Goal: Task Accomplishment & Management: Manage account settings

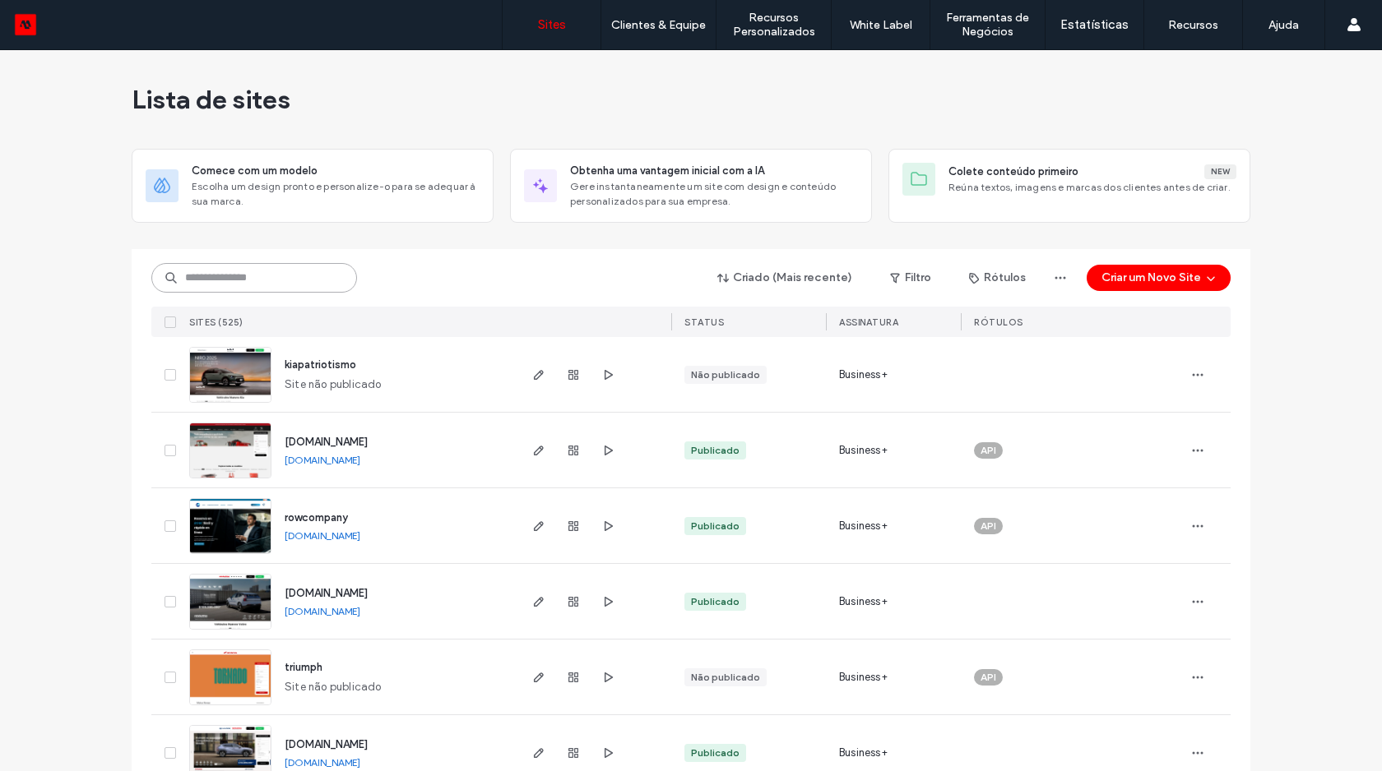
click at [263, 265] on input at bounding box center [254, 278] width 206 height 30
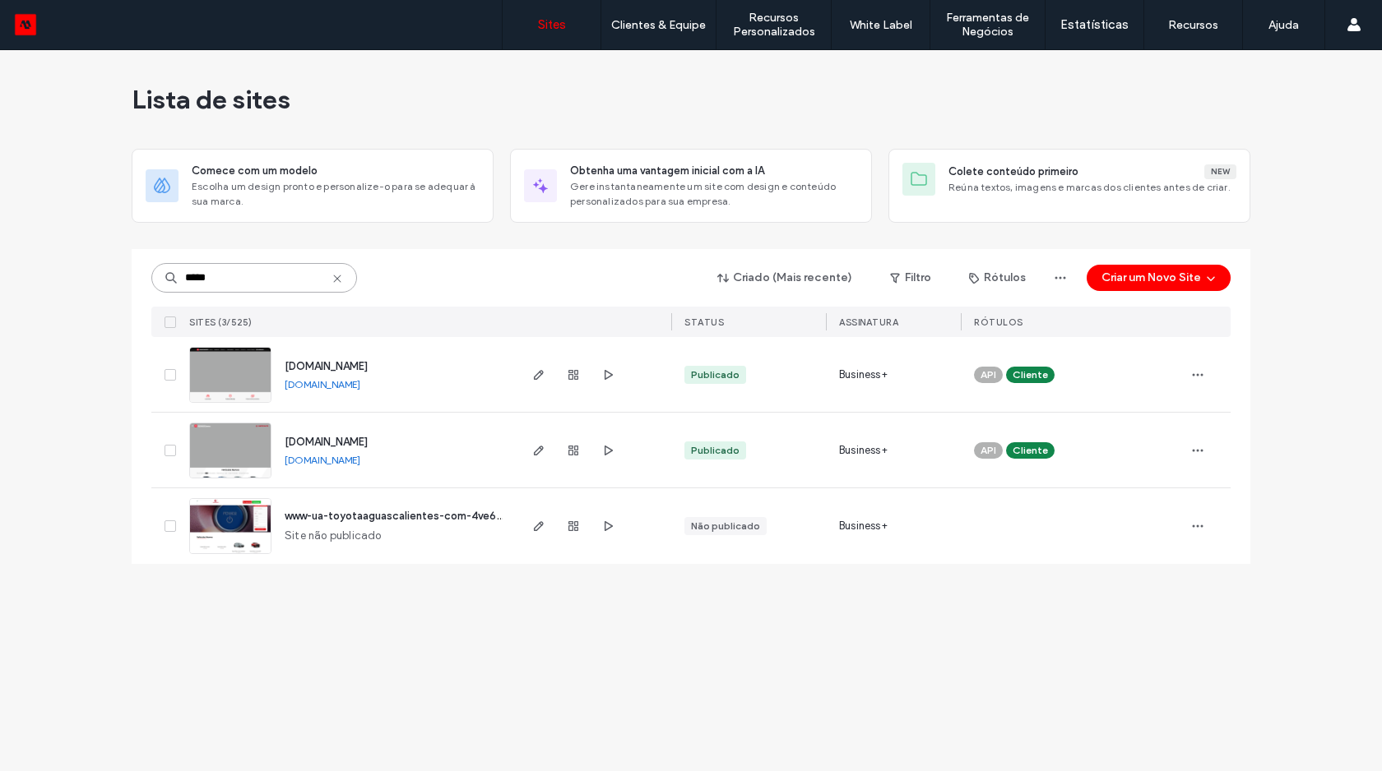
type input "*****"
click at [232, 377] on img at bounding box center [230, 404] width 81 height 112
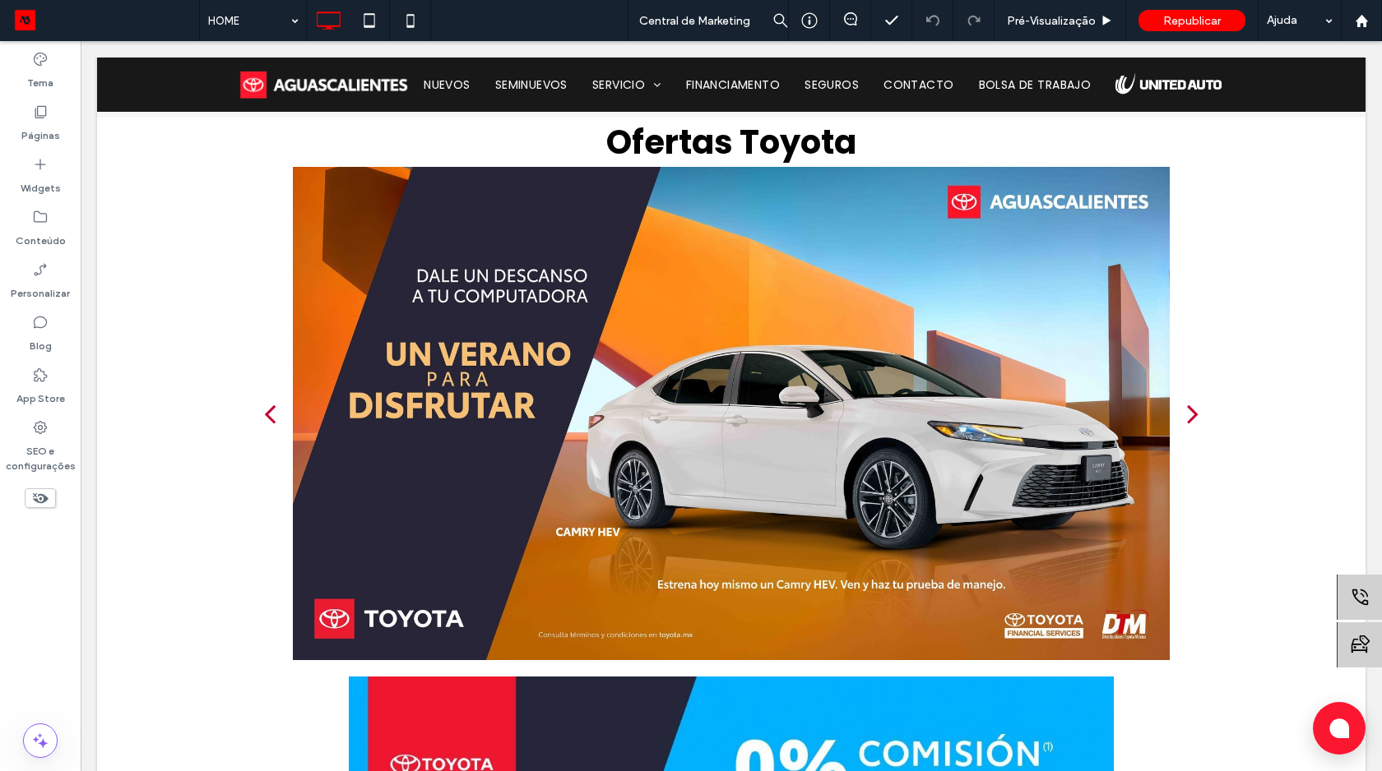
scroll to position [735, 0]
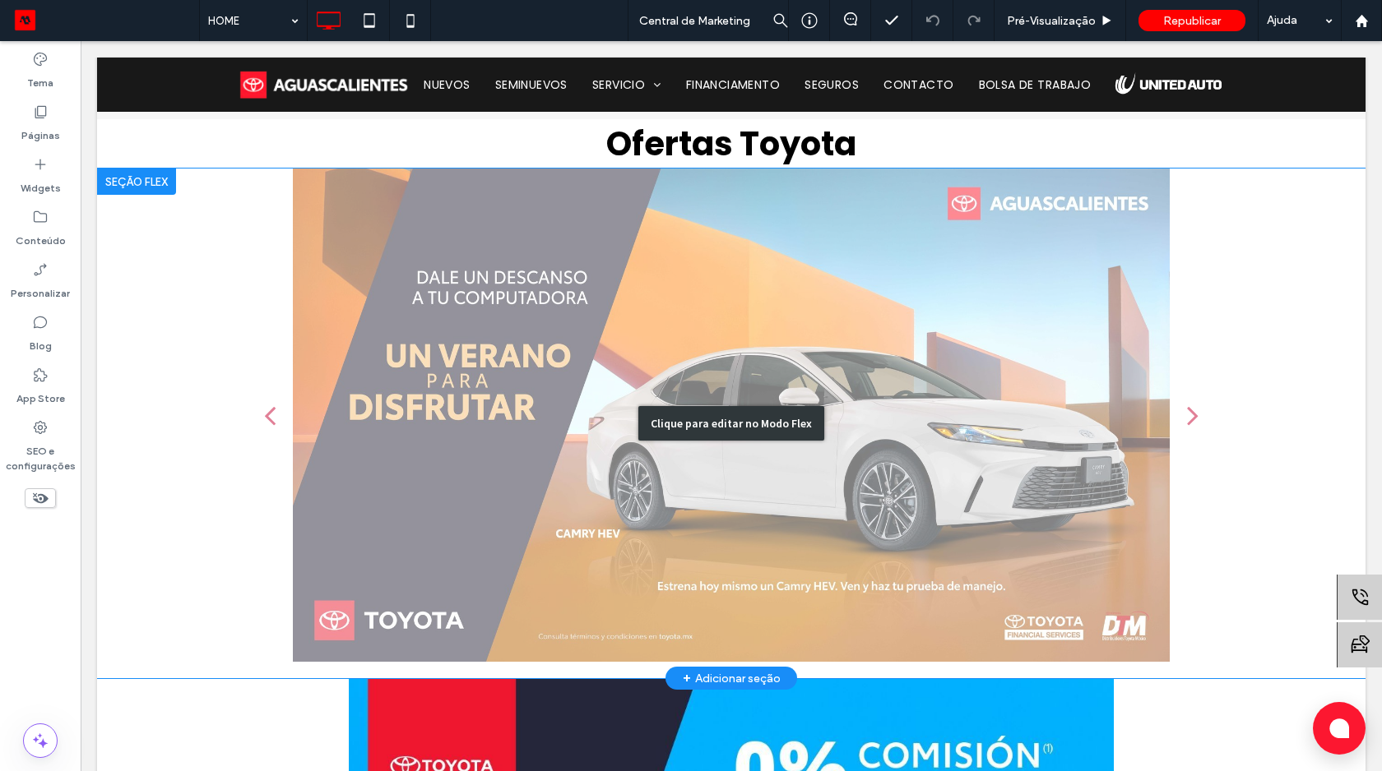
click at [528, 446] on div "Clique para editar no Modo Flex" at bounding box center [731, 424] width 1268 height 510
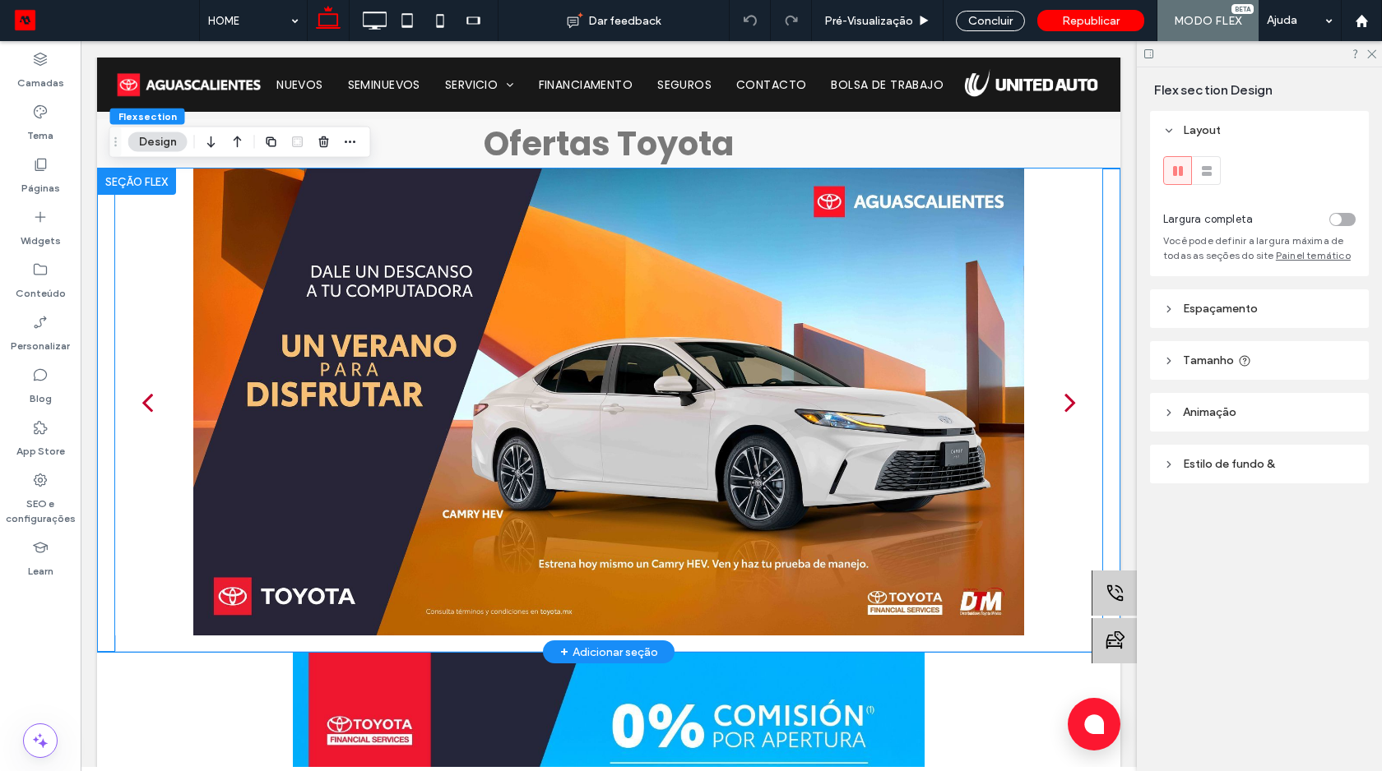
click at [528, 446] on div at bounding box center [608, 412] width 987 height 389
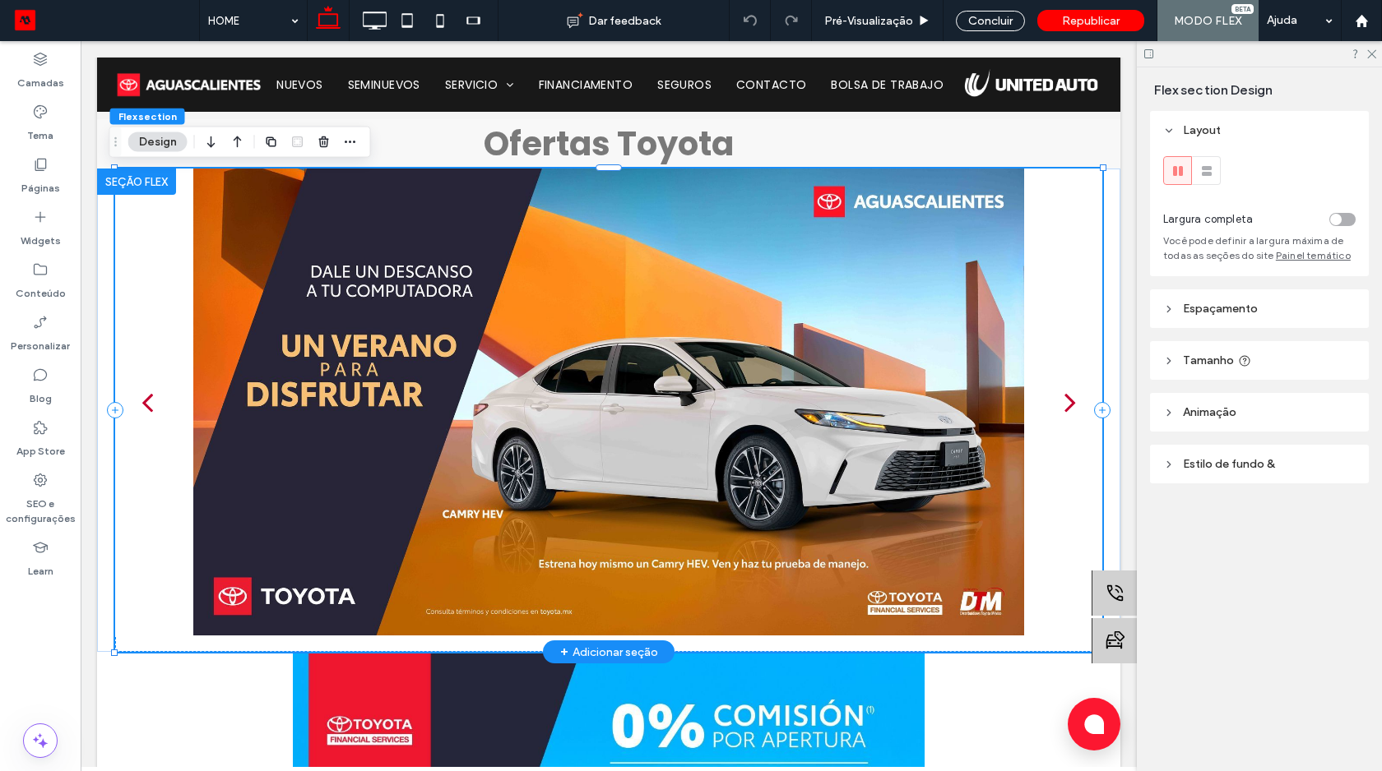
click at [528, 446] on div at bounding box center [608, 402] width 987 height 467
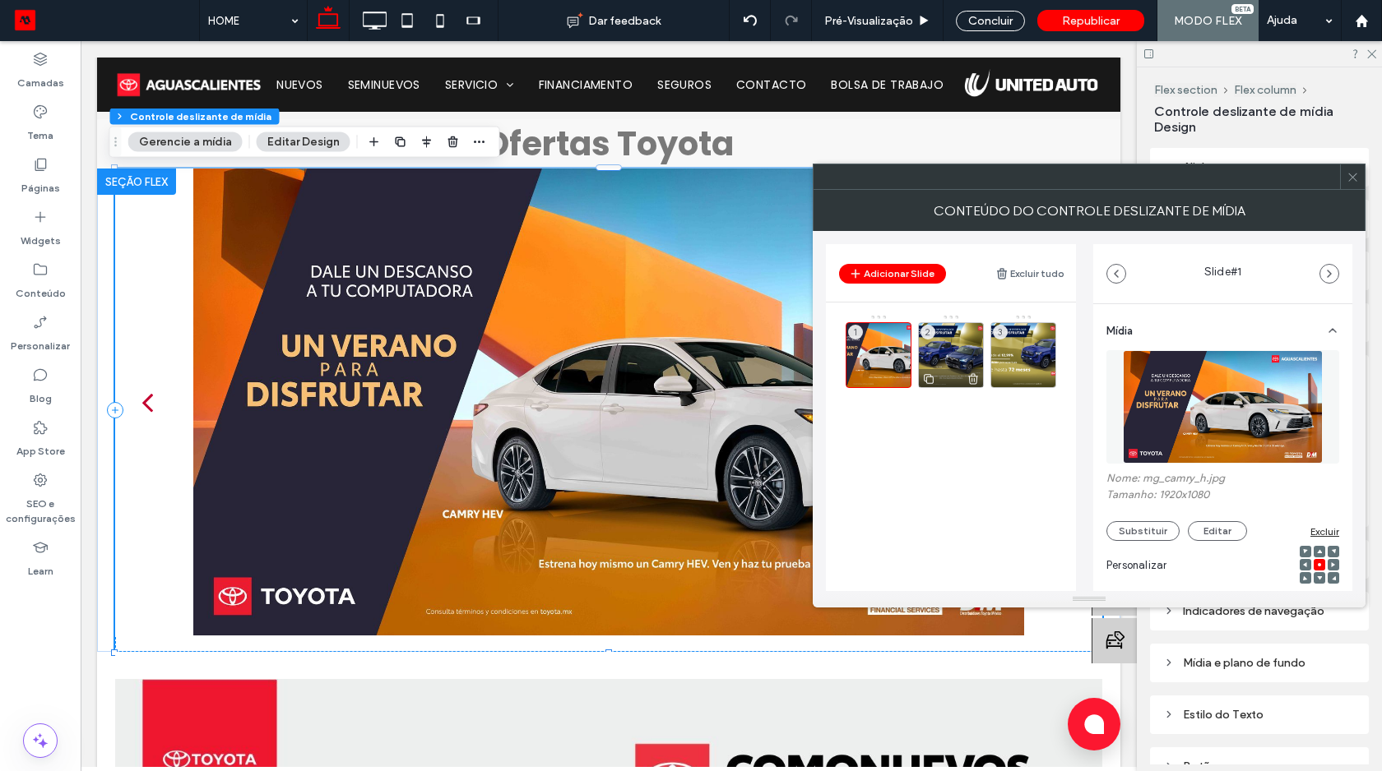
click at [944, 347] on div "2" at bounding box center [951, 355] width 66 height 66
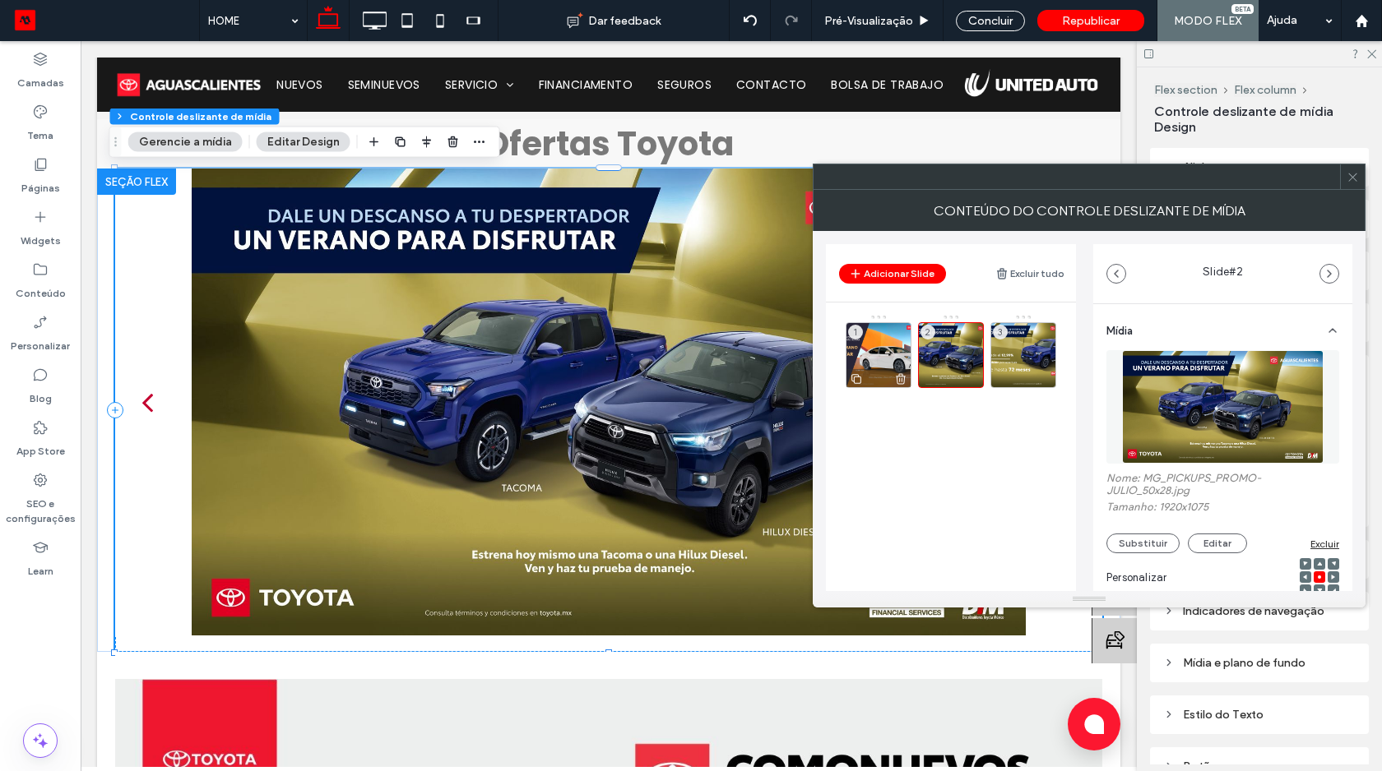
click at [901, 378] on use at bounding box center [901, 379] width 10 height 11
click at [972, 376] on use at bounding box center [973, 379] width 10 height 11
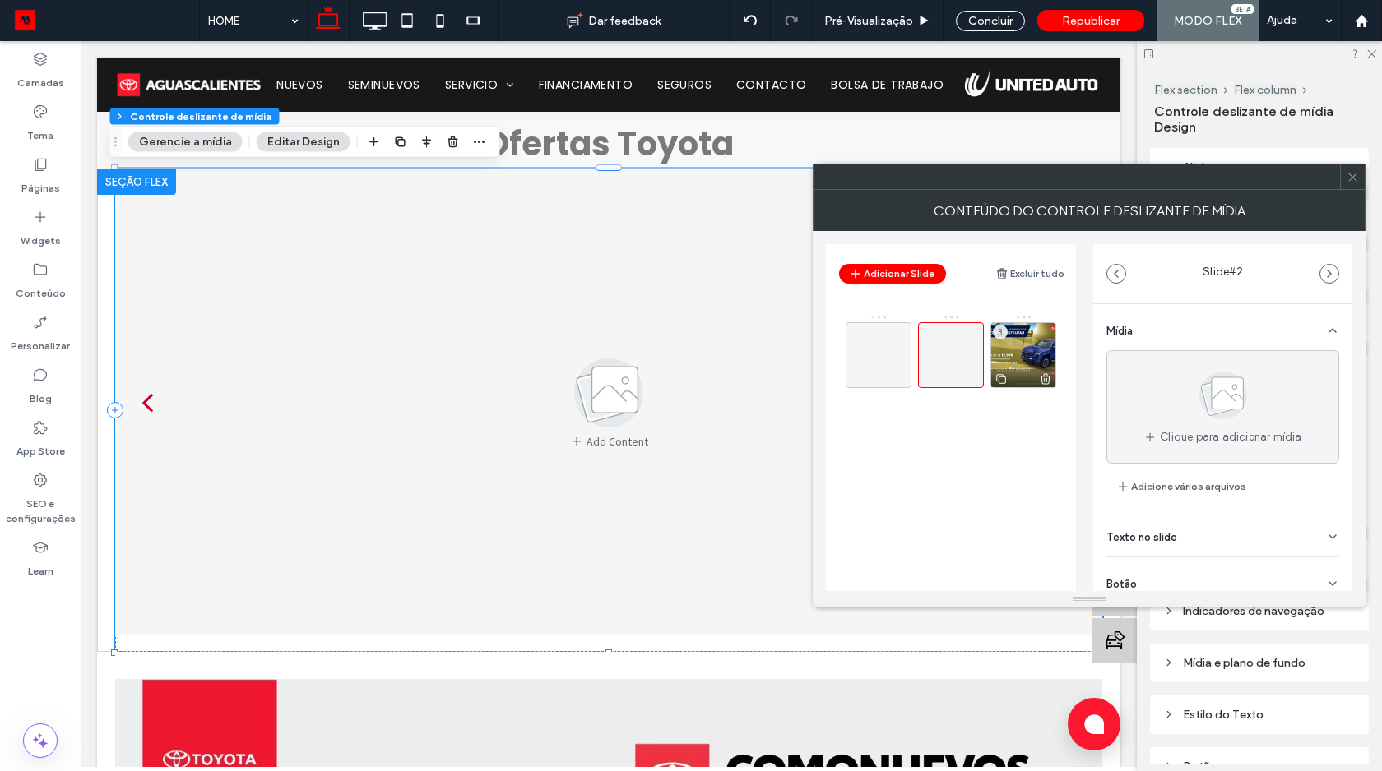
click at [1046, 375] on use at bounding box center [1045, 379] width 10 height 11
click at [865, 365] on div at bounding box center [878, 355] width 66 height 66
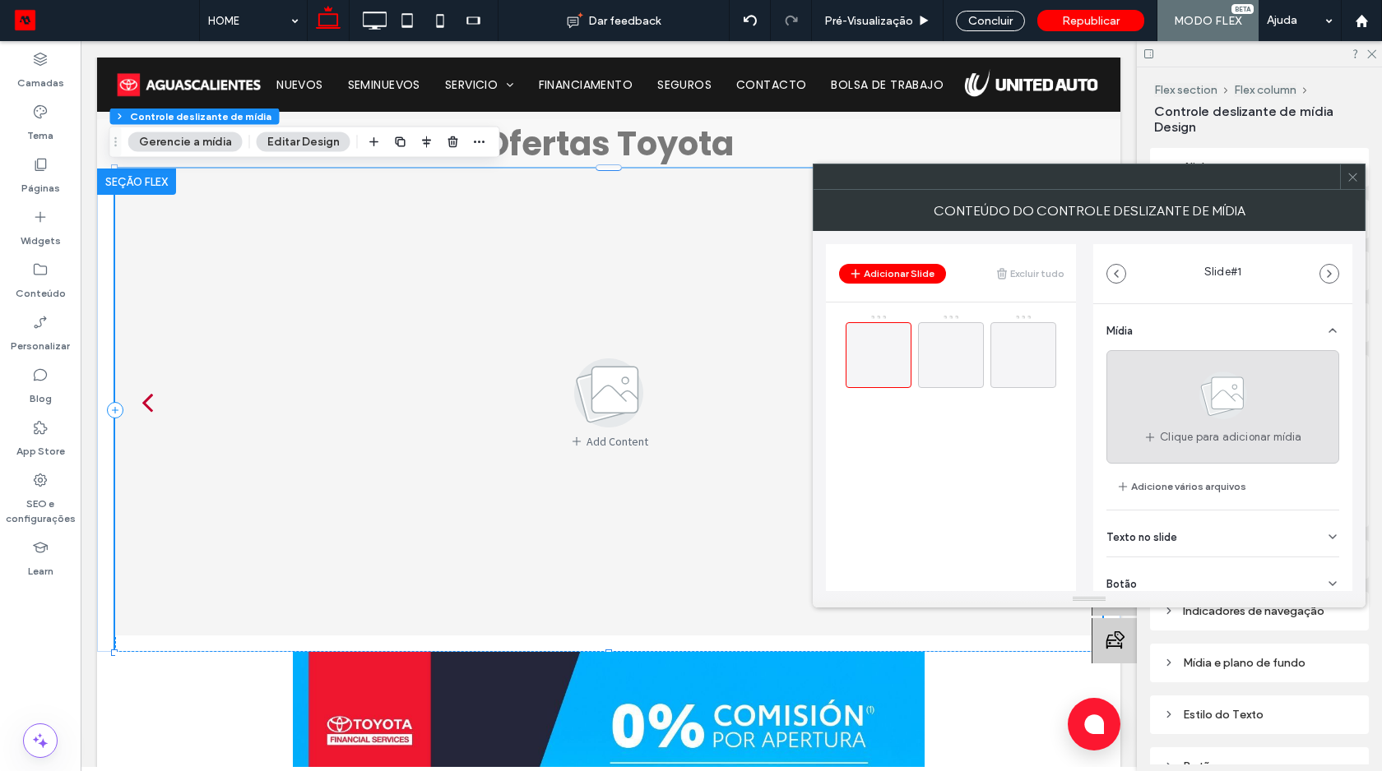
click at [1209, 405] on use at bounding box center [1223, 396] width 48 height 48
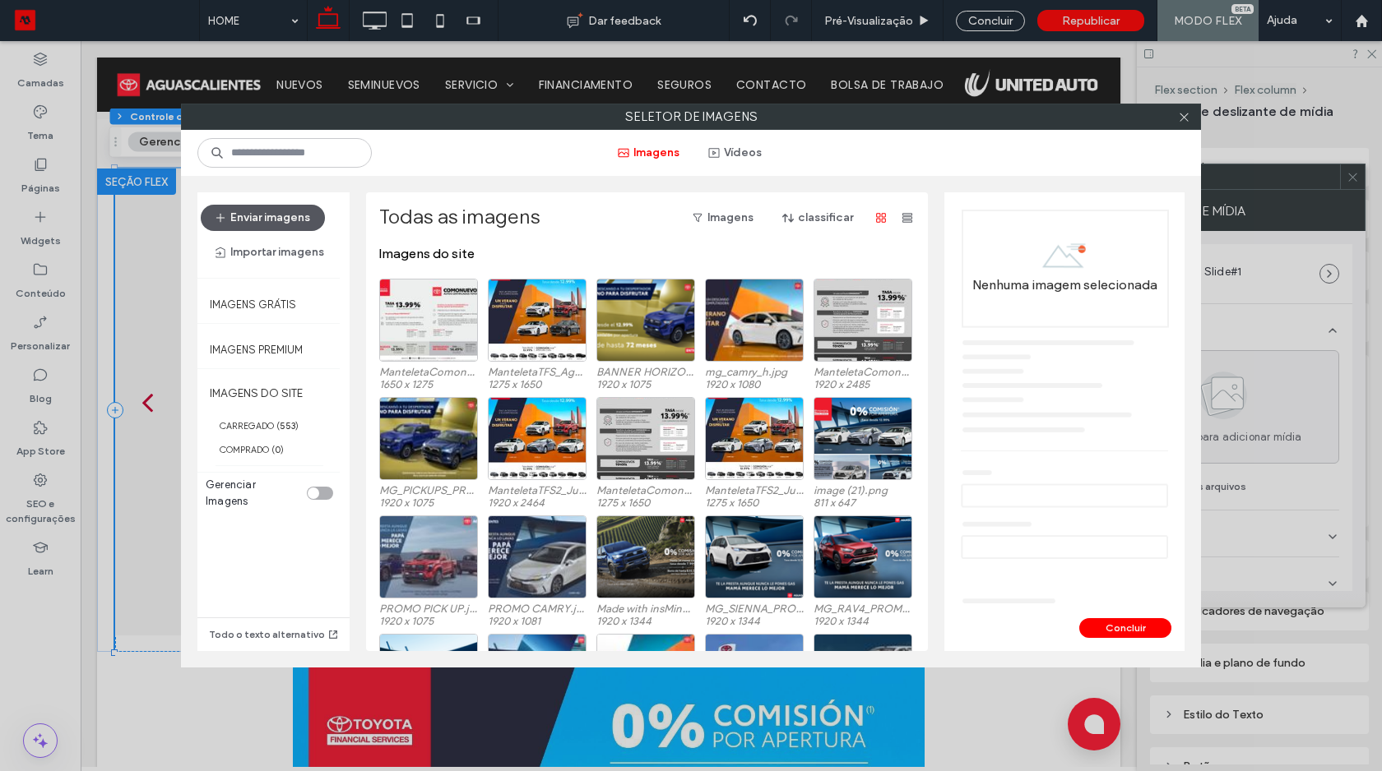
click at [276, 214] on button "Enviar imagens" at bounding box center [263, 218] width 124 height 26
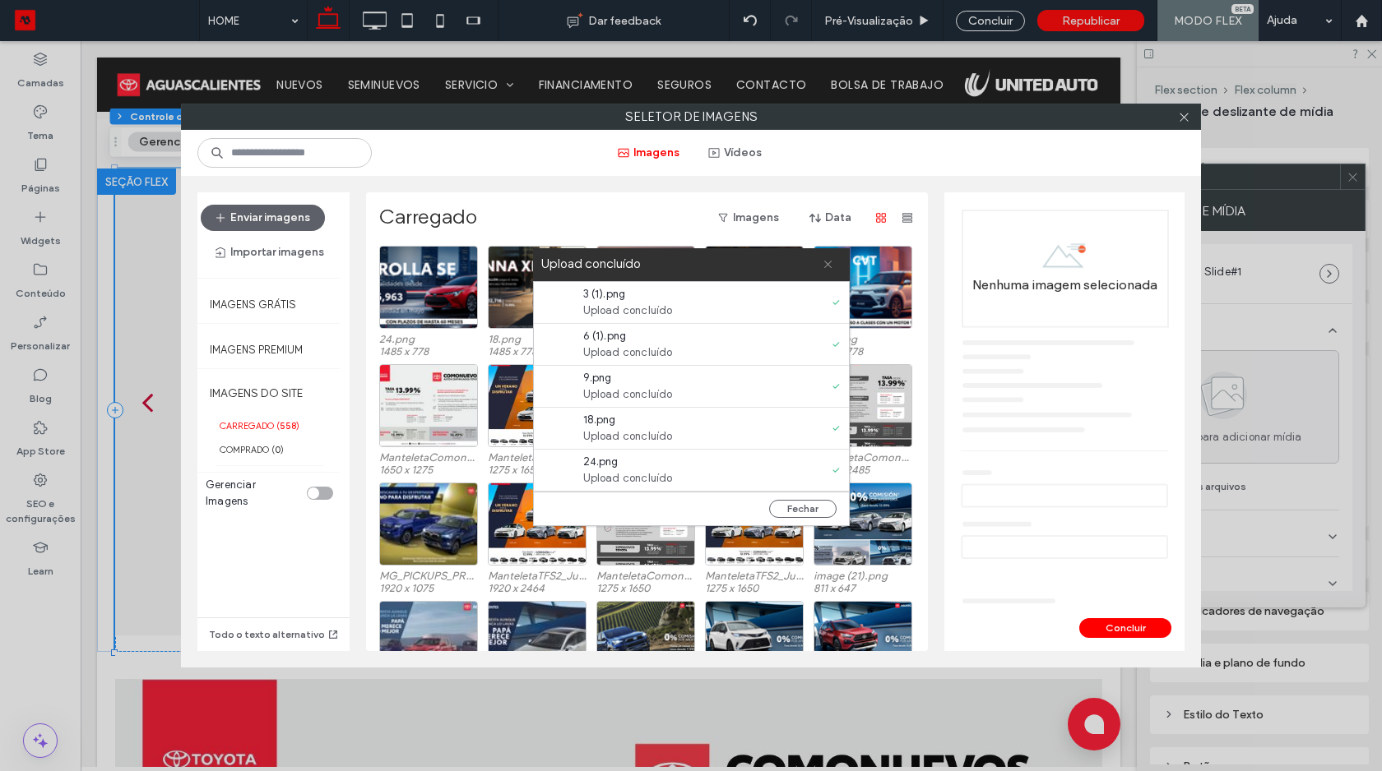
click at [828, 259] on icon at bounding box center [827, 264] width 11 height 11
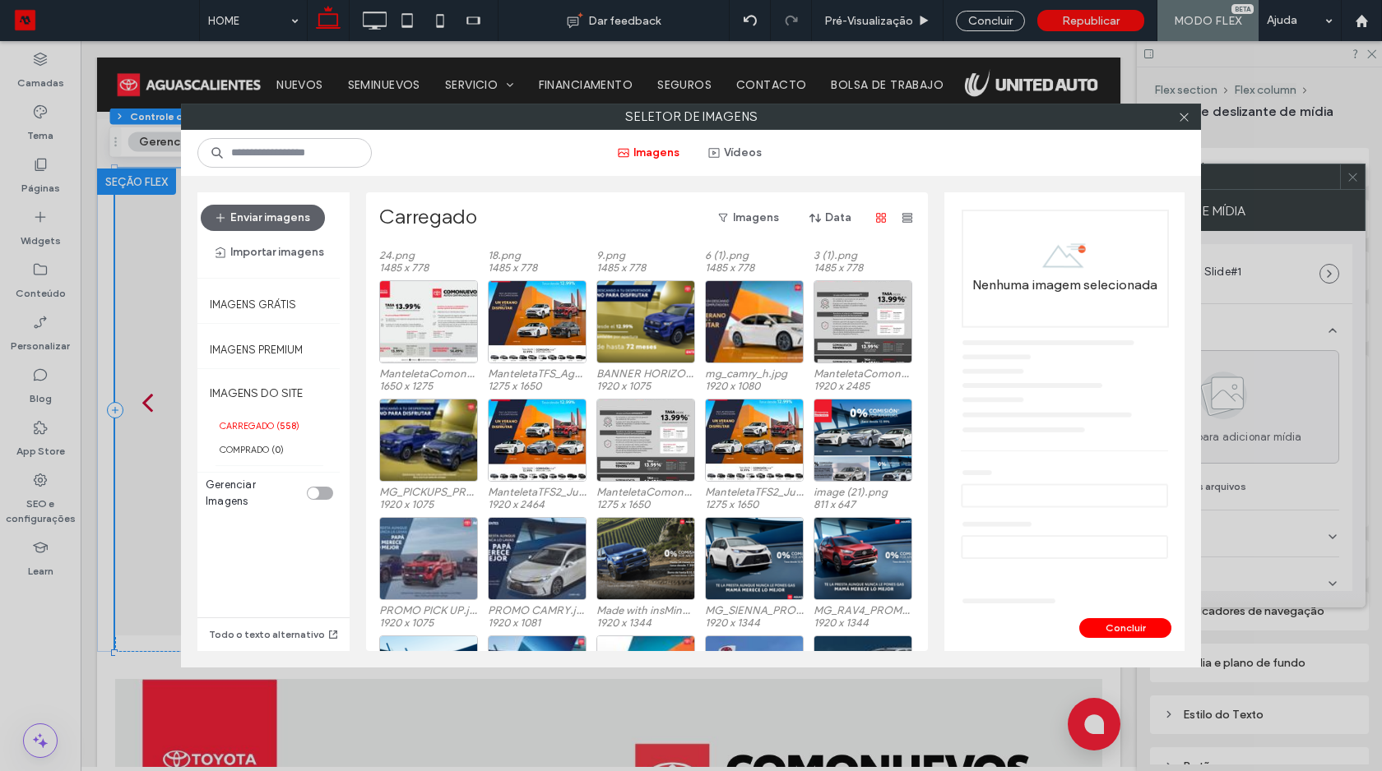
scroll to position [0, 0]
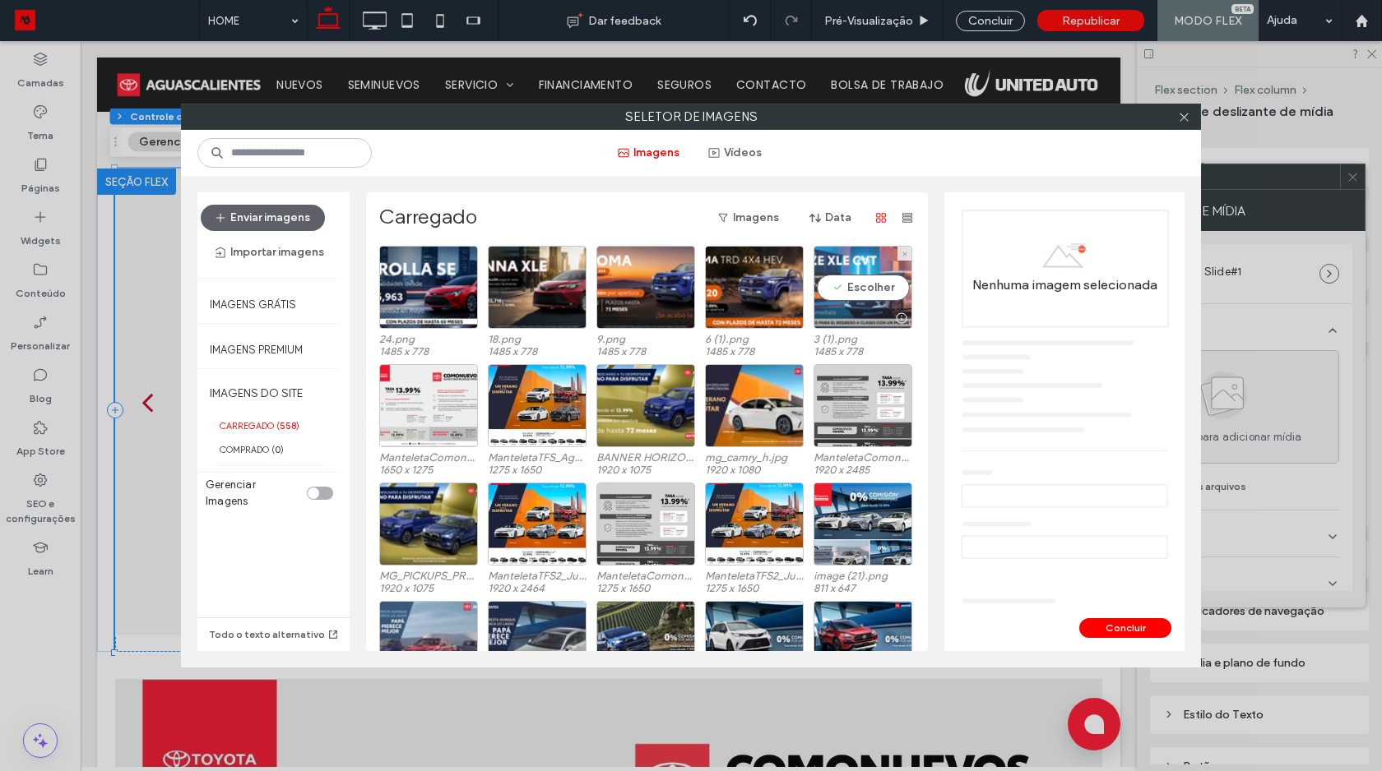
click at [880, 296] on div "Escolher" at bounding box center [862, 287] width 99 height 83
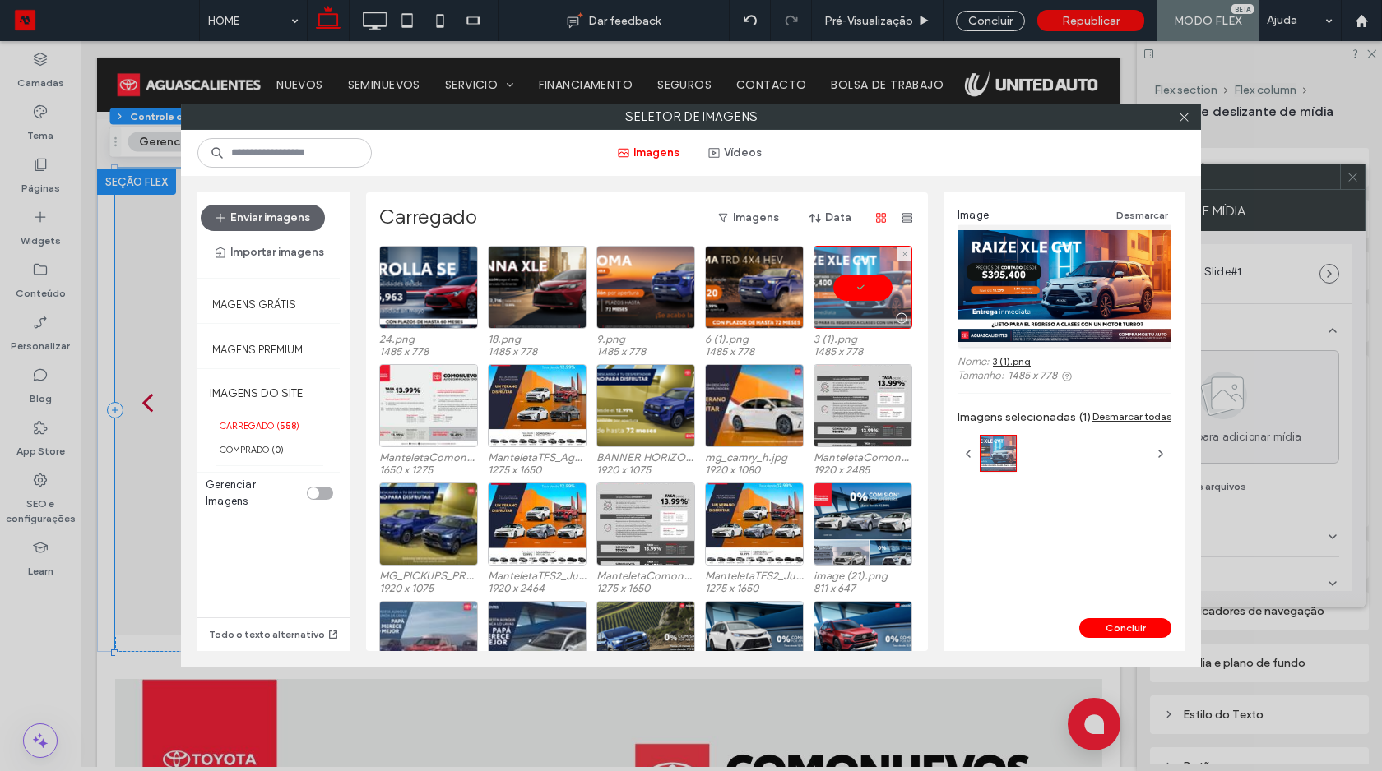
click at [835, 282] on div at bounding box center [862, 287] width 99 height 83
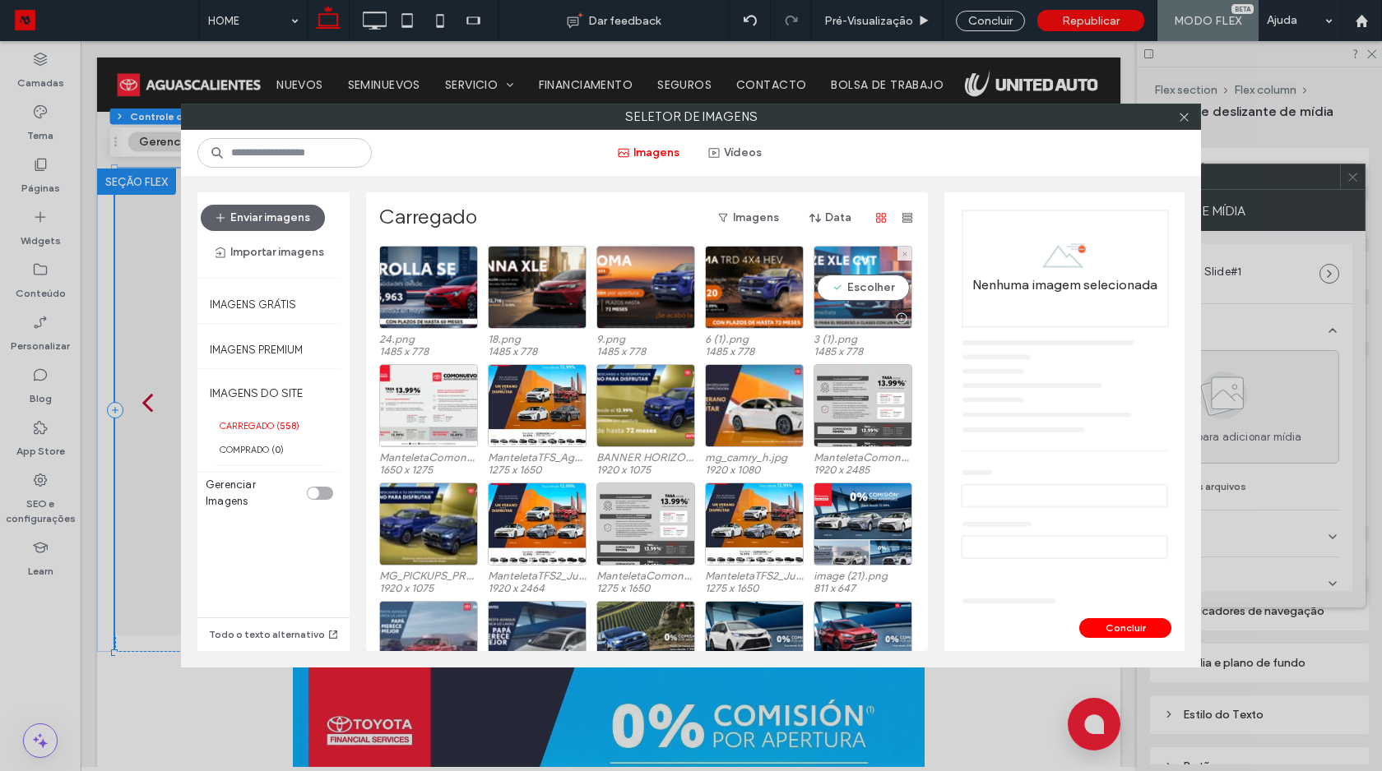
click at [853, 288] on div "Escolher" at bounding box center [862, 287] width 99 height 83
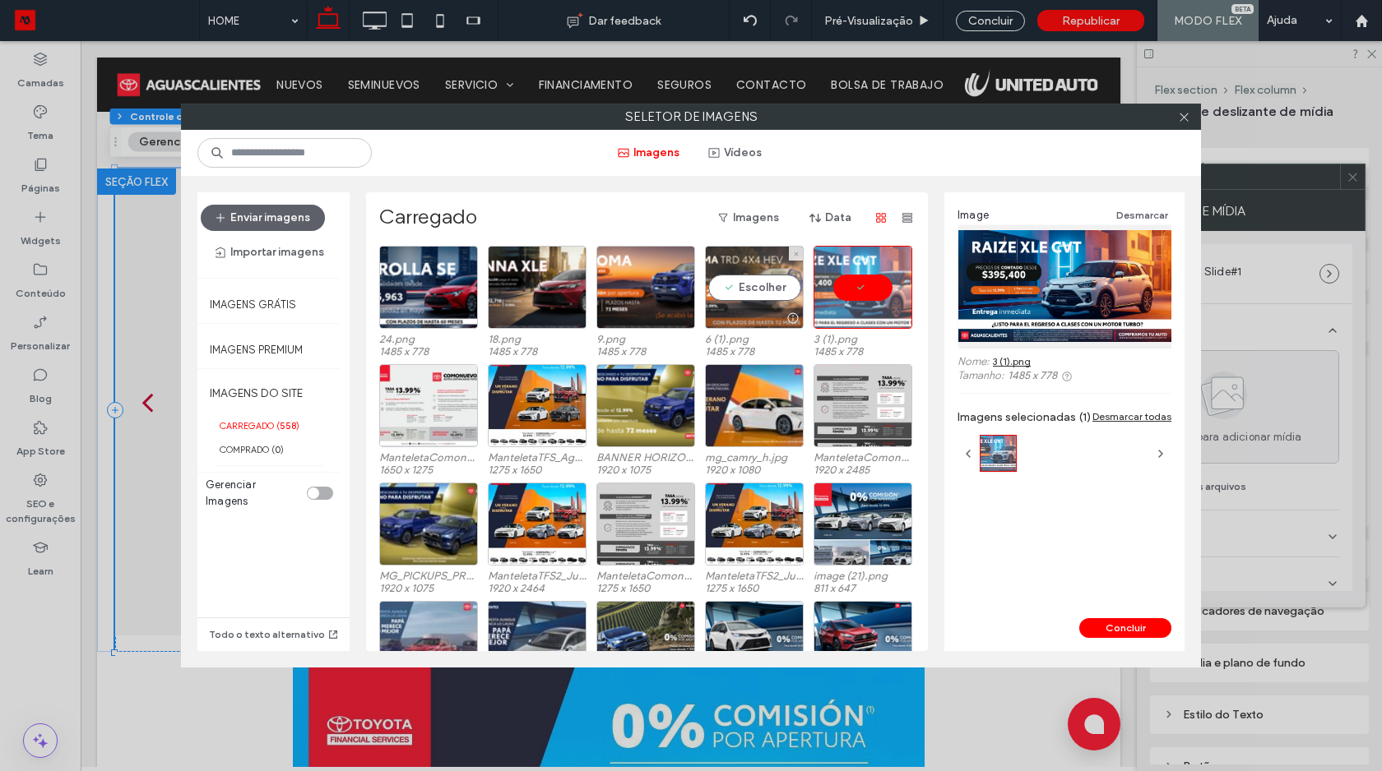
click at [730, 288] on div "Escolher" at bounding box center [754, 287] width 99 height 83
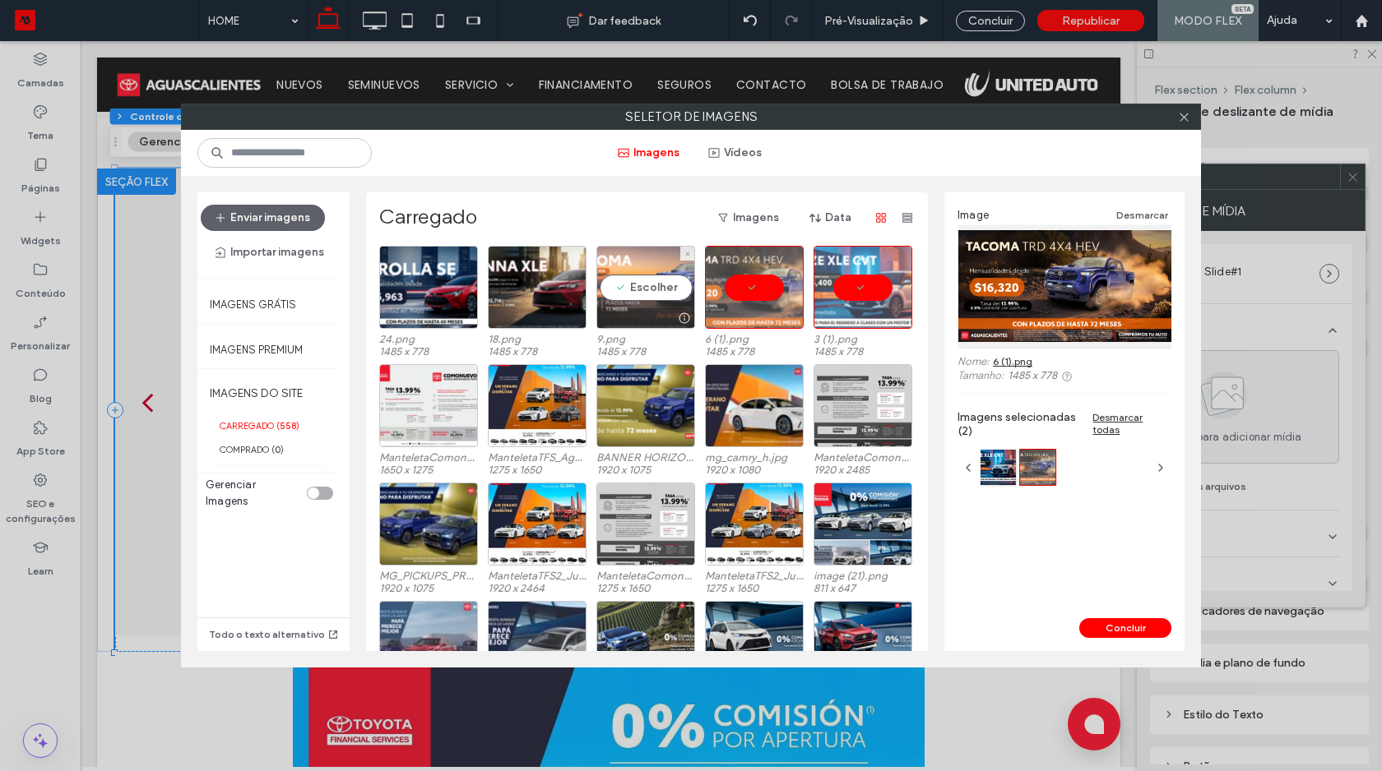
click at [659, 290] on div "Escolher" at bounding box center [645, 287] width 99 height 83
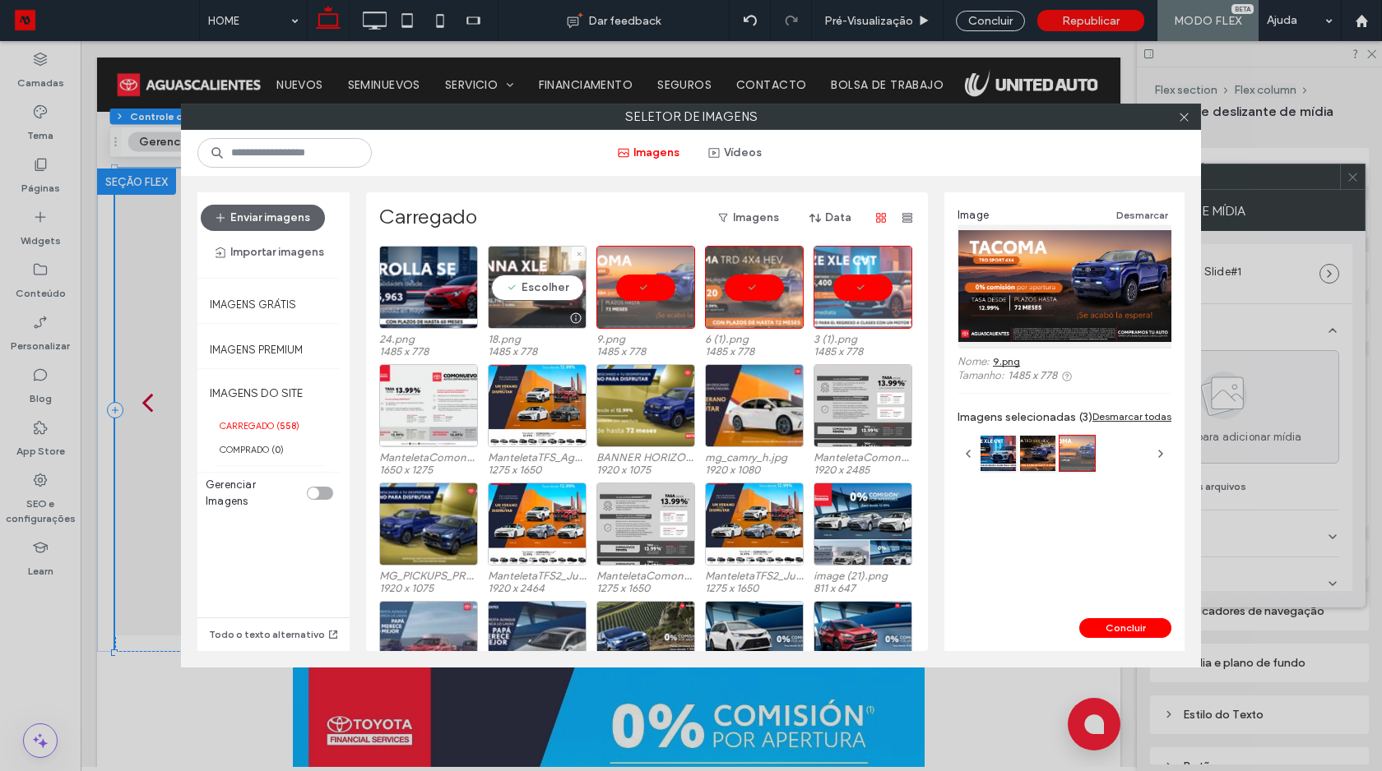
click at [540, 292] on div "Escolher" at bounding box center [537, 287] width 99 height 83
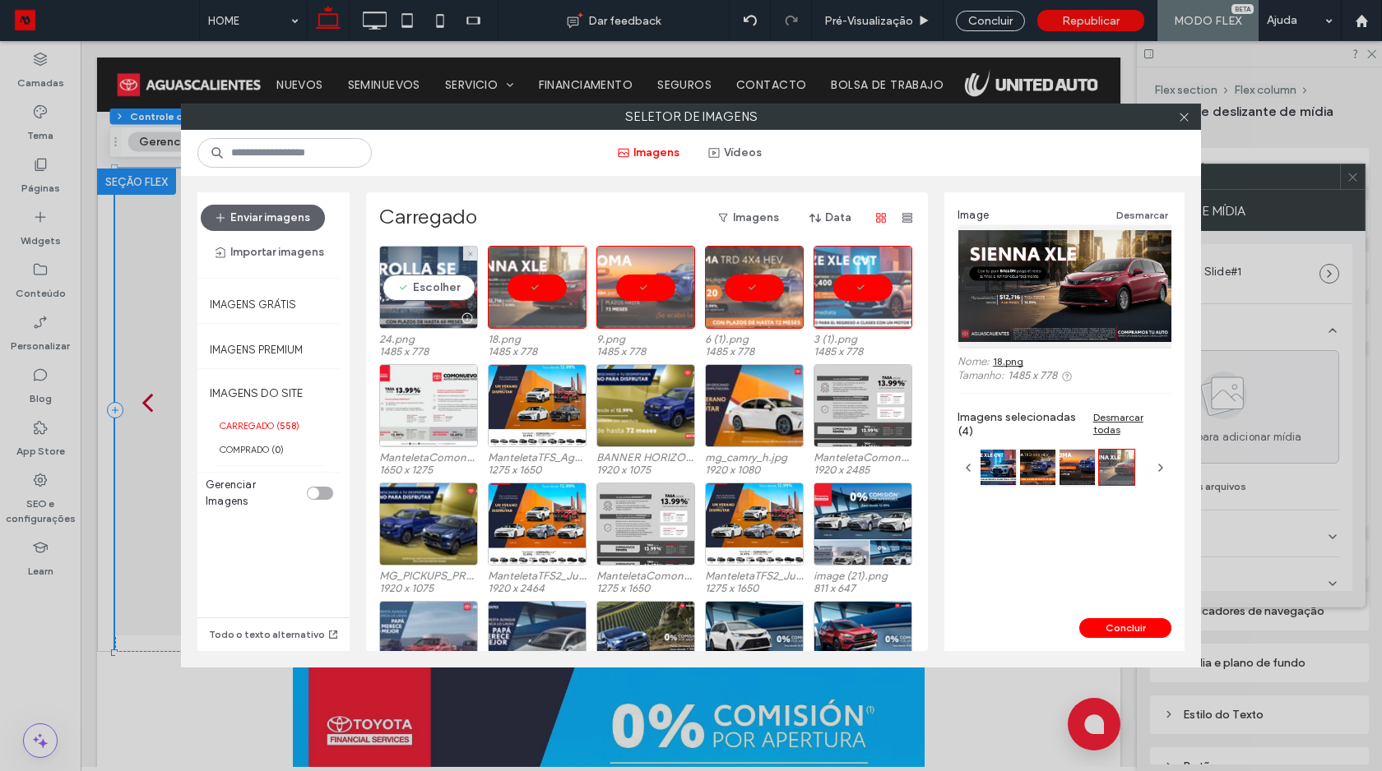
click at [432, 292] on div "Escolher" at bounding box center [428, 287] width 99 height 83
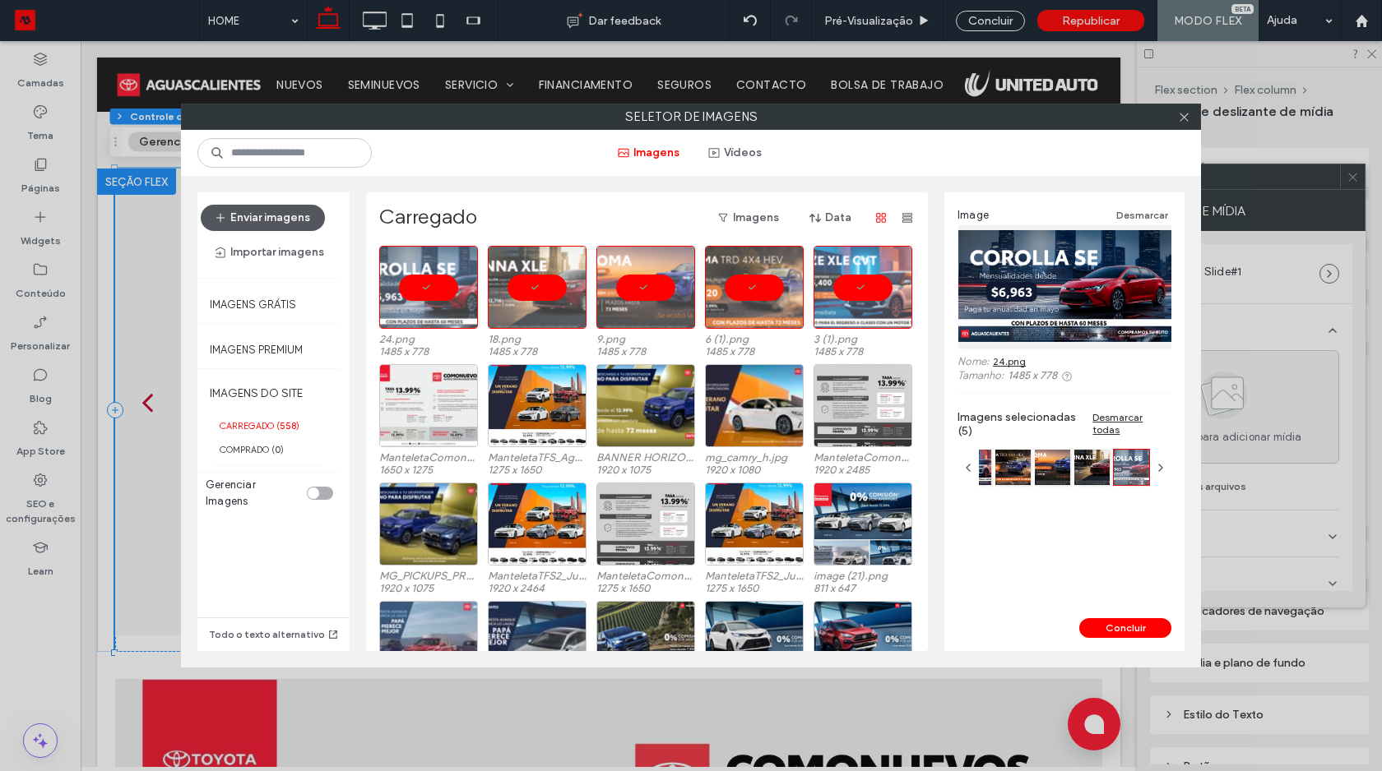
click at [301, 224] on button "Enviar imagens" at bounding box center [263, 218] width 124 height 26
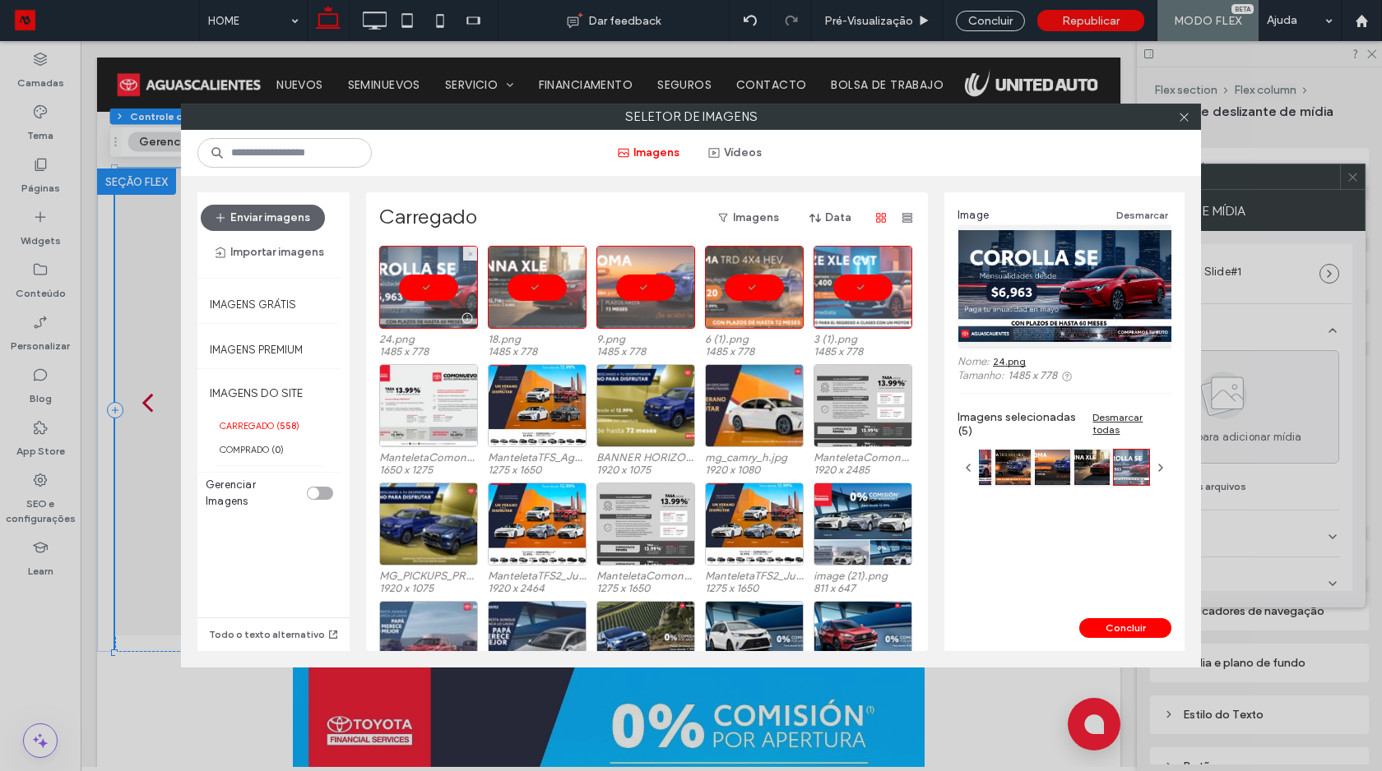
click at [424, 288] on div at bounding box center [428, 287] width 99 height 83
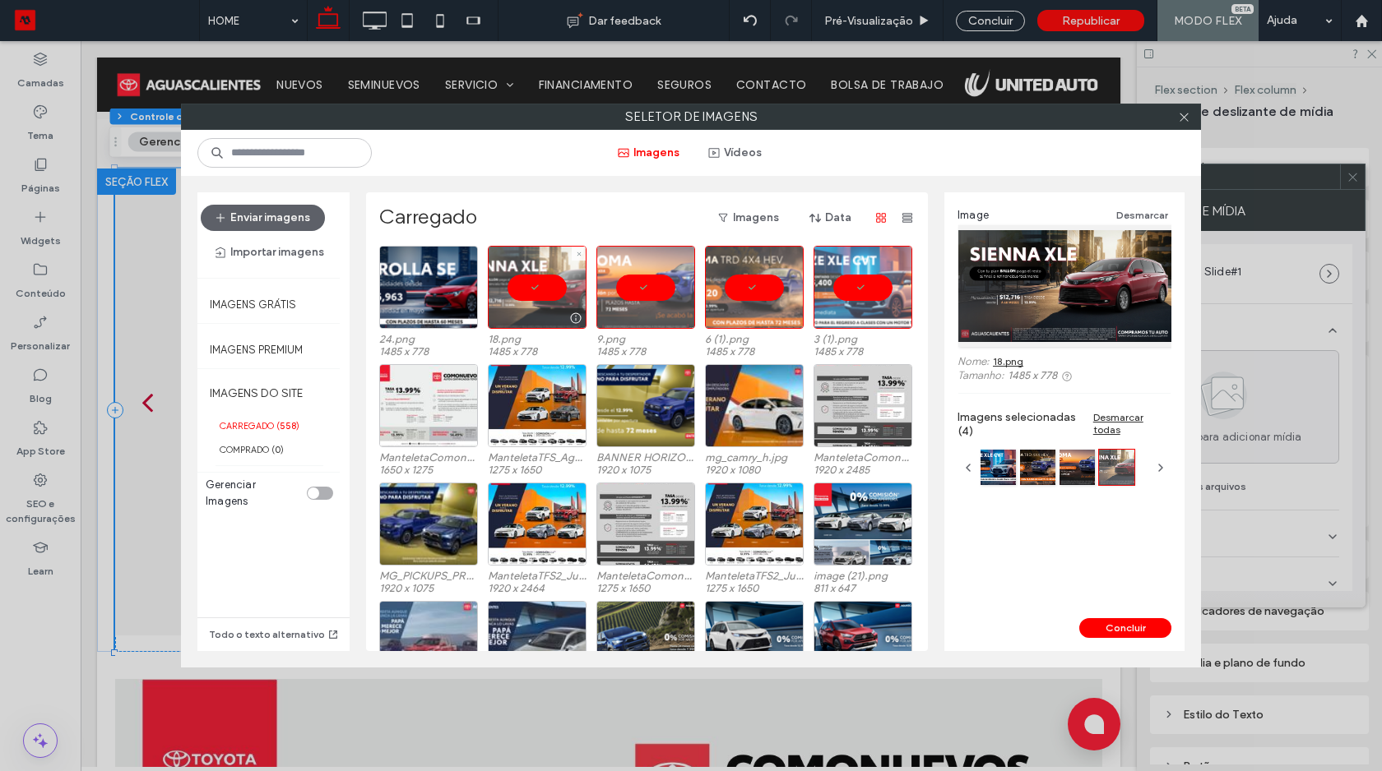
click at [537, 289] on div at bounding box center [537, 287] width 99 height 83
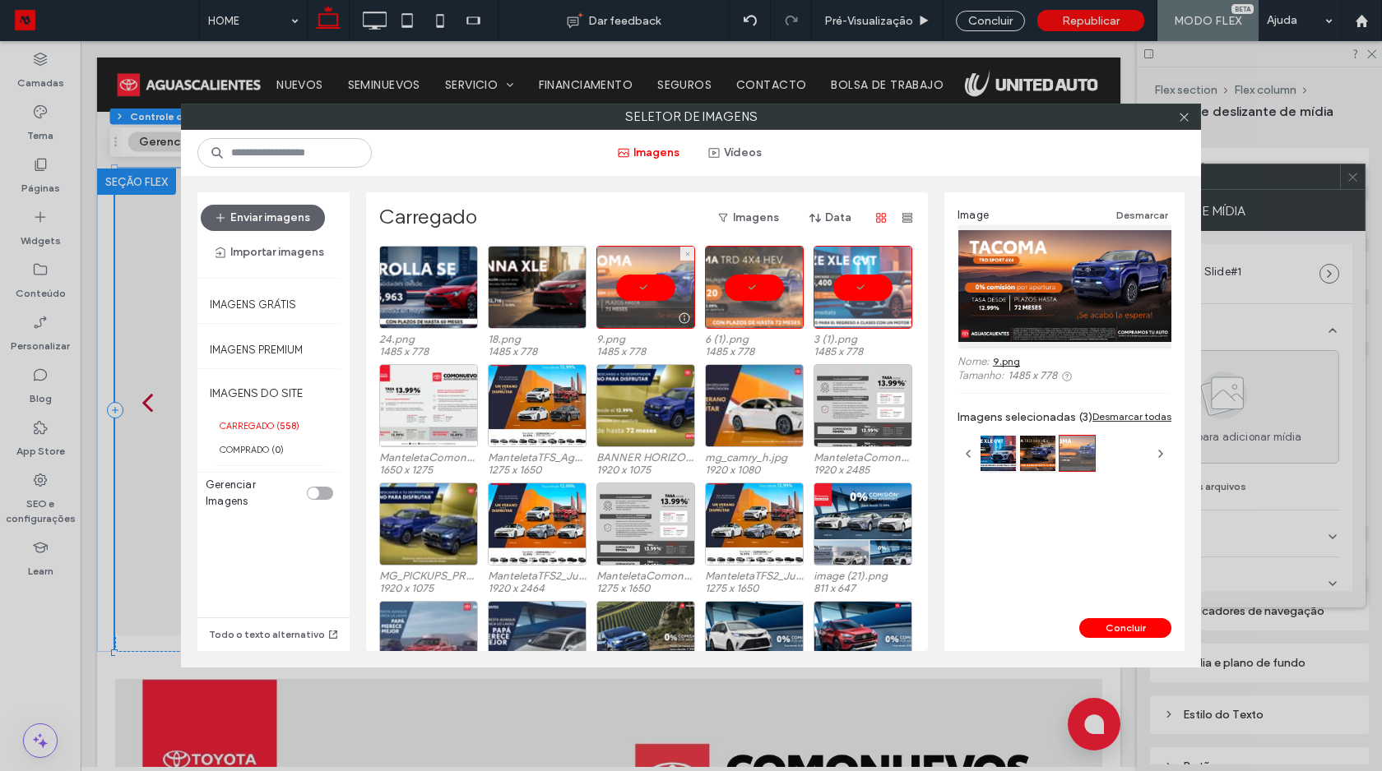
click at [641, 301] on div at bounding box center [645, 287] width 99 height 83
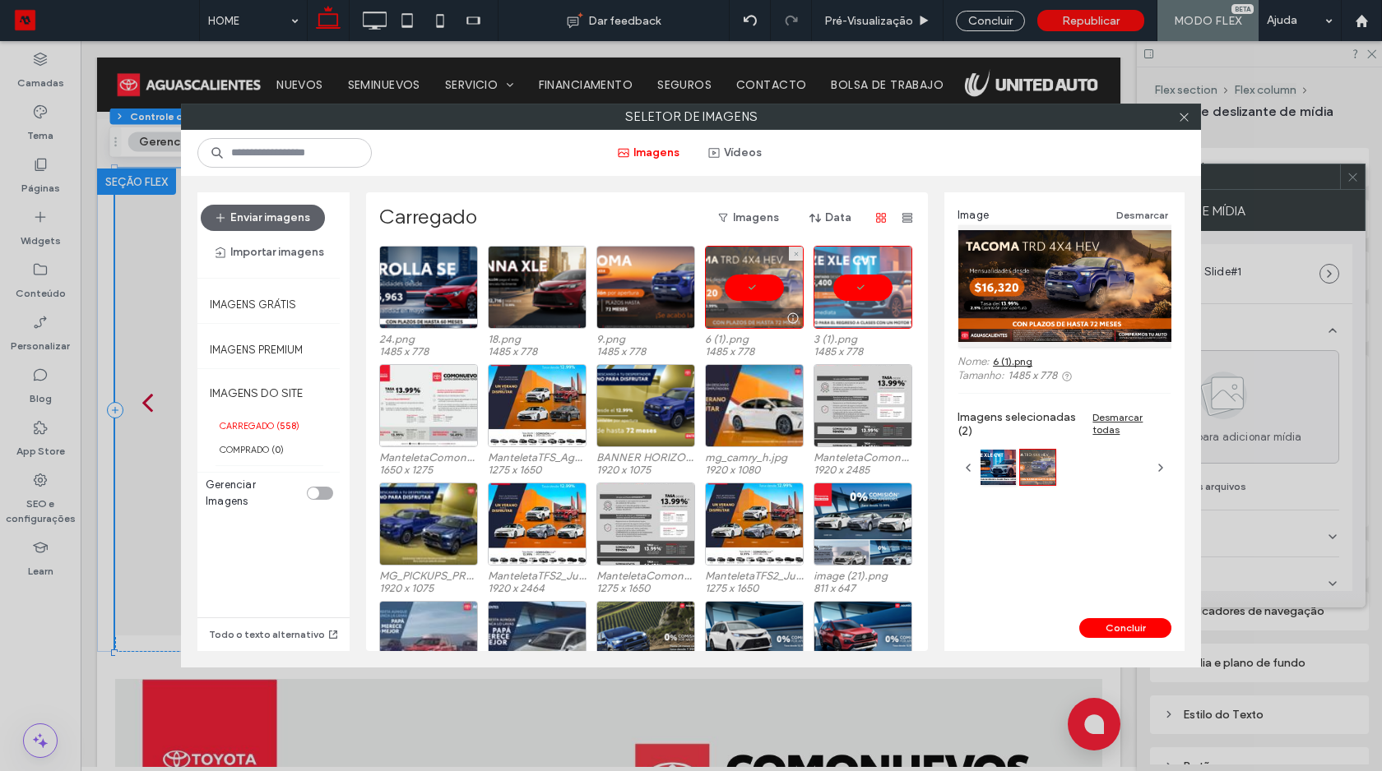
click at [734, 297] on div at bounding box center [754, 287] width 99 height 83
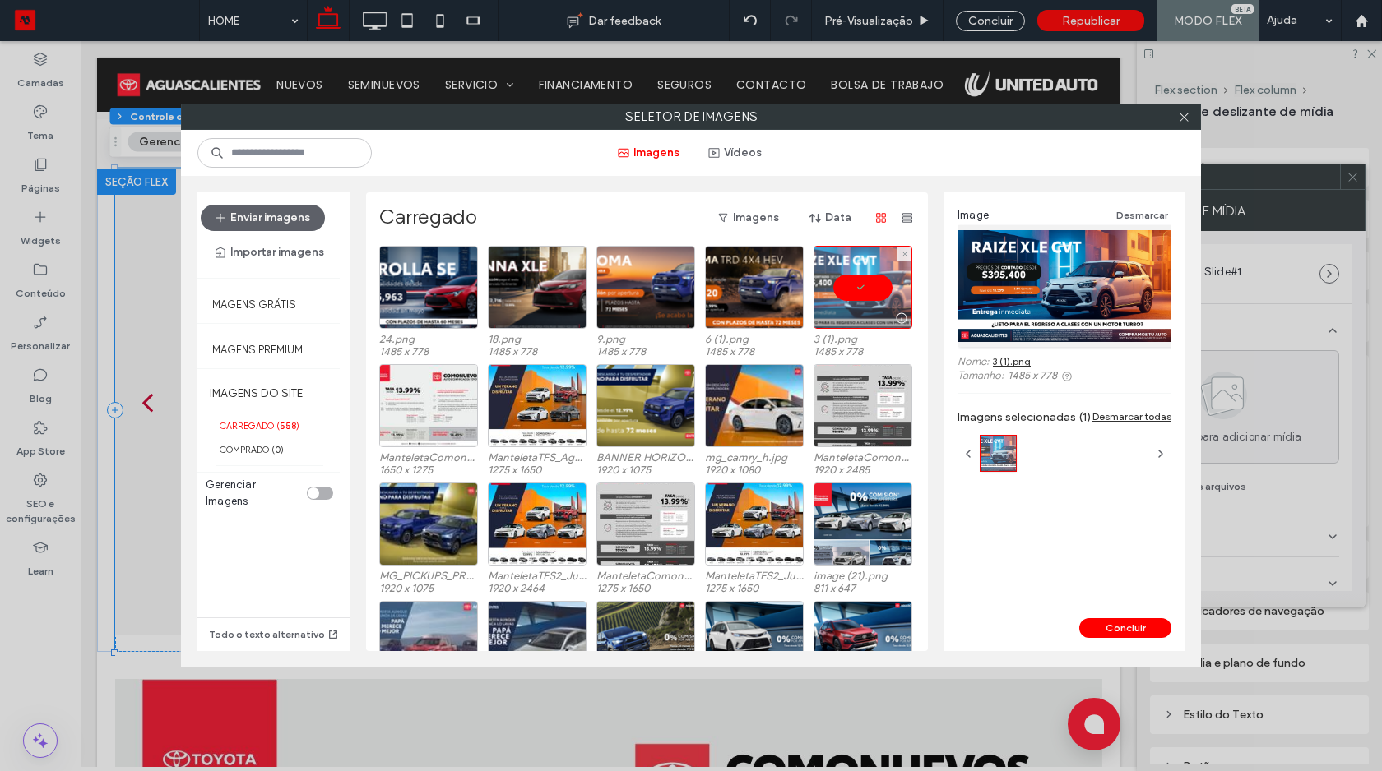
click at [843, 295] on div at bounding box center [862, 287] width 99 height 83
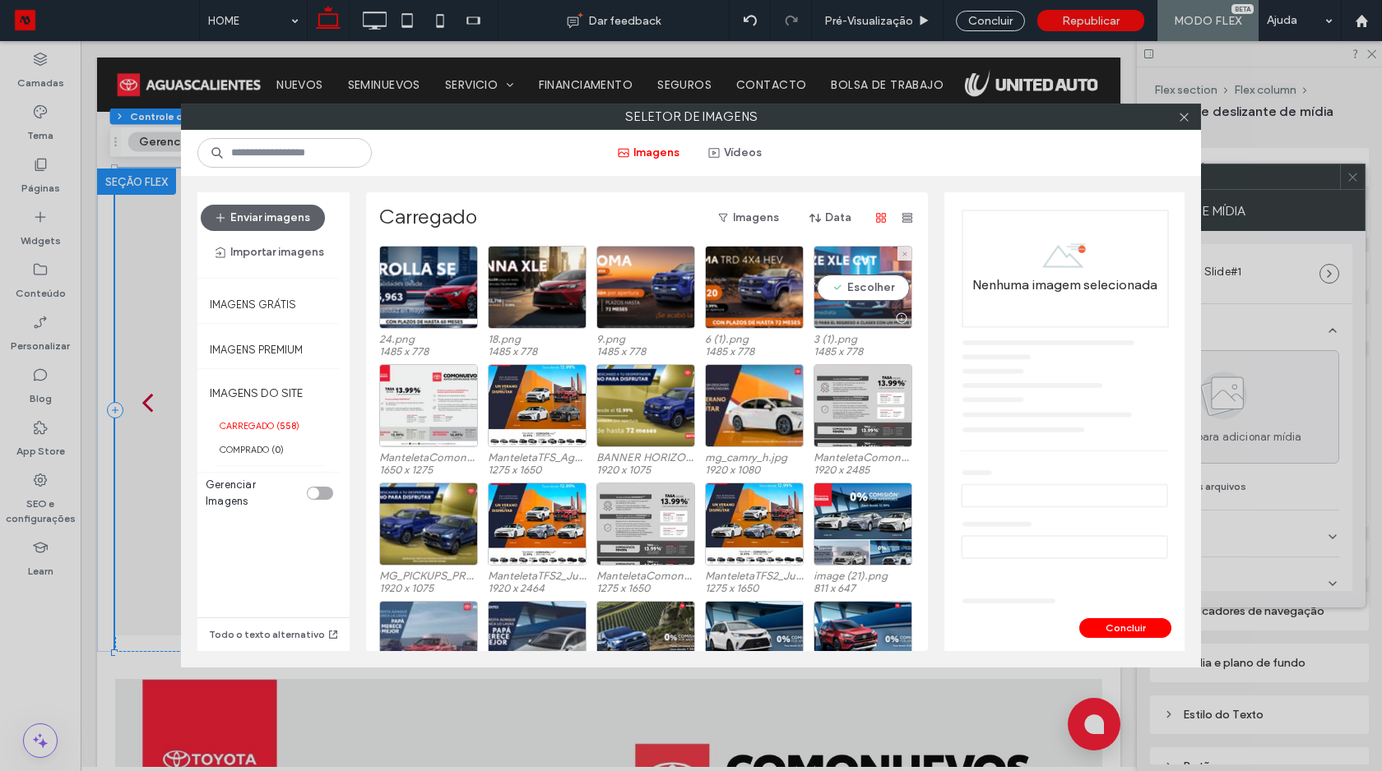
click at [825, 301] on div "Escolher" at bounding box center [862, 287] width 99 height 83
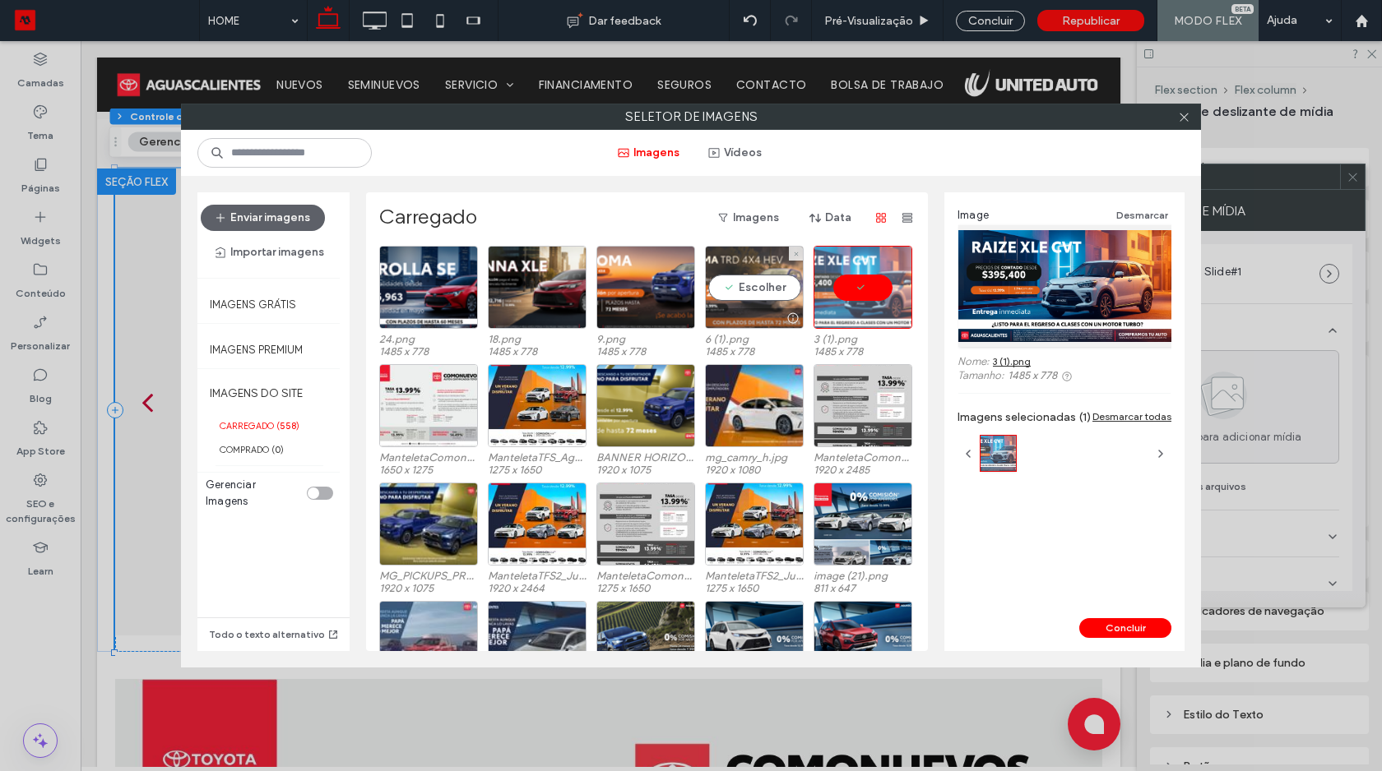
click at [725, 280] on div "Escolher" at bounding box center [754, 287] width 99 height 83
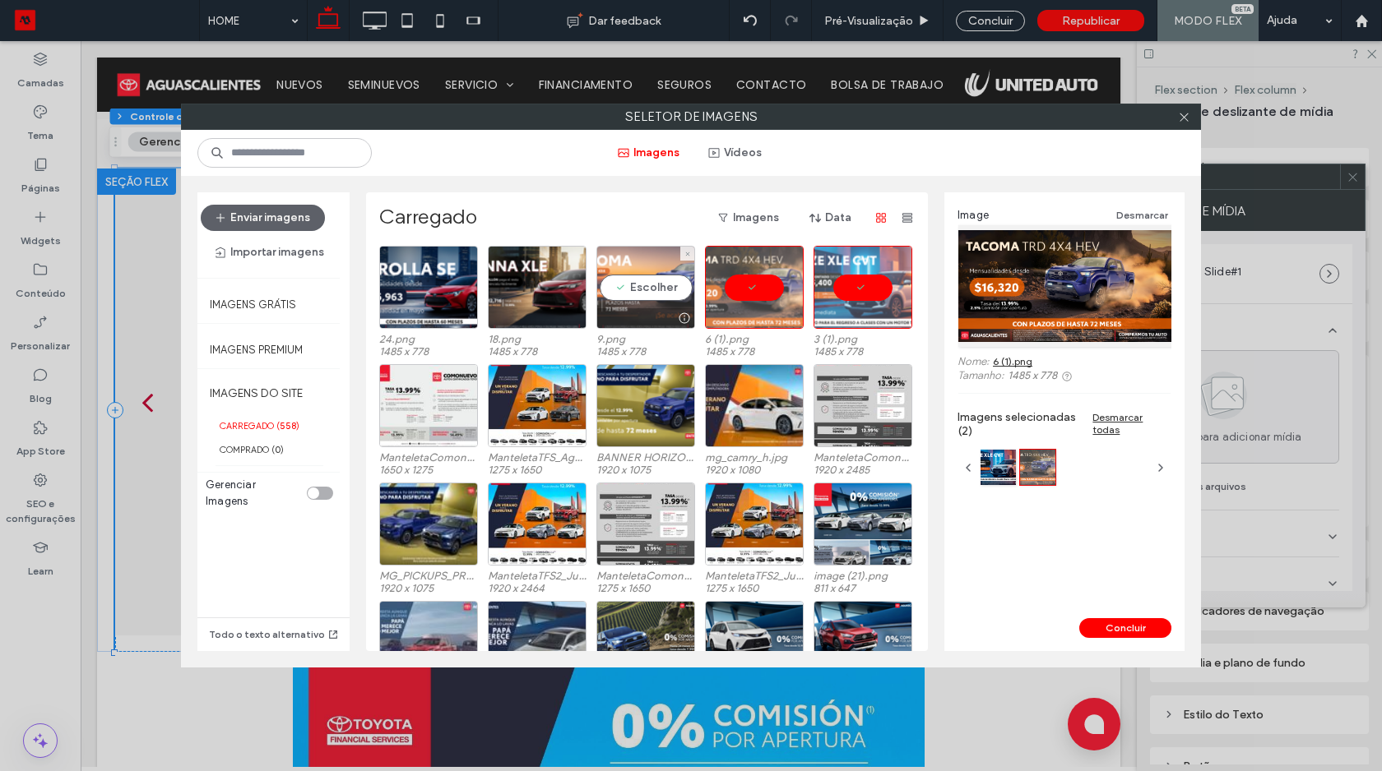
click at [627, 275] on div "Escolher" at bounding box center [645, 287] width 99 height 83
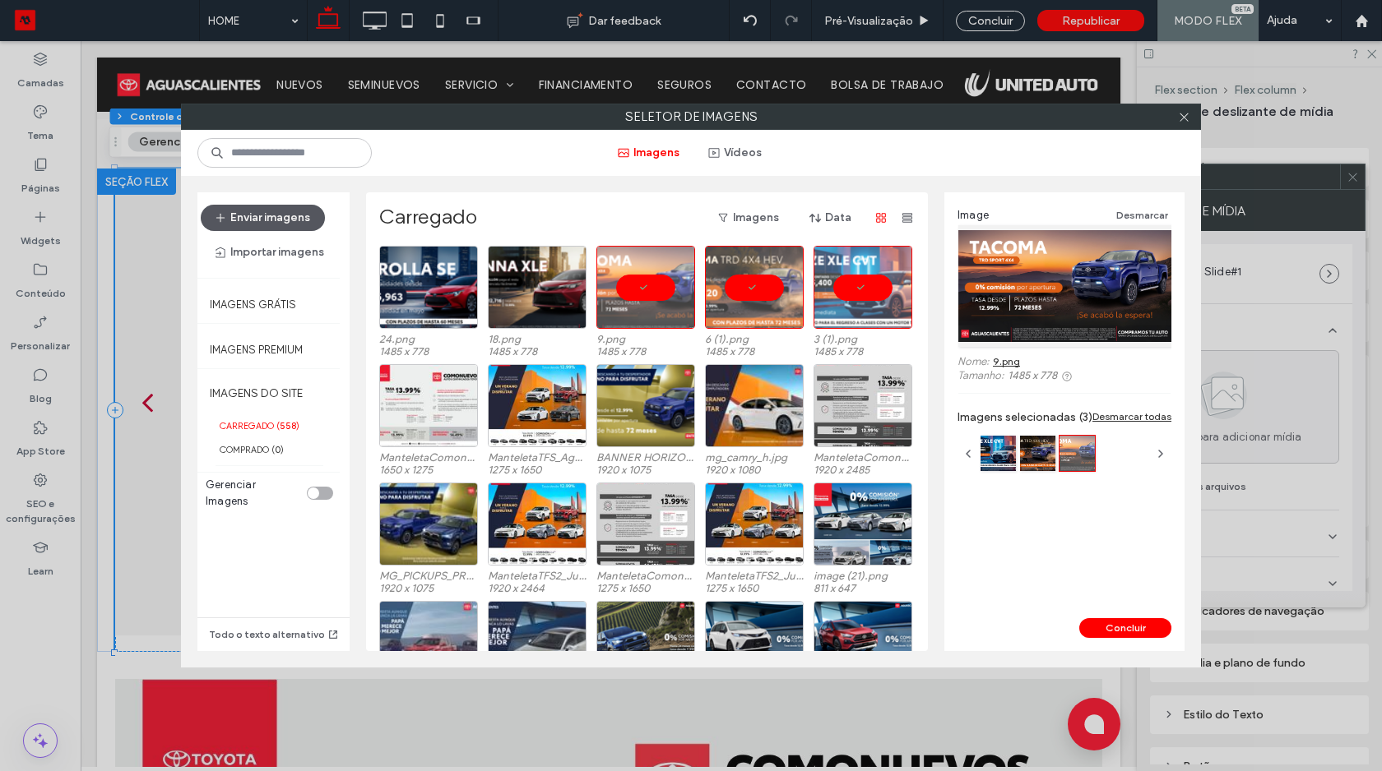
click at [317, 221] on button "Enviar imagens" at bounding box center [263, 218] width 124 height 26
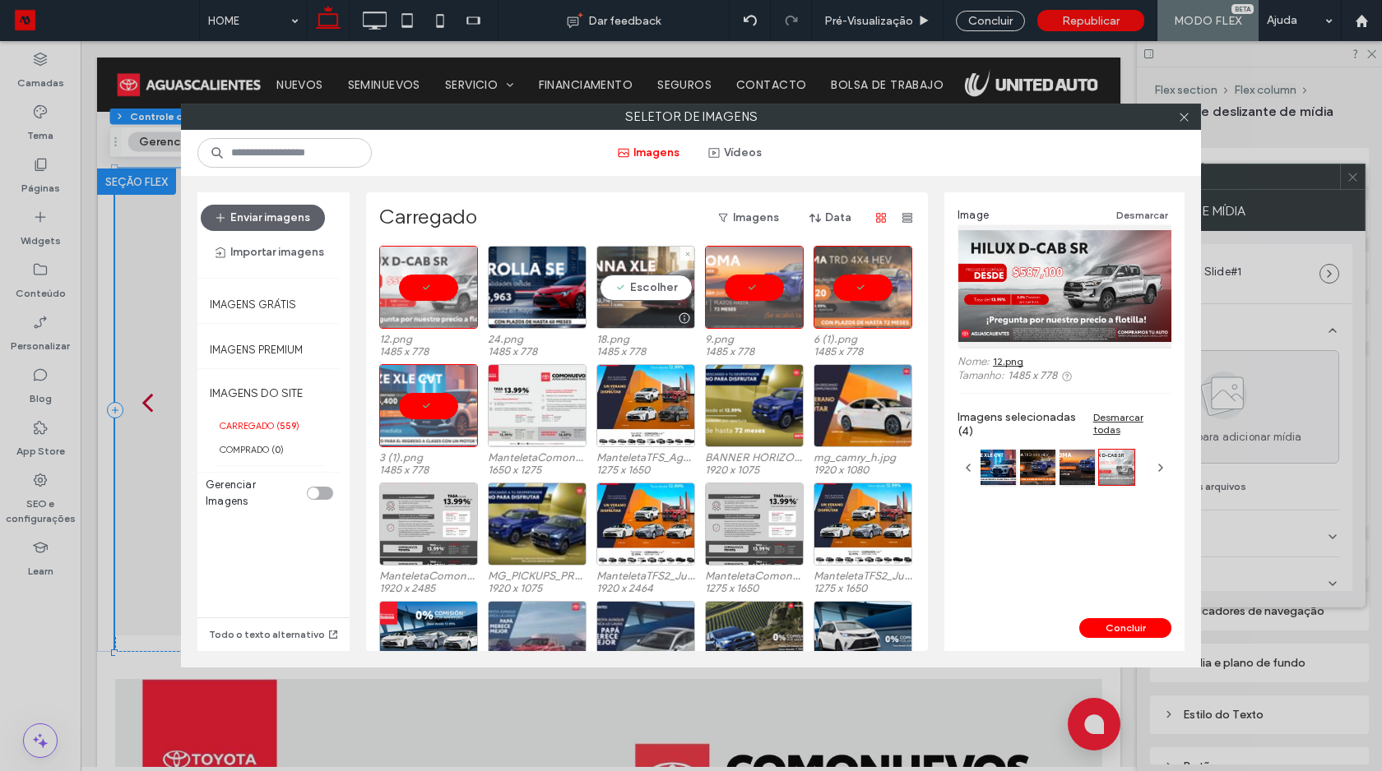
click at [637, 300] on div "Escolher" at bounding box center [645, 287] width 99 height 83
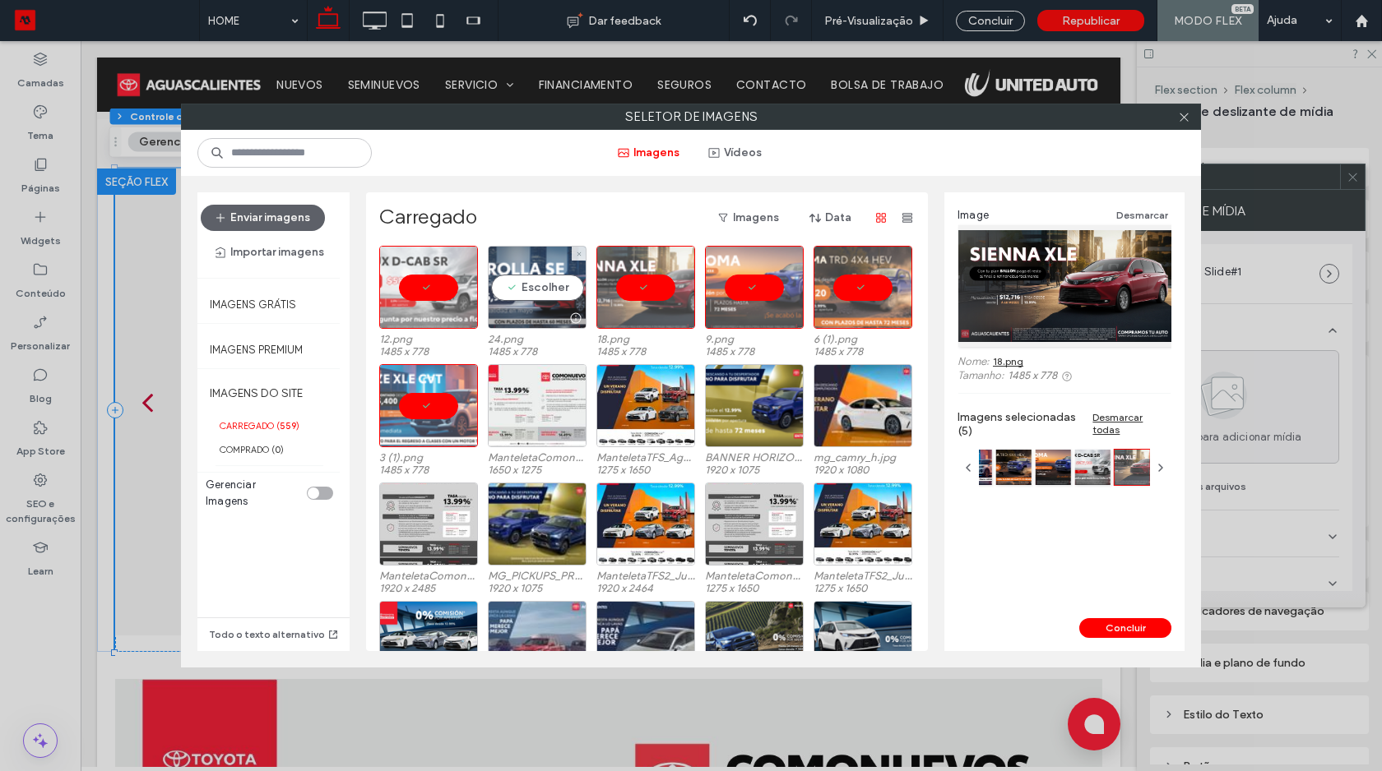
click at [542, 298] on div "Escolher" at bounding box center [537, 287] width 99 height 83
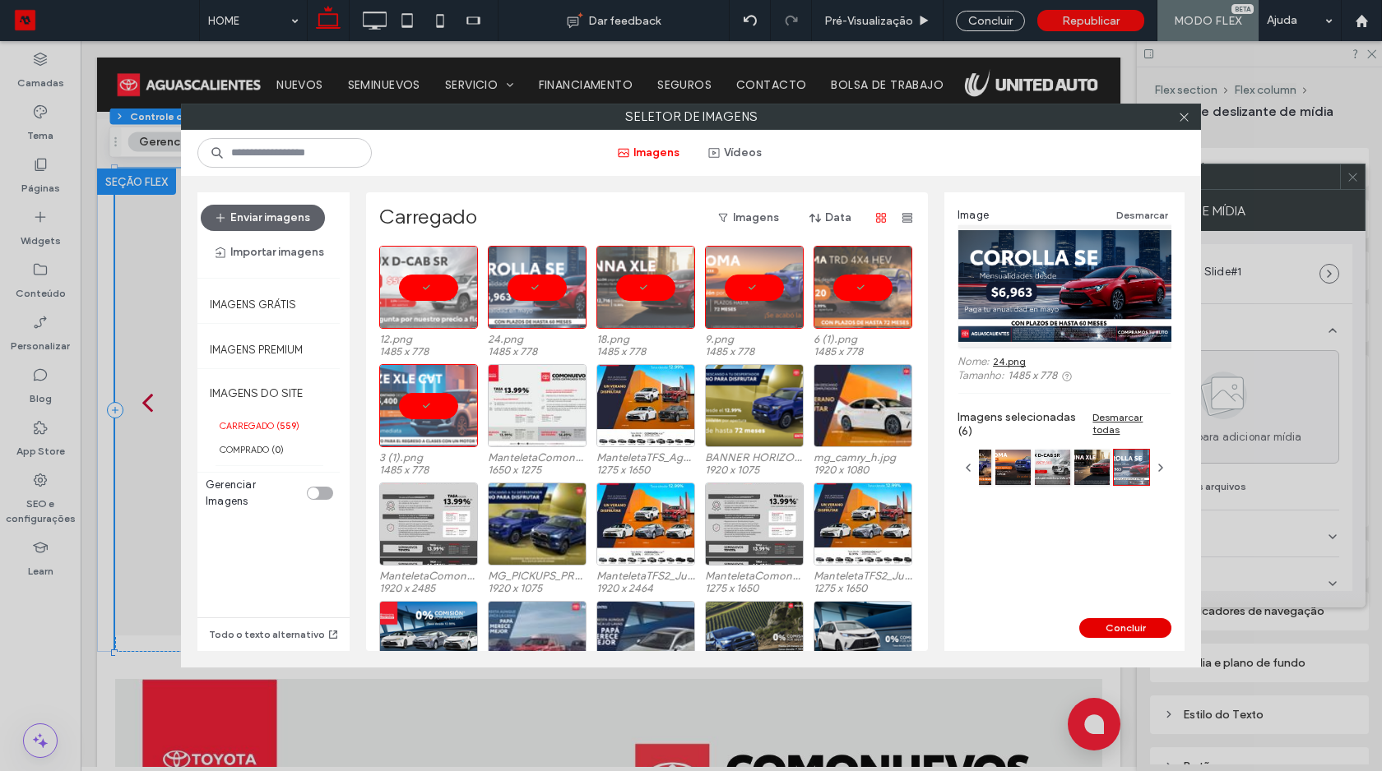
click at [1103, 632] on button "Concluir" at bounding box center [1125, 628] width 92 height 20
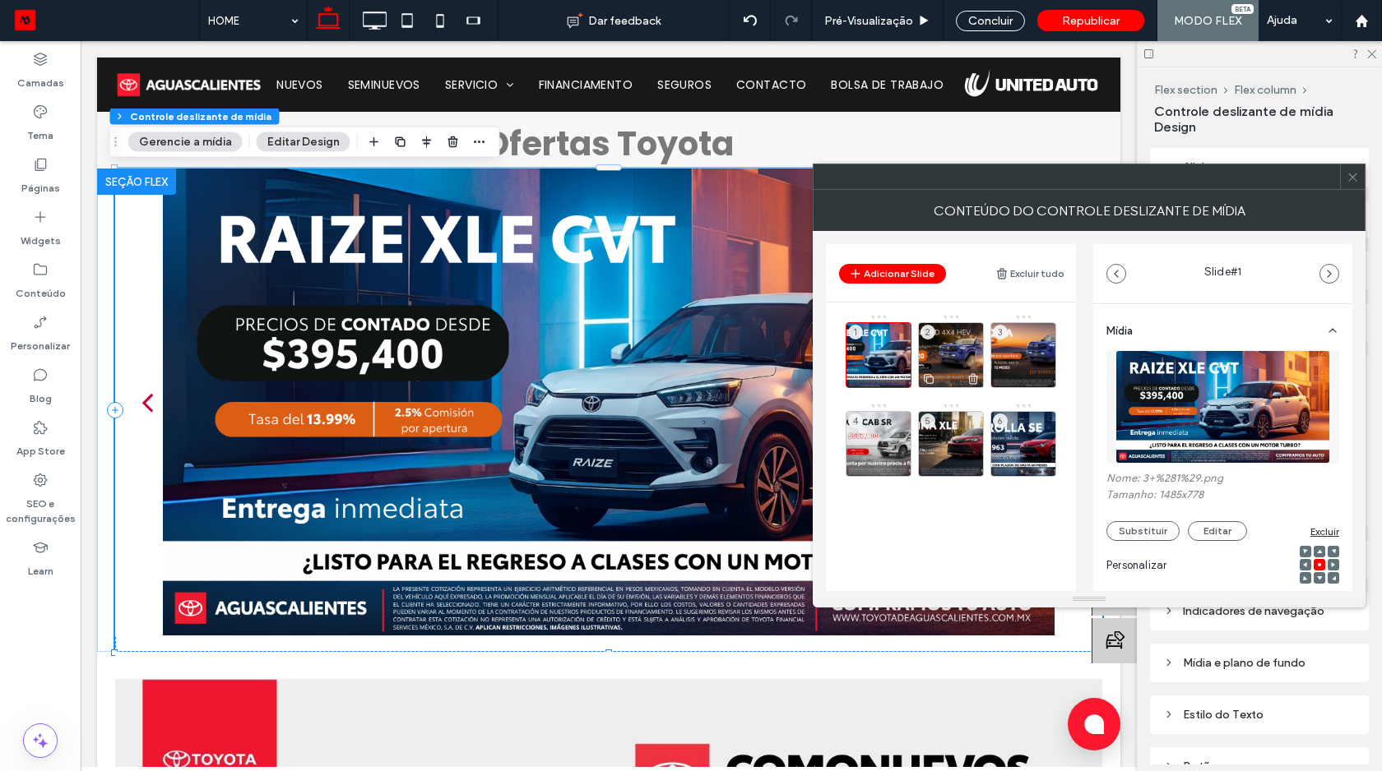
click at [944, 354] on div "2" at bounding box center [951, 355] width 66 height 66
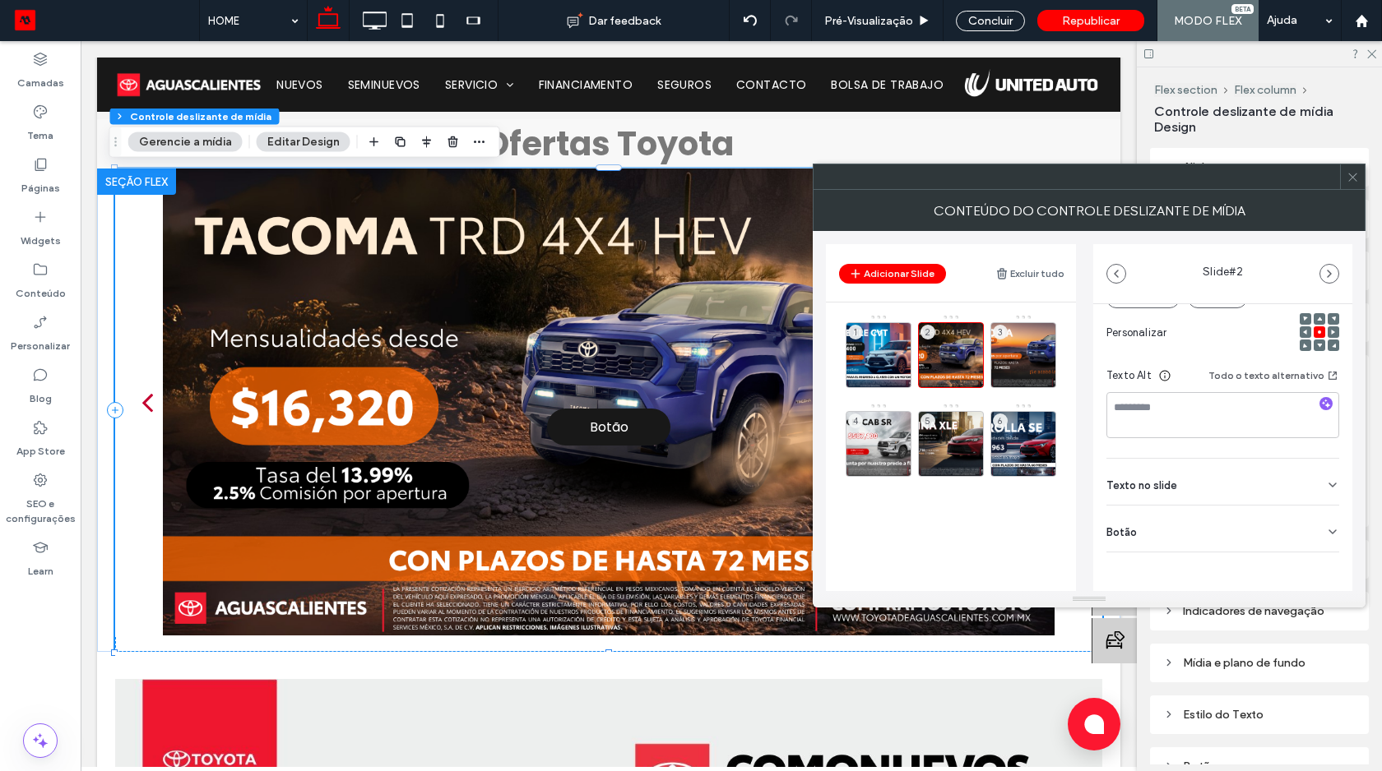
click at [1248, 539] on div "Botão" at bounding box center [1222, 529] width 233 height 46
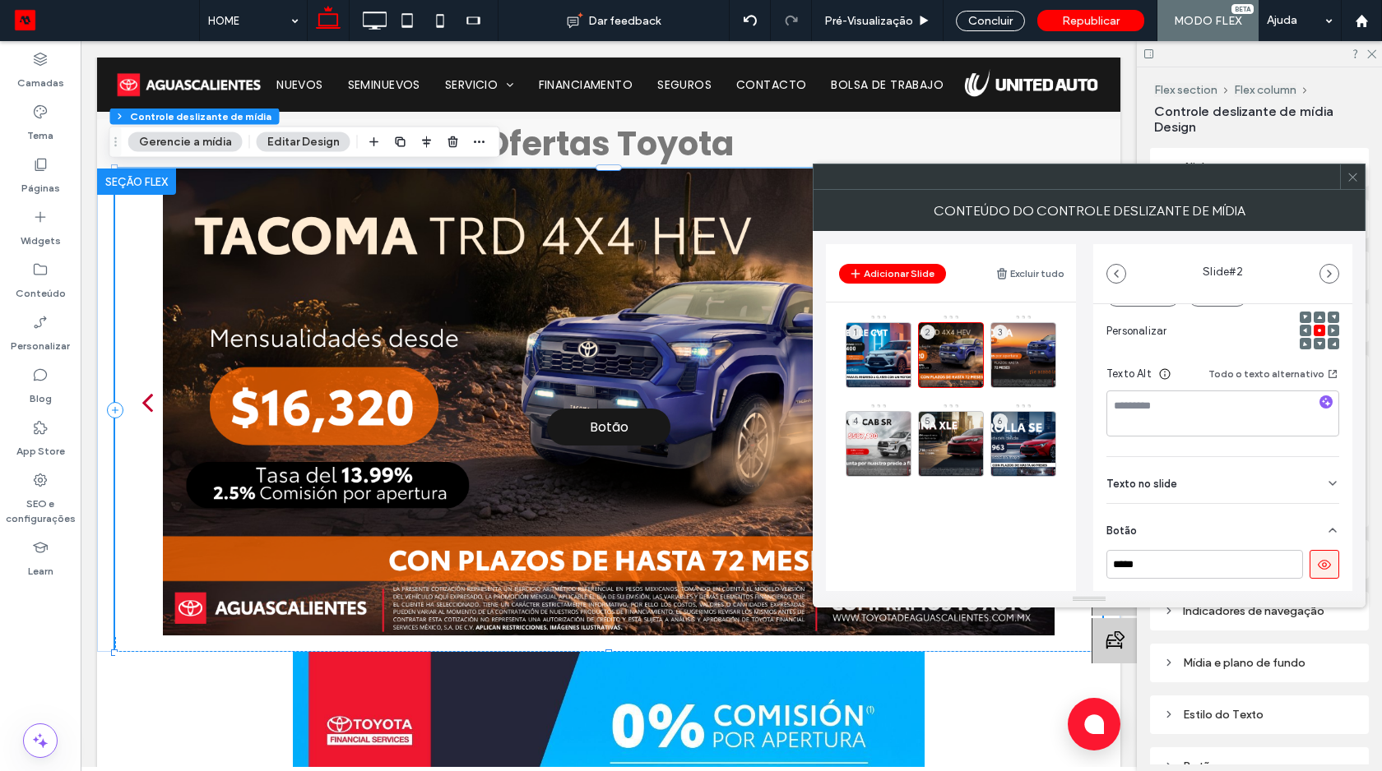
click at [1304, 581] on div "***** Adicionar um link" at bounding box center [1222, 583] width 233 height 66
click at [1309, 565] on button at bounding box center [1324, 564] width 30 height 29
click at [1034, 347] on div "3" at bounding box center [1023, 355] width 66 height 66
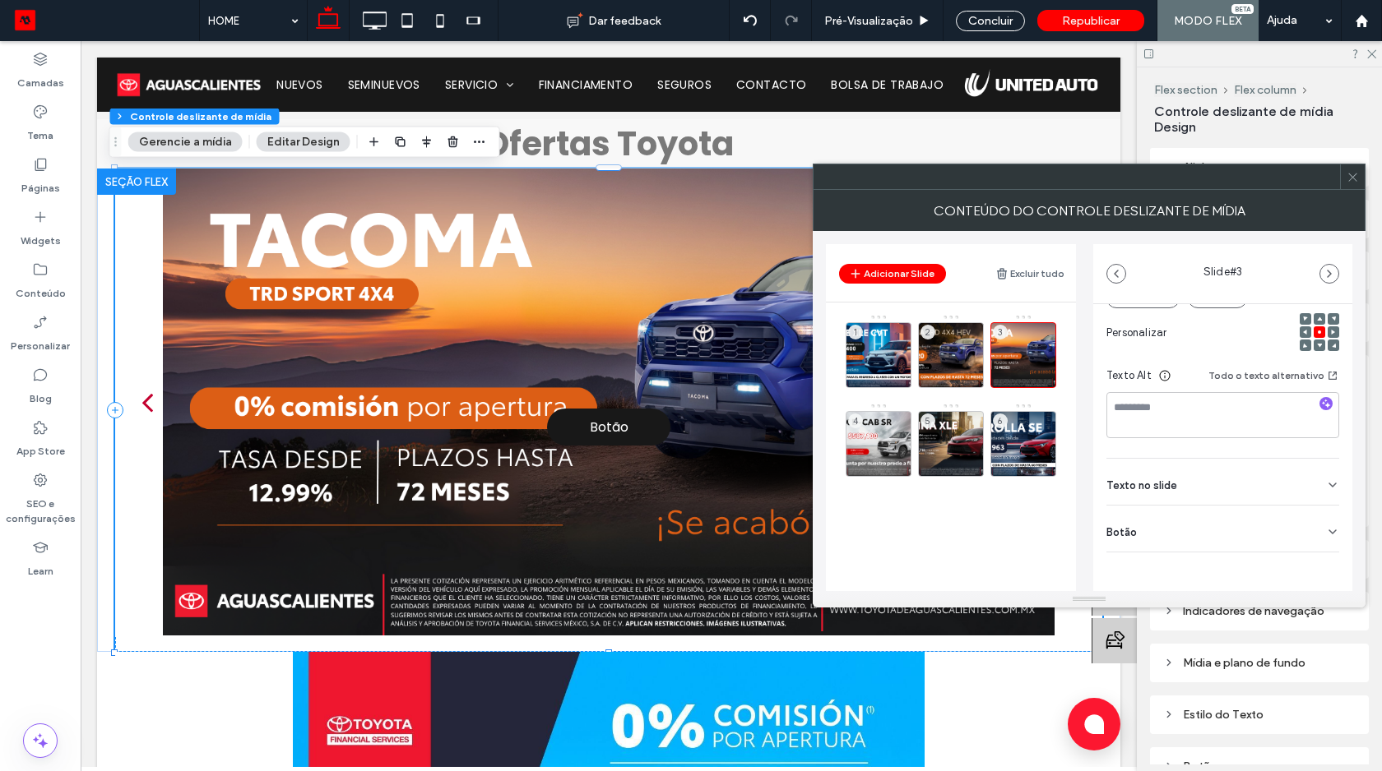
click at [1227, 535] on div "Botão" at bounding box center [1222, 529] width 233 height 46
click at [1317, 558] on icon at bounding box center [1324, 565] width 15 height 15
click at [871, 426] on div "4" at bounding box center [878, 444] width 66 height 66
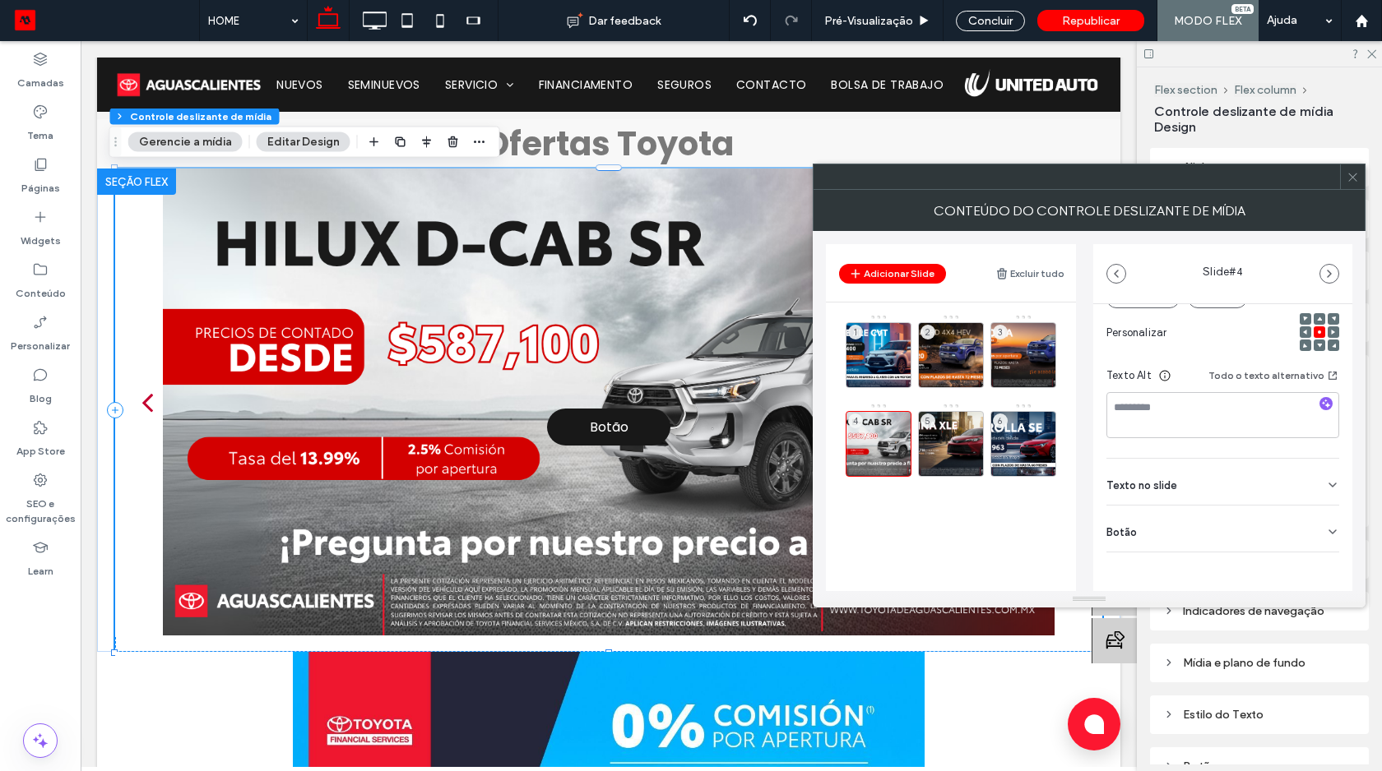
click at [1234, 544] on div "Botão" at bounding box center [1222, 529] width 233 height 46
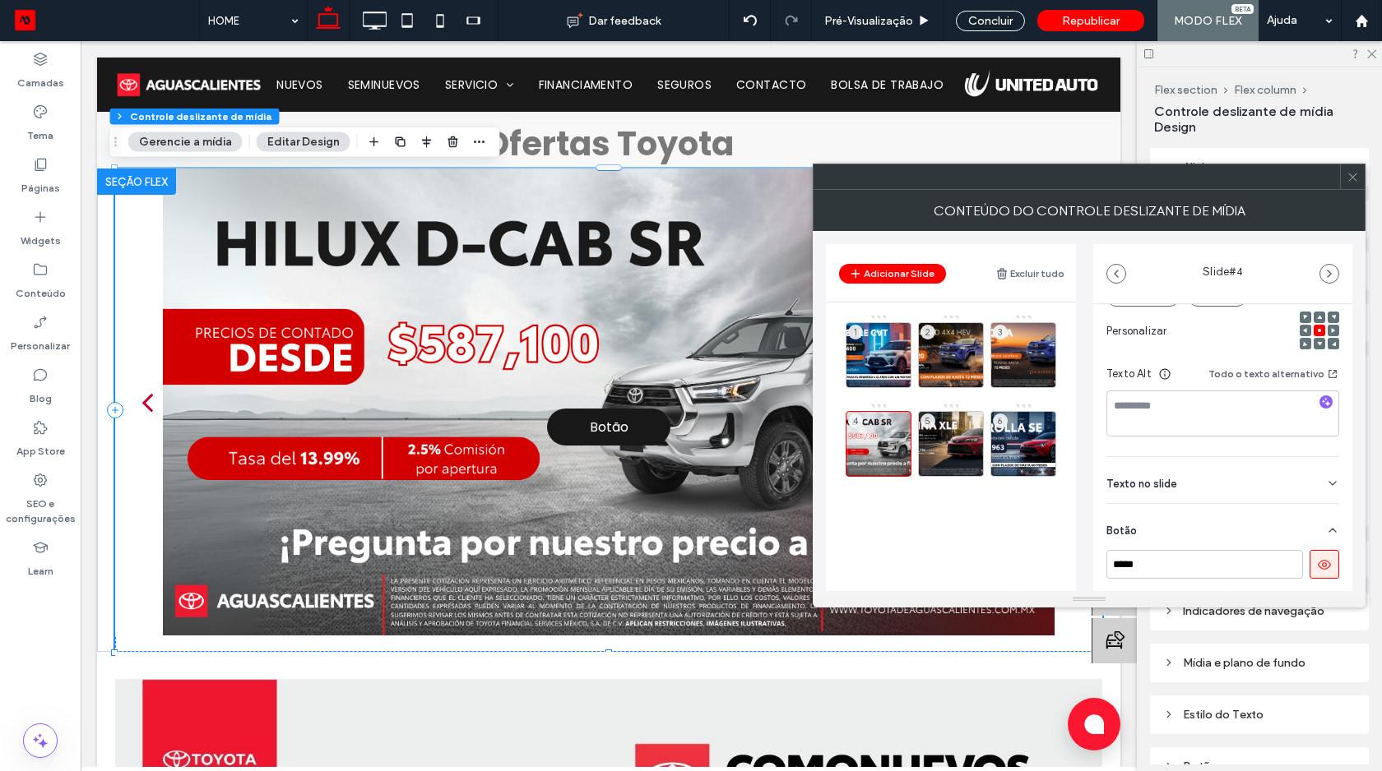
click at [1309, 571] on button at bounding box center [1324, 564] width 30 height 29
click at [963, 428] on div "5" at bounding box center [951, 444] width 66 height 66
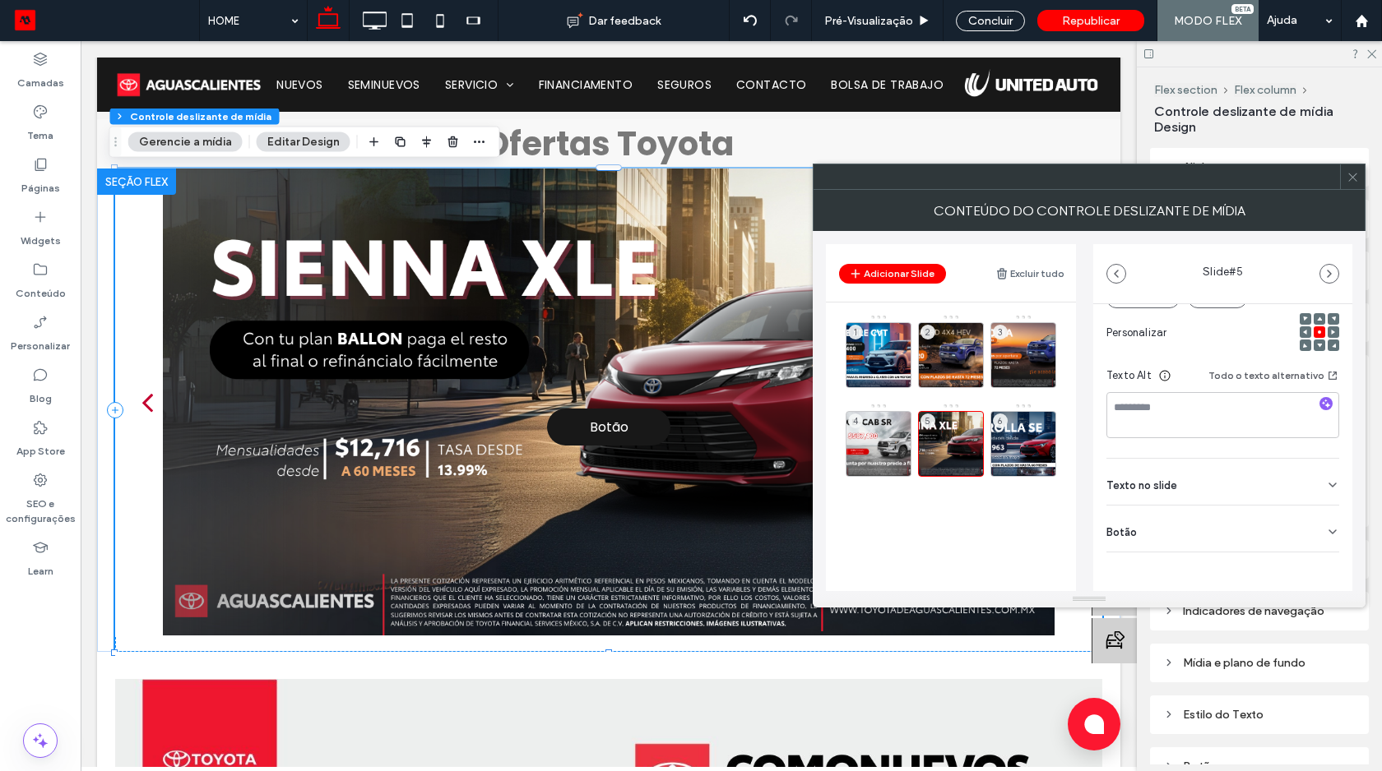
click at [1235, 521] on div "Botão" at bounding box center [1222, 529] width 233 height 46
click at [1322, 573] on button at bounding box center [1324, 564] width 30 height 29
click at [1027, 431] on div "6" at bounding box center [1023, 444] width 66 height 66
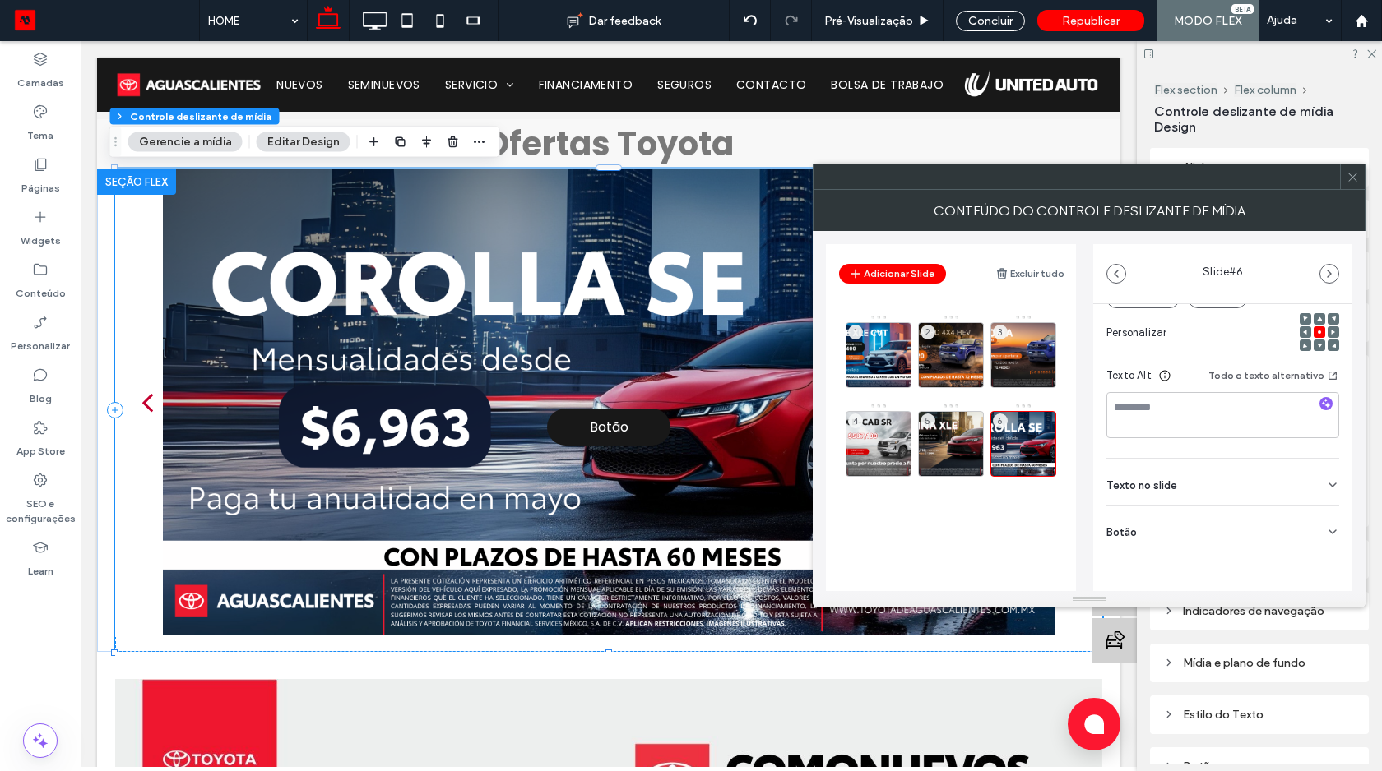
click at [1258, 543] on div "Botão" at bounding box center [1222, 529] width 233 height 46
click at [1309, 567] on button at bounding box center [1324, 564] width 30 height 29
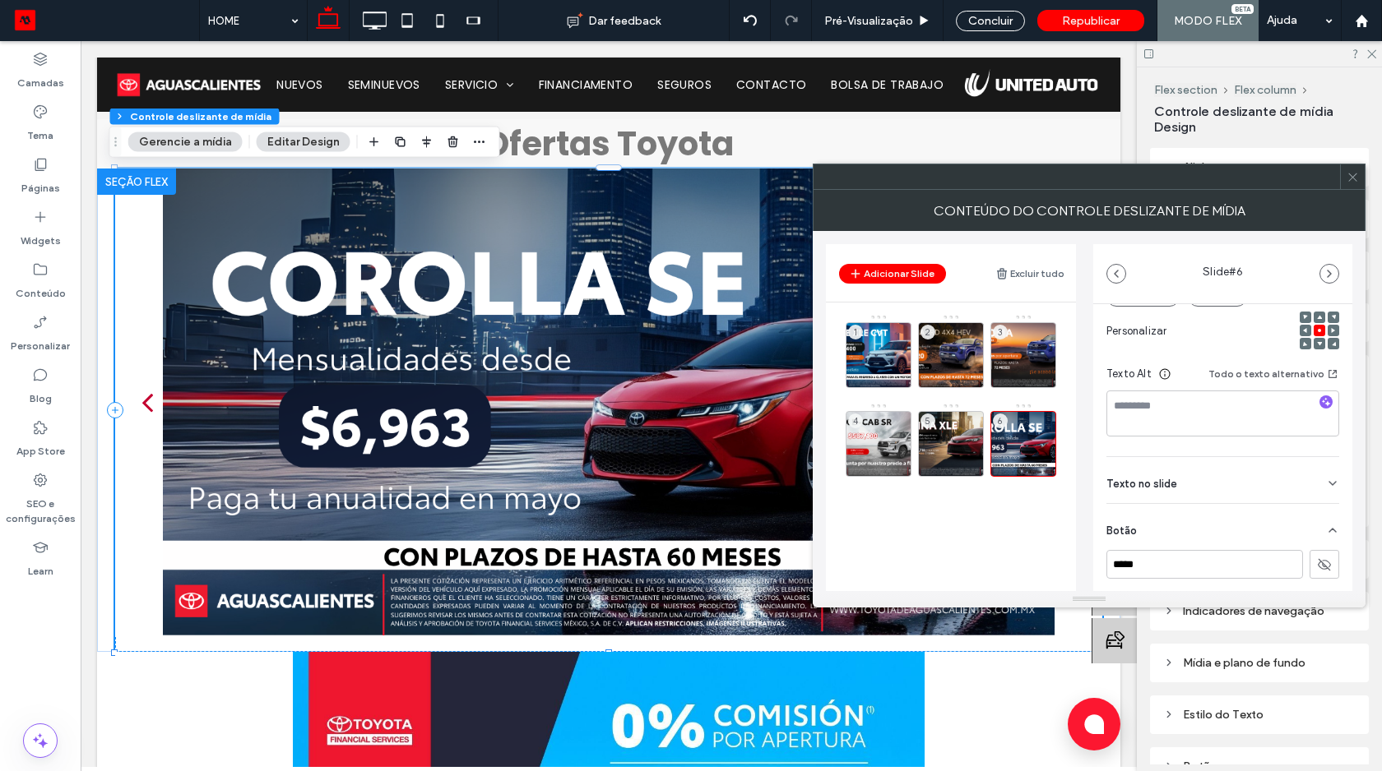
click at [1349, 169] on span at bounding box center [1352, 176] width 12 height 25
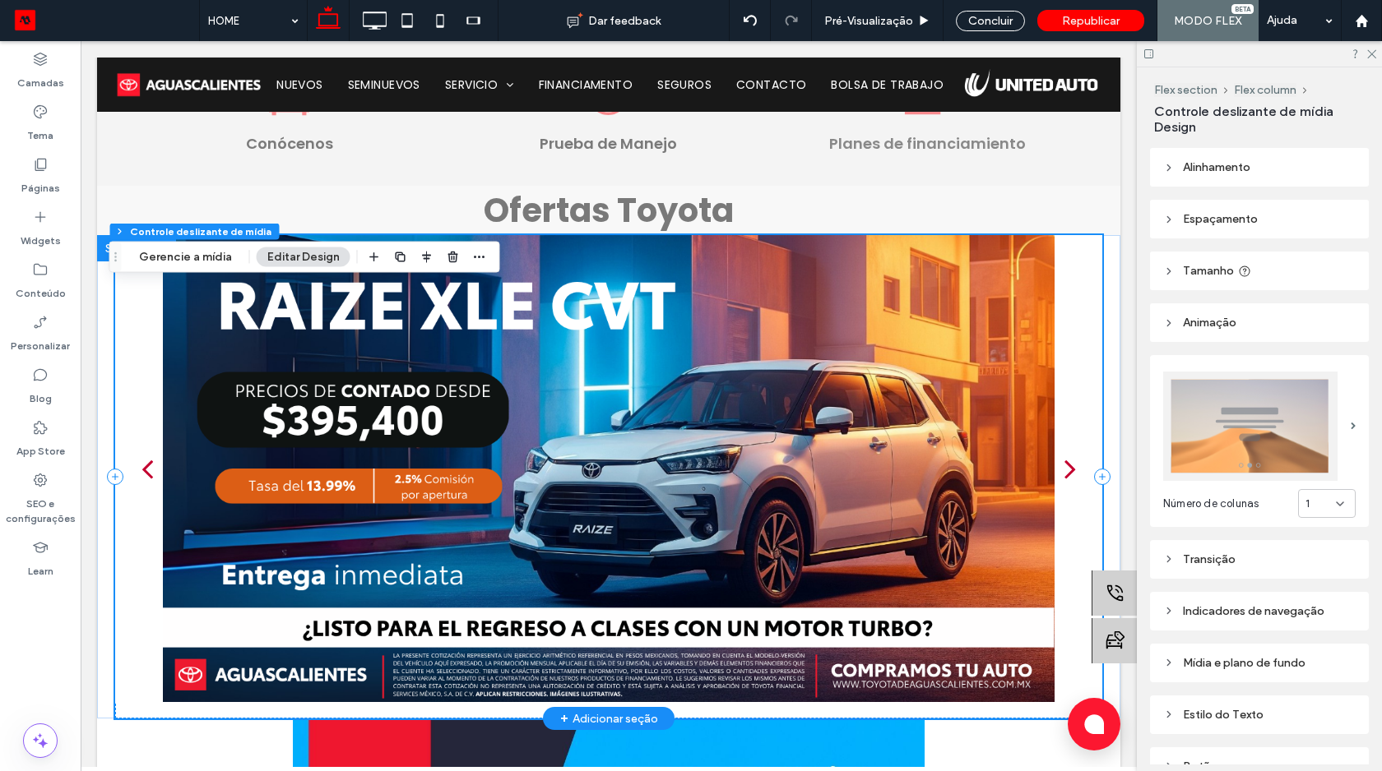
scroll to position [526, 0]
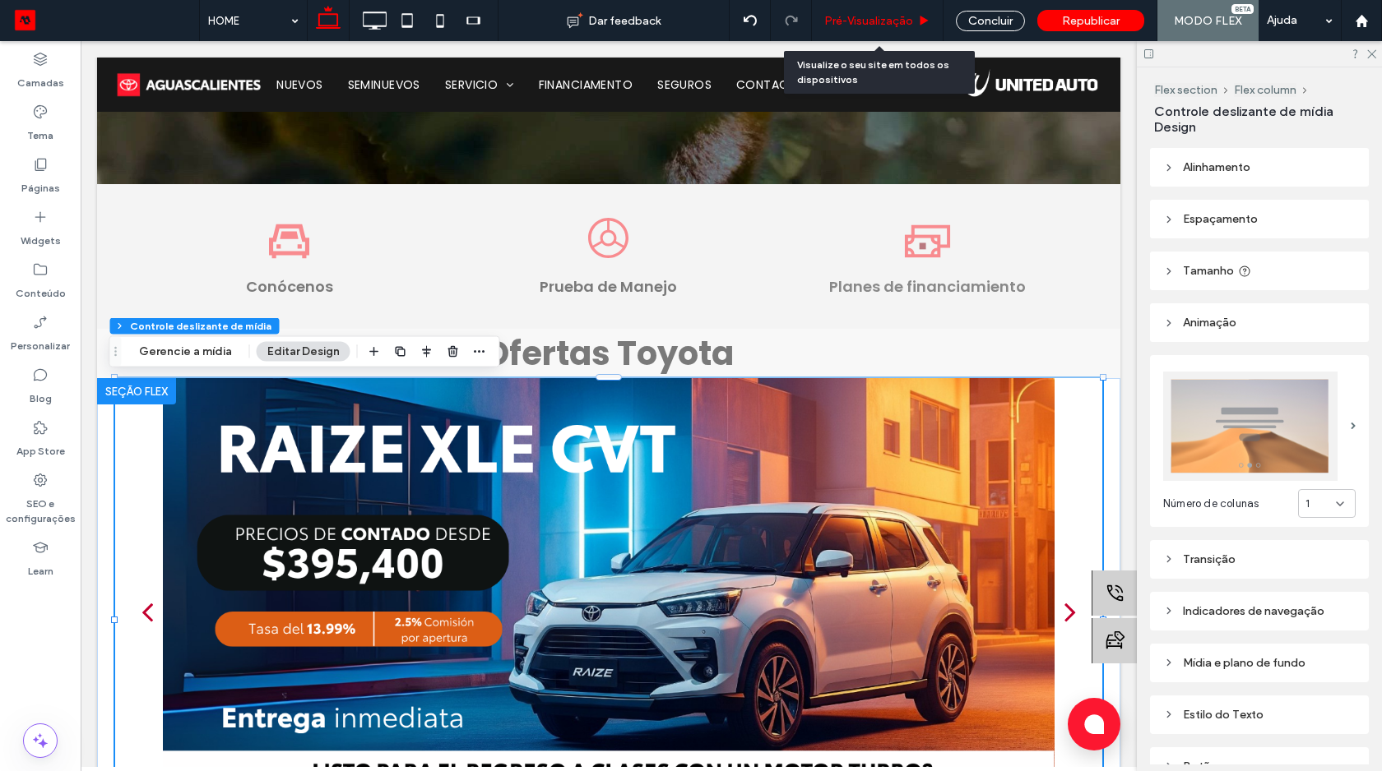
click at [868, 22] on span "Pré-Visualizaçāo" at bounding box center [868, 21] width 89 height 14
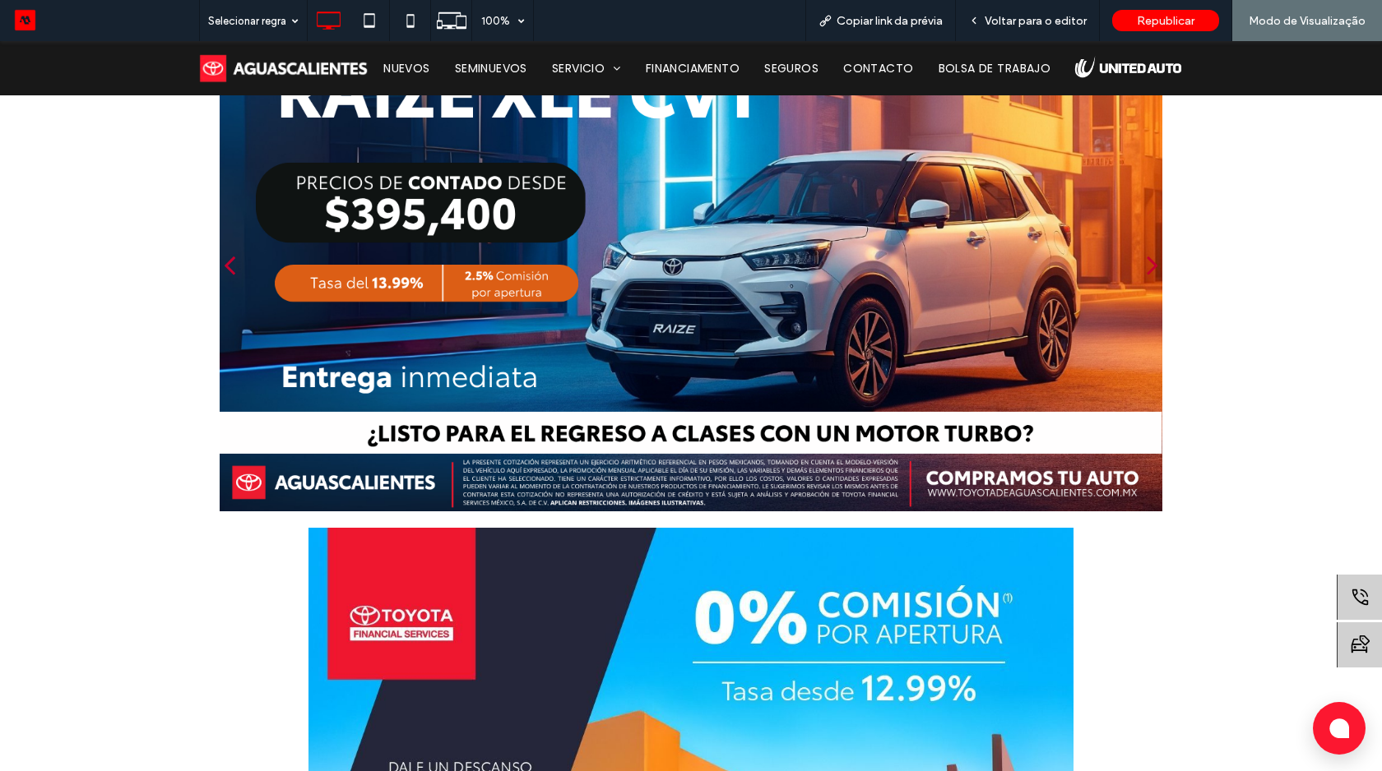
scroll to position [795, 0]
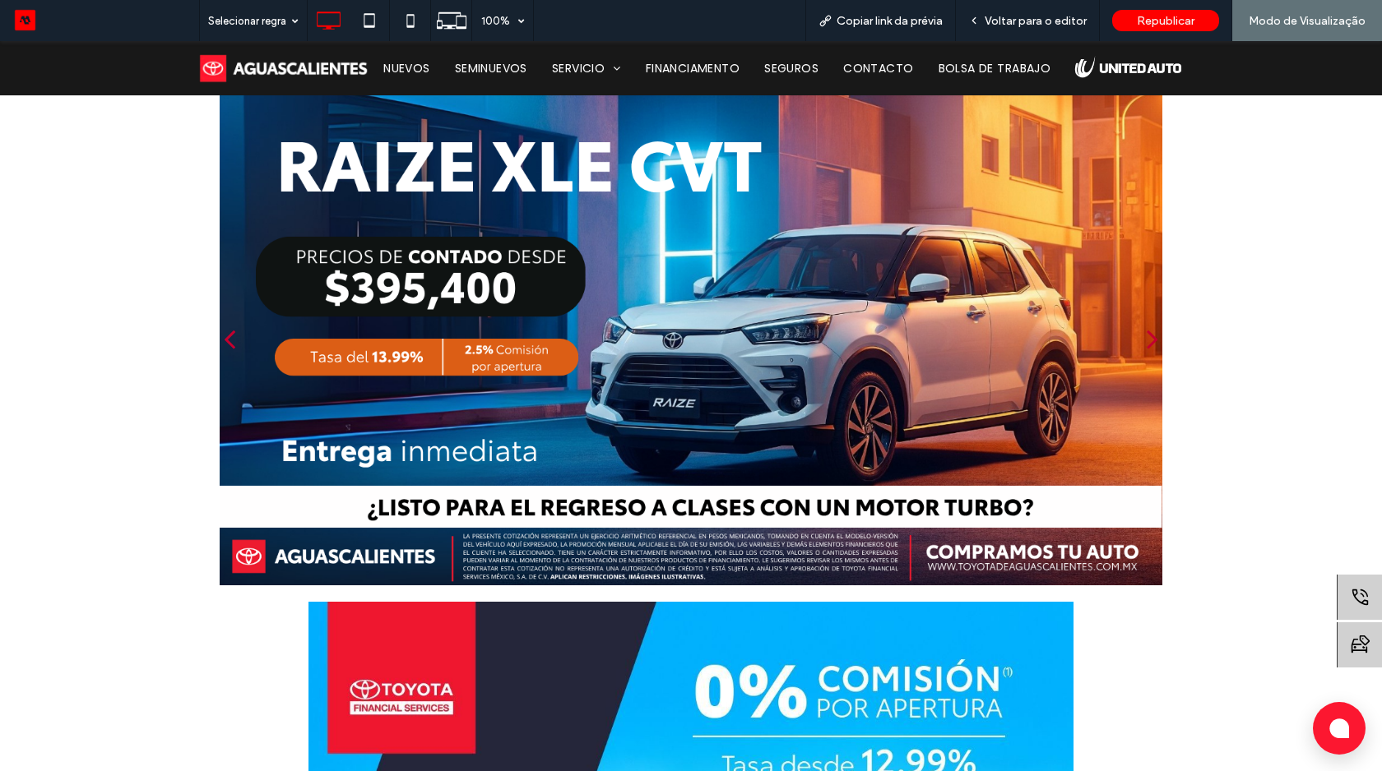
click at [1146, 322] on div "next" at bounding box center [1152, 338] width 12 height 33
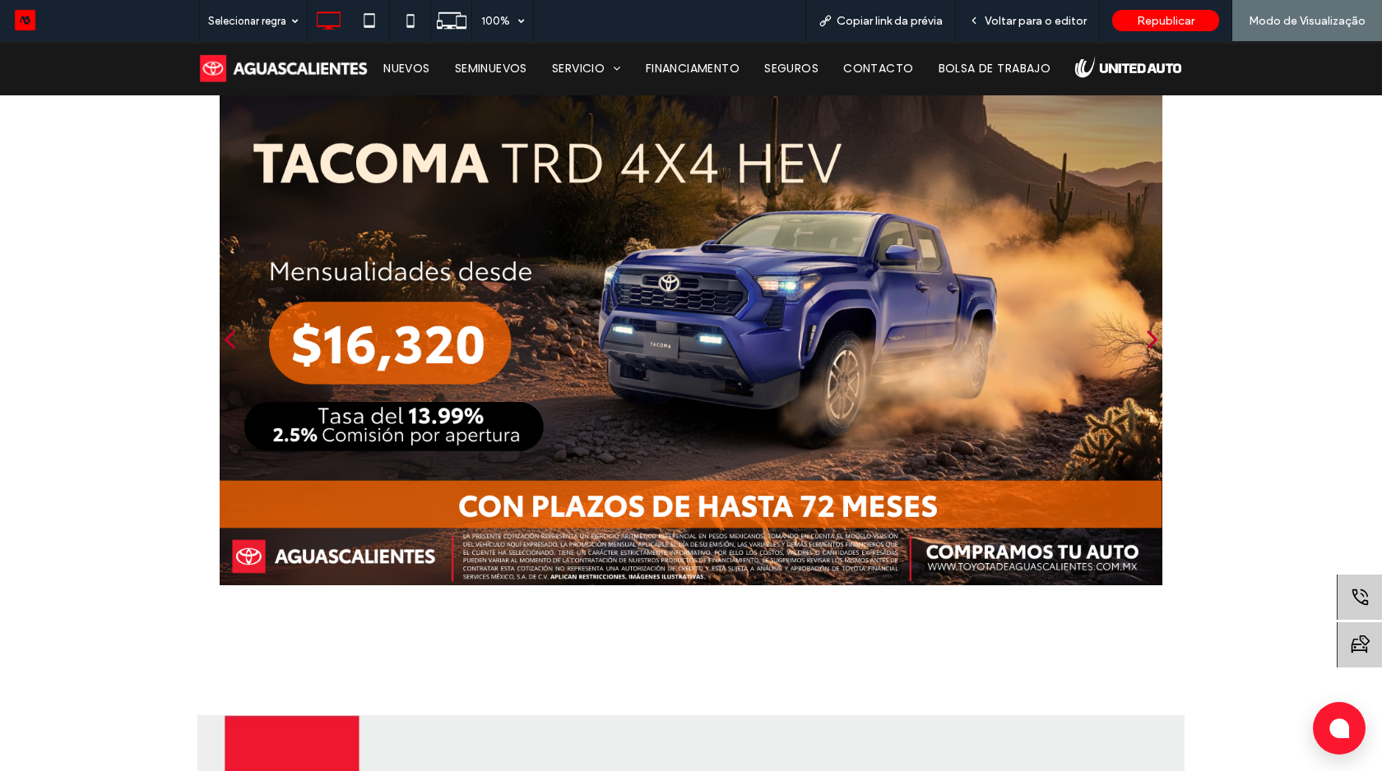
click at [1146, 323] on div "next" at bounding box center [1152, 338] width 12 height 33
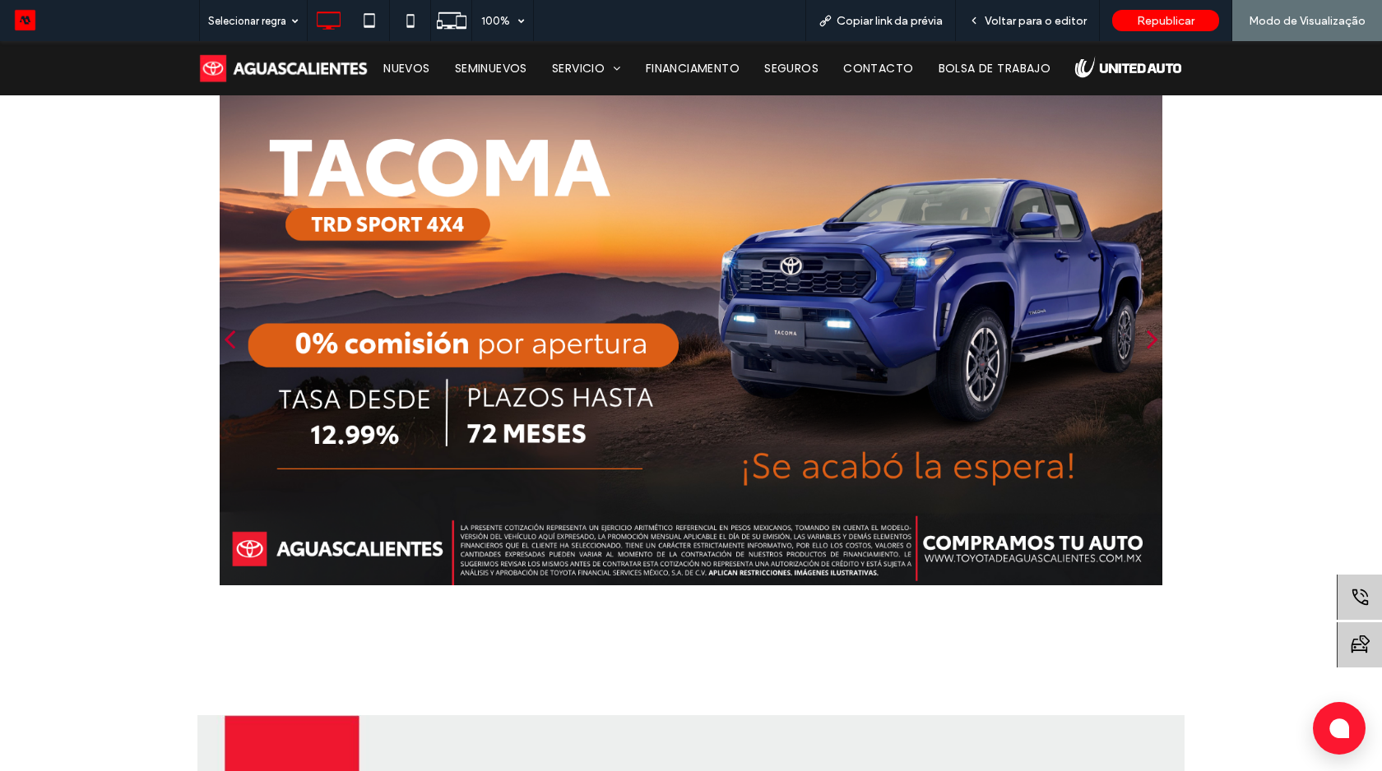
click at [1146, 323] on div "next" at bounding box center [1152, 338] width 12 height 33
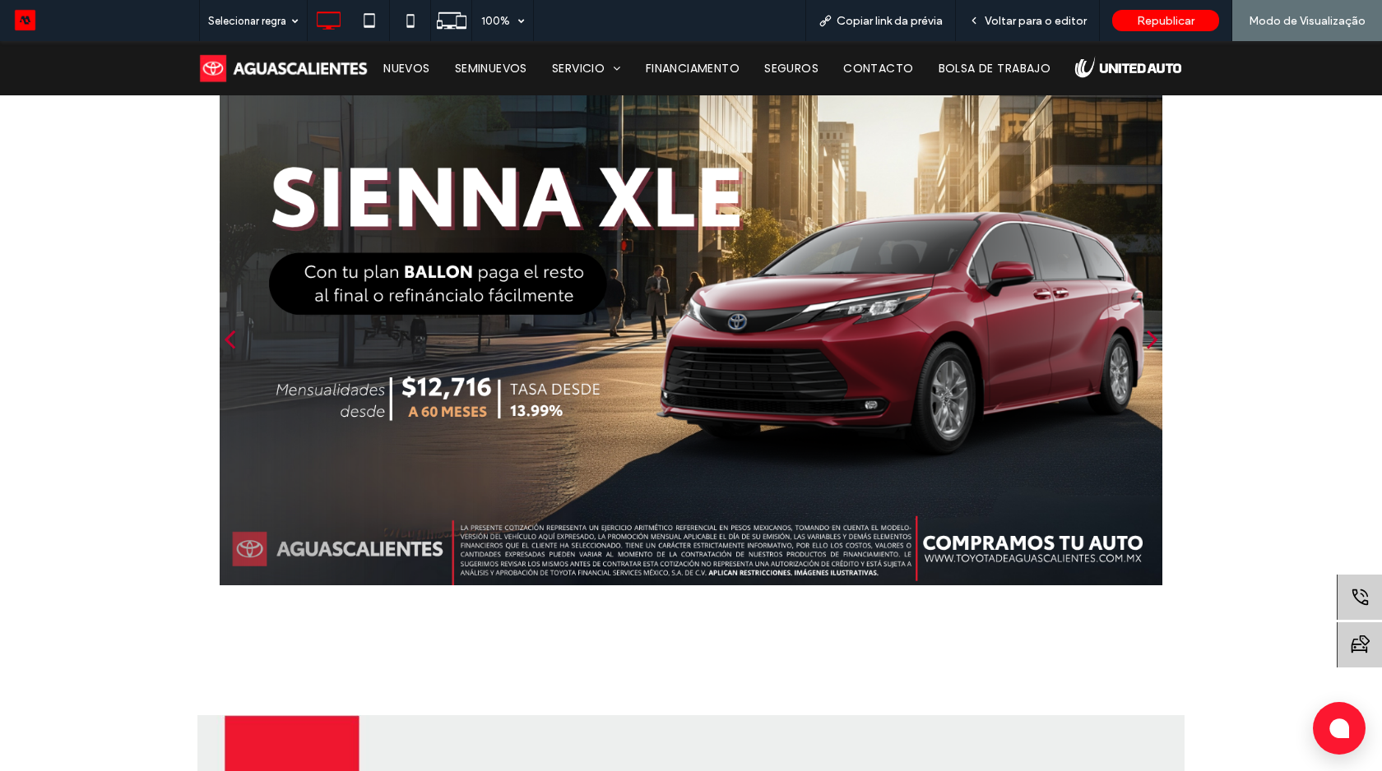
click at [1146, 324] on div "next" at bounding box center [1152, 338] width 12 height 33
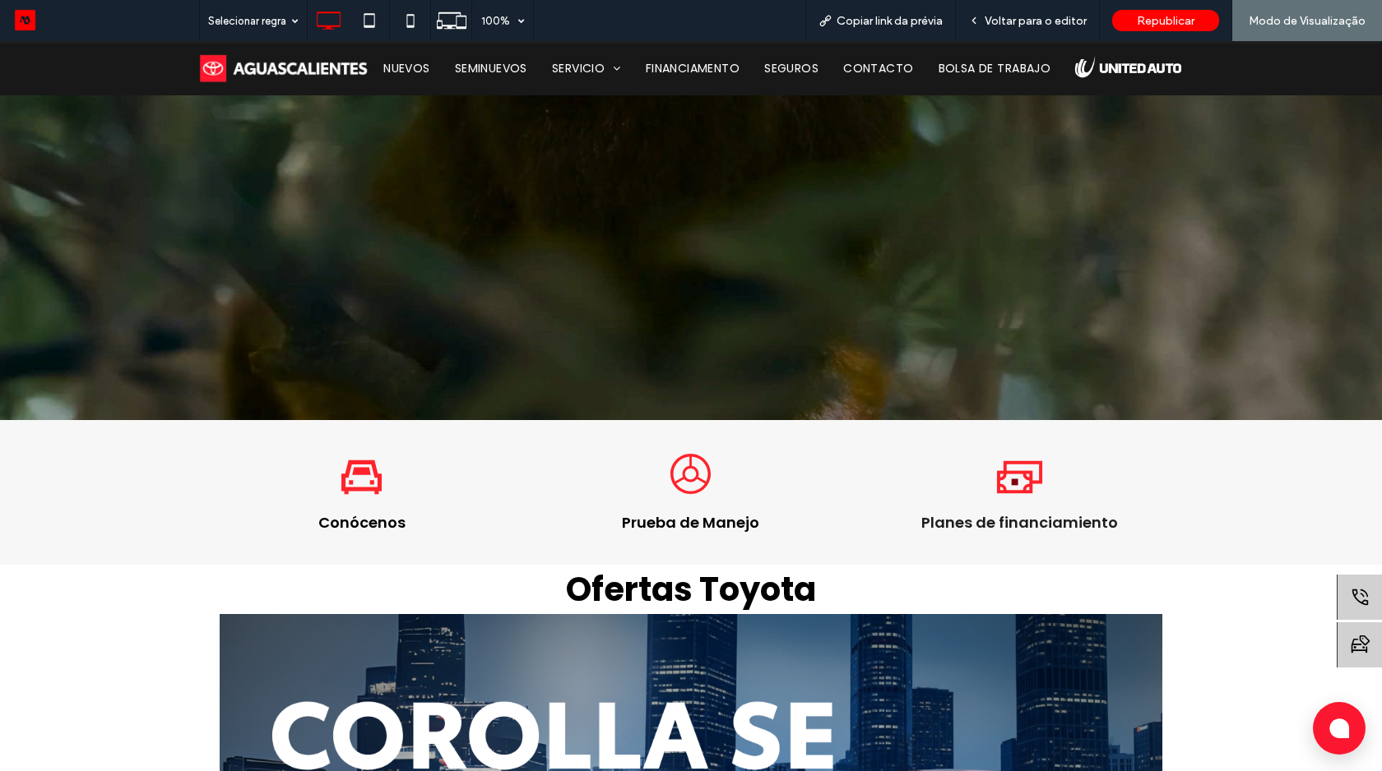
scroll to position [0, 0]
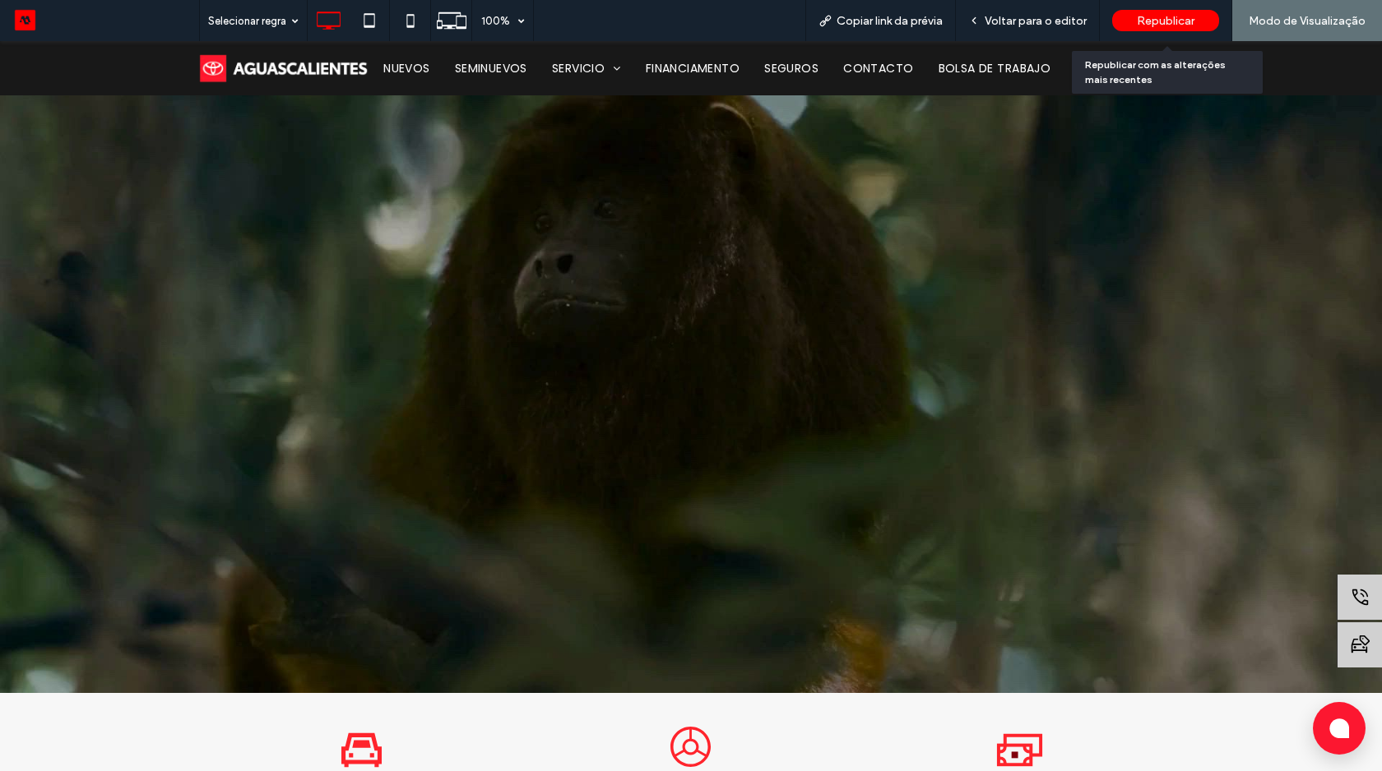
click at [1144, 27] on span "Republicar" at bounding box center [1166, 21] width 58 height 14
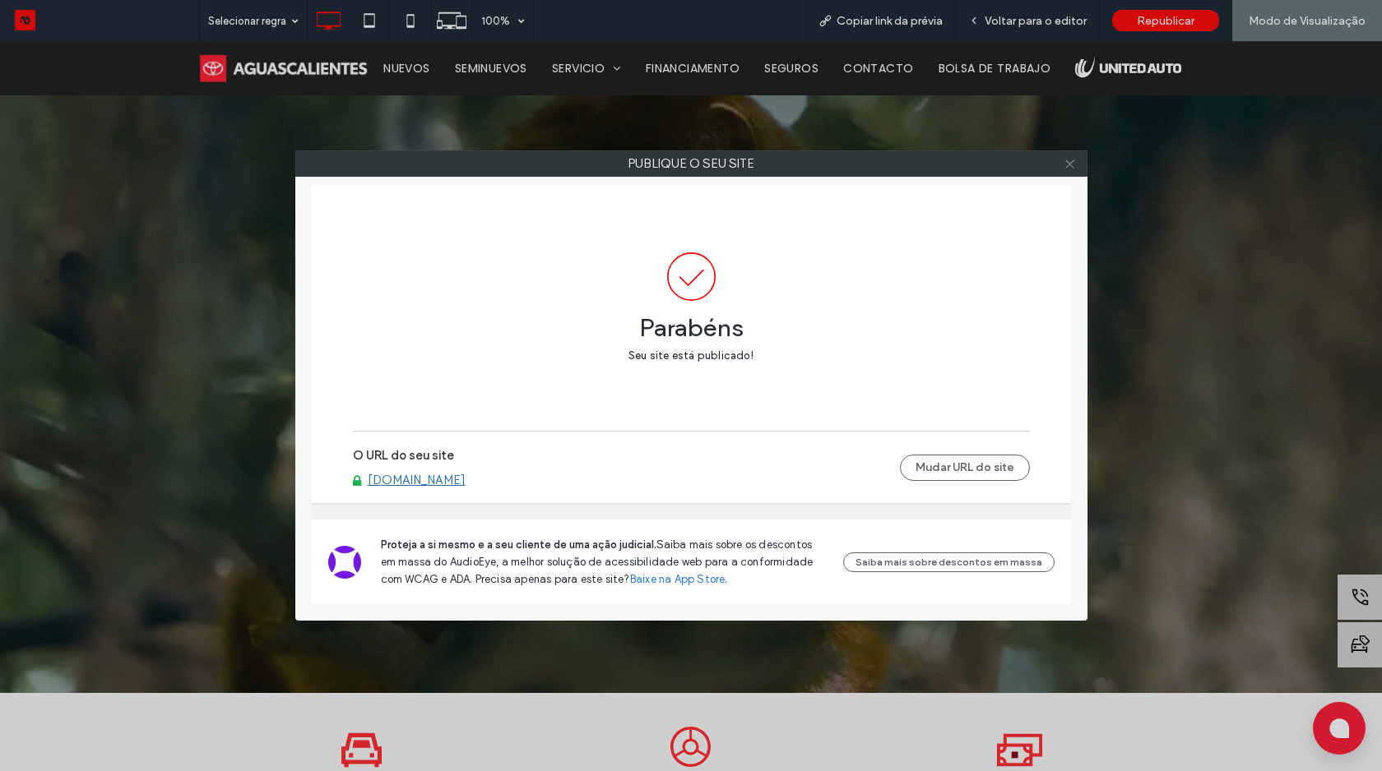
click at [1066, 162] on icon at bounding box center [1069, 164] width 12 height 12
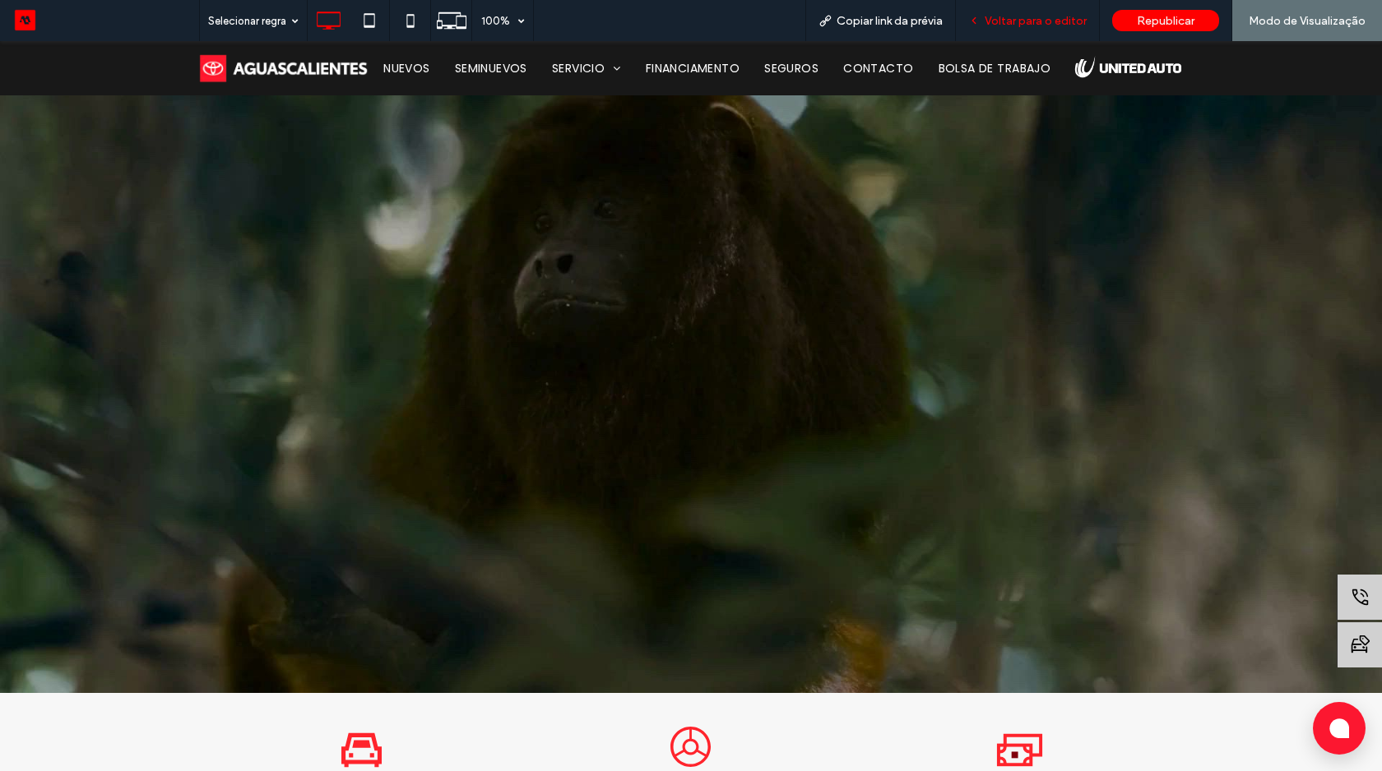
click at [1031, 7] on div "Voltar para o editor" at bounding box center [1028, 20] width 144 height 41
click at [1026, 27] on div "Voltar para o editor" at bounding box center [1028, 20] width 144 height 41
click at [1017, 17] on span "Voltar para o editor" at bounding box center [1035, 21] width 102 height 14
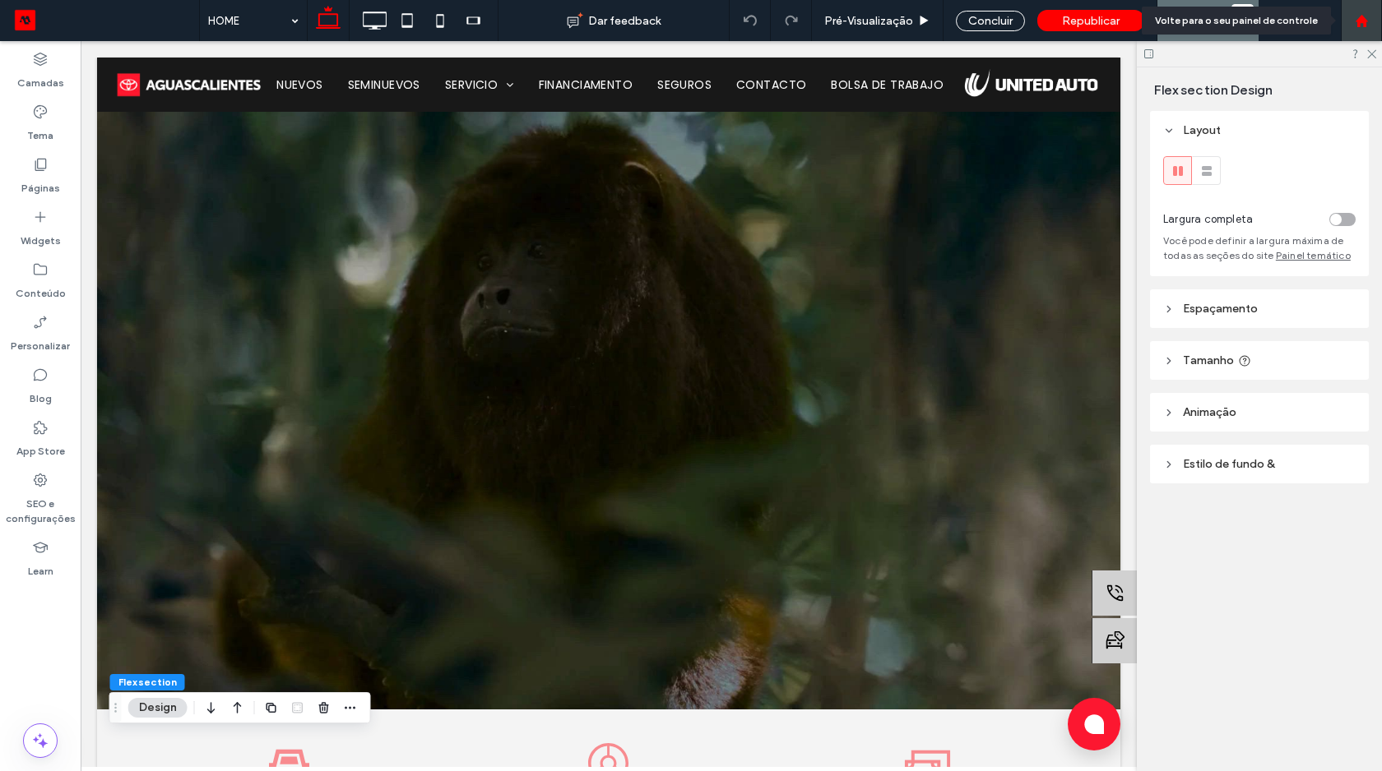
click at [1373, 19] on div at bounding box center [1360, 21] width 39 height 14
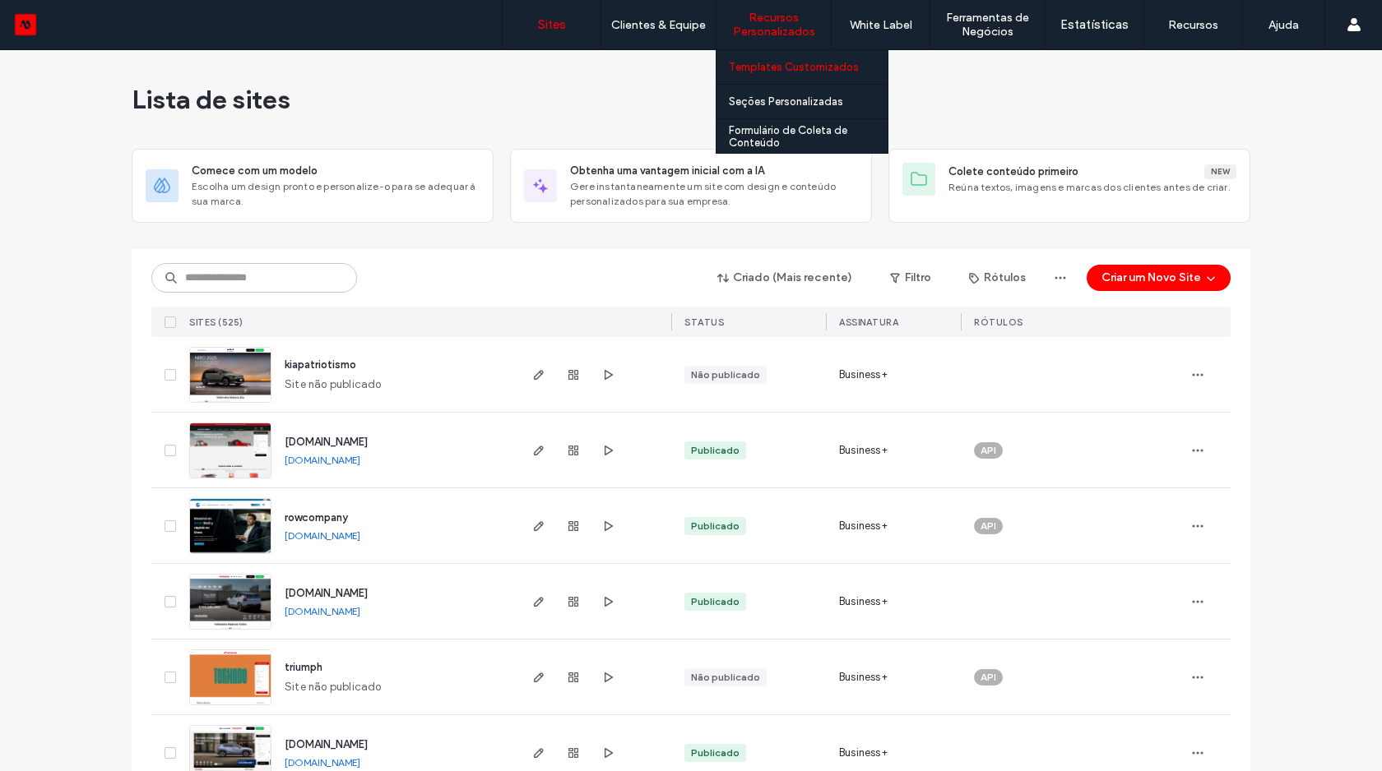
click at [791, 59] on link "Templates Customizados" at bounding box center [808, 67] width 159 height 34
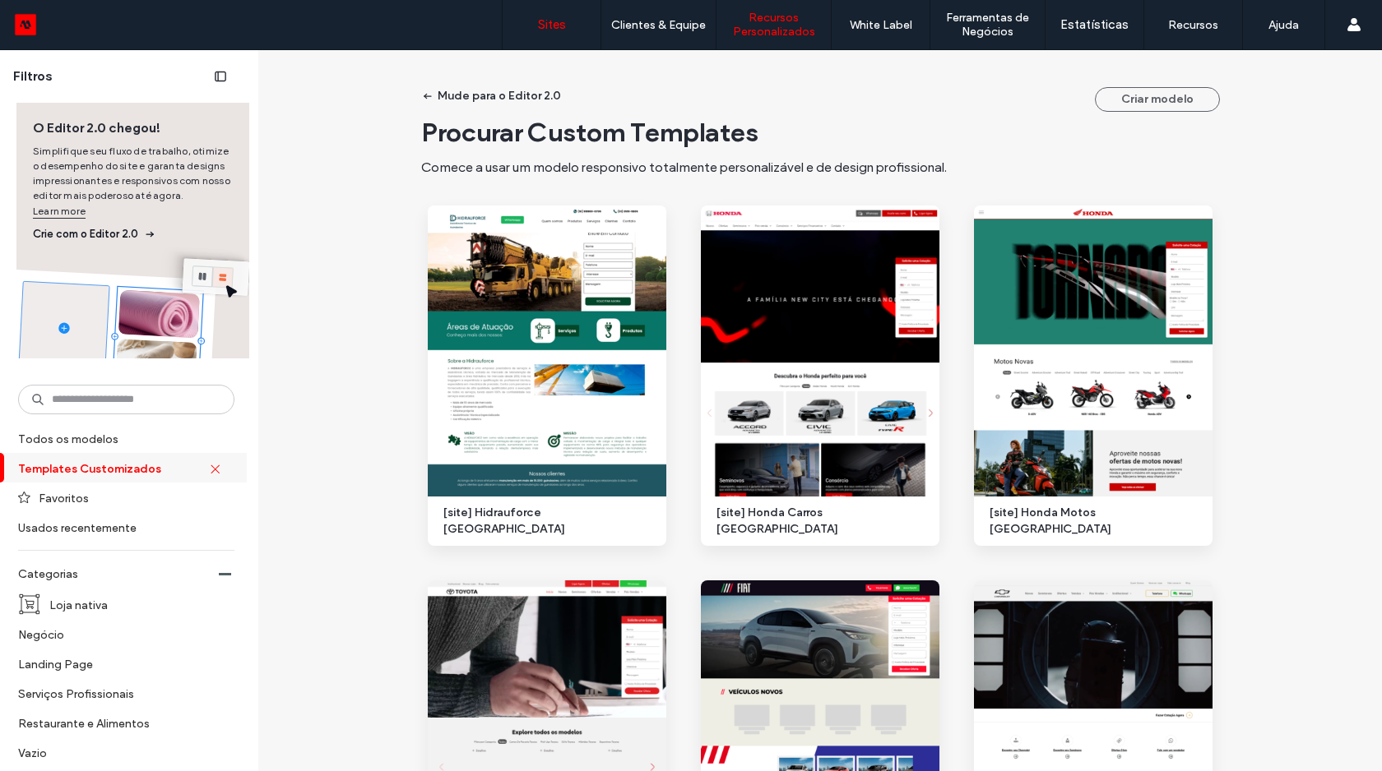
click at [564, 27] on label "Sites" at bounding box center [552, 24] width 28 height 15
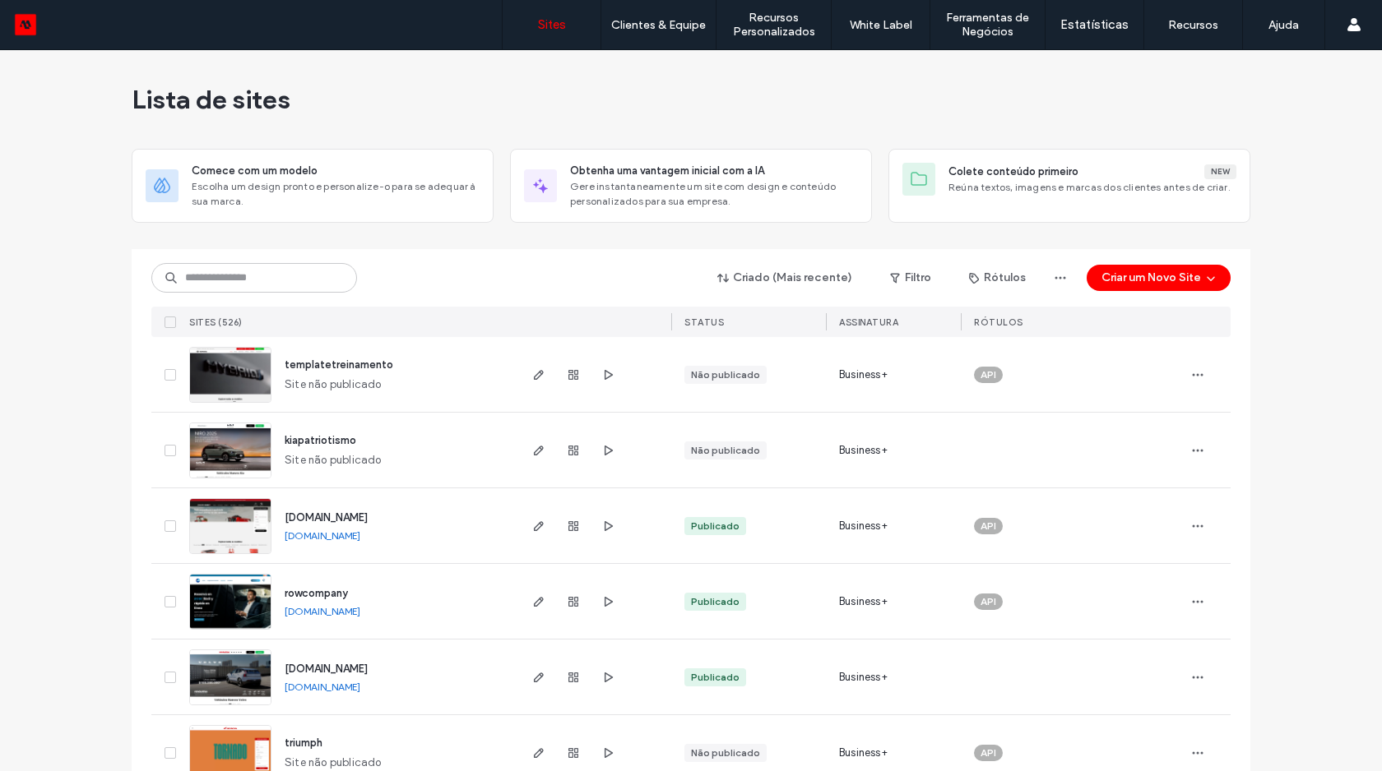
click at [240, 385] on img at bounding box center [230, 404] width 81 height 112
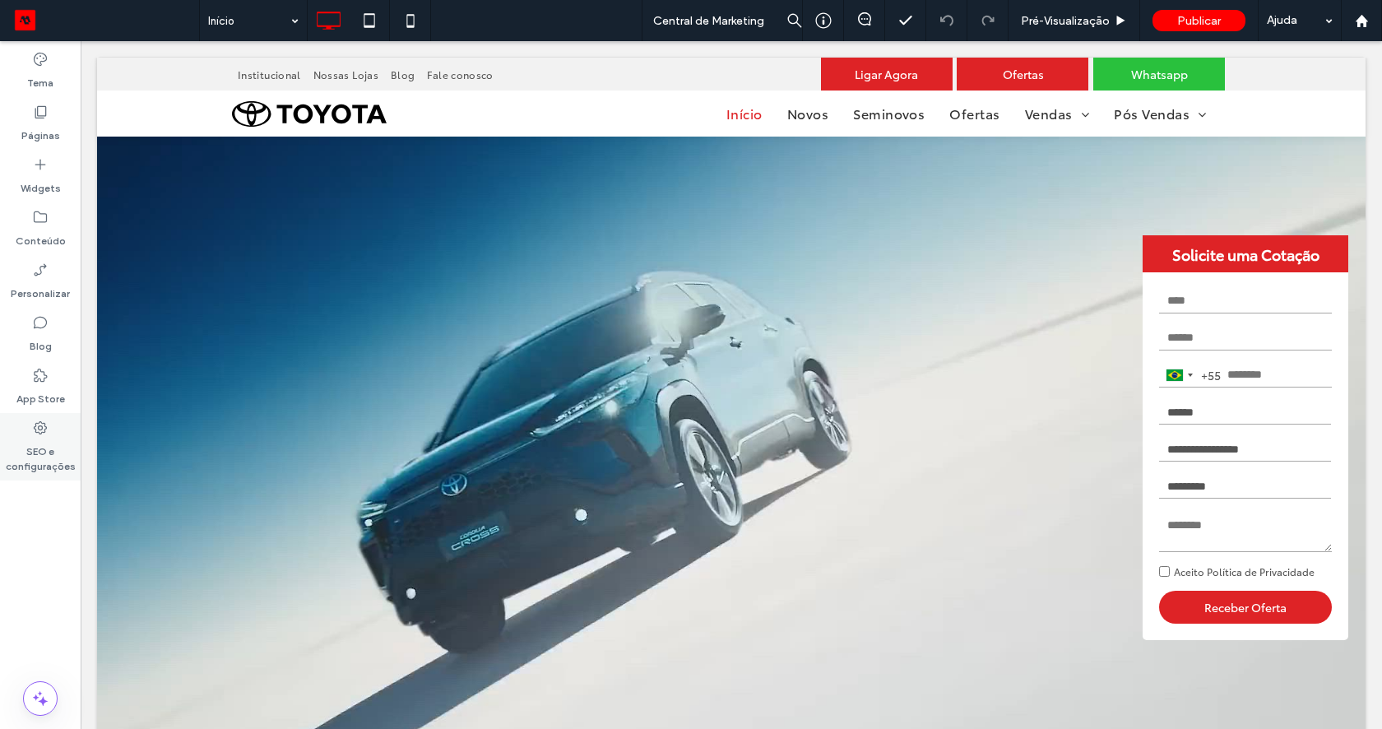
click at [37, 436] on label "SEO e configurações" at bounding box center [40, 455] width 81 height 38
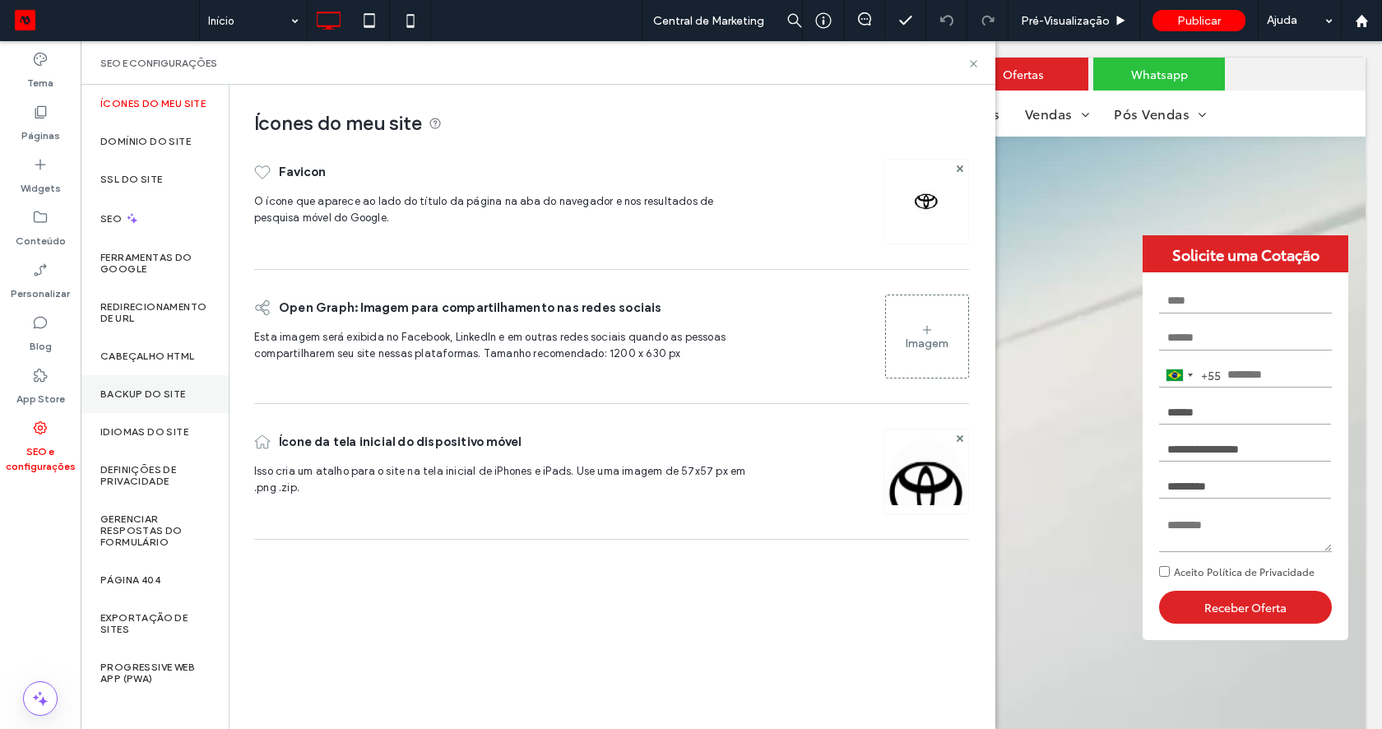
click at [168, 398] on label "Backup do Site" at bounding box center [143, 394] width 86 height 12
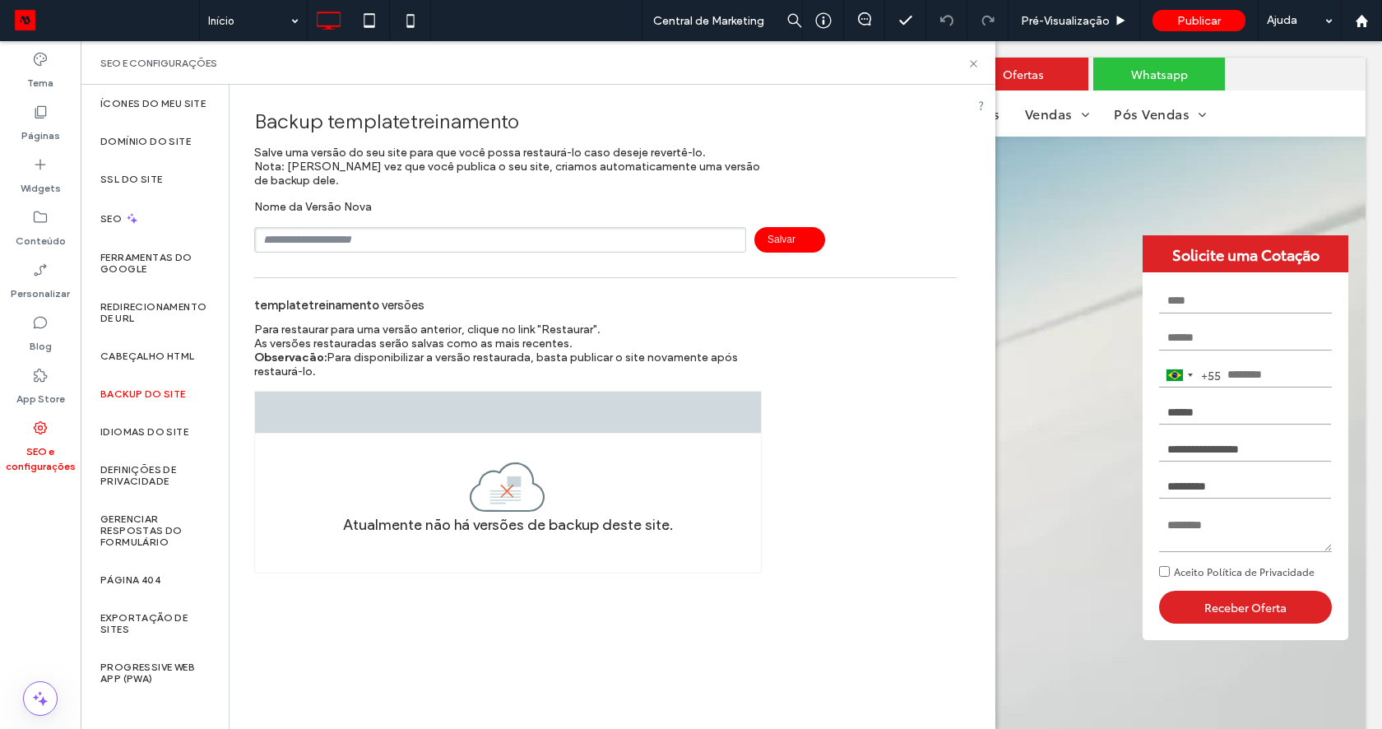
click at [439, 243] on input "text" at bounding box center [500, 239] width 492 height 25
type input "******"
click at [767, 247] on span "Salvar" at bounding box center [789, 239] width 71 height 25
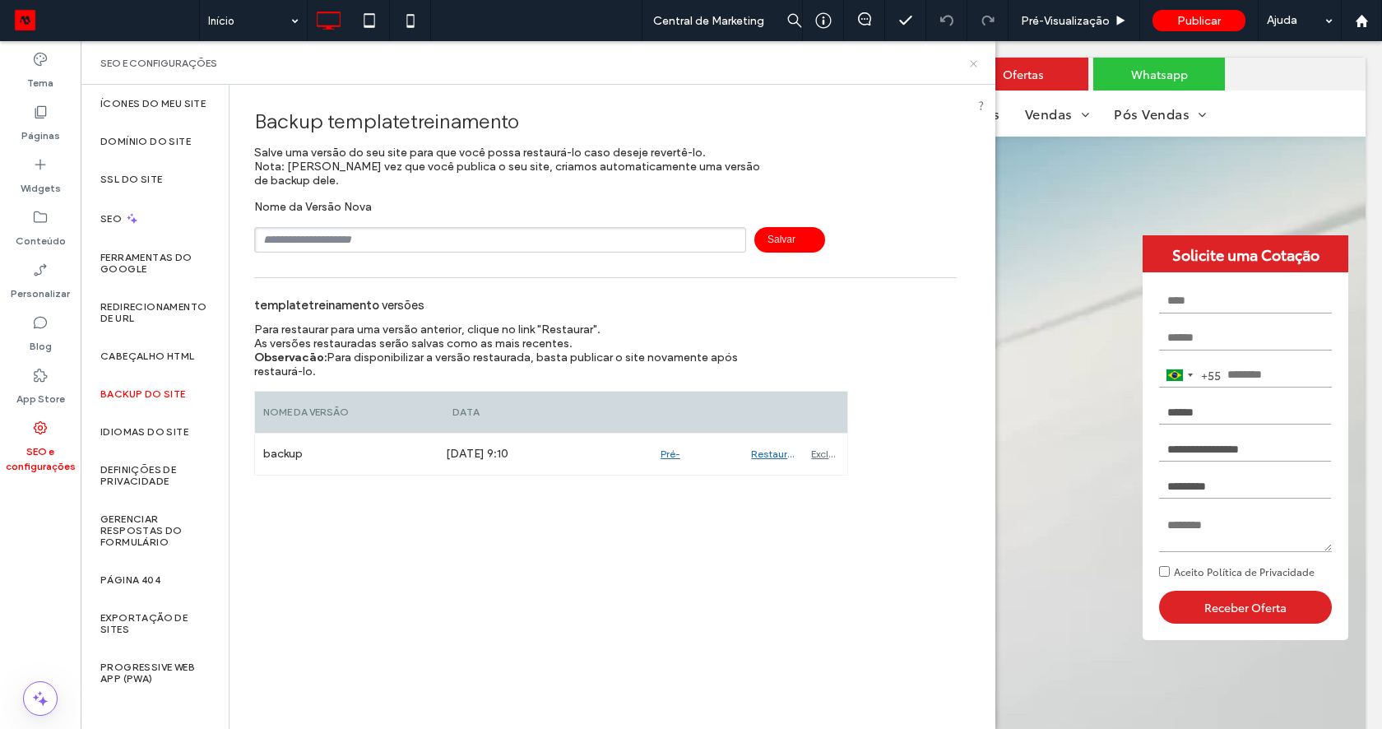
click at [973, 69] on icon at bounding box center [973, 64] width 12 height 12
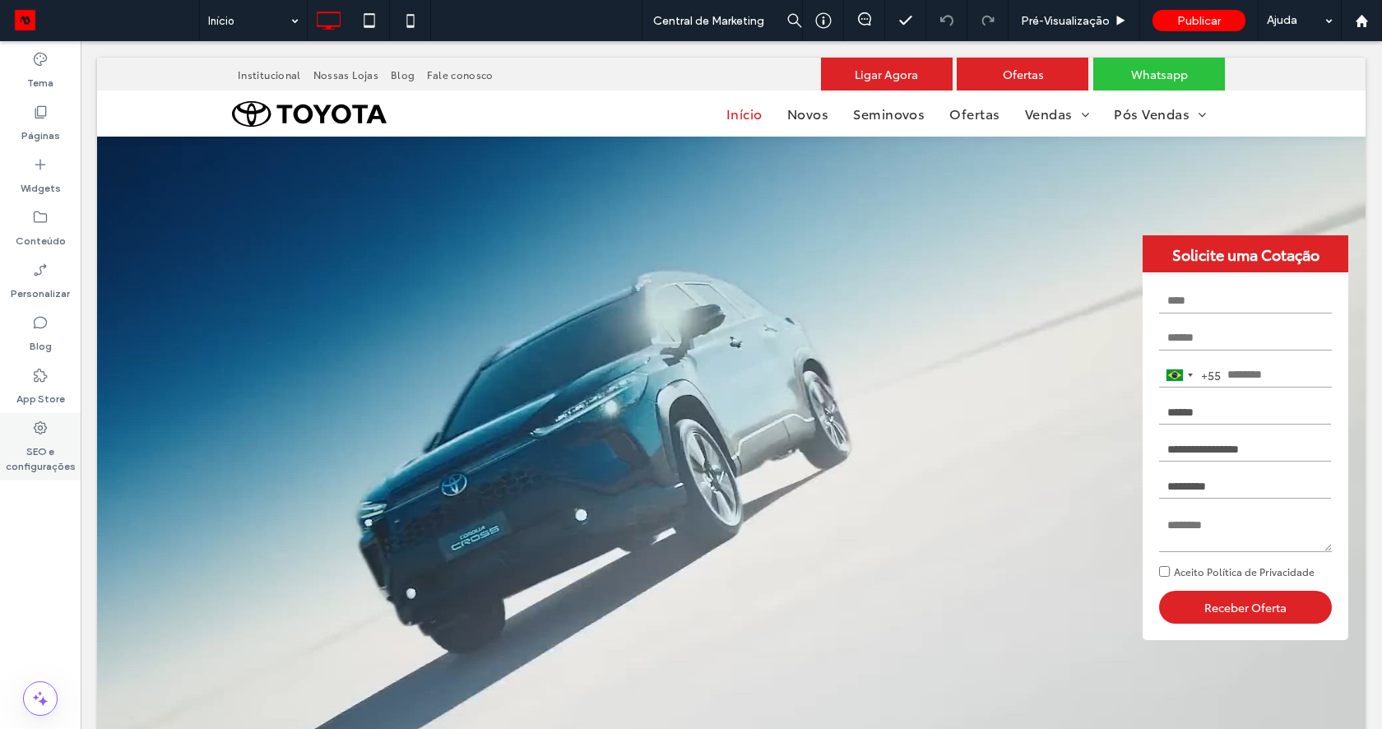
click at [34, 447] on label "SEO e configurações" at bounding box center [40, 455] width 81 height 38
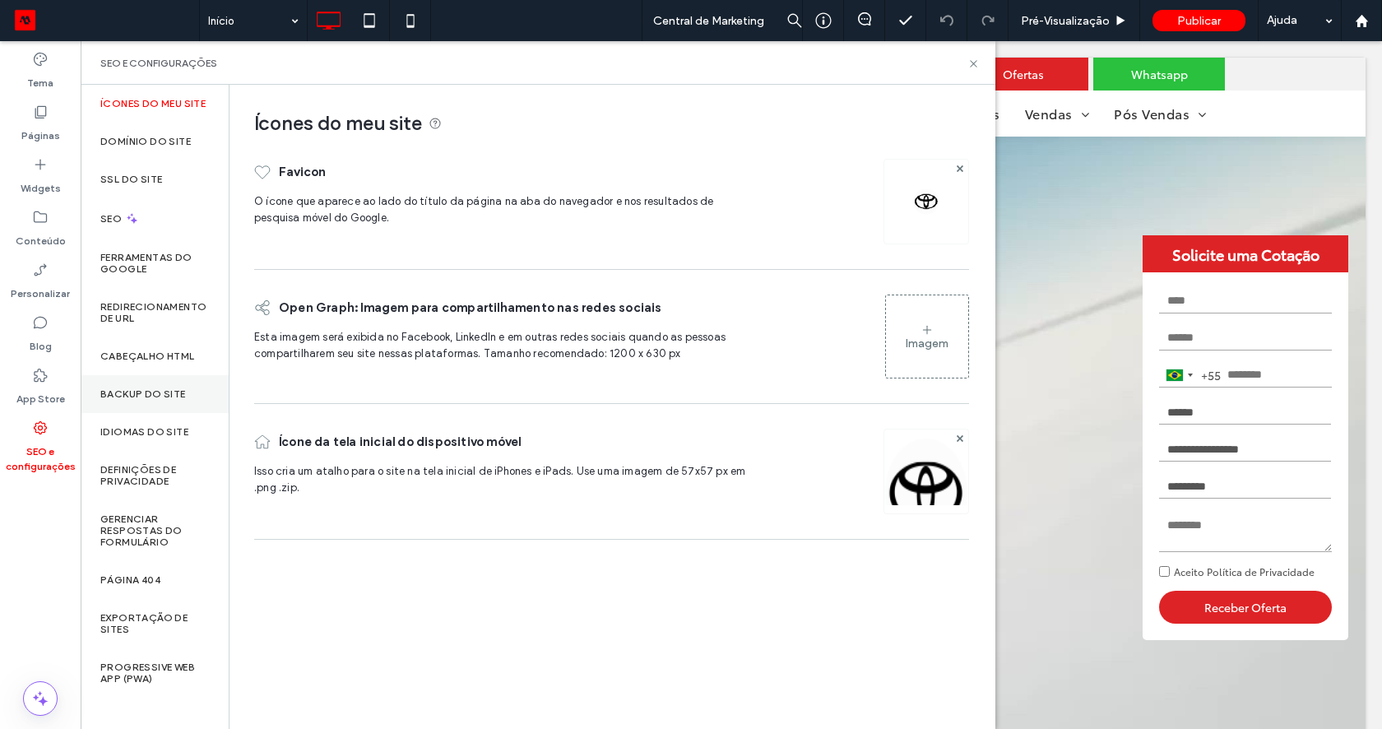
click at [158, 387] on div "Backup do Site" at bounding box center [155, 394] width 148 height 38
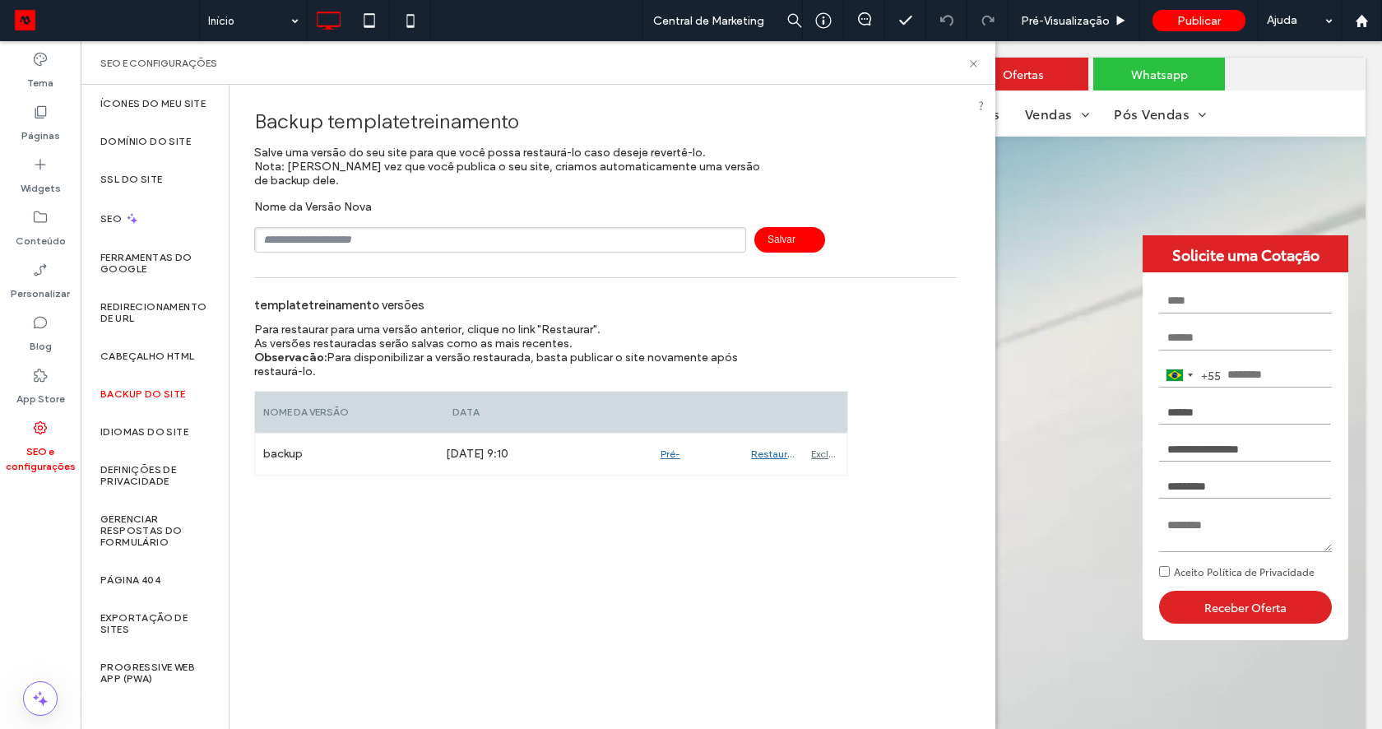
click at [975, 72] on div "SEO e configurações" at bounding box center [538, 63] width 915 height 44
click at [974, 64] on icon at bounding box center [973, 64] width 12 height 12
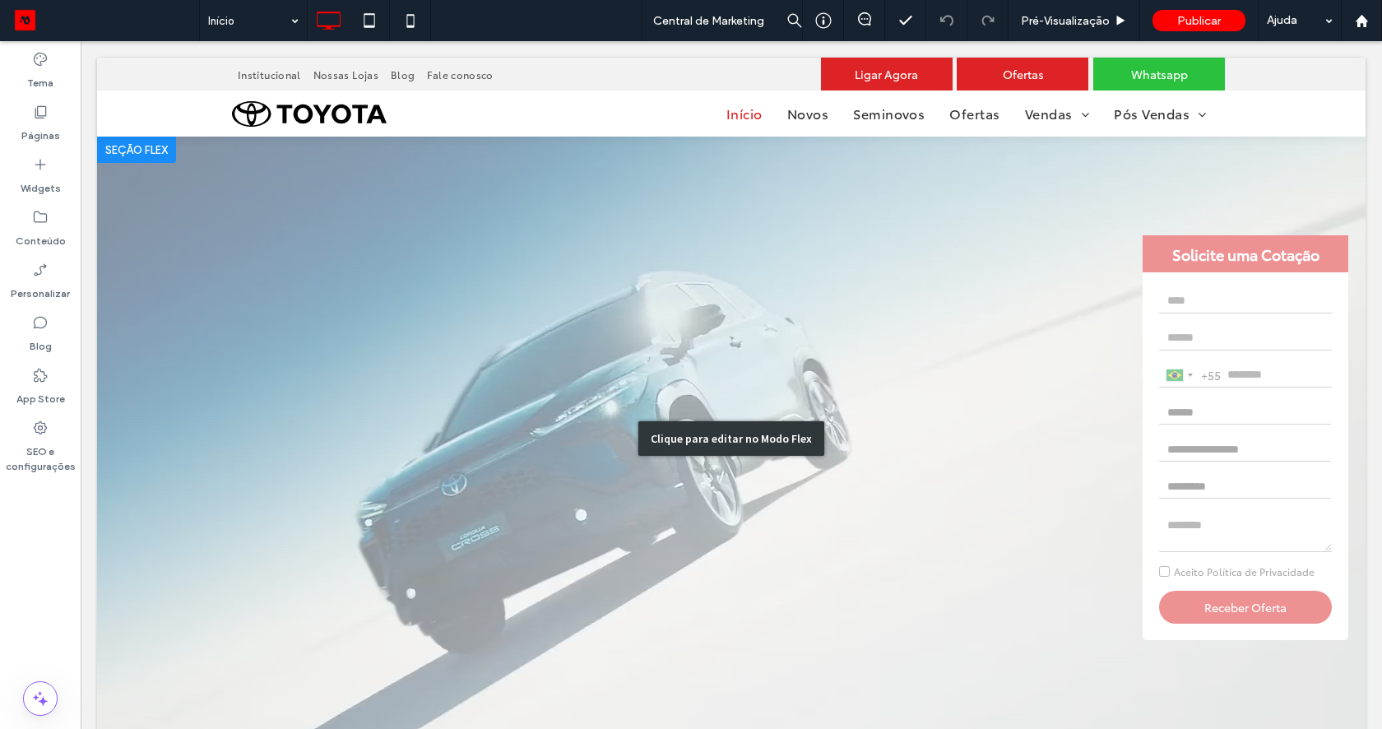
scroll to position [10, 0]
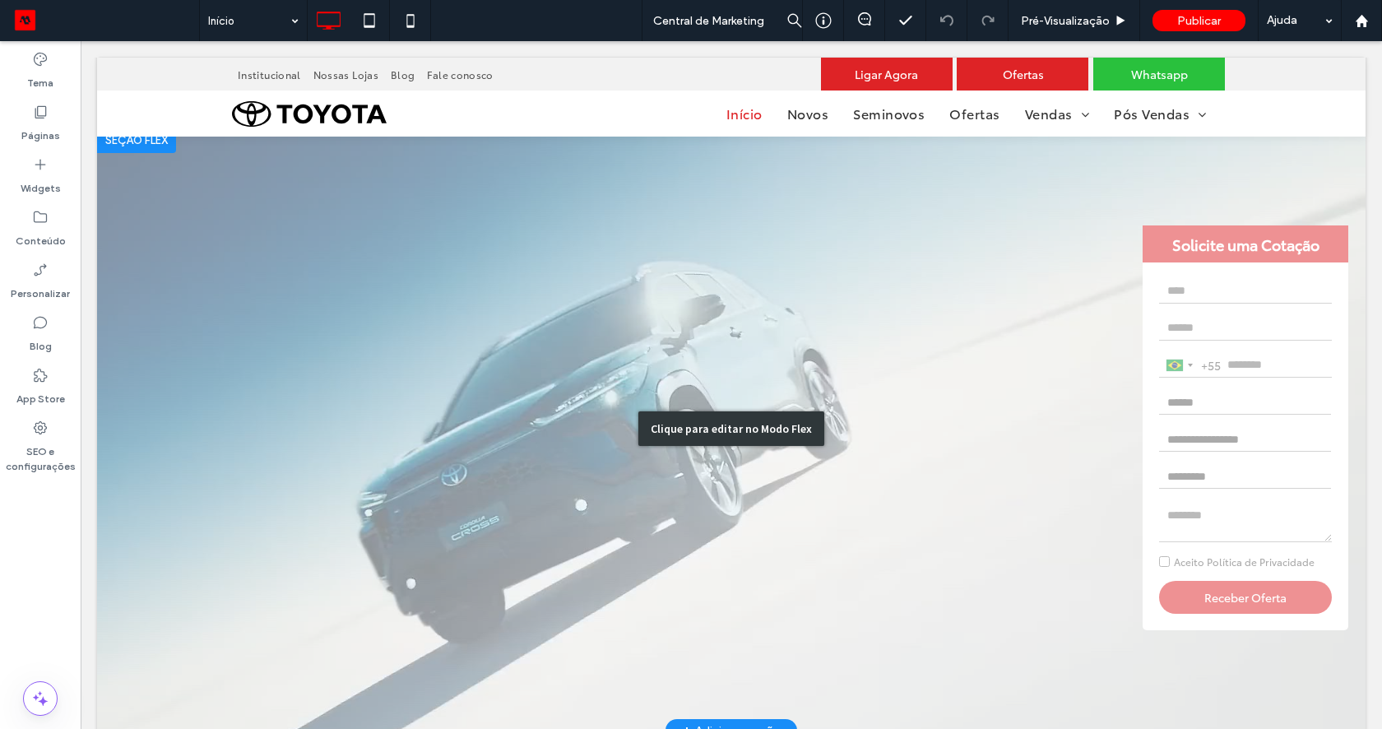
click at [378, 419] on div "Clique para editar no Modo Flex" at bounding box center [731, 429] width 1268 height 604
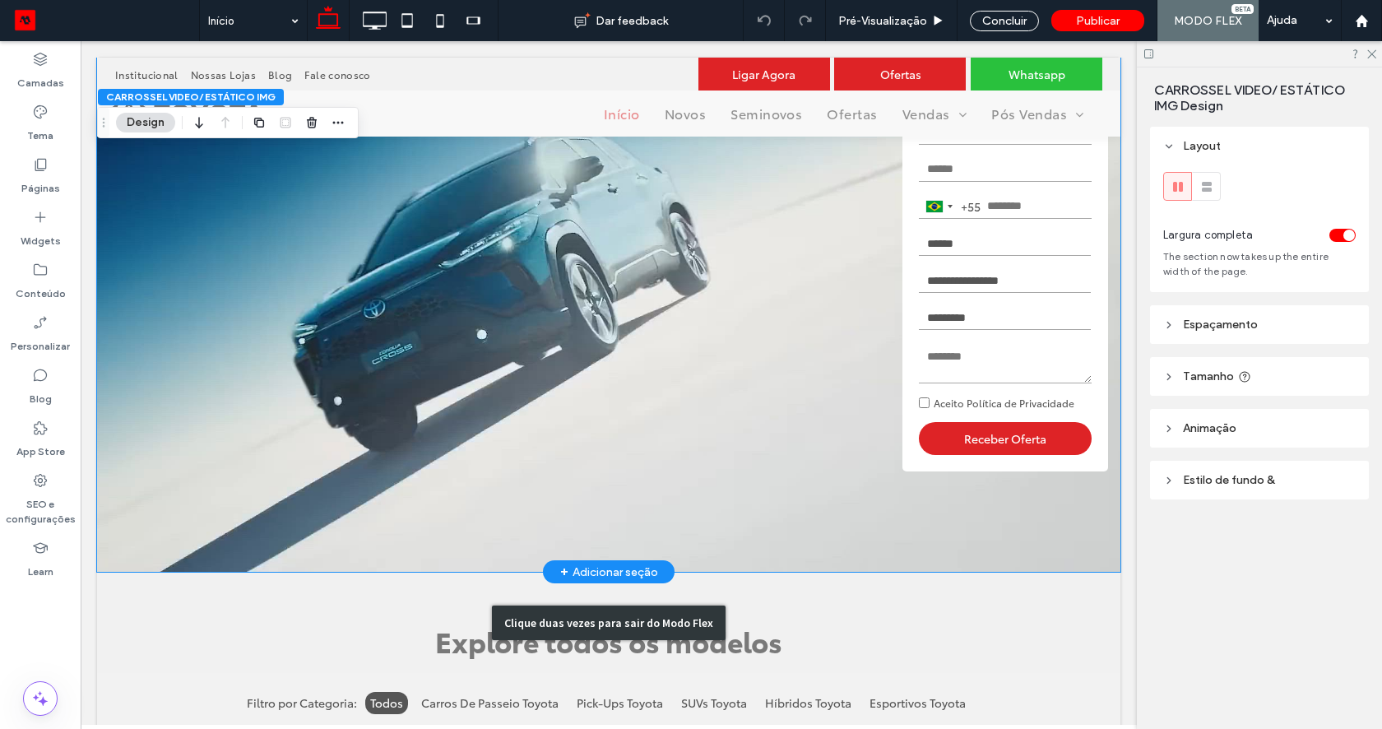
scroll to position [0, 0]
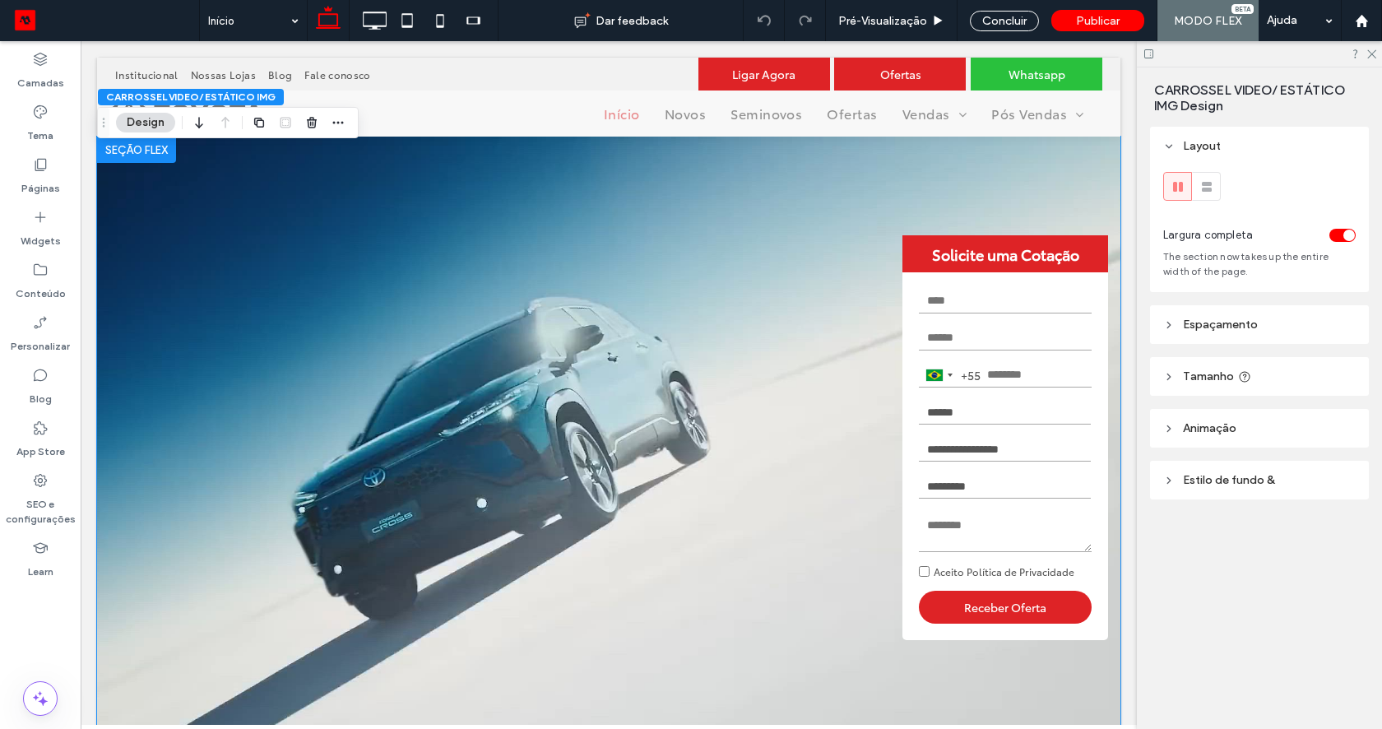
click at [982, 286] on div "Brazil +55 +55 244 results found Afghanistan +93 Albania +355 Algeria +213 Amer…" at bounding box center [1005, 456] width 206 height 368
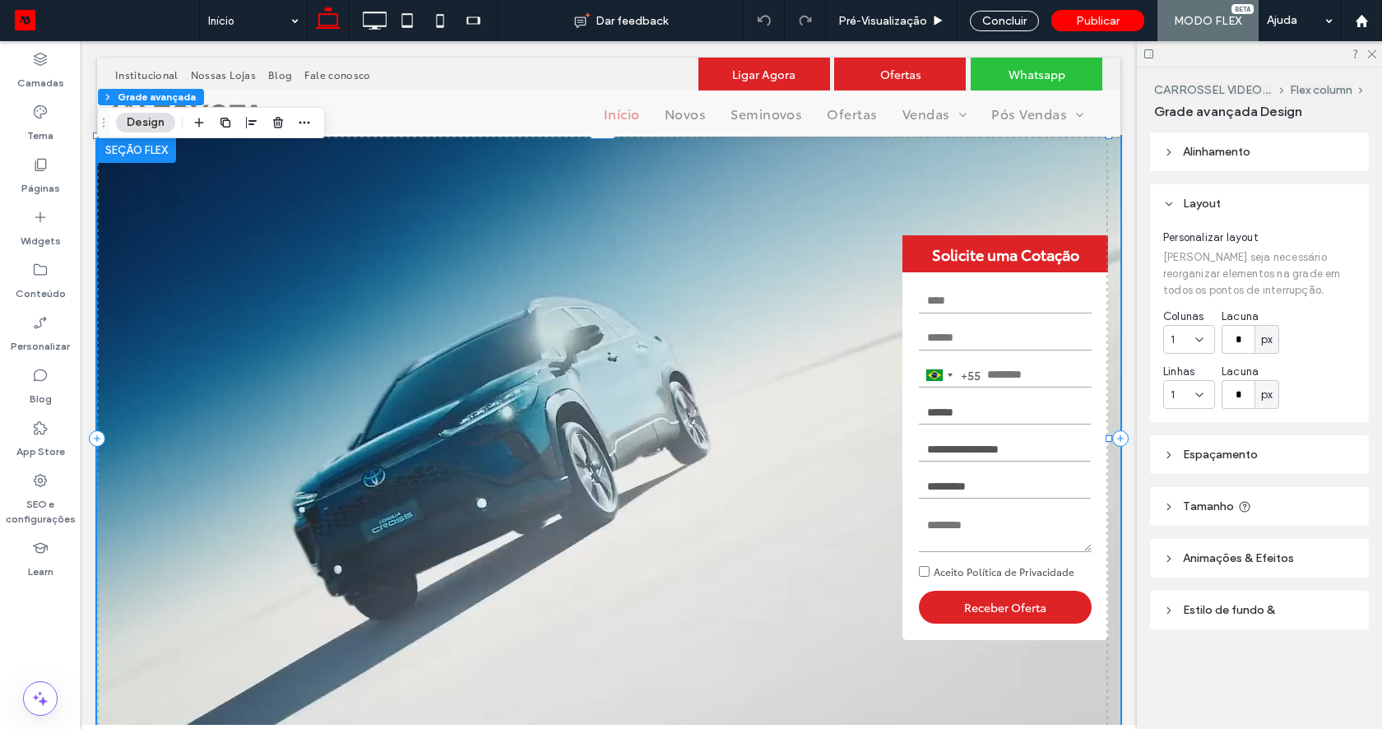
click at [956, 276] on div "Brazil +55 +55 244 results found Afghanistan +93 Albania +355 Algeria +213 Amer…" at bounding box center [1005, 456] width 206 height 368
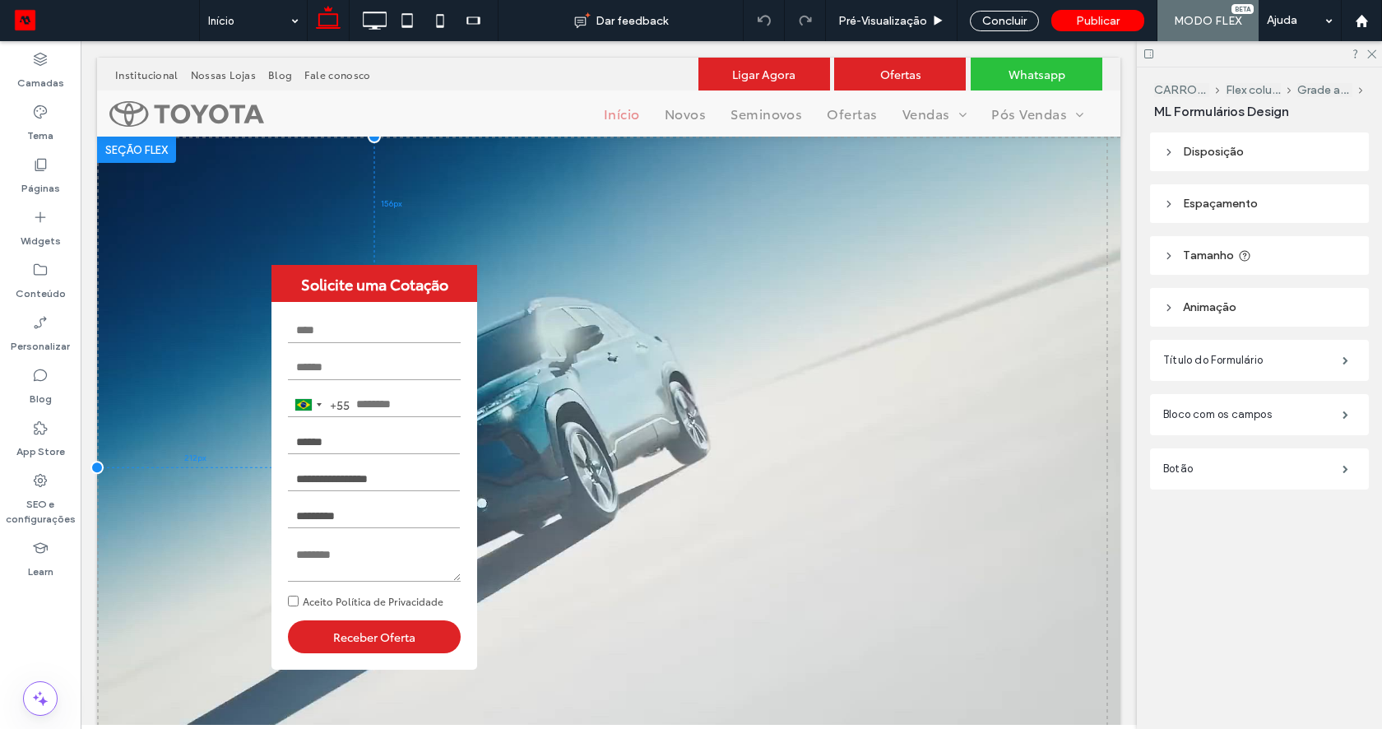
drag, startPoint x: 956, startPoint y: 276, endPoint x: 337, endPoint y: 305, distance: 619.2
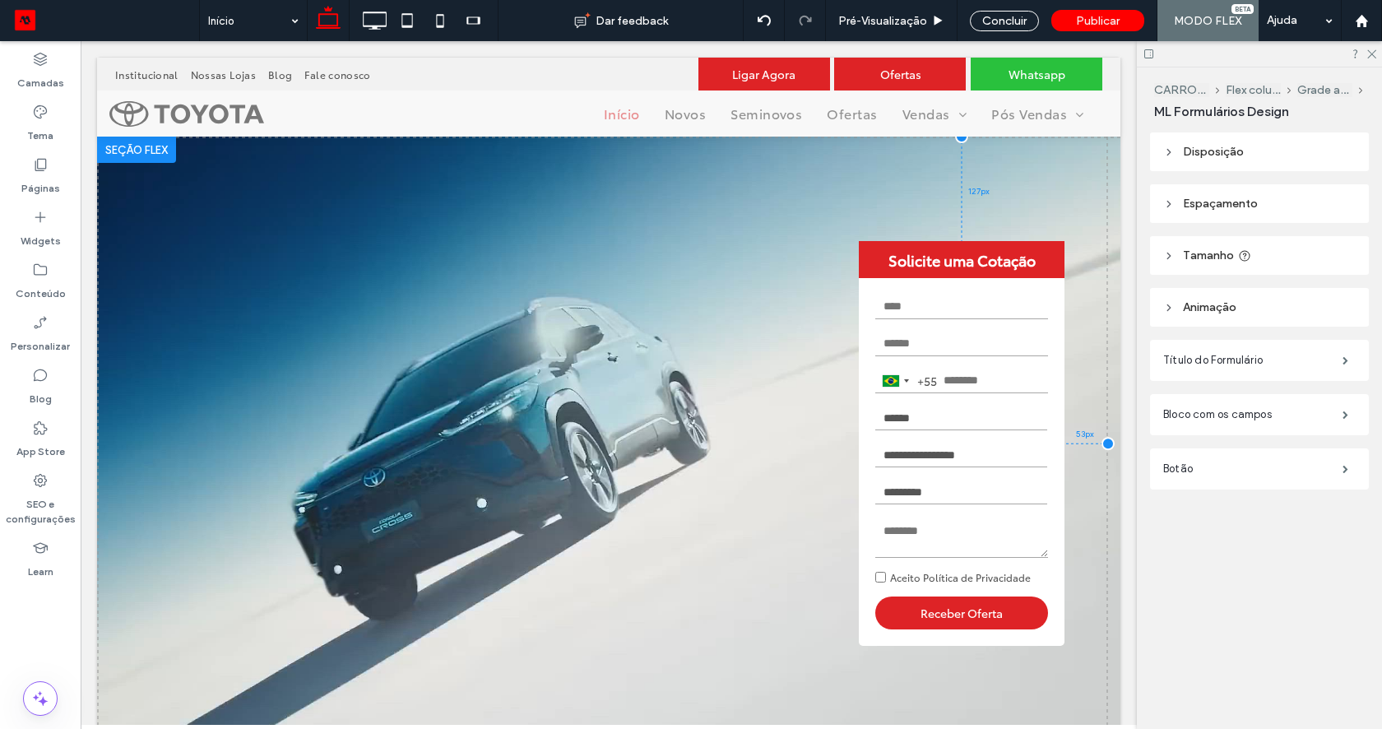
drag, startPoint x: 276, startPoint y: 298, endPoint x: 864, endPoint y: 272, distance: 587.8
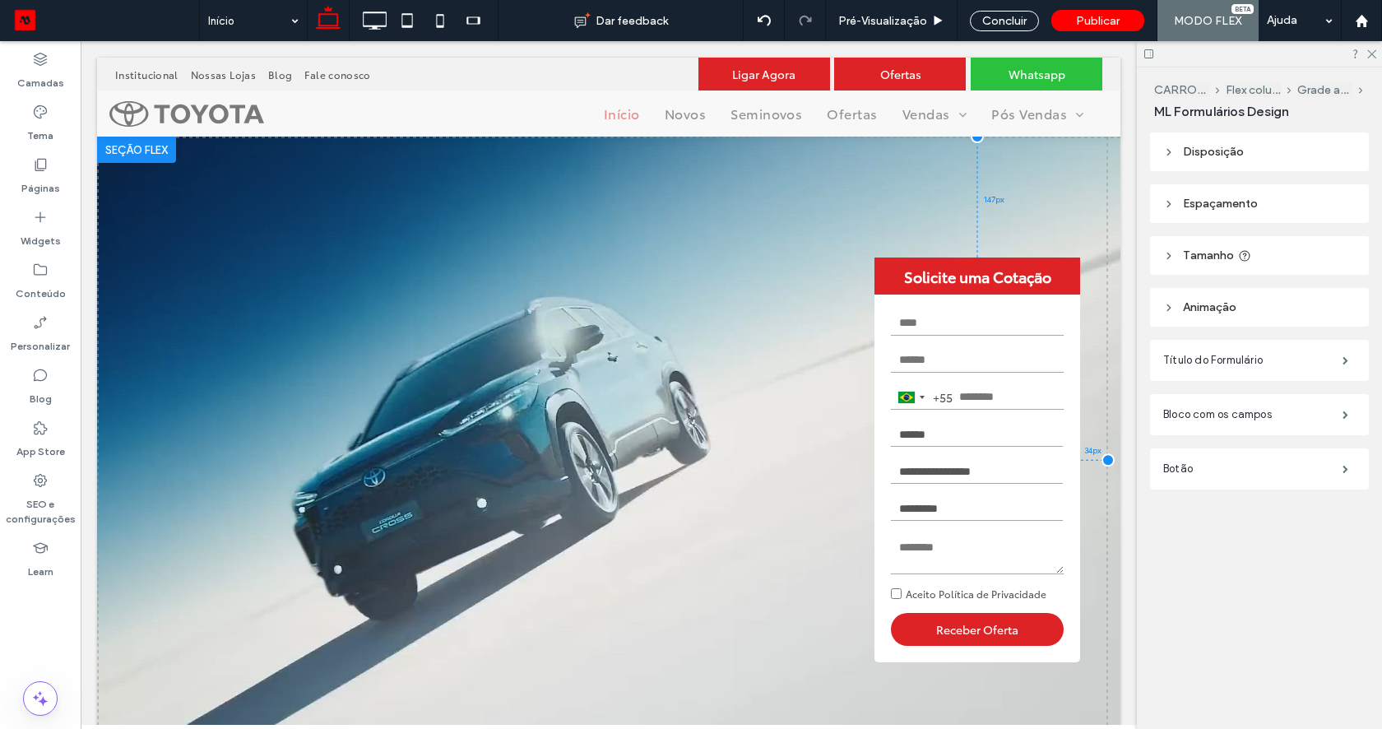
drag, startPoint x: 863, startPoint y: 271, endPoint x: 878, endPoint y: 287, distance: 22.7
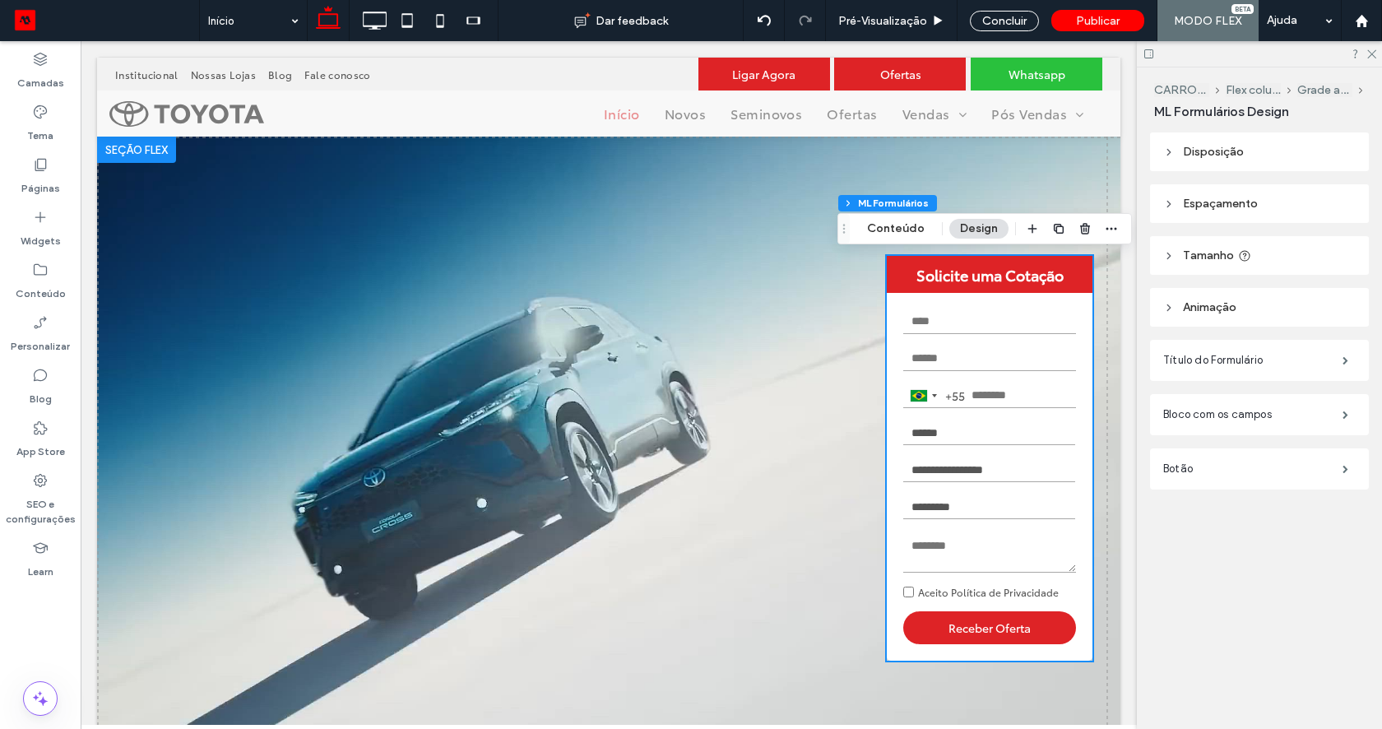
click at [137, 151] on div at bounding box center [136, 150] width 79 height 26
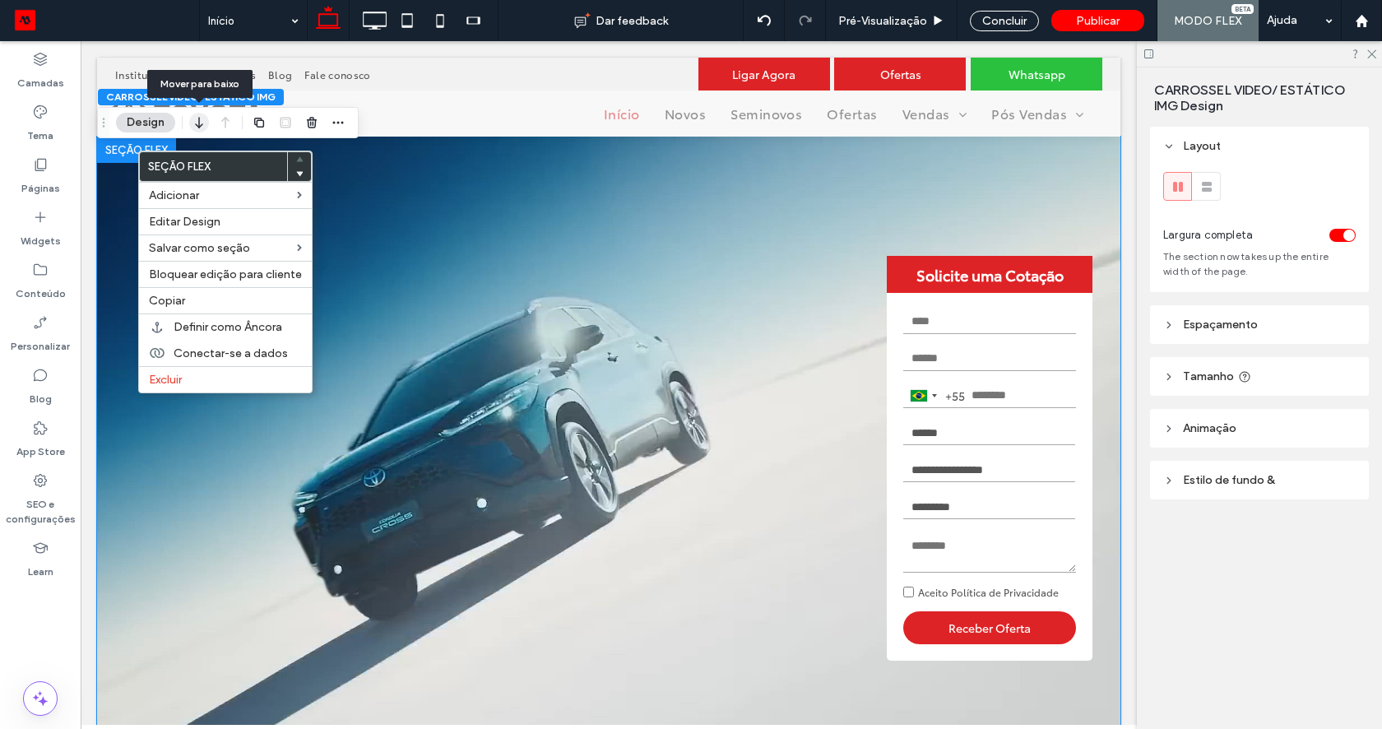
click at [199, 125] on icon "button" at bounding box center [199, 123] width 20 height 30
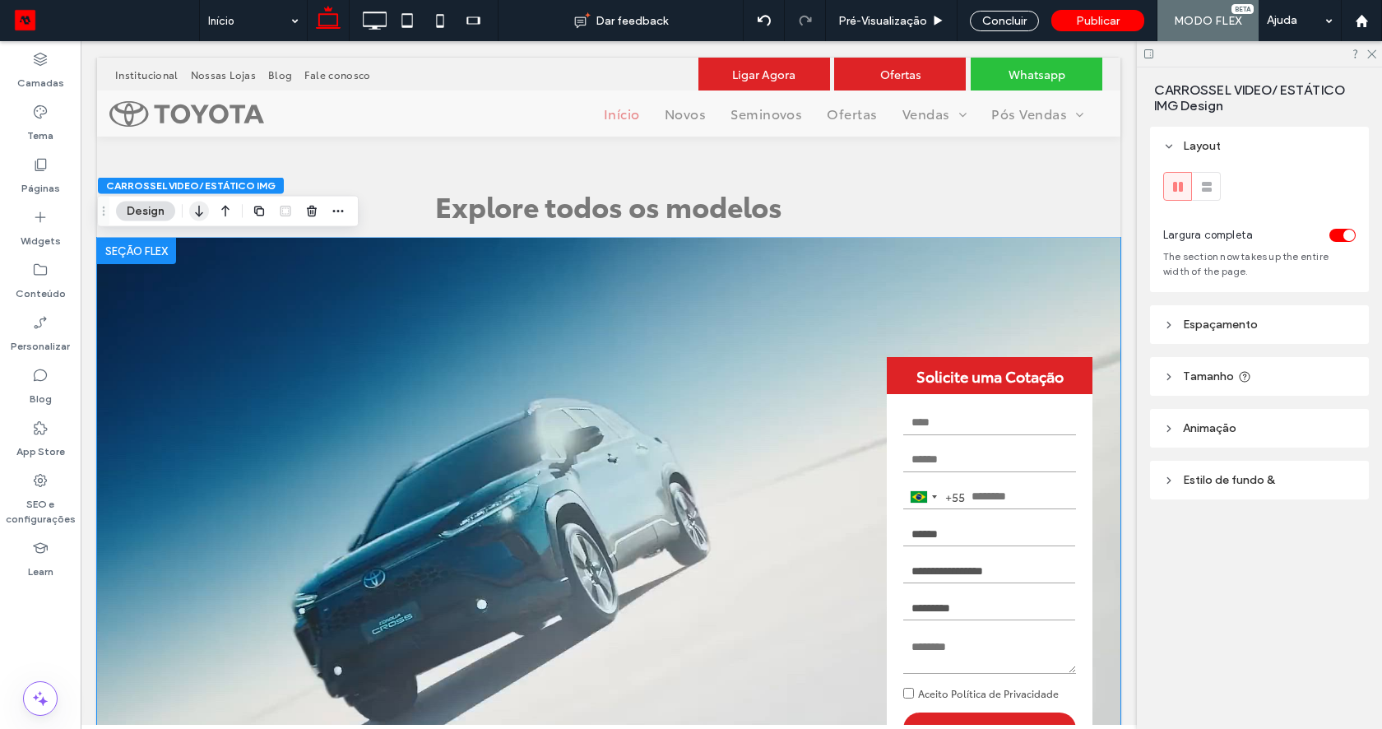
click at [203, 209] on icon "button" at bounding box center [199, 212] width 20 height 30
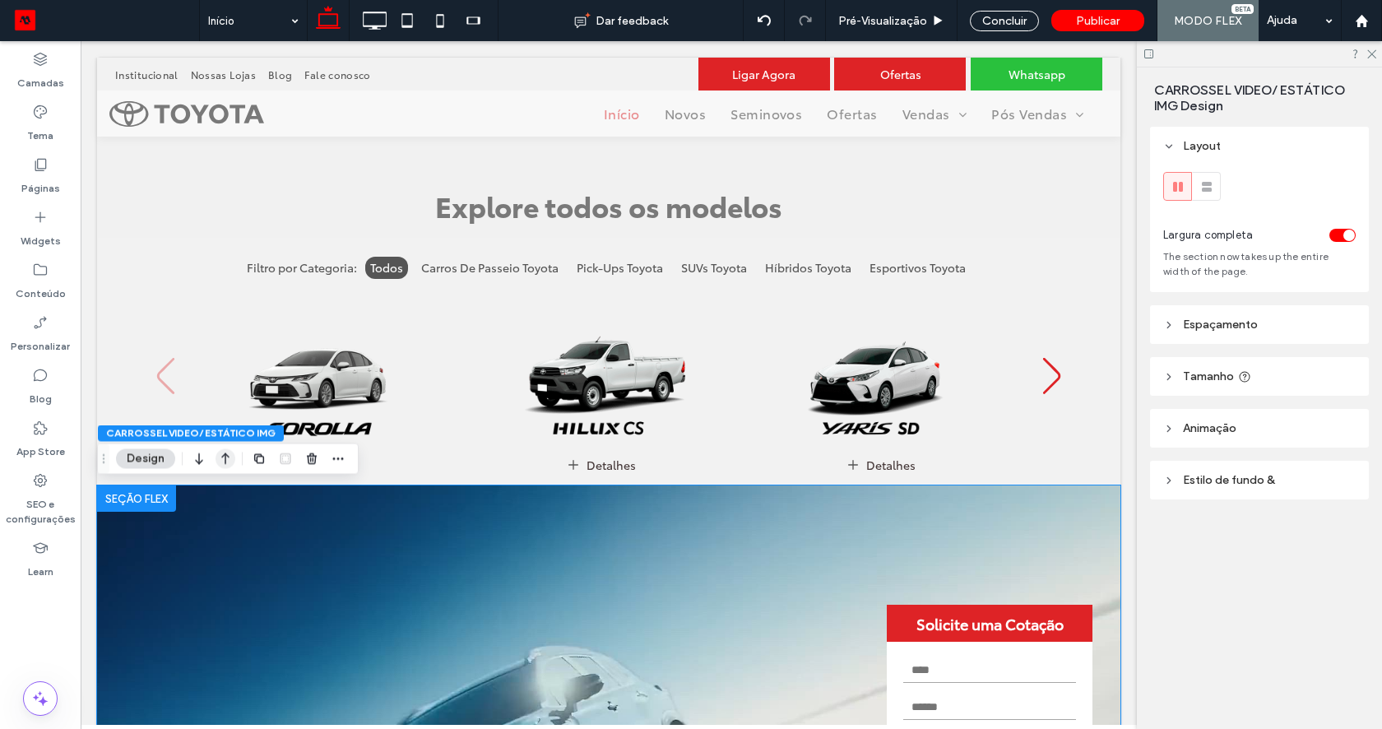
click at [220, 462] on icon "button" at bounding box center [225, 459] width 20 height 30
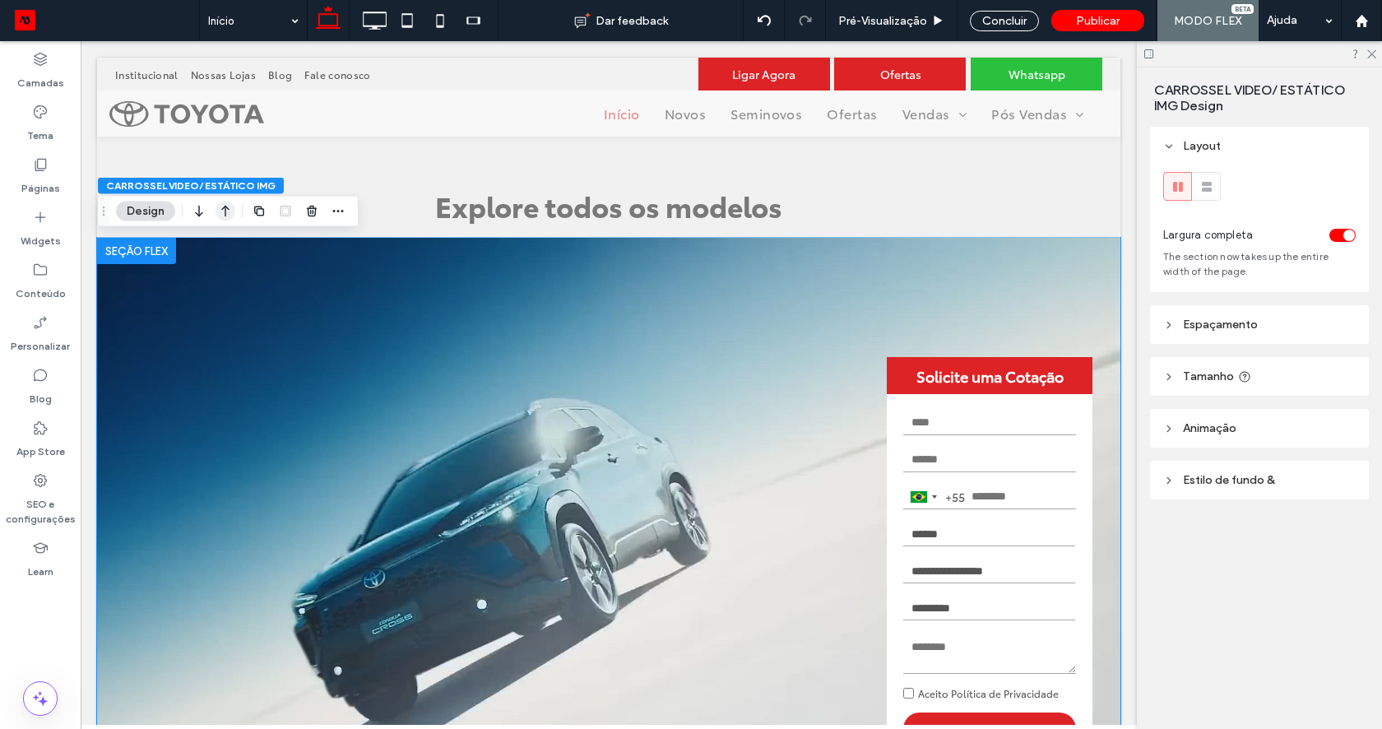
click at [215, 205] on icon "button" at bounding box center [225, 212] width 20 height 30
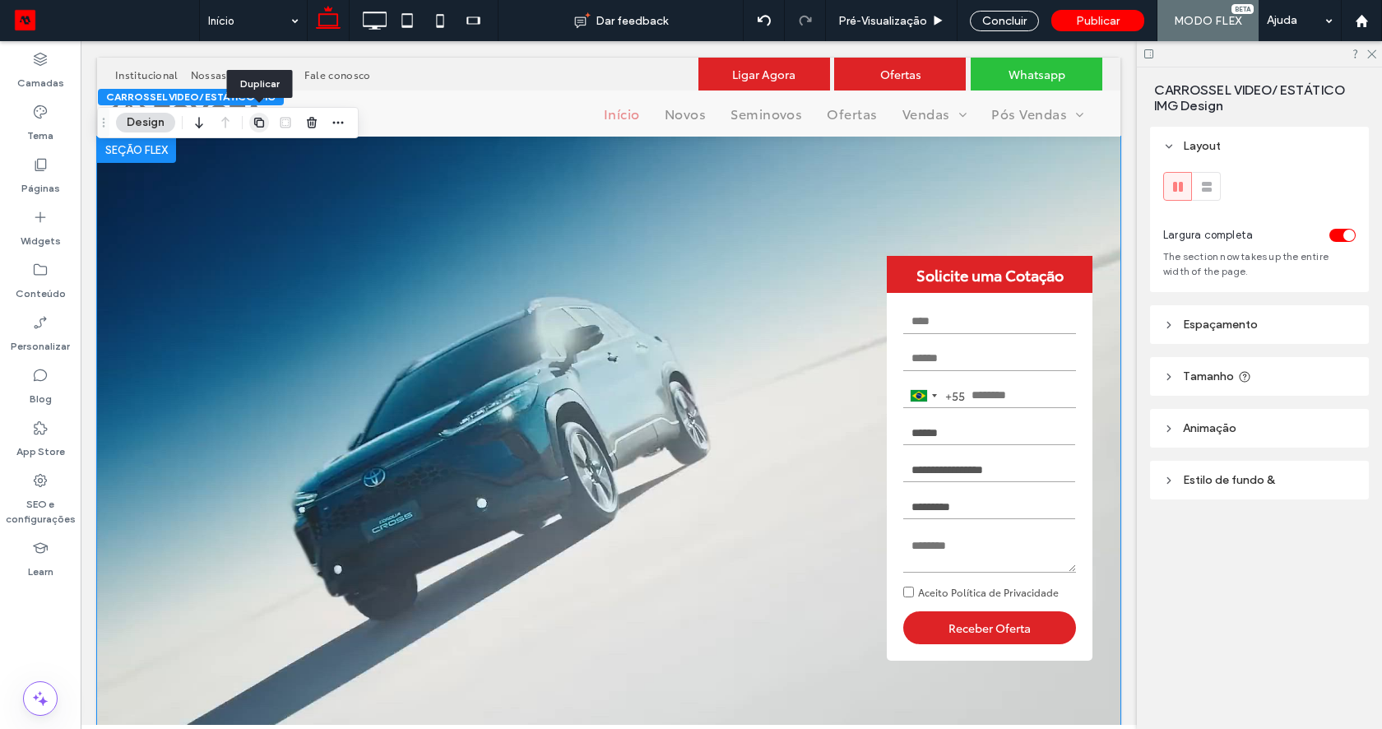
click at [262, 127] on use "button" at bounding box center [259, 123] width 10 height 10
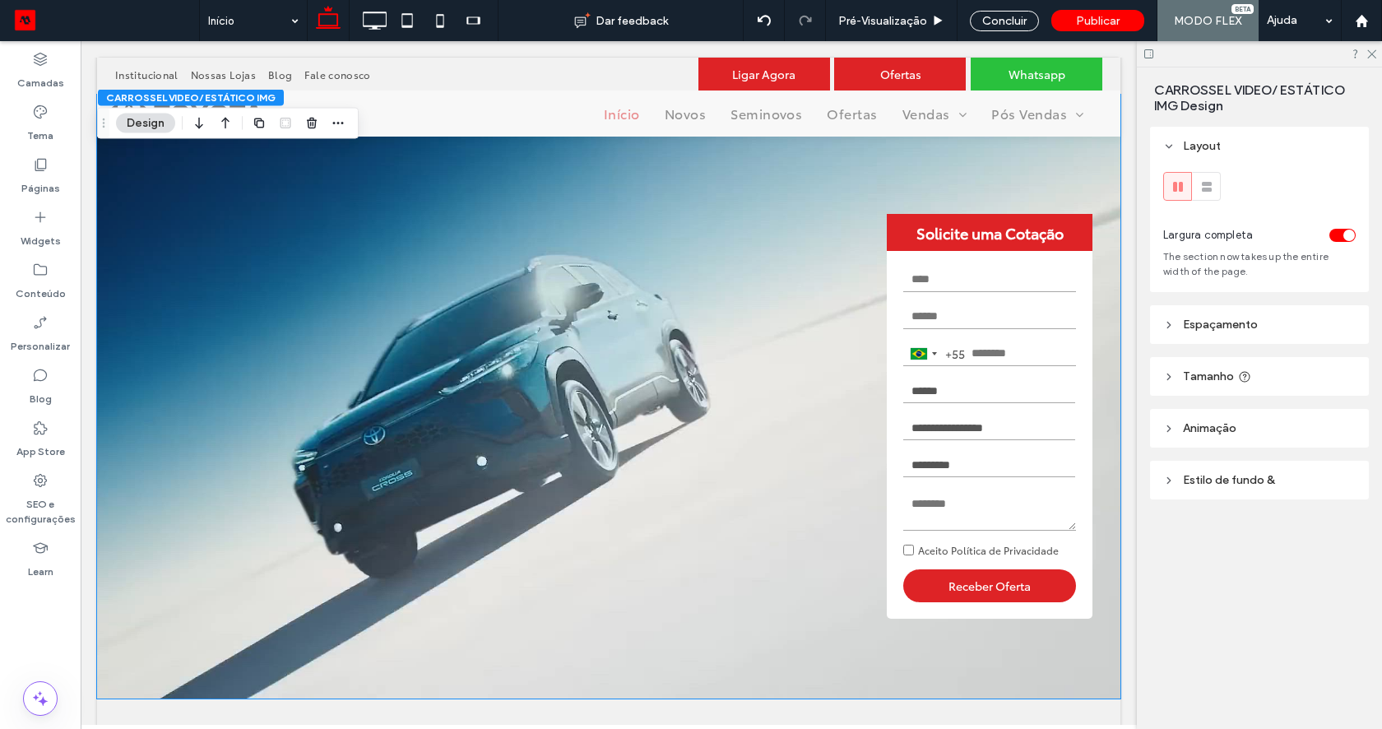
scroll to position [659, 0]
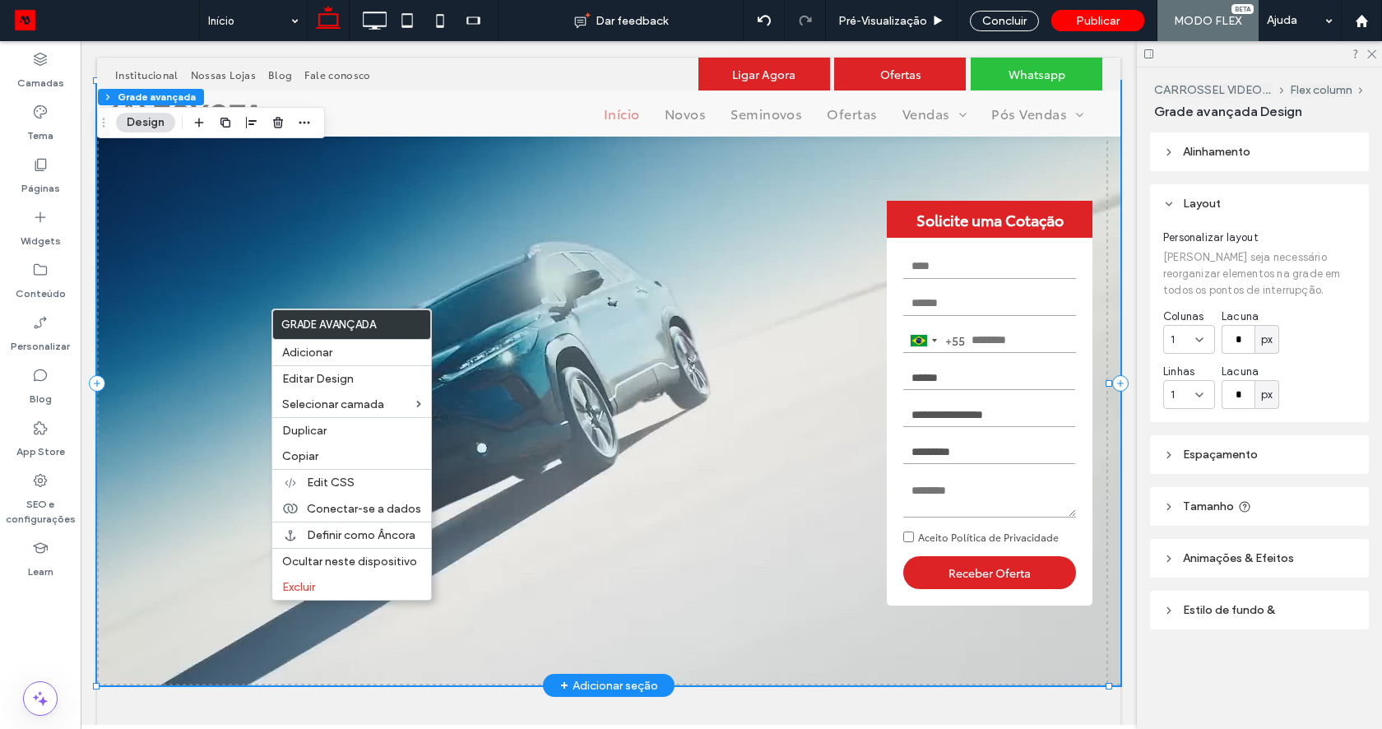
click at [589, 401] on video at bounding box center [608, 383] width 1023 height 604
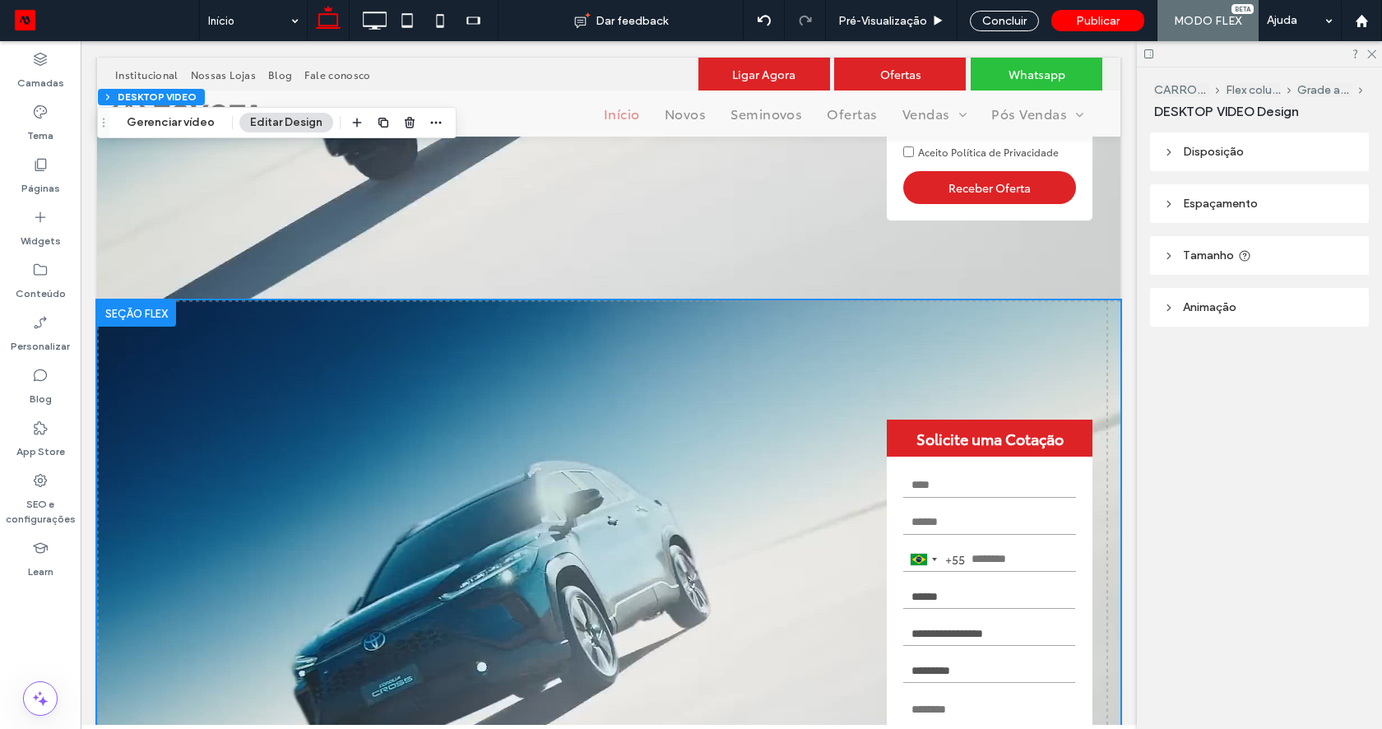
scroll to position [357, 0]
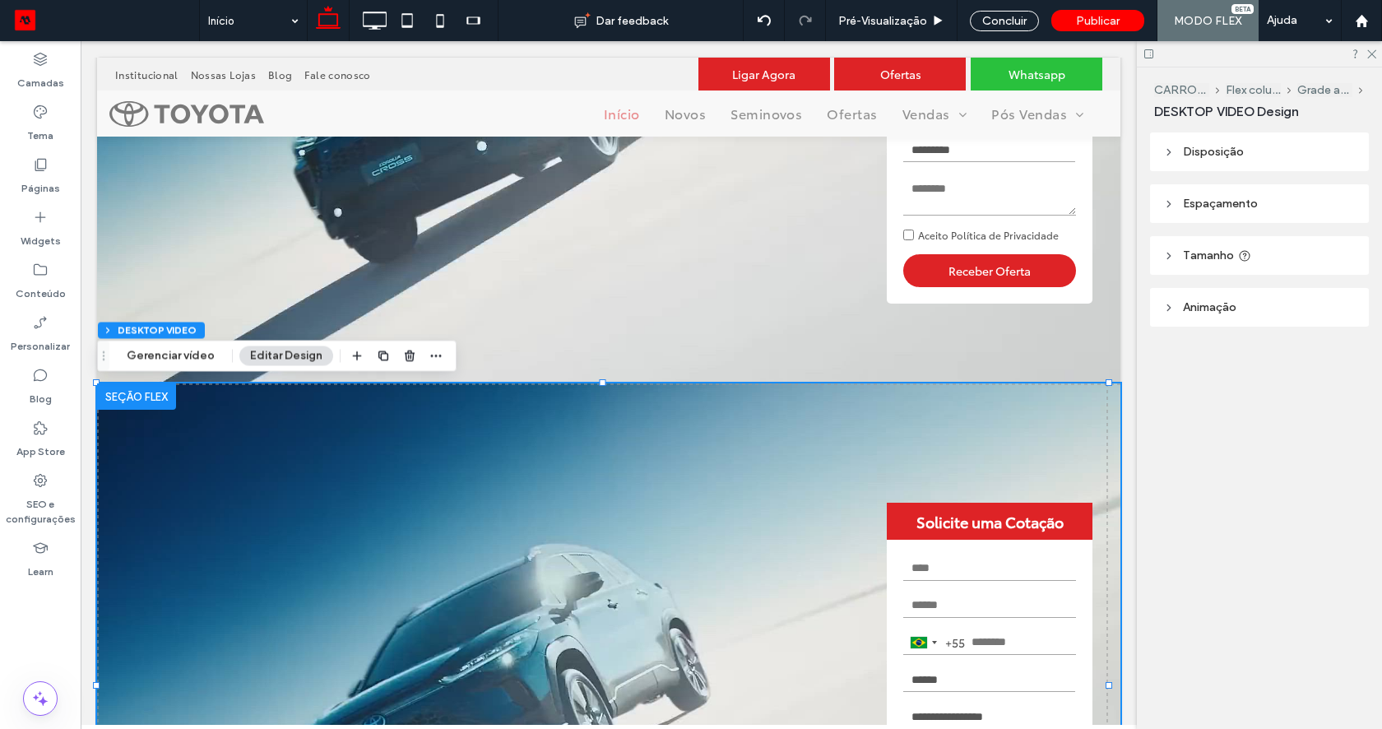
click at [127, 398] on div at bounding box center [136, 396] width 79 height 26
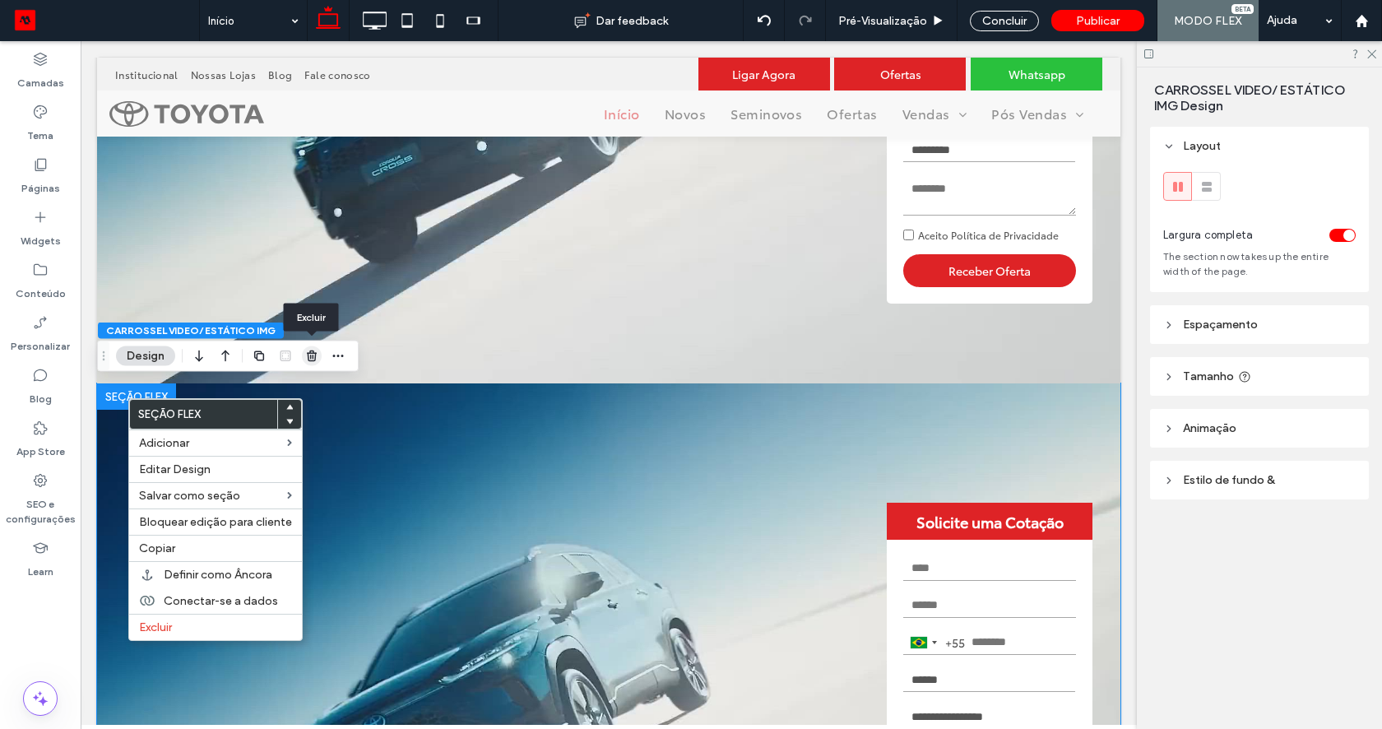
click at [313, 354] on icon "button" at bounding box center [311, 356] width 13 height 13
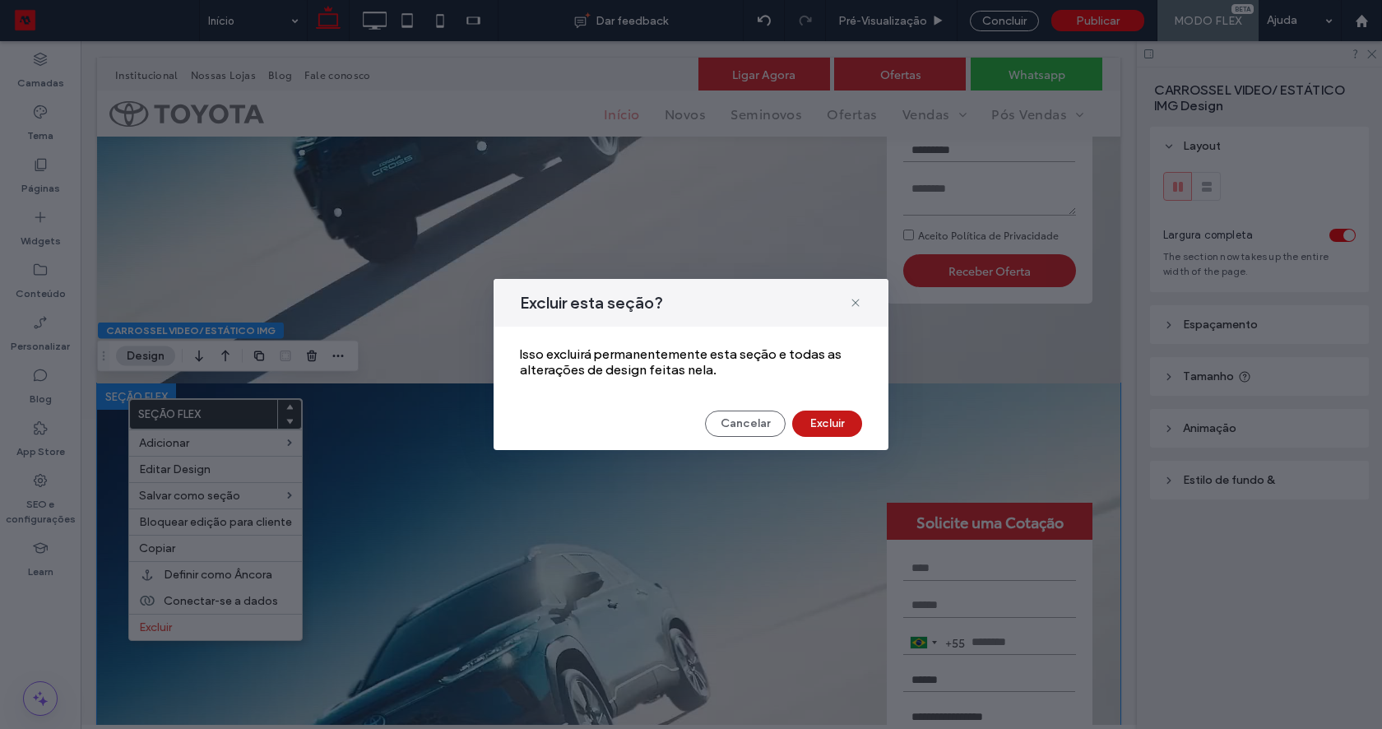
click at [834, 426] on button "Excluir" at bounding box center [827, 423] width 70 height 26
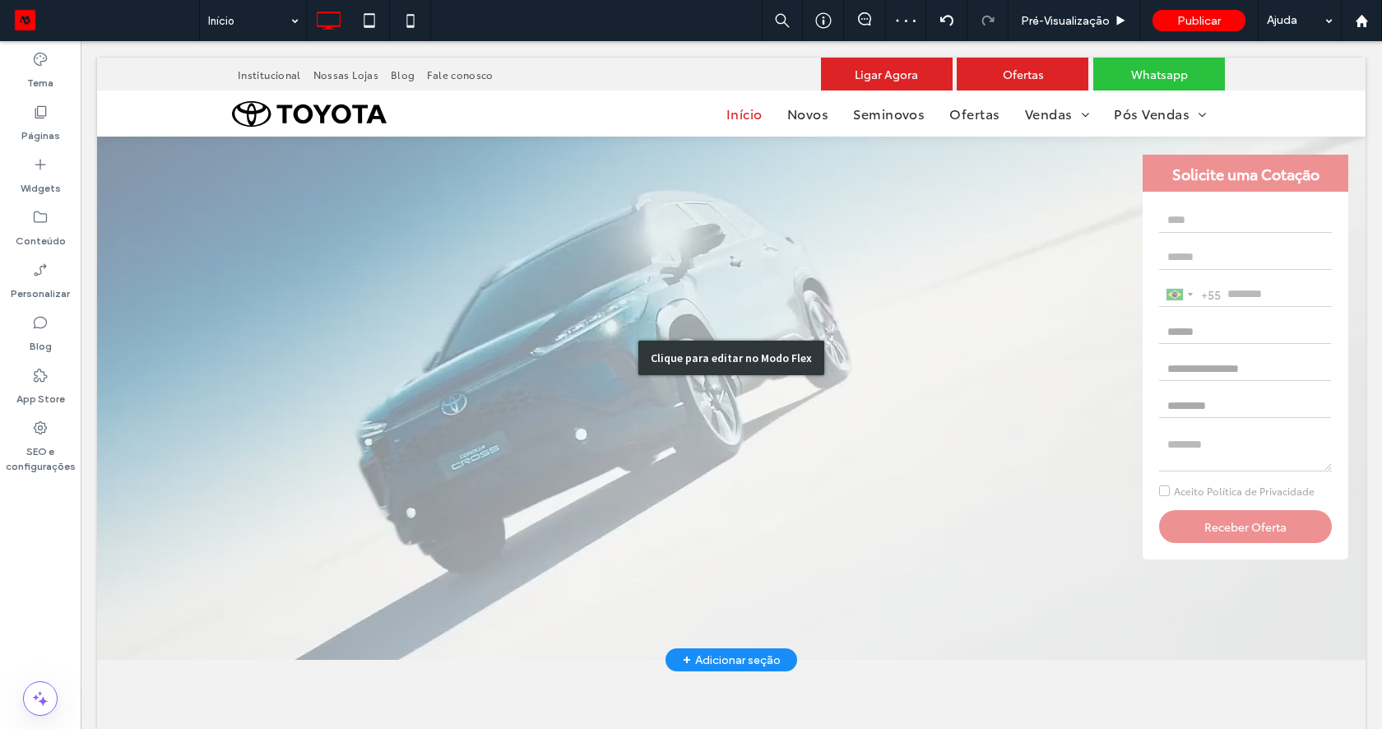
scroll to position [0, 0]
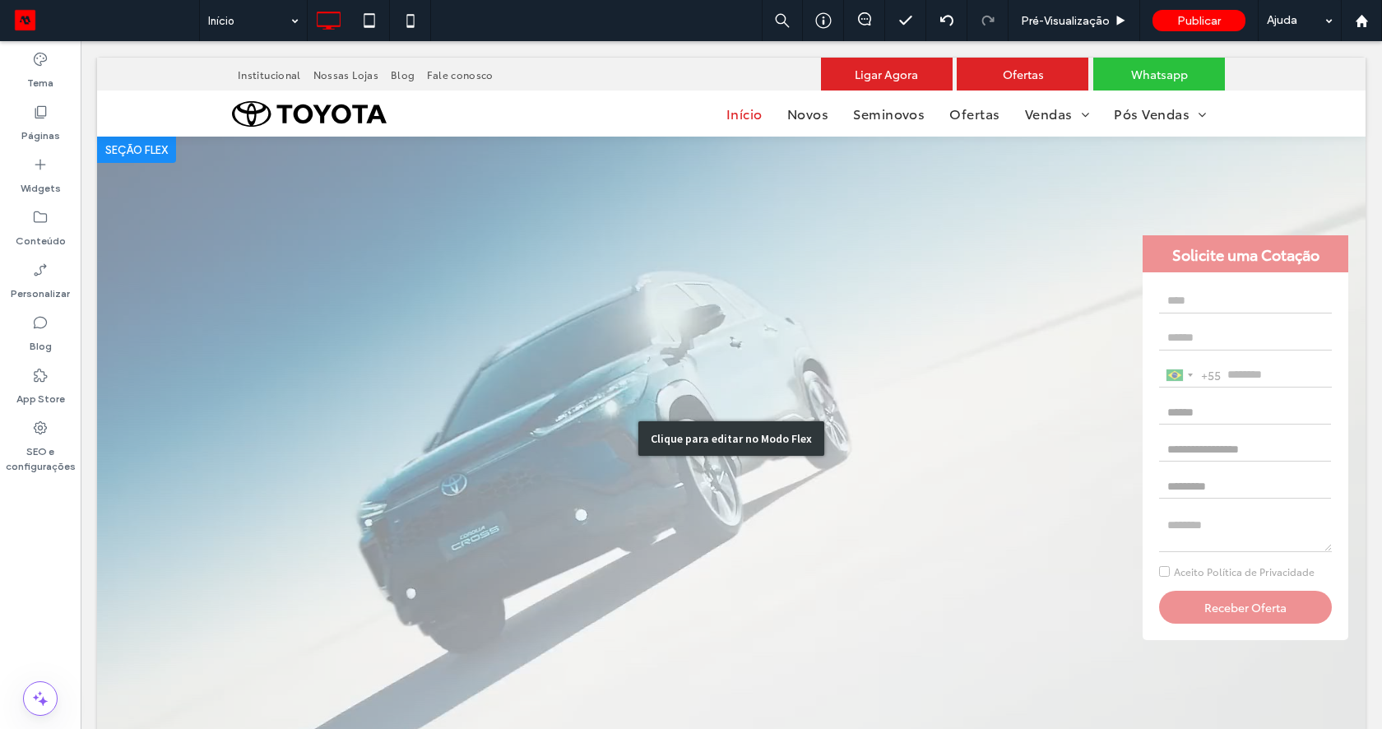
click at [692, 239] on div "Clique para editar no Modo Flex" at bounding box center [731, 439] width 1268 height 604
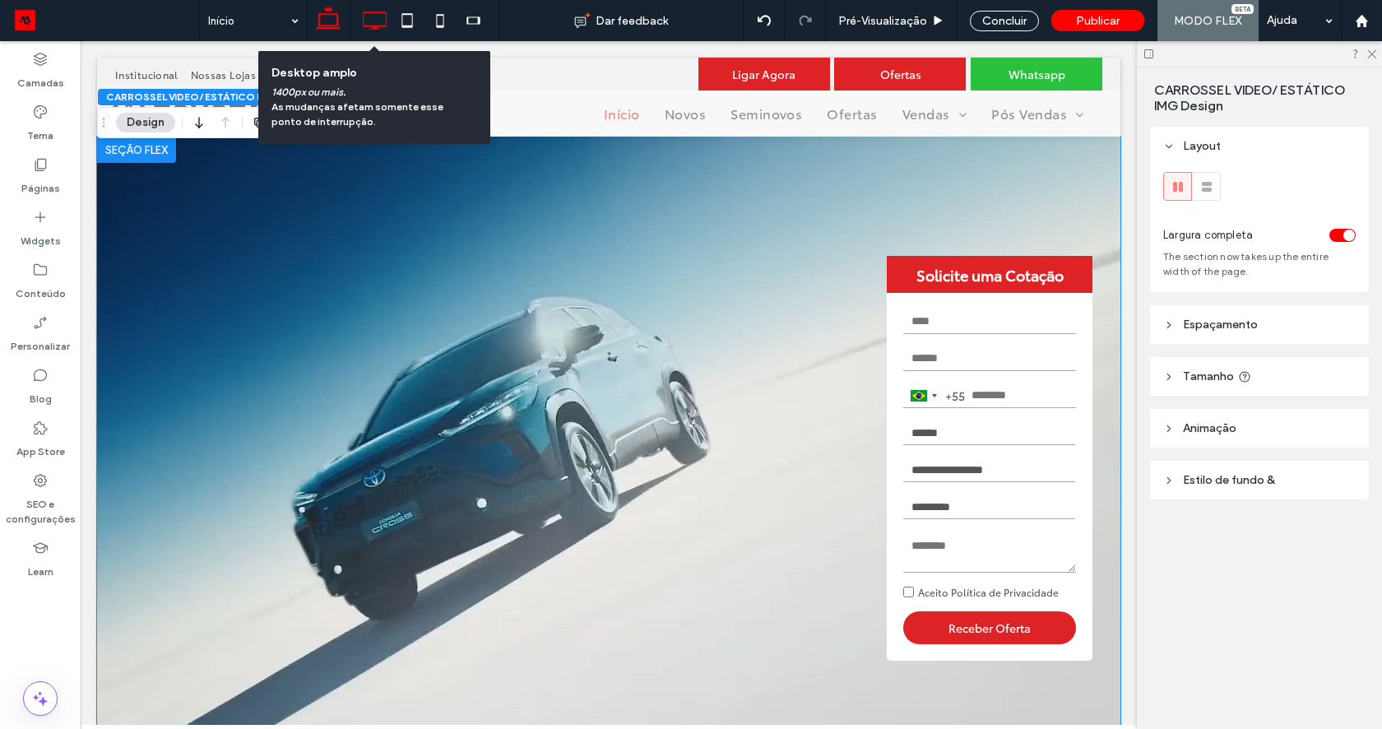
click at [370, 23] on icon at bounding box center [374, 20] width 33 height 33
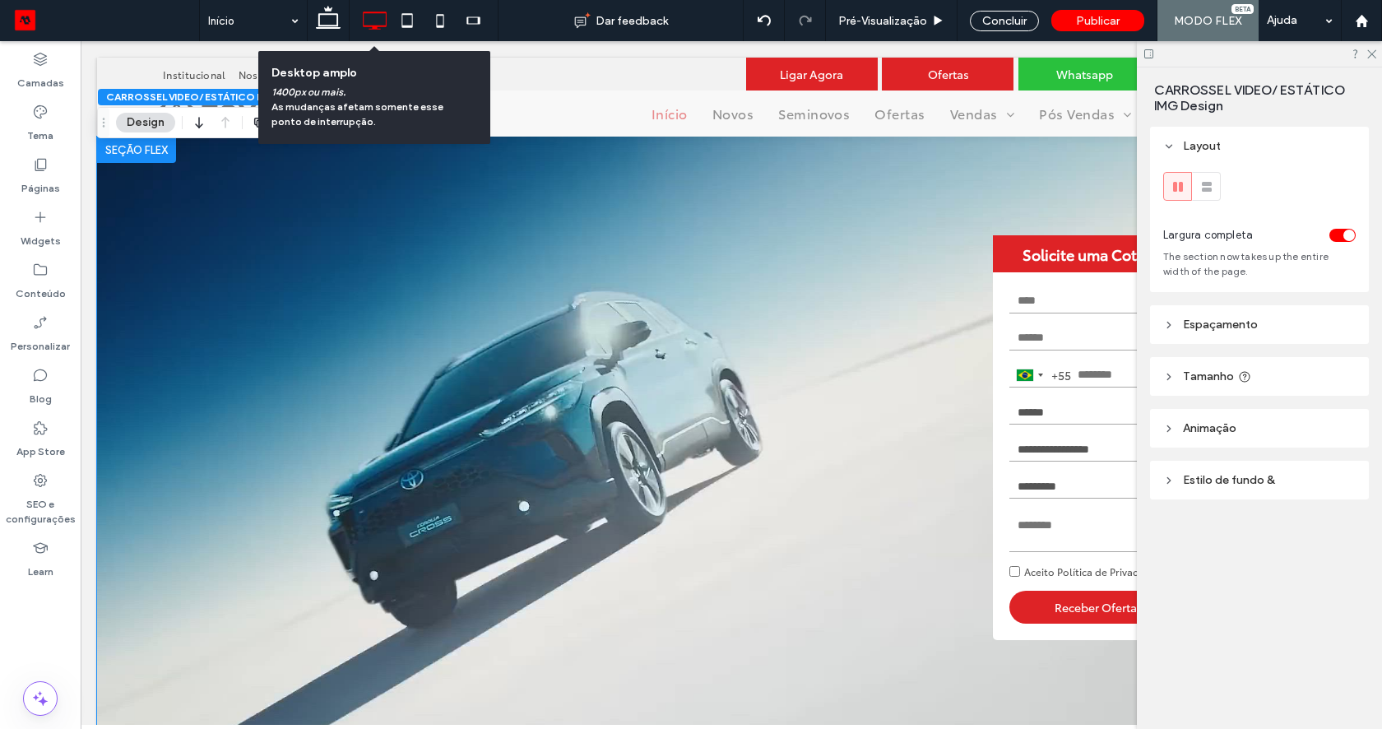
type input "***"
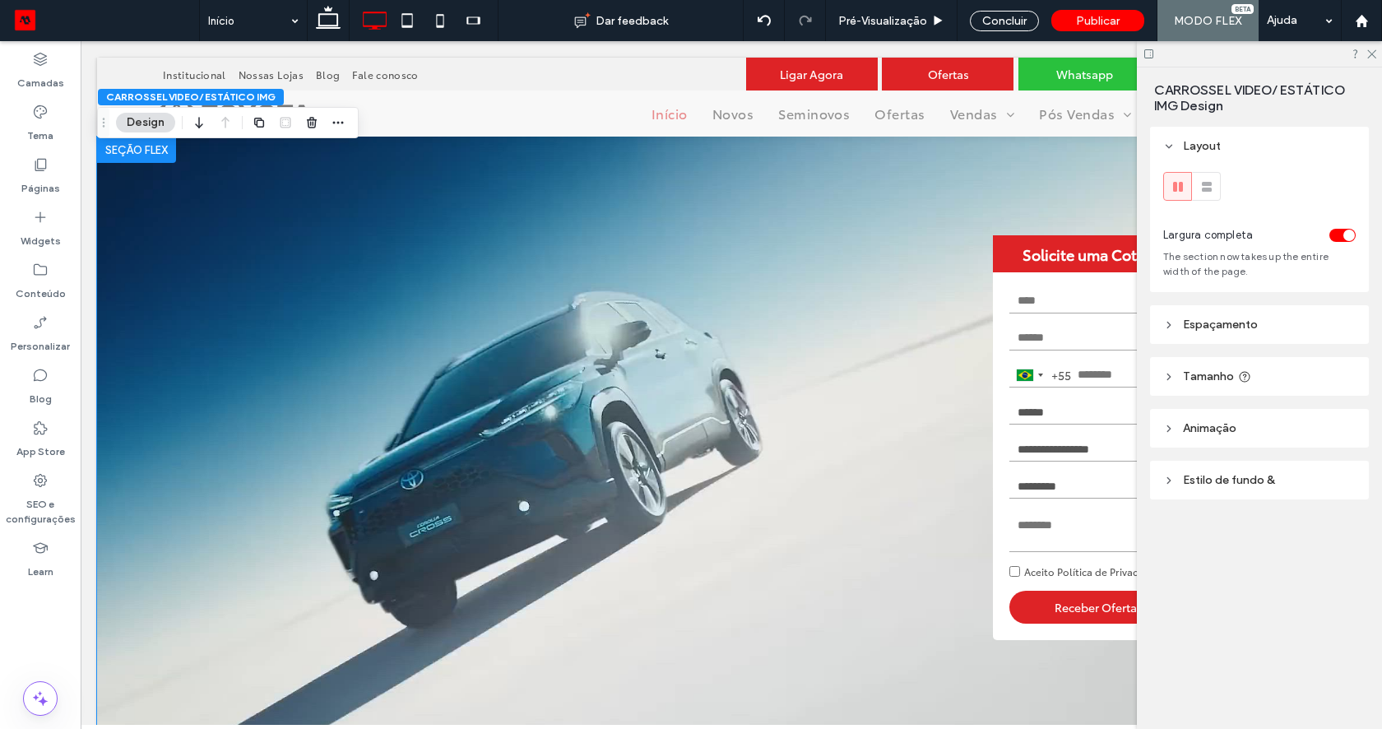
click at [1369, 59] on div at bounding box center [1259, 53] width 245 height 25
click at [1369, 56] on use at bounding box center [1371, 54] width 9 height 9
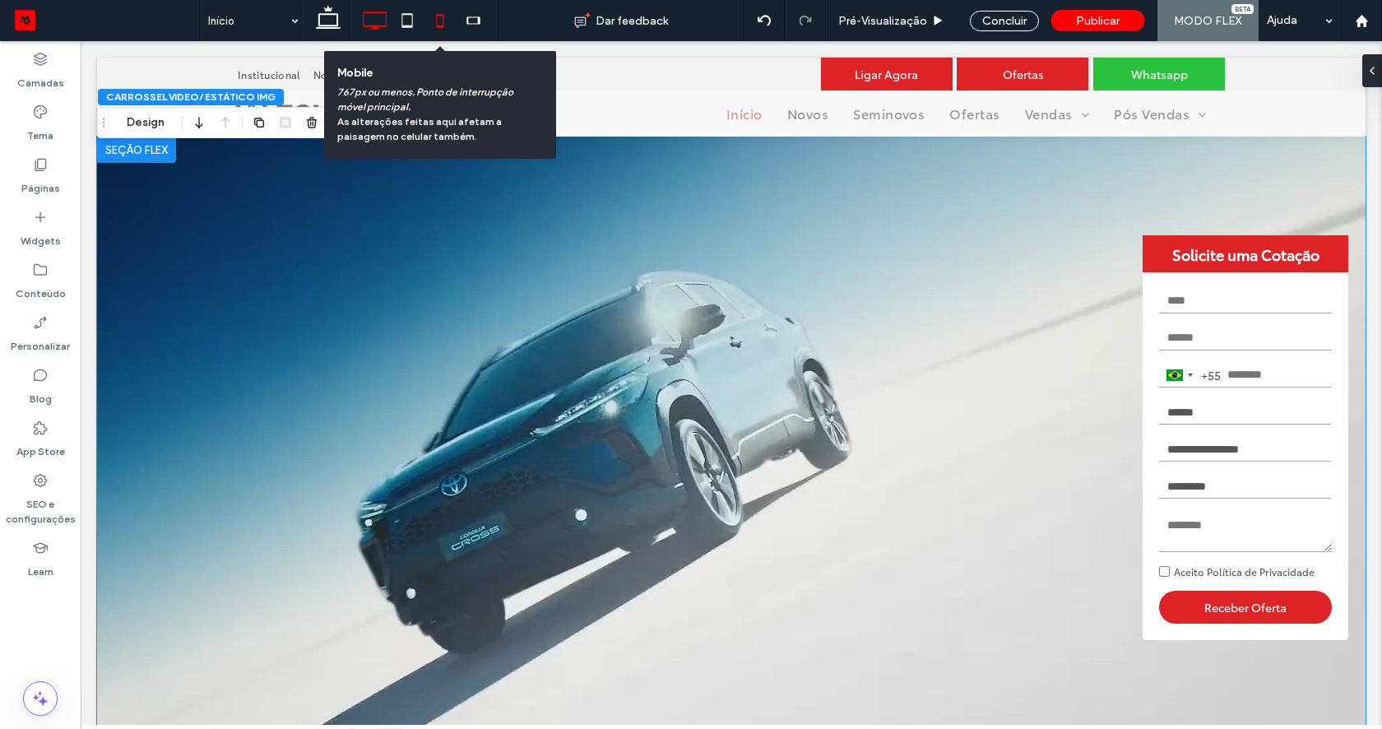
click at [438, 21] on icon at bounding box center [440, 20] width 33 height 33
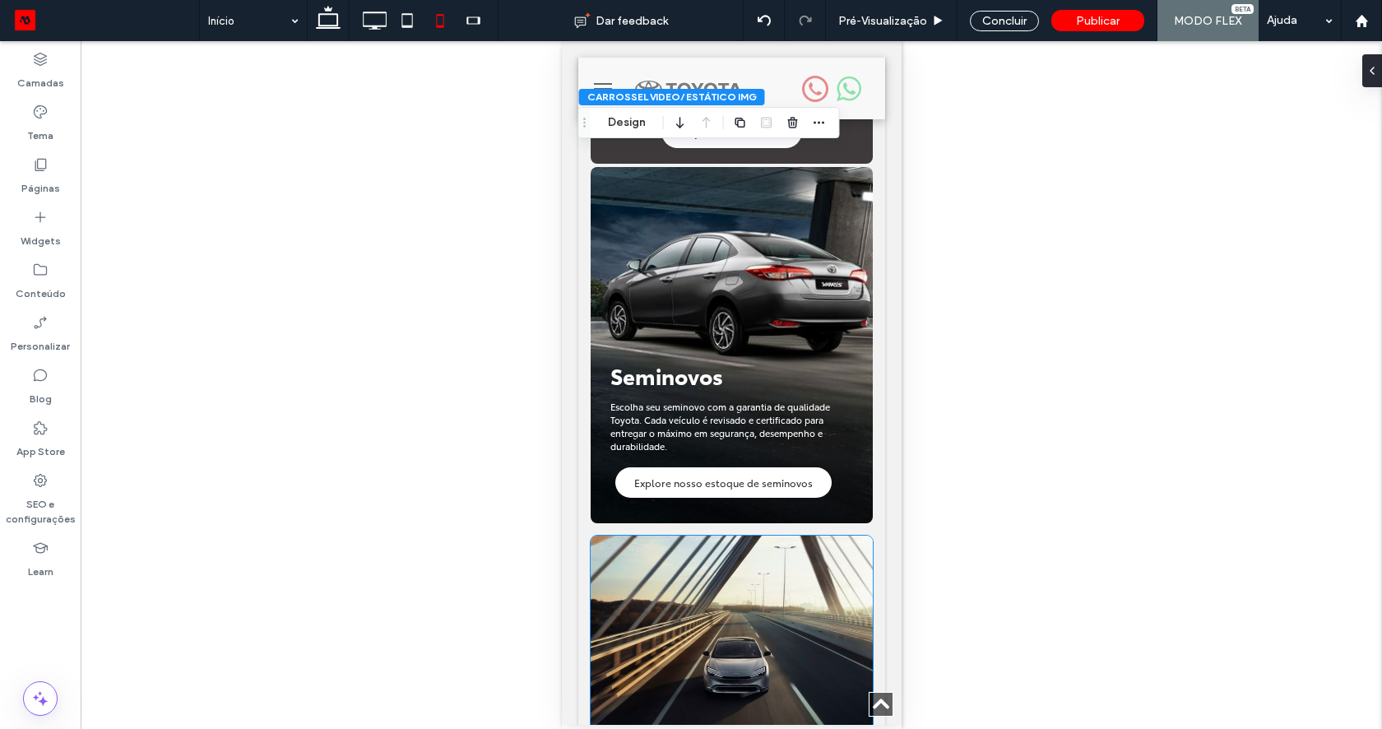
scroll to position [1528, 0]
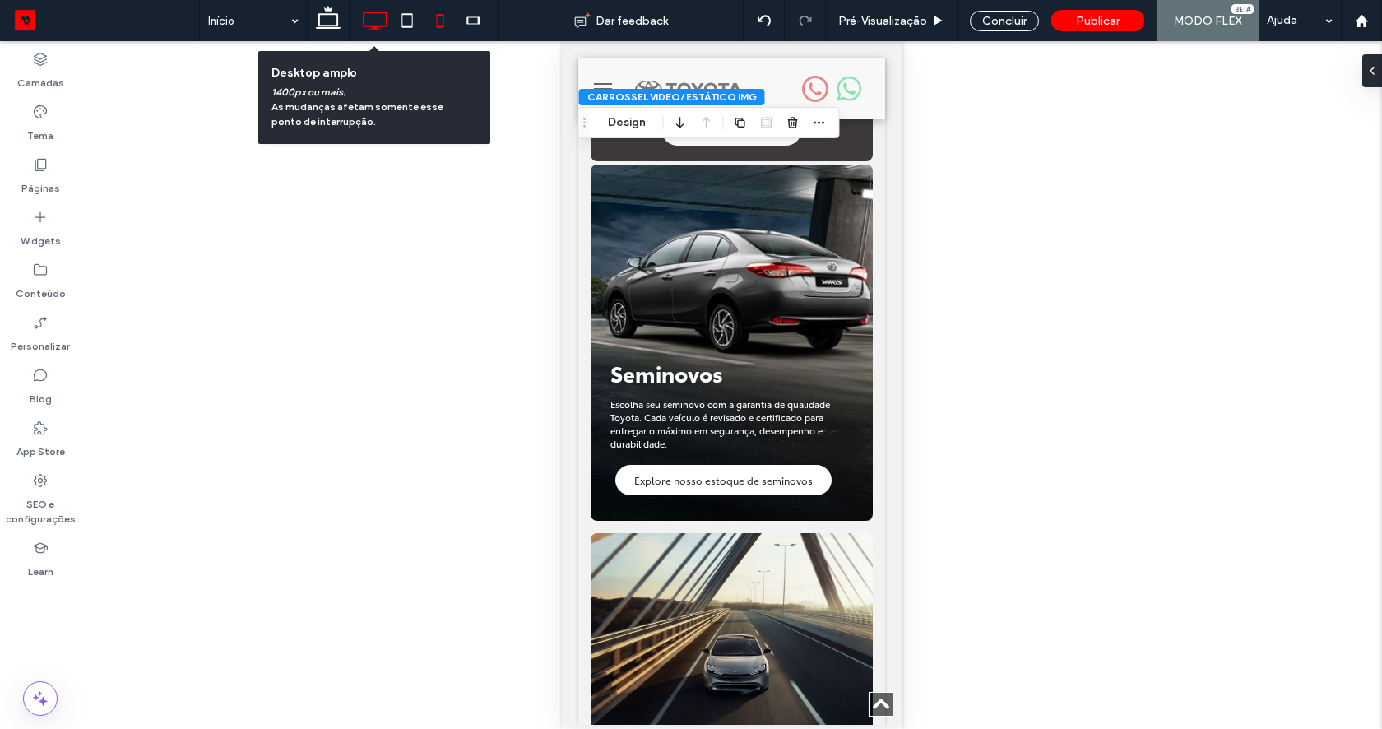
click at [368, 21] on icon at bounding box center [374, 20] width 33 height 33
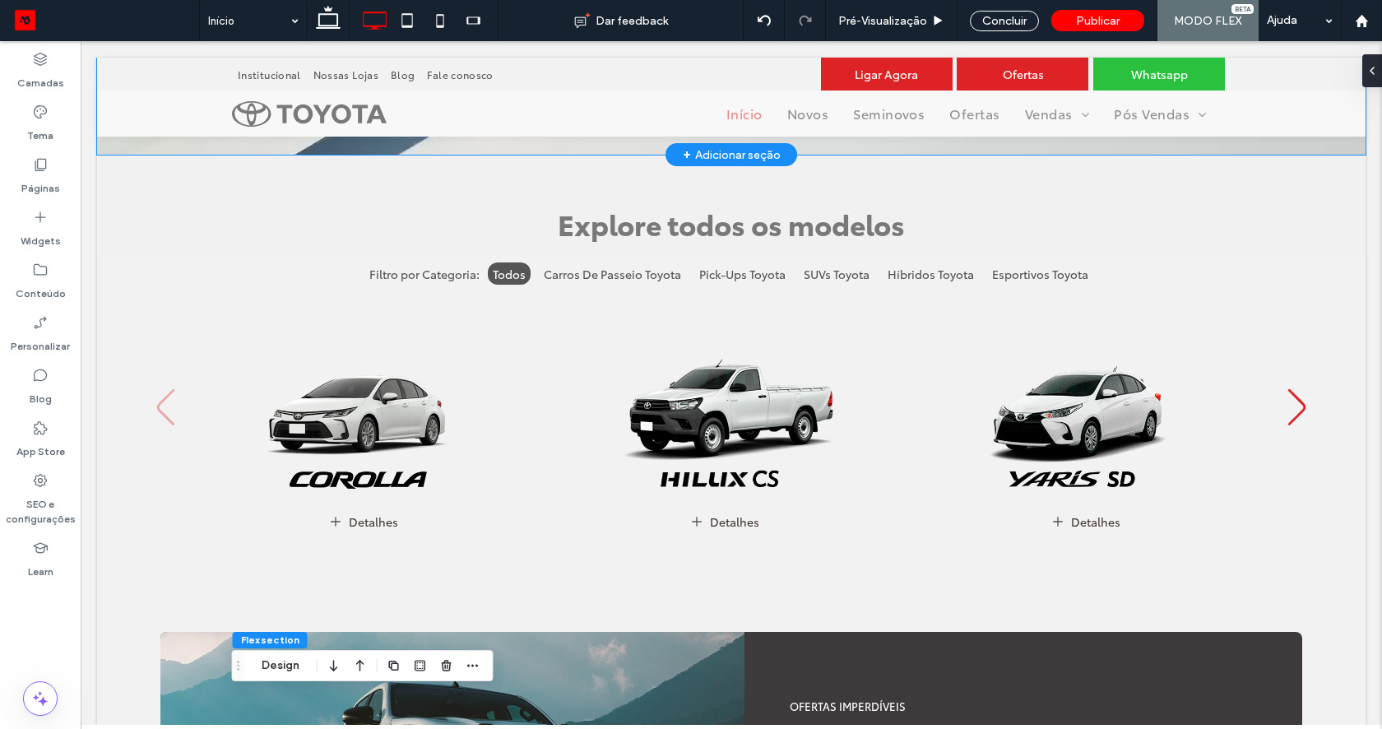
scroll to position [602, 0]
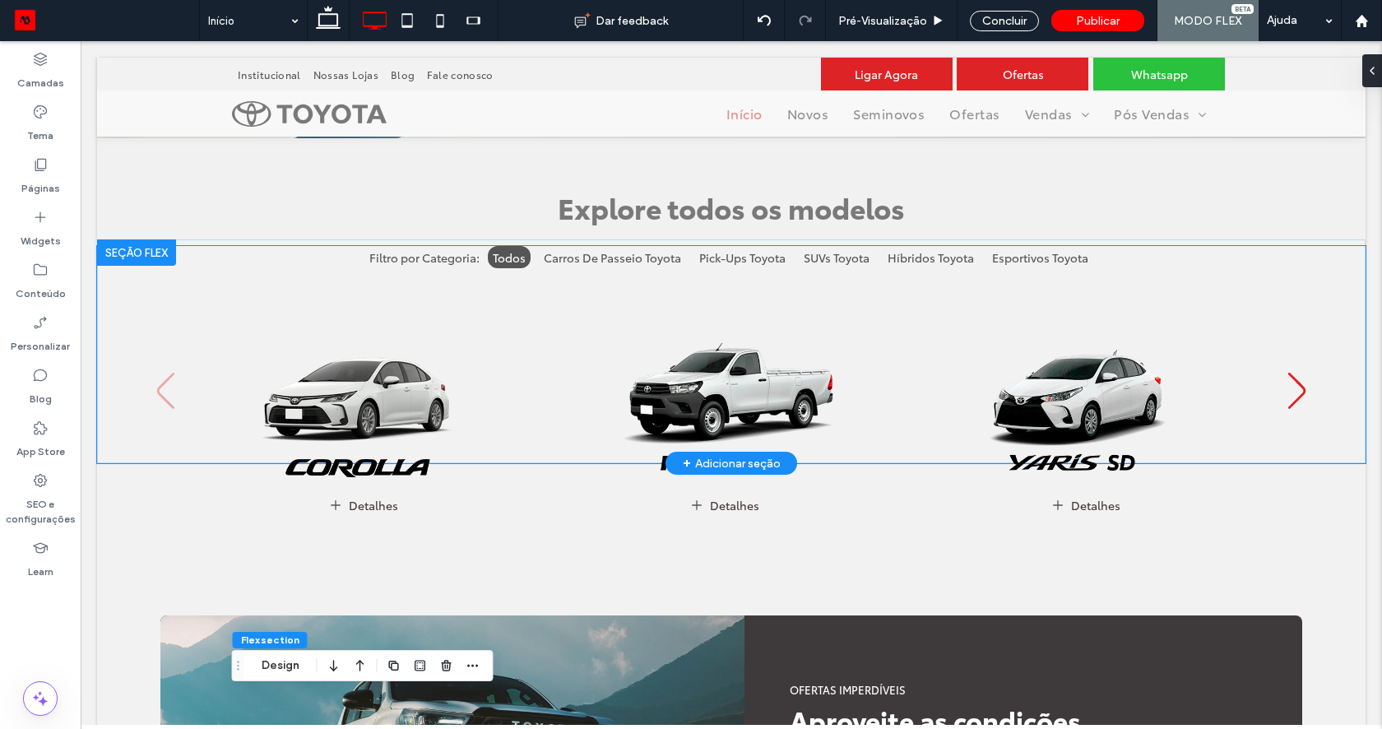
click at [205, 372] on img "1 / 23" at bounding box center [363, 378] width 370 height 232
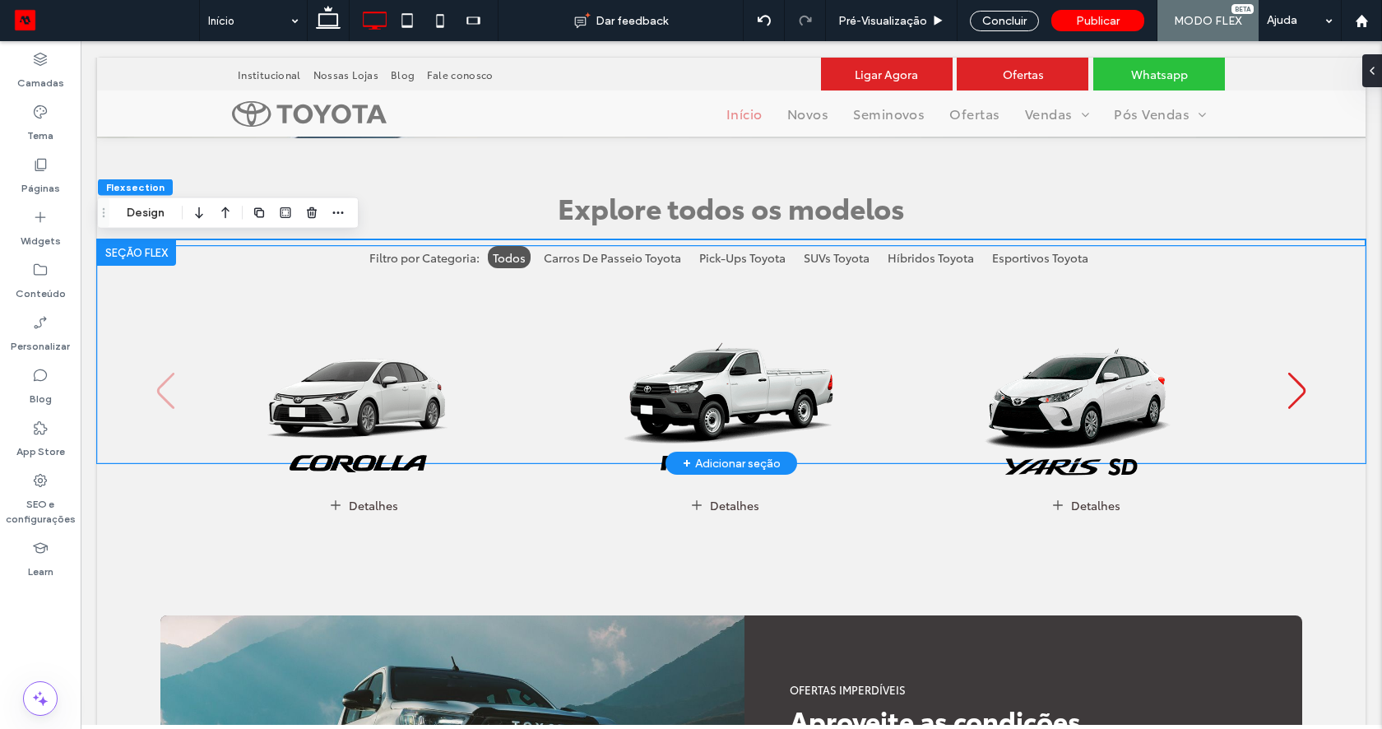
click at [1248, 351] on img "3 / 23" at bounding box center [1086, 378] width 370 height 232
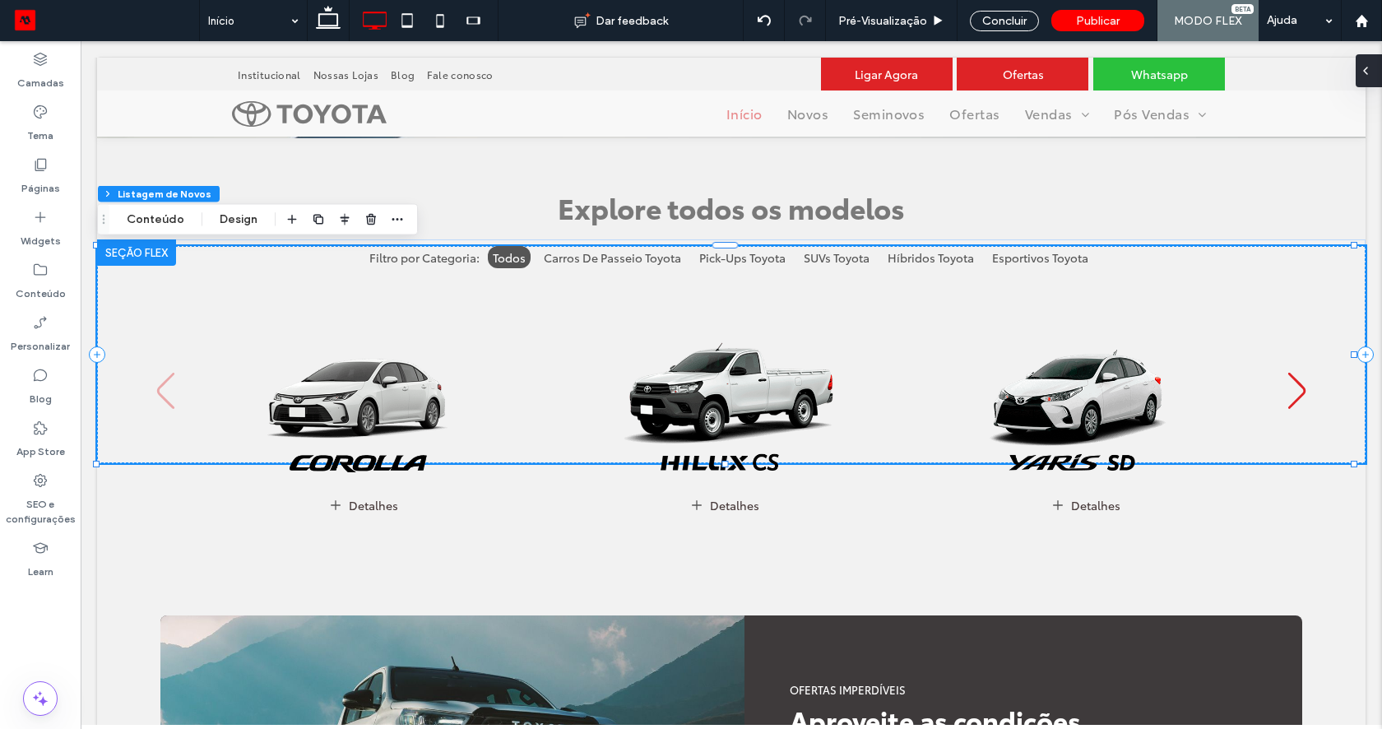
click at [1366, 74] on icon at bounding box center [1365, 70] width 13 height 13
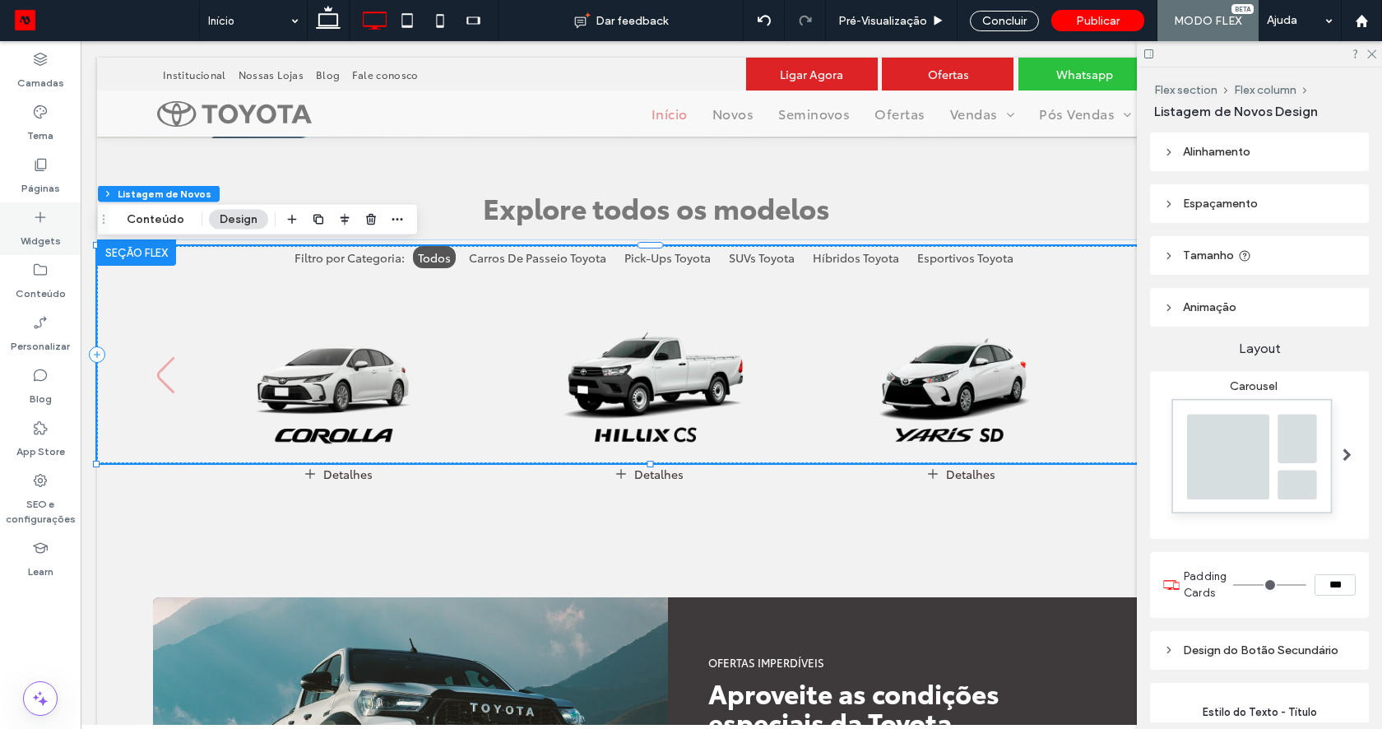
click at [26, 238] on label "Widgets" at bounding box center [41, 236] width 40 height 23
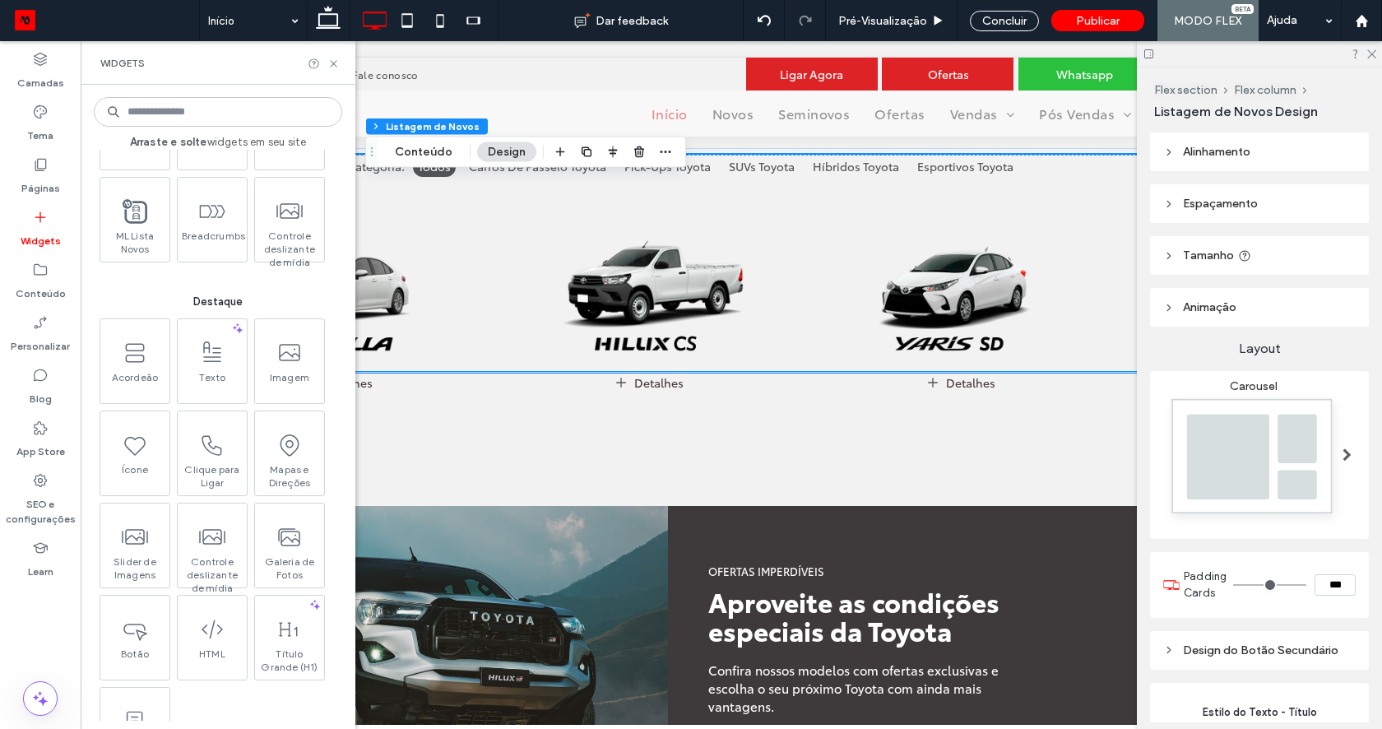
scroll to position [701, 0]
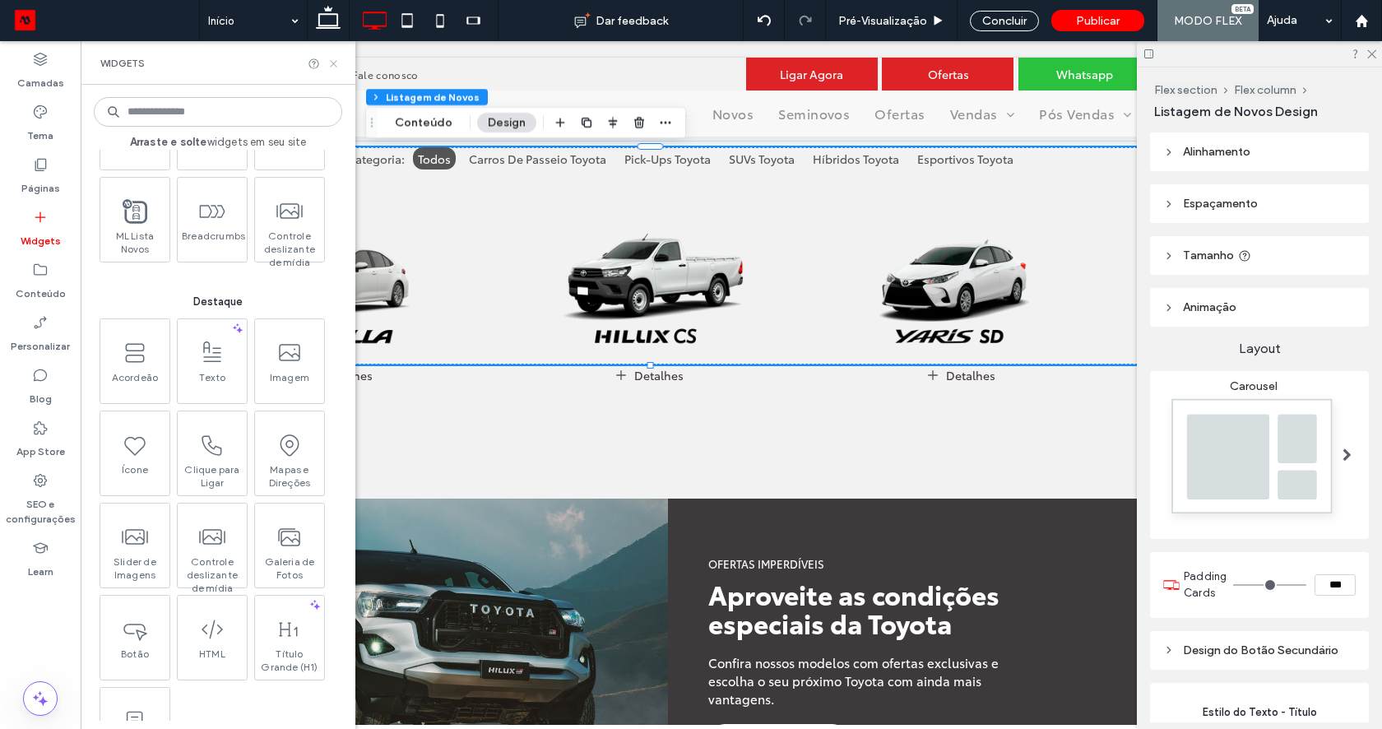
click at [336, 61] on use at bounding box center [333, 63] width 7 height 7
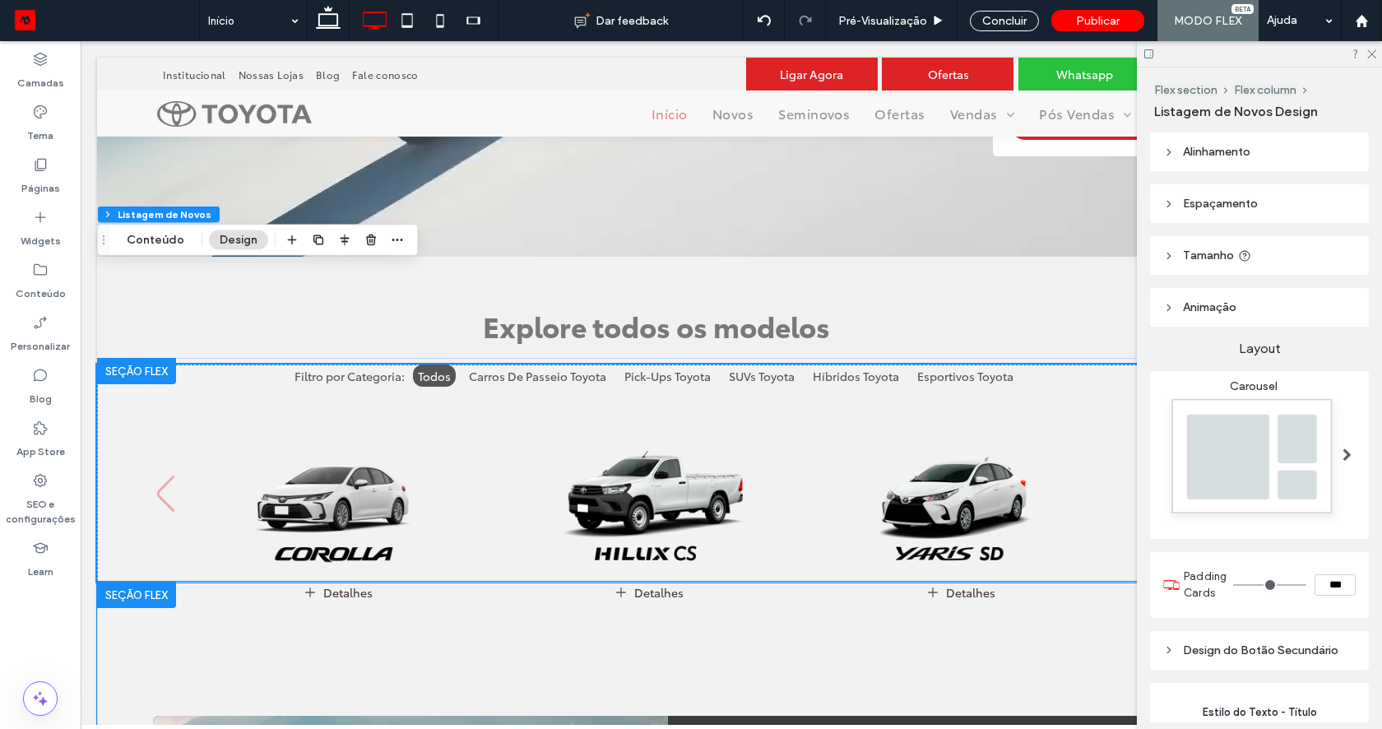
scroll to position [475, 0]
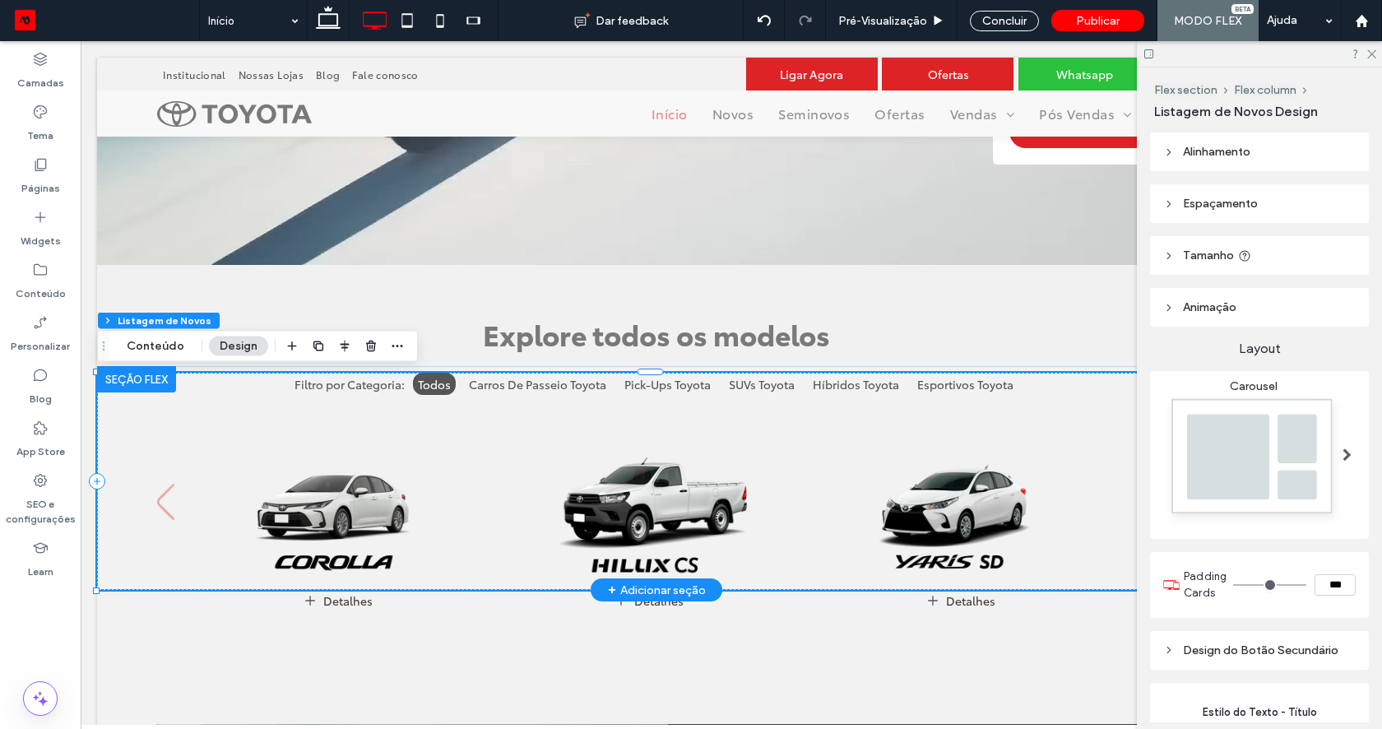
click at [540, 470] on img "2 / 23" at bounding box center [650, 489] width 318 height 199
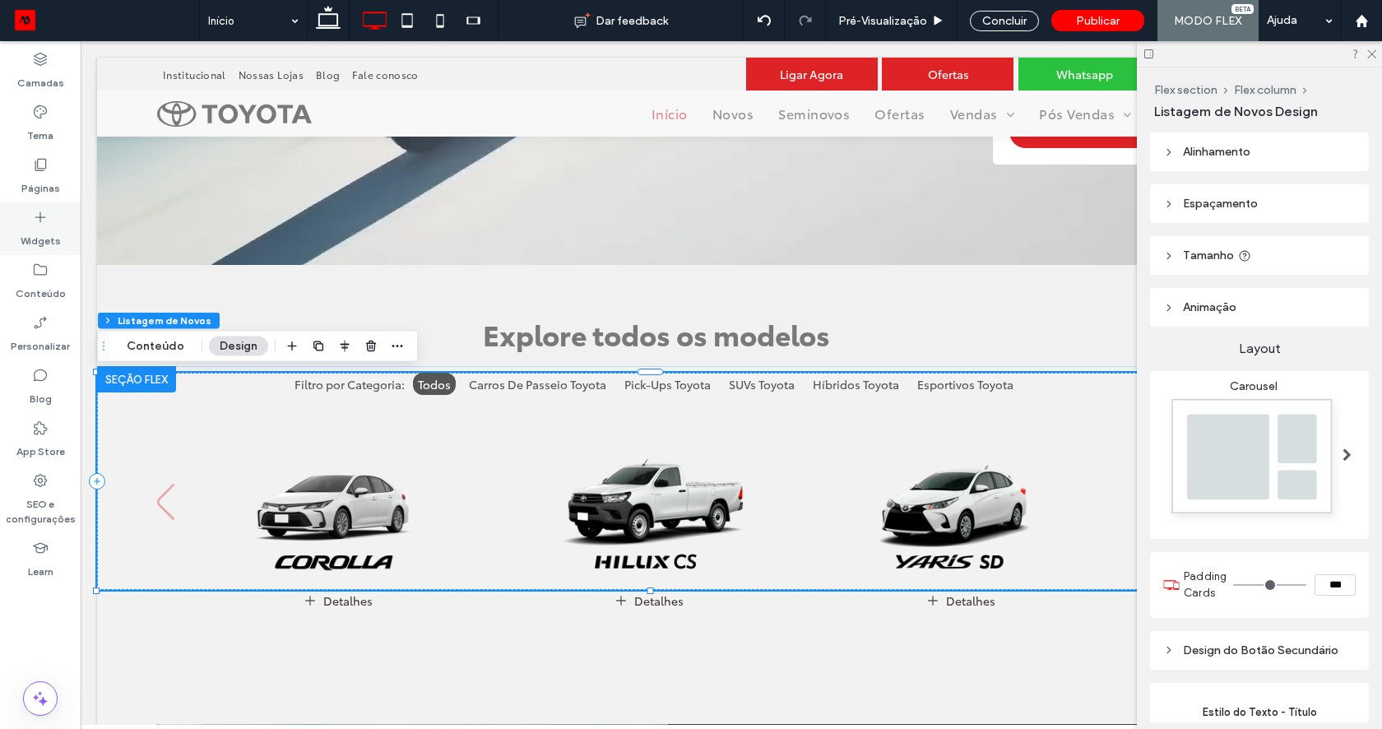
click at [44, 215] on icon at bounding box center [40, 217] width 16 height 16
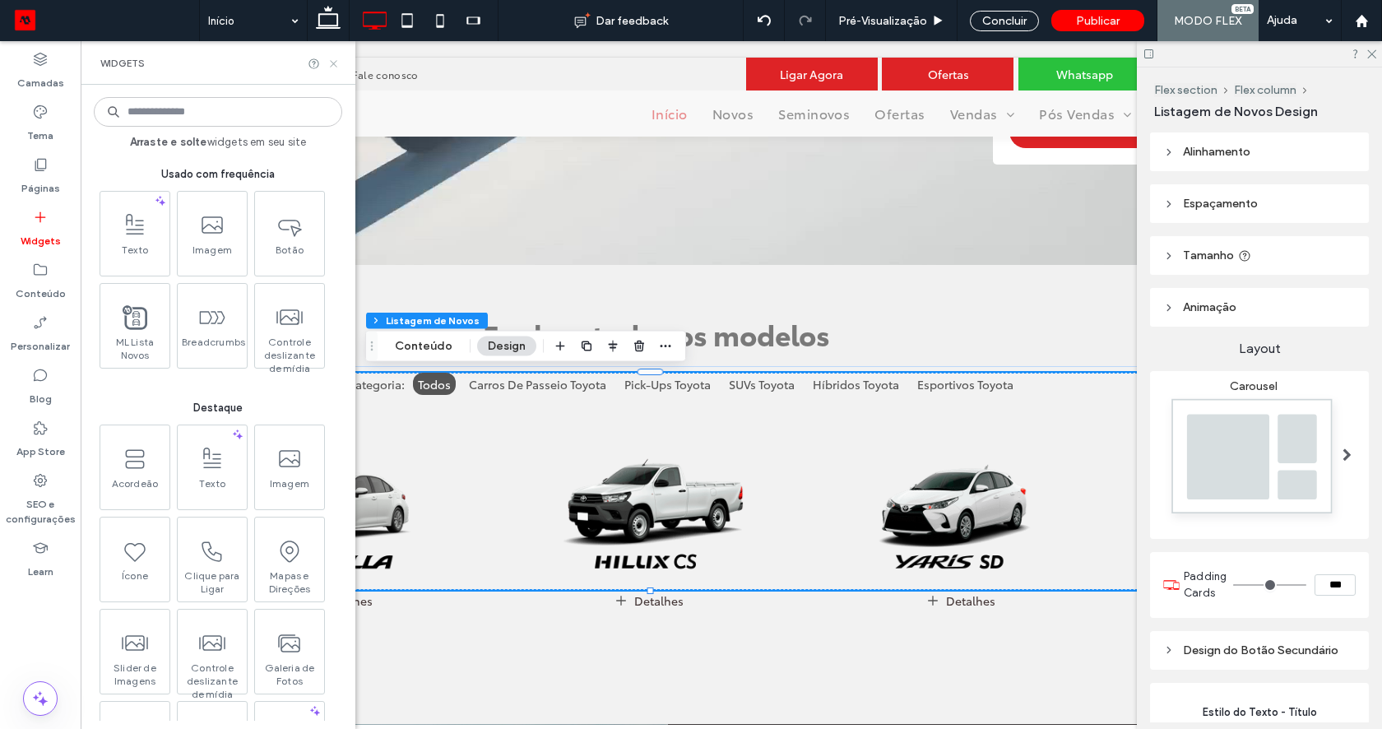
click at [331, 62] on use at bounding box center [333, 63] width 7 height 7
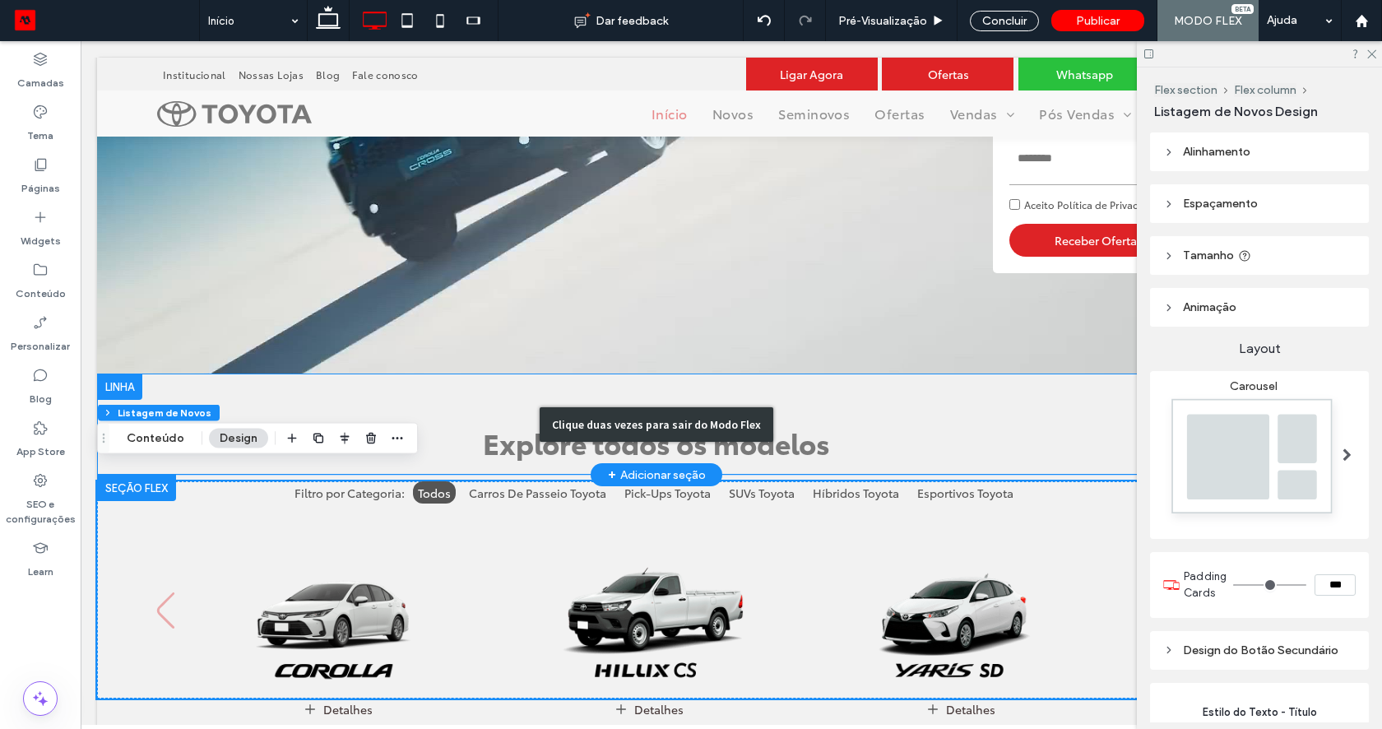
scroll to position [437, 0]
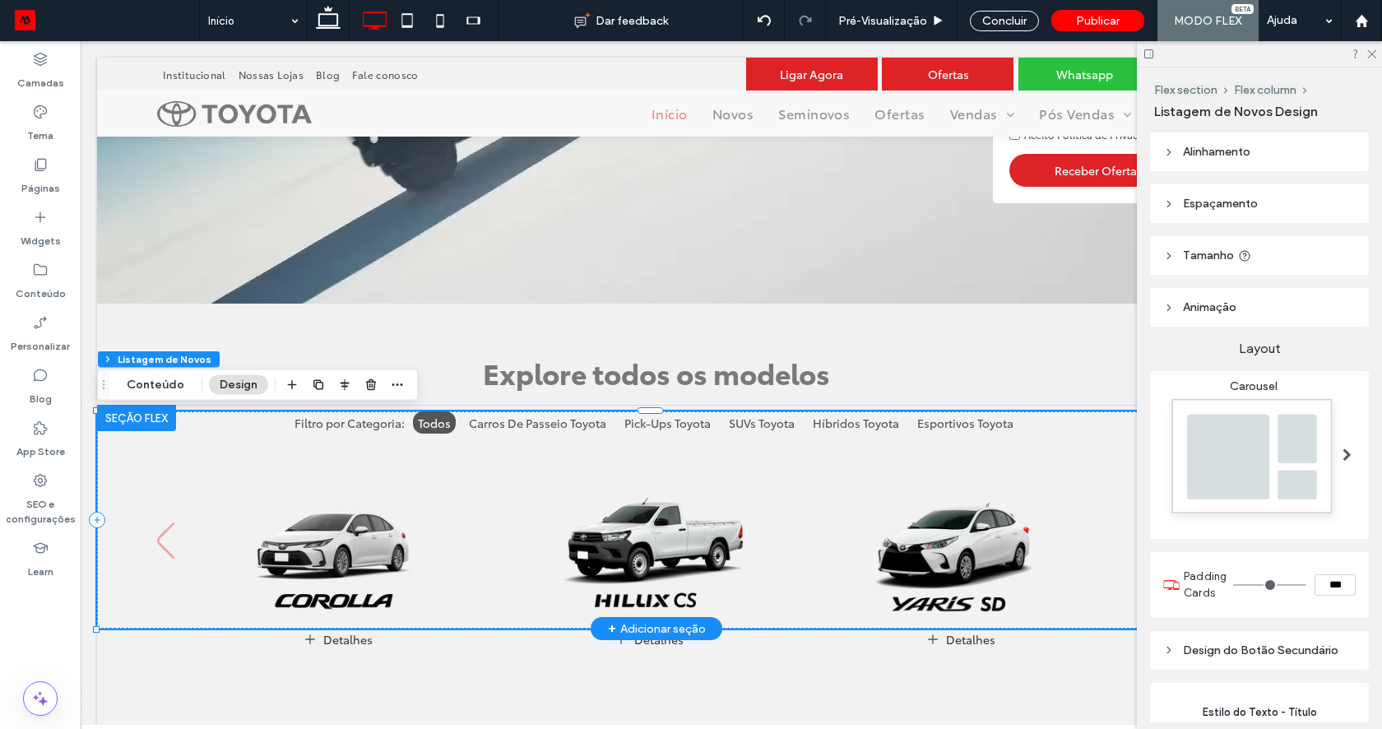
click at [859, 560] on img "3 / 23" at bounding box center [961, 527] width 318 height 199
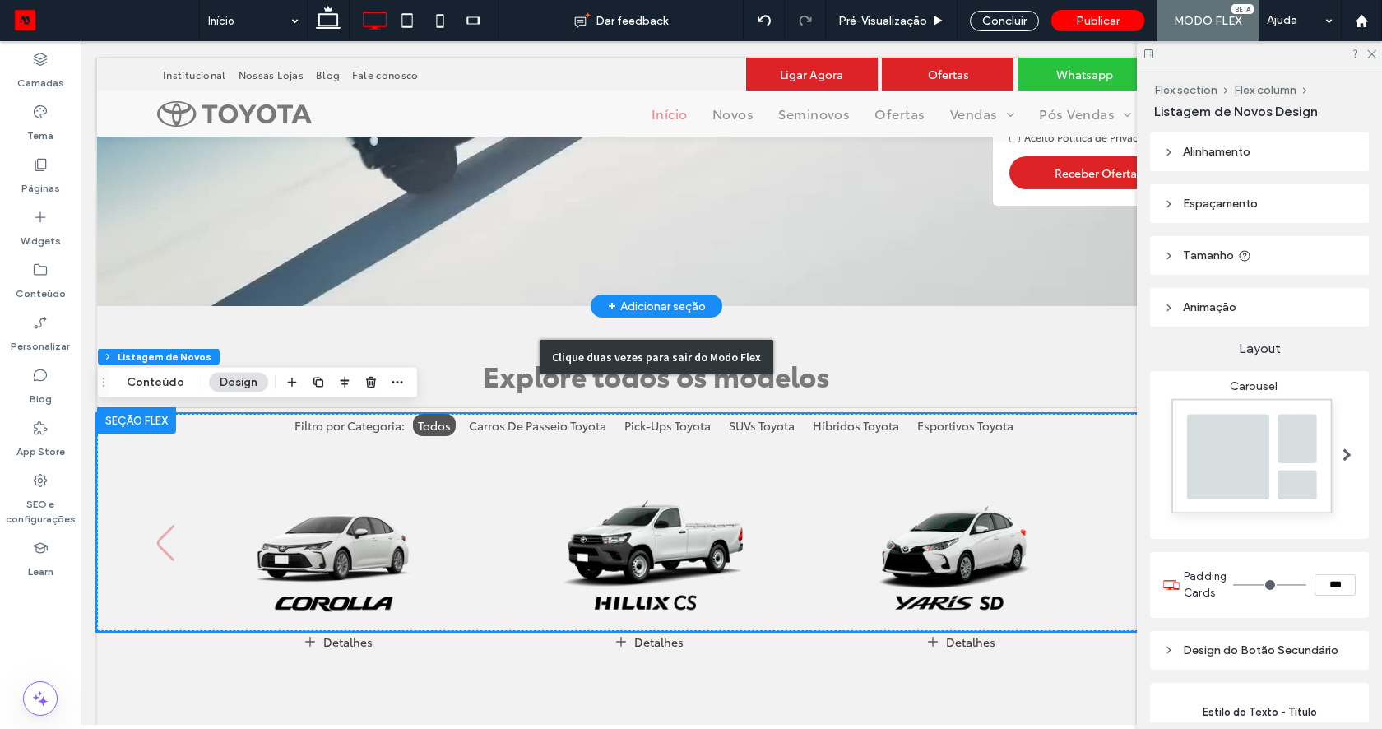
scroll to position [449, 0]
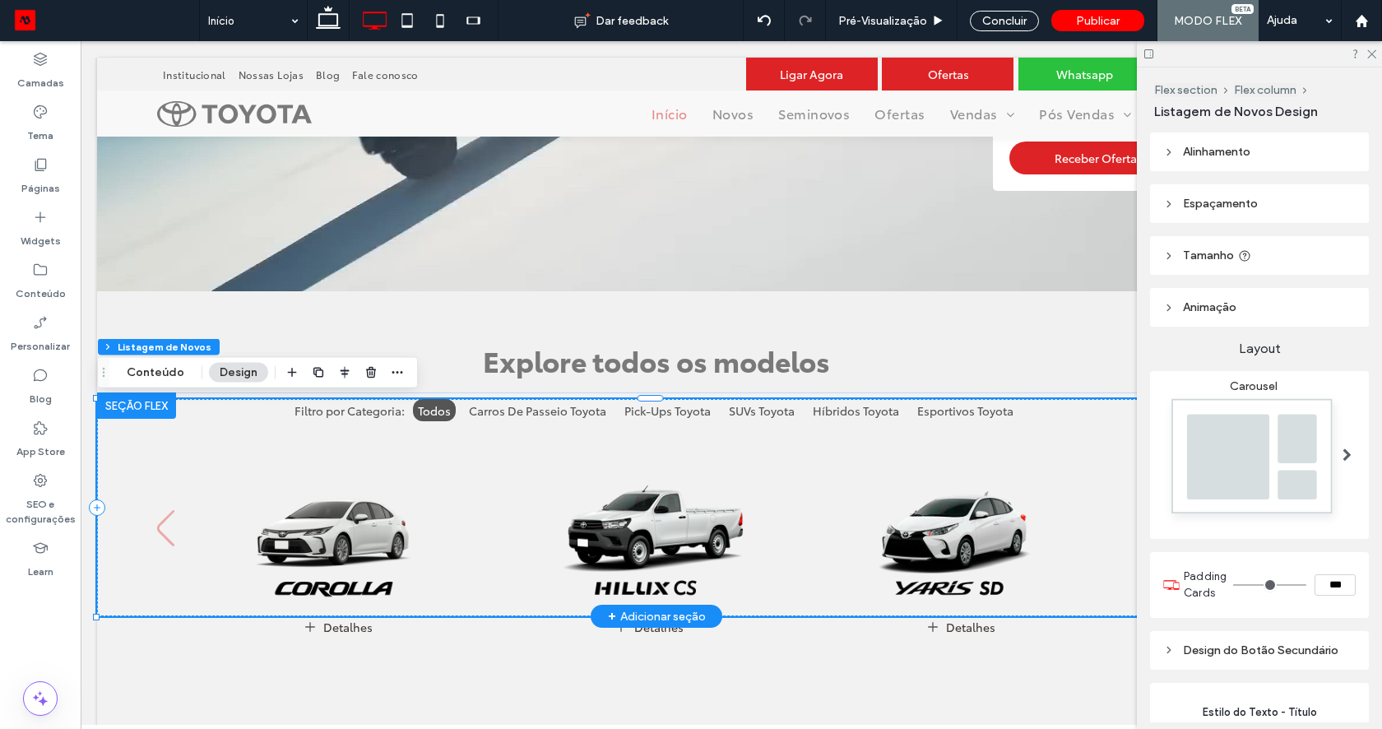
click at [151, 405] on div at bounding box center [136, 405] width 79 height 26
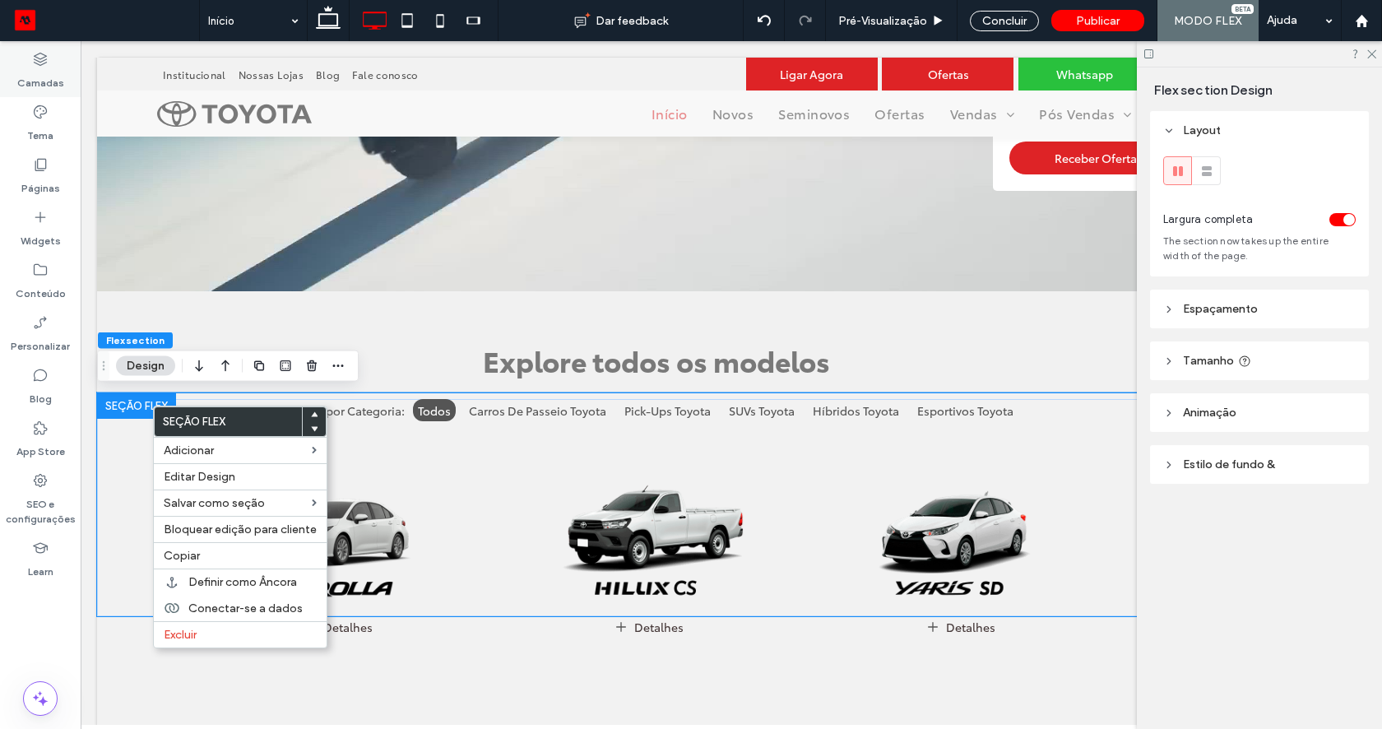
click at [39, 73] on label "Camadas" at bounding box center [40, 78] width 47 height 23
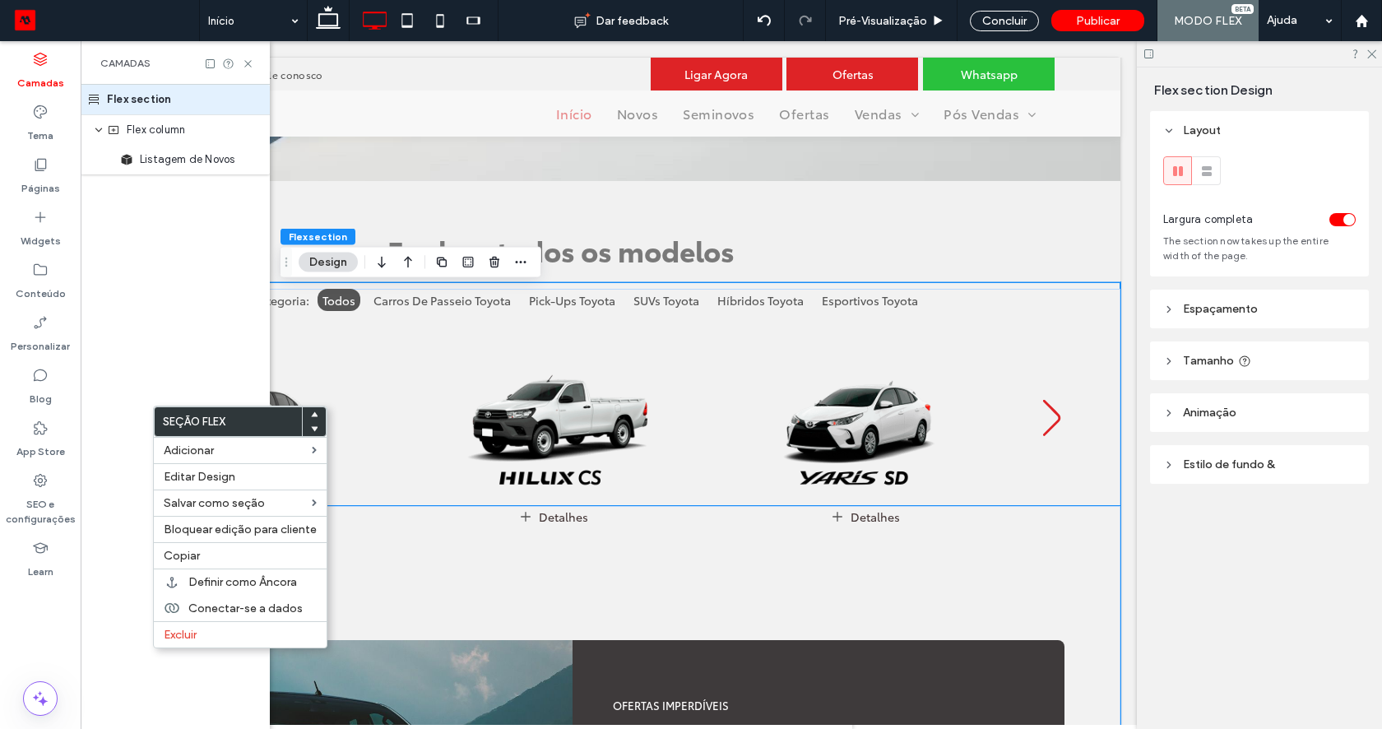
scroll to position [564, 0]
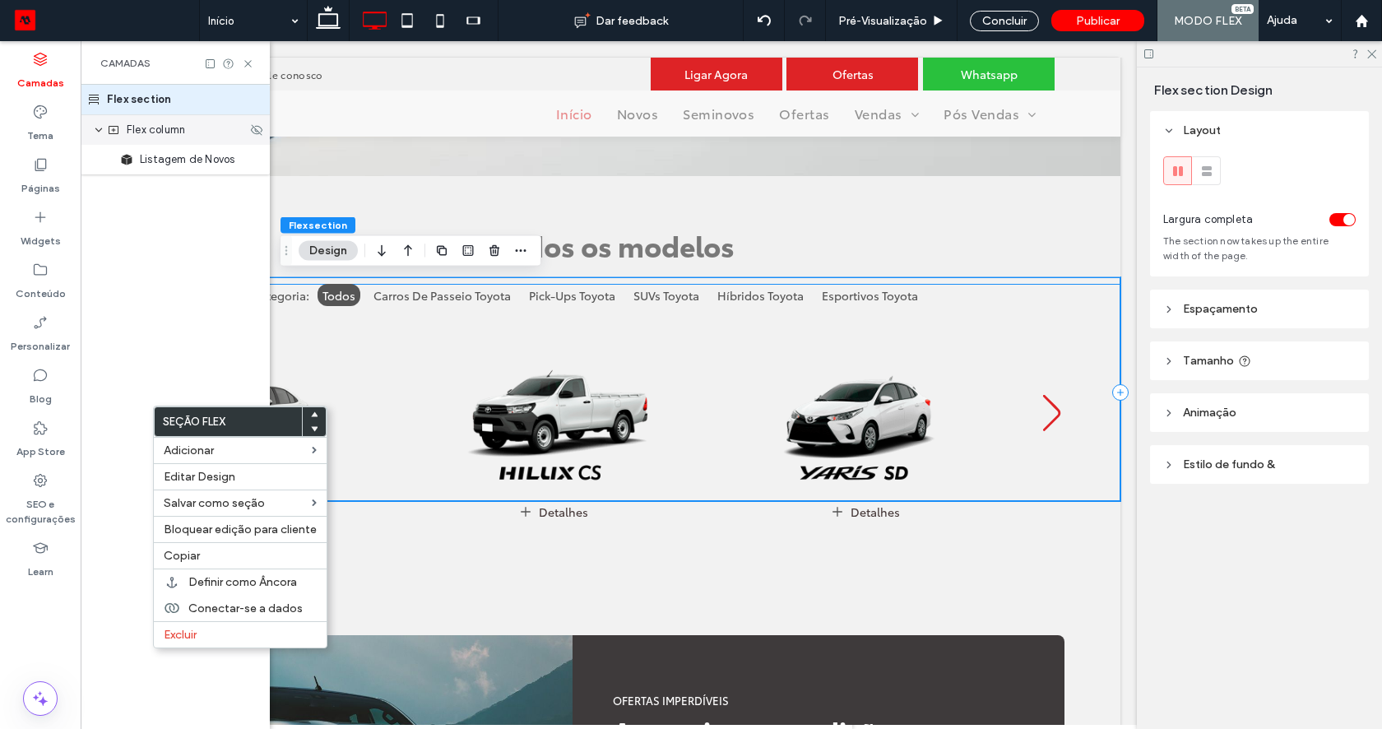
click at [141, 133] on span "Flex column" at bounding box center [156, 130] width 58 height 16
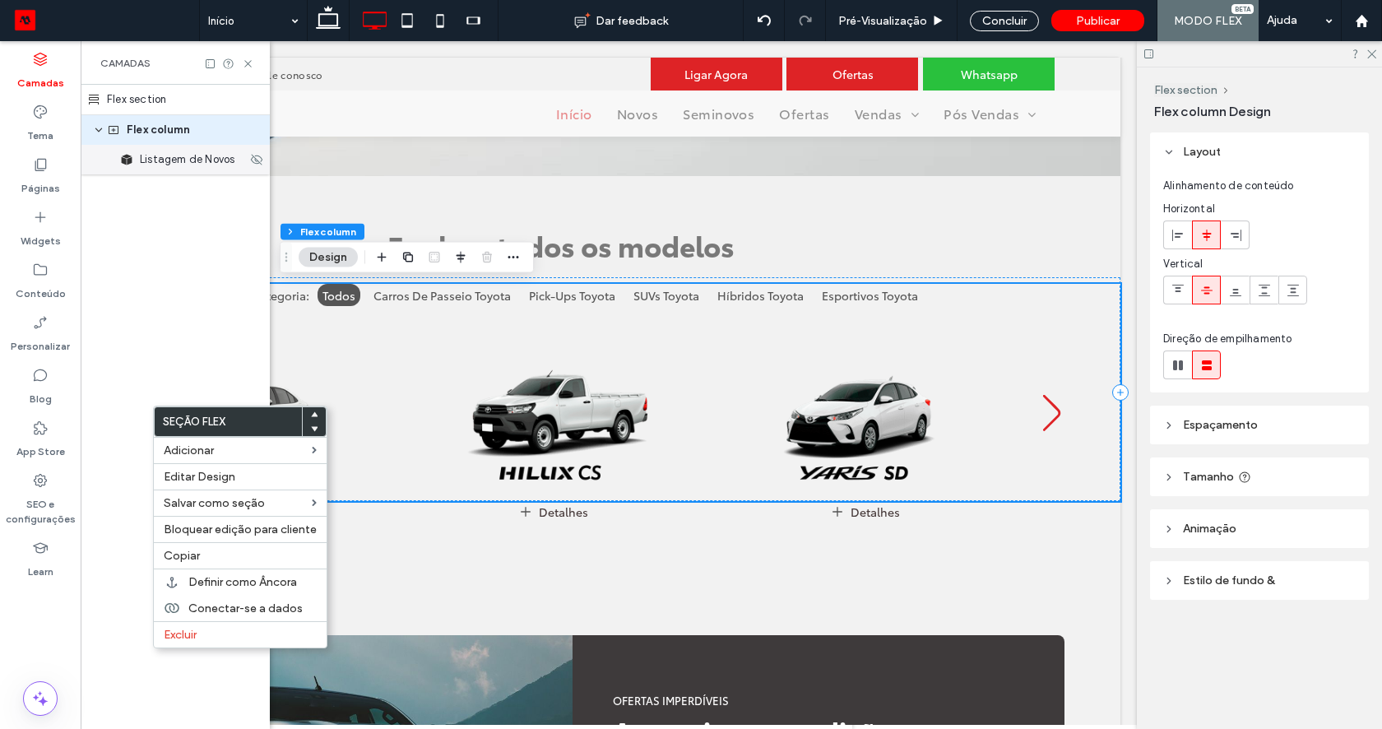
click at [183, 157] on span "Listagem de Novos" at bounding box center [187, 159] width 95 height 16
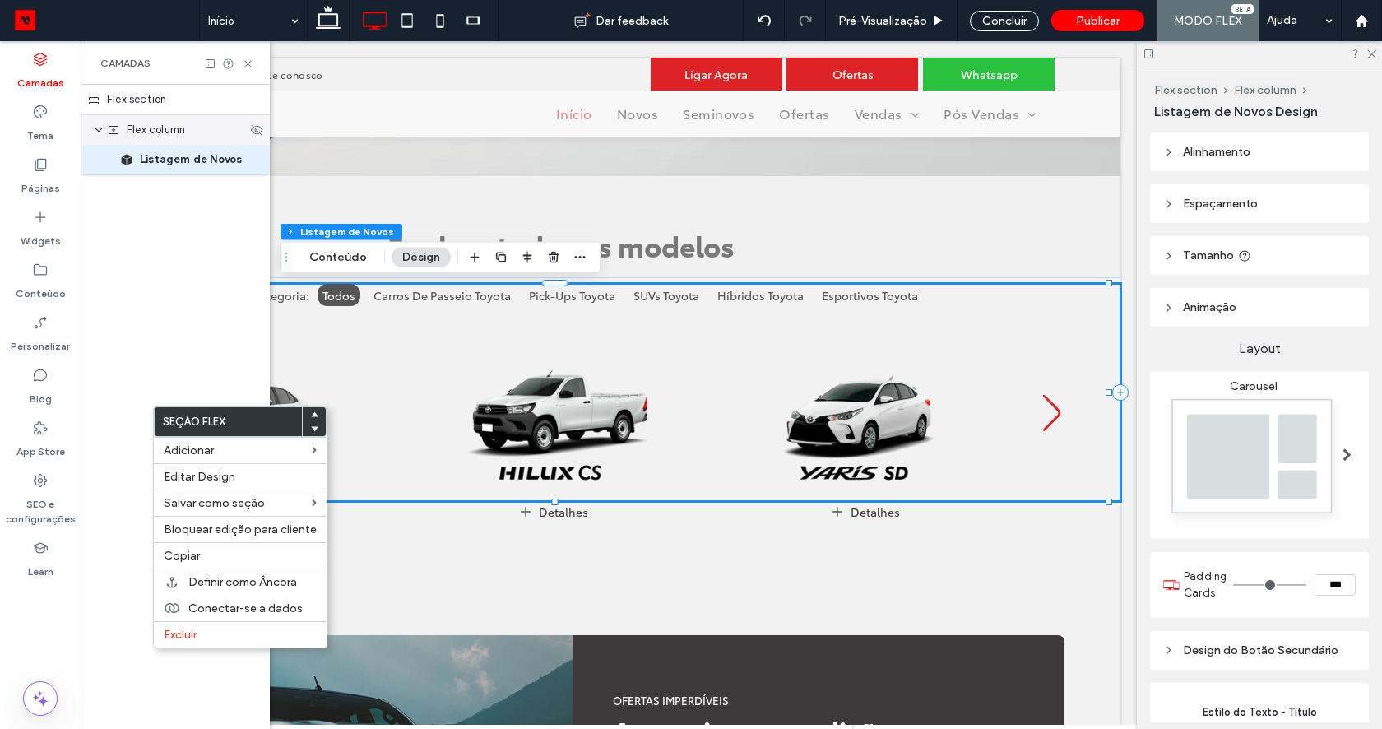
click at [168, 140] on div "Flex column" at bounding box center [175, 130] width 189 height 30
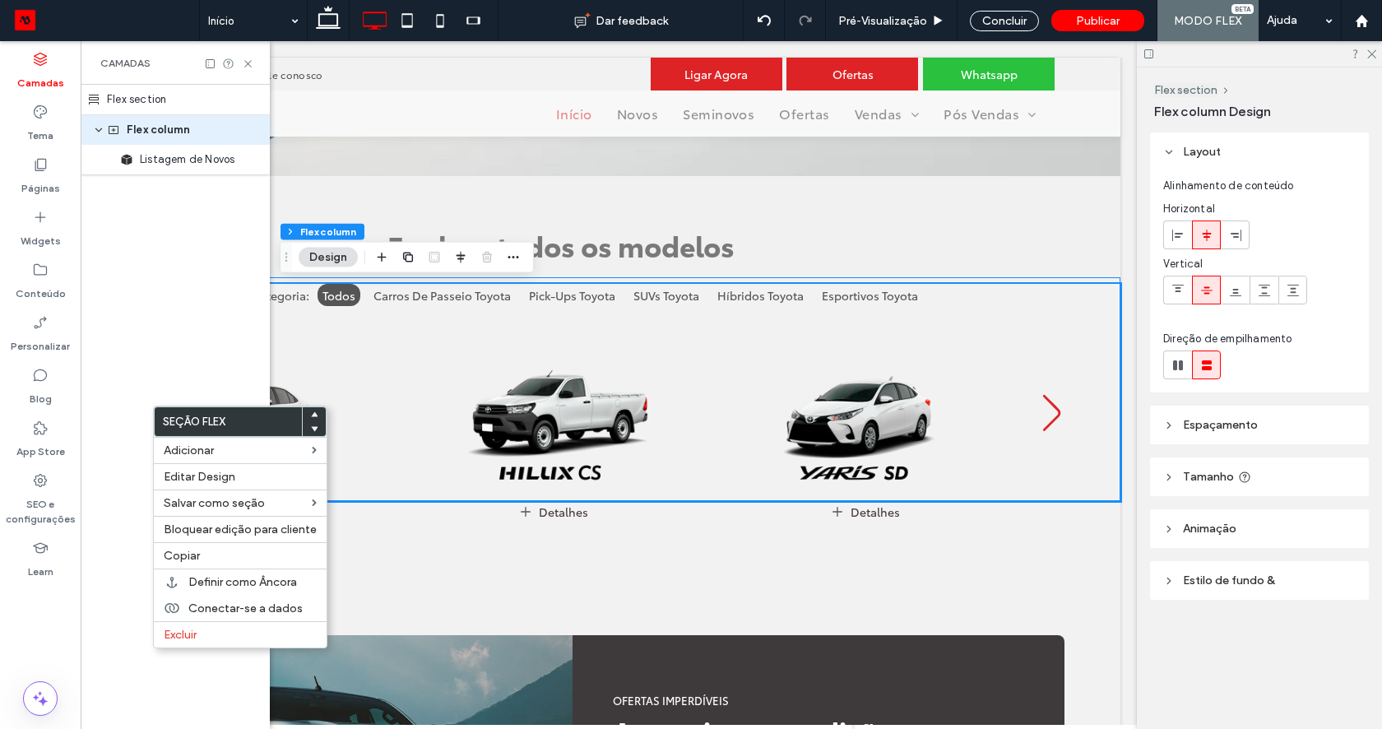
click at [163, 88] on div "Flex section" at bounding box center [175, 100] width 189 height 30
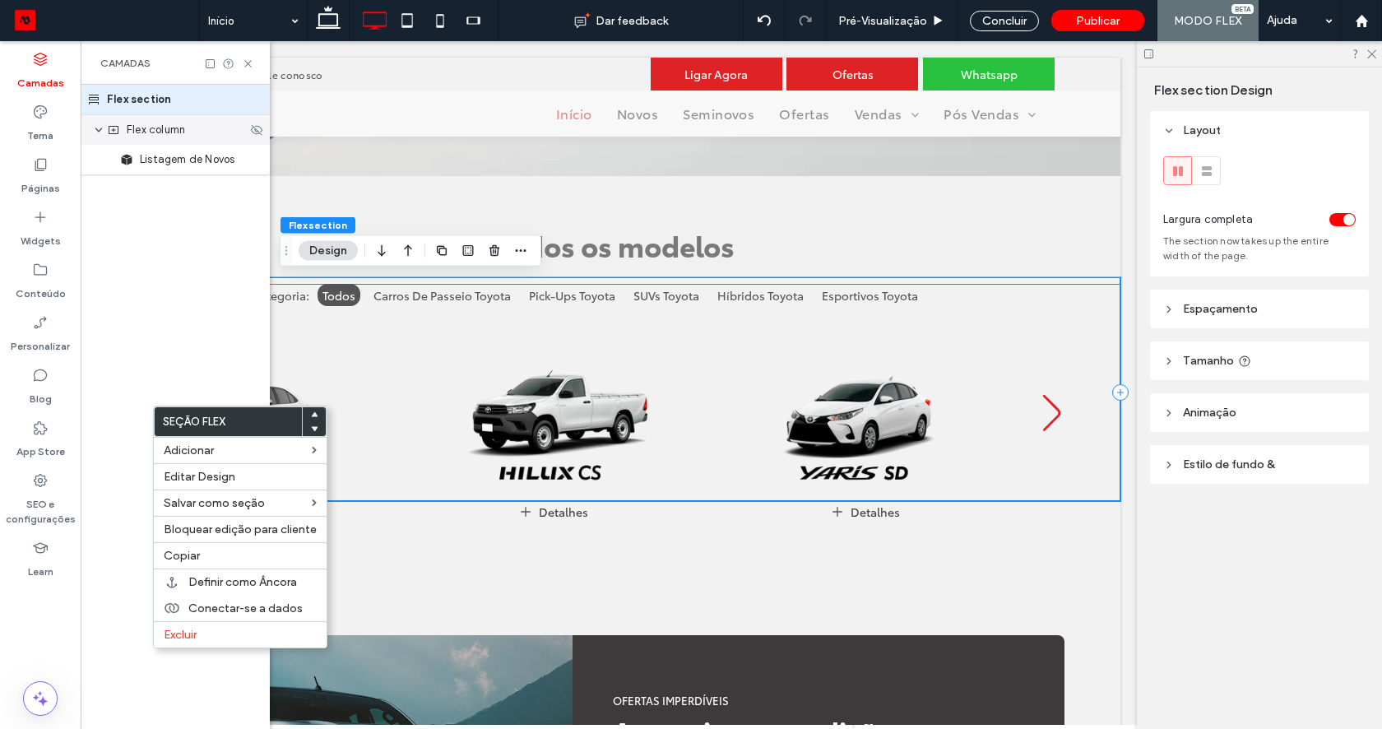
click at [165, 122] on span "Flex column" at bounding box center [156, 130] width 58 height 16
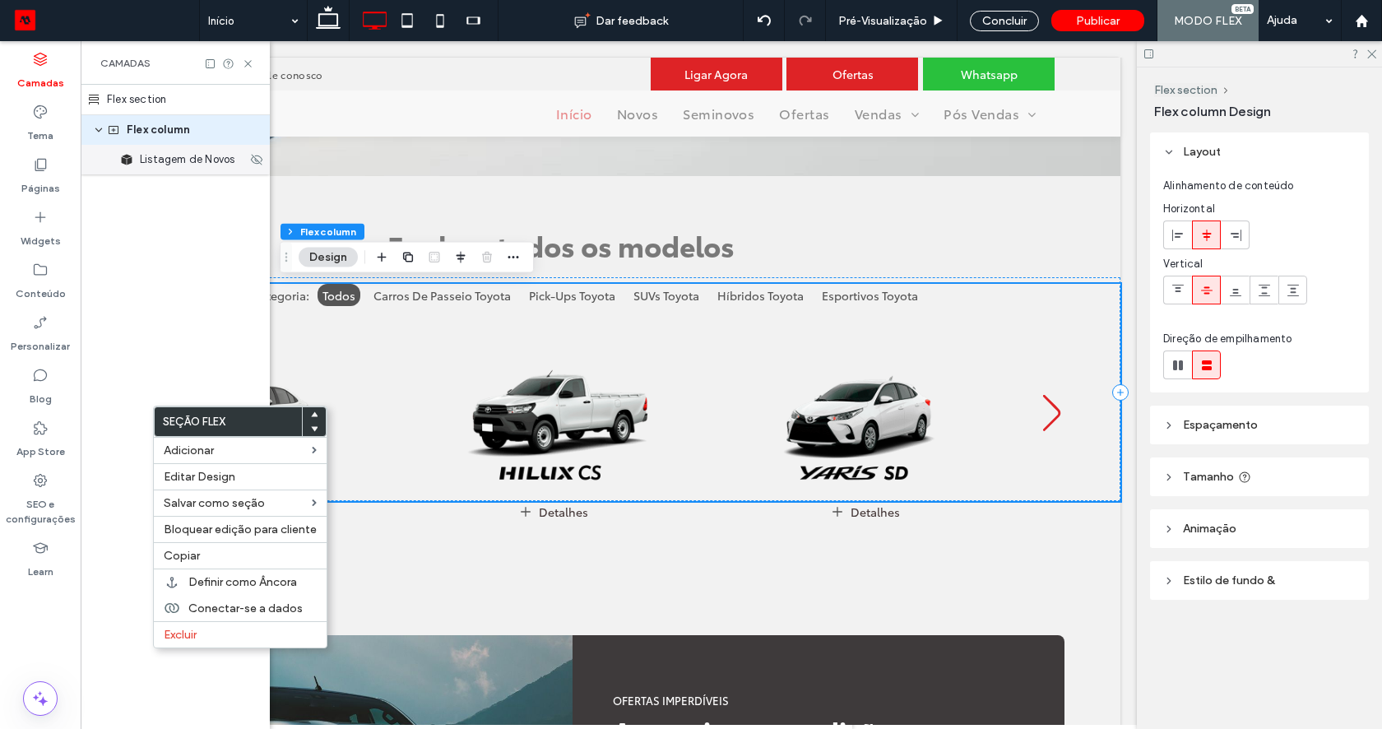
click at [174, 161] on span "Listagem de Novos" at bounding box center [187, 159] width 95 height 16
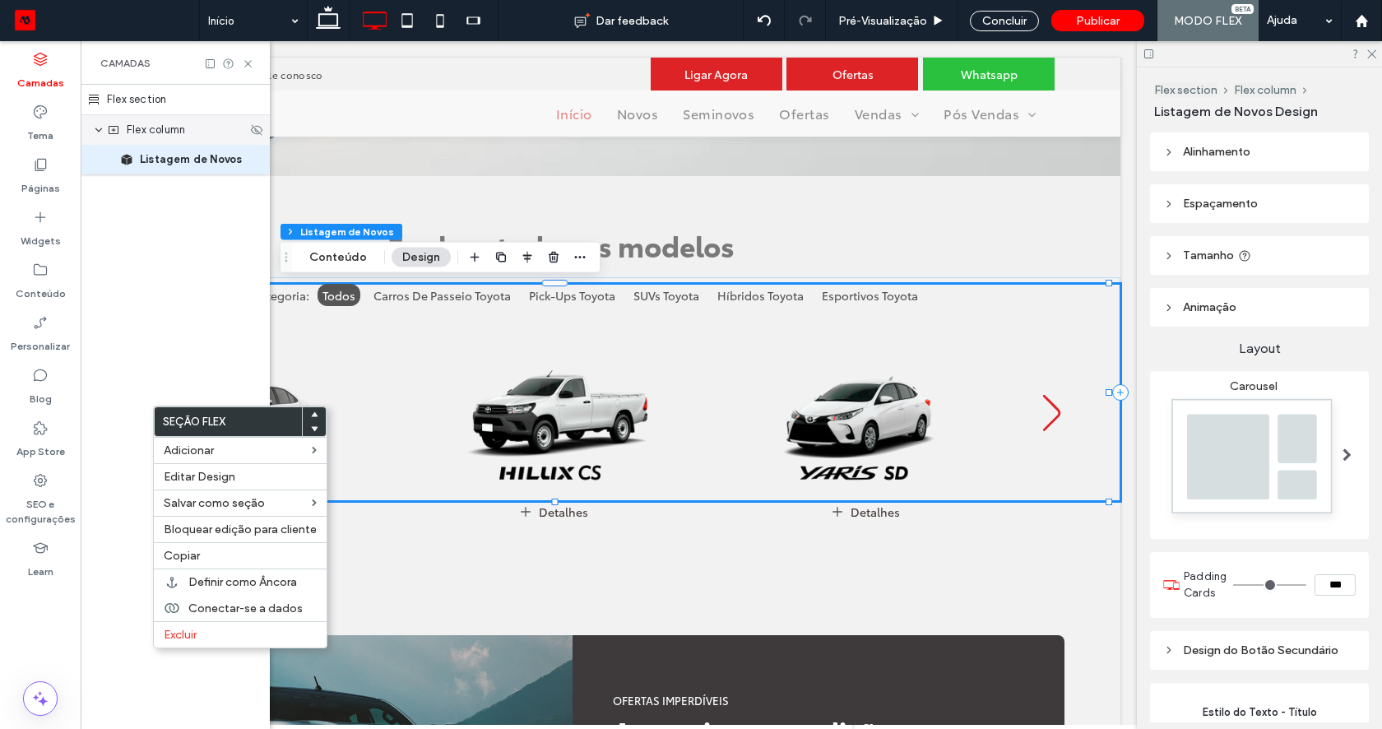
click at [208, 126] on div "Flex column" at bounding box center [177, 130] width 140 height 16
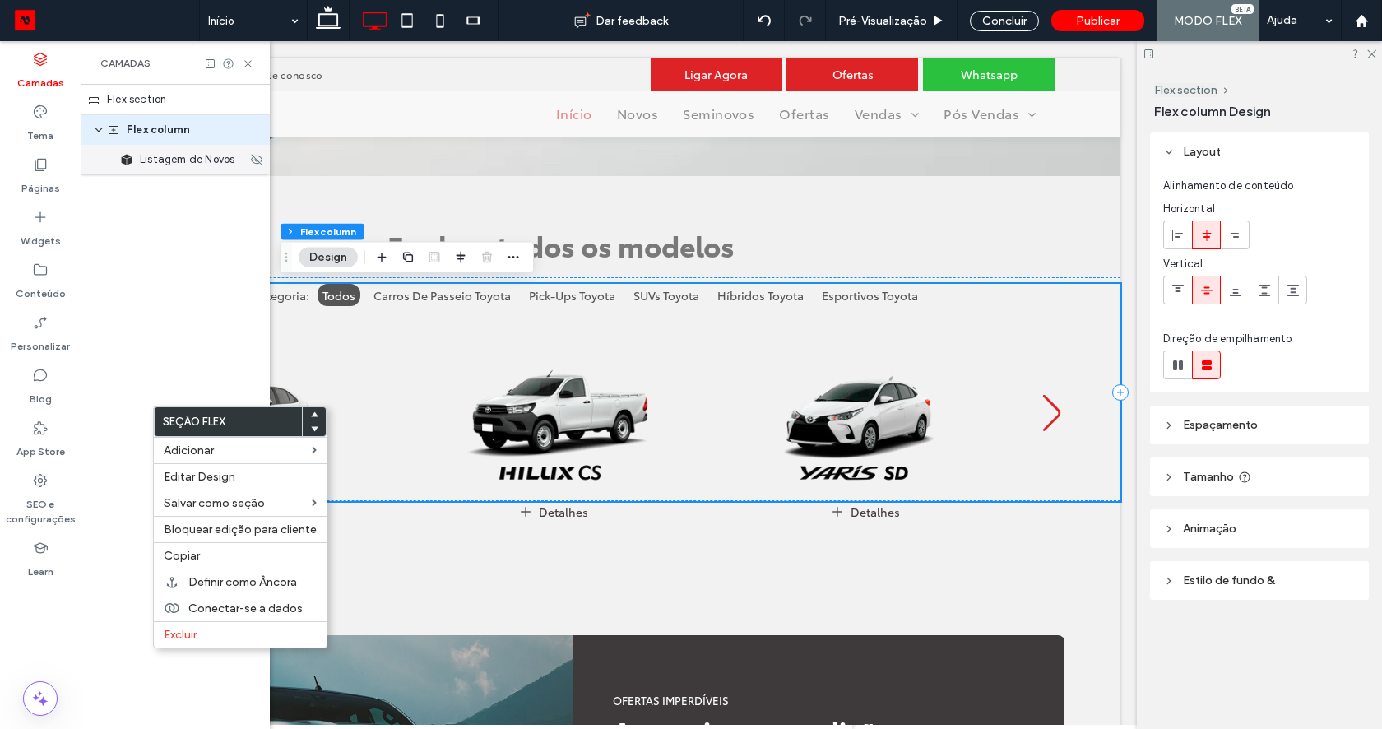
click at [166, 157] on span "Listagem de Novos" at bounding box center [187, 159] width 95 height 16
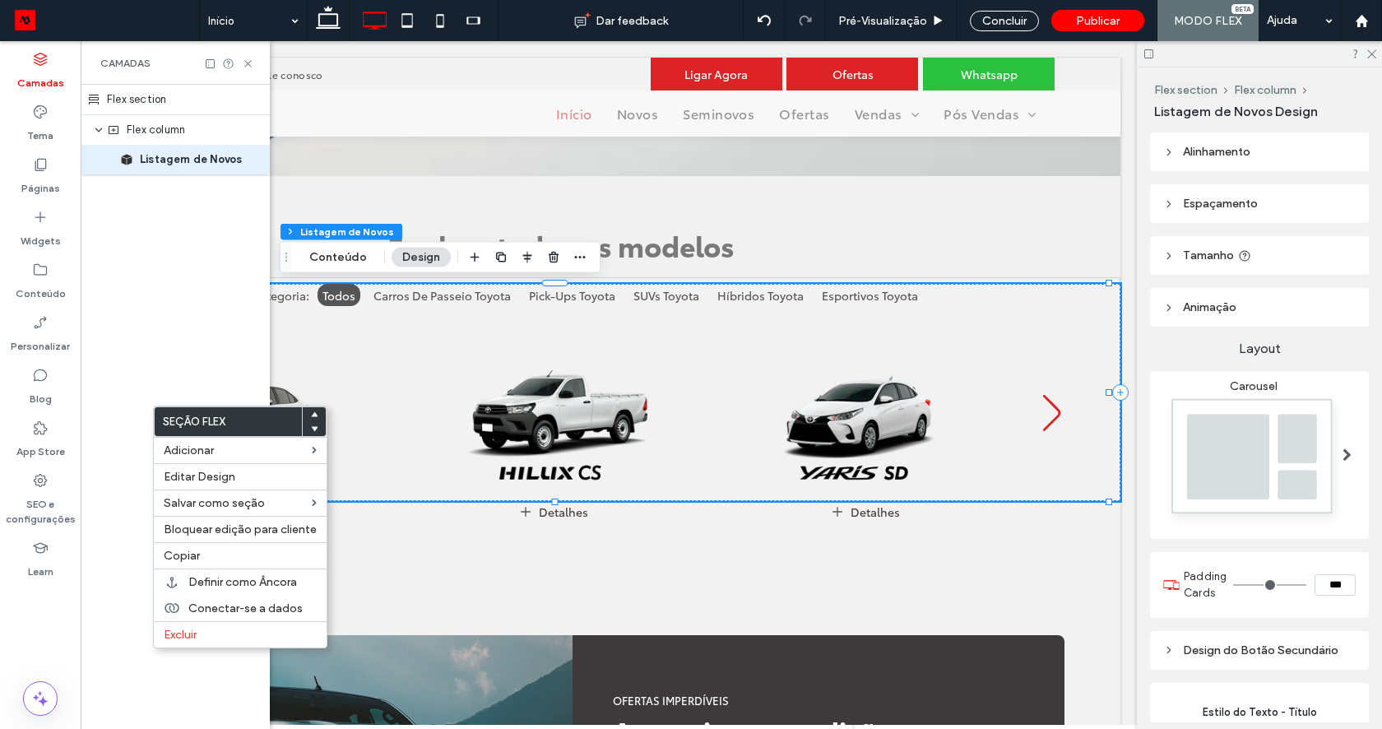
click at [1202, 153] on span "Alinhamento" at bounding box center [1216, 152] width 67 height 14
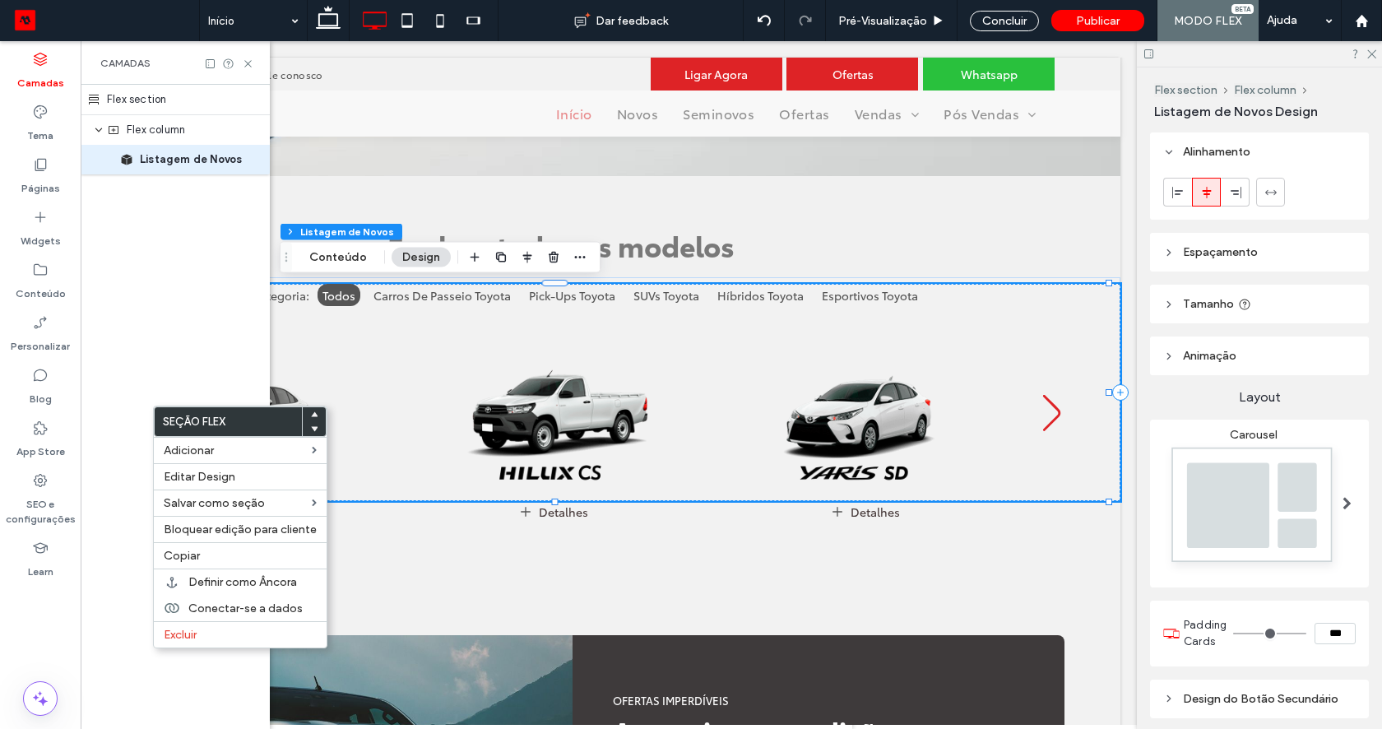
click at [1217, 251] on span "Espaçamento" at bounding box center [1220, 252] width 75 height 14
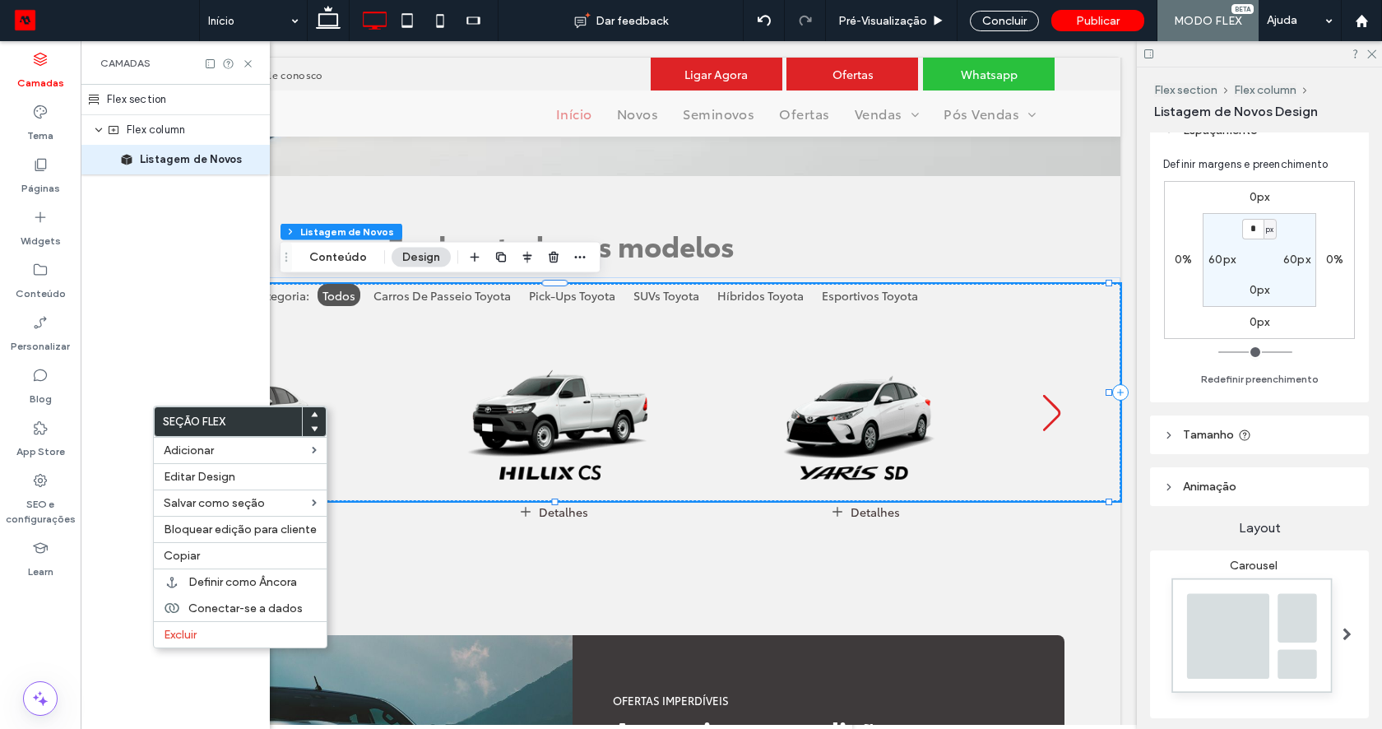
scroll to position [123, 0]
click at [1254, 231] on input "*" at bounding box center [1252, 228] width 21 height 21
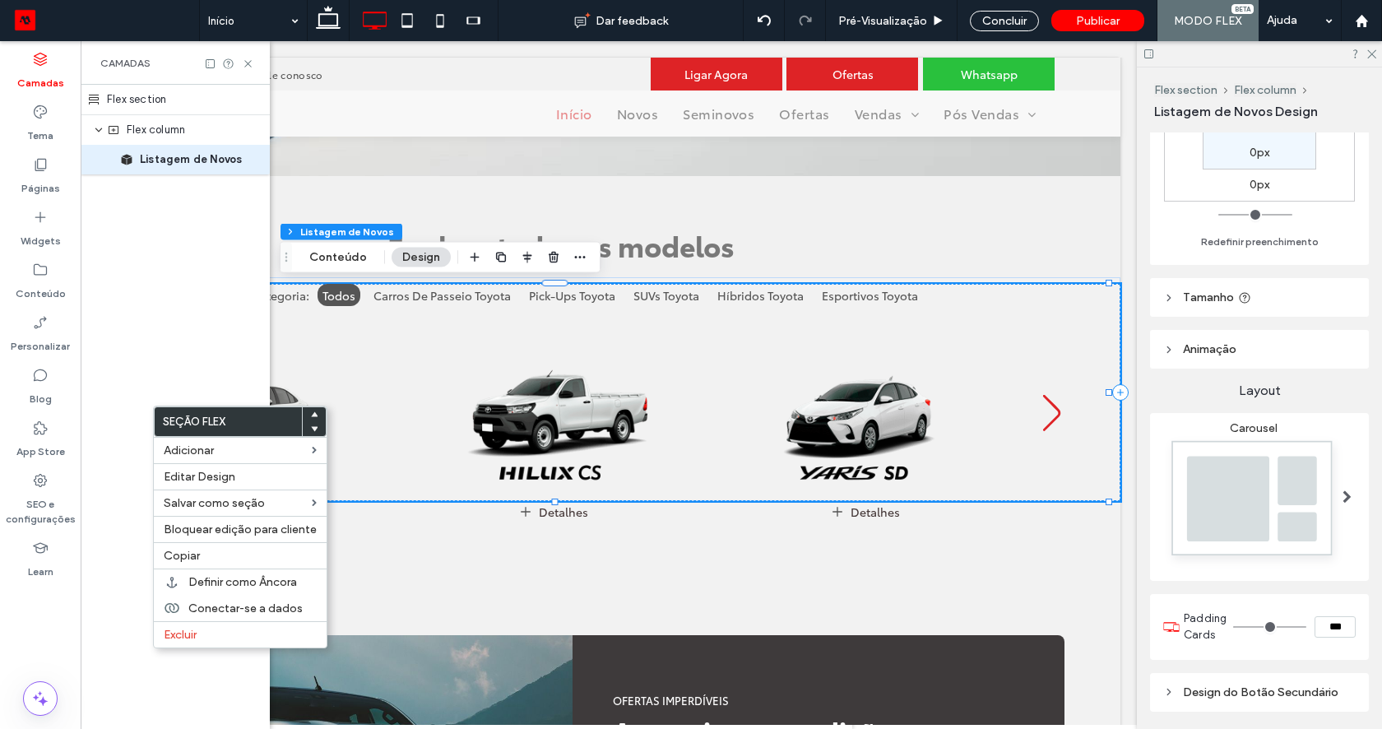
scroll to position [343, 0]
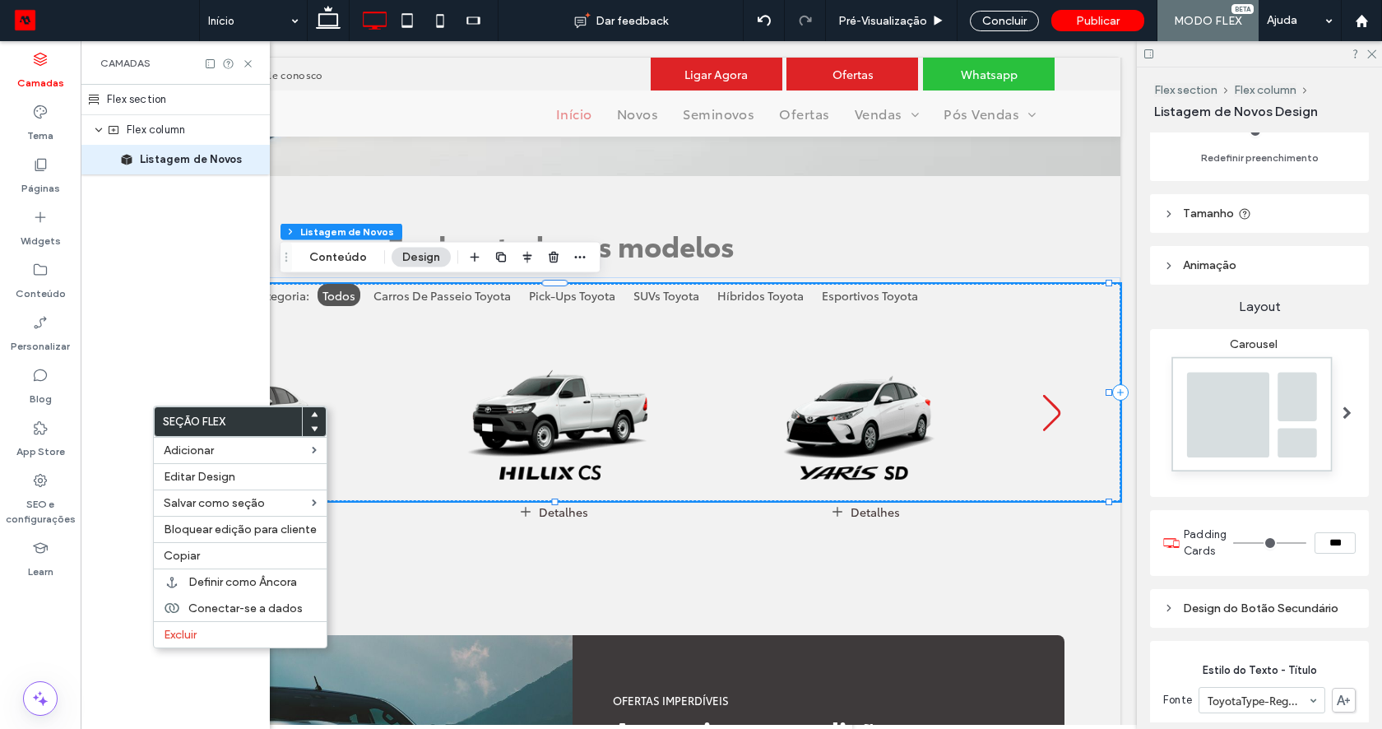
click at [1207, 210] on span "Tamanho" at bounding box center [1208, 213] width 51 height 14
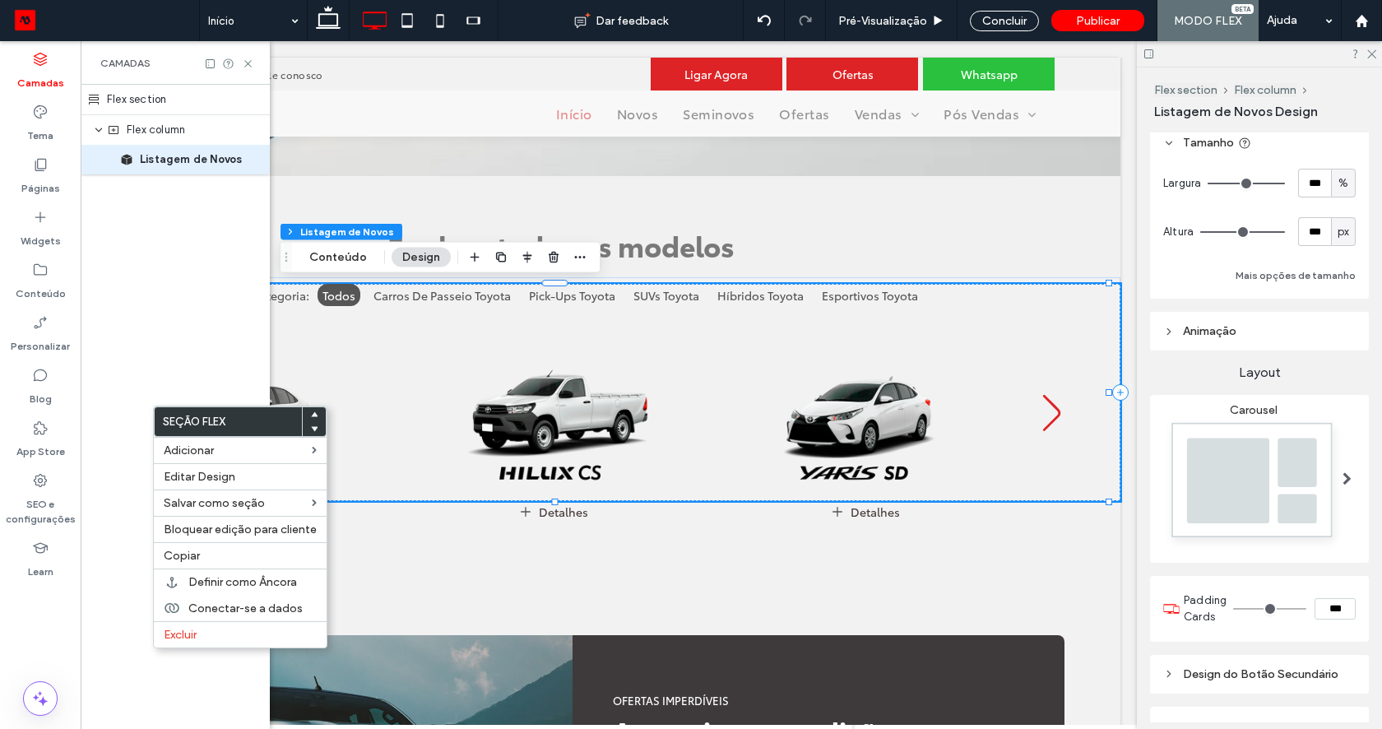
scroll to position [430, 0]
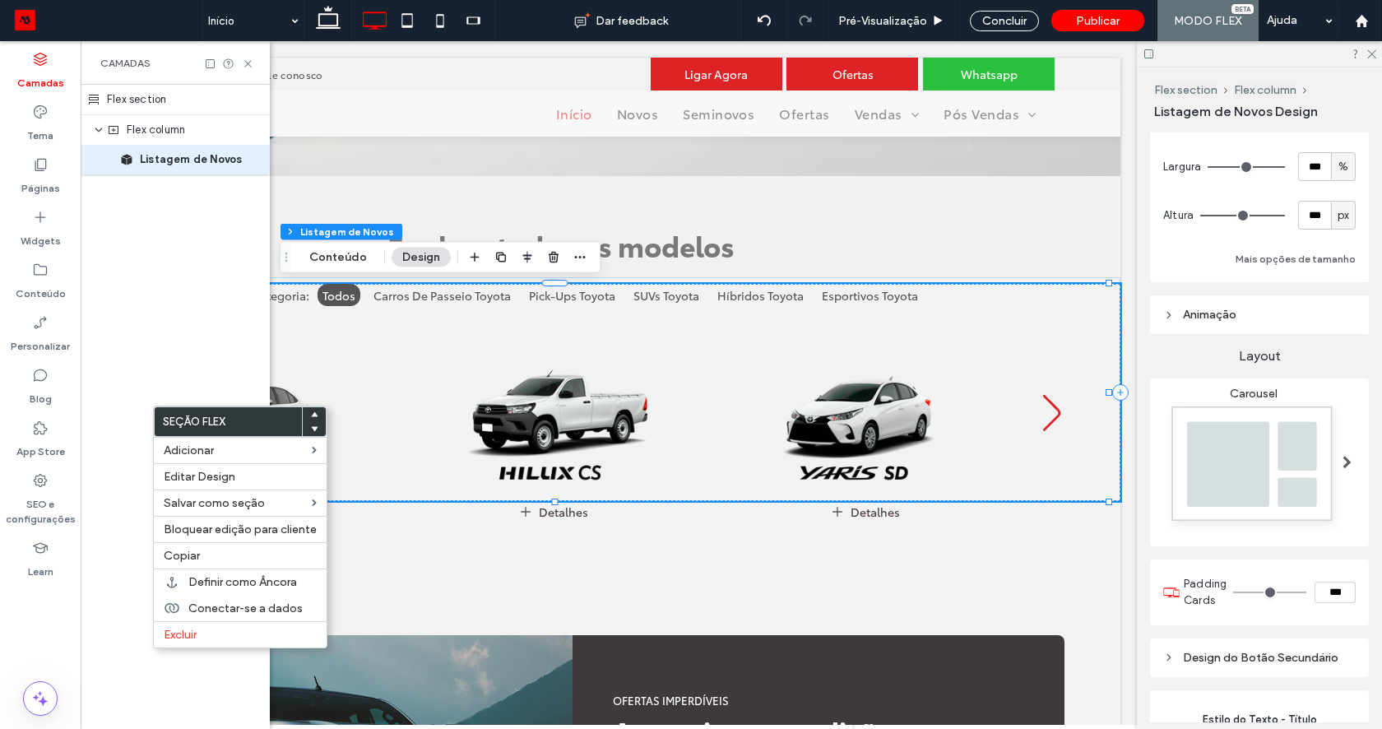
click at [1341, 224] on div "px" at bounding box center [1343, 215] width 25 height 29
click at [1336, 368] on div "A" at bounding box center [1333, 359] width 23 height 29
type input "*"
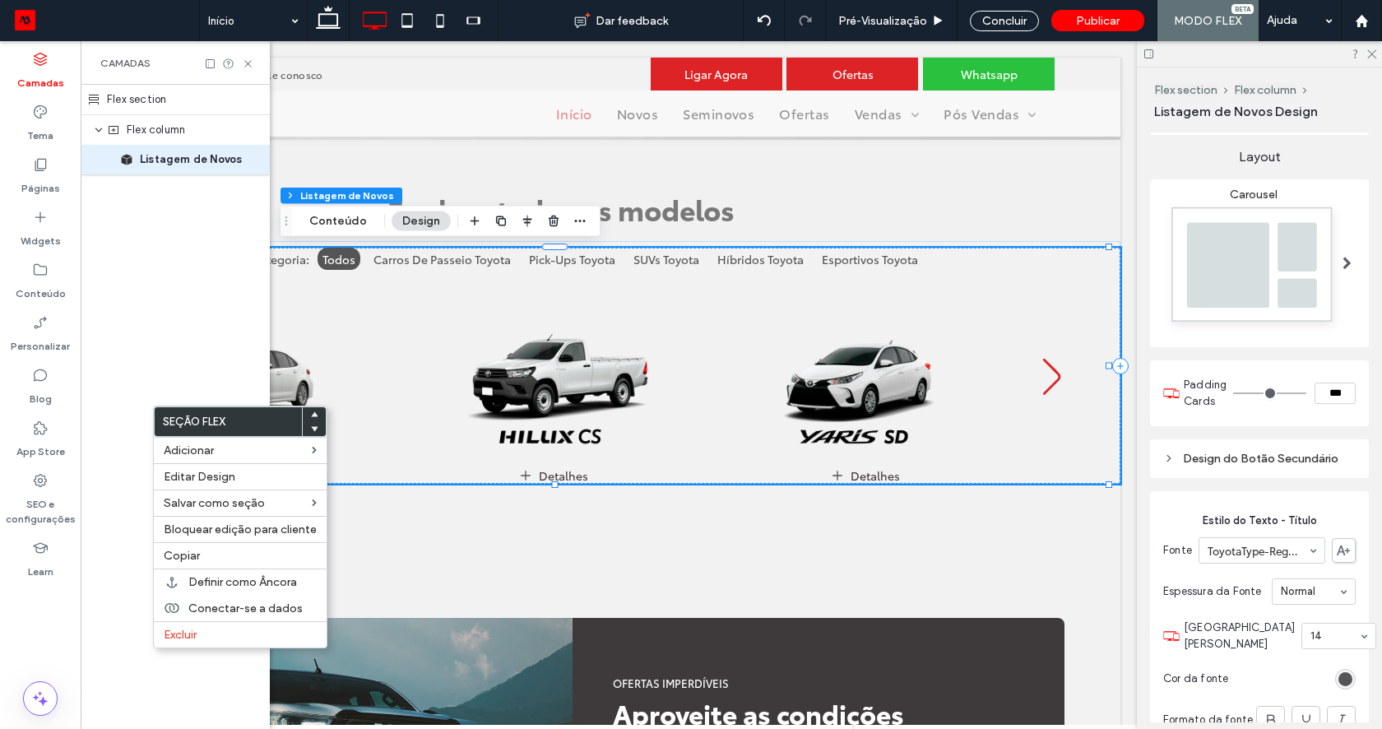
scroll to position [563, 0]
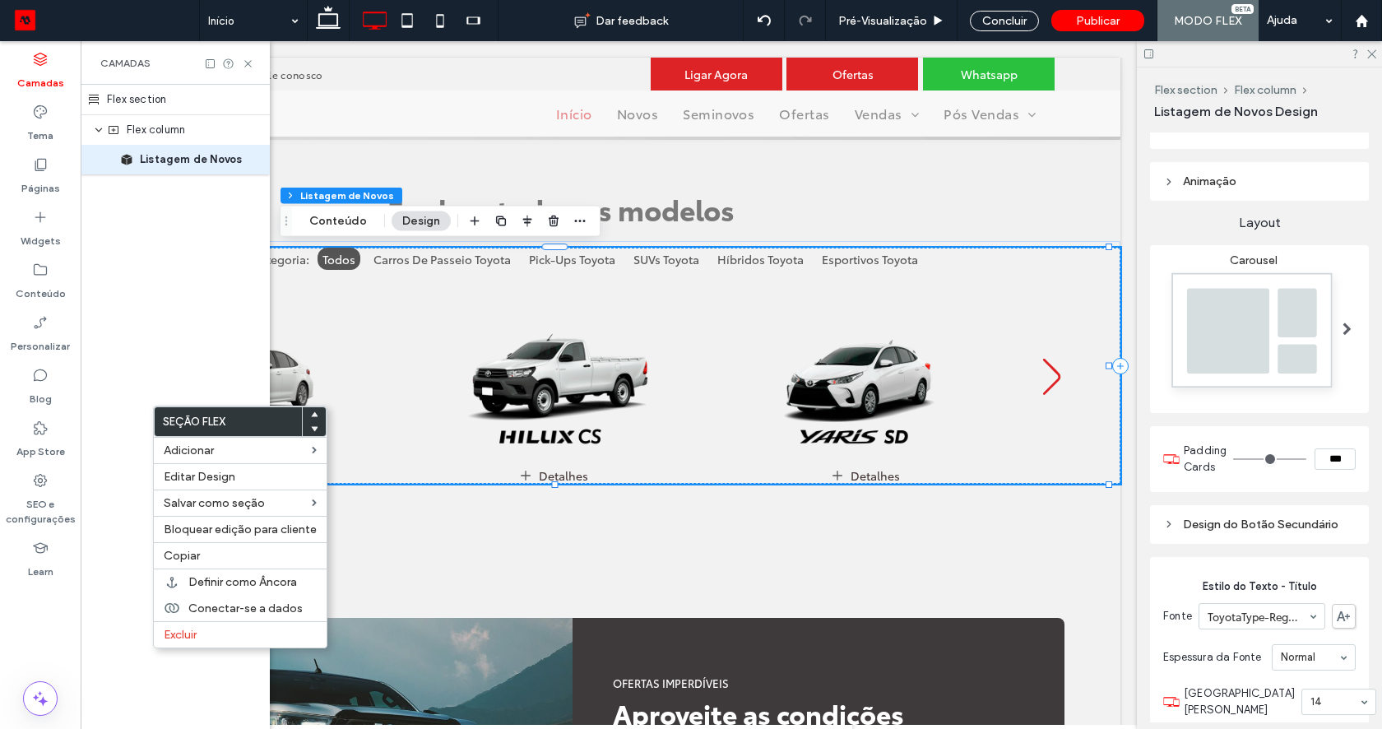
click at [1234, 340] on img at bounding box center [1253, 334] width 180 height 134
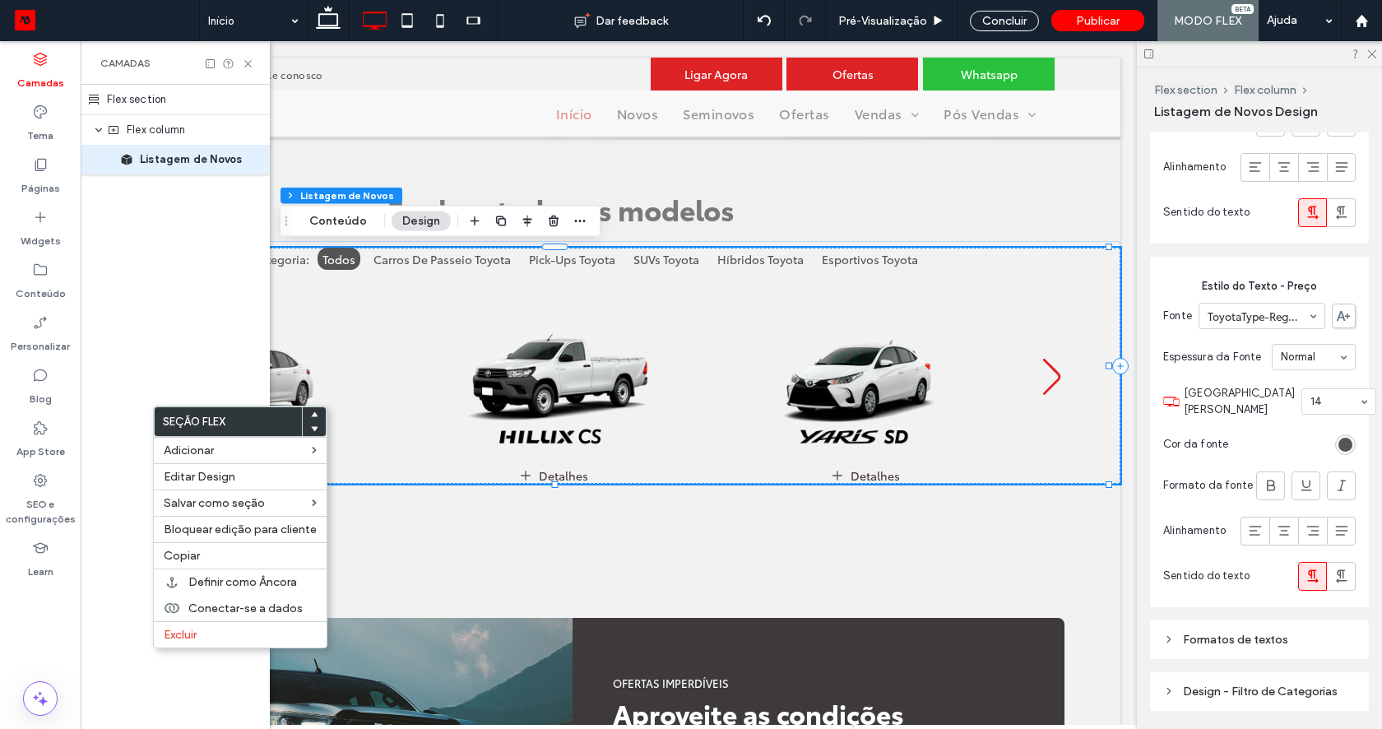
scroll to position [1291, 0]
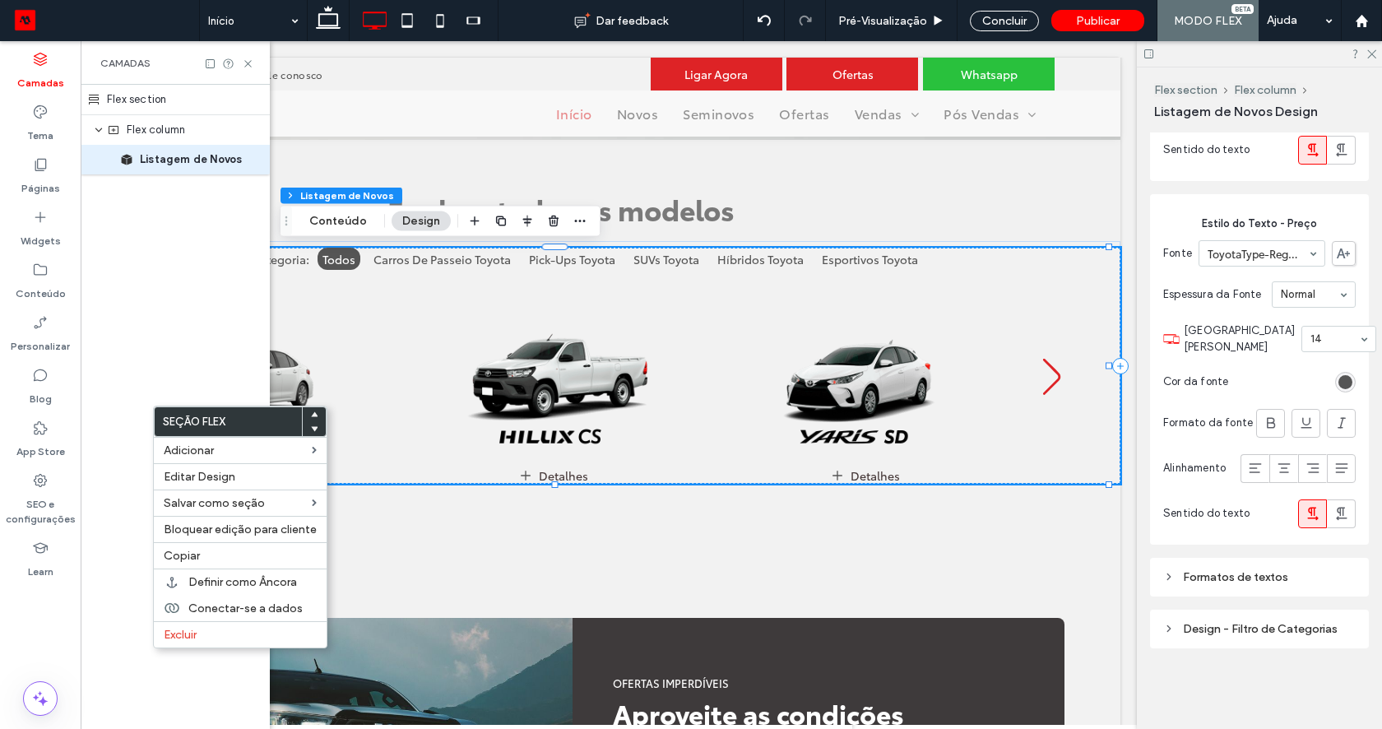
click at [198, 292] on div "Flex section Flex column Listagem de Novos" at bounding box center [175, 407] width 189 height 644
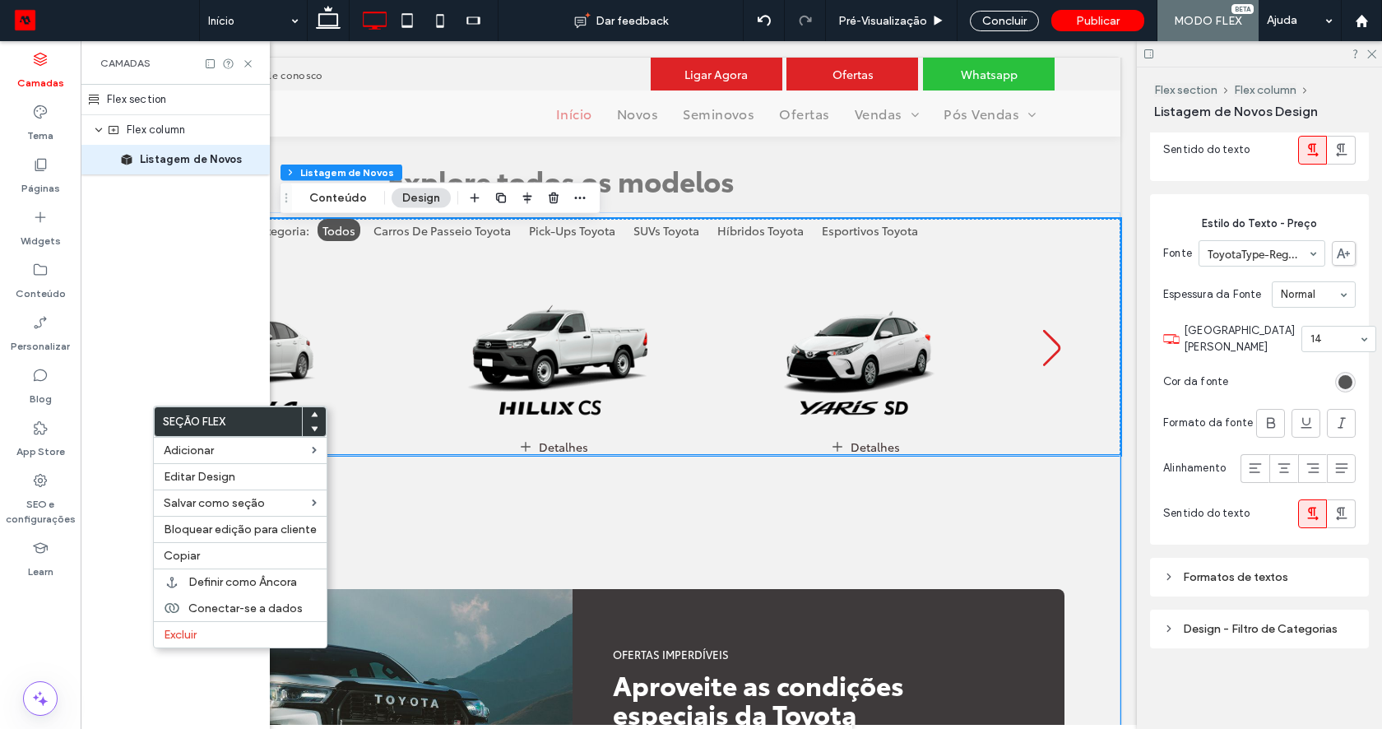
scroll to position [627, 0]
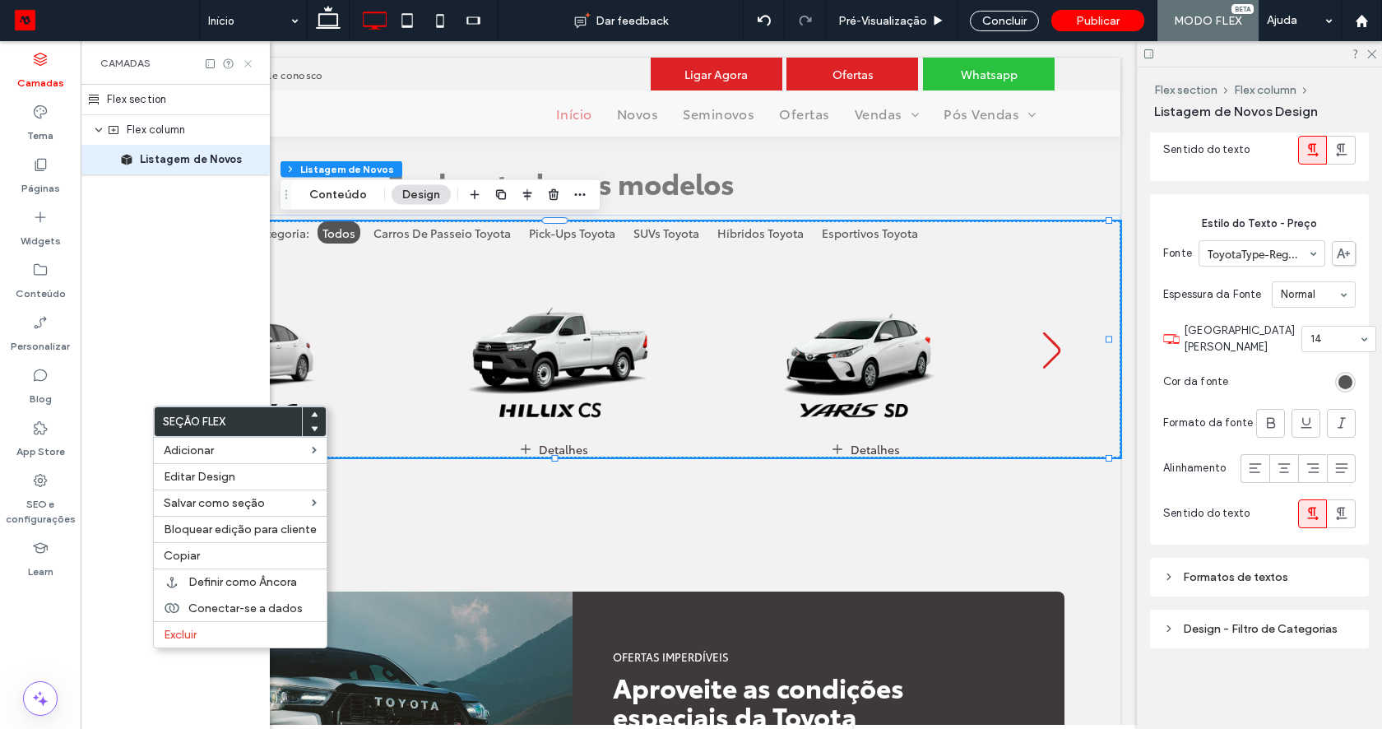
click at [246, 62] on use at bounding box center [247, 63] width 7 height 7
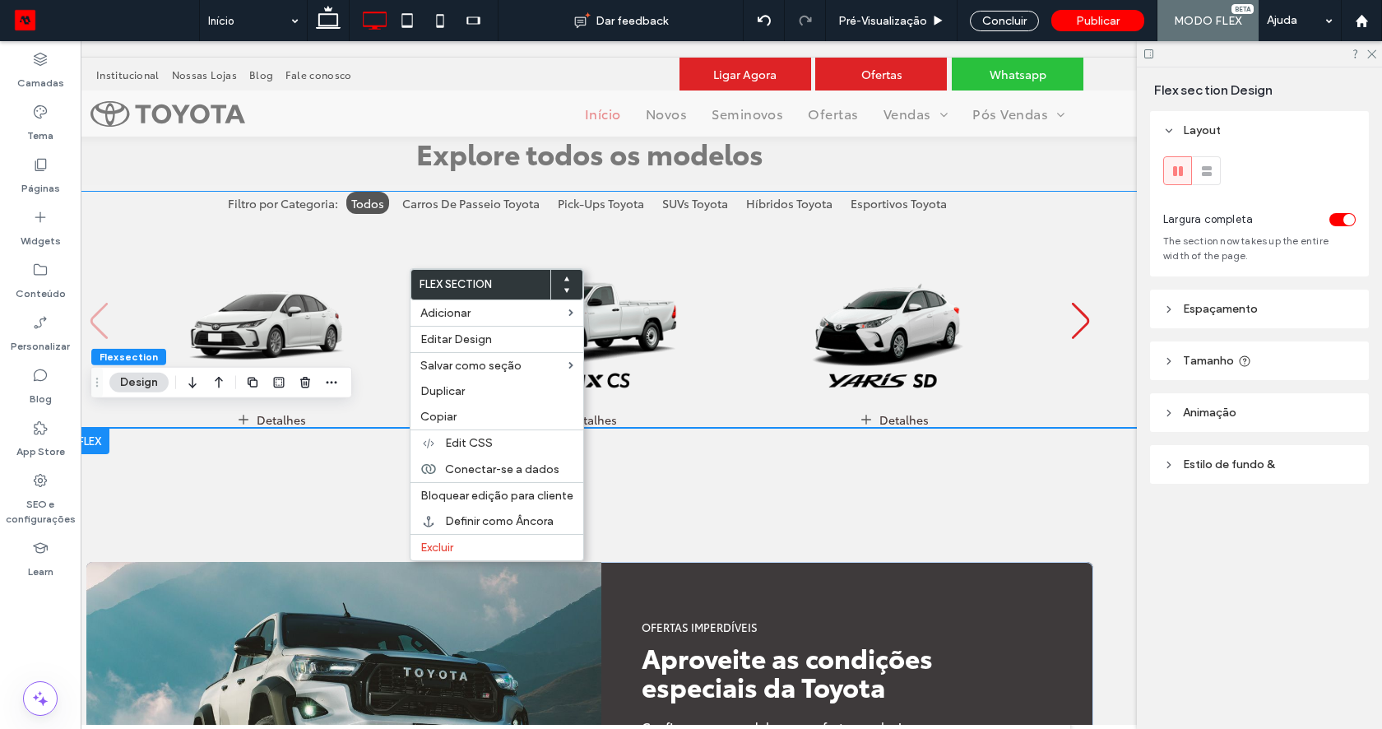
scroll to position [609, 0]
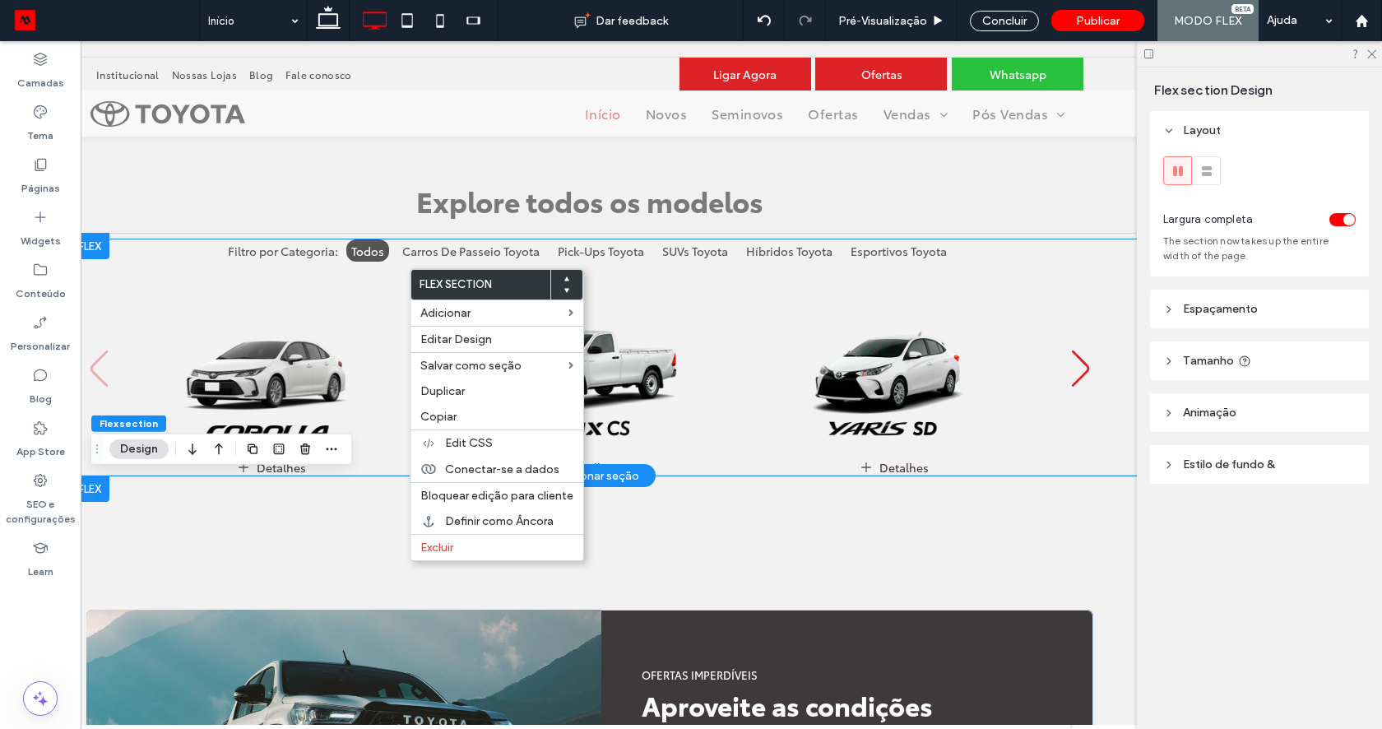
click at [242, 367] on img "1 / 23" at bounding box center [272, 356] width 318 height 199
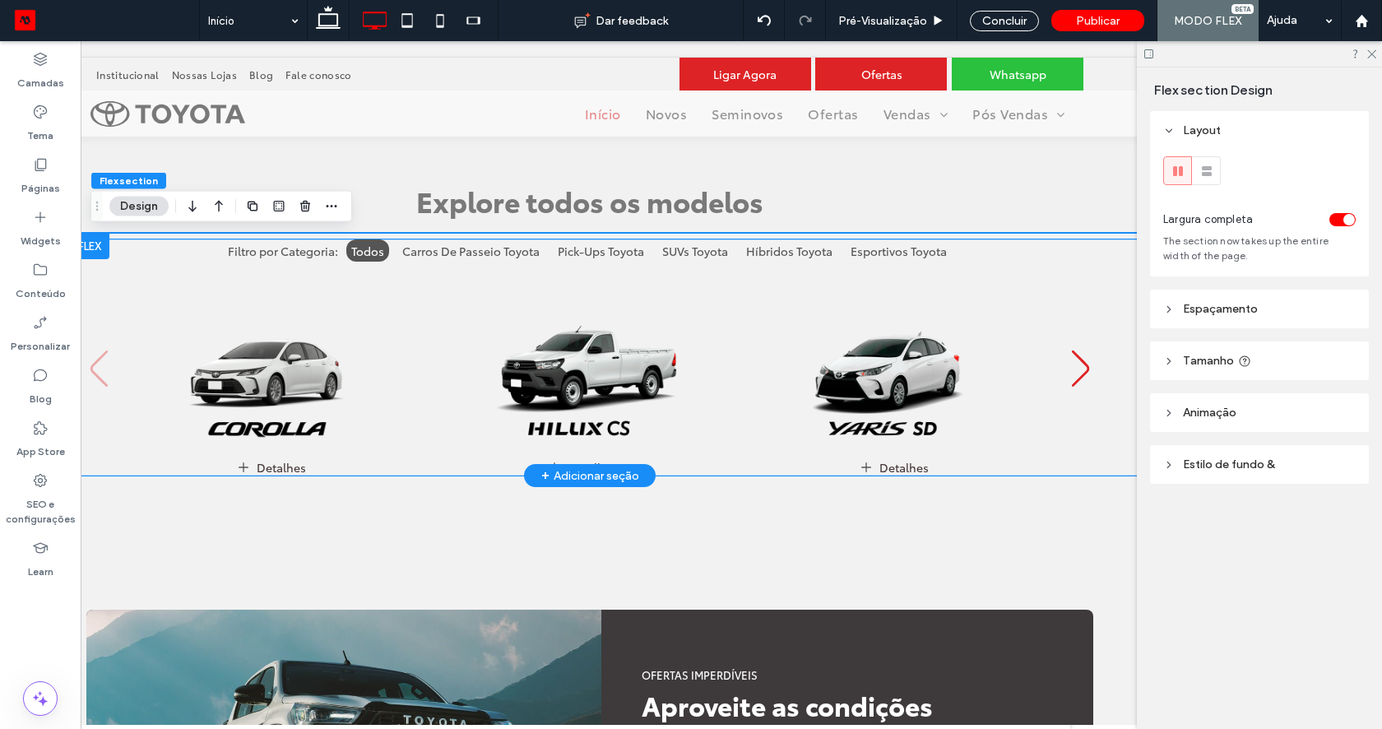
click at [431, 370] on div "Detalhes Detalhes Detalhes" at bounding box center [590, 369] width 938 height 214
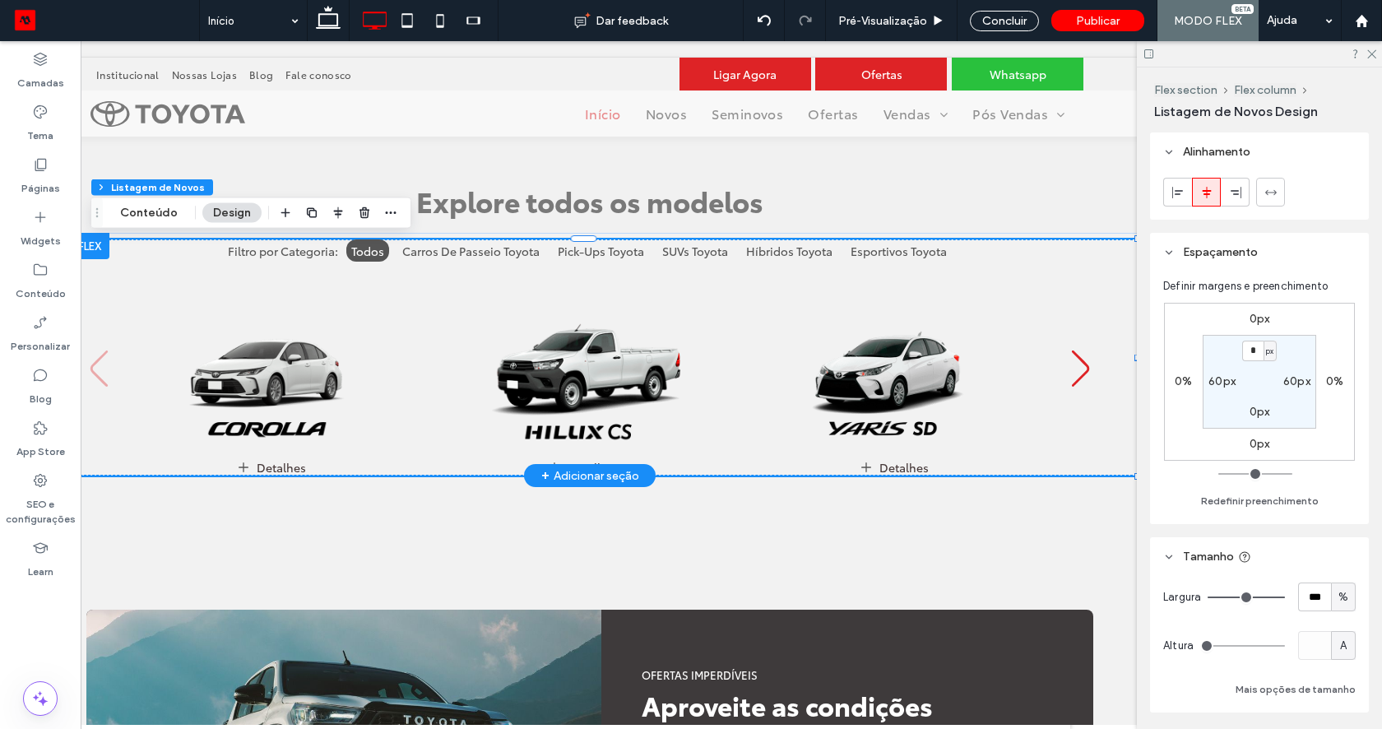
click at [641, 395] on img "2 / 23" at bounding box center [583, 356] width 318 height 199
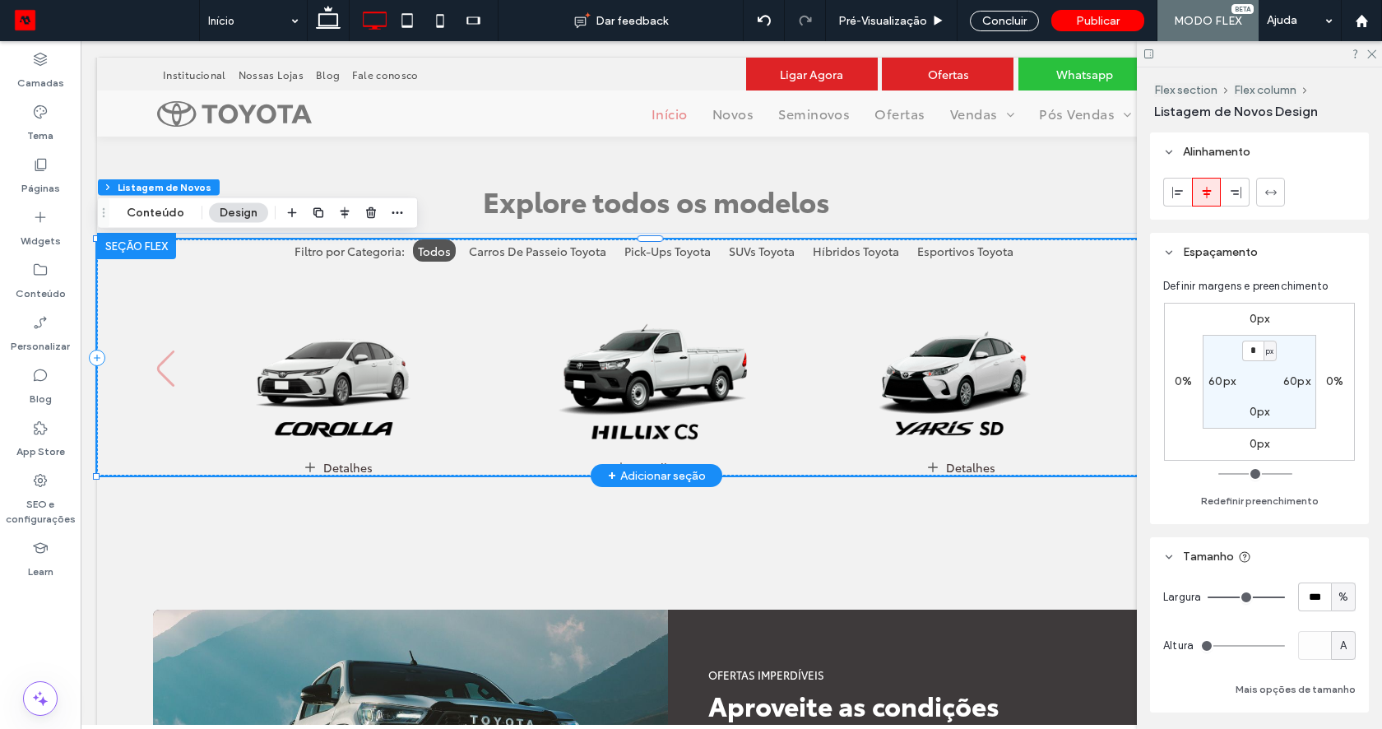
click at [632, 382] on img "2 / 23" at bounding box center [650, 356] width 318 height 199
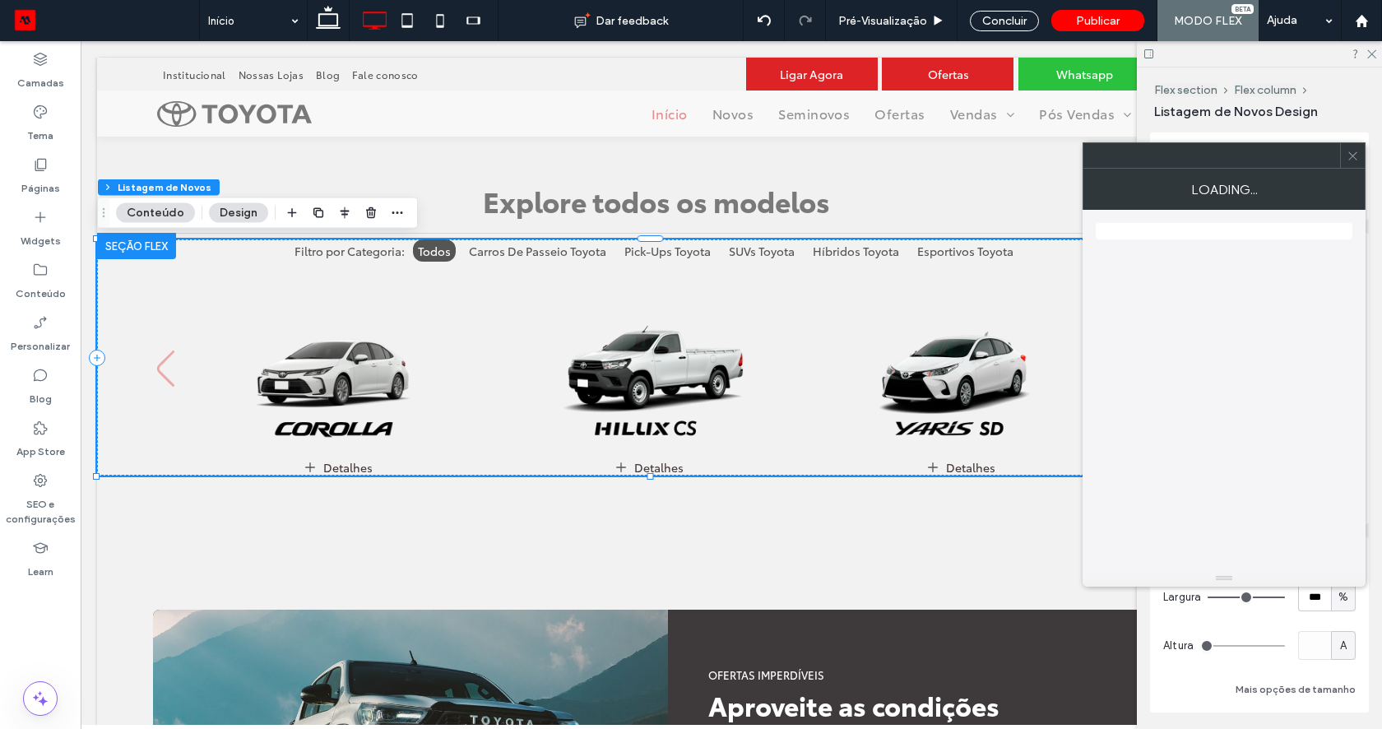
click at [1351, 160] on icon at bounding box center [1352, 156] width 12 height 12
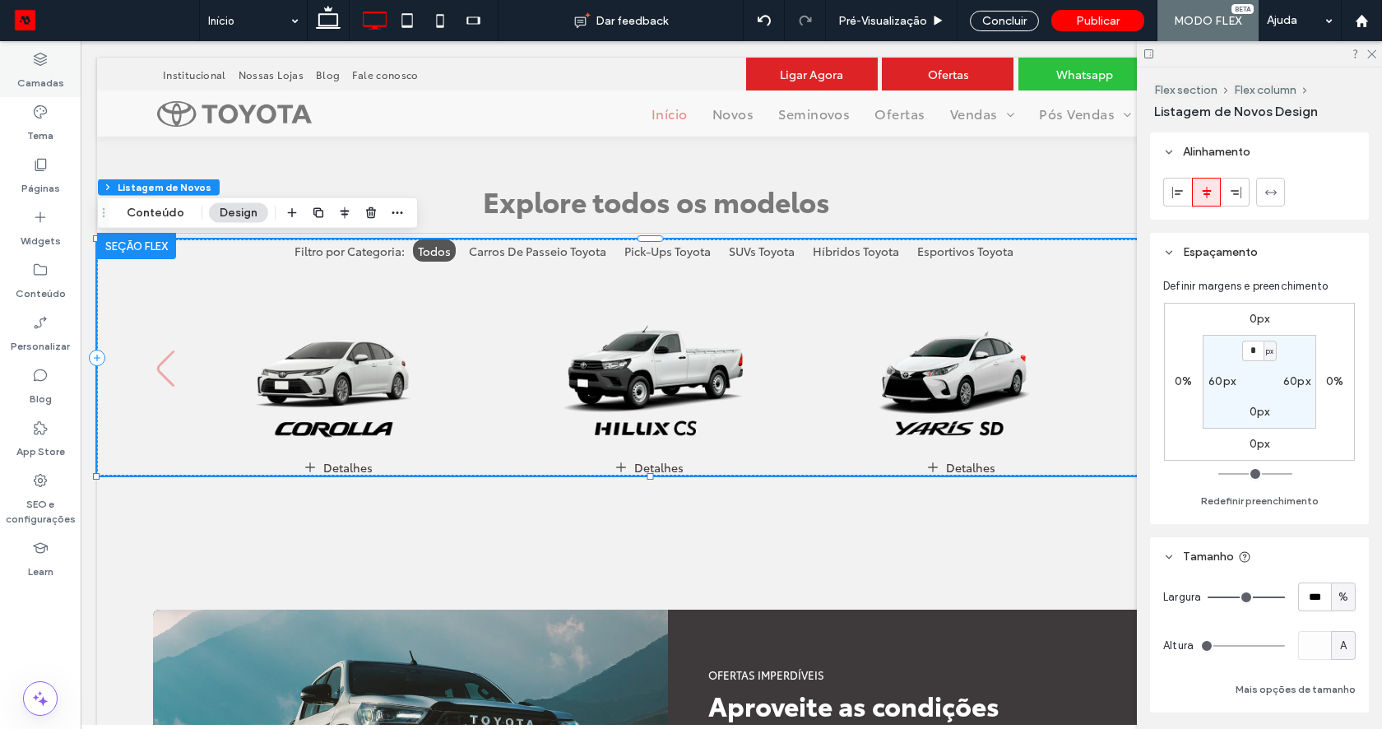
click at [29, 77] on label "Camadas" at bounding box center [40, 78] width 47 height 23
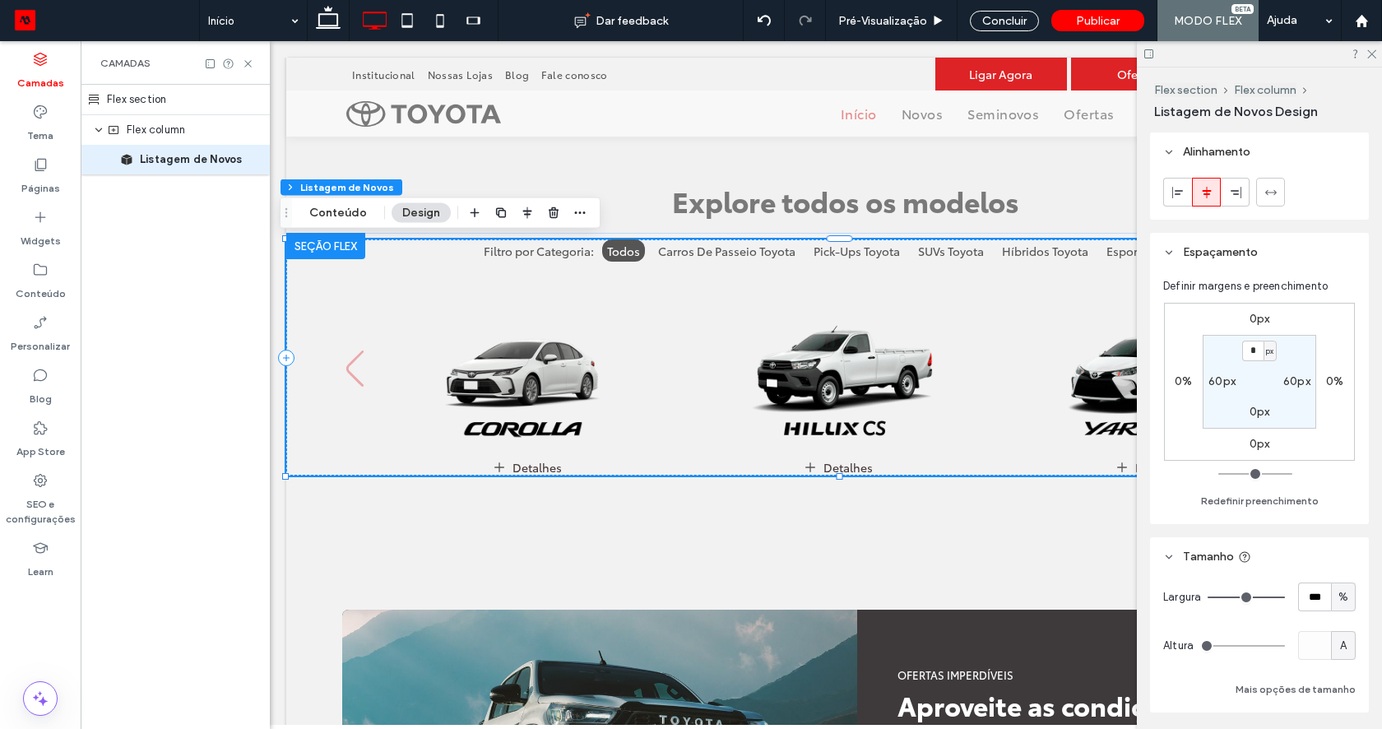
scroll to position [0, 285]
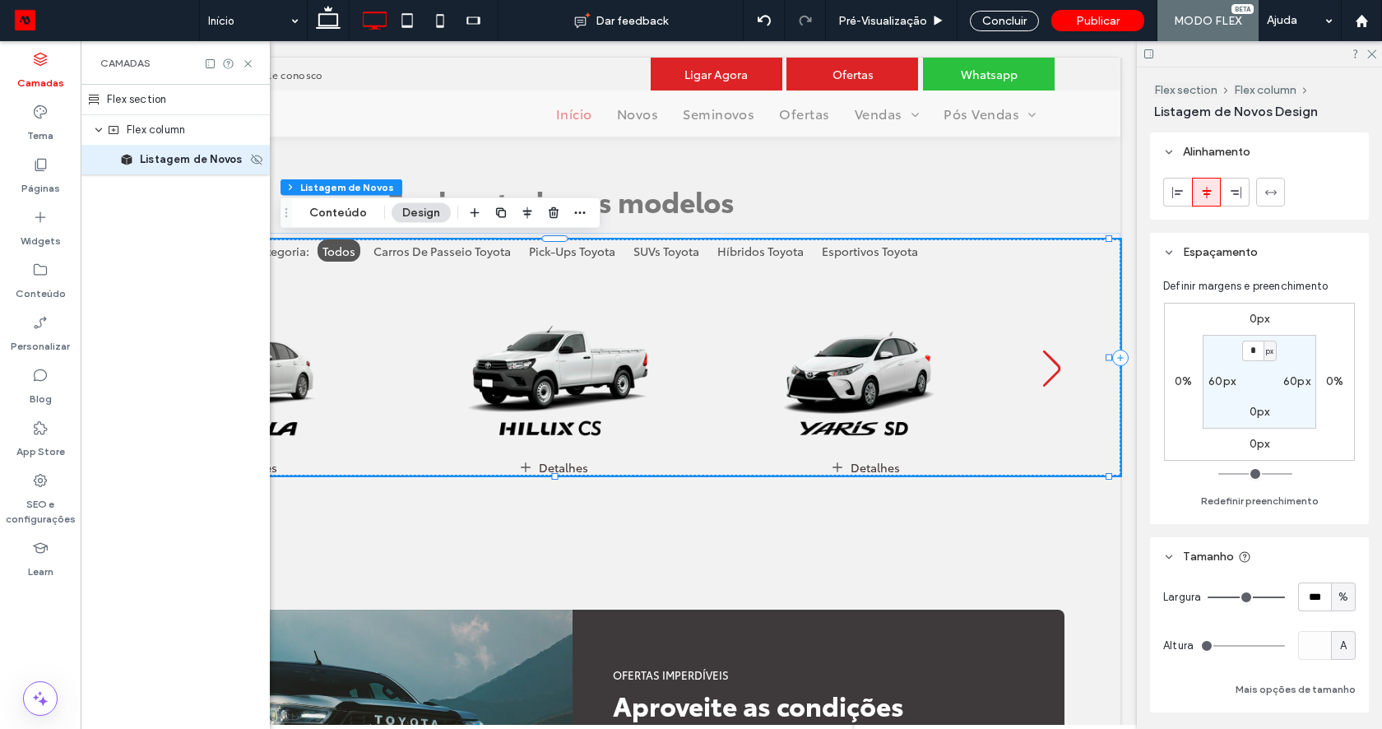
click at [169, 165] on span "Listagem de Novos" at bounding box center [191, 159] width 102 height 16
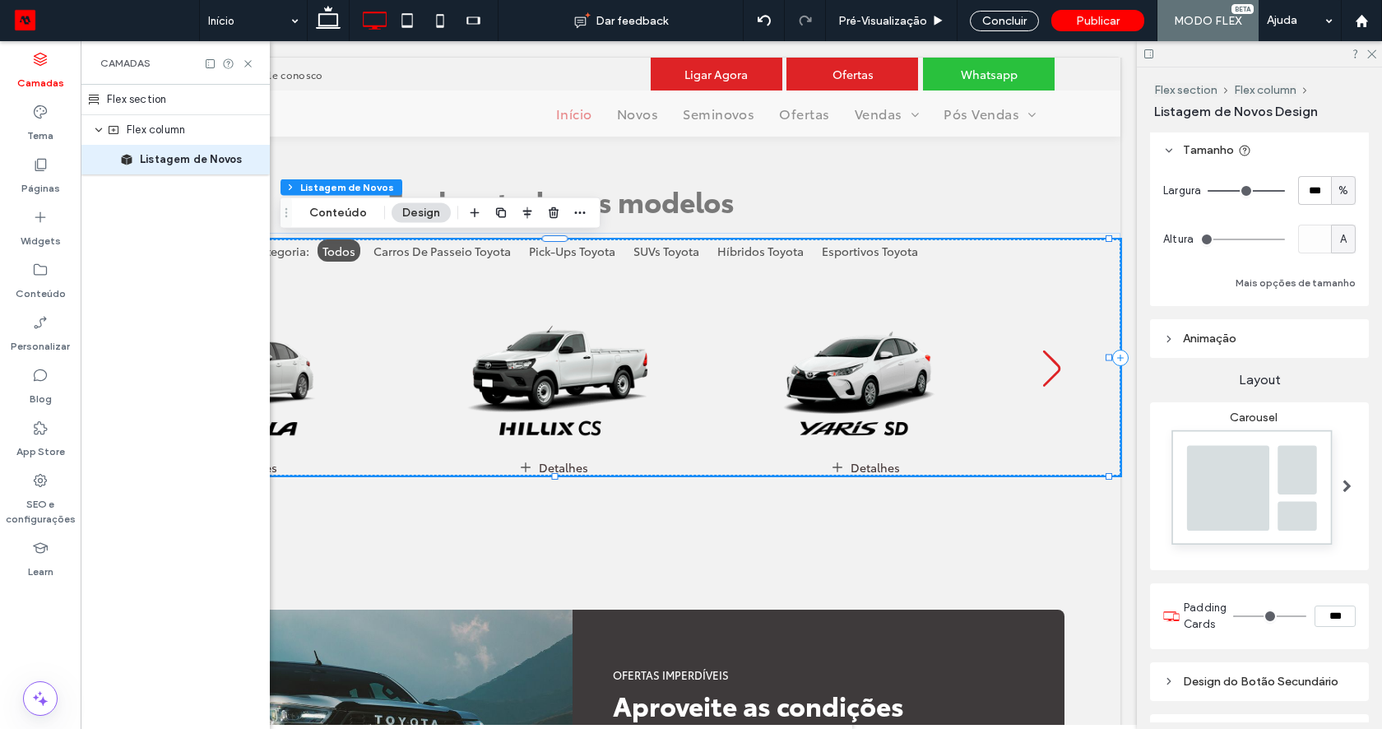
scroll to position [503, 0]
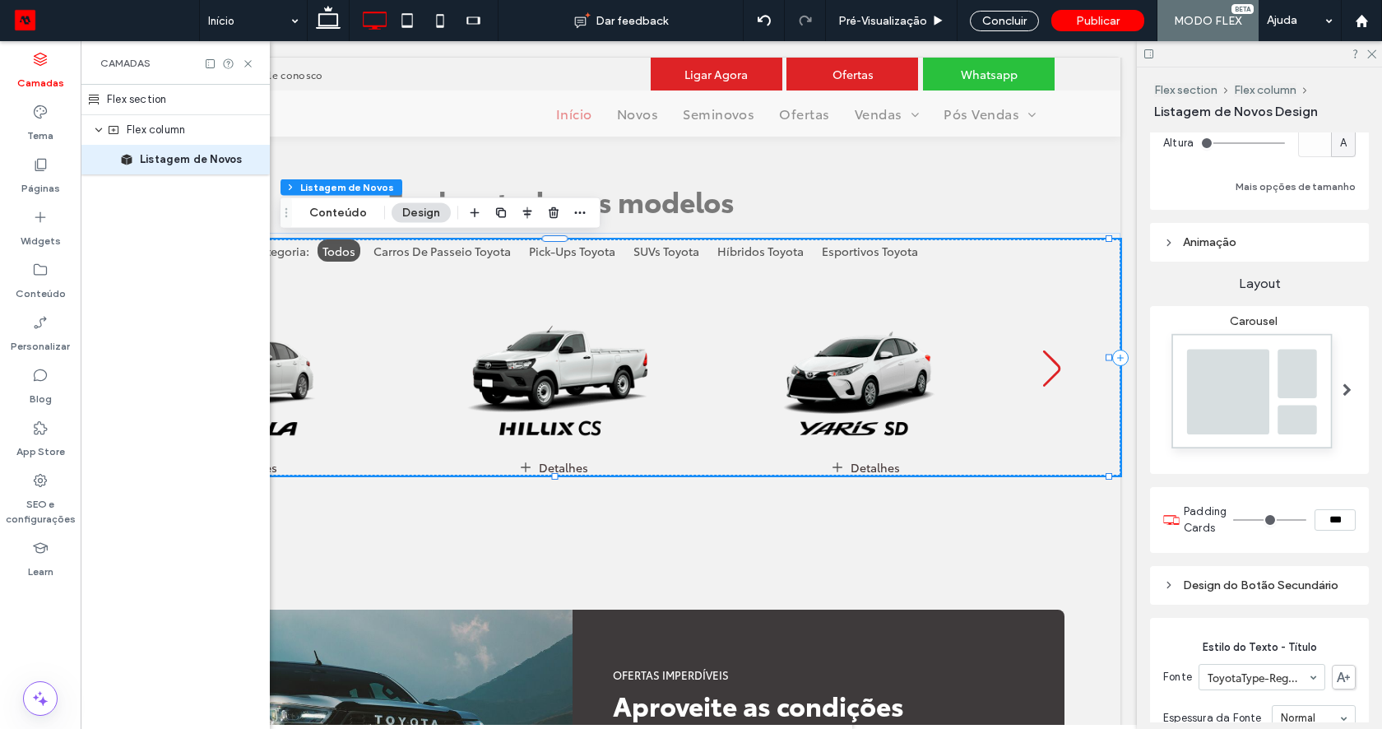
click at [1284, 396] on img at bounding box center [1253, 395] width 180 height 134
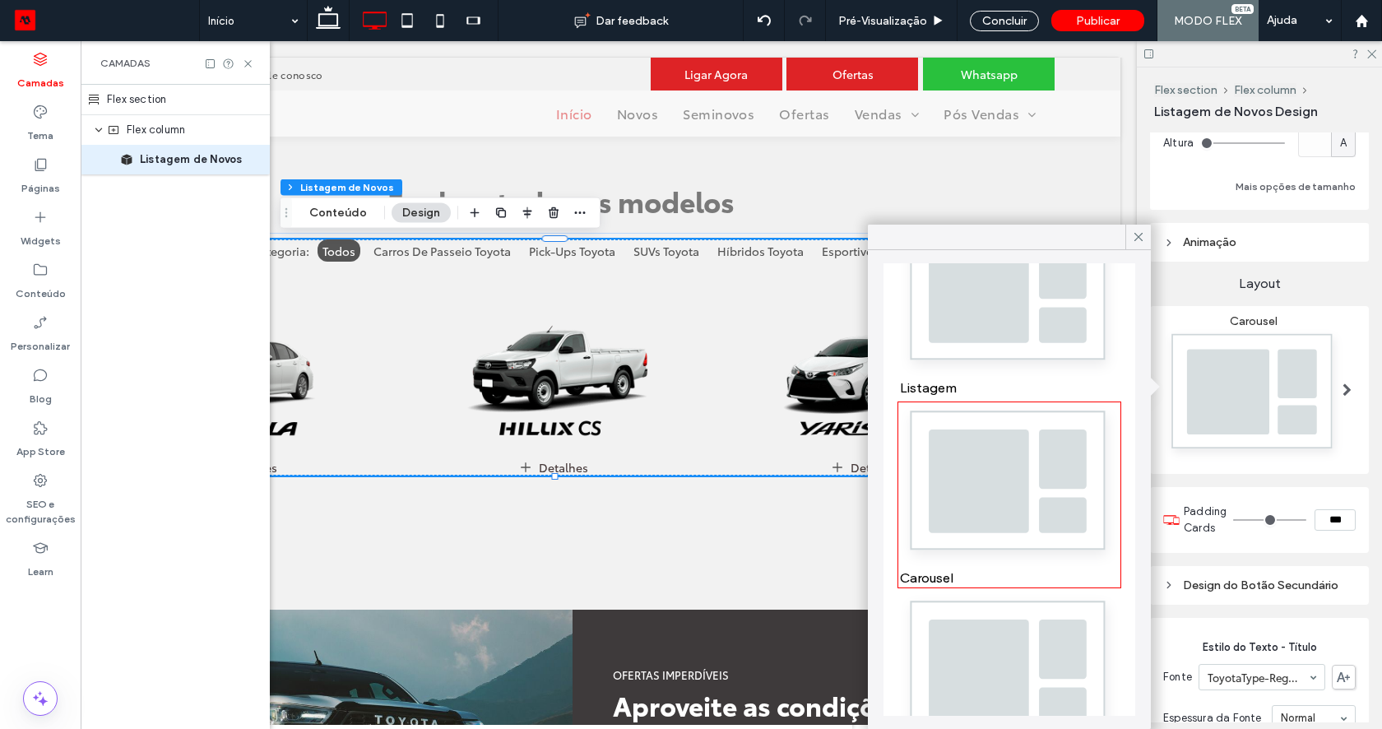
scroll to position [0, 0]
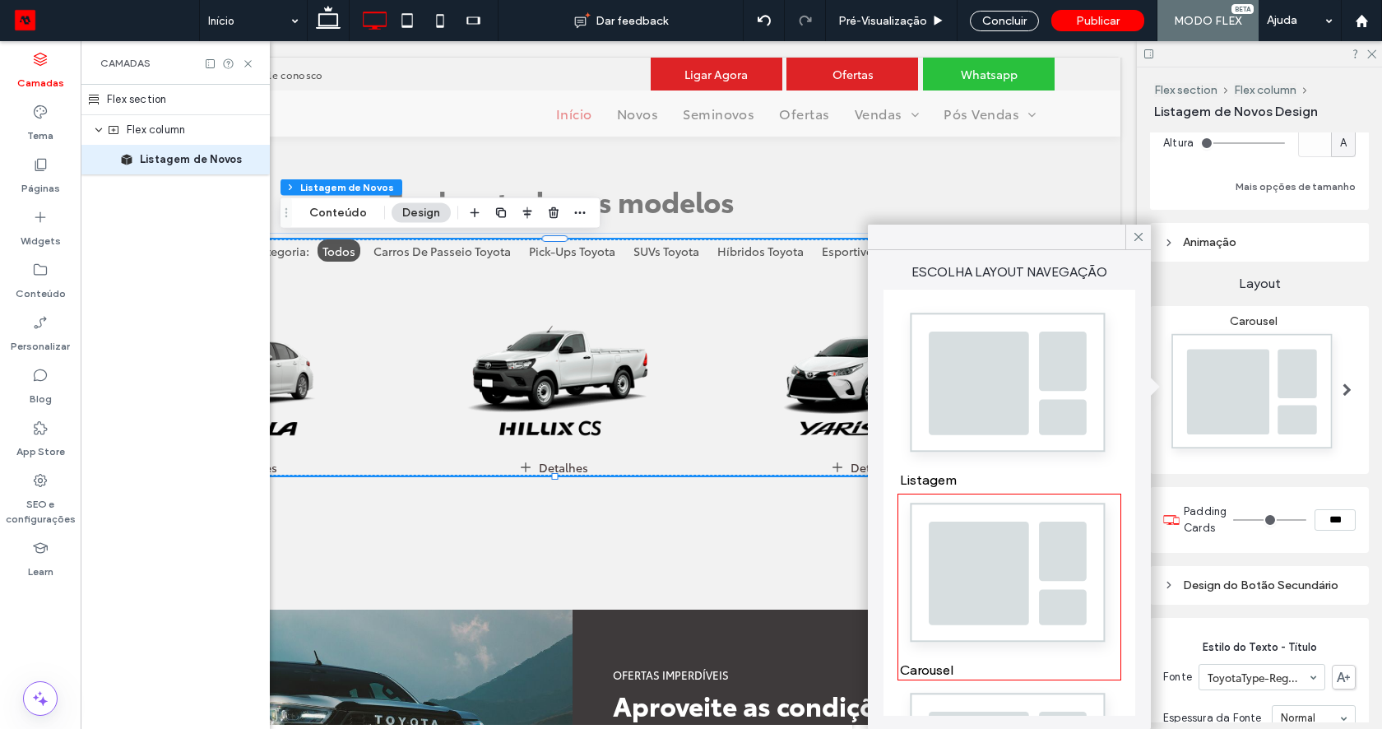
click at [959, 417] on img at bounding box center [1009, 387] width 219 height 163
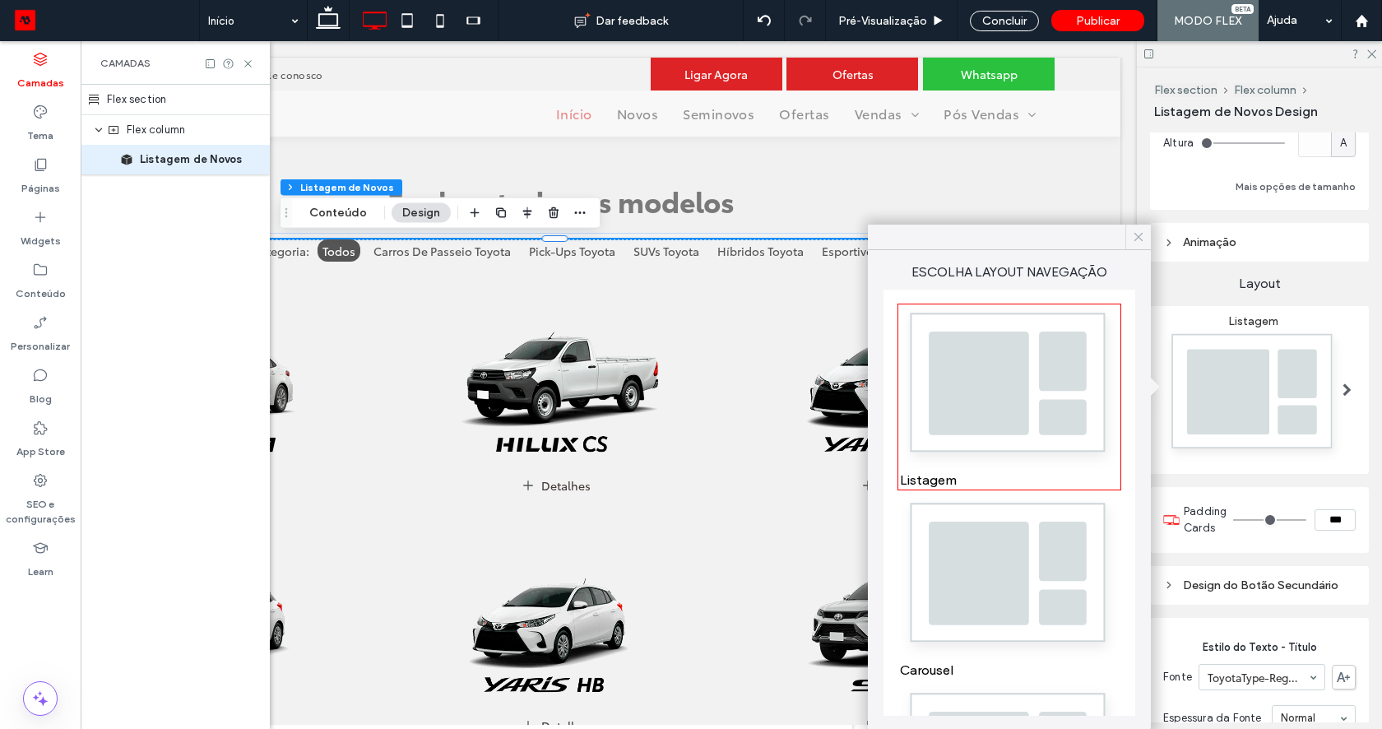
click at [1135, 233] on icon at bounding box center [1138, 236] width 15 height 15
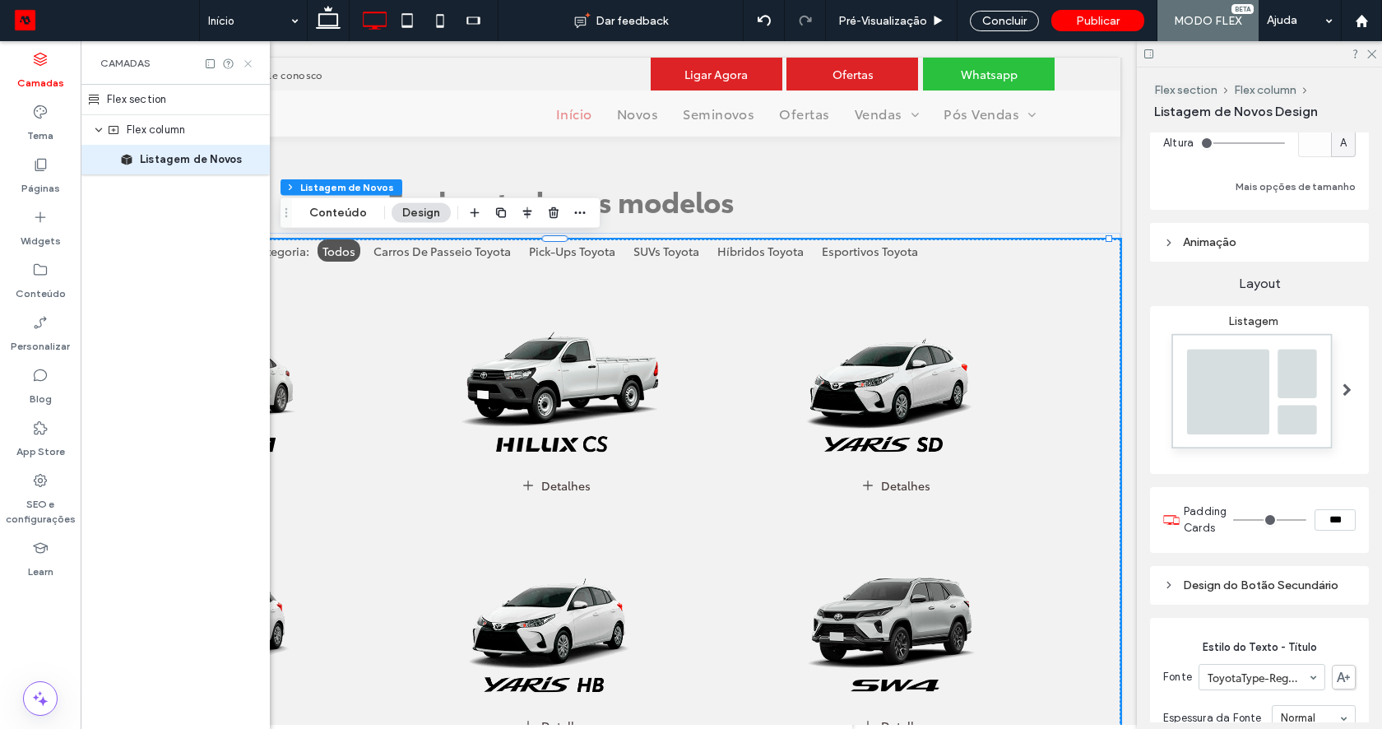
click at [249, 63] on icon at bounding box center [248, 64] width 12 height 12
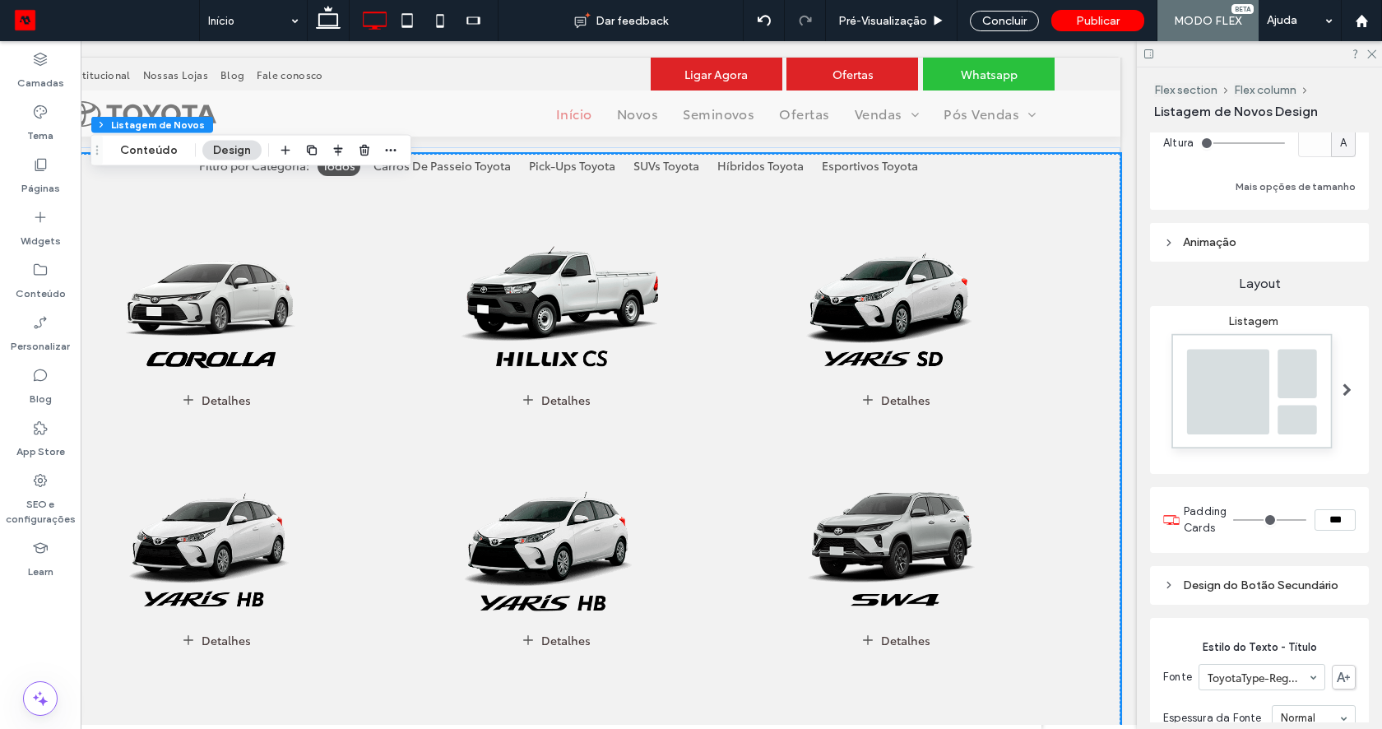
scroll to position [706, 0]
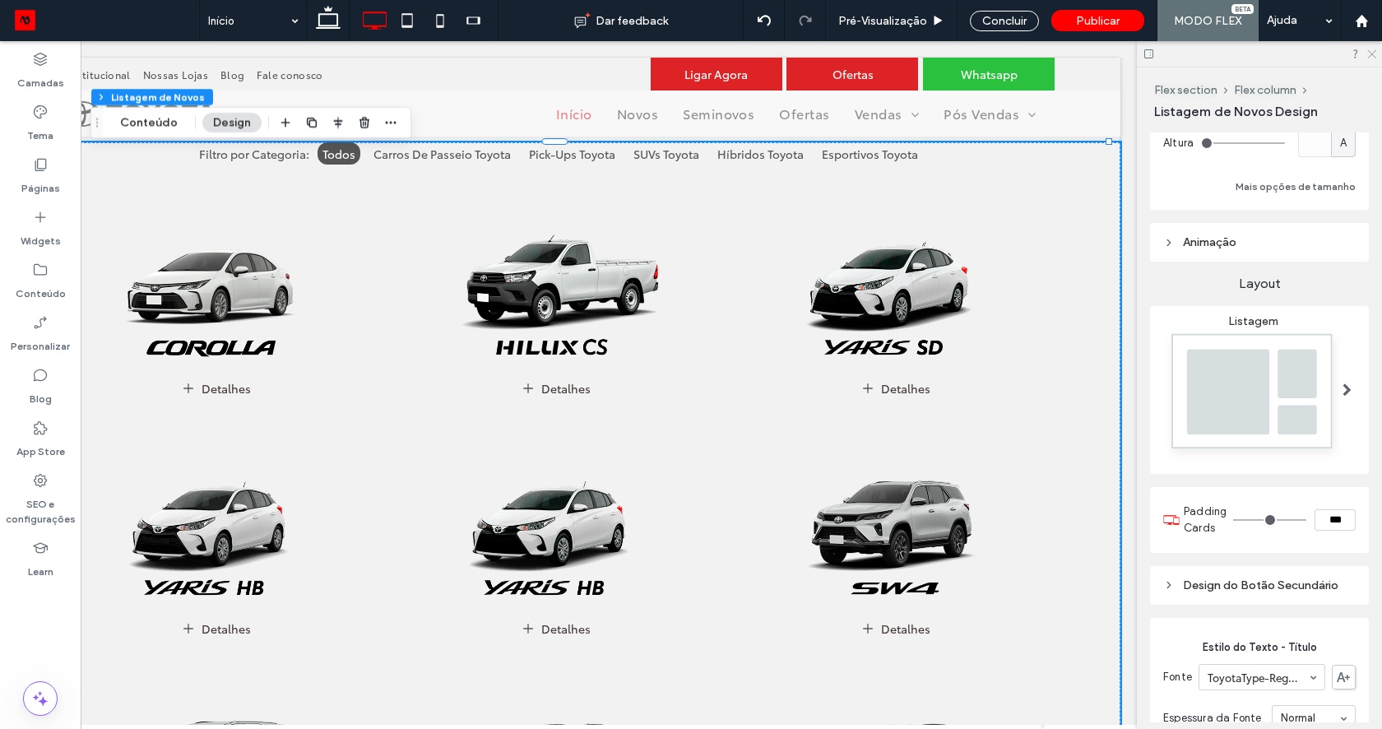
drag, startPoint x: 1374, startPoint y: 50, endPoint x: 1235, endPoint y: 53, distance: 139.0
click at [1374, 50] on use at bounding box center [1371, 54] width 9 height 9
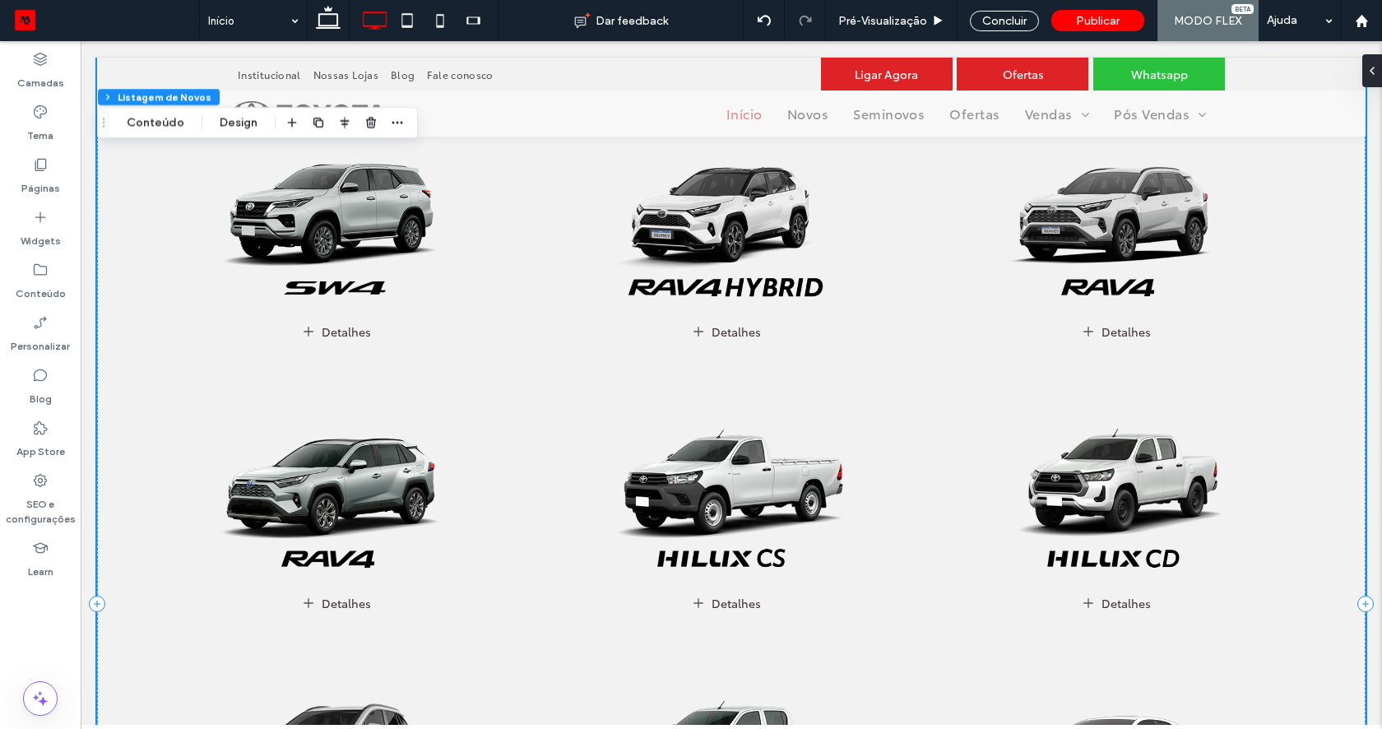
scroll to position [1285, 0]
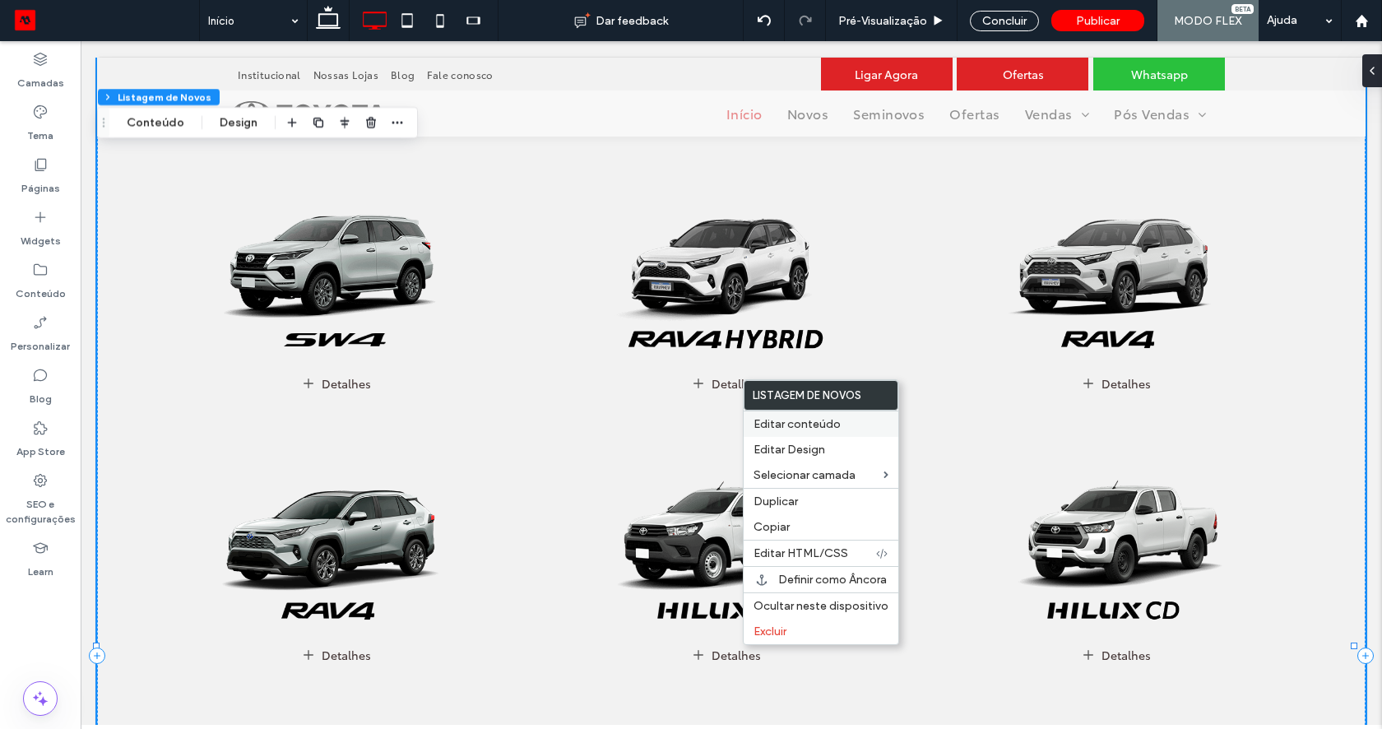
click at [760, 415] on div "Editar conteúdo" at bounding box center [820, 423] width 155 height 26
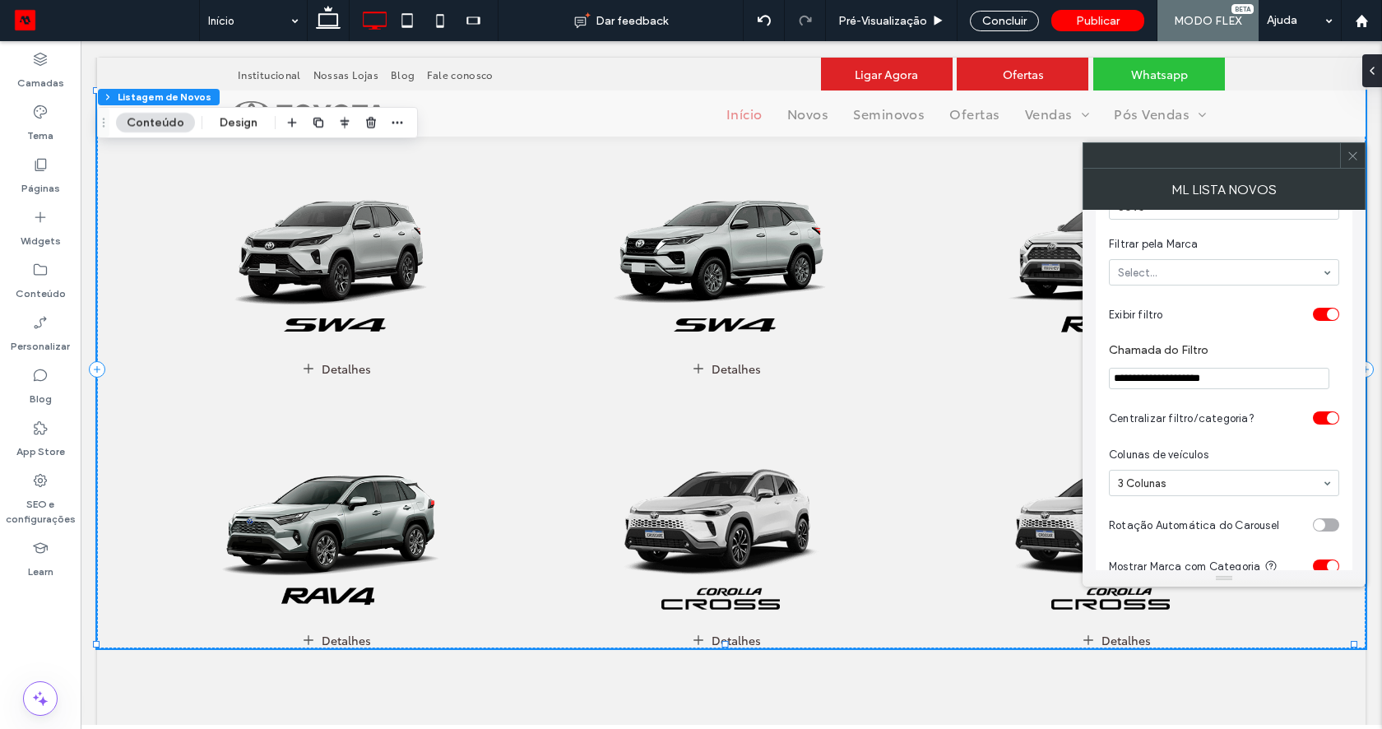
scroll to position [70, 0]
drag, startPoint x: 1109, startPoint y: 241, endPoint x: 1201, endPoint y: 243, distance: 91.3
click at [1201, 243] on span "Filtrar pela Marca" at bounding box center [1221, 243] width 224 height 16
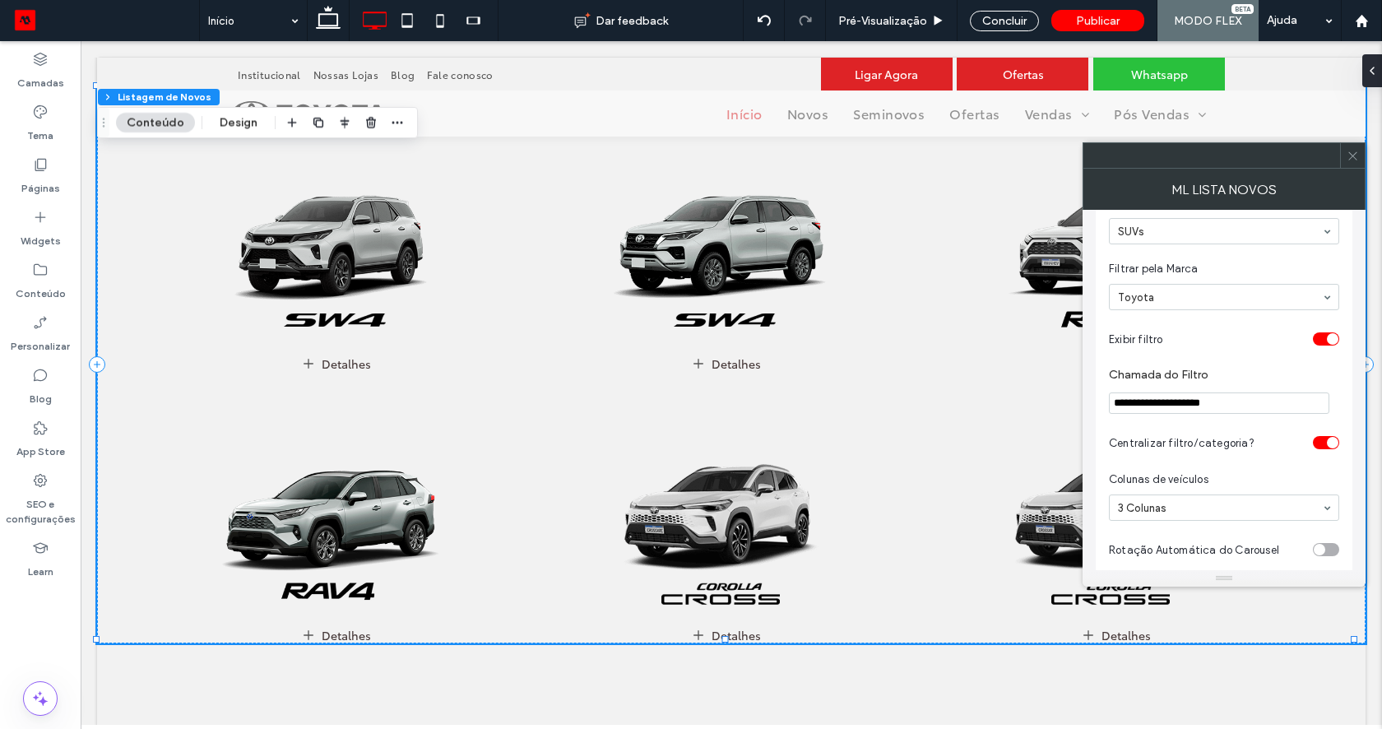
scroll to position [41, 0]
click at [1127, 308] on div at bounding box center [1223, 300] width 229 height 25
click at [1100, 355] on div "**********" at bounding box center [1223, 652] width 257 height 941
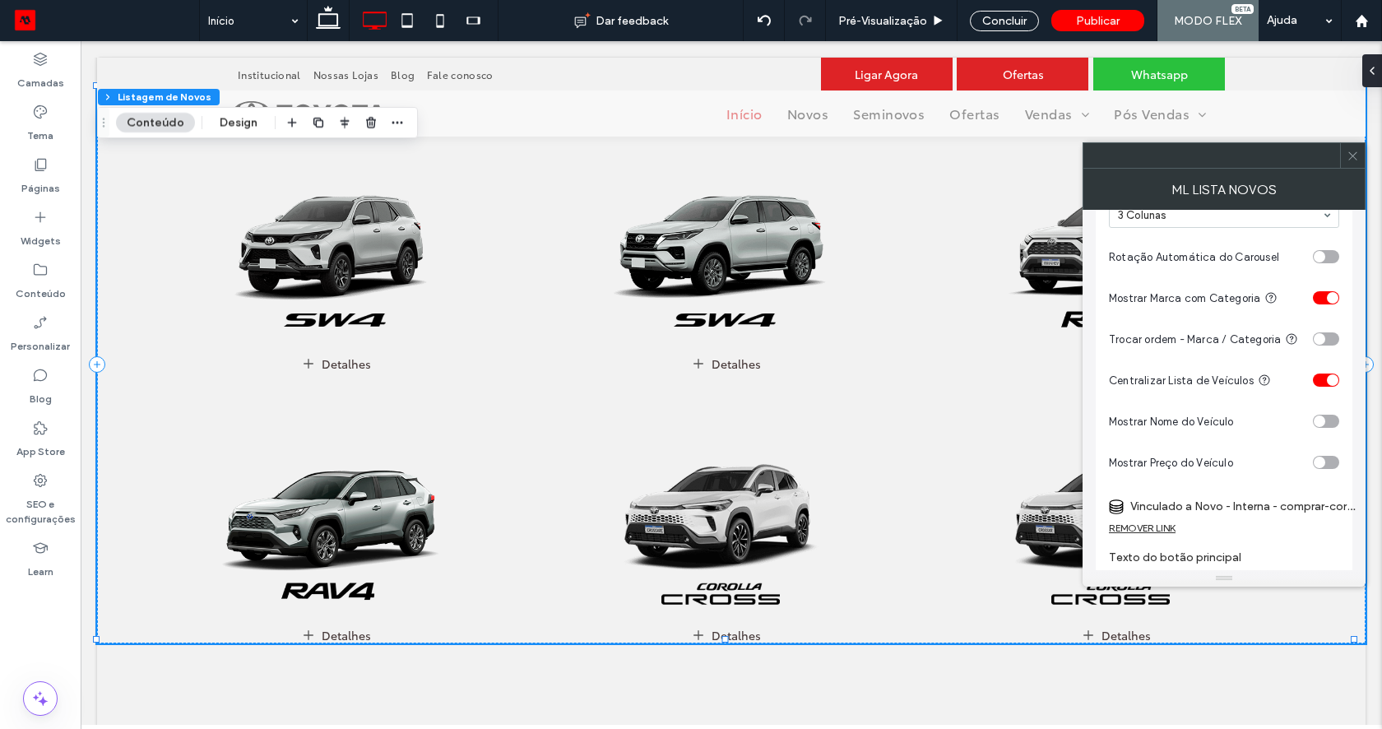
scroll to position [334, 0]
click at [1327, 423] on div "toggle" at bounding box center [1326, 424] width 26 height 13
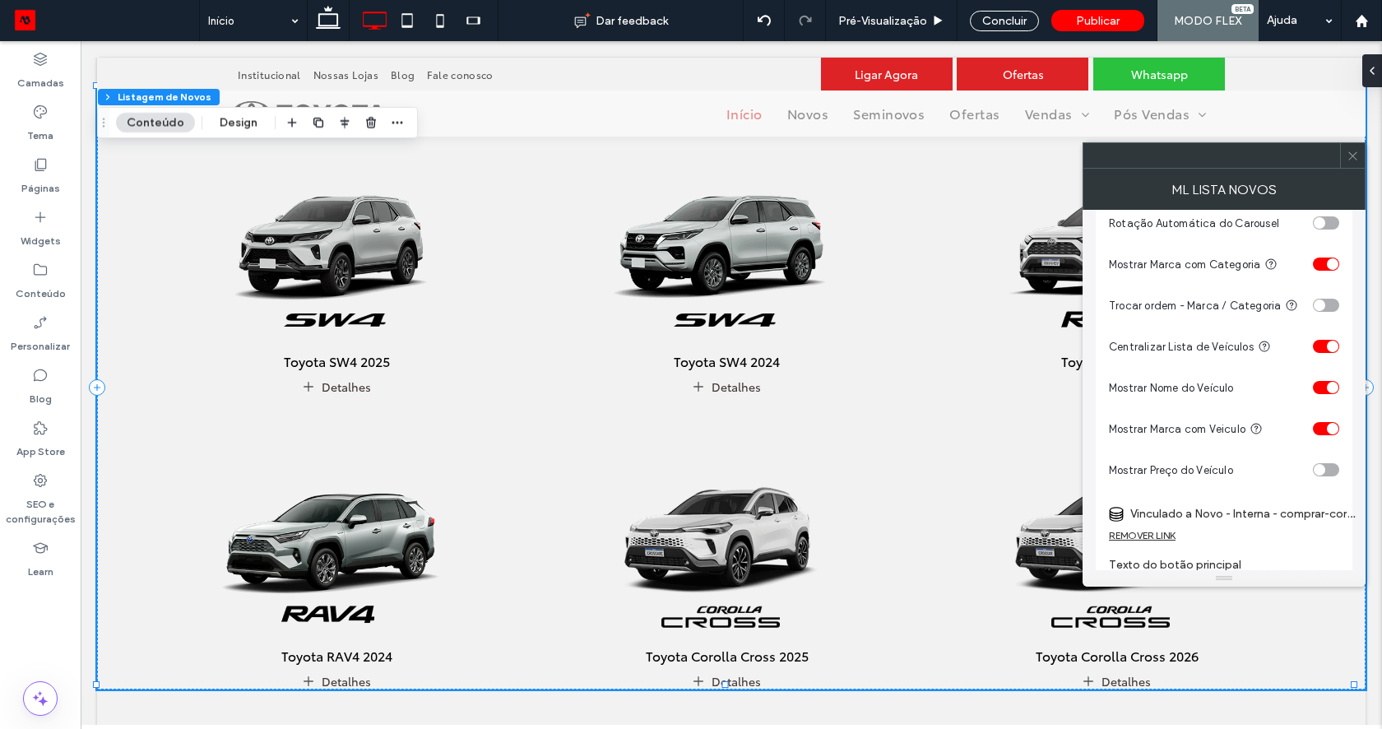
scroll to position [377, 0]
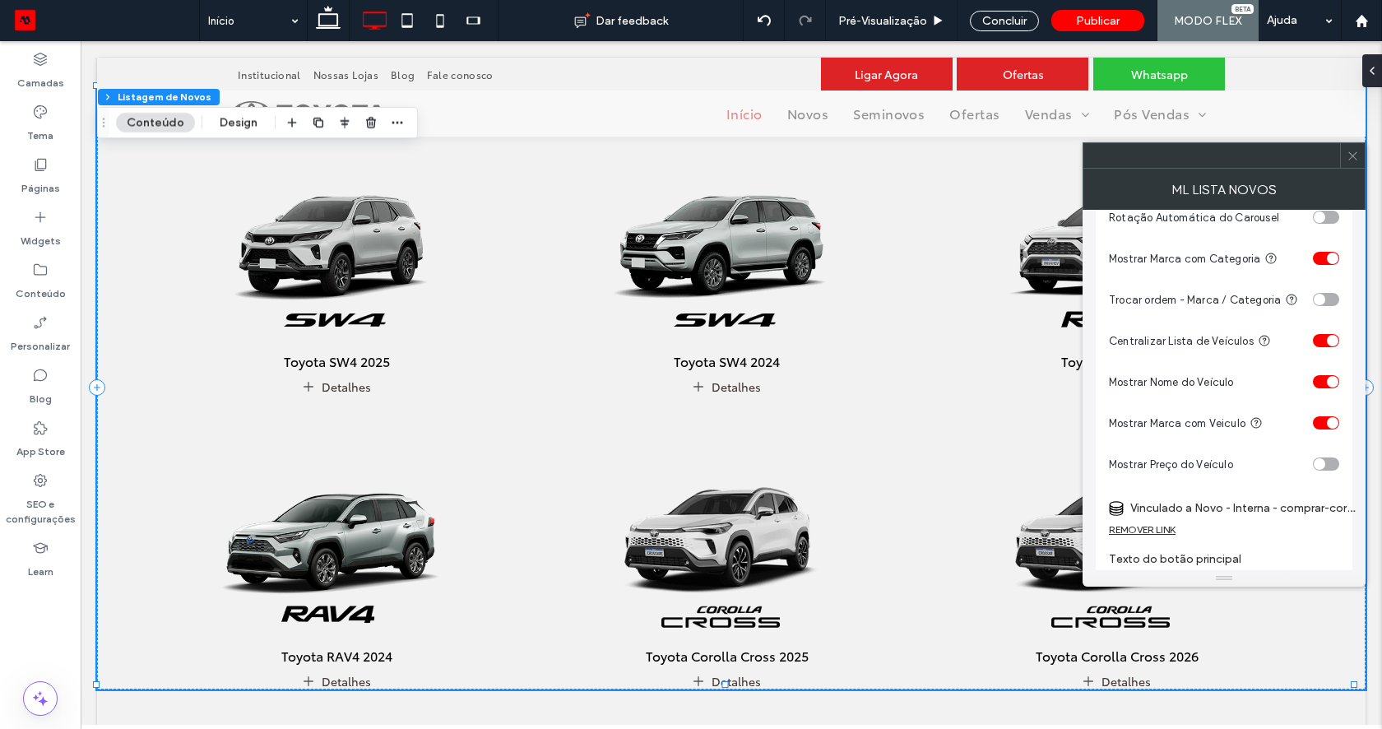
click at [1318, 469] on div "toggle" at bounding box center [1319, 464] width 12 height 12
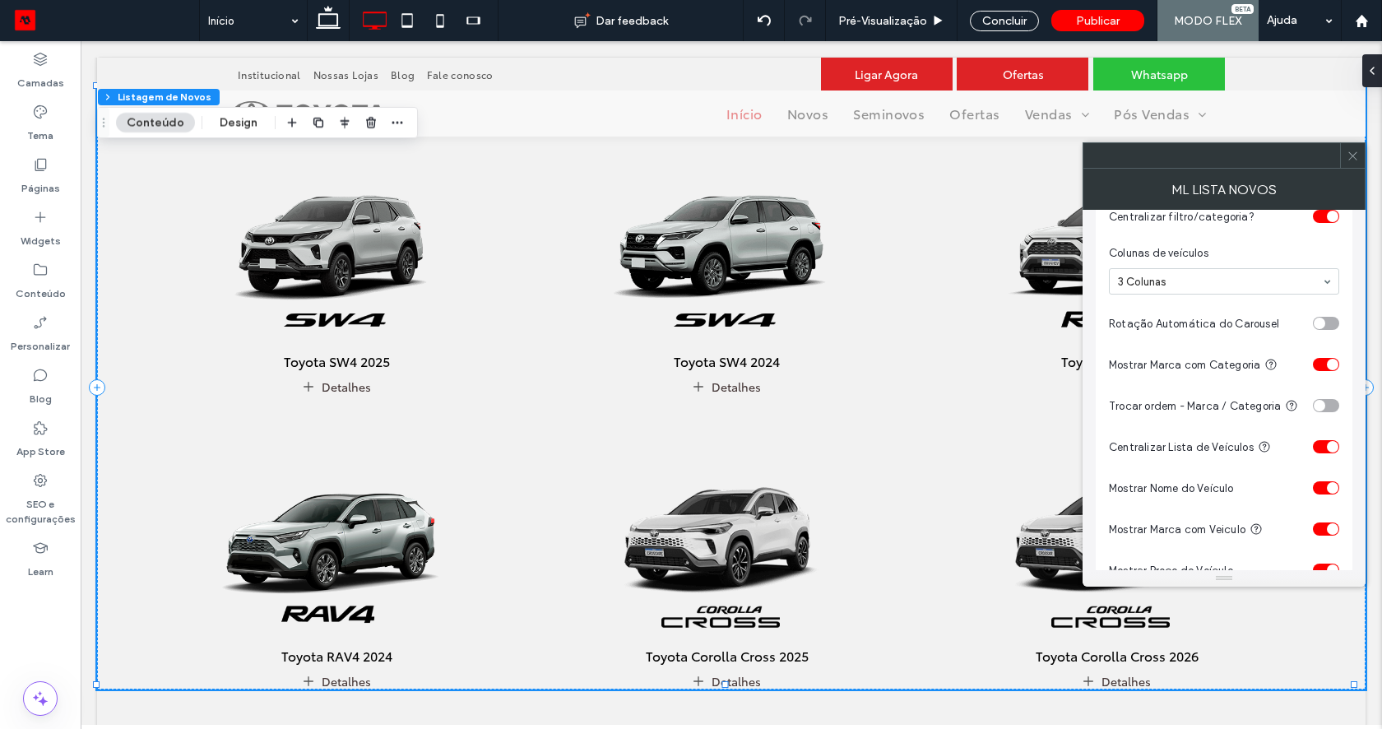
scroll to position [270, 0]
click at [1354, 154] on use at bounding box center [1352, 155] width 8 height 8
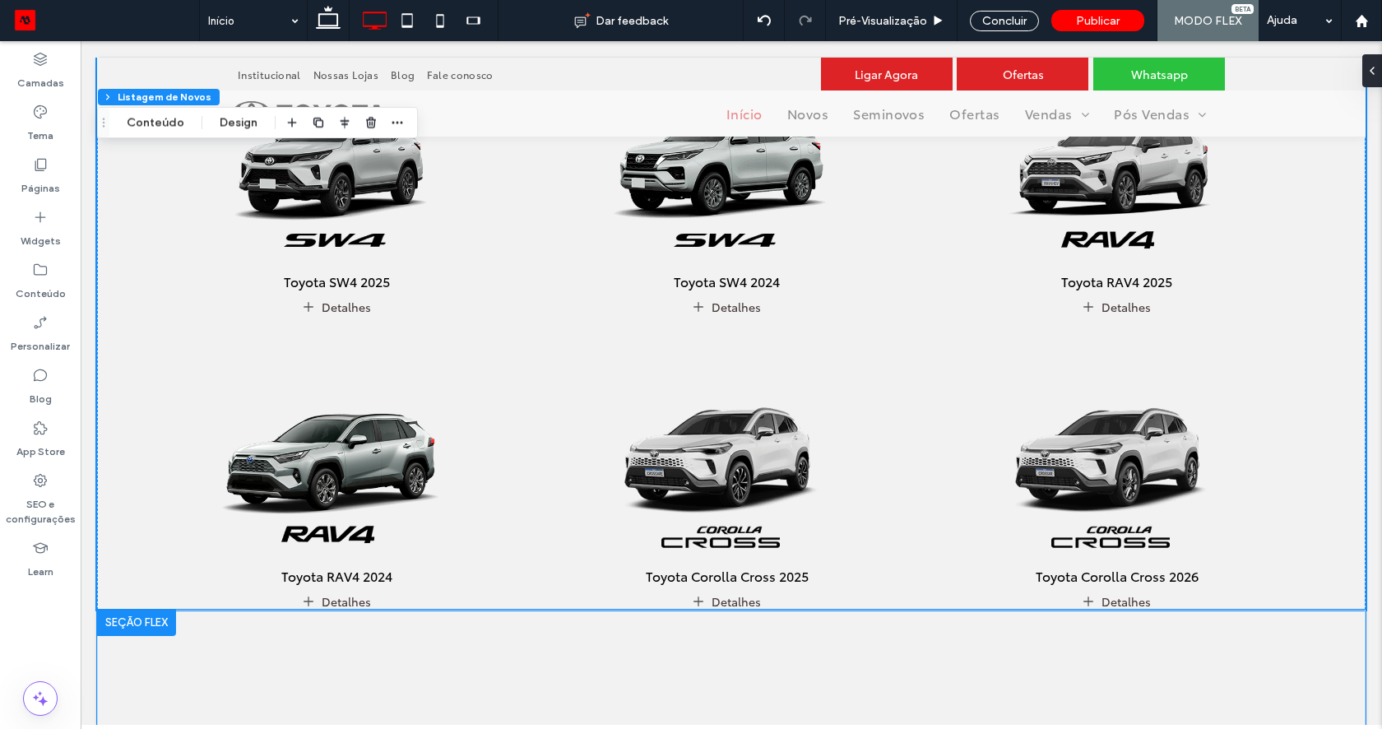
scroll to position [635, 0]
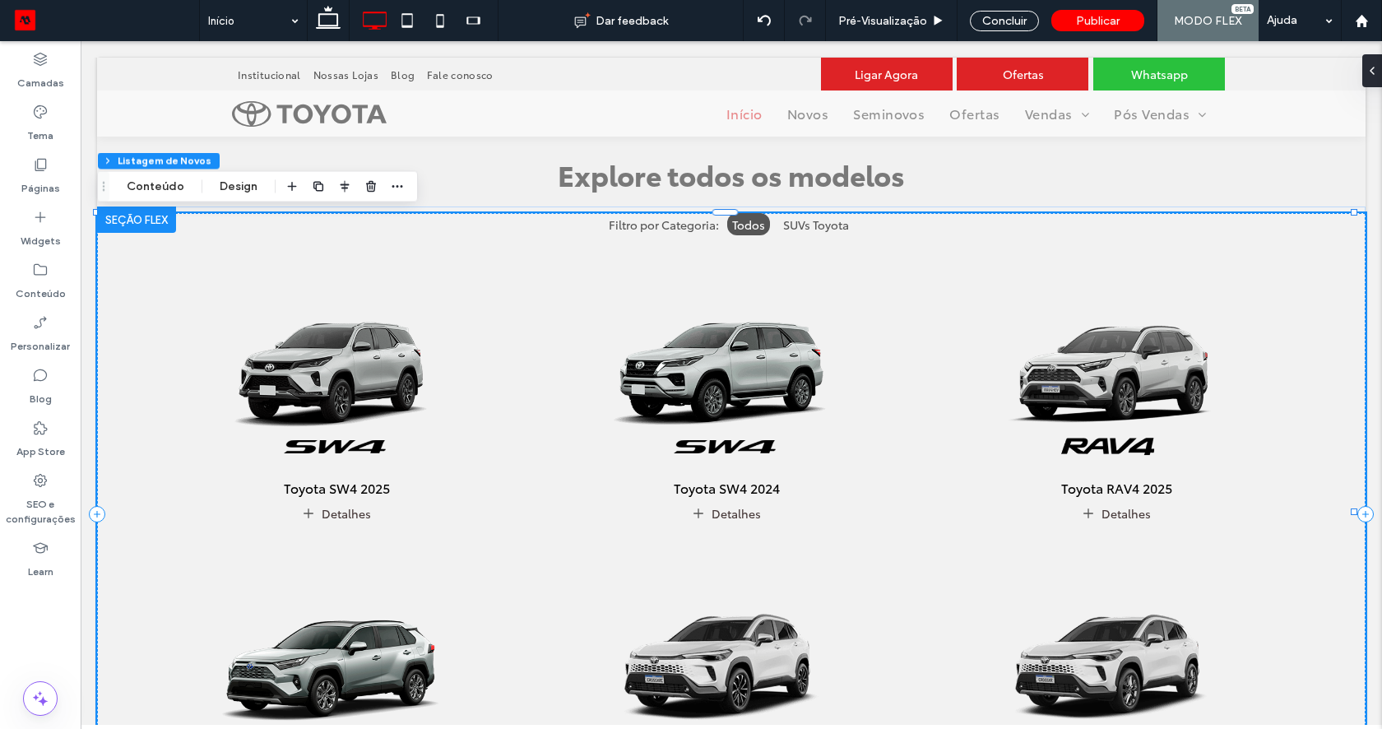
click at [637, 456] on img at bounding box center [727, 354] width 382 height 239
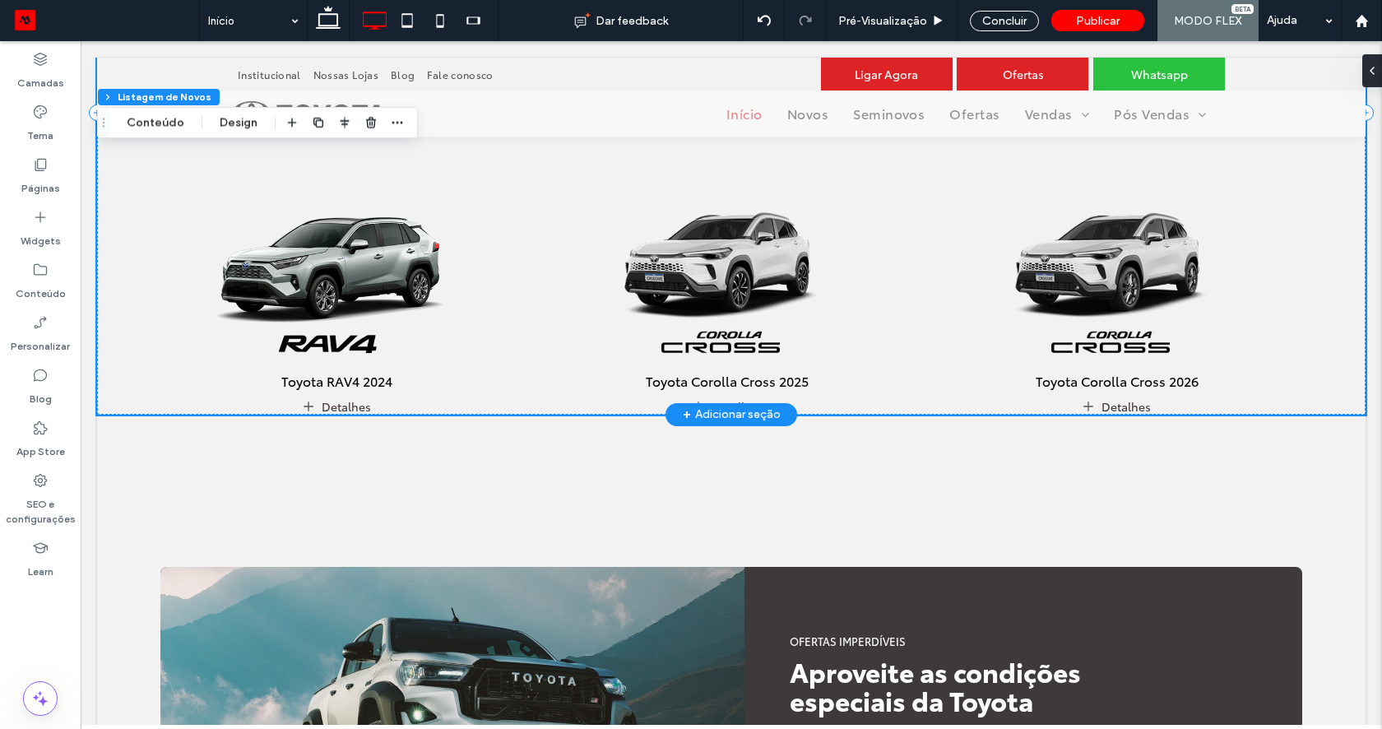
scroll to position [1038, 0]
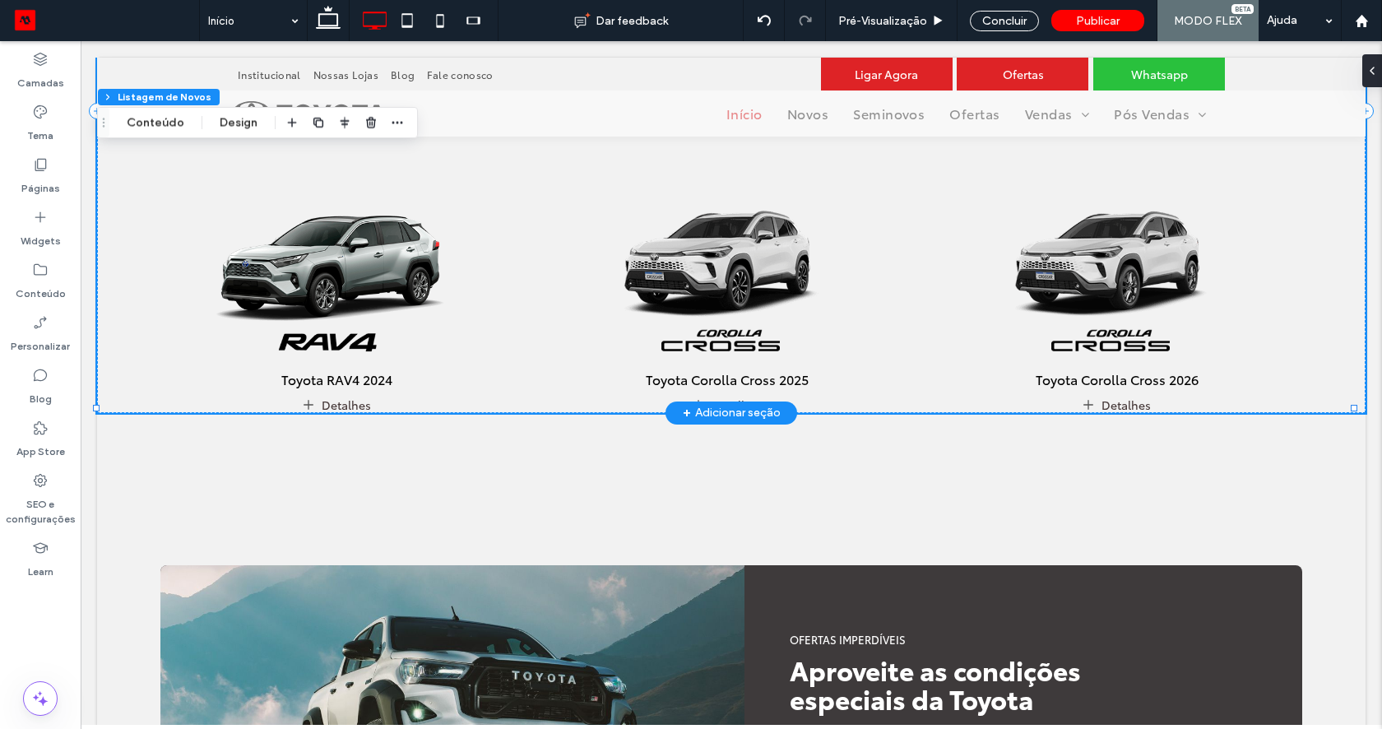
click at [419, 291] on img at bounding box center [337, 246] width 401 height 250
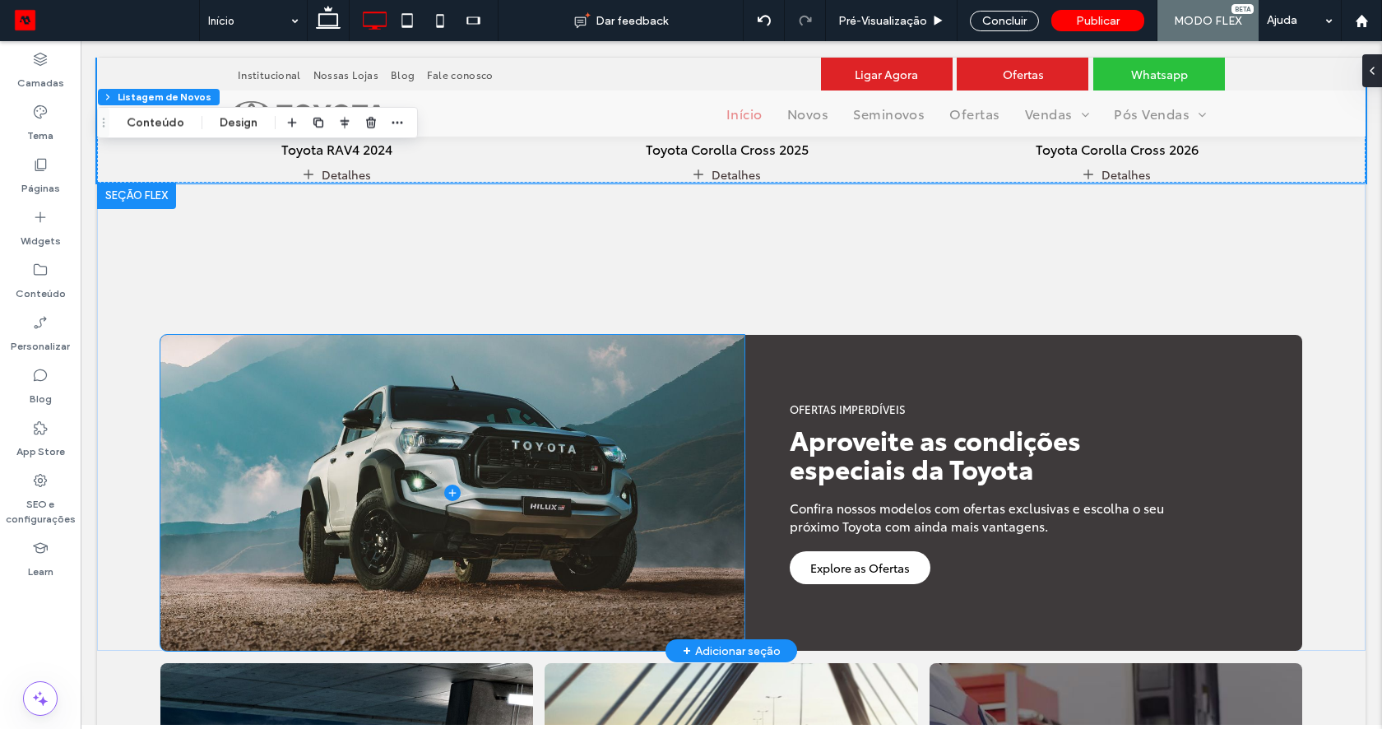
scroll to position [1273, 0]
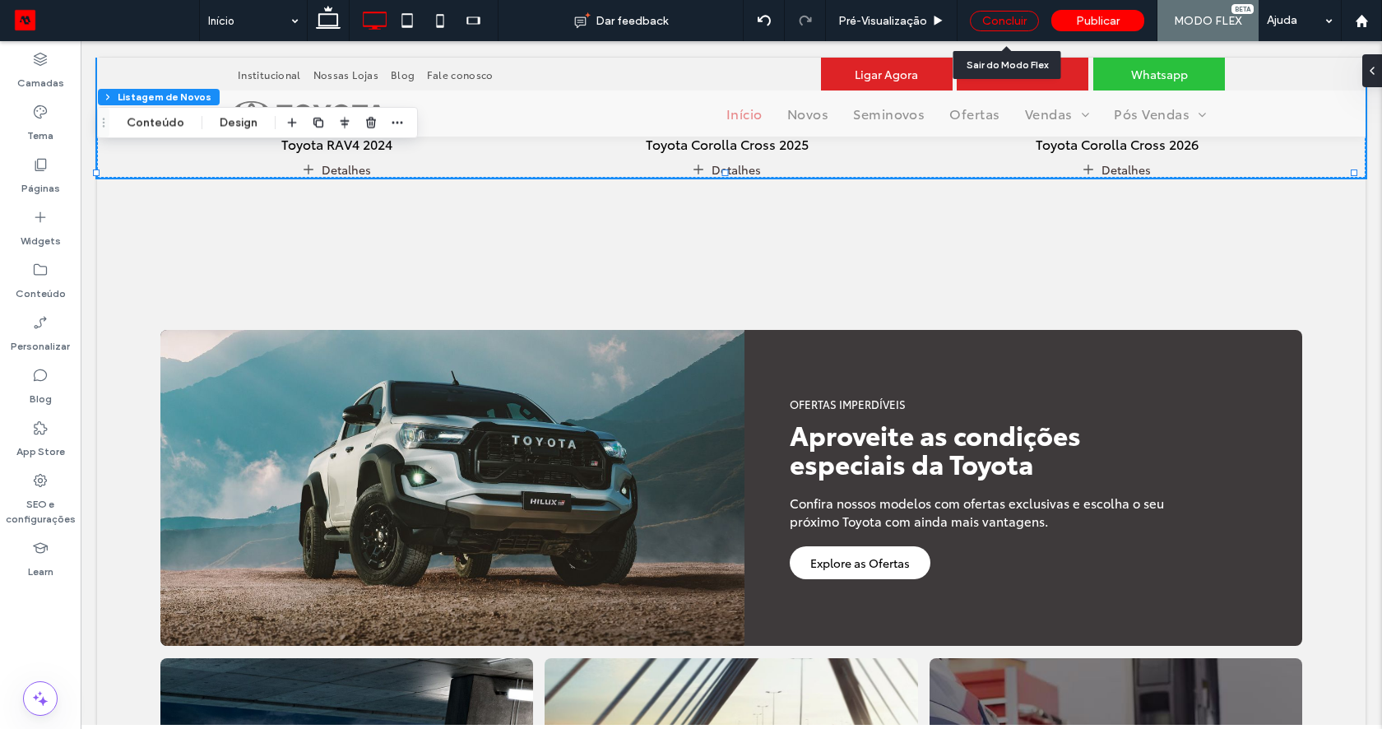
drag, startPoint x: 986, startPoint y: 23, endPoint x: 694, endPoint y: 290, distance: 395.8
click at [986, 23] on div "Concluir" at bounding box center [1004, 21] width 69 height 21
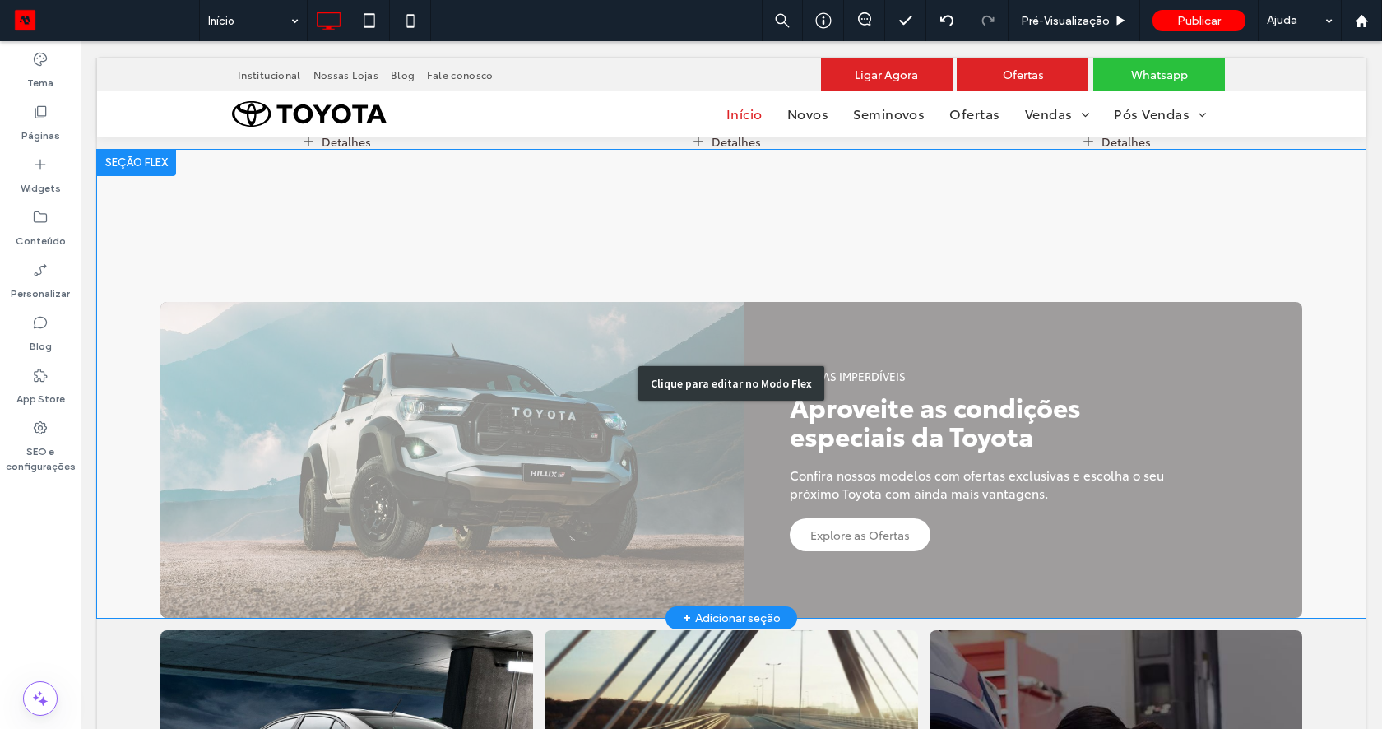
scroll to position [1283, 0]
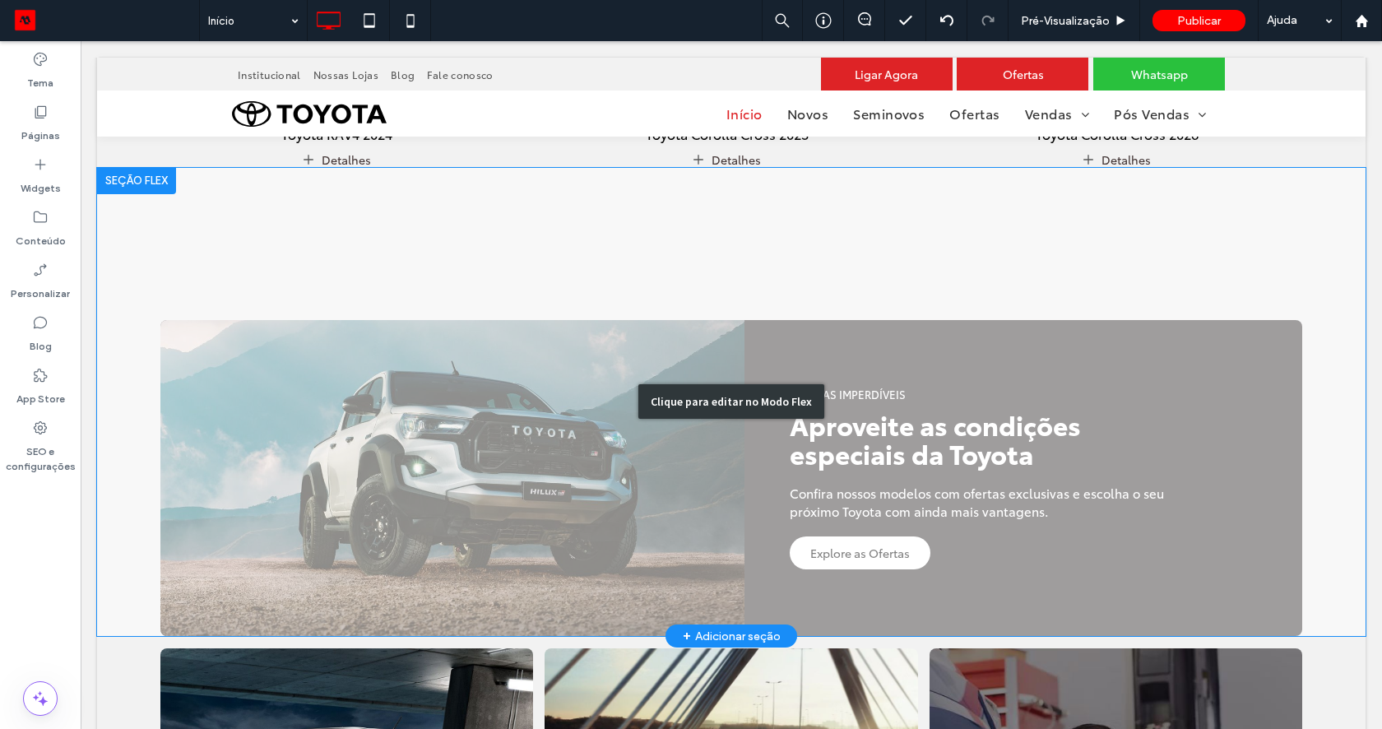
click at [358, 225] on div "Clique para editar no Modo Flex" at bounding box center [731, 402] width 1268 height 468
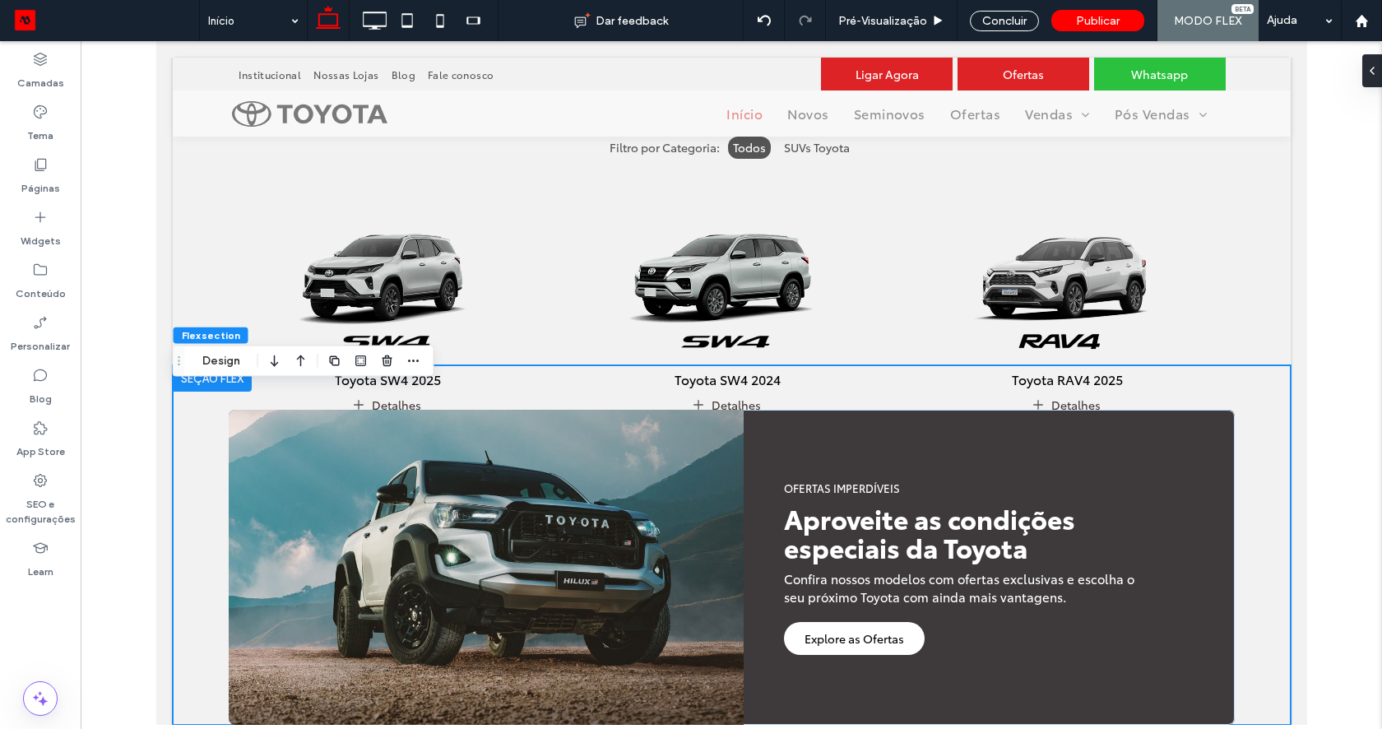
scroll to position [743, 0]
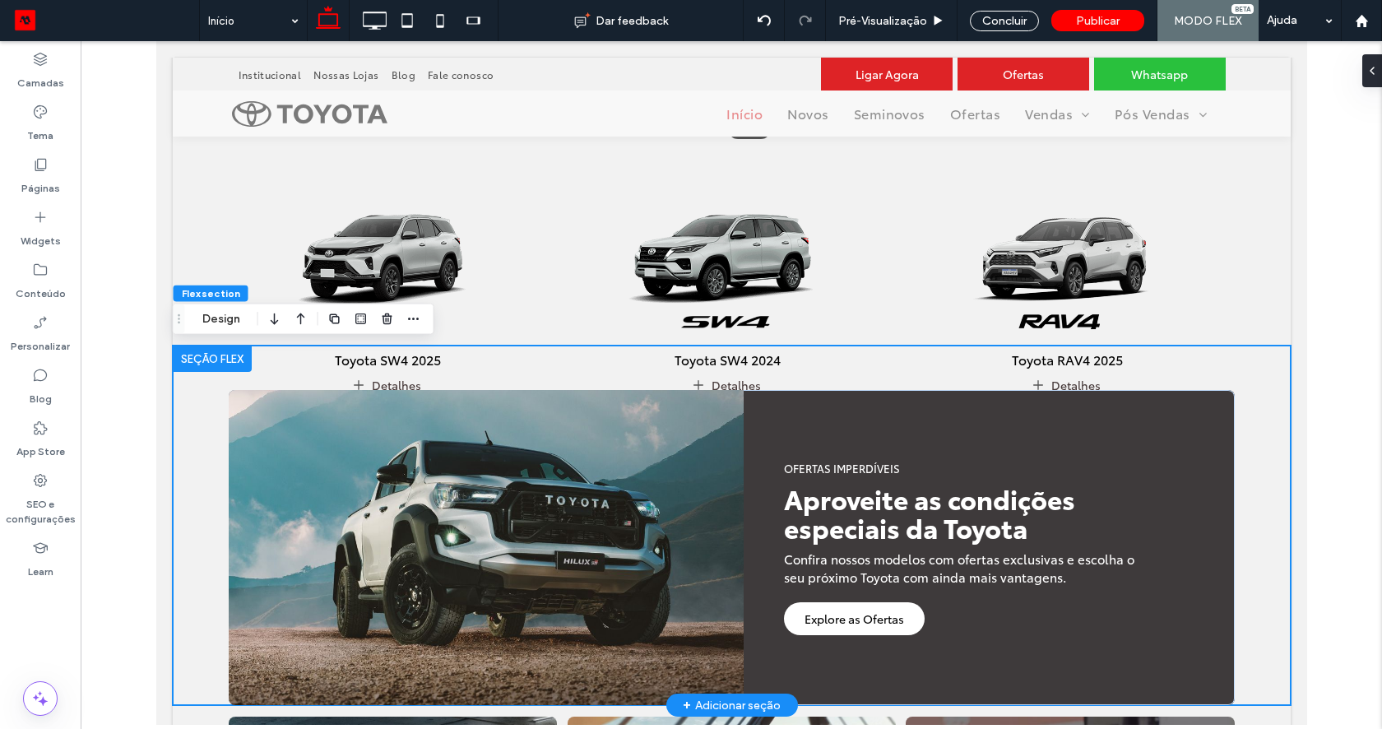
click at [221, 364] on div at bounding box center [211, 358] width 79 height 26
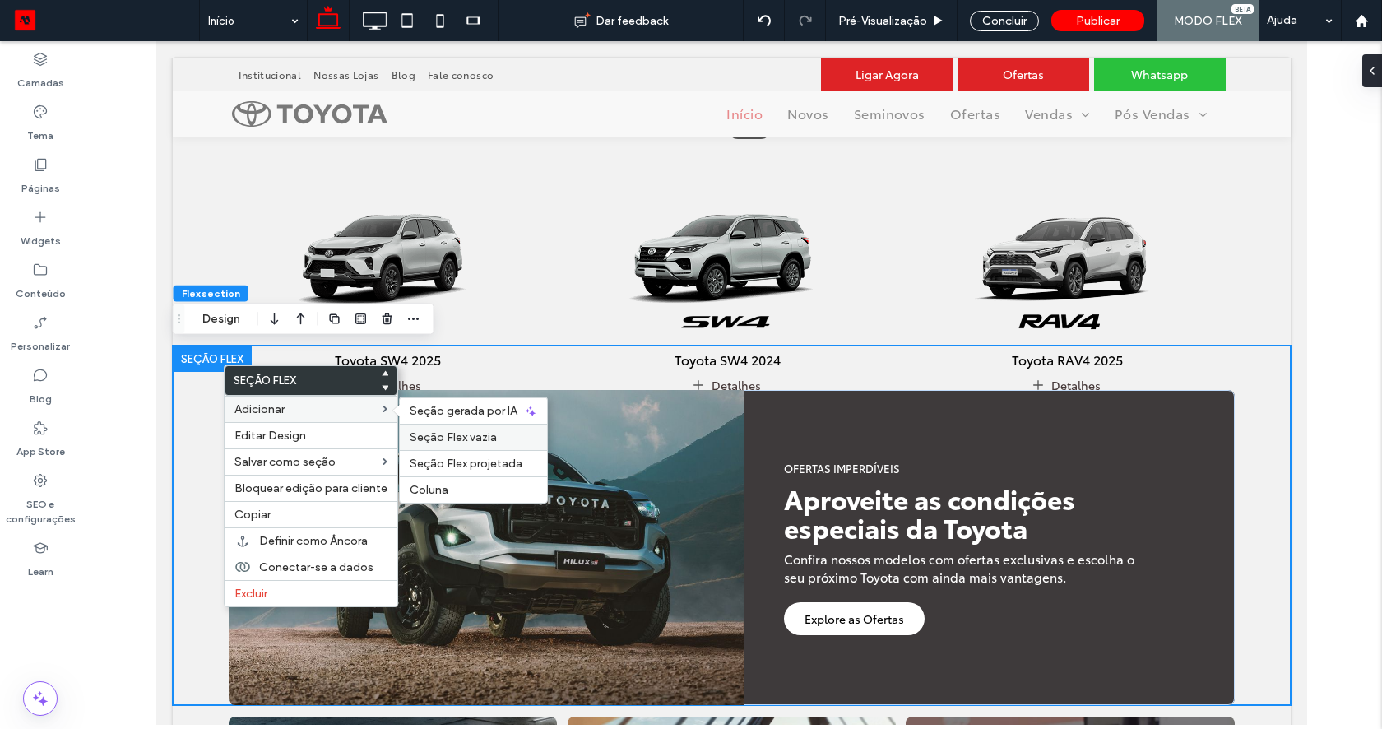
click at [475, 438] on span "Seção Flex vazia" at bounding box center [453, 437] width 87 height 14
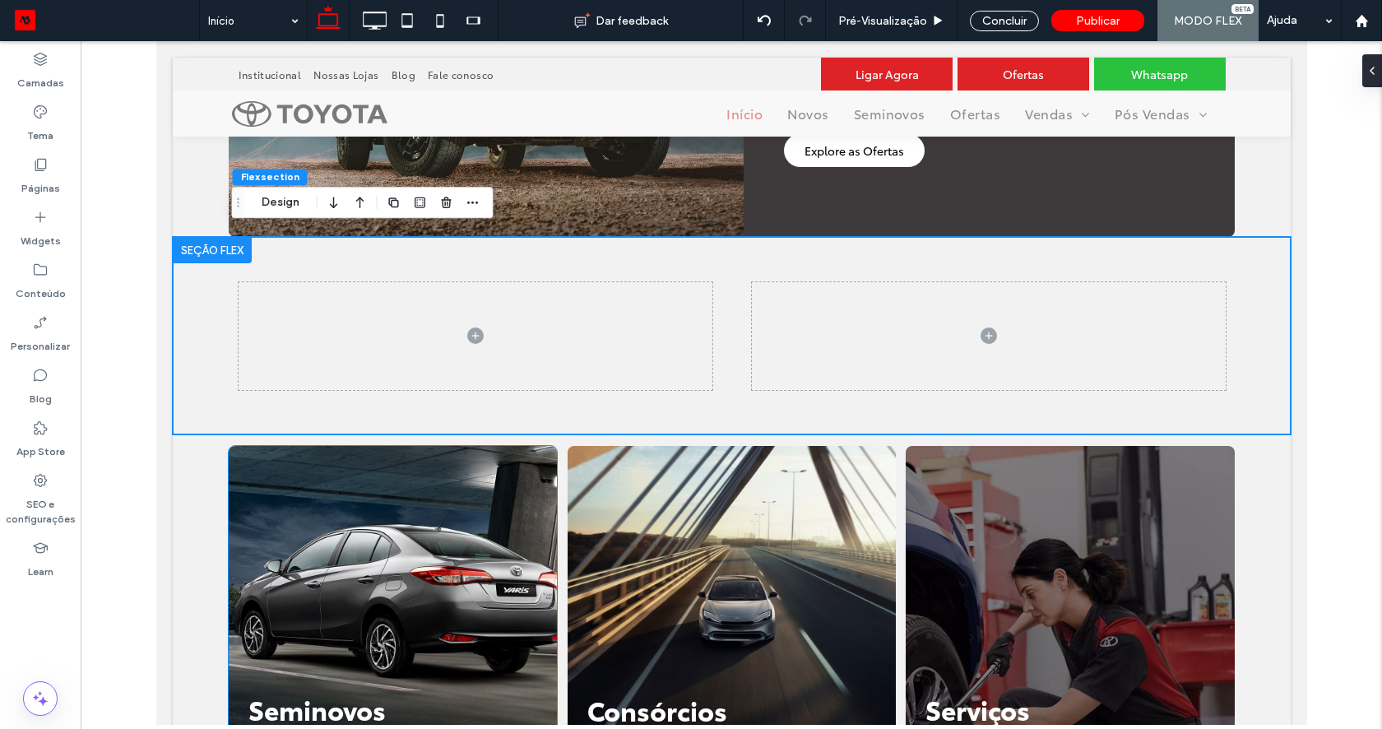
scroll to position [1195, 0]
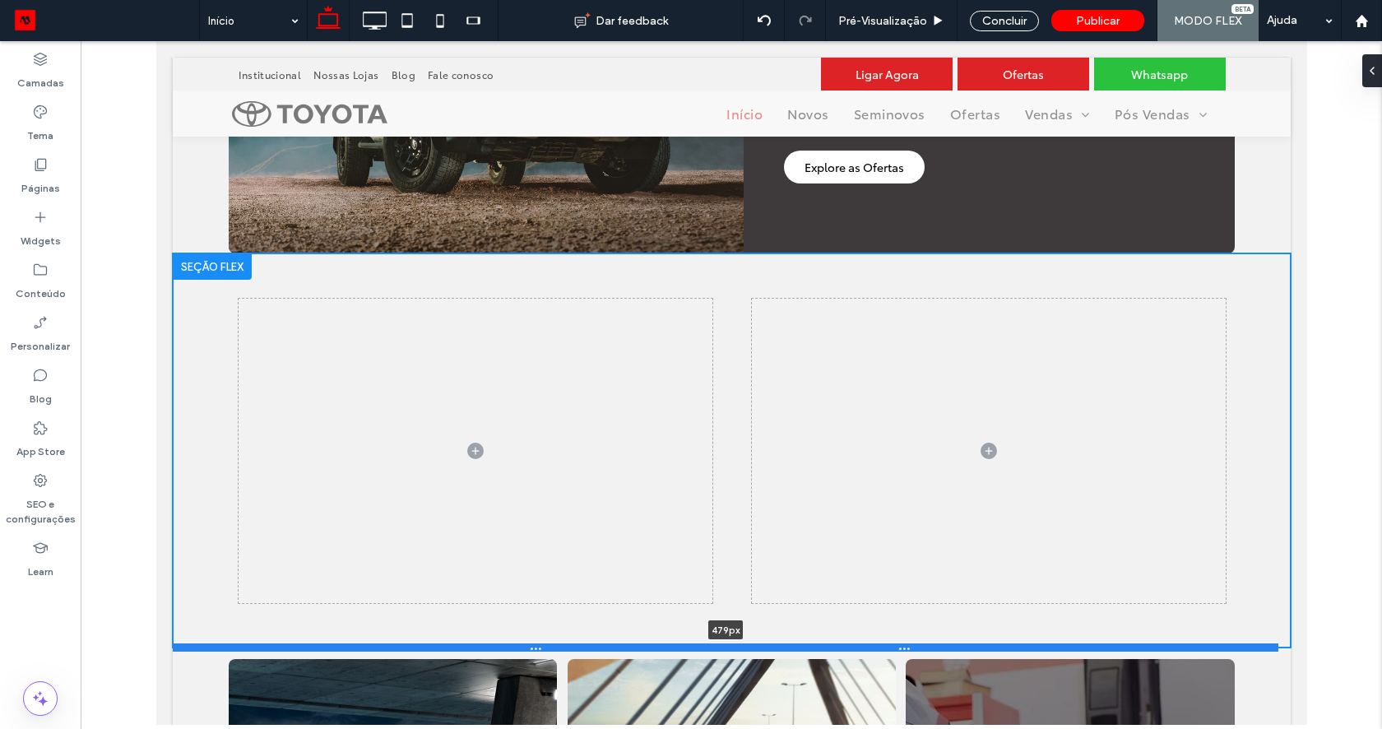
drag, startPoint x: 623, startPoint y: 448, endPoint x: 636, endPoint y: 641, distance: 192.9
click at [636, 643] on div at bounding box center [724, 647] width 1105 height 8
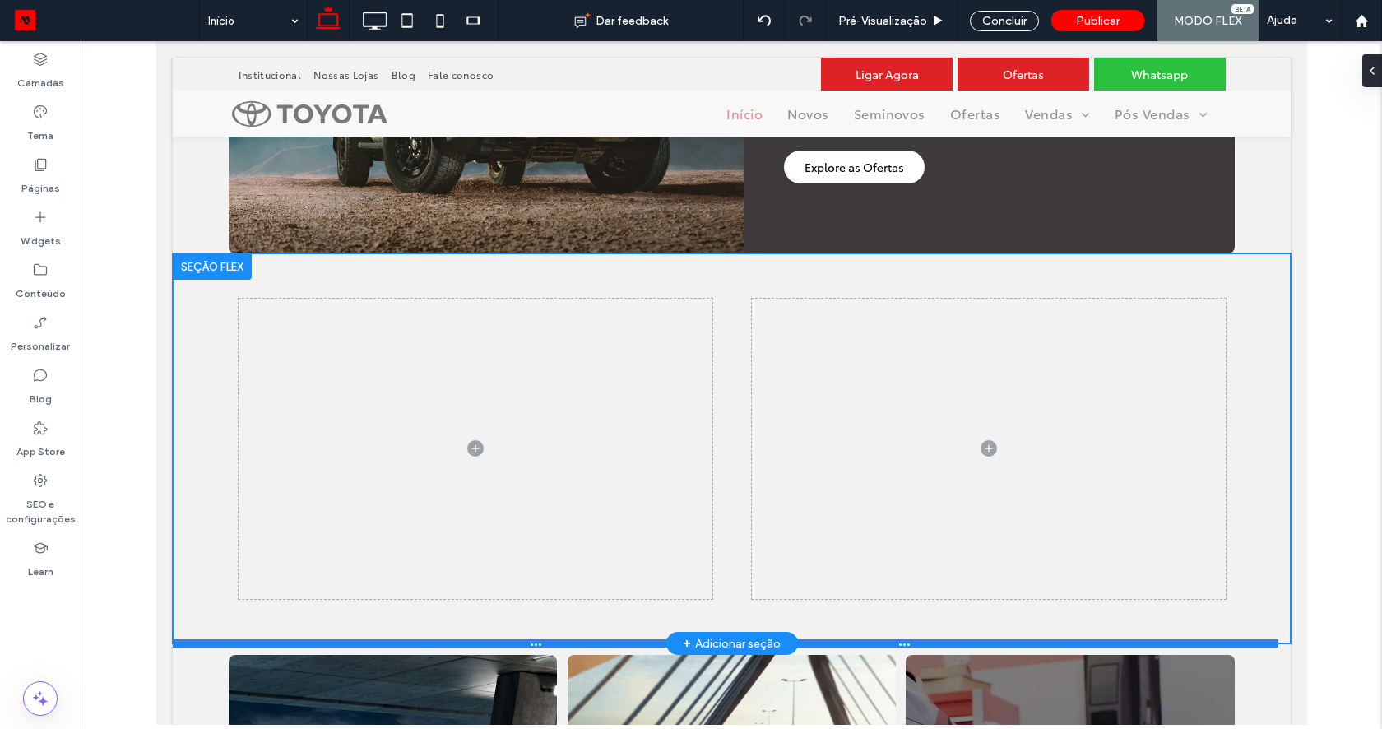
type input "***"
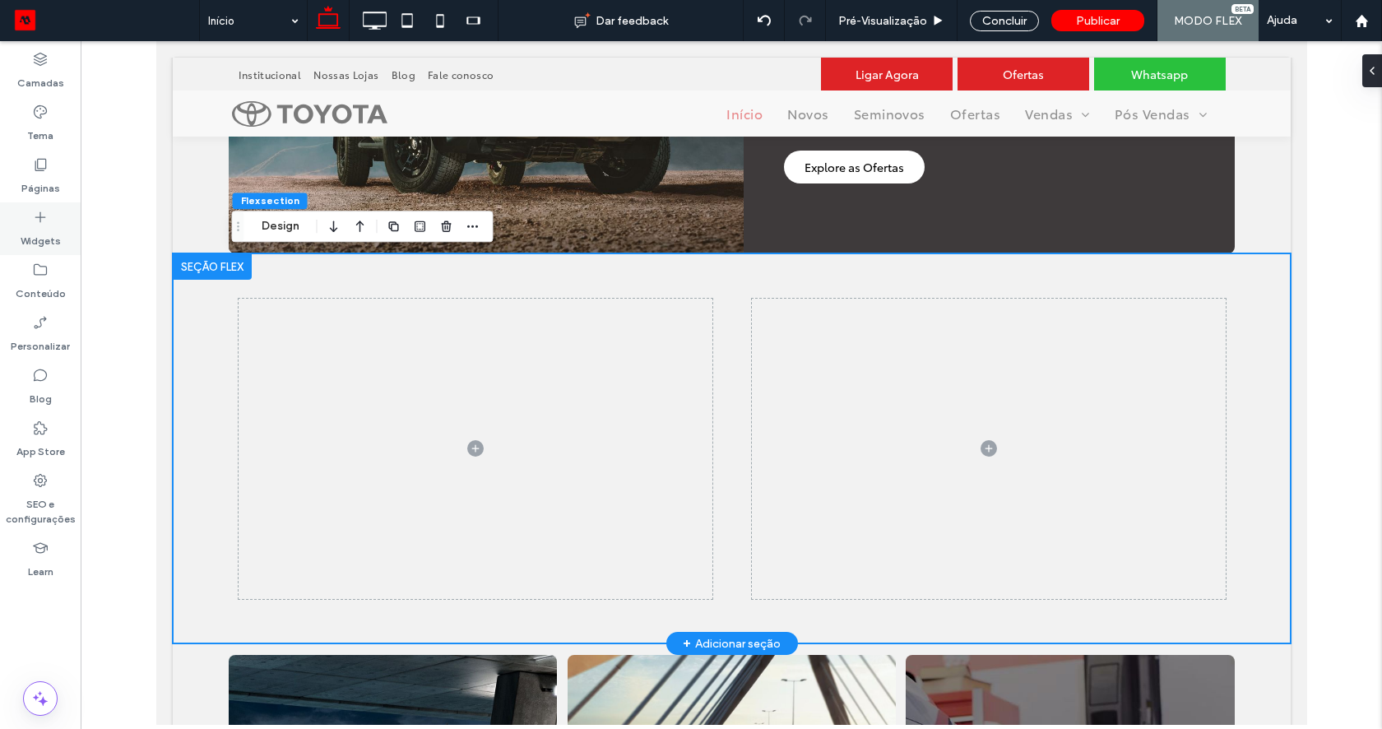
click at [46, 216] on icon at bounding box center [40, 217] width 16 height 16
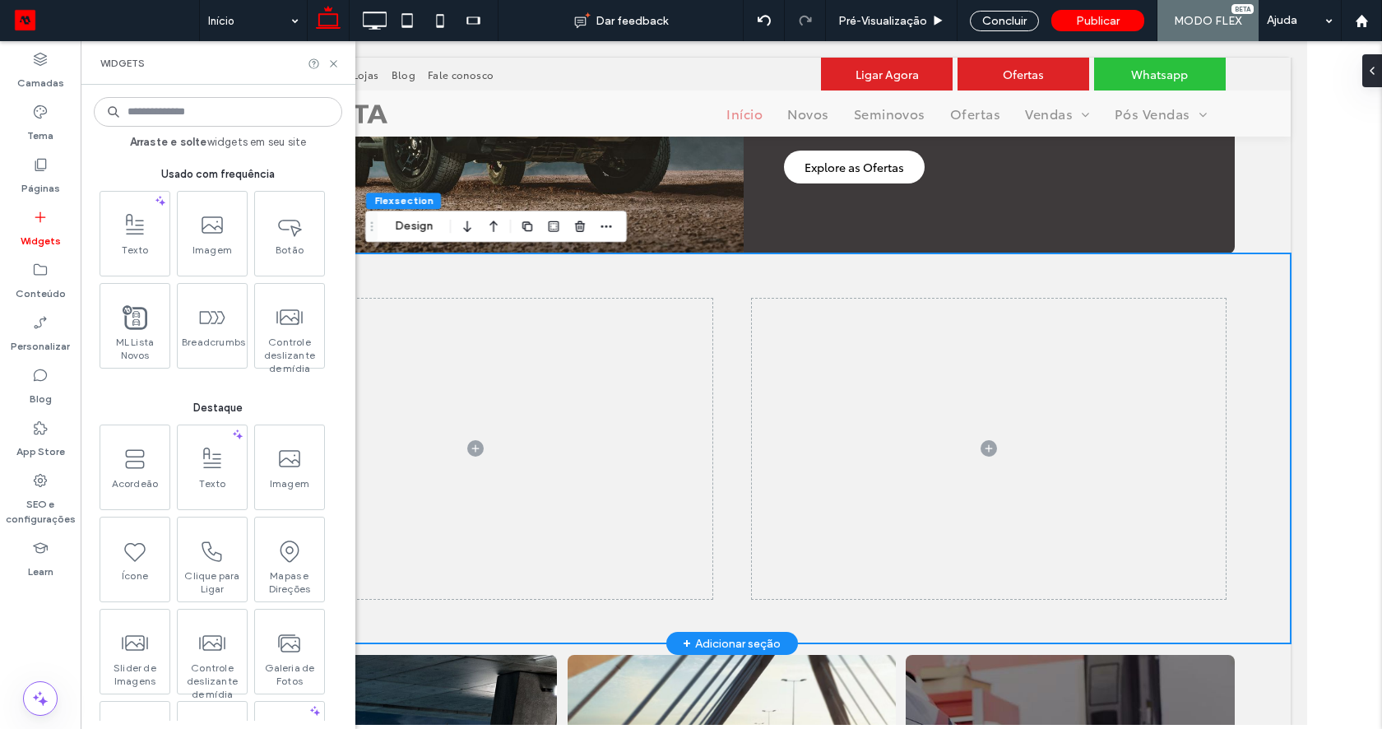
click at [195, 118] on input at bounding box center [218, 112] width 248 height 30
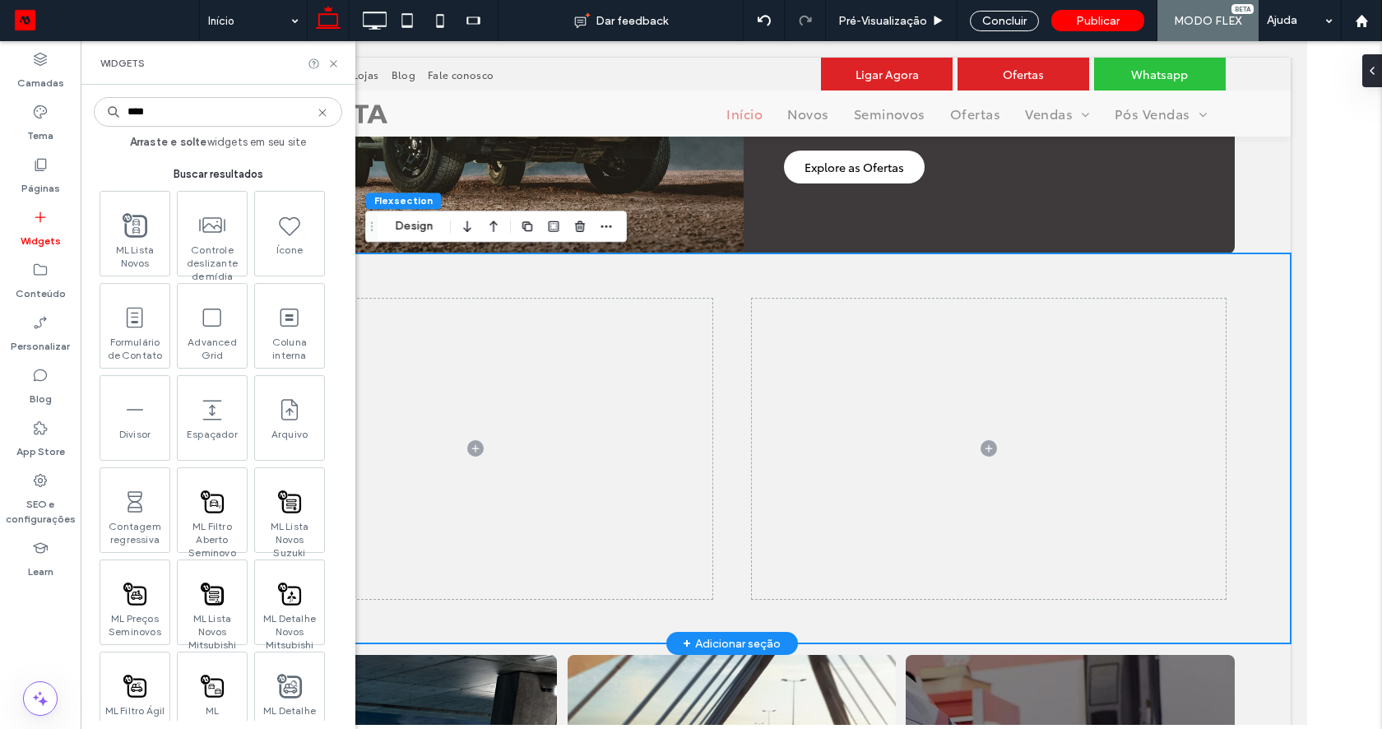
type input "*****"
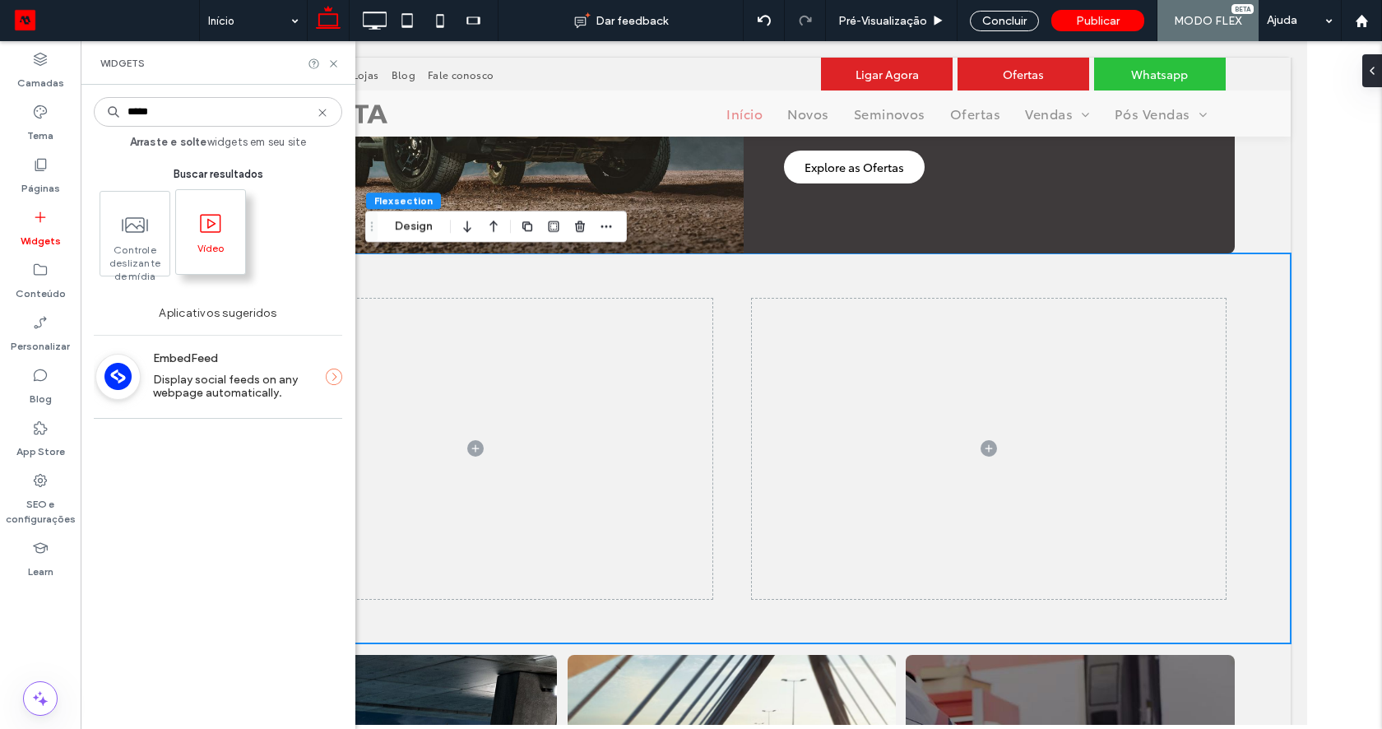
type input "*****"
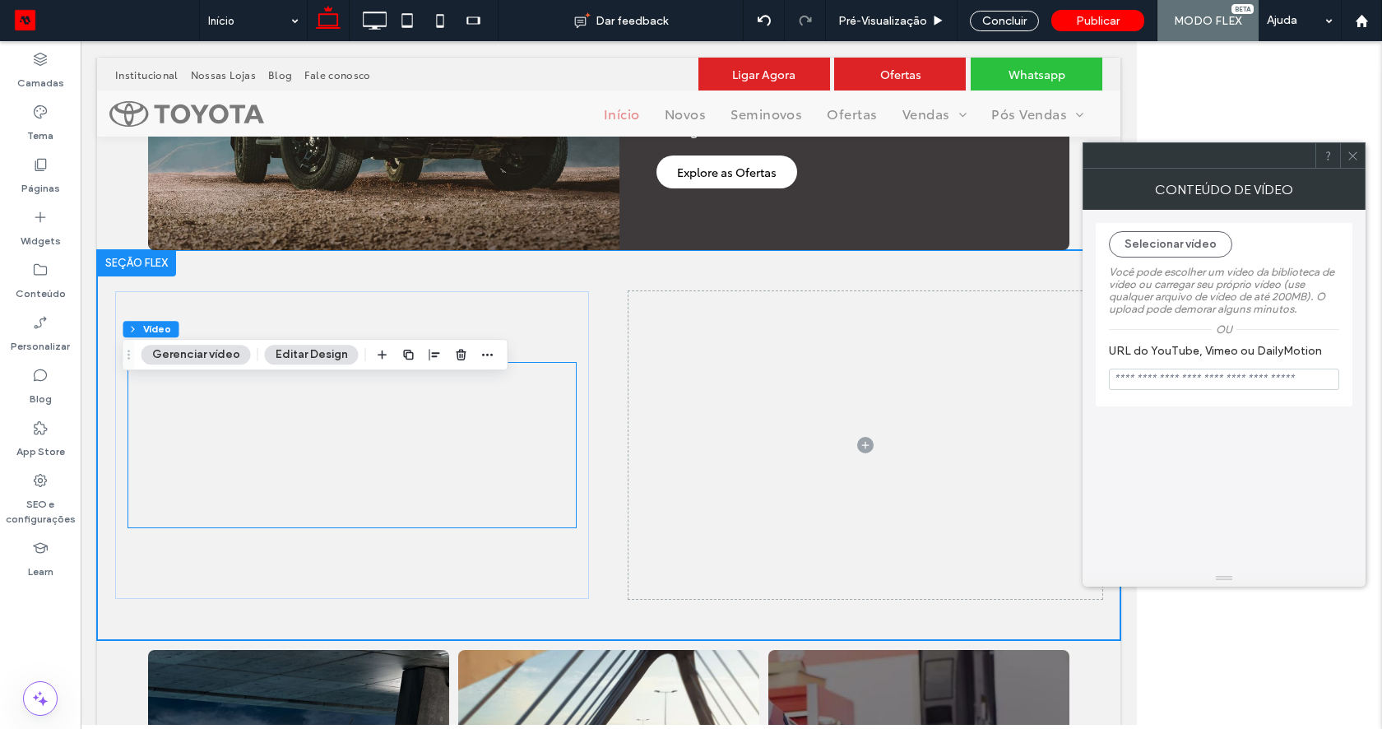
scroll to position [1175, 0]
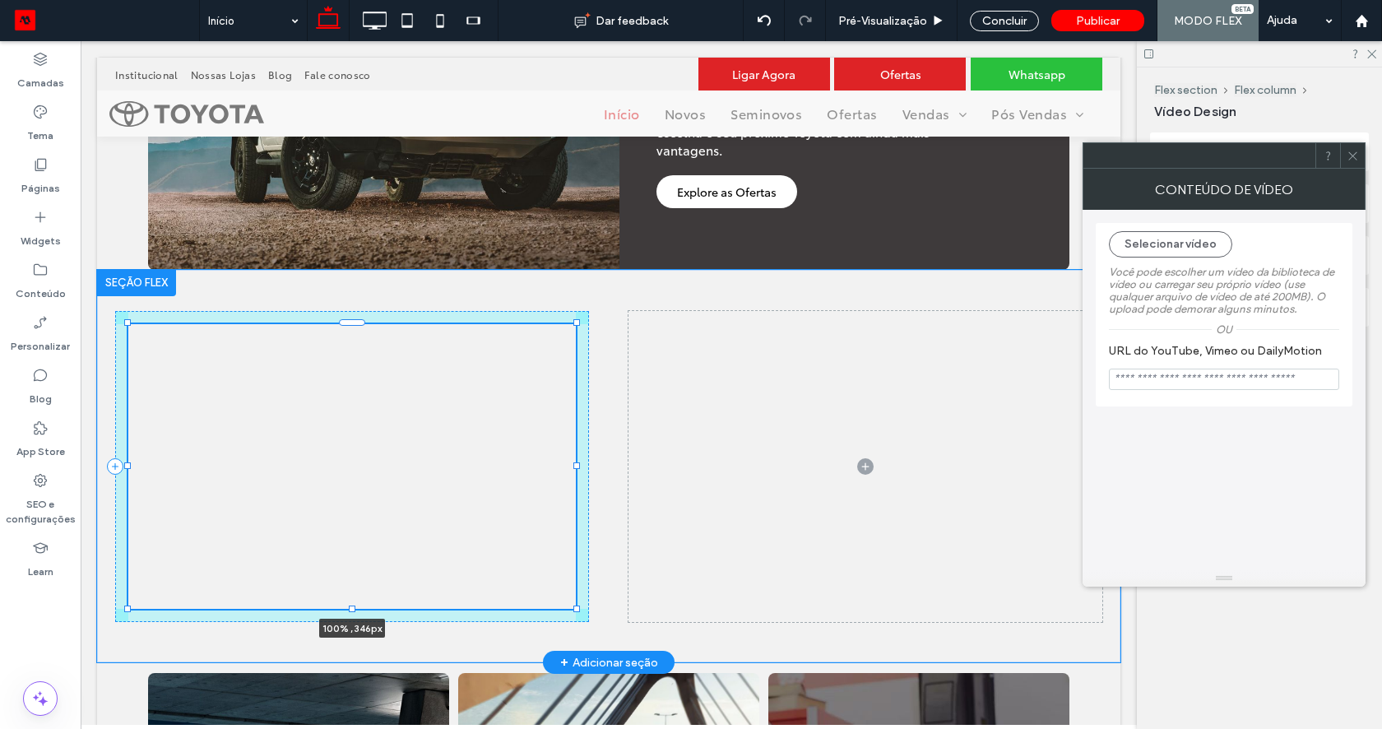
drag, startPoint x: 344, startPoint y: 548, endPoint x: 347, endPoint y: 608, distance: 60.1
click at [349, 608] on div at bounding box center [352, 607] width 7 height 7
type input "***"
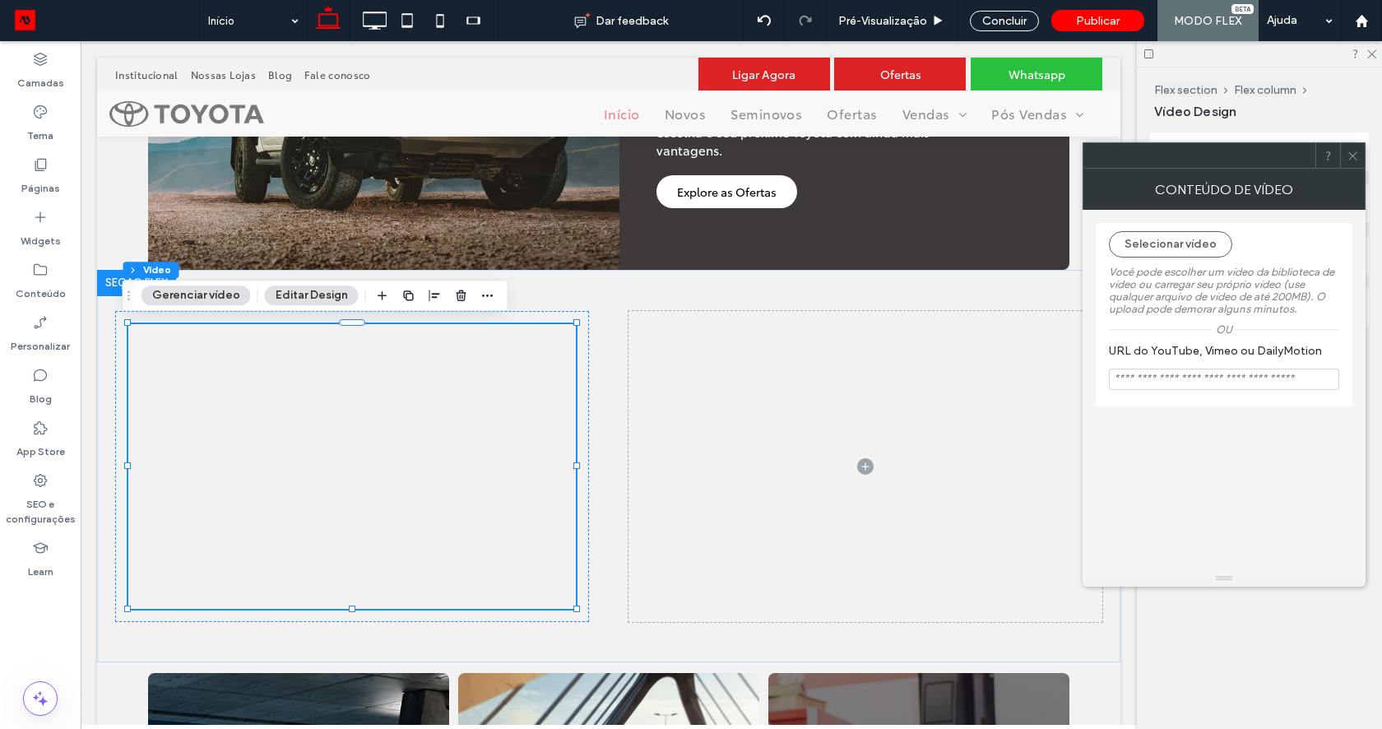
click at [1181, 378] on input "URL do YouTube, Vimeo ou DailyMotion" at bounding box center [1224, 378] width 230 height 21
click at [1135, 243] on button "Selecionar vídeo" at bounding box center [1170, 244] width 123 height 26
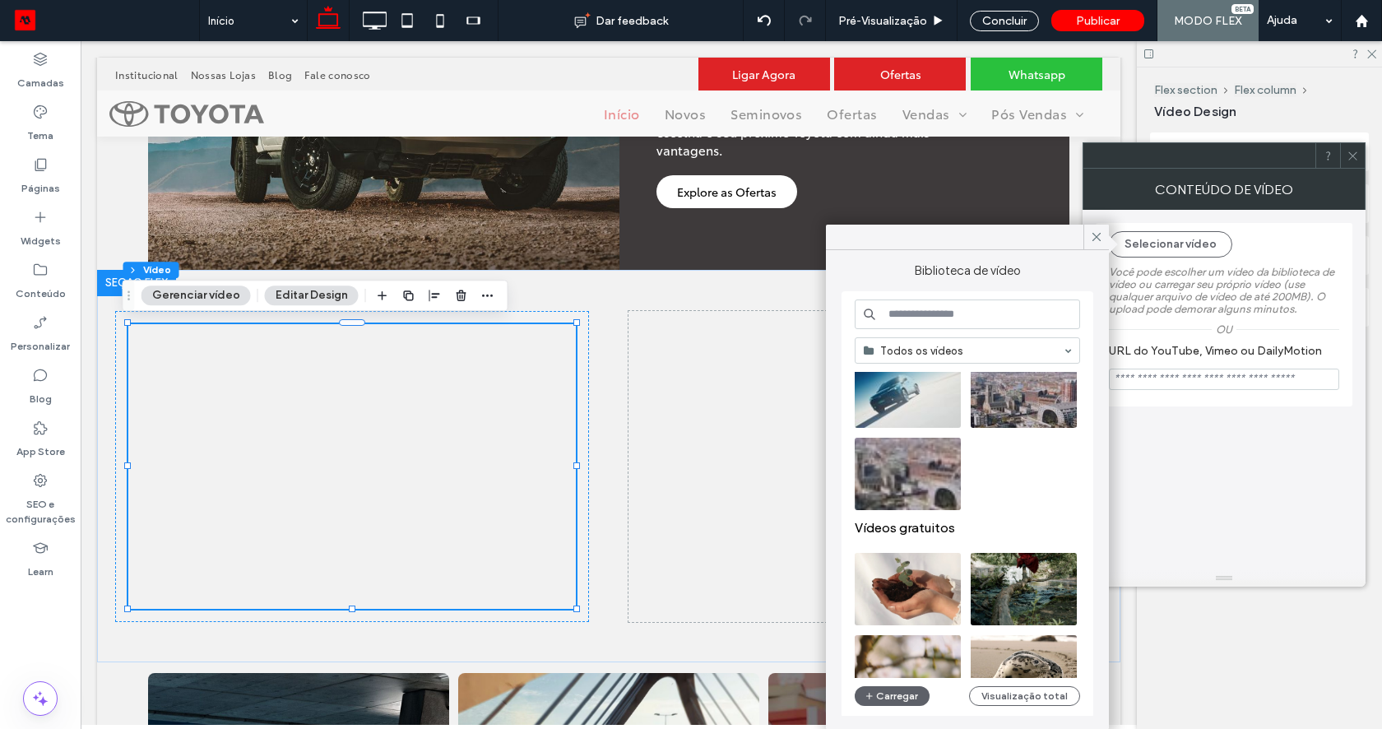
scroll to position [0, 0]
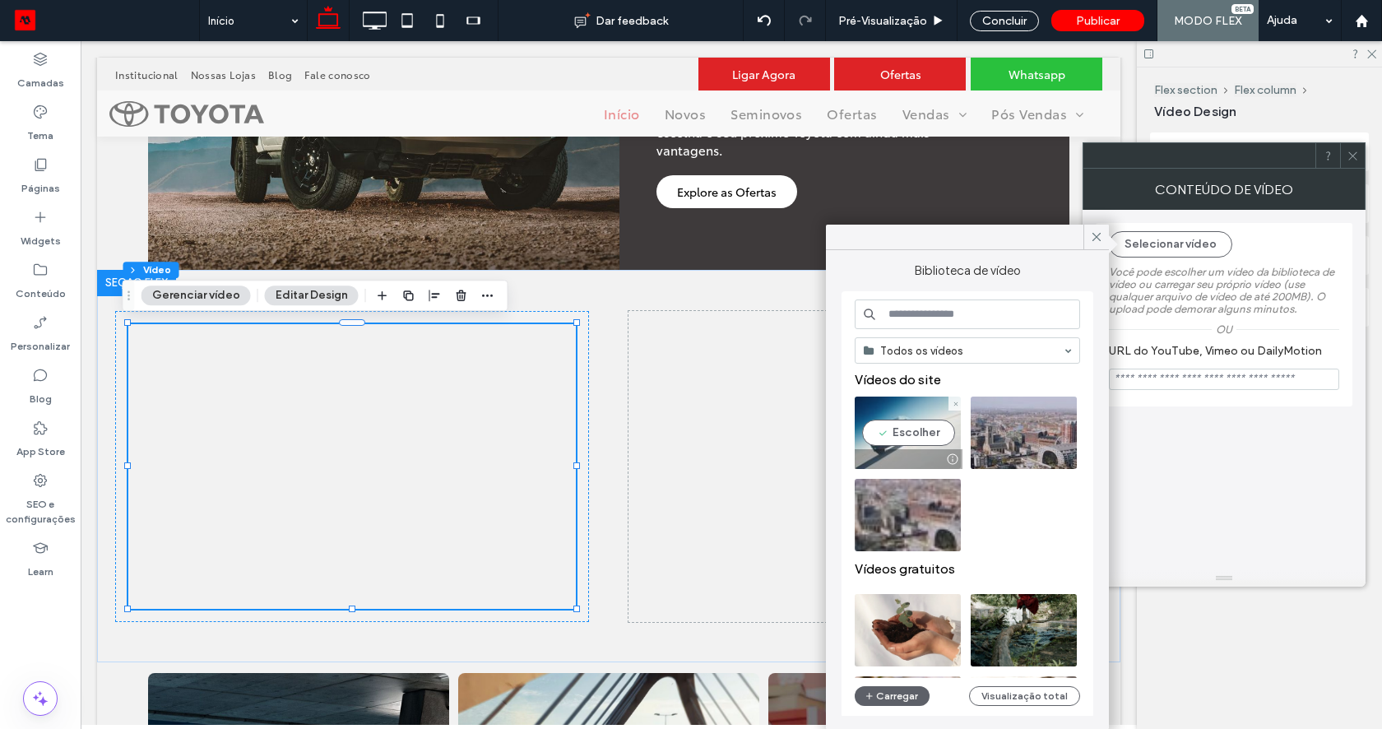
click at [894, 433] on video at bounding box center [908, 432] width 106 height 72
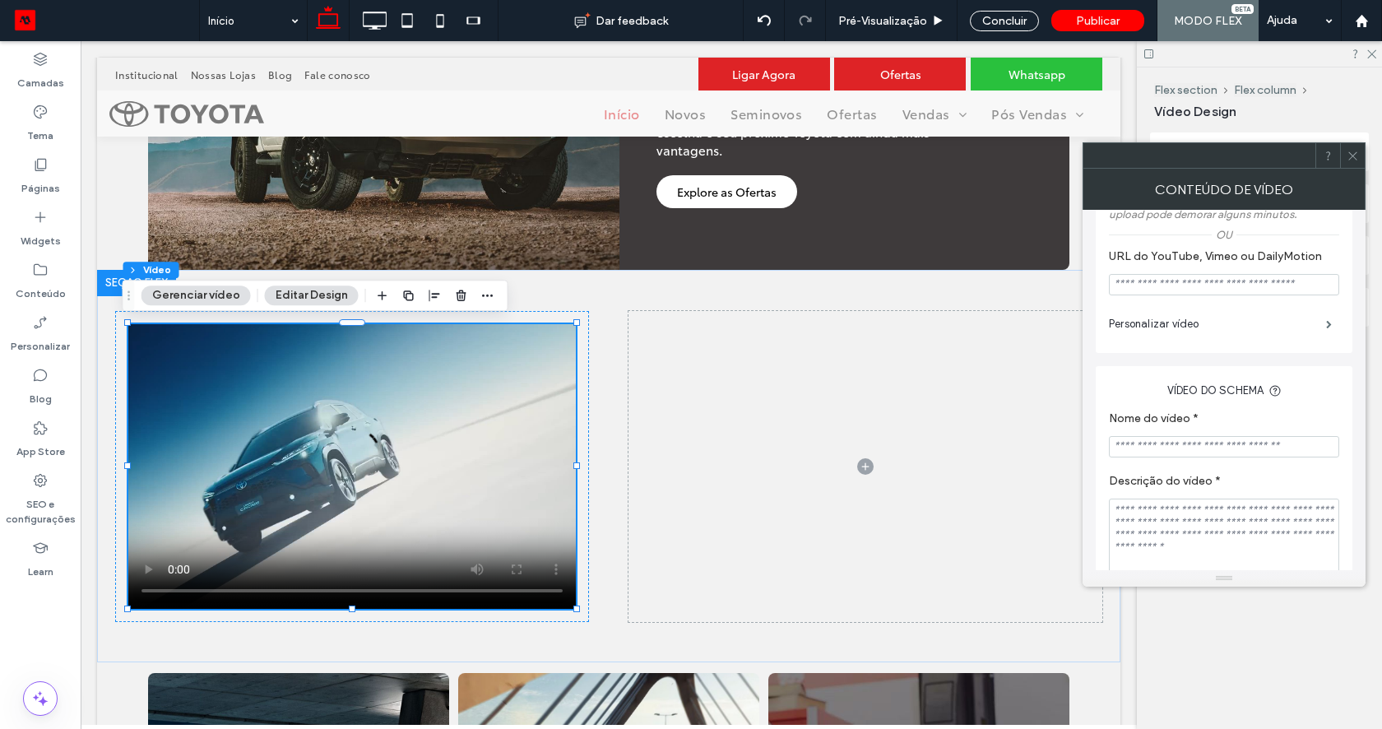
scroll to position [246, 0]
click at [1154, 332] on label "Personalizar vídeo" at bounding box center [1217, 320] width 217 height 33
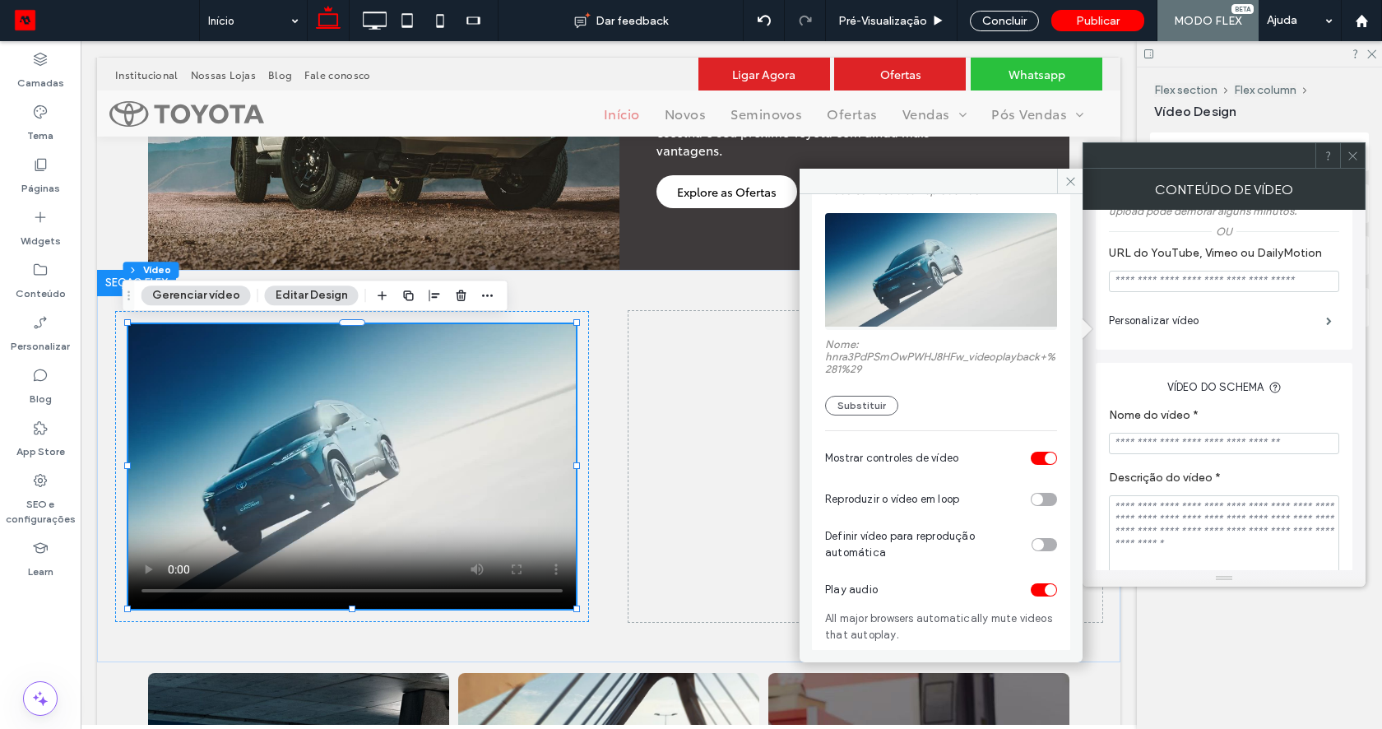
scroll to position [131, 0]
click at [1031, 454] on div "toggle" at bounding box center [1044, 456] width 26 height 13
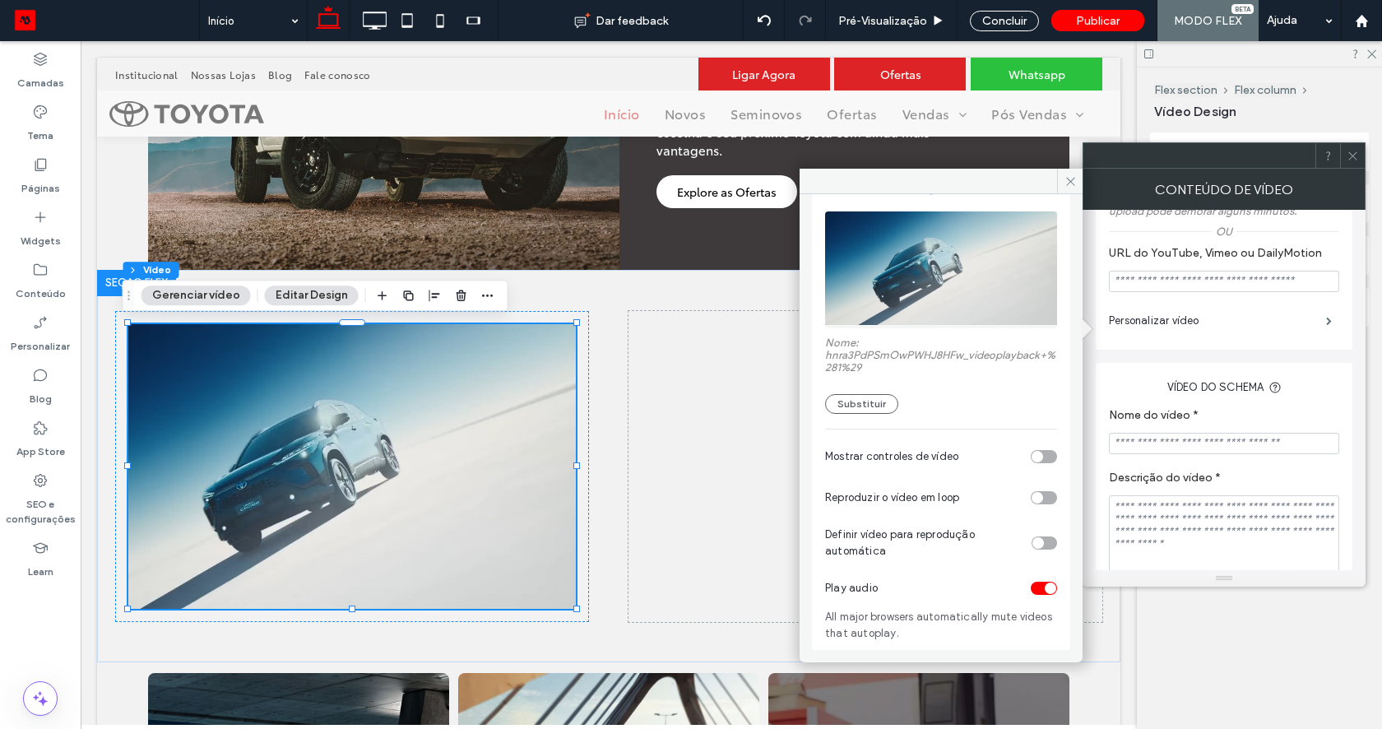
click at [1031, 587] on div "toggle" at bounding box center [1044, 587] width 26 height 13
click at [1035, 503] on div "toggle" at bounding box center [1044, 497] width 26 height 13
click at [1032, 541] on div "toggle" at bounding box center [1038, 543] width 12 height 12
click at [1036, 457] on div "toggle" at bounding box center [1044, 456] width 26 height 13
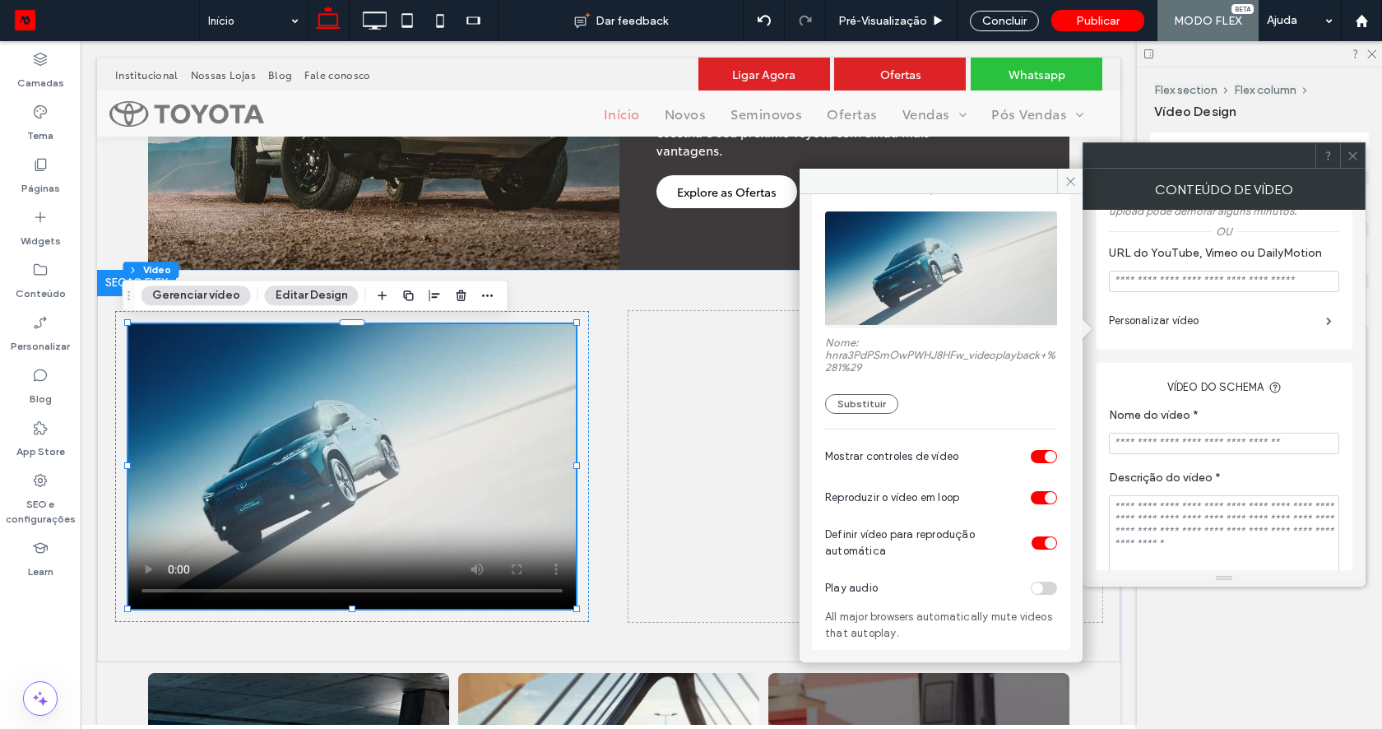
click at [1033, 461] on div "toggle" at bounding box center [1044, 456] width 26 height 13
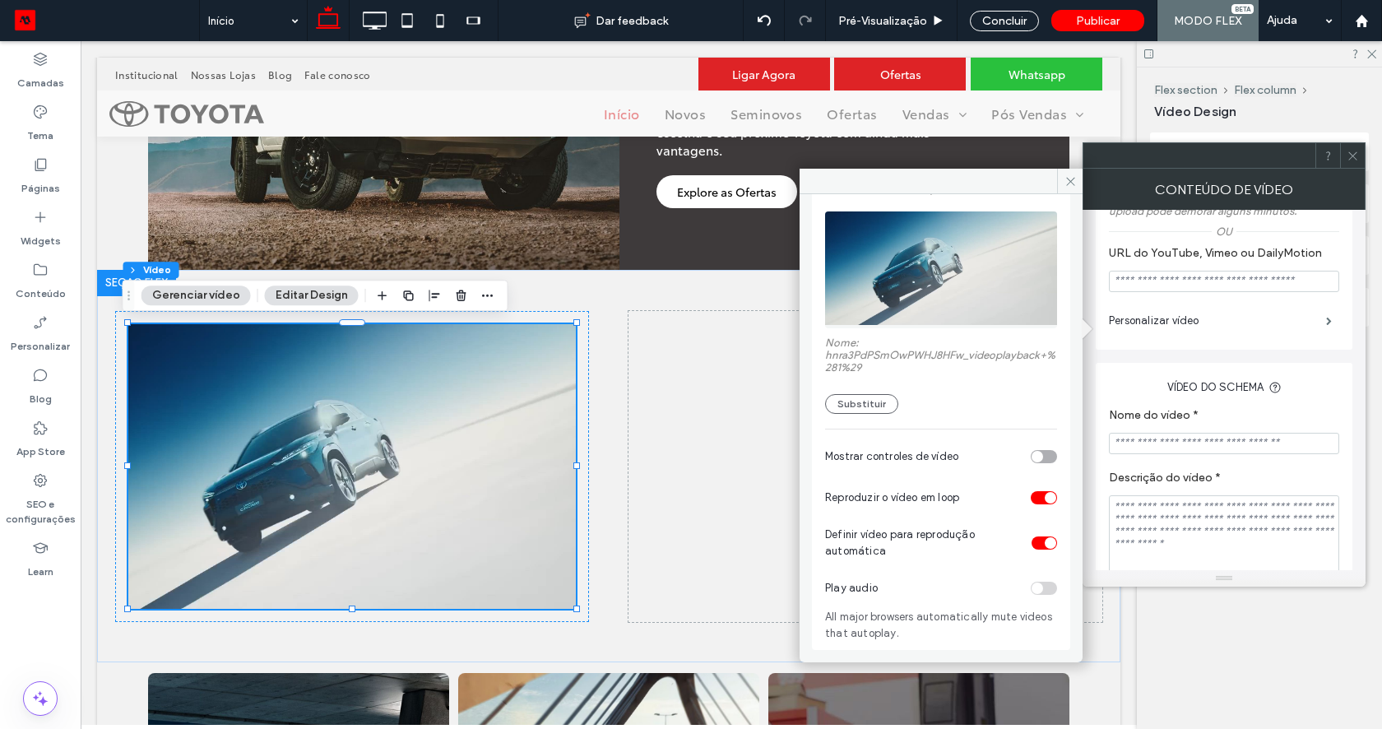
click at [1054, 182] on div at bounding box center [940, 181] width 283 height 25
click at [1064, 182] on icon at bounding box center [1070, 181] width 12 height 12
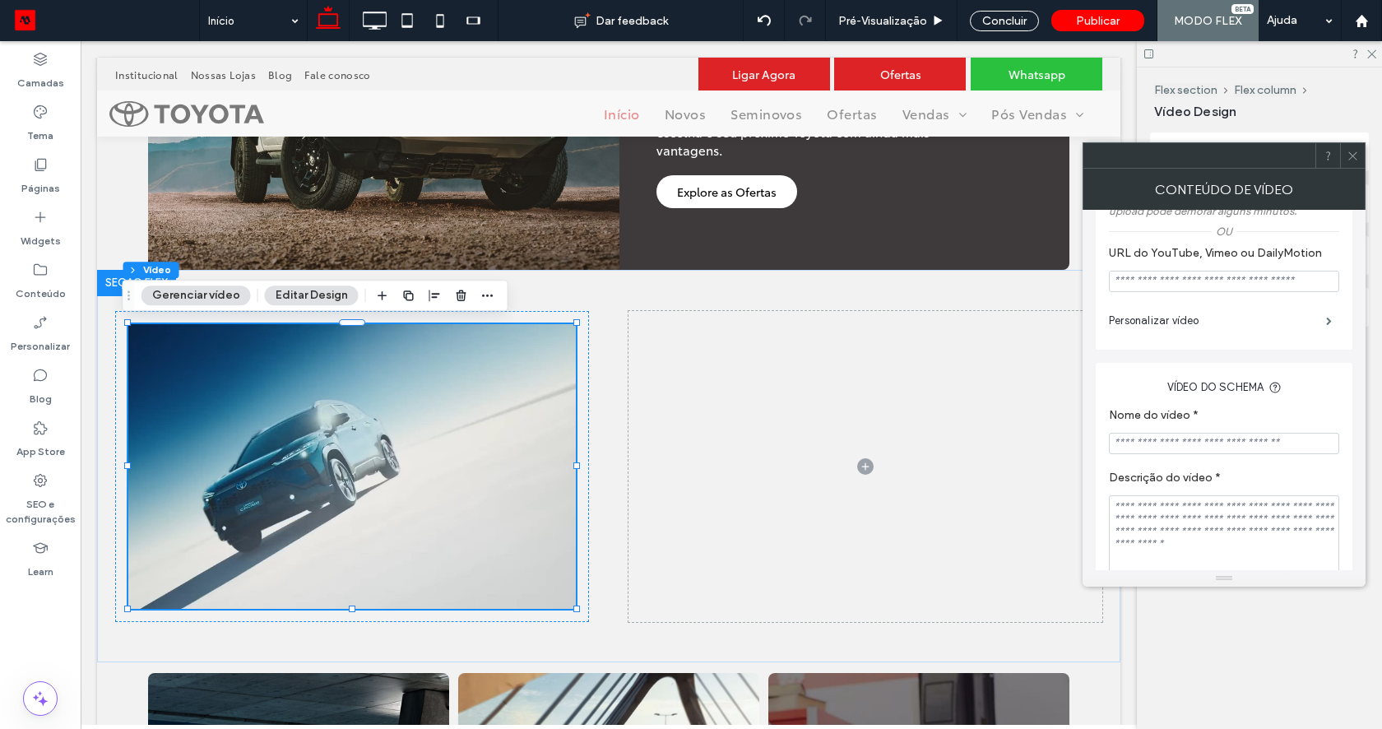
click at [1358, 158] on icon at bounding box center [1352, 156] width 12 height 12
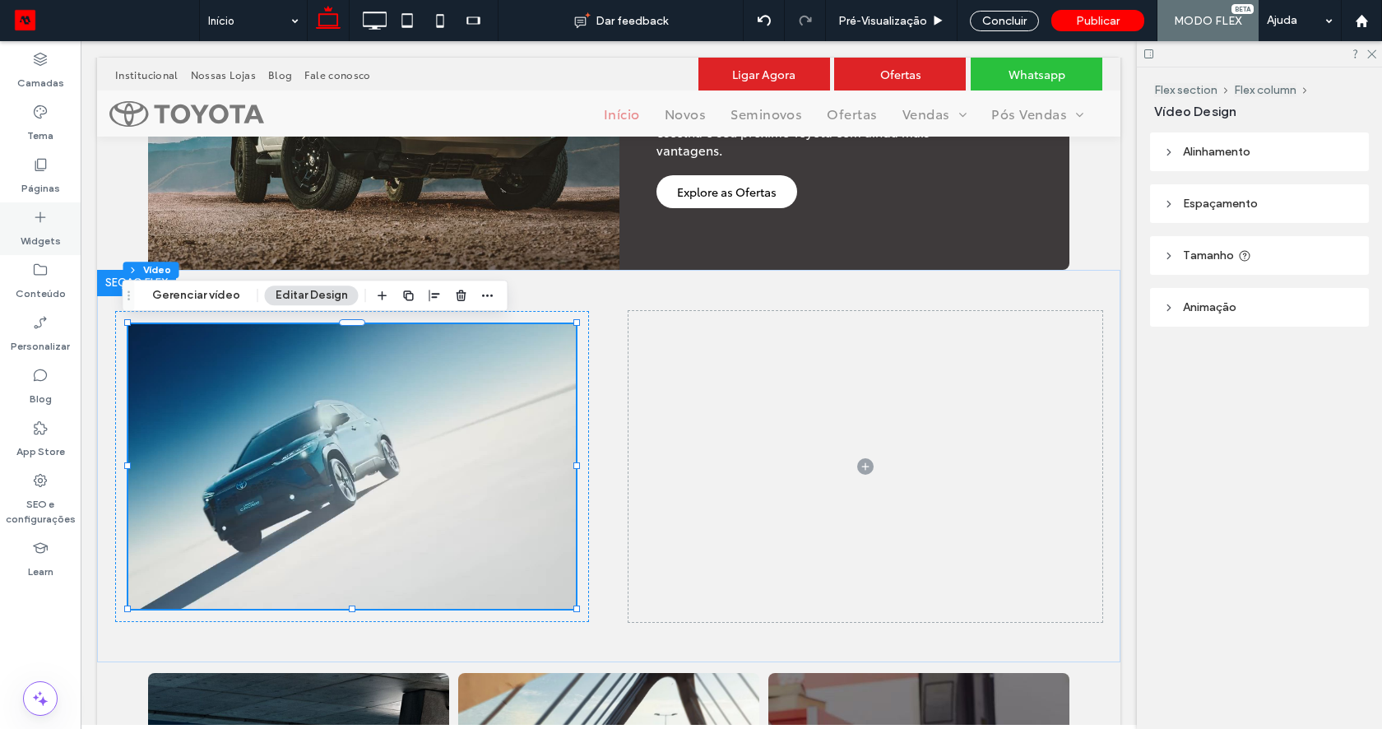
click at [48, 230] on label "Widgets" at bounding box center [41, 236] width 40 height 23
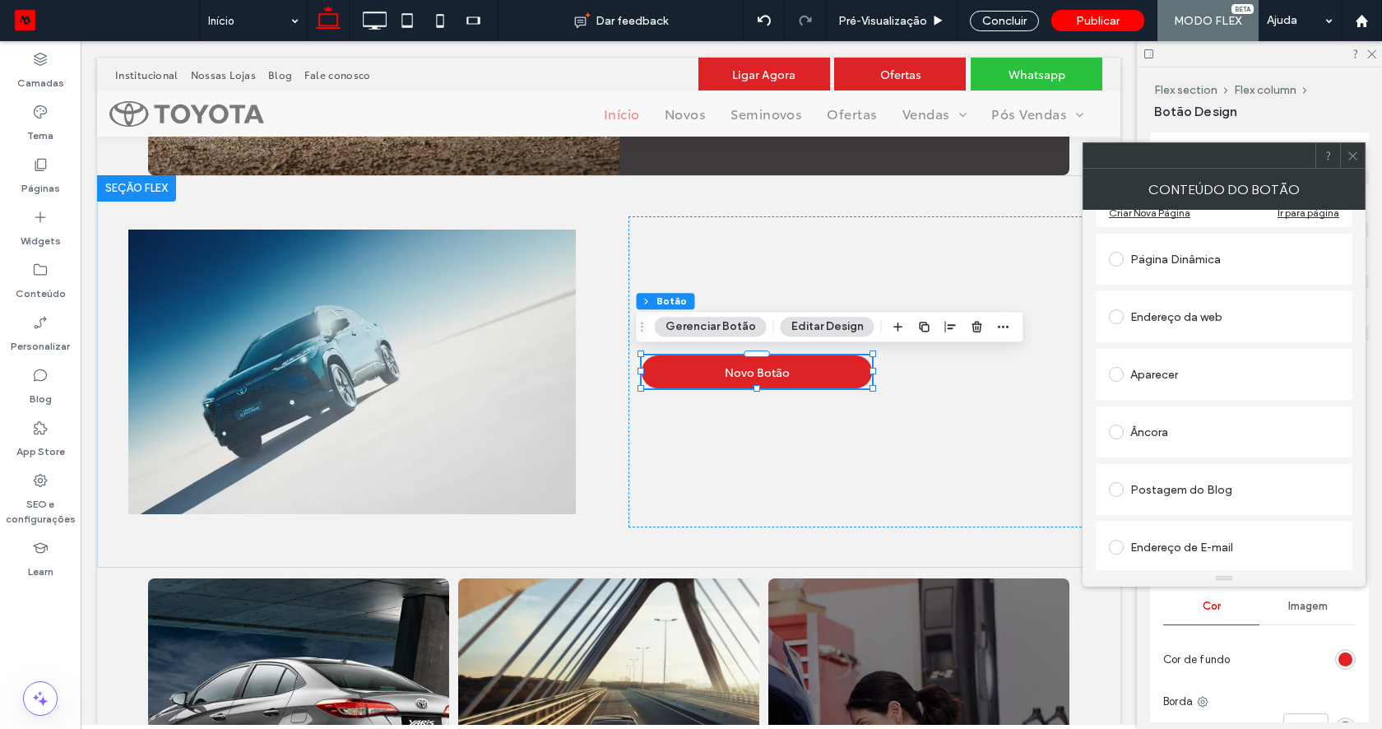
scroll to position [272, 0]
click at [1174, 257] on div "Página Dinâmica" at bounding box center [1224, 258] width 230 height 26
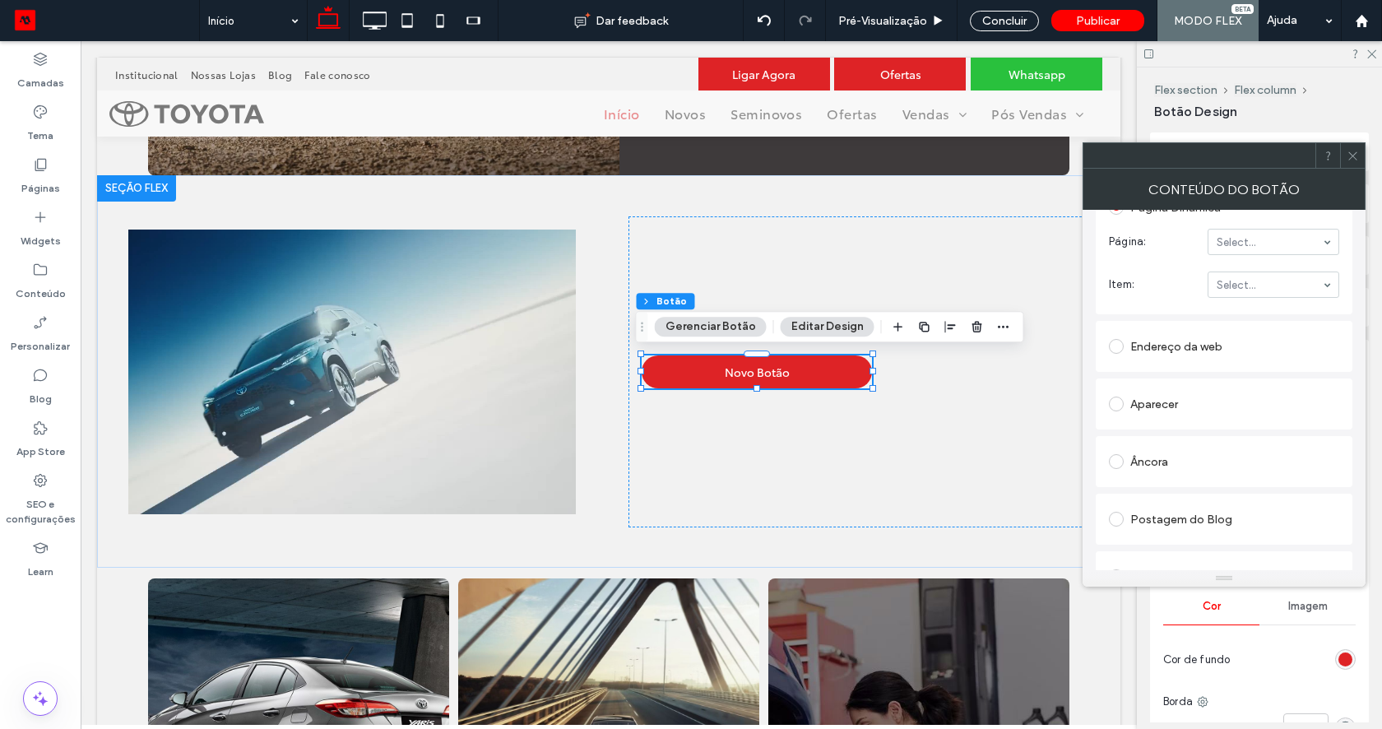
click at [1183, 354] on div "Endereço da web" at bounding box center [1224, 346] width 230 height 26
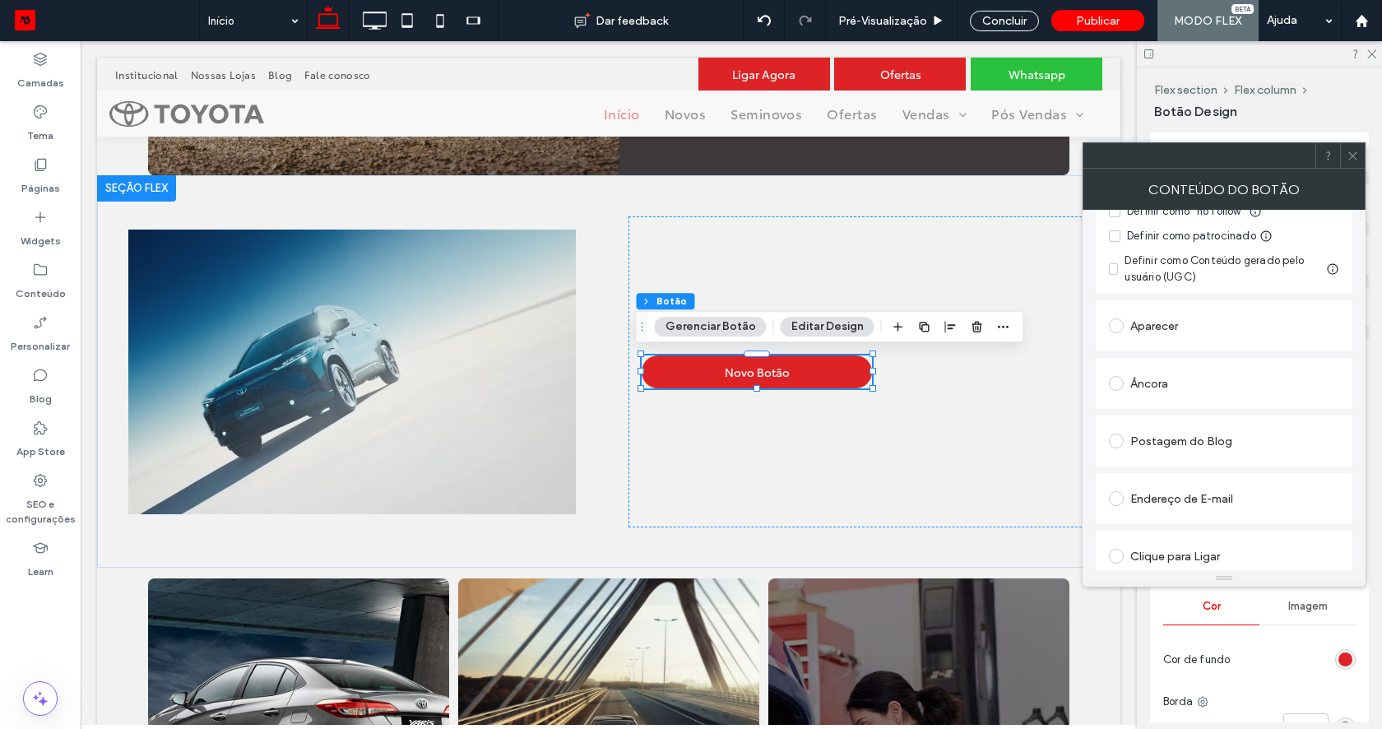
click at [1140, 330] on div "Aparecer" at bounding box center [1224, 326] width 230 height 26
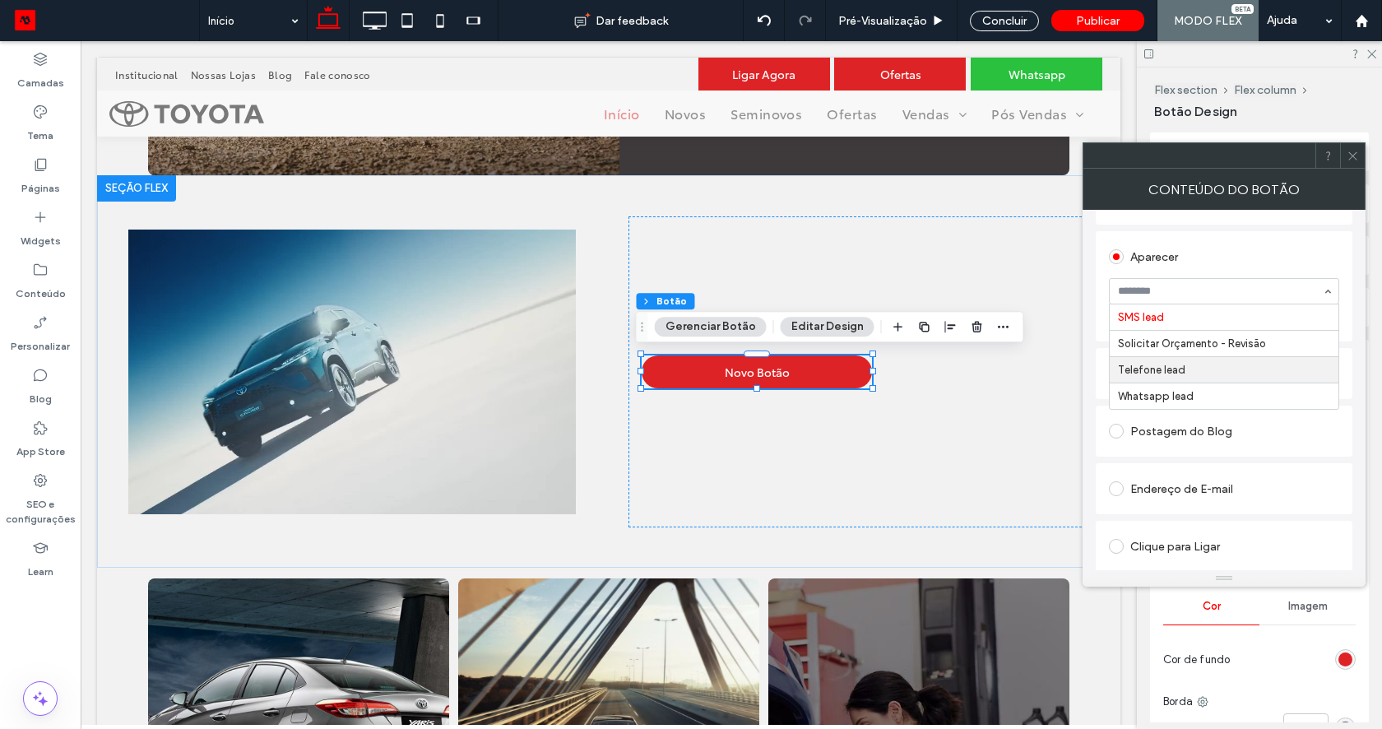
scroll to position [340, 0]
click at [1245, 255] on div "Aparecer" at bounding box center [1224, 255] width 230 height 26
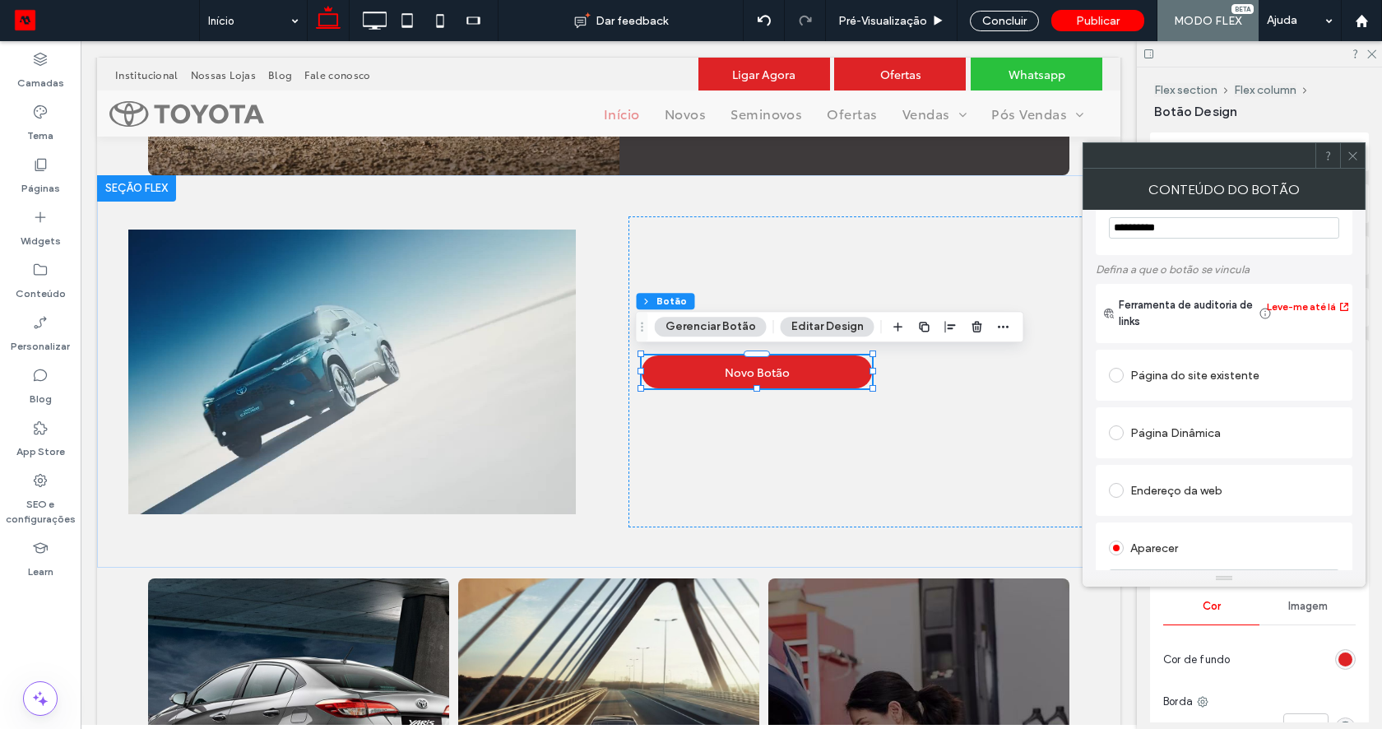
scroll to position [0, 0]
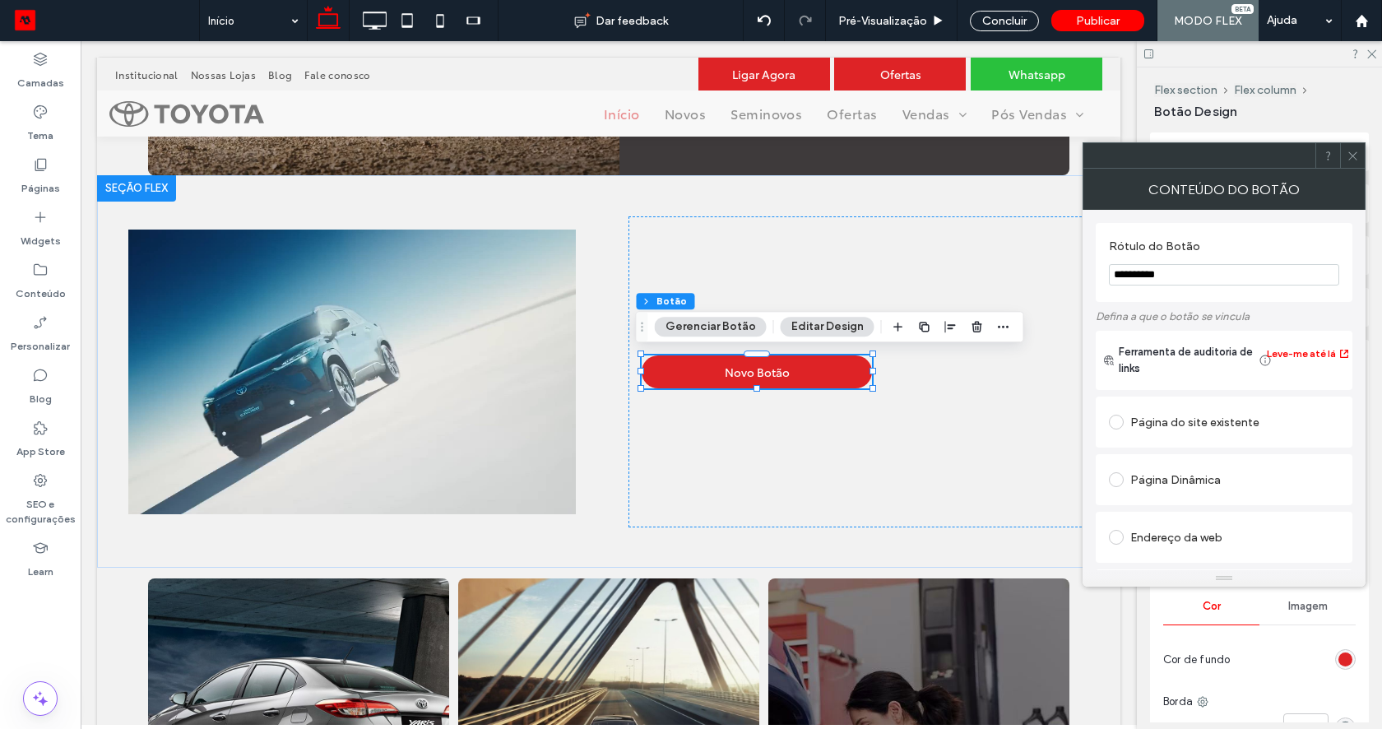
click at [1118, 485] on span at bounding box center [1116, 479] width 15 height 15
click at [1202, 279] on input "**********" at bounding box center [1224, 274] width 230 height 21
type input "*"
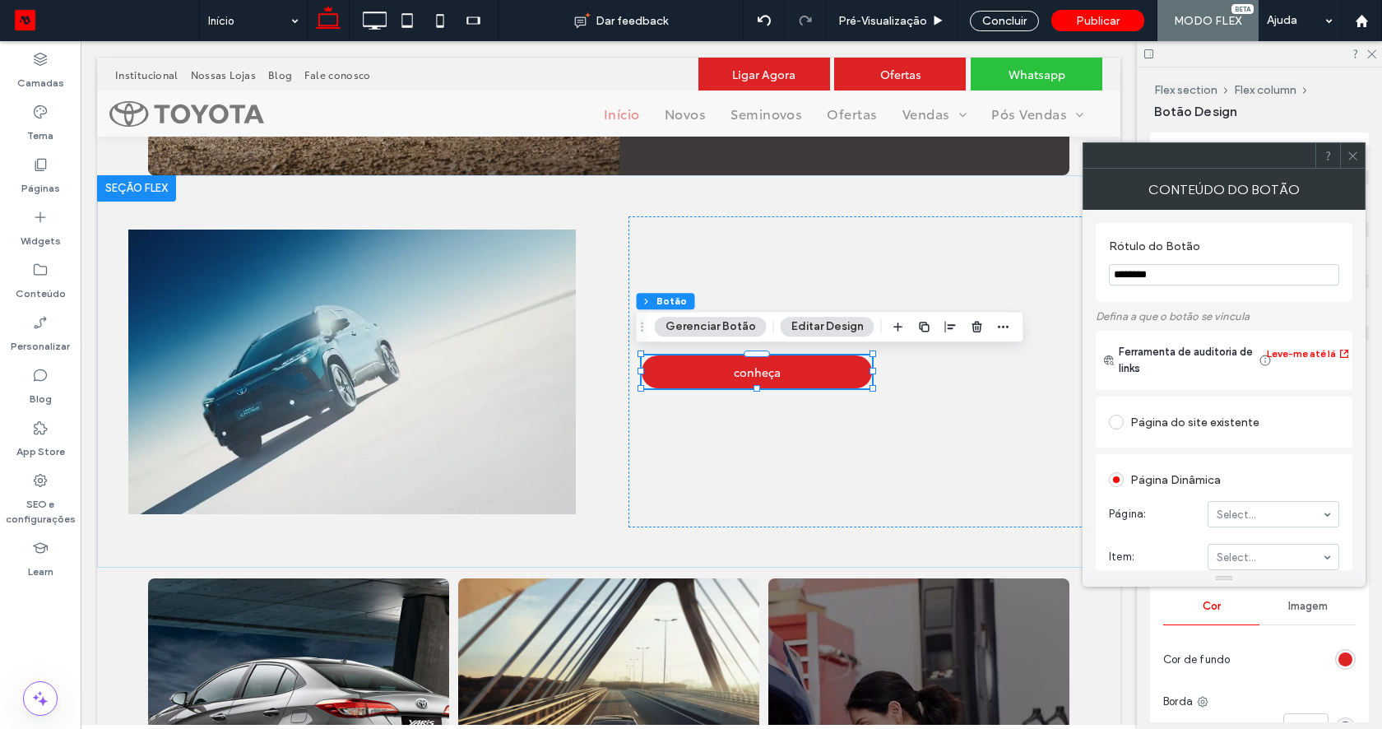
type input "*******"
click at [1239, 234] on section "Rótulo do Botão *******" at bounding box center [1224, 262] width 230 height 63
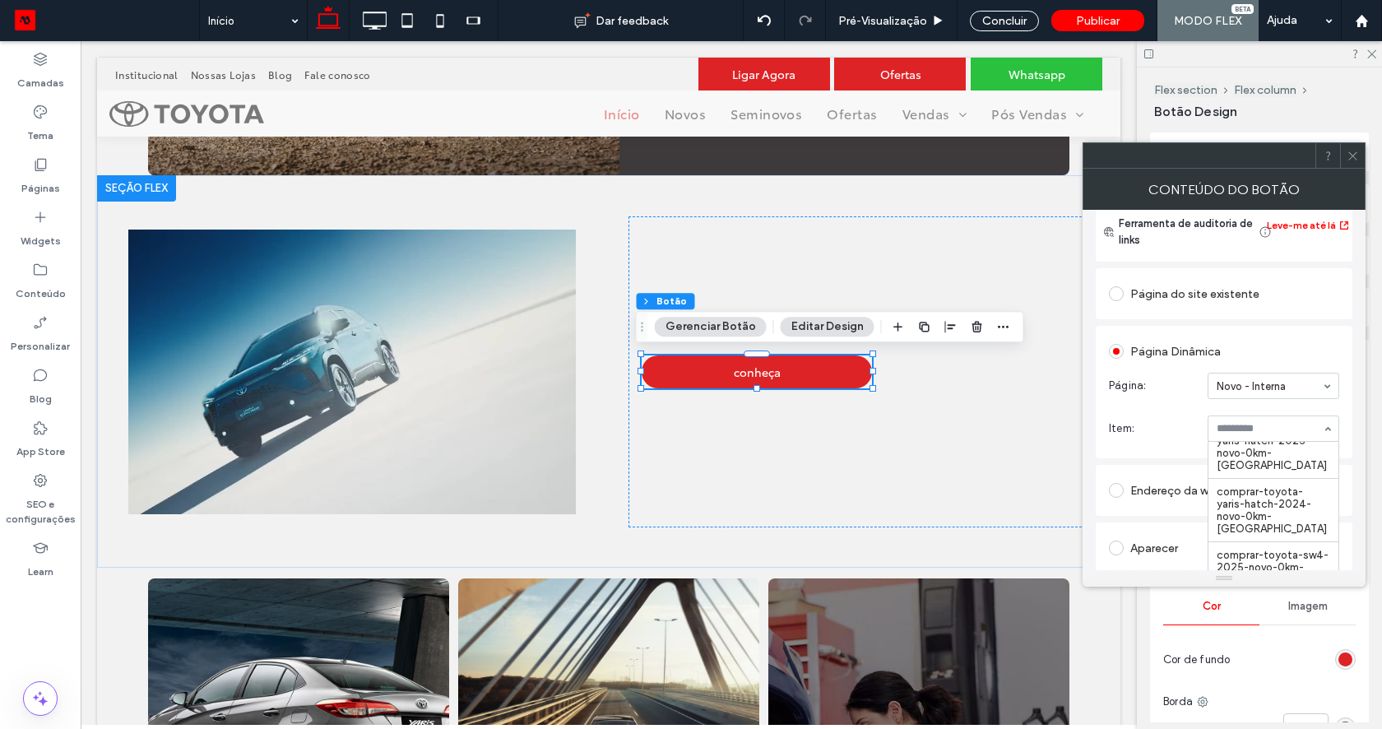
scroll to position [215, 0]
click at [1351, 153] on icon at bounding box center [1352, 156] width 12 height 12
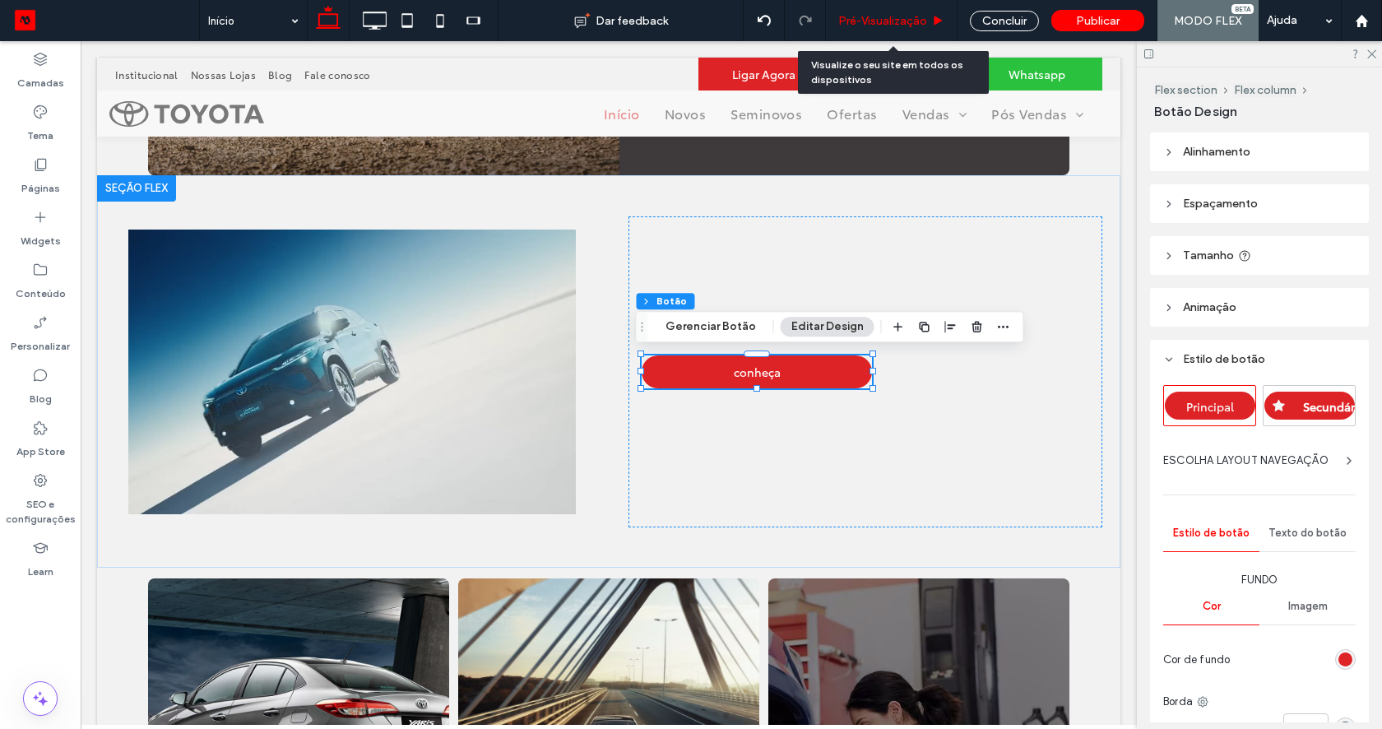
click at [896, 19] on span "Pré-Visualizaçāo" at bounding box center [882, 21] width 89 height 14
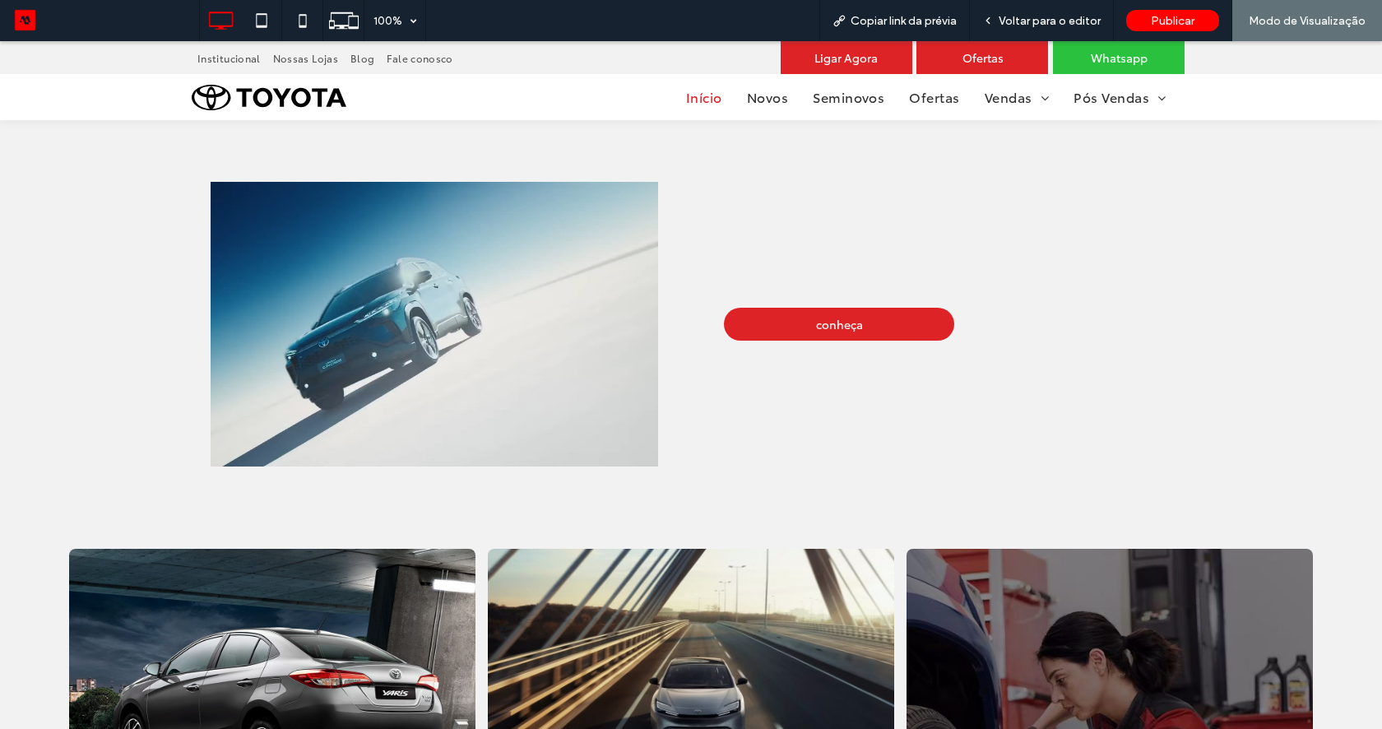
scroll to position [1869, 0]
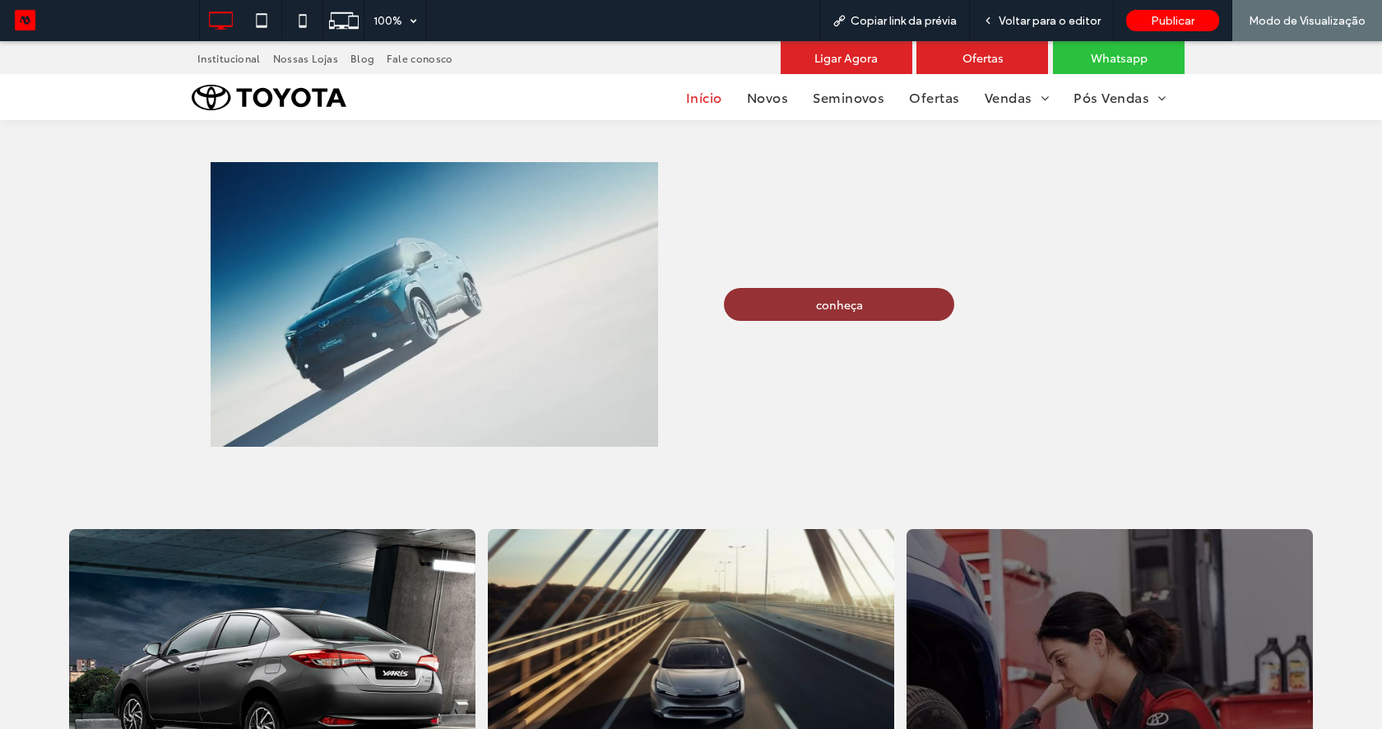
click at [864, 289] on link "conheça" at bounding box center [839, 304] width 230 height 33
click at [1014, 23] on span "Voltar para o editor" at bounding box center [1049, 21] width 102 height 14
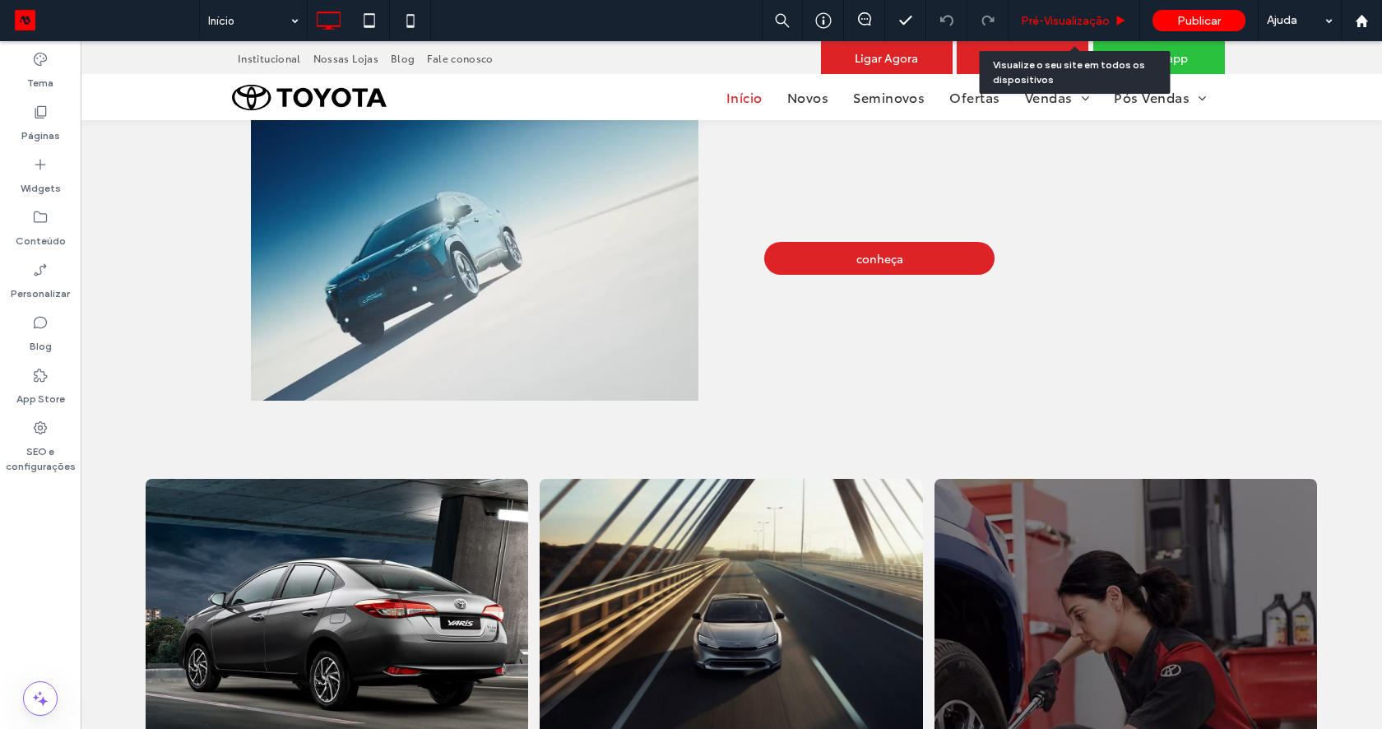
click at [1047, 19] on span "Pré-Visualizaçāo" at bounding box center [1065, 21] width 89 height 14
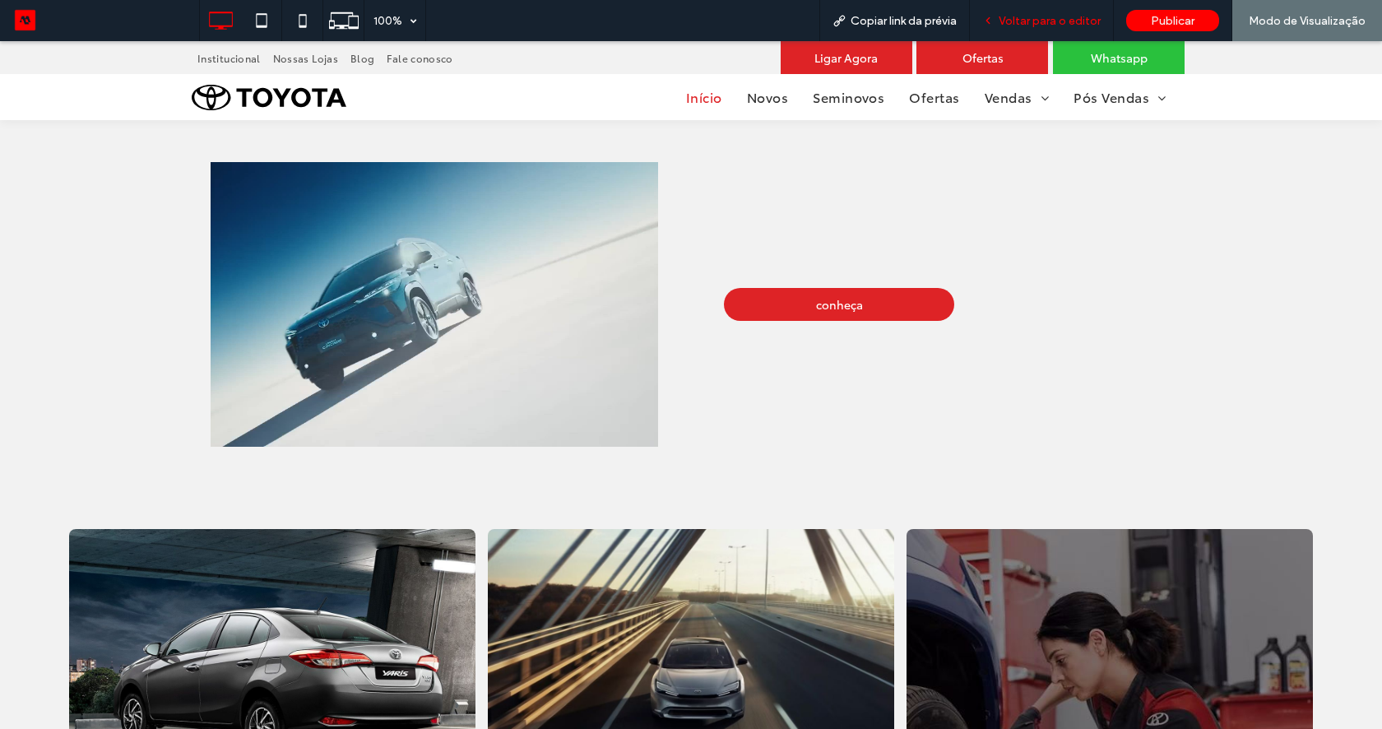
click at [1043, 19] on span "Voltar para o editor" at bounding box center [1049, 21] width 102 height 14
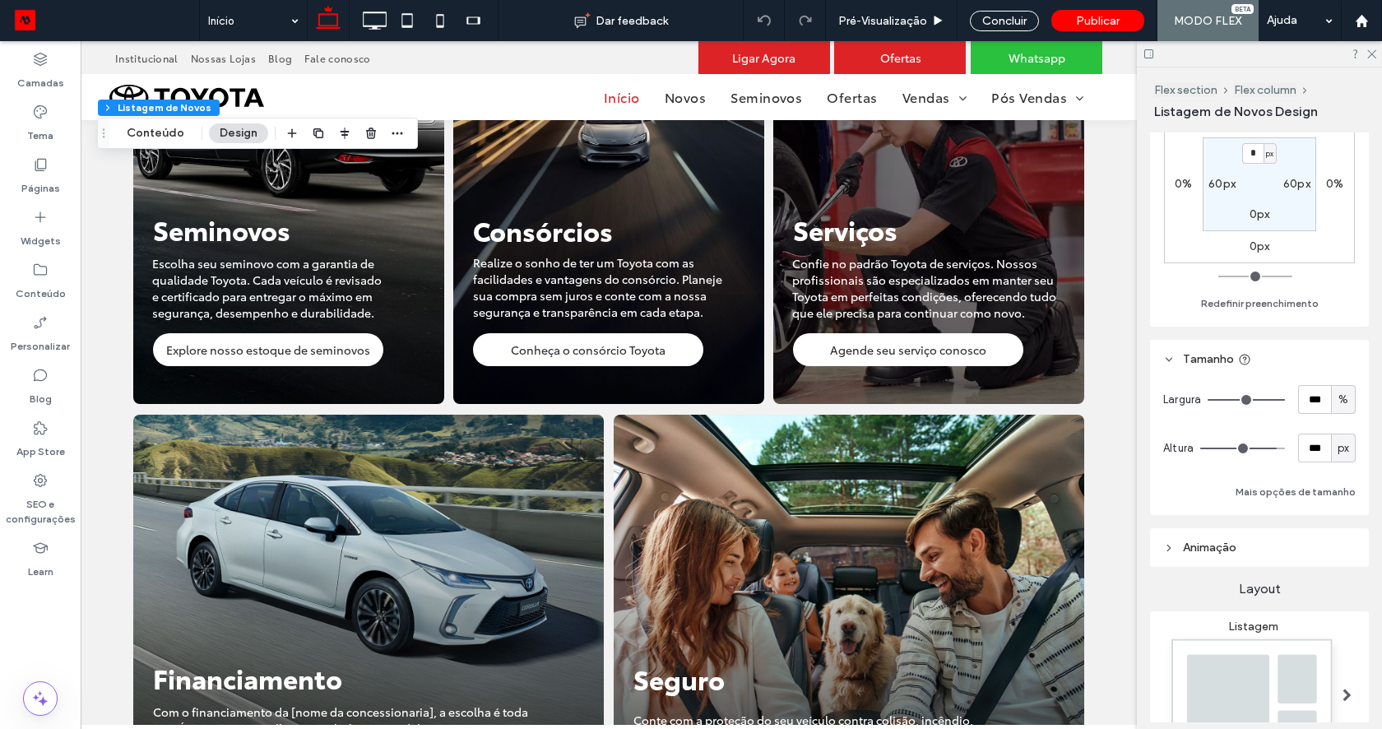
scroll to position [221, 0]
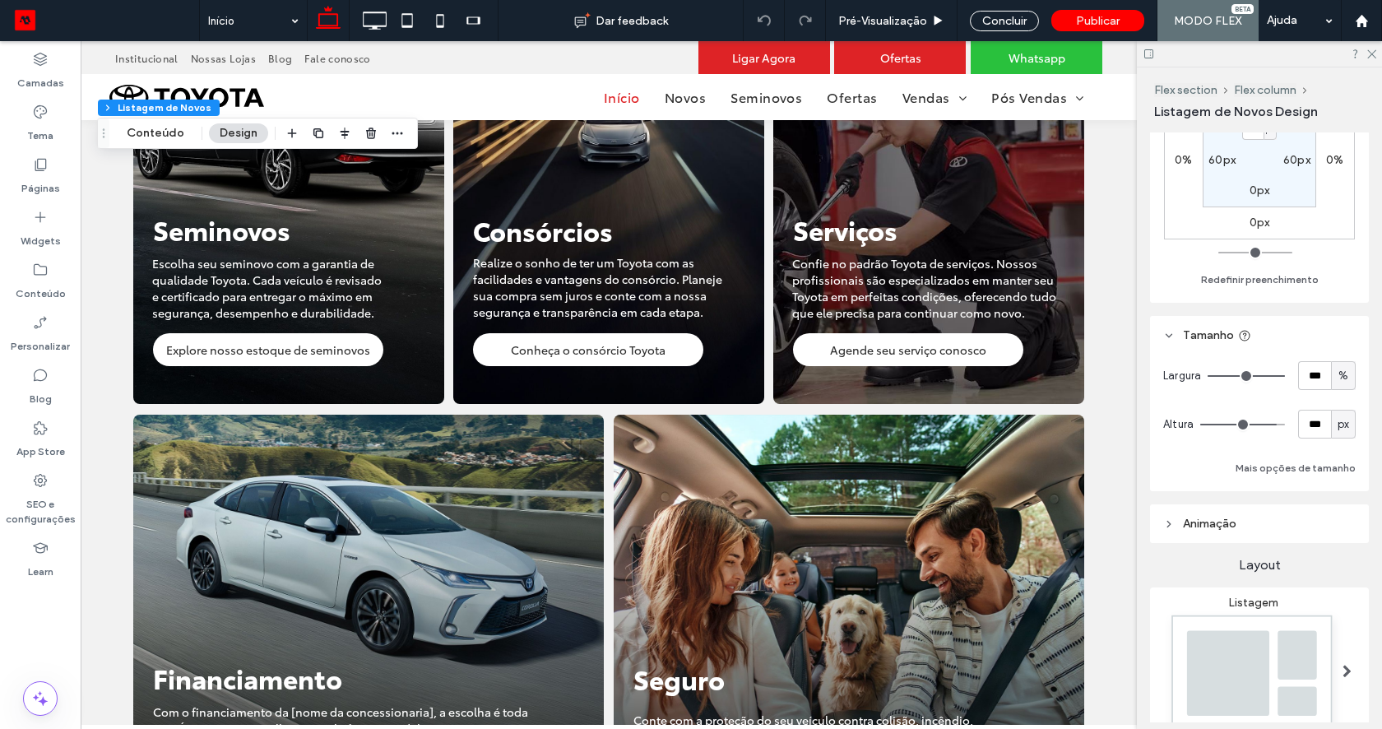
click at [1337, 424] on span "px" at bounding box center [1343, 424] width 12 height 16
click at [1337, 567] on span "A" at bounding box center [1334, 568] width 7 height 16
type input "*"
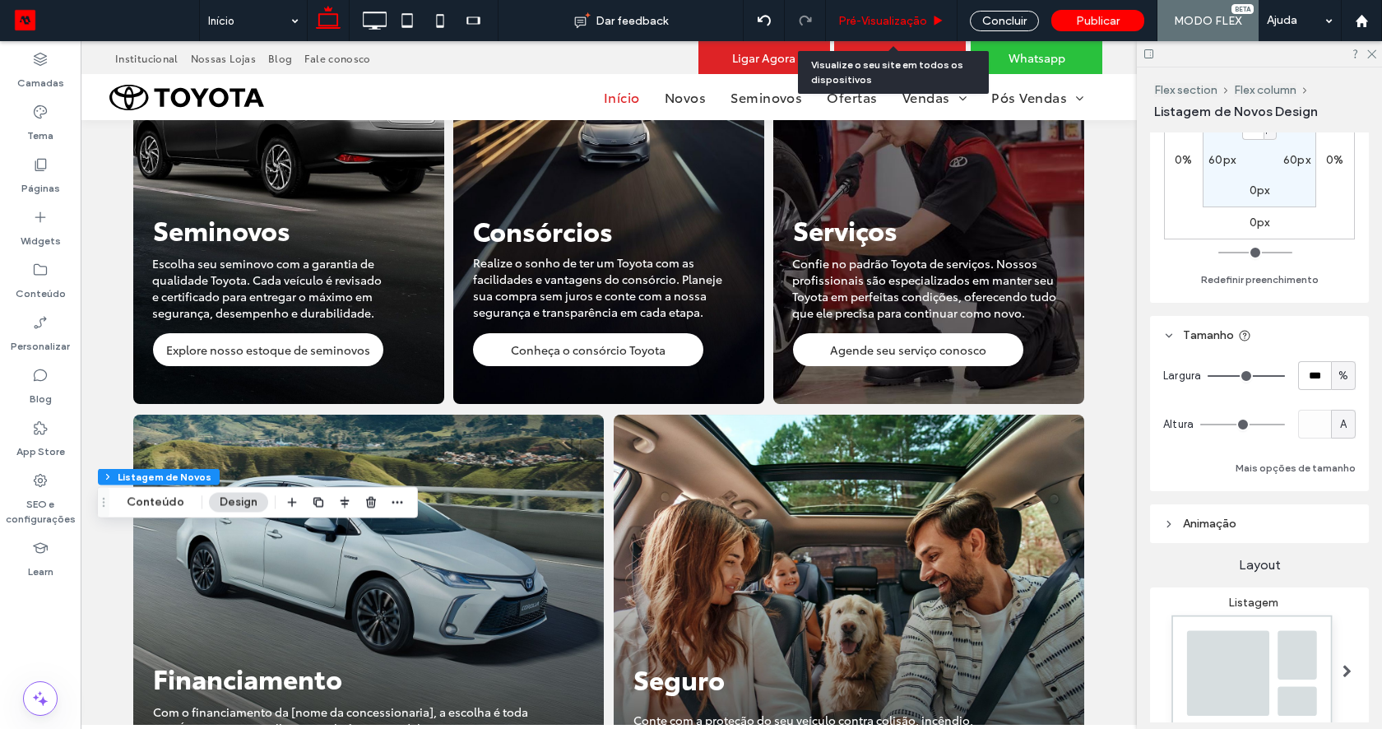
click at [896, 21] on span "Pré-Visualizaçāo" at bounding box center [882, 21] width 89 height 14
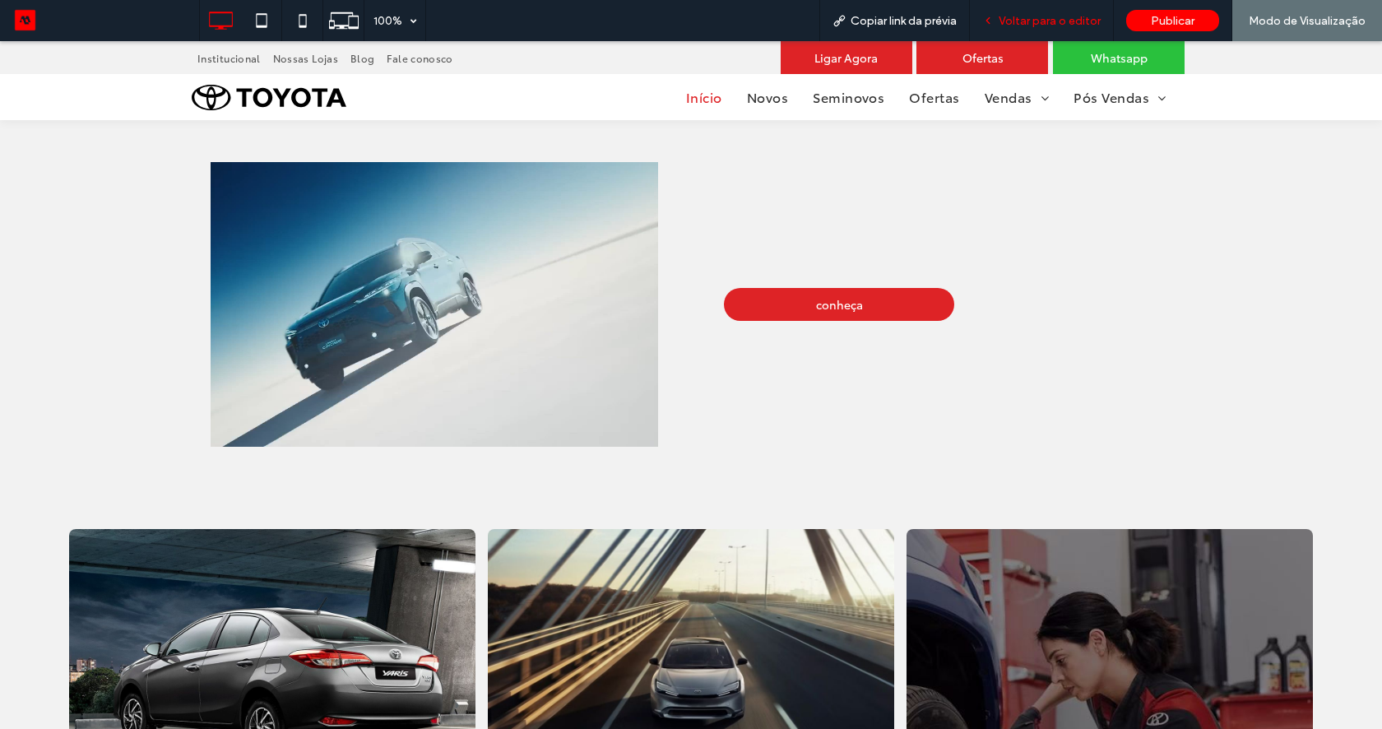
click at [1028, 8] on div "Voltar para o editor" at bounding box center [1042, 20] width 144 height 41
click at [1038, 15] on span "Voltar para o editor" at bounding box center [1049, 21] width 102 height 14
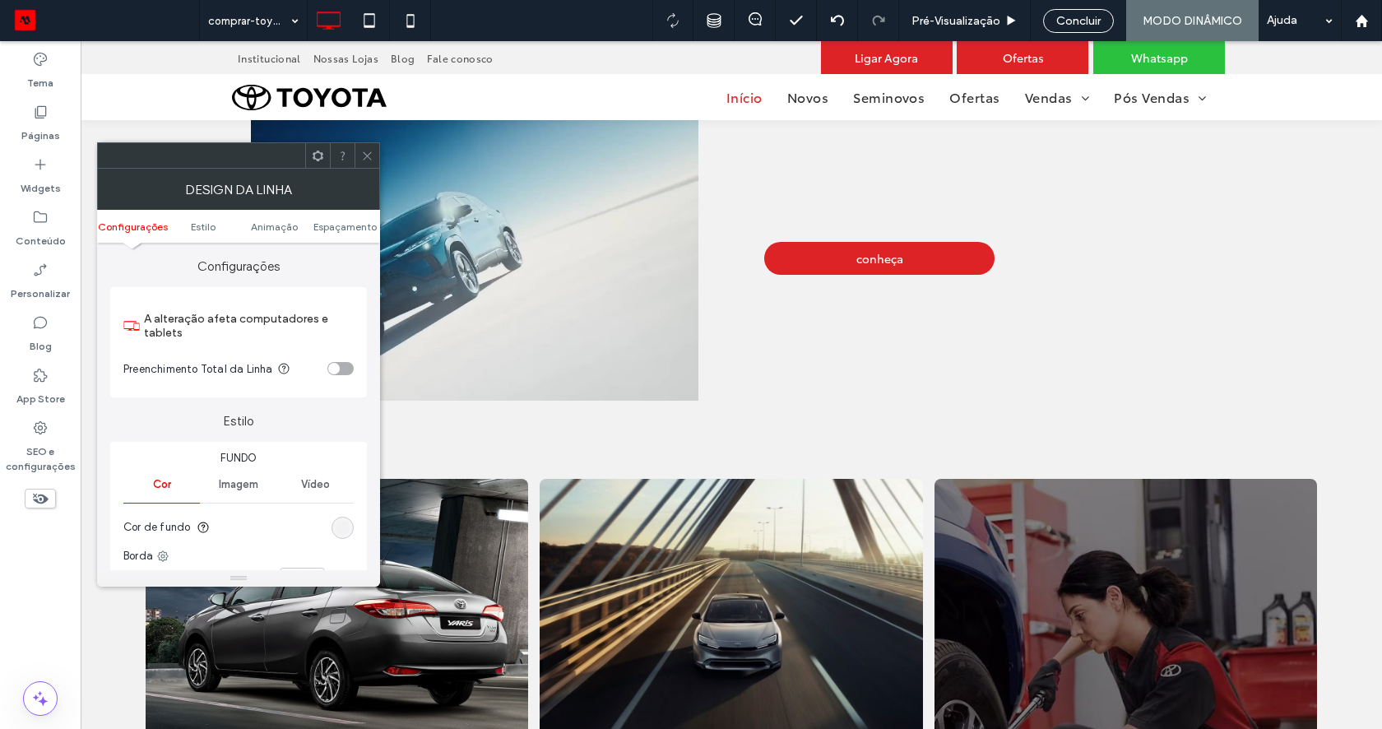
click at [356, 152] on div at bounding box center [366, 155] width 25 height 25
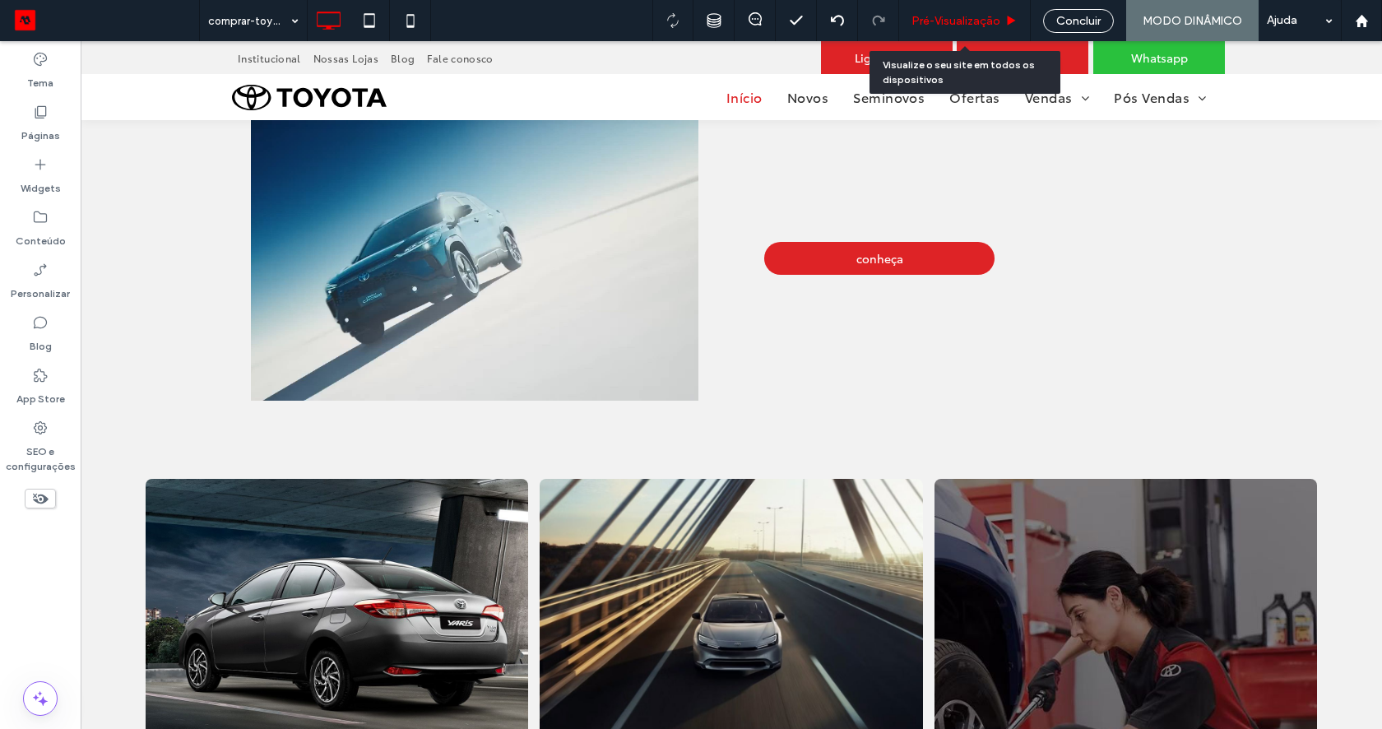
click at [967, 11] on div "Pré-Visualizaçāo" at bounding box center [965, 20] width 132 height 41
click at [929, 21] on span "Pré-Visualizaçāo" at bounding box center [955, 21] width 89 height 14
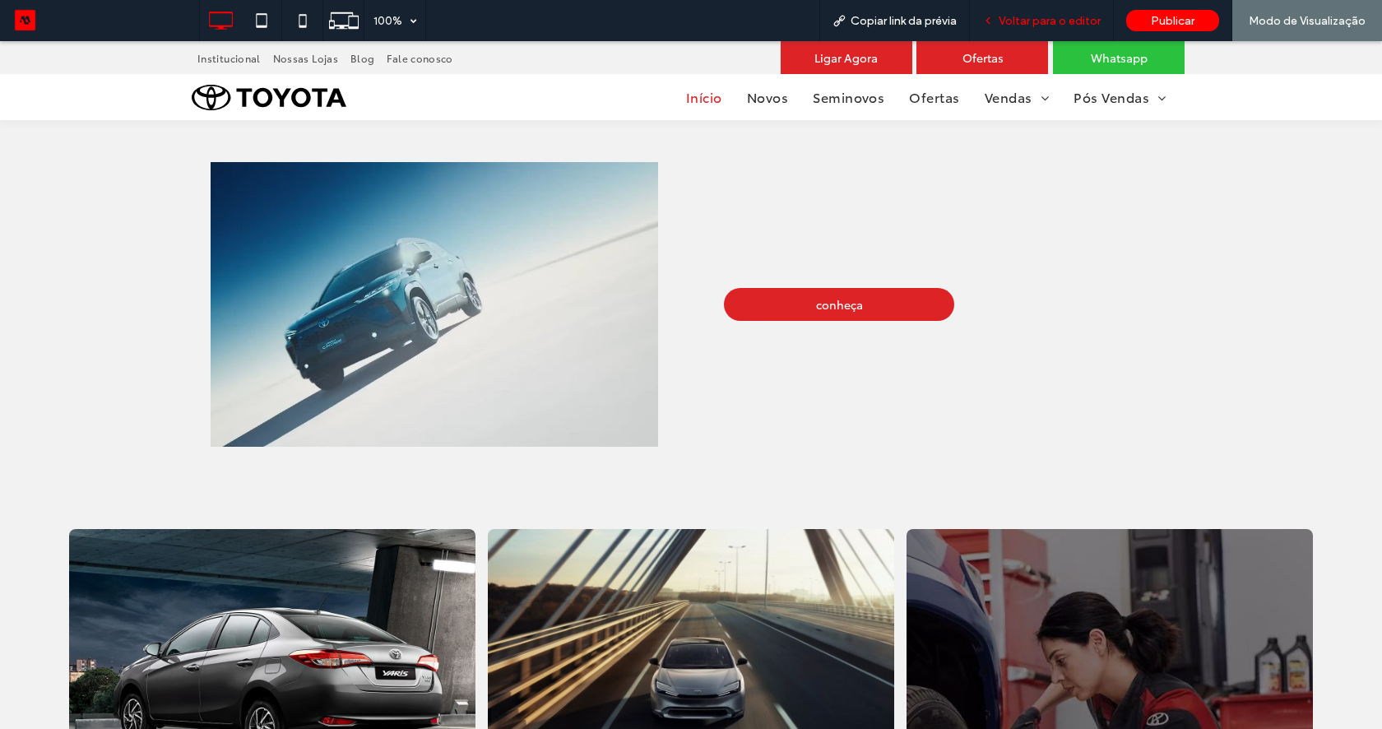
click at [1025, 18] on span "Voltar para o editor" at bounding box center [1049, 21] width 102 height 14
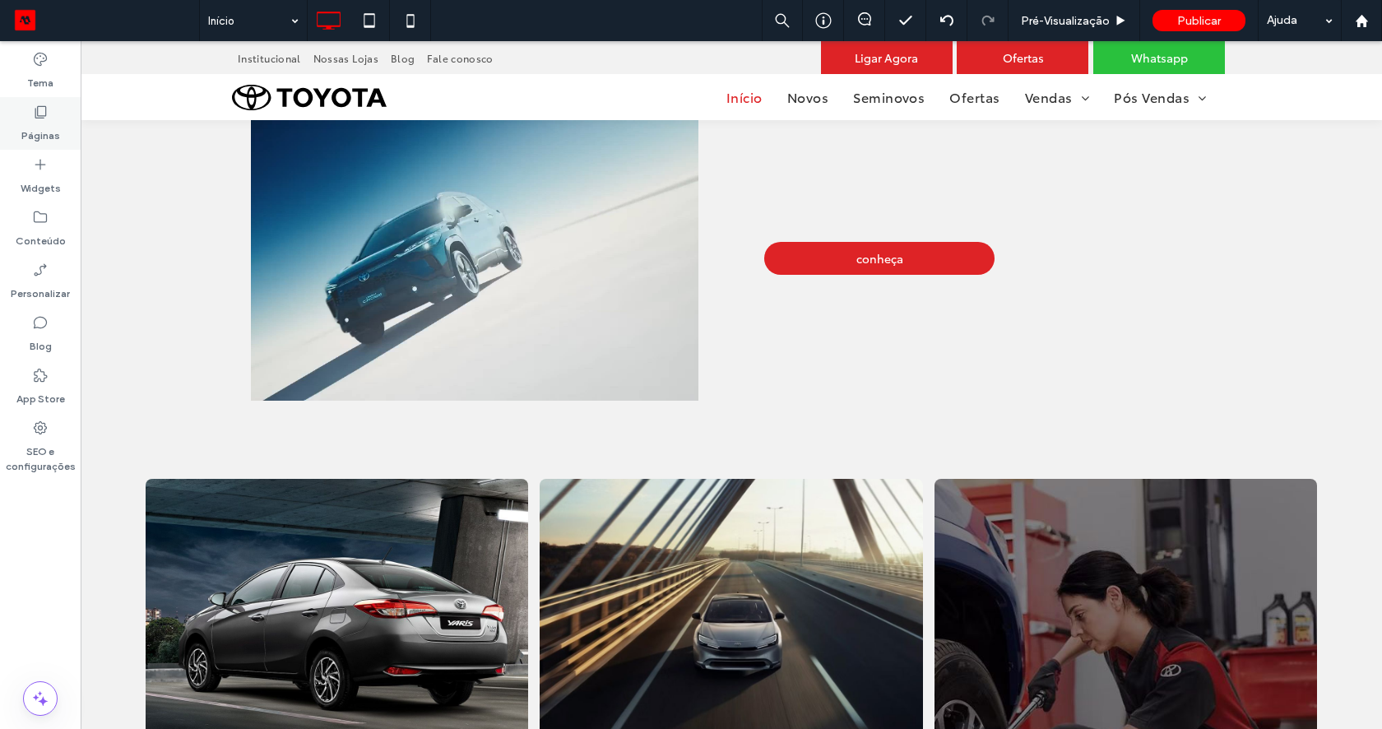
click at [49, 125] on label "Páginas" at bounding box center [40, 131] width 39 height 23
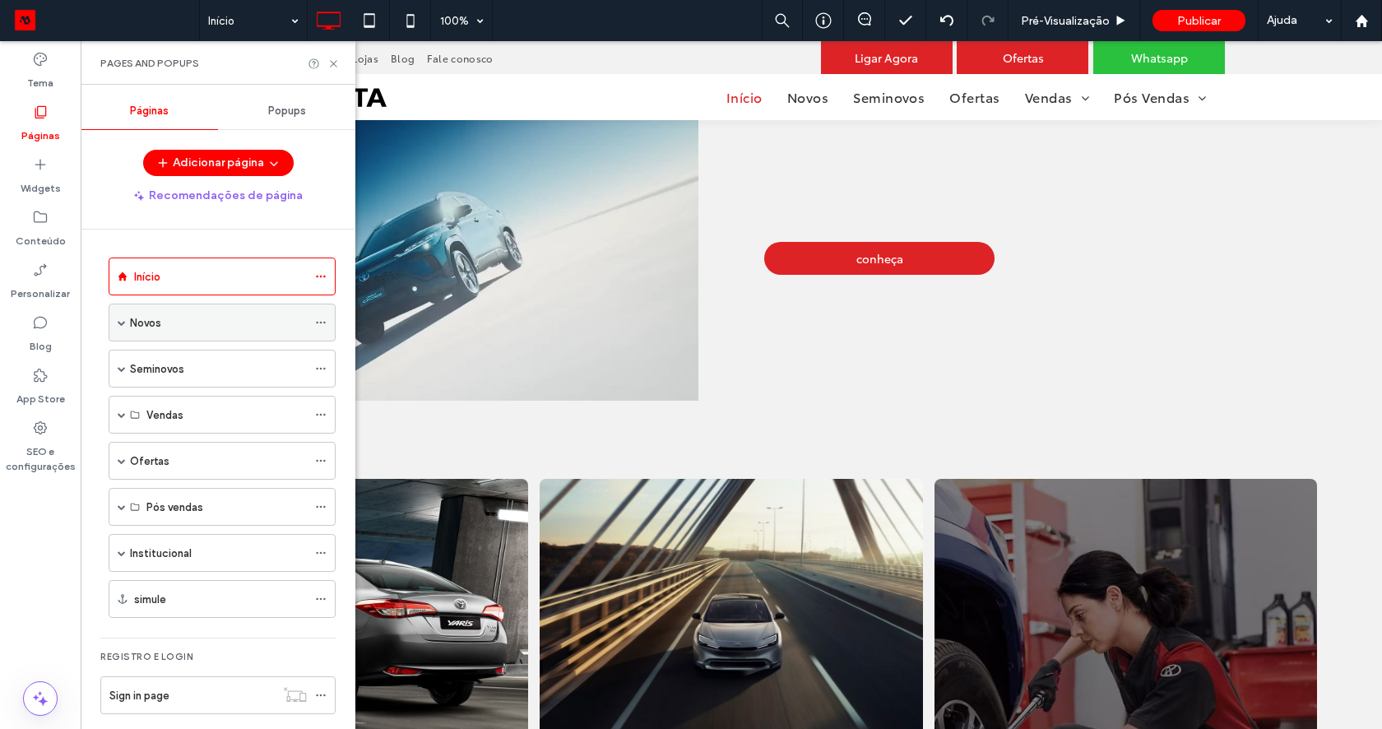
click at [119, 323] on span at bounding box center [122, 322] width 8 height 8
click at [39, 127] on label "Páginas" at bounding box center [40, 131] width 39 height 23
click at [334, 62] on use at bounding box center [333, 63] width 7 height 7
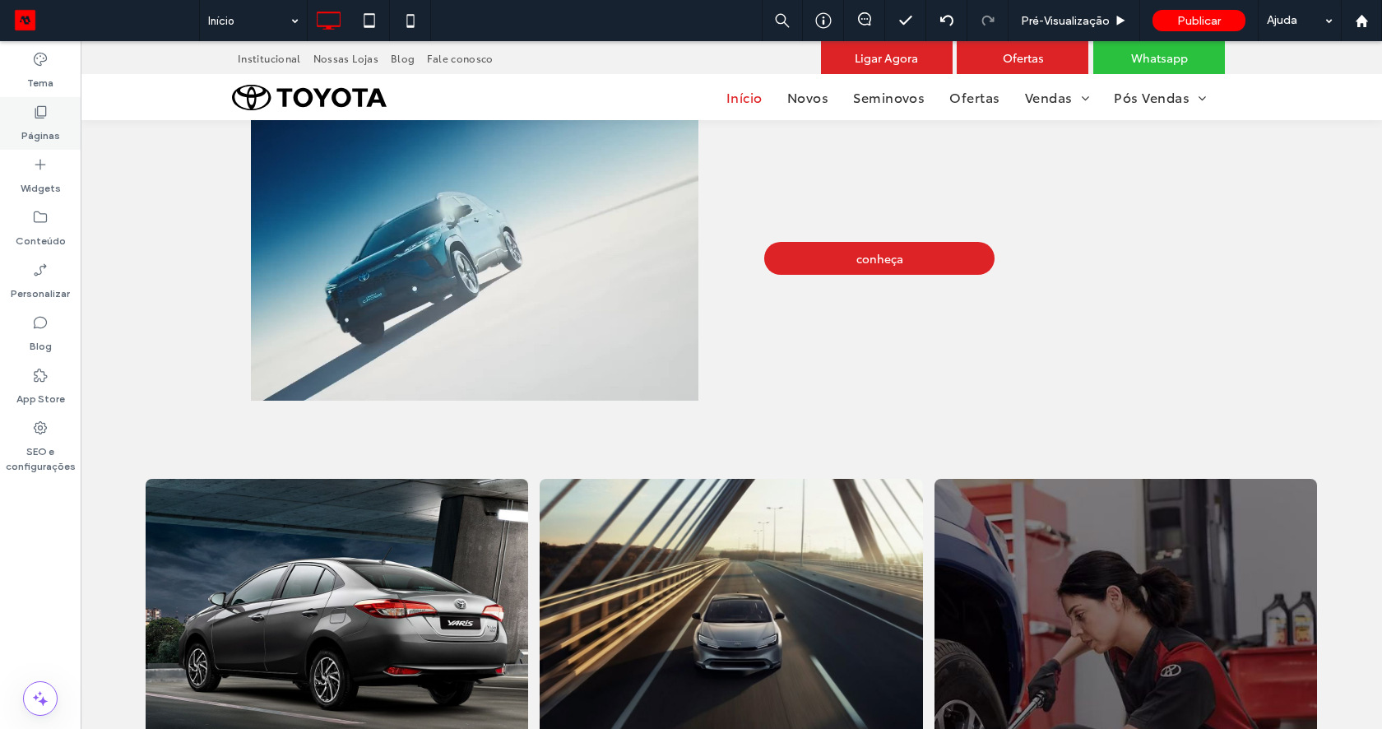
click at [34, 124] on label "Páginas" at bounding box center [40, 131] width 39 height 23
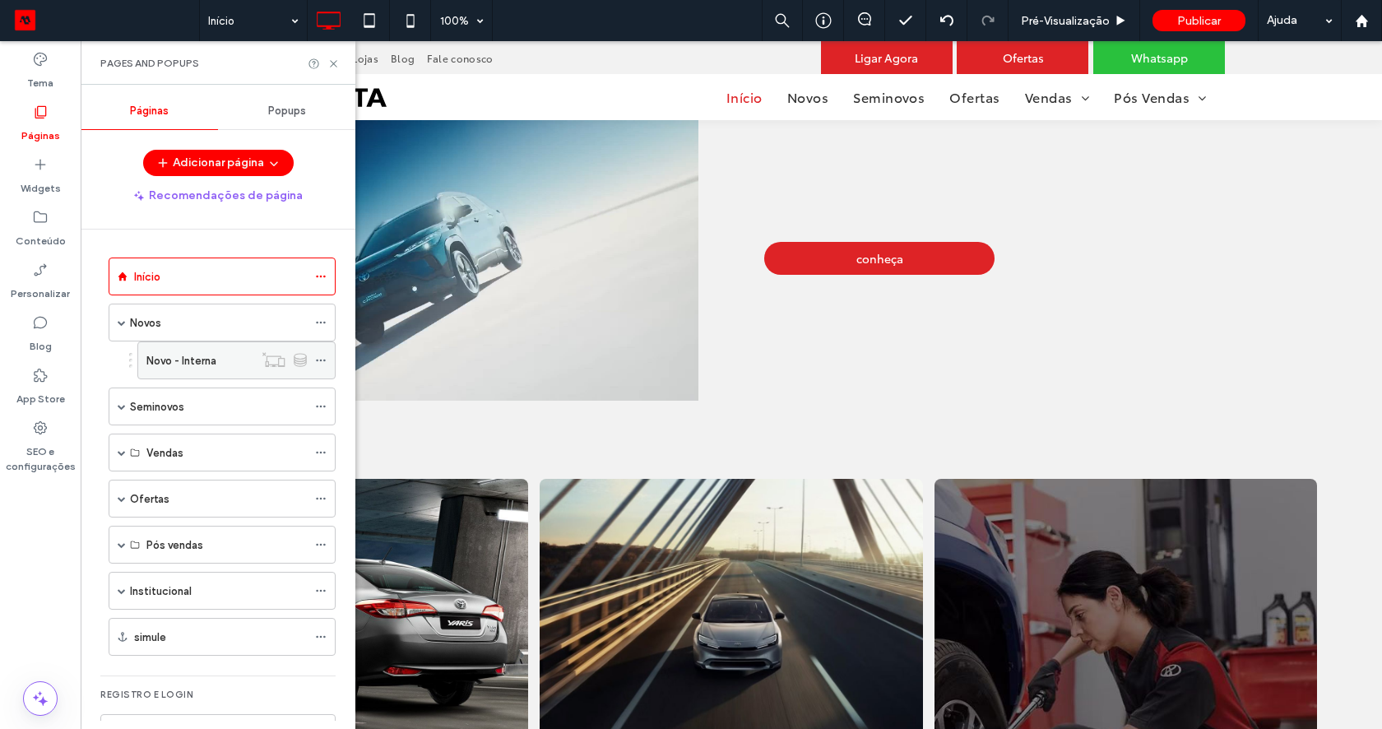
click at [220, 367] on div "Novo - Interna" at bounding box center [199, 360] width 107 height 17
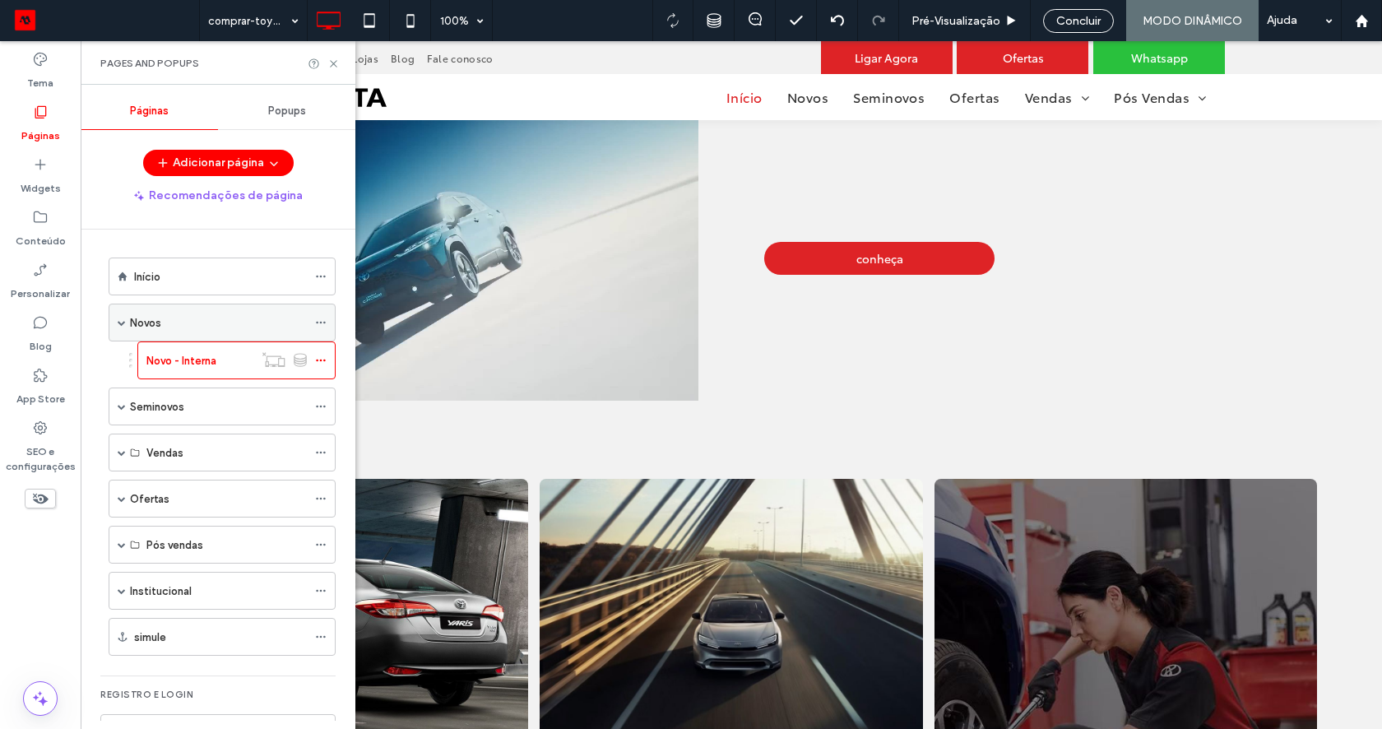
click at [138, 325] on label "Novos" at bounding box center [145, 322] width 31 height 29
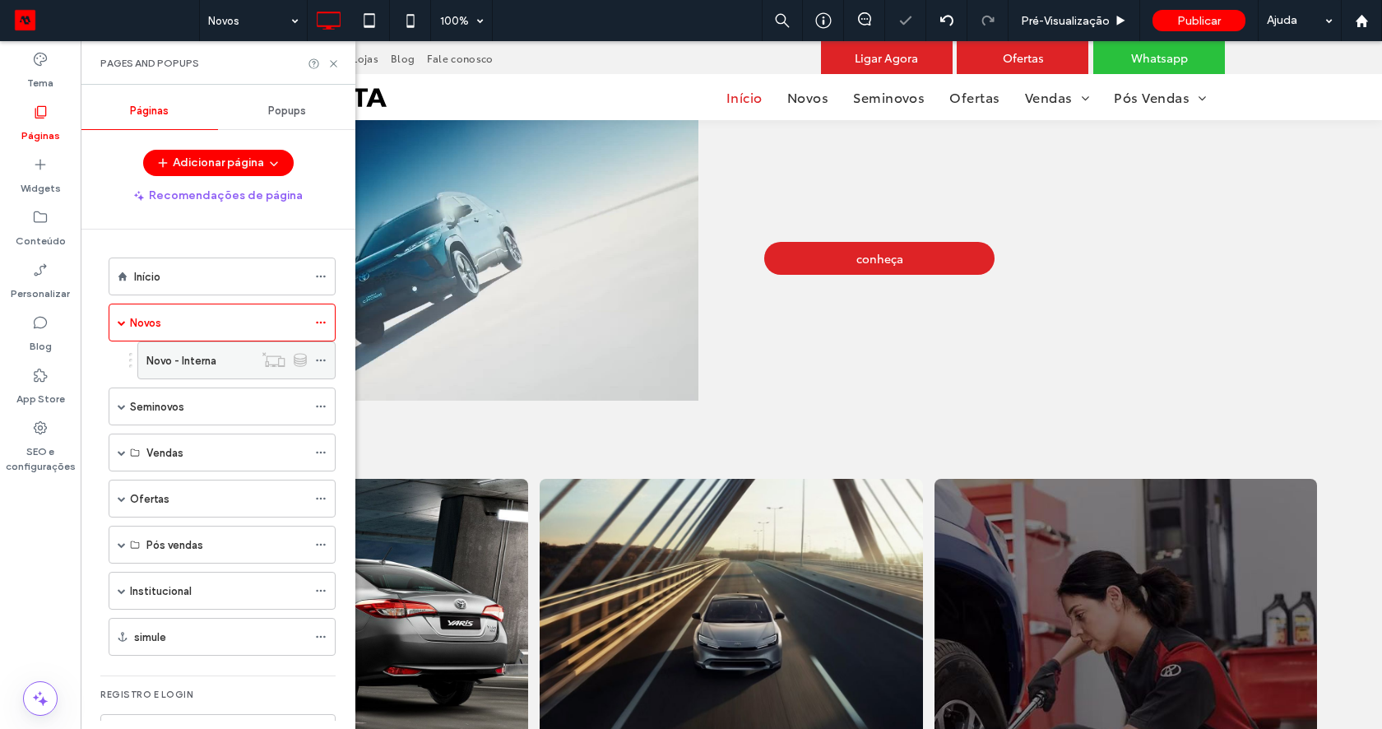
click at [201, 366] on label "Novo - Interna" at bounding box center [181, 360] width 70 height 29
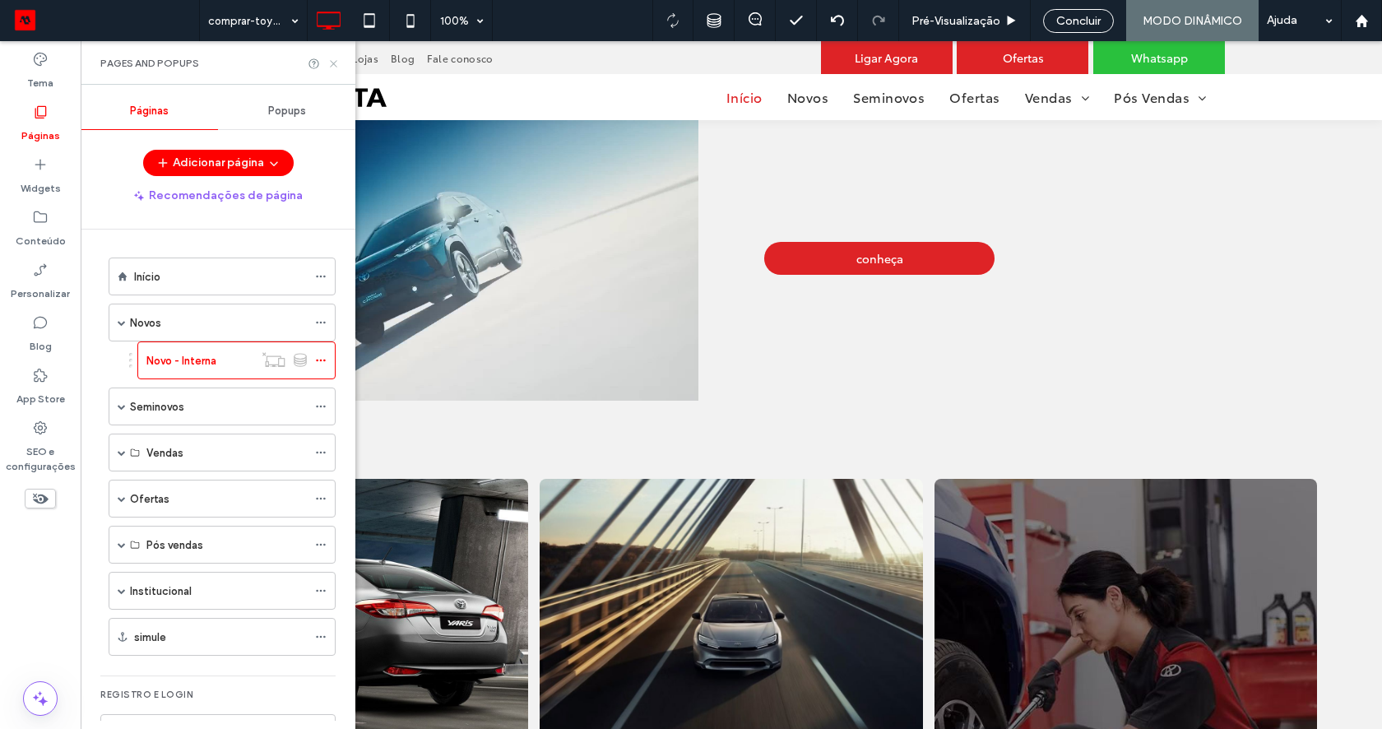
click at [335, 63] on icon at bounding box center [333, 64] width 12 height 12
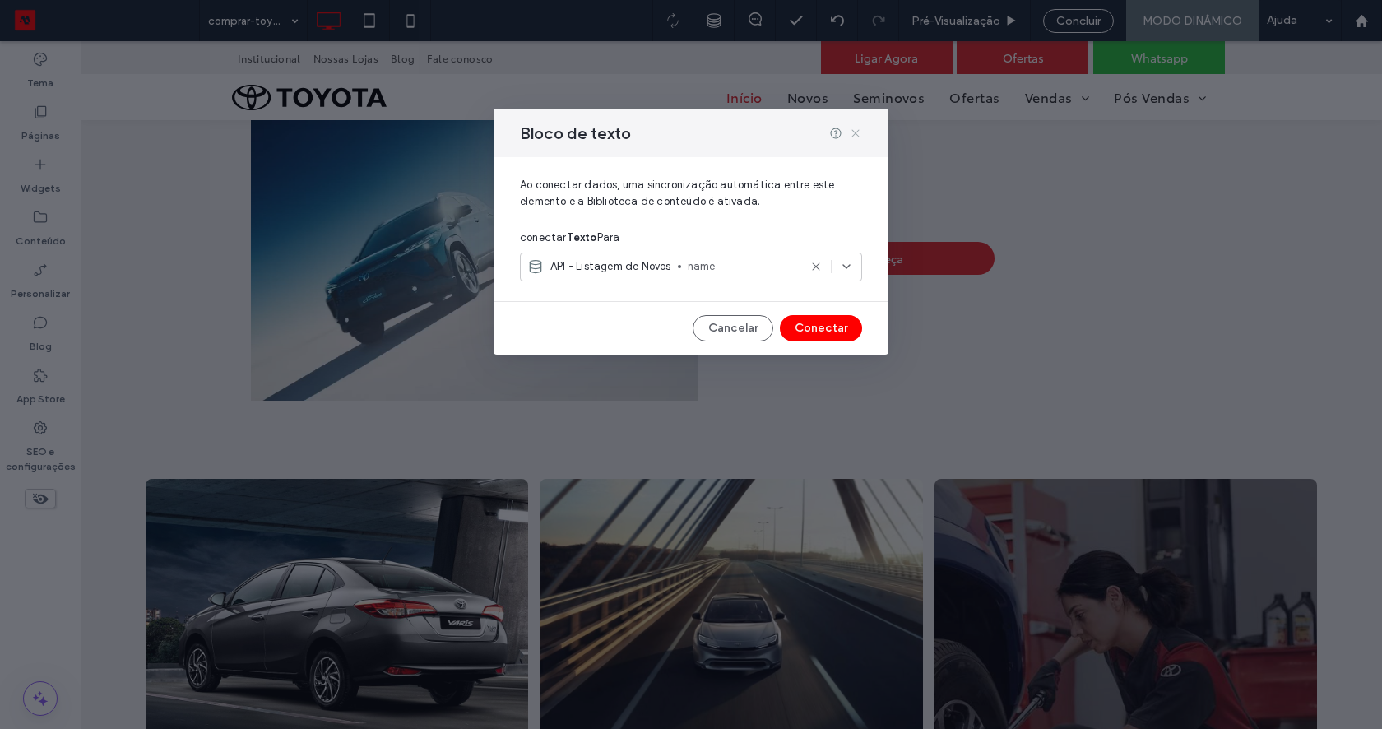
click at [857, 138] on icon at bounding box center [855, 133] width 13 height 13
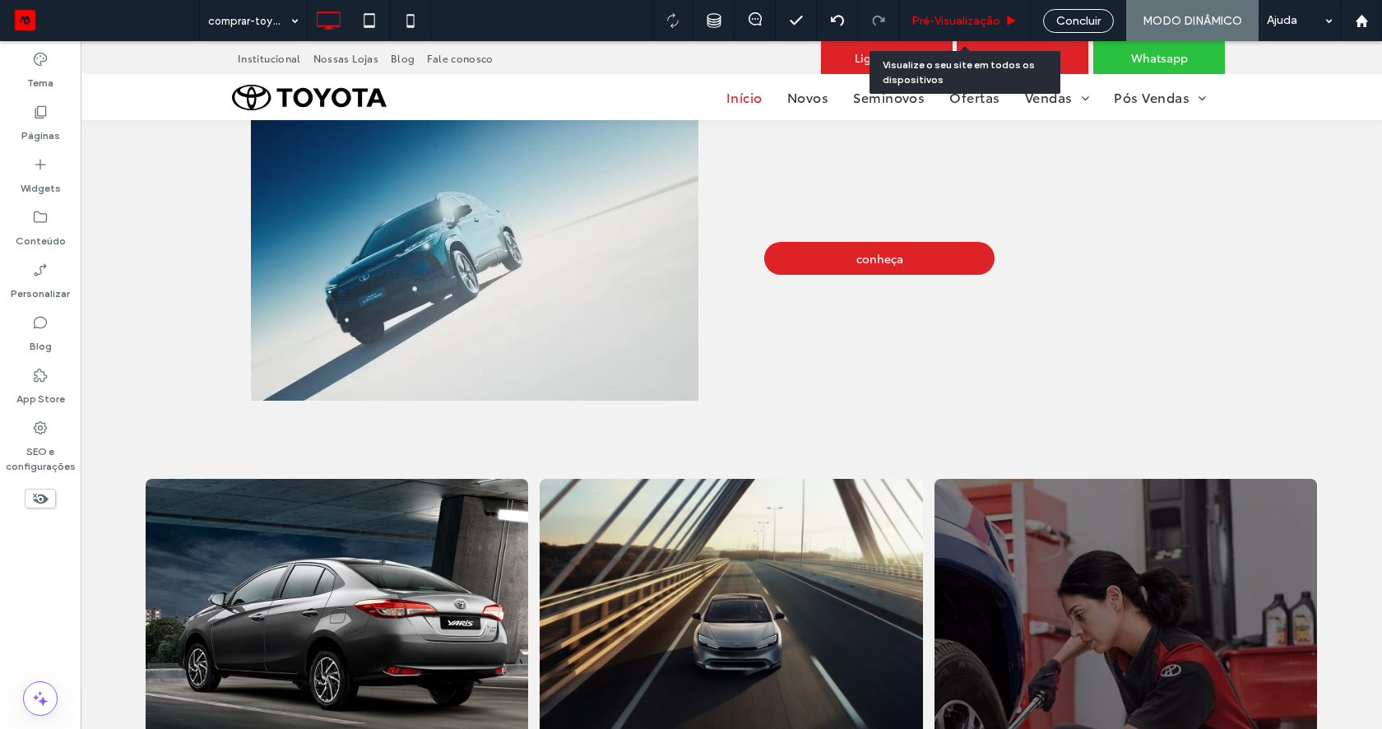
click at [968, 25] on span "Pré-Visualizaçāo" at bounding box center [955, 21] width 89 height 14
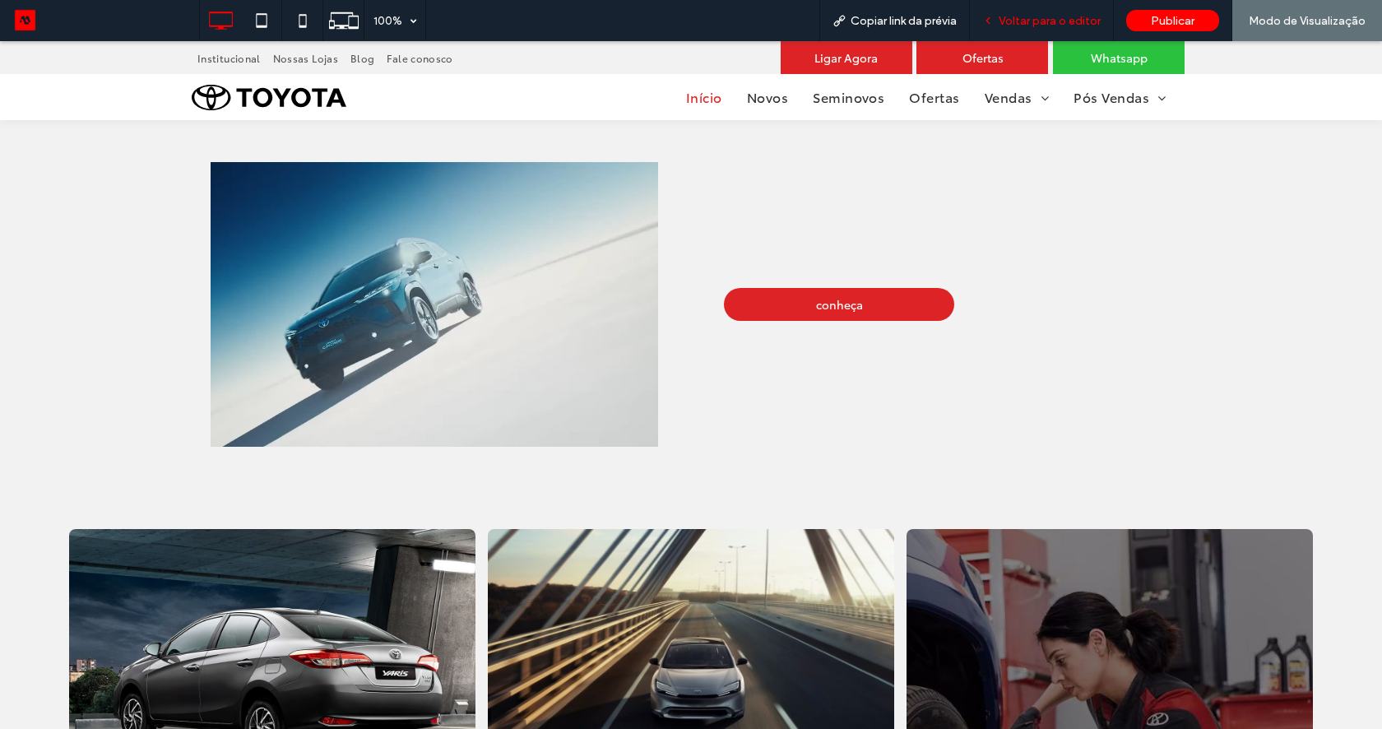
click at [1019, 20] on span "Voltar para o editor" at bounding box center [1049, 21] width 102 height 14
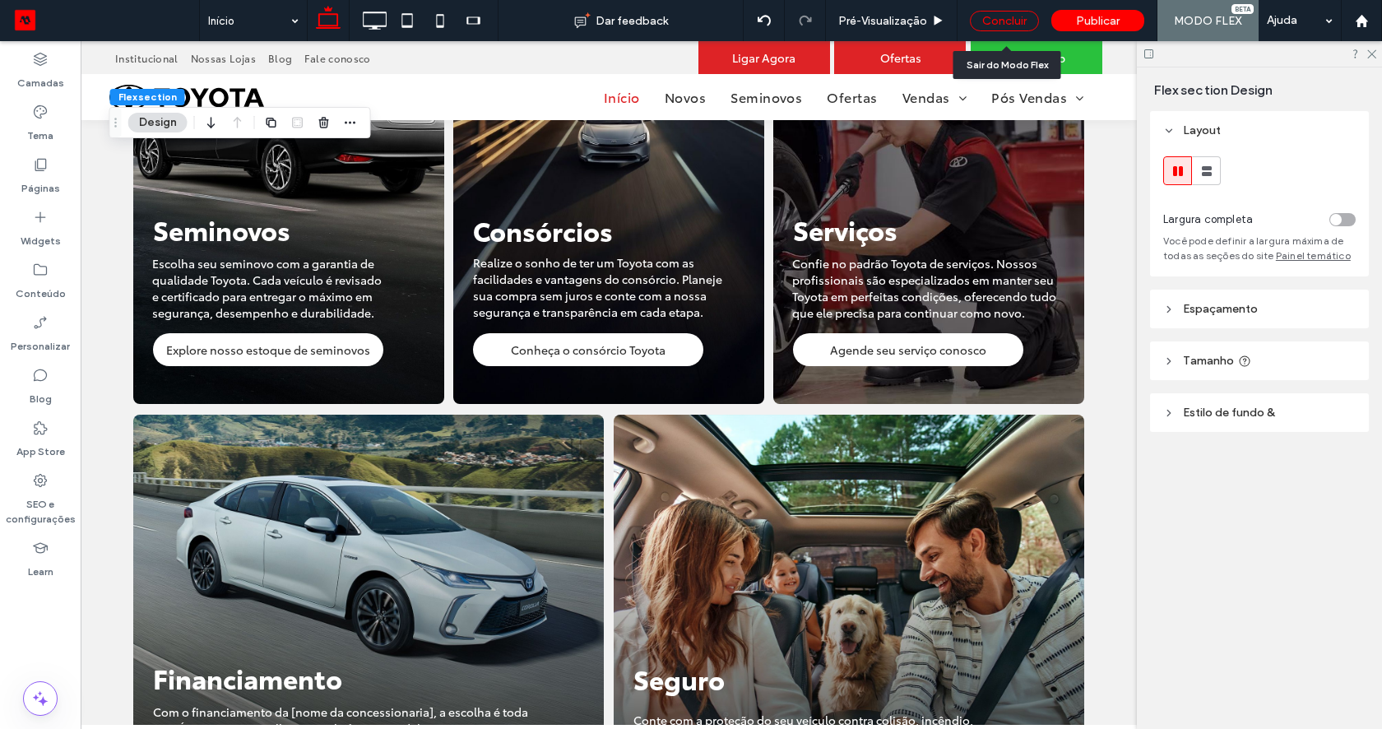
click at [989, 16] on div "Concluir" at bounding box center [1004, 21] width 69 height 21
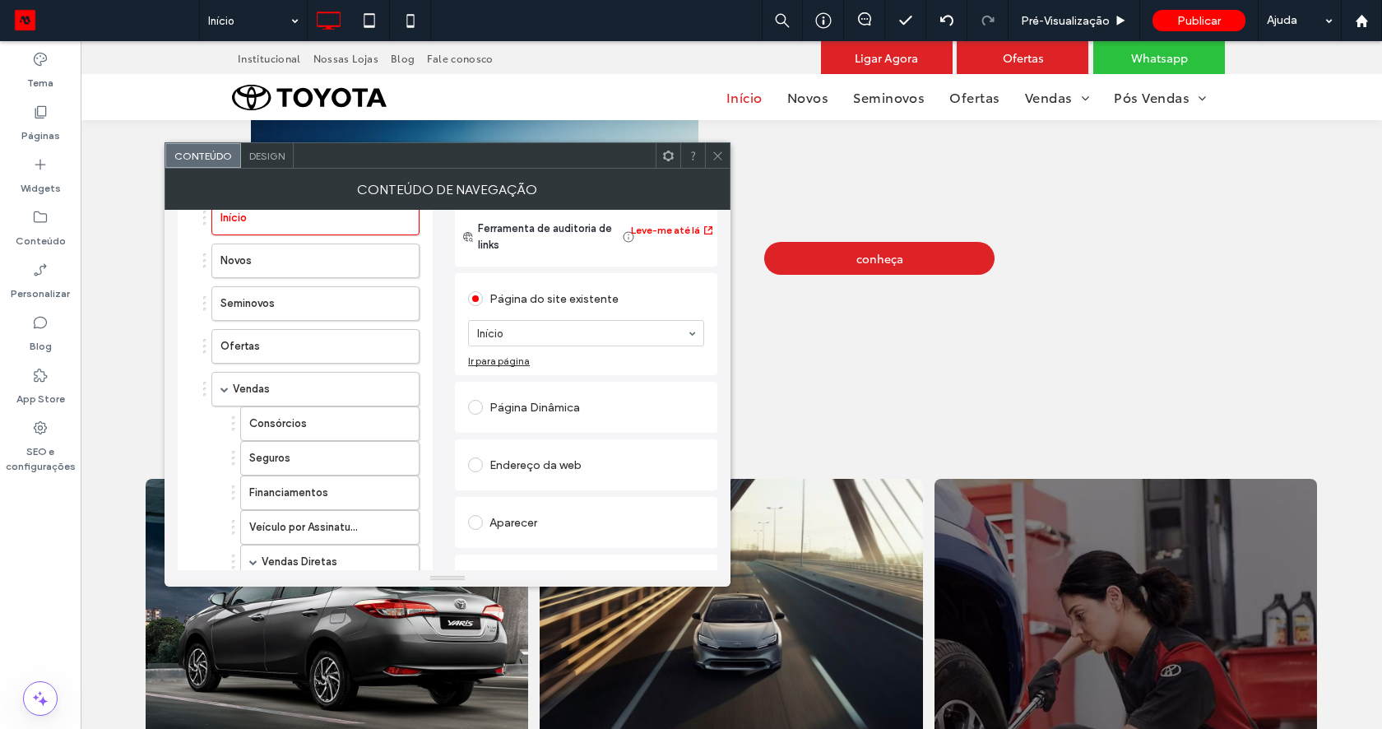
scroll to position [99, 0]
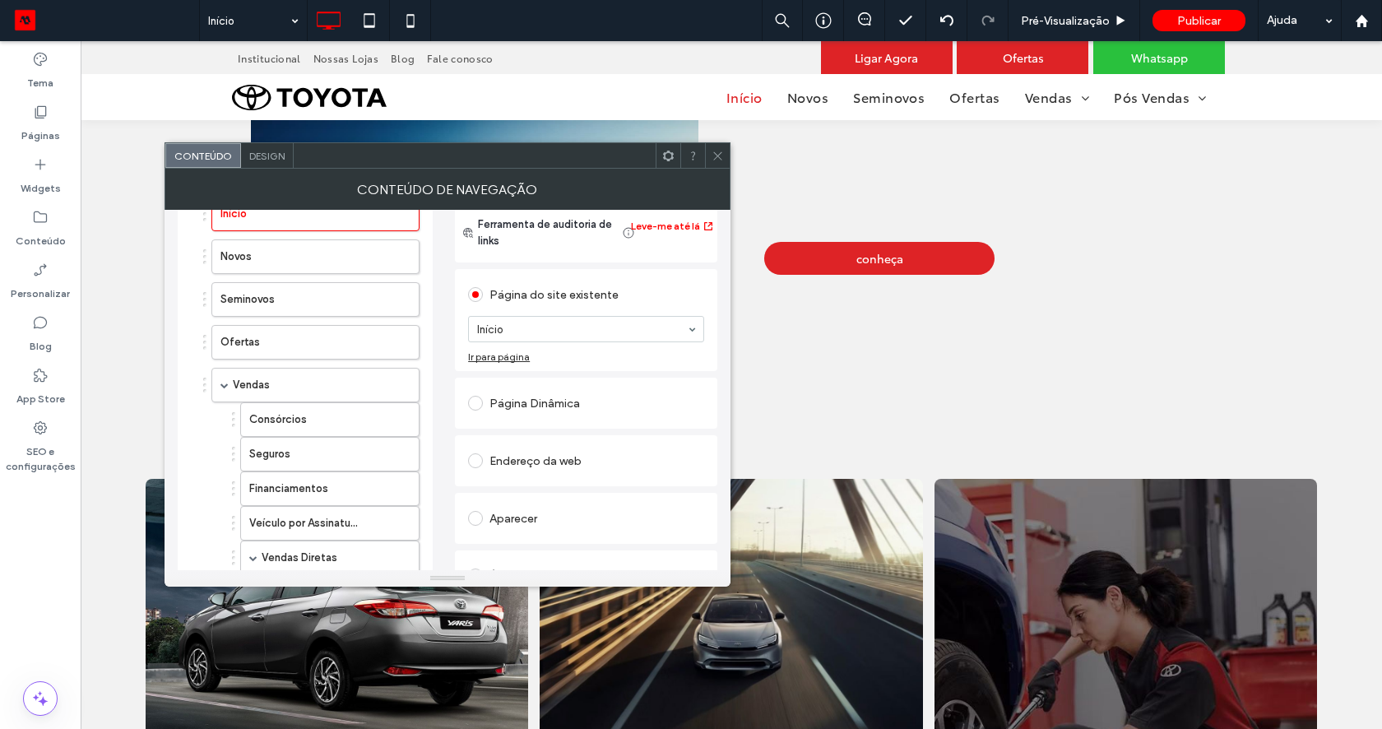
click at [711, 154] on div at bounding box center [717, 155] width 25 height 25
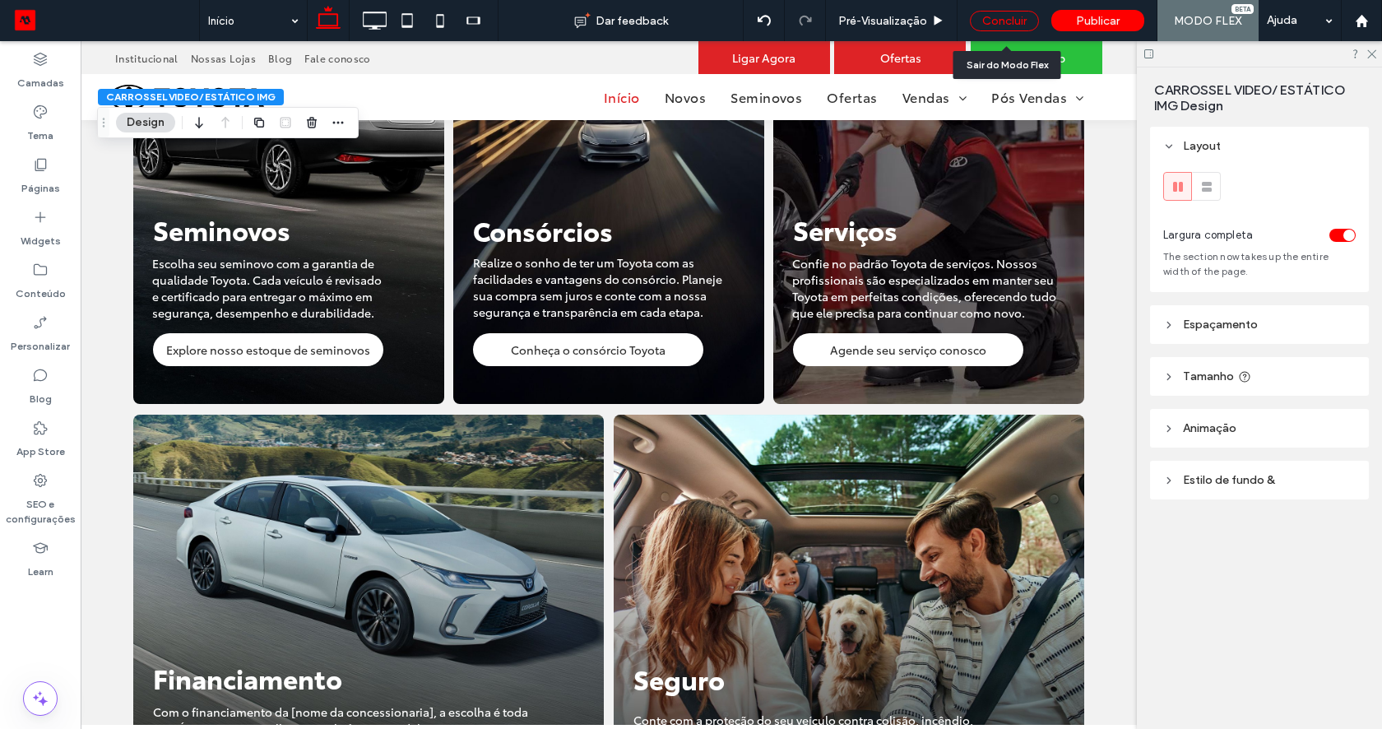
click at [996, 25] on div "Concluir" at bounding box center [1004, 21] width 69 height 21
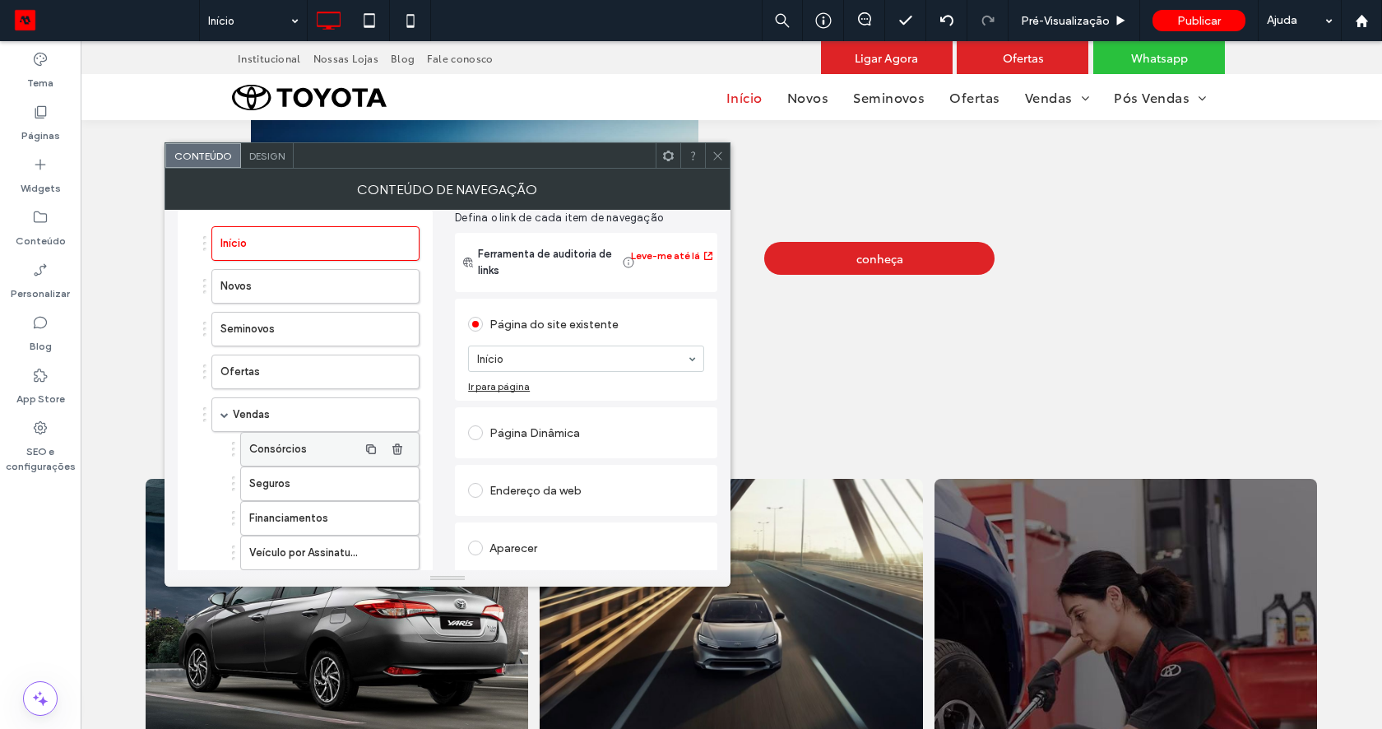
scroll to position [0, 0]
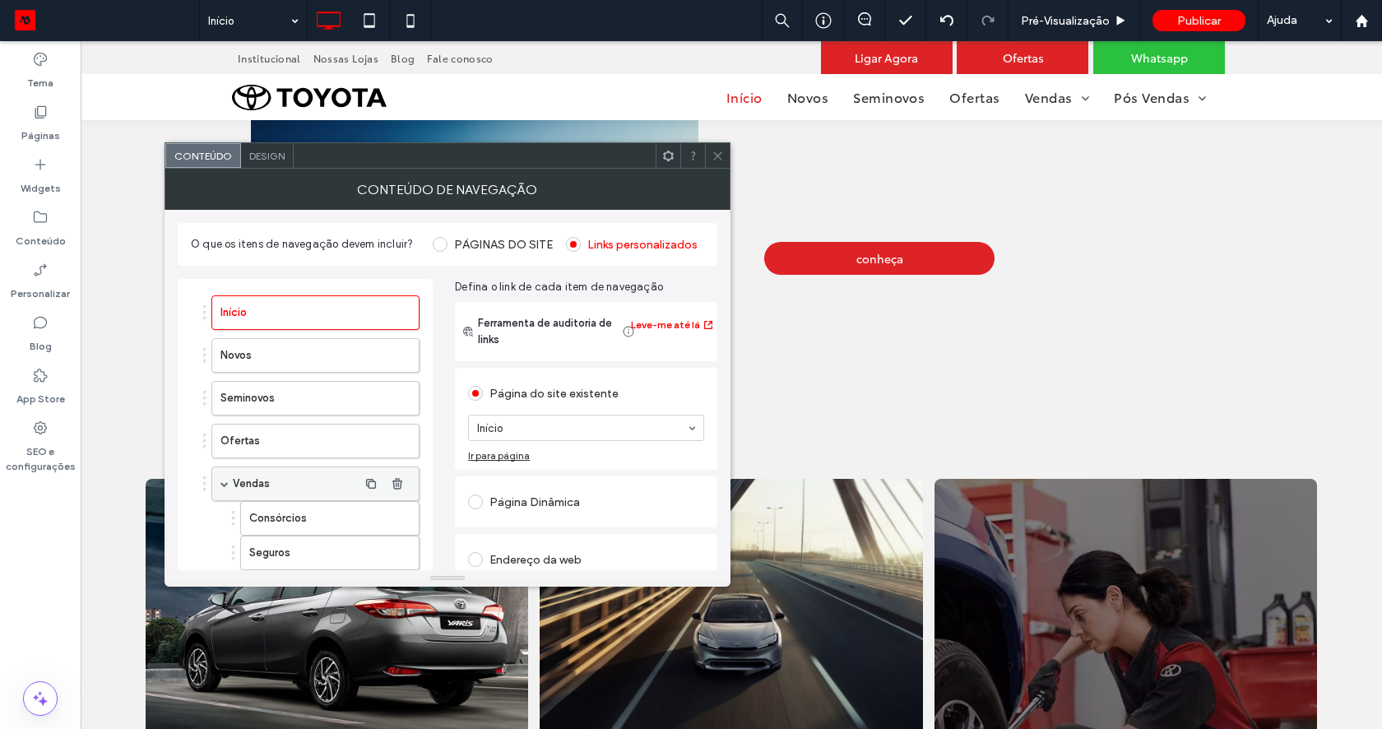
click at [220, 482] on span at bounding box center [224, 483] width 8 height 8
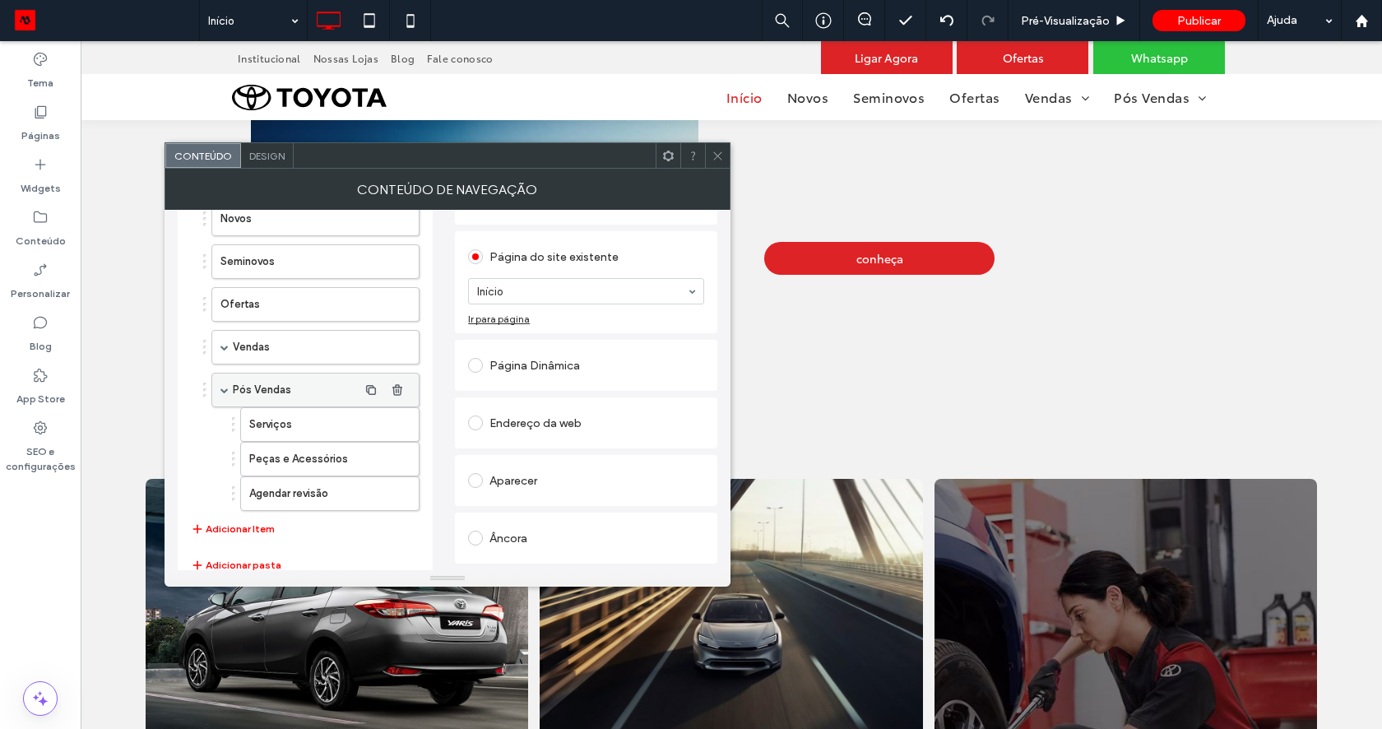
click at [220, 391] on span at bounding box center [224, 390] width 8 height 8
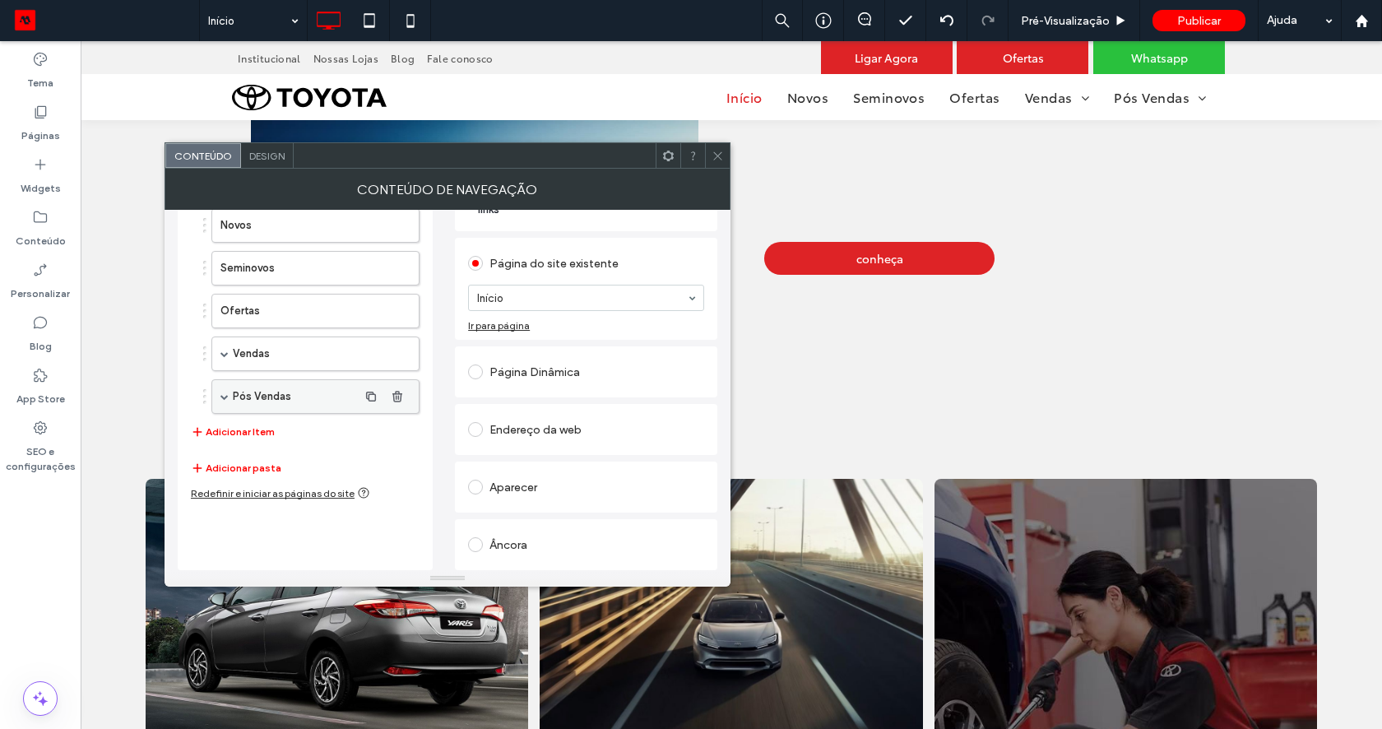
scroll to position [129, 0]
click at [206, 435] on button "Adicionar Item" at bounding box center [233, 433] width 84 height 20
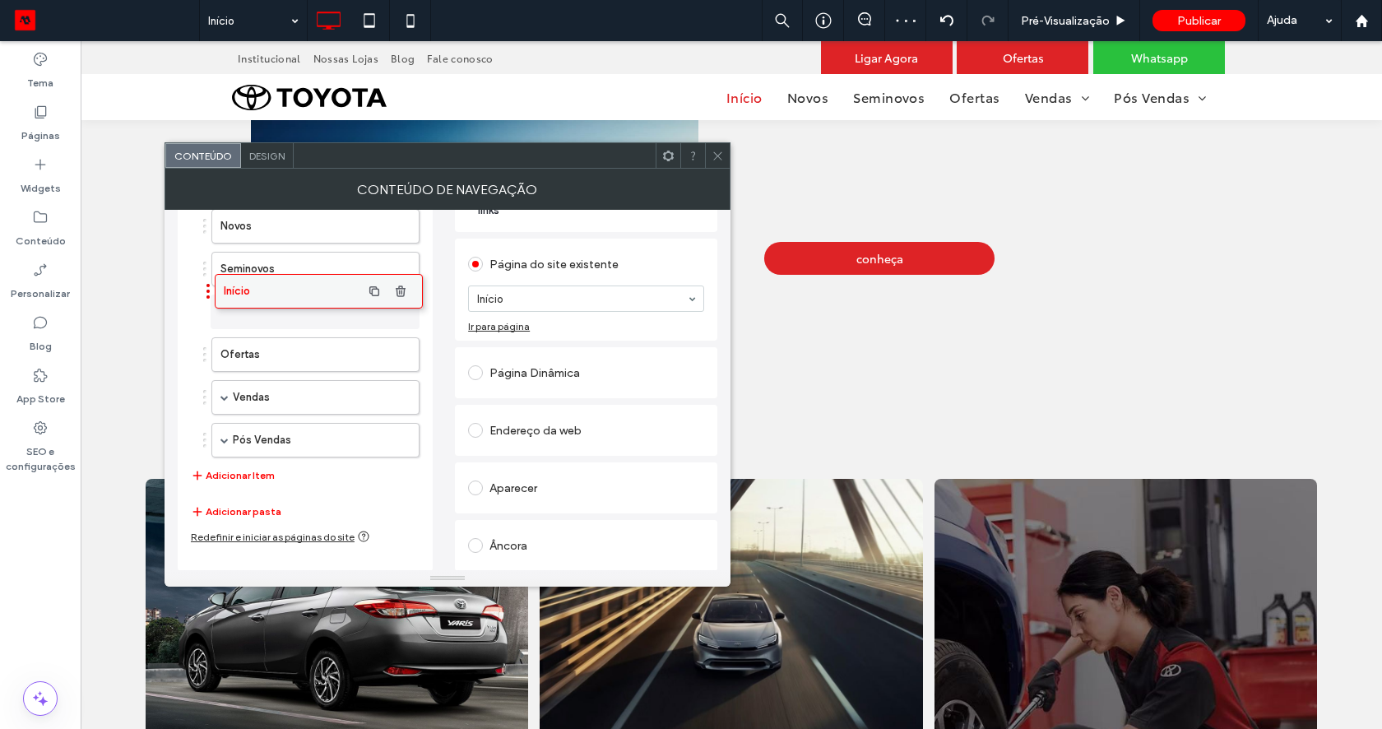
drag, startPoint x: 241, startPoint y: 442, endPoint x: 244, endPoint y: 296, distance: 145.6
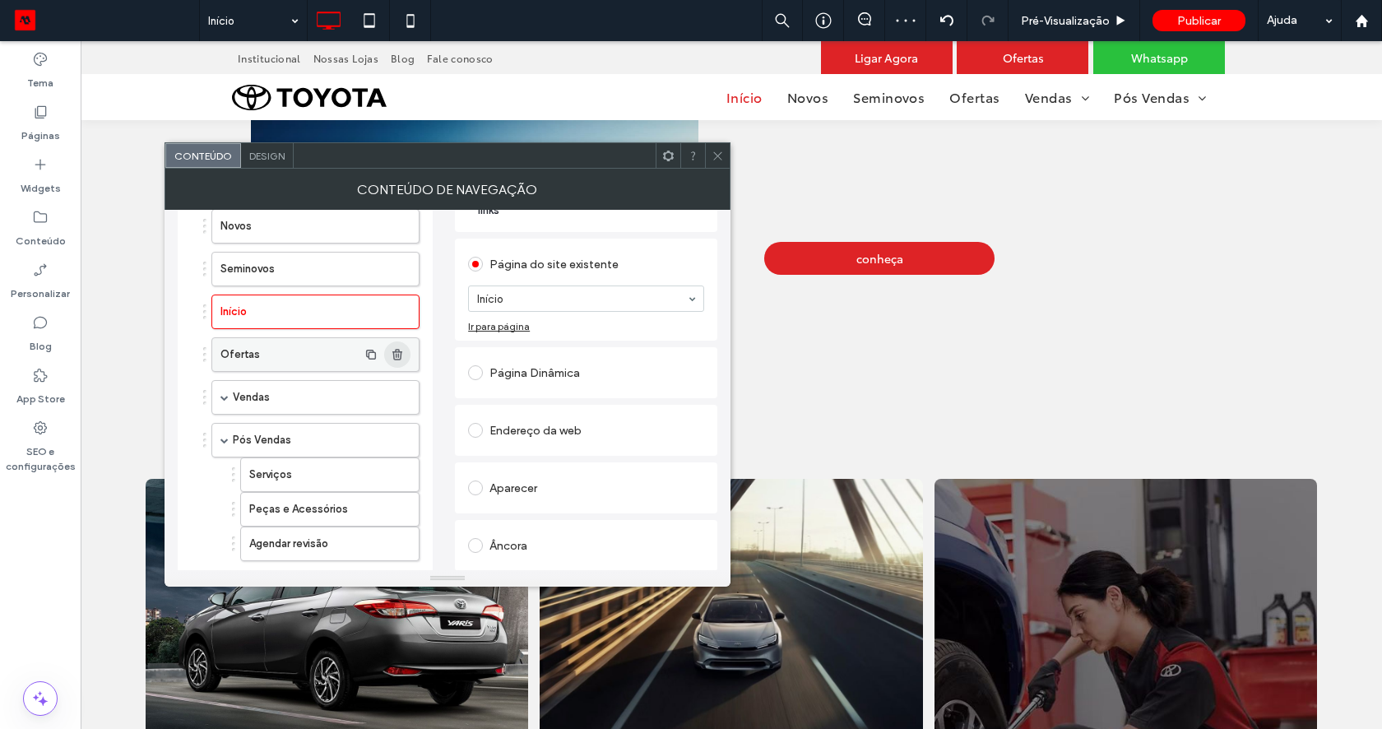
click at [396, 361] on span "button" at bounding box center [397, 354] width 26 height 26
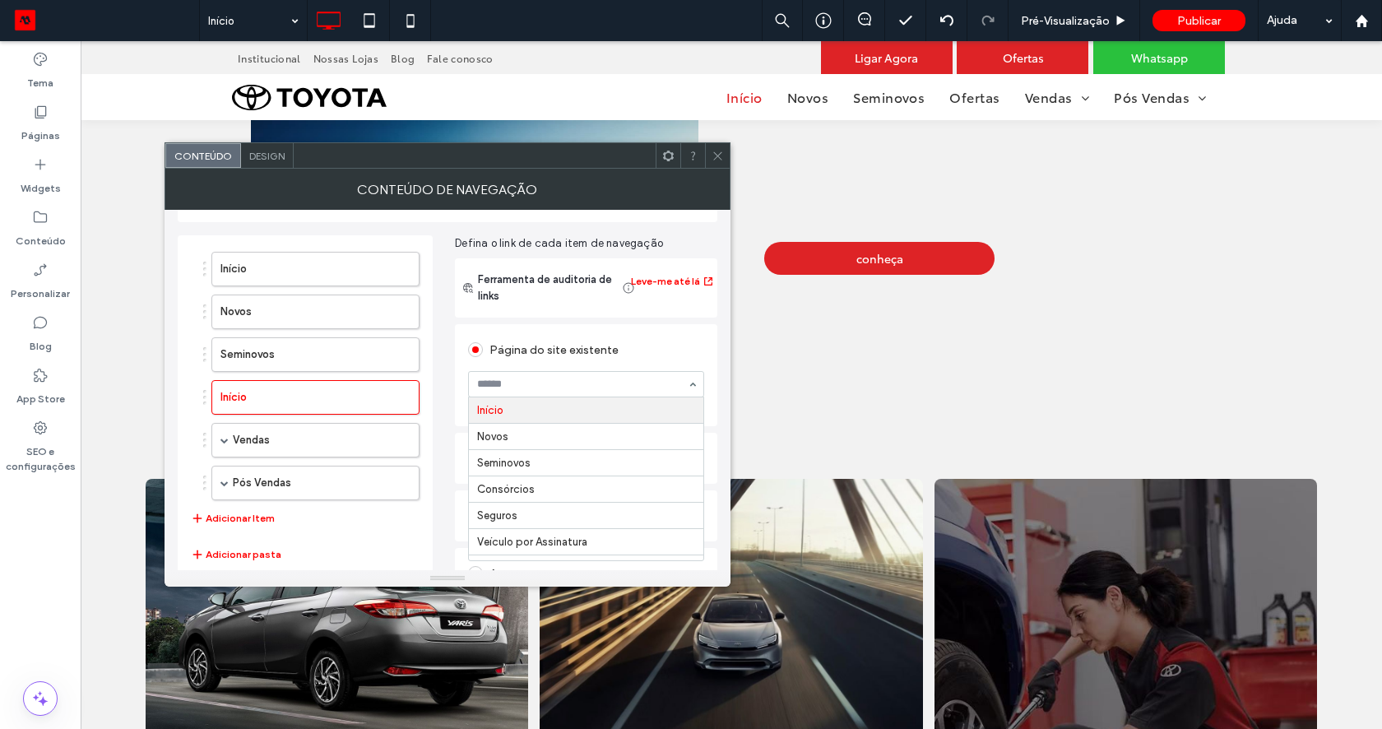
scroll to position [38, 0]
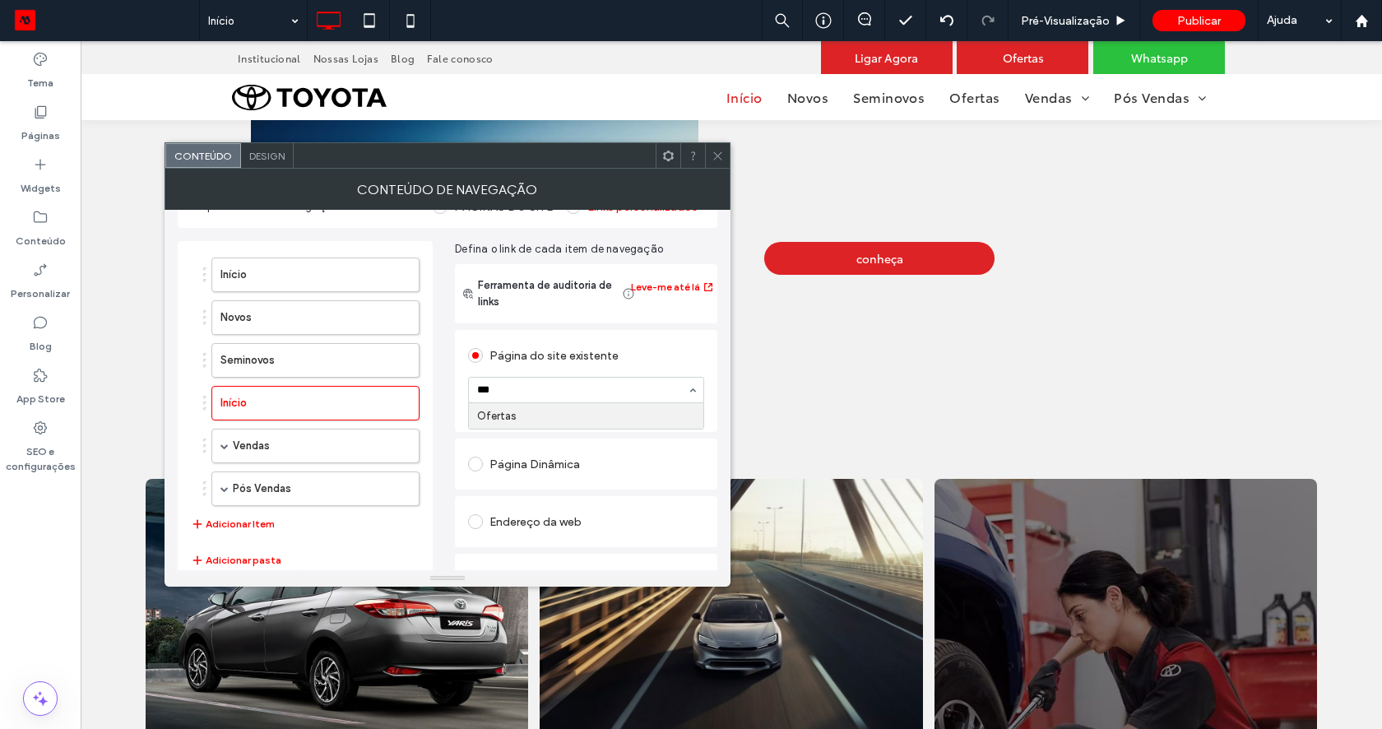
type input "****"
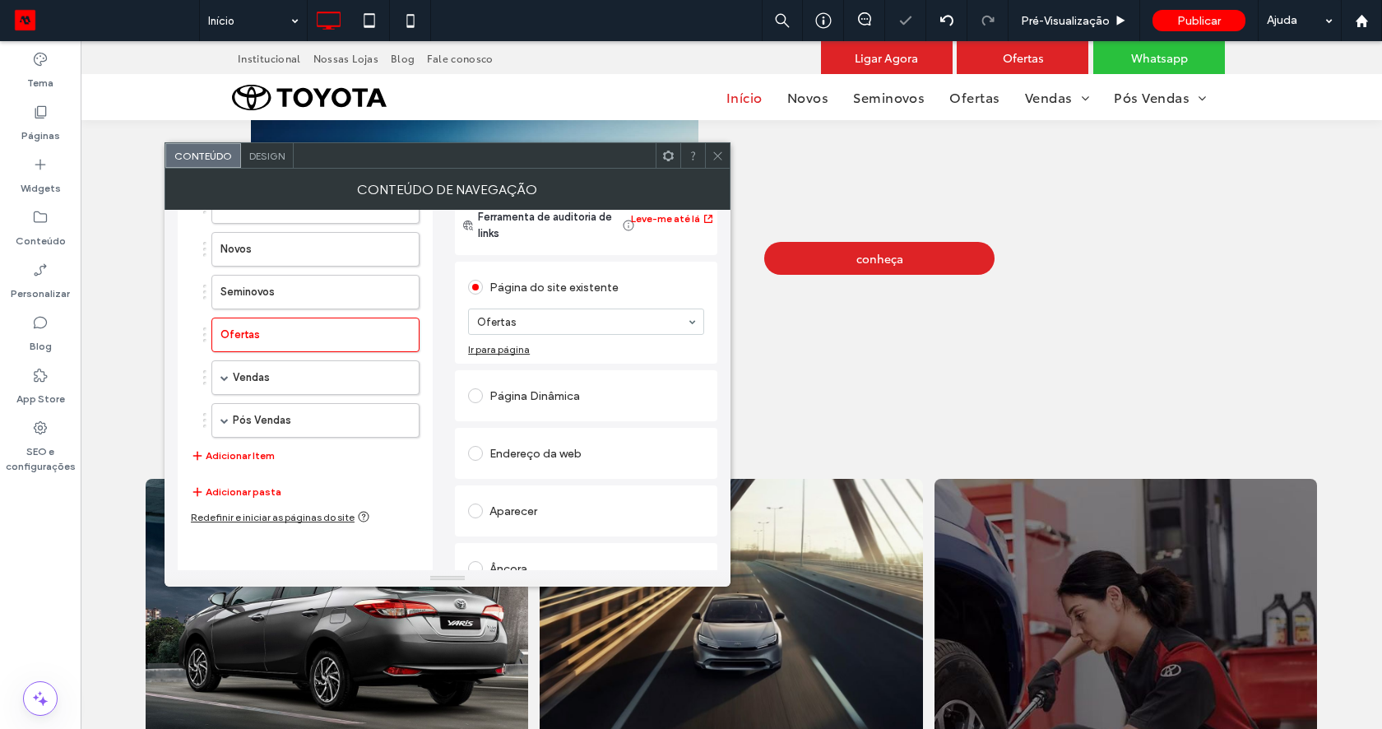
scroll to position [129, 0]
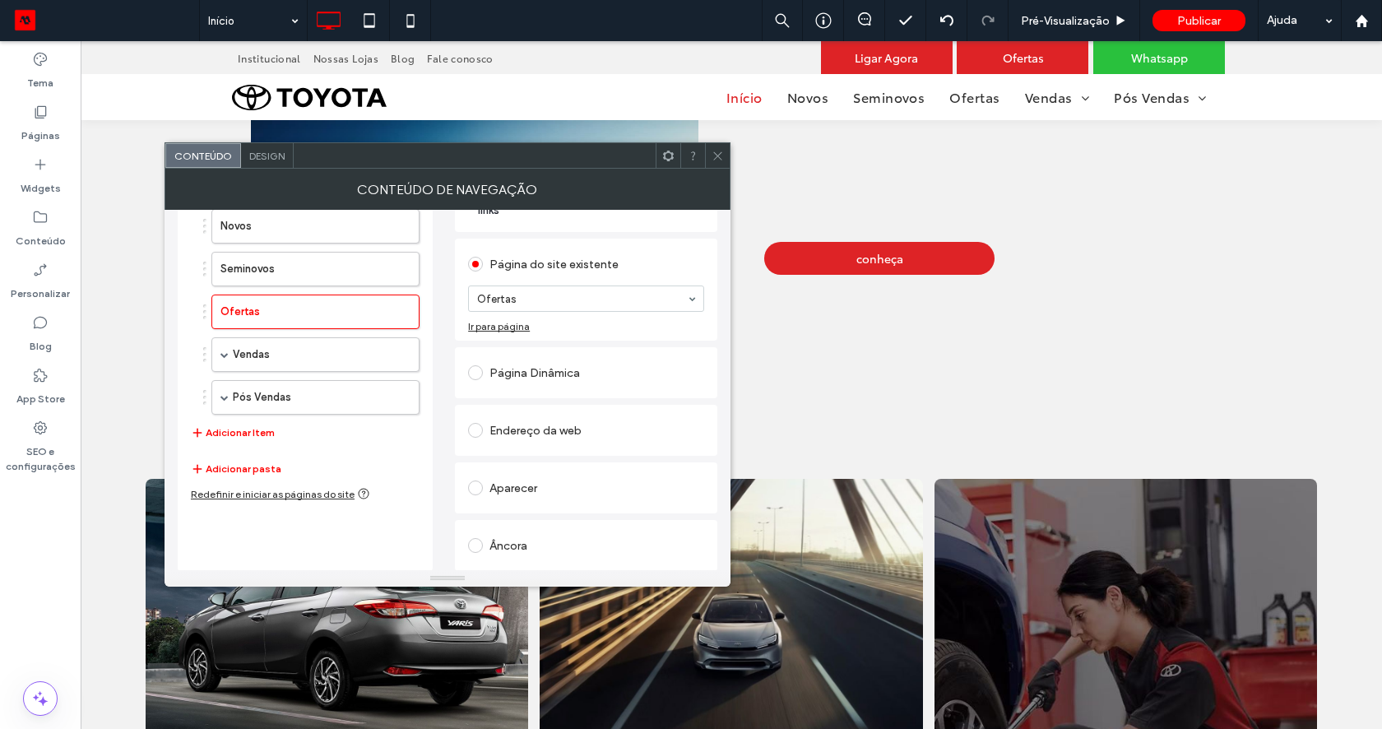
click at [479, 378] on label at bounding box center [478, 372] width 21 height 15
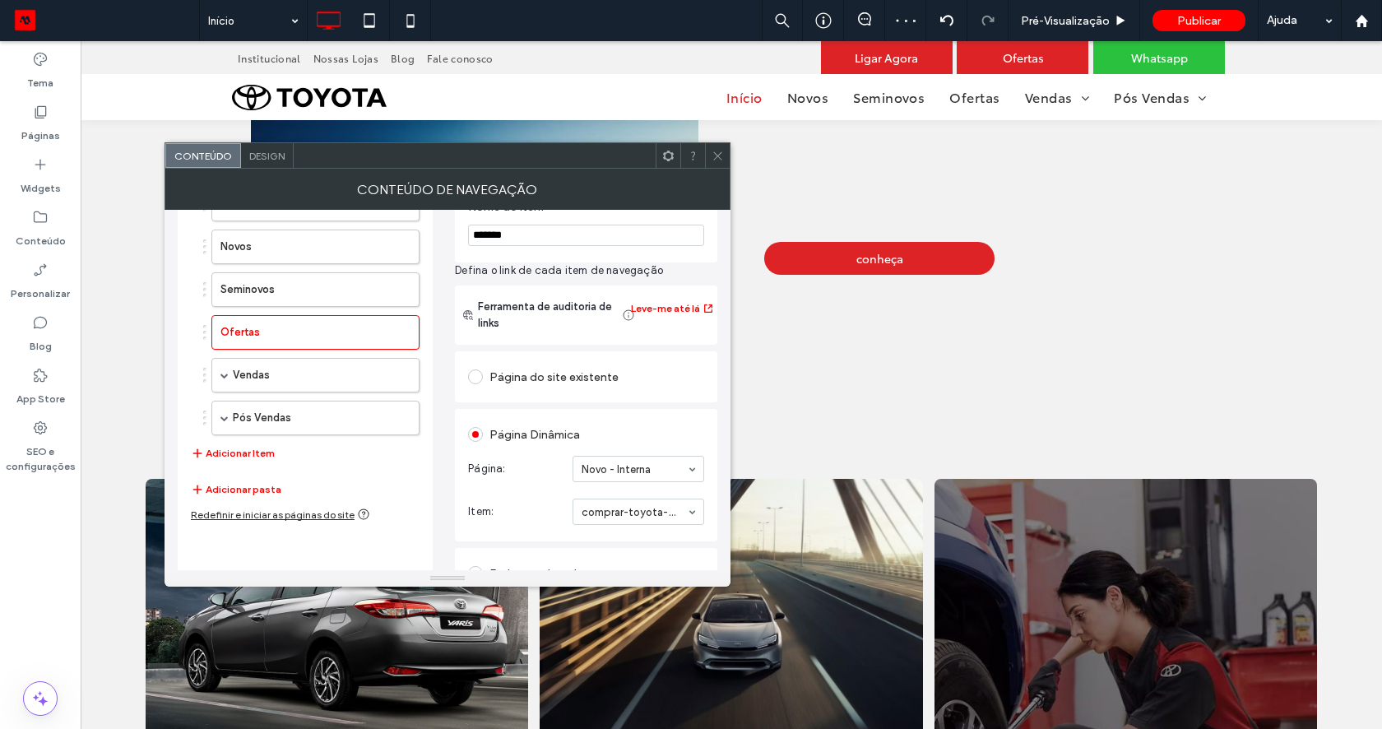
scroll to position [254, 0]
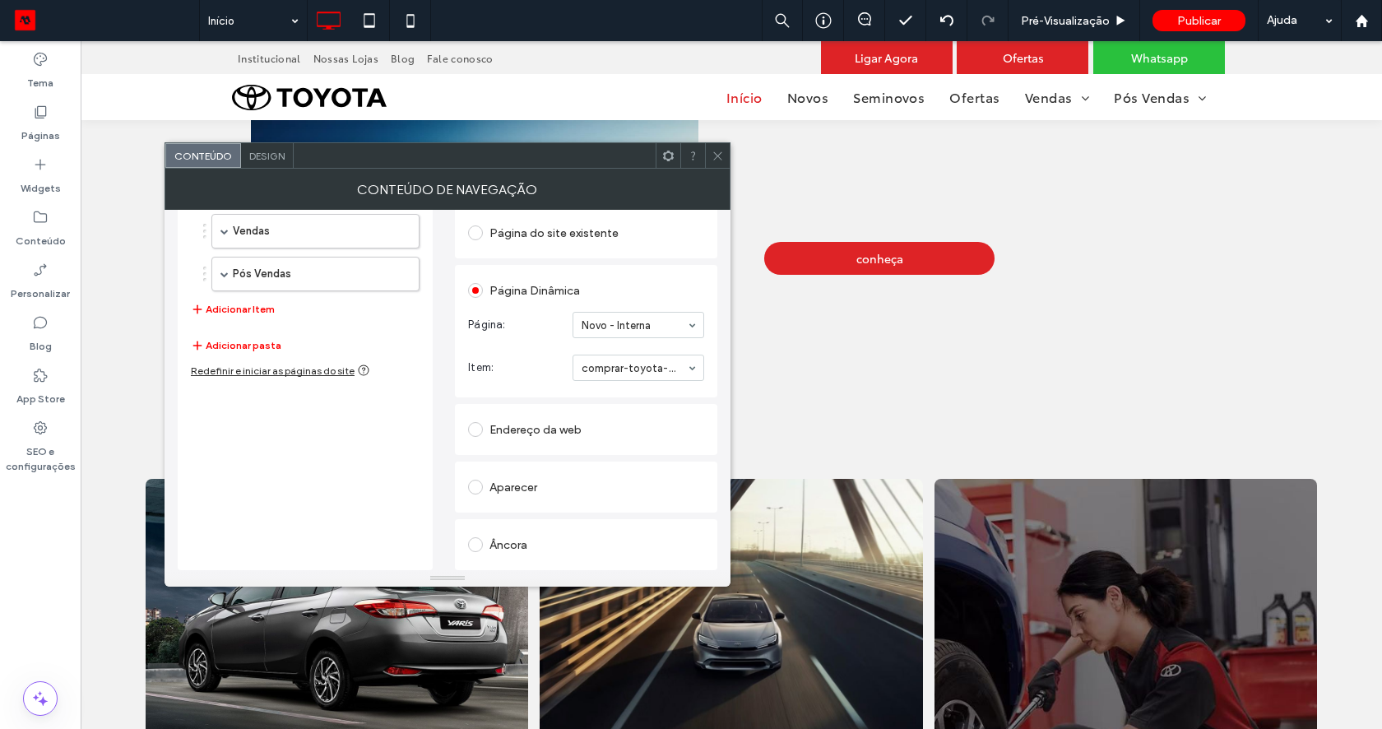
click at [515, 493] on div "Aparecer" at bounding box center [586, 487] width 236 height 26
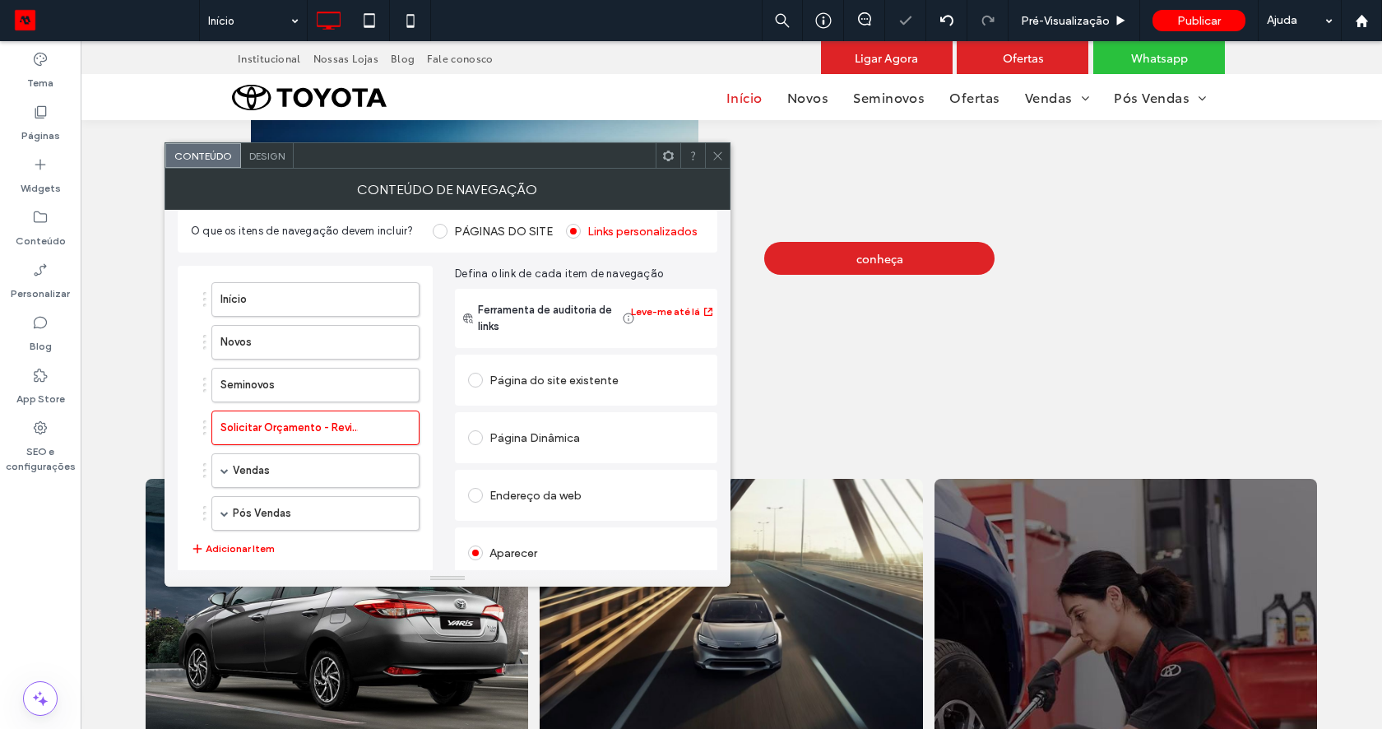
scroll to position [0, 0]
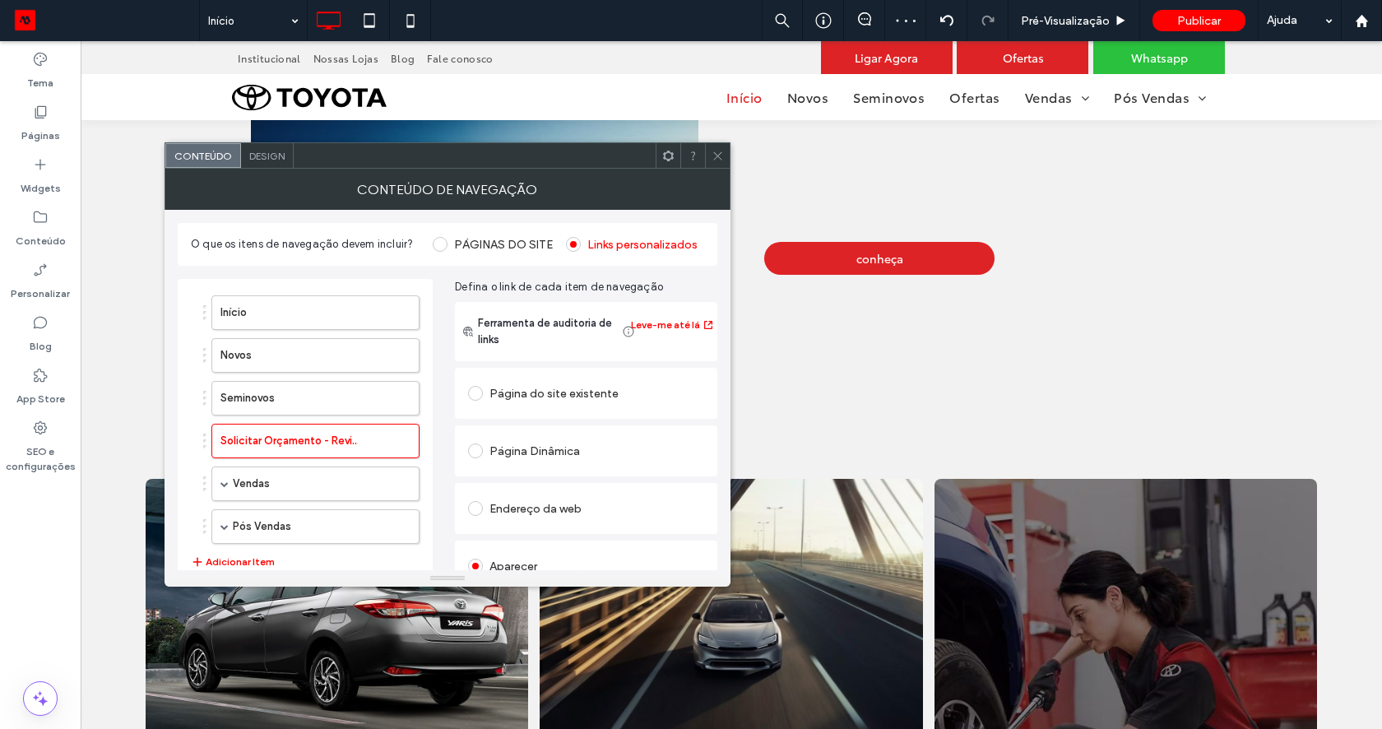
click at [506, 389] on div "Página do site existente" at bounding box center [586, 393] width 236 height 26
type input "*****"
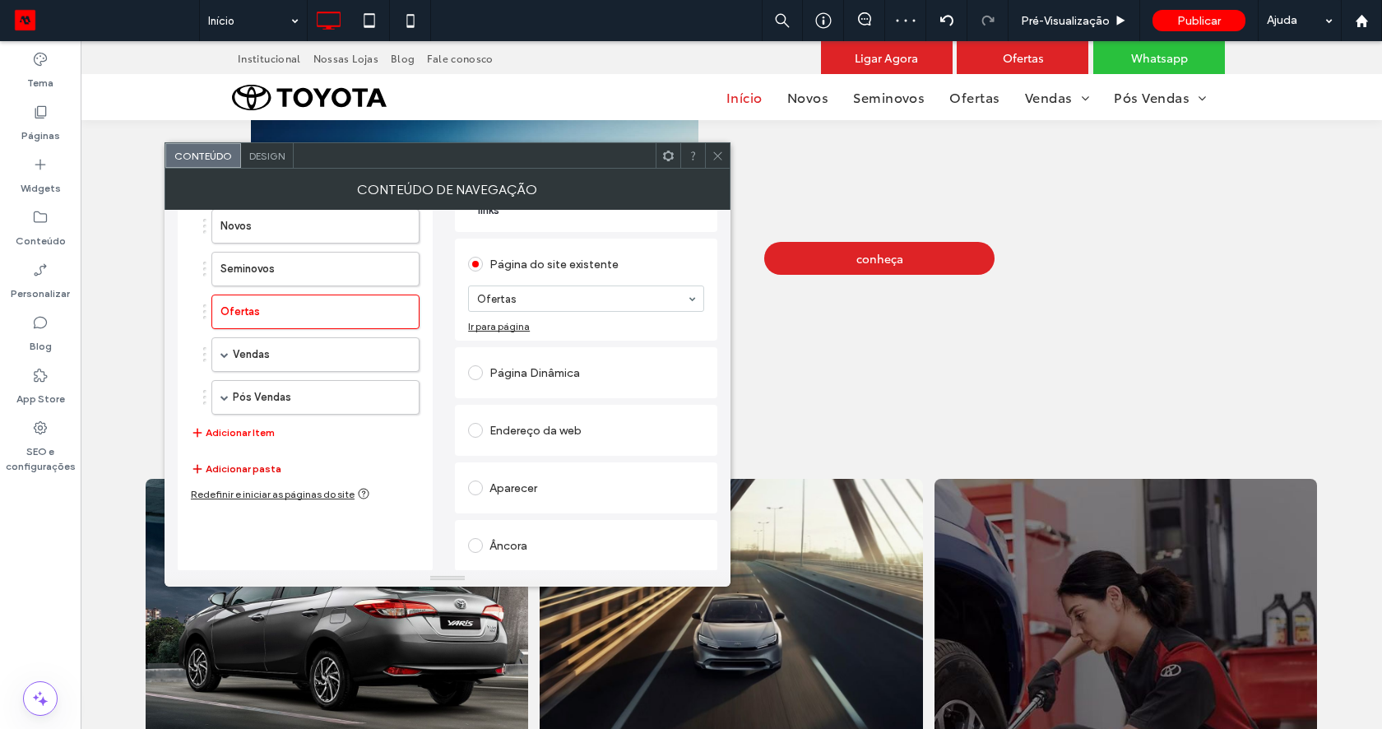
click at [230, 470] on button "Adicionar pasta" at bounding box center [236, 469] width 90 height 20
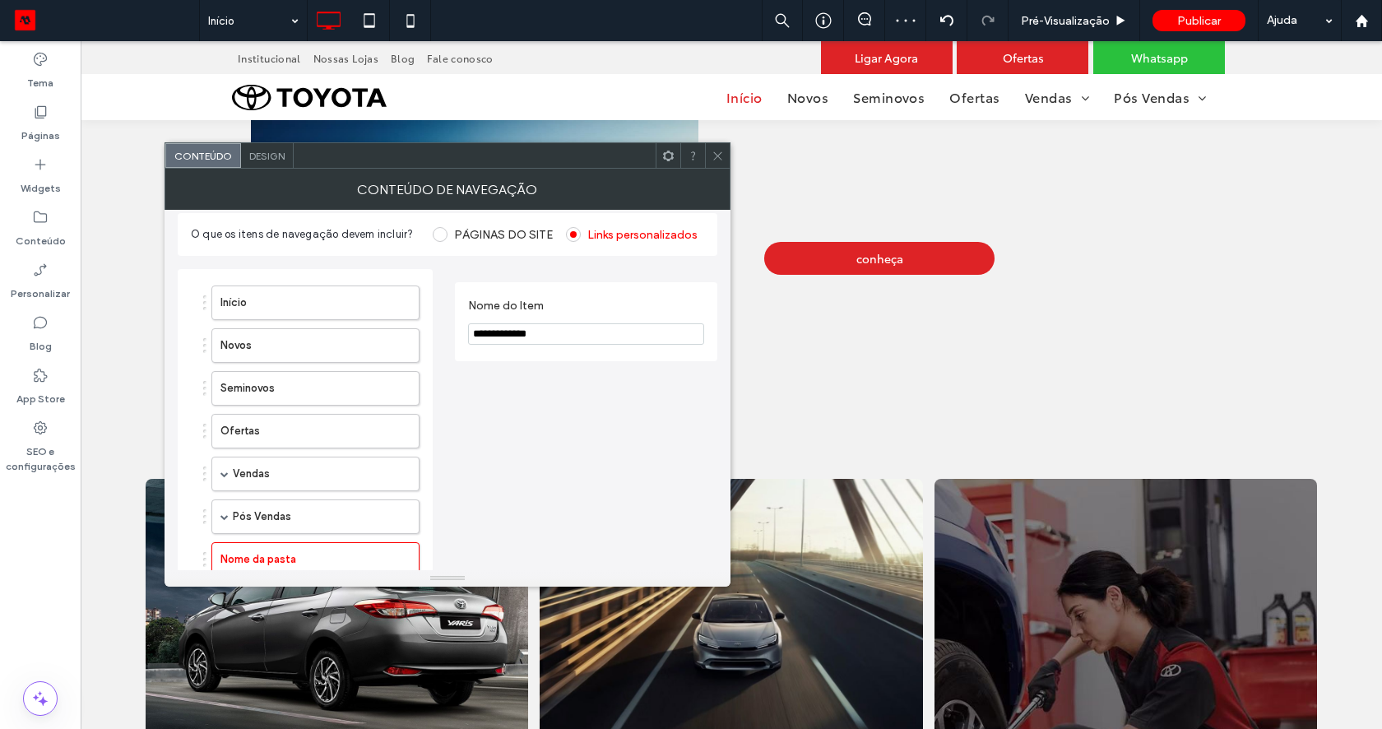
scroll to position [0, 0]
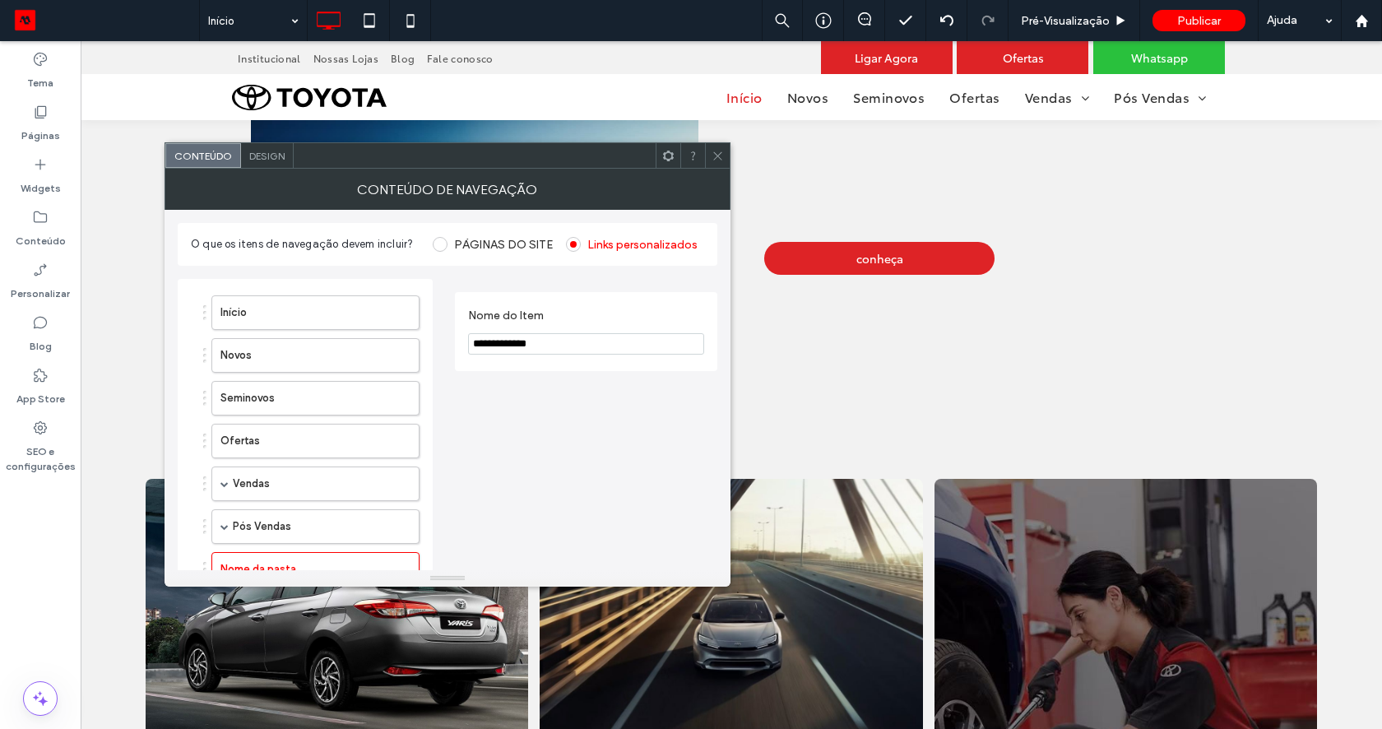
click at [564, 342] on input "**********" at bounding box center [586, 343] width 236 height 21
type input "******"
click at [553, 424] on div "Nome do Item ******" at bounding box center [586, 479] width 262 height 401
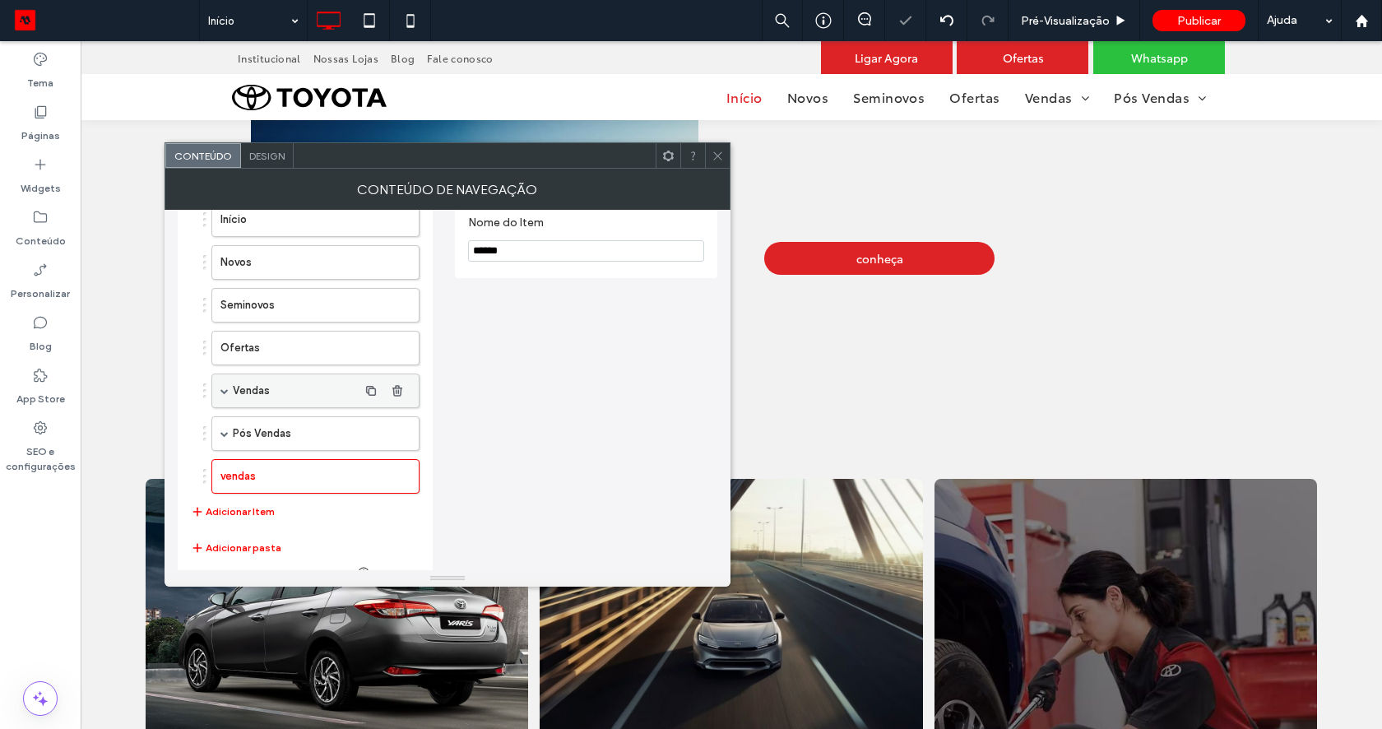
scroll to position [110, 0]
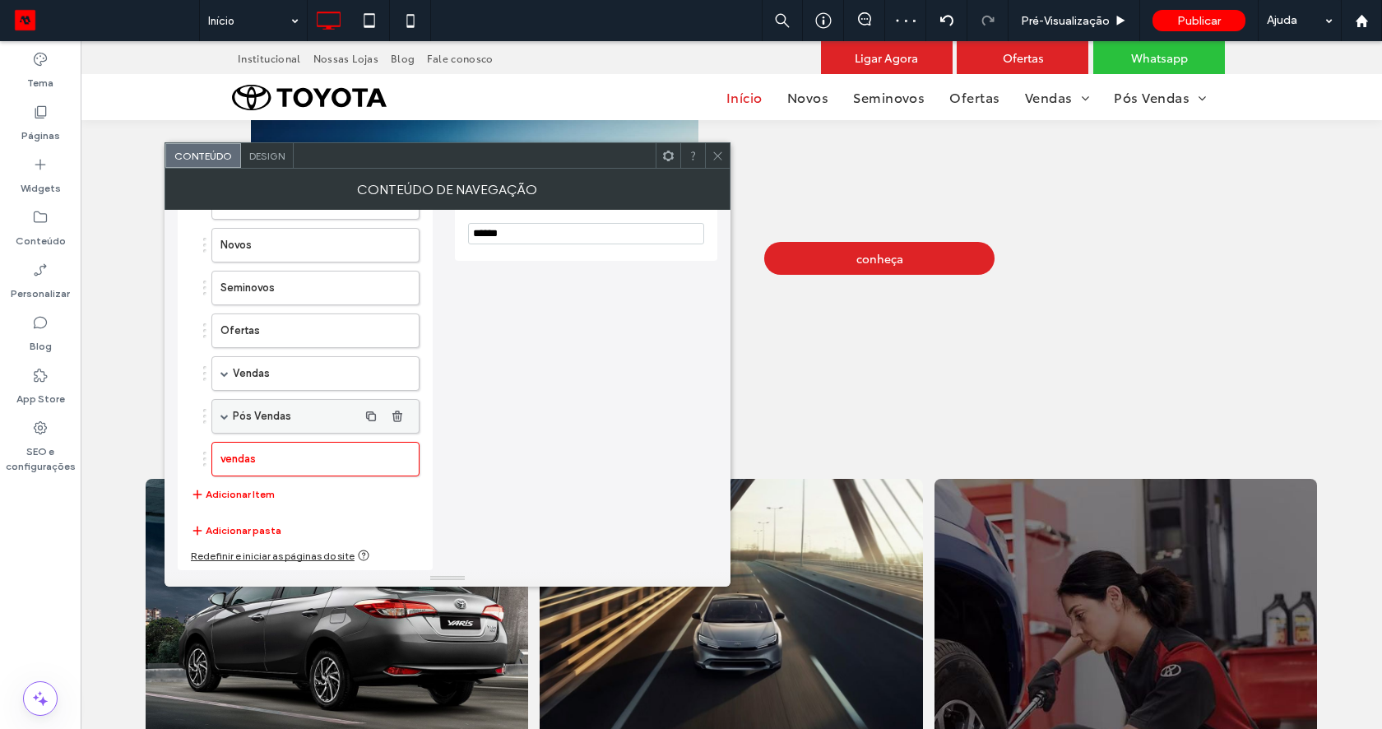
click at [234, 419] on label "Pós Vendas" at bounding box center [295, 416] width 125 height 33
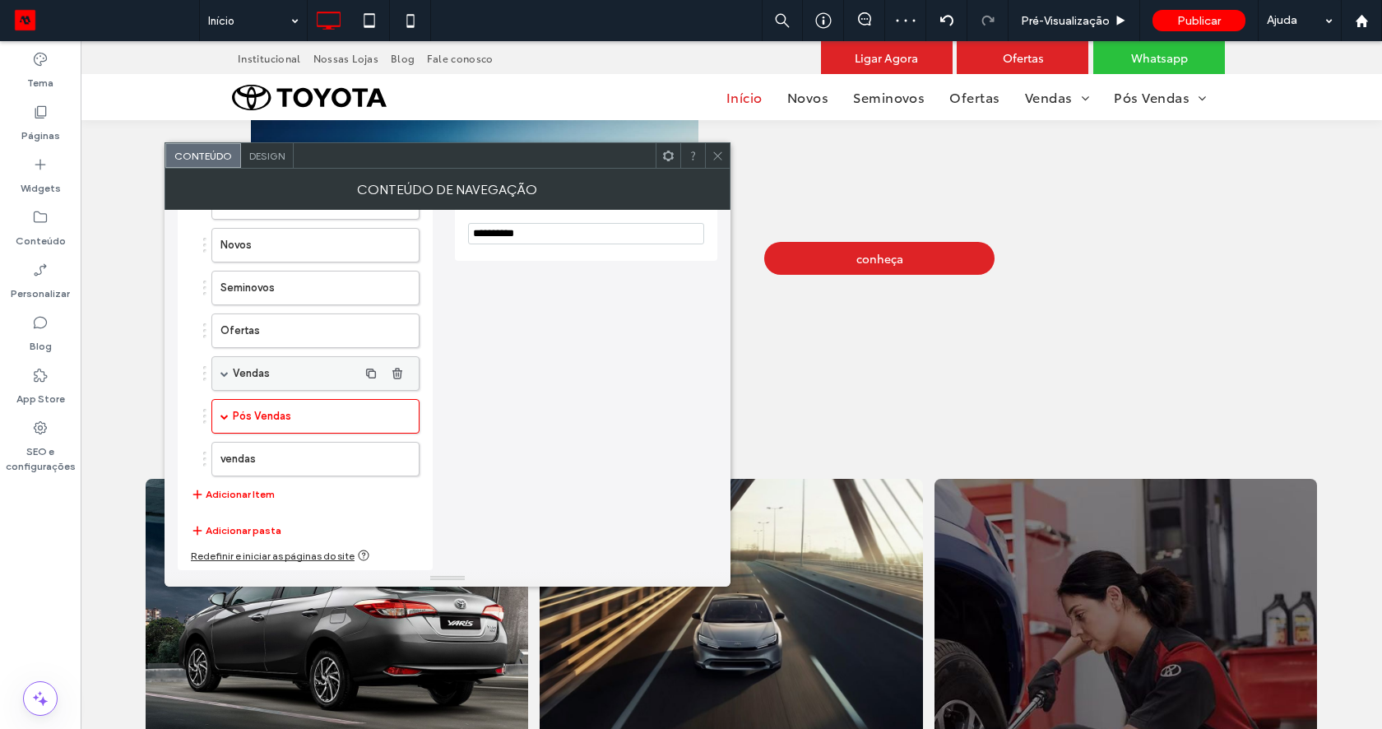
click at [224, 378] on div "Vendas" at bounding box center [315, 373] width 208 height 35
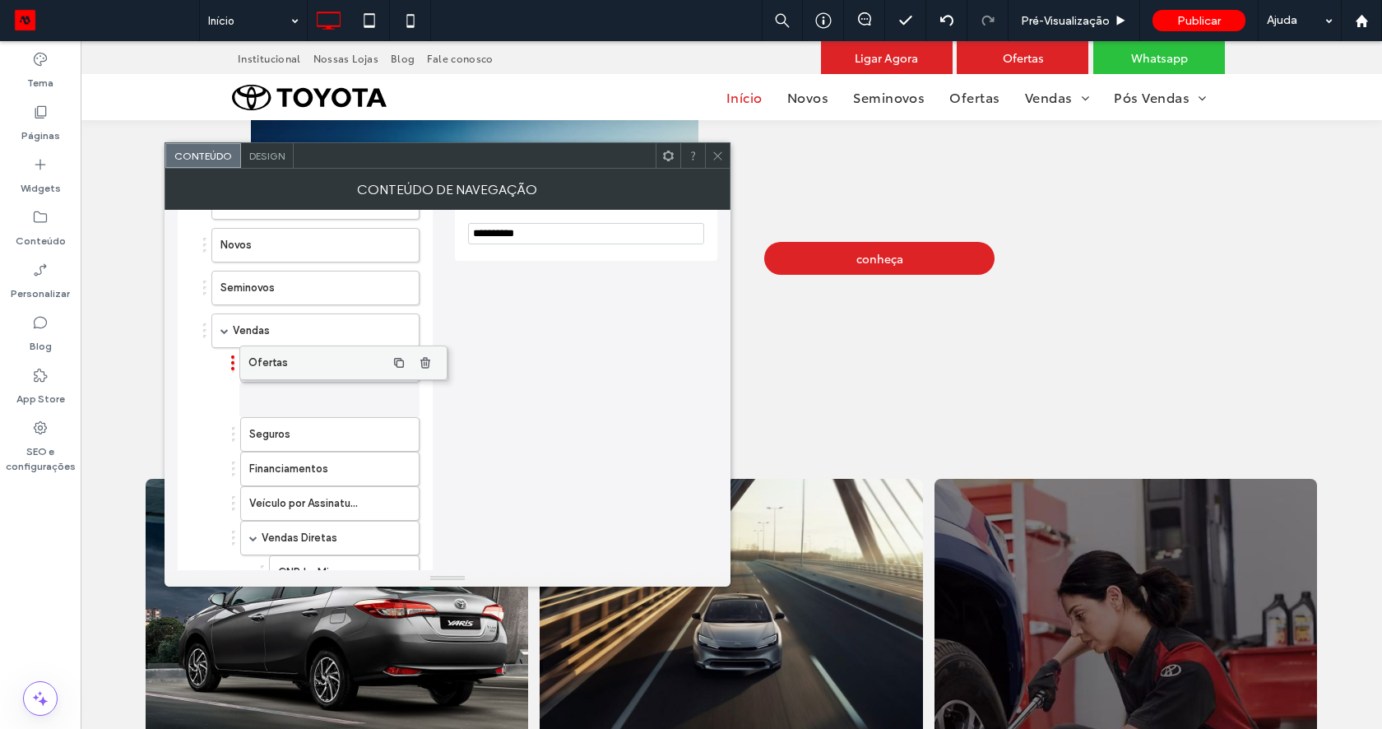
drag, startPoint x: 229, startPoint y: 336, endPoint x: 259, endPoint y: 372, distance: 46.8
drag, startPoint x: 264, startPoint y: 402, endPoint x: 265, endPoint y: 342, distance: 60.0
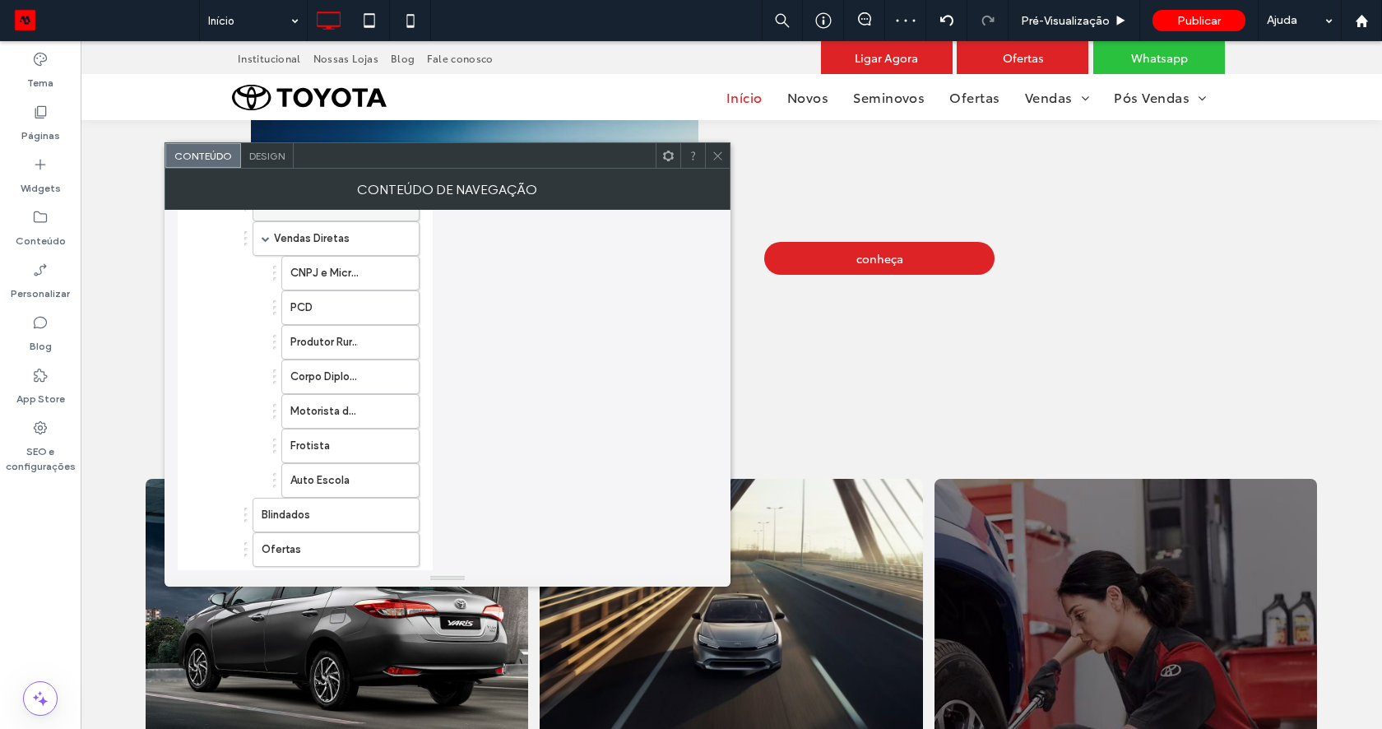
scroll to position [655, 0]
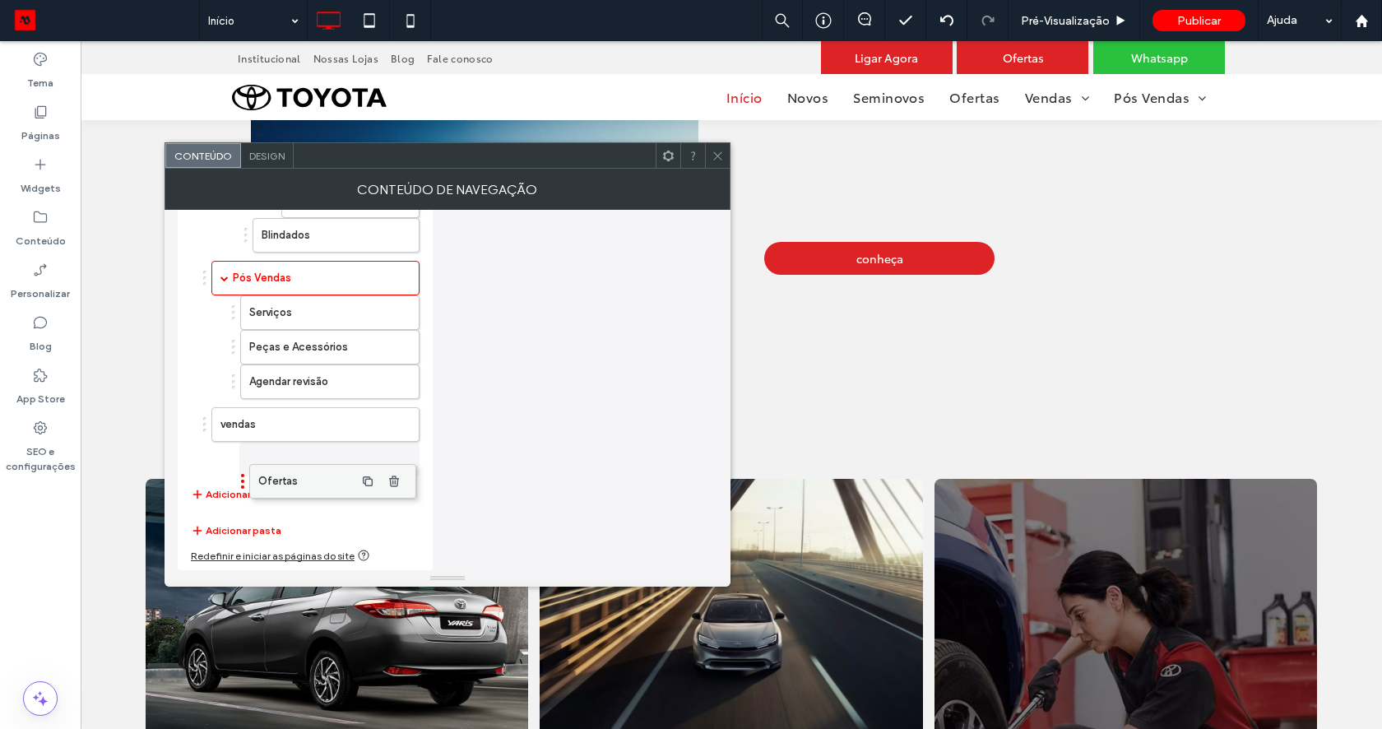
drag, startPoint x: 274, startPoint y: 266, endPoint x: 271, endPoint y: 471, distance: 204.8
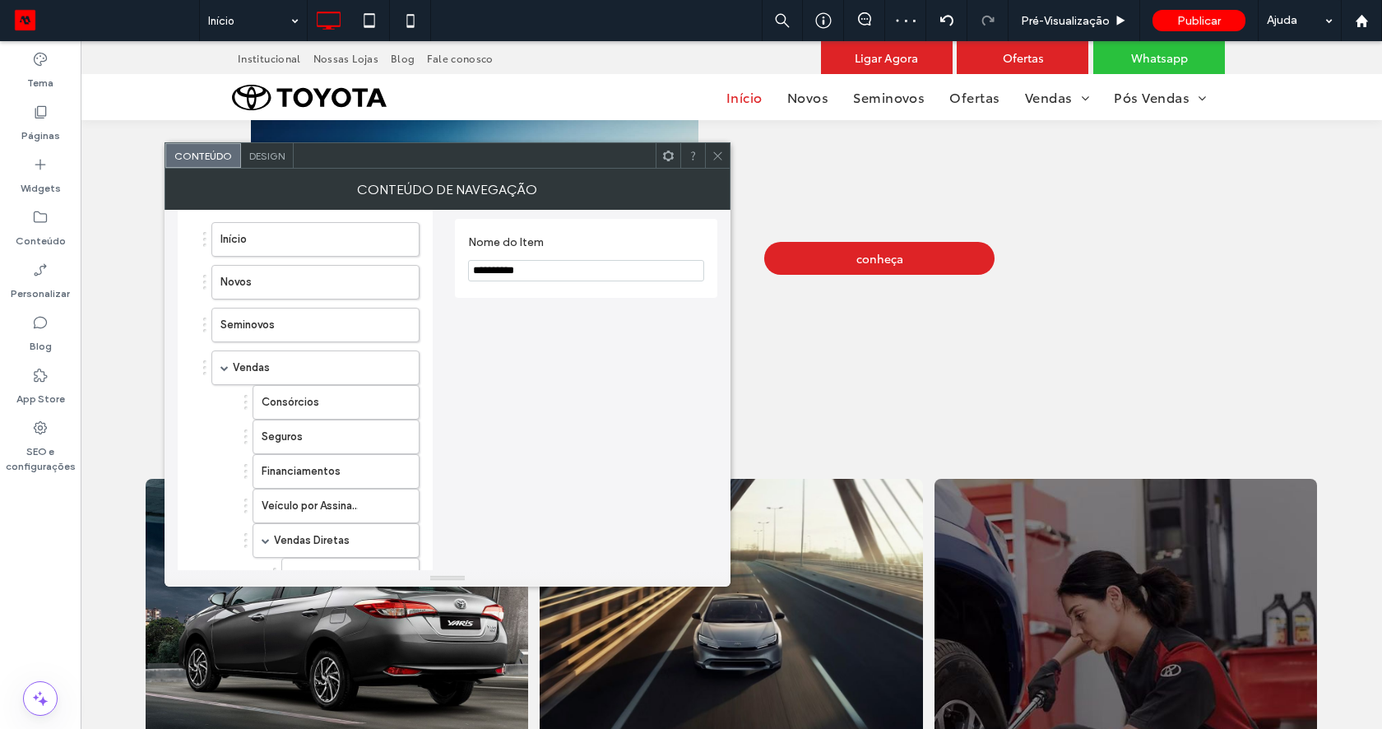
scroll to position [0, 0]
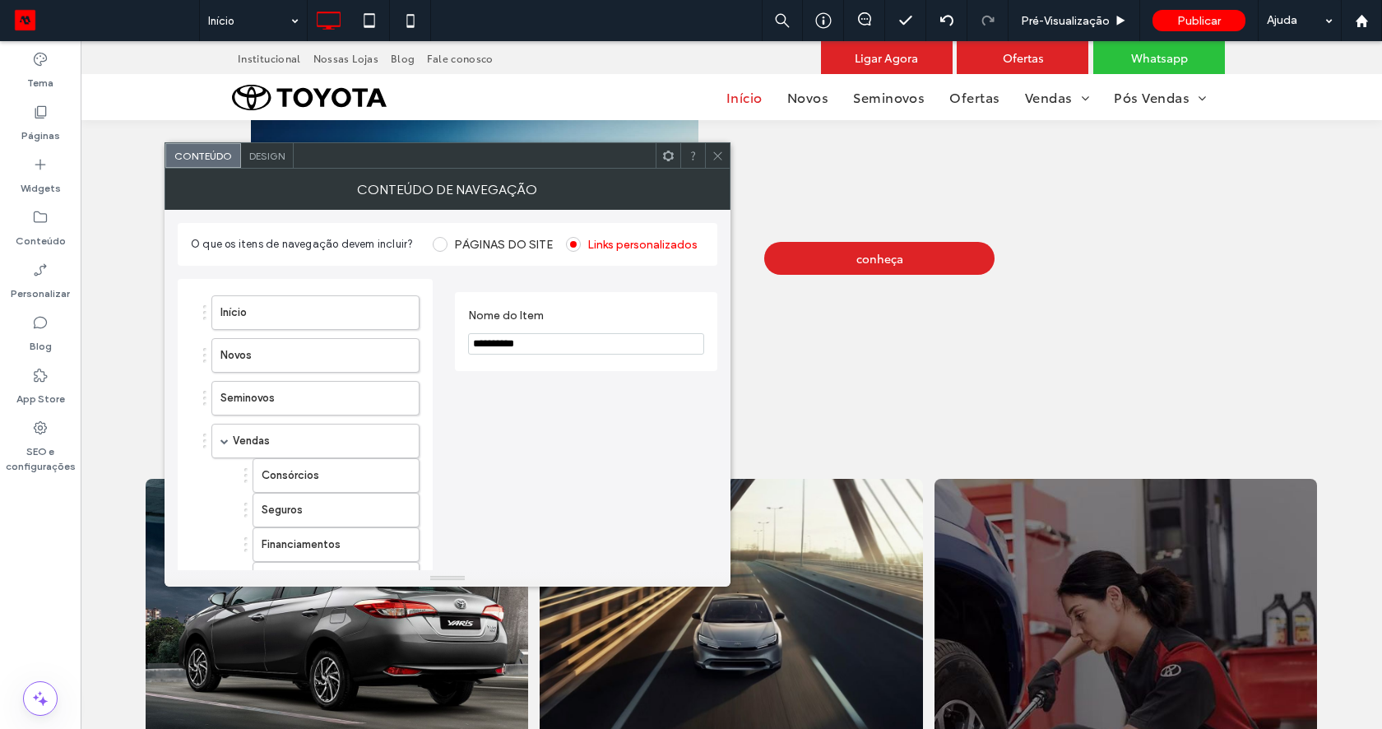
click at [713, 156] on icon at bounding box center [717, 156] width 12 height 12
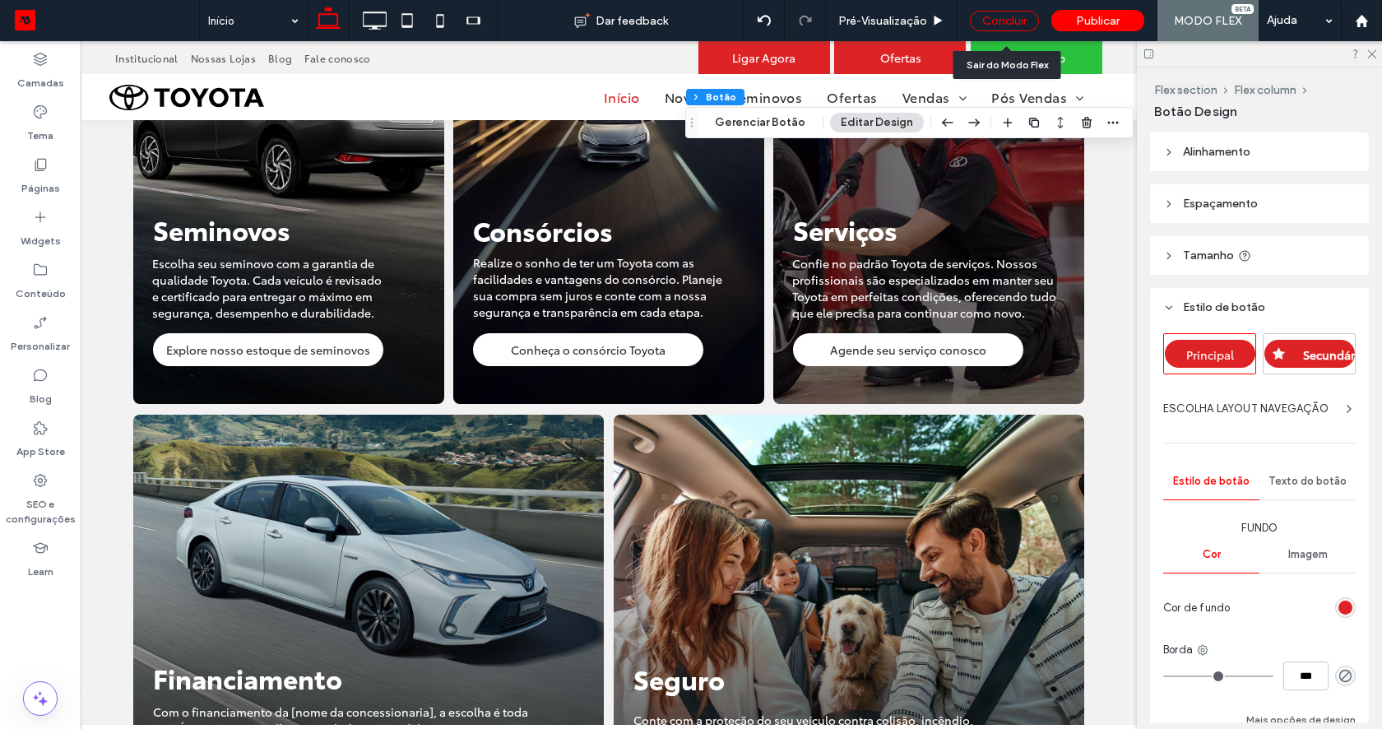
click at [1003, 15] on div "Concluir" at bounding box center [1004, 21] width 69 height 21
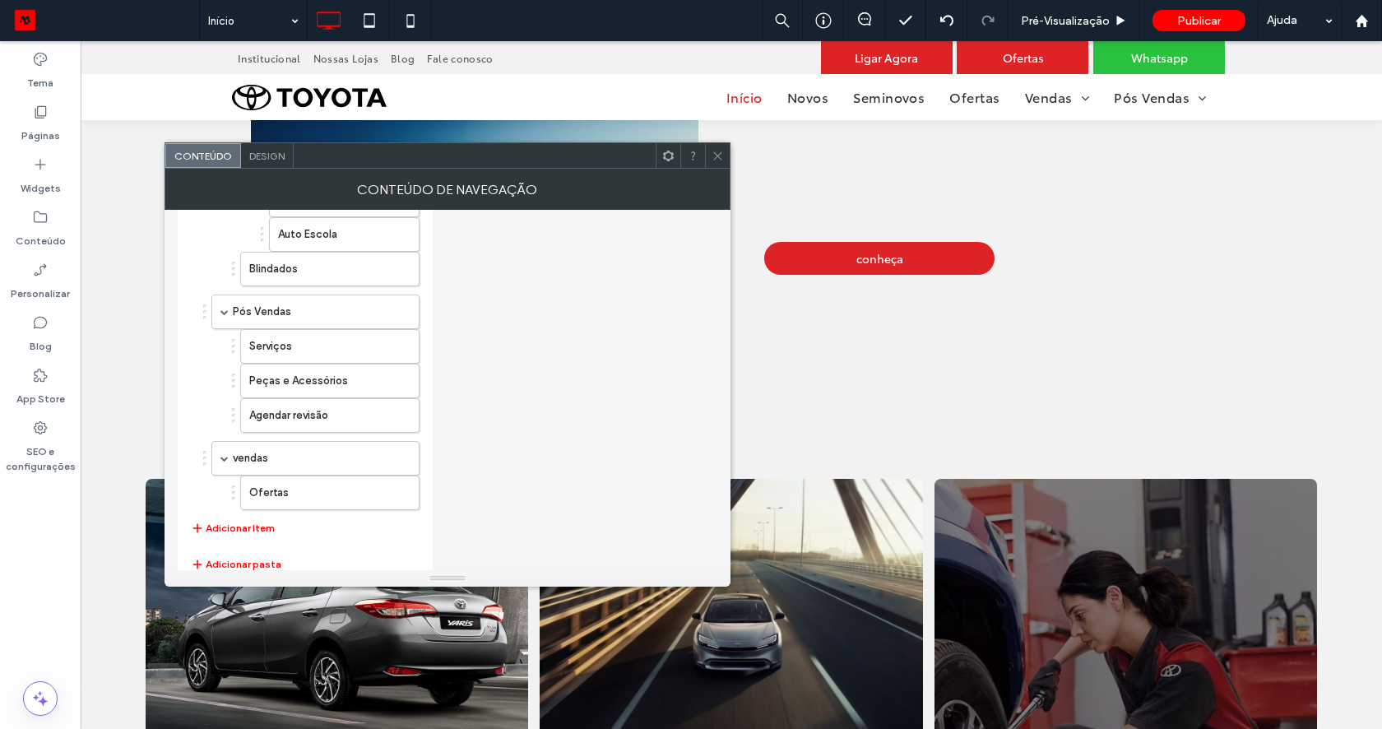
scroll to position [649, 0]
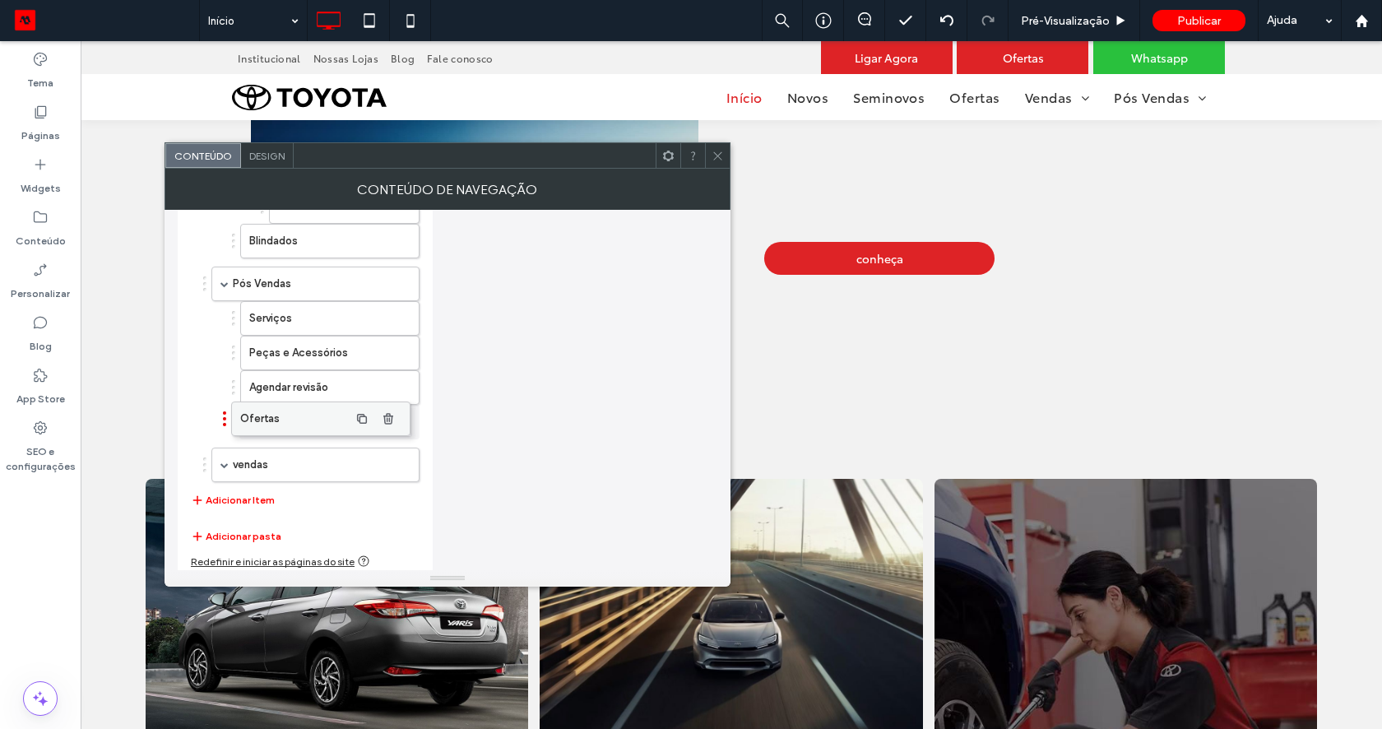
drag, startPoint x: 263, startPoint y: 456, endPoint x: 256, endPoint y: 404, distance: 52.3
drag, startPoint x: 255, startPoint y: 421, endPoint x: 252, endPoint y: 306, distance: 115.2
click at [716, 154] on use at bounding box center [717, 155] width 8 height 8
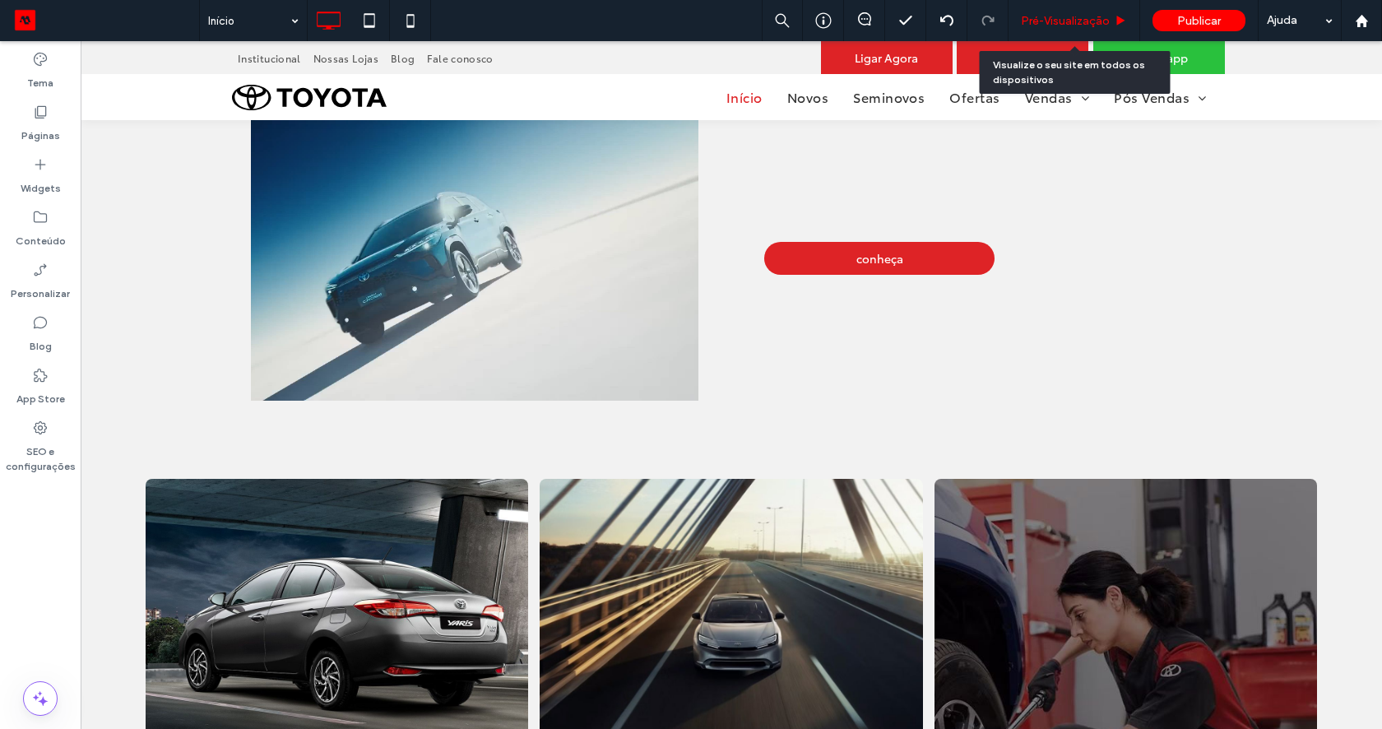
click at [1024, 25] on span "Pré-Visualizaçāo" at bounding box center [1065, 21] width 89 height 14
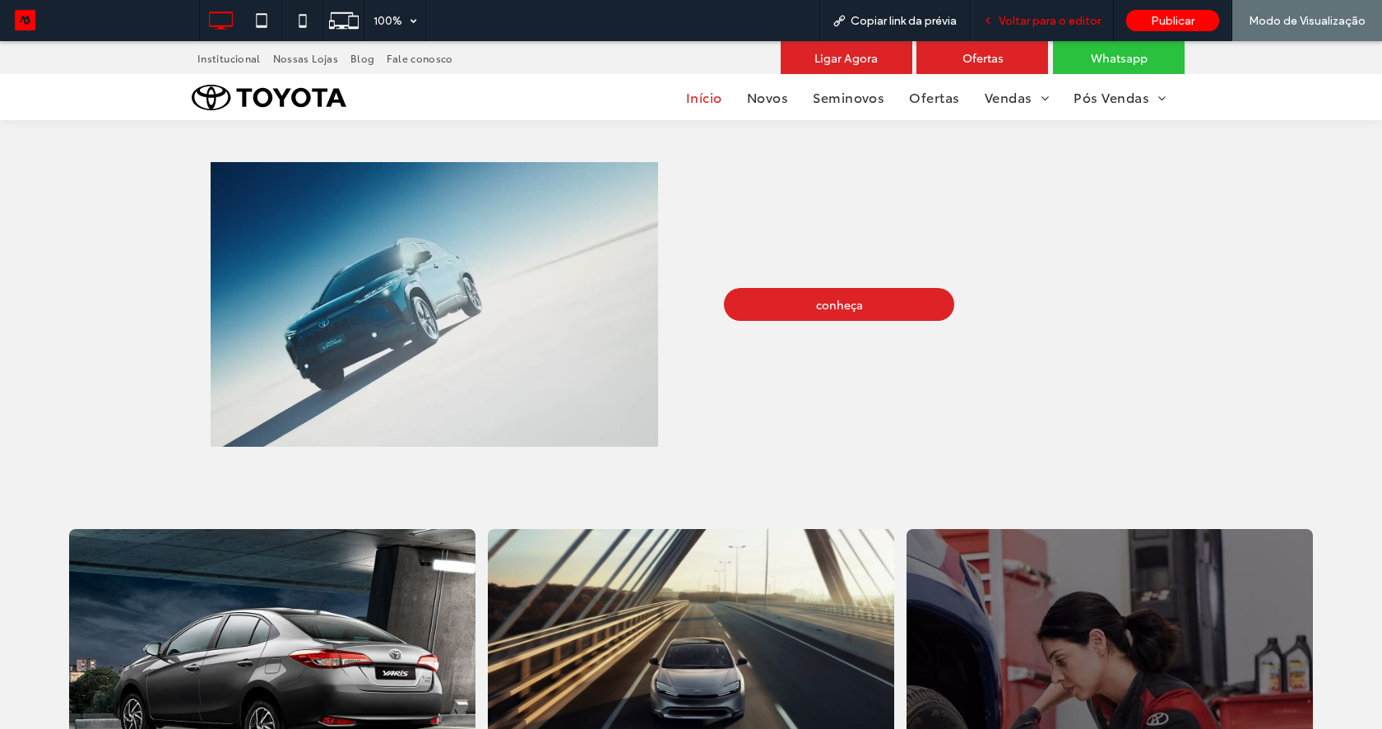
click at [1054, 21] on span "Voltar para o editor" at bounding box center [1049, 21] width 102 height 14
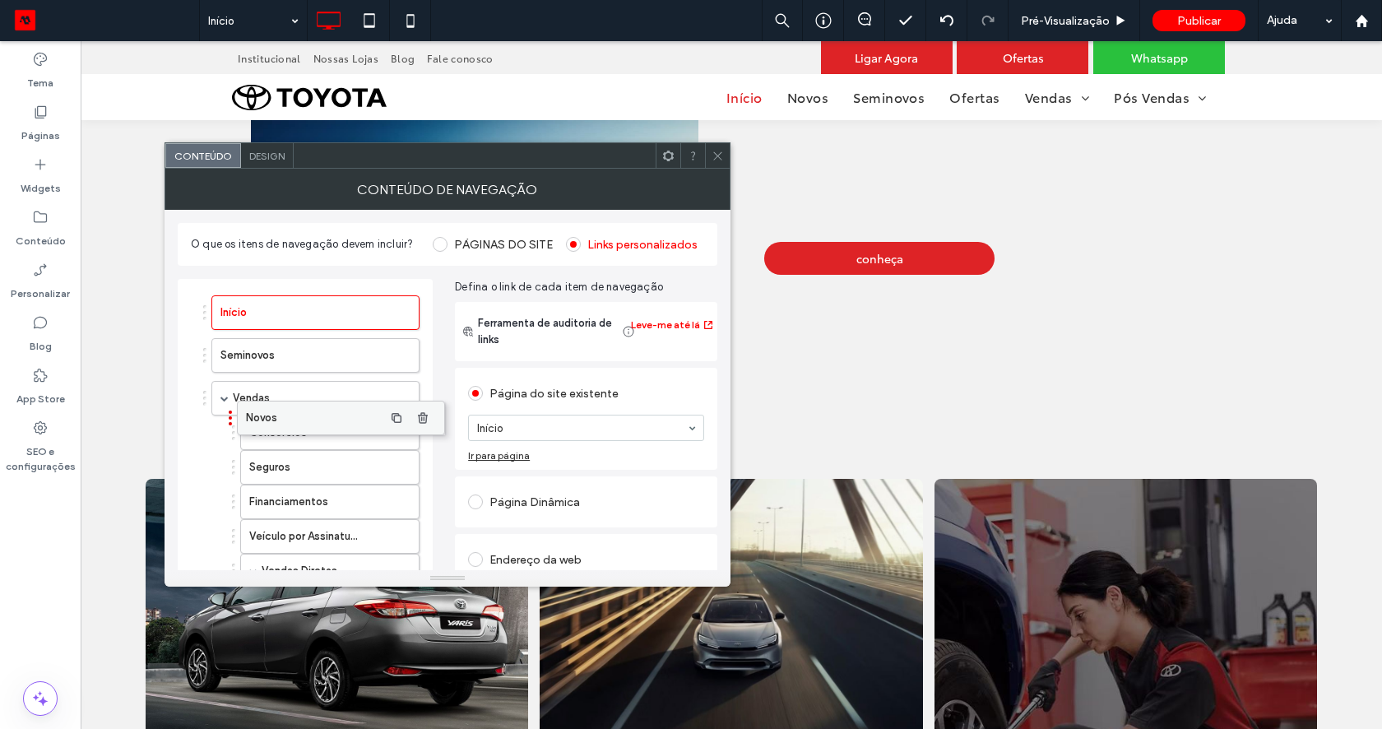
drag, startPoint x: 257, startPoint y: 353, endPoint x: 283, endPoint y: 419, distance: 70.6
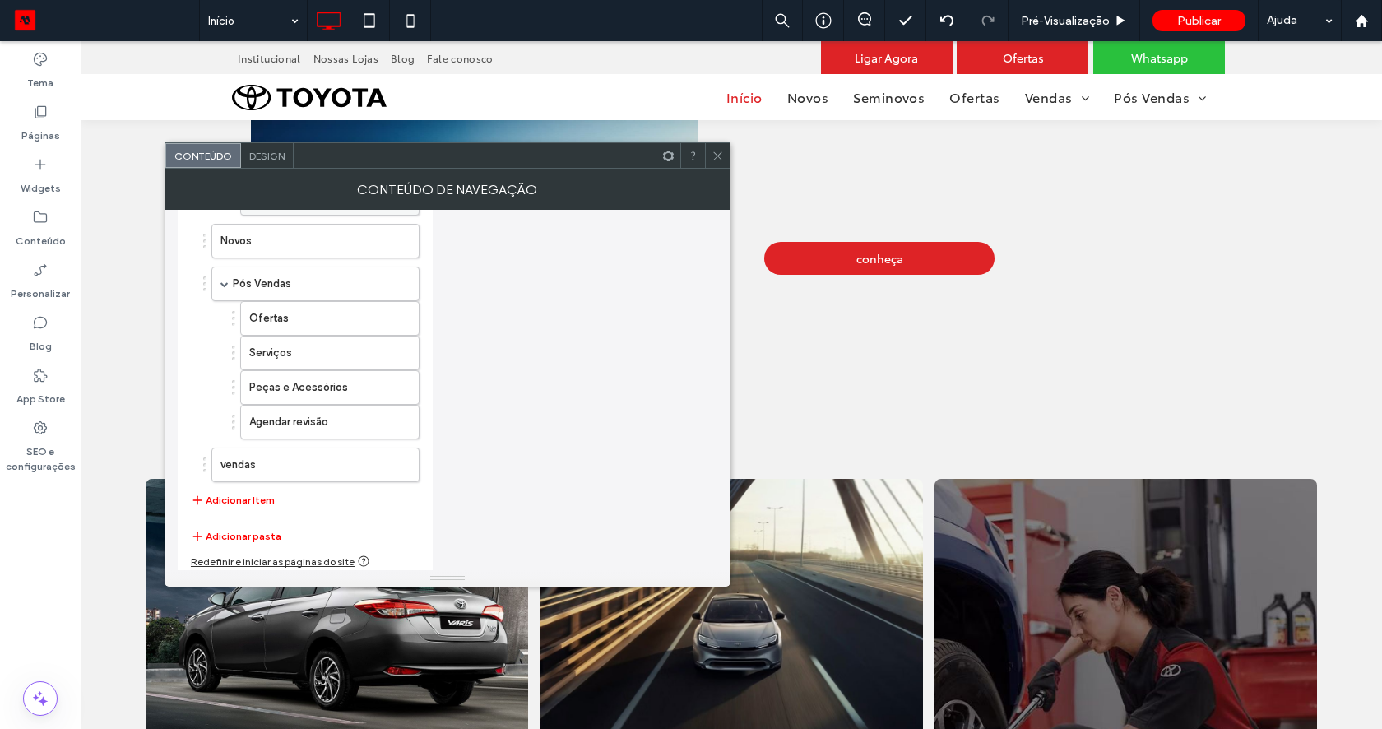
scroll to position [645, 0]
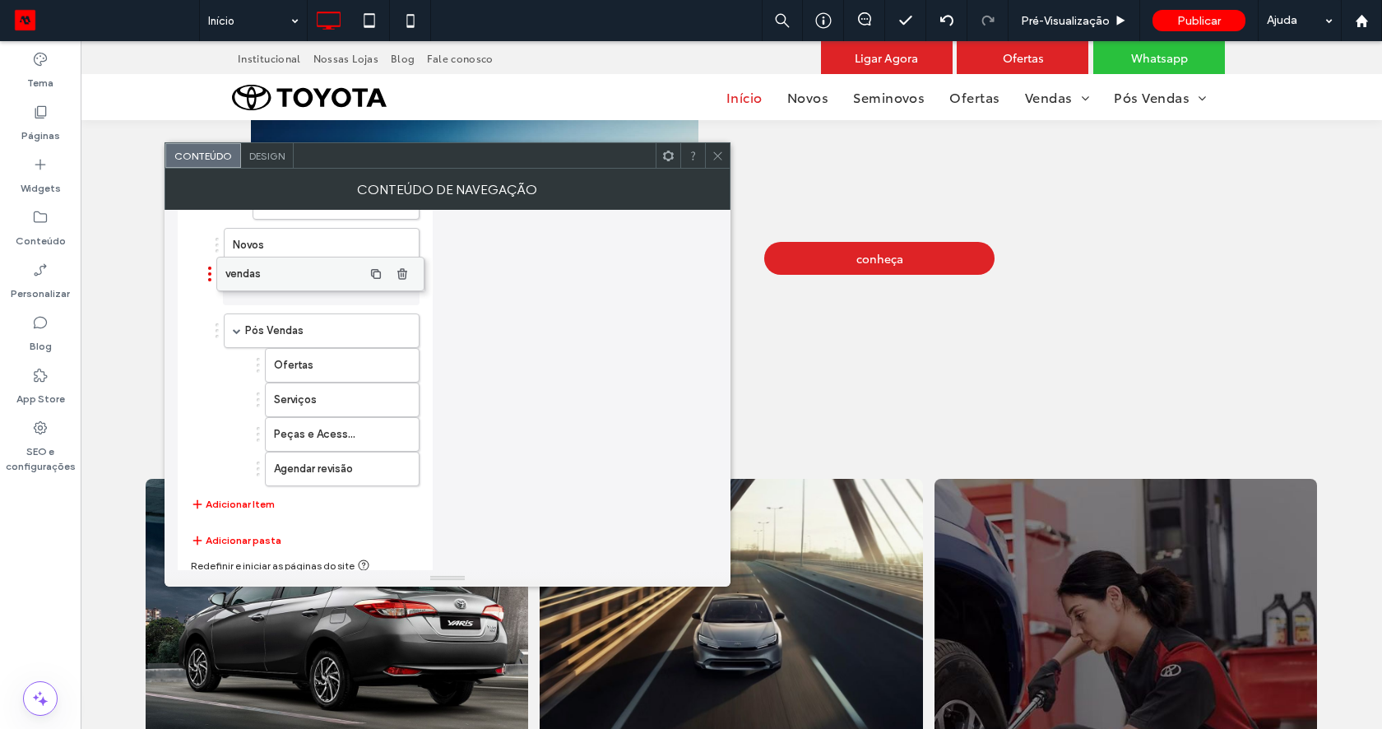
drag, startPoint x: 229, startPoint y: 466, endPoint x: 234, endPoint y: 272, distance: 193.3
click at [398, 281] on icon "button" at bounding box center [397, 287] width 13 height 13
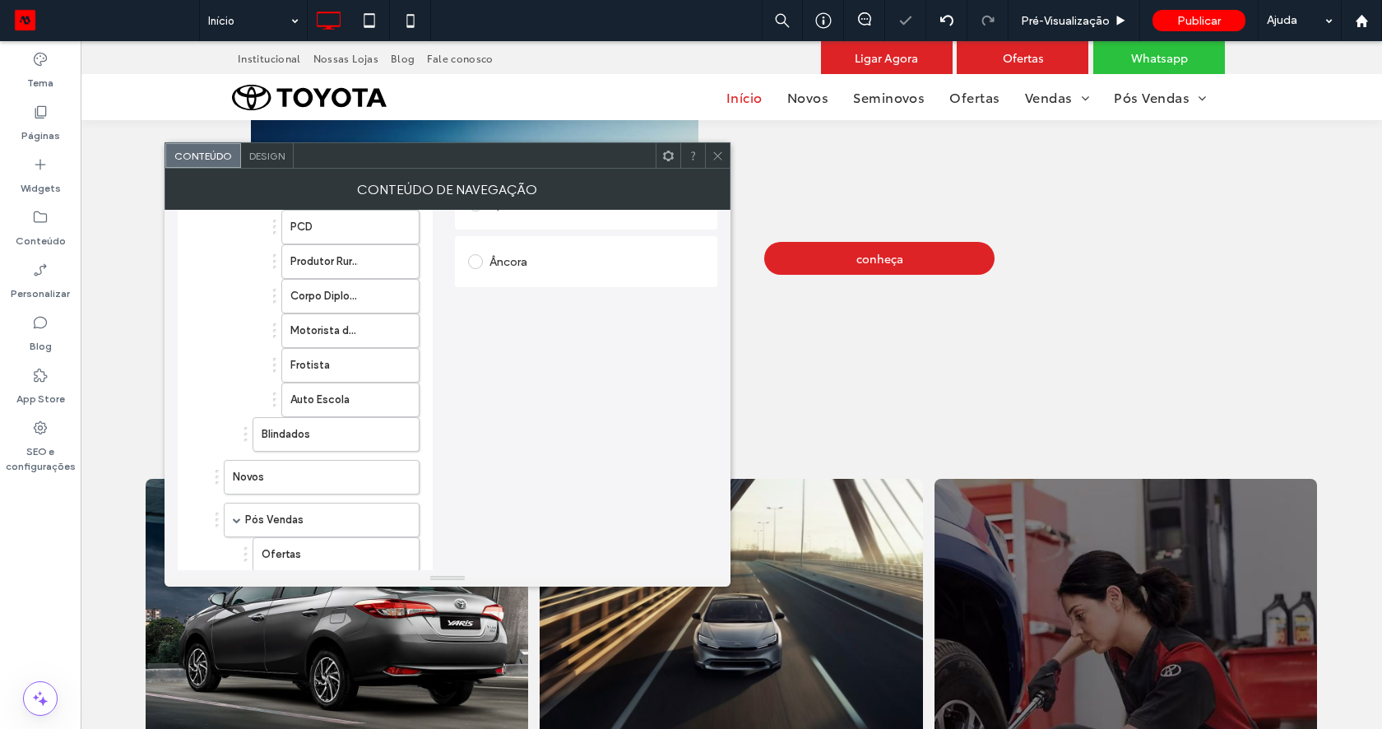
scroll to position [411, 0]
drag, startPoint x: 256, startPoint y: 473, endPoint x: 308, endPoint y: 257, distance: 222.6
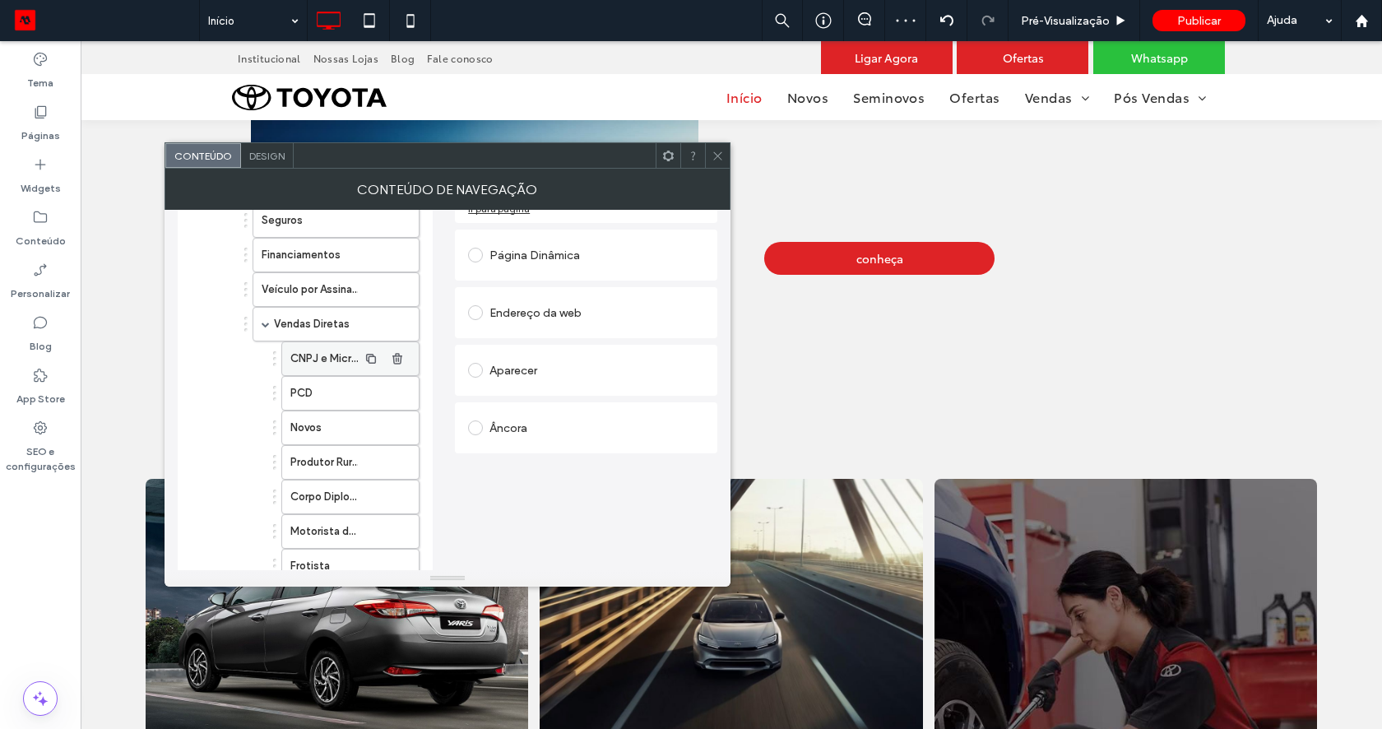
scroll to position [239, 0]
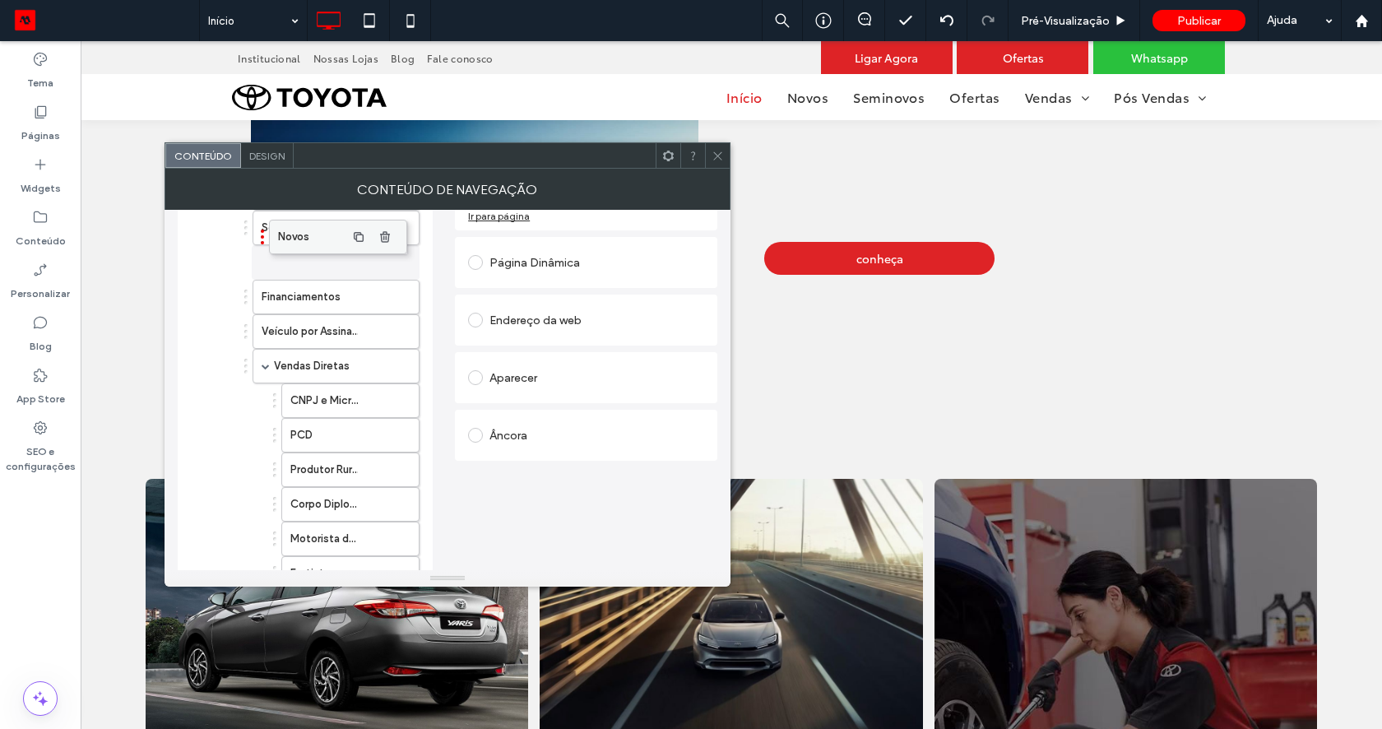
drag, startPoint x: 304, startPoint y: 430, endPoint x: 292, endPoint y: 225, distance: 206.0
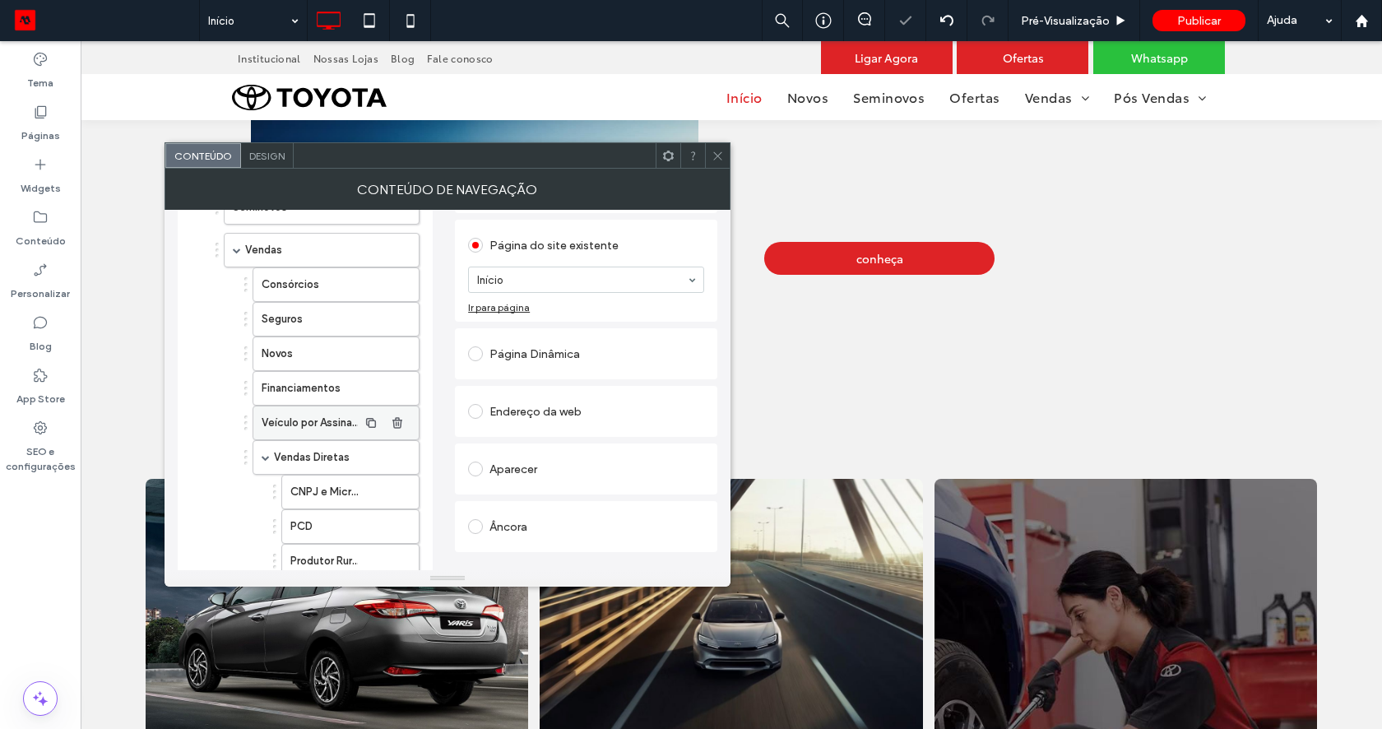
scroll to position [129, 0]
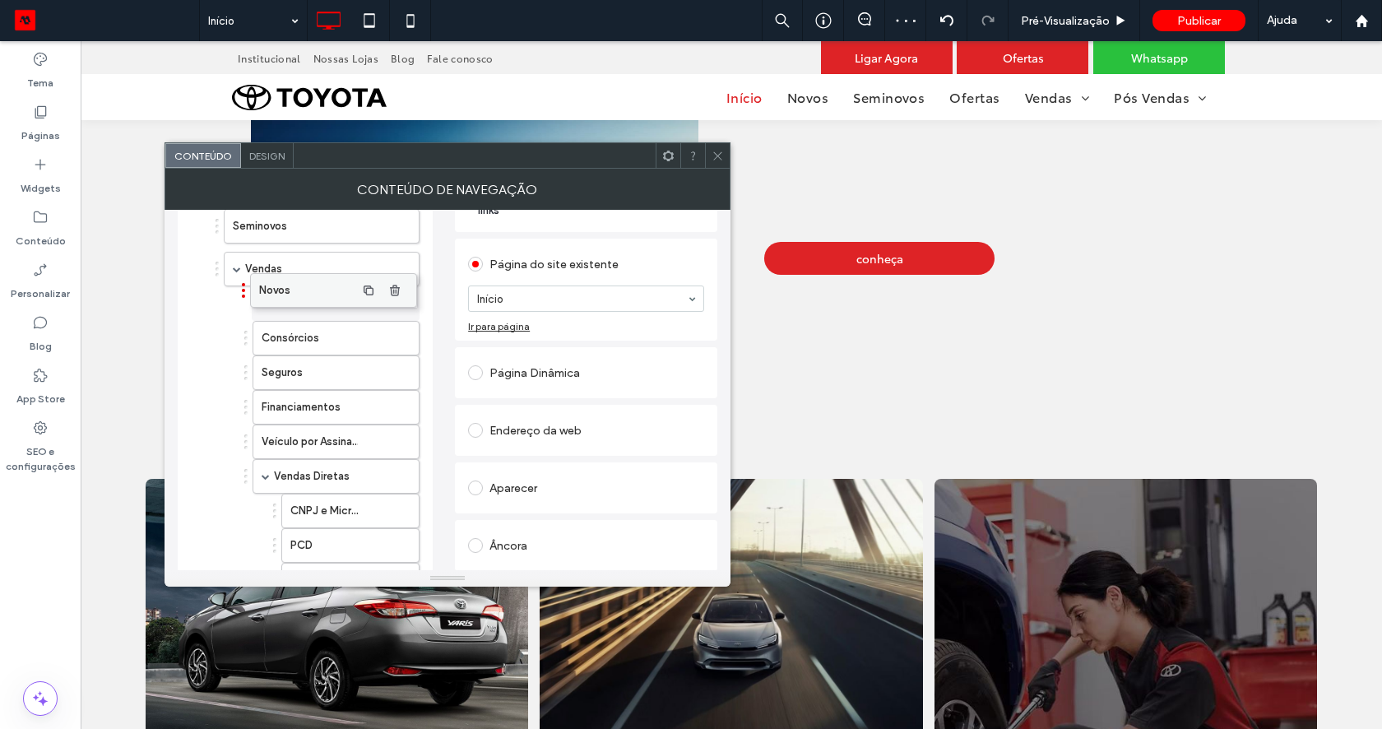
drag, startPoint x: 296, startPoint y: 367, endPoint x: 294, endPoint y: 276, distance: 90.5
click at [714, 153] on icon at bounding box center [717, 156] width 12 height 12
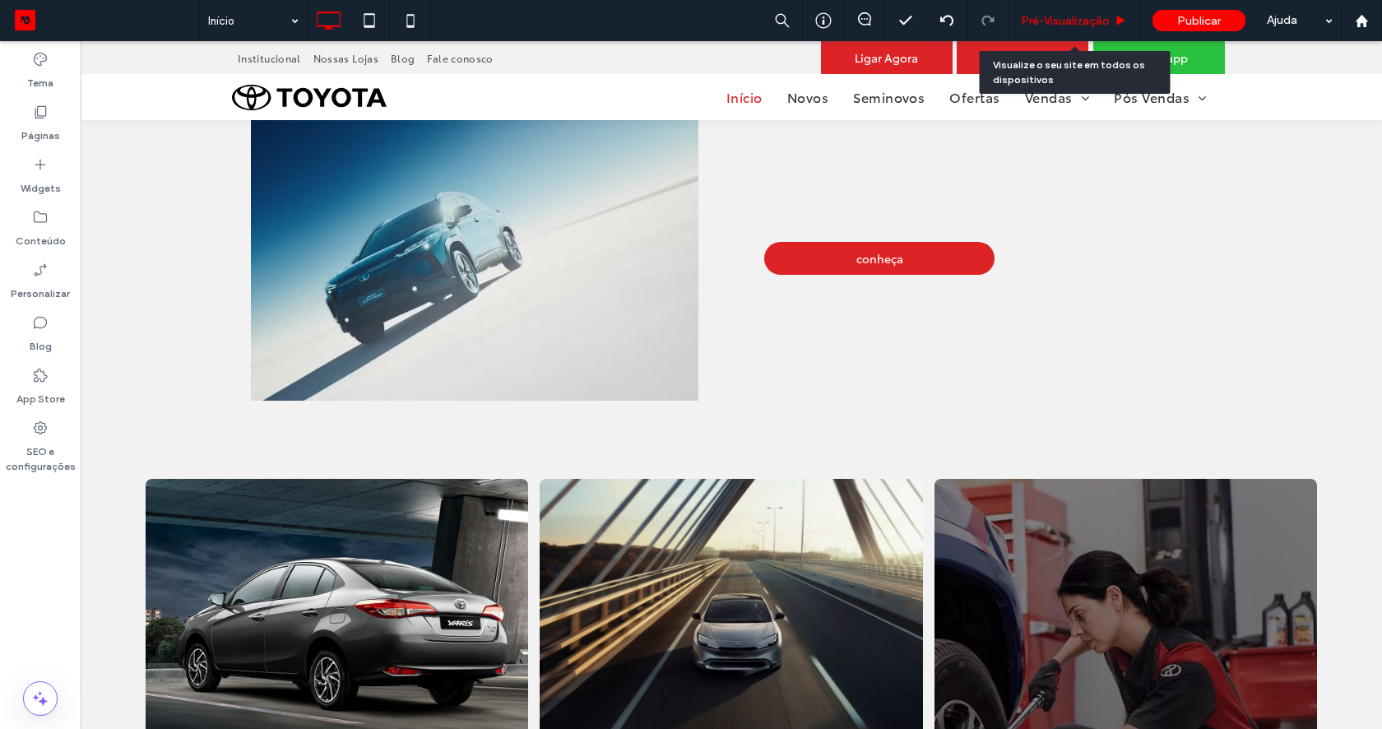
click at [1072, 15] on span "Pré-Visualizaçāo" at bounding box center [1065, 21] width 89 height 14
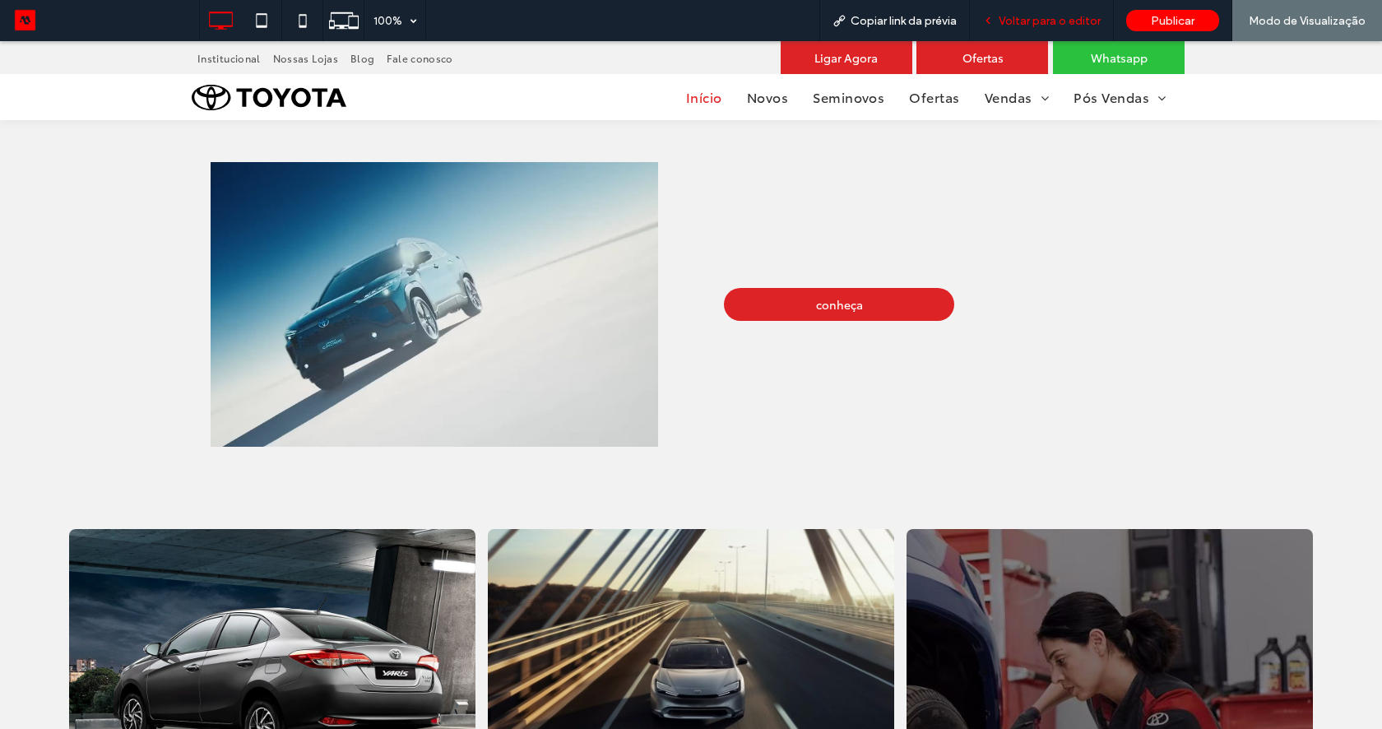
click at [1073, 26] on span "Voltar para o editor" at bounding box center [1049, 21] width 102 height 14
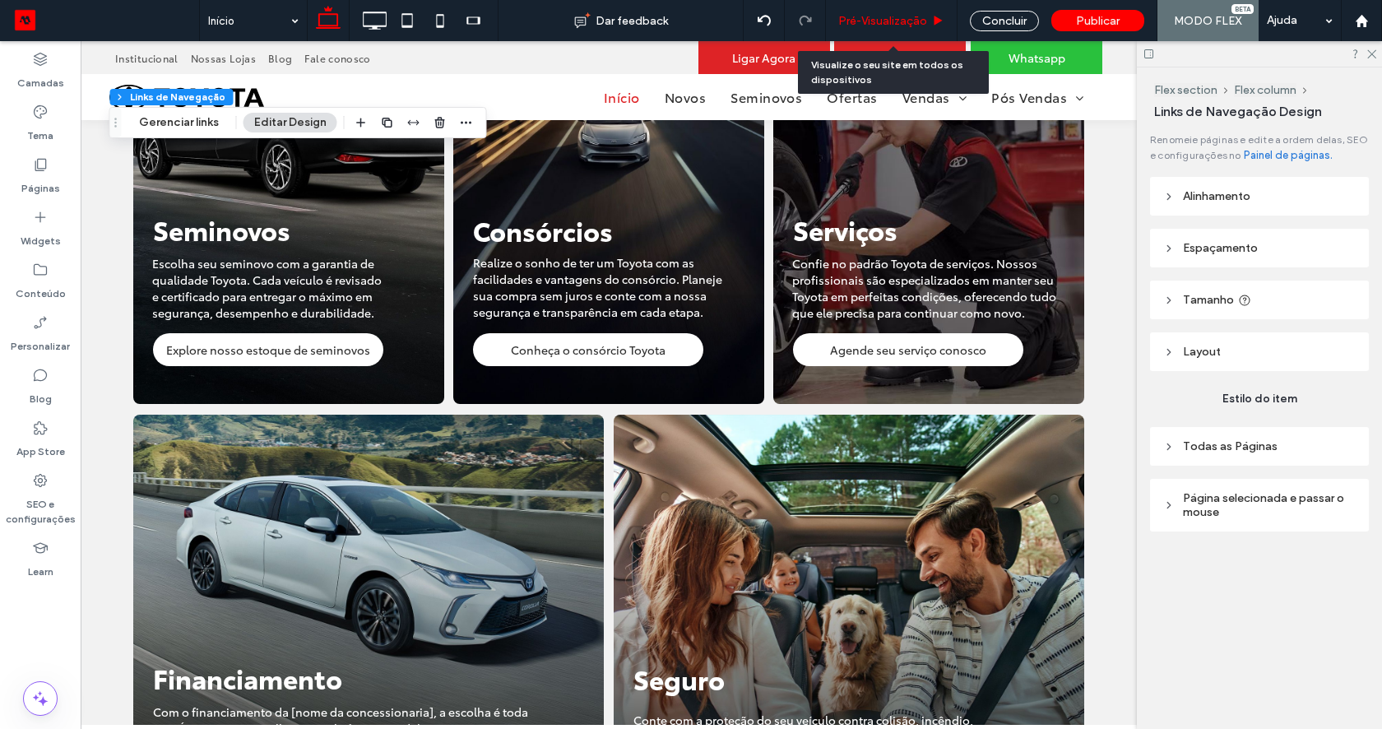
click at [845, 17] on span "Pré-Visualizaçāo" at bounding box center [882, 21] width 89 height 14
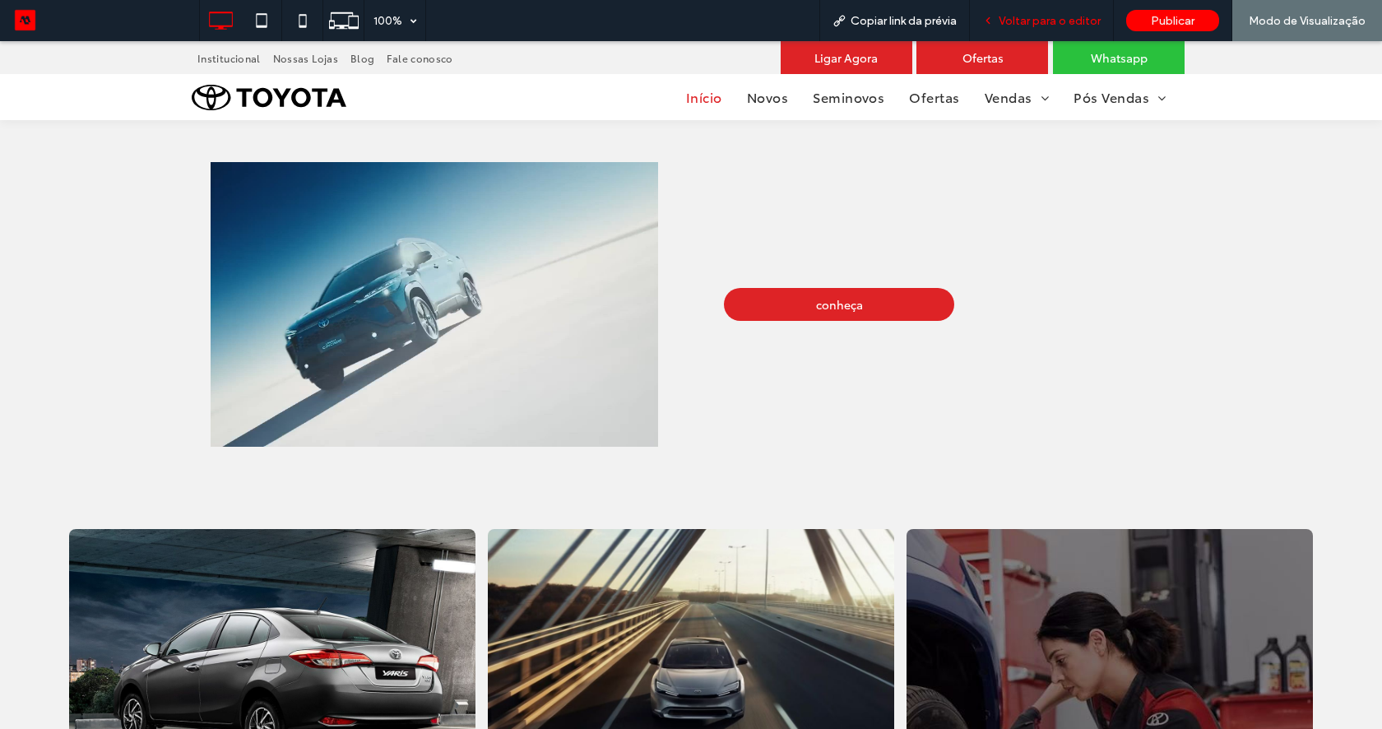
click at [1012, 21] on span "Voltar para o editor" at bounding box center [1049, 21] width 102 height 14
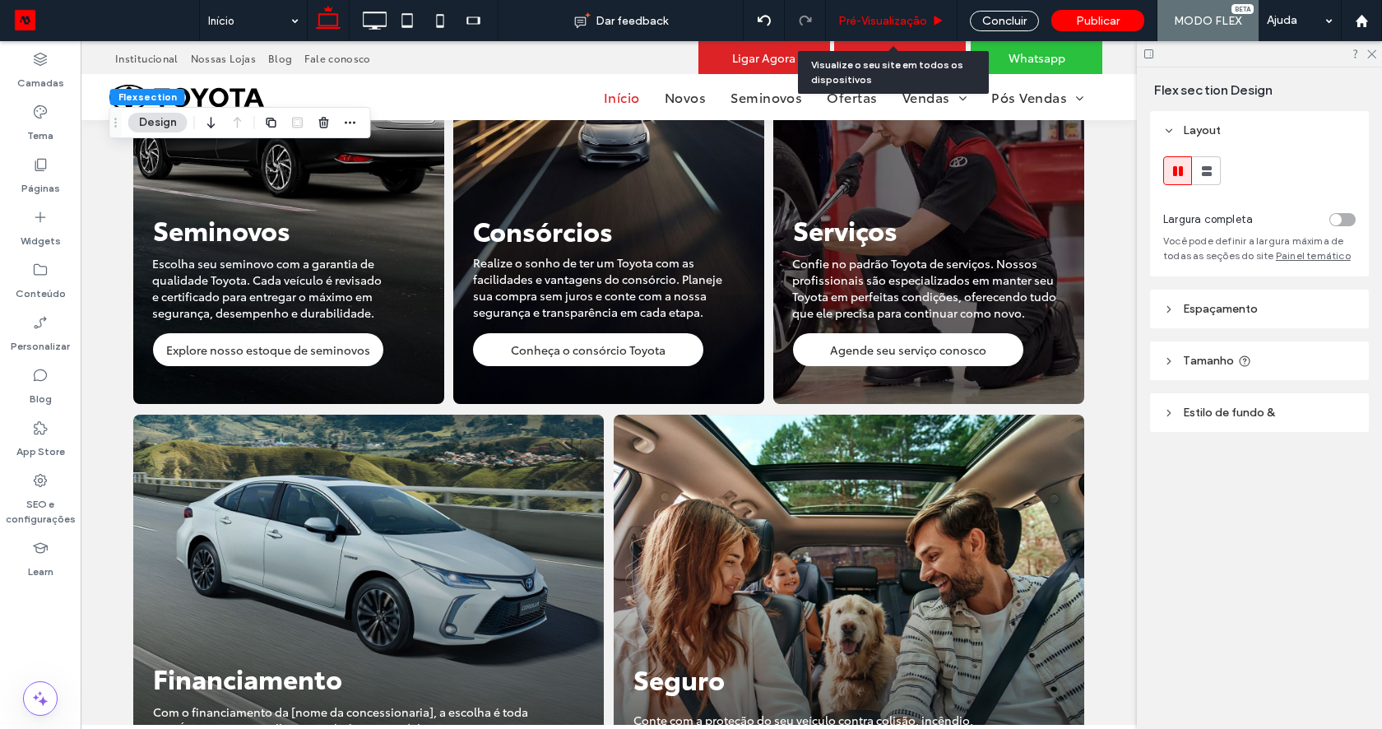
click at [861, 22] on span "Pré-Visualizaçāo" at bounding box center [882, 21] width 89 height 14
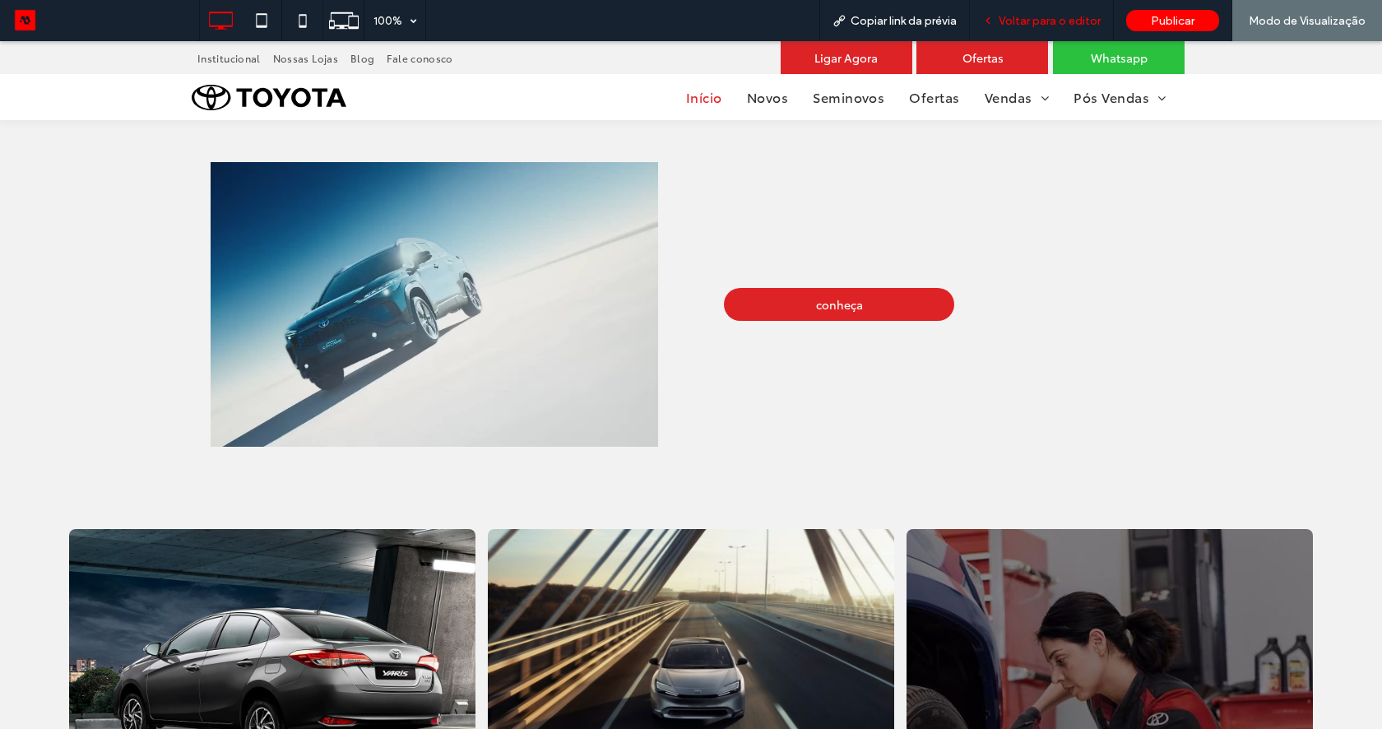
click at [1059, 25] on span "Voltar para o editor" at bounding box center [1049, 21] width 102 height 14
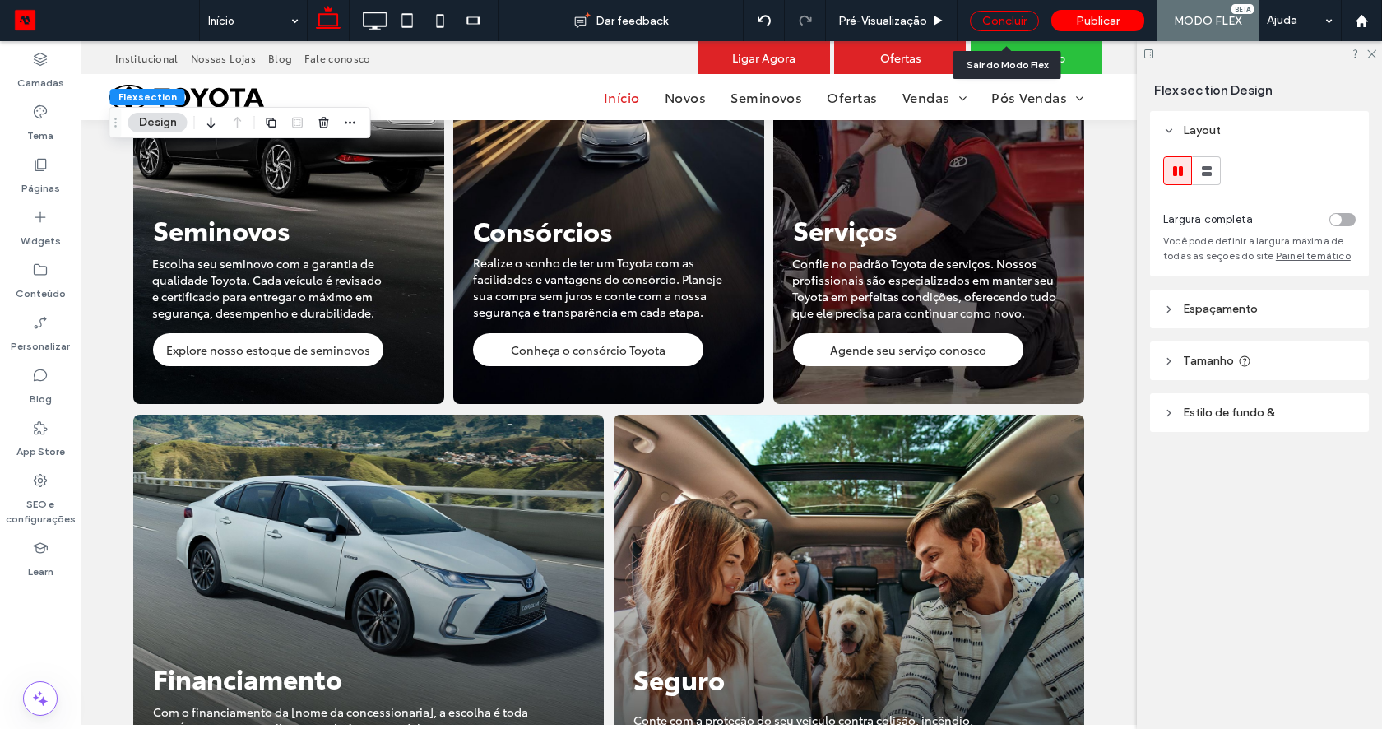
click at [987, 18] on div "Concluir" at bounding box center [1004, 21] width 69 height 21
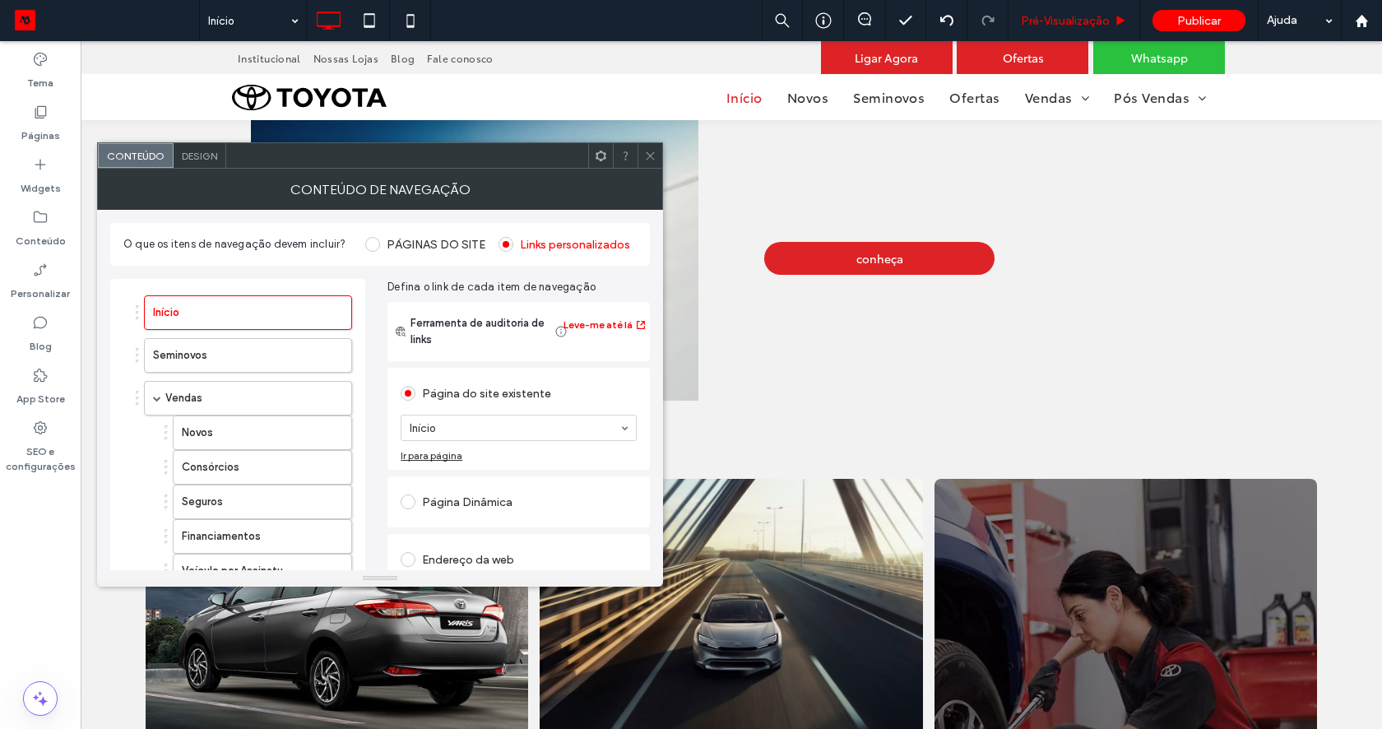
click at [1012, 16] on div "Pré-Visualizaçāo" at bounding box center [1073, 21] width 131 height 14
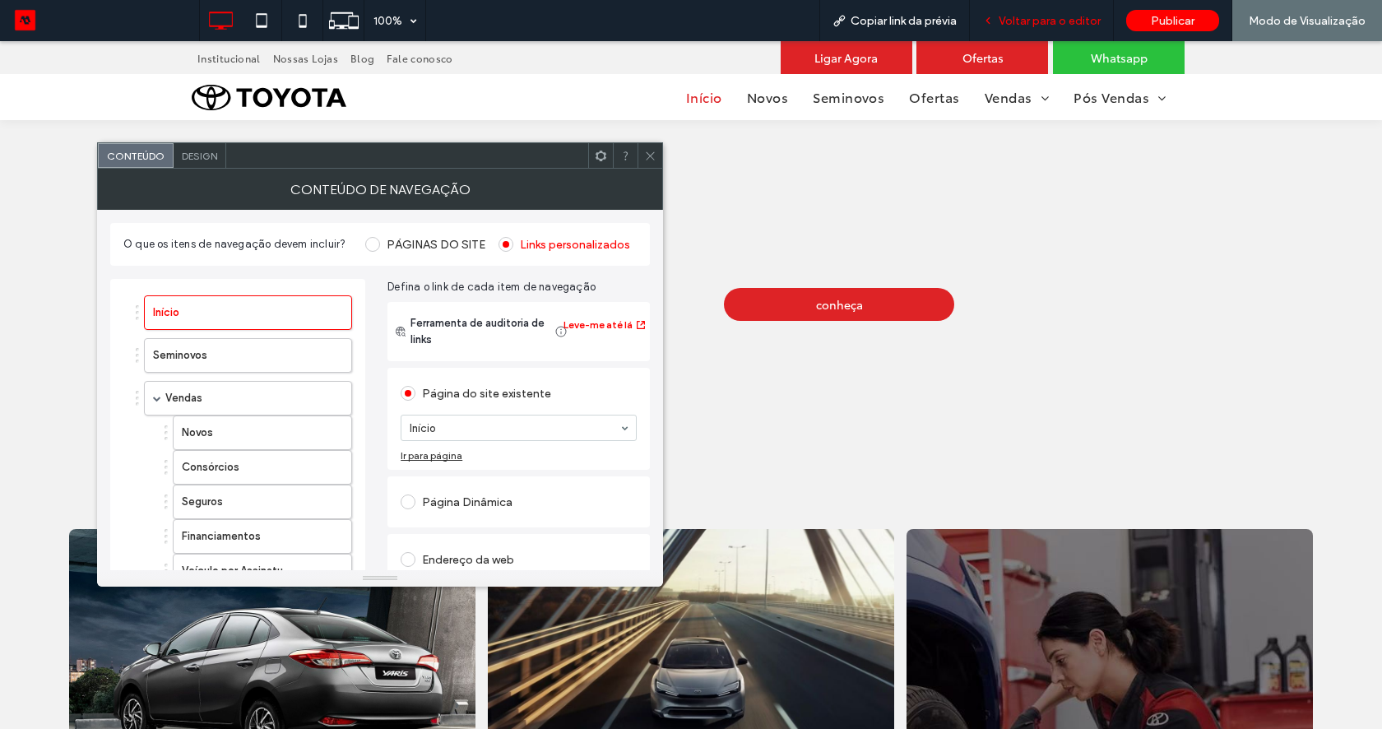
click at [1017, 16] on span "Voltar para o editor" at bounding box center [1049, 21] width 102 height 14
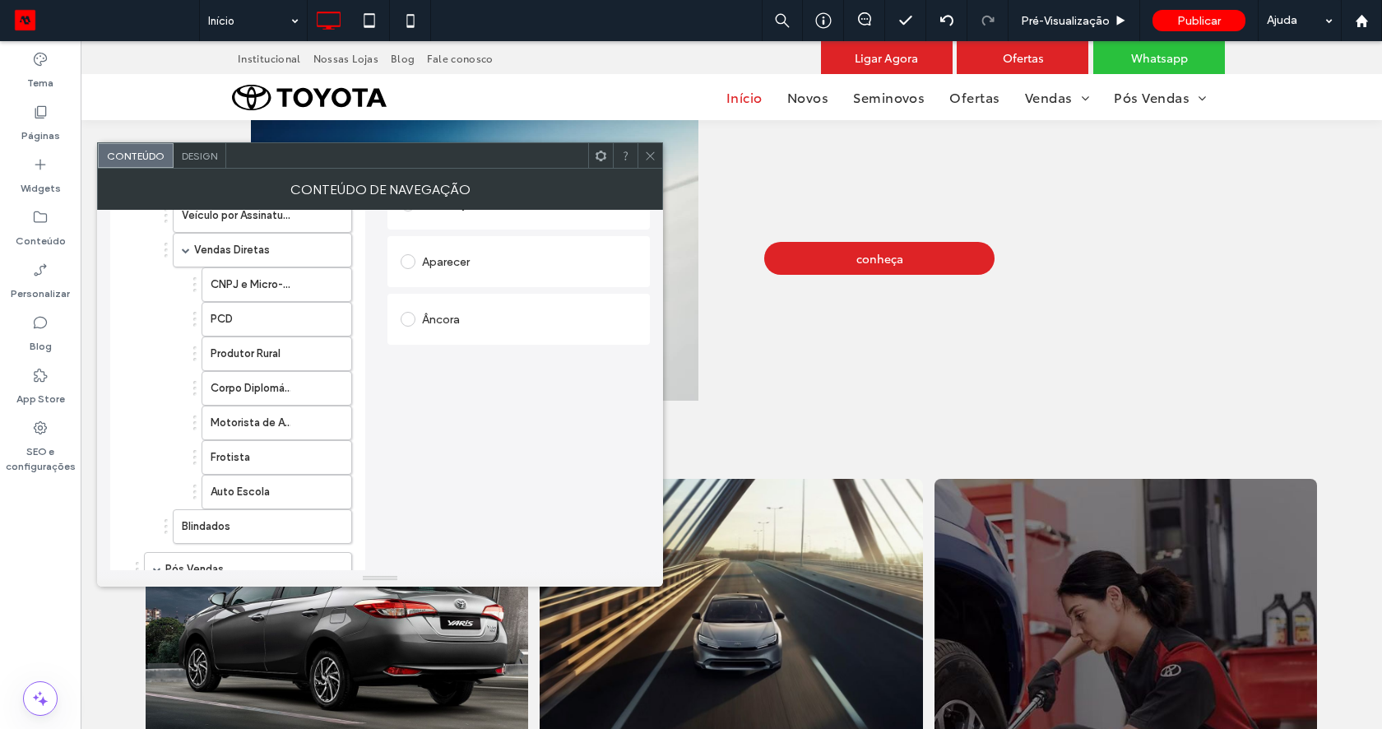
scroll to position [604, 0]
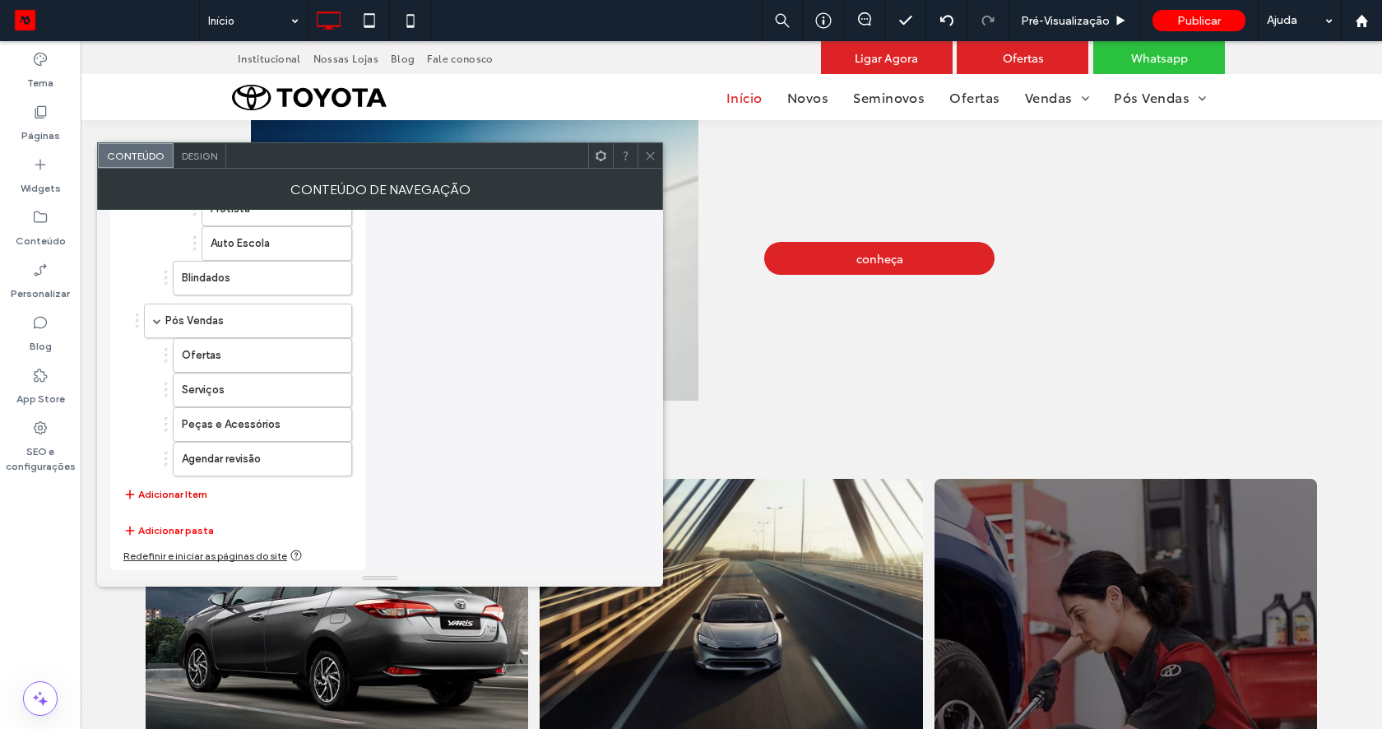
click at [160, 493] on button "Adicionar Item" at bounding box center [165, 494] width 84 height 20
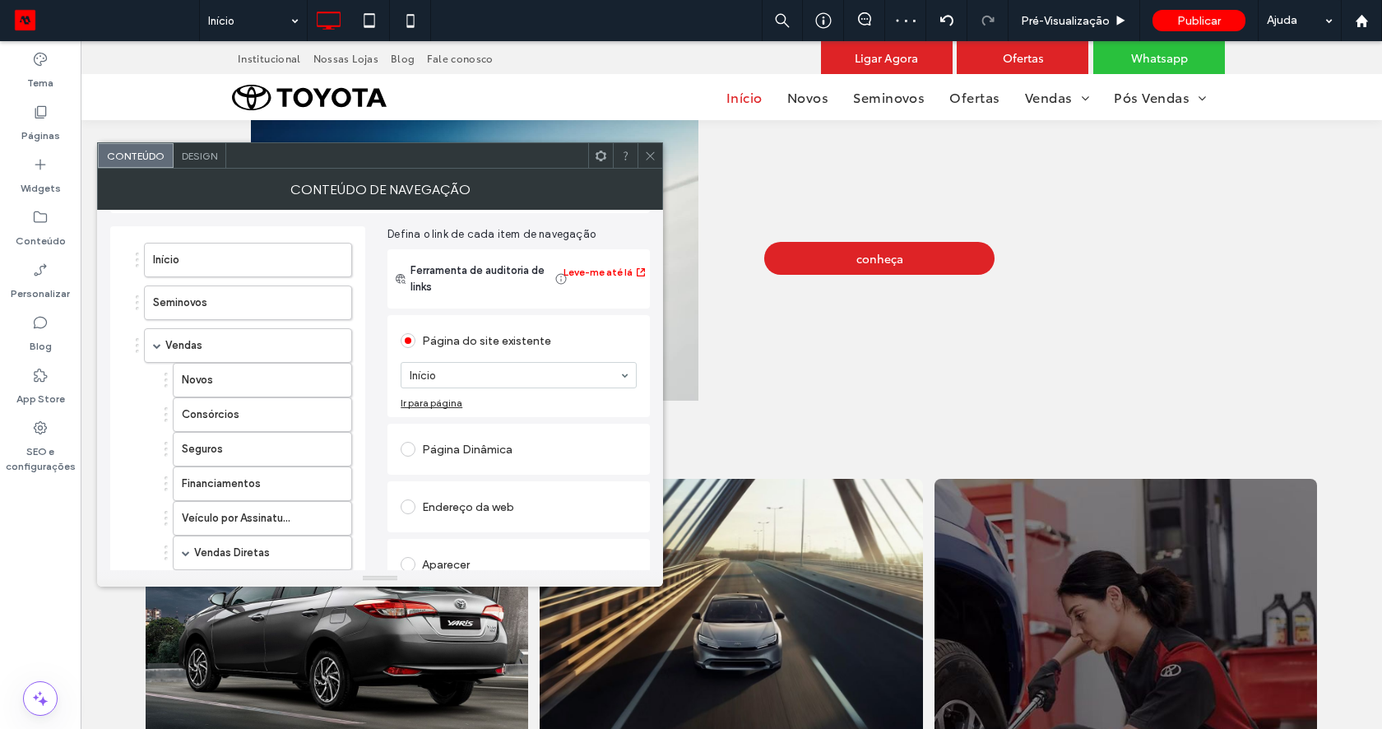
scroll to position [21, 0]
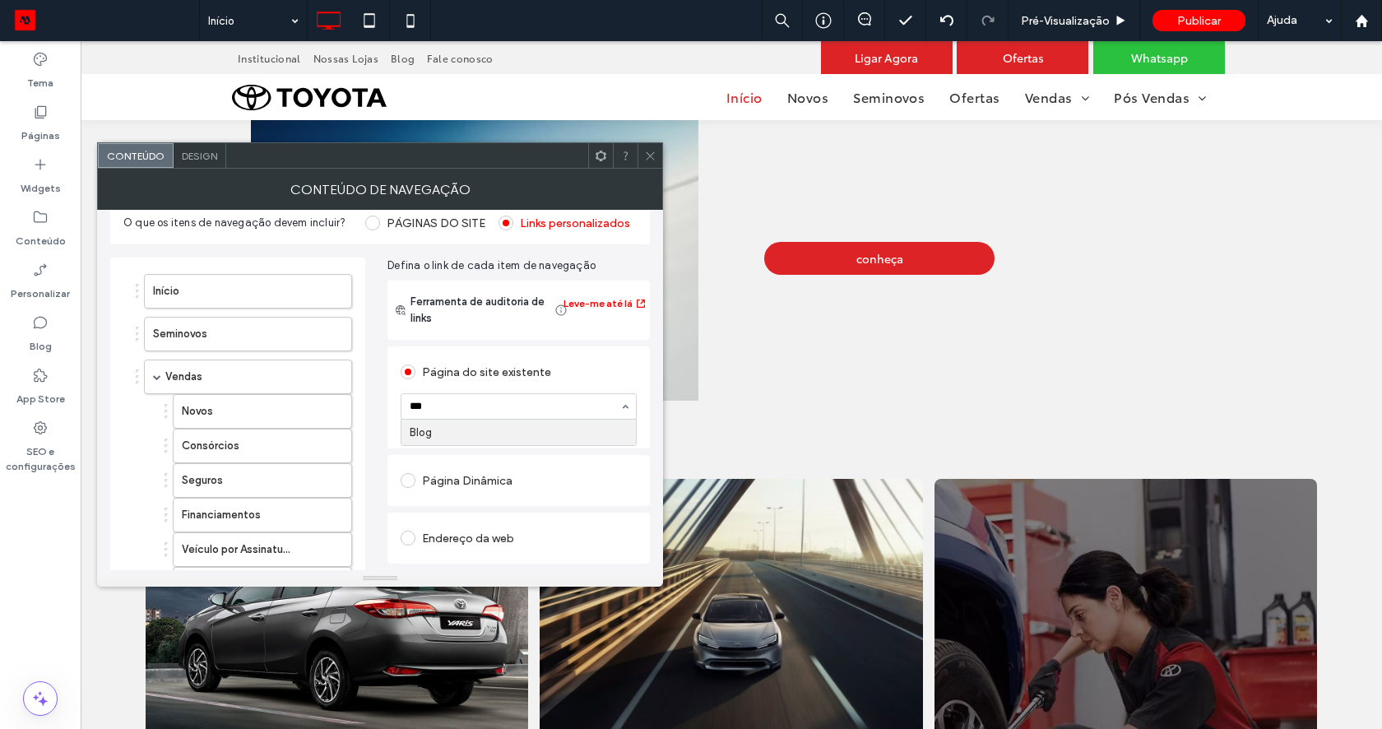
type input "****"
click at [646, 156] on icon at bounding box center [650, 156] width 12 height 12
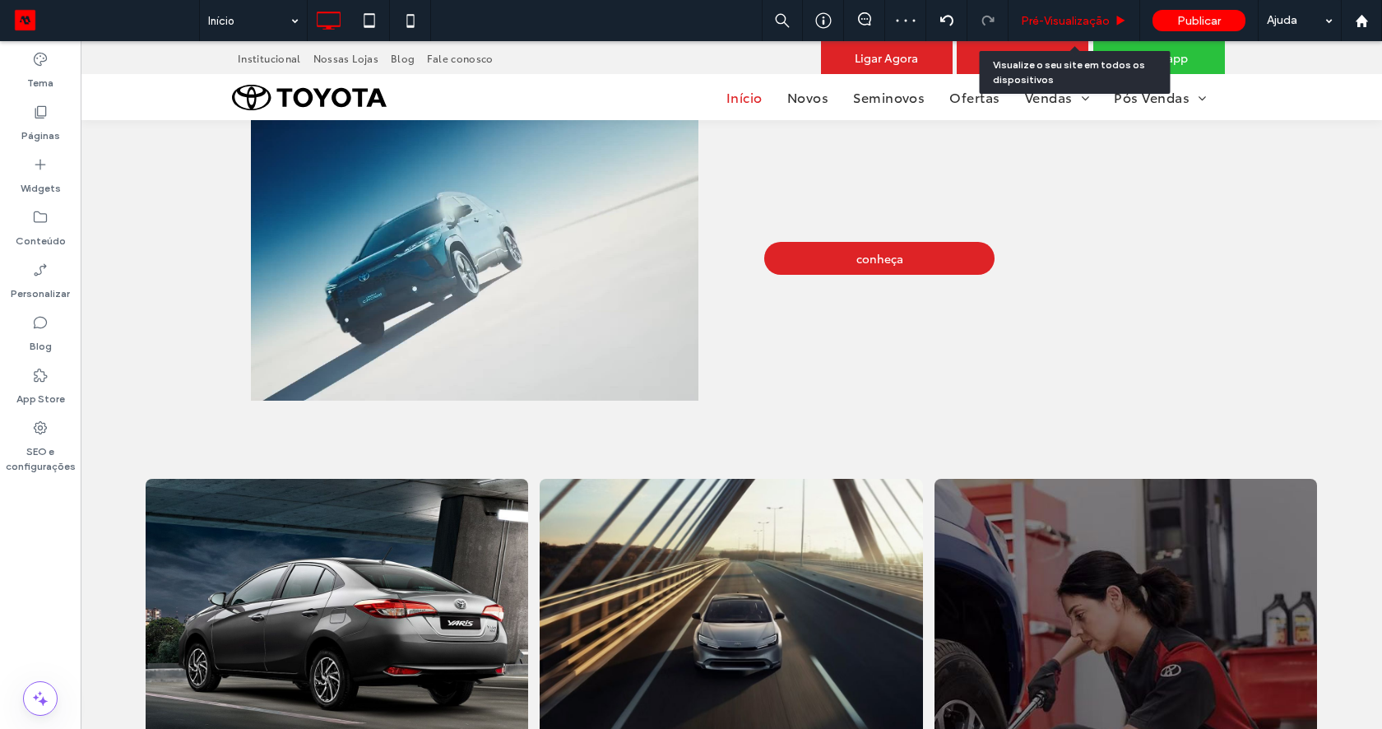
click at [1063, 22] on span "Pré-Visualizaçāo" at bounding box center [1065, 21] width 89 height 14
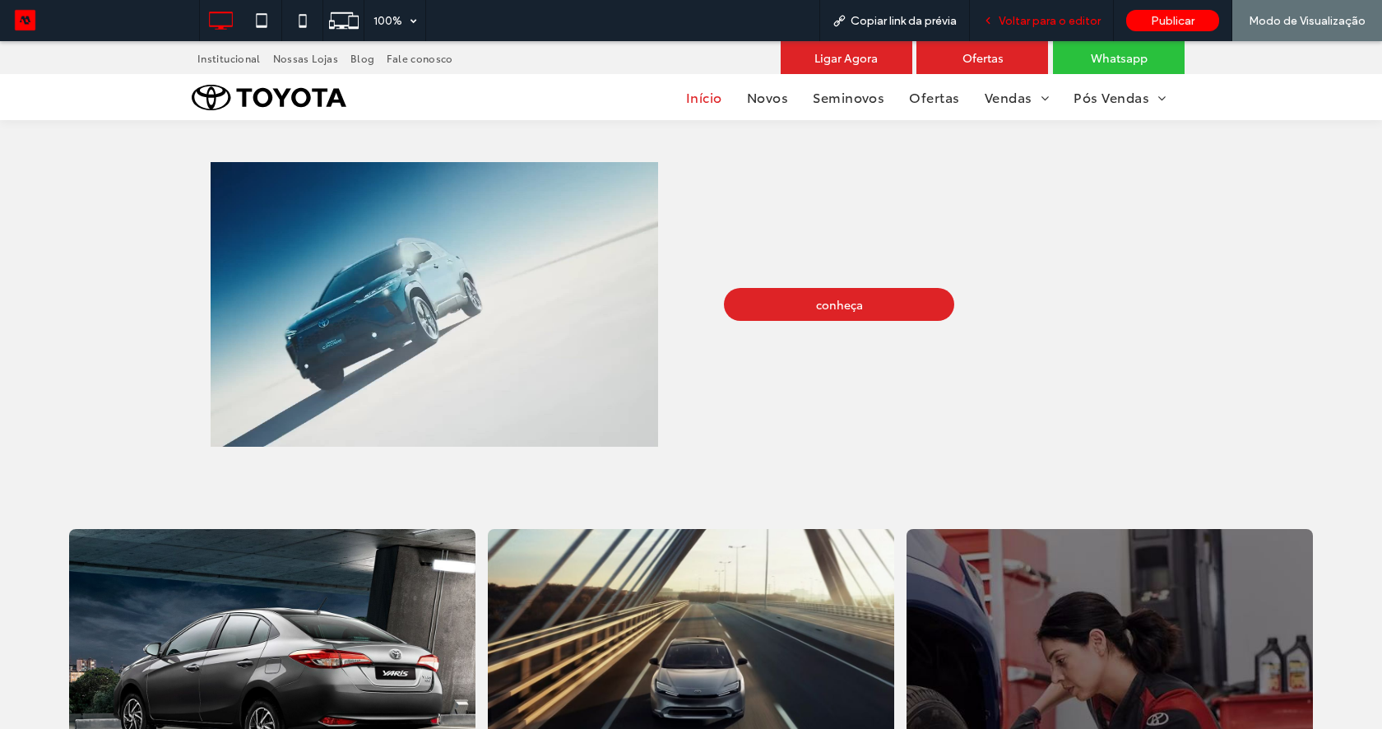
click at [1045, 16] on span "Voltar para o editor" at bounding box center [1049, 21] width 102 height 14
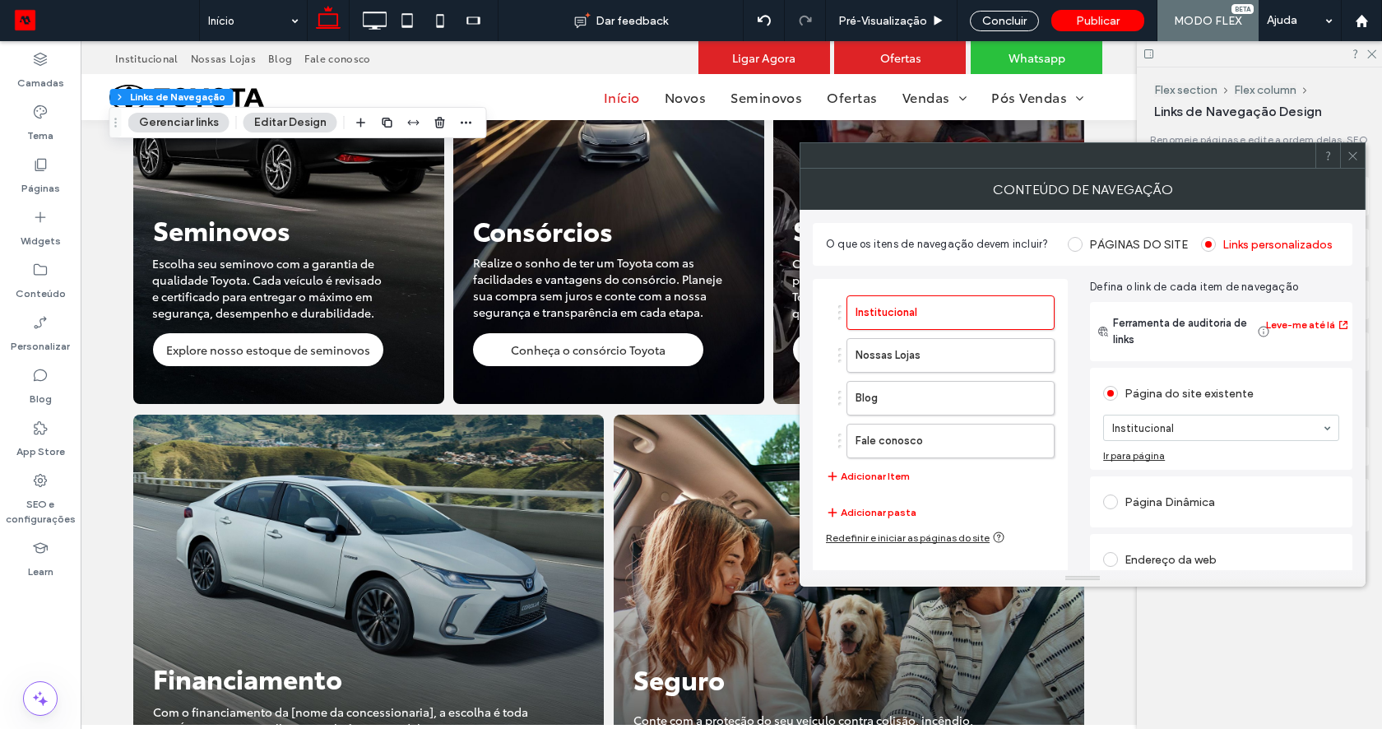
click at [1350, 158] on icon at bounding box center [1352, 156] width 12 height 12
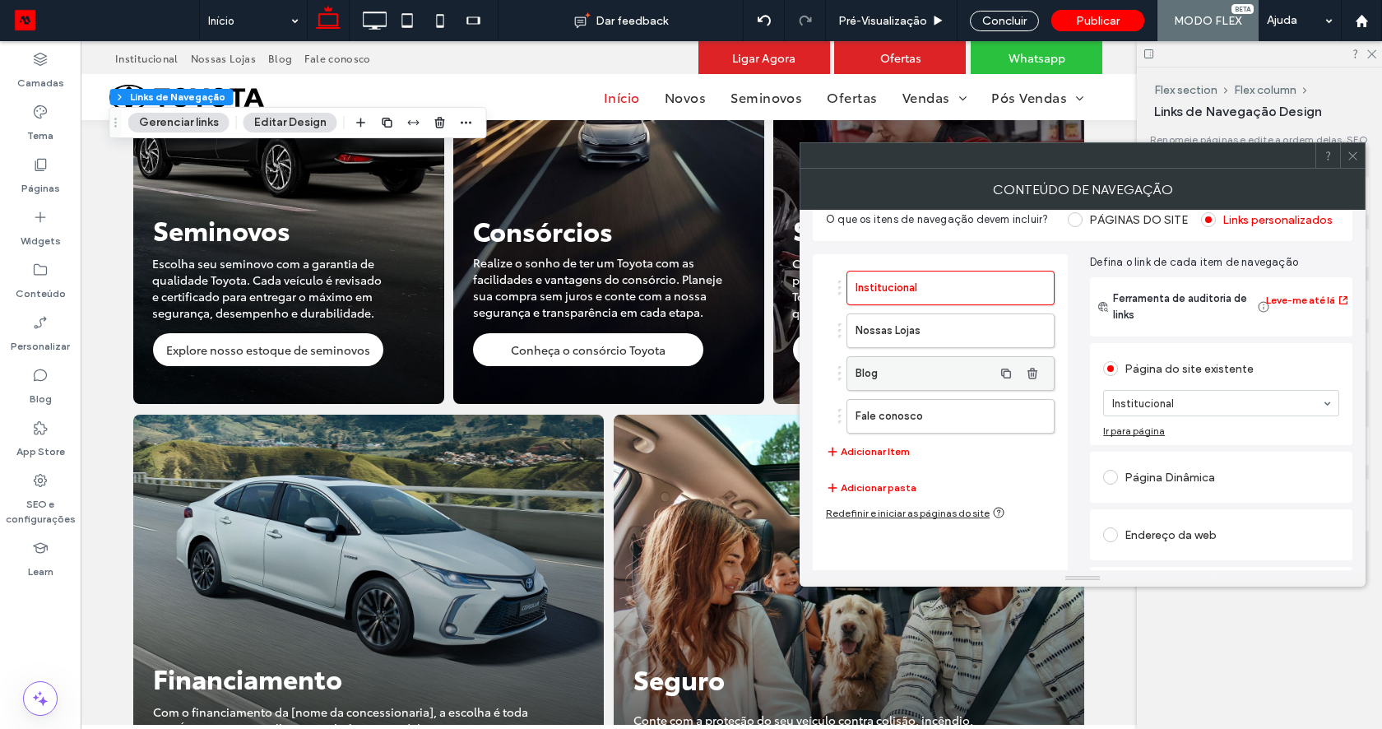
scroll to position [30, 0]
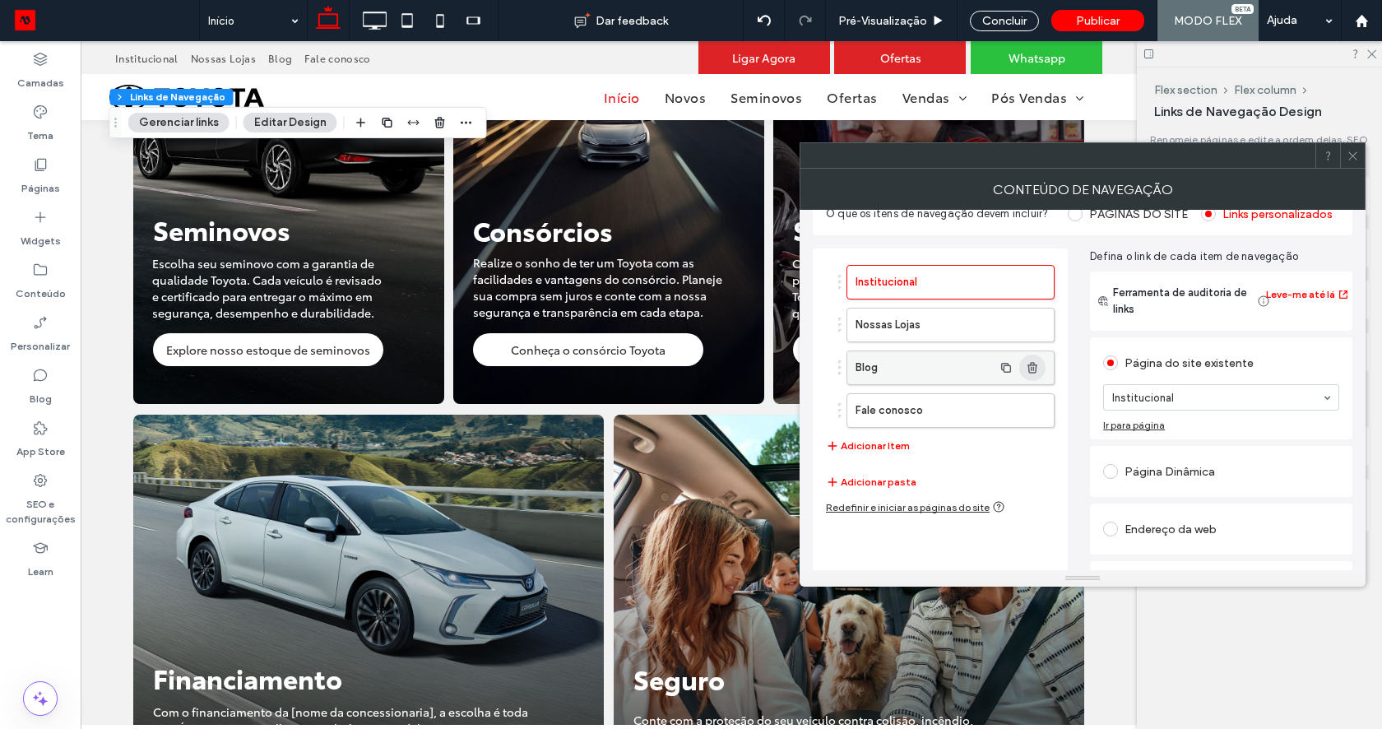
click at [1031, 367] on use "button" at bounding box center [1032, 367] width 10 height 11
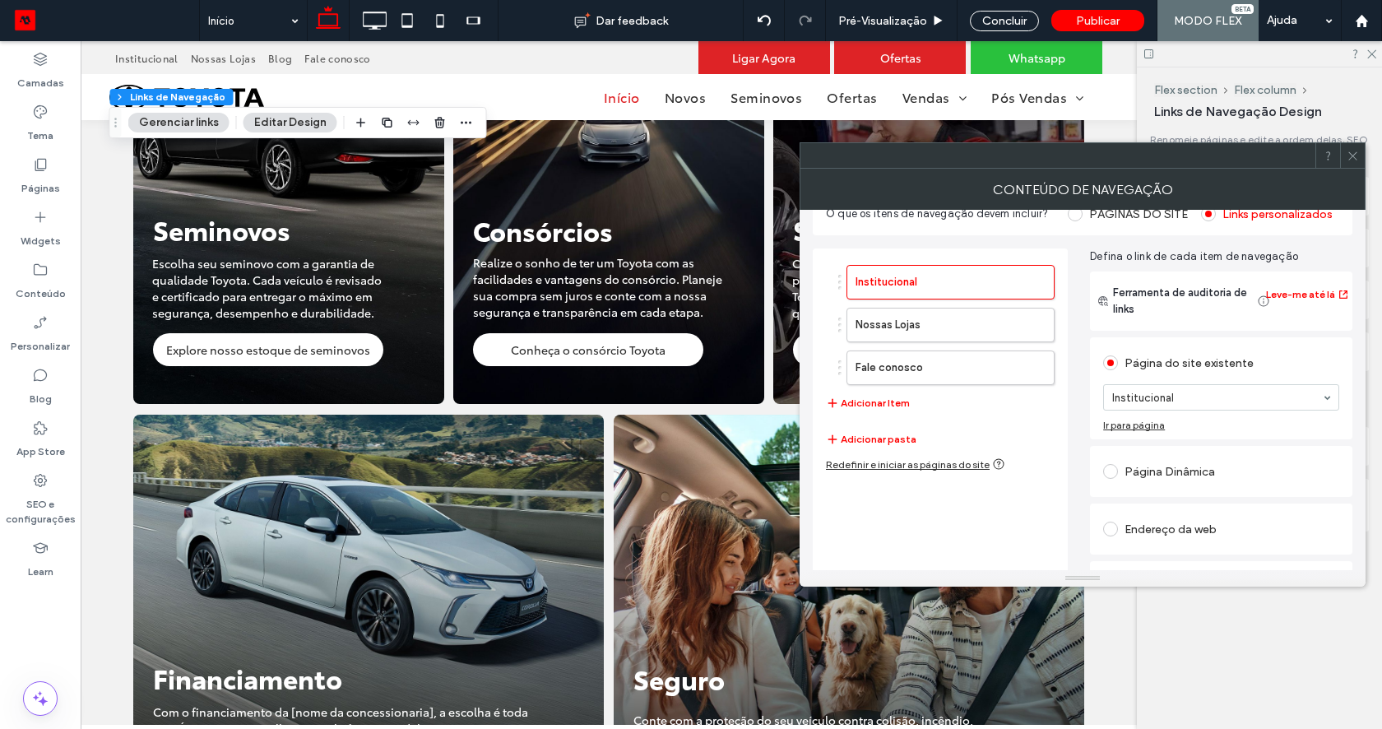
click at [1351, 167] on span at bounding box center [1352, 155] width 12 height 25
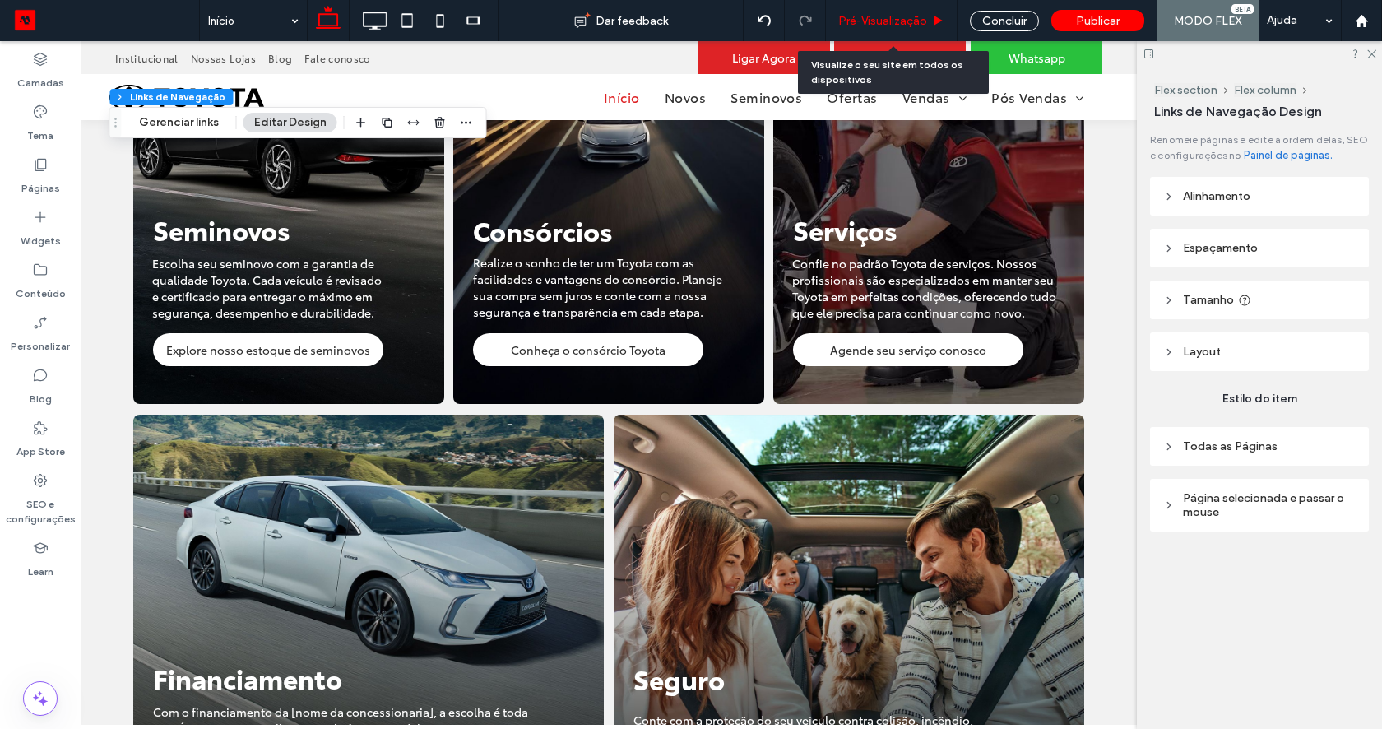
click at [903, 25] on span "Pré-Visualizaçāo" at bounding box center [882, 21] width 89 height 14
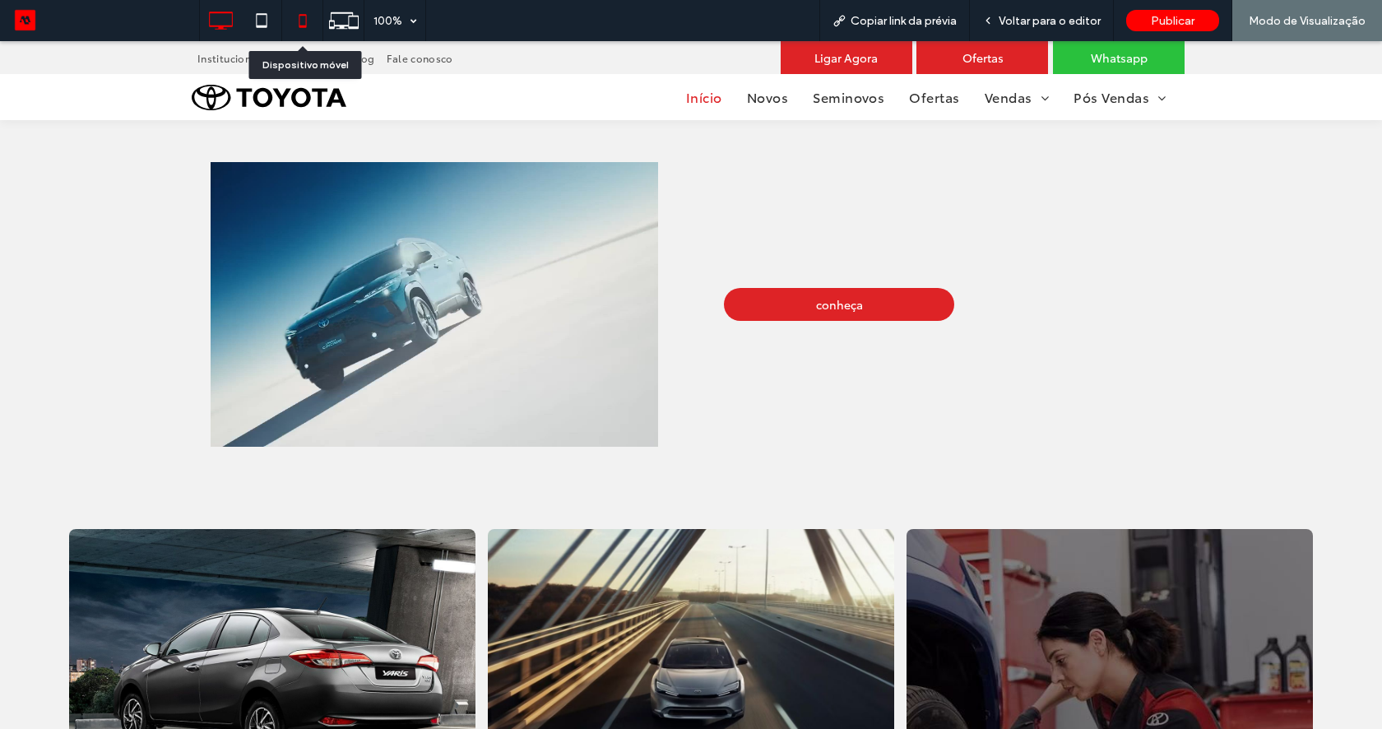
click at [303, 23] on icon at bounding box center [302, 20] width 33 height 33
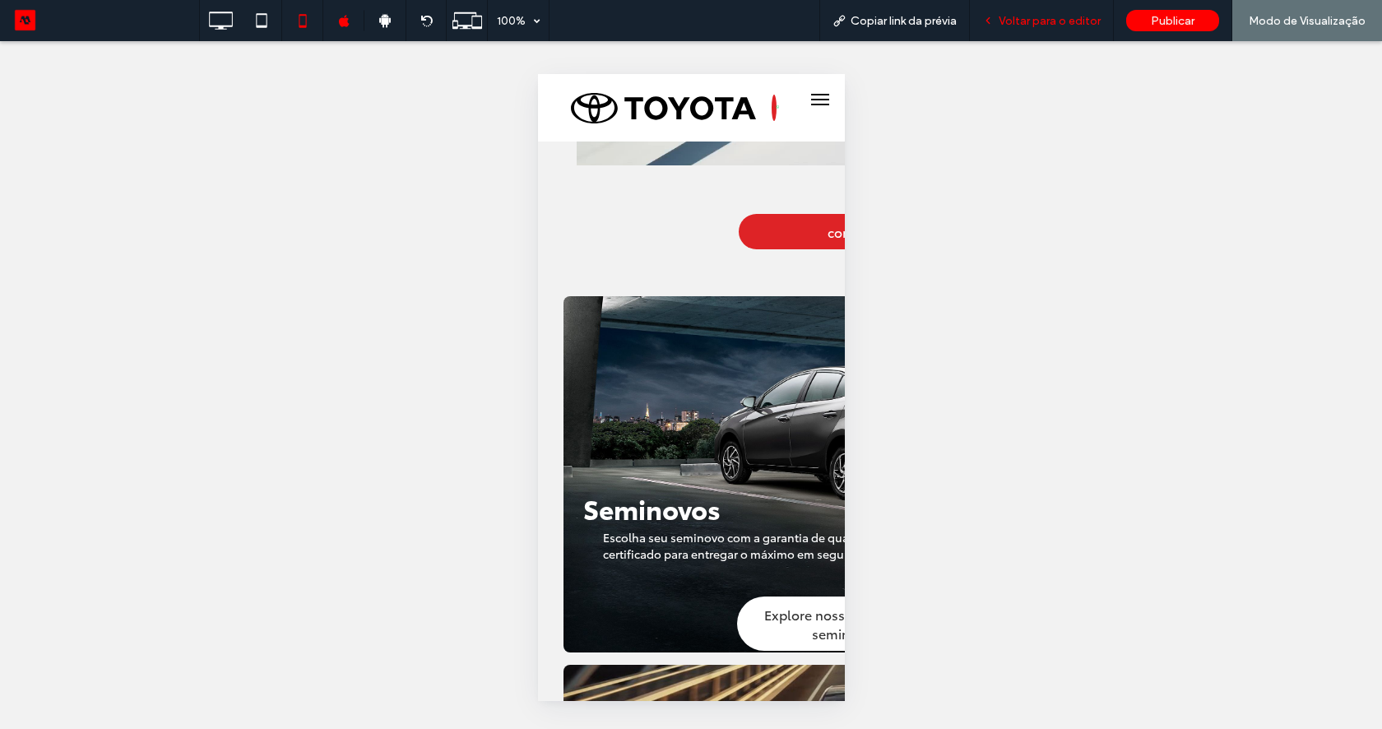
click at [1037, 21] on span "Voltar para o editor" at bounding box center [1049, 21] width 102 height 14
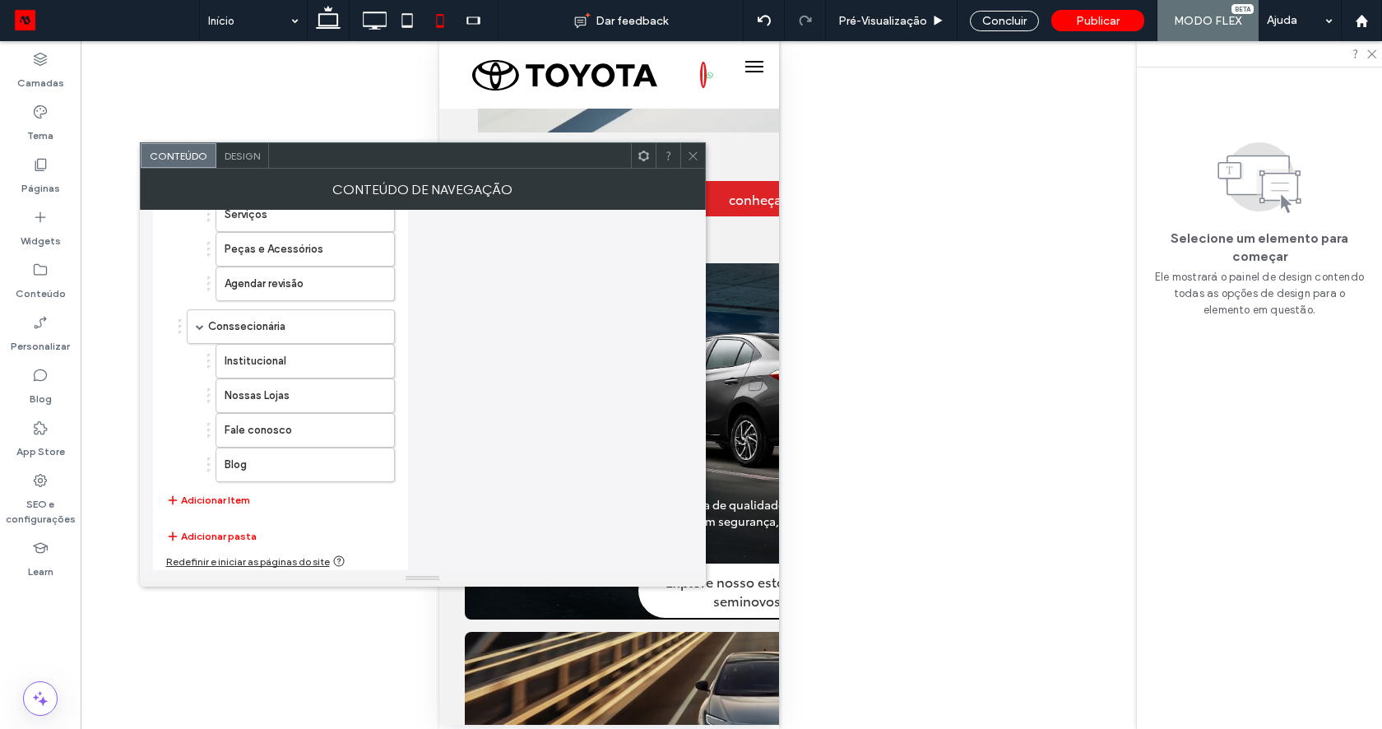
scroll to position [836, 0]
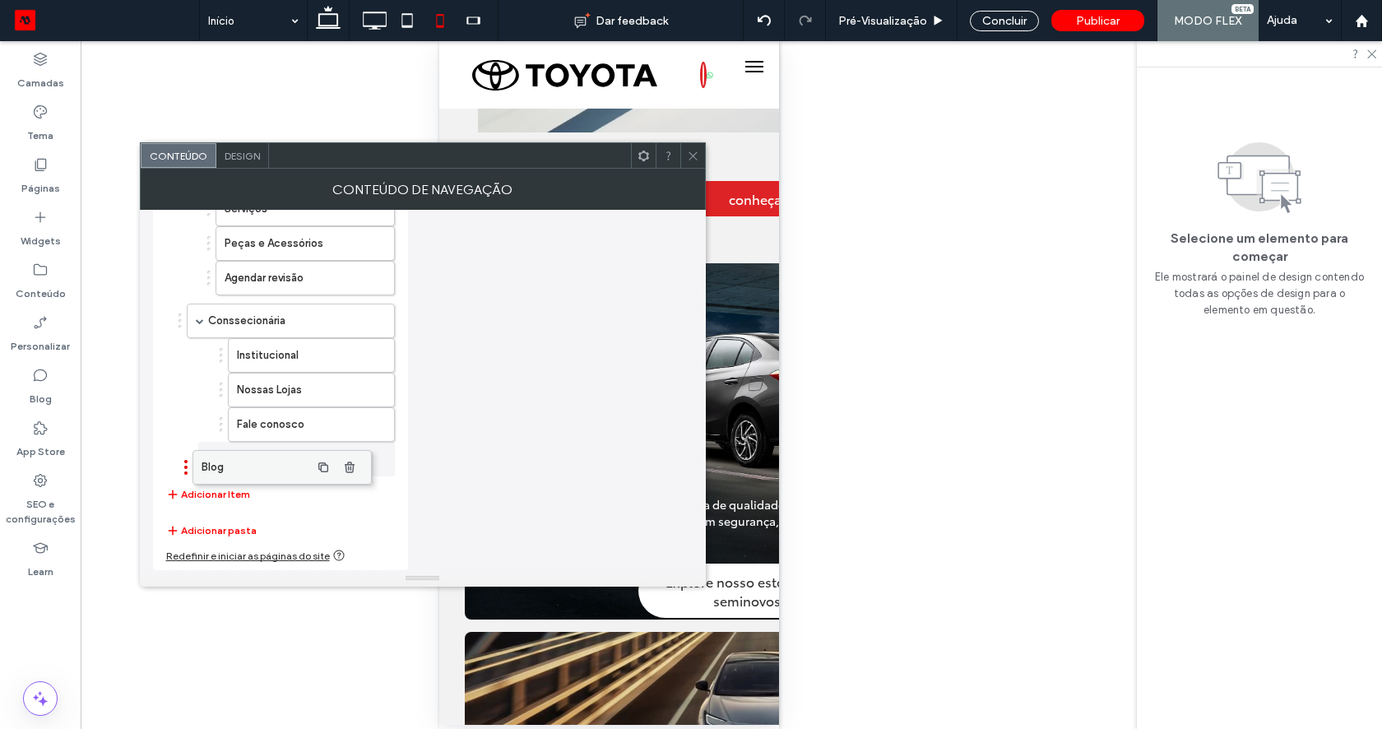
drag, startPoint x: 231, startPoint y: 457, endPoint x: 209, endPoint y: 457, distance: 22.2
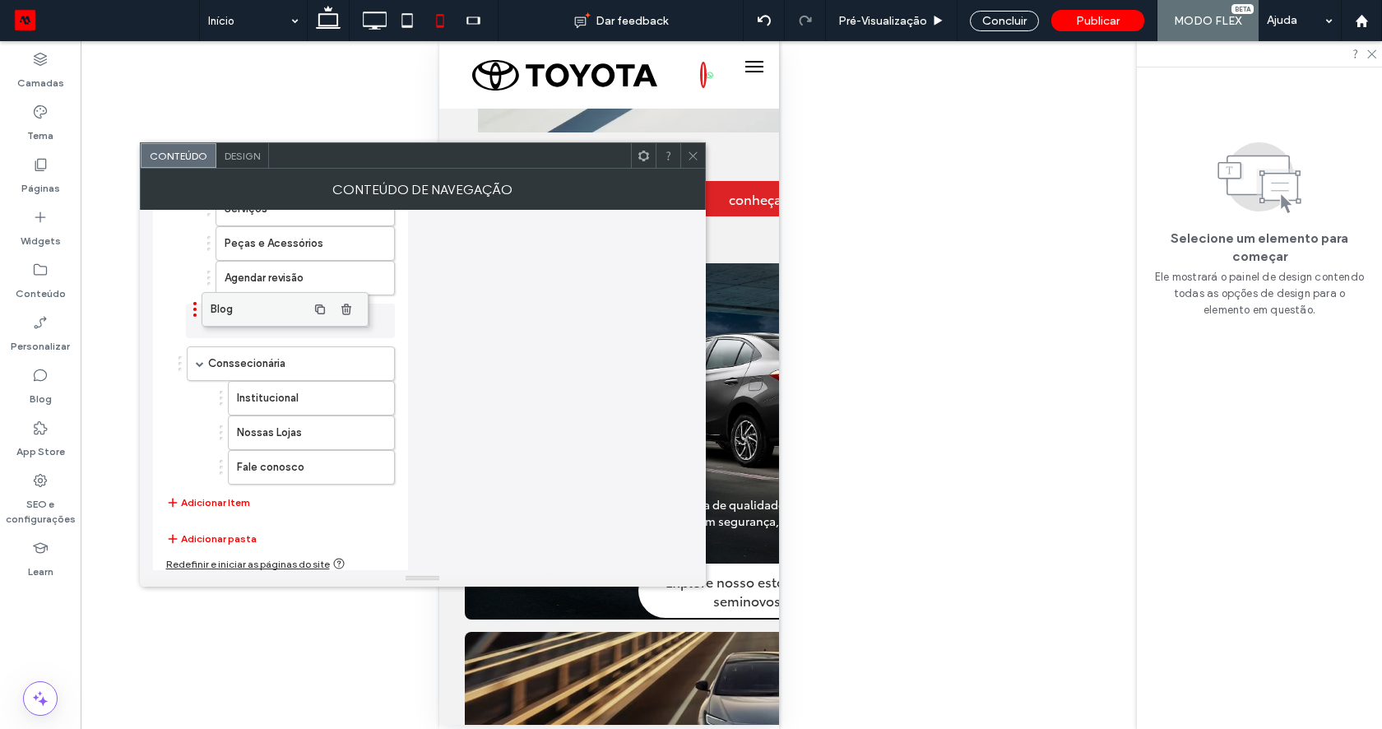
drag, startPoint x: 248, startPoint y: 453, endPoint x: 223, endPoint y: 298, distance: 157.5
click at [688, 155] on icon at bounding box center [693, 156] width 12 height 12
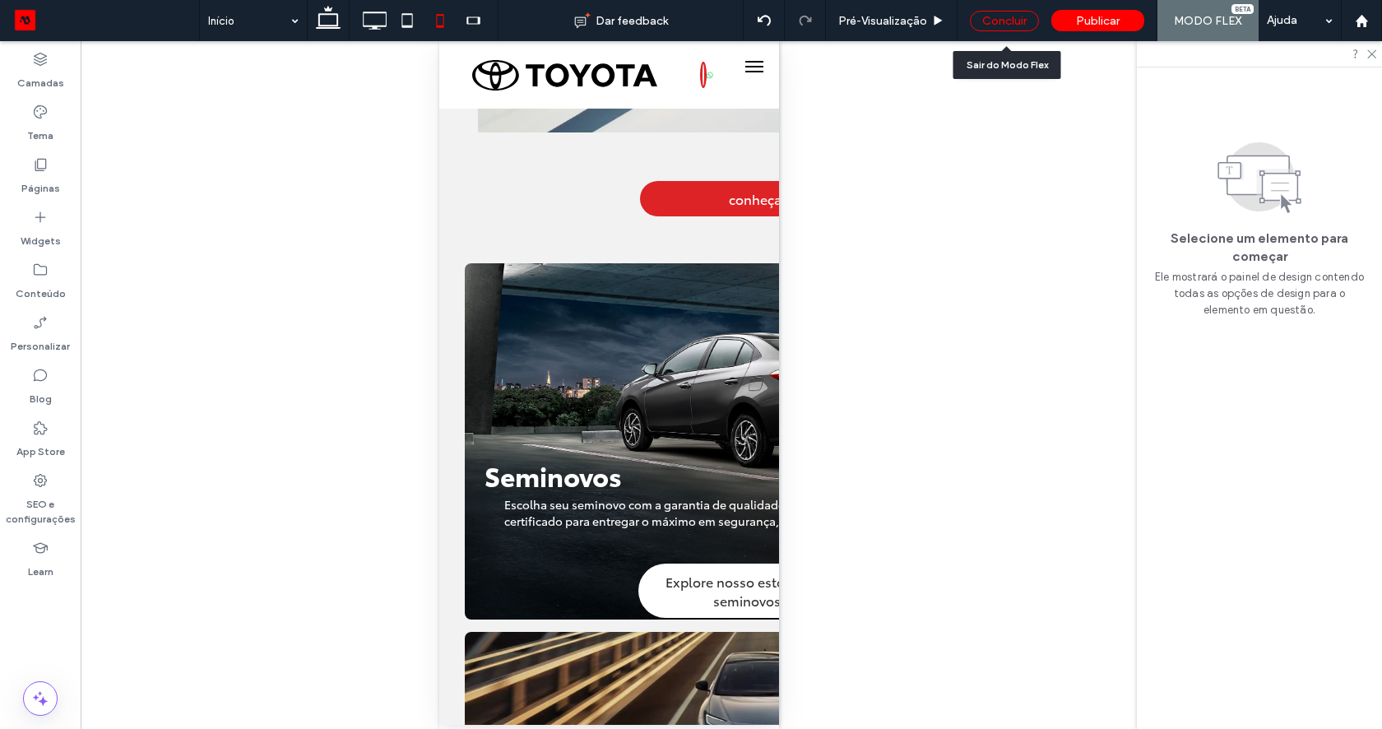
click at [994, 21] on div "Concluir" at bounding box center [1004, 21] width 69 height 21
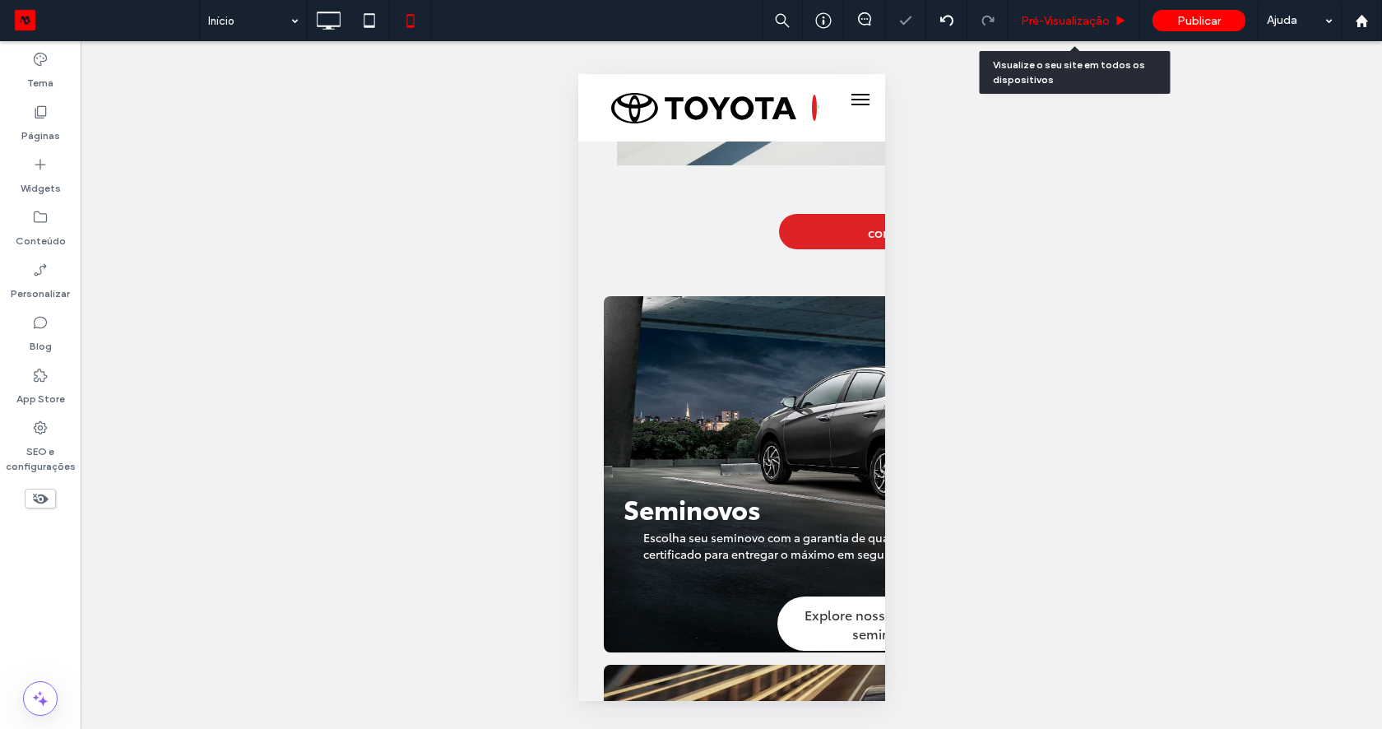
click at [1084, 19] on span "Pré-Visualizaçāo" at bounding box center [1065, 21] width 89 height 14
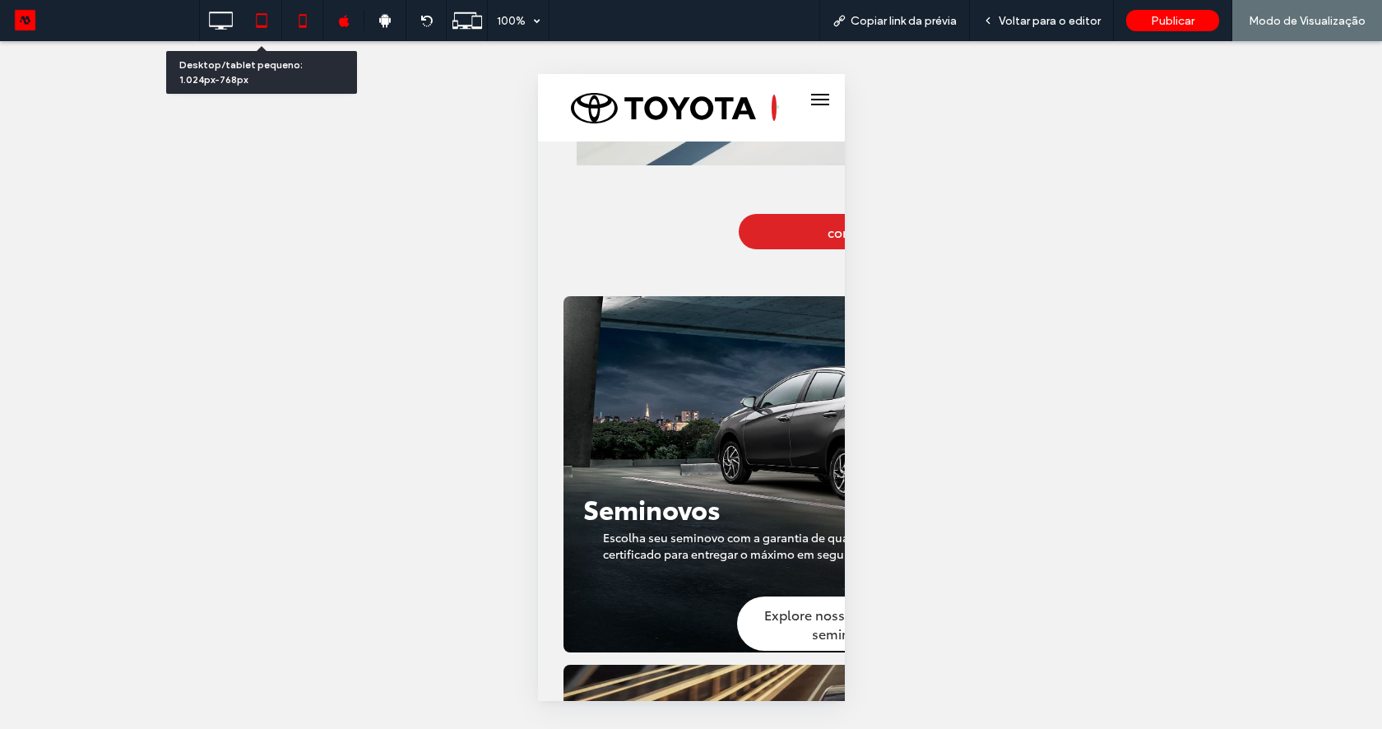
click at [258, 16] on icon at bounding box center [261, 20] width 33 height 33
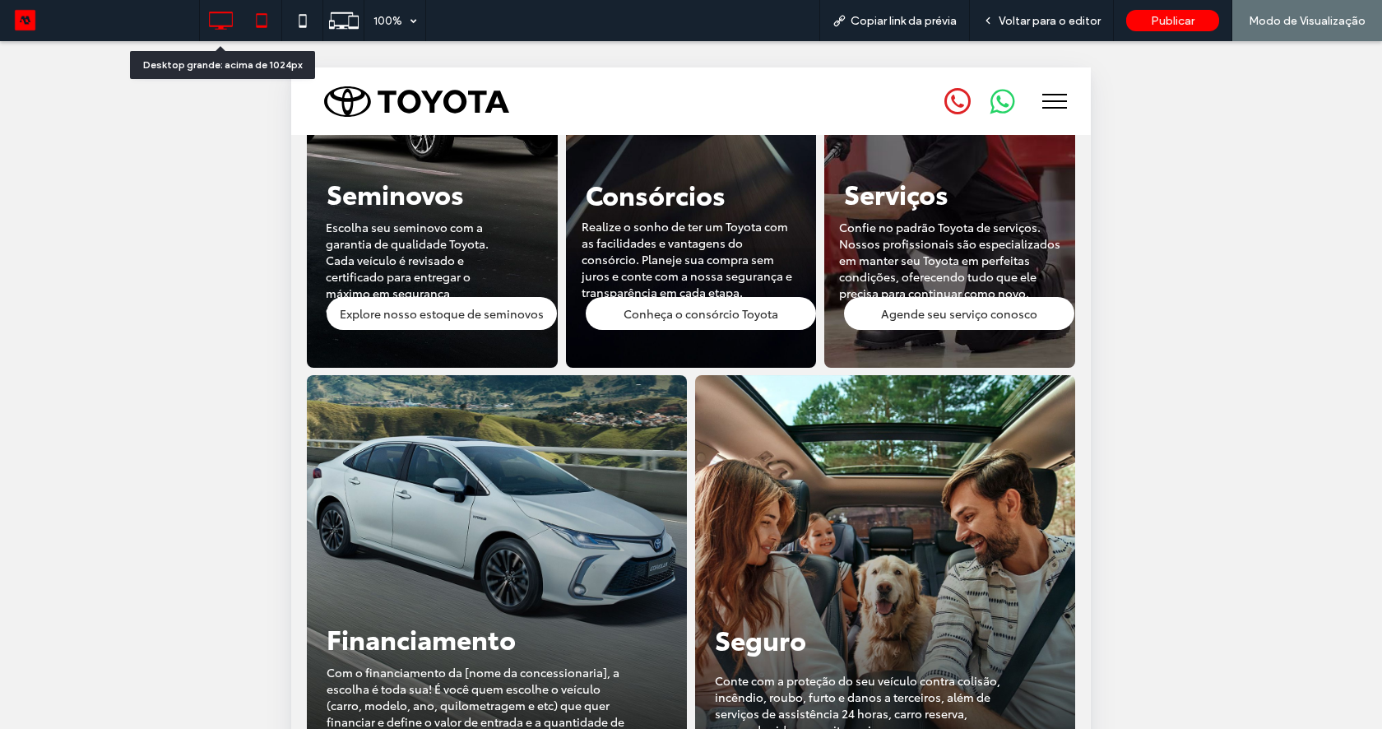
click at [222, 16] on icon at bounding box center [220, 20] width 33 height 33
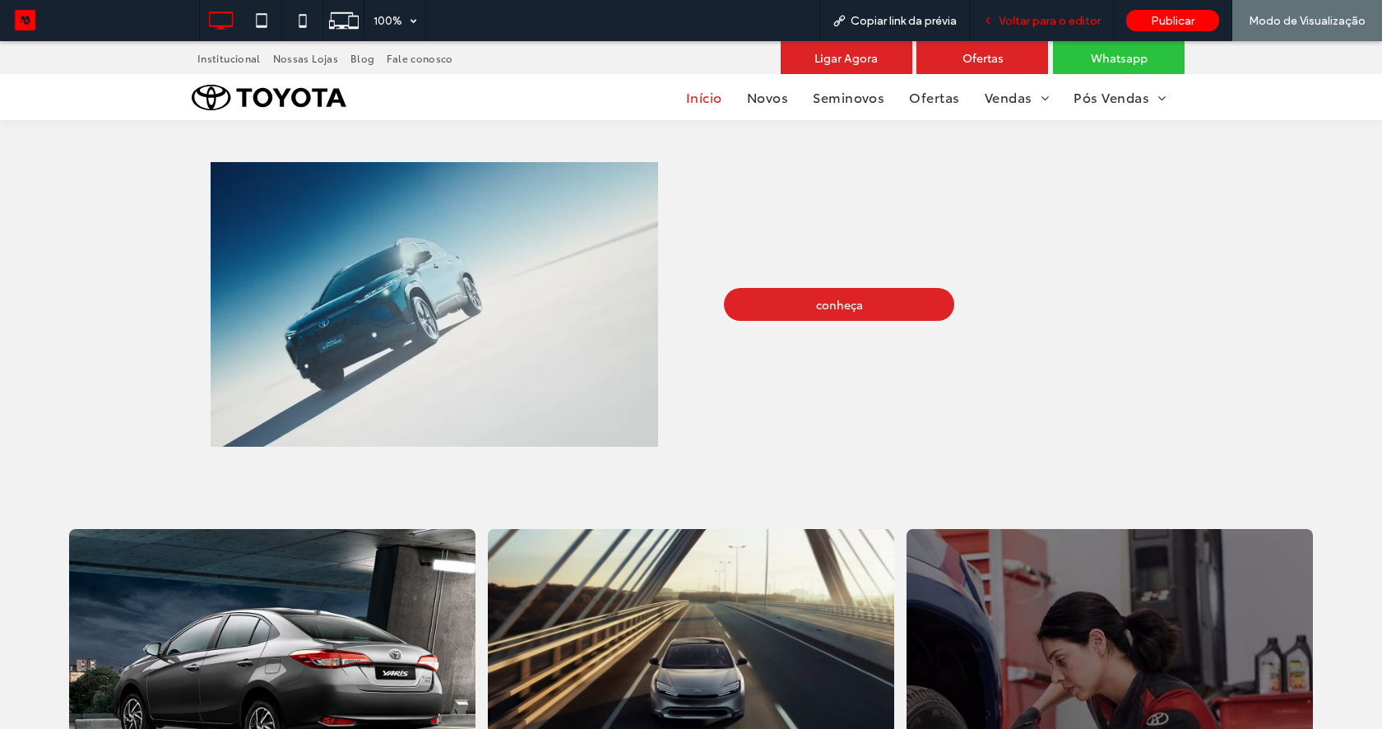
click at [1018, 21] on span "Voltar para o editor" at bounding box center [1049, 21] width 102 height 14
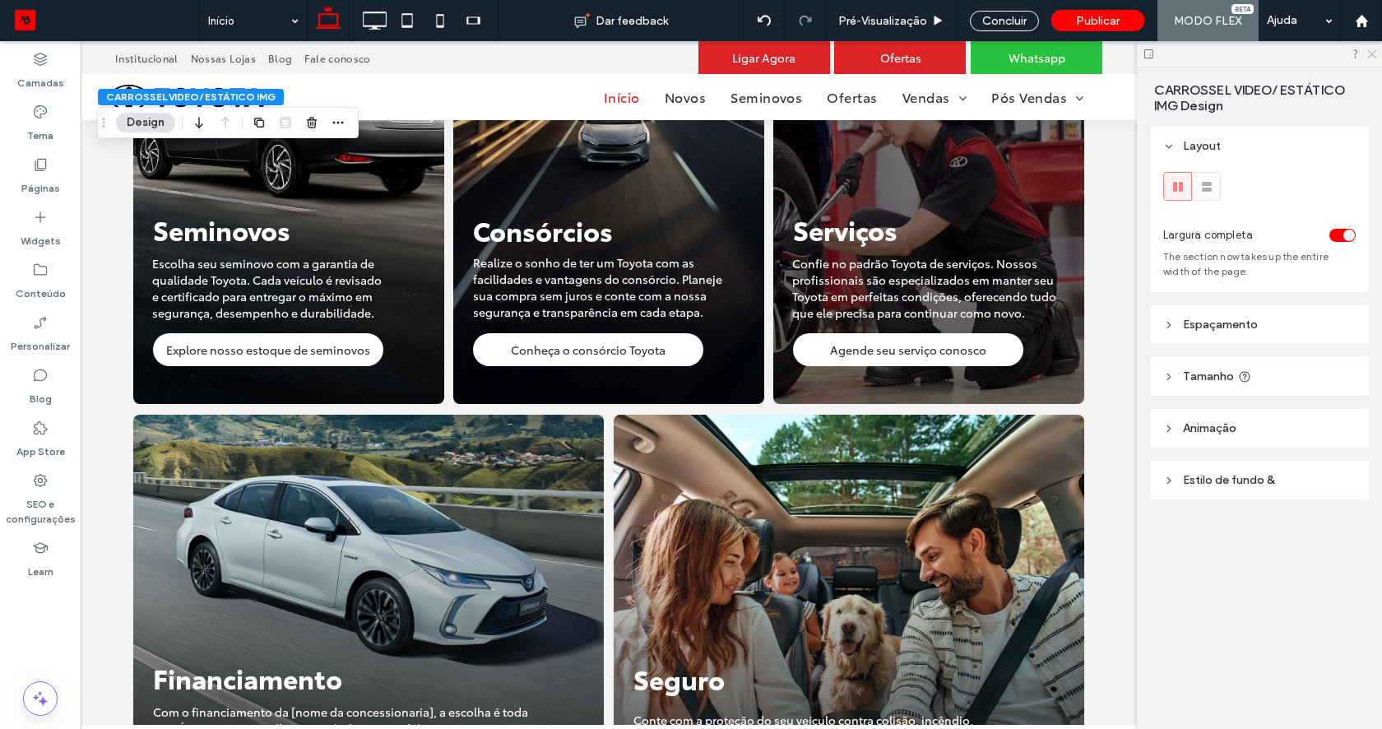
click at [1368, 53] on icon at bounding box center [1370, 53] width 11 height 11
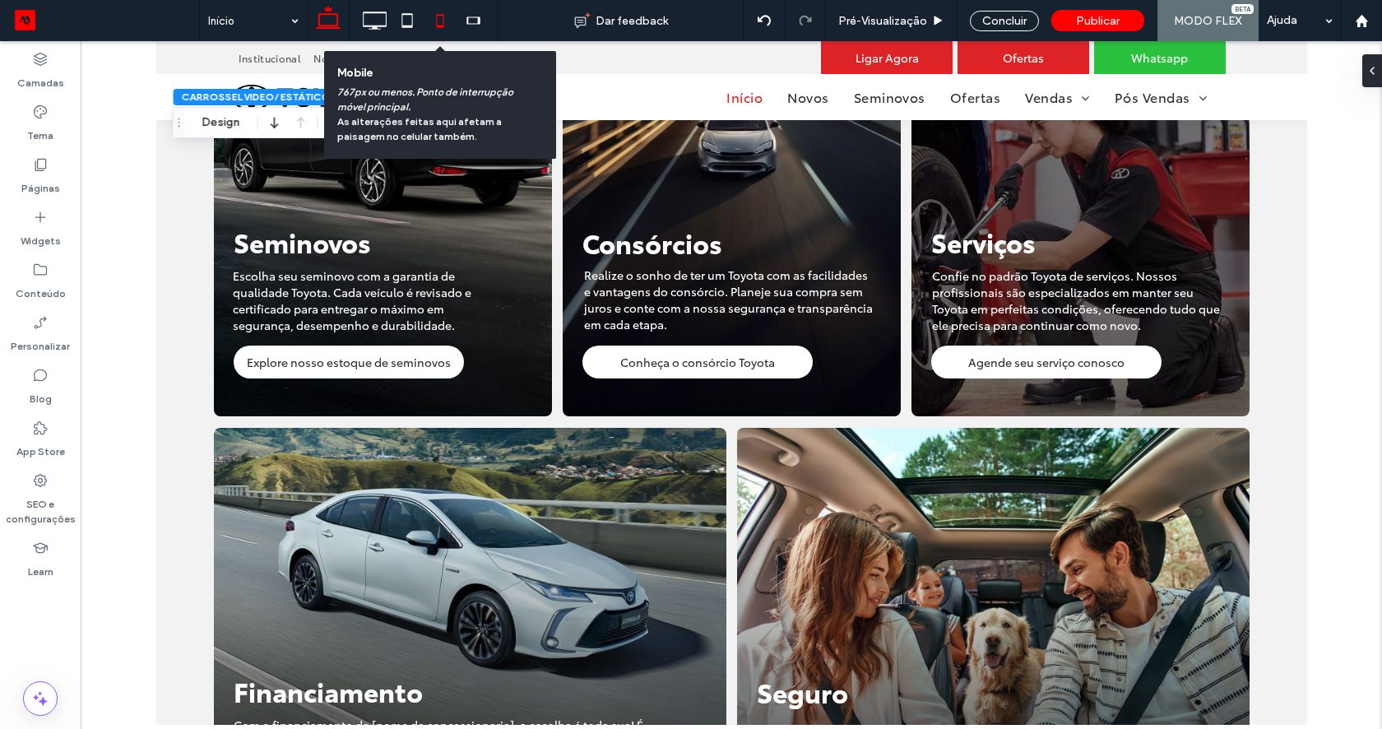
click at [438, 21] on icon at bounding box center [440, 20] width 33 height 33
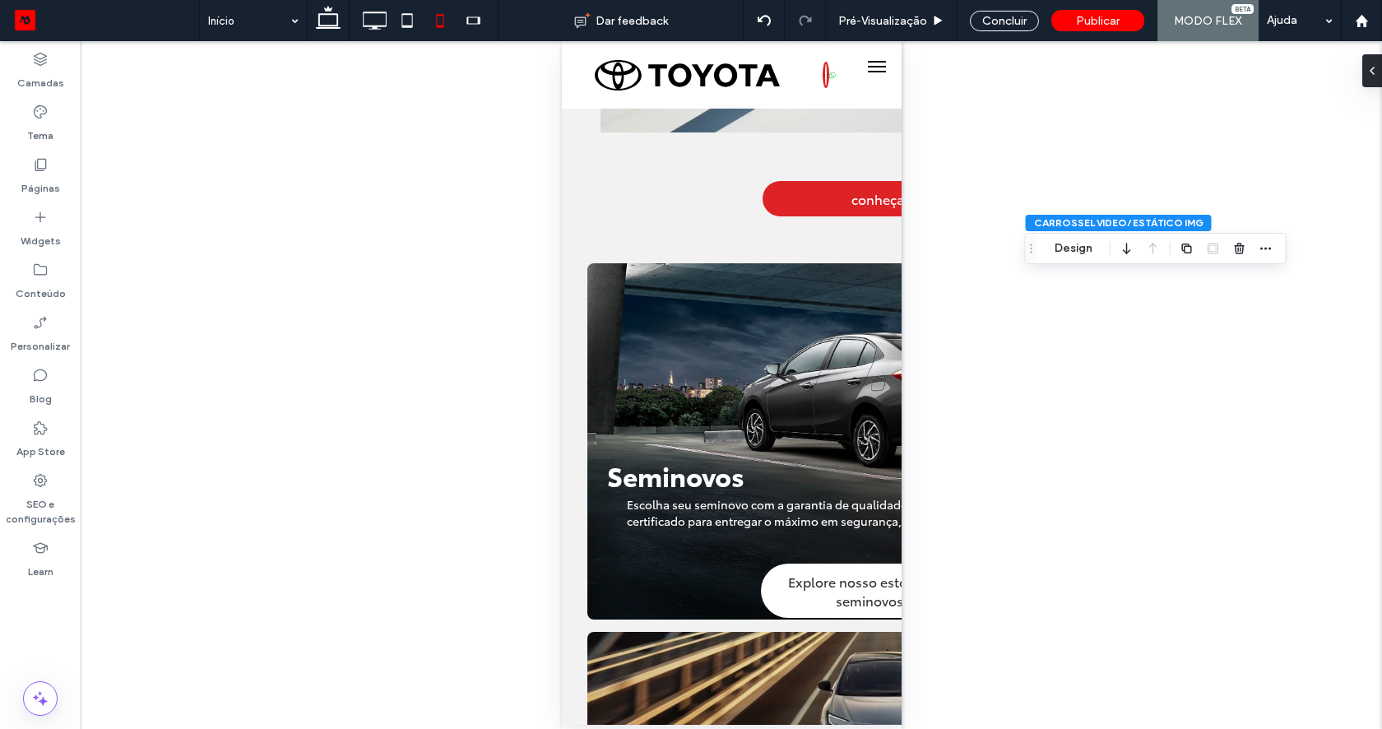
drag, startPoint x: 583, startPoint y: 122, endPoint x: 1030, endPoint y: 257, distance: 466.8
click at [1030, 254] on icon "Arrastar" at bounding box center [1031, 249] width 13 height 12
click at [364, 21] on icon at bounding box center [374, 20] width 33 height 33
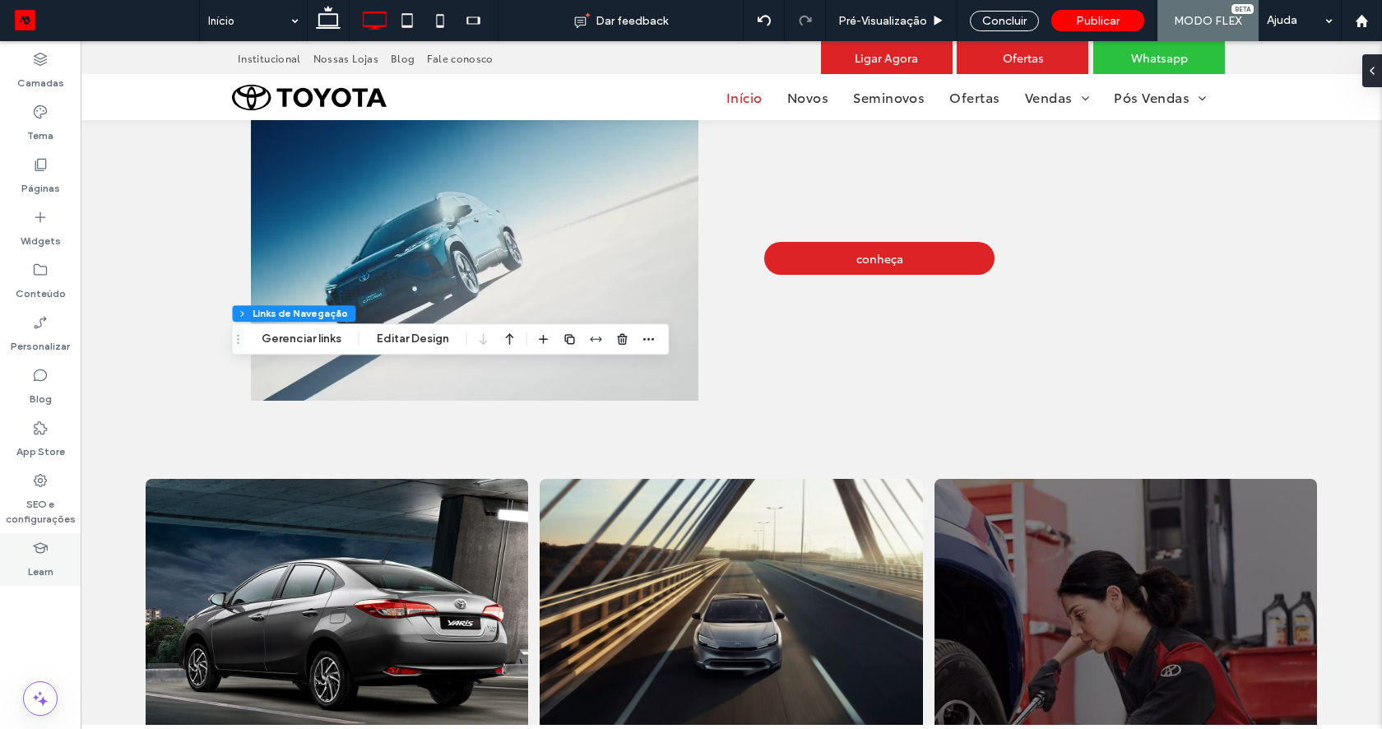
type input "***"
type input "****"
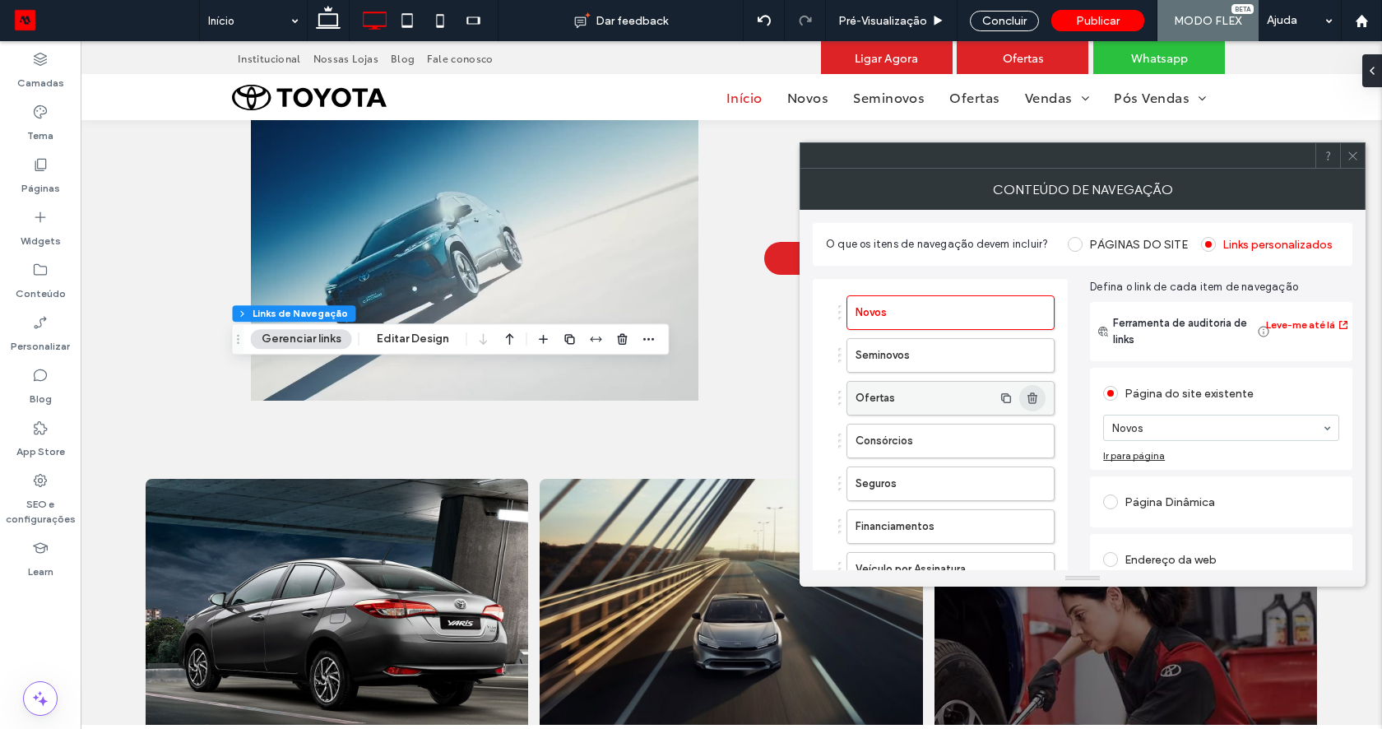
click at [1036, 398] on icon "button" at bounding box center [1032, 397] width 13 height 13
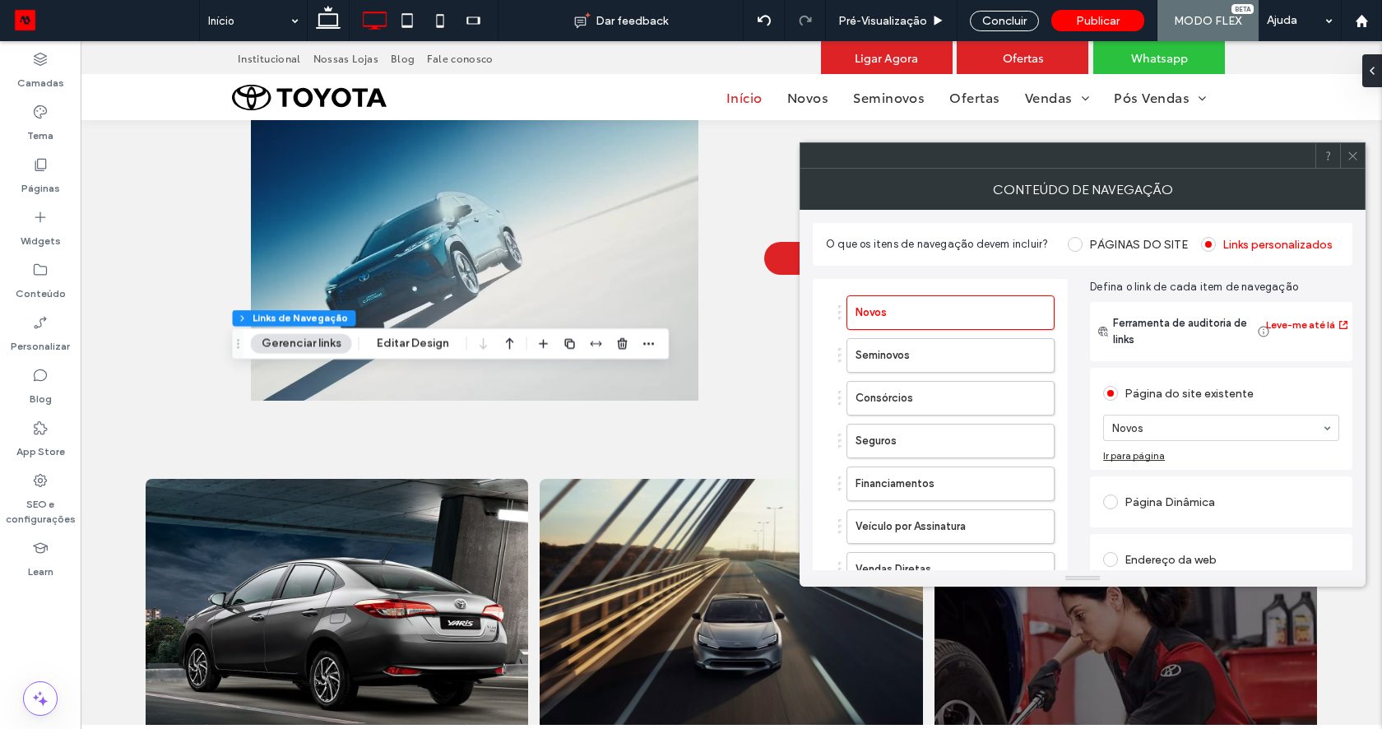
click at [1350, 164] on span at bounding box center [1352, 155] width 12 height 25
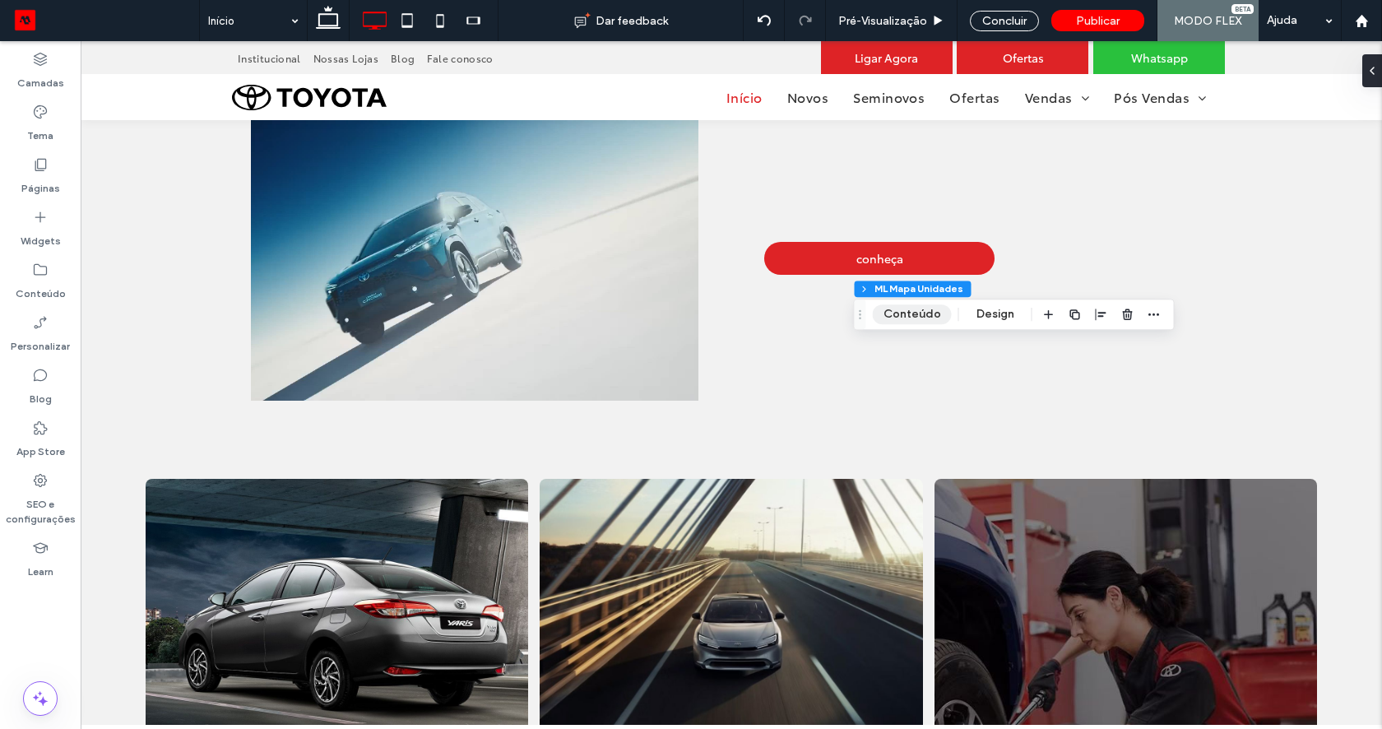
click at [924, 317] on button "Conteúdo" at bounding box center [912, 314] width 79 height 20
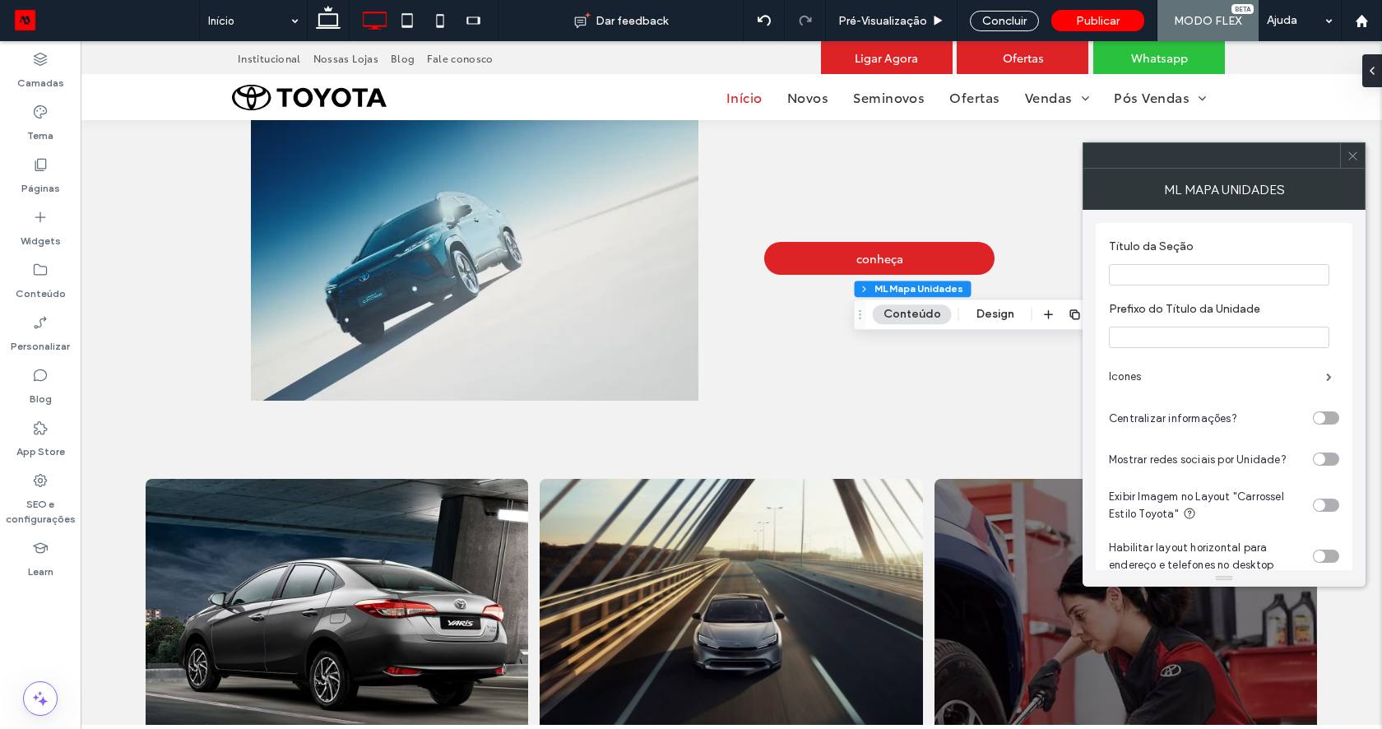
click at [1326, 421] on div "toggle" at bounding box center [1326, 417] width 26 height 13
click at [1238, 374] on label "Icones" at bounding box center [1217, 376] width 217 height 33
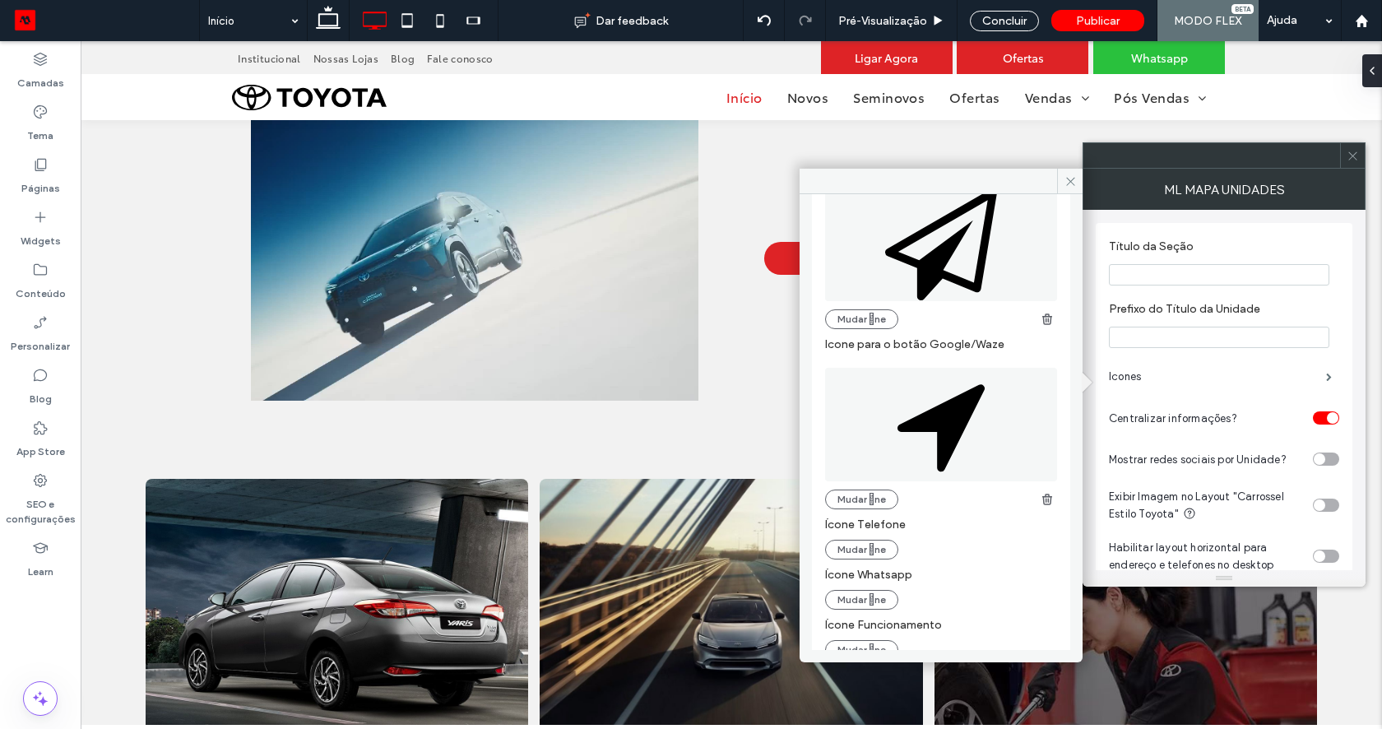
scroll to position [308, 0]
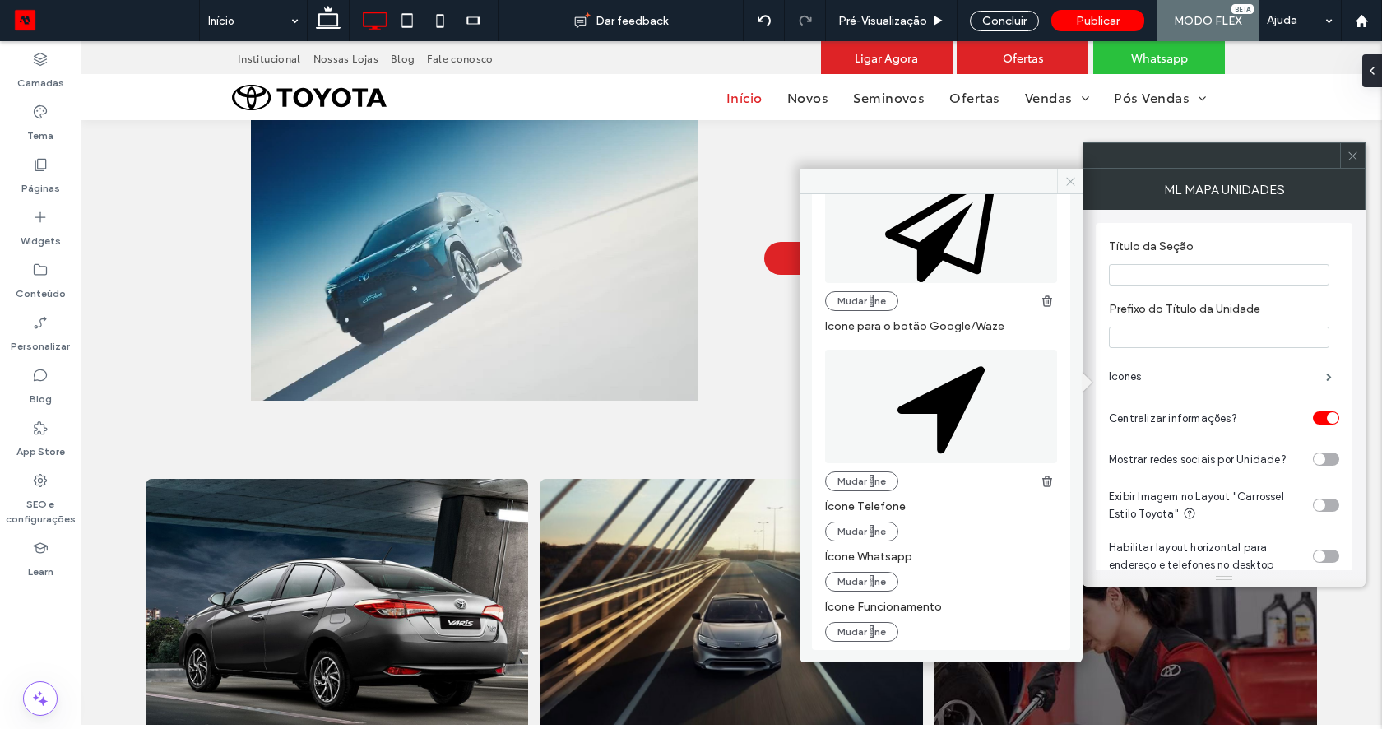
click at [1068, 180] on icon at bounding box center [1070, 181] width 12 height 12
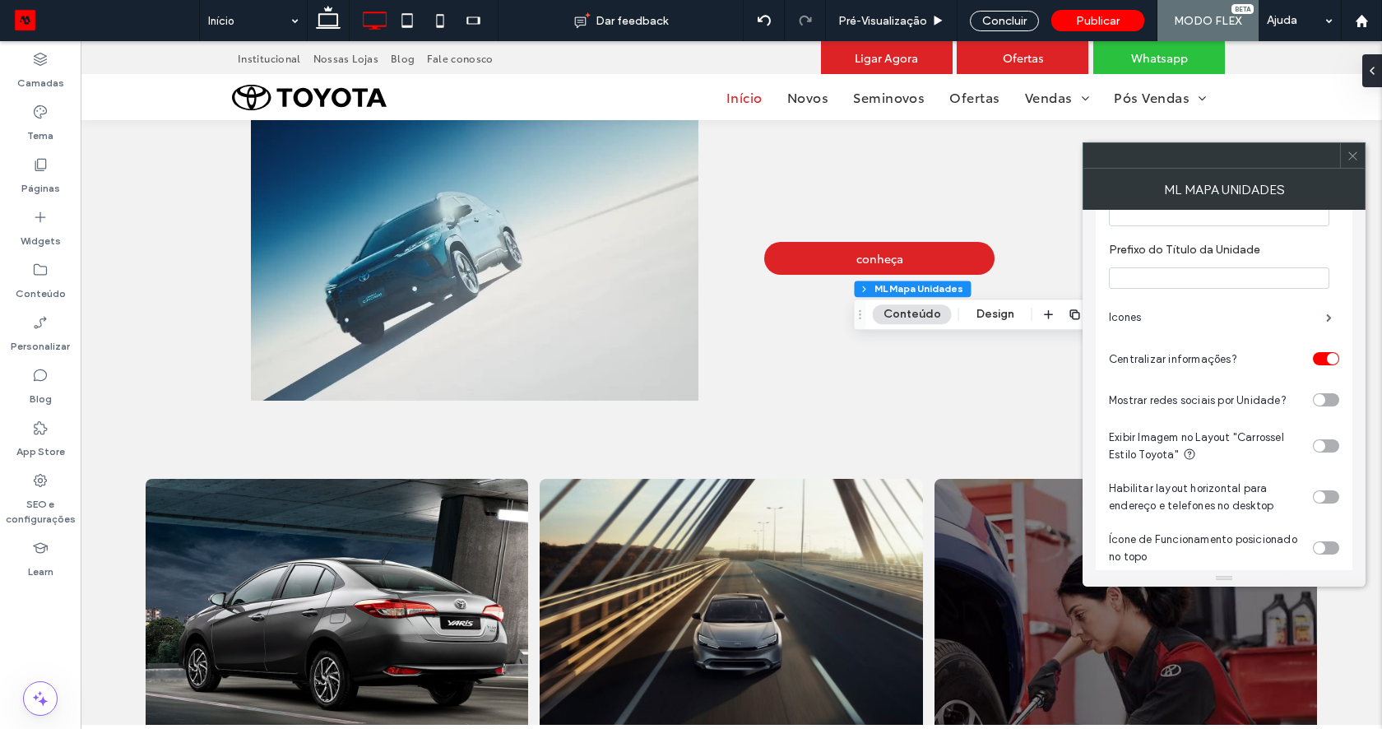
scroll to position [63, 0]
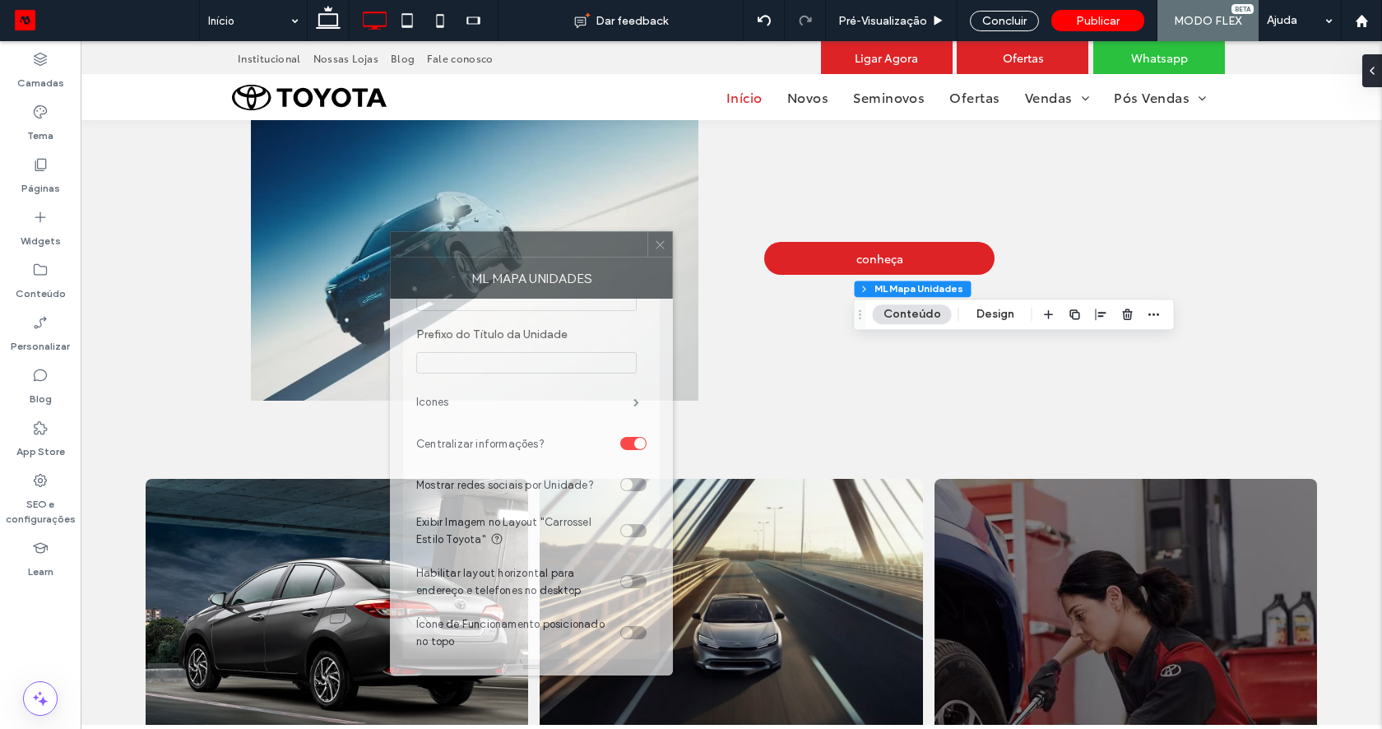
drag, startPoint x: 1247, startPoint y: 159, endPoint x: 555, endPoint y: 248, distance: 697.4
click at [555, 248] on div at bounding box center [519, 244] width 257 height 25
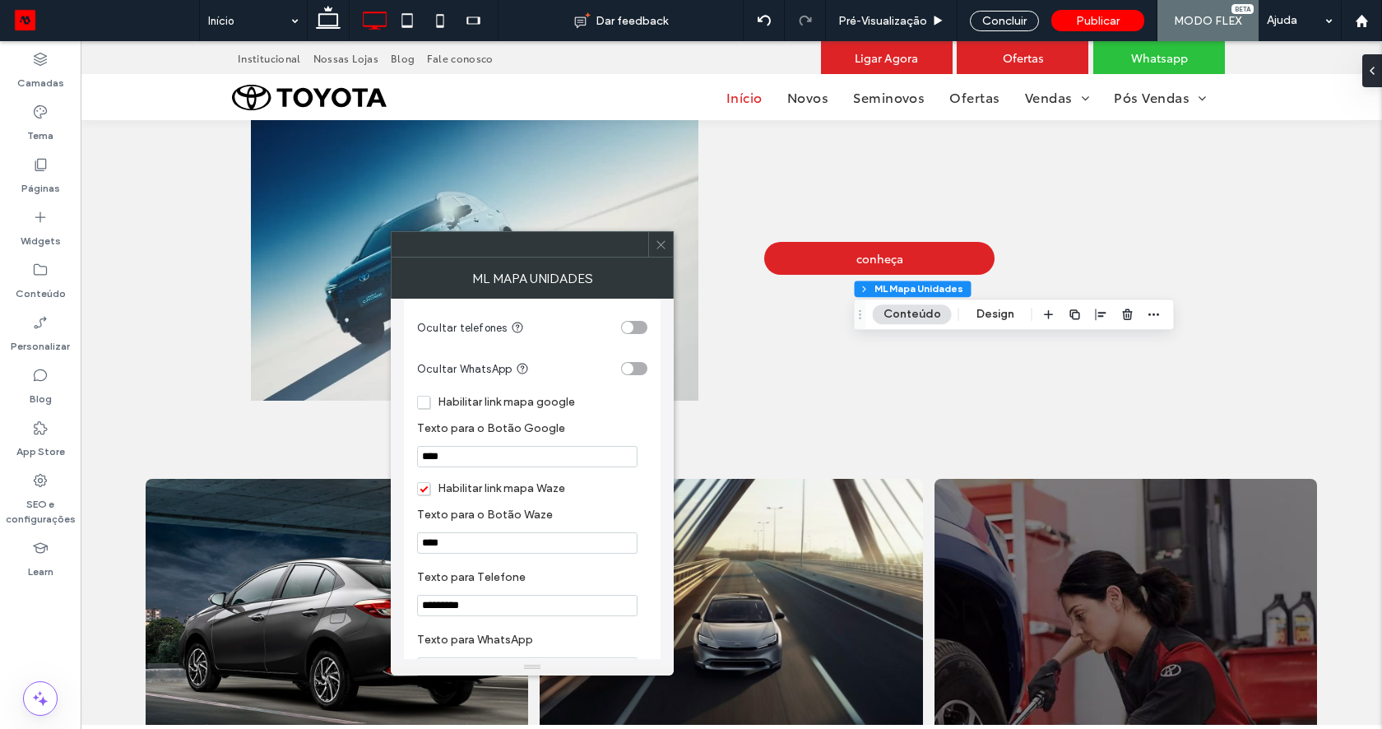
scroll to position [460, 0]
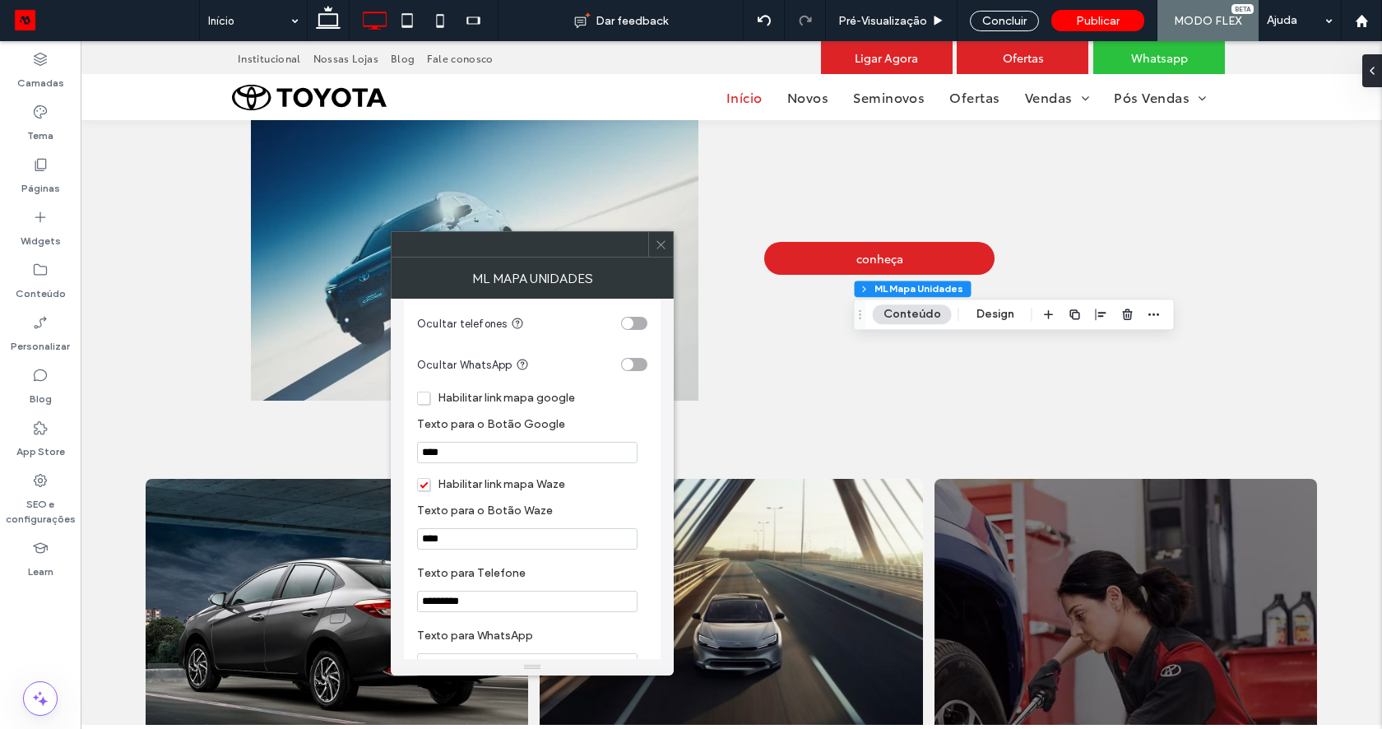
click at [422, 400] on span "Habilitar link mapa google" at bounding box center [496, 398] width 158 height 14
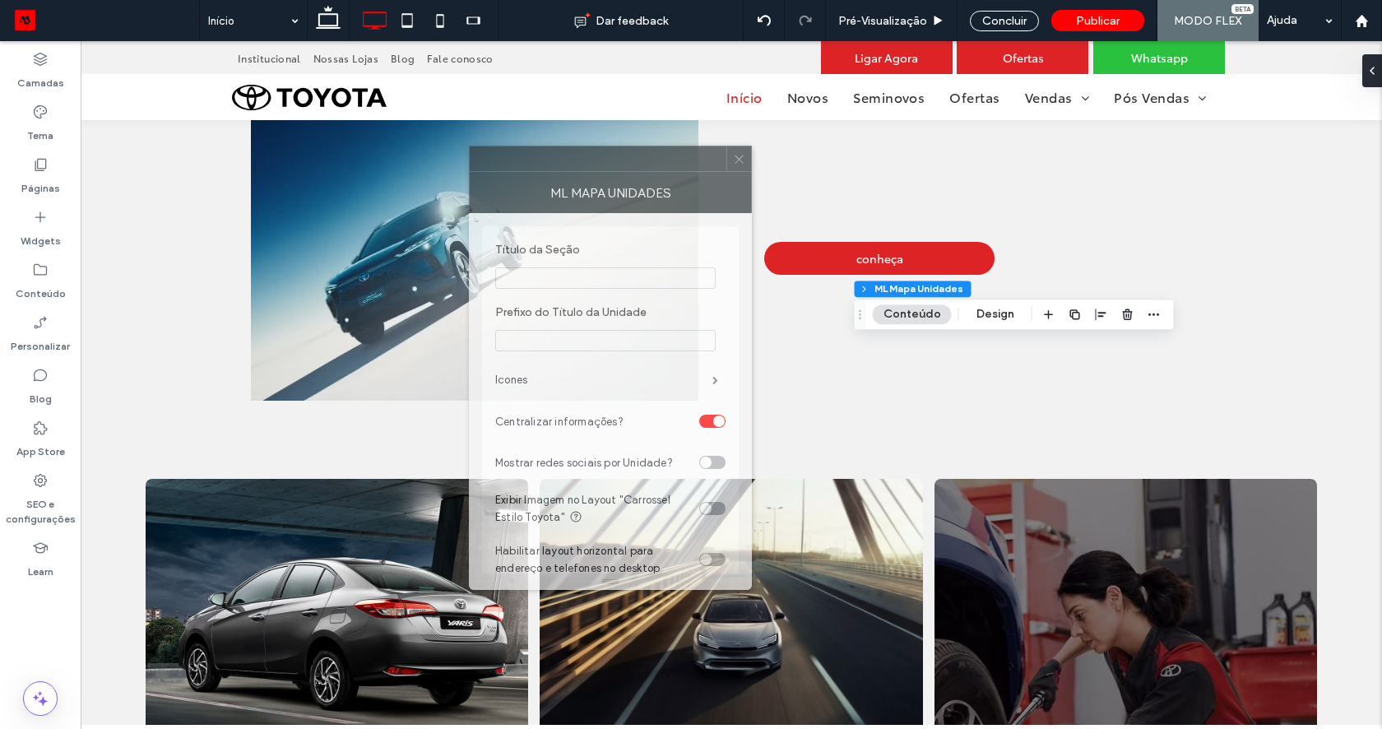
drag, startPoint x: 1177, startPoint y: 168, endPoint x: 563, endPoint y: 171, distance: 613.6
click at [563, 171] on div "ML Mapa Unidades Título da Seção Prefixo do Título da Unidade Icones Centraliza…" at bounding box center [610, 368] width 283 height 444
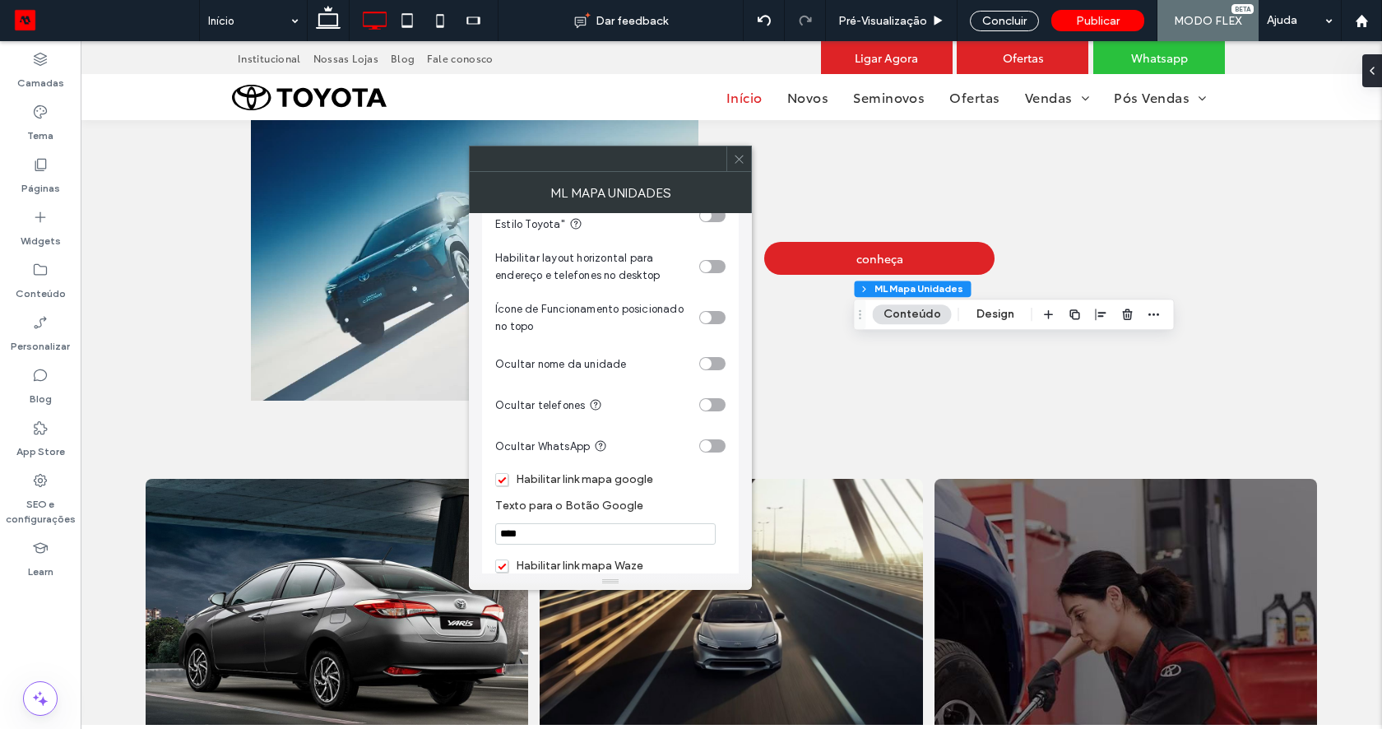
scroll to position [290, 0]
click at [716, 451] on div "toggle" at bounding box center [712, 448] width 26 height 13
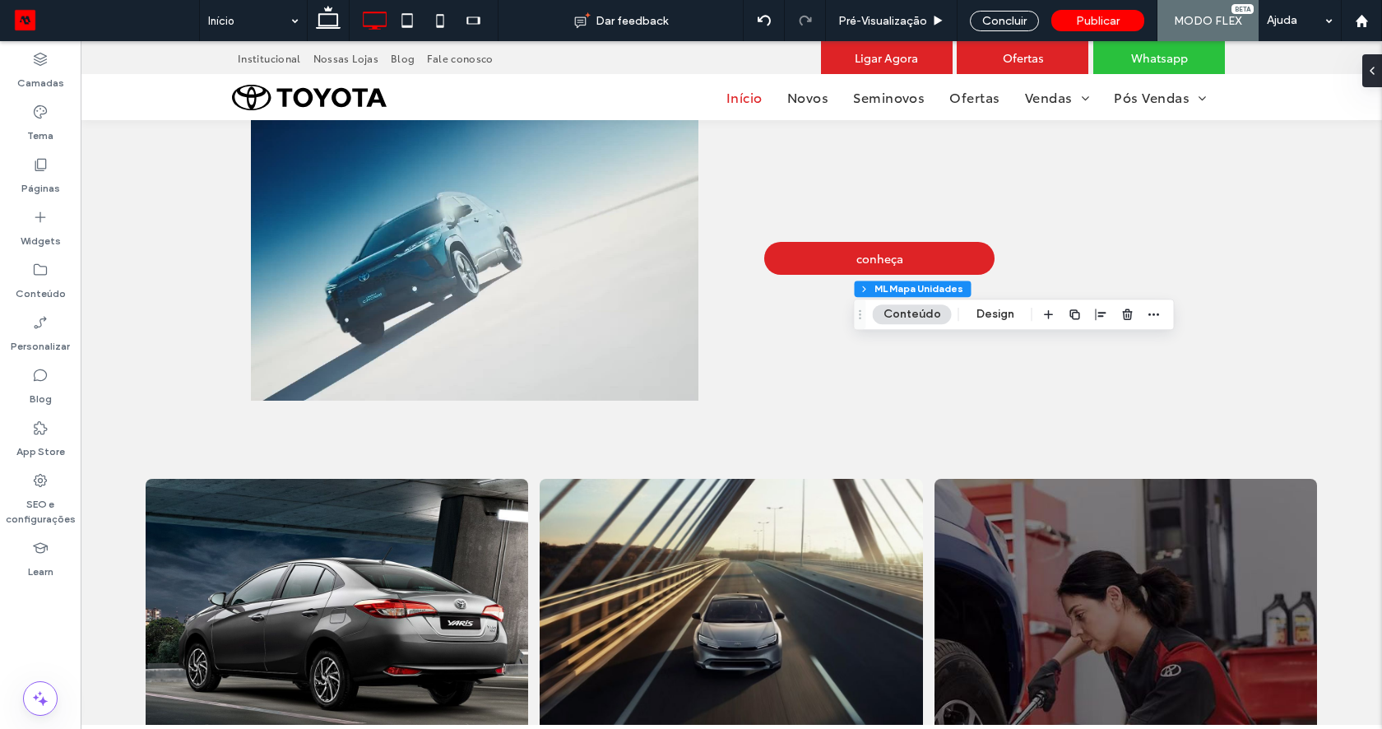
click at [710, 413] on div "toggle" at bounding box center [706, 408] width 12 height 12
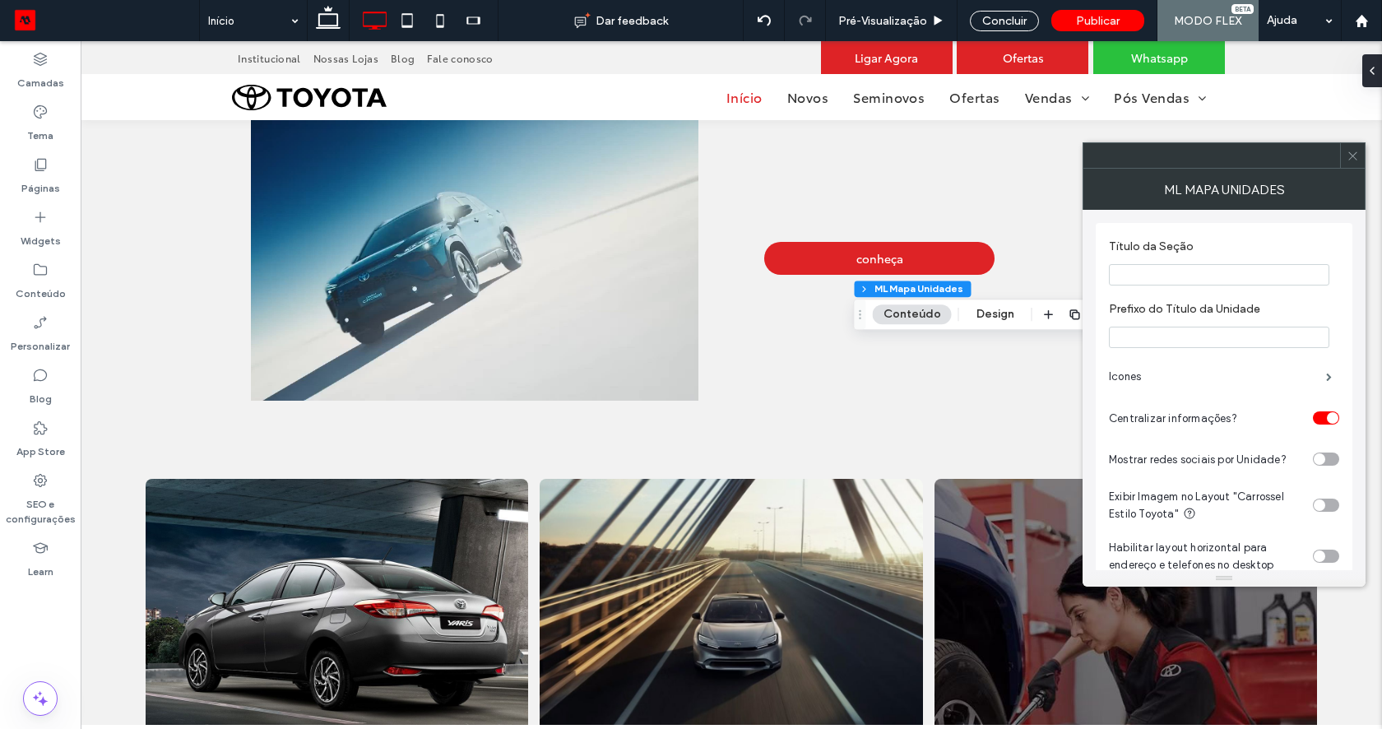
click at [1165, 340] on input "Prefixo do Título da Unidade" at bounding box center [1219, 337] width 220 height 21
type input "*******"
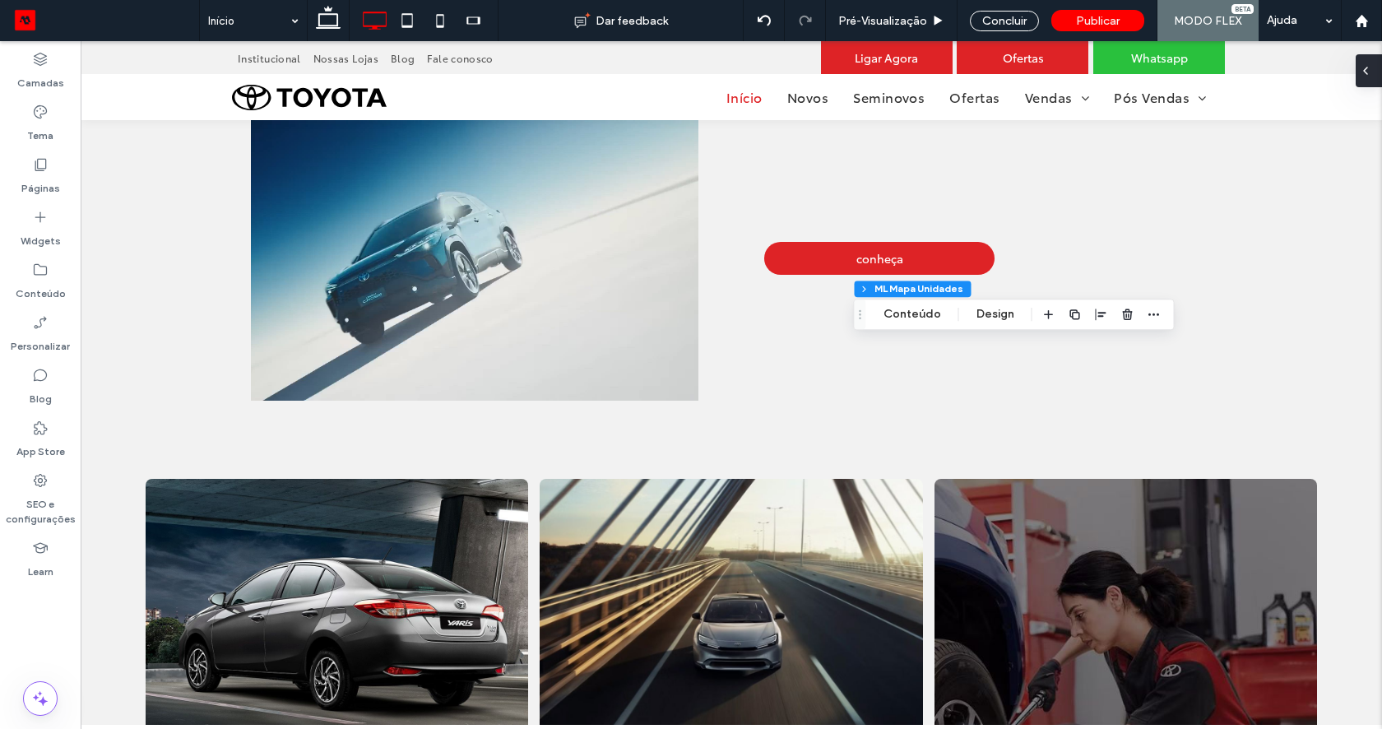
click at [1368, 67] on icon at bounding box center [1365, 70] width 13 height 13
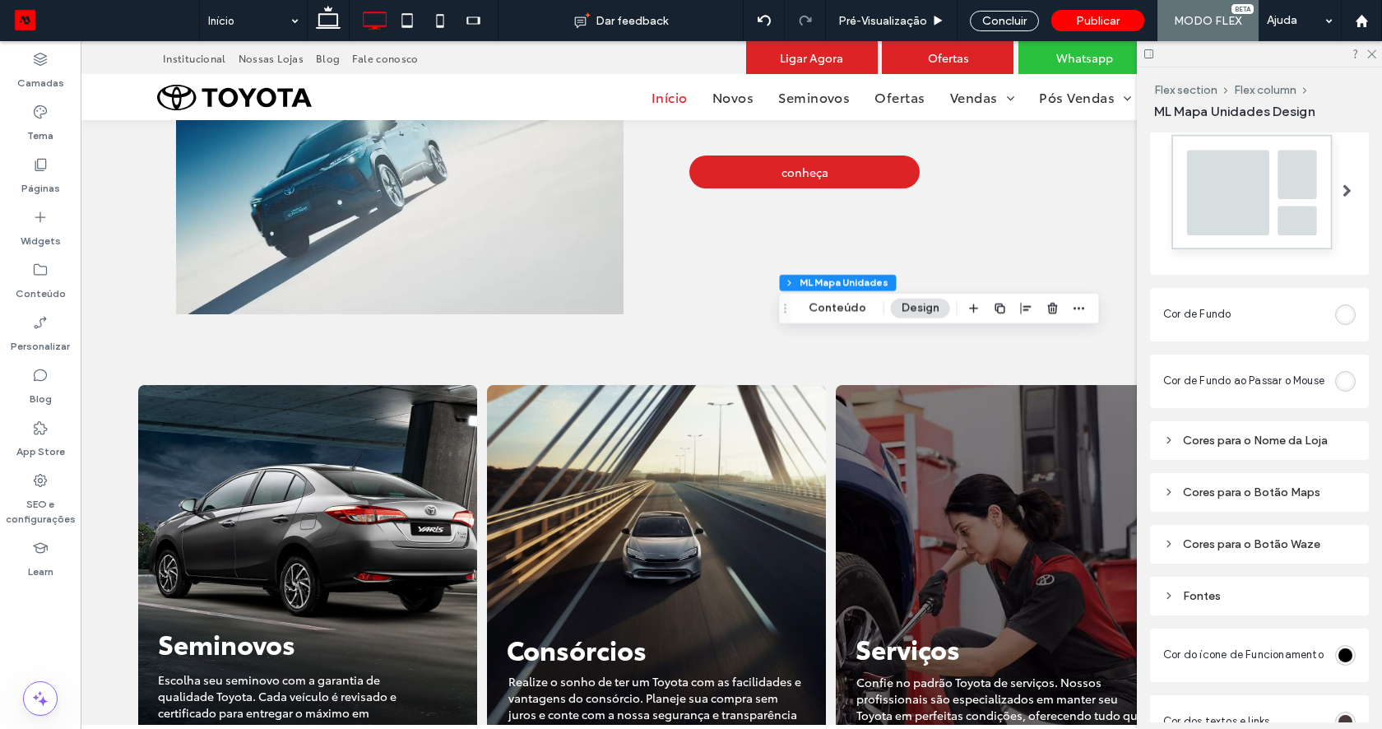
scroll to position [614, 0]
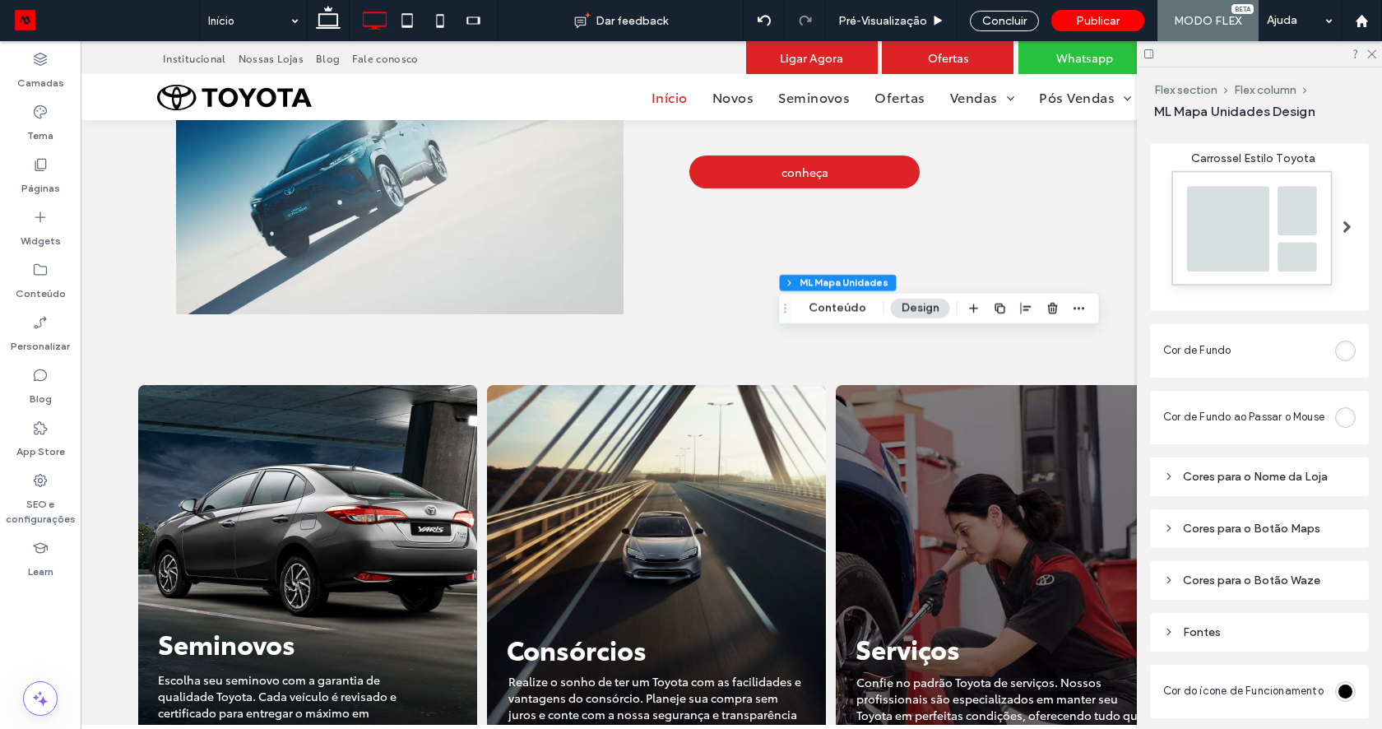
click at [1304, 212] on img at bounding box center [1253, 232] width 180 height 134
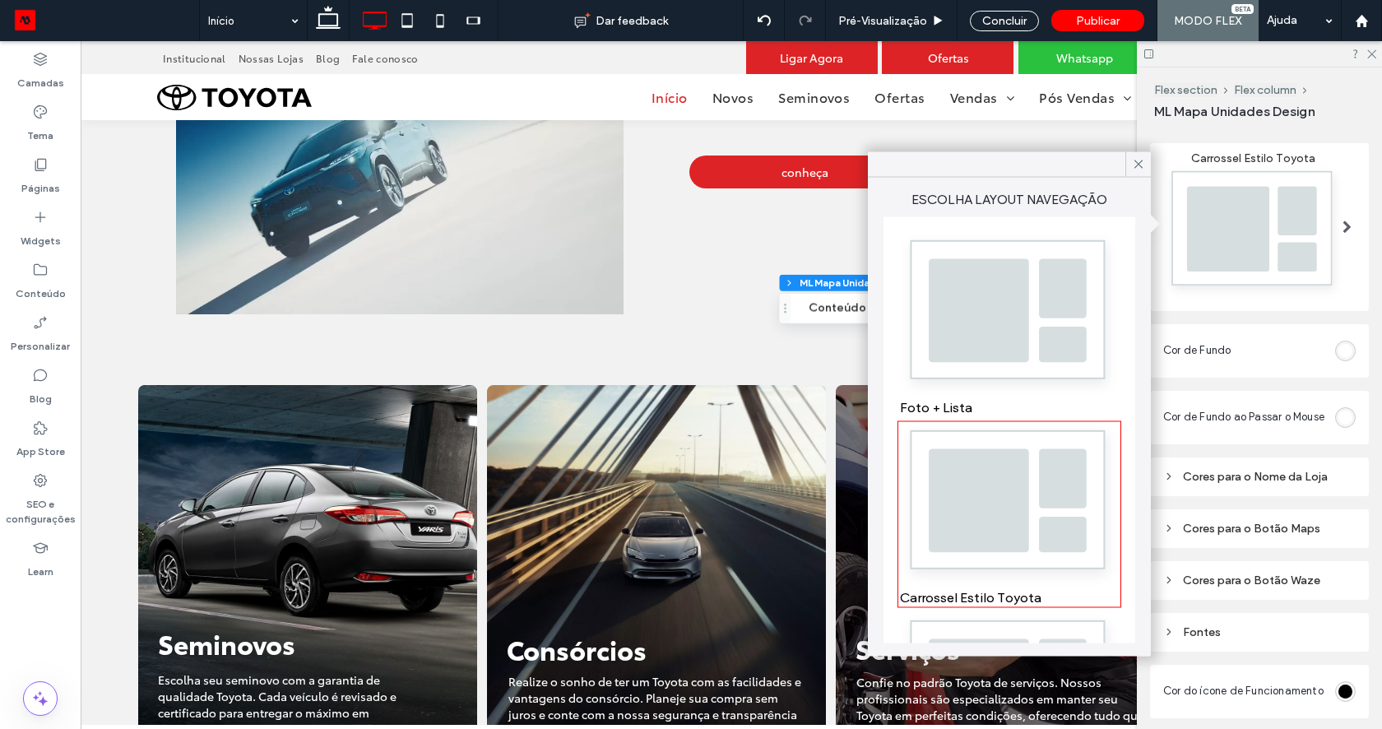
click at [992, 333] on img at bounding box center [1009, 315] width 219 height 163
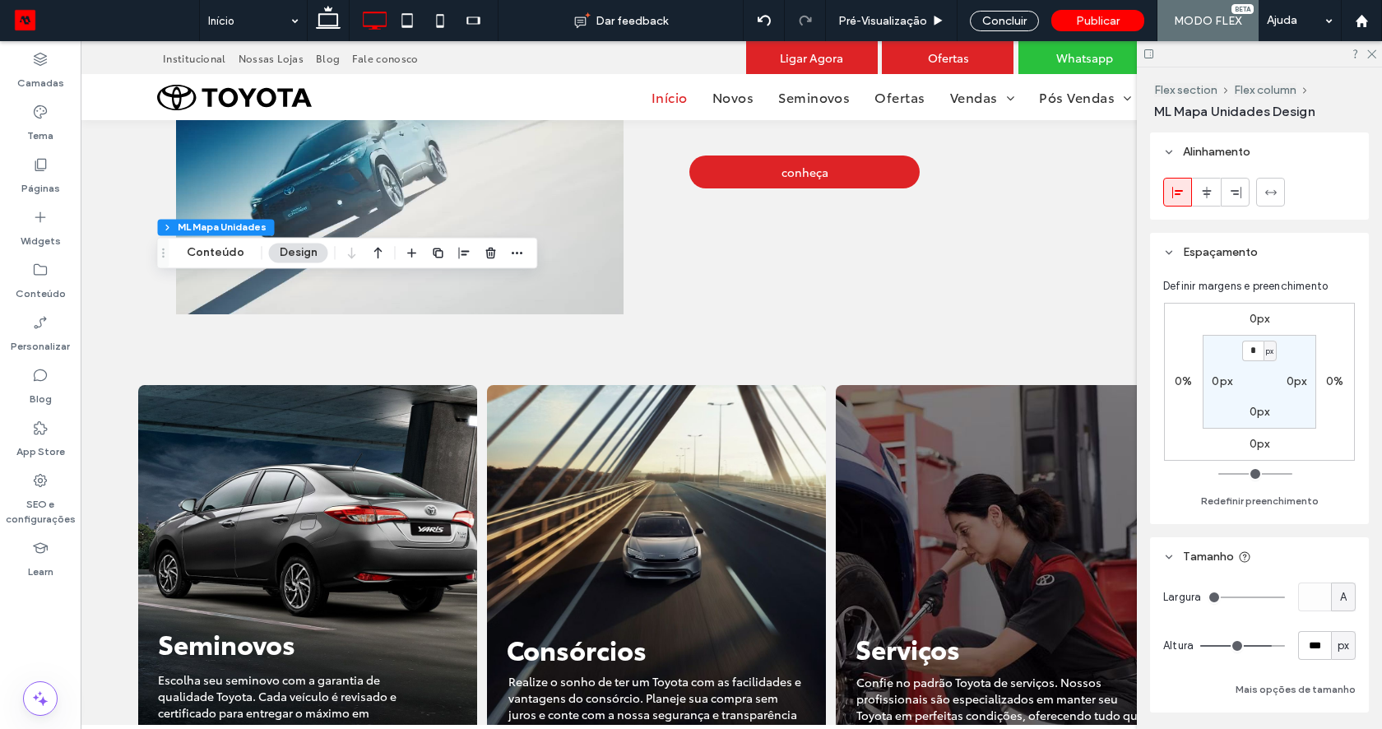
scroll to position [230, 0]
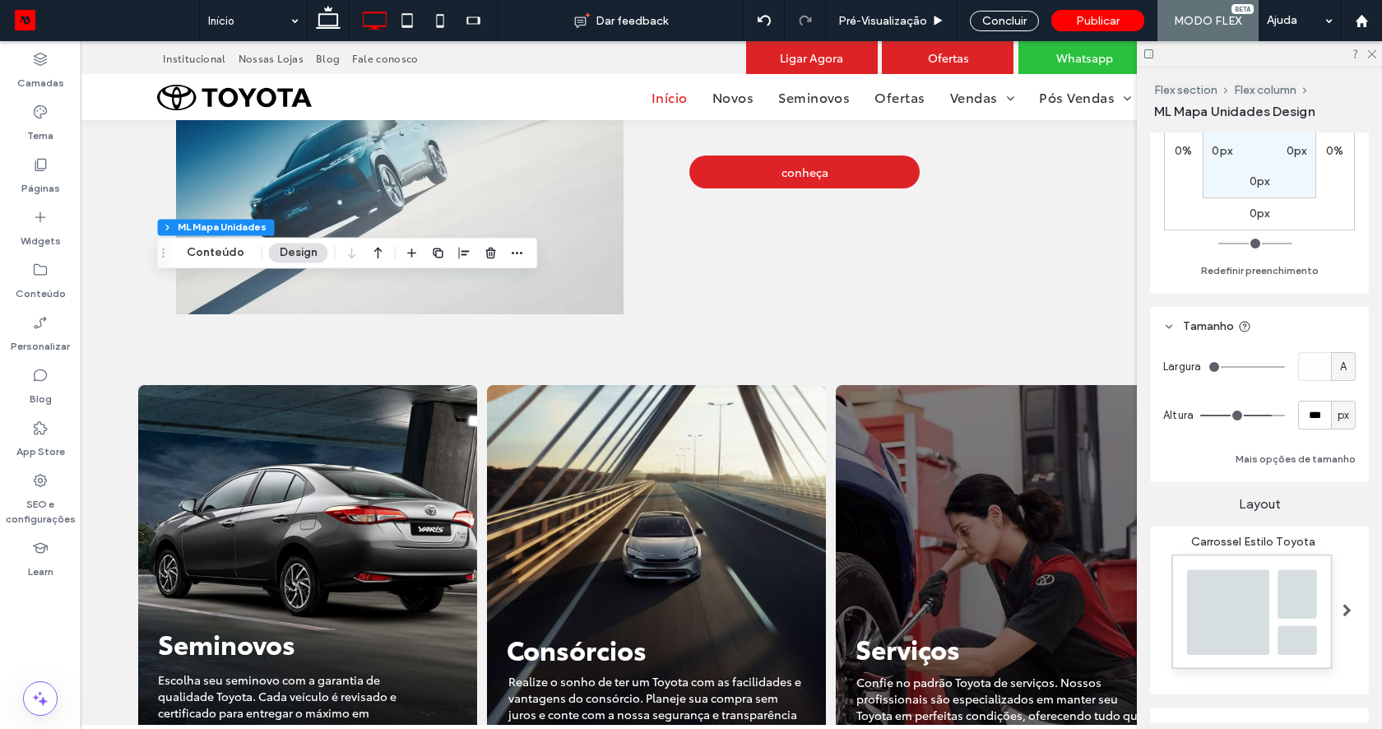
click at [1339, 409] on span "px" at bounding box center [1343, 415] width 12 height 16
click at [1336, 561] on span "A" at bounding box center [1334, 559] width 7 height 16
type input "*"
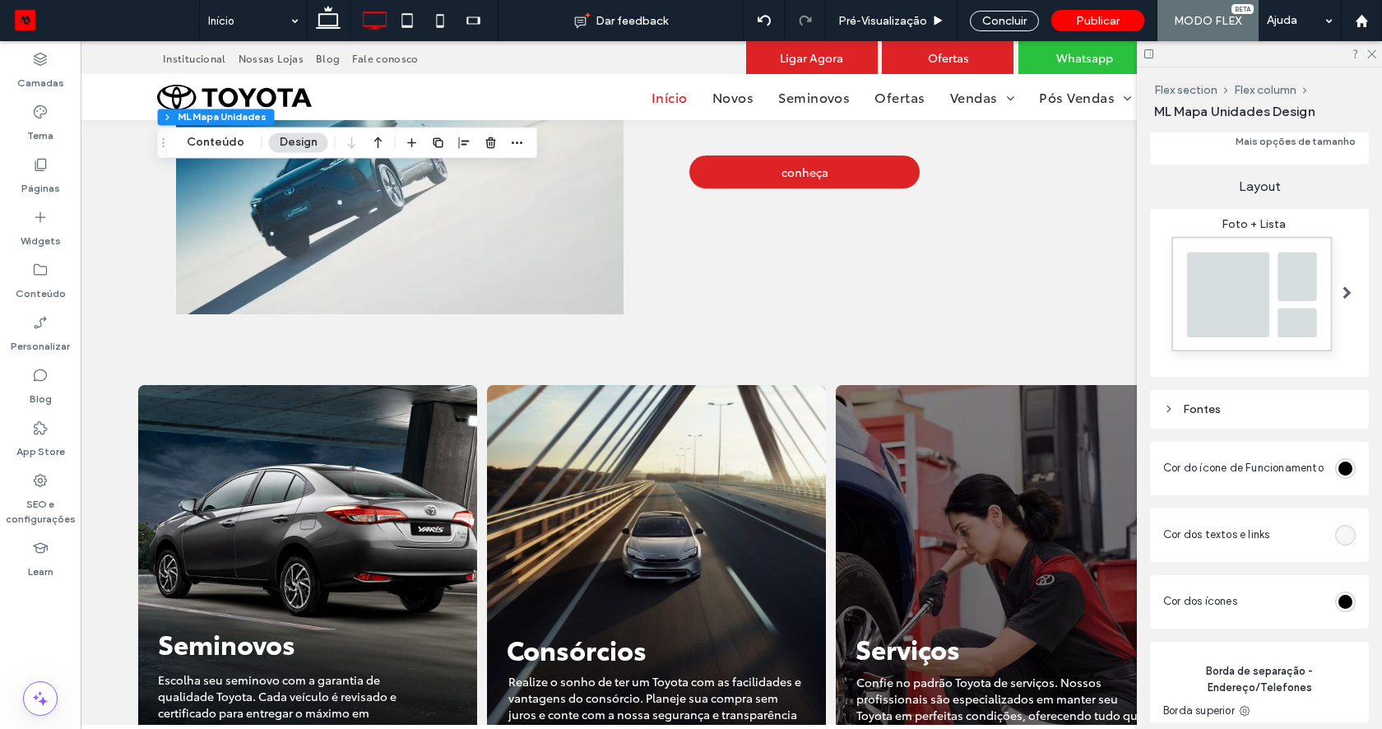
scroll to position [671, 0]
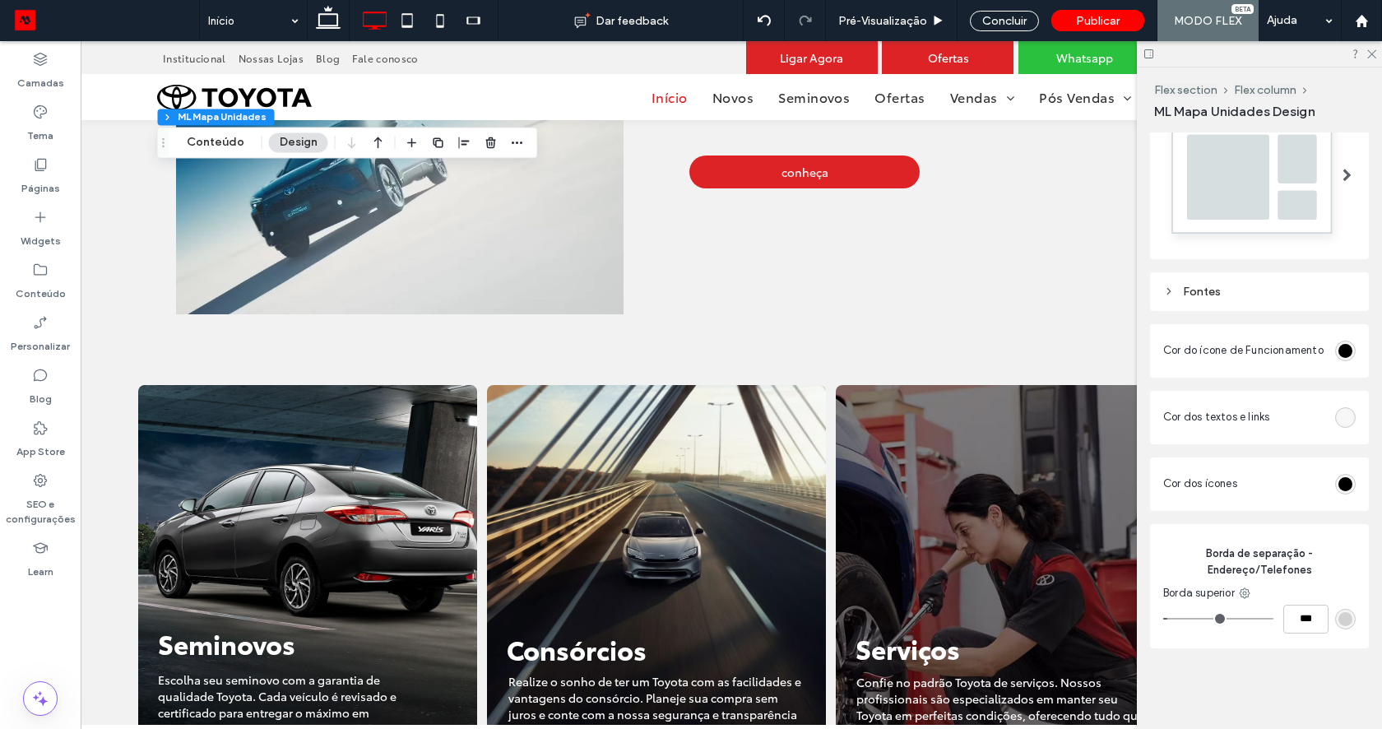
click at [1211, 285] on div "Fontes" at bounding box center [1259, 292] width 192 height 14
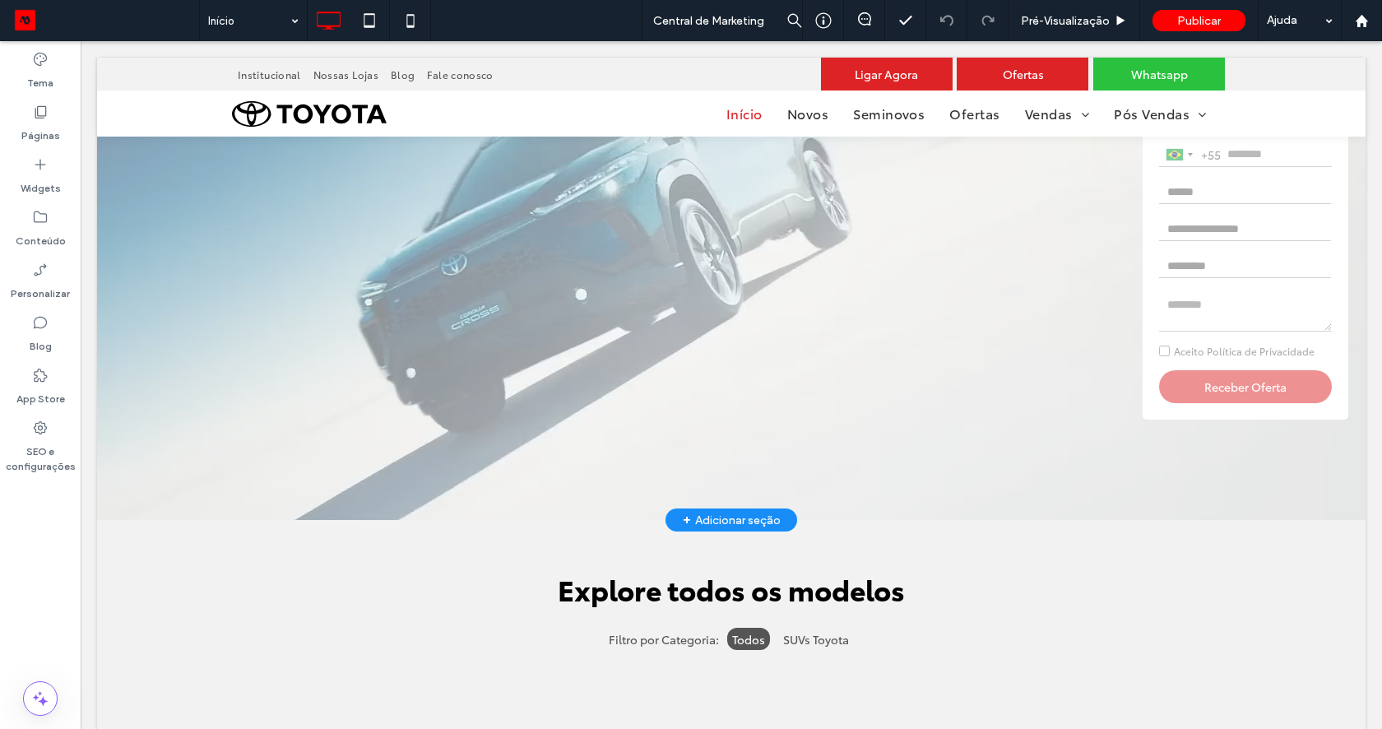
scroll to position [108, 0]
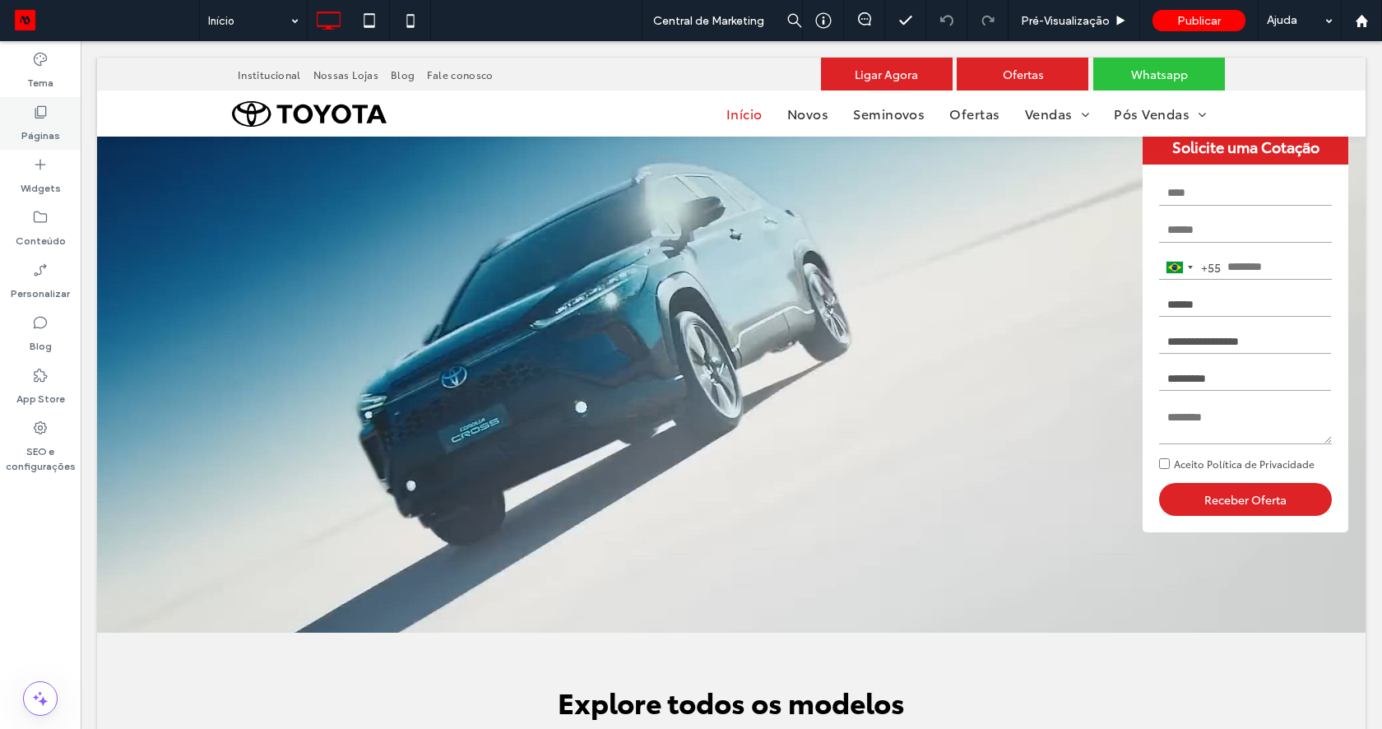
click at [45, 141] on label "Páginas" at bounding box center [40, 131] width 39 height 23
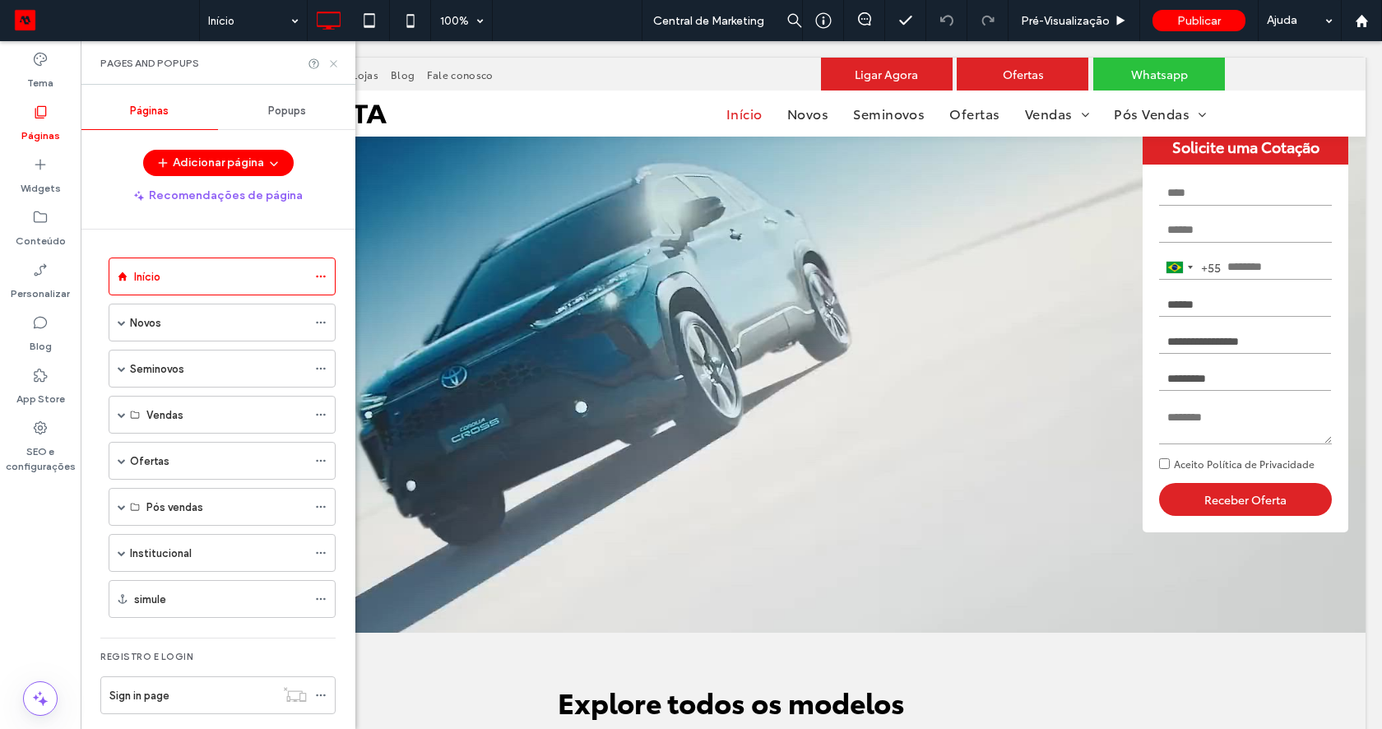
click at [339, 63] on icon at bounding box center [333, 64] width 12 height 12
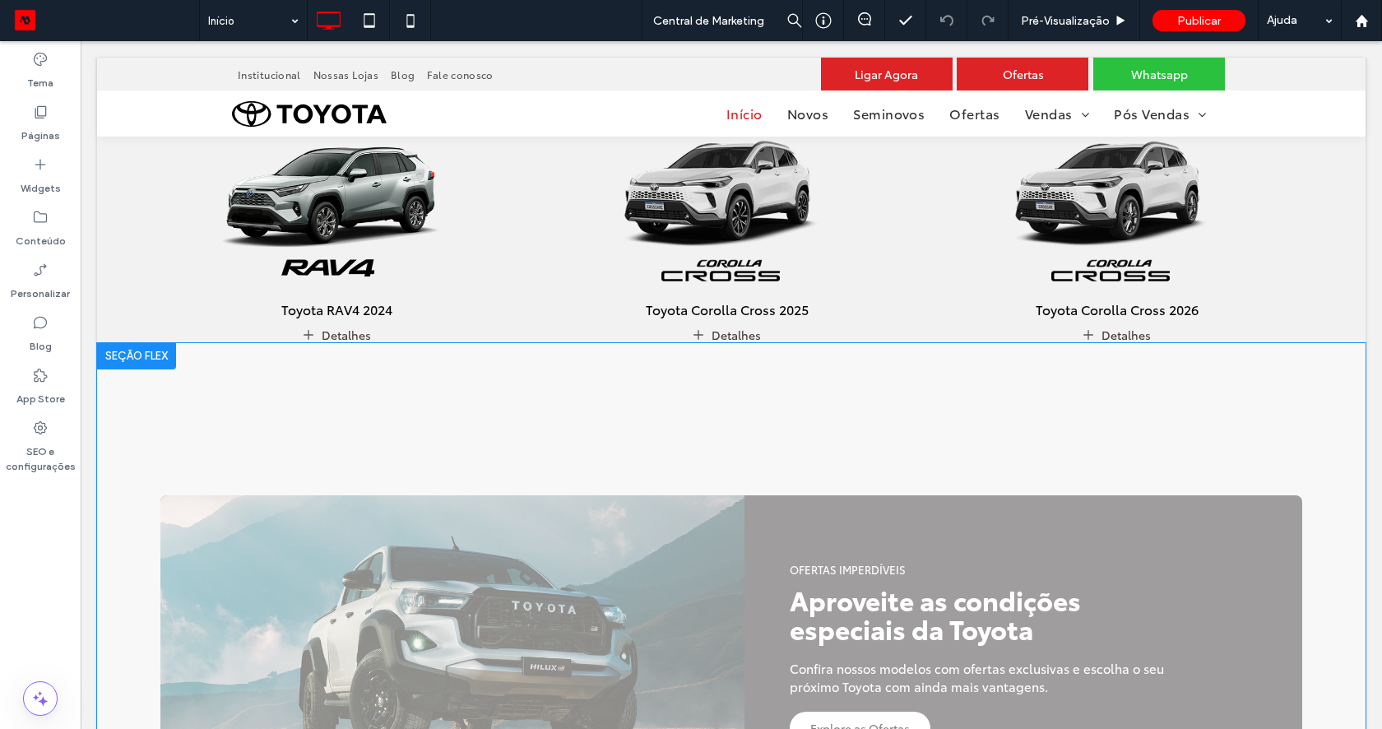
scroll to position [1114, 0]
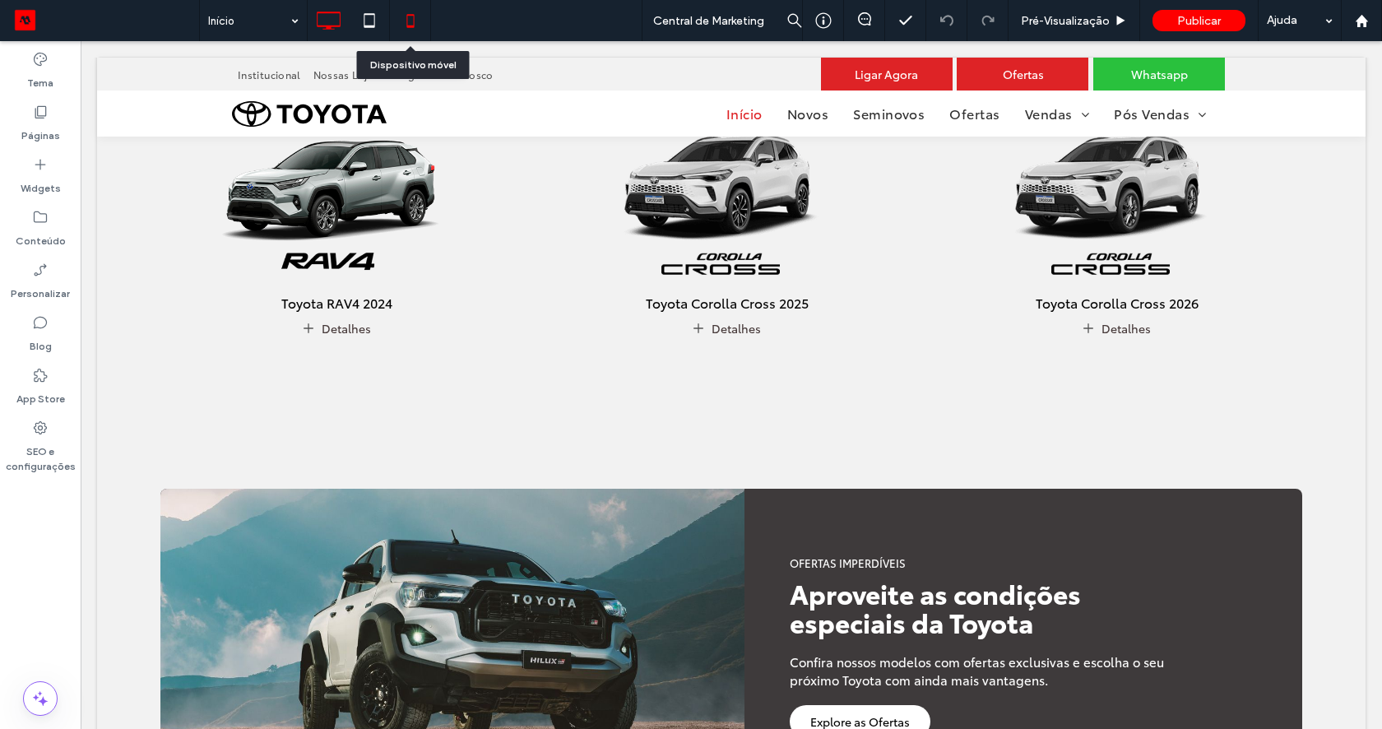
click at [417, 28] on icon at bounding box center [410, 20] width 33 height 33
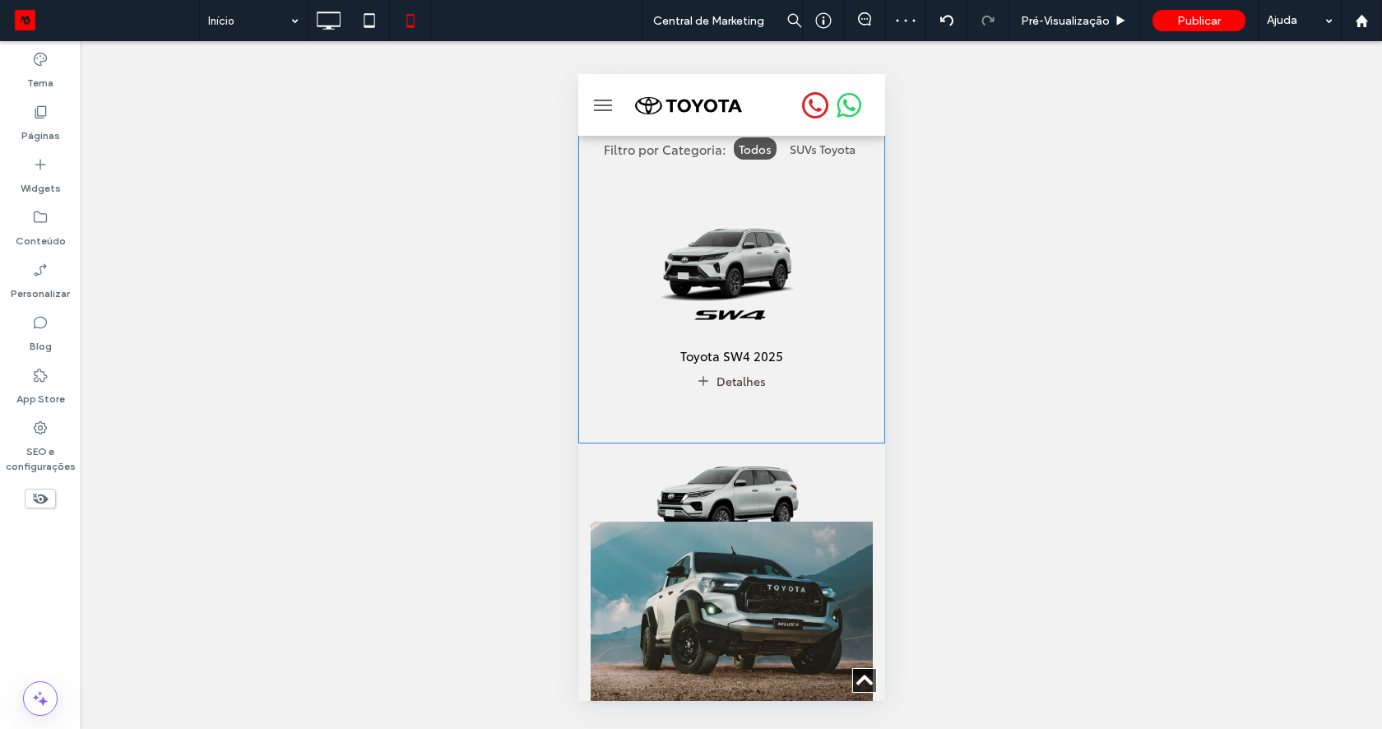
scroll to position [674, 0]
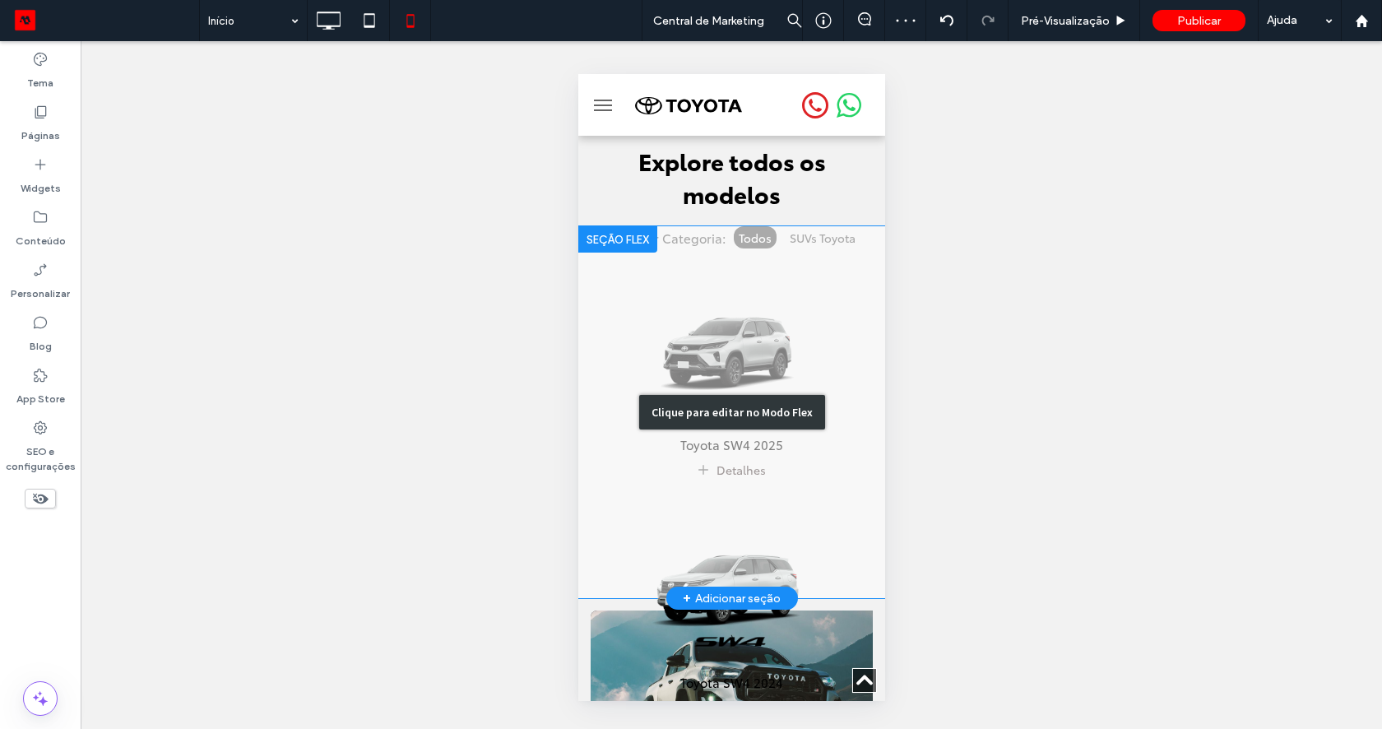
click at [725, 397] on div "Clique para editar no Modo Flex" at bounding box center [731, 412] width 186 height 35
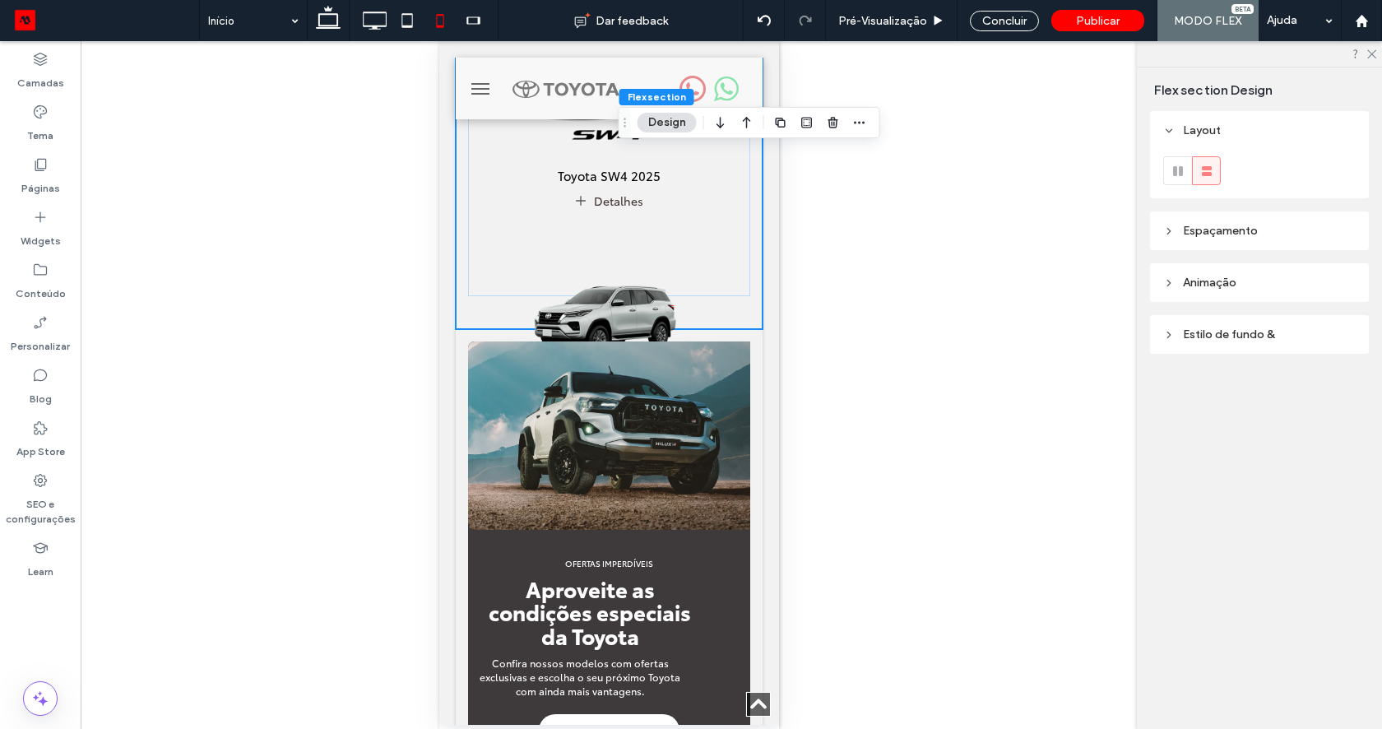
type input "*"
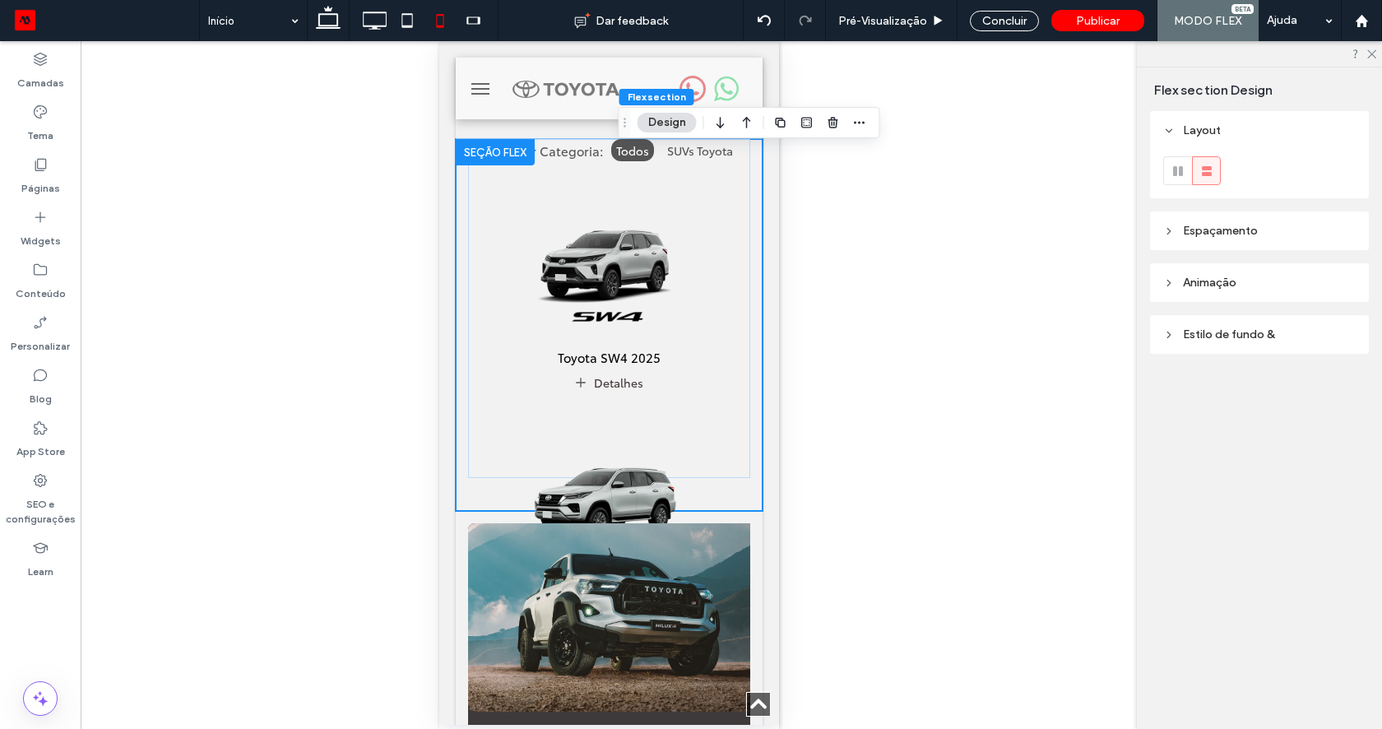
click at [609, 376] on div "**********" at bounding box center [608, 5] width 307 height 880
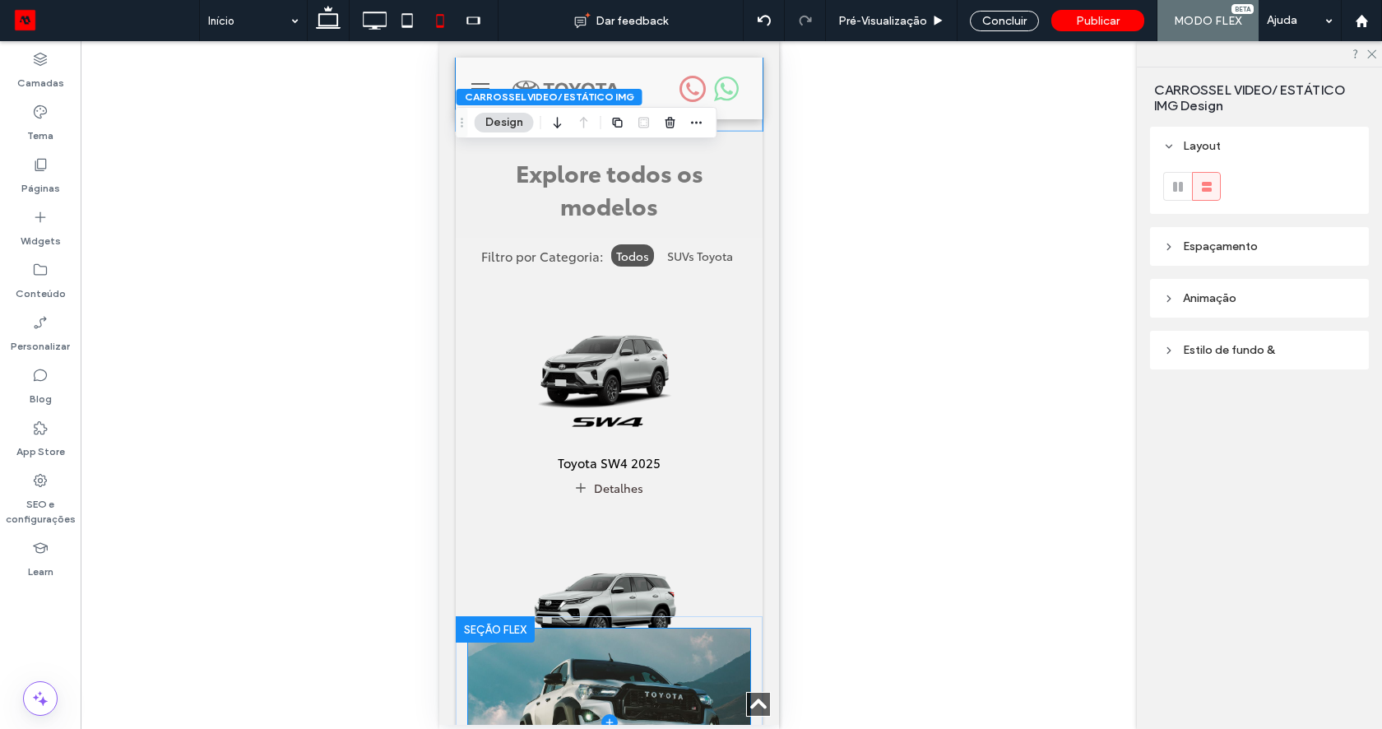
scroll to position [789, 0]
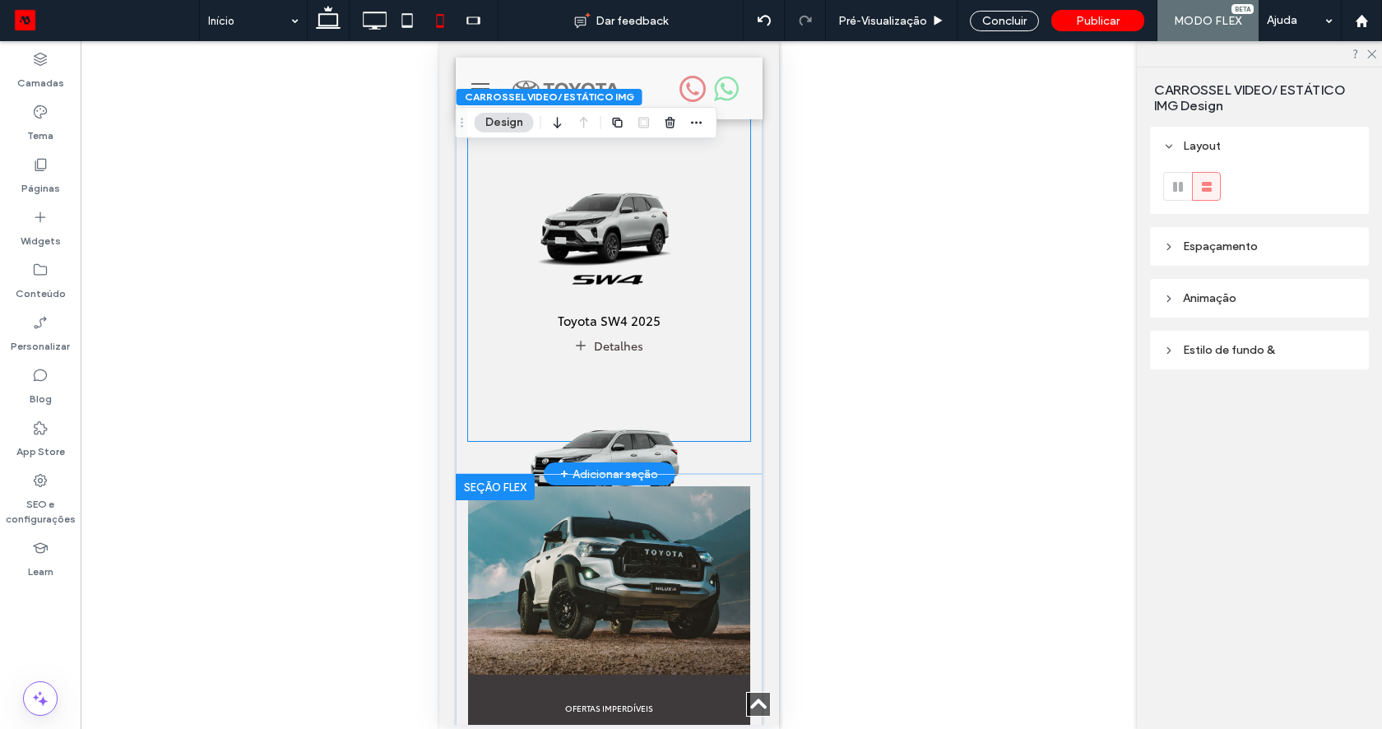
click at [628, 405] on img at bounding box center [608, 453] width 279 height 174
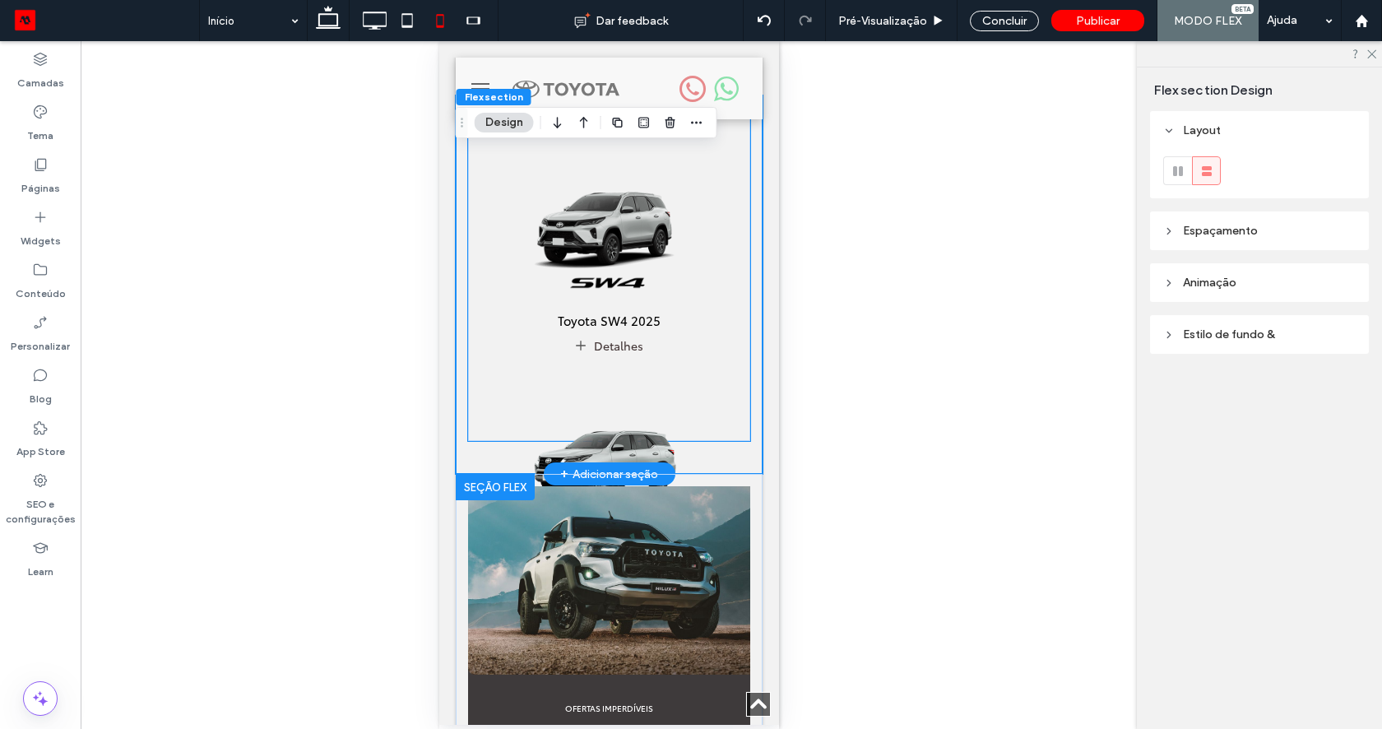
click at [545, 258] on img at bounding box center [608, 215] width 279 height 174
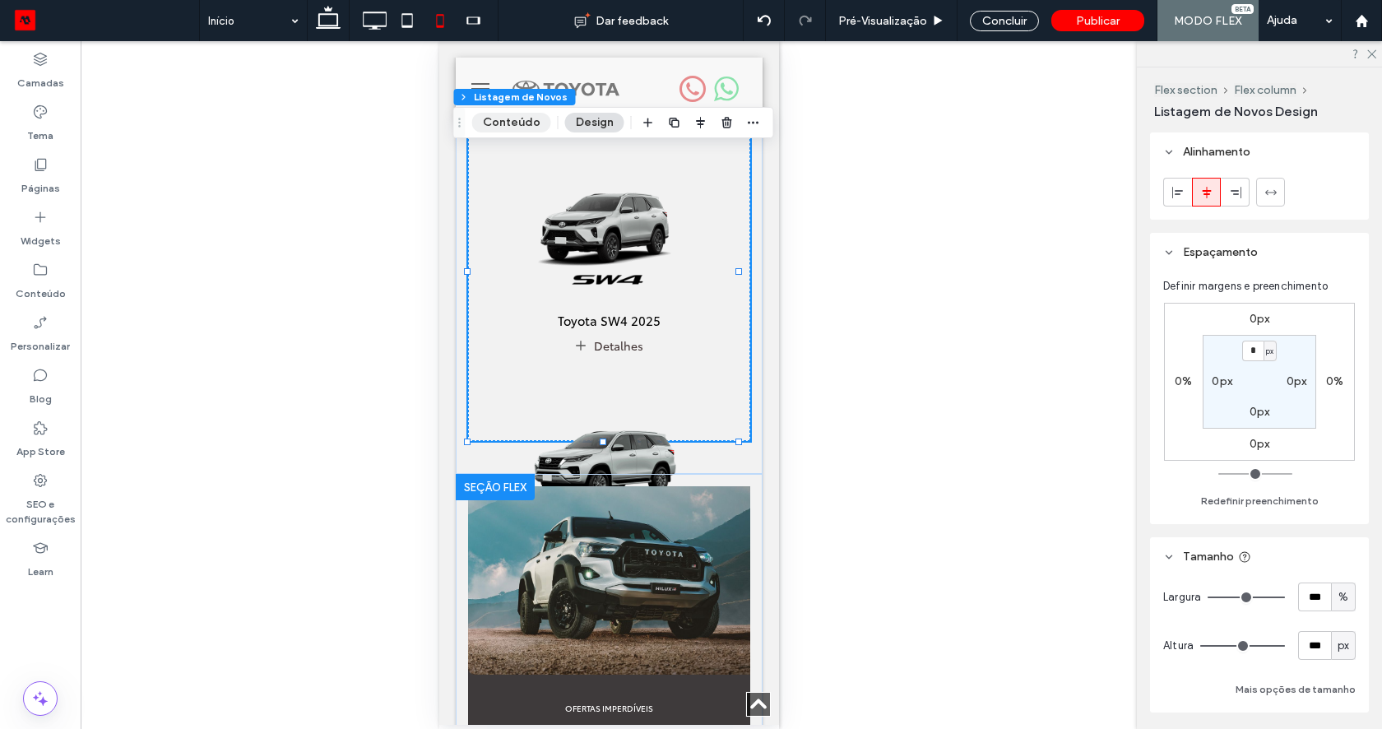
click at [529, 127] on button "Conteúdo" at bounding box center [511, 123] width 79 height 20
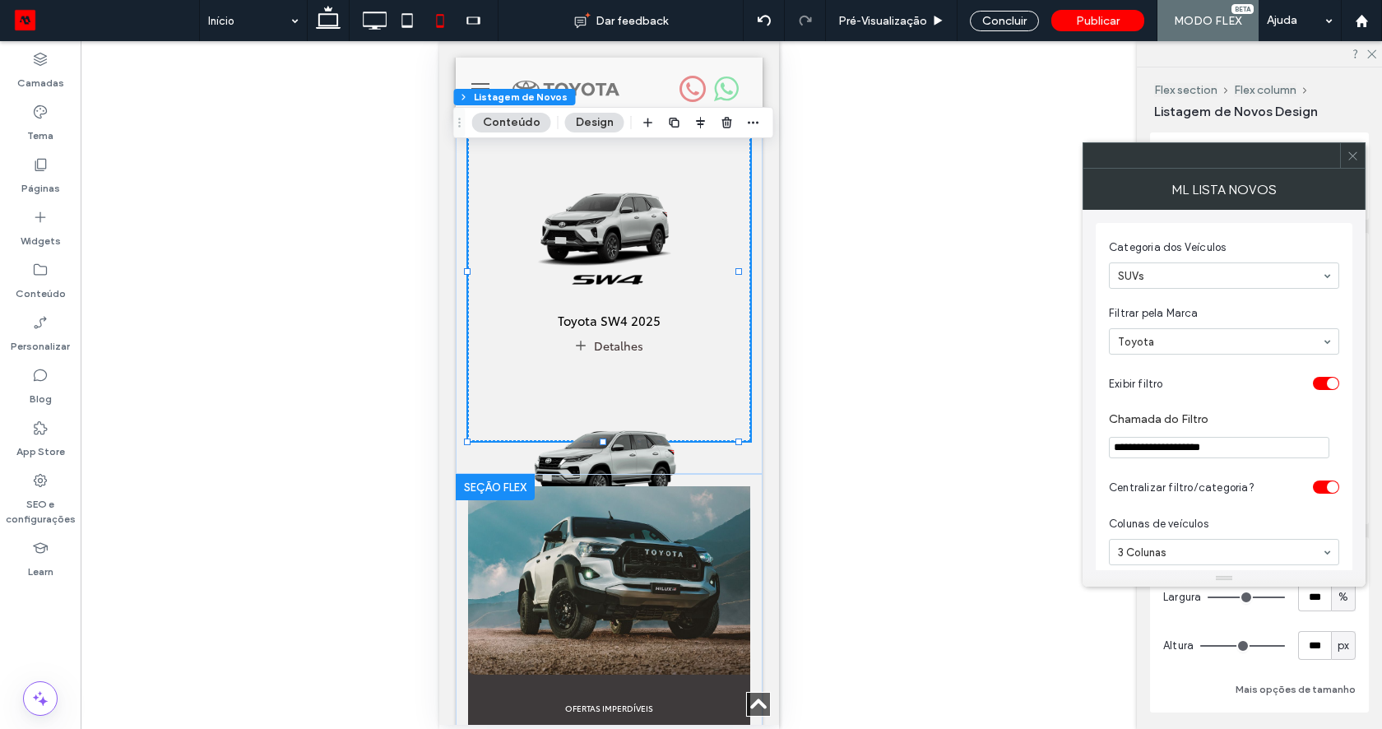
click at [1350, 160] on icon at bounding box center [1352, 156] width 12 height 12
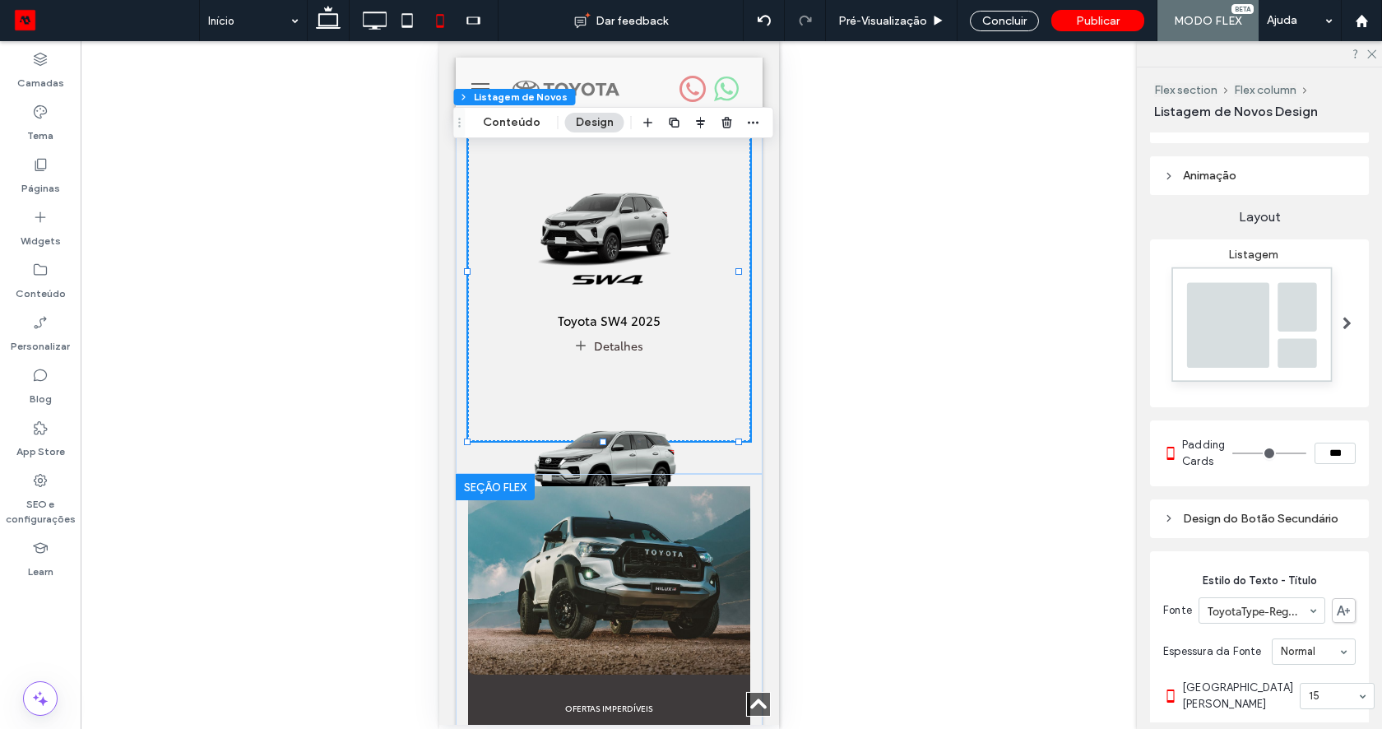
scroll to position [595, 0]
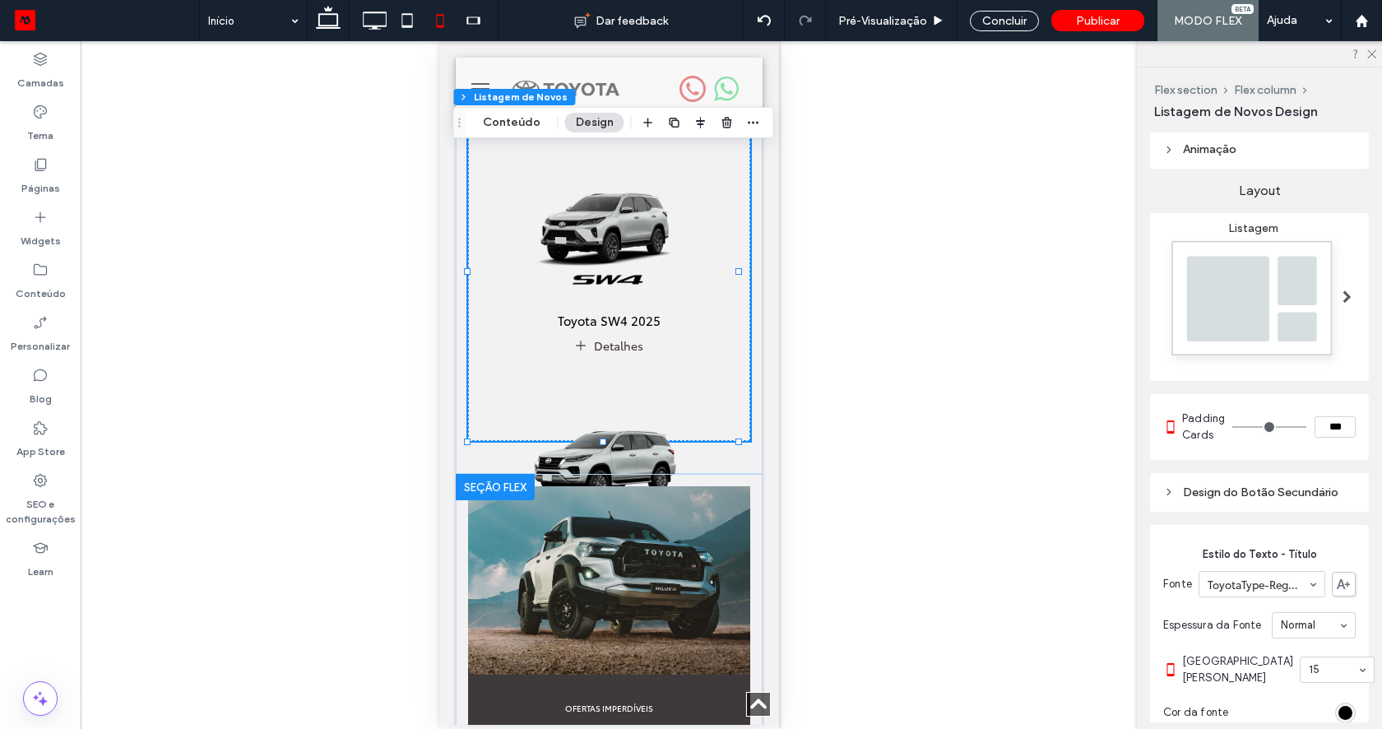
click at [1276, 276] on img at bounding box center [1253, 302] width 180 height 134
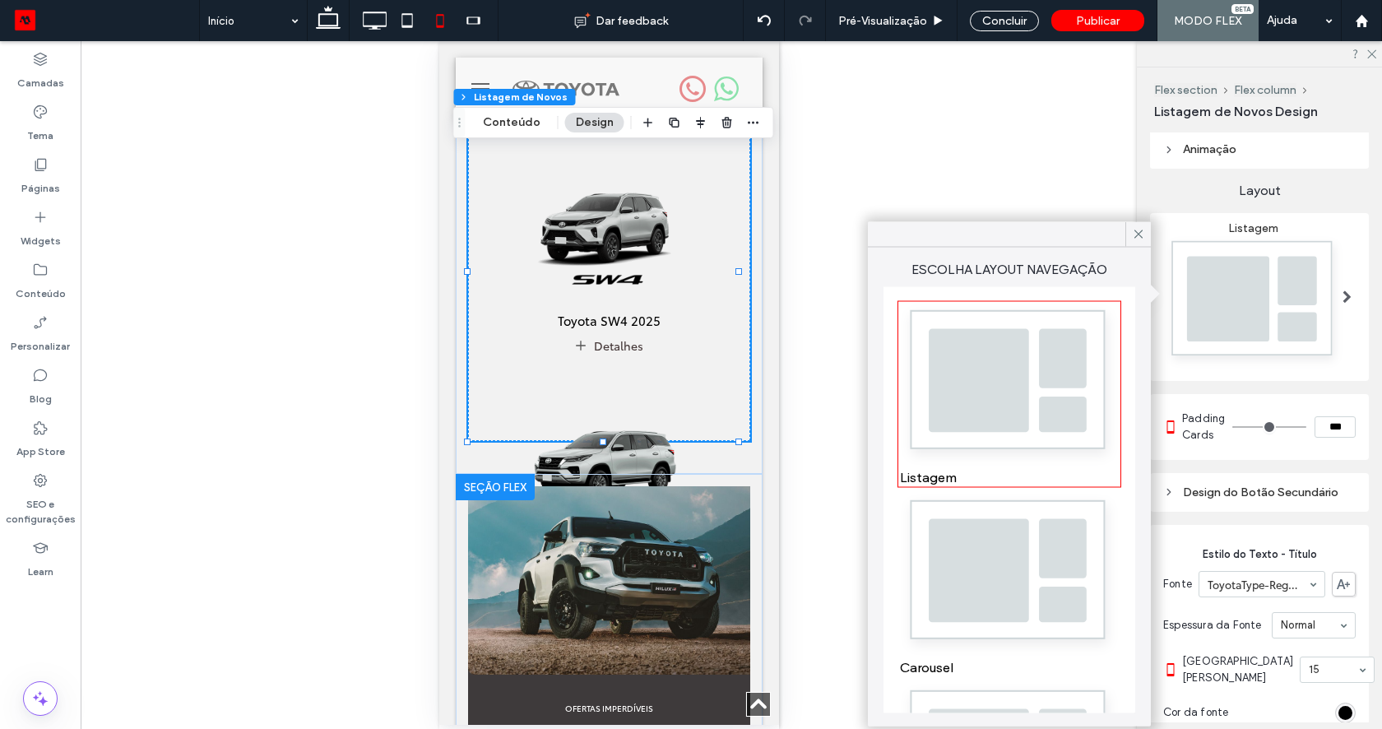
click at [996, 526] on img at bounding box center [1009, 574] width 219 height 163
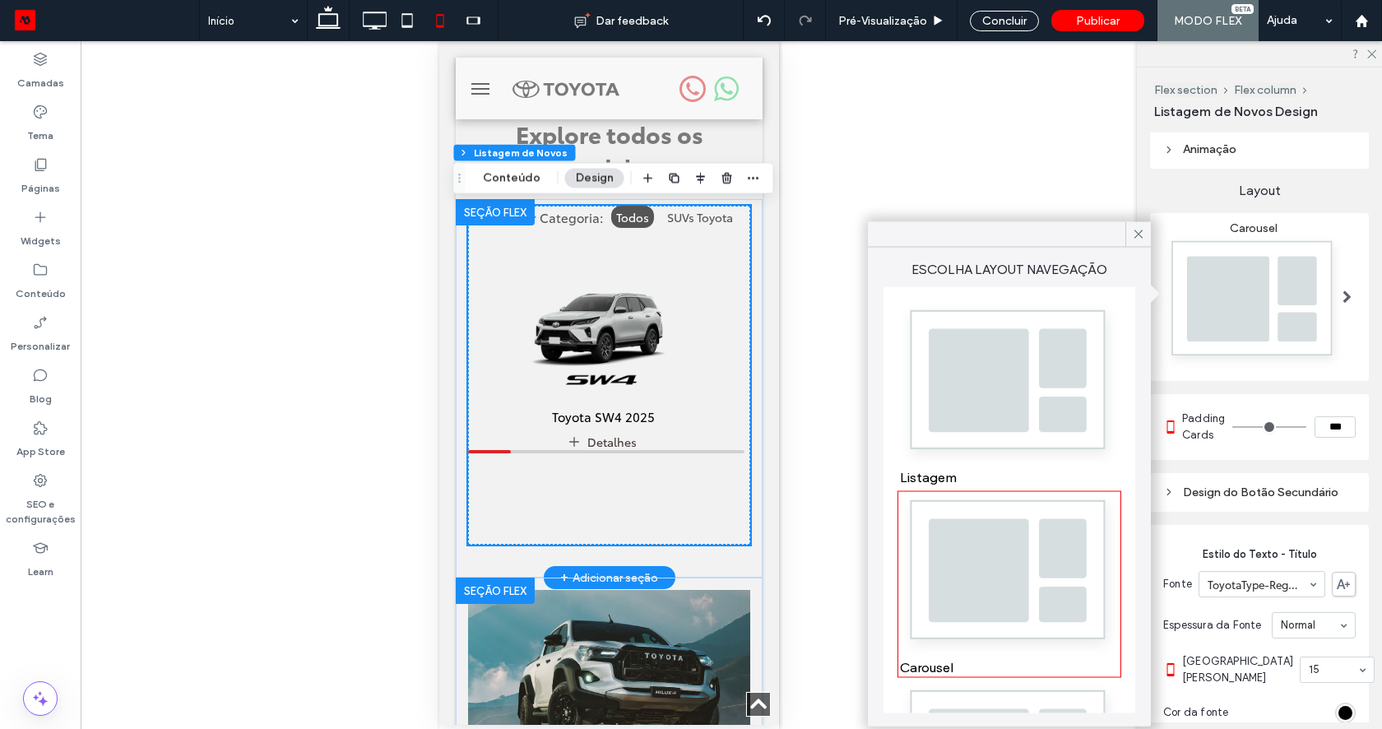
scroll to position [683, 0]
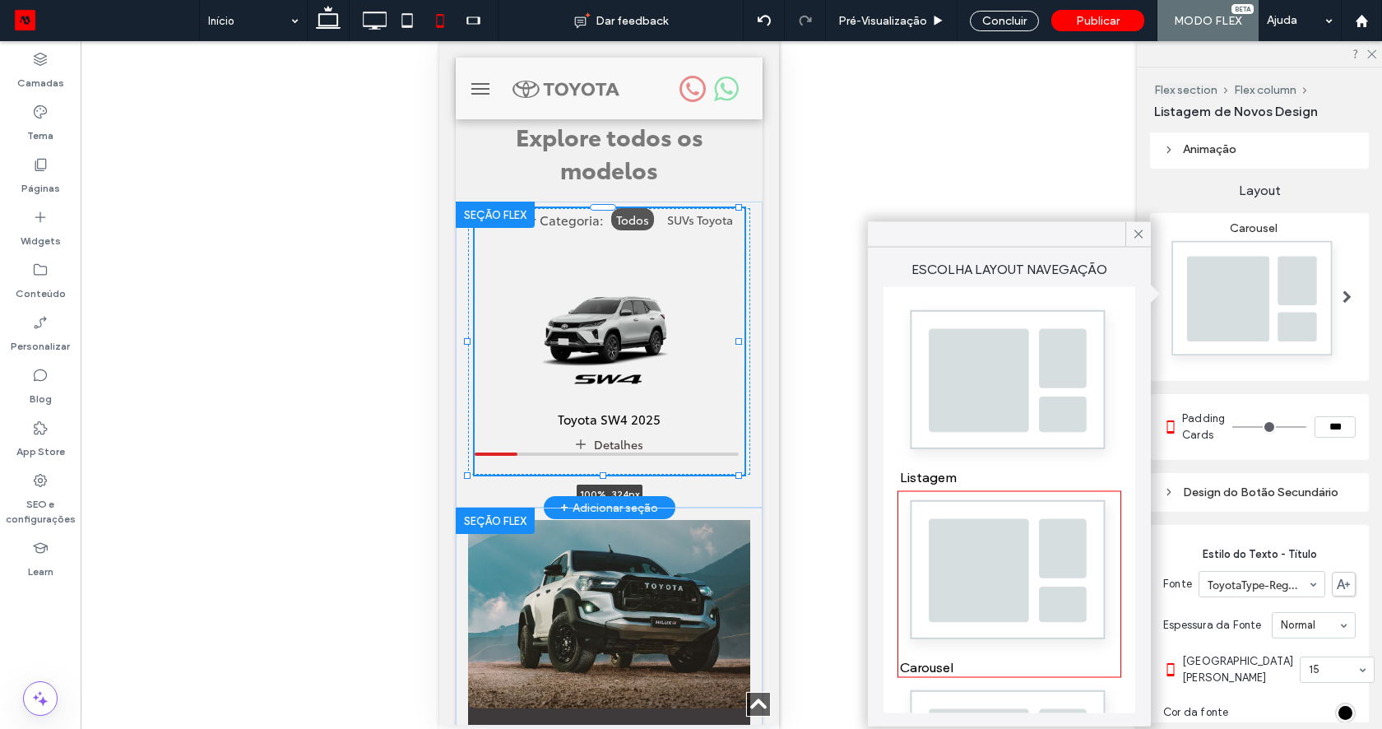
drag, startPoint x: 603, startPoint y: 549, endPoint x: 605, endPoint y: 516, distance: 32.2
click at [605, 507] on div "Filtro por Categoria: Todos SUVs Toyota Toyota SW4 2025 Detalhes Toyota SW4 202…" at bounding box center [608, 354] width 307 height 306
type input "***"
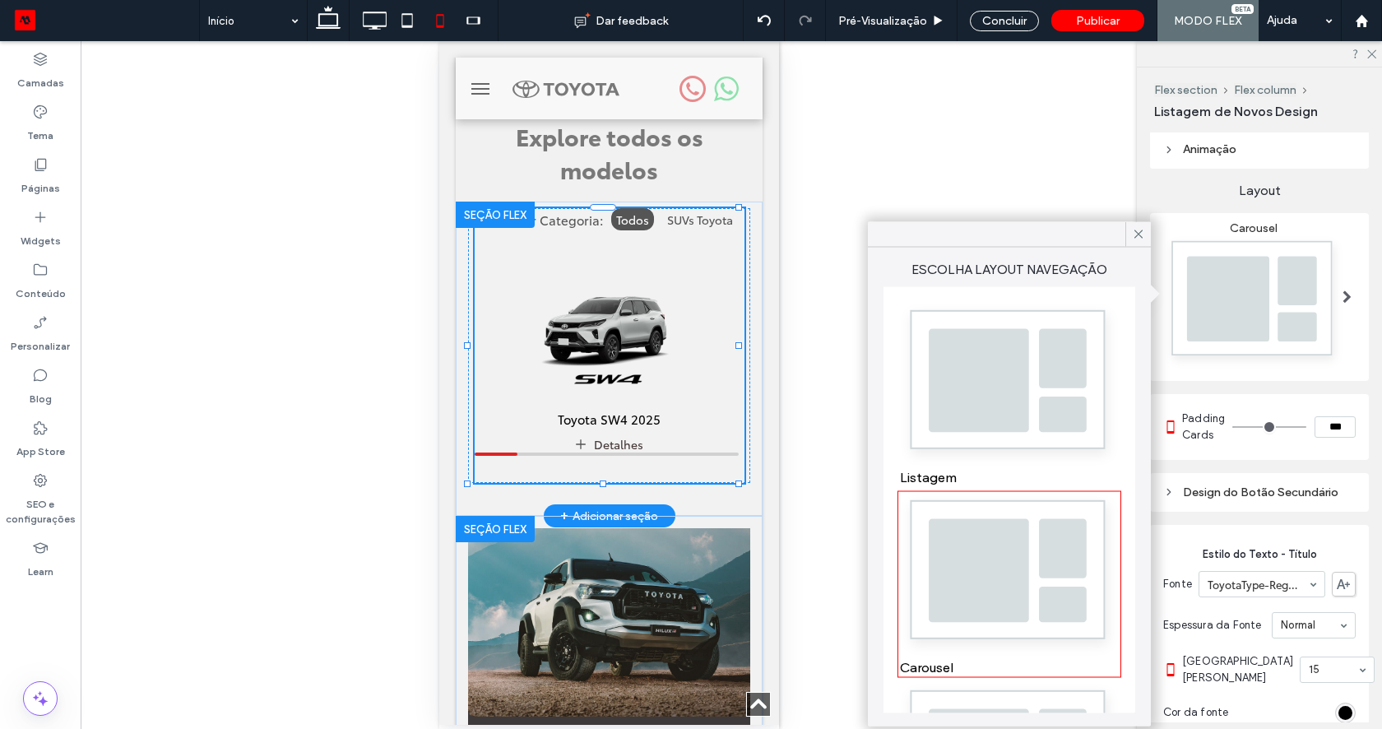
type input "***"
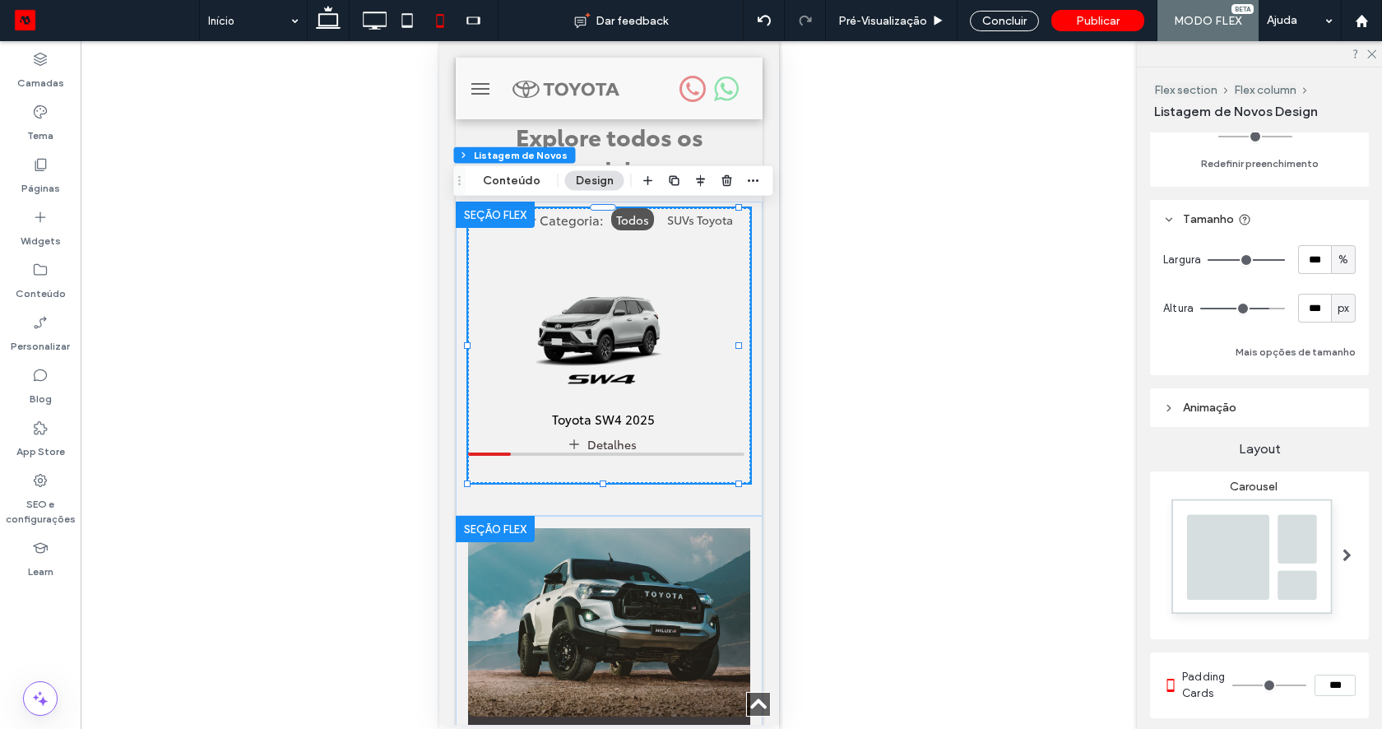
scroll to position [131, 0]
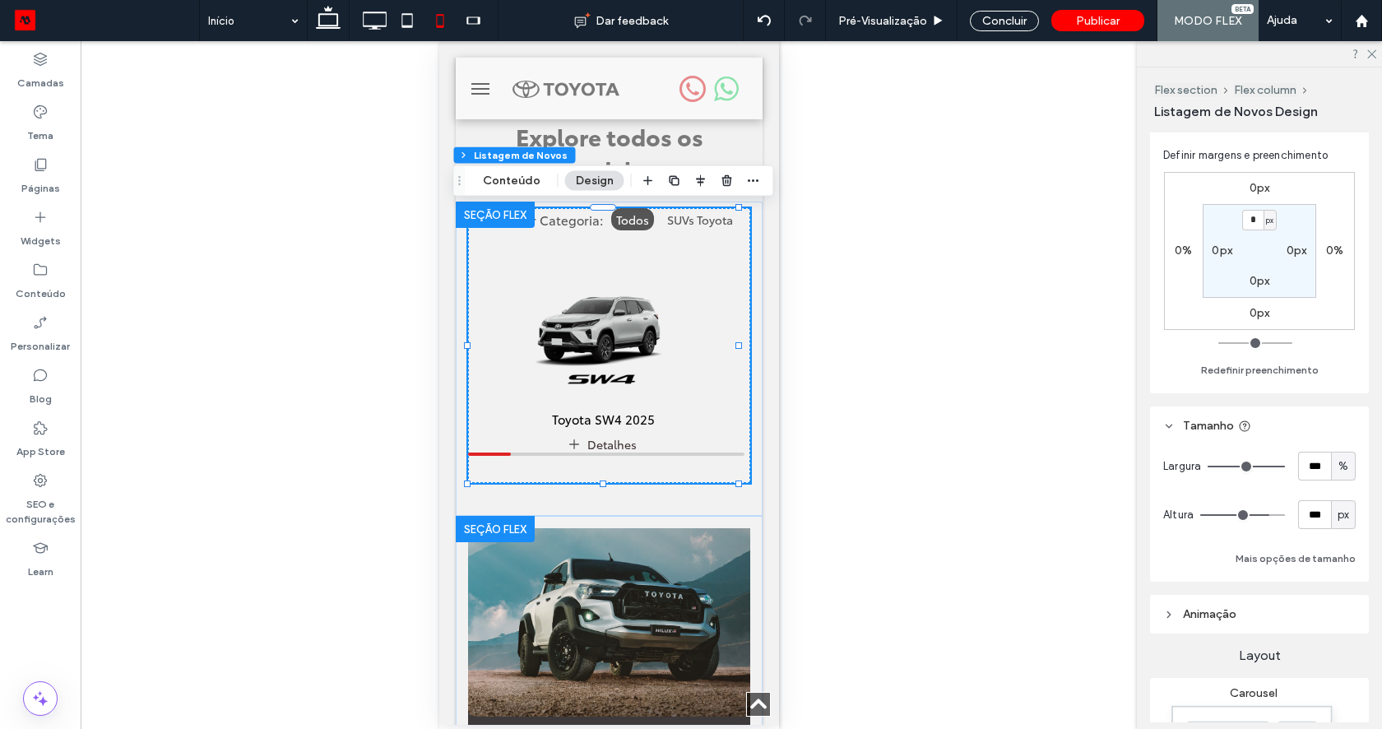
click at [1337, 516] on span "px" at bounding box center [1343, 515] width 12 height 16
click at [1331, 655] on span "A" at bounding box center [1334, 659] width 7 height 16
type input "*"
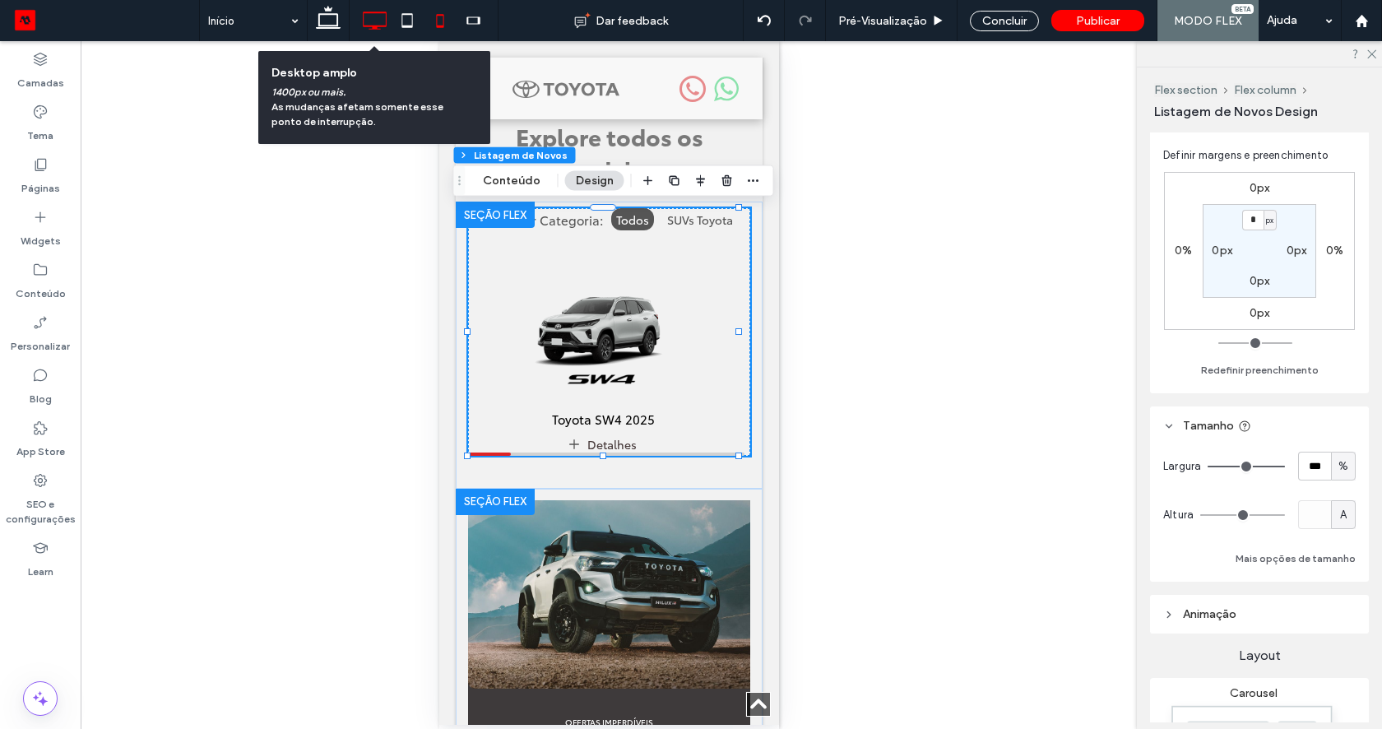
click at [362, 26] on icon at bounding box center [374, 20] width 33 height 33
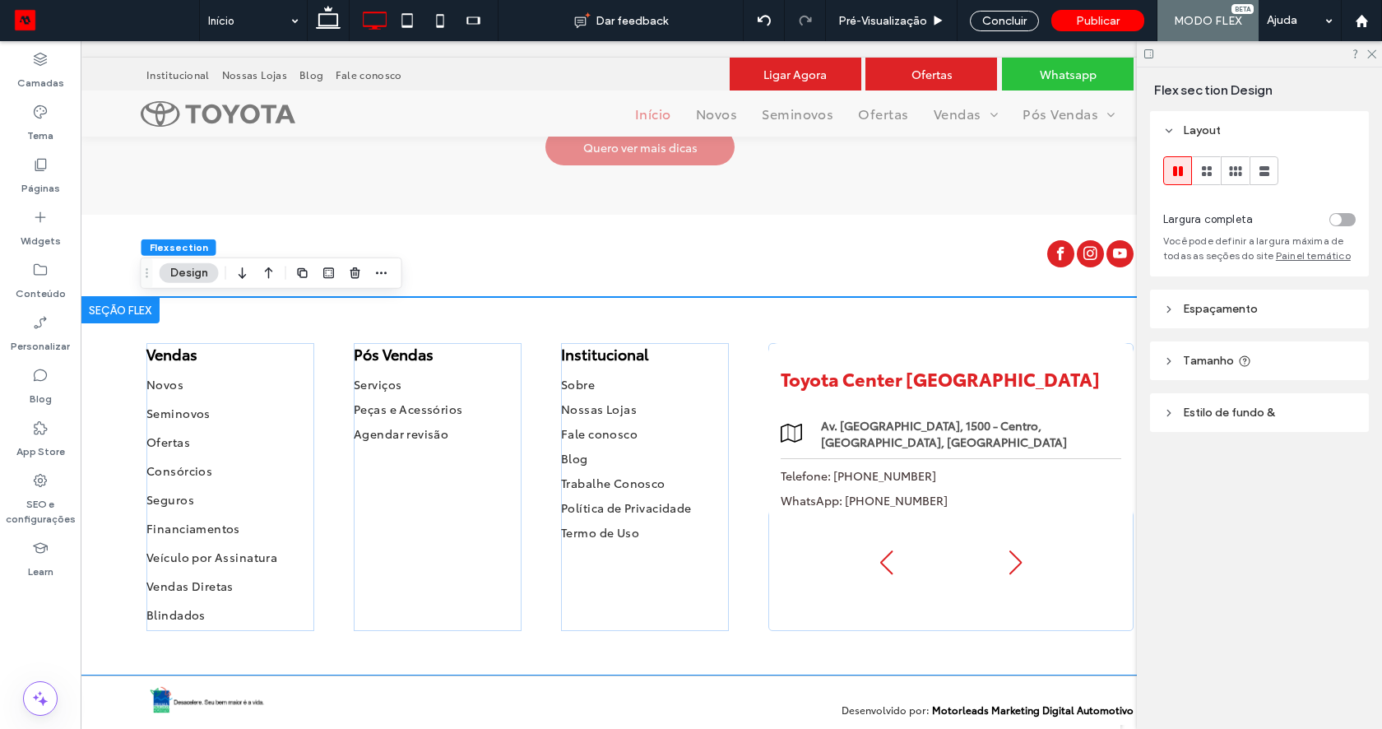
scroll to position [3719, 0]
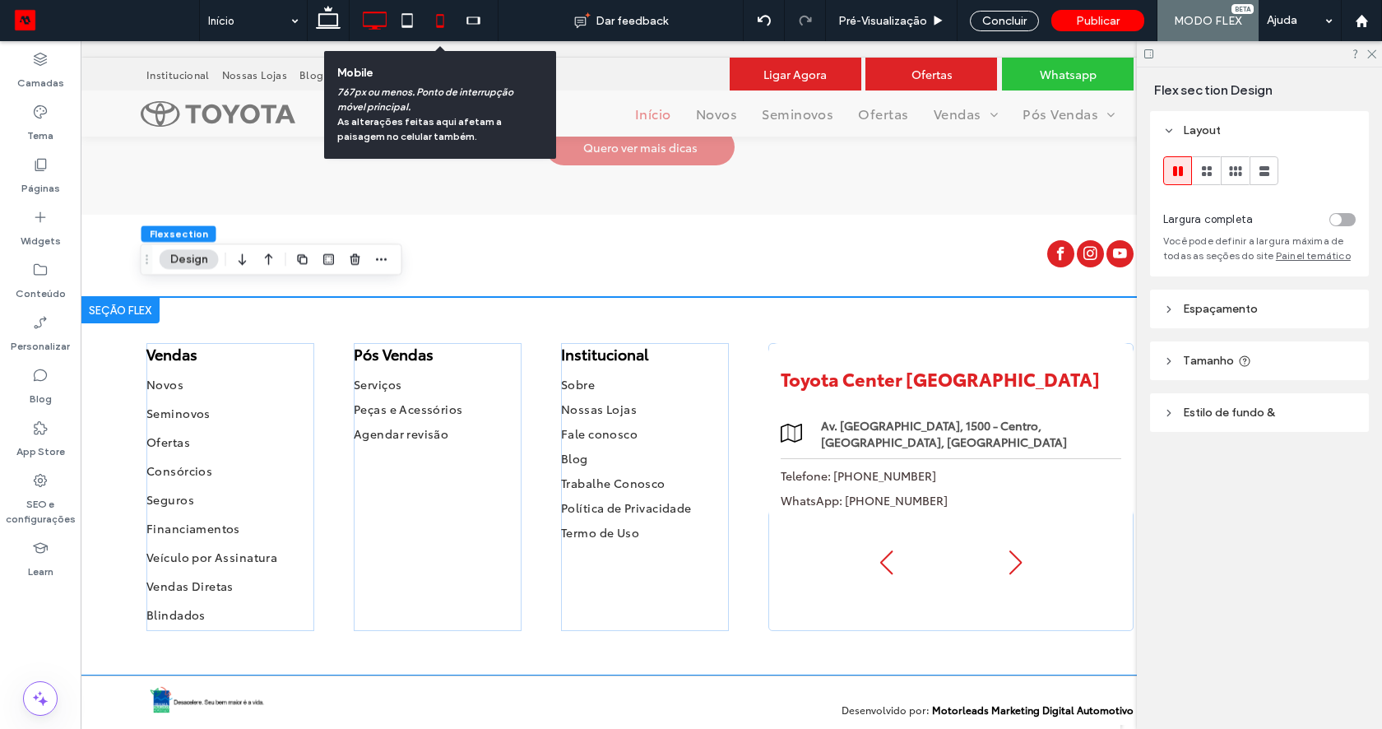
click at [437, 29] on icon at bounding box center [440, 20] width 33 height 33
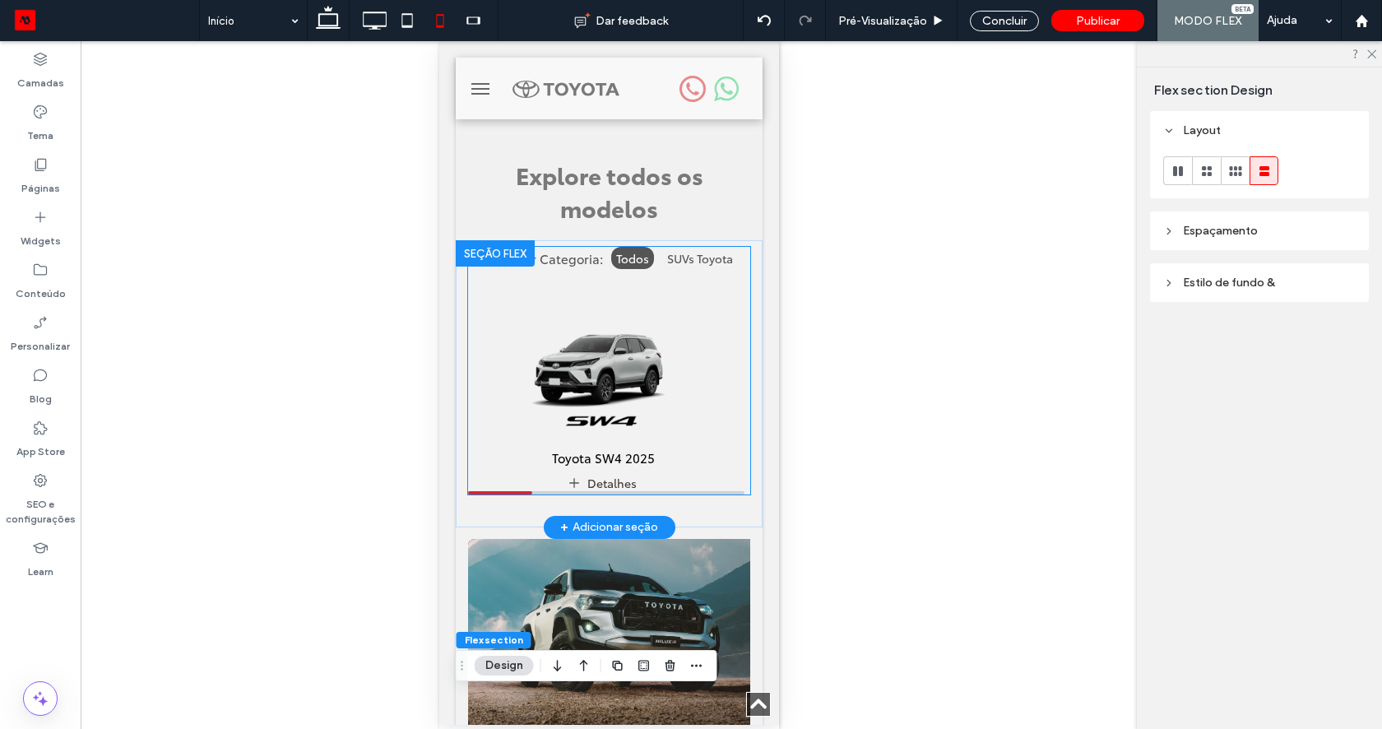
scroll to position [646, 0]
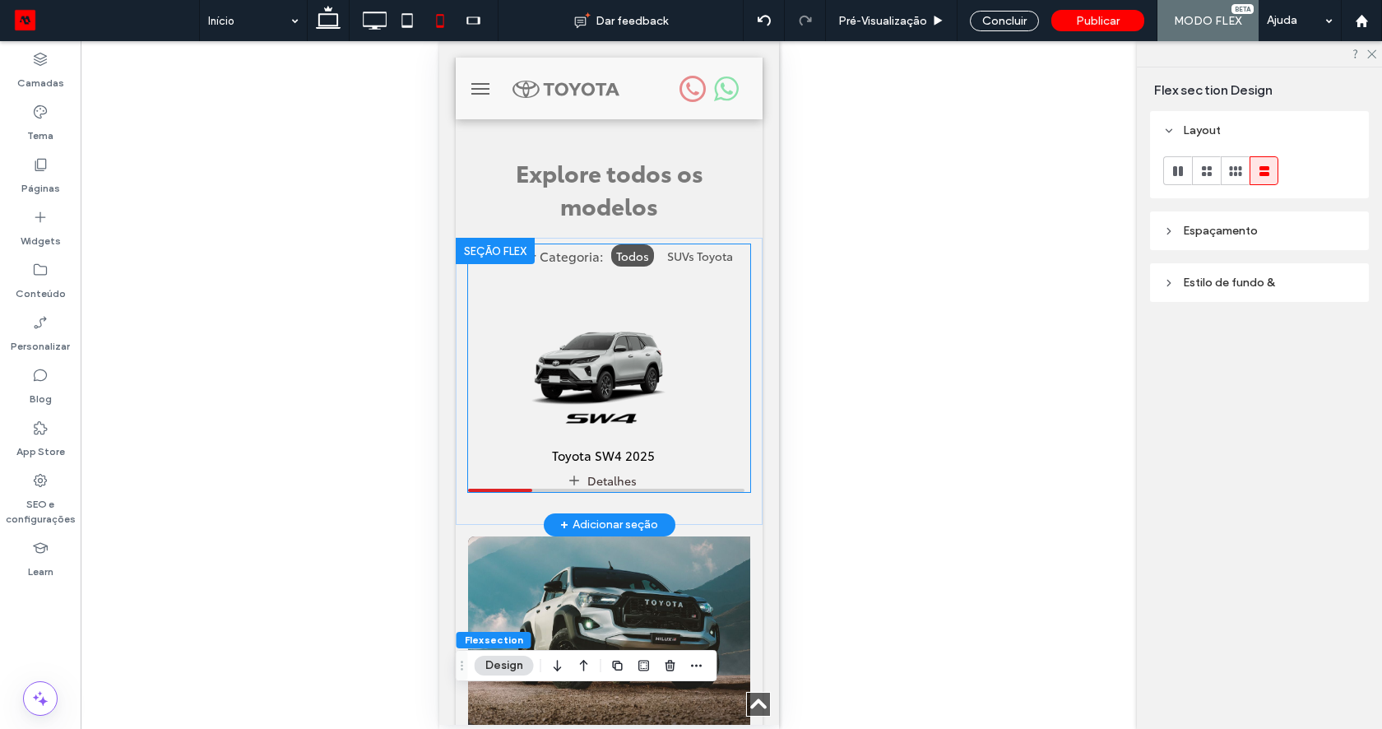
click at [628, 446] on h5 "Toyota SW4 2025" at bounding box center [602, 455] width 270 height 18
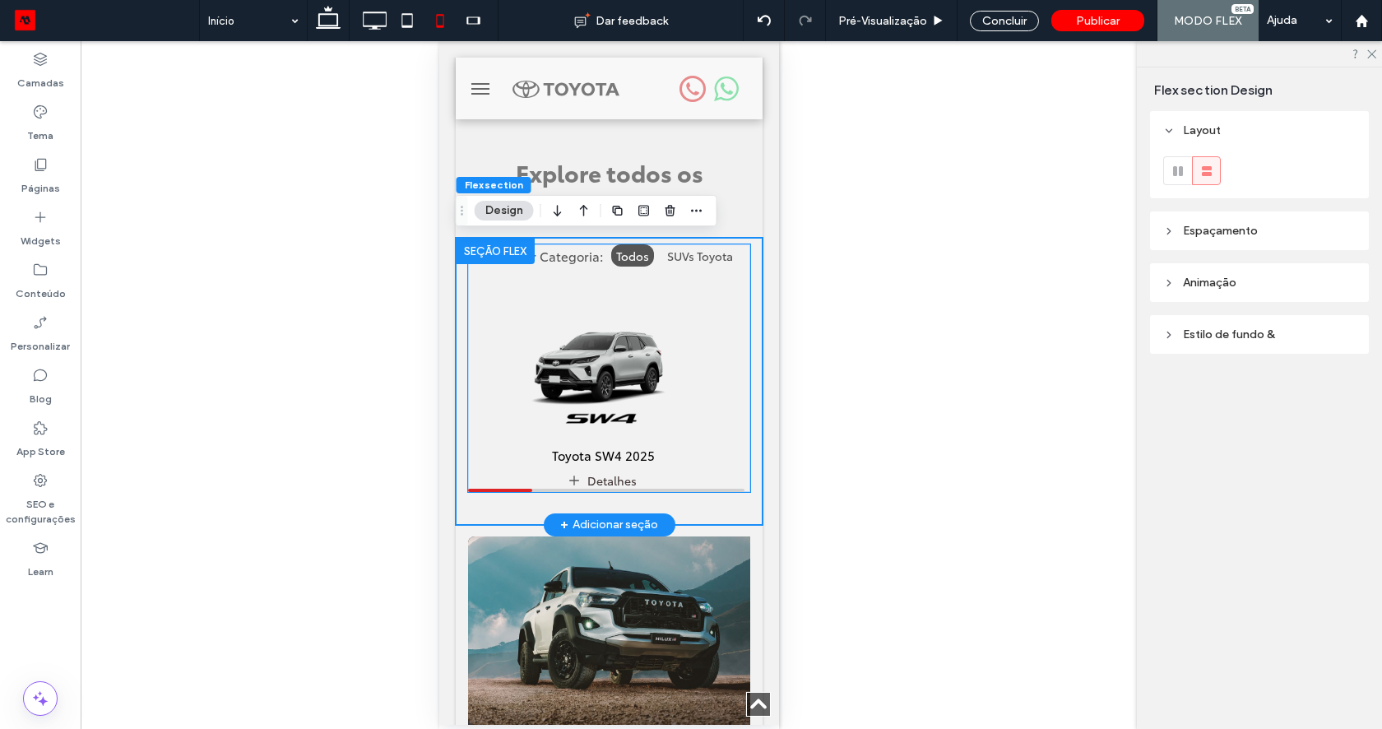
click at [583, 396] on img "1 / 6" at bounding box center [602, 354] width 266 height 166
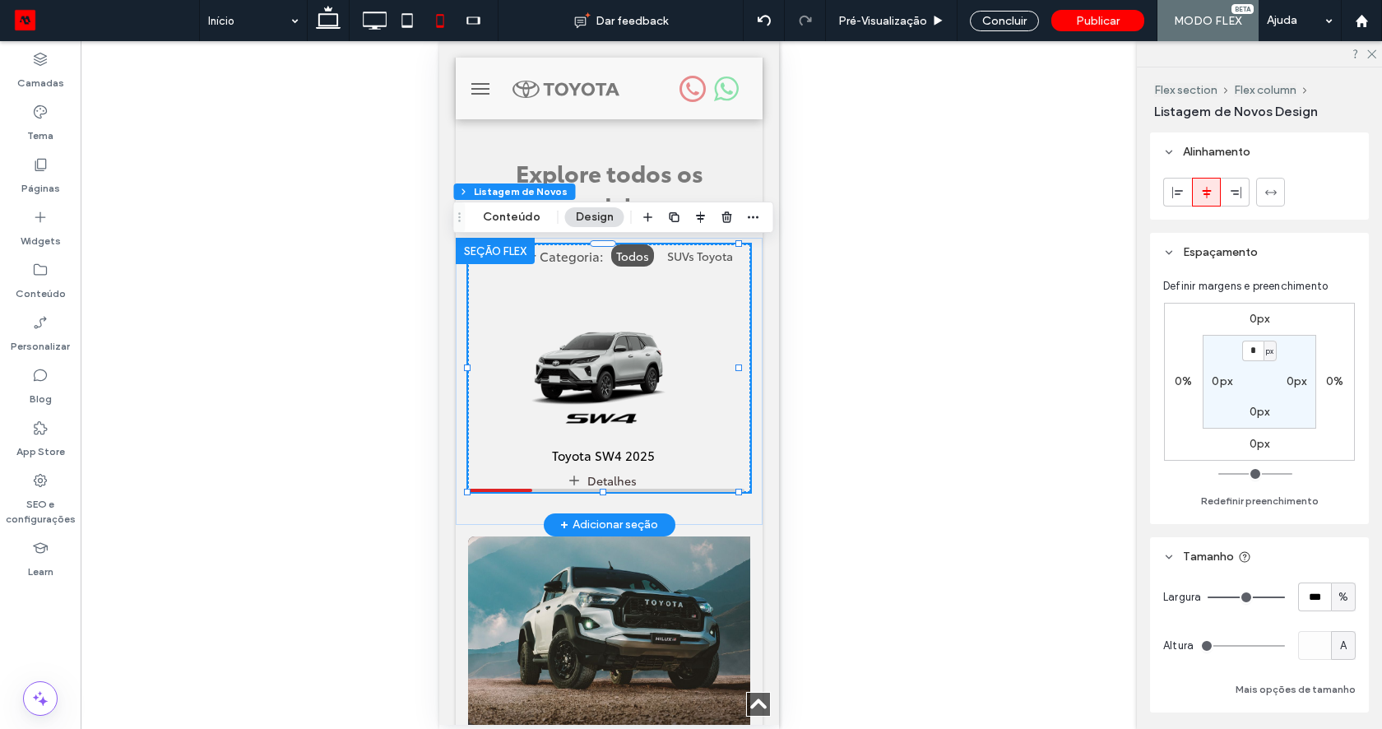
click at [583, 396] on img "1 / 6" at bounding box center [602, 354] width 266 height 166
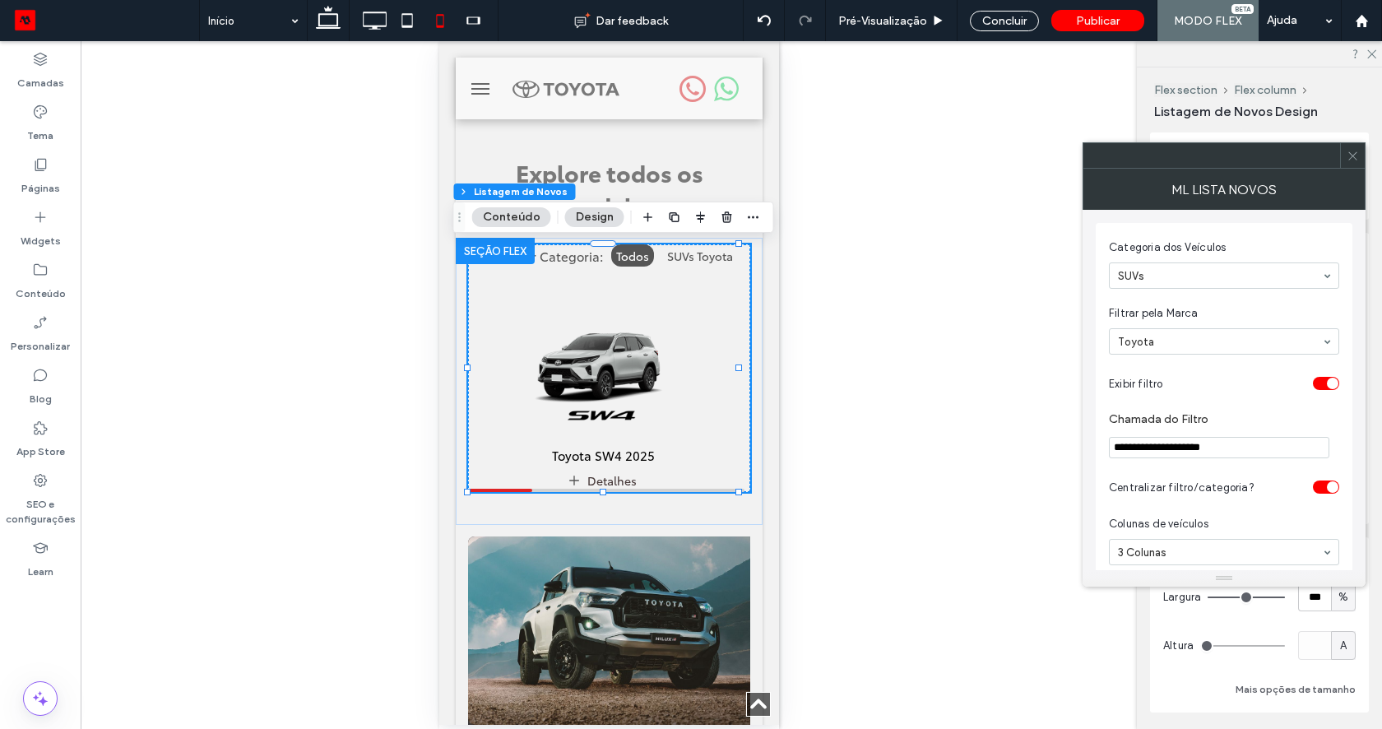
click at [1354, 160] on icon at bounding box center [1352, 156] width 12 height 12
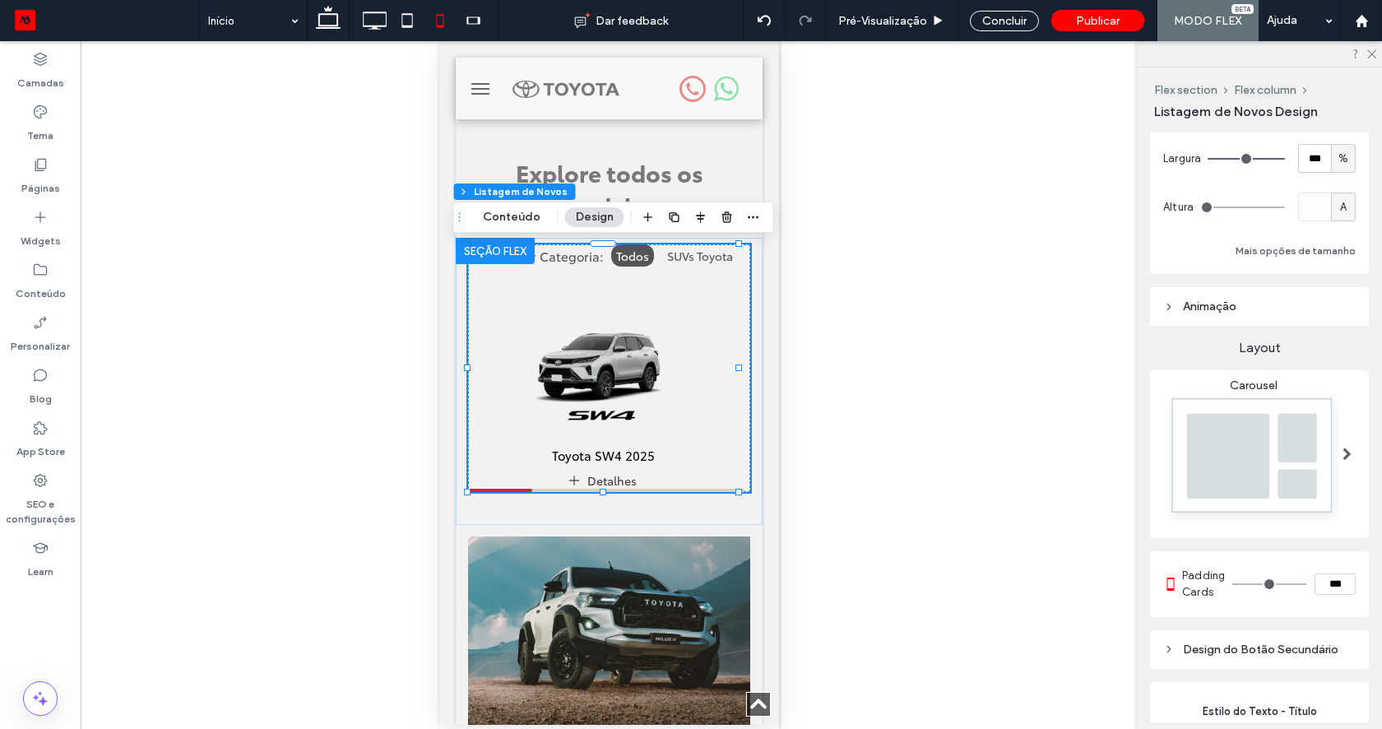
scroll to position [450, 0]
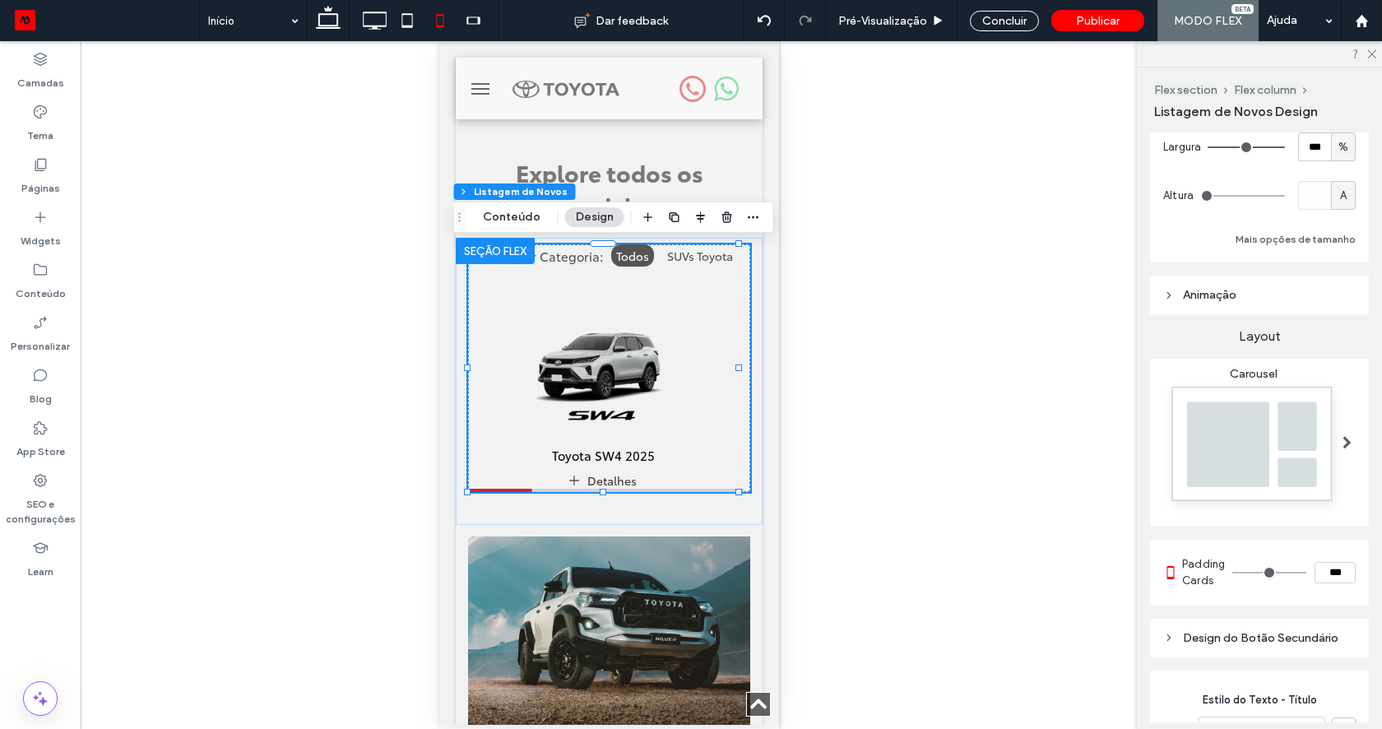
click at [1313, 428] on img at bounding box center [1253, 448] width 180 height 134
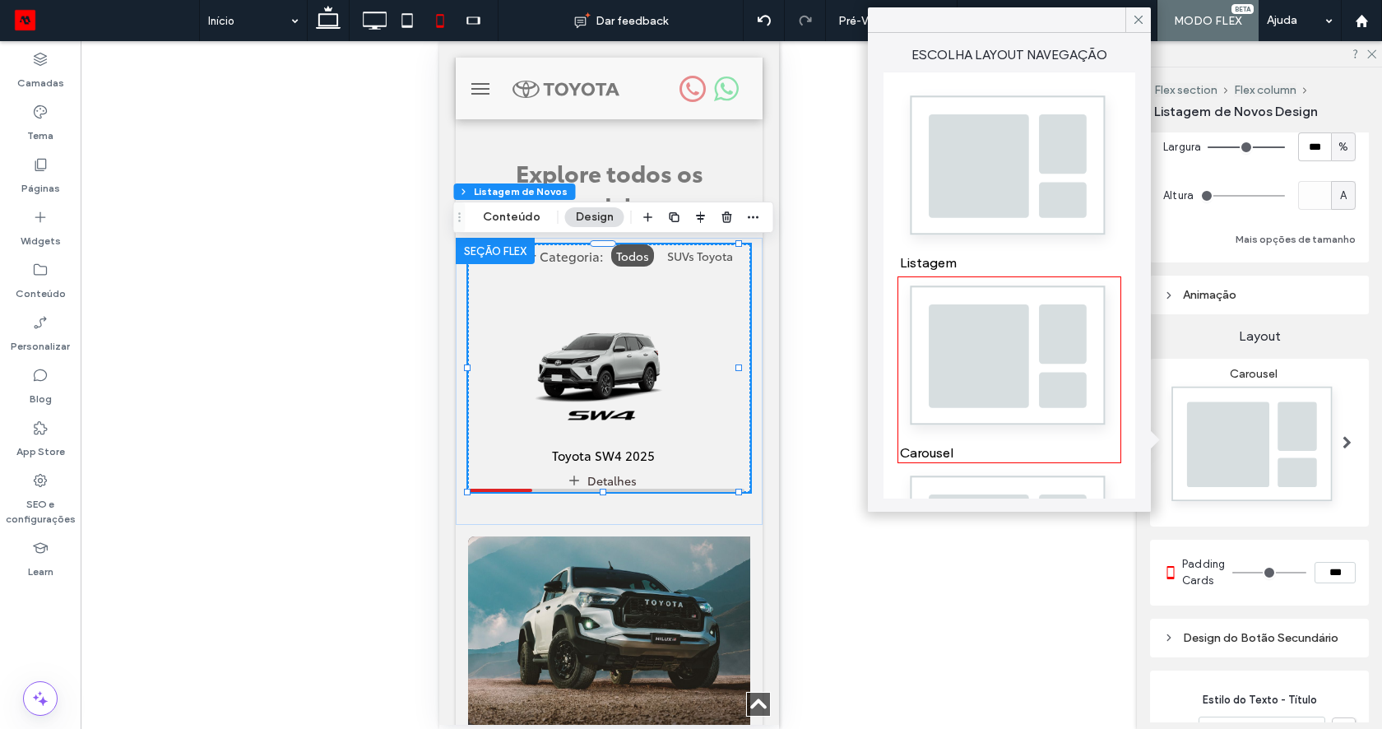
click at [1026, 188] on img at bounding box center [1009, 170] width 219 height 163
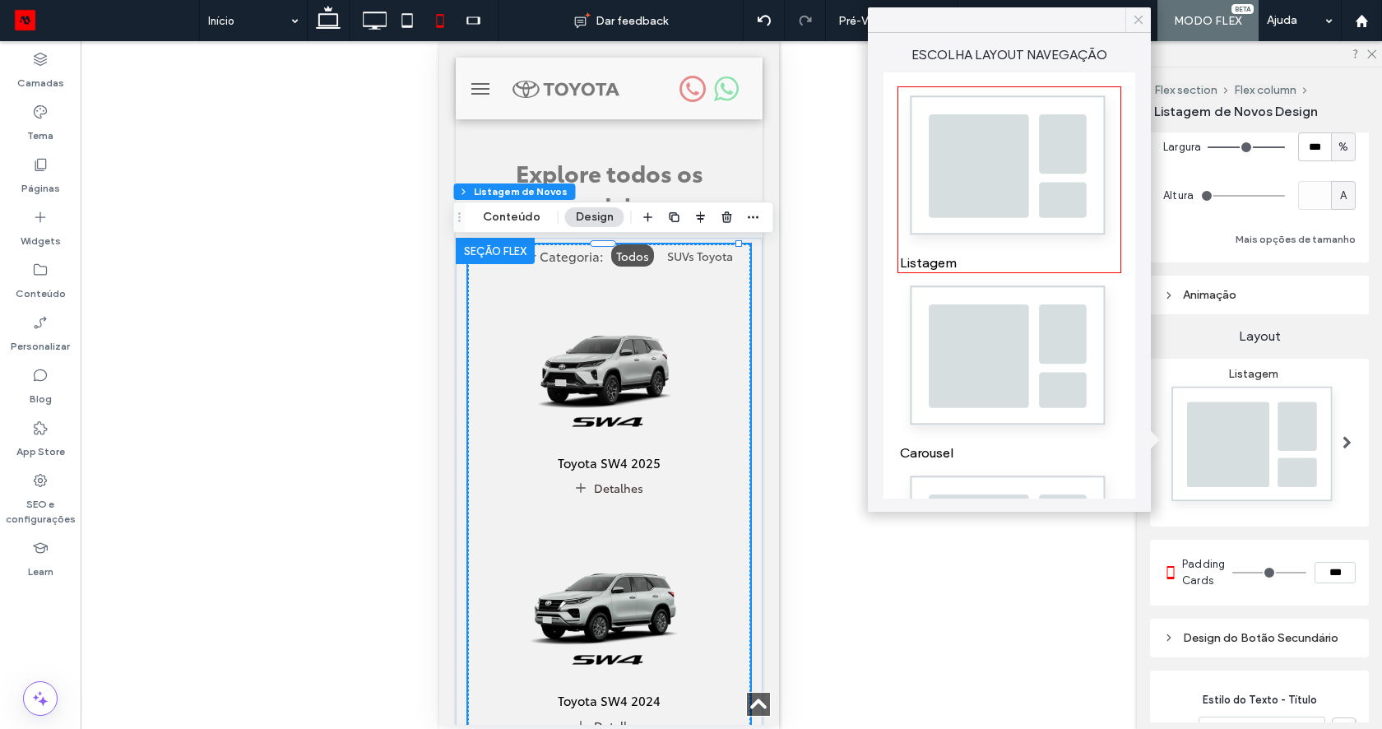
click at [1142, 14] on icon at bounding box center [1138, 19] width 15 height 15
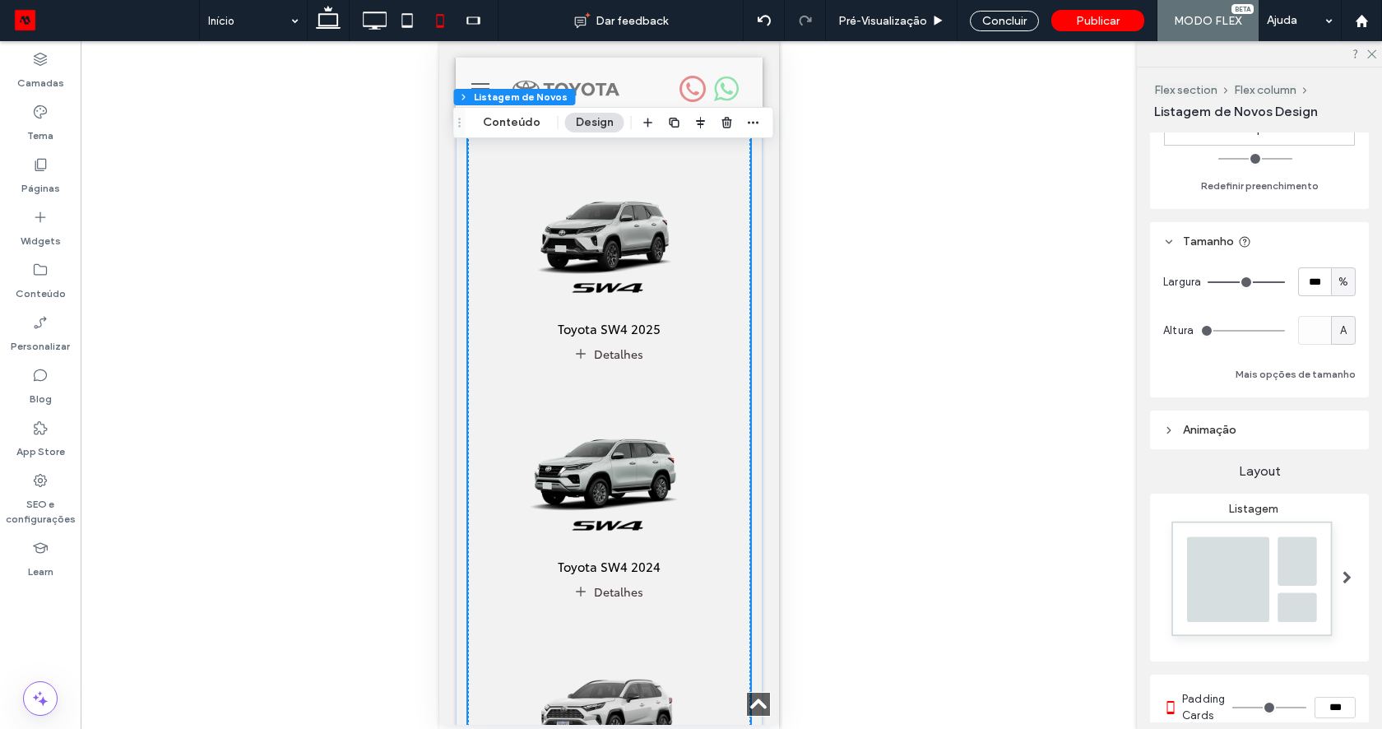
scroll to position [779, 0]
click at [1334, 339] on div "A" at bounding box center [1343, 330] width 25 height 29
click at [1332, 365] on span "px" at bounding box center [1334, 359] width 12 height 16
type input "****"
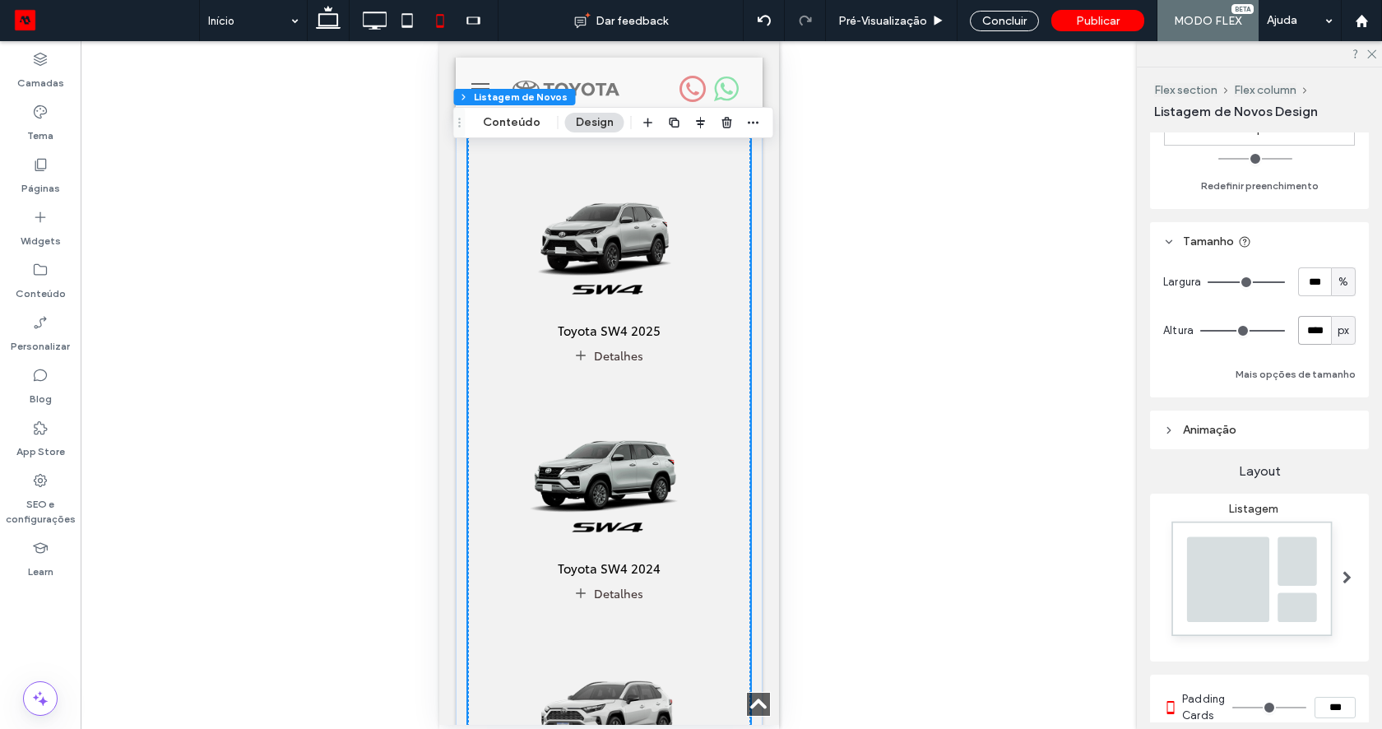
click at [1308, 333] on input "****" at bounding box center [1314, 330] width 33 height 29
type input "***"
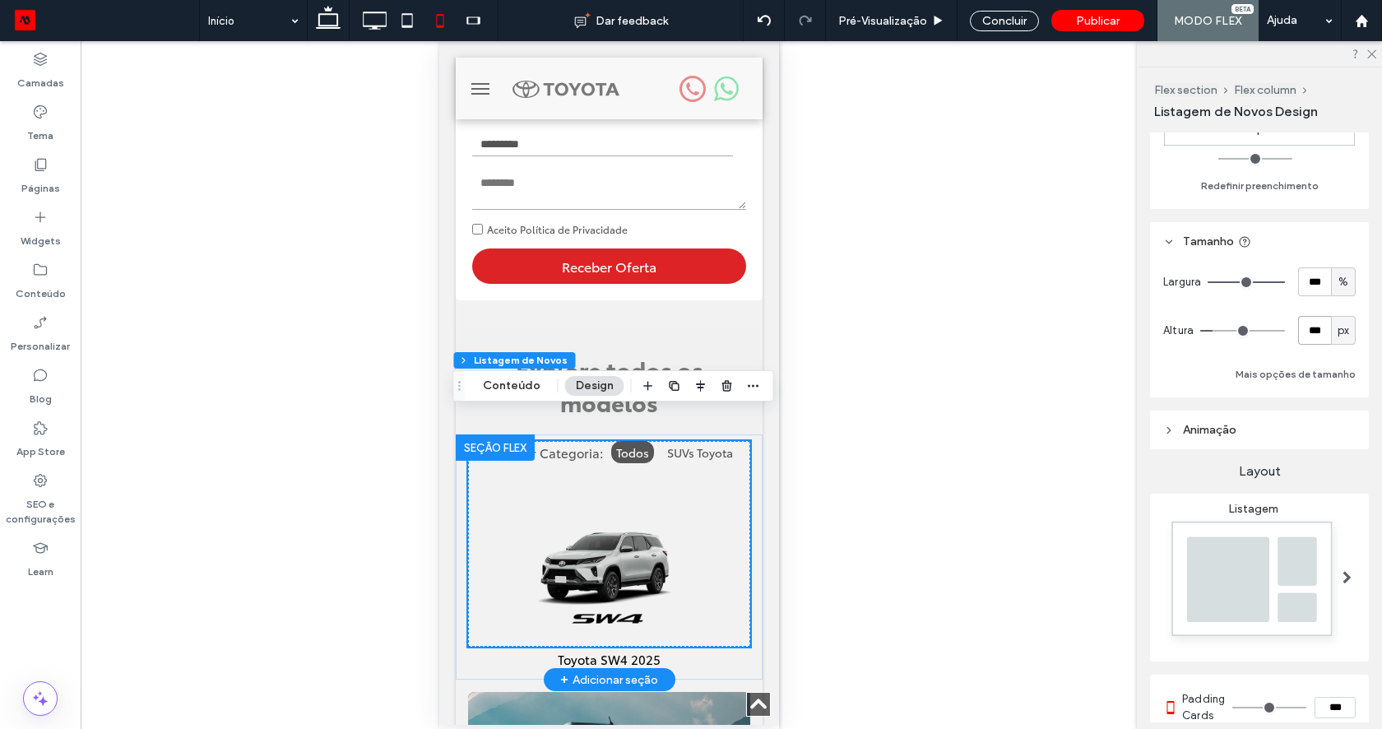
scroll to position [656, 0]
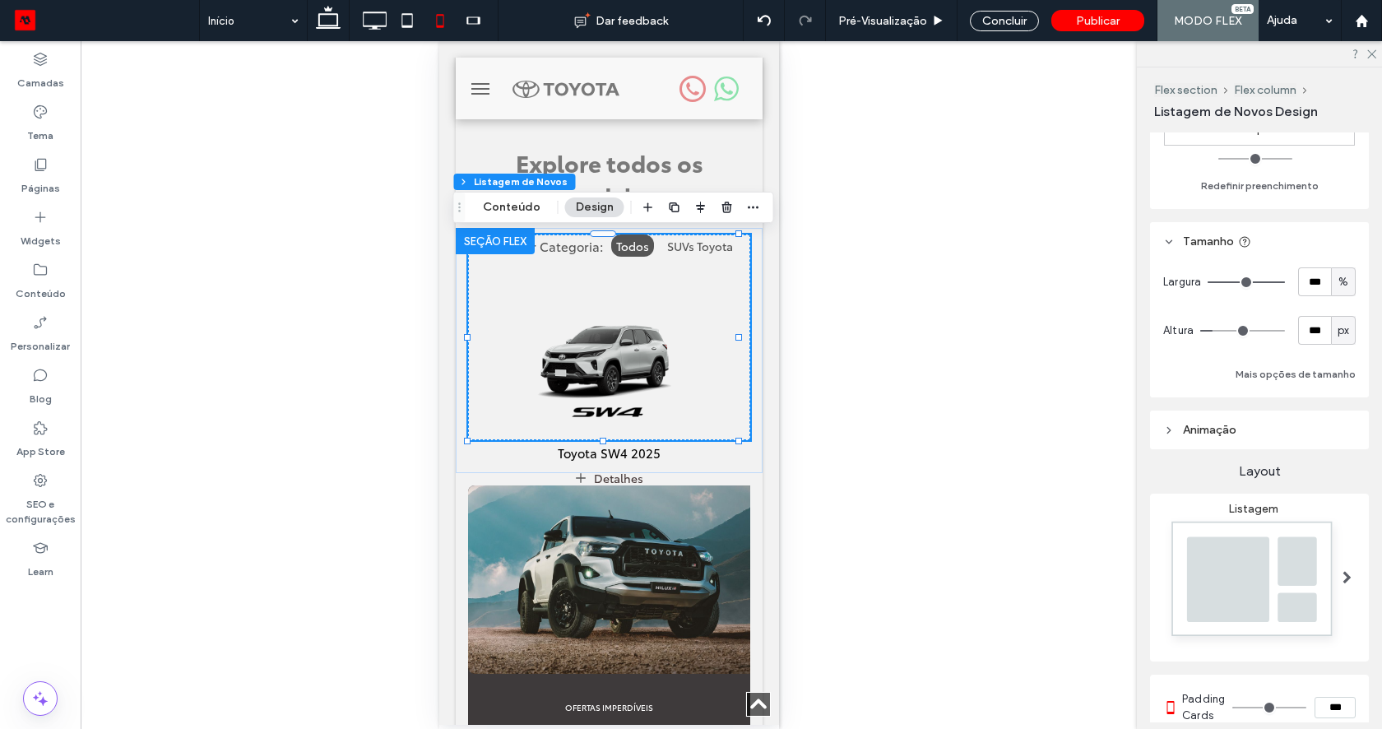
click at [1337, 336] on span "px" at bounding box center [1343, 330] width 12 height 16
click at [1333, 478] on span "A" at bounding box center [1334, 474] width 7 height 16
type input "*"
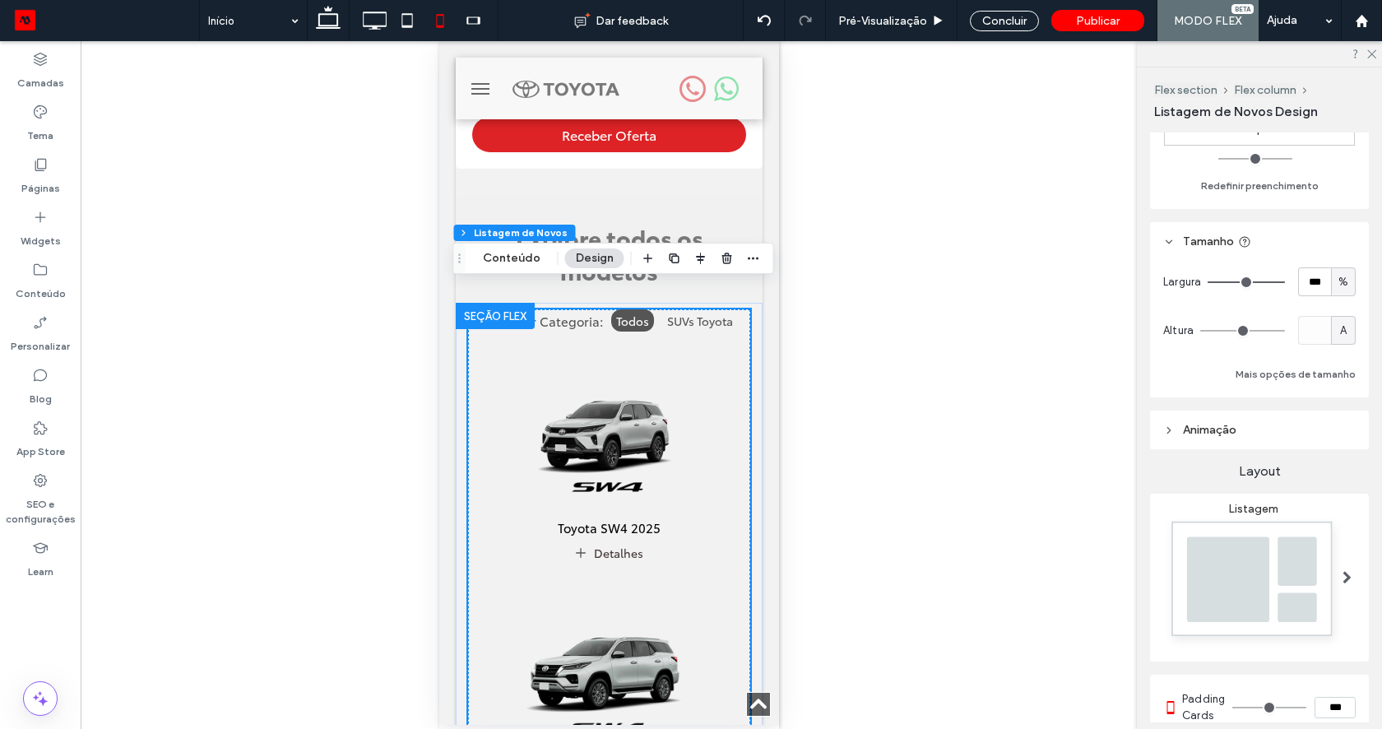
scroll to position [337, 0]
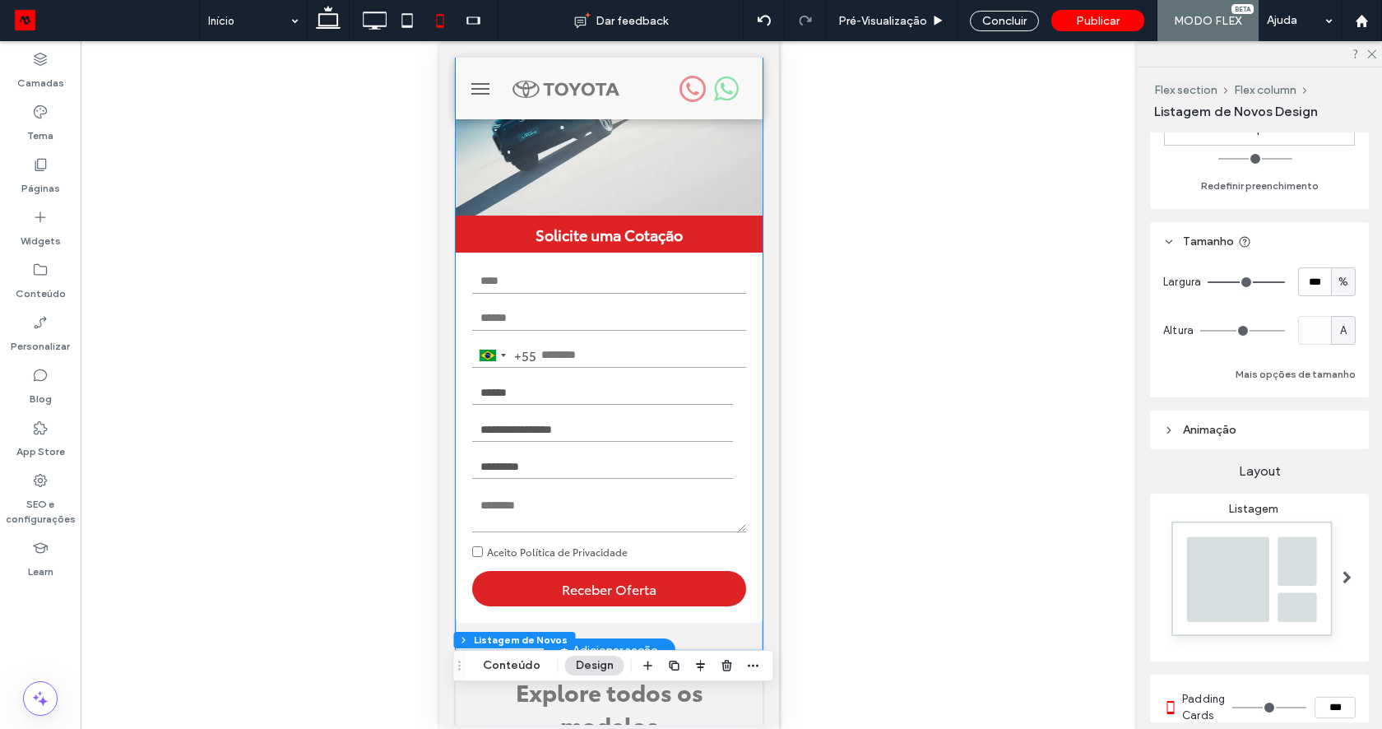
click at [575, 291] on input "text" at bounding box center [608, 281] width 274 height 25
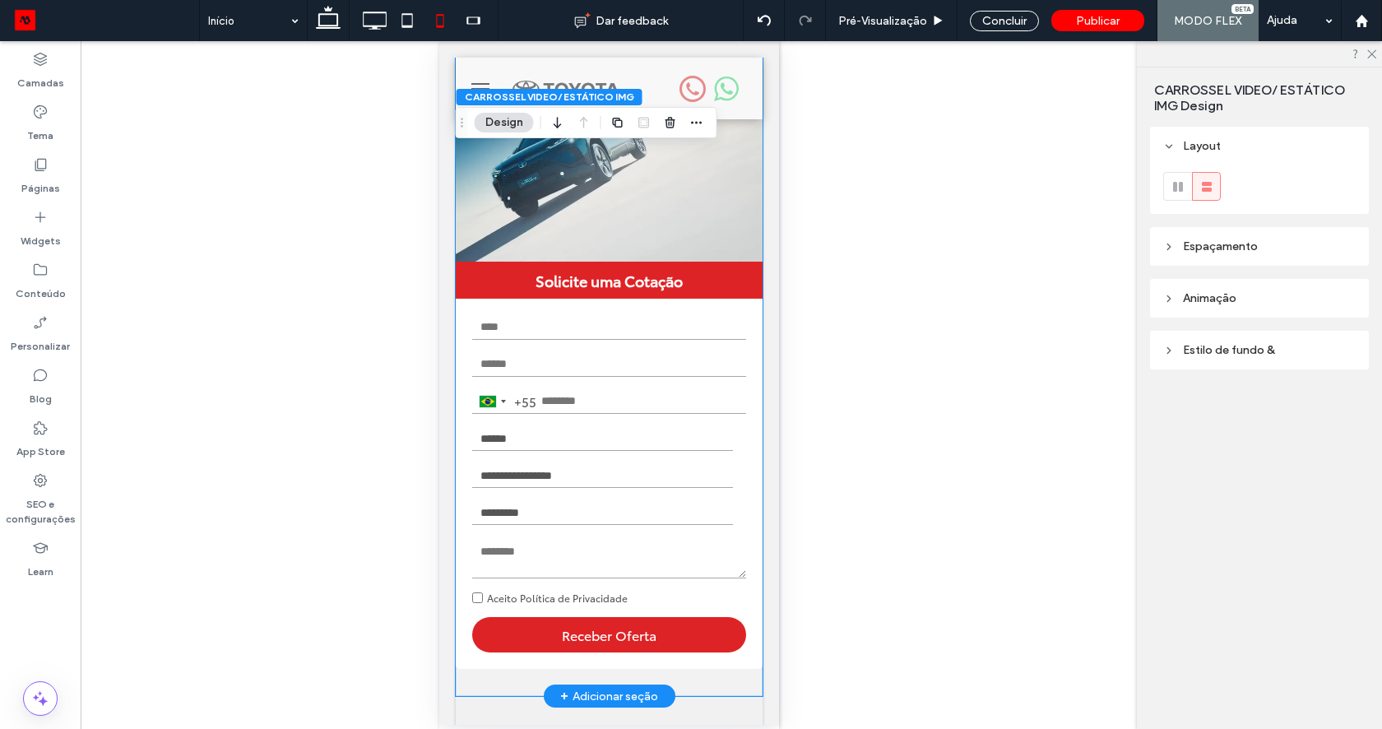
scroll to position [78, 0]
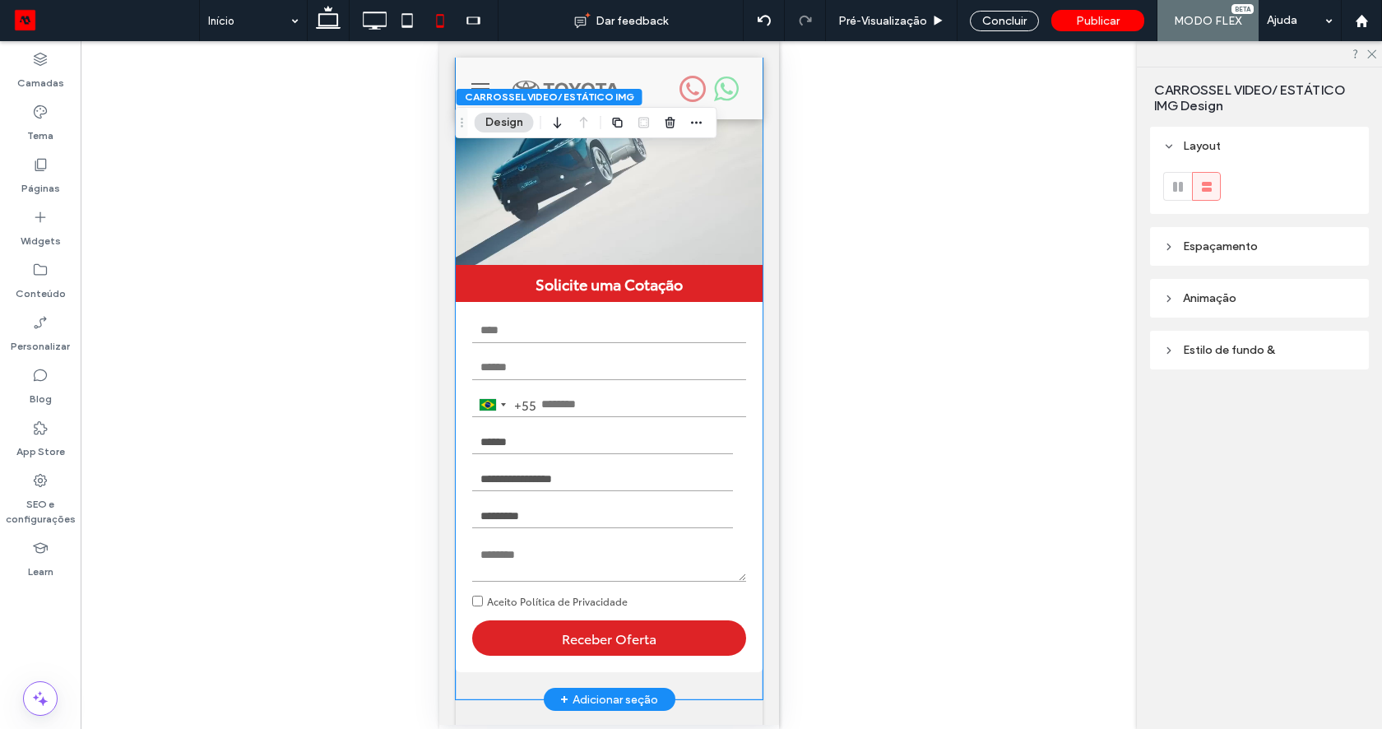
click at [591, 374] on input "email" at bounding box center [608, 367] width 274 height 25
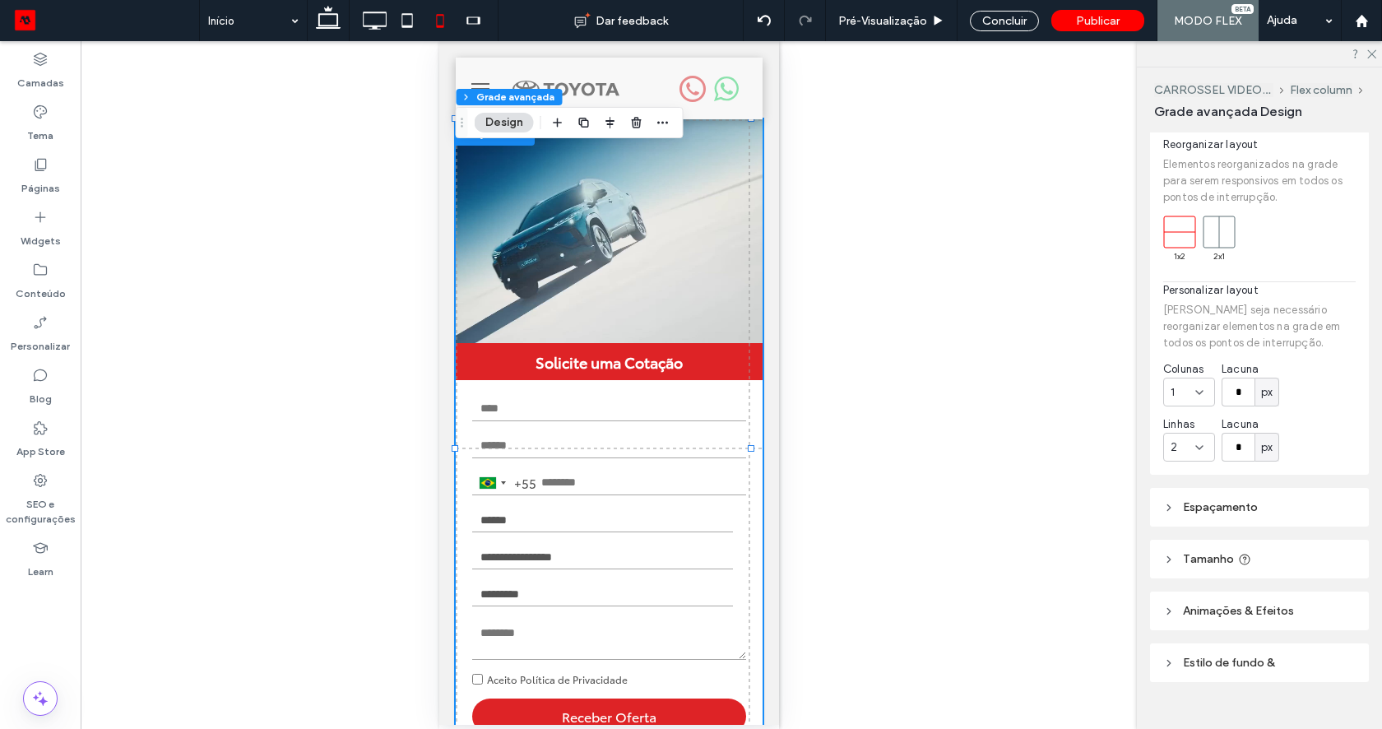
scroll to position [118, 0]
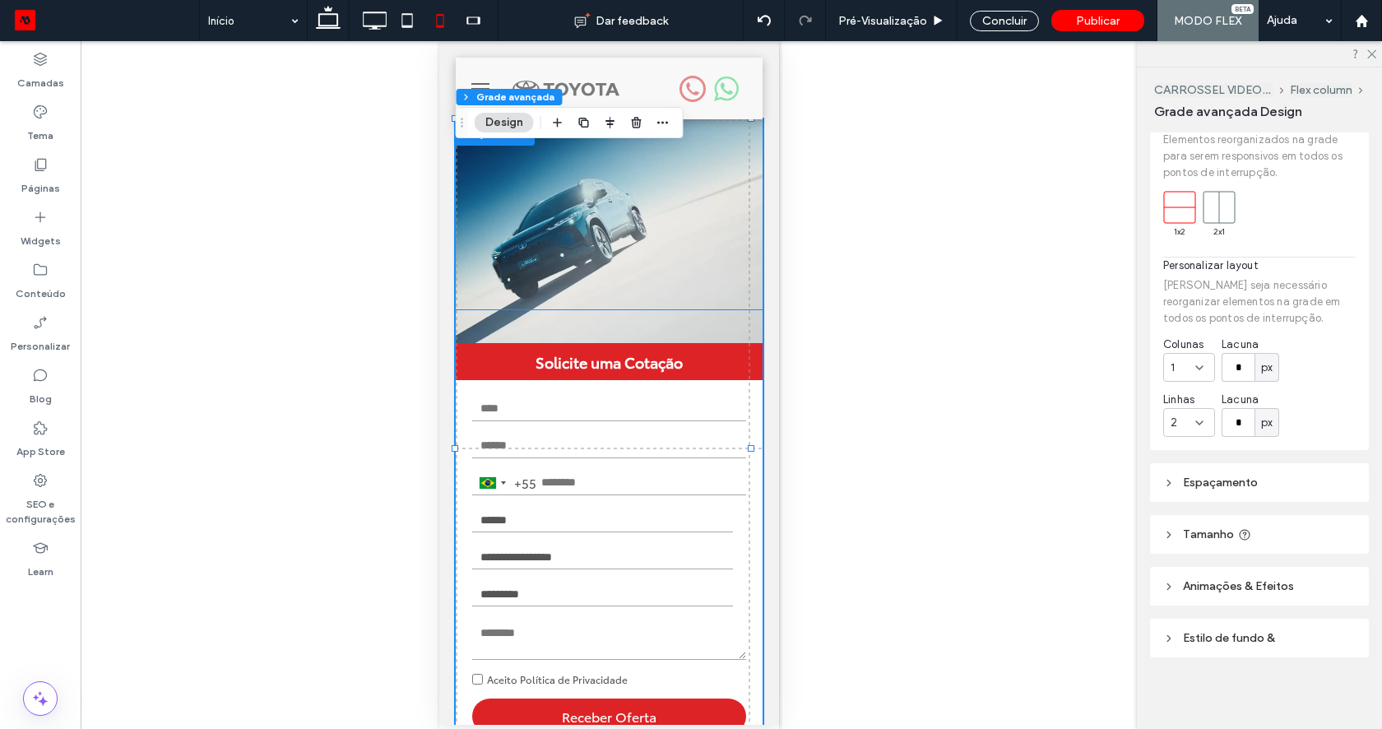
click at [535, 524] on select "**********" at bounding box center [601, 519] width 261 height 25
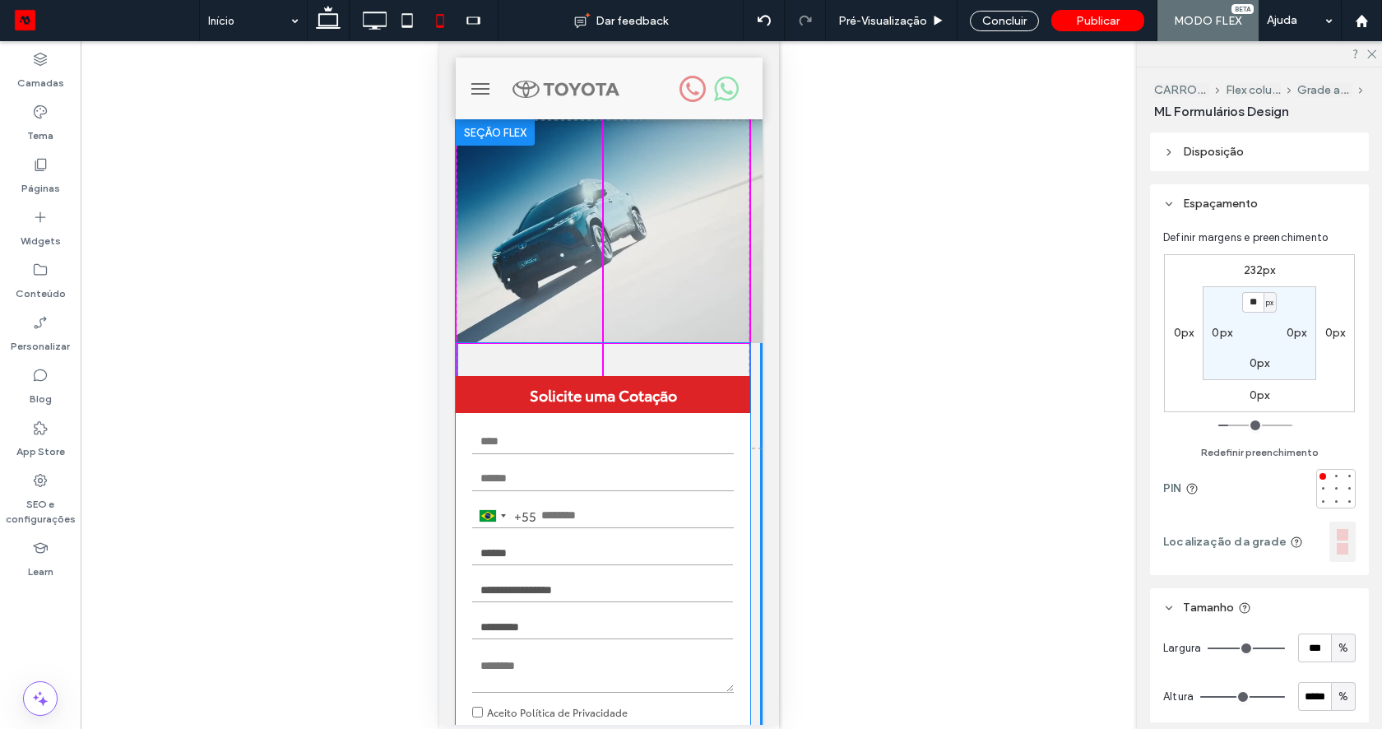
drag, startPoint x: 542, startPoint y: 512, endPoint x: 540, endPoint y: 544, distance: 32.2
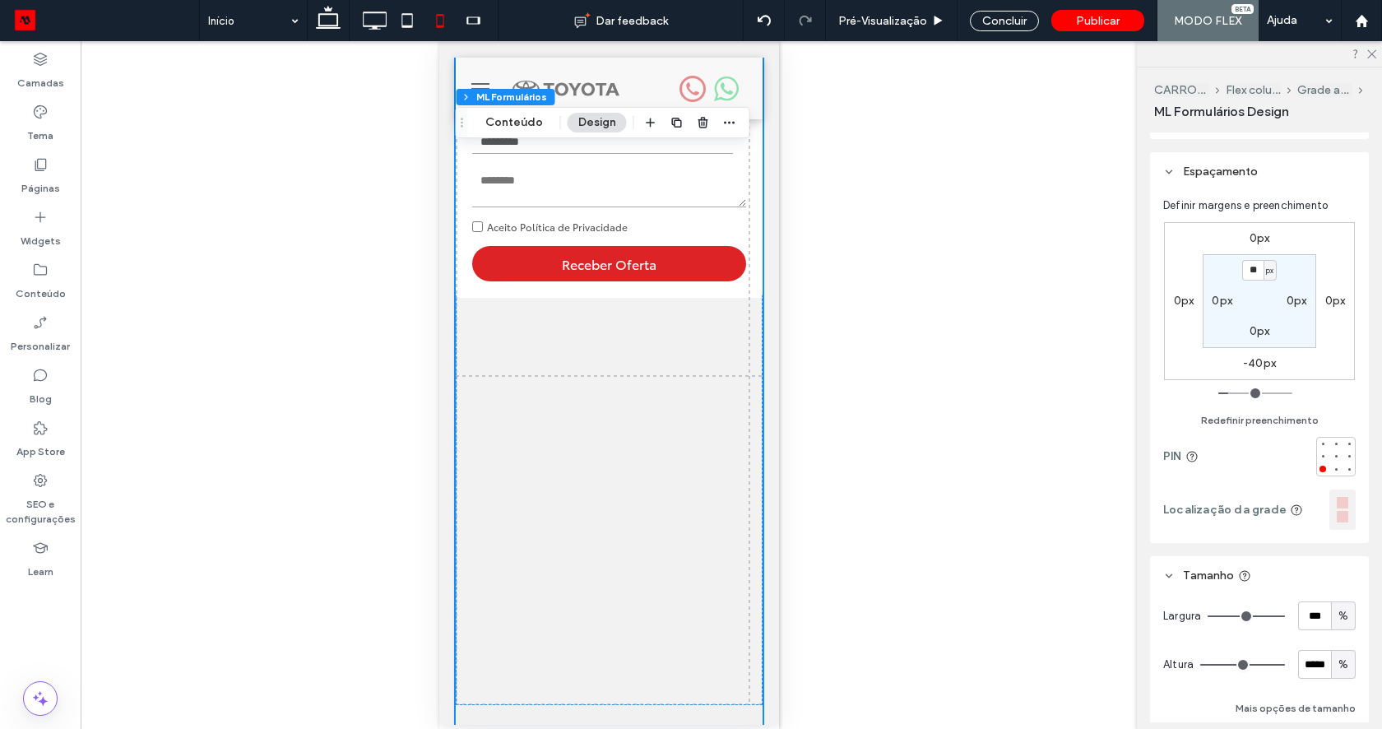
scroll to position [81, 0]
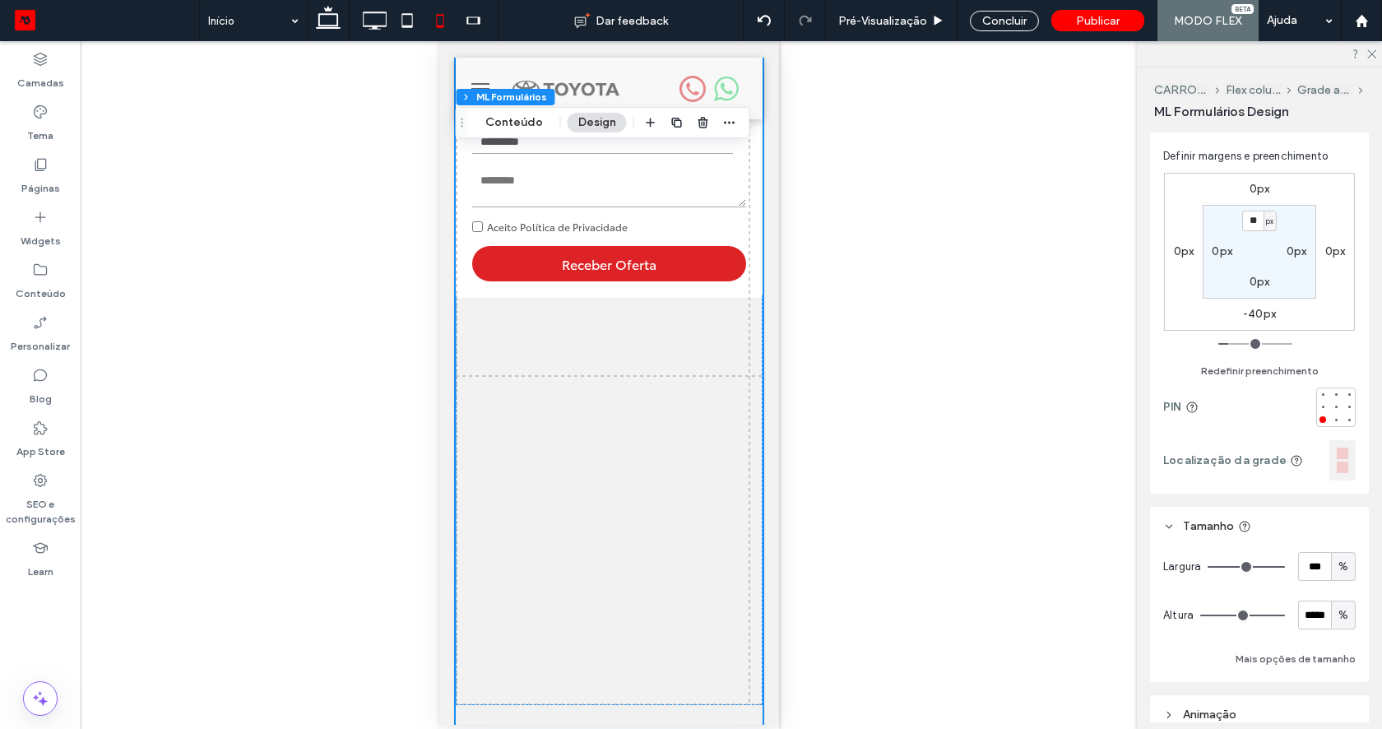
click at [1338, 607] on span "%" at bounding box center [1343, 615] width 10 height 16
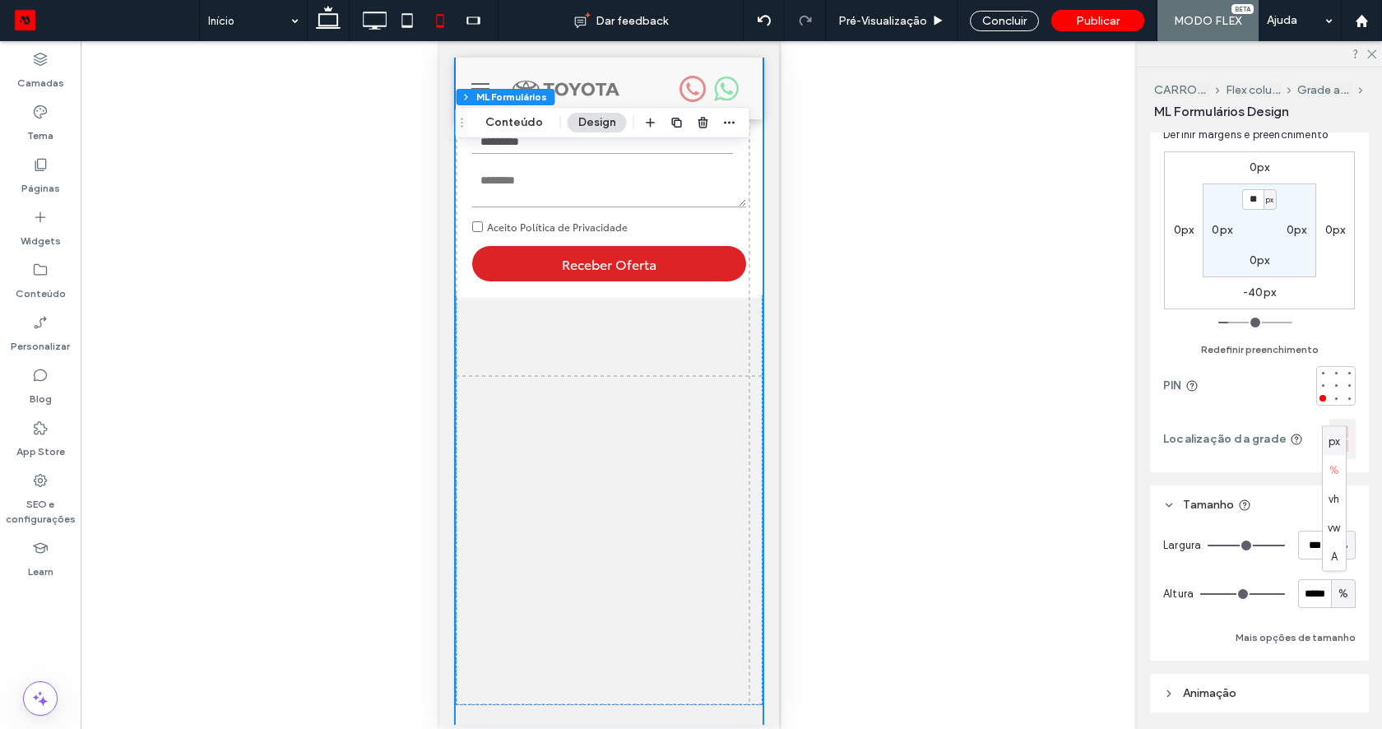
scroll to position [112, 0]
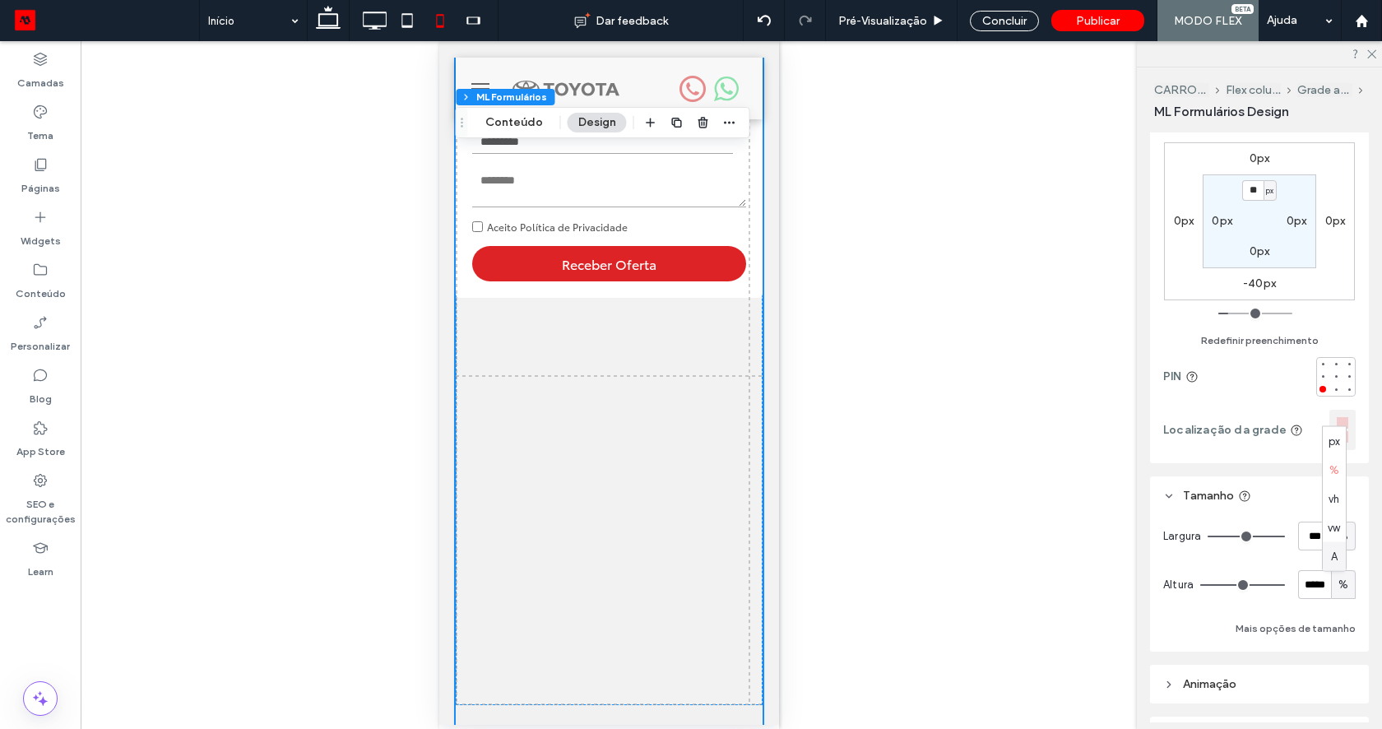
click at [1332, 559] on span "A" at bounding box center [1334, 556] width 7 height 16
type input "*"
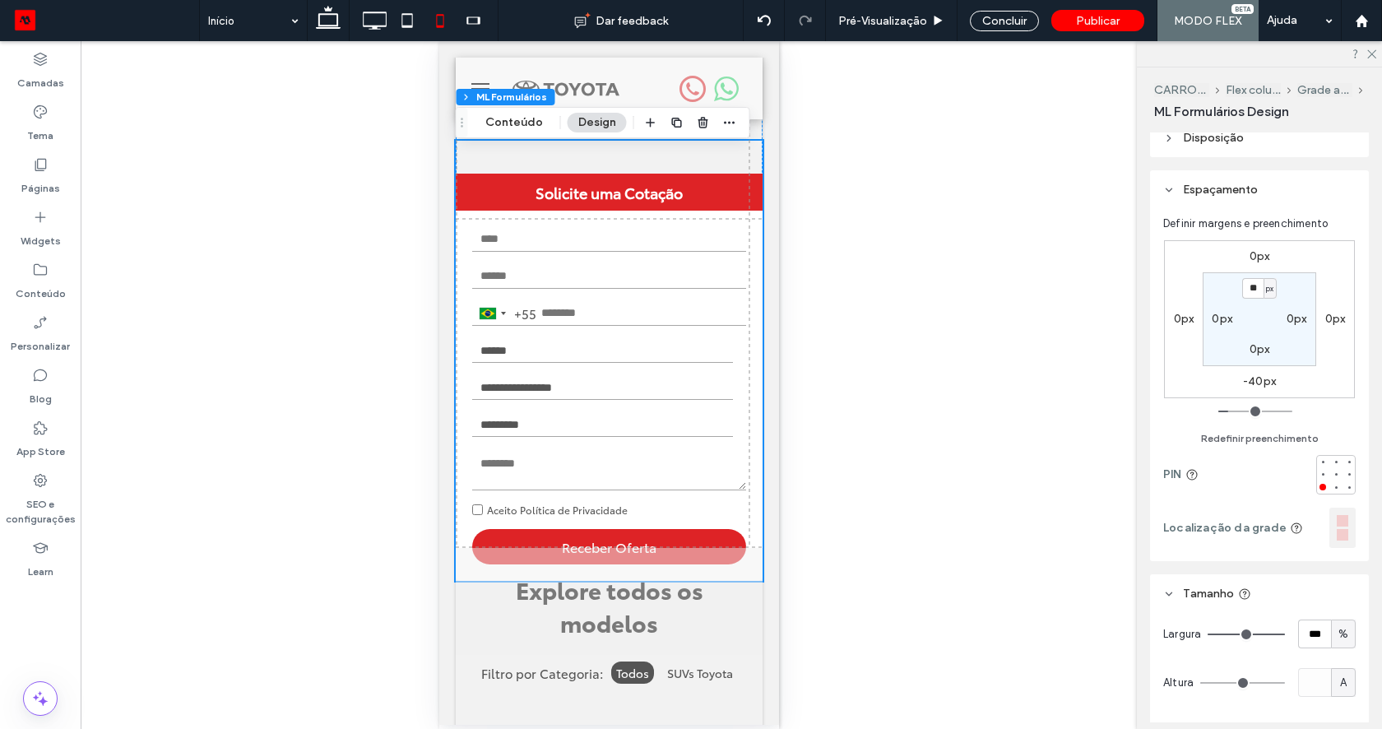
scroll to position [0, 0]
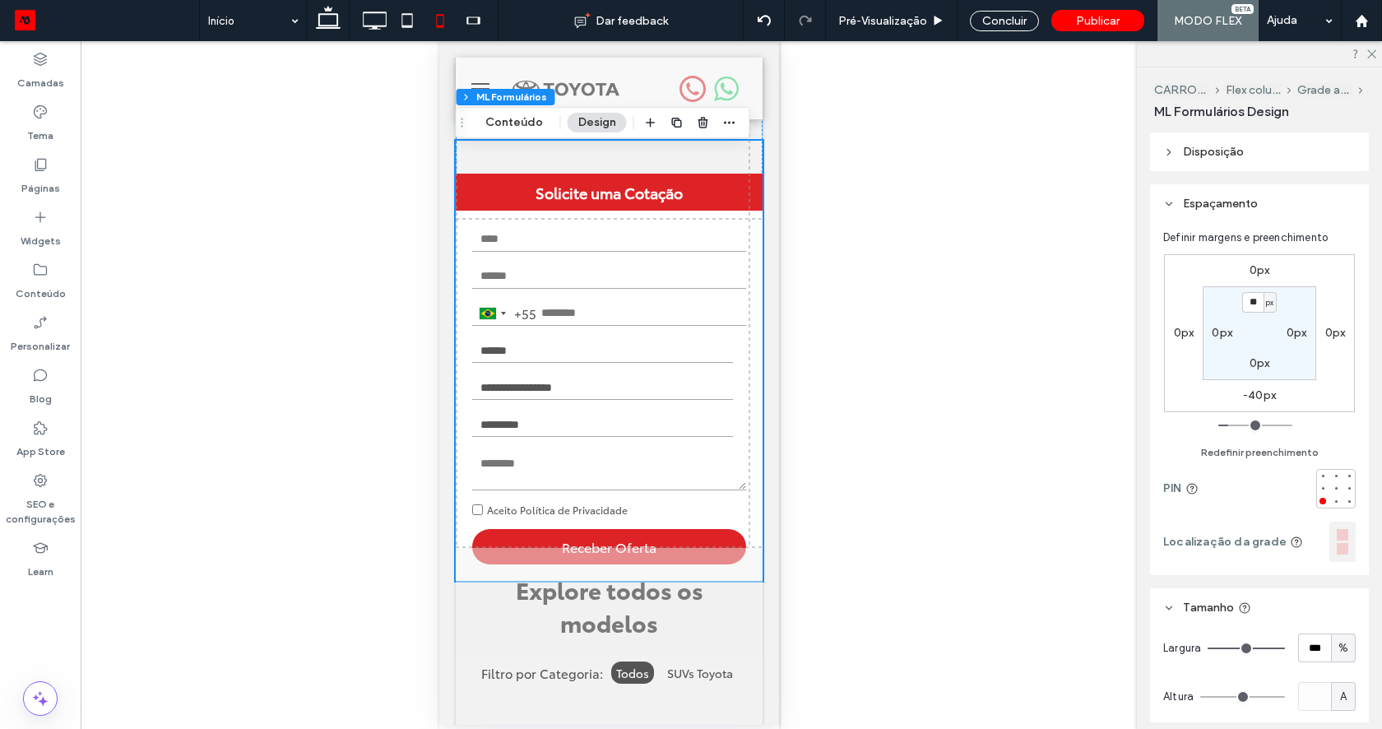
click at [1256, 399] on label "-40px" at bounding box center [1259, 395] width 33 height 14
type input "*"
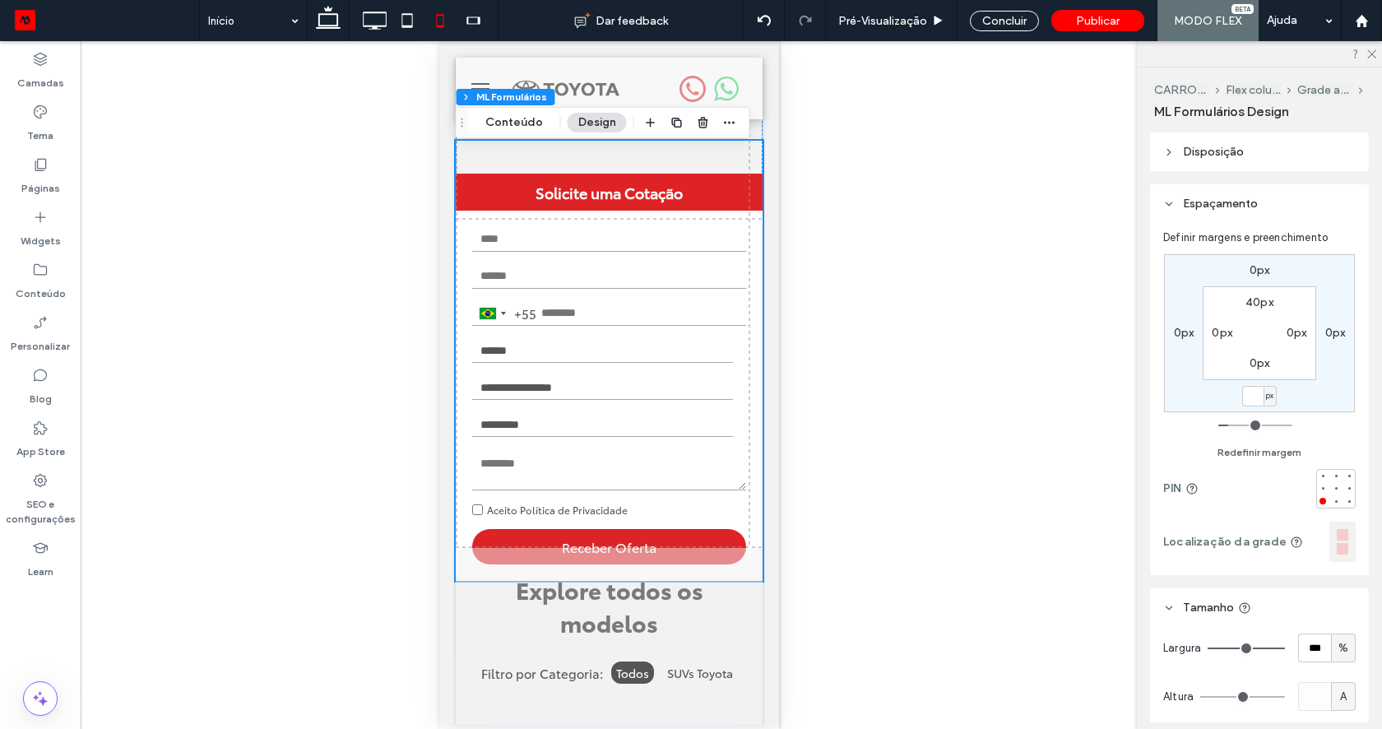
type input "*"
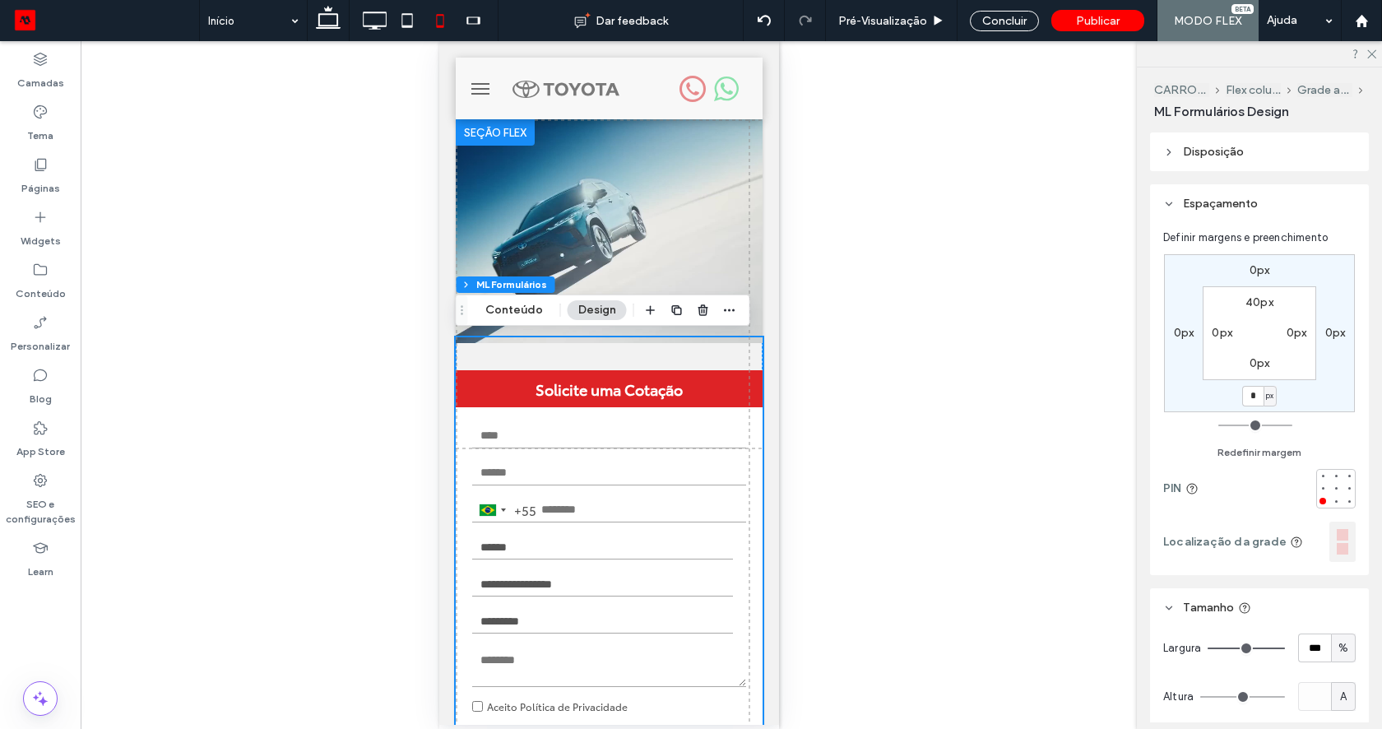
click at [601, 424] on input "text" at bounding box center [608, 436] width 274 height 25
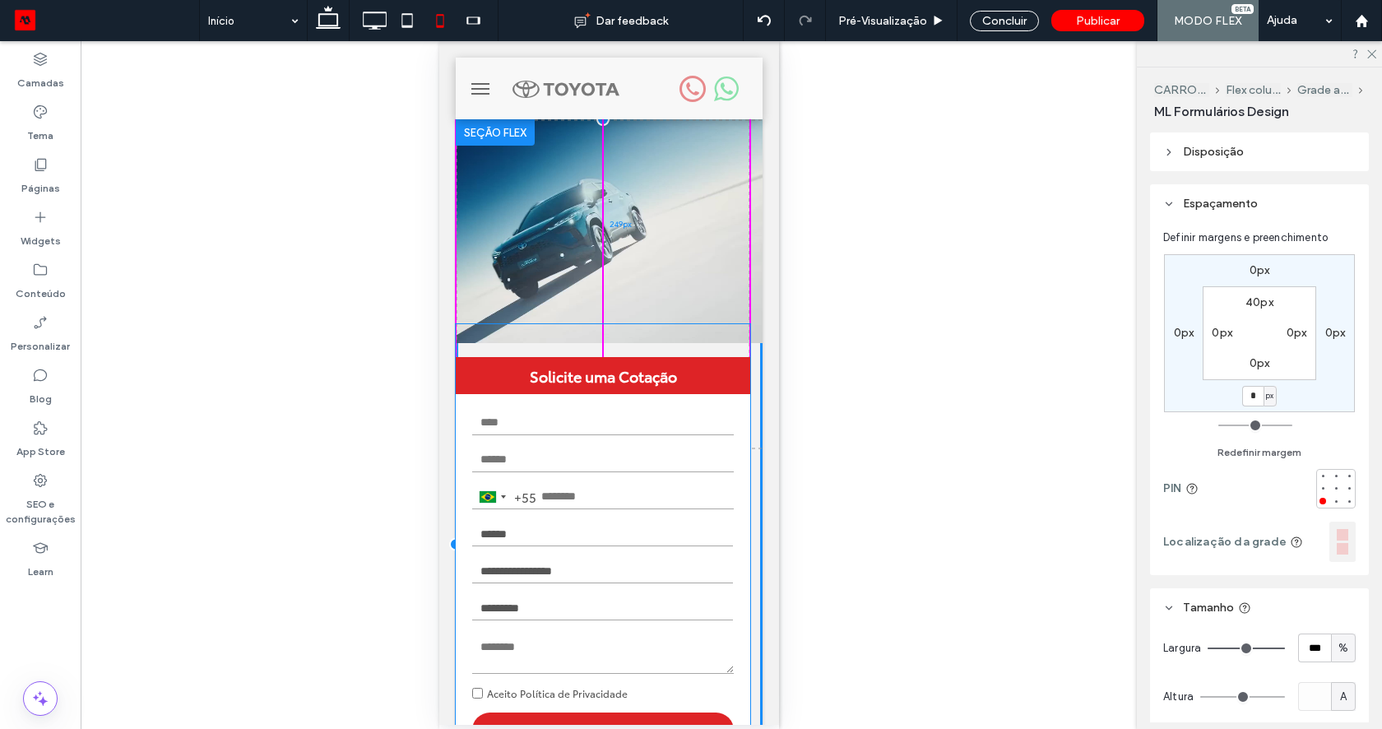
drag, startPoint x: 609, startPoint y: 392, endPoint x: 609, endPoint y: 379, distance: 13.2
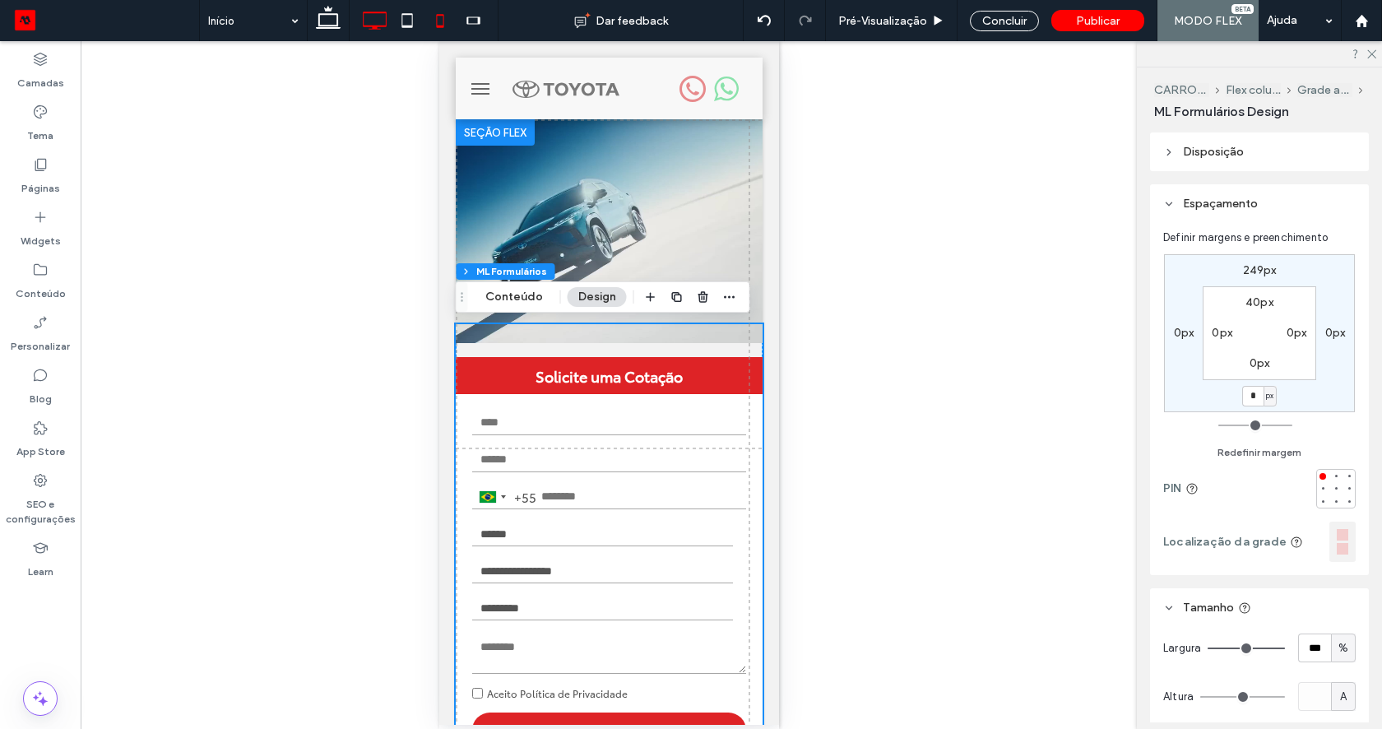
click at [364, 33] on icon at bounding box center [374, 20] width 33 height 33
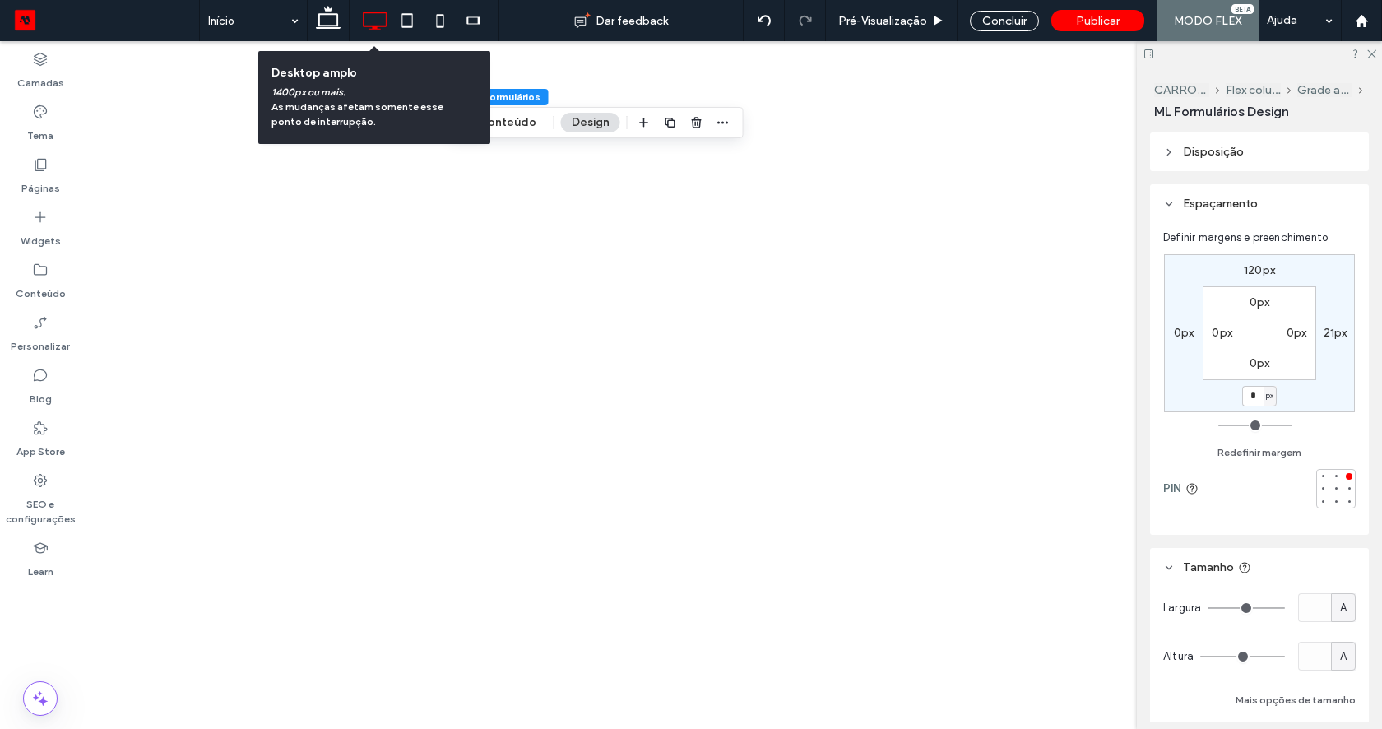
type input "*"
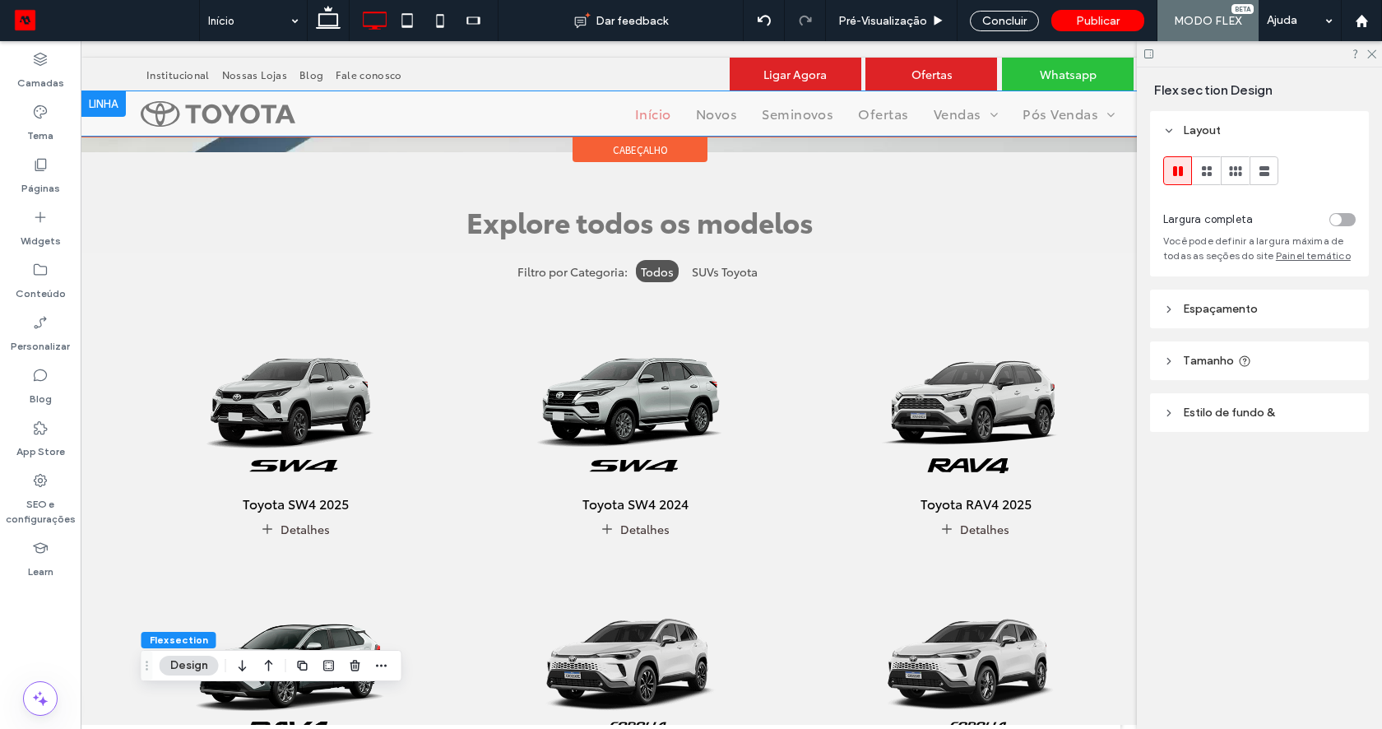
scroll to position [314, 0]
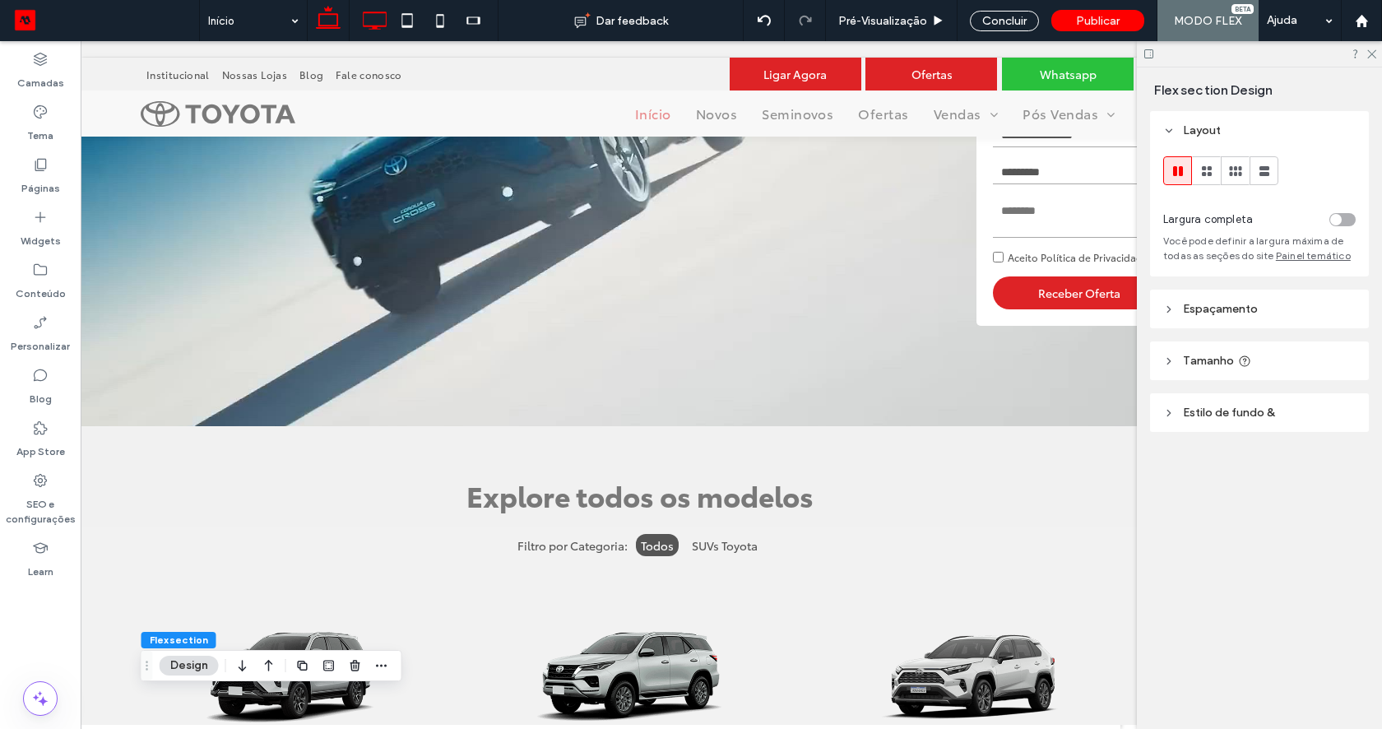
click at [327, 25] on use at bounding box center [328, 17] width 25 height 23
type input "***"
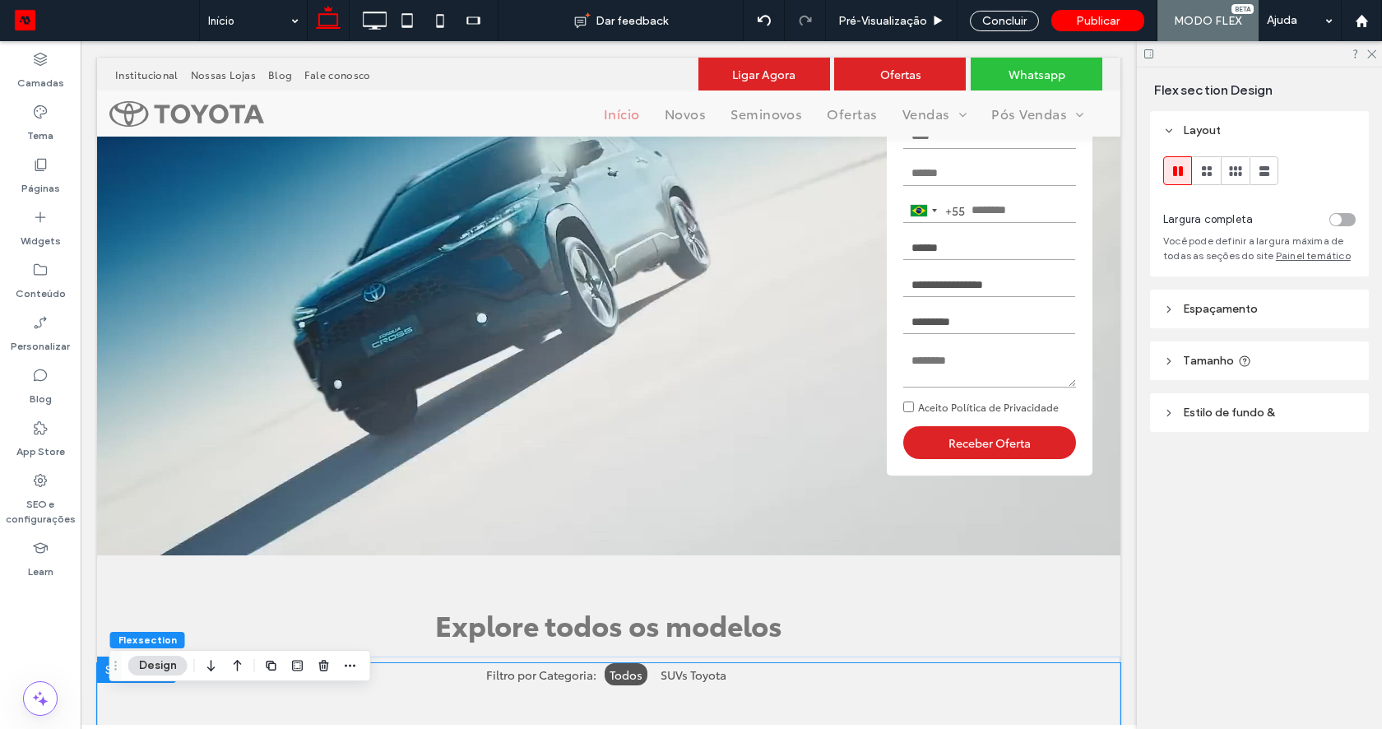
scroll to position [0, 0]
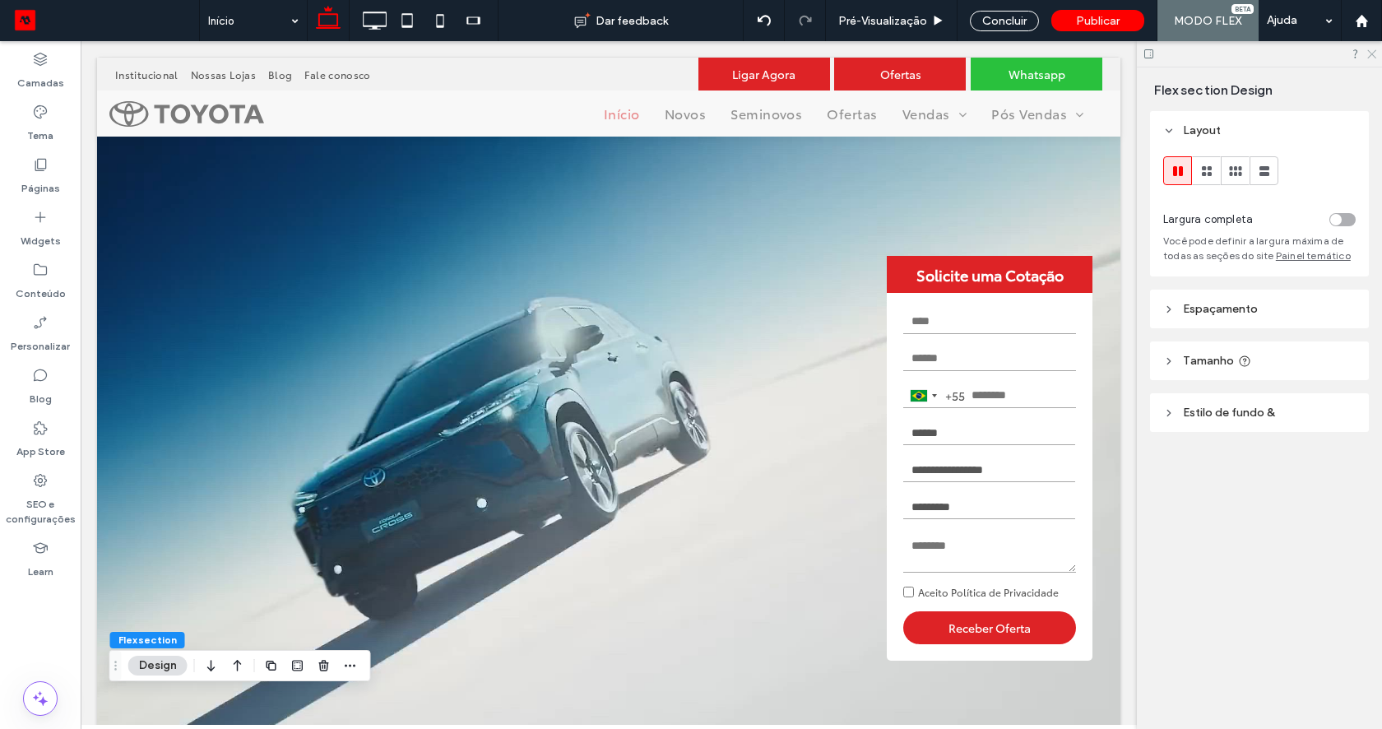
click at [1368, 53] on icon at bounding box center [1370, 53] width 11 height 11
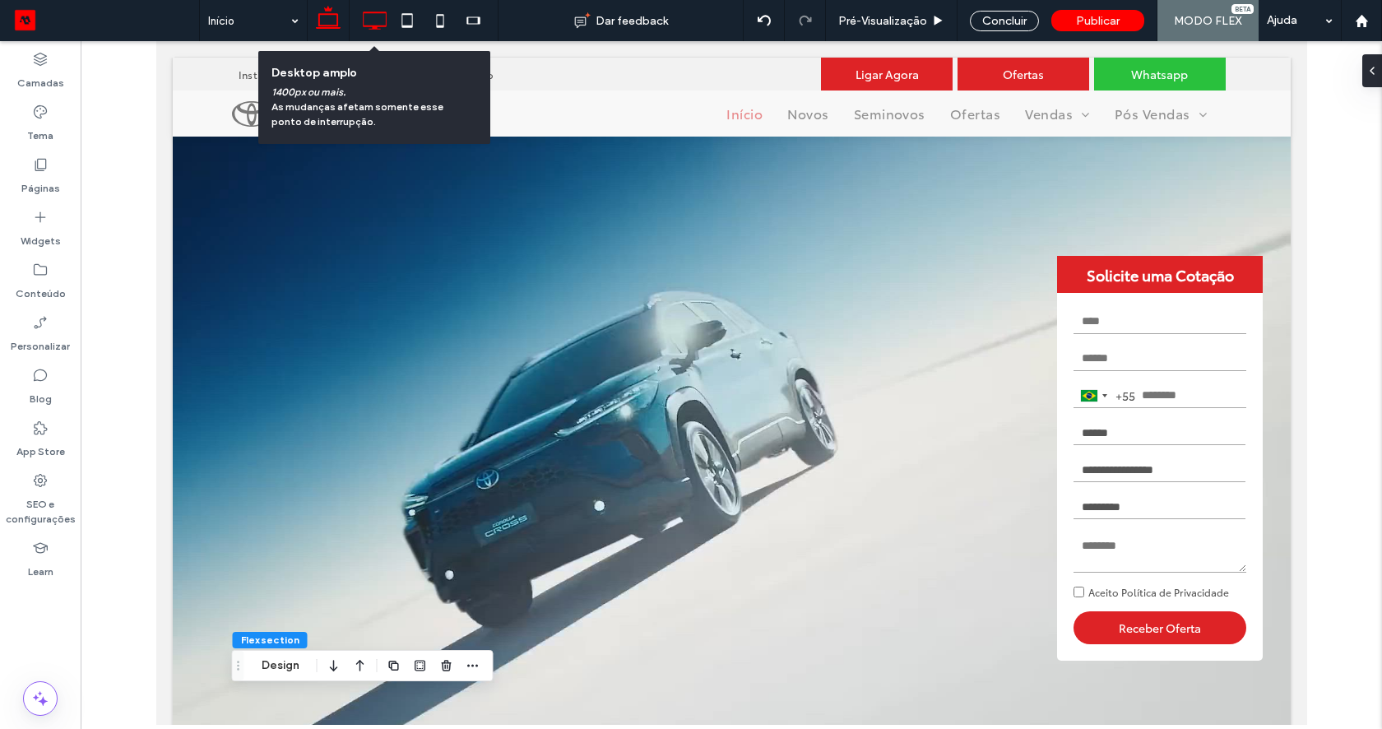
click at [378, 25] on use at bounding box center [375, 21] width 24 height 18
type input "**"
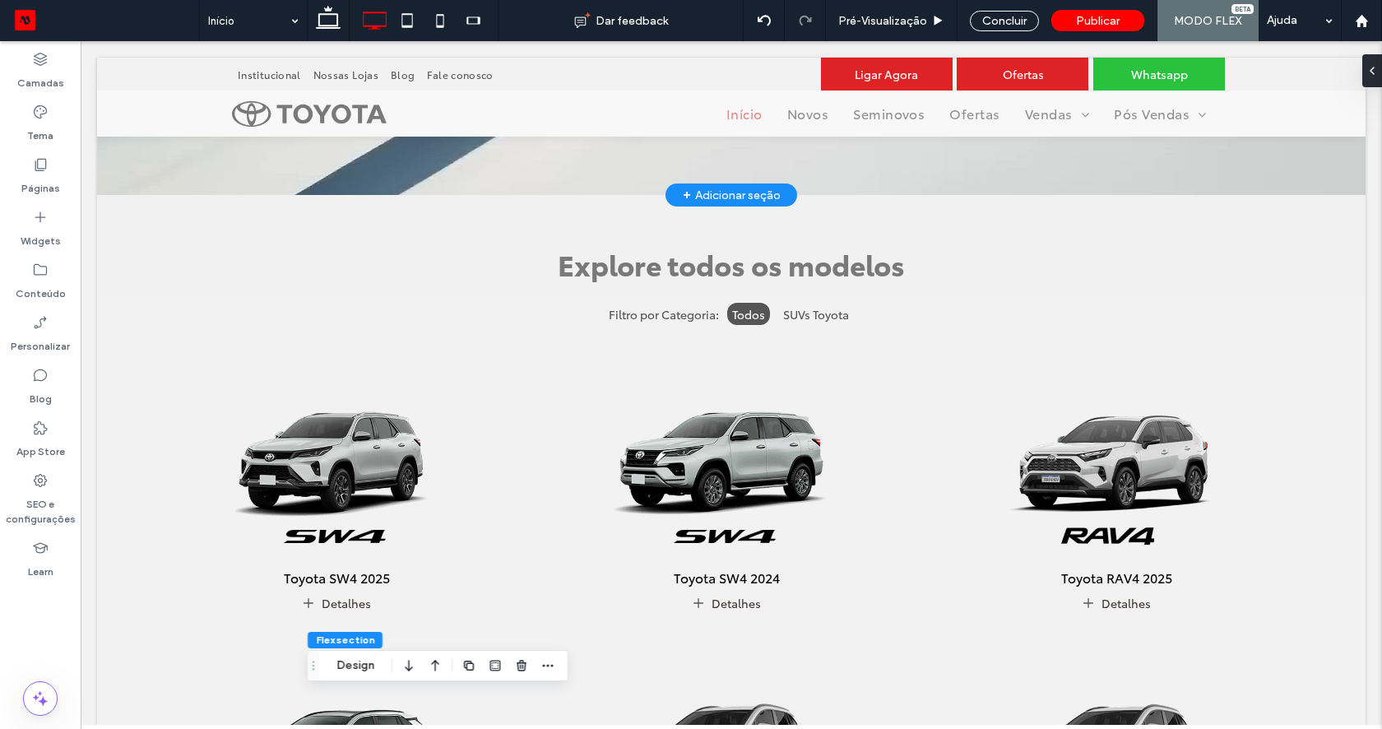
scroll to position [546, 0]
click at [428, 16] on icon at bounding box center [440, 20] width 33 height 33
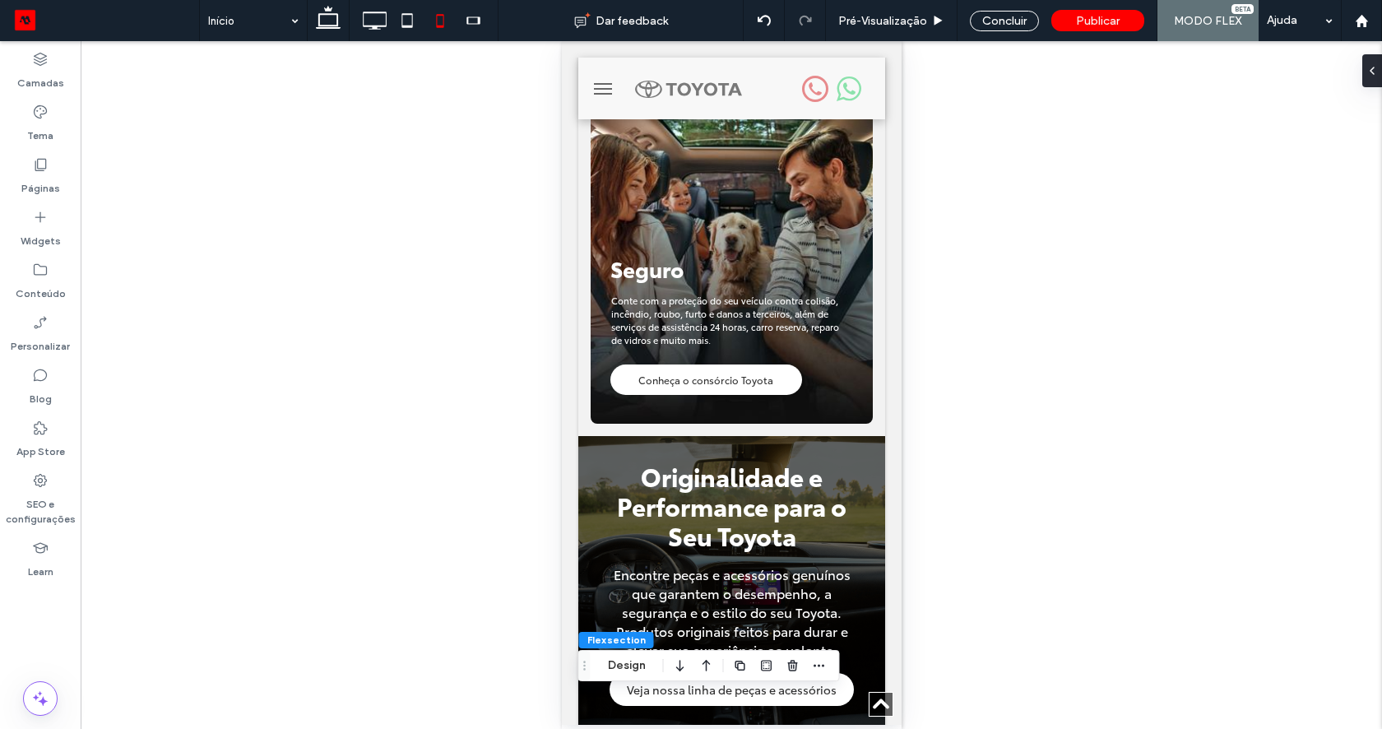
scroll to position [4553, 0]
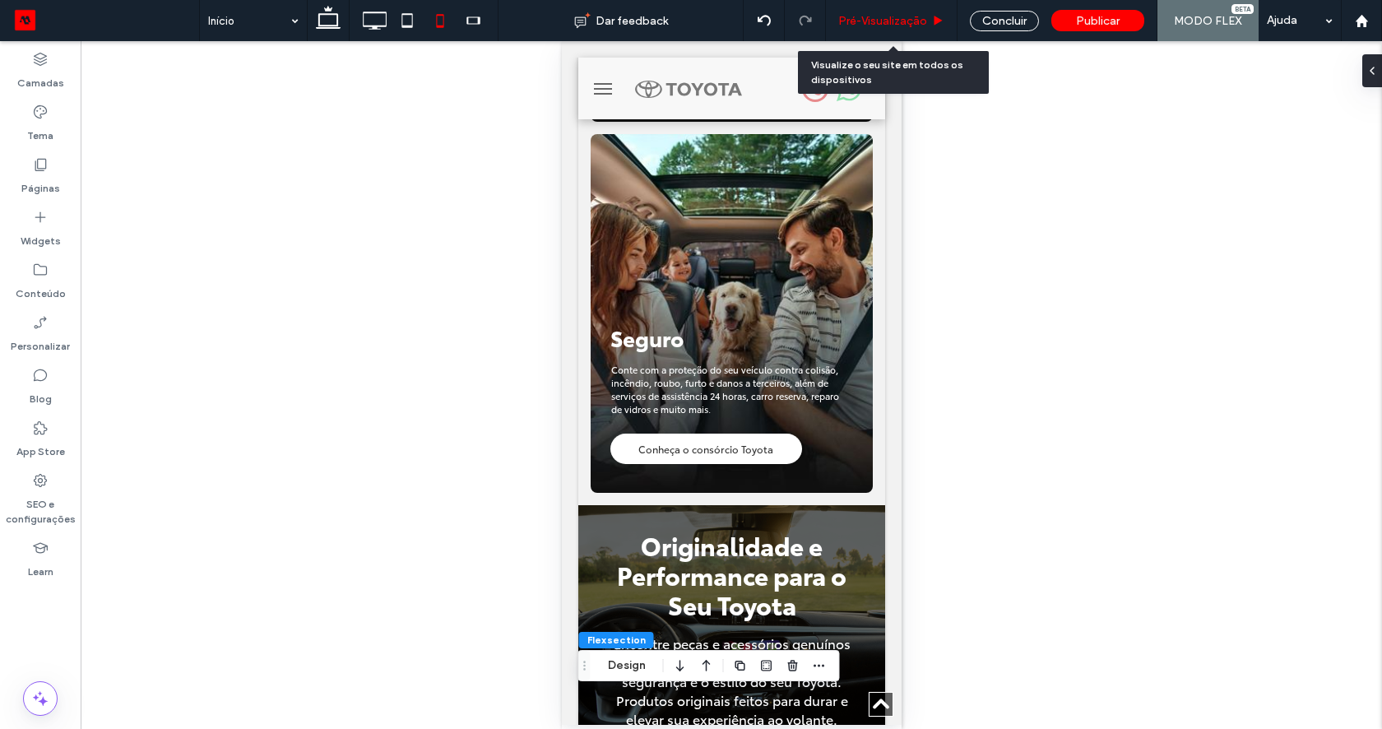
click at [885, 9] on div "Pré-Visualizaçāo" at bounding box center [892, 20] width 132 height 41
drag, startPoint x: 880, startPoint y: 23, endPoint x: 286, endPoint y: 373, distance: 689.0
click at [880, 23] on span "Pré-Visualizaçāo" at bounding box center [882, 21] width 89 height 14
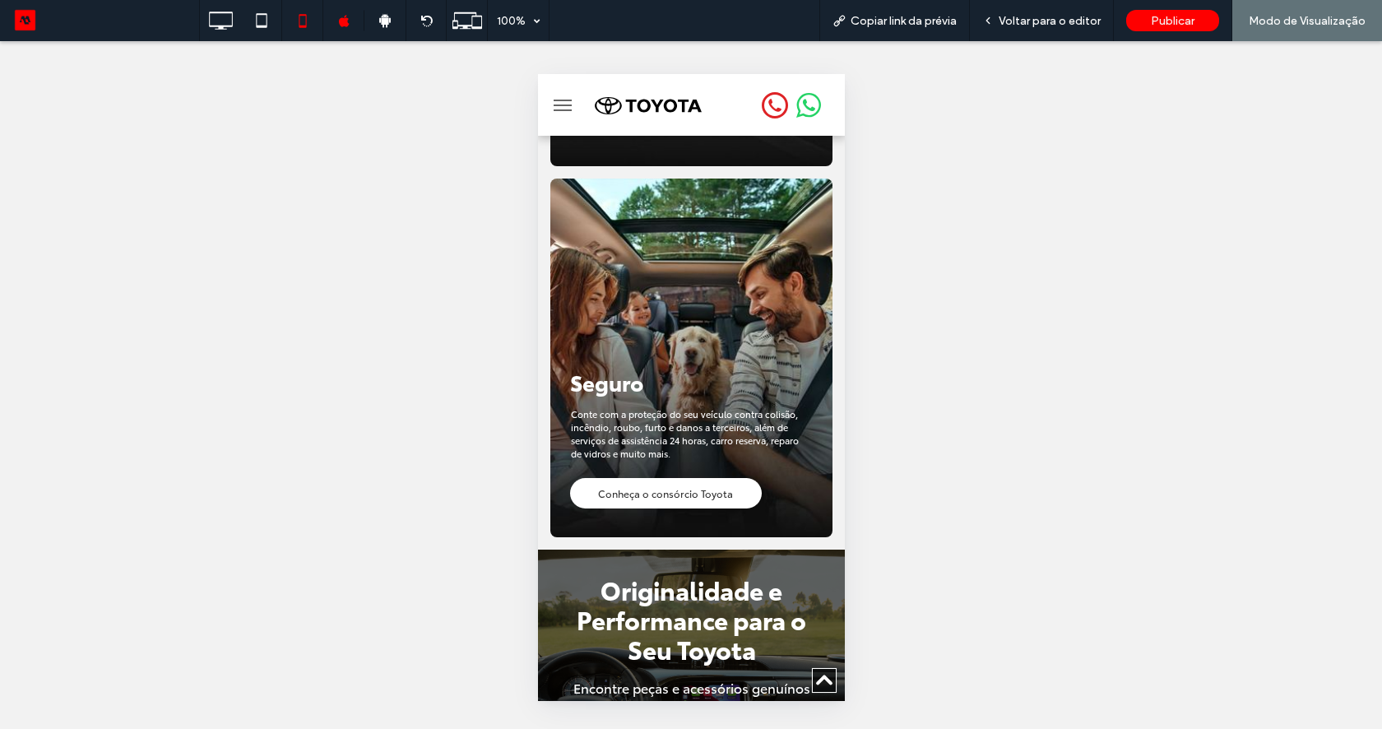
scroll to position [4547, 0]
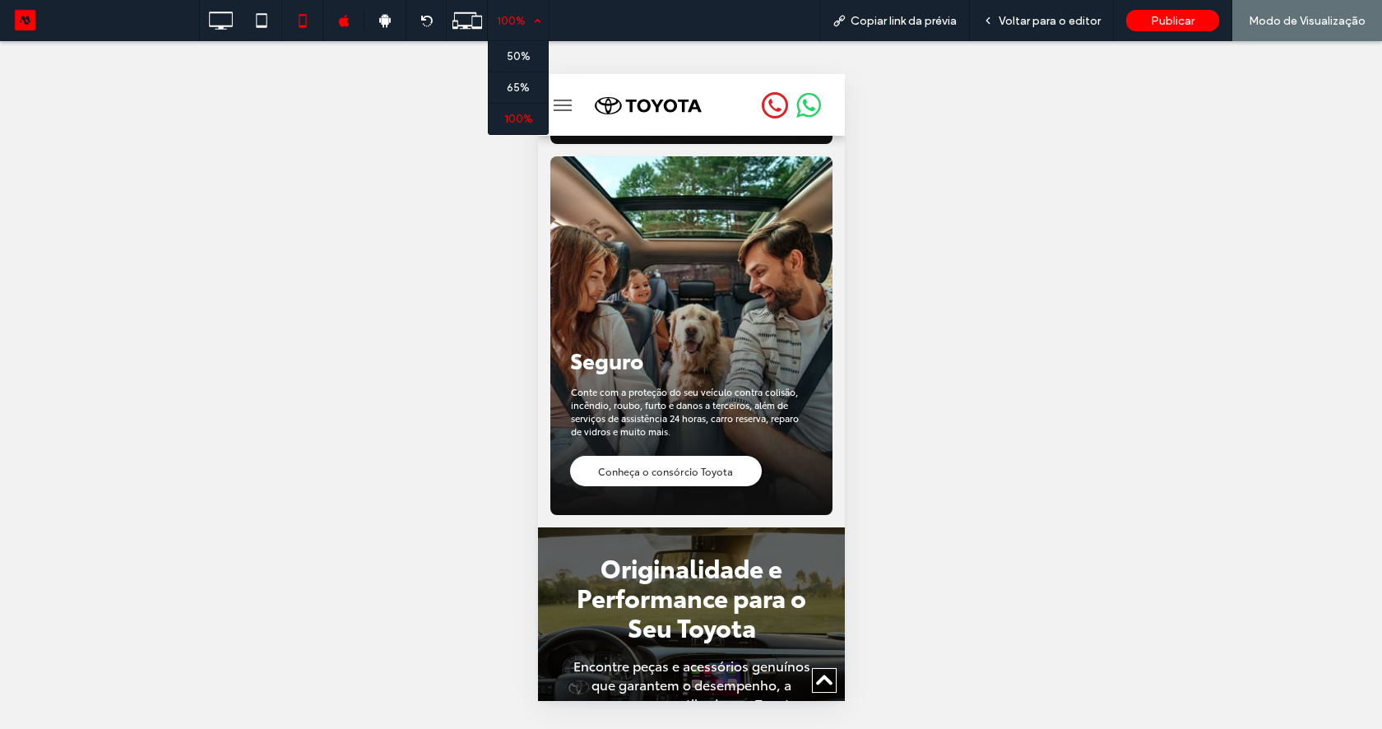
click at [533, 25] on div "100%" at bounding box center [511, 20] width 46 height 41
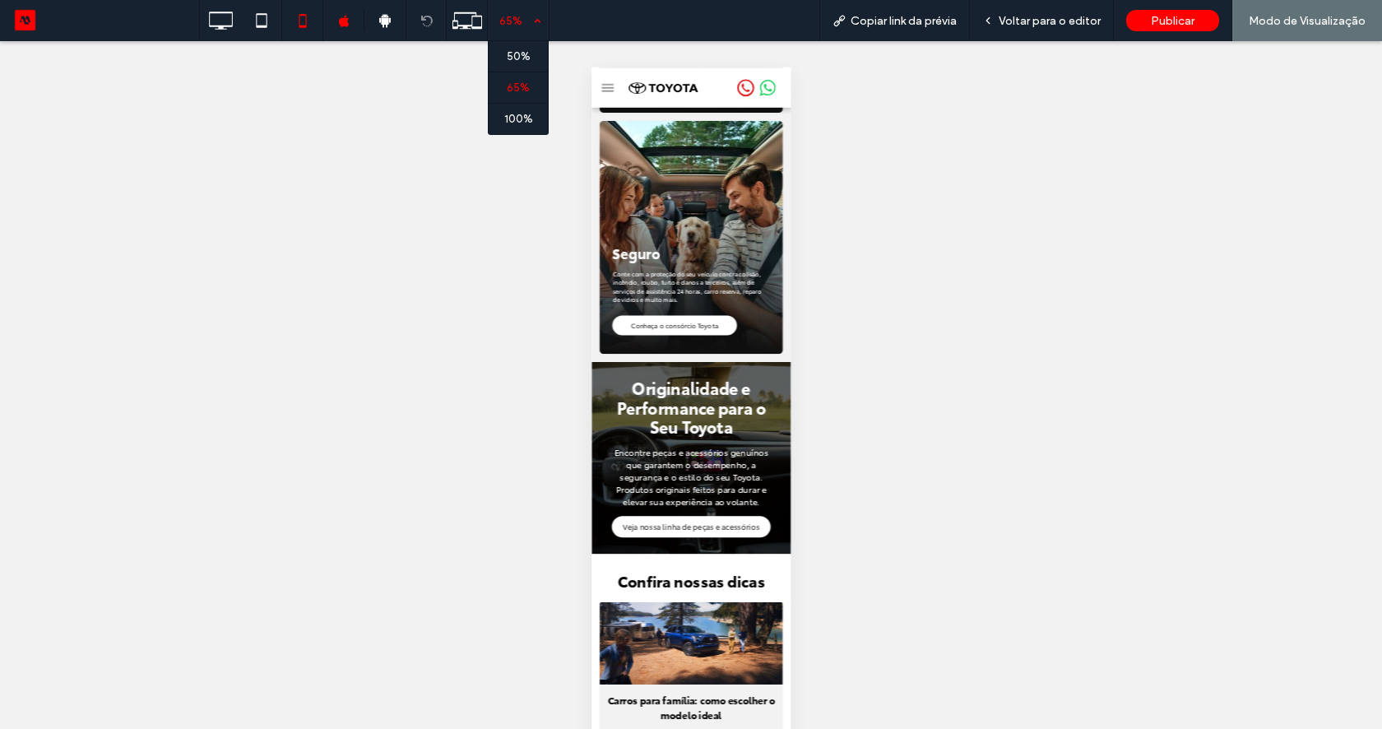
click at [522, 22] on div "65%" at bounding box center [511, 20] width 46 height 41
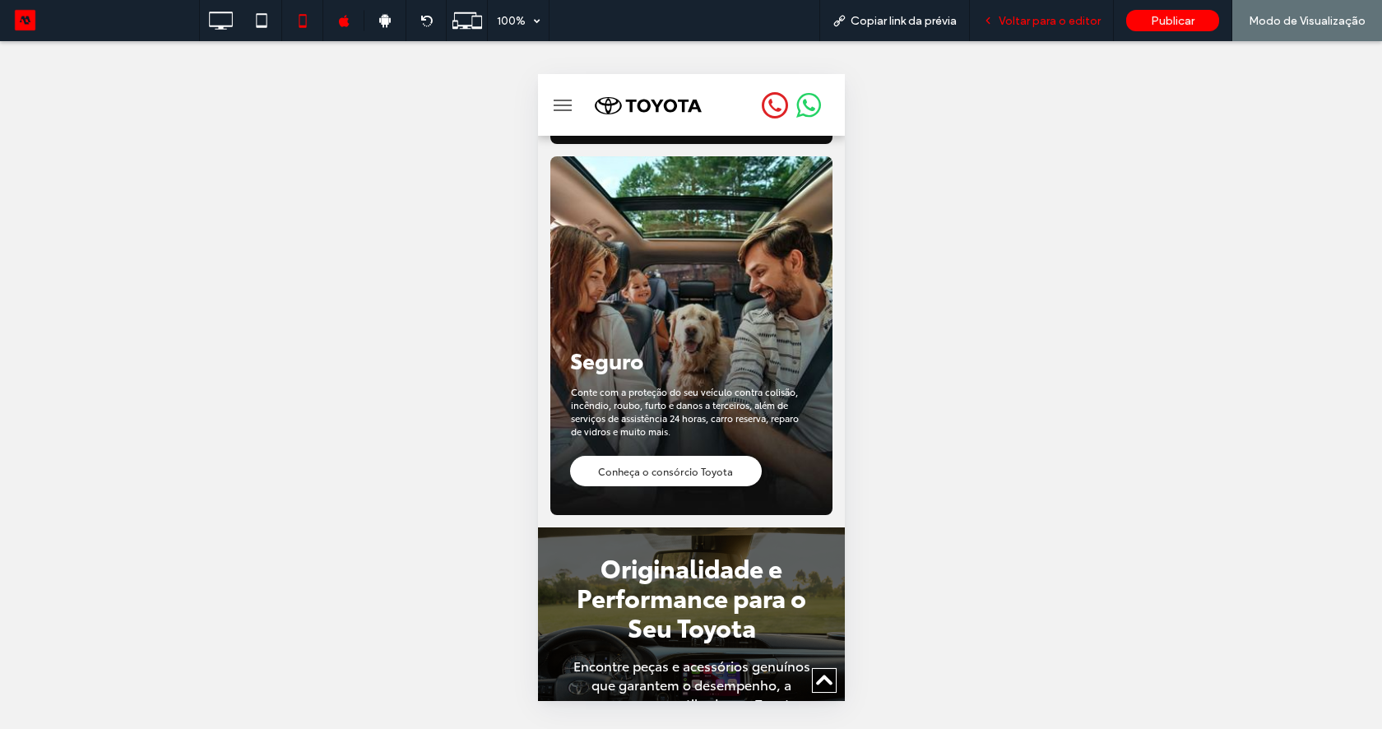
click at [1028, 23] on span "Voltar para o editor" at bounding box center [1049, 21] width 102 height 14
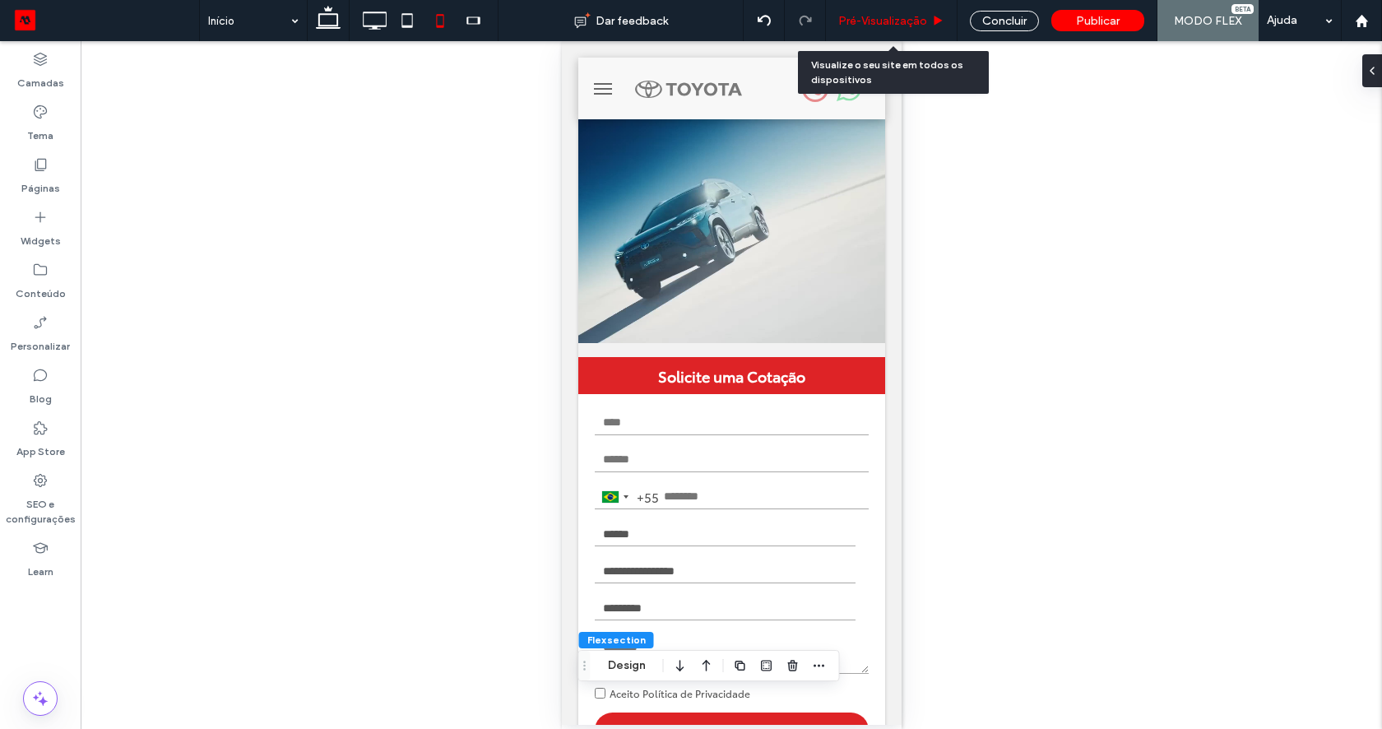
click at [872, 16] on span "Pré-Visualizaçāo" at bounding box center [882, 21] width 89 height 14
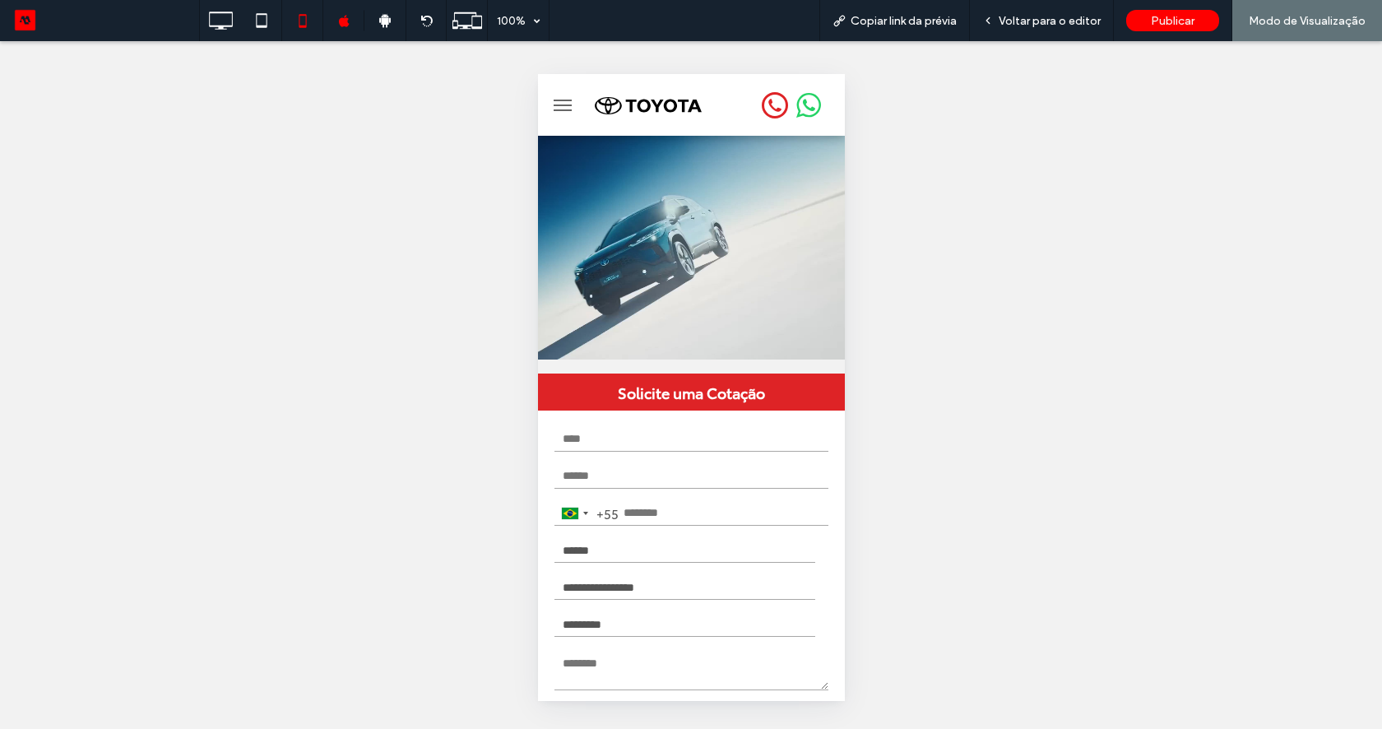
click at [767, 104] on icon at bounding box center [773, 105] width 21 height 21
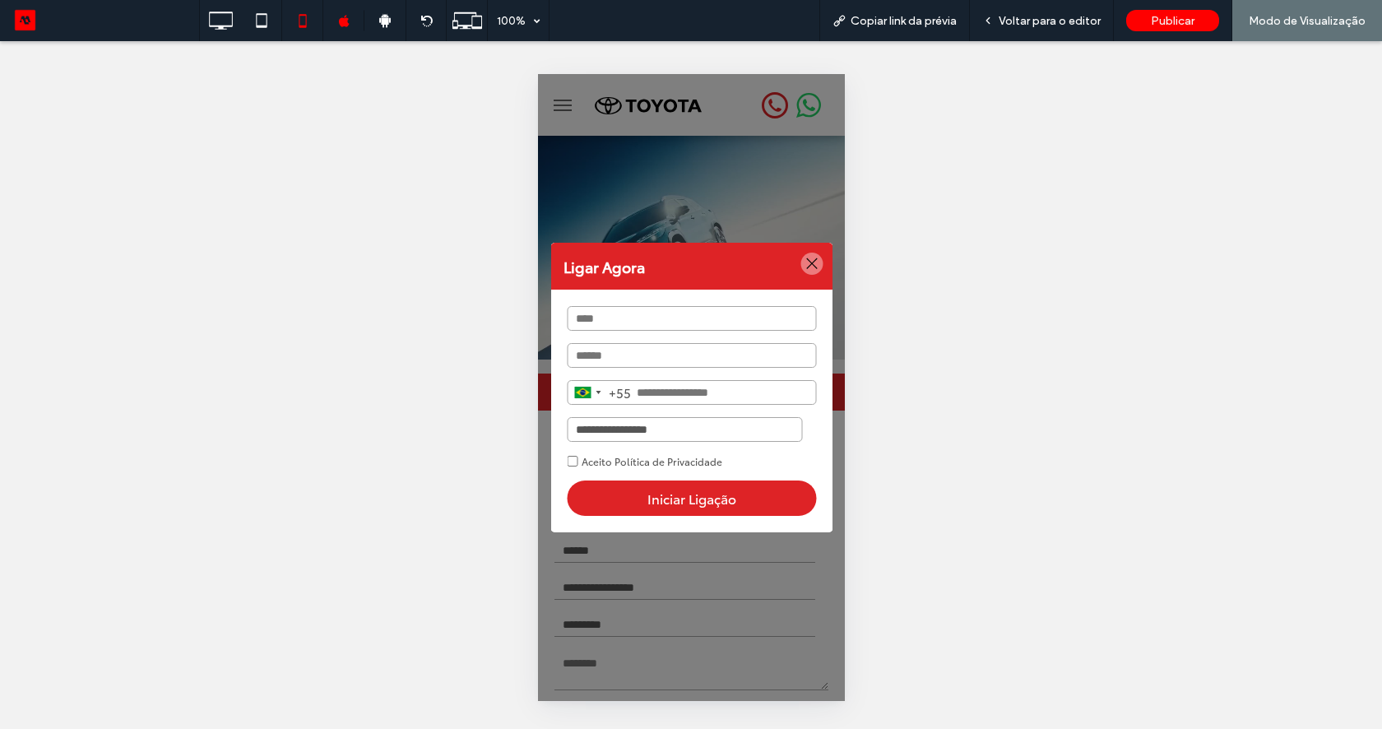
click at [799, 271] on div at bounding box center [810, 263] width 22 height 22
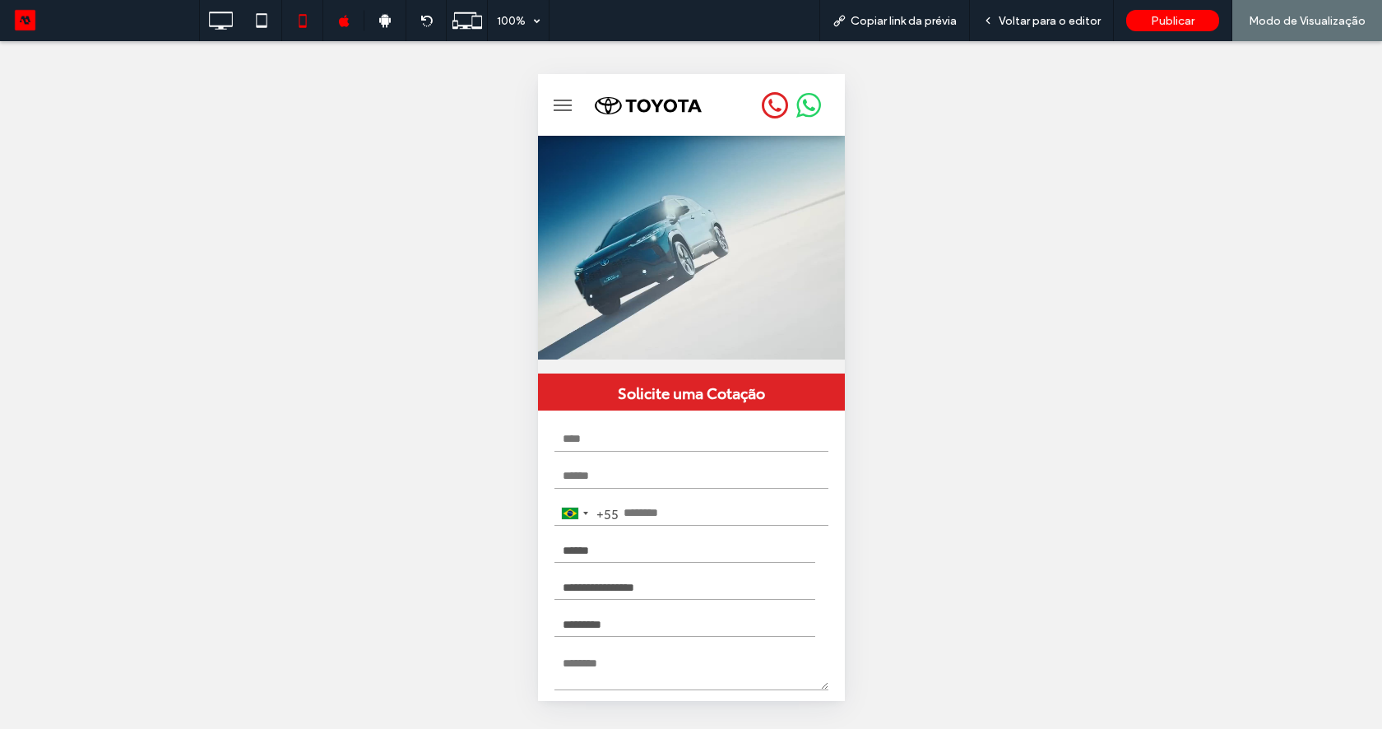
click at [795, 106] on icon at bounding box center [807, 104] width 25 height 25
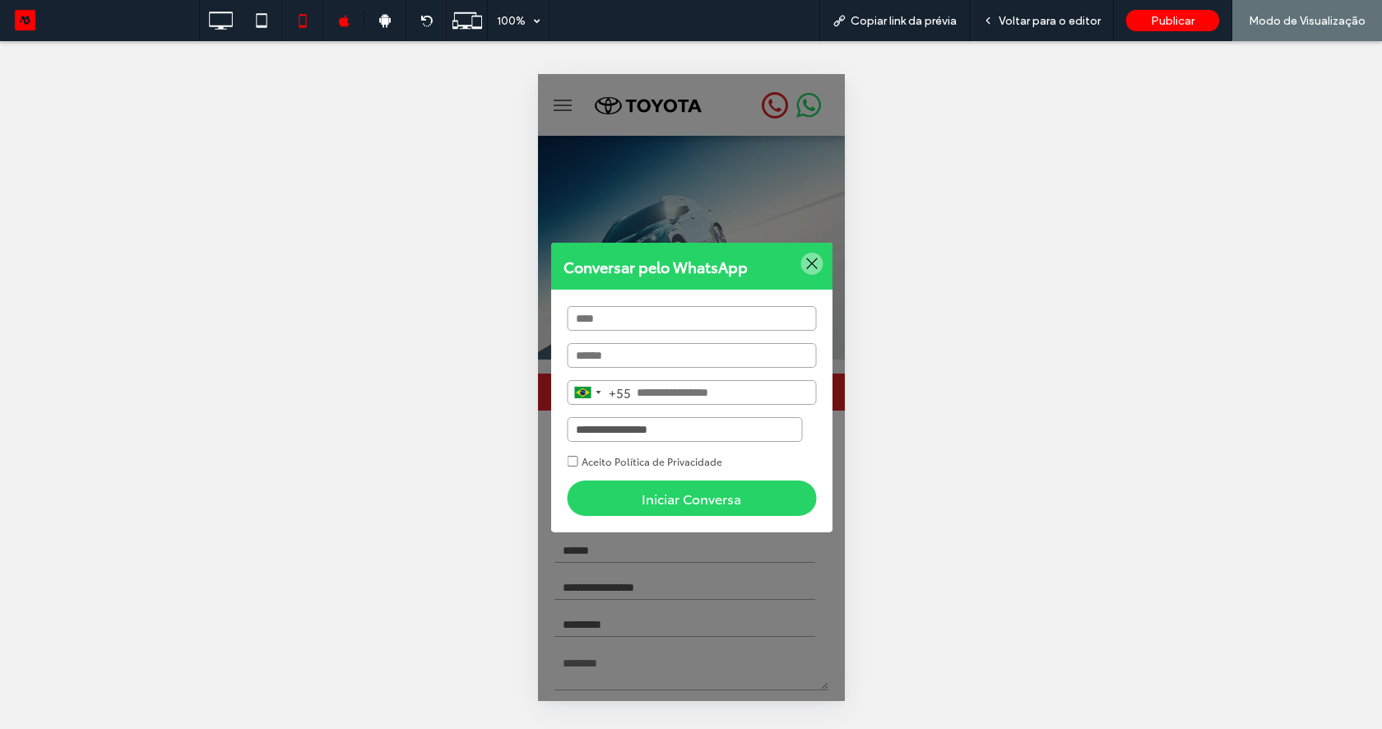
click at [799, 258] on div at bounding box center [810, 263] width 22 height 22
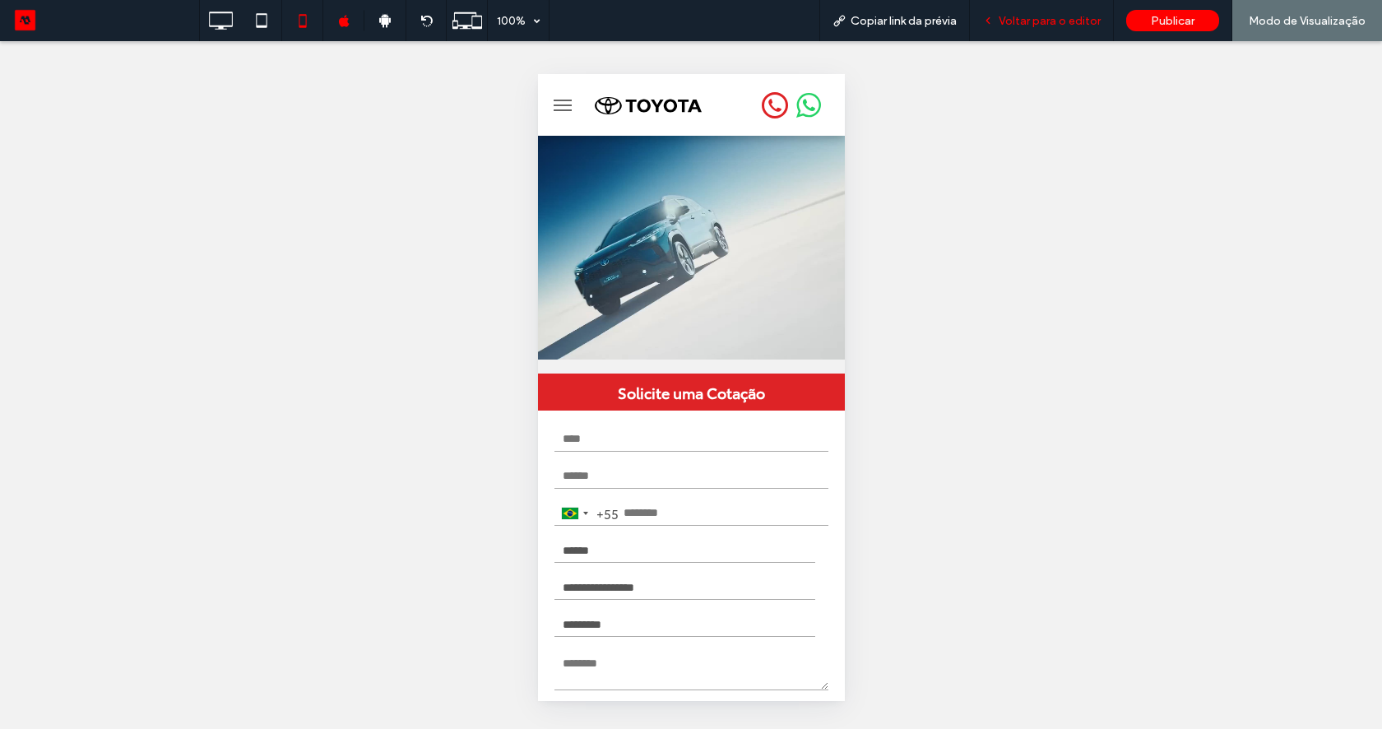
click at [1021, 25] on span "Voltar para o editor" at bounding box center [1049, 21] width 102 height 14
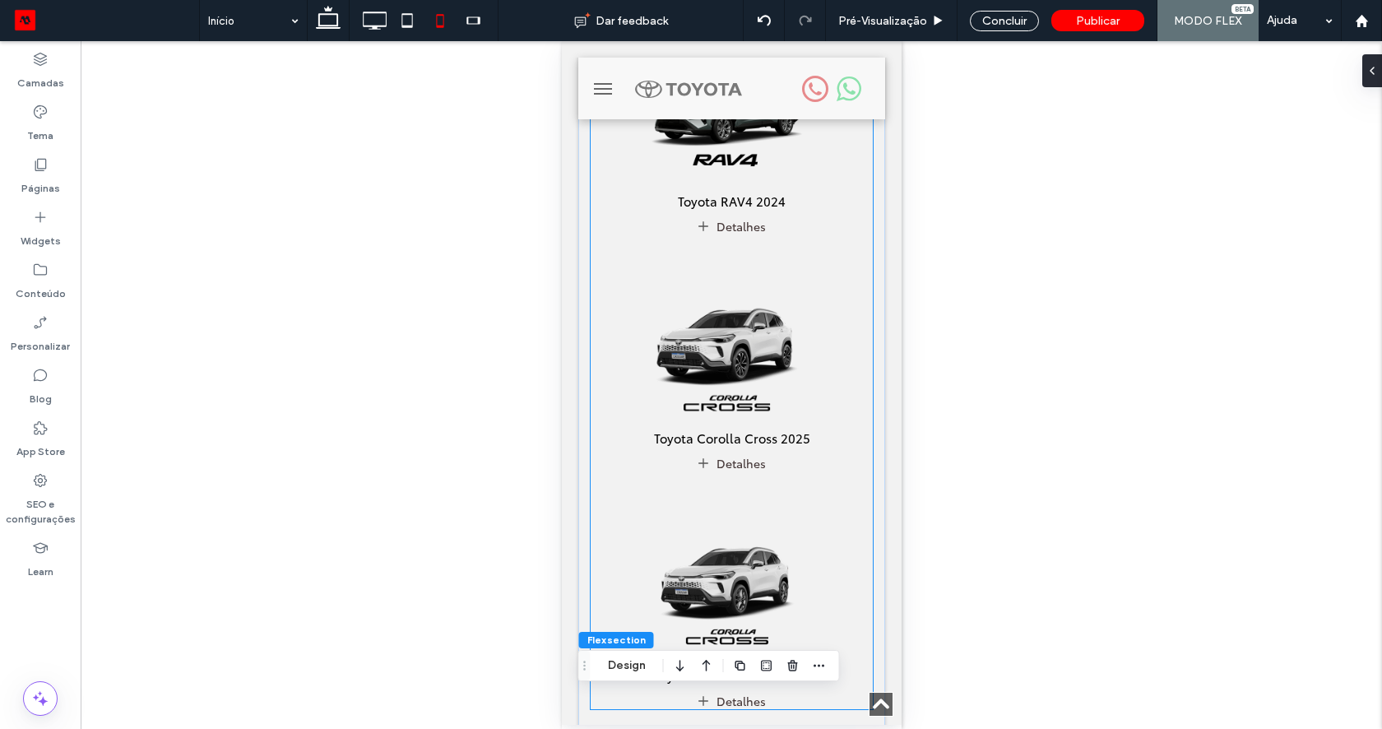
scroll to position [1599, 0]
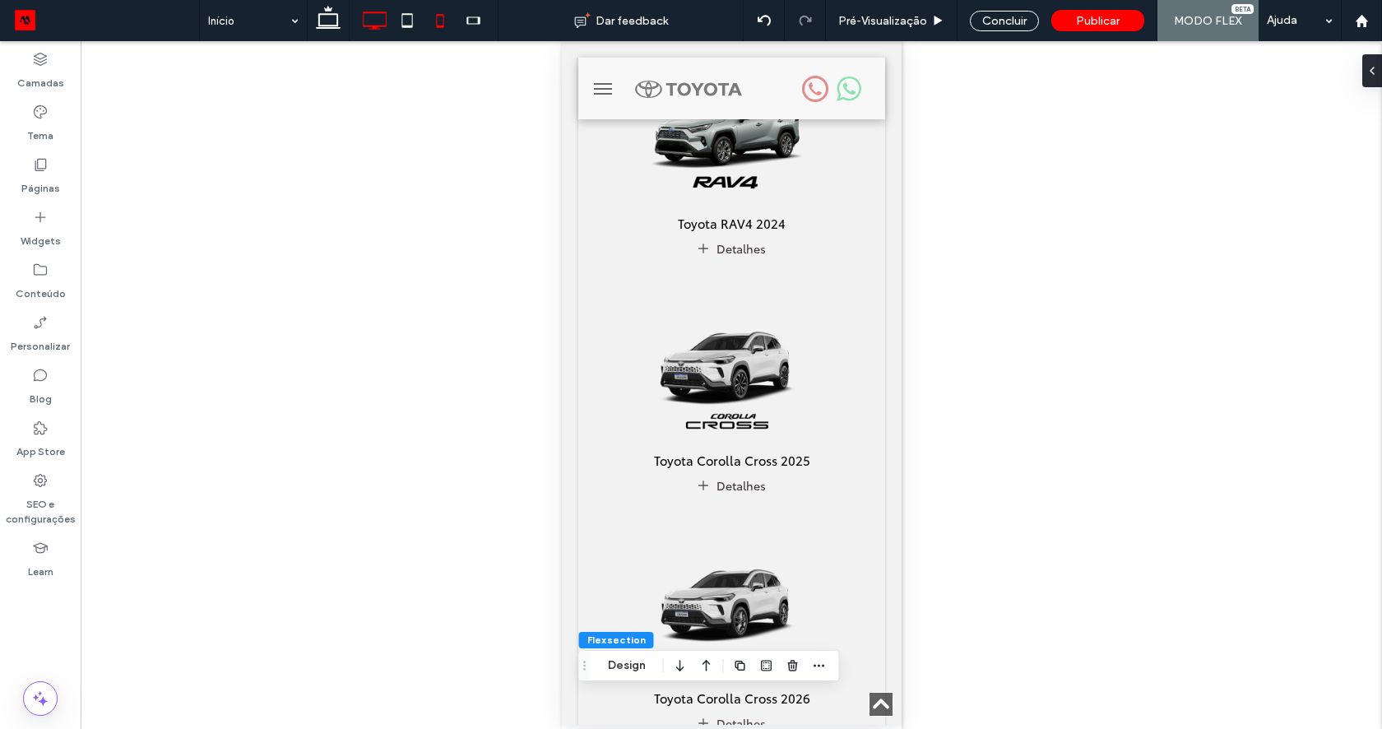
click at [369, 26] on use at bounding box center [375, 21] width 24 height 18
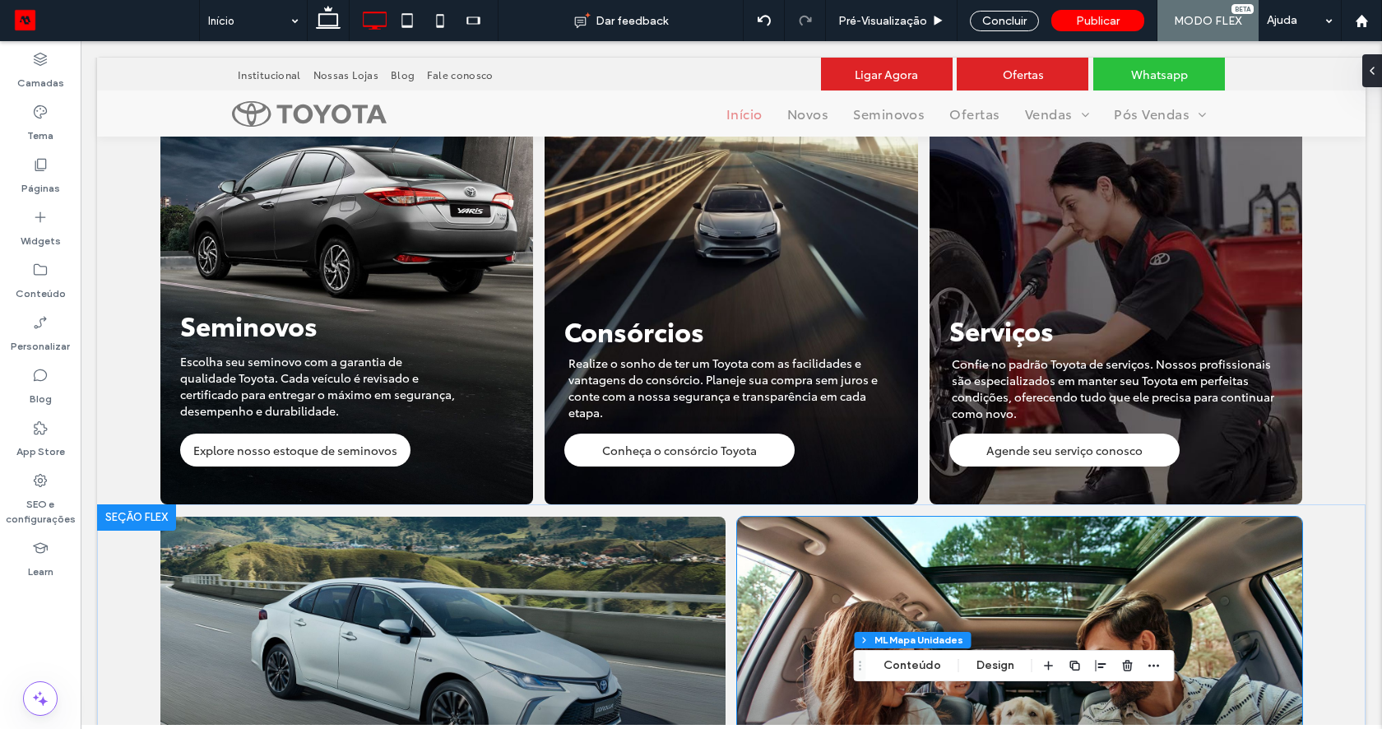
scroll to position [2263, 0]
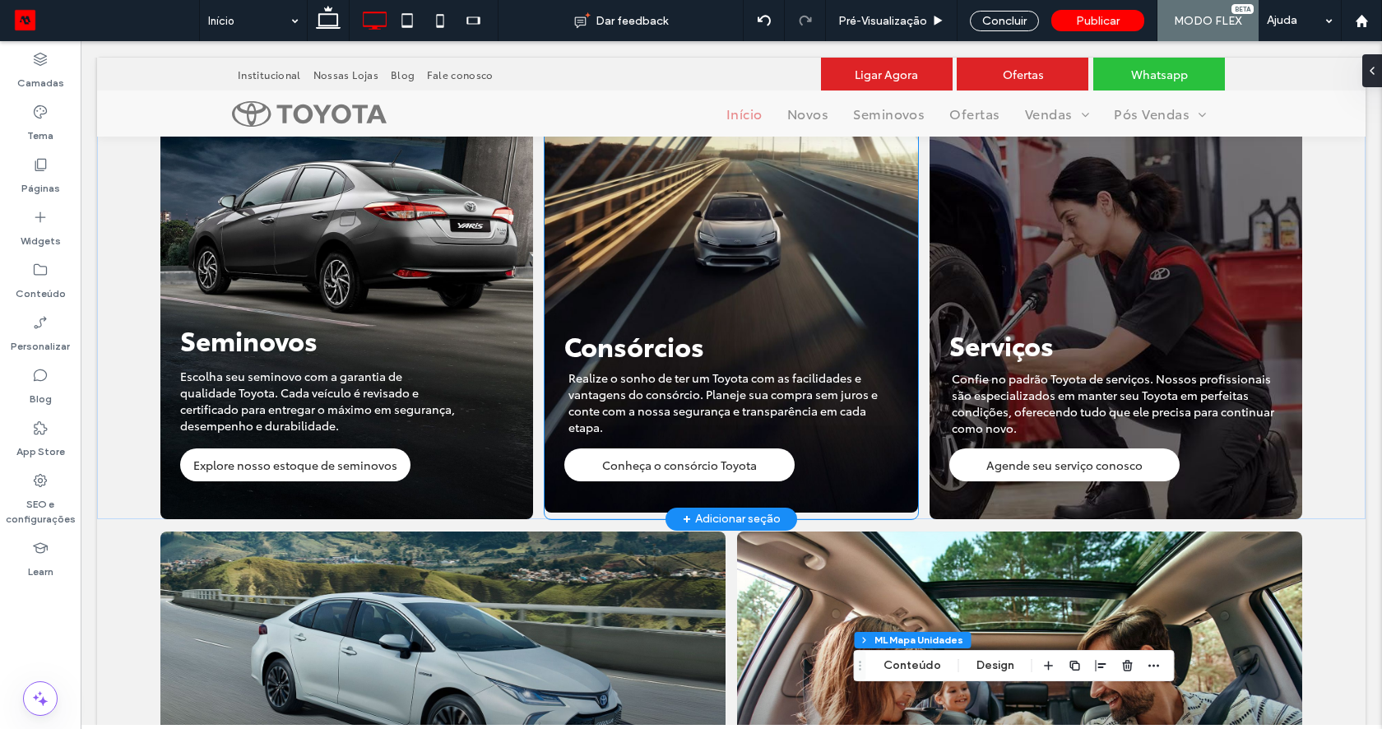
click at [816, 469] on img at bounding box center [730, 294] width 373 height 438
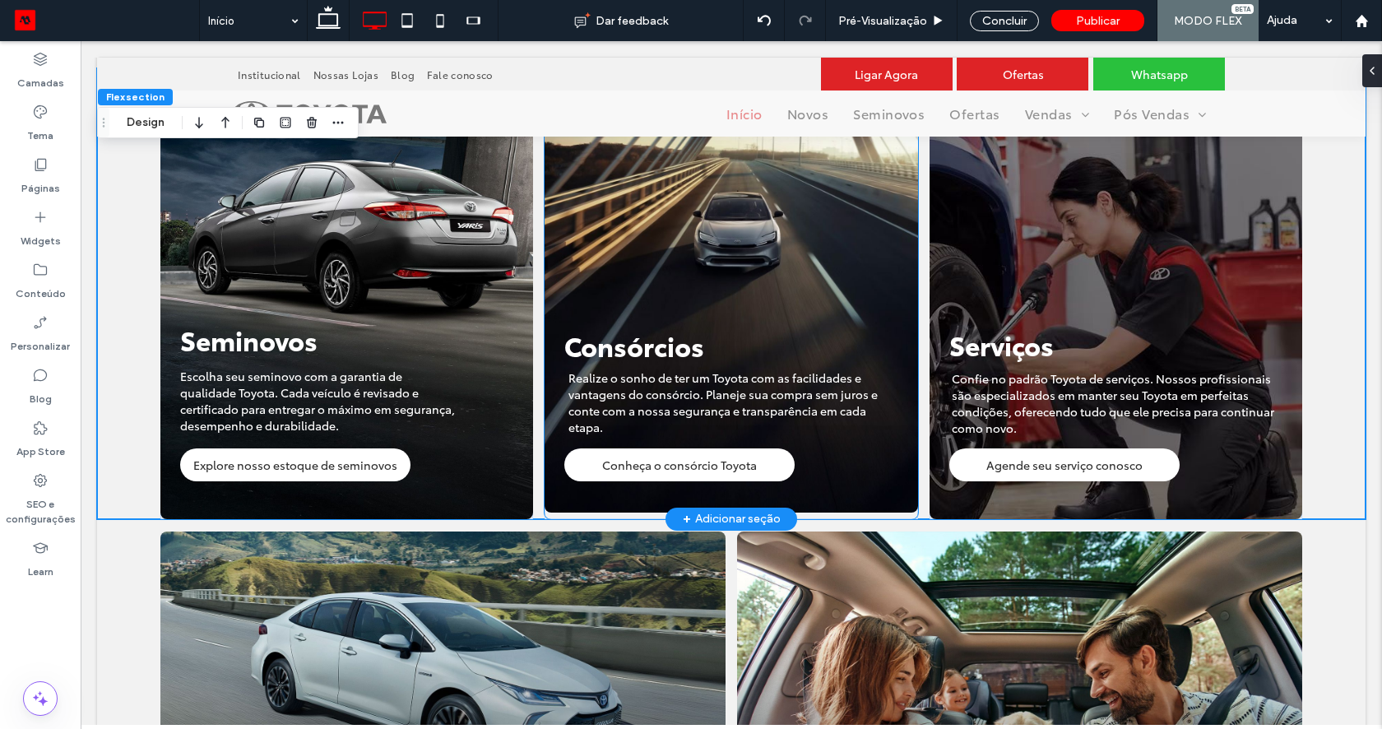
click at [855, 459] on img at bounding box center [730, 294] width 373 height 438
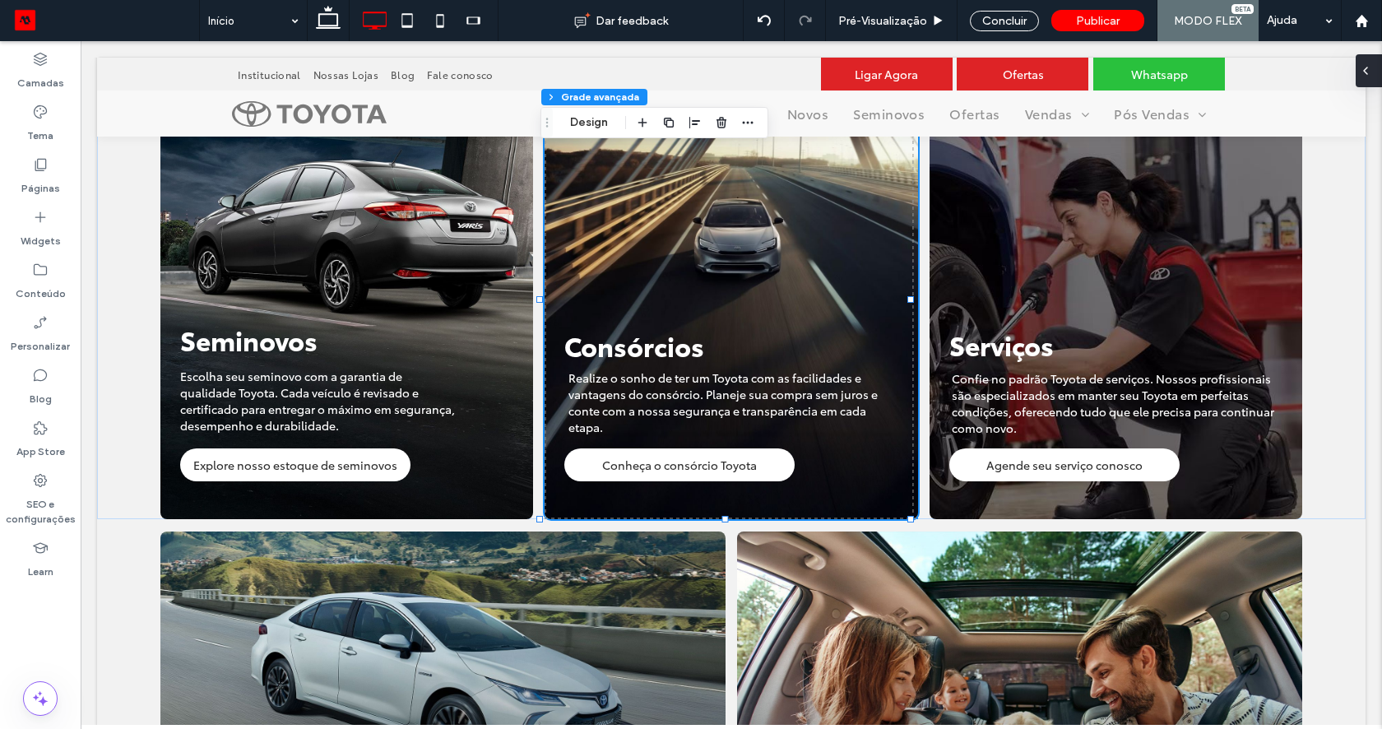
click at [1364, 77] on span at bounding box center [1365, 70] width 13 height 33
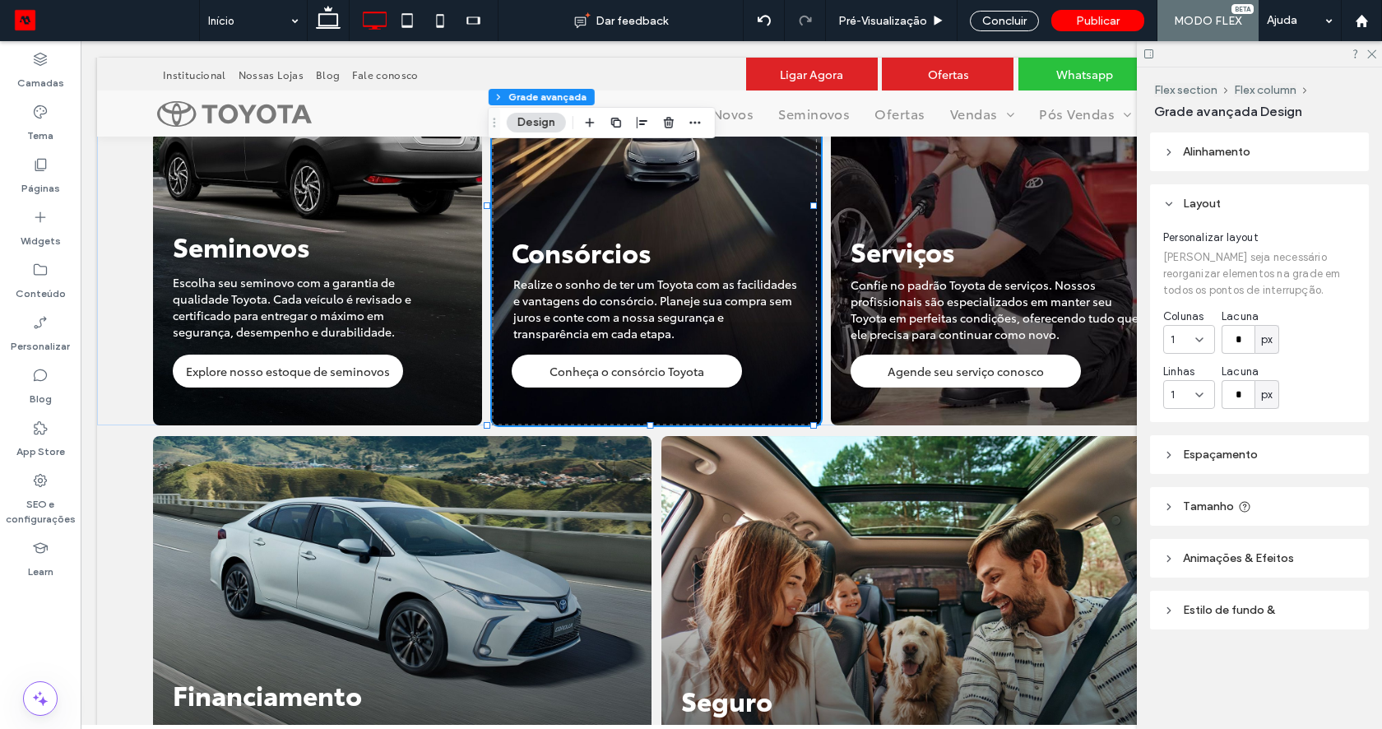
click at [1223, 156] on span "Alinhamento" at bounding box center [1216, 152] width 67 height 14
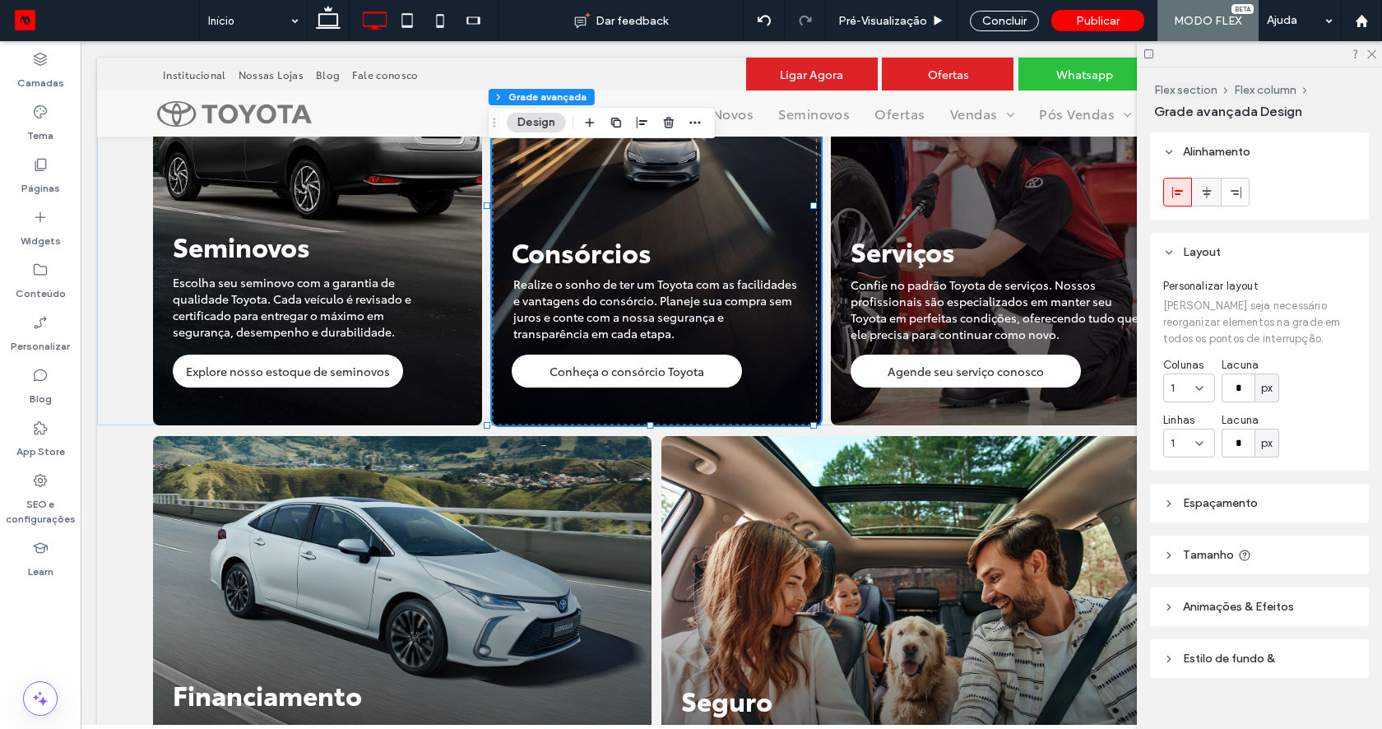
click at [1202, 193] on icon at bounding box center [1206, 192] width 13 height 13
click at [769, 283] on span "Realize o sonho de ter um Toyota com as facilidades e vantagens do consórcio. P…" at bounding box center [655, 309] width 284 height 66
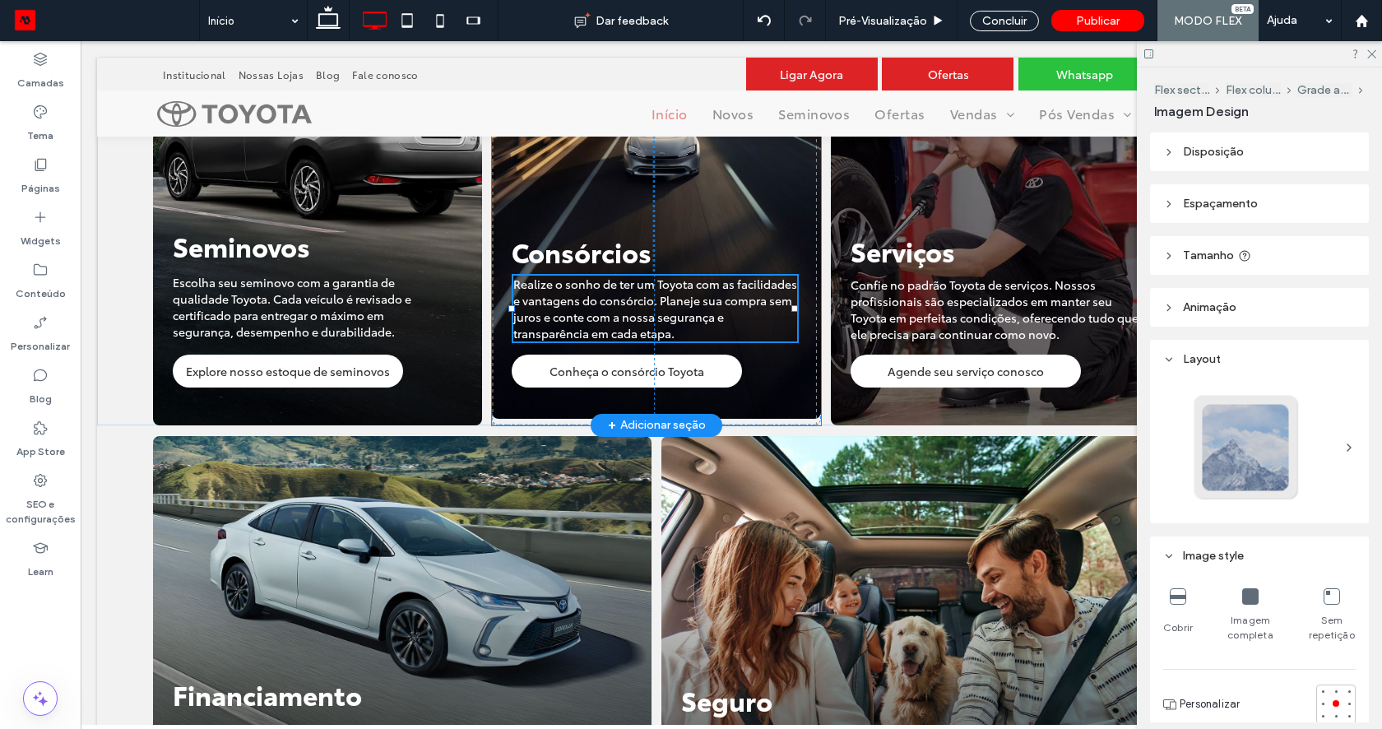
type input "*"
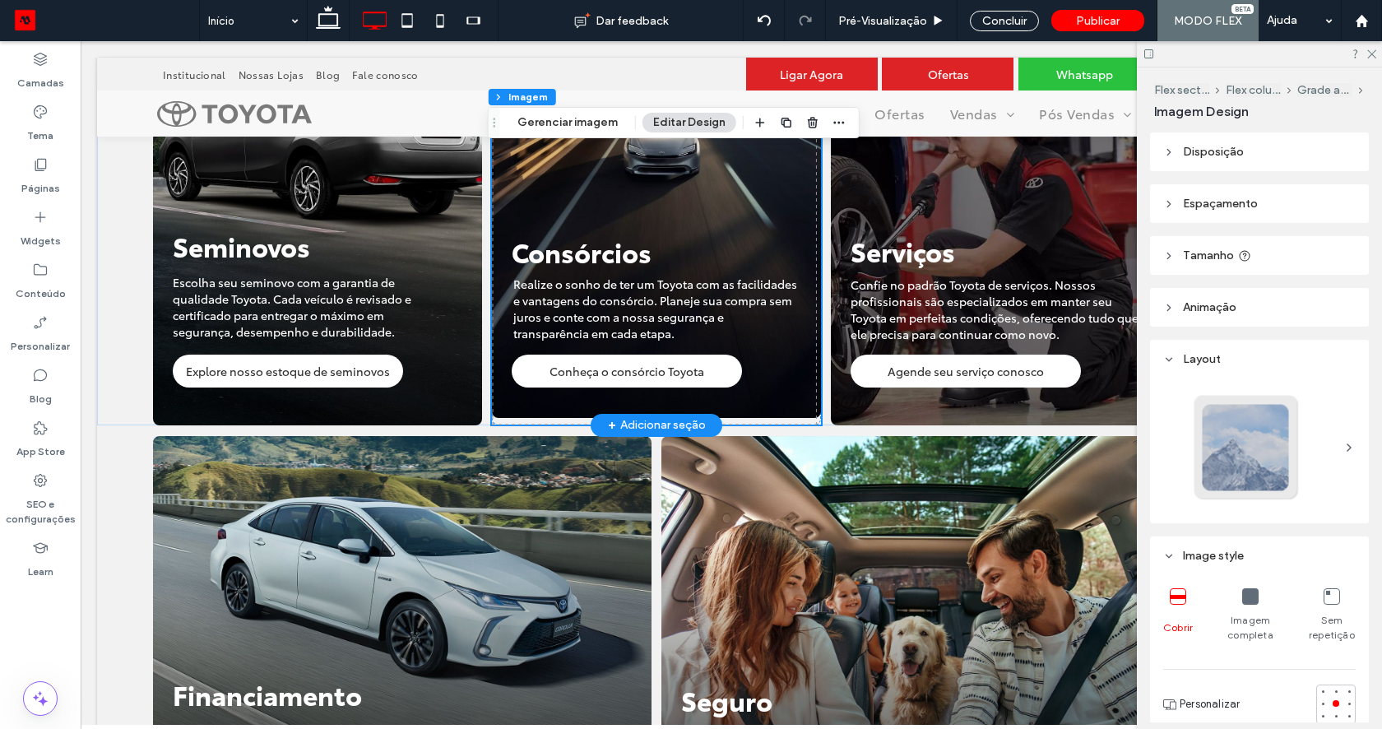
click at [784, 211] on img at bounding box center [656, 199] width 329 height 438
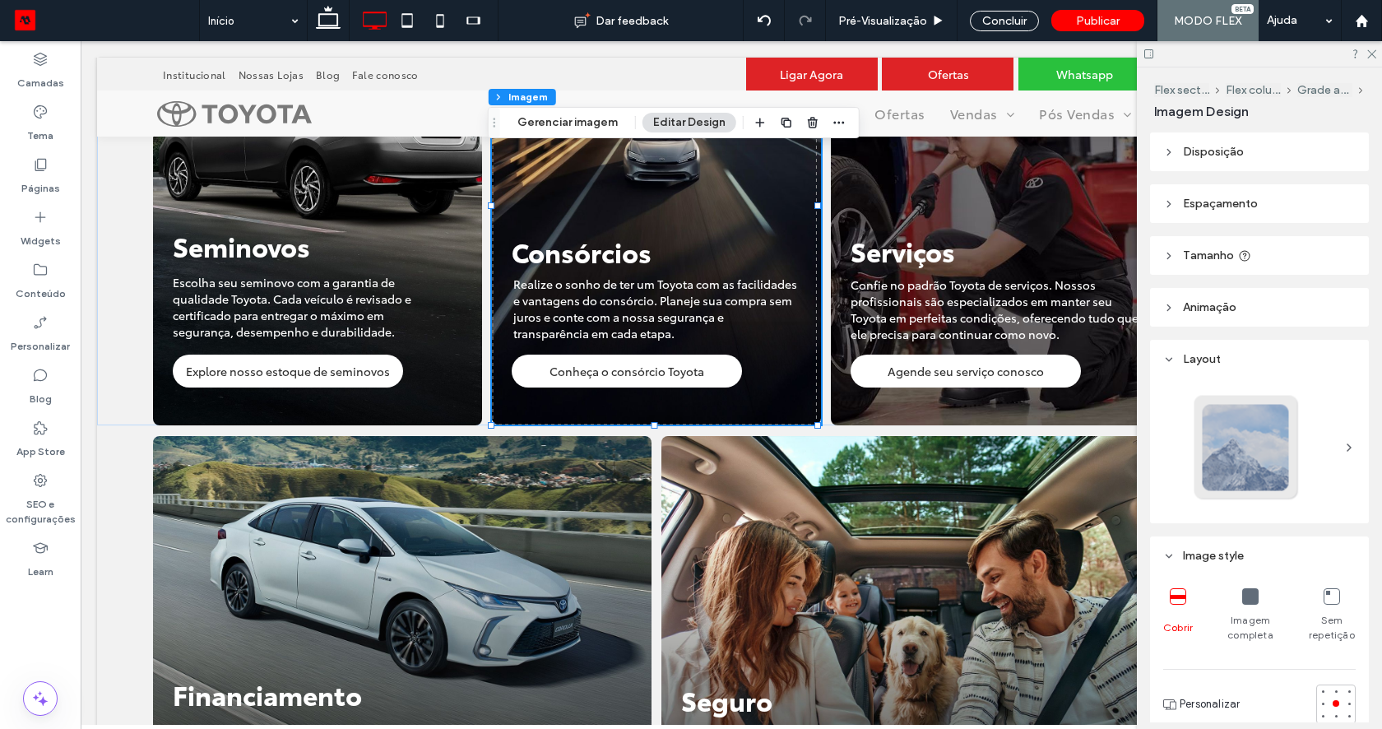
click at [1193, 142] on header "Disposição" at bounding box center [1259, 151] width 219 height 39
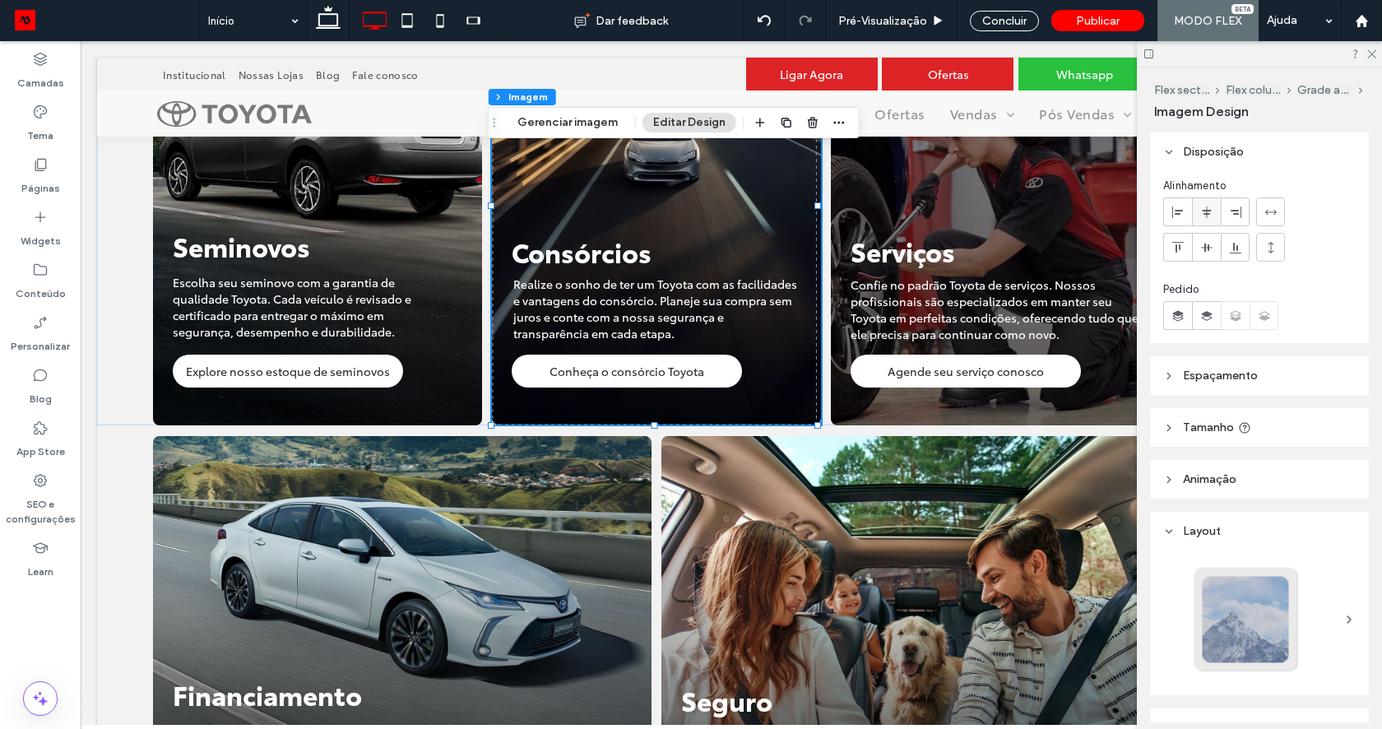
click at [1197, 214] on div at bounding box center [1206, 211] width 27 height 27
click at [1204, 214] on use at bounding box center [1206, 212] width 9 height 12
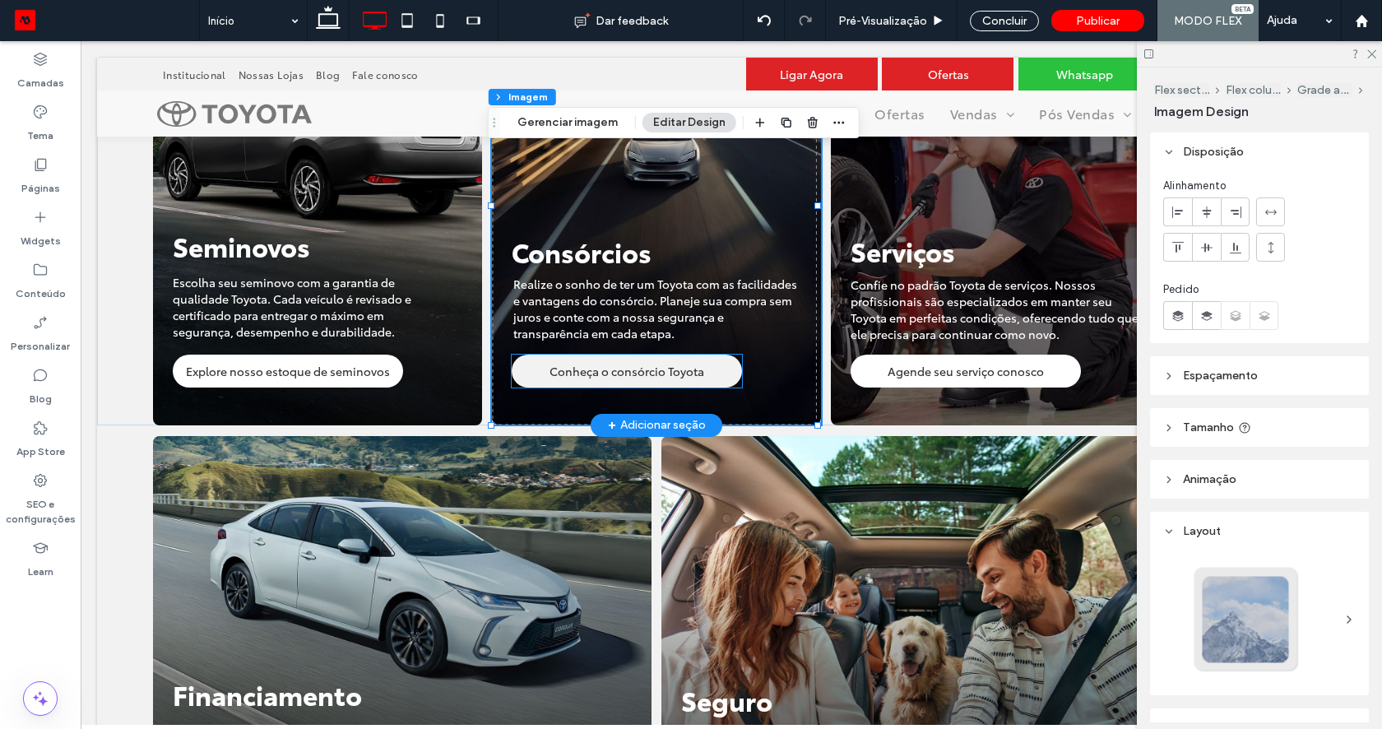
click at [701, 354] on link "Conheça o consórcio Toyota" at bounding box center [627, 370] width 230 height 33
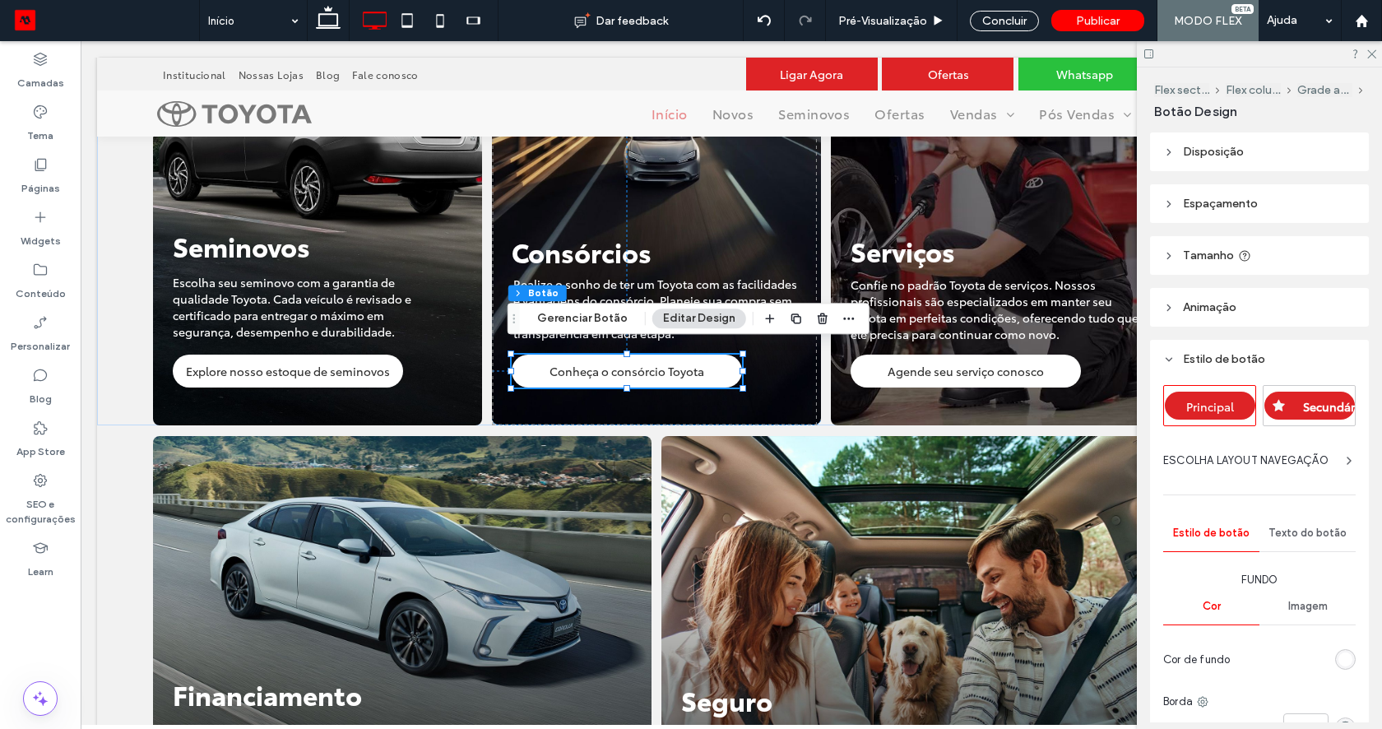
click at [1198, 147] on span "Disposição" at bounding box center [1213, 152] width 61 height 14
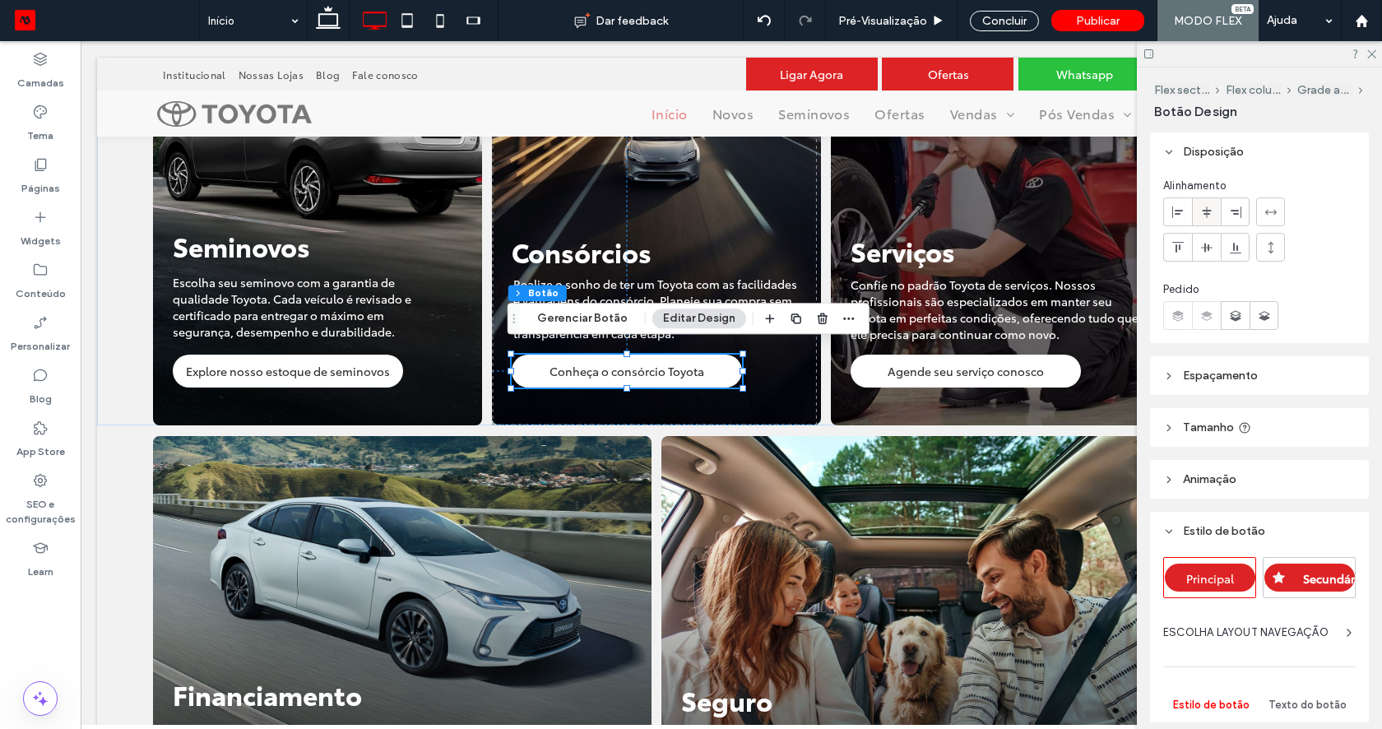
click at [1205, 203] on span at bounding box center [1206, 211] width 13 height 27
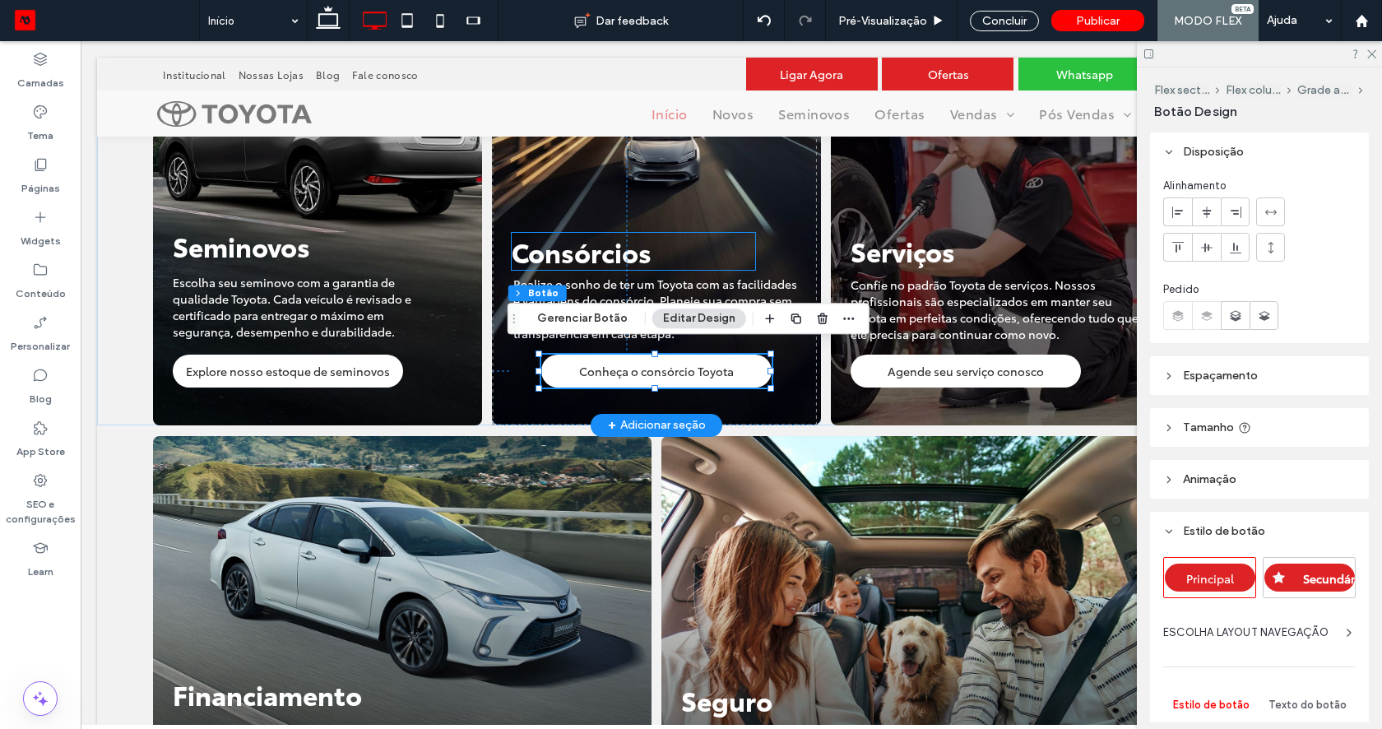
click at [683, 252] on p "Consórcios" at bounding box center [633, 251] width 243 height 37
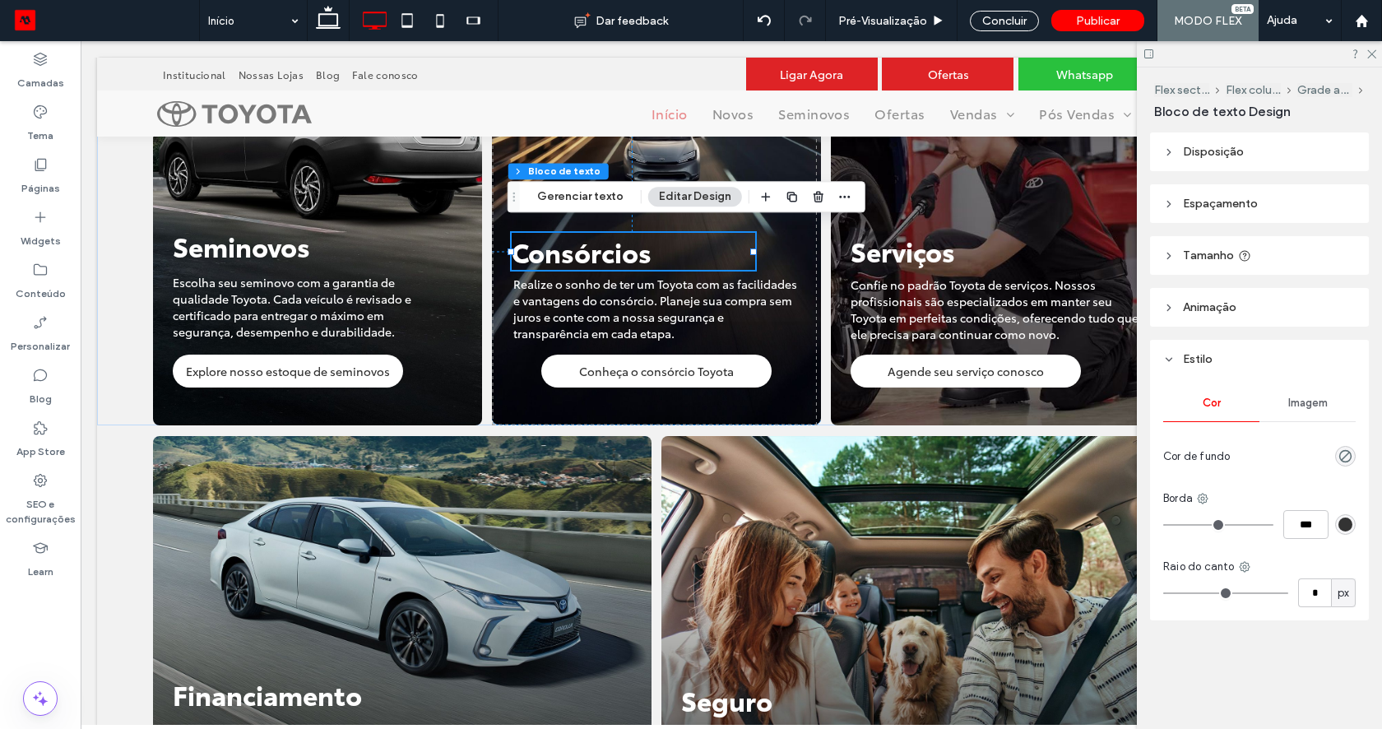
click at [1209, 144] on header "Disposição" at bounding box center [1259, 151] width 219 height 39
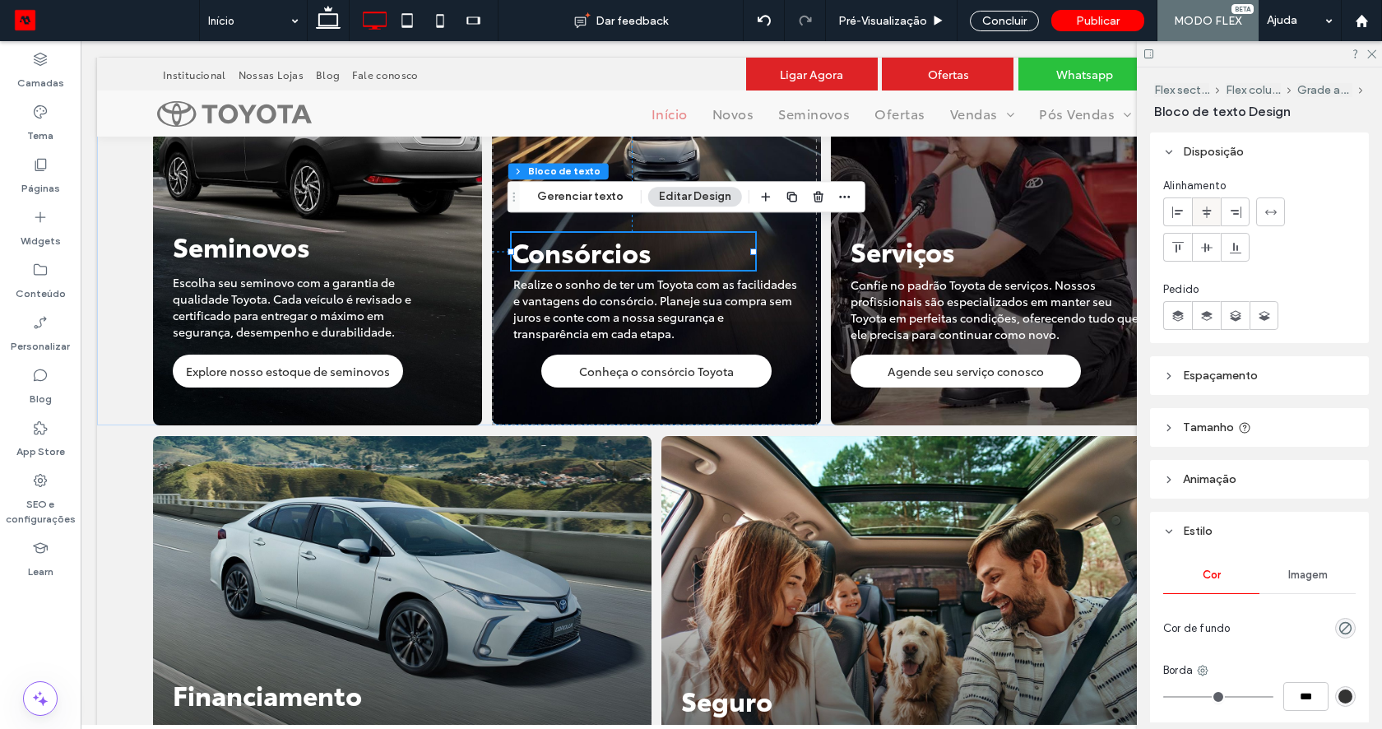
click at [1200, 207] on icon at bounding box center [1206, 212] width 13 height 13
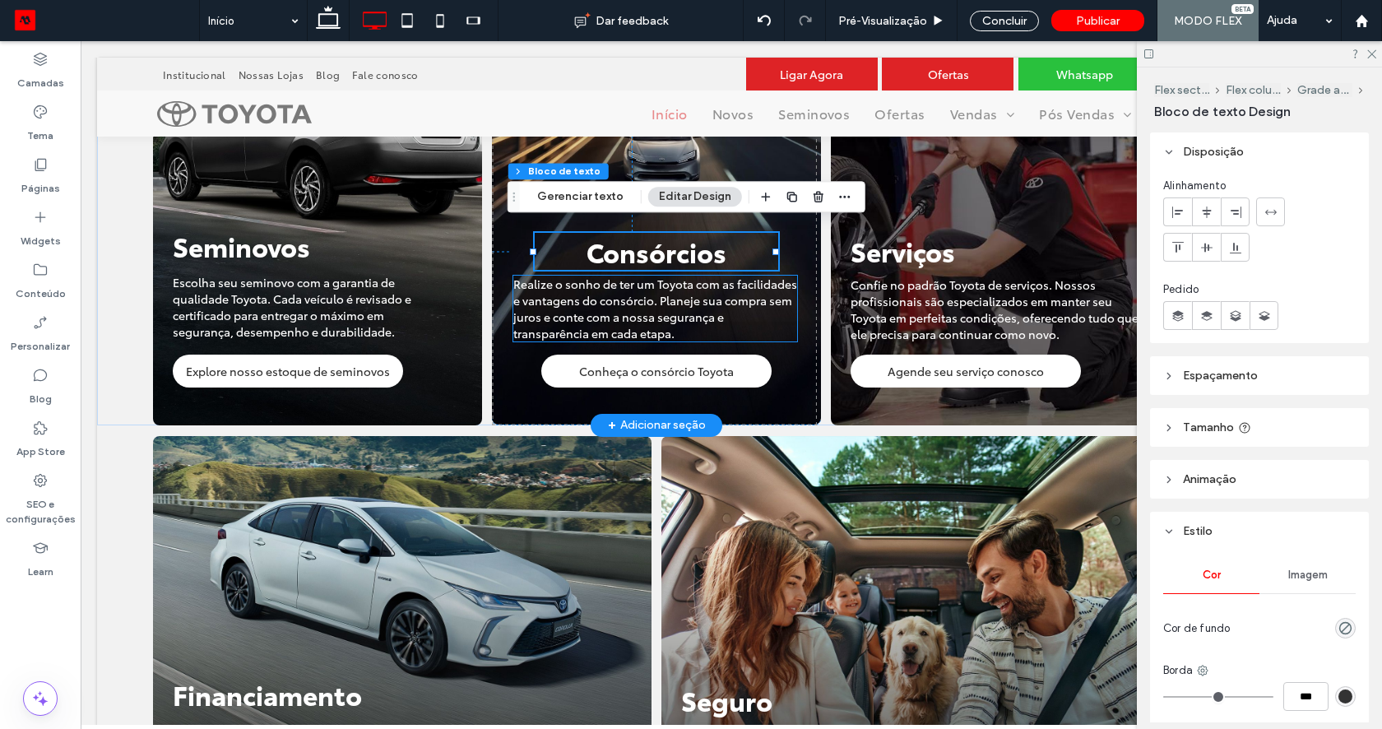
click at [669, 310] on span "Realize o sonho de ter um Toyota com as facilidades e vantagens do consórcio. P…" at bounding box center [655, 309] width 284 height 66
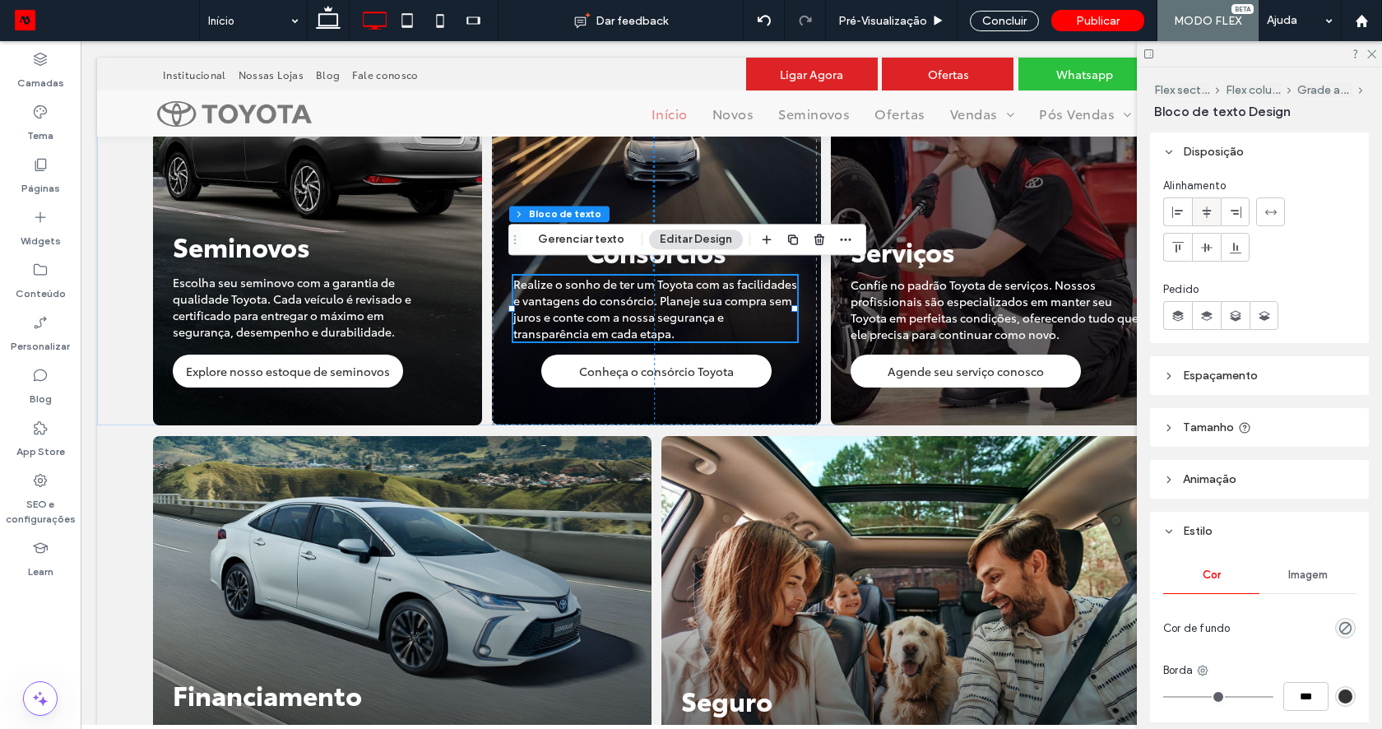
click at [1197, 214] on div at bounding box center [1206, 211] width 27 height 27
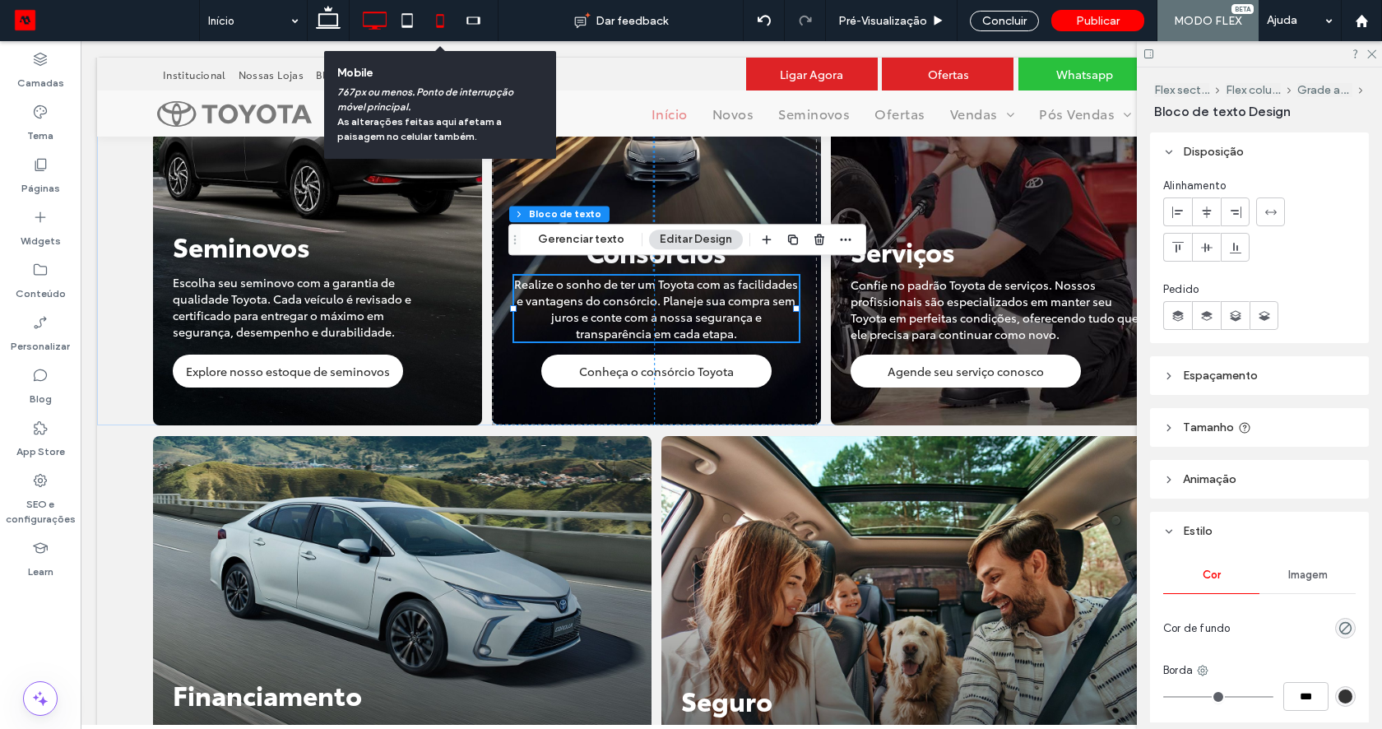
click at [433, 24] on icon at bounding box center [440, 20] width 33 height 33
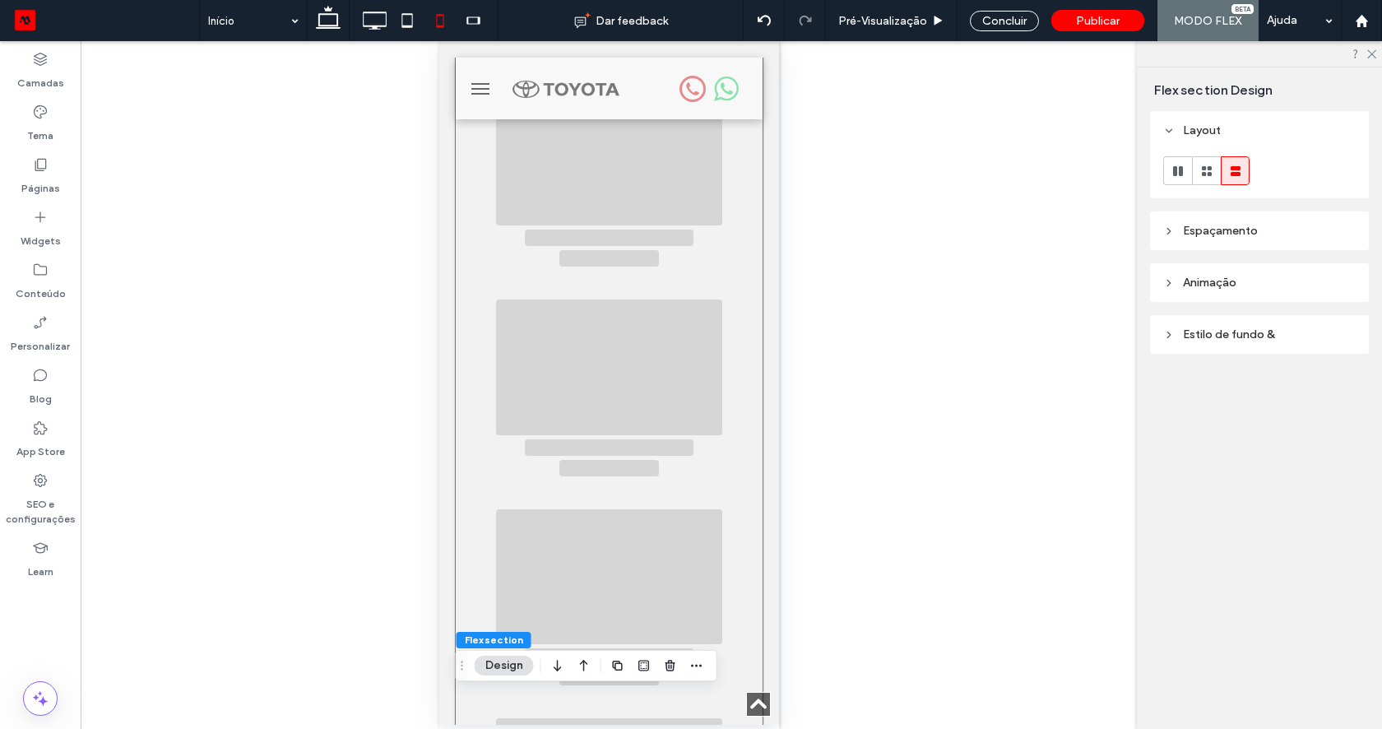
scroll to position [2137, 0]
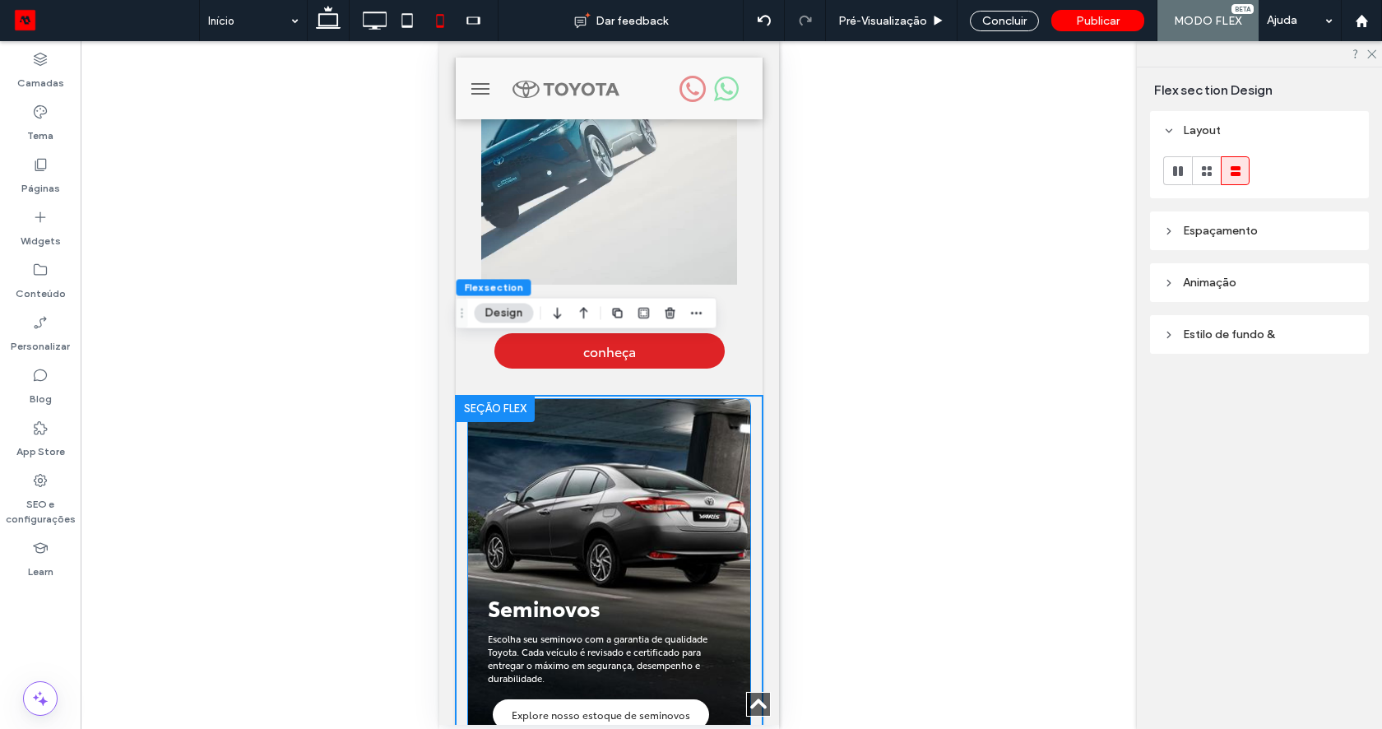
scroll to position [2818, 0]
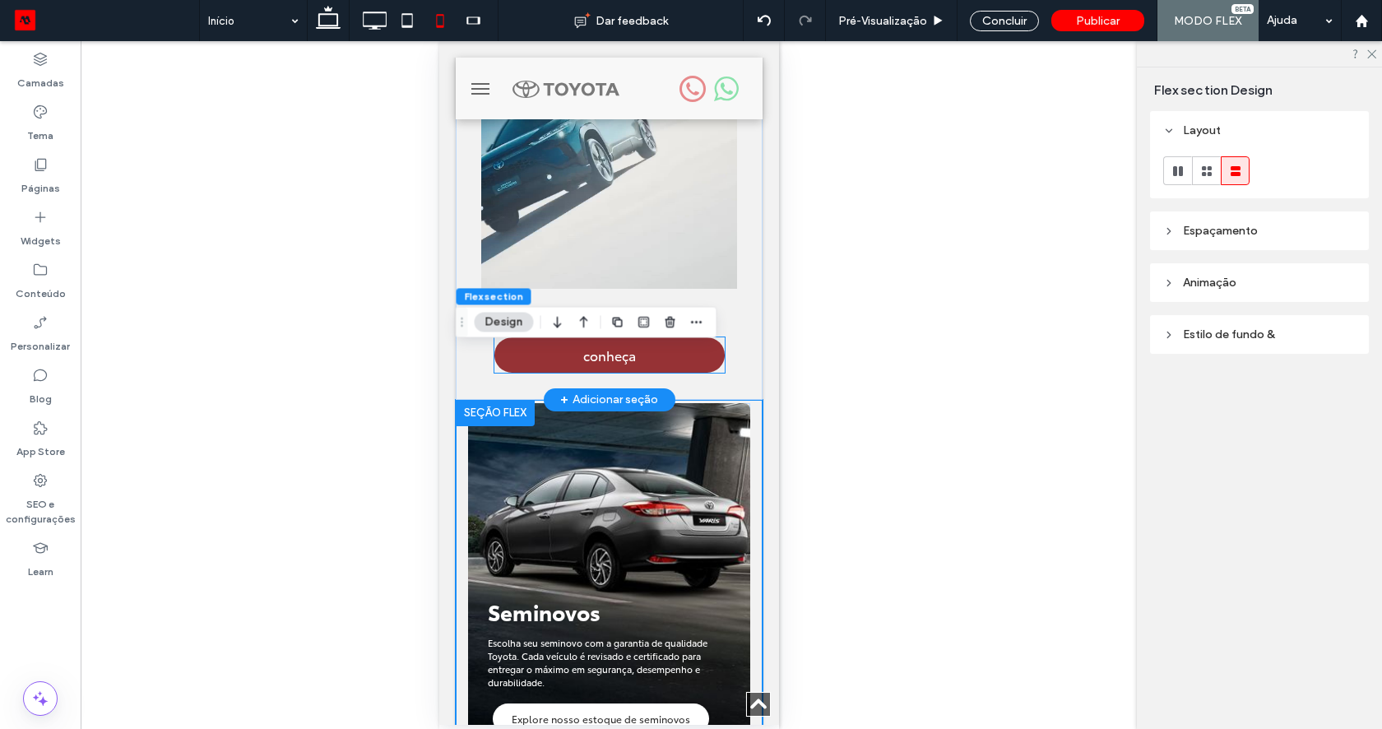
click at [702, 337] on link "conheça" at bounding box center [608, 354] width 230 height 35
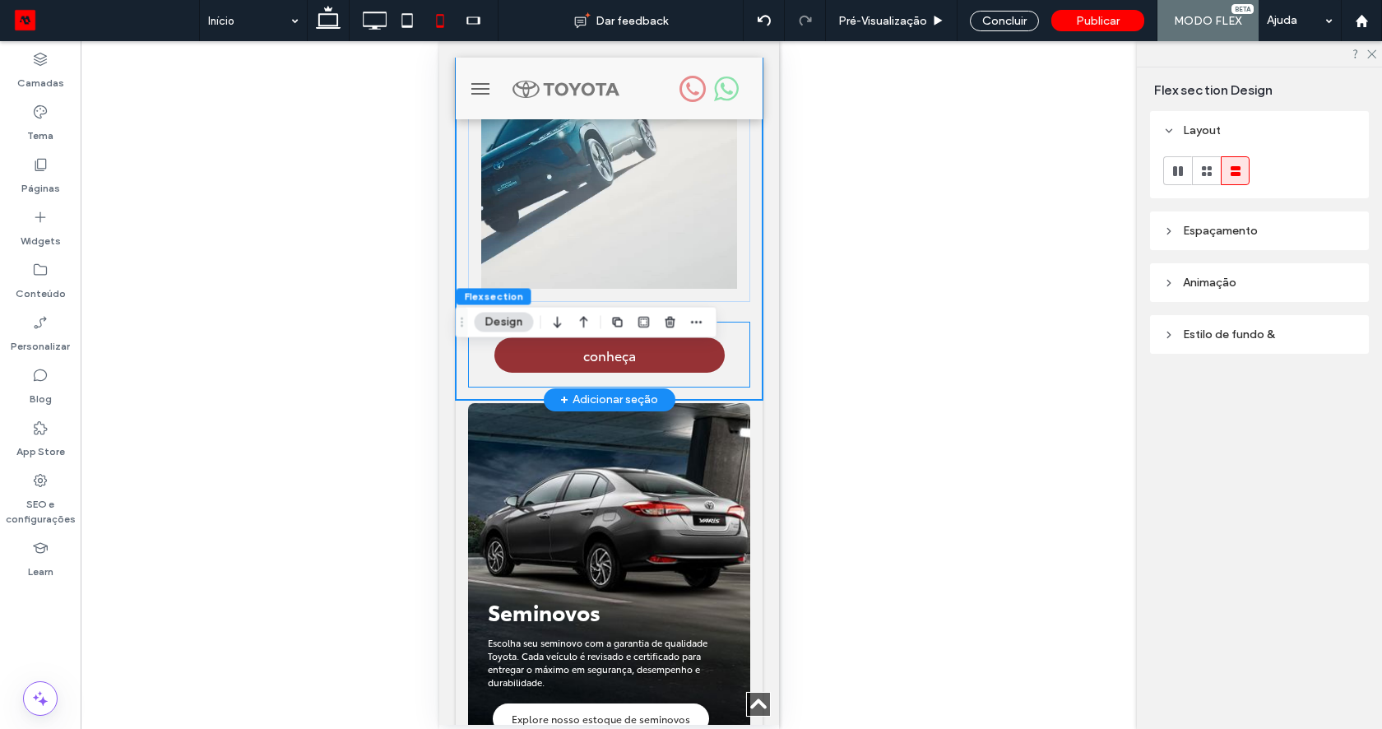
scroll to position [2706, 0]
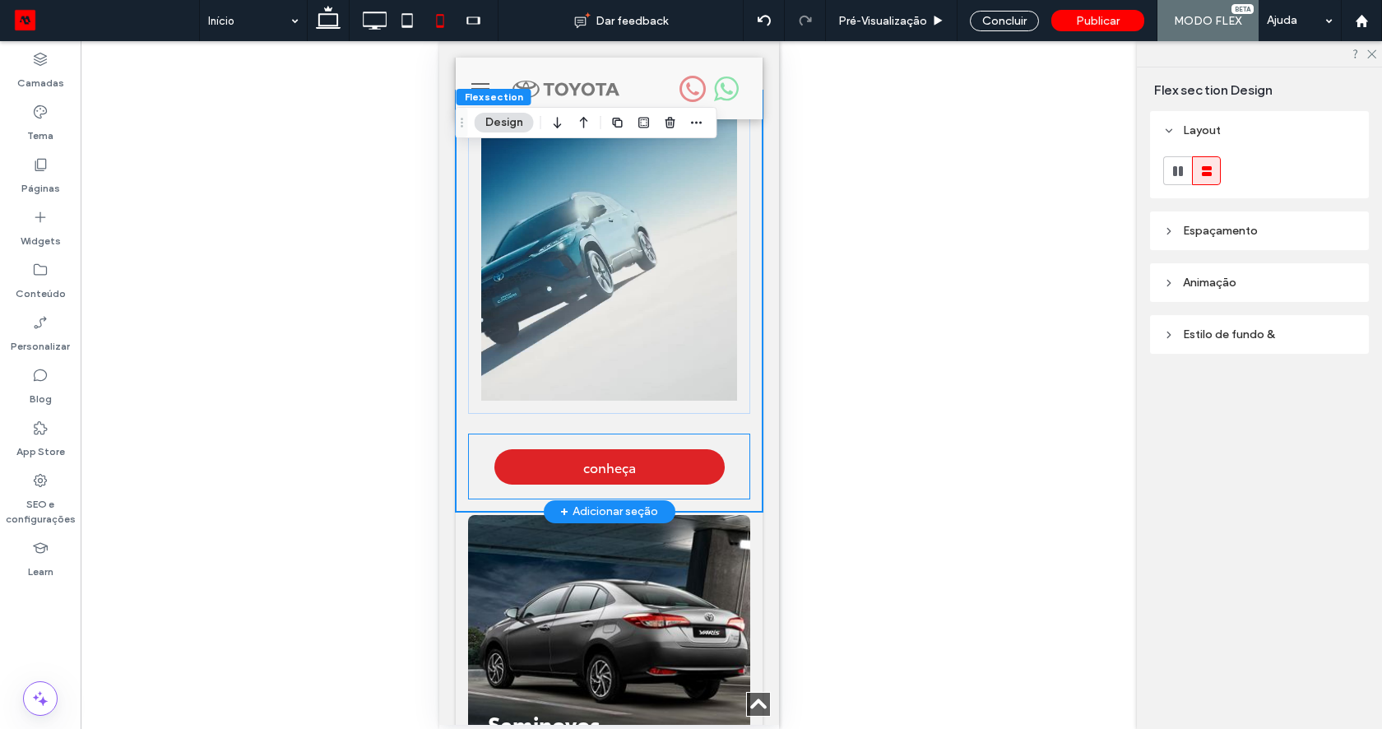
click at [733, 433] on div "conheça" at bounding box center [608, 466] width 282 height 66
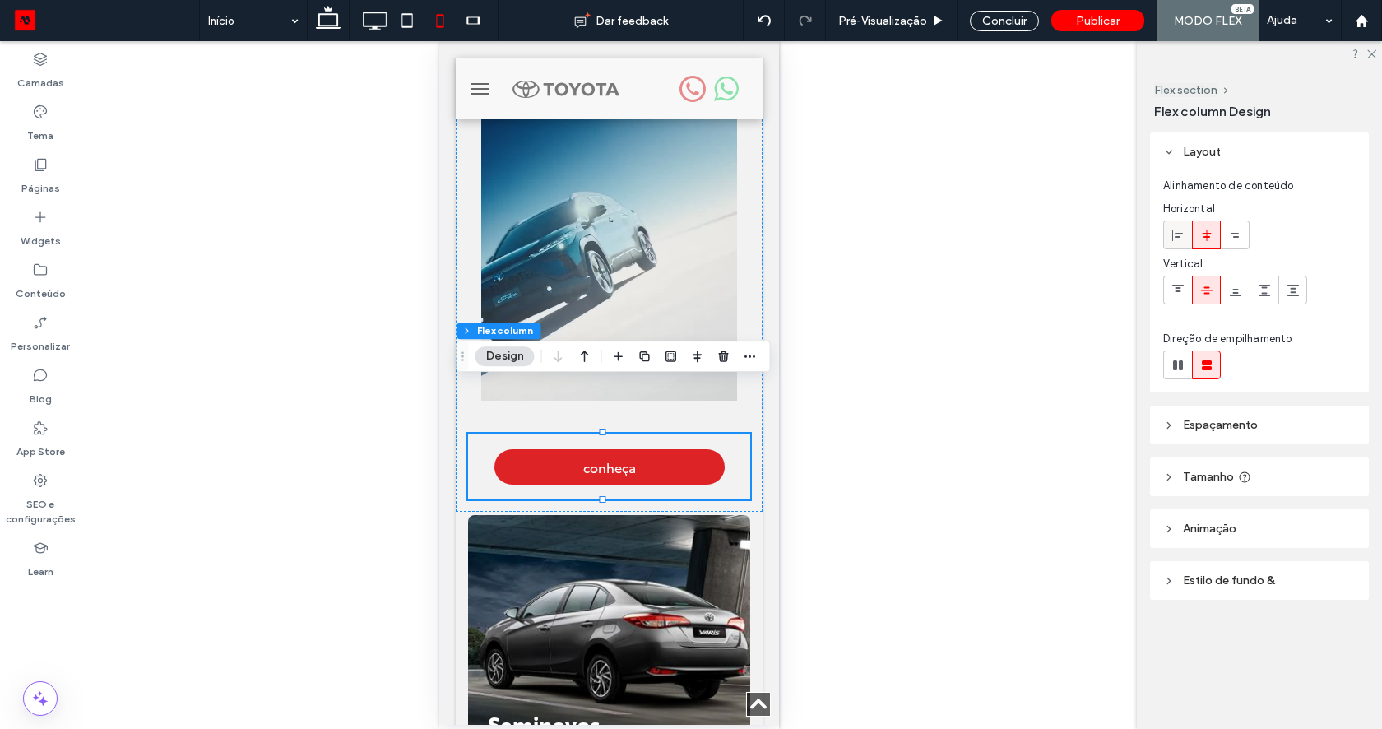
click at [1177, 227] on span at bounding box center [1177, 234] width 13 height 27
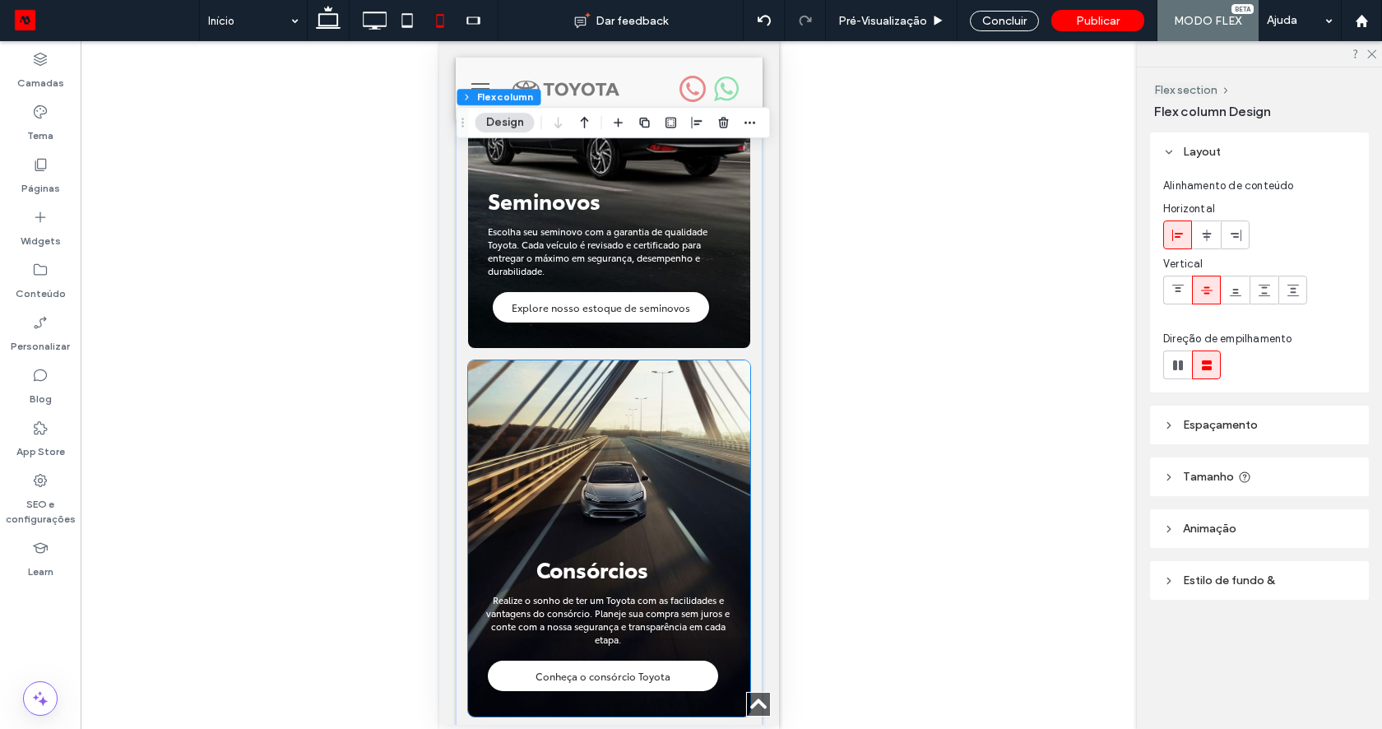
scroll to position [3058, 0]
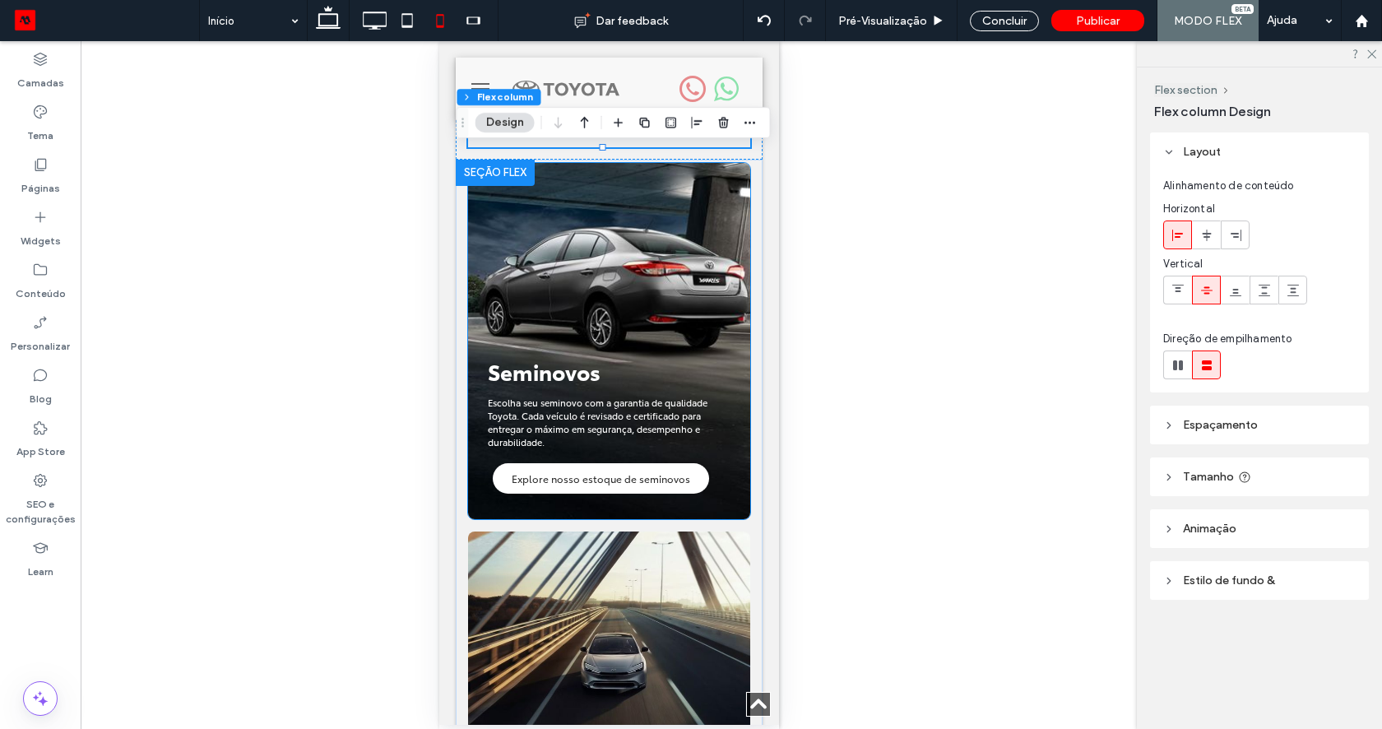
click at [715, 396] on p "Escolha seu seminovo com a garantia de qualidade Toyota. Cada veículo é revisad…" at bounding box center [609, 422] width 245 height 53
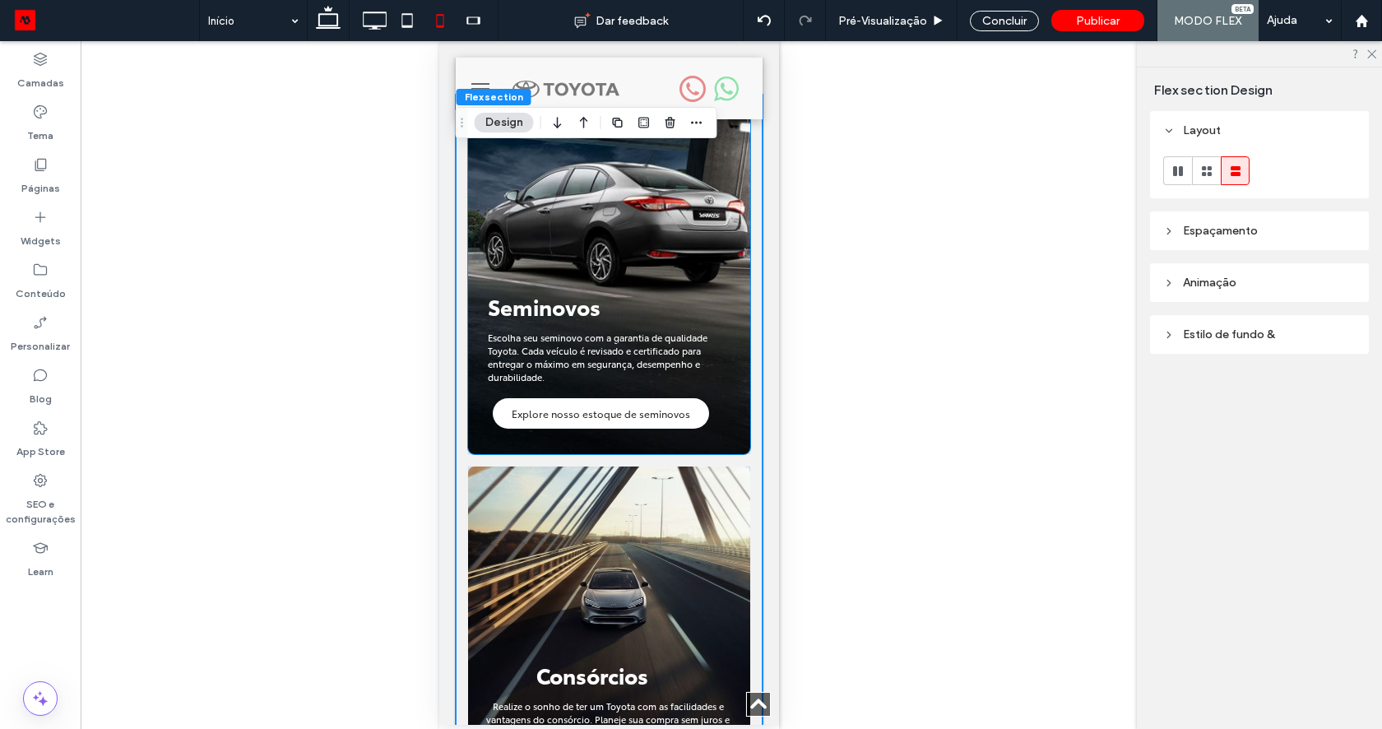
scroll to position [3126, 0]
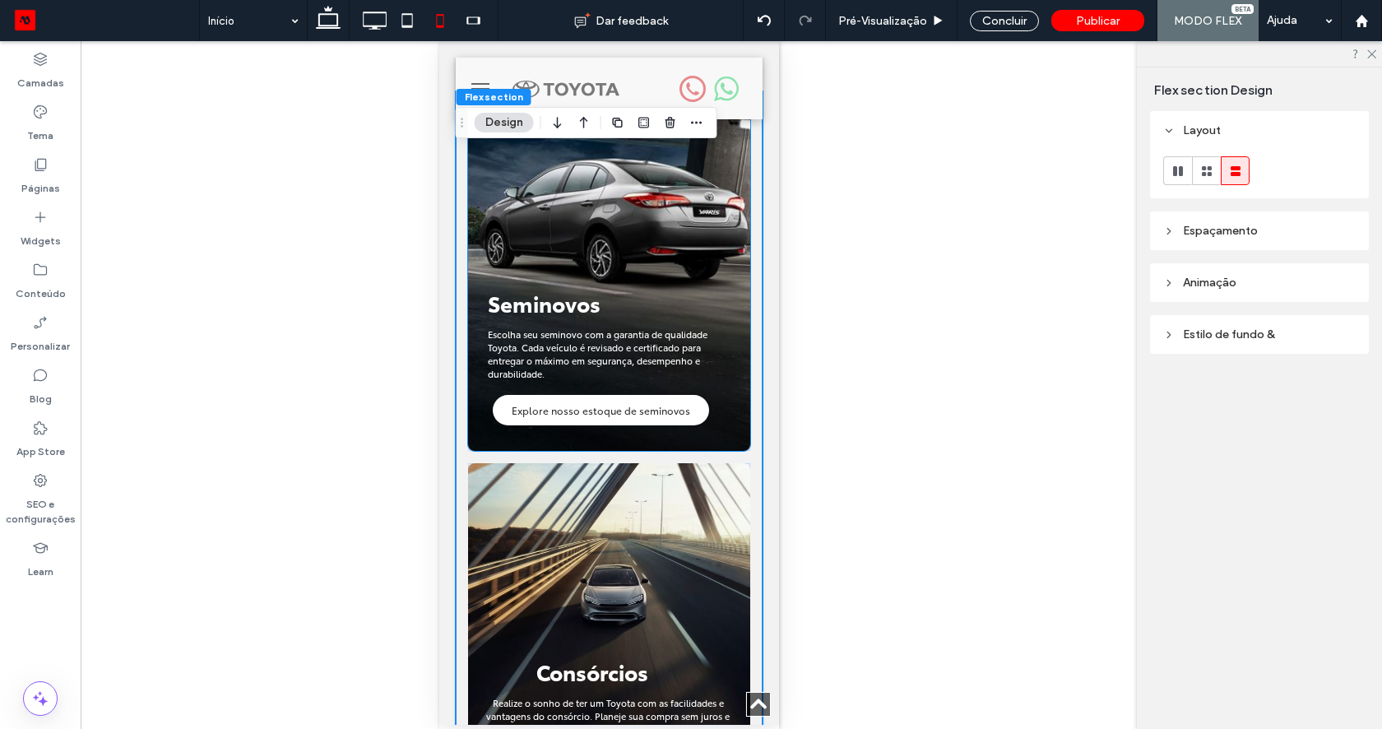
click at [724, 352] on img at bounding box center [608, 273] width 282 height 356
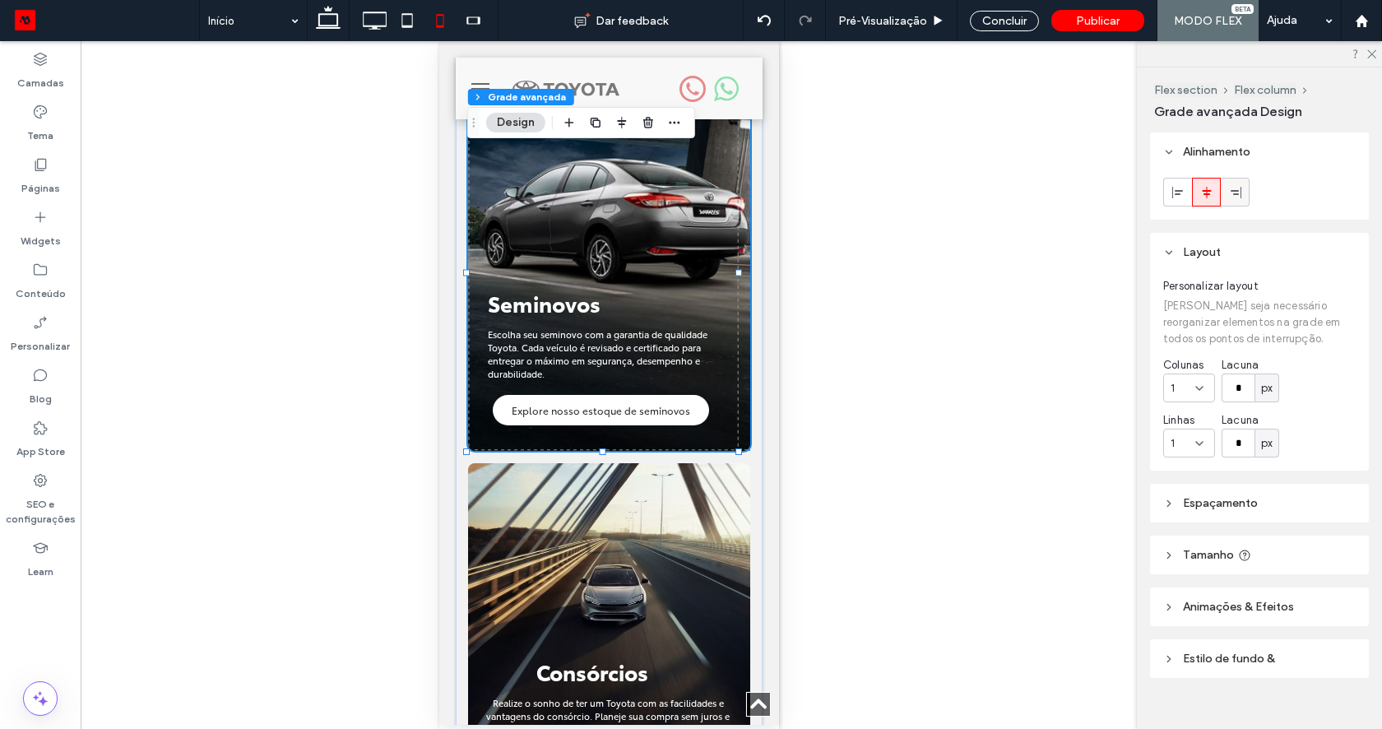
click at [1237, 193] on use at bounding box center [1235, 192] width 11 height 12
click at [1207, 193] on use at bounding box center [1206, 192] width 9 height 12
click at [638, 327] on span "Escolha seu seminovo com a garantia de qualidade Toyota. Cada veículo é revisad…" at bounding box center [597, 353] width 220 height 53
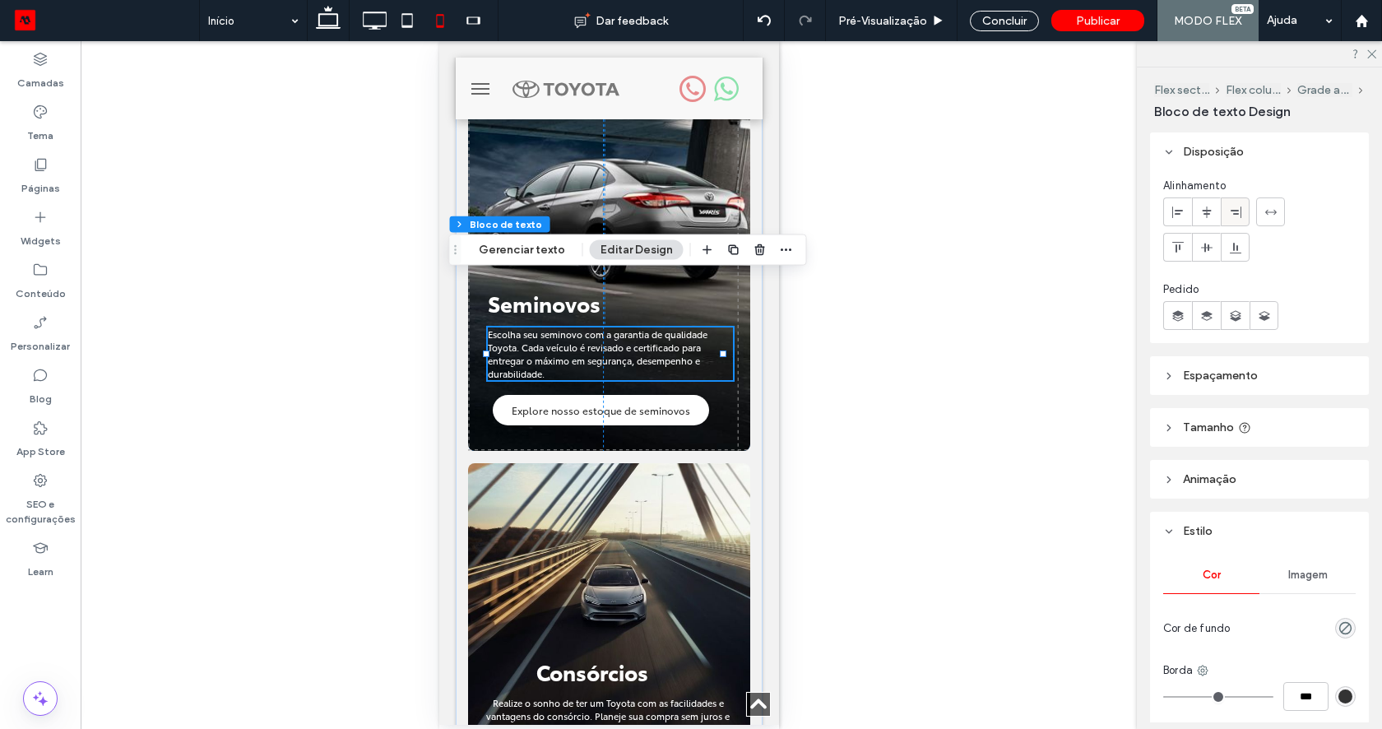
click at [1233, 215] on icon at bounding box center [1235, 212] width 13 height 13
click at [1203, 215] on icon at bounding box center [1206, 212] width 13 height 13
click at [1224, 214] on div at bounding box center [1234, 211] width 27 height 27
click at [620, 395] on link "Explore nosso estoque de seminovos" at bounding box center [600, 410] width 216 height 30
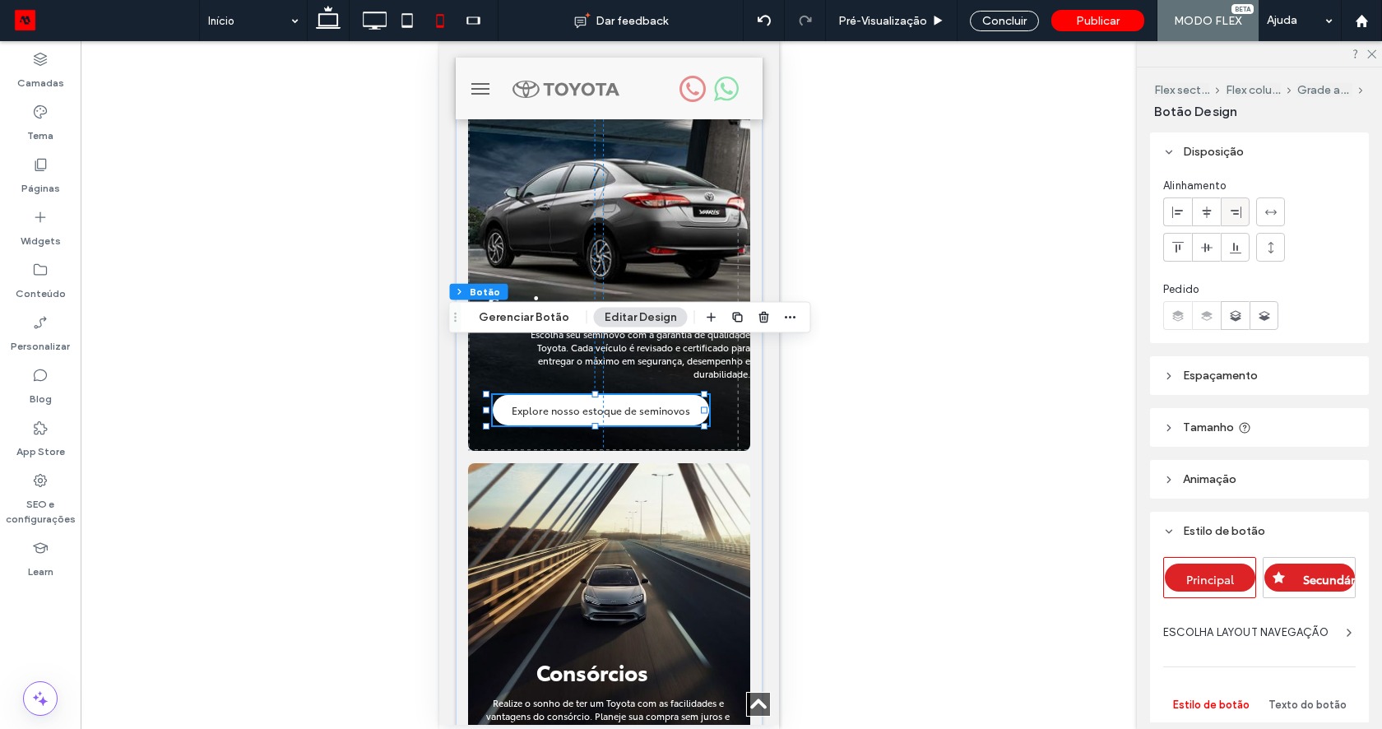
click at [1236, 218] on icon at bounding box center [1235, 212] width 13 height 13
click at [663, 288] on p "Seminovos" at bounding box center [591, 303] width 209 height 30
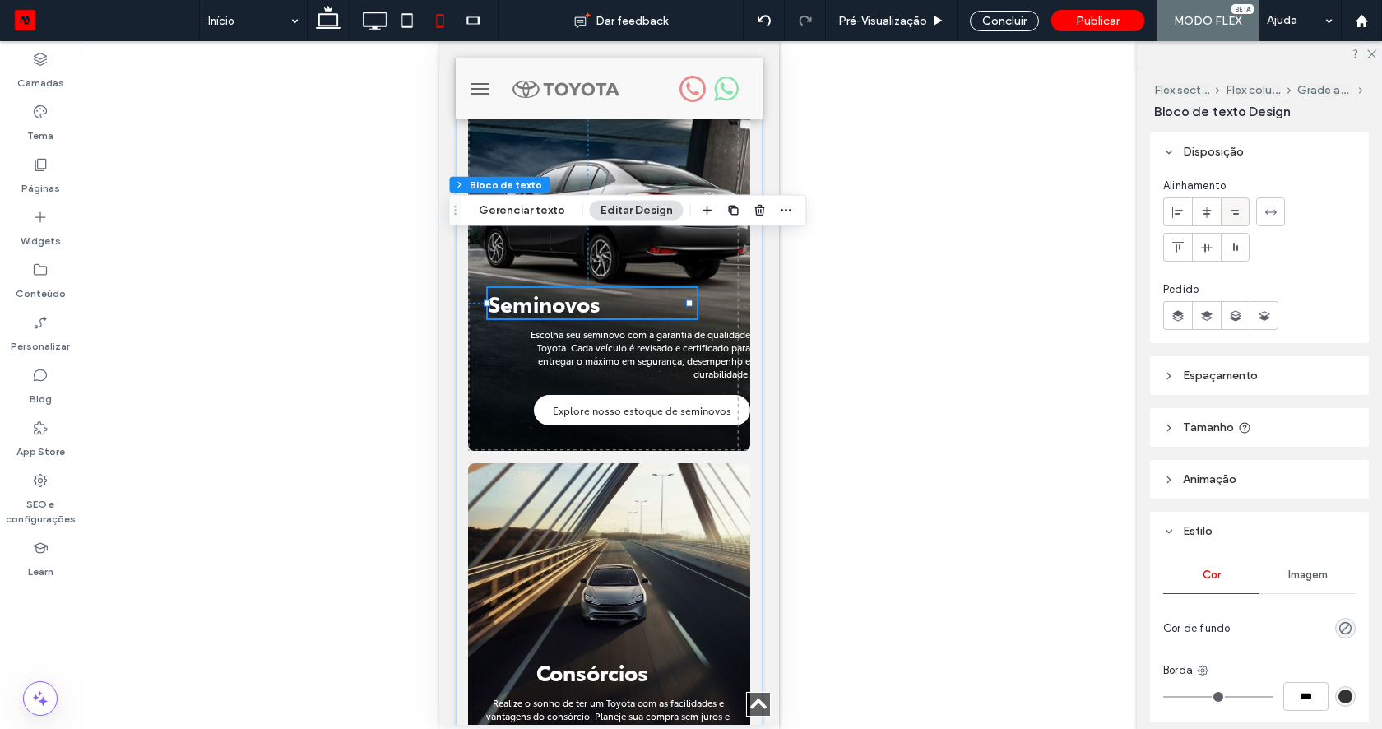
click at [1239, 209] on icon at bounding box center [1235, 212] width 13 height 13
click at [371, 24] on icon at bounding box center [374, 20] width 33 height 33
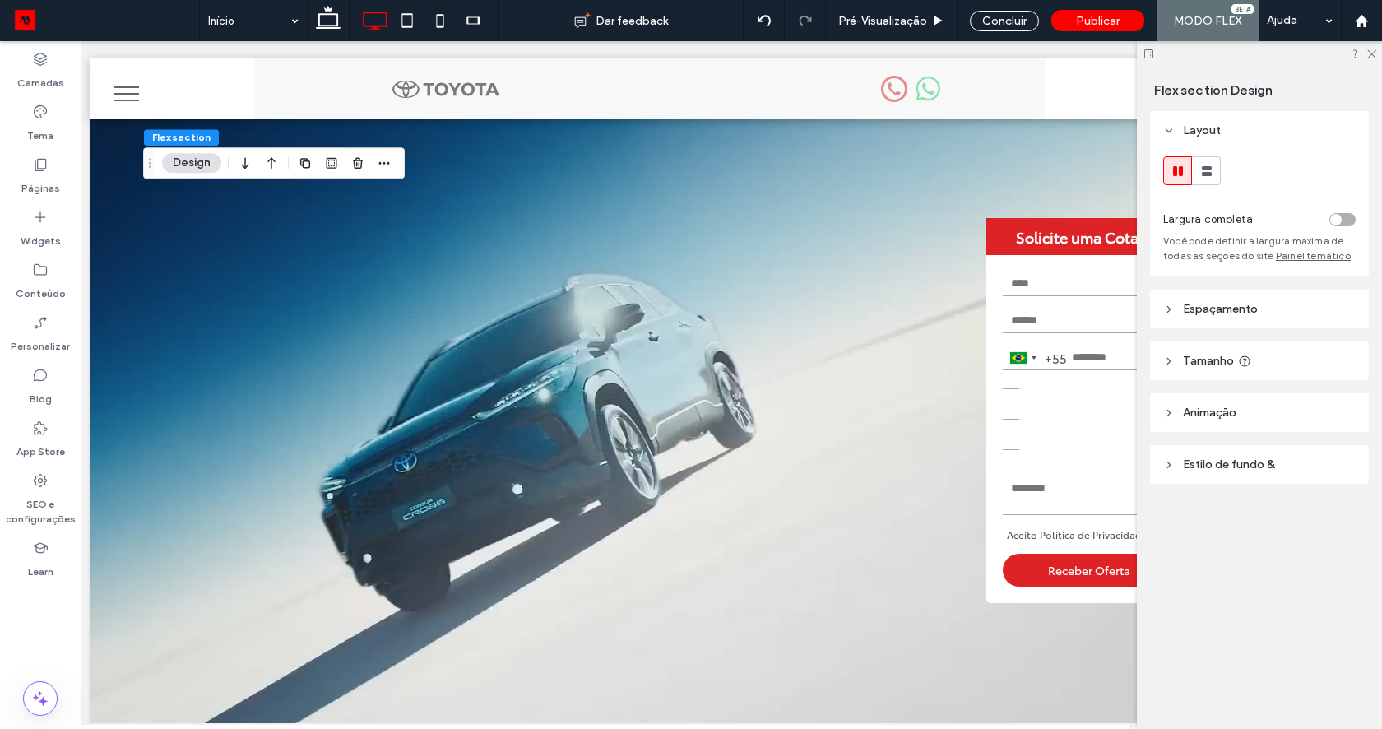
scroll to position [0, 16]
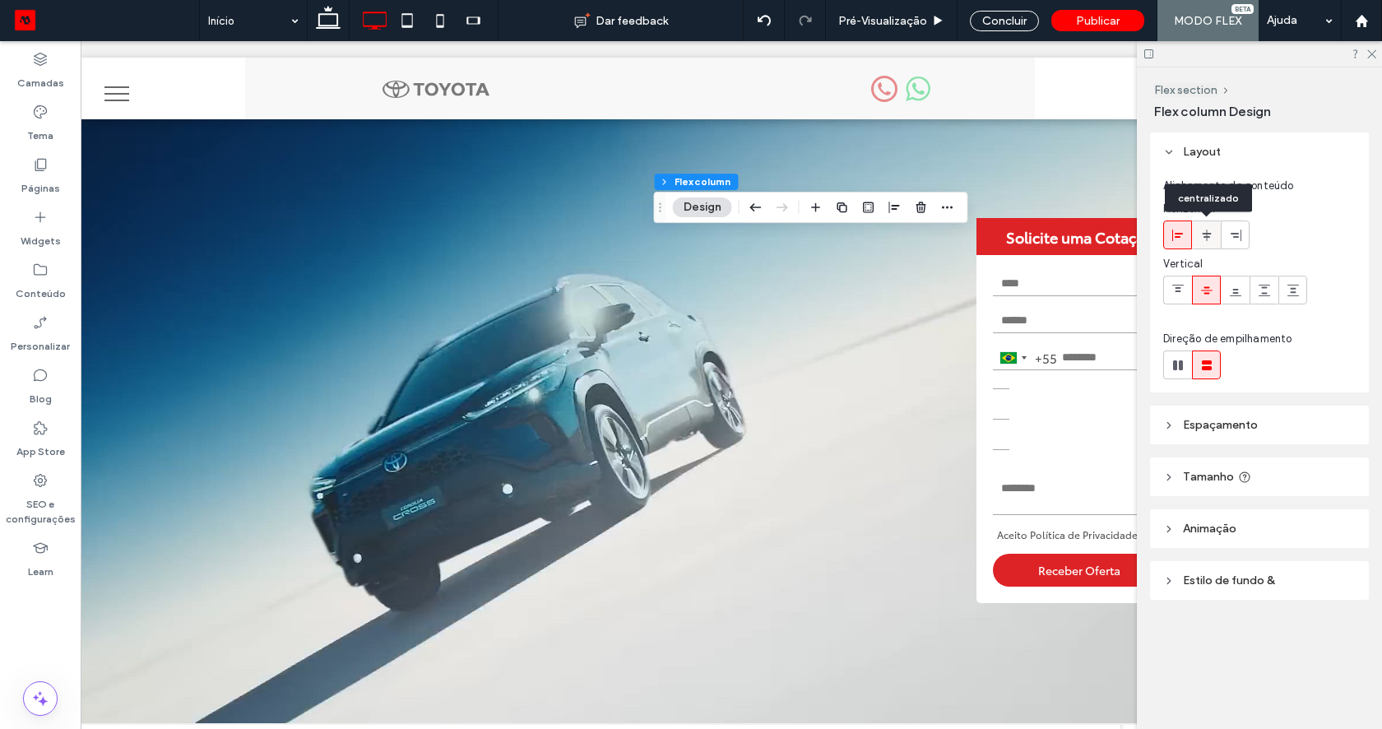
click at [1206, 243] on span at bounding box center [1206, 234] width 13 height 27
click at [1175, 237] on use at bounding box center [1177, 235] width 11 height 12
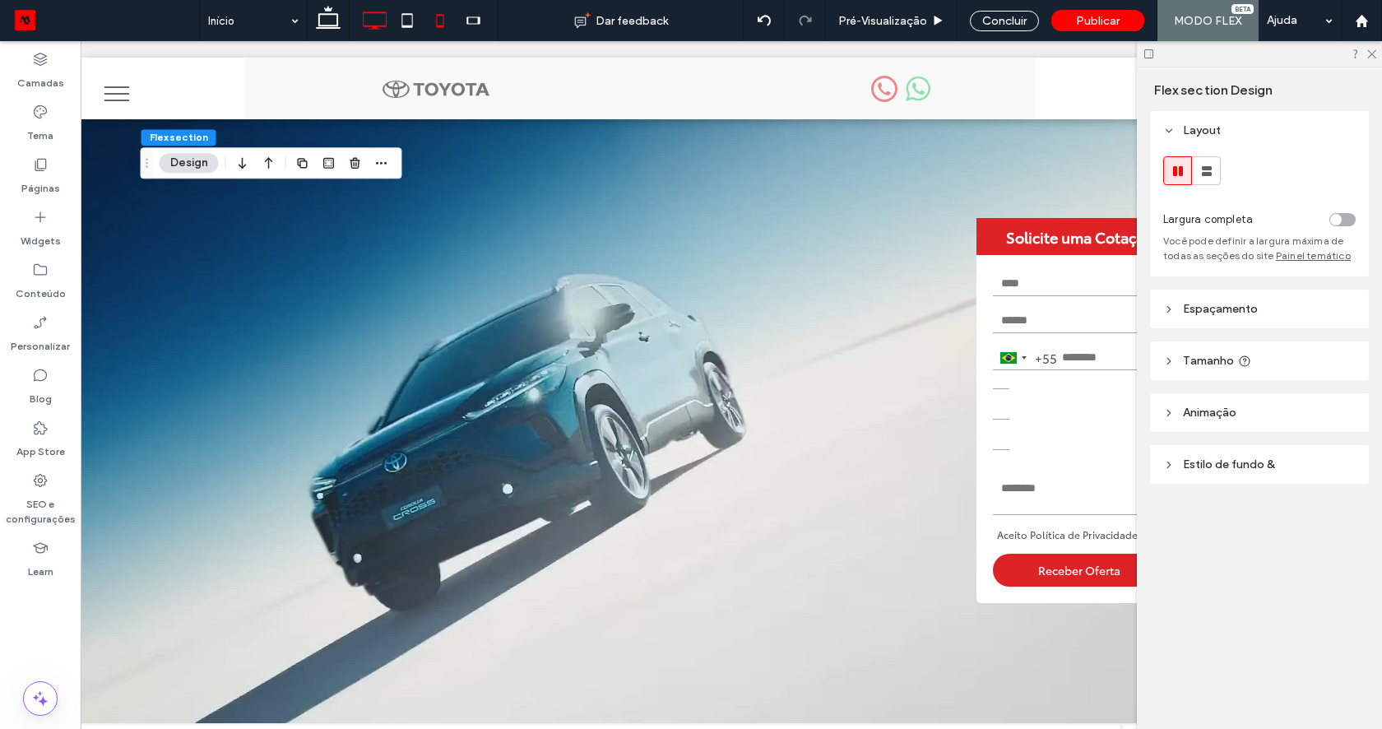
click at [442, 26] on use at bounding box center [440, 20] width 7 height 13
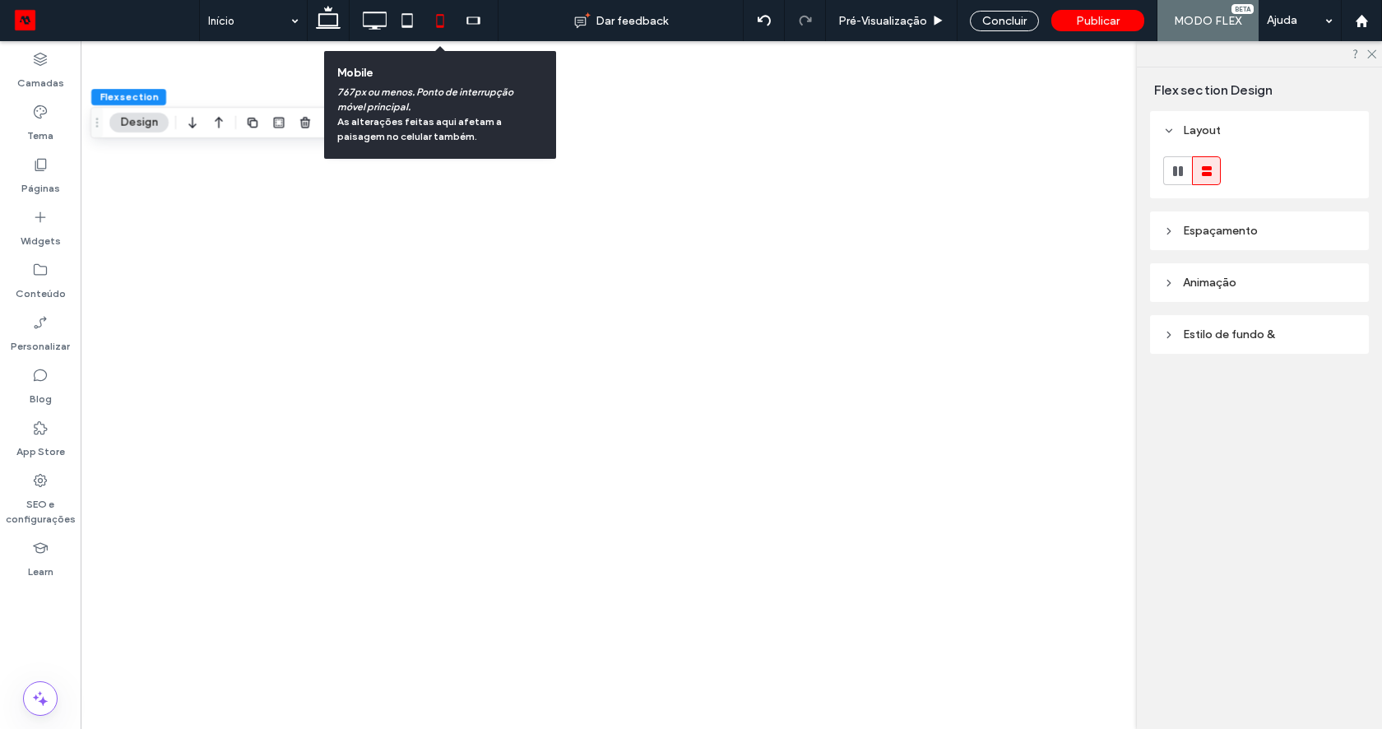
scroll to position [0, 0]
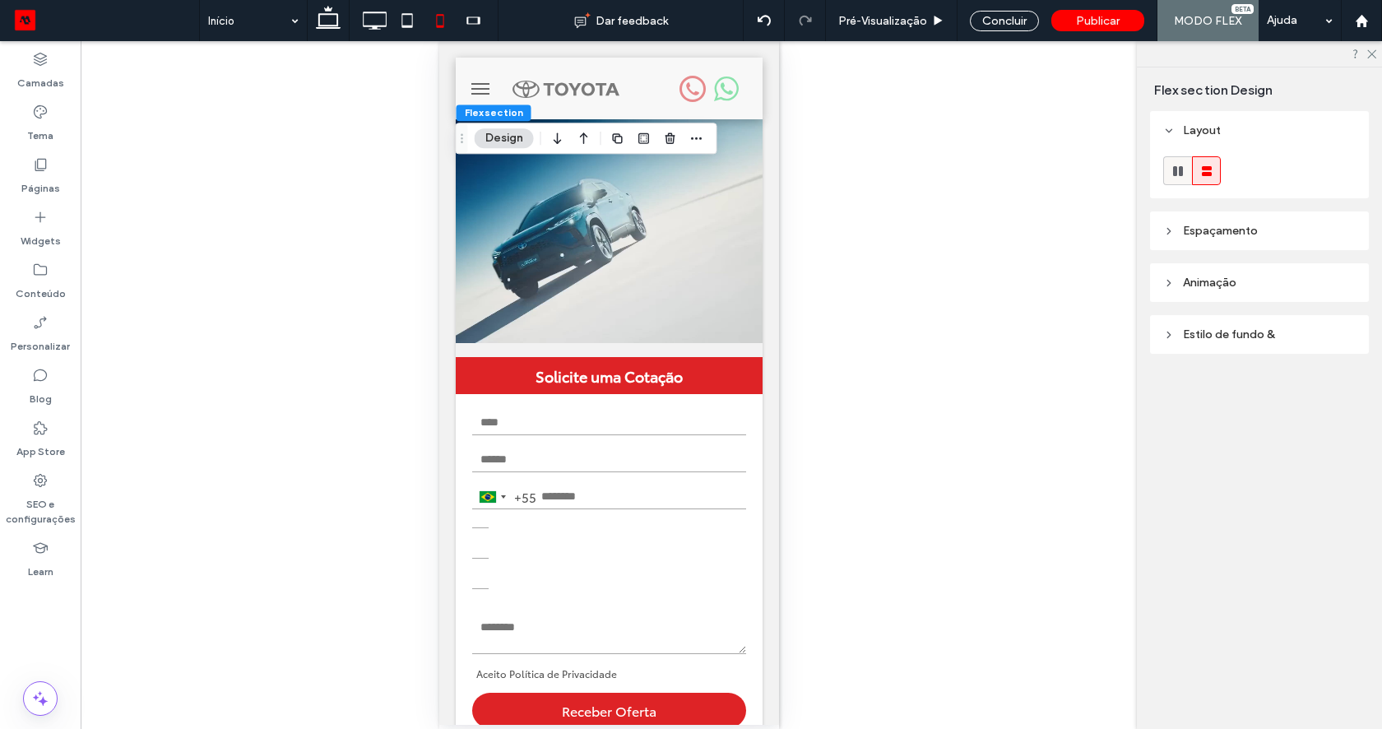
click at [1178, 170] on icon at bounding box center [1178, 171] width 16 height 16
type input "***"
click at [1201, 175] on icon at bounding box center [1206, 171] width 16 height 16
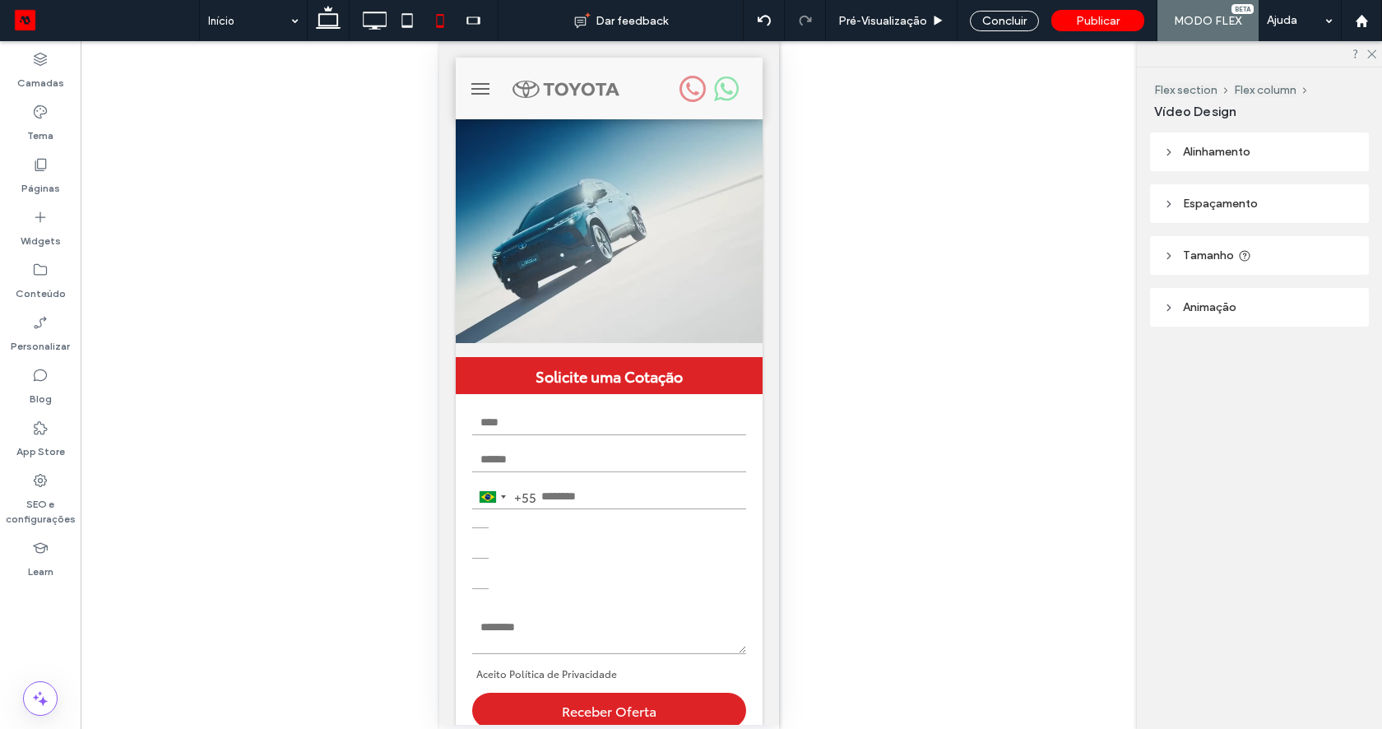
type input "***"
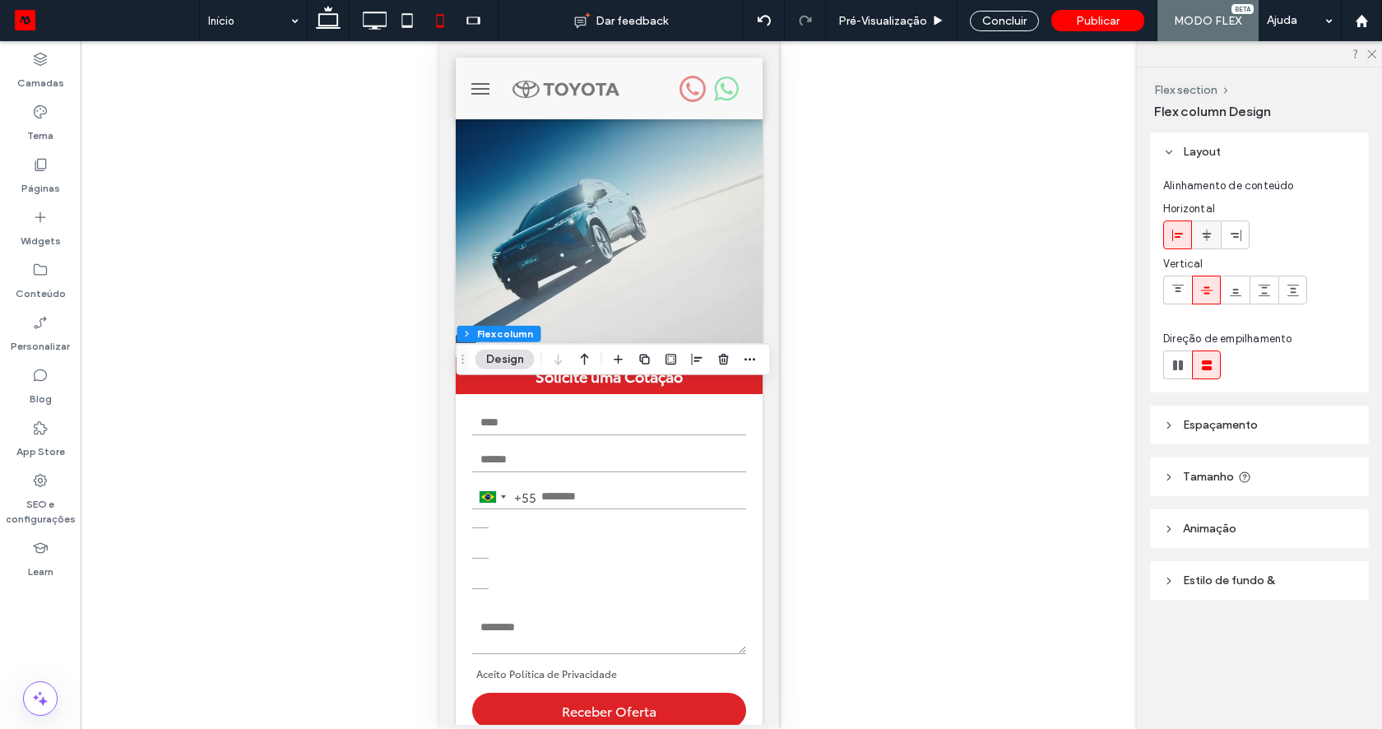
click at [1200, 234] on icon at bounding box center [1206, 235] width 13 height 13
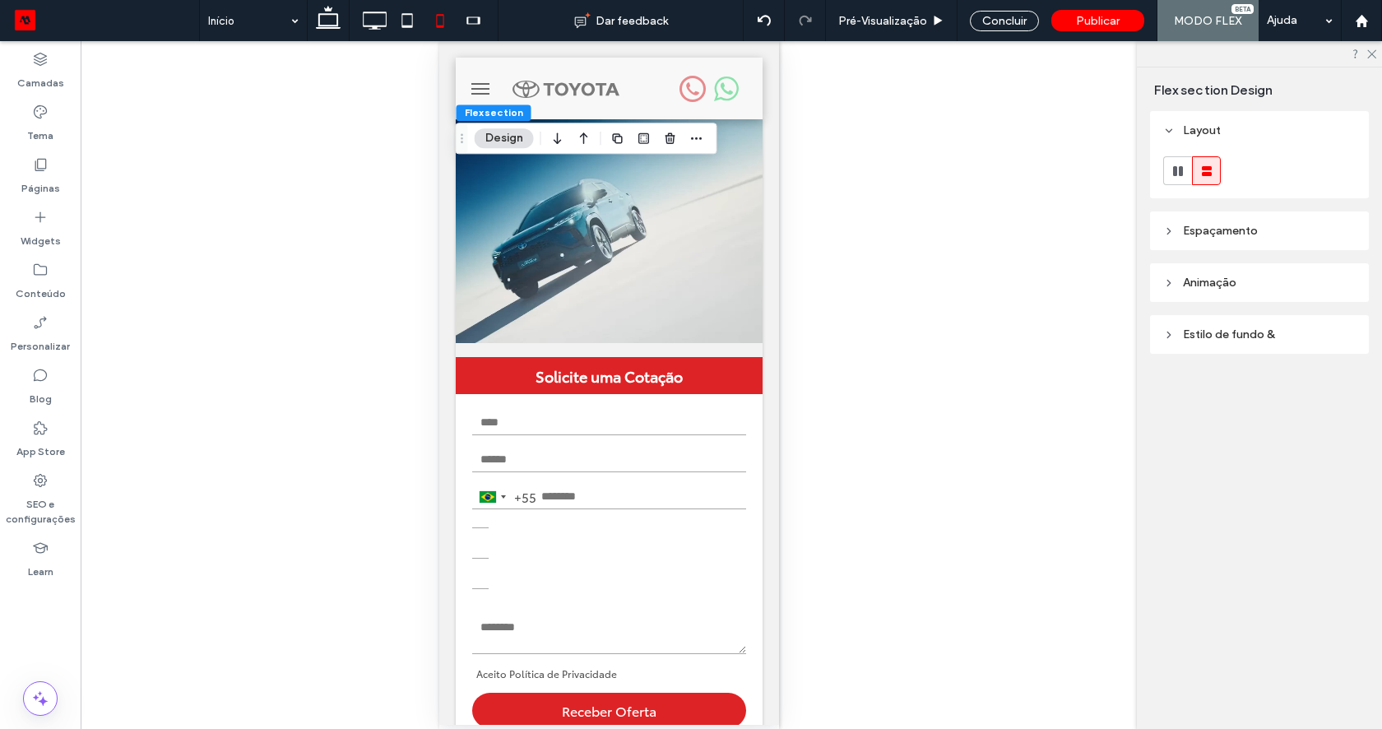
click at [1197, 231] on span "Espaçamento" at bounding box center [1220, 231] width 75 height 14
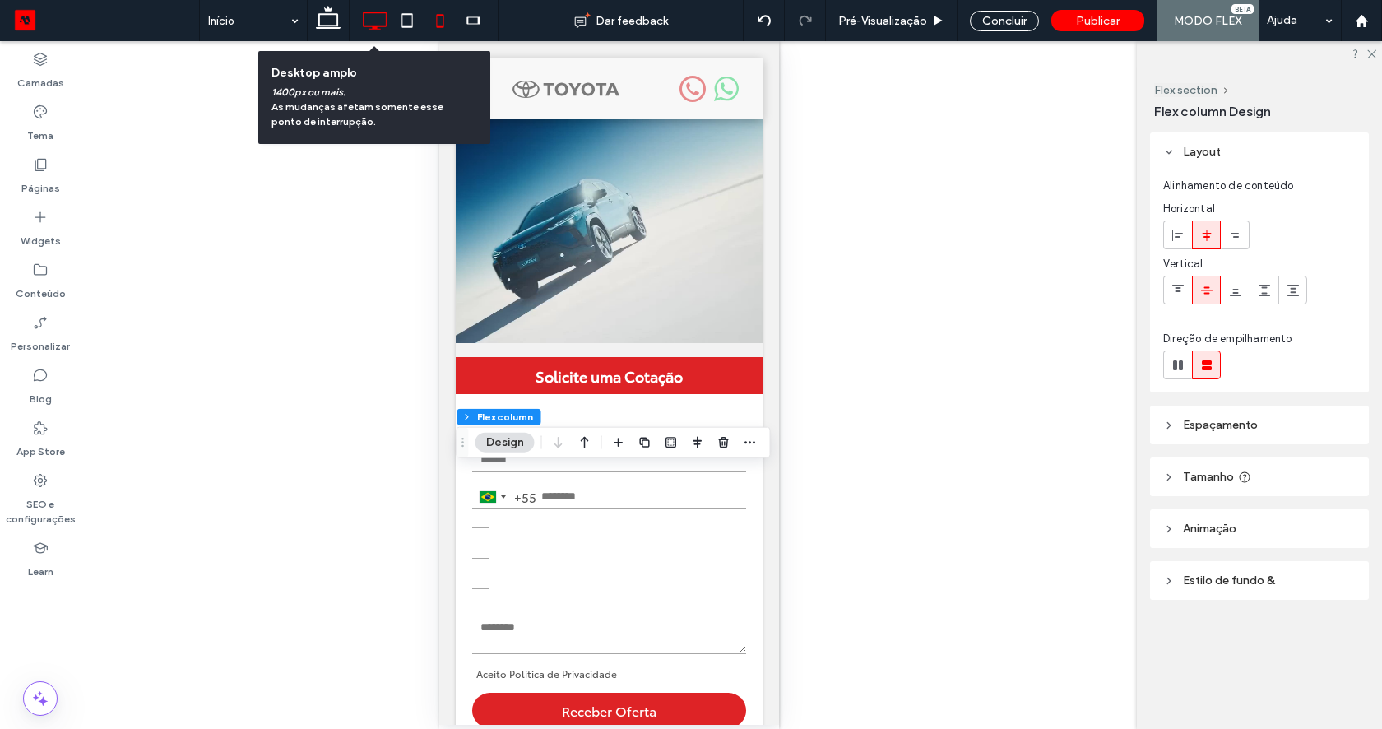
click at [373, 18] on icon at bounding box center [374, 20] width 33 height 33
type input "**"
type input "***"
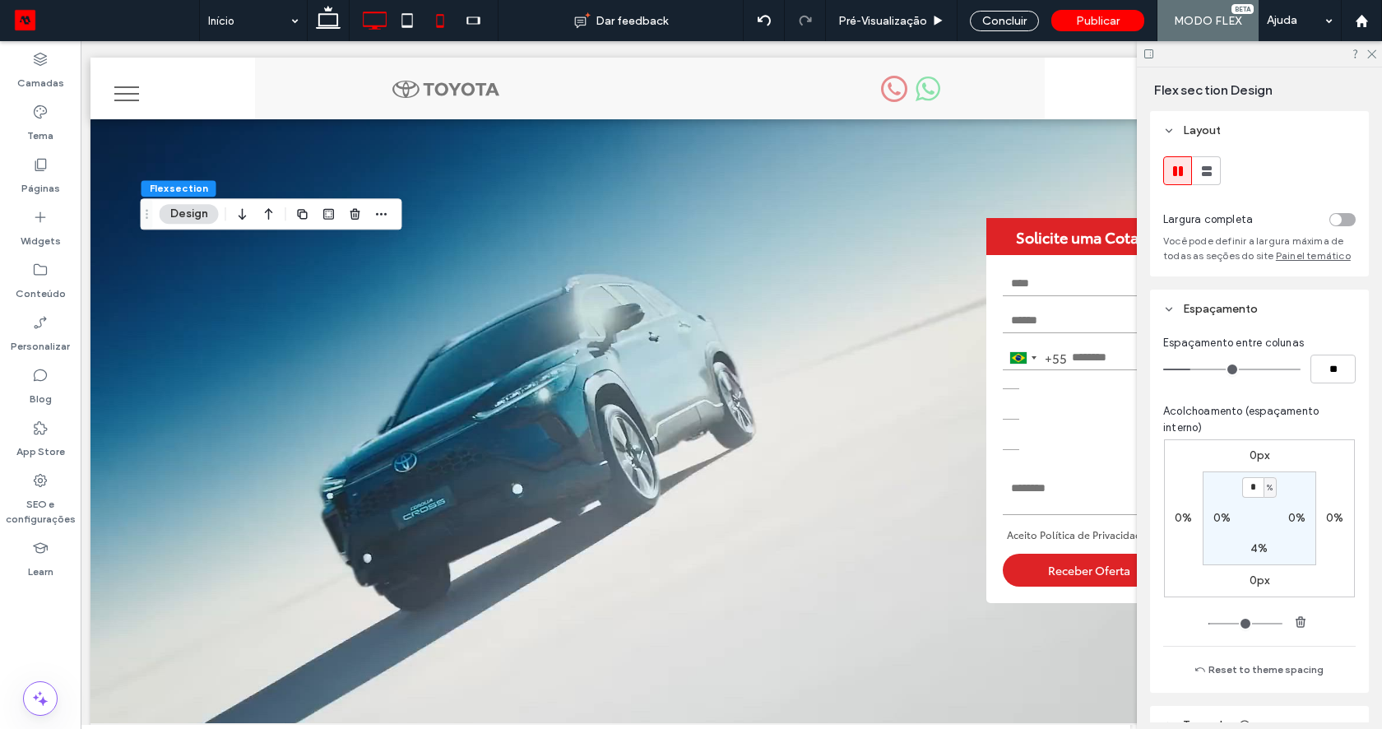
scroll to position [0, 16]
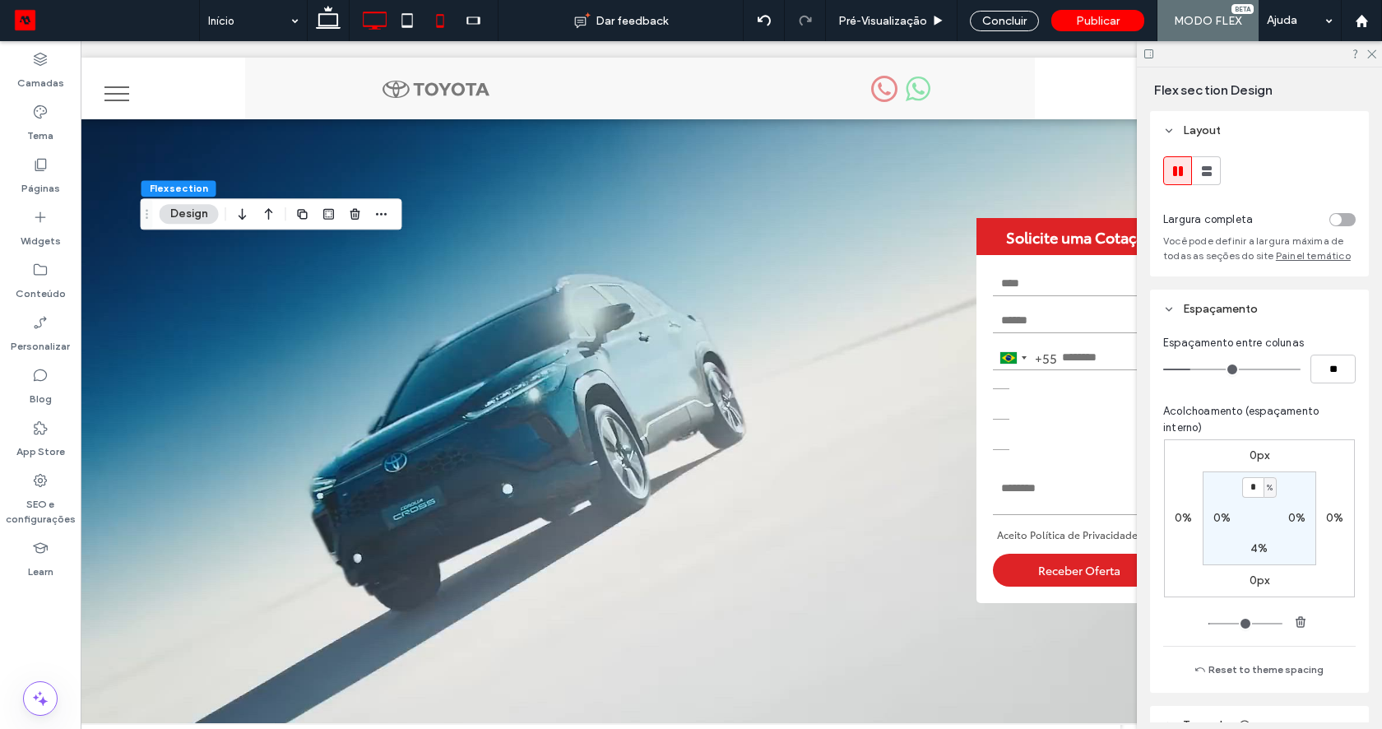
click at [439, 30] on icon at bounding box center [440, 20] width 33 height 33
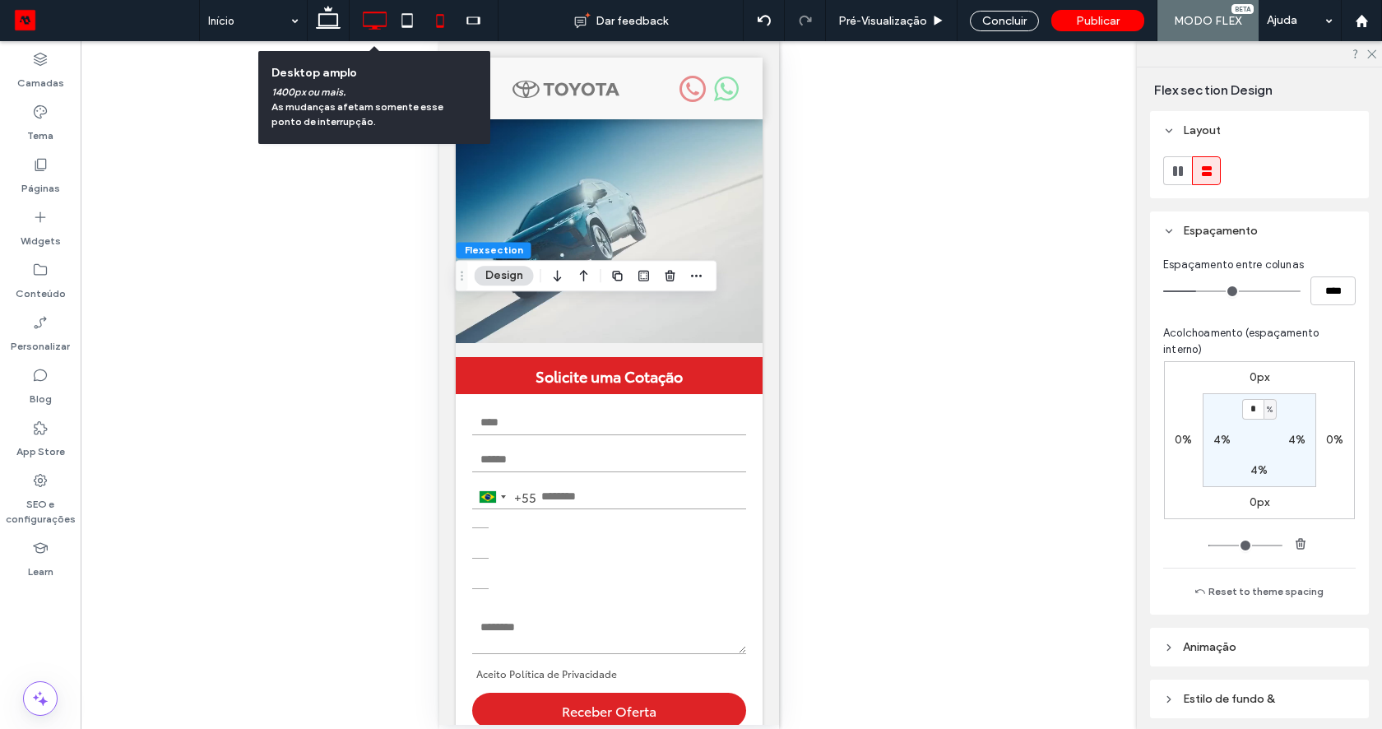
click at [375, 23] on icon at bounding box center [374, 20] width 33 height 33
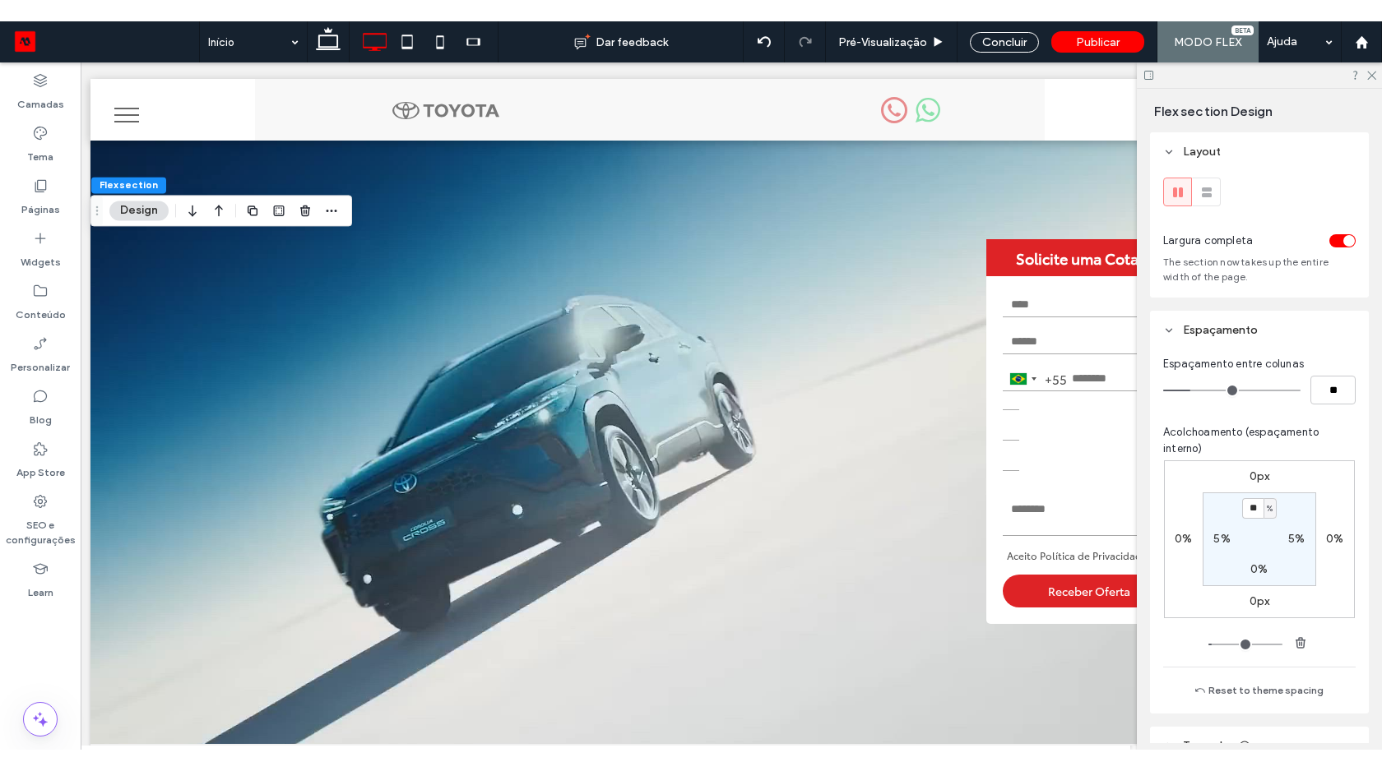
scroll to position [0, 16]
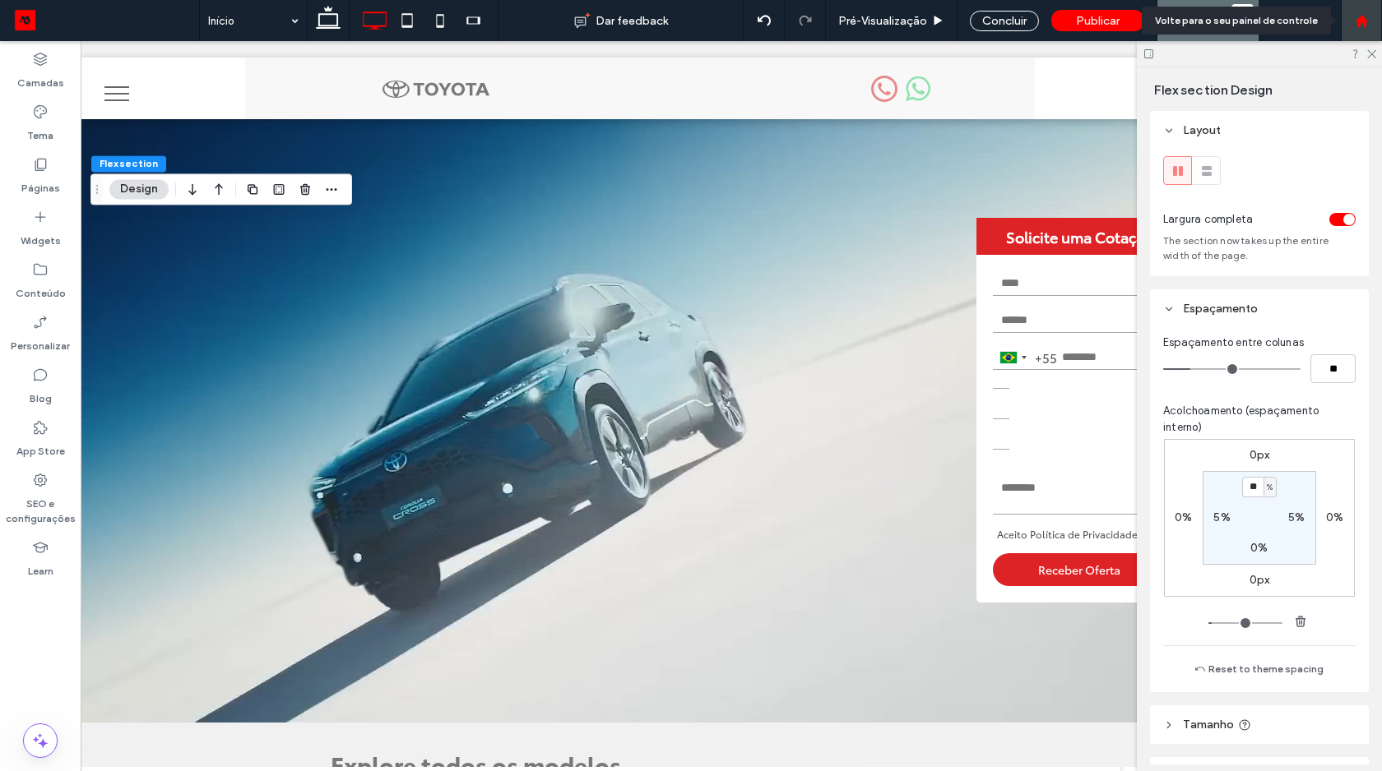
click at [1362, 24] on icon at bounding box center [1362, 21] width 14 height 14
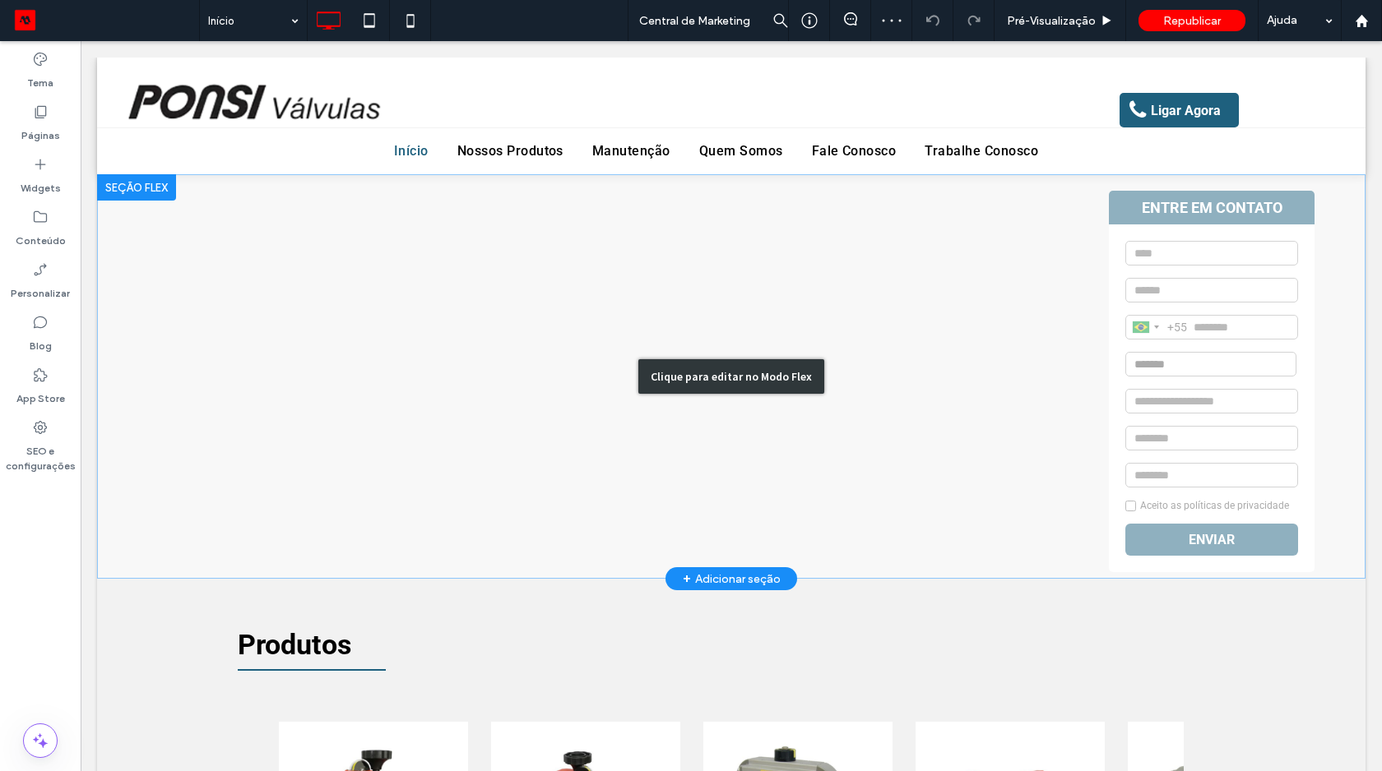
scroll to position [194, 0]
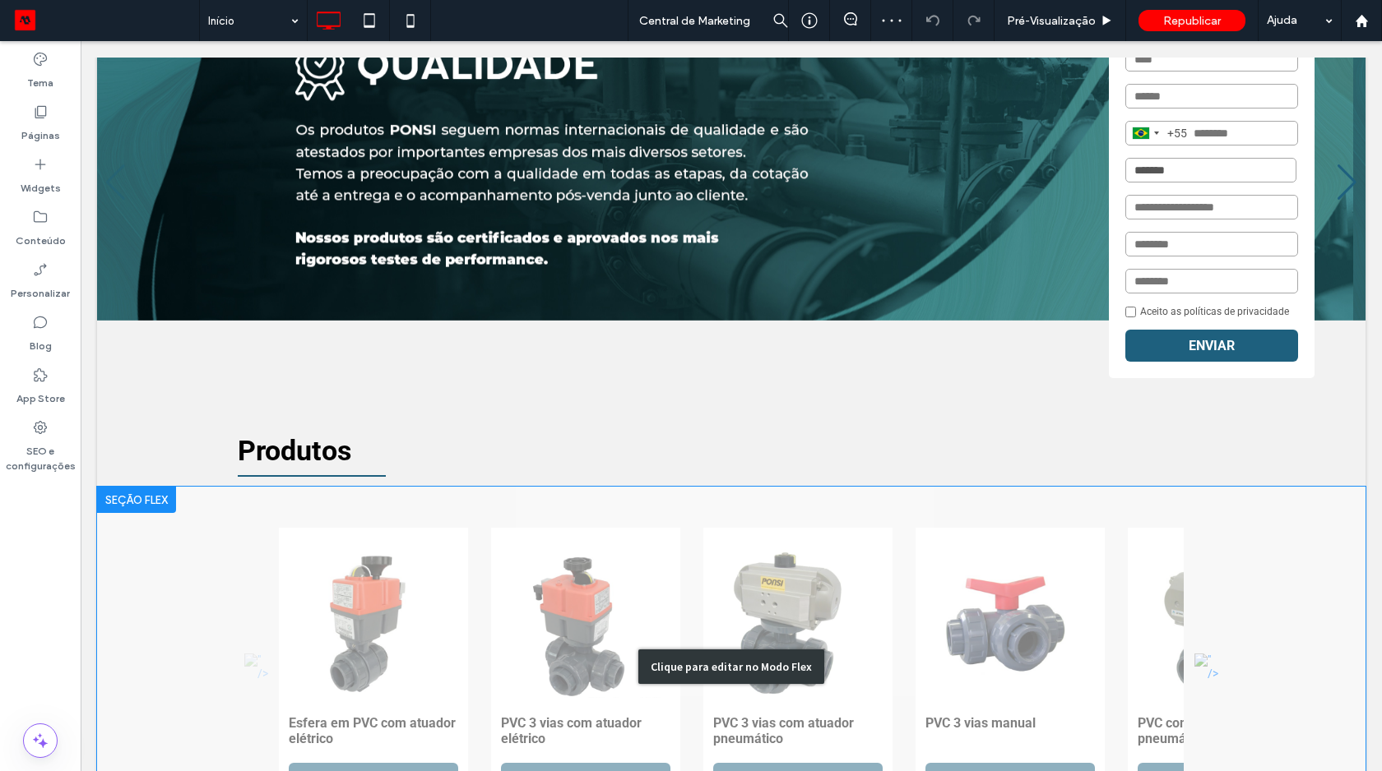
click at [448, 567] on div "Clique para editar no Modo Flex" at bounding box center [731, 666] width 1268 height 359
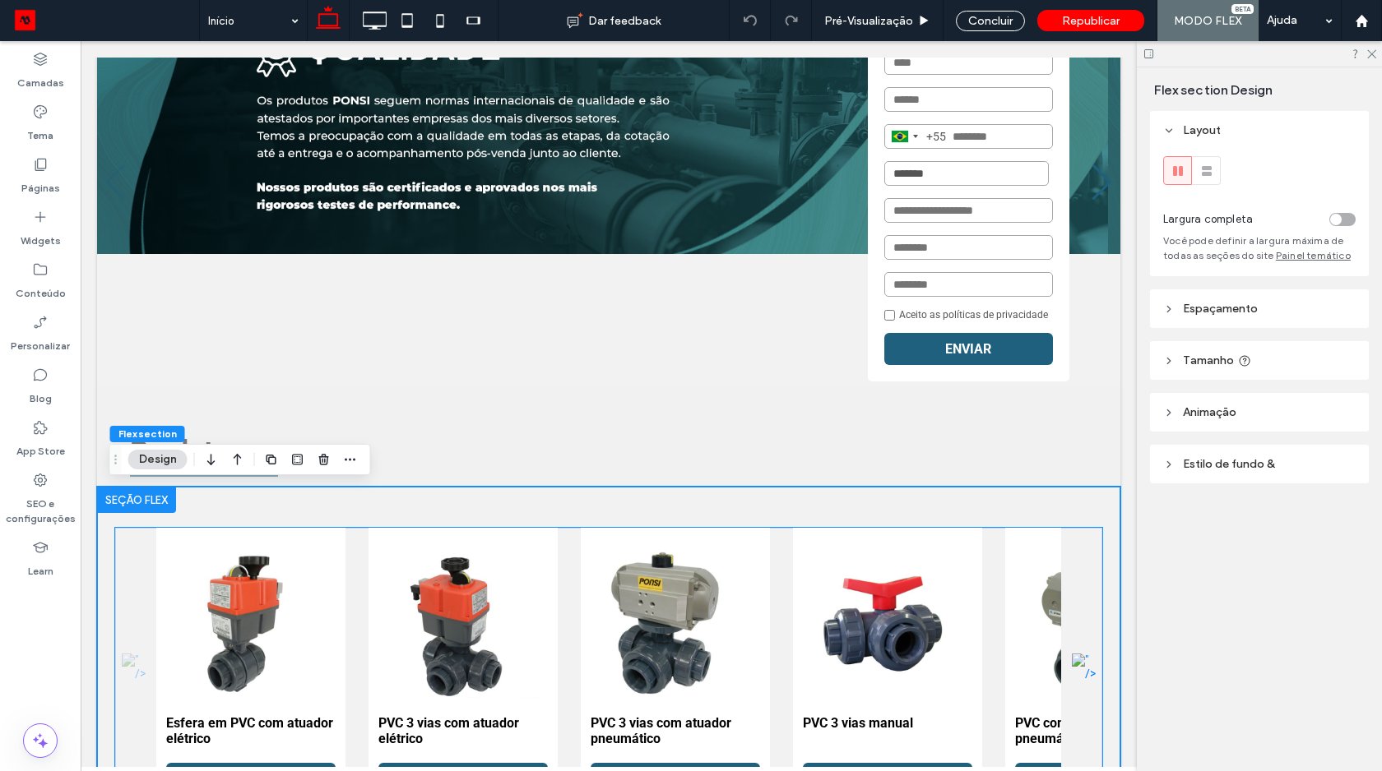
click at [448, 567] on img "2 / 24" at bounding box center [462, 622] width 169 height 169
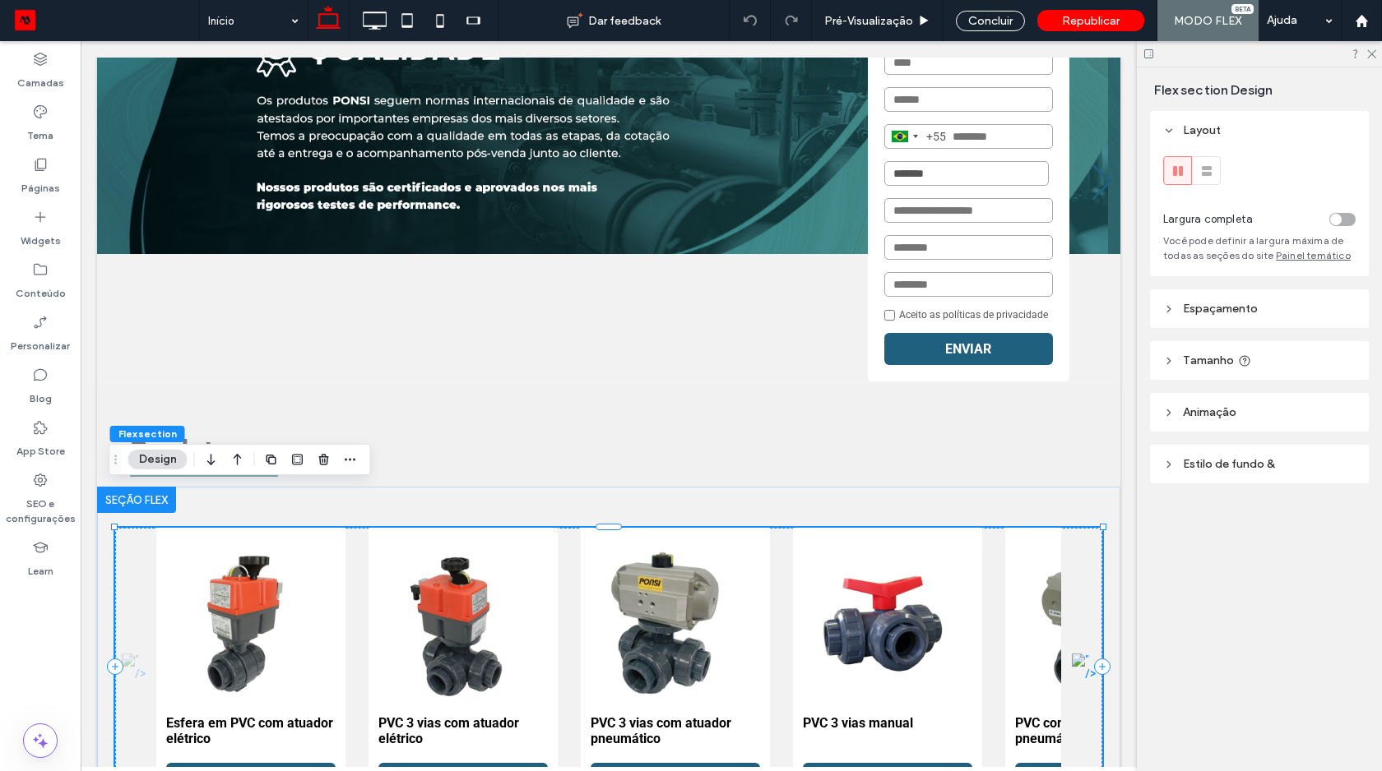
click at [448, 567] on img "2 / 24" at bounding box center [462, 622] width 169 height 169
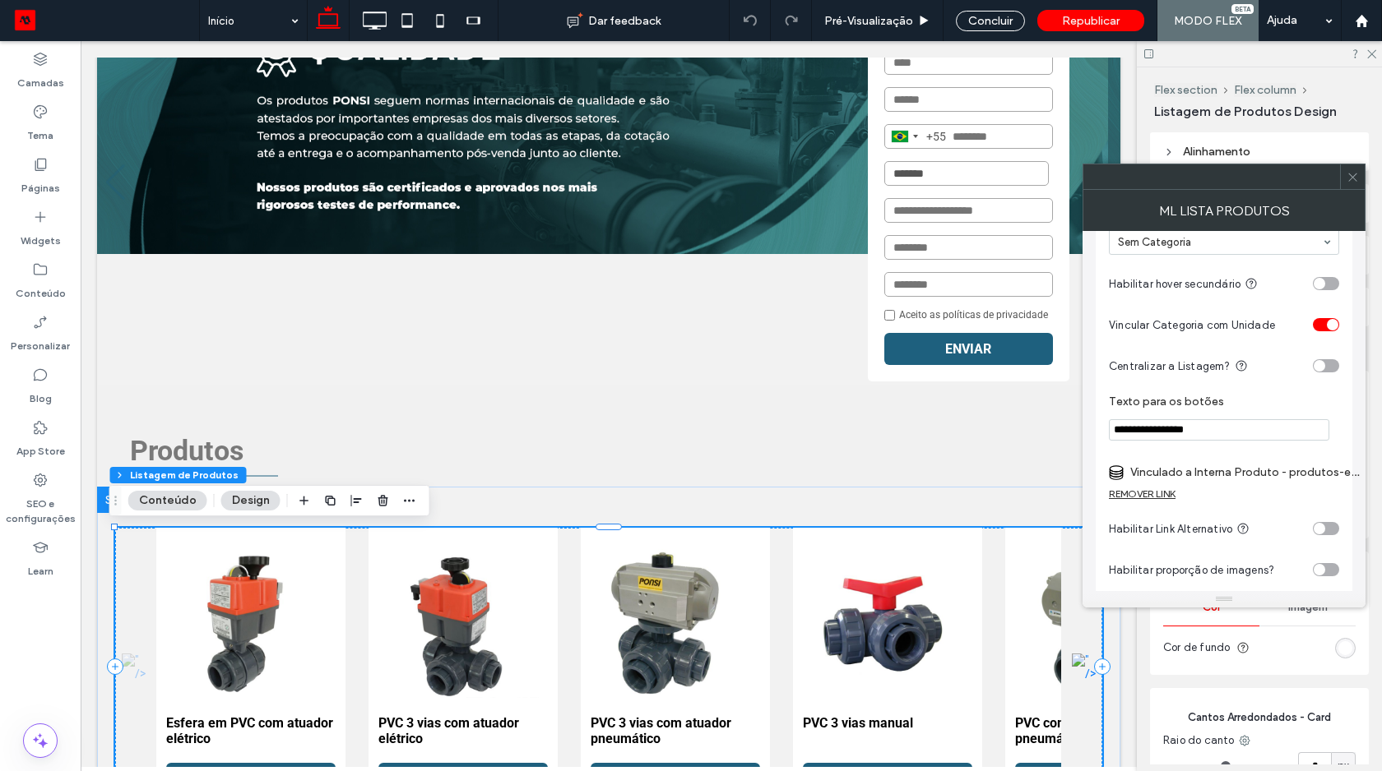
scroll to position [138, 0]
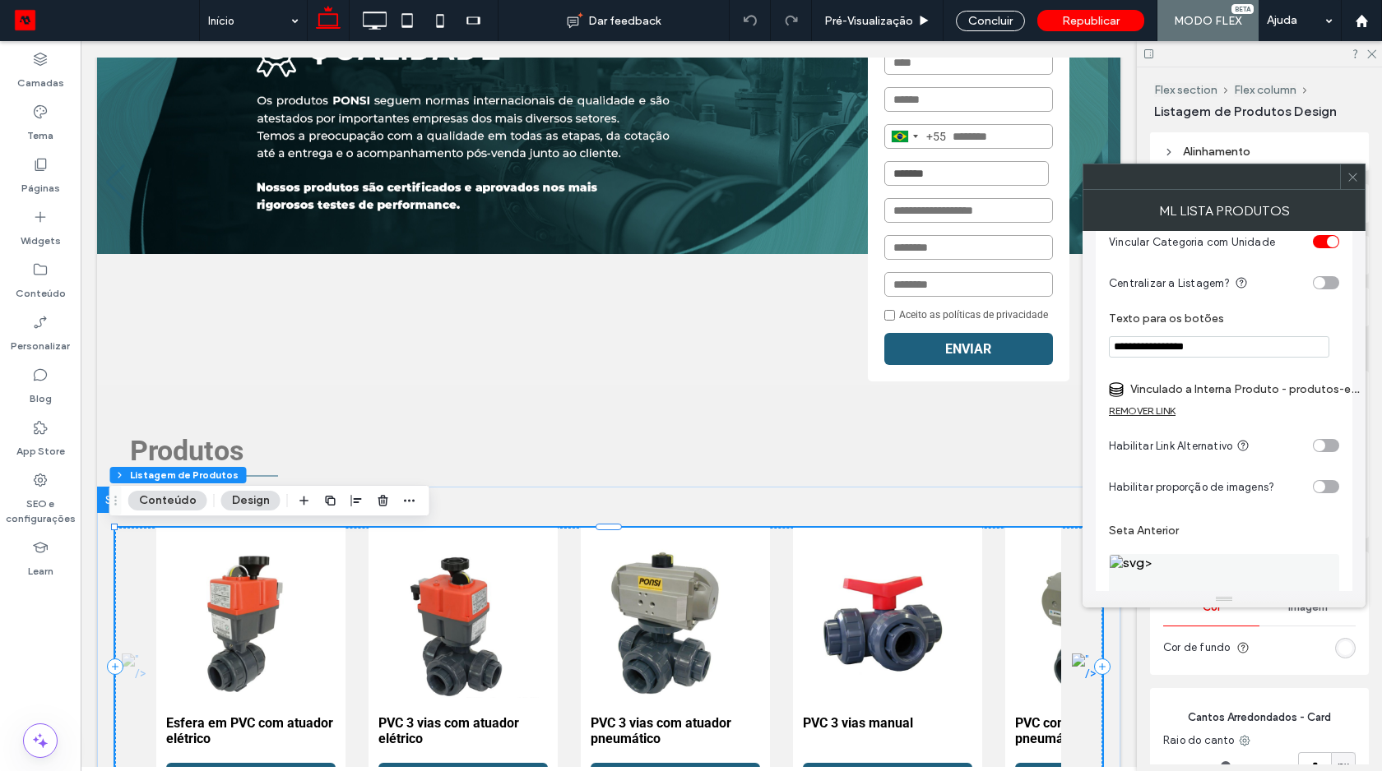
click at [1262, 396] on label "Vinculado a Interna Produto - produtos-esfera-em-pvc-com-atuador-eletrico" at bounding box center [1245, 389] width 230 height 30
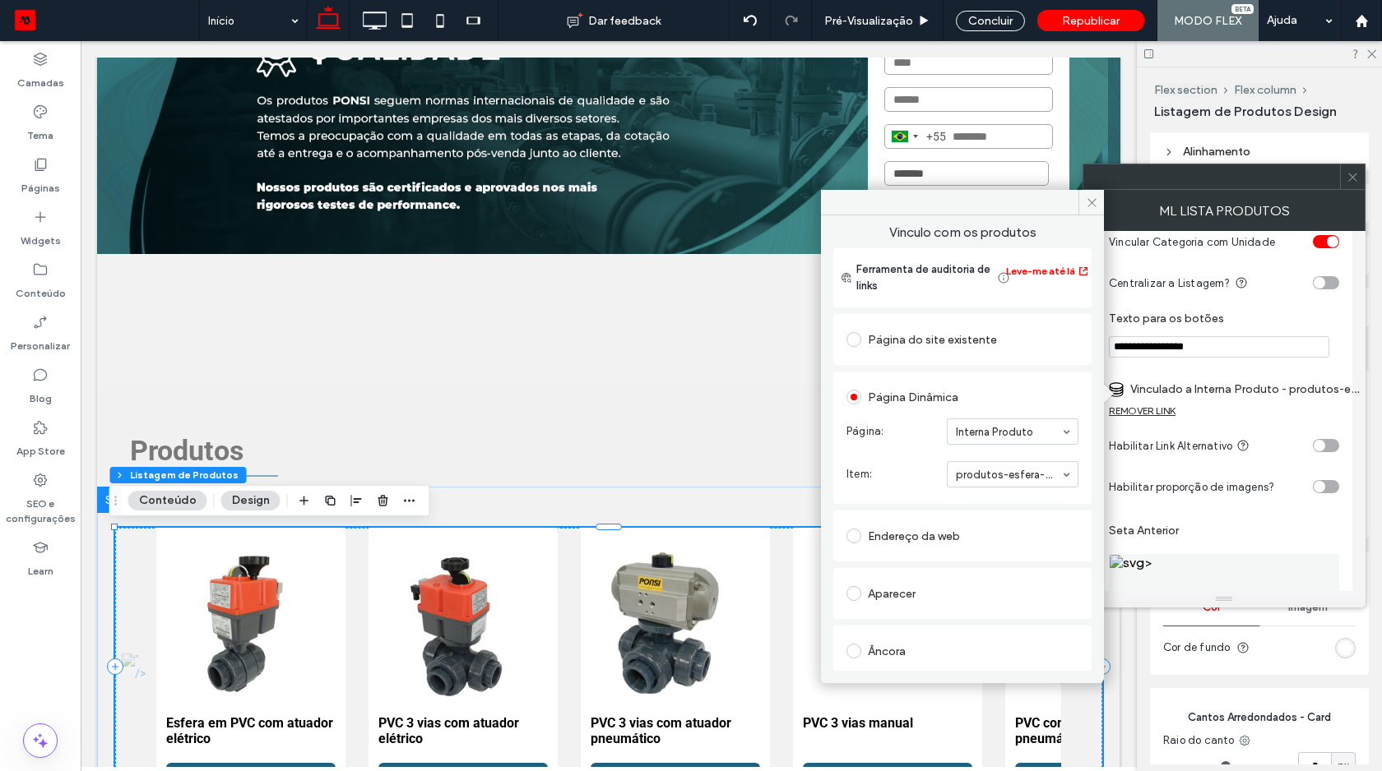
click at [1345, 168] on div at bounding box center [1352, 176] width 25 height 25
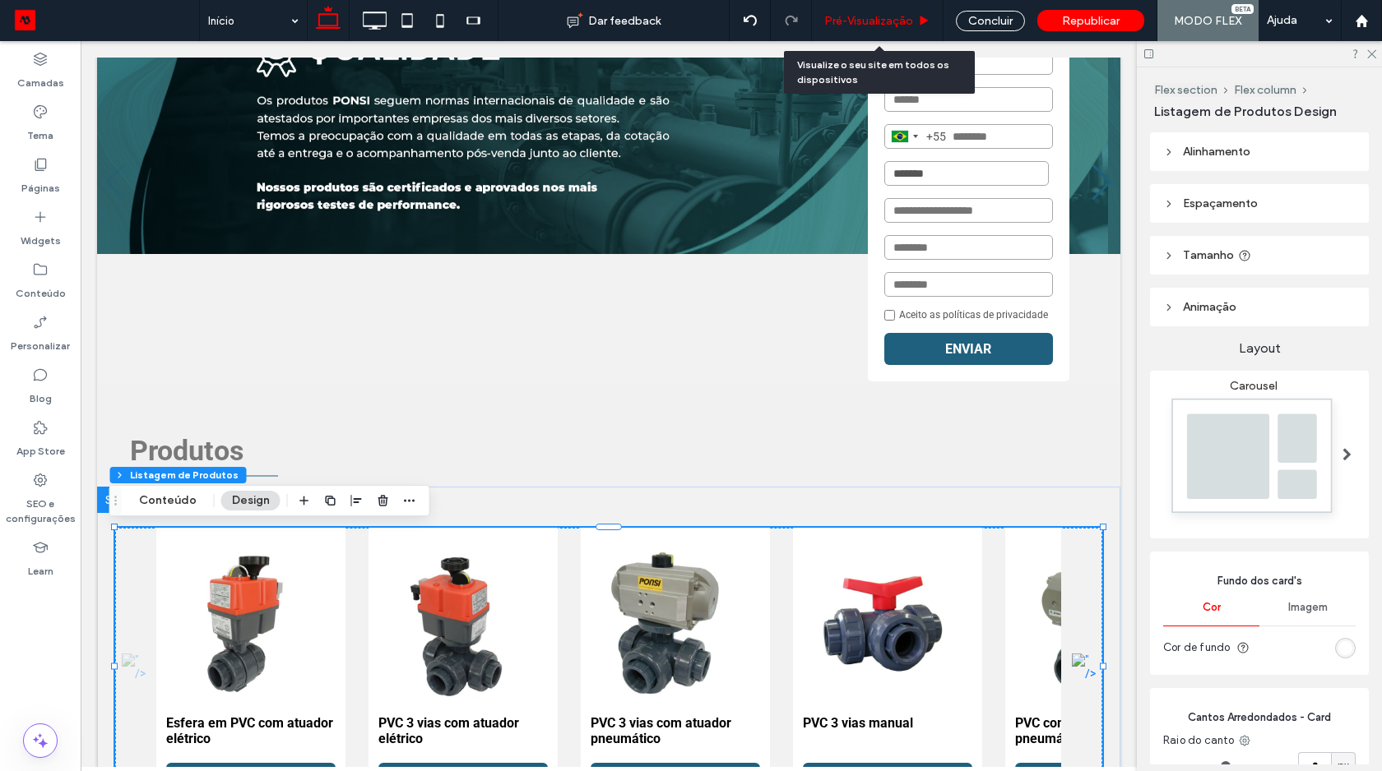
click at [873, 14] on span "Pré-Visualizaçāo" at bounding box center [868, 21] width 89 height 14
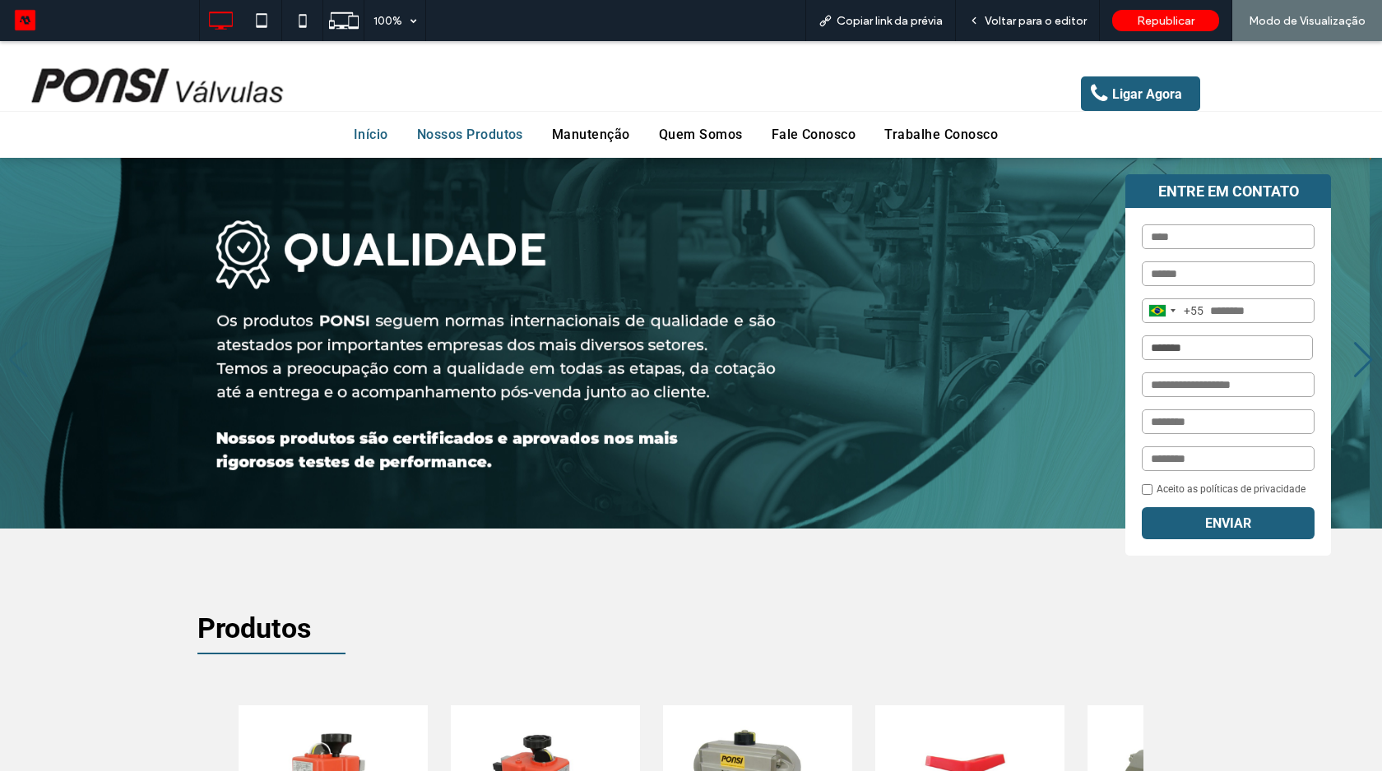
click at [436, 132] on span "Nossos Produtos" at bounding box center [470, 135] width 106 height 26
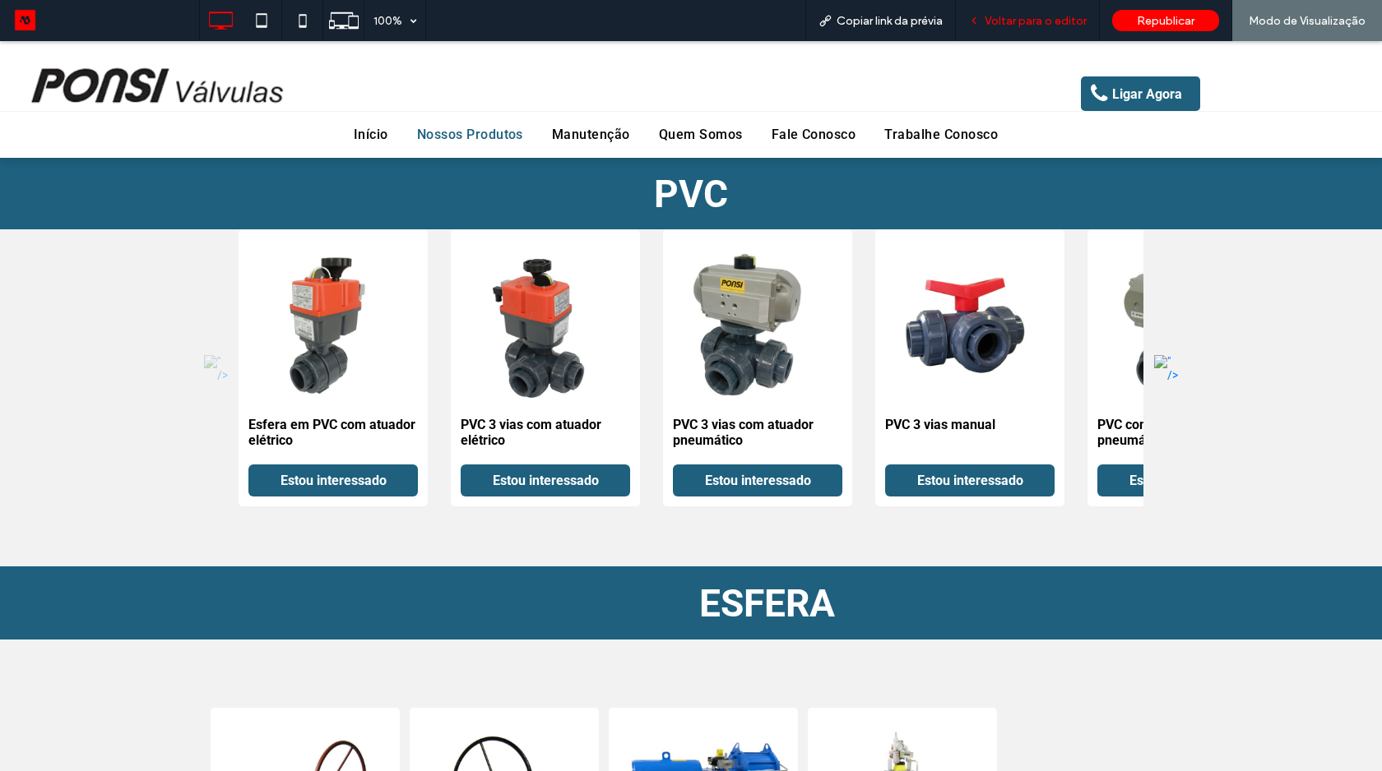
click at [1017, 21] on span "Voltar para o editor" at bounding box center [1035, 21] width 102 height 14
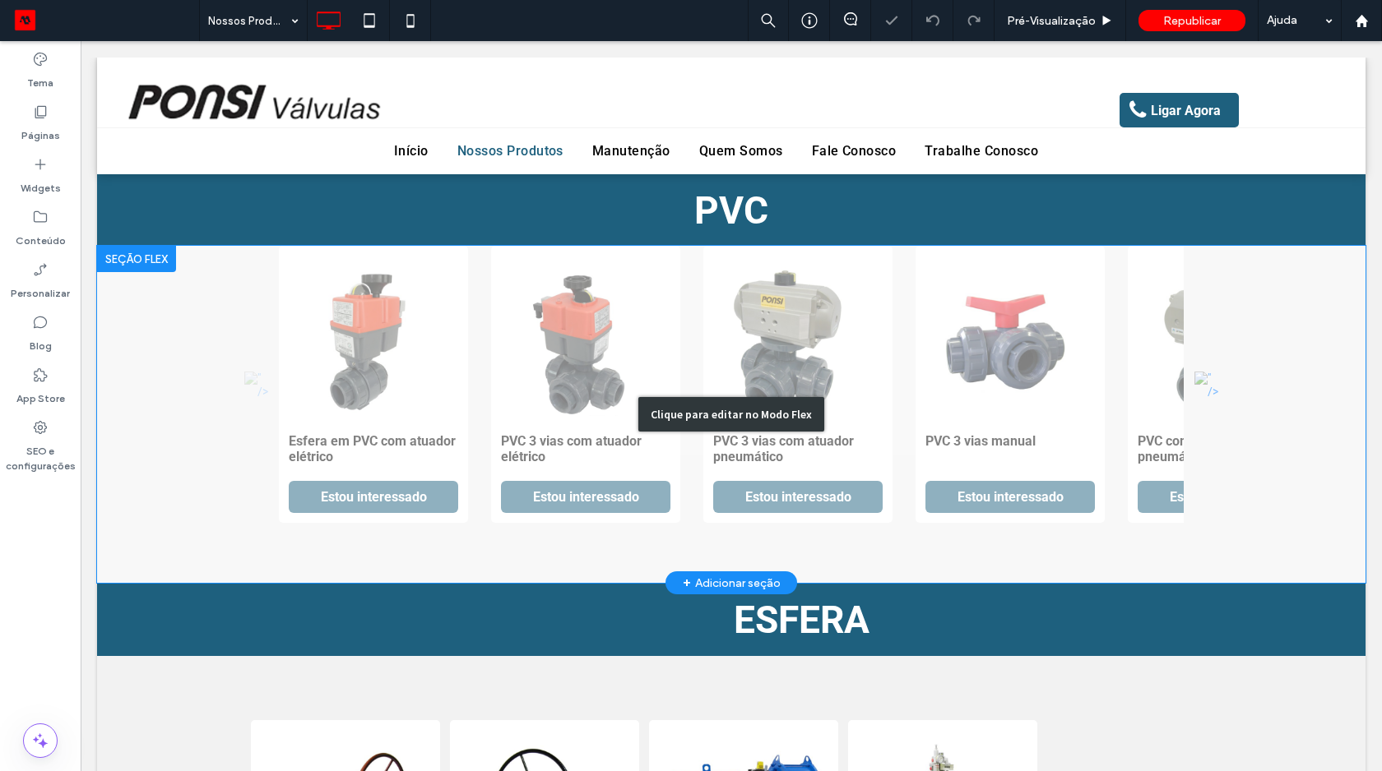
click at [652, 416] on div "Clique para editar no Modo Flex" at bounding box center [731, 414] width 186 height 35
click at [652, 416] on div "Esfera em PVC com atuador elétrico Estou interessado PVC 3 vias com atuador elé…" at bounding box center [711, 384] width 864 height 277
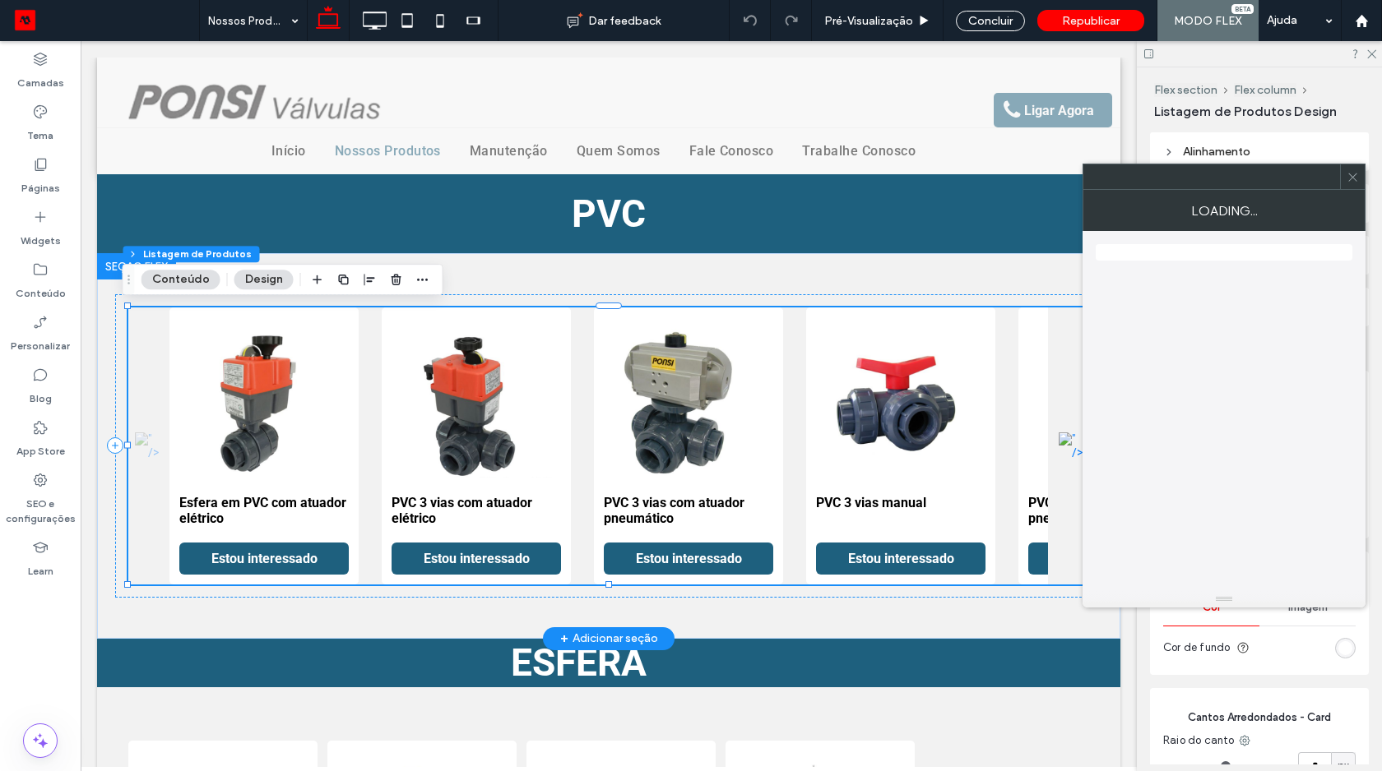
type input "*"
click at [652, 416] on img "3 / 9" at bounding box center [688, 401] width 169 height 169
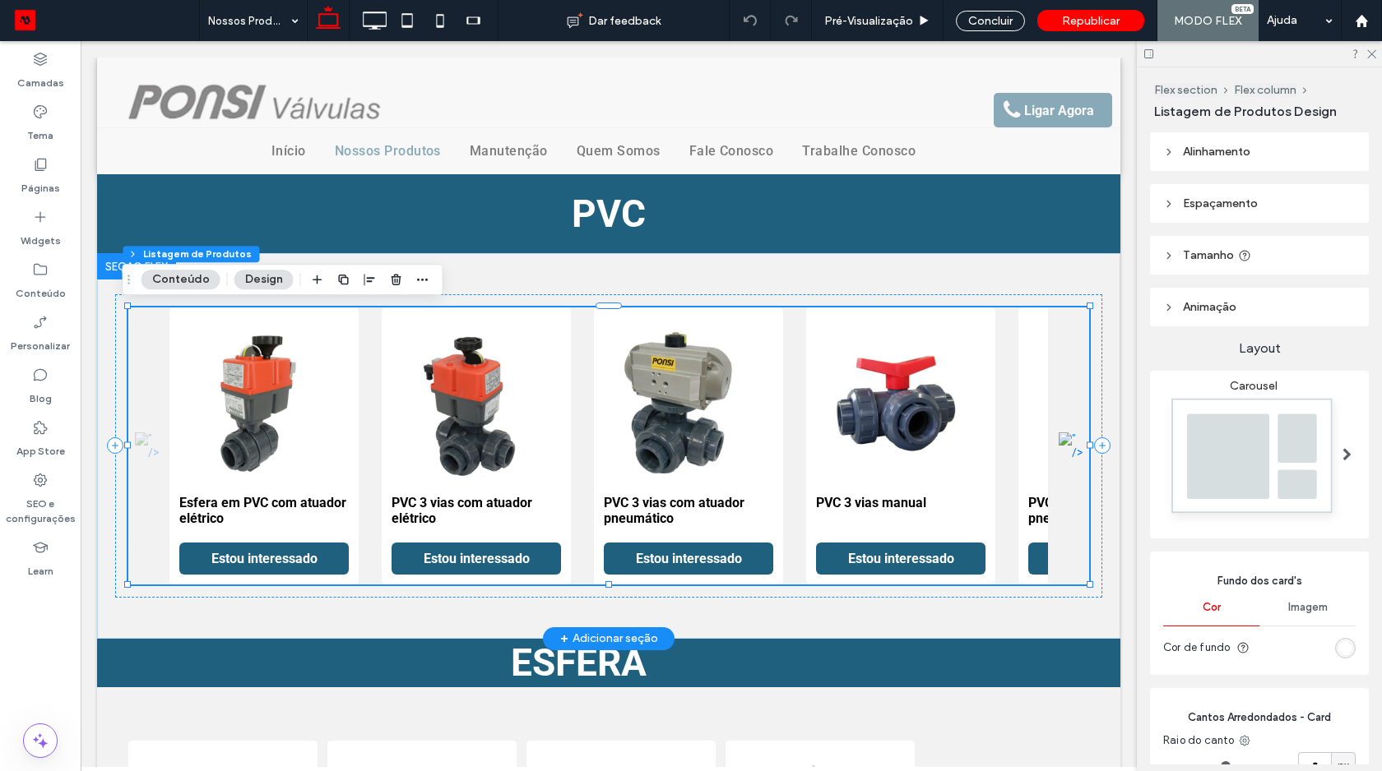
click at [652, 416] on img "3 / 9" at bounding box center [688, 401] width 169 height 169
click at [914, 468] on img "4 / 9" at bounding box center [901, 402] width 178 height 178
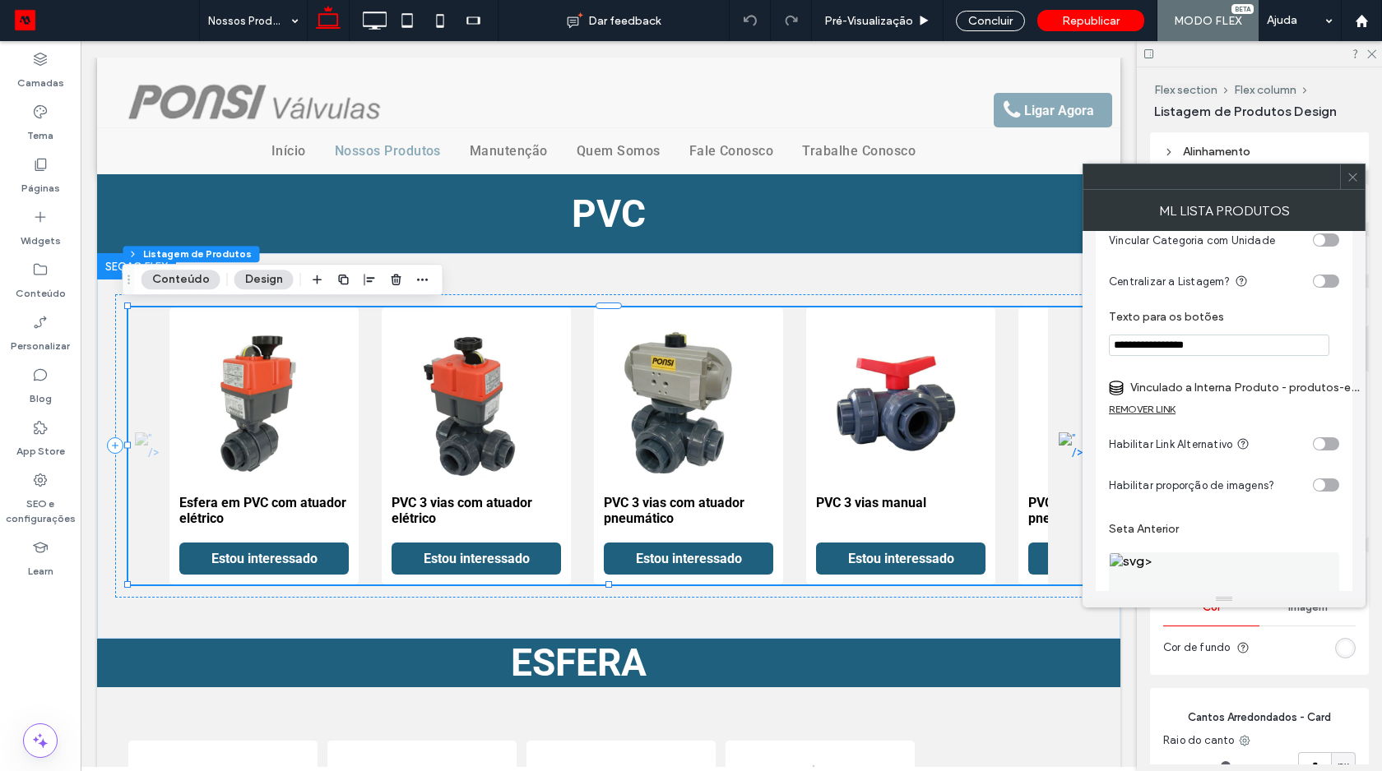
scroll to position [158, 0]
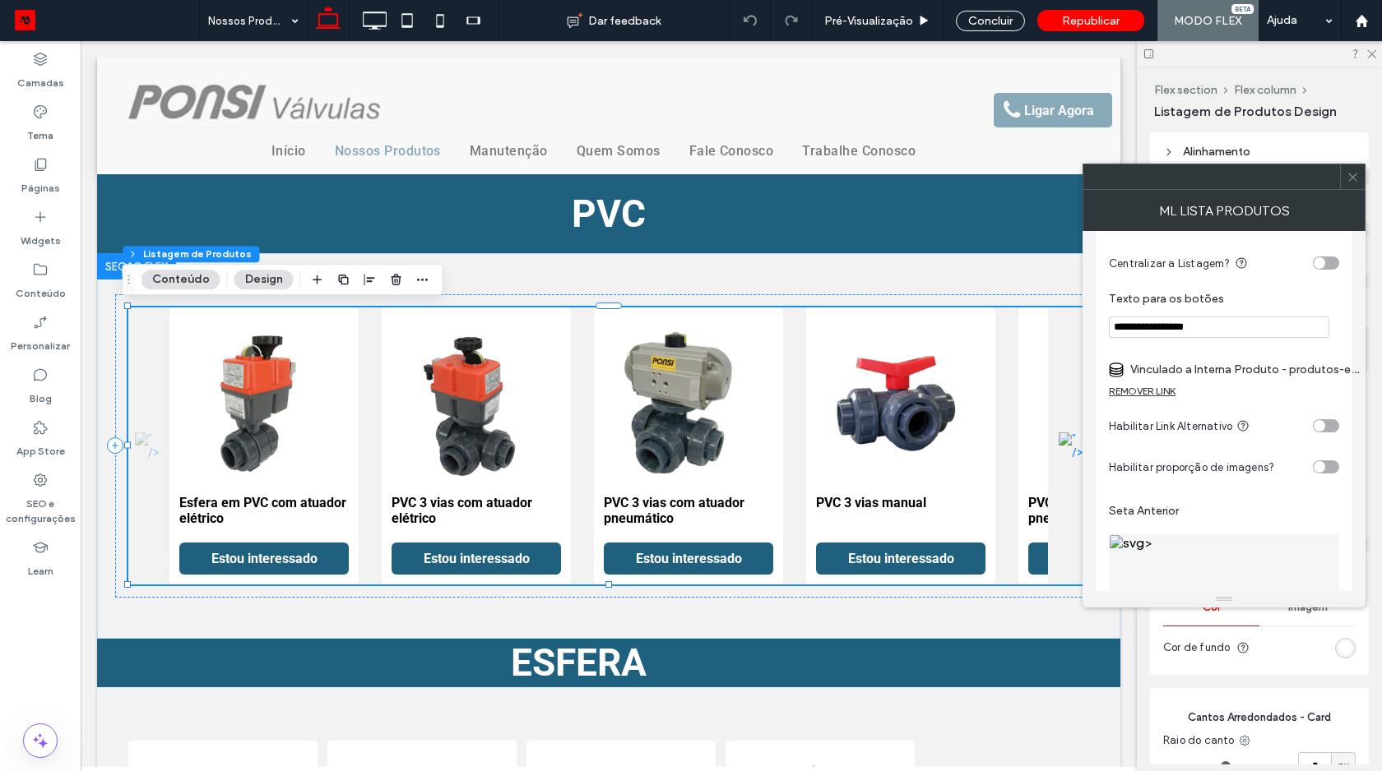
click at [1262, 373] on label "Vinculado a Interna Produto - produtos-esfera-em-pvc-com-atuador-eletrico" at bounding box center [1245, 369] width 230 height 30
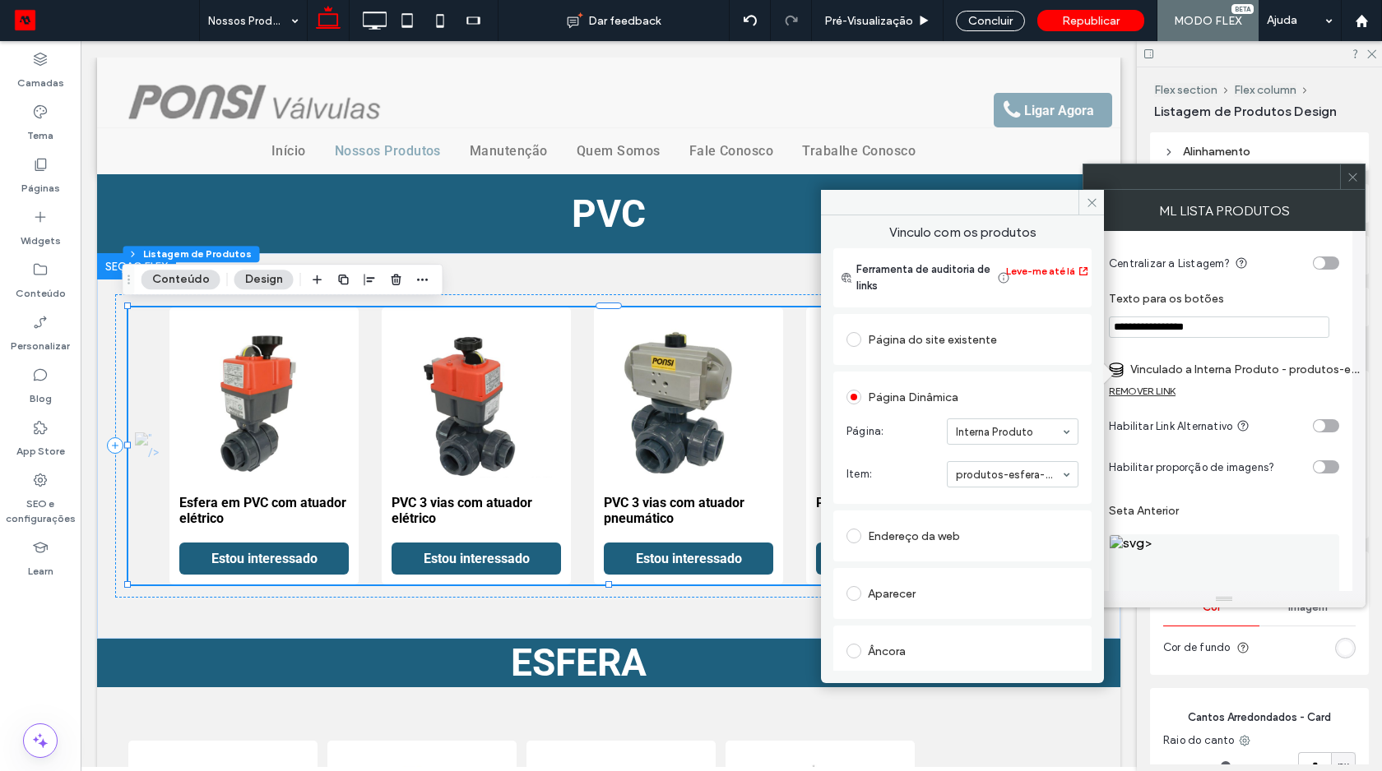
click at [1346, 168] on span at bounding box center [1352, 176] width 12 height 25
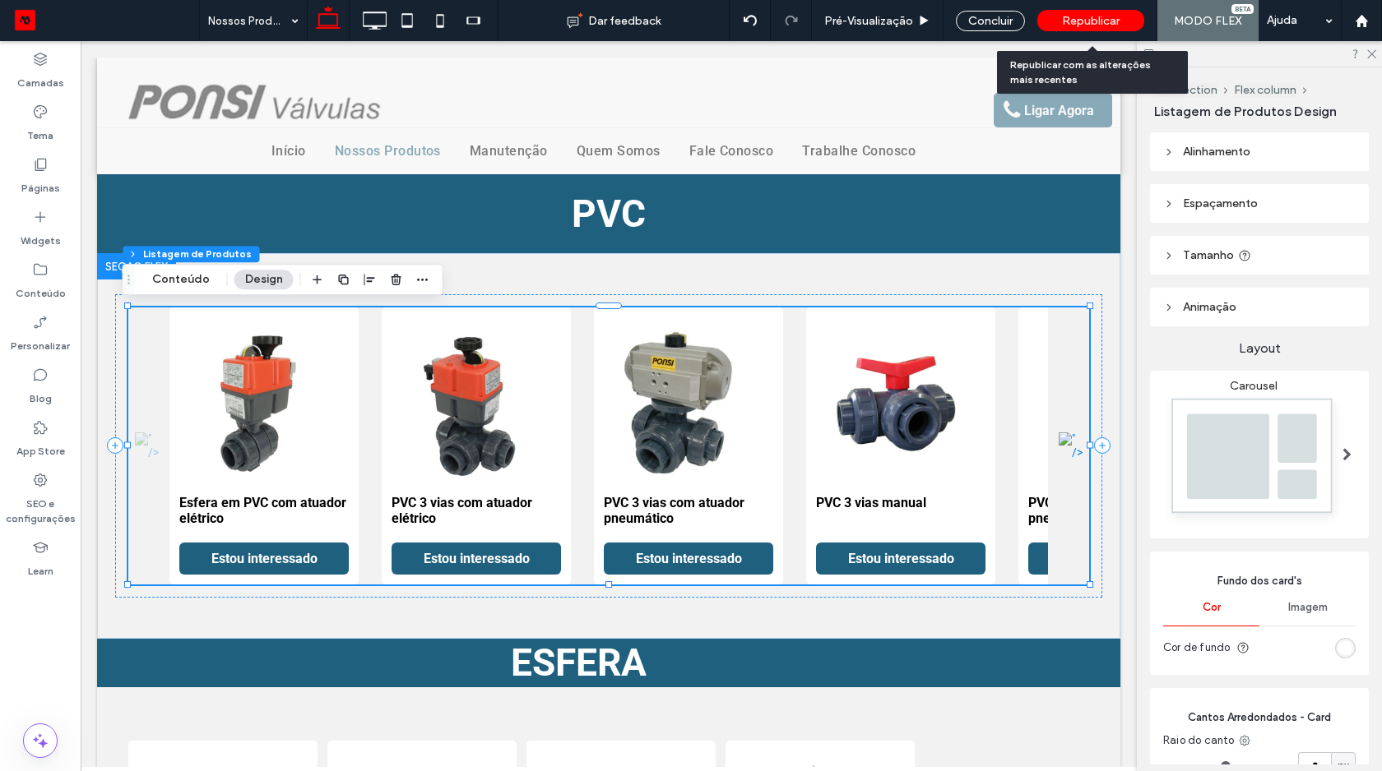
click at [1077, 17] on span "Republicar" at bounding box center [1091, 21] width 58 height 14
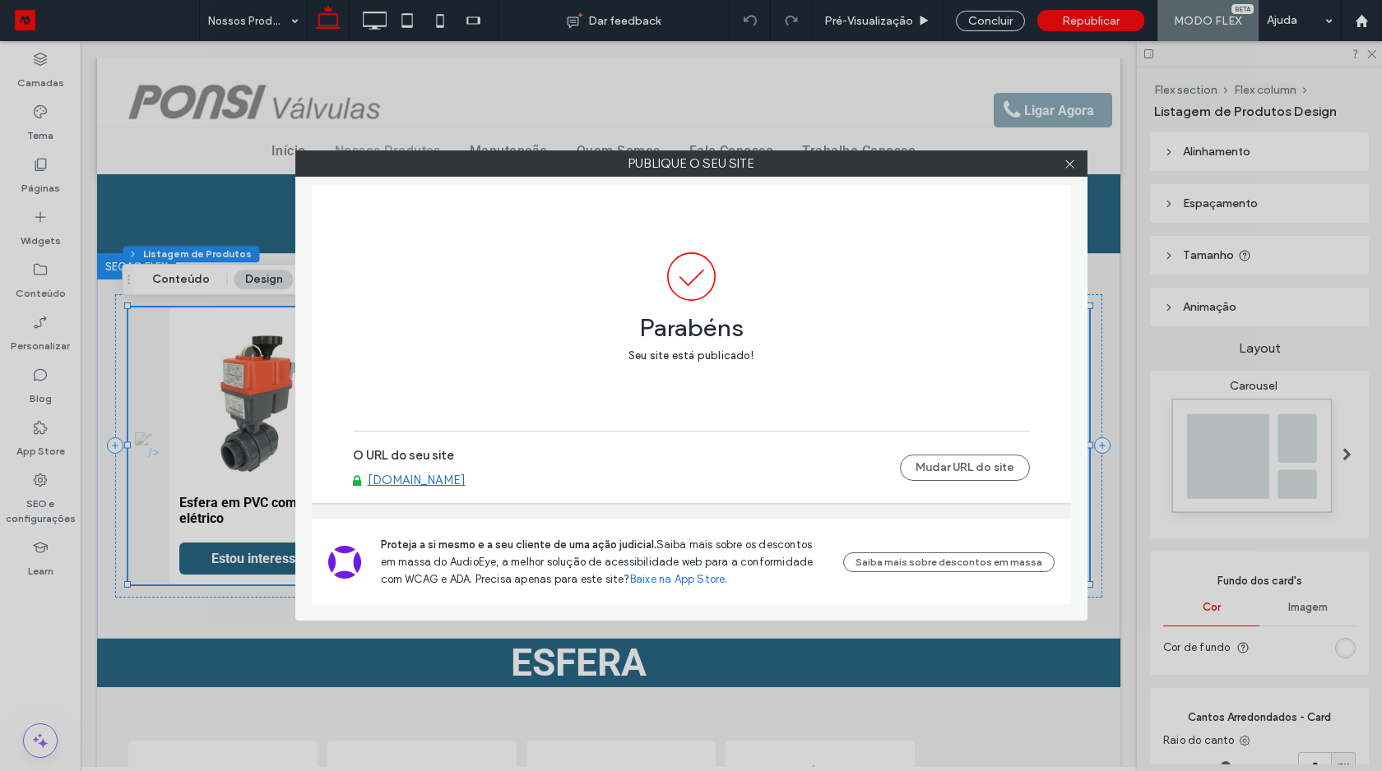
click at [1061, 164] on div at bounding box center [1070, 163] width 25 height 25
click at [1072, 168] on icon at bounding box center [1069, 164] width 12 height 12
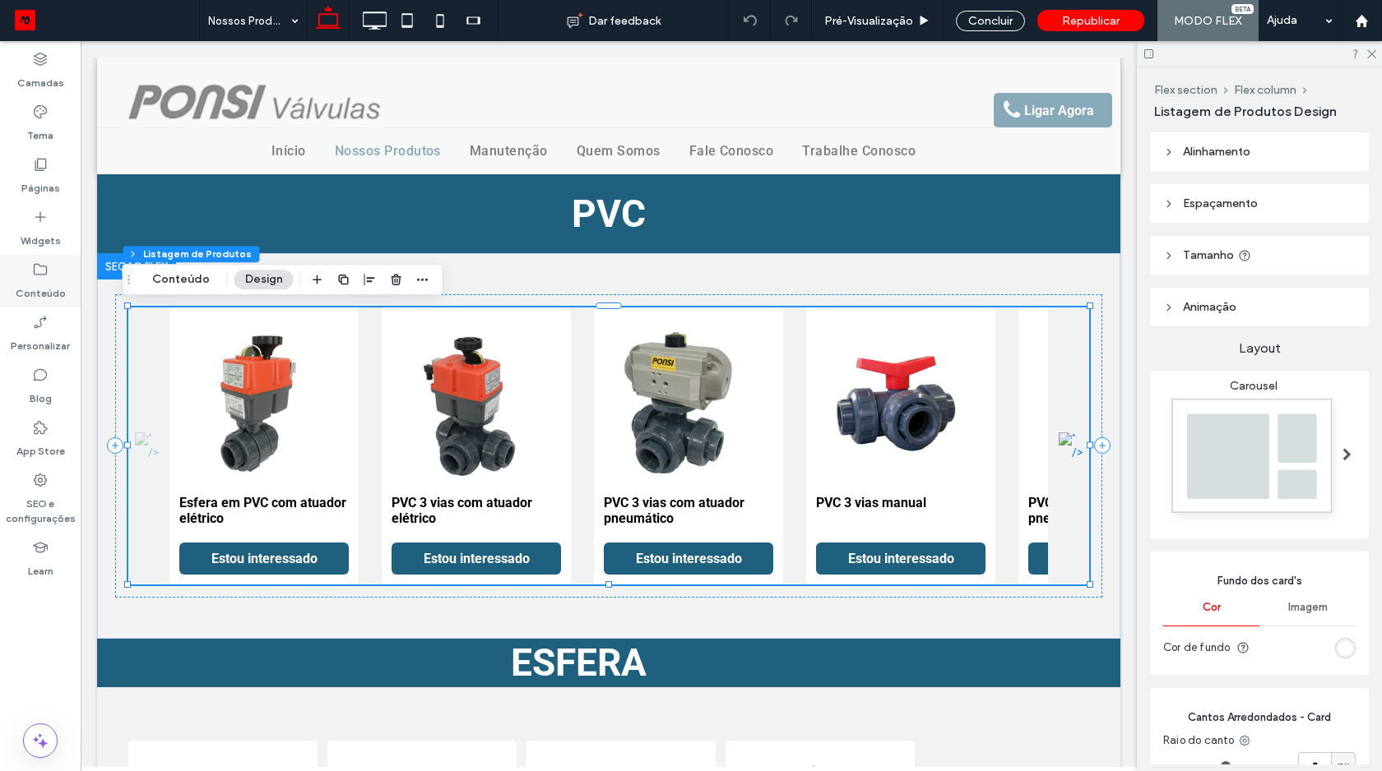
click at [38, 276] on icon at bounding box center [40, 270] width 16 height 16
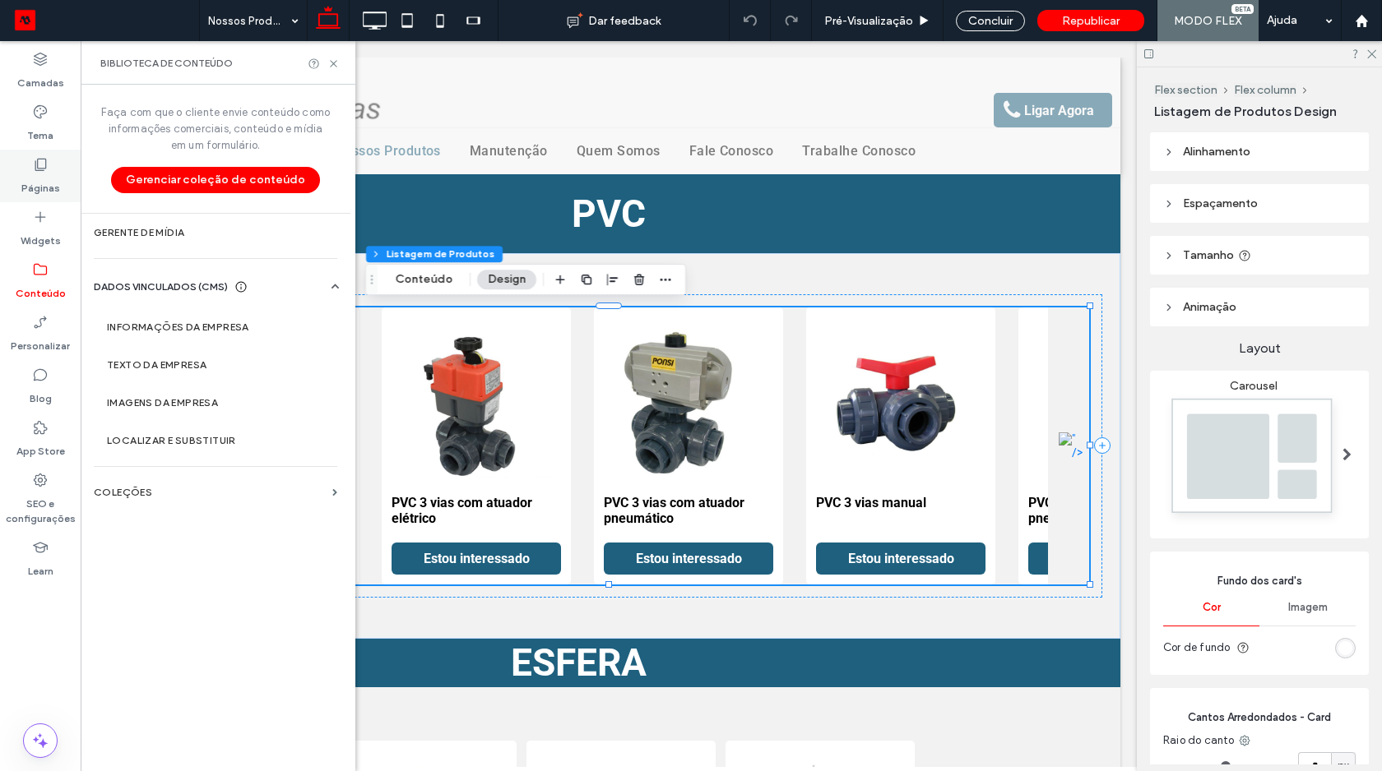
click at [49, 178] on label "Páginas" at bounding box center [40, 184] width 39 height 23
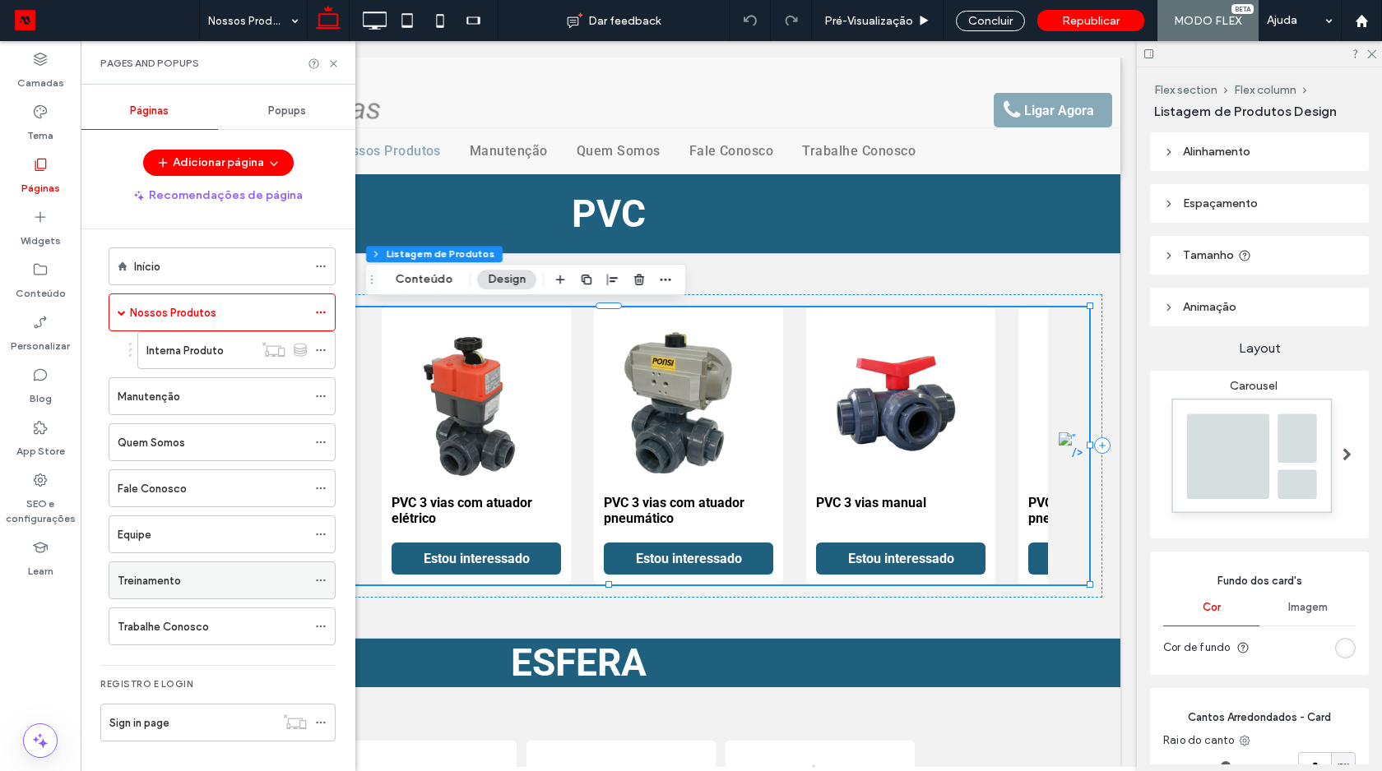
scroll to position [0, 0]
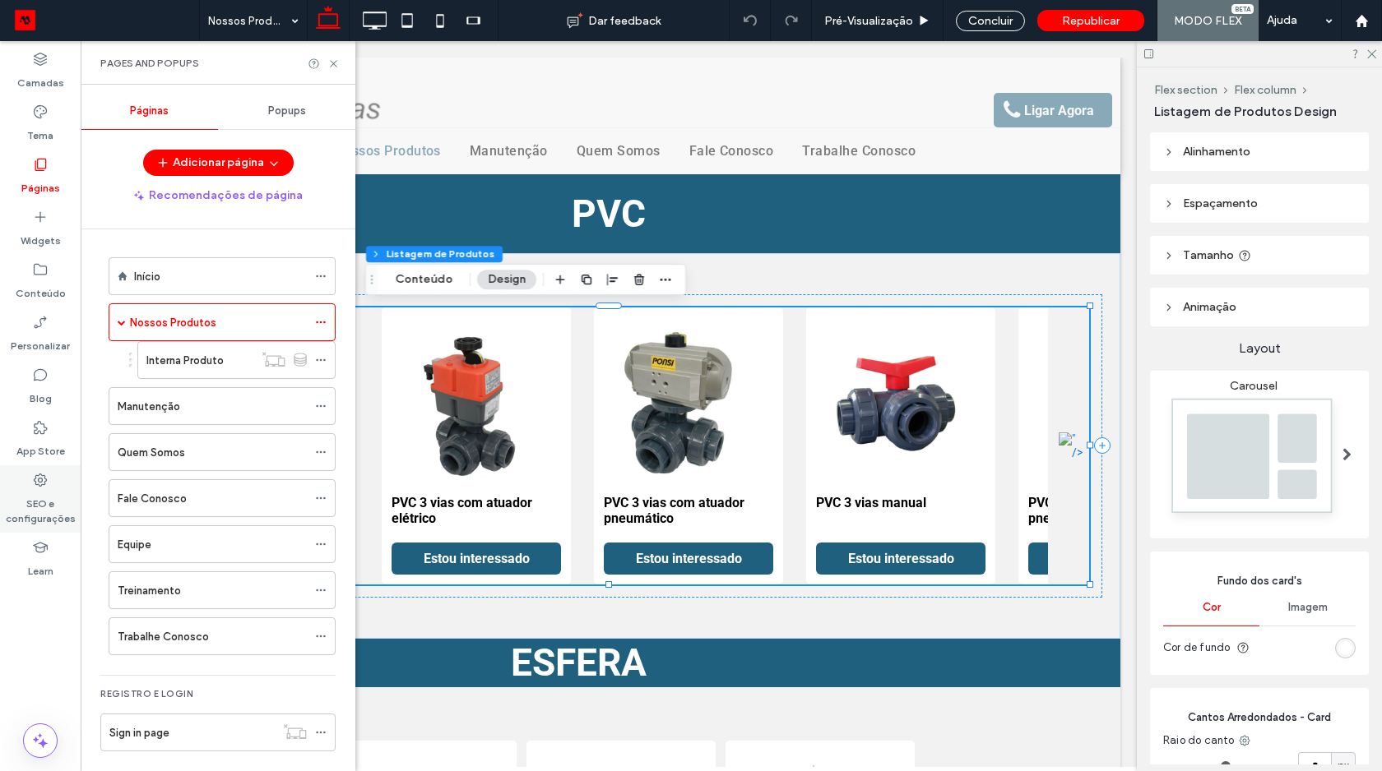
click at [36, 512] on label "SEO e configurações" at bounding box center [40, 508] width 81 height 38
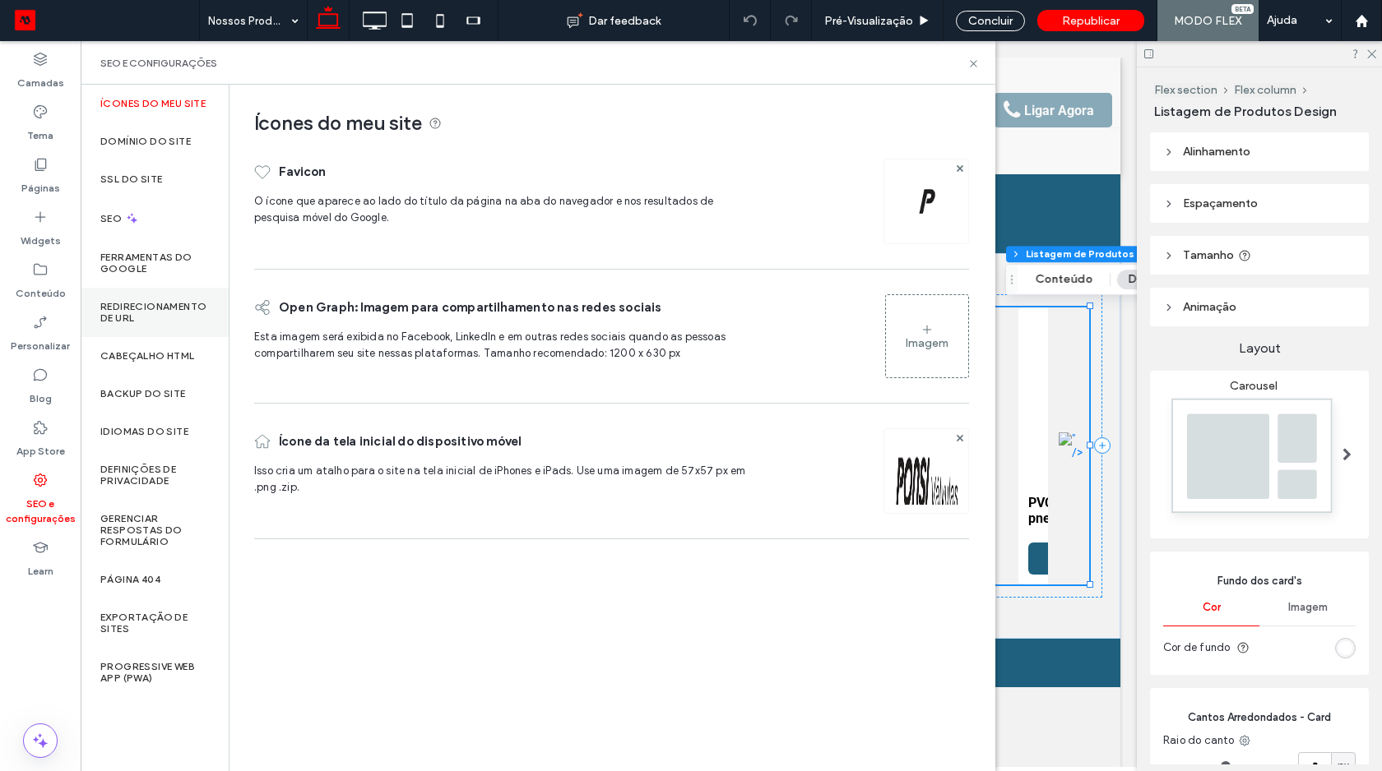
click at [181, 299] on div "Redirecionamento de URL" at bounding box center [155, 312] width 148 height 49
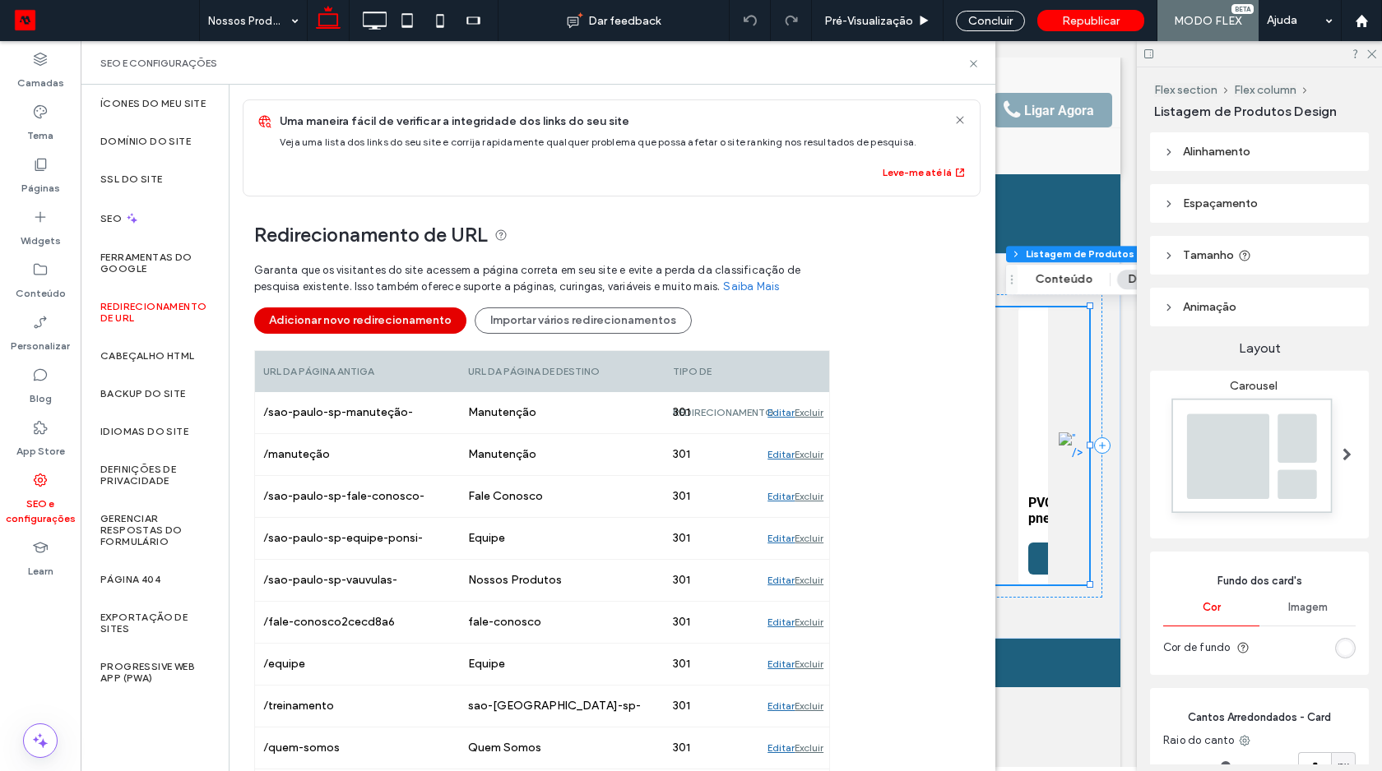
click at [357, 324] on button "Adicionar novo redirecionamento" at bounding box center [360, 321] width 212 height 26
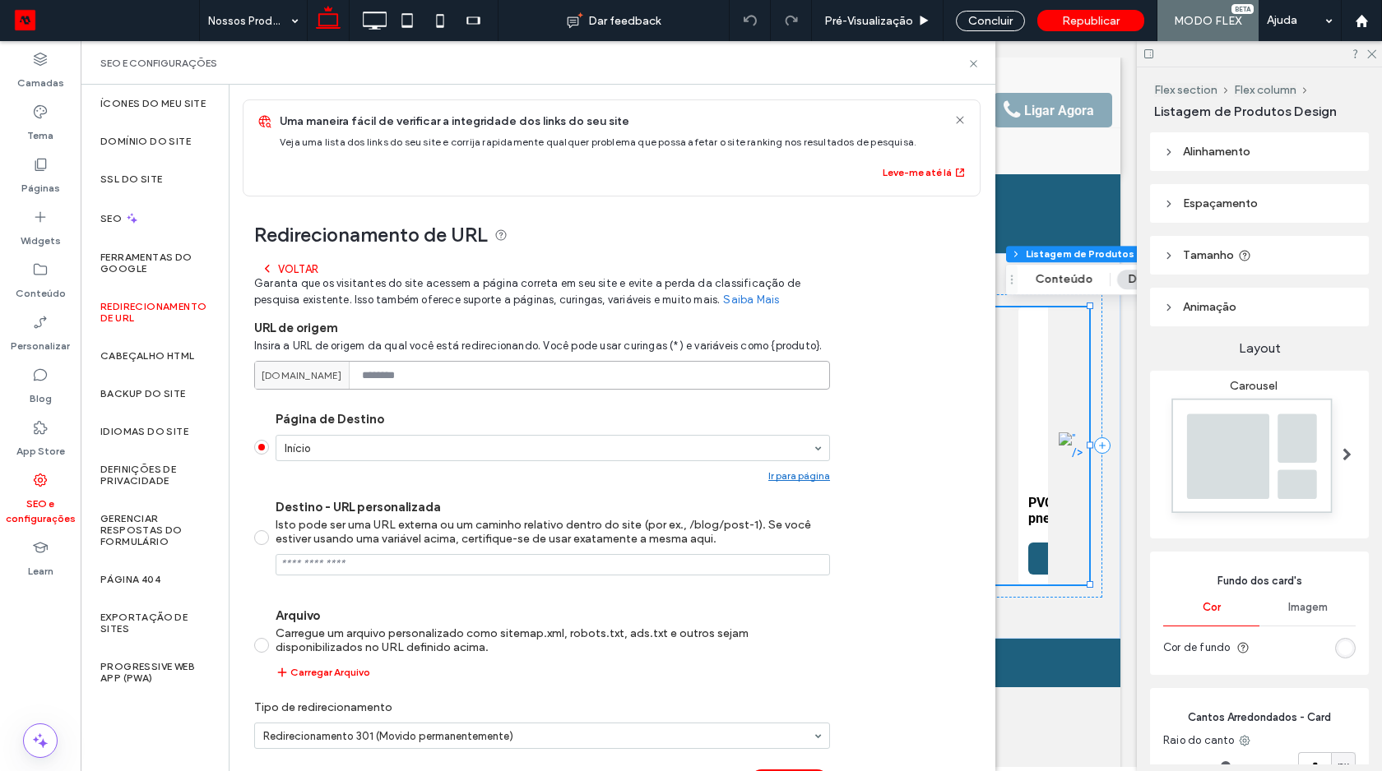
click at [462, 384] on input at bounding box center [542, 375] width 576 height 29
paste input "**********"
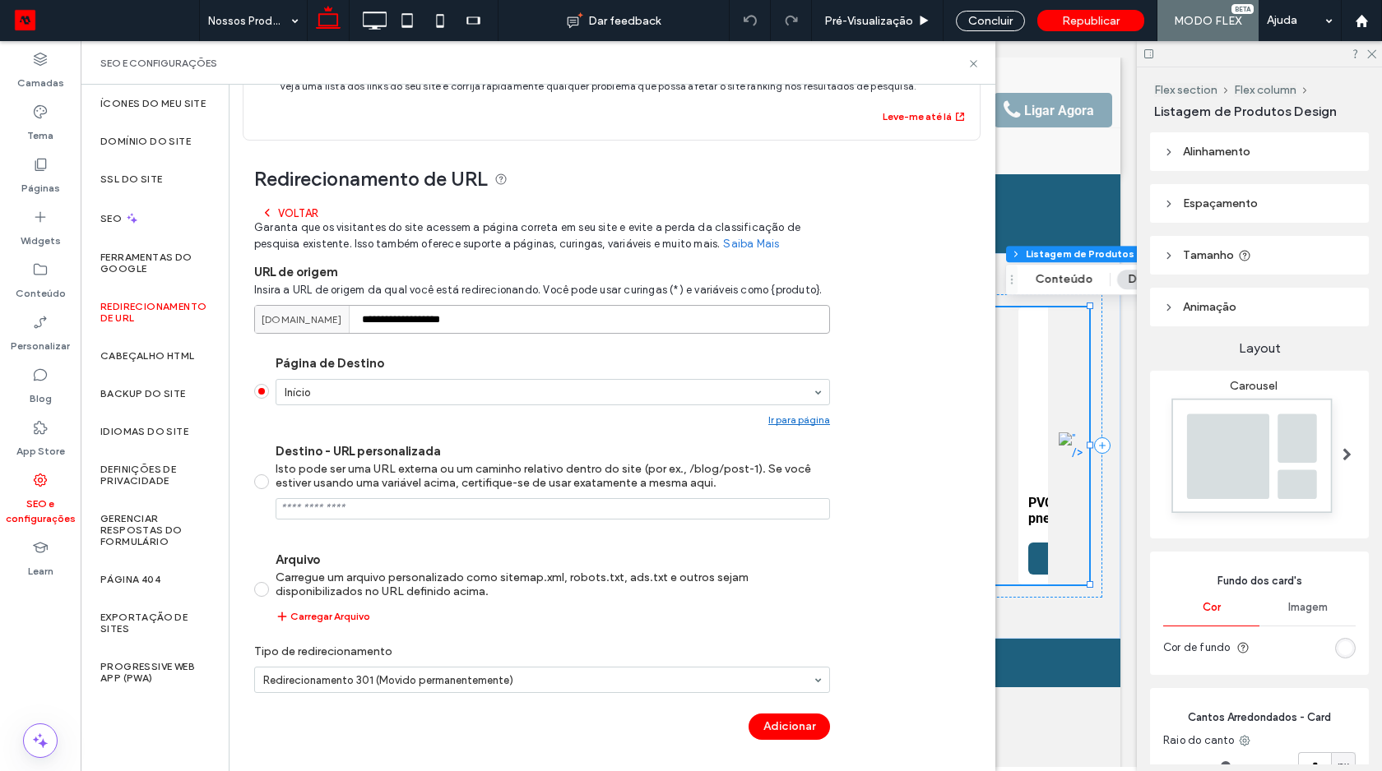
type input "**********"
click at [776, 707] on div "**********" at bounding box center [542, 477] width 576 height 558
click at [776, 720] on button "Adicionar" at bounding box center [788, 727] width 81 height 26
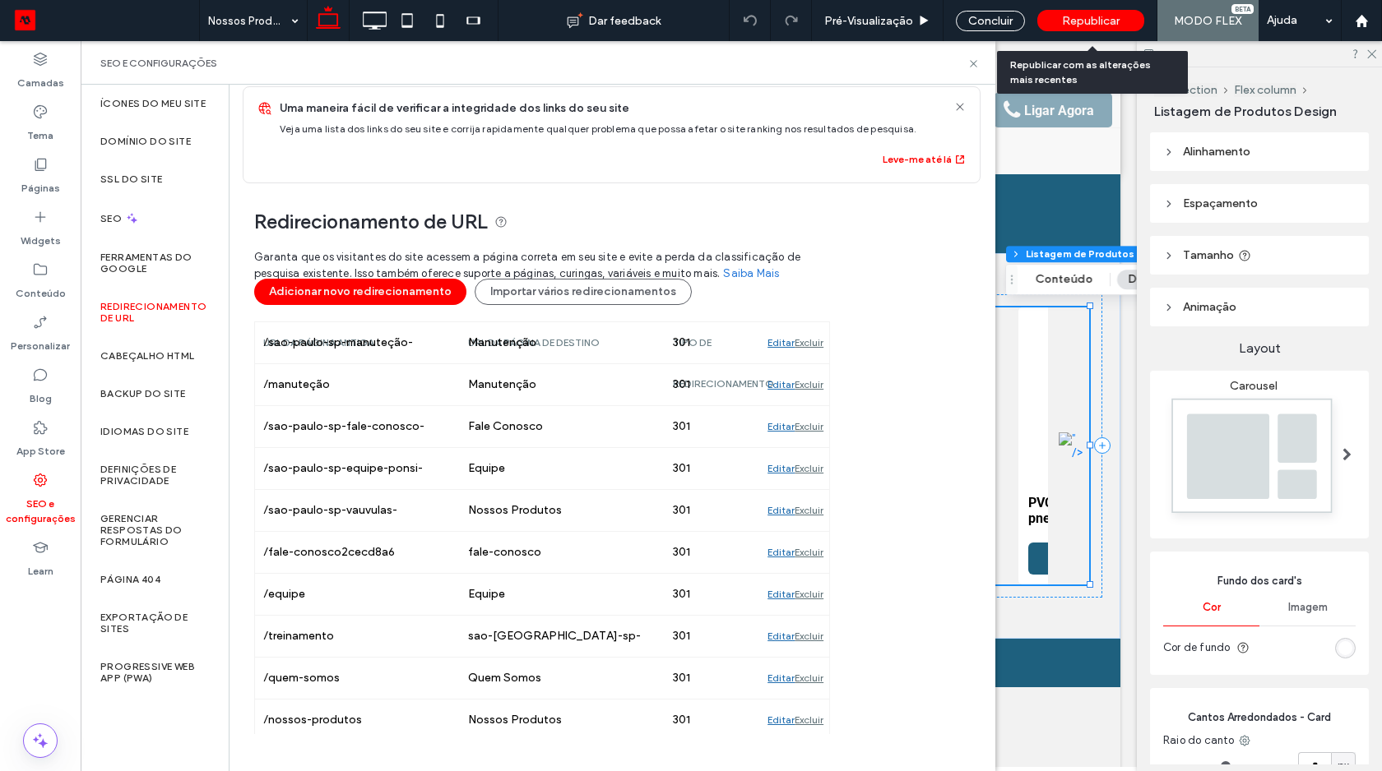
click at [1082, 15] on span "Republicar" at bounding box center [1091, 21] width 58 height 14
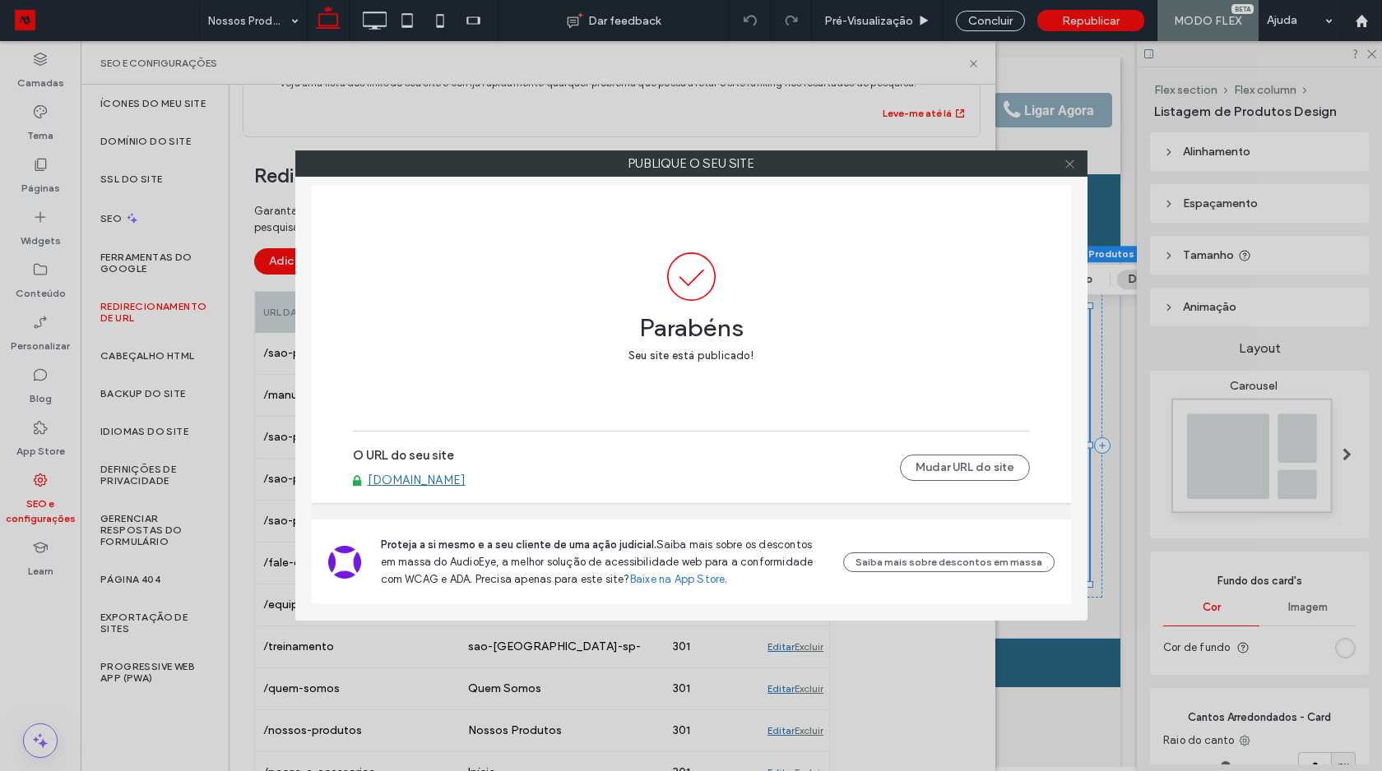
click at [1068, 171] on span at bounding box center [1069, 163] width 12 height 25
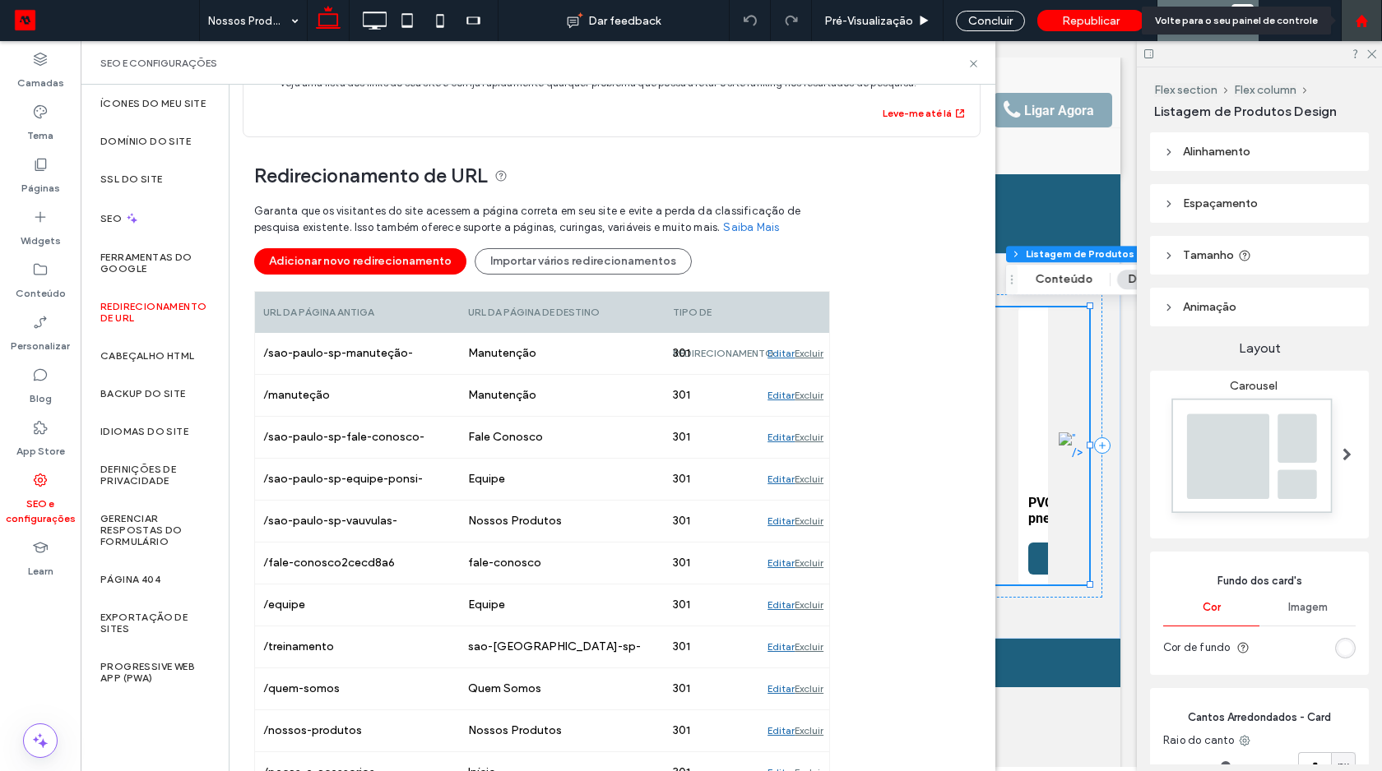
click at [1360, 24] on icon at bounding box center [1362, 21] width 14 height 14
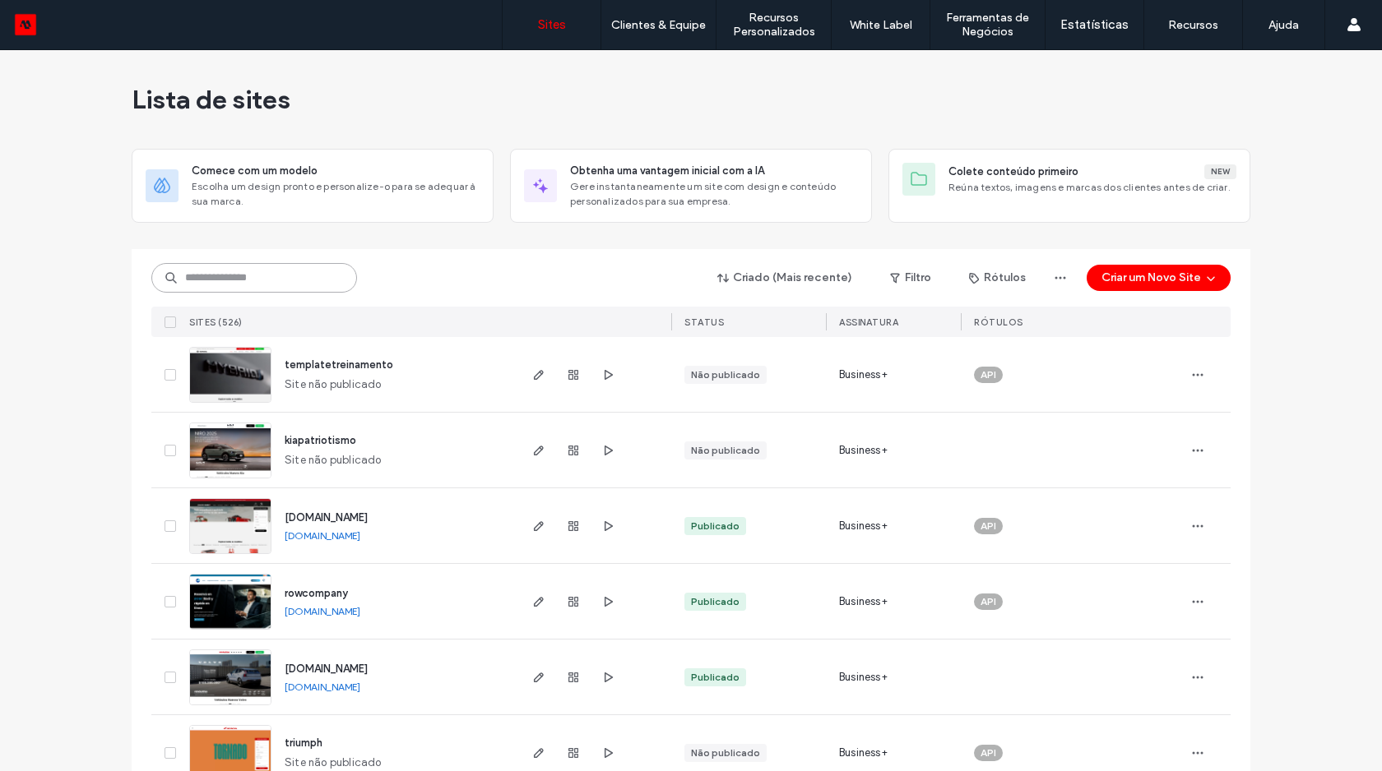
click at [306, 266] on input at bounding box center [254, 278] width 206 height 30
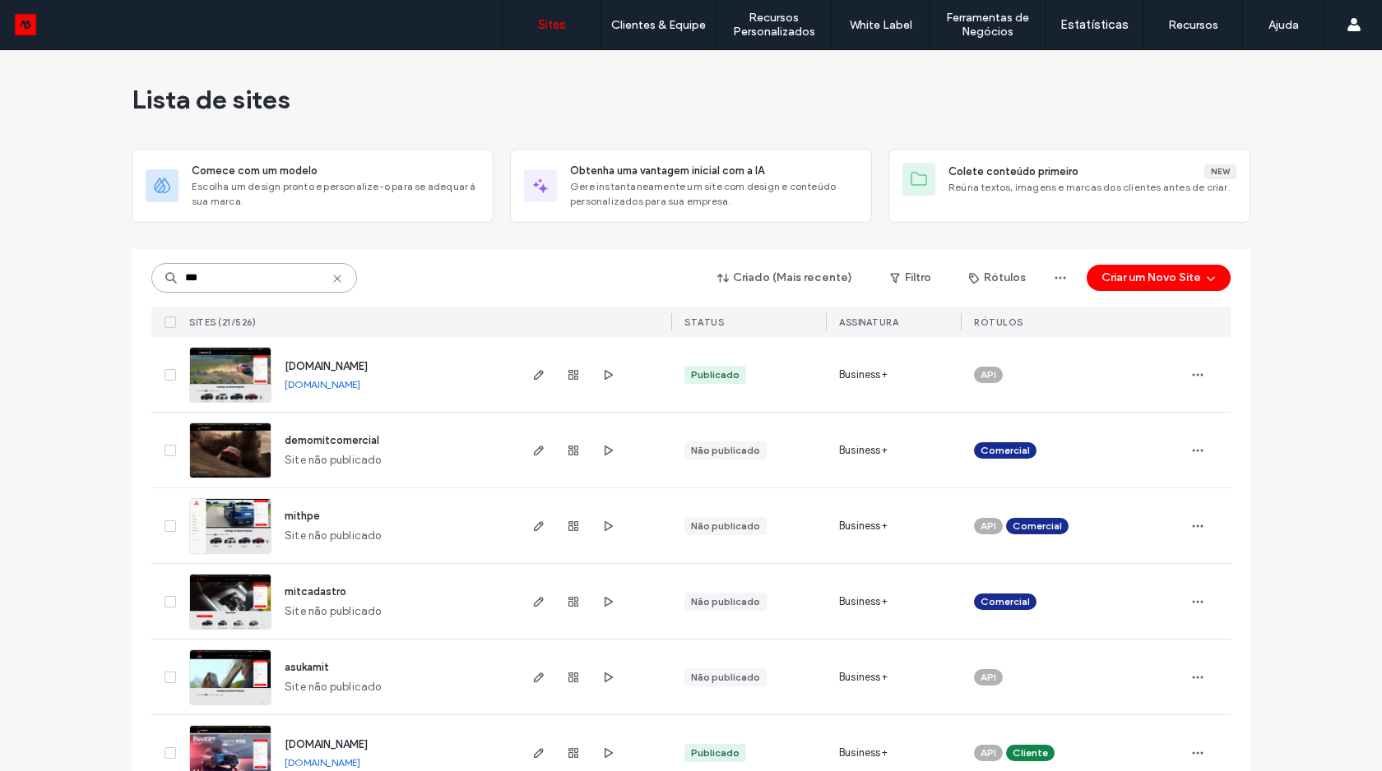
type input "***"
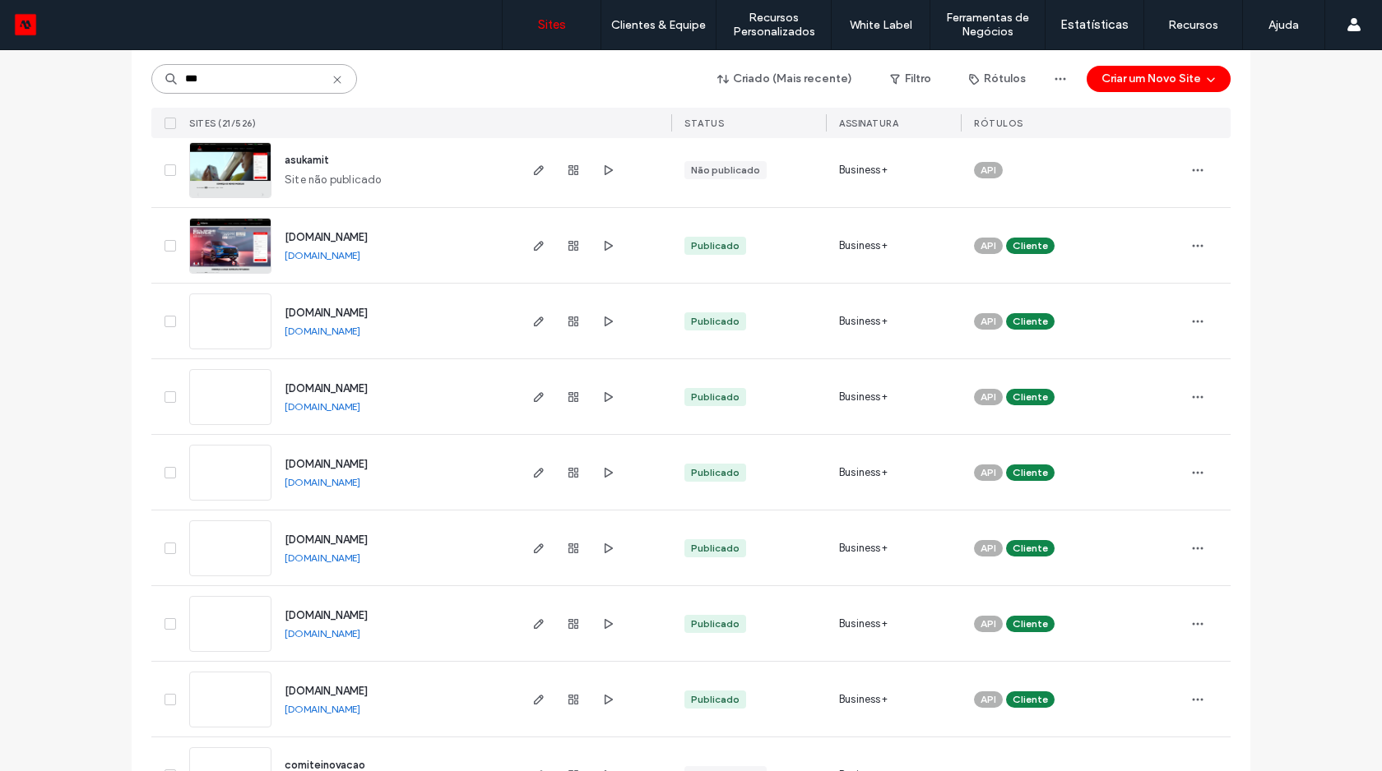
scroll to position [516, 0]
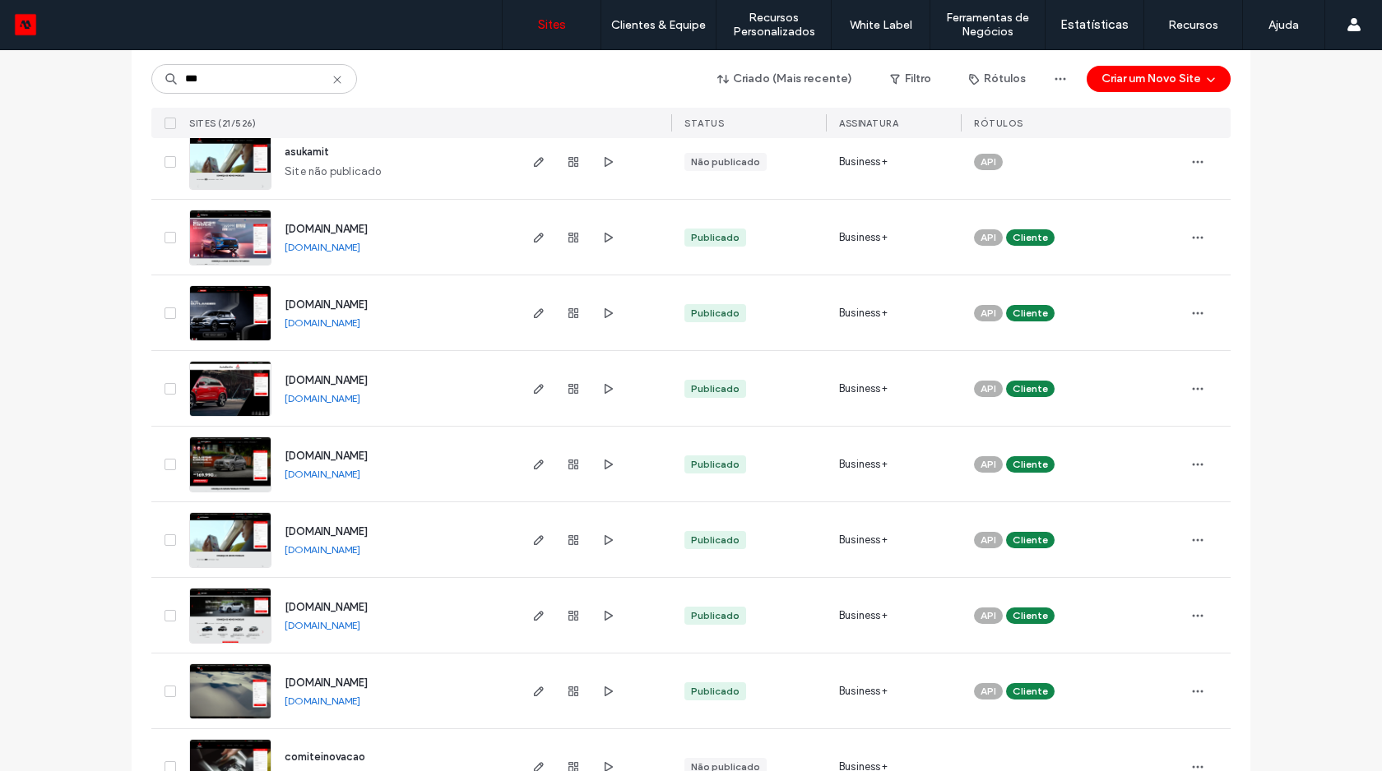
click at [238, 479] on img at bounding box center [230, 494] width 81 height 112
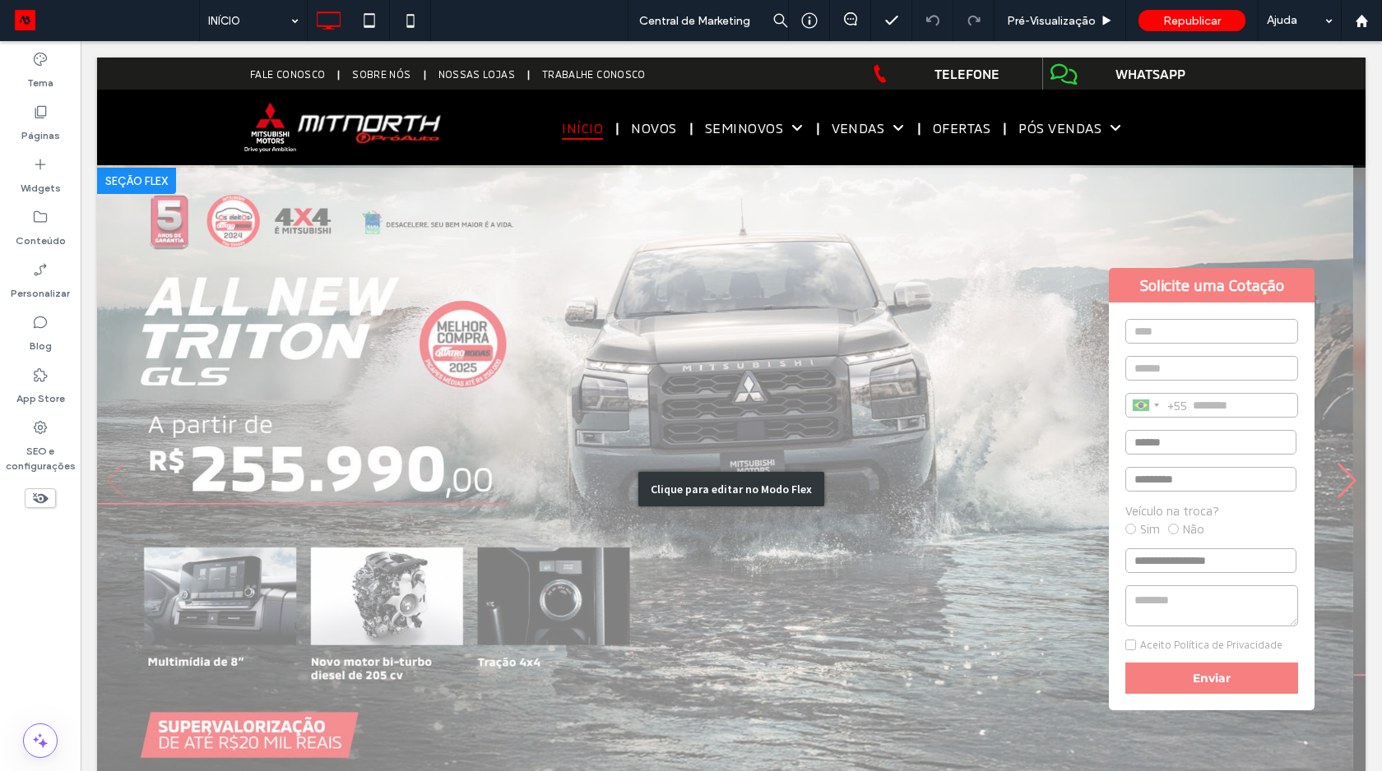
click at [609, 593] on div "Clique para editar no Modo Flex" at bounding box center [731, 489] width 1268 height 642
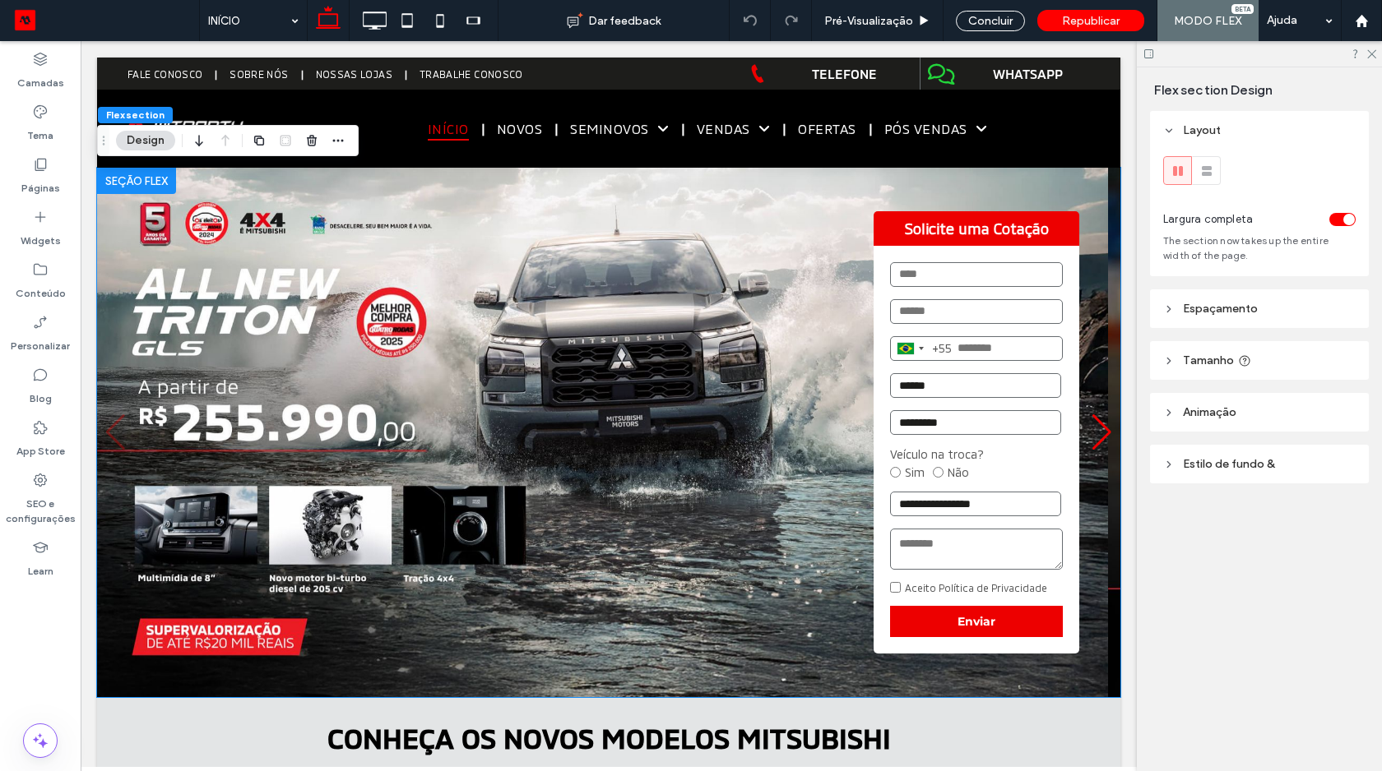
click at [607, 589] on img "1 / 3" at bounding box center [602, 433] width 1011 height 530
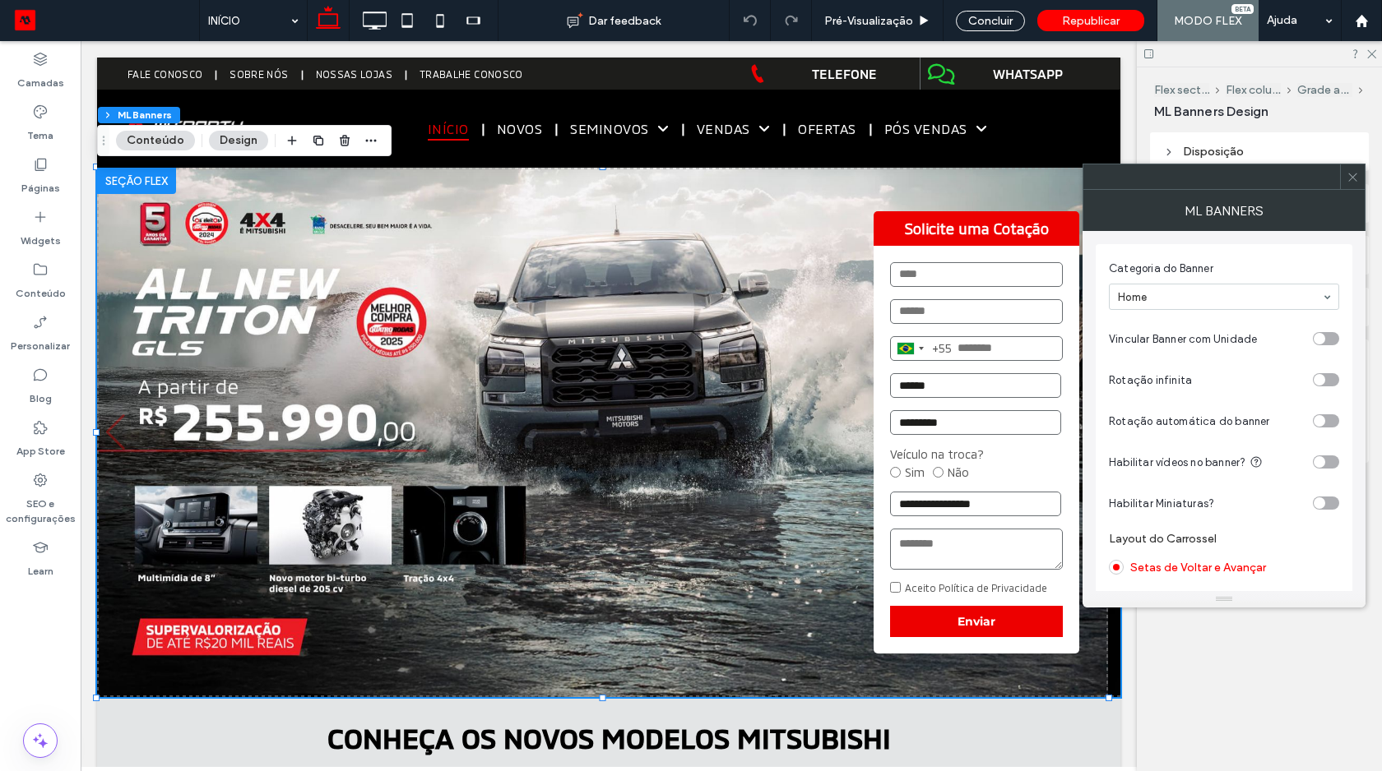
click at [1325, 419] on div "toggle" at bounding box center [1326, 421] width 26 height 13
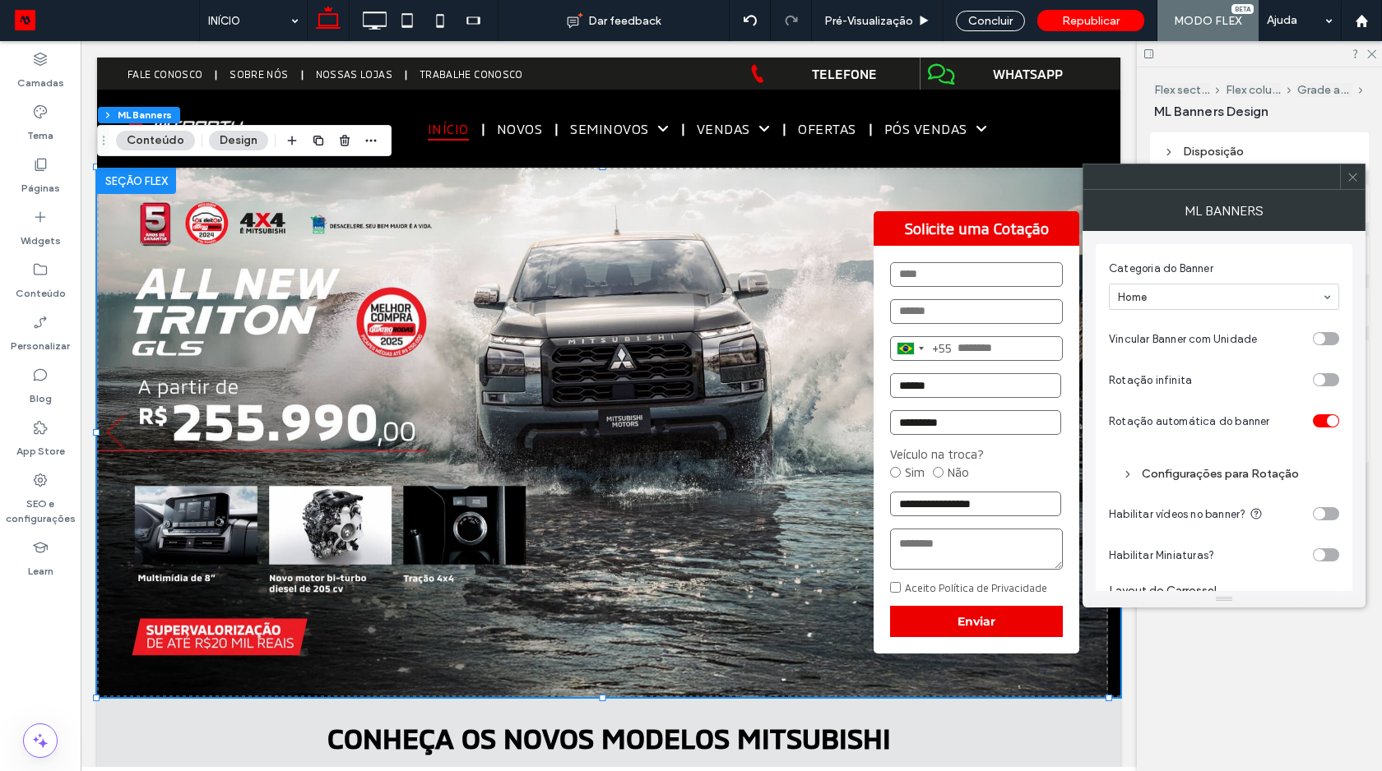
click at [1331, 374] on div "toggle" at bounding box center [1326, 379] width 26 height 13
click at [1351, 169] on span at bounding box center [1352, 176] width 12 height 25
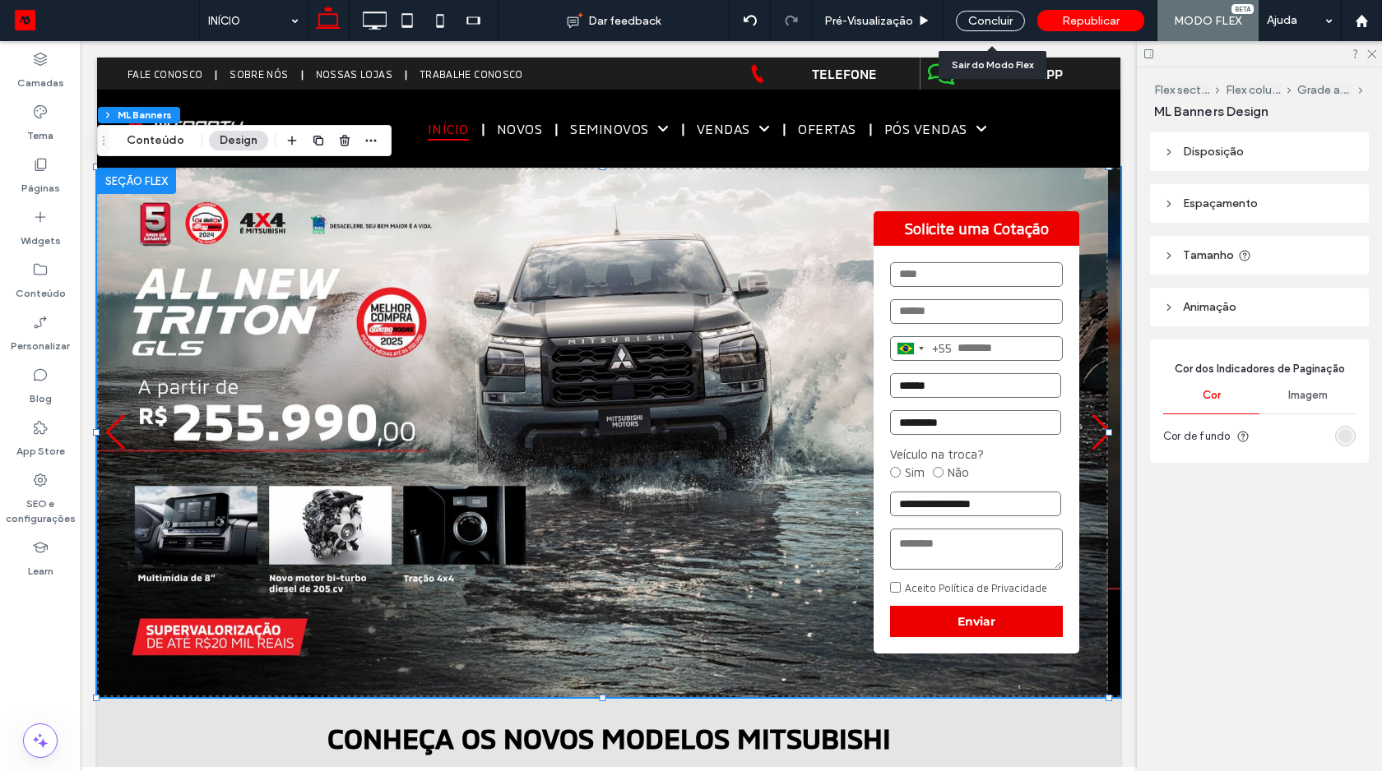
click at [1000, 3] on div "Concluir" at bounding box center [990, 20] width 94 height 41
click at [999, 16] on div "Concluir" at bounding box center [990, 21] width 69 height 21
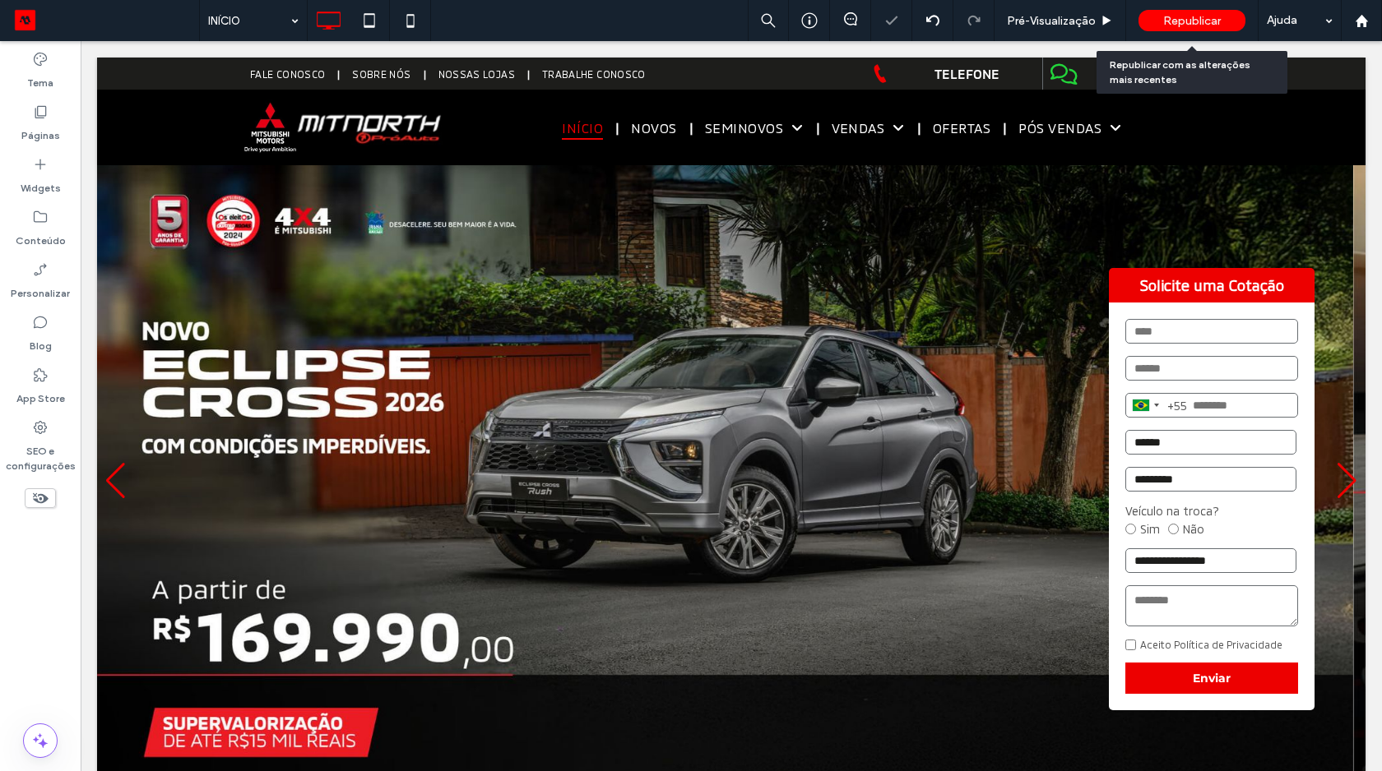
click at [1175, 37] on div "Republicar" at bounding box center [1191, 20] width 107 height 41
click at [1176, 31] on div "Republicar" at bounding box center [1191, 20] width 107 height 41
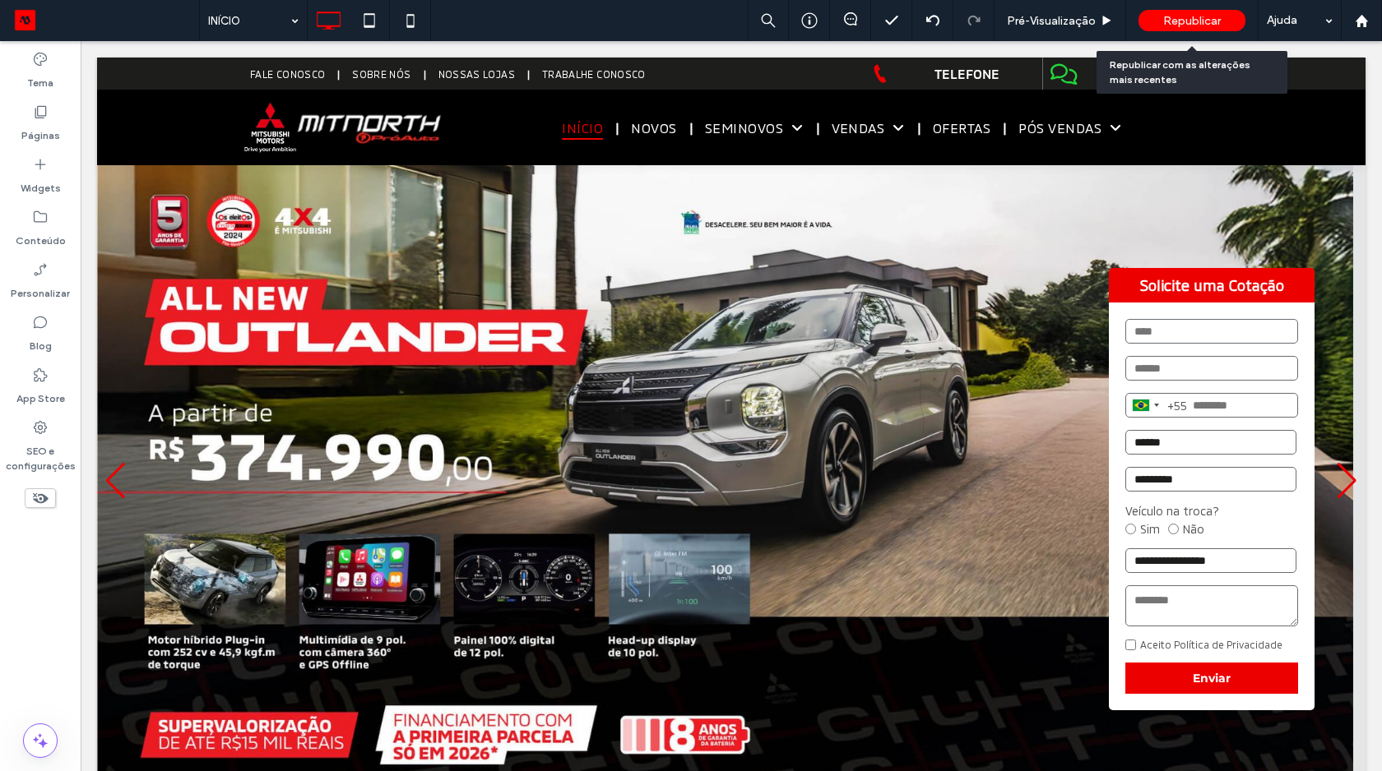
click at [1190, 30] on div "Republicar" at bounding box center [1191, 20] width 107 height 21
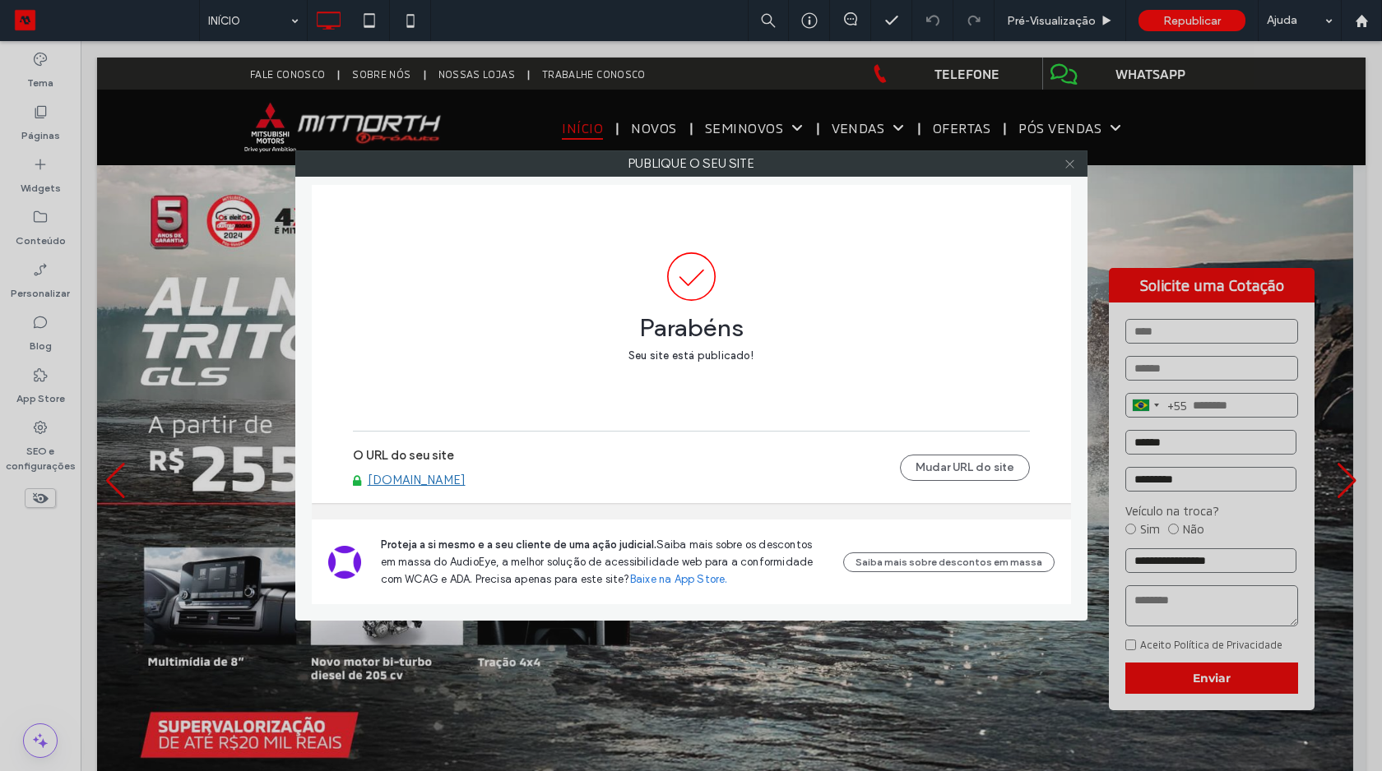
click at [1072, 160] on icon at bounding box center [1069, 164] width 12 height 12
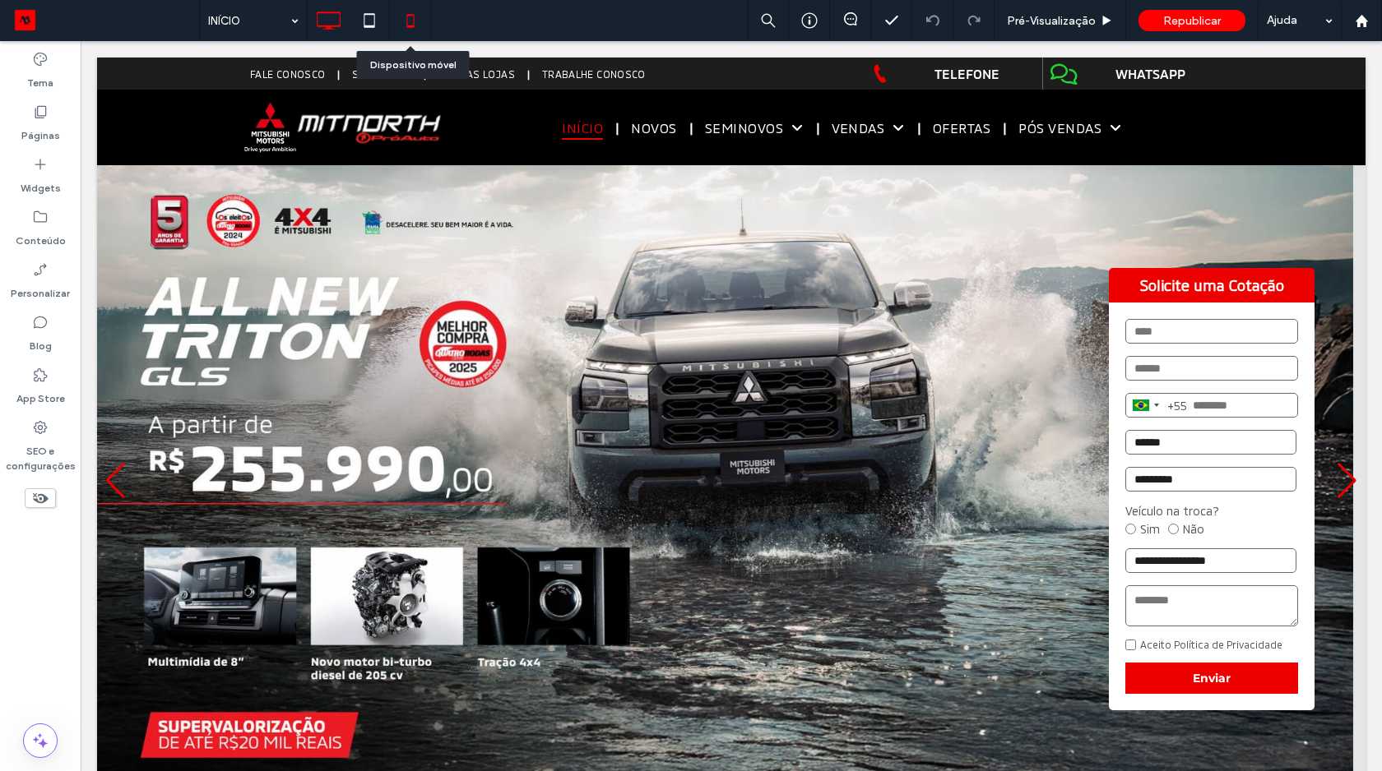
click at [425, 19] on icon at bounding box center [410, 20] width 33 height 33
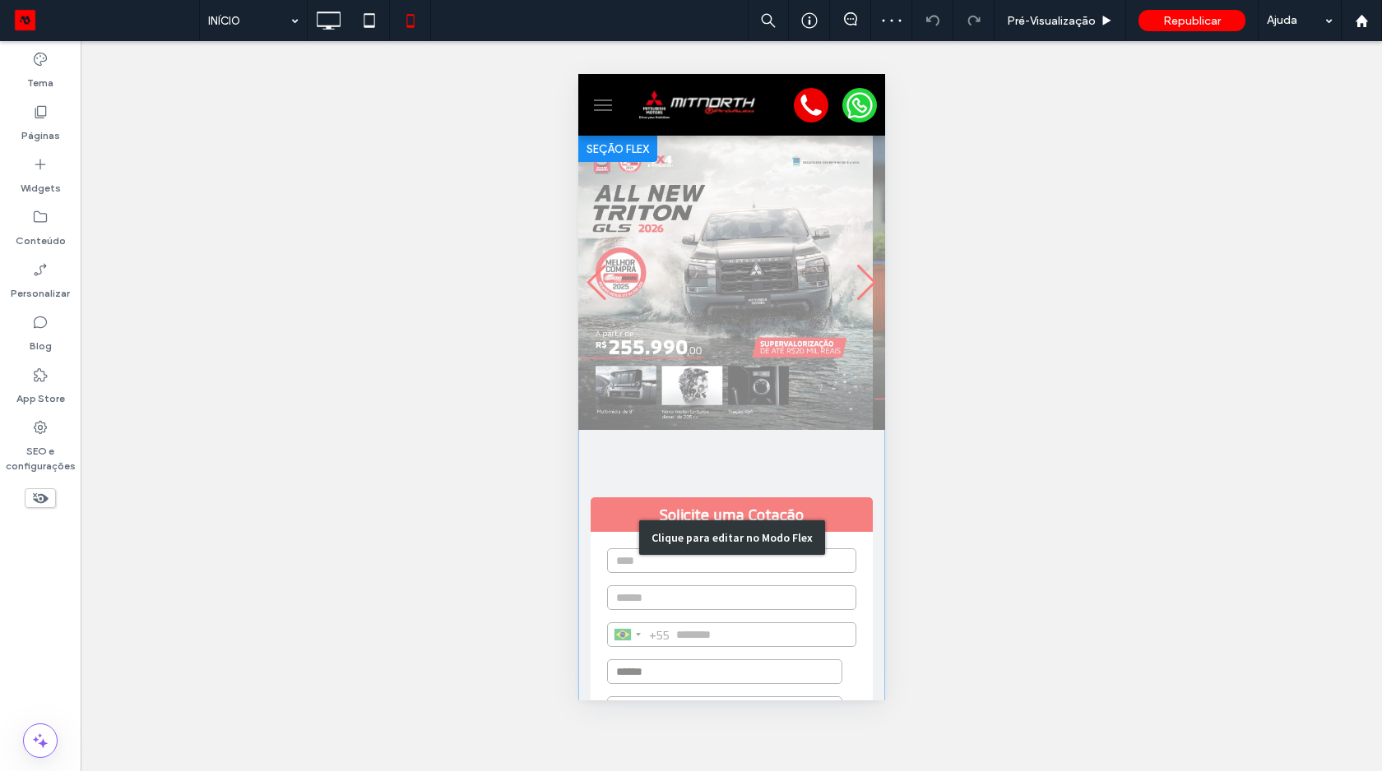
click at [765, 308] on div "Clique para editar no Modo Flex" at bounding box center [730, 538] width 307 height 804
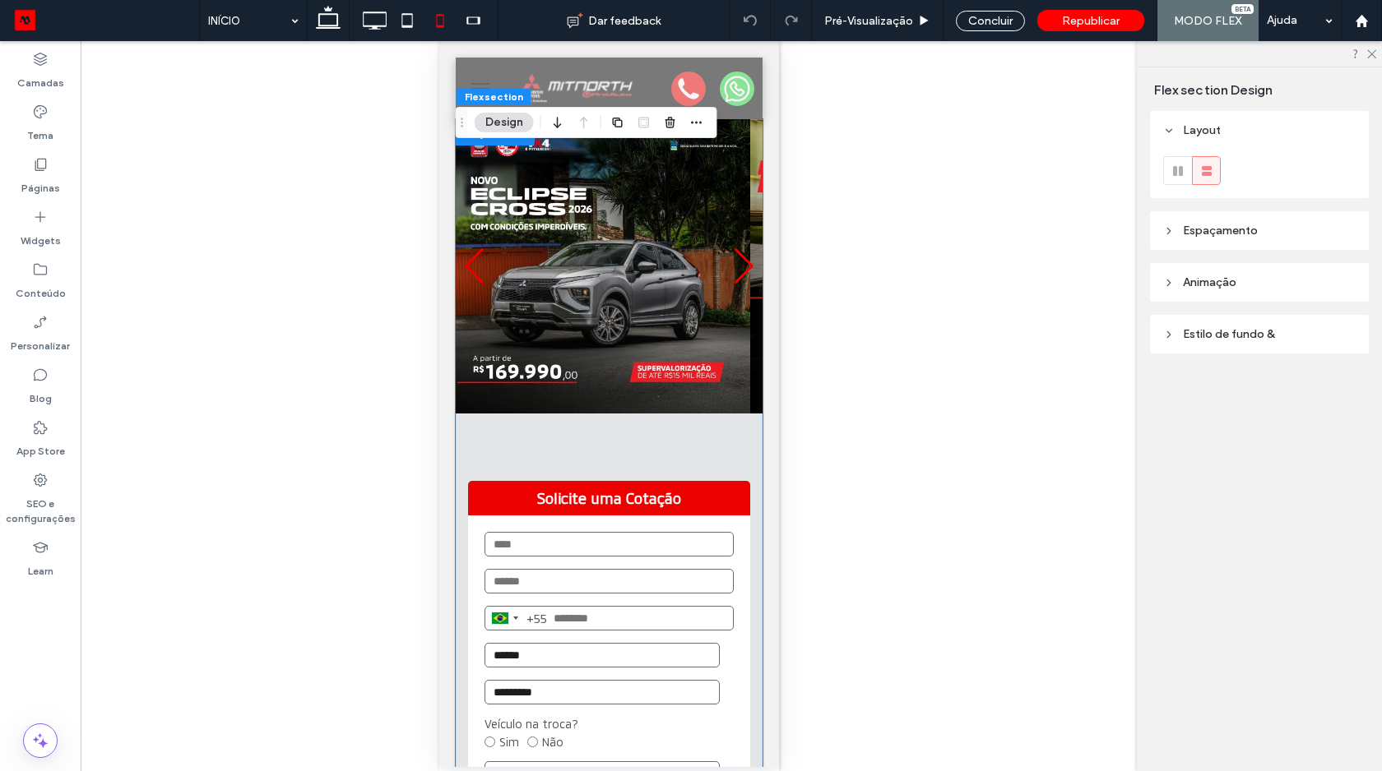
click at [467, 313] on div at bounding box center [313, 266] width 307 height 294
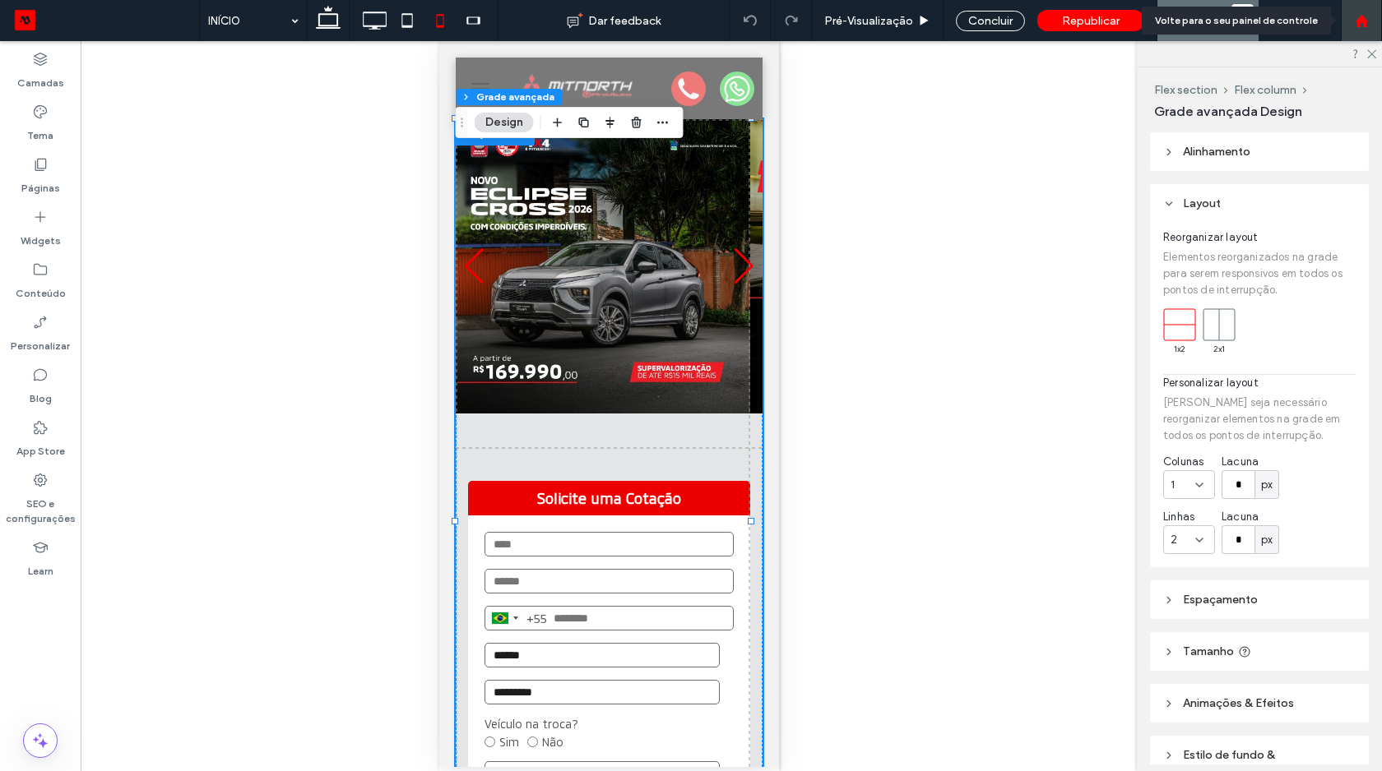
click at [1355, 25] on icon at bounding box center [1362, 21] width 14 height 14
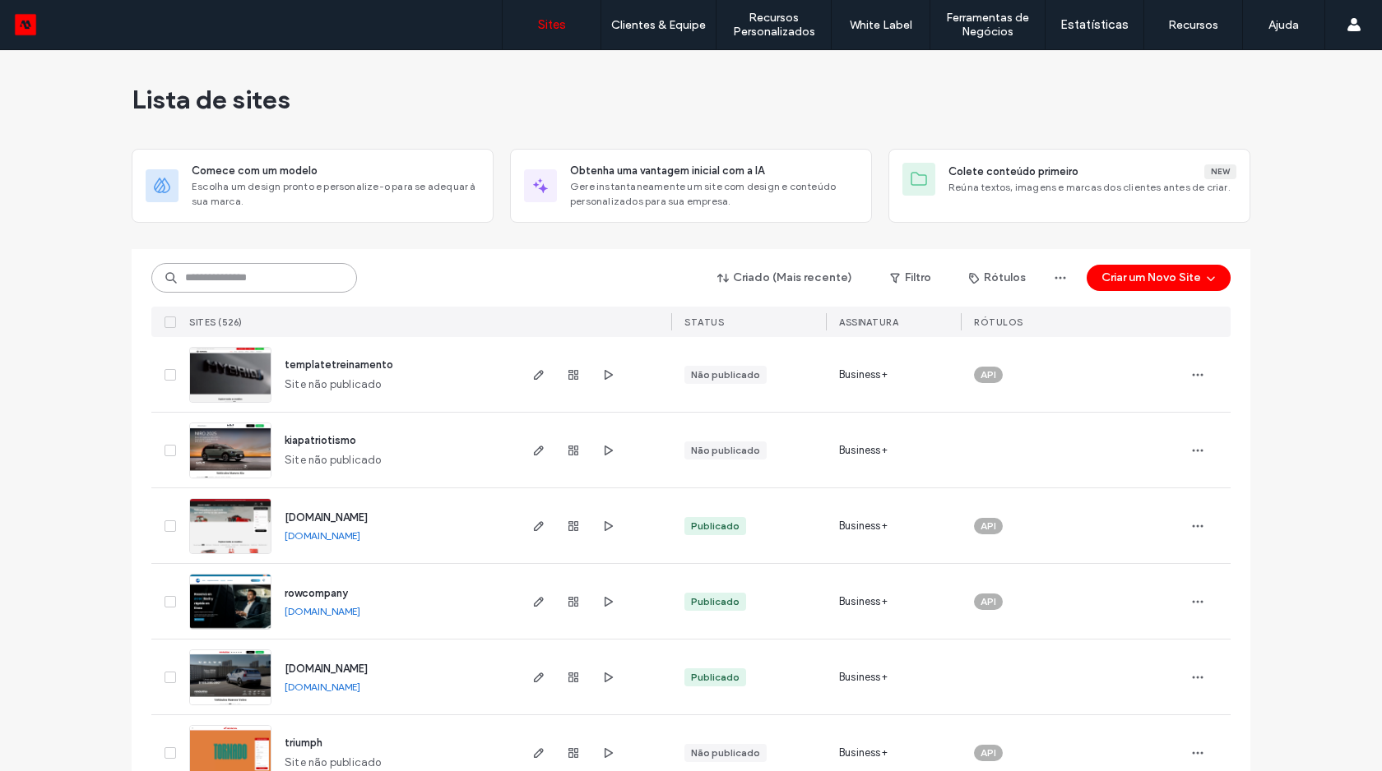
click at [234, 271] on input at bounding box center [254, 278] width 206 height 30
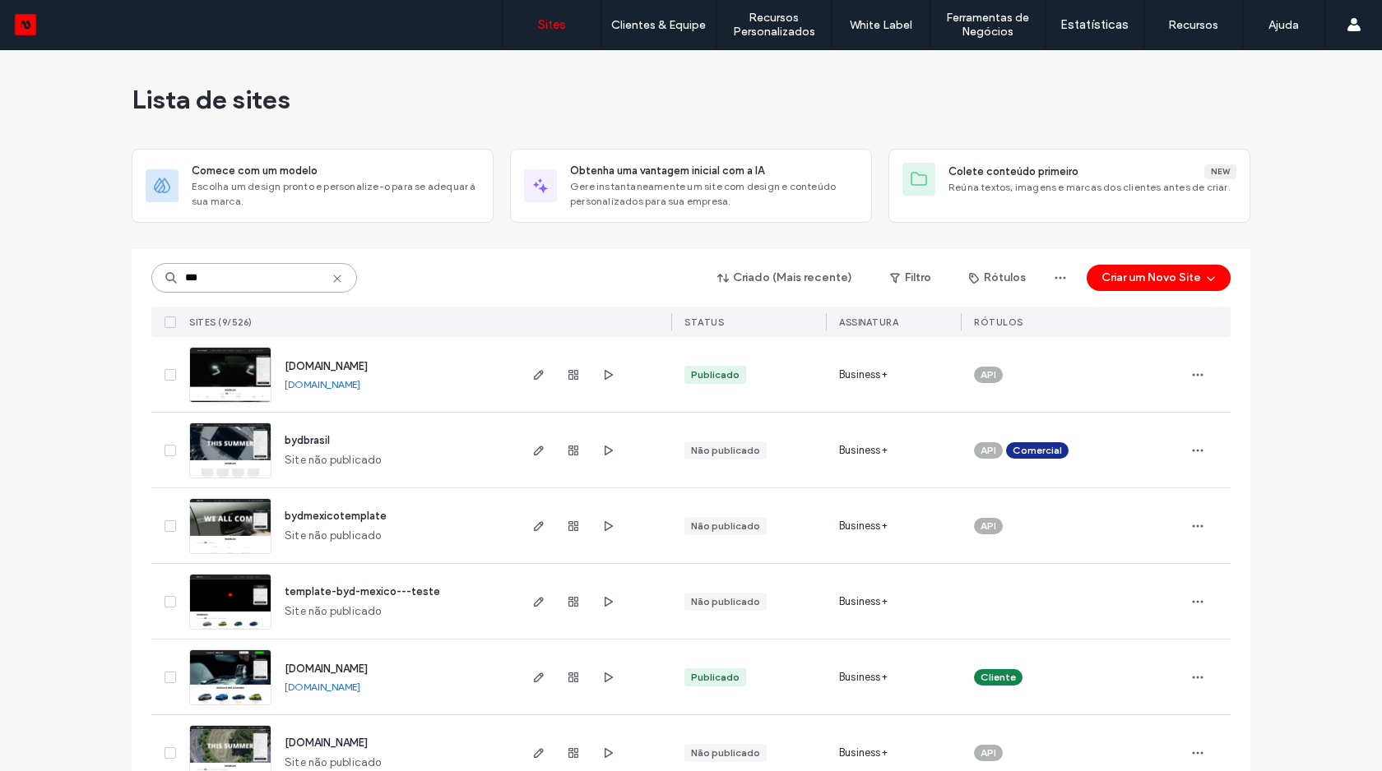
type input "***"
click at [243, 368] on img at bounding box center [230, 404] width 81 height 112
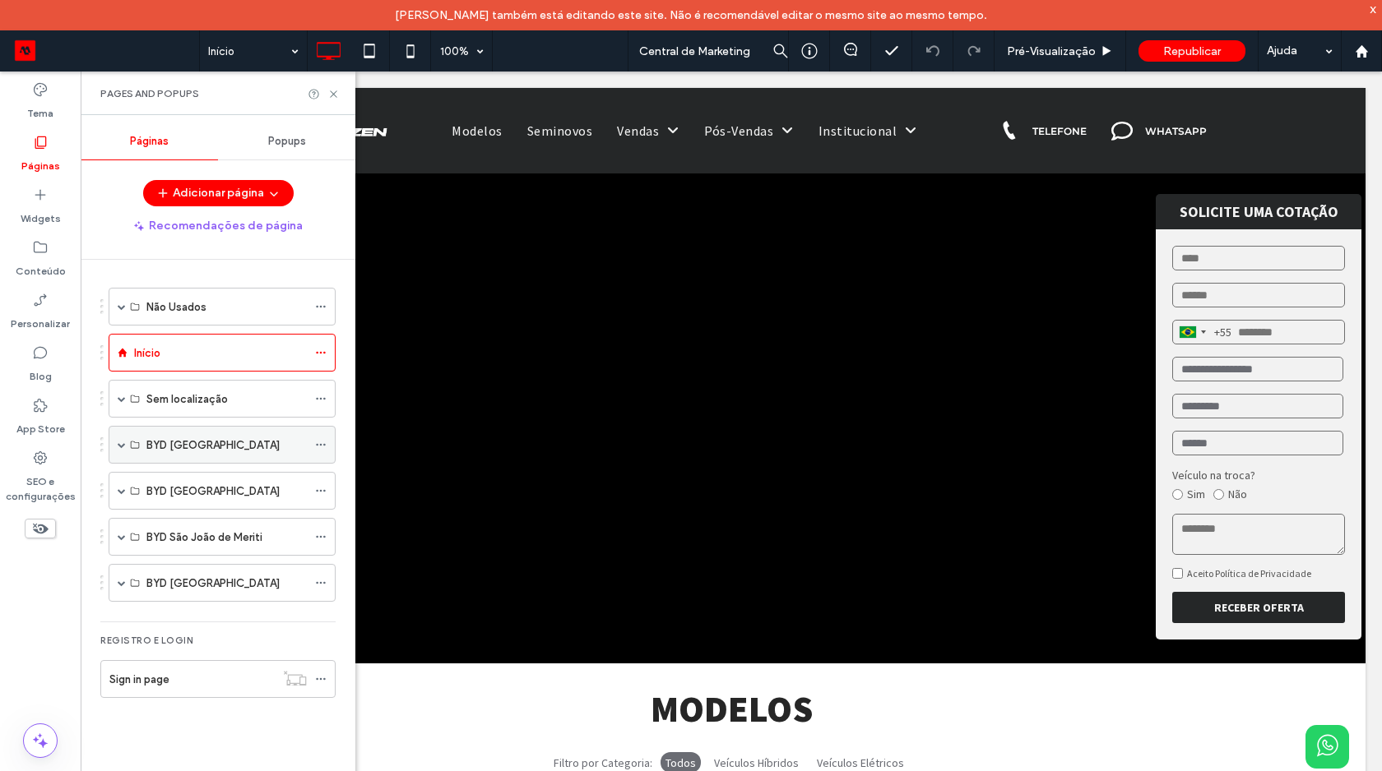
click at [125, 446] on span at bounding box center [122, 445] width 8 height 8
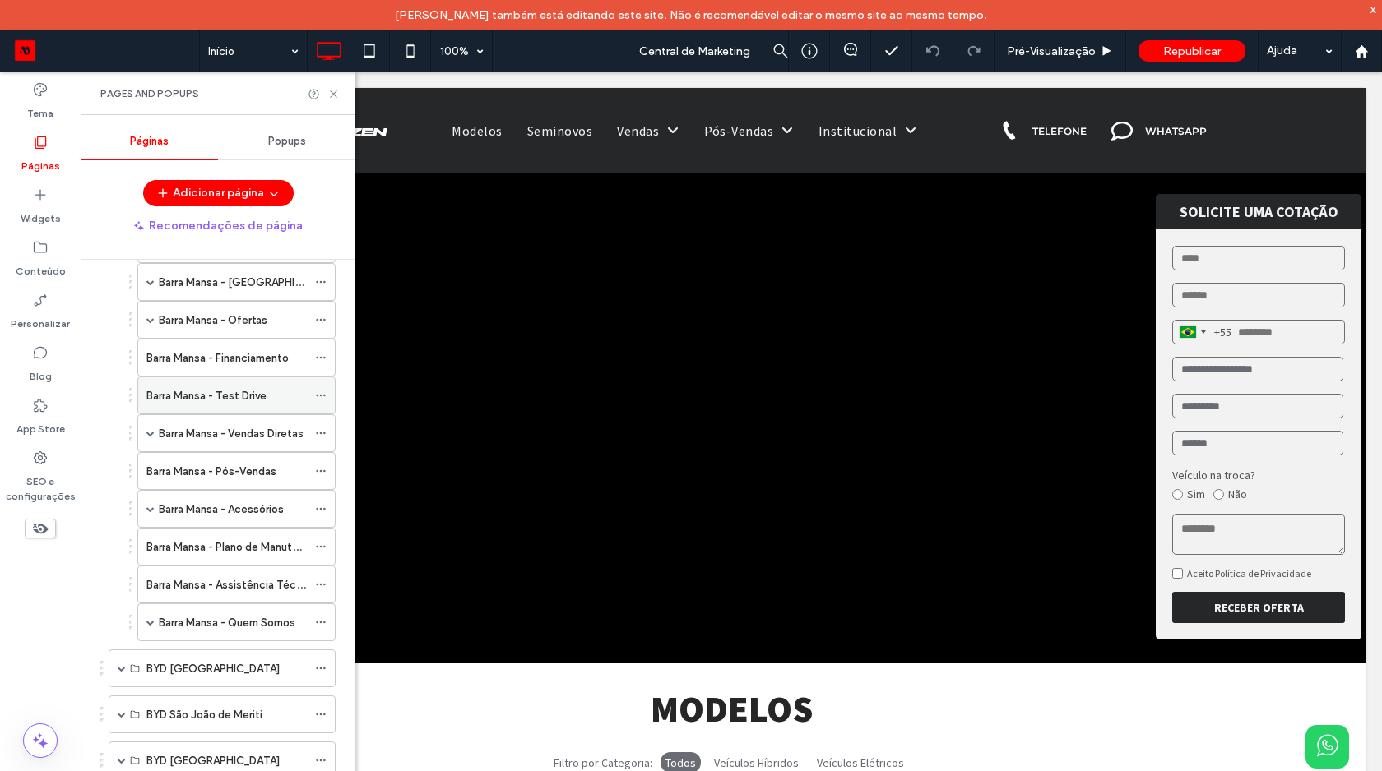
scroll to position [314, 0]
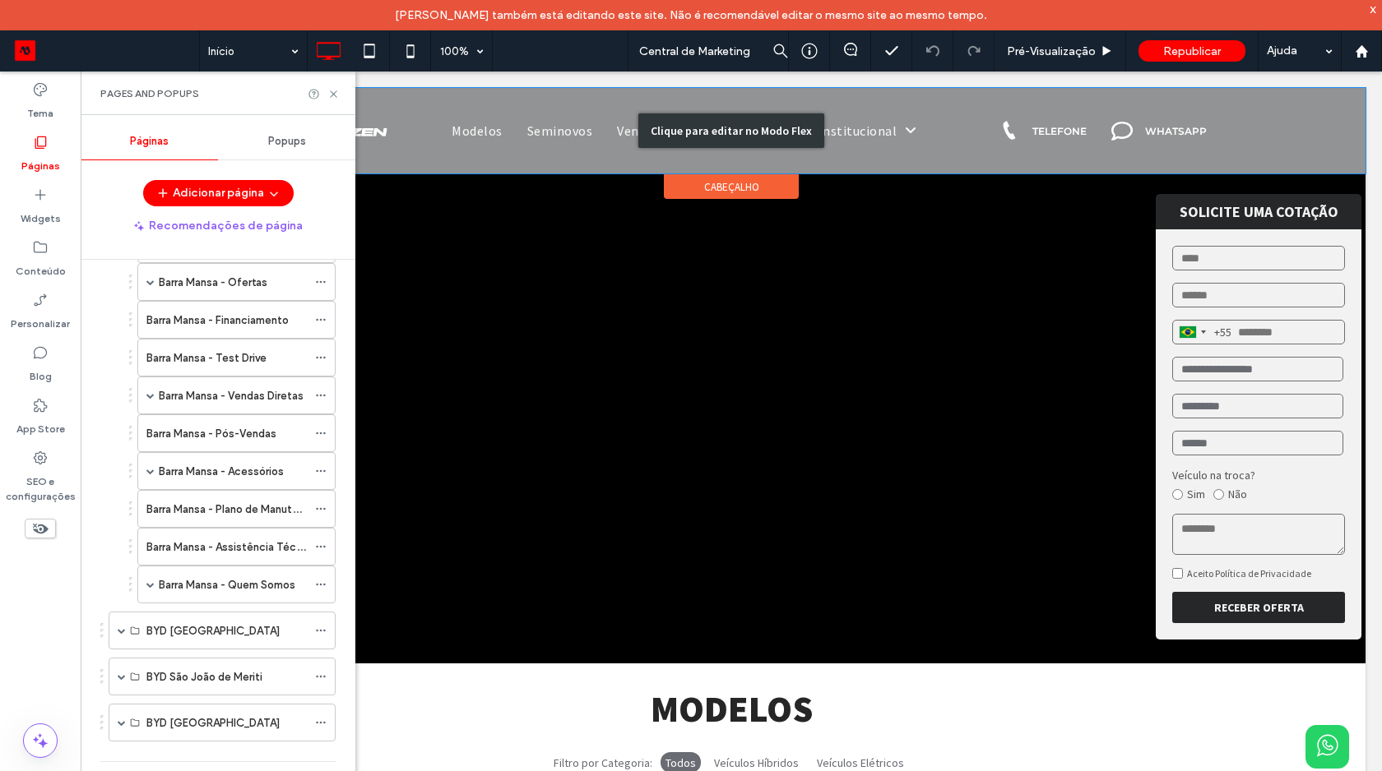
click at [583, 131] on div "Clique para editar no Modo Flex" at bounding box center [731, 131] width 1268 height 86
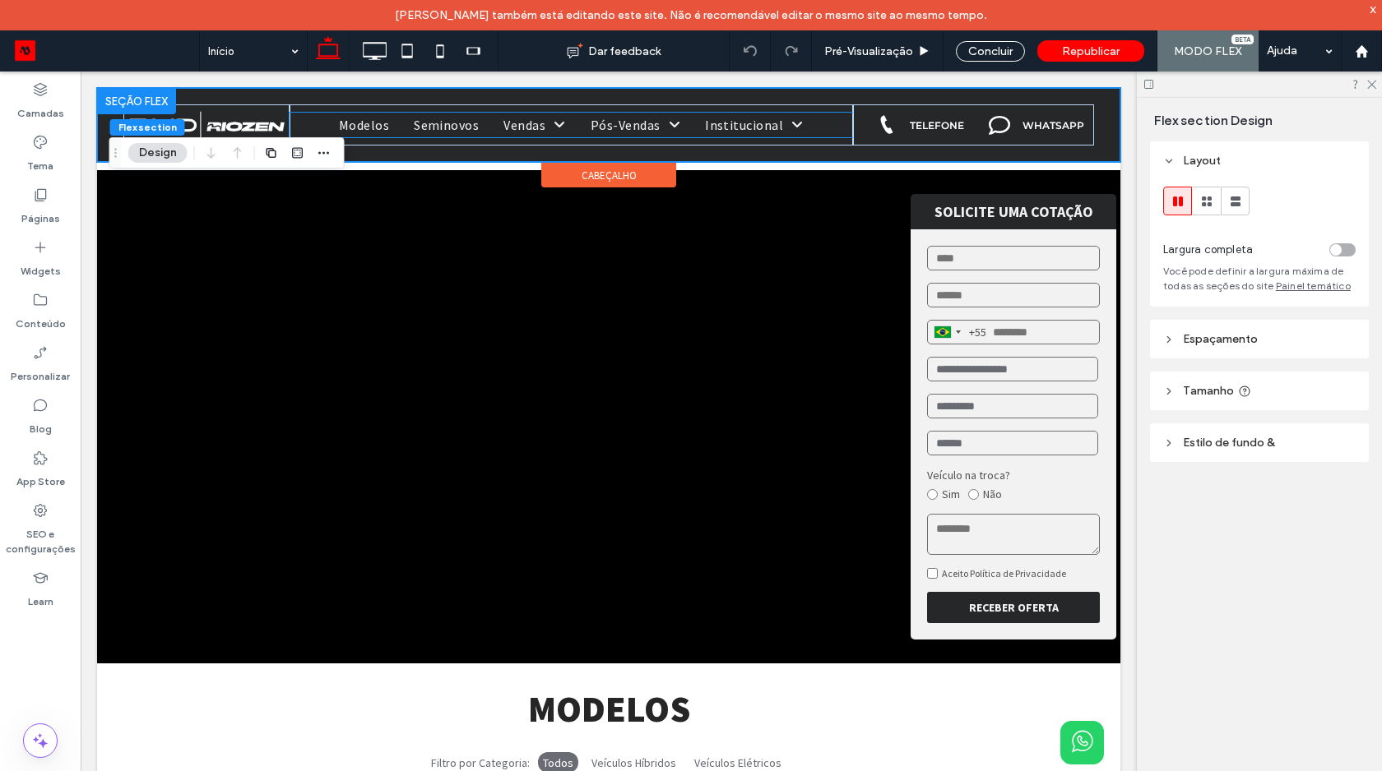
click at [583, 131] on link "Pós-Vendas" at bounding box center [635, 125] width 114 height 25
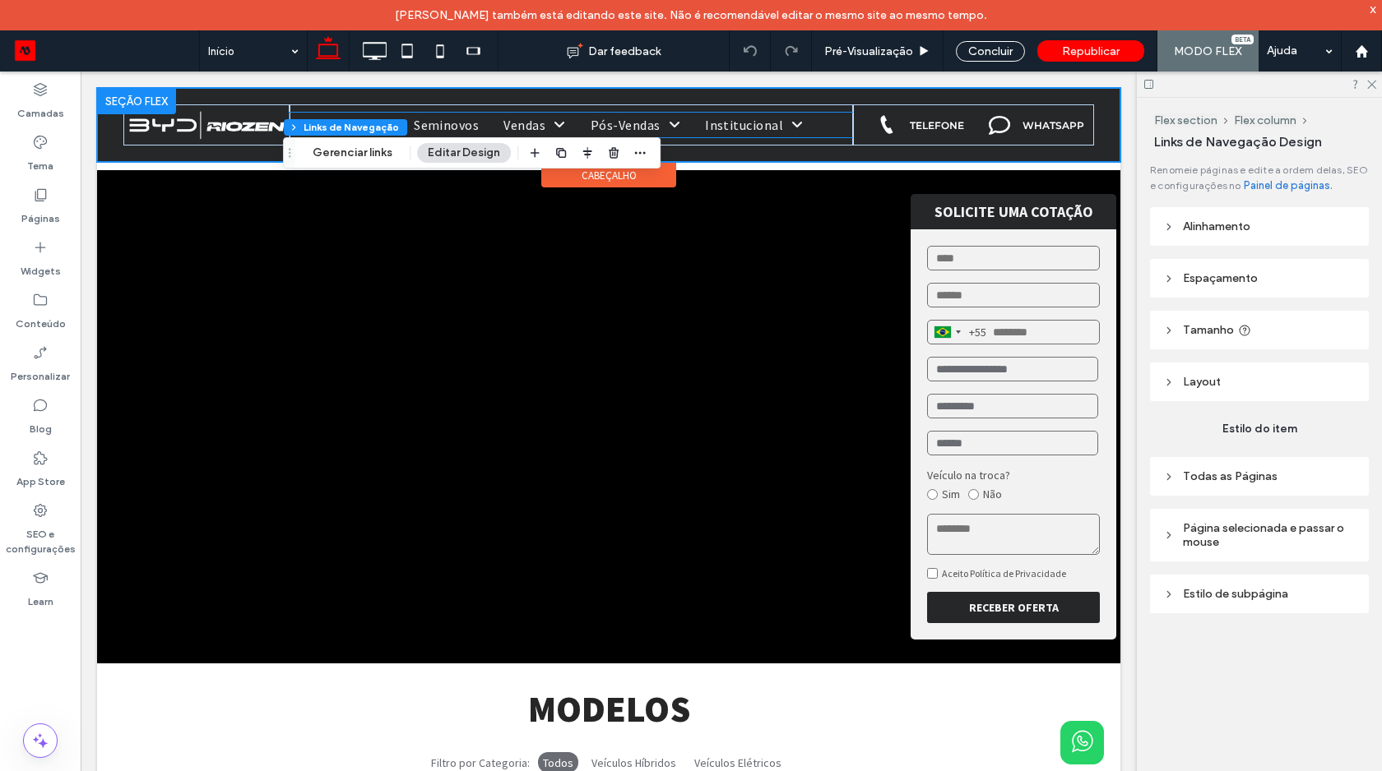
click at [583, 131] on link "Pós-Vendas" at bounding box center [635, 125] width 114 height 25
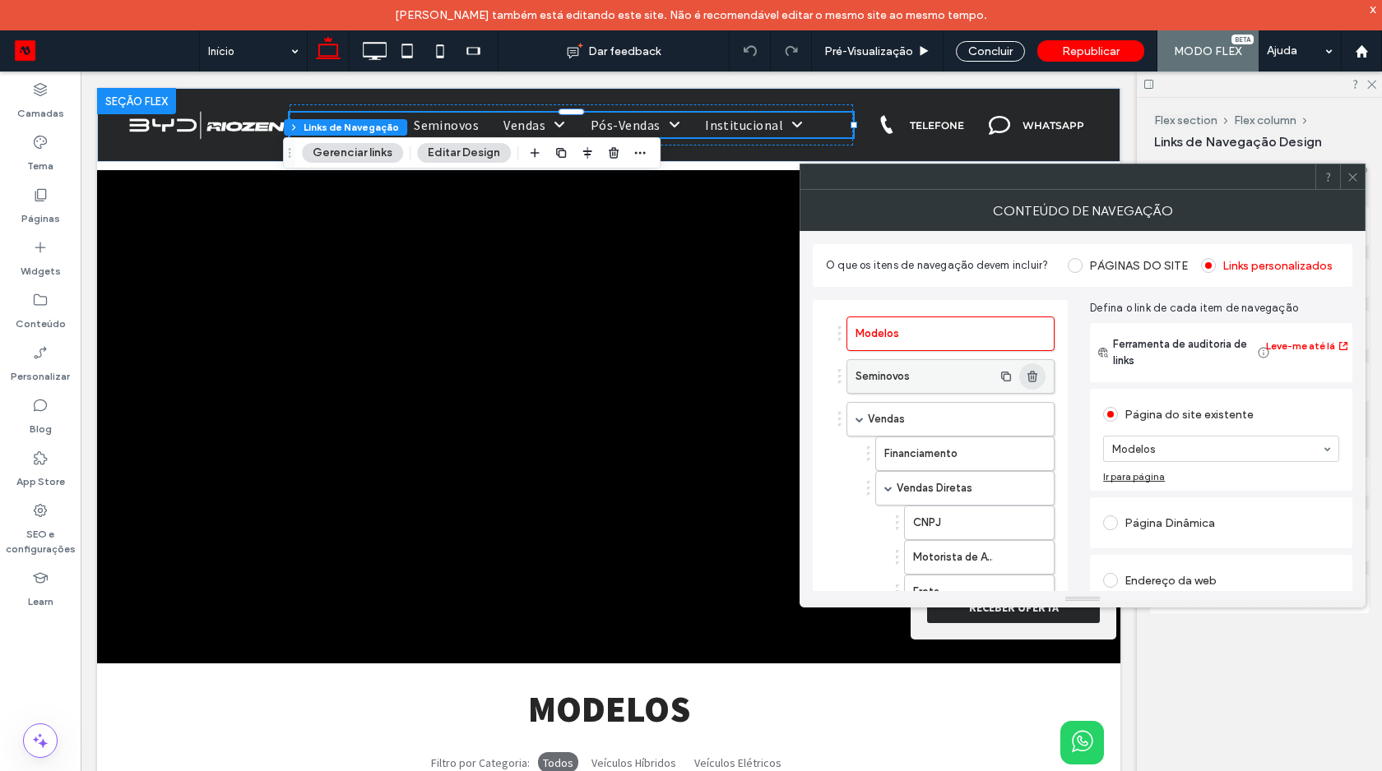
click at [1034, 378] on icon "button" at bounding box center [1032, 376] width 13 height 13
click at [1352, 174] on icon at bounding box center [1352, 177] width 12 height 12
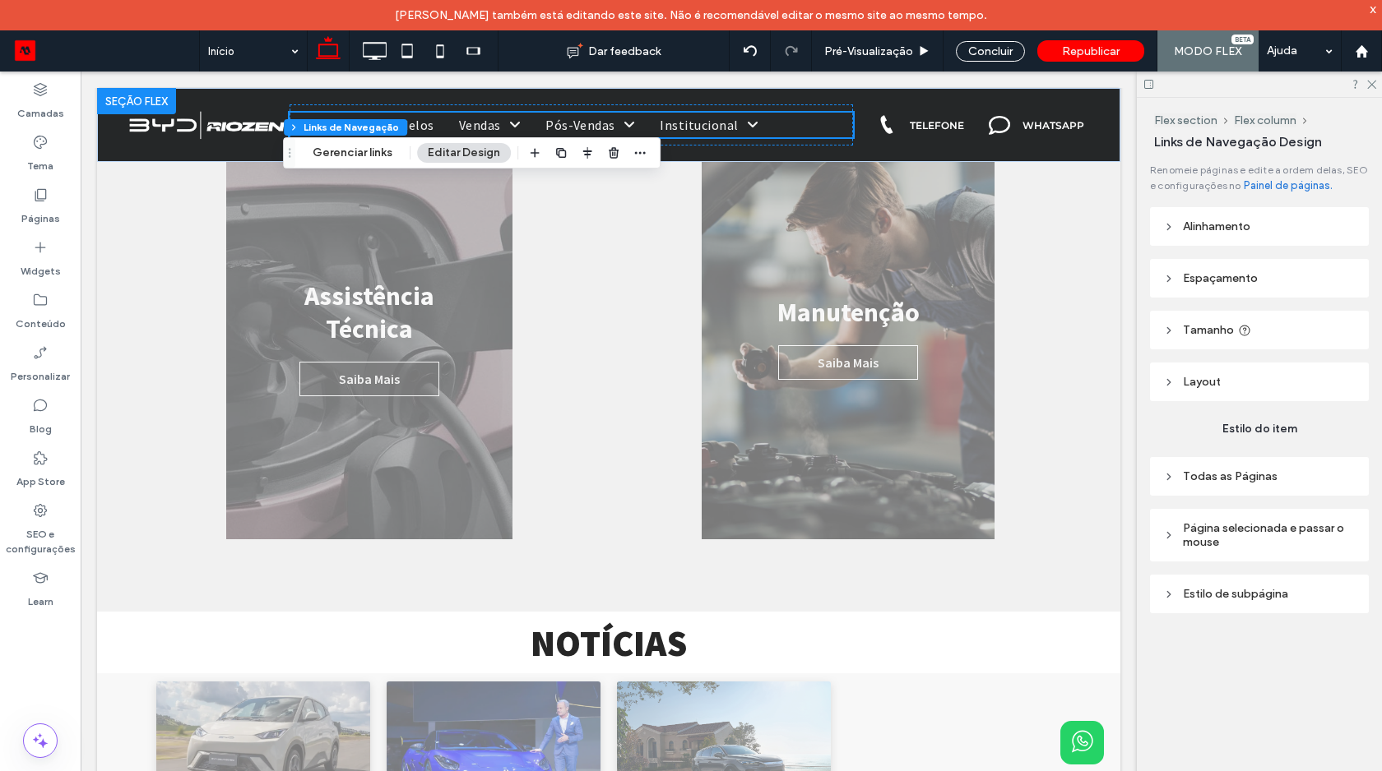
scroll to position [1815, 0]
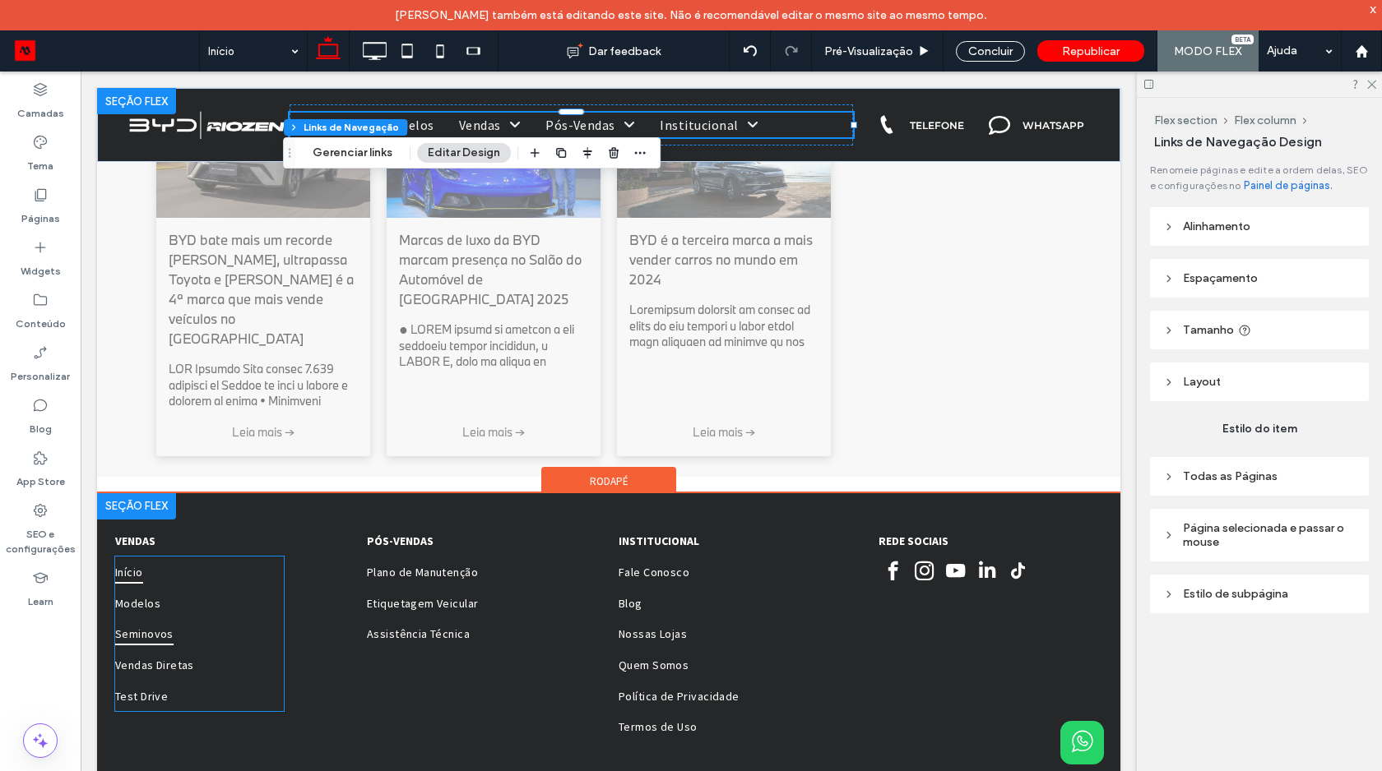
click at [184, 619] on link "Seminovos" at bounding box center [199, 634] width 169 height 31
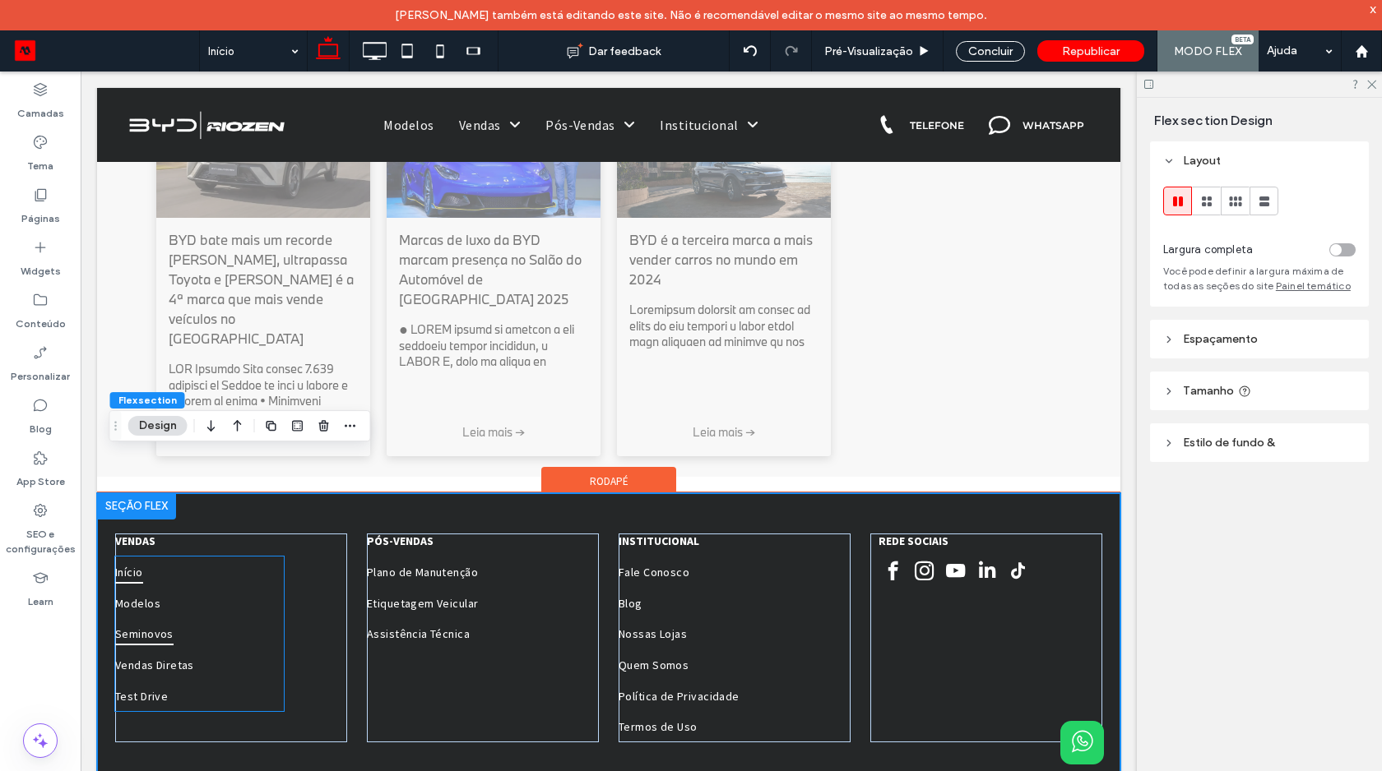
click at [184, 619] on link "Seminovos" at bounding box center [199, 634] width 169 height 31
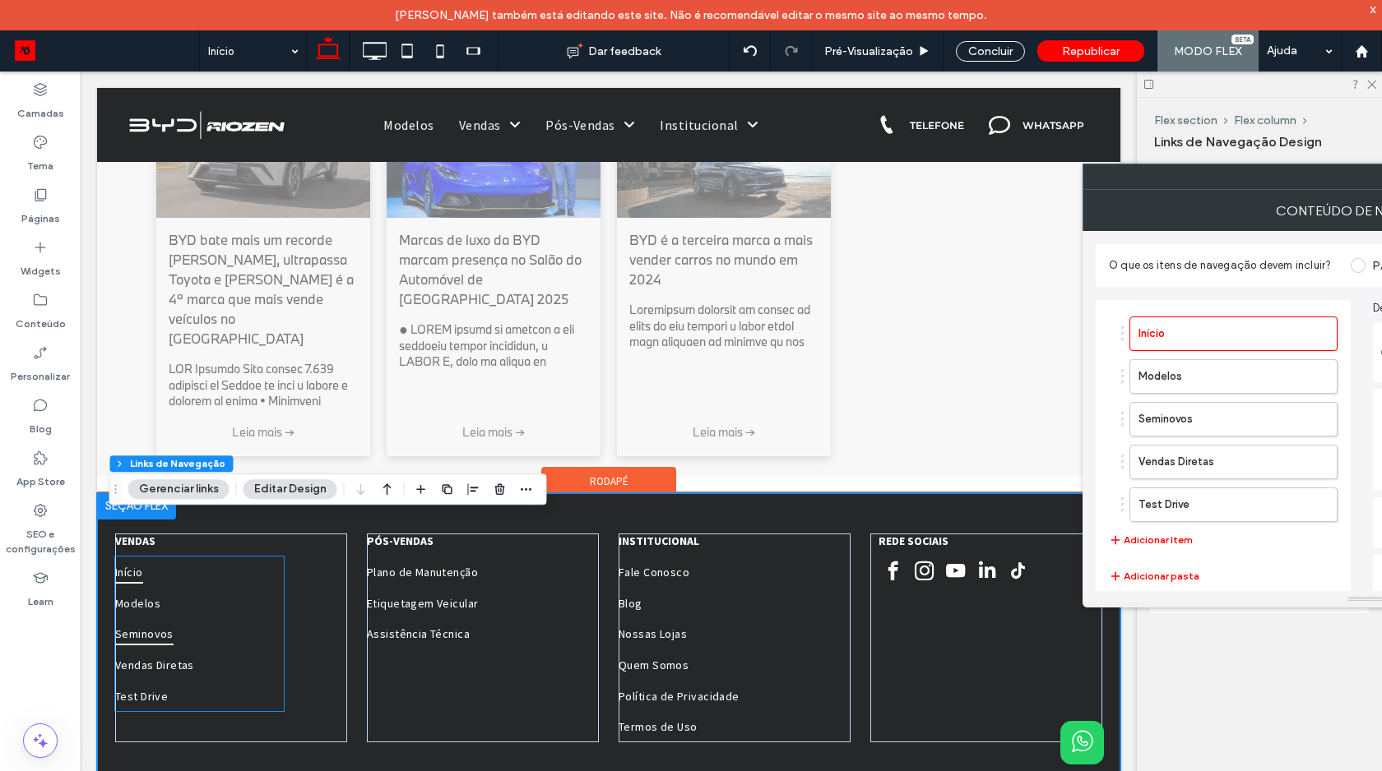
type input "***"
type input "****"
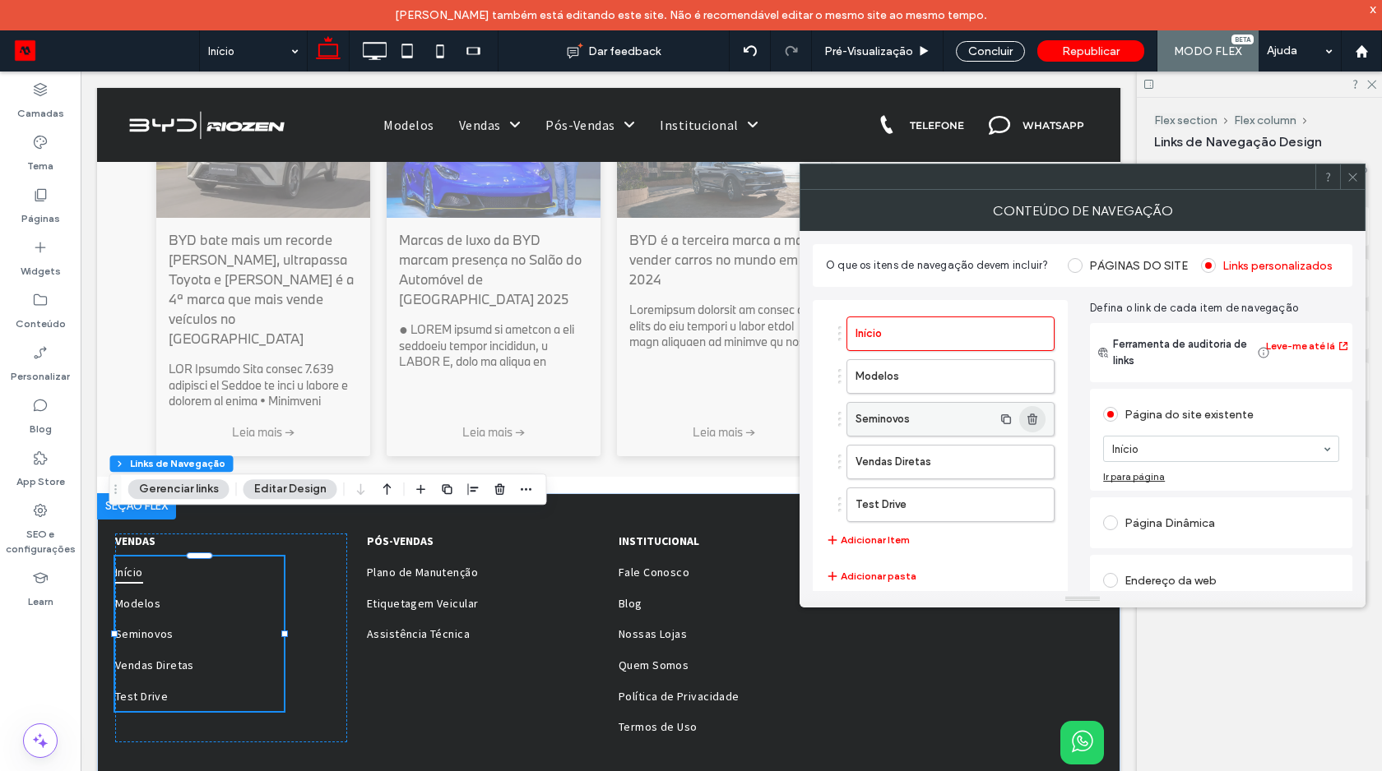
click at [1032, 428] on span "button" at bounding box center [1032, 419] width 26 height 26
click at [1351, 188] on span at bounding box center [1352, 176] width 12 height 25
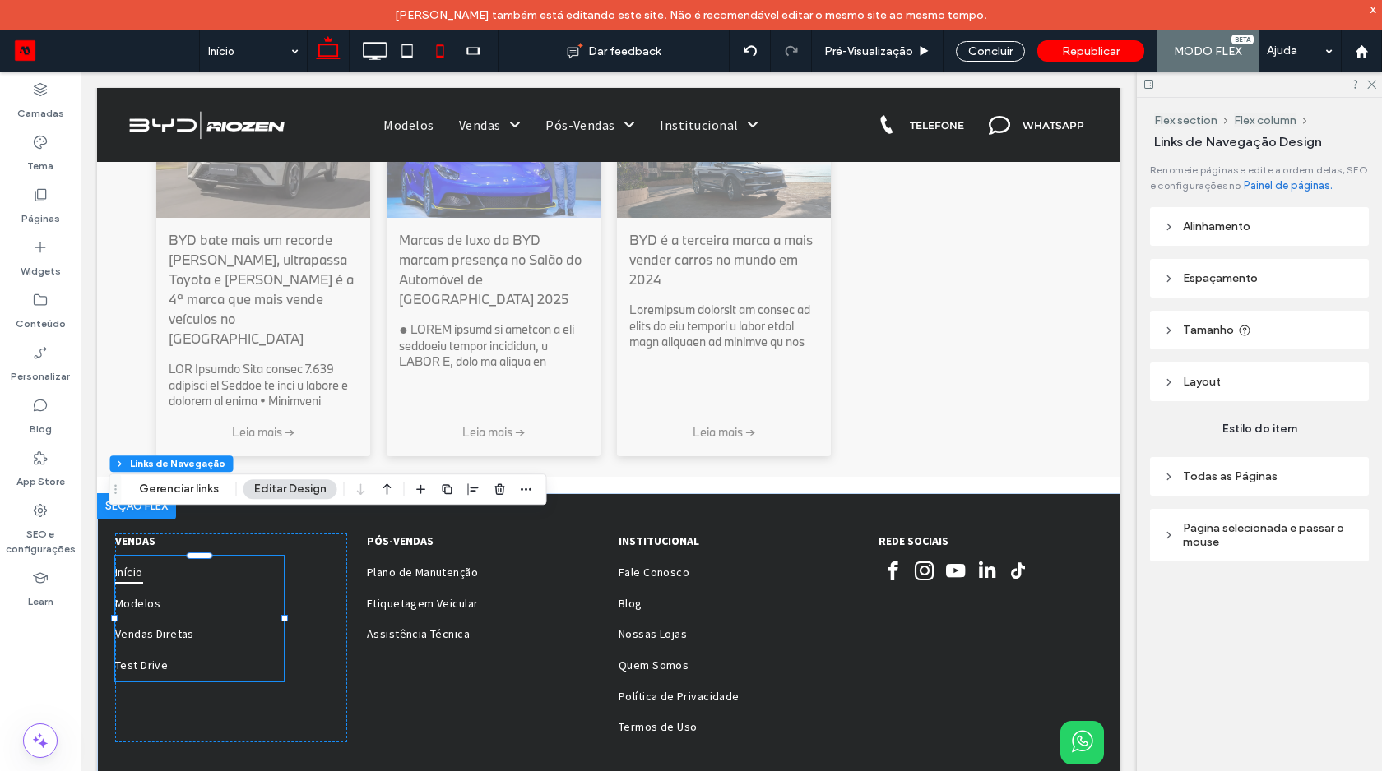
click at [437, 49] on icon at bounding box center [440, 51] width 33 height 33
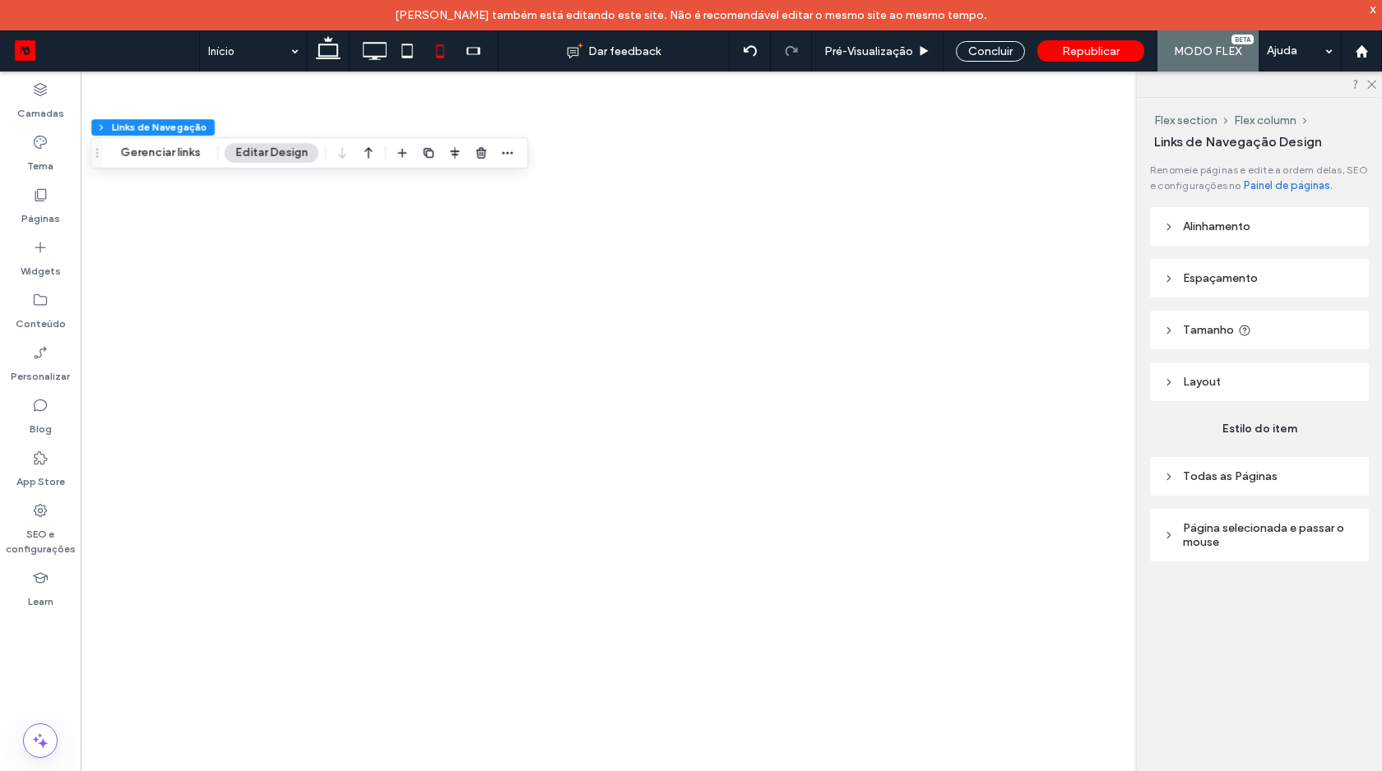
type input "***"
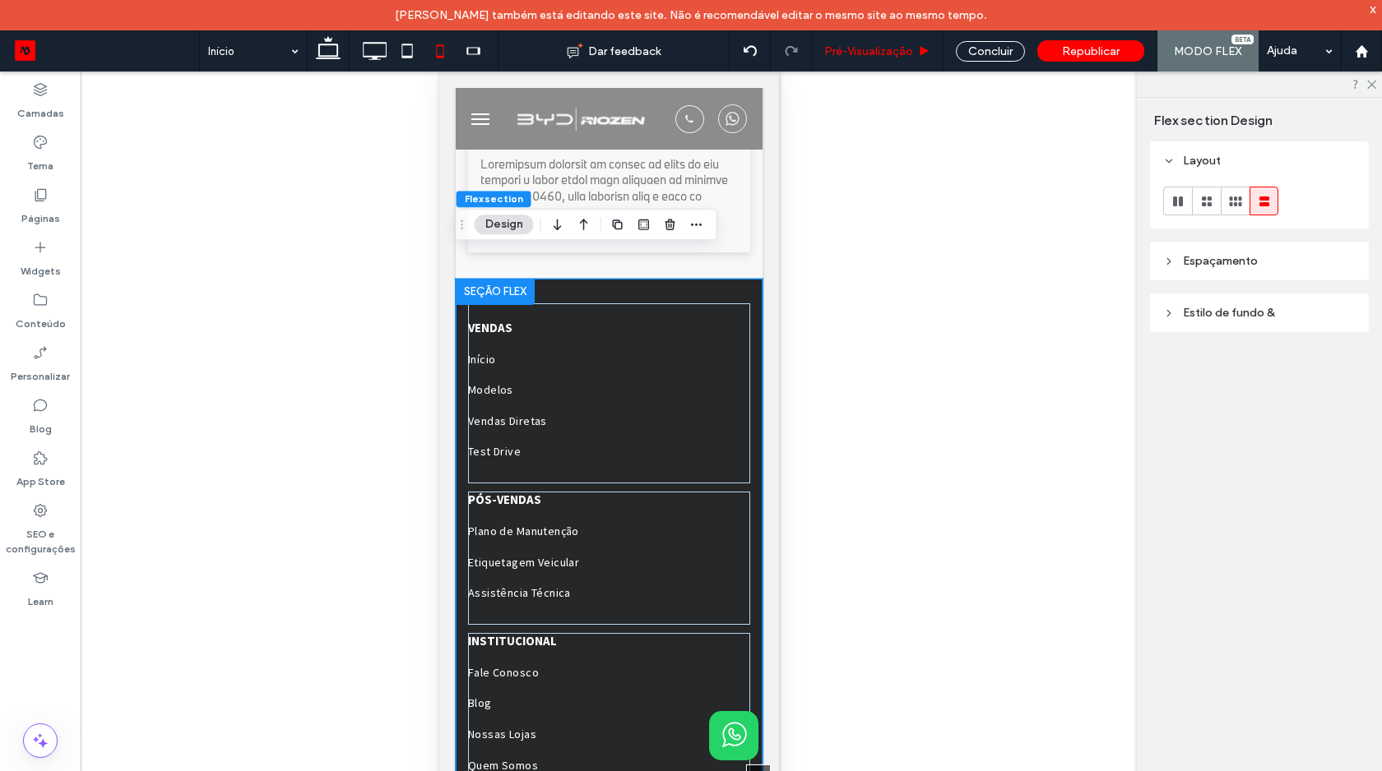
scroll to position [2596, 0]
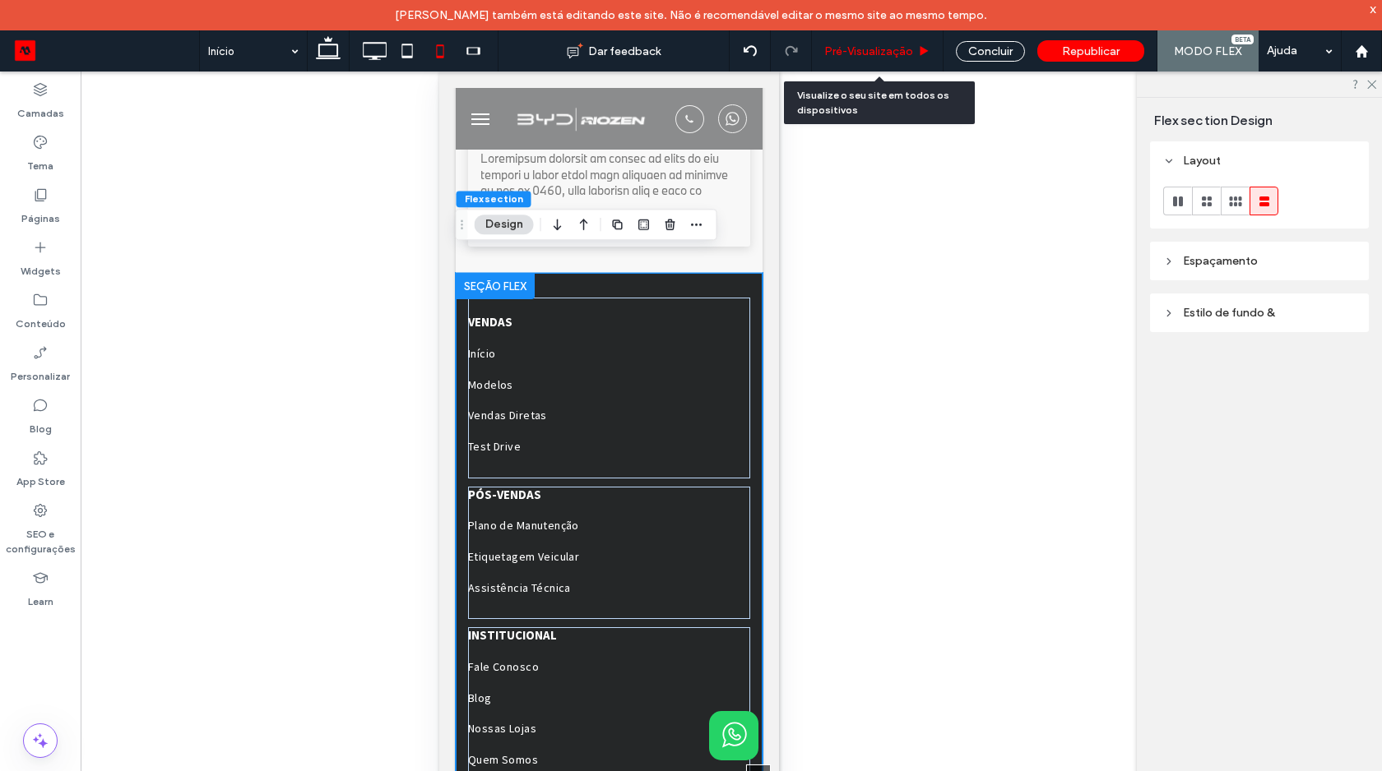
click at [891, 36] on div "Pré-Visualizaçāo" at bounding box center [878, 50] width 132 height 41
click at [873, 50] on span "Pré-Visualizaçāo" at bounding box center [868, 51] width 89 height 14
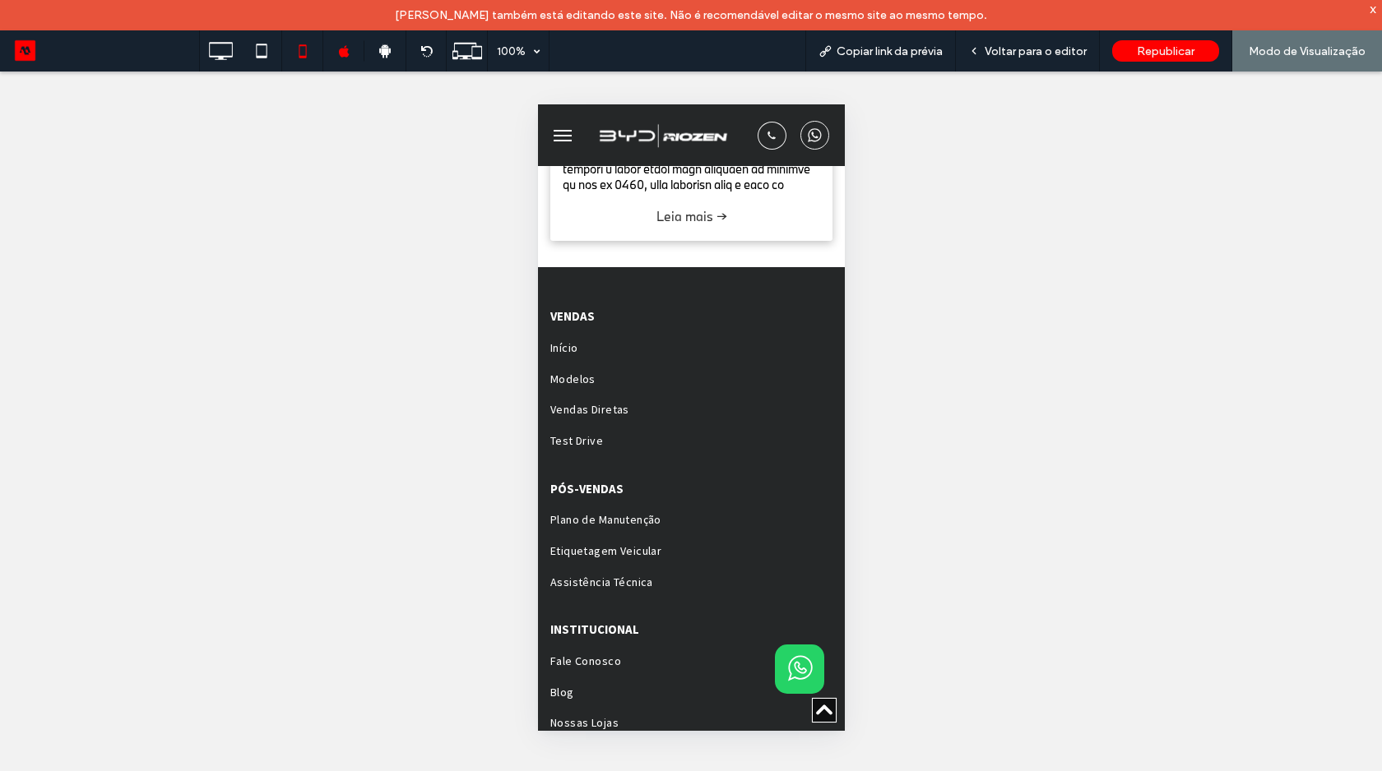
click at [560, 146] on button "menu" at bounding box center [561, 135] width 33 height 33
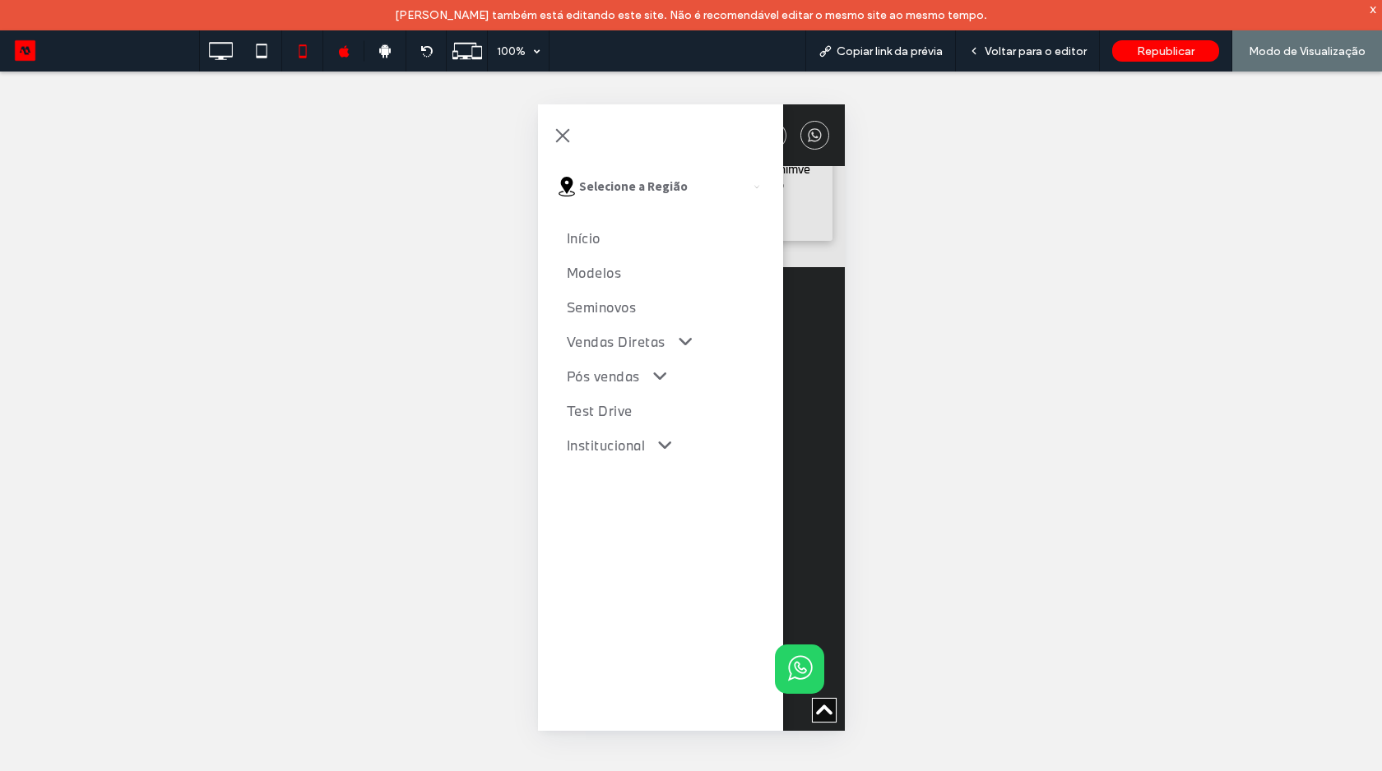
scroll to position [2625, 0]
click at [1033, 53] on span "Voltar para o editor" at bounding box center [1035, 51] width 102 height 14
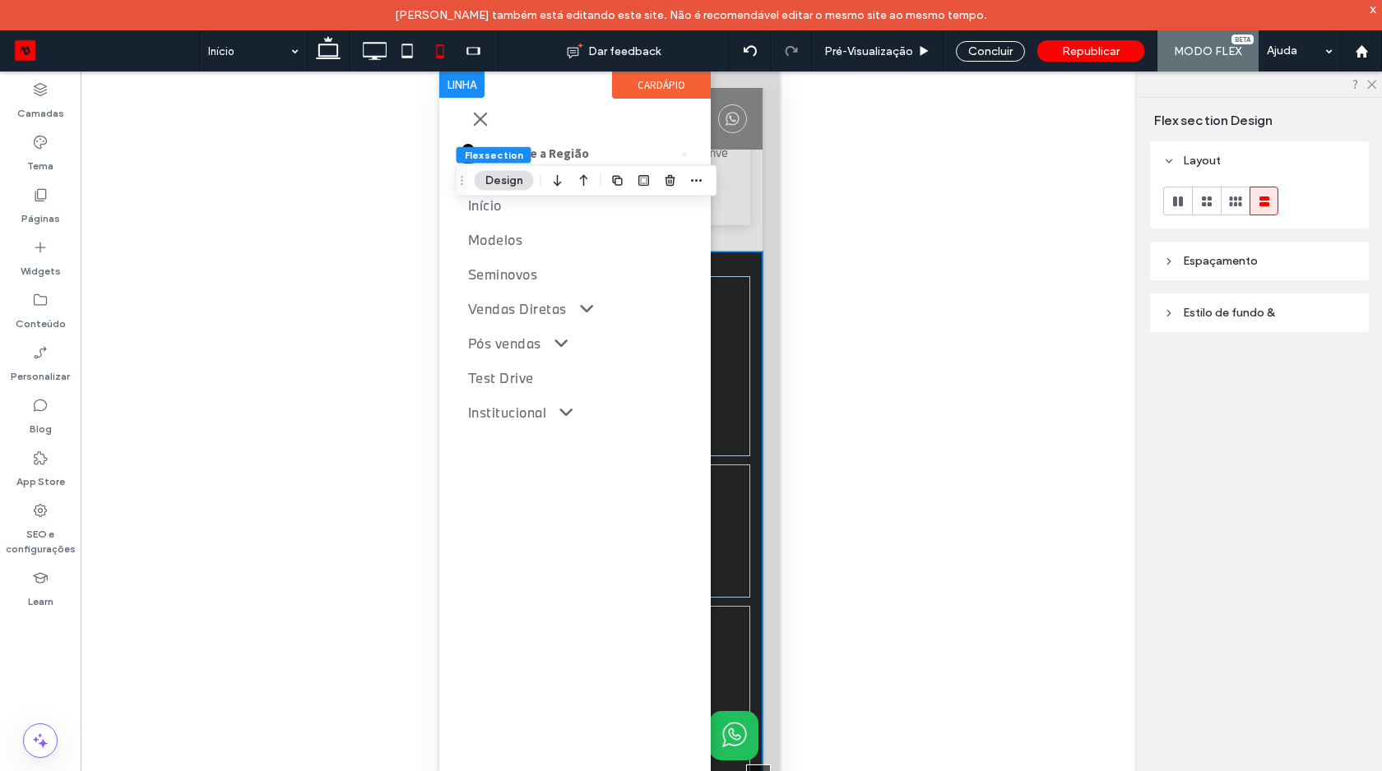
click at [615, 335] on link "Pós vendas" at bounding box center [574, 344] width 214 height 35
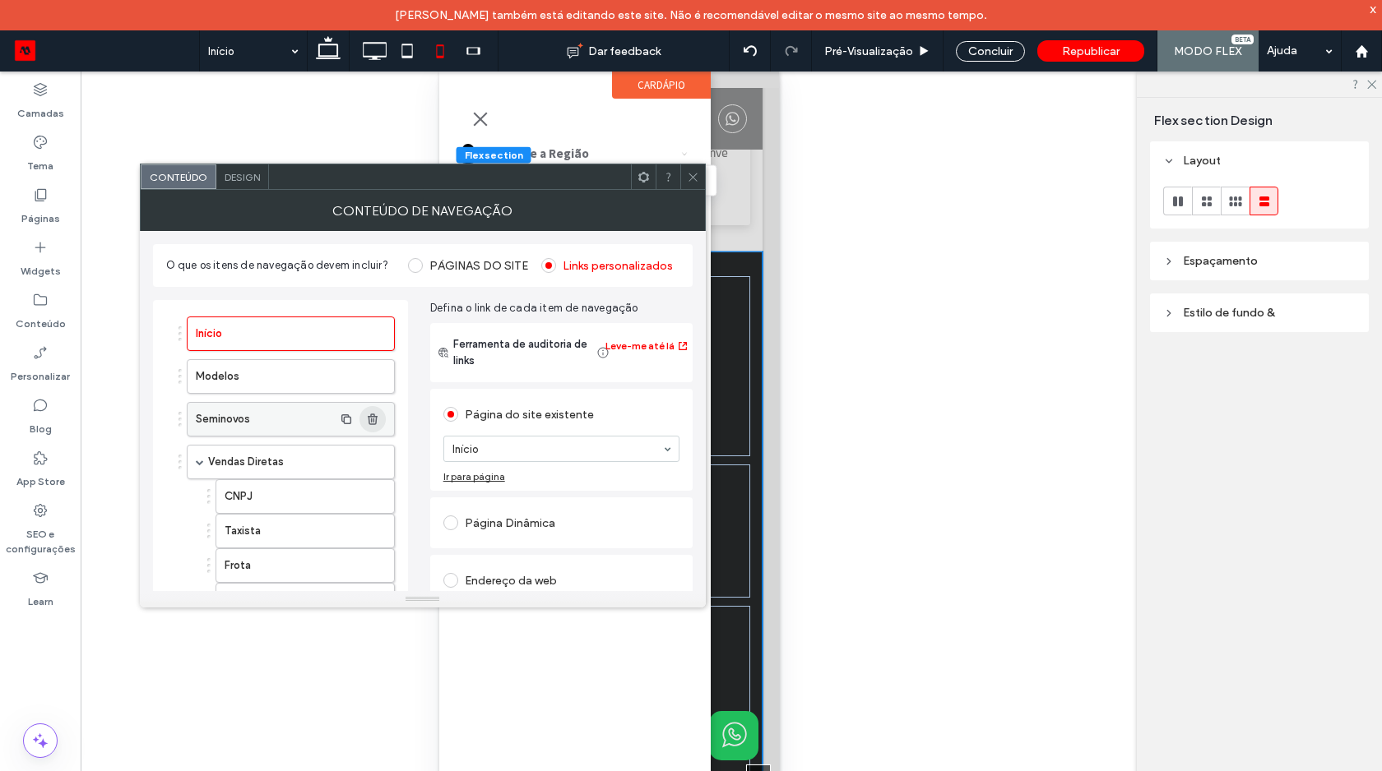
click at [366, 424] on icon "button" at bounding box center [372, 419] width 13 height 13
click at [697, 174] on icon at bounding box center [693, 177] width 12 height 12
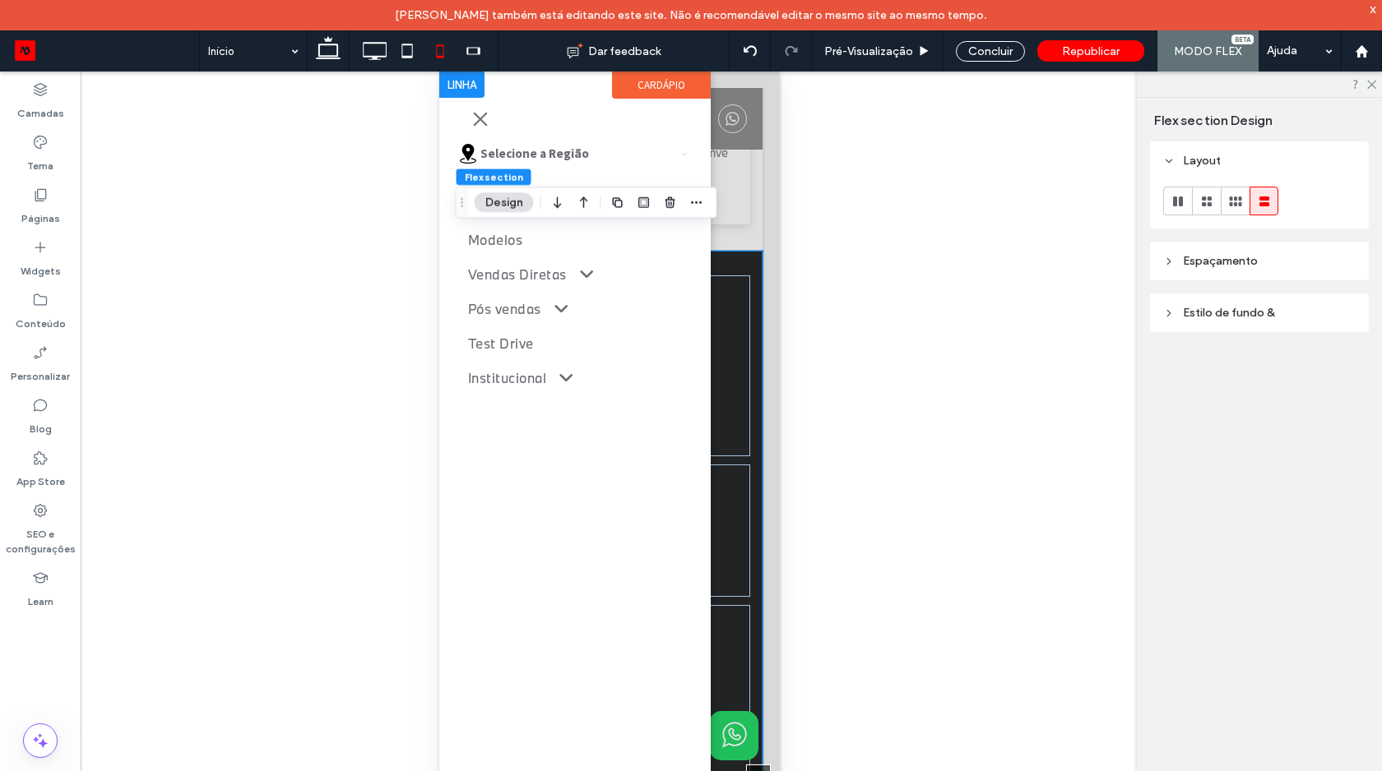
drag, startPoint x: 468, startPoint y: 118, endPoint x: 971, endPoint y: 276, distance: 527.5
click at [468, 118] on div "Selecione a Região Barra Mansa Jacarepaguá São João de Meriti Campo Grande Iníc…" at bounding box center [573, 410] width 271 height 677
click at [478, 123] on div "Selecione a Região Barra Mansa Jacarepaguá São João de Meriti Campo Grande Iníc…" at bounding box center [573, 410] width 271 height 677
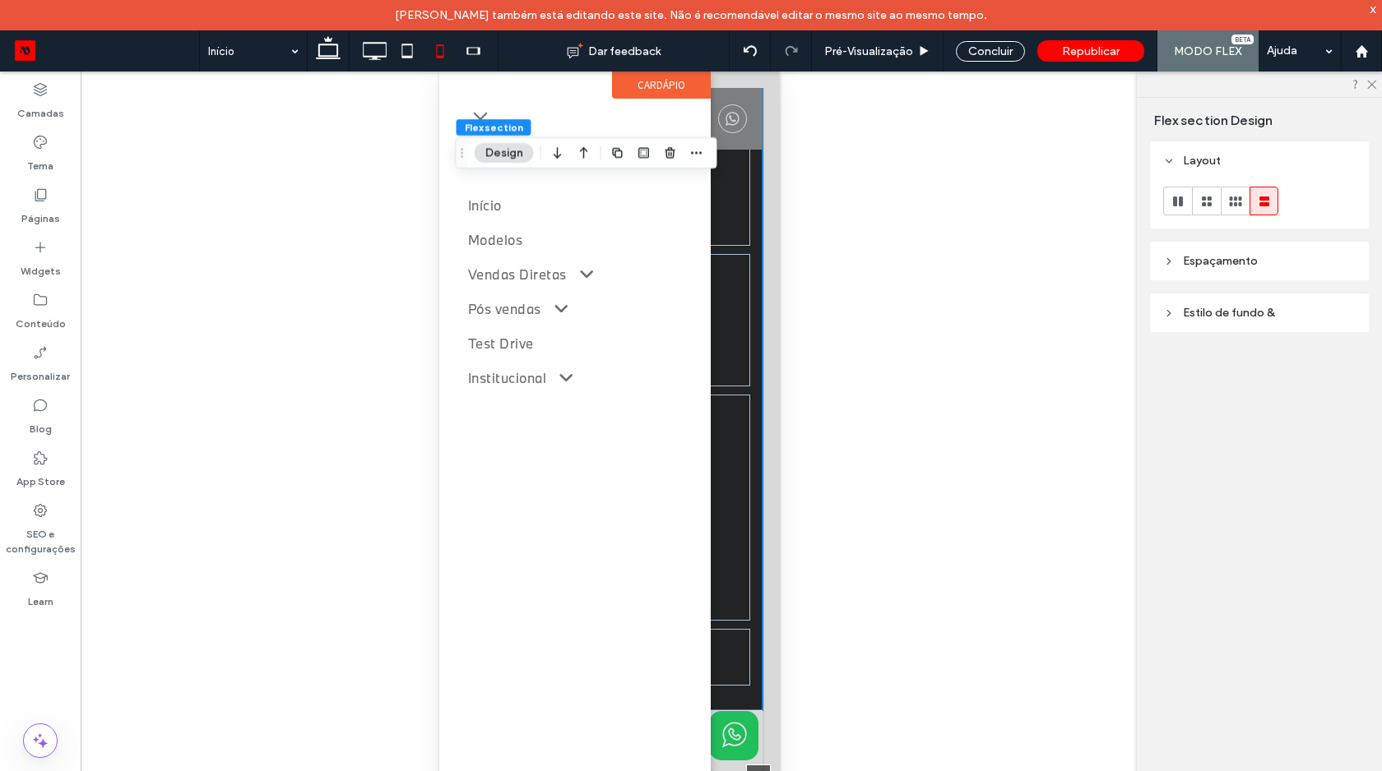
click at [479, 123] on span "Flex section" at bounding box center [494, 127] width 58 height 12
click at [475, 114] on div "Selecione a Região Barra Mansa Jacarepaguá São João de Meriti Campo Grande Iníc…" at bounding box center [573, 410] width 271 height 677
click at [886, 57] on span "Pré-Visualizaçāo" at bounding box center [868, 51] width 89 height 14
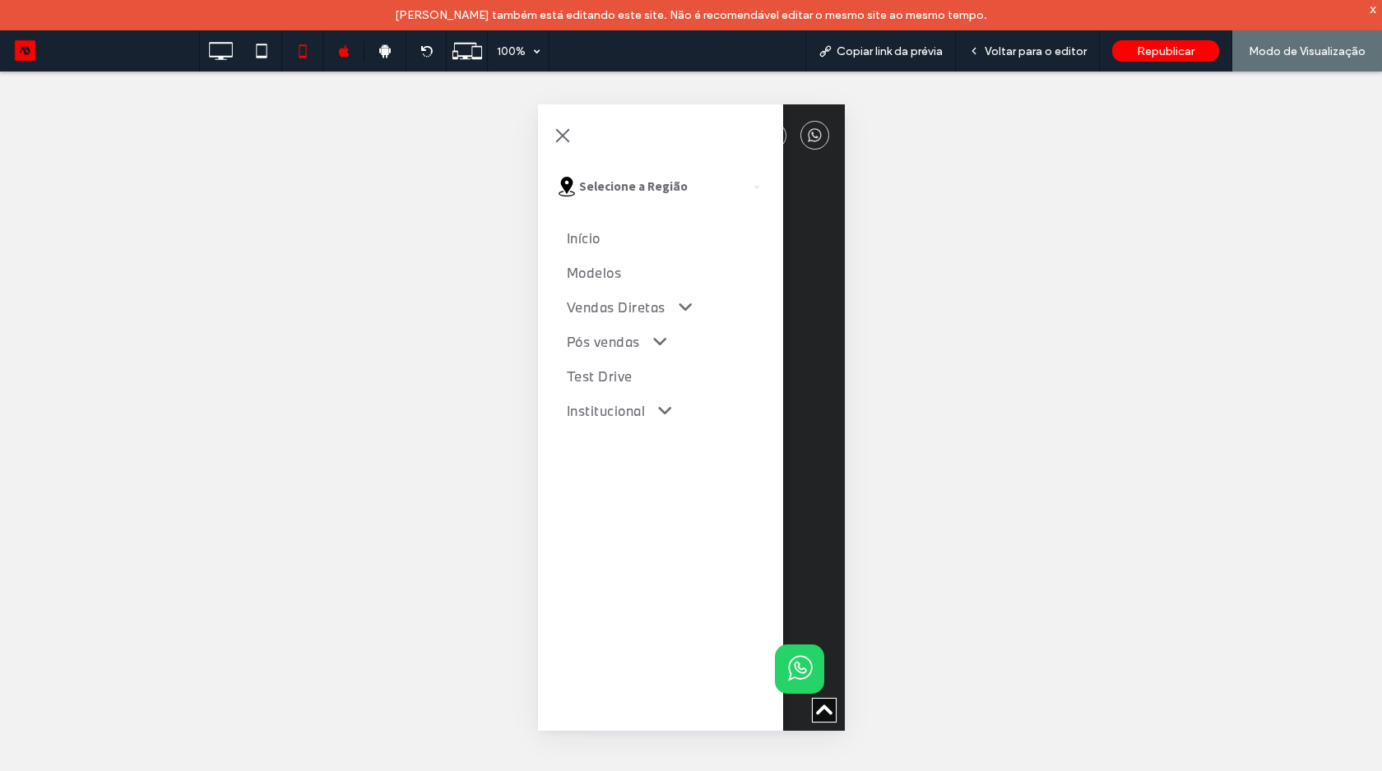
click at [563, 137] on span "menu" at bounding box center [562, 135] width 14 height 14
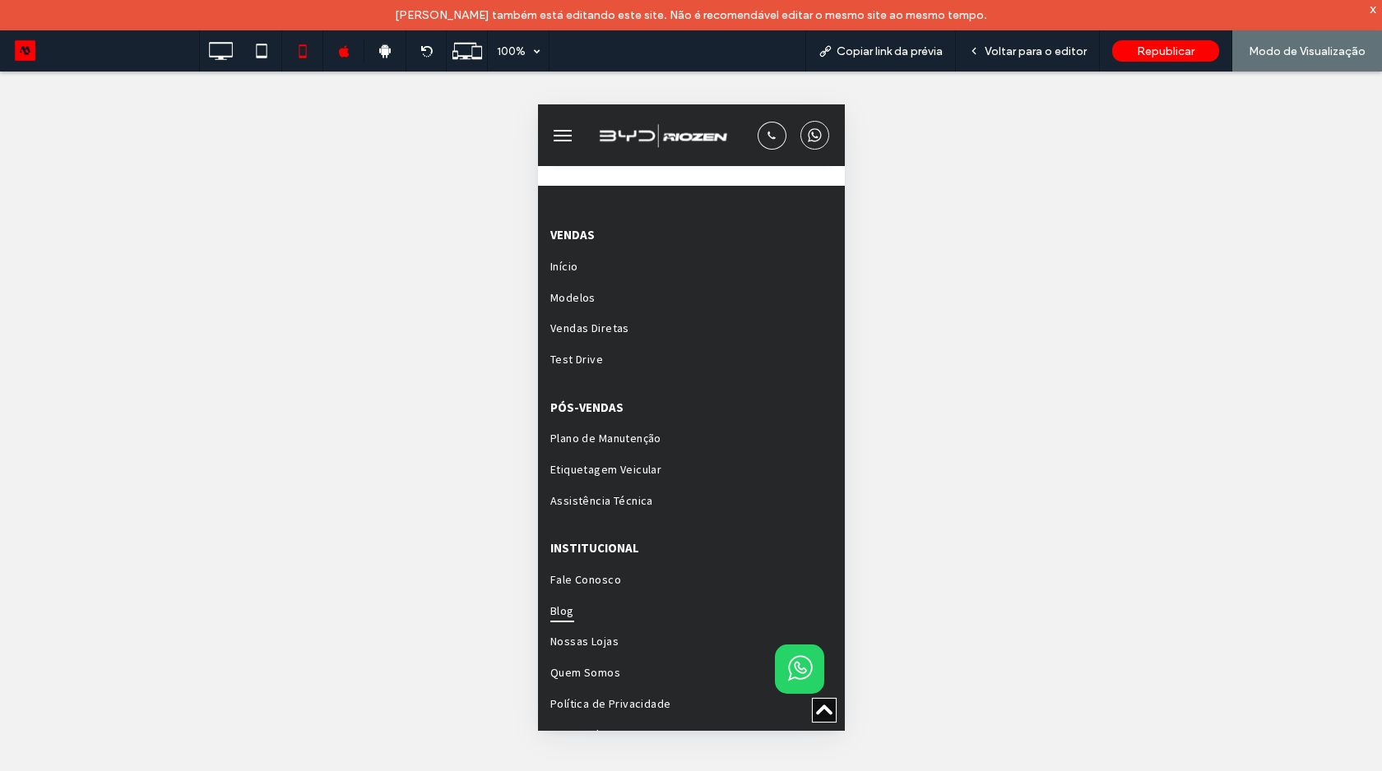
scroll to position [2698, 0]
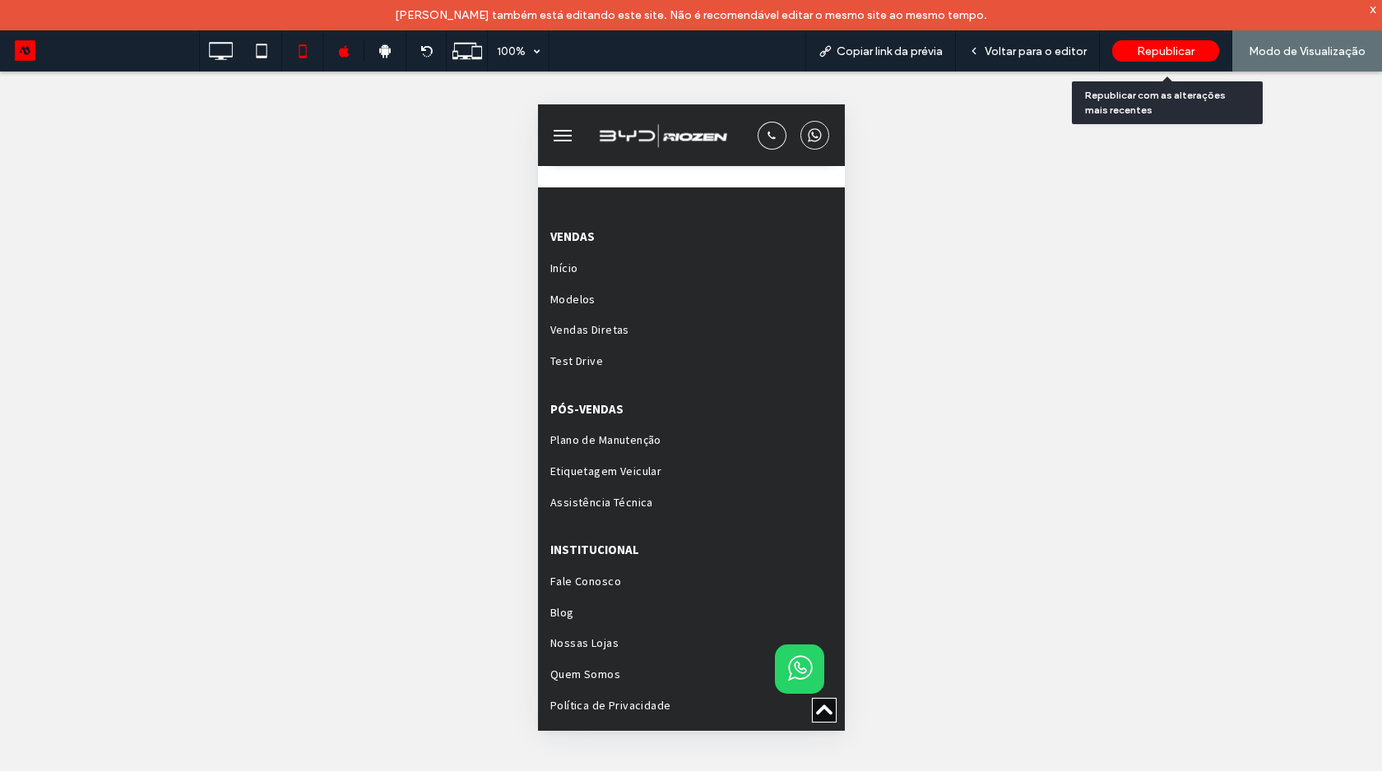
click at [1159, 50] on span "Republicar" at bounding box center [1166, 51] width 58 height 14
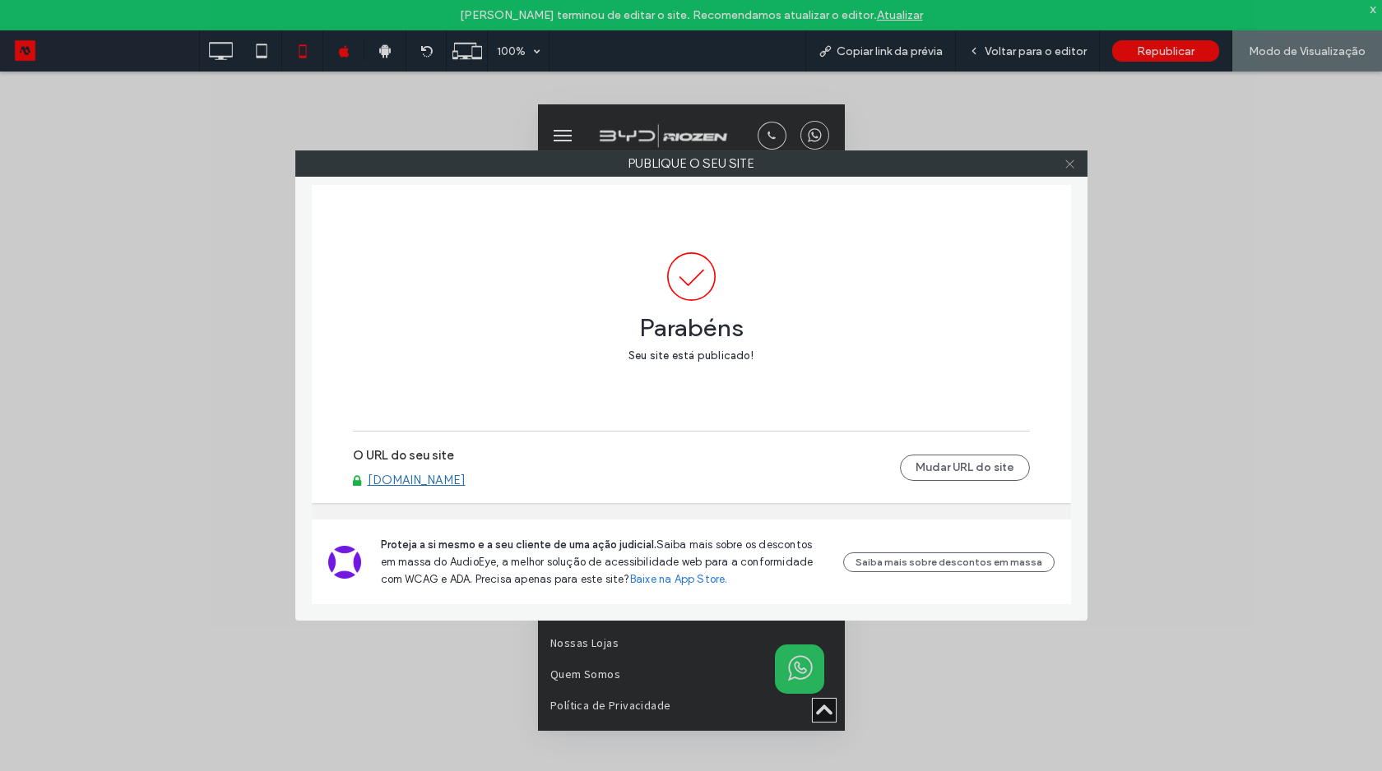
click at [1063, 161] on icon at bounding box center [1069, 164] width 12 height 12
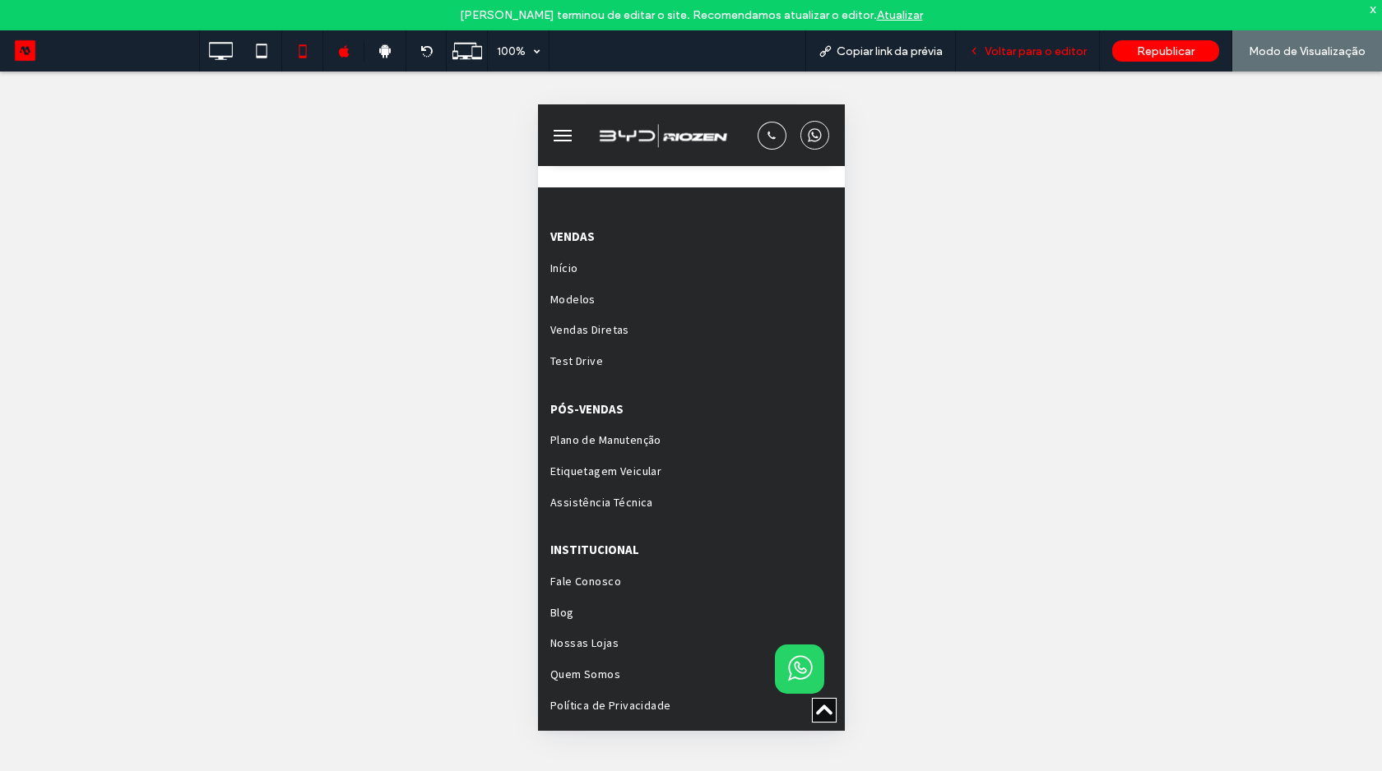
click at [1026, 39] on div "Voltar para o editor" at bounding box center [1028, 50] width 144 height 41
click at [1016, 55] on span "Voltar para o editor" at bounding box center [1035, 51] width 102 height 14
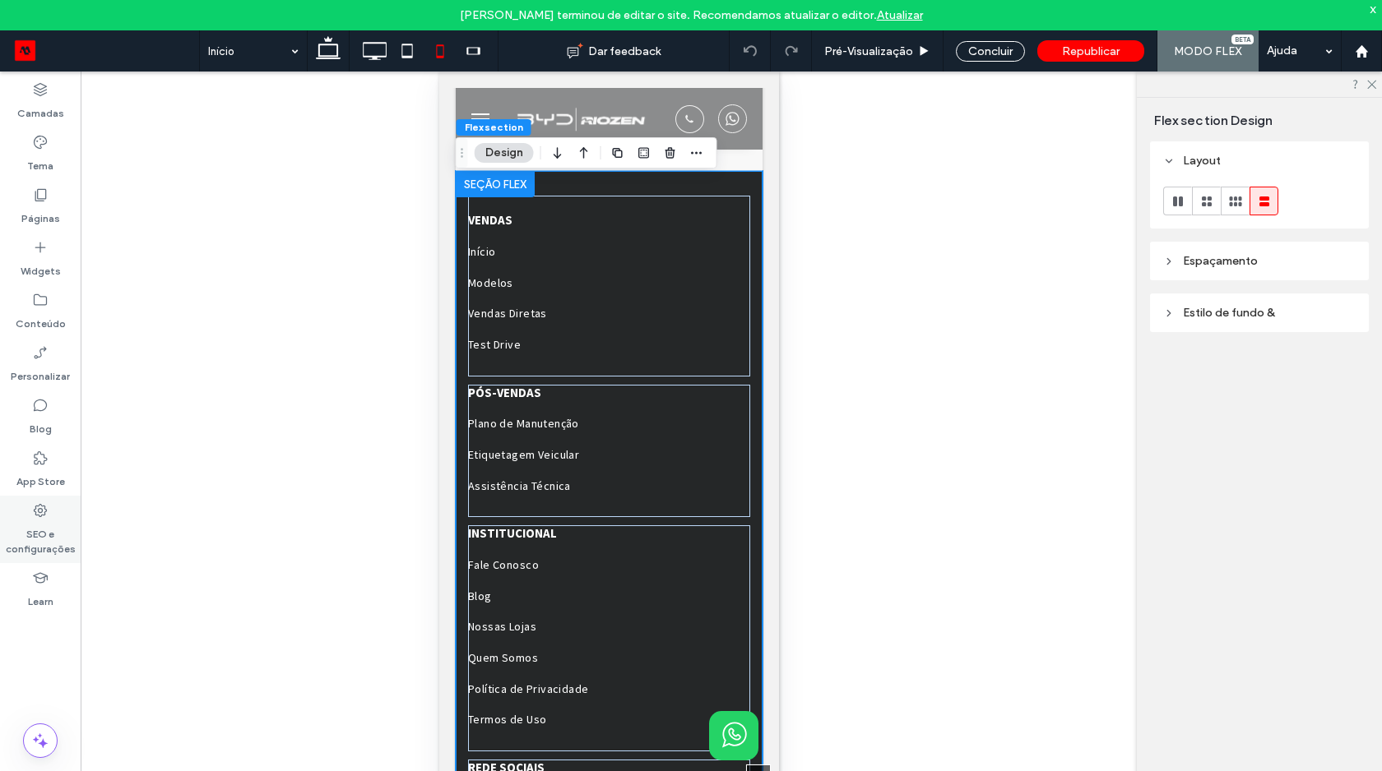
click at [47, 531] on label "SEO e configurações" at bounding box center [40, 538] width 81 height 38
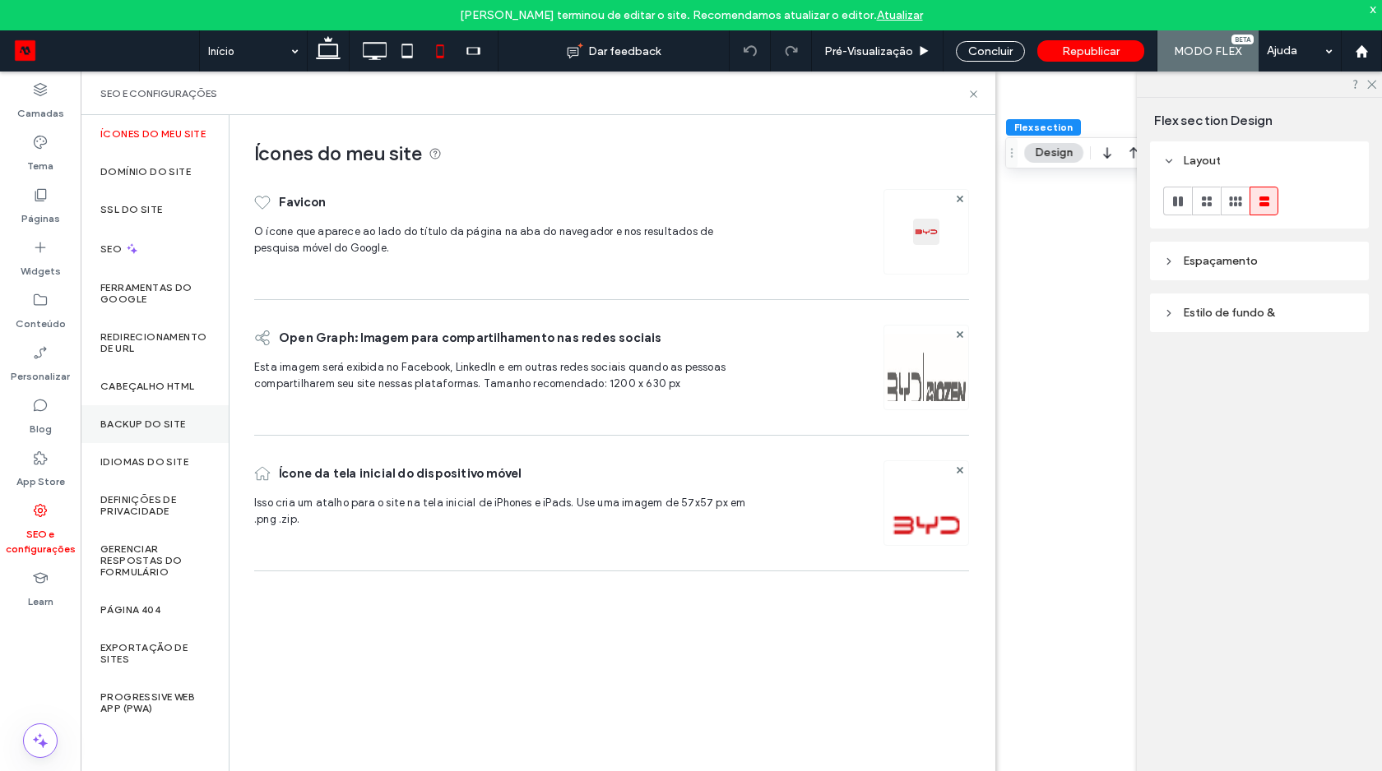
click at [146, 426] on label "Backup do Site" at bounding box center [143, 425] width 86 height 12
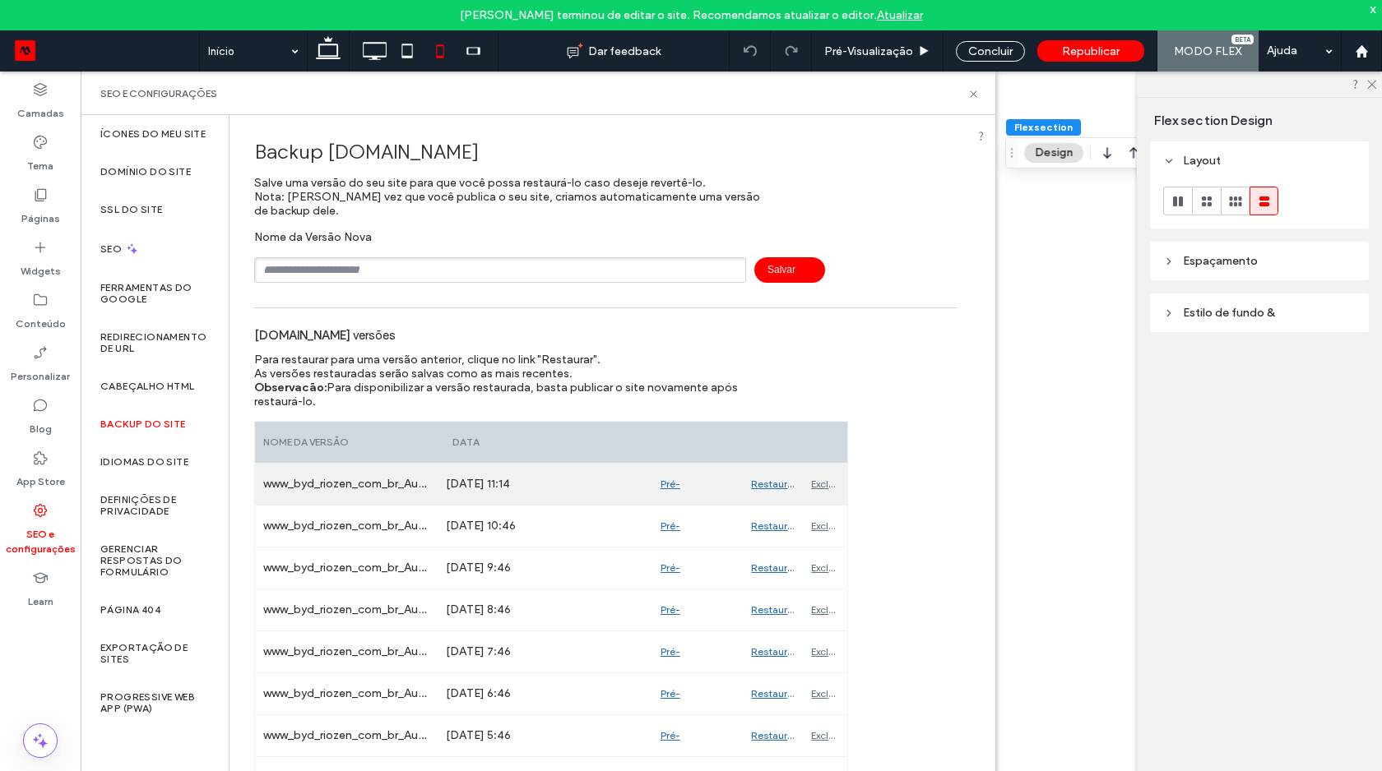
click at [763, 489] on div "Restaurar" at bounding box center [773, 484] width 60 height 41
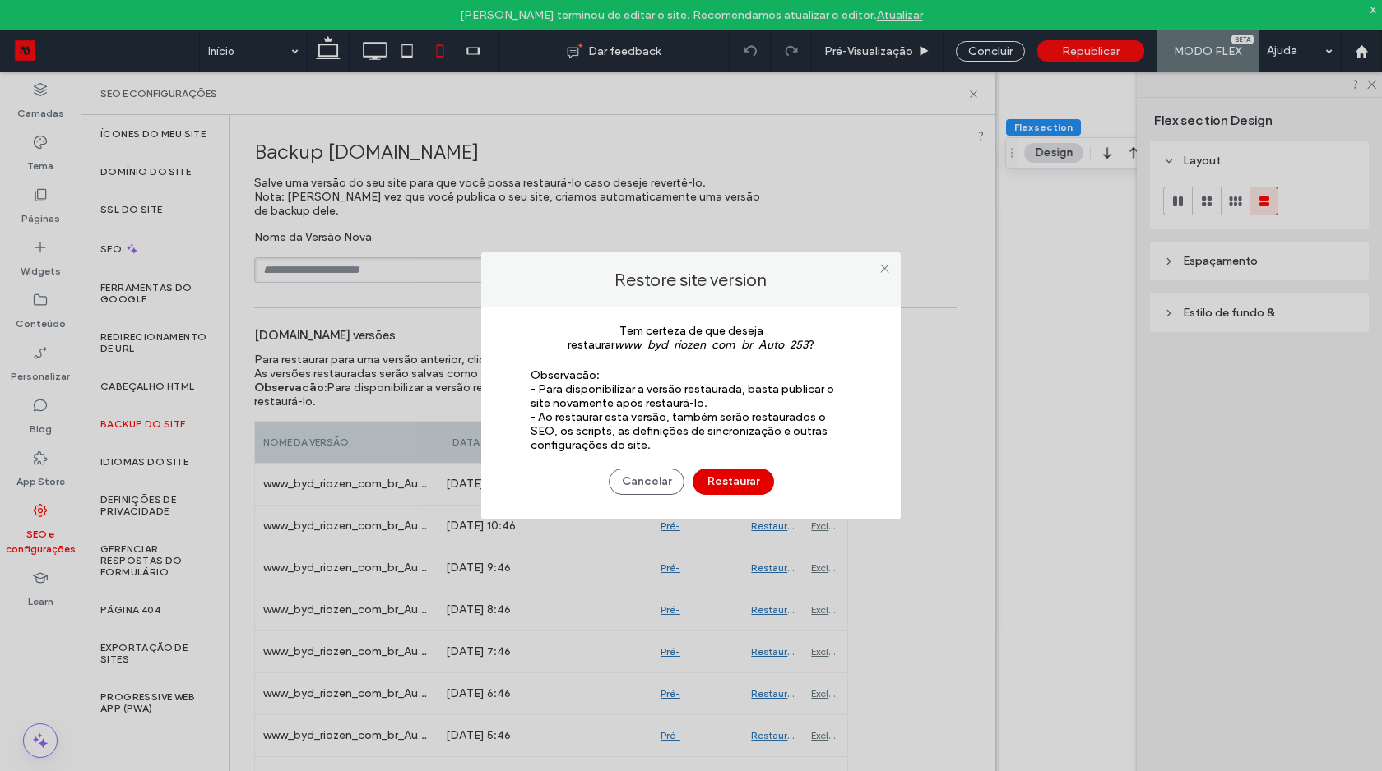
click at [733, 483] on button "Restaurar" at bounding box center [732, 482] width 81 height 26
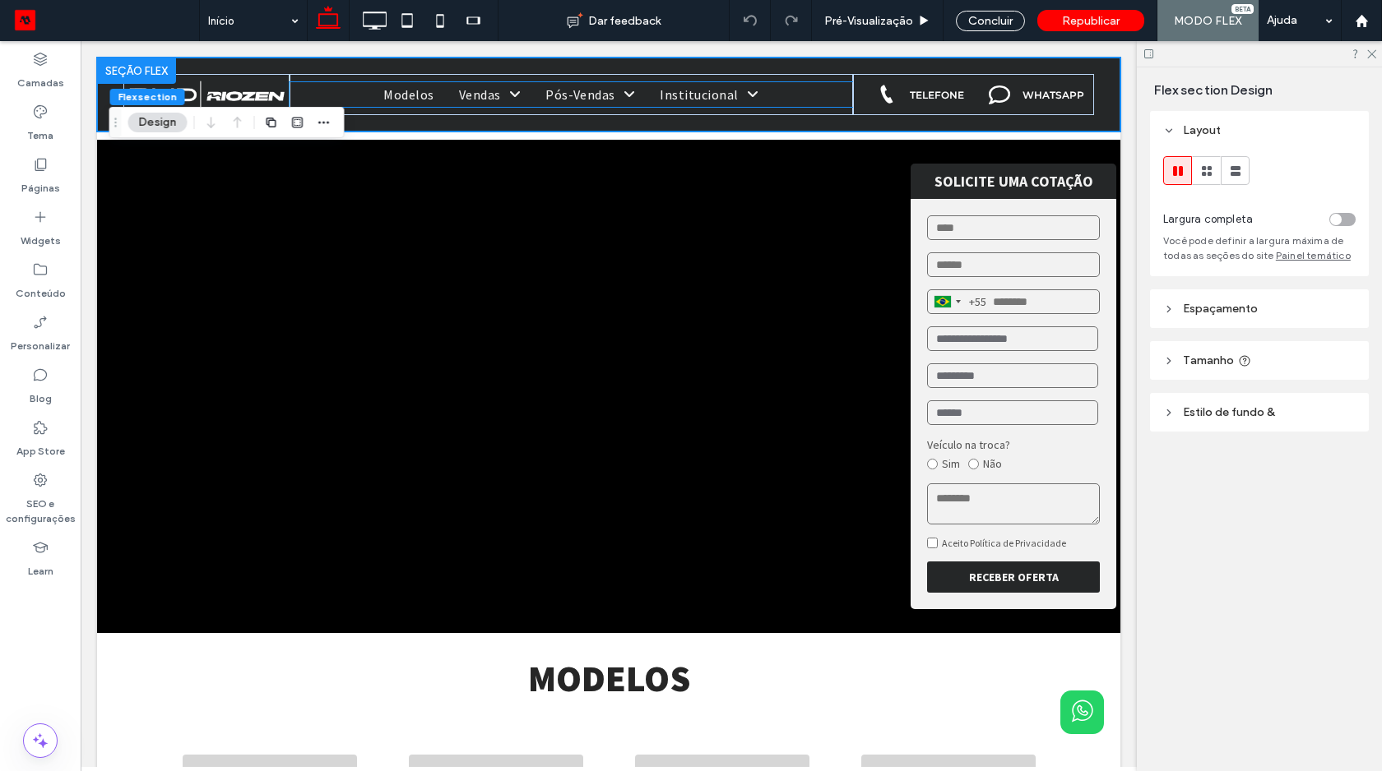
click at [600, 93] on span "Pós-Vendas" at bounding box center [590, 94] width 90 height 25
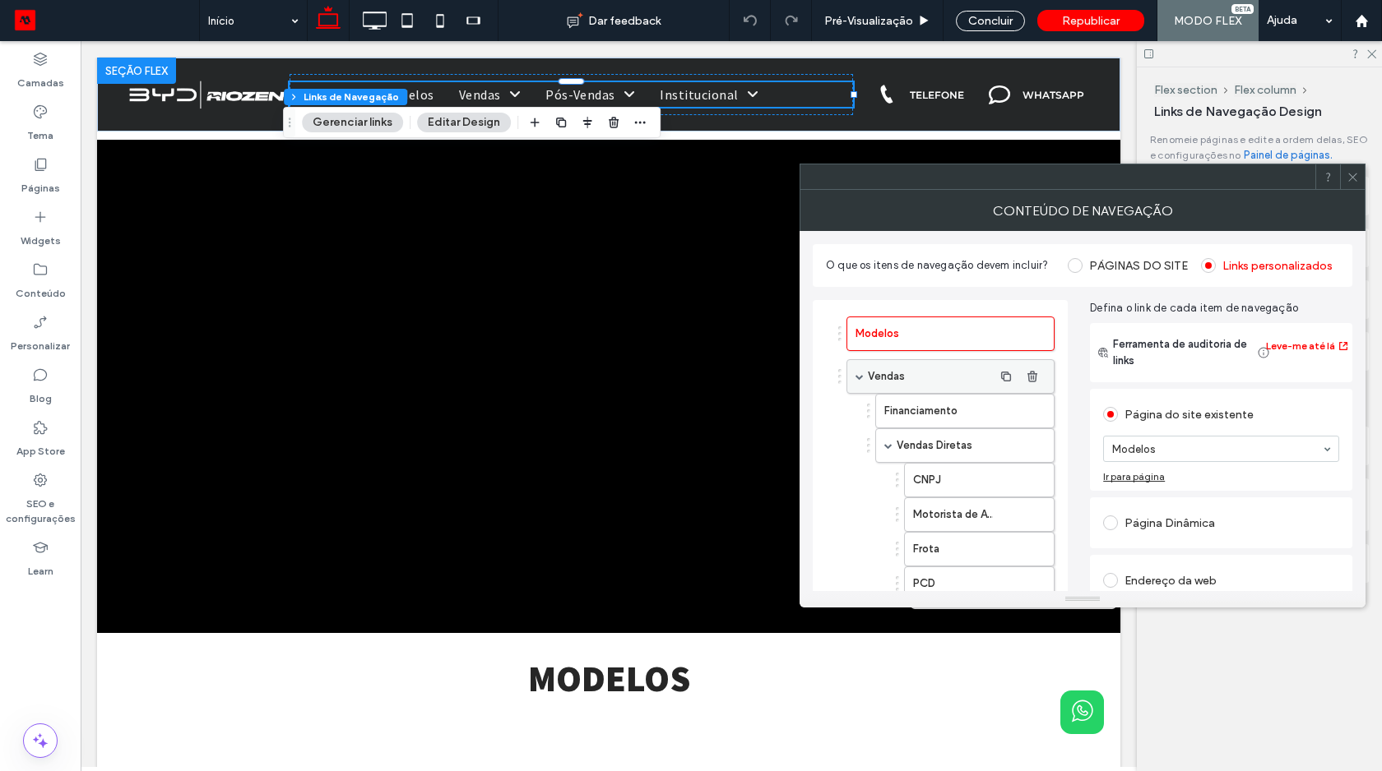
click at [857, 381] on div "Vendas" at bounding box center [950, 376] width 208 height 35
click at [856, 378] on span at bounding box center [859, 377] width 8 height 8
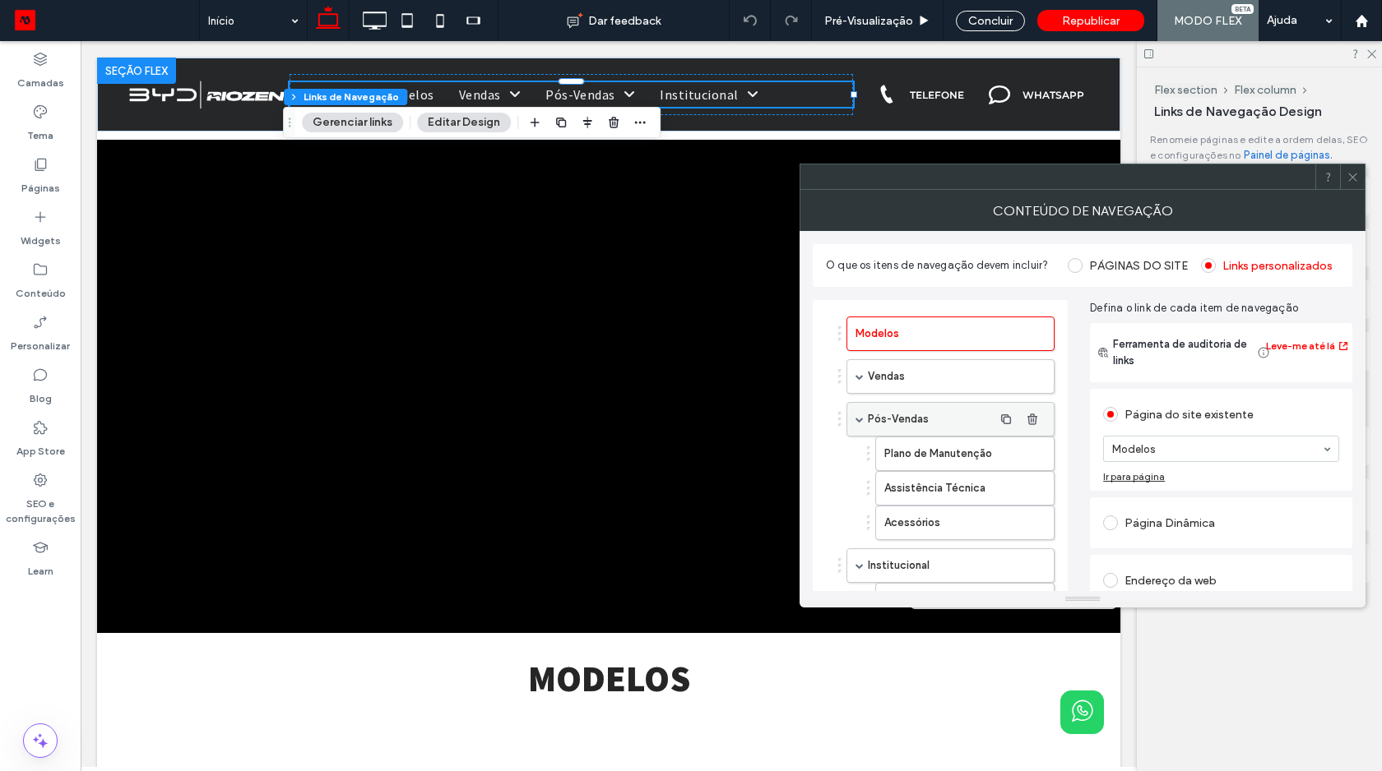
click at [856, 432] on div "Pós-Vendas" at bounding box center [950, 419] width 208 height 35
click at [859, 421] on span at bounding box center [859, 419] width 8 height 8
click at [857, 467] on div "Institucional" at bounding box center [950, 462] width 208 height 35
click at [859, 455] on div "Institucional" at bounding box center [950, 462] width 208 height 35
click at [858, 466] on span at bounding box center [859, 462] width 8 height 8
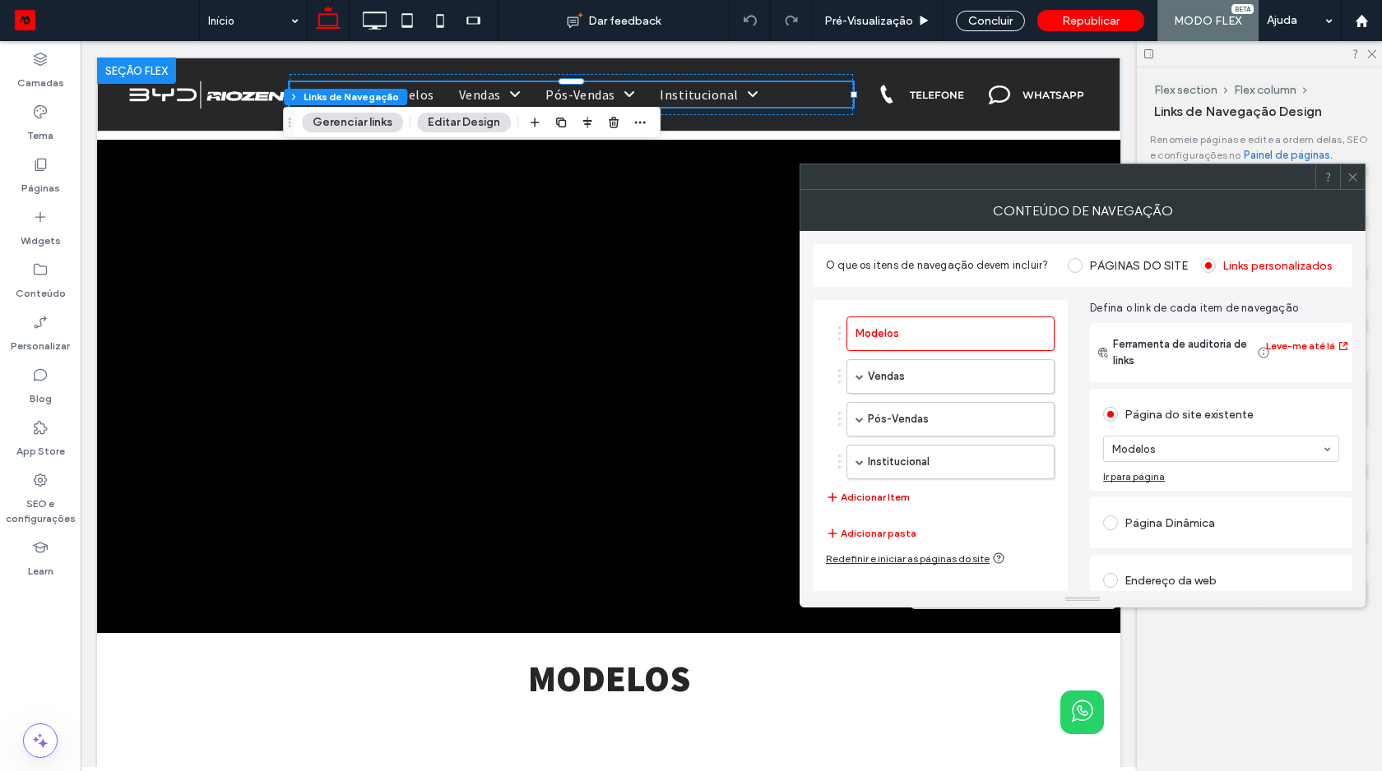
click at [859, 505] on button "Adicionar Item" at bounding box center [868, 498] width 84 height 20
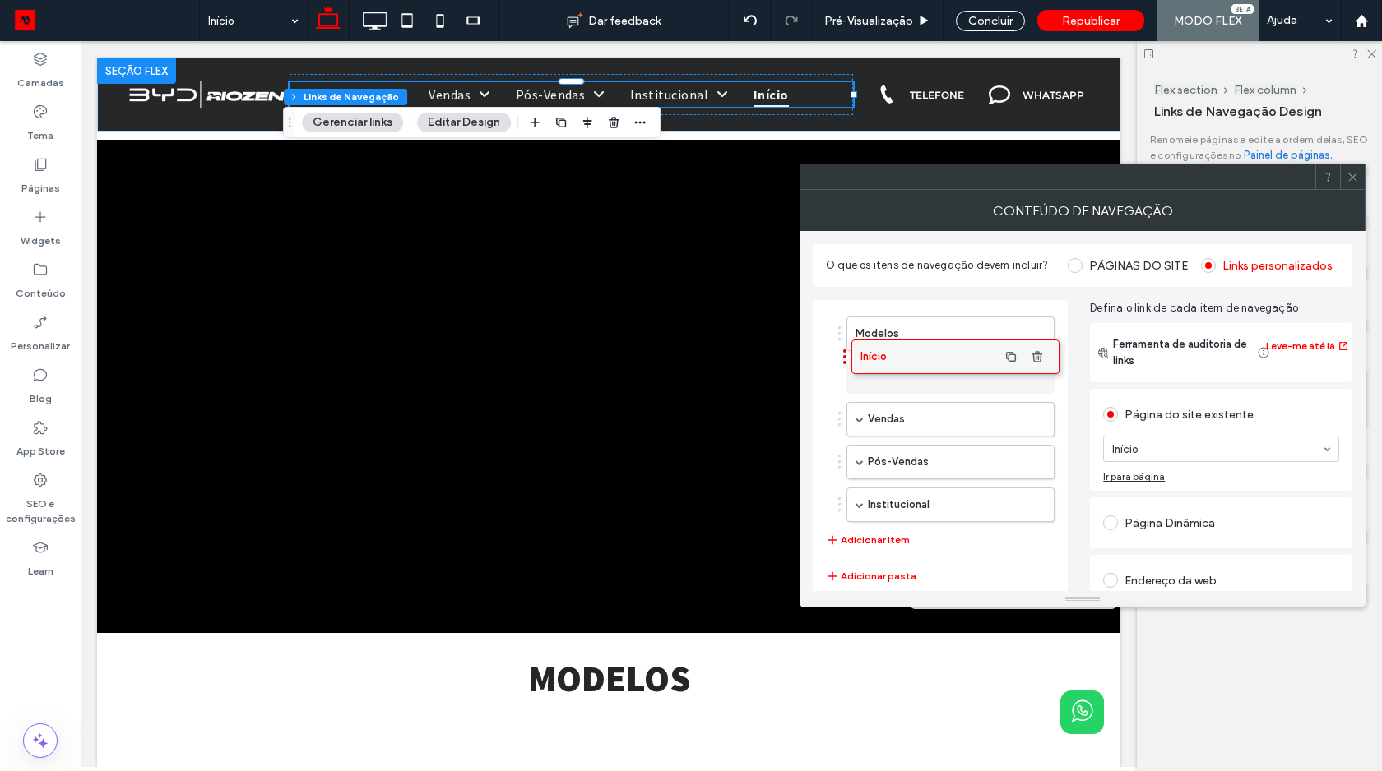
drag, startPoint x: 877, startPoint y: 512, endPoint x: 882, endPoint y: 364, distance: 147.3
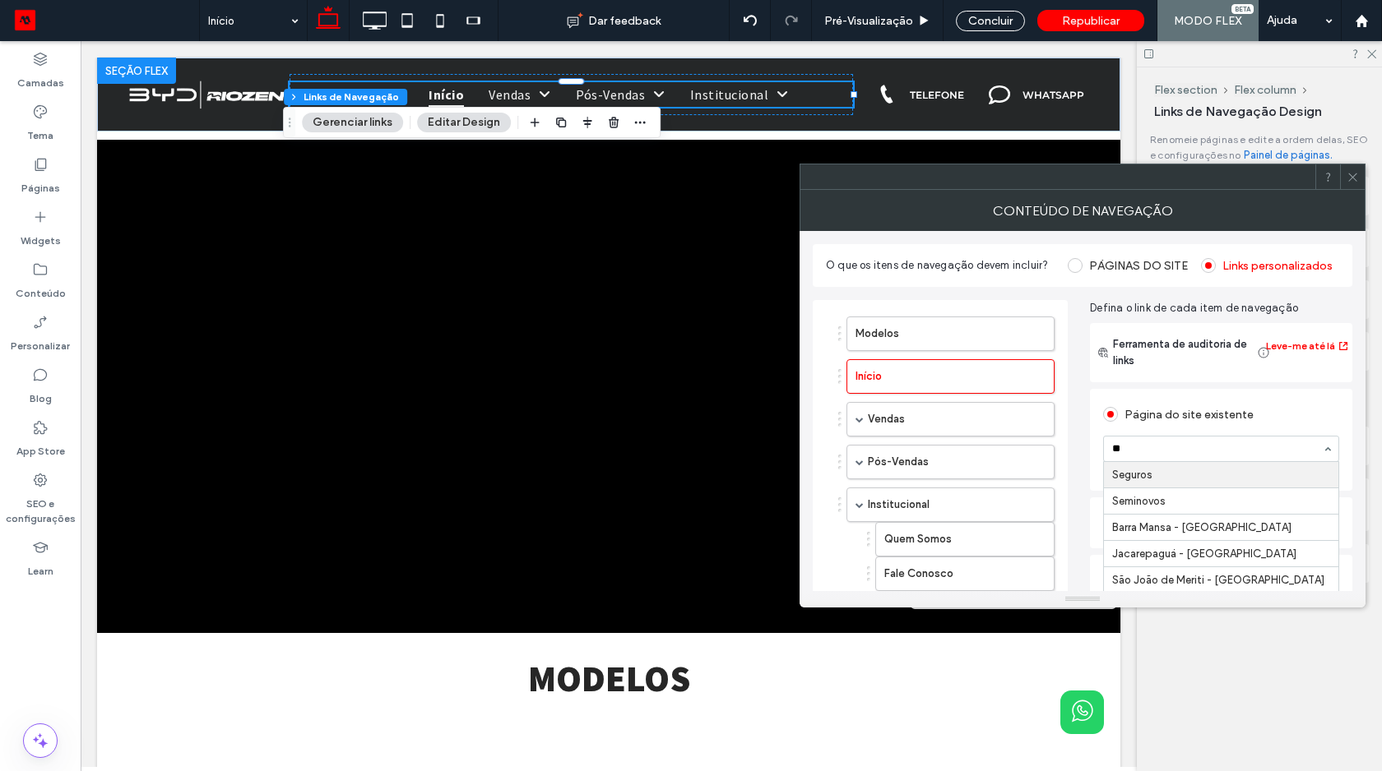
type input "***"
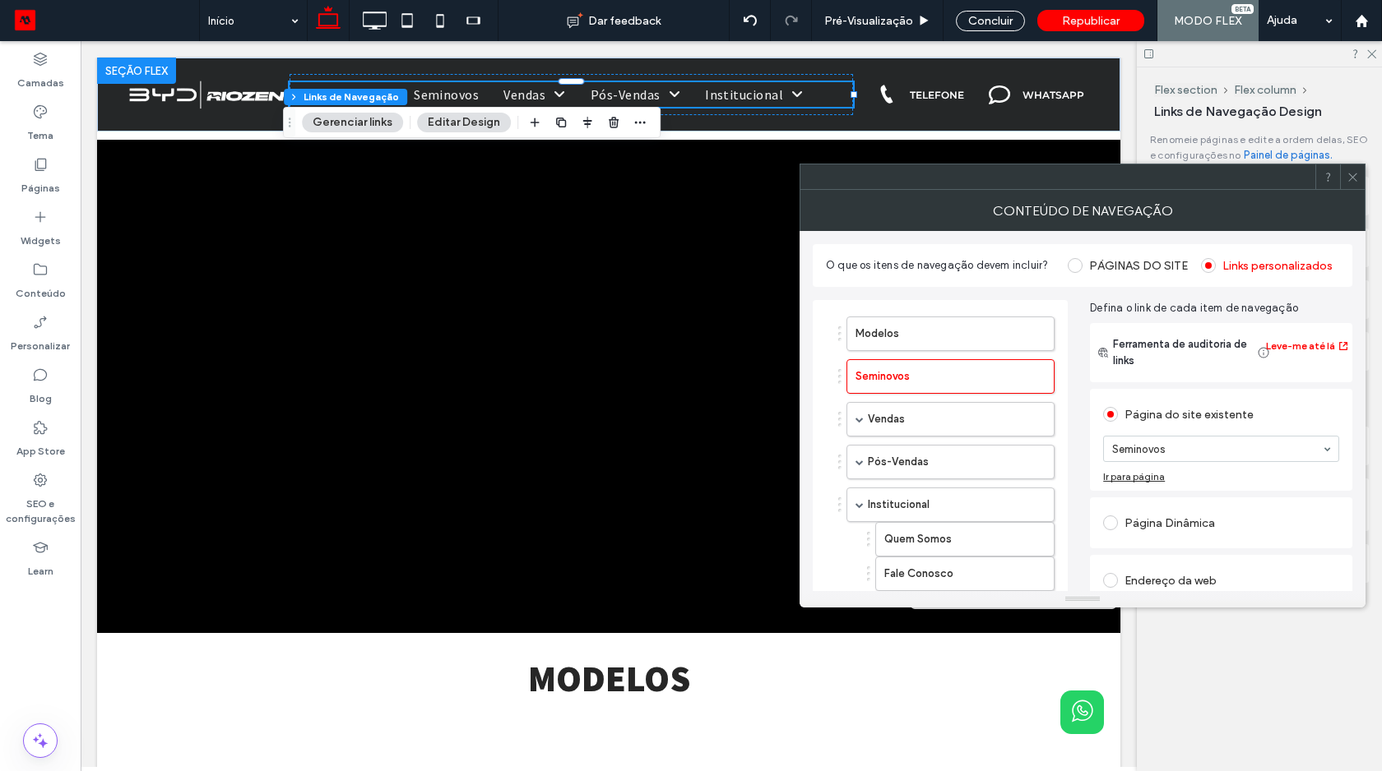
click at [1355, 177] on icon at bounding box center [1352, 177] width 12 height 12
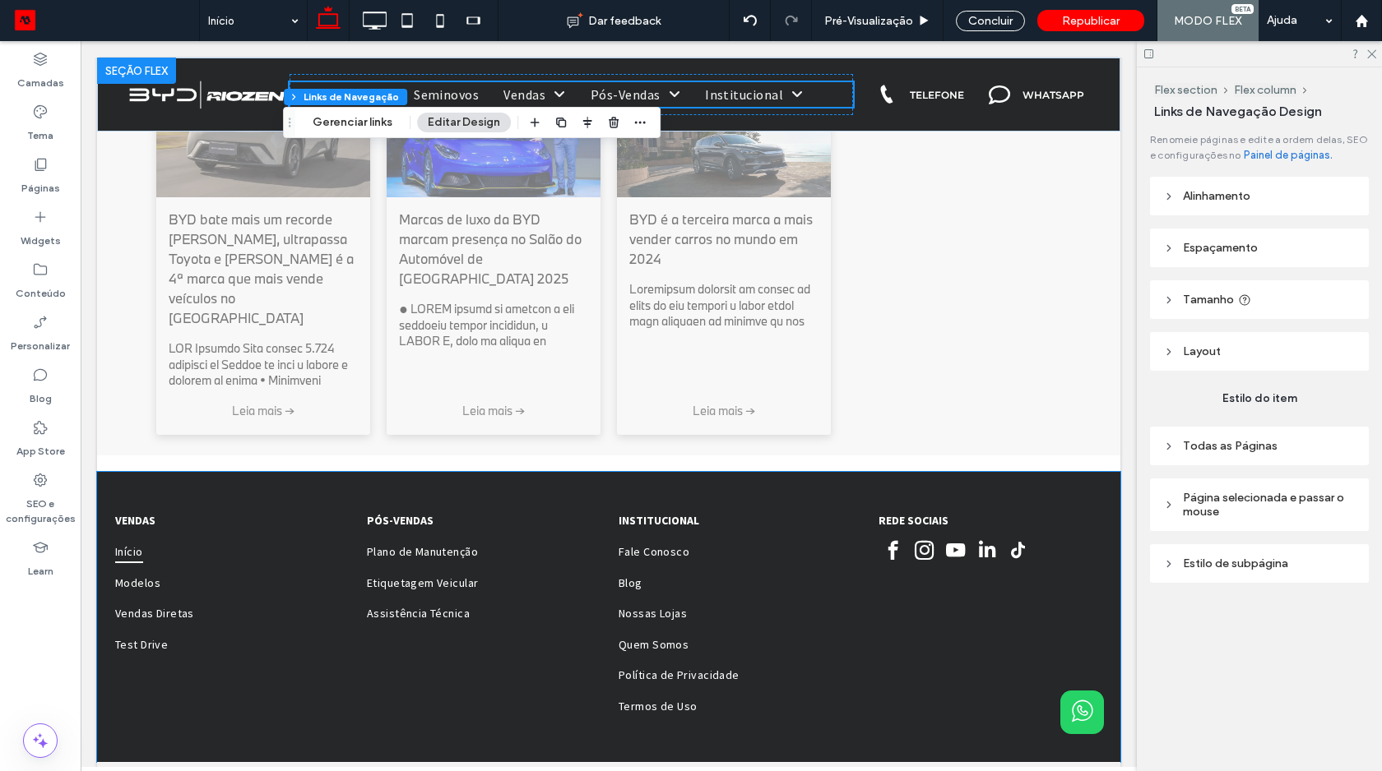
scroll to position [1809, 0]
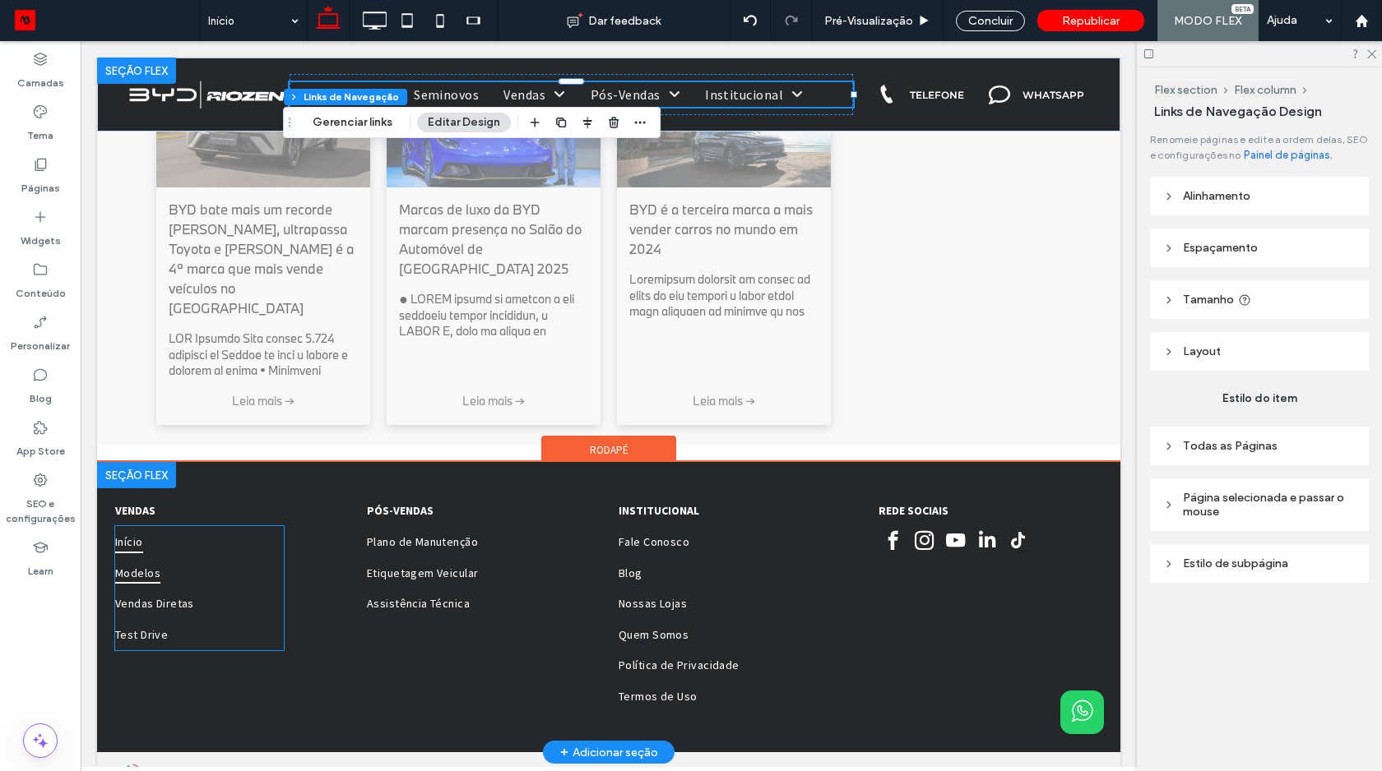
click at [203, 558] on link "Modelos" at bounding box center [199, 573] width 169 height 31
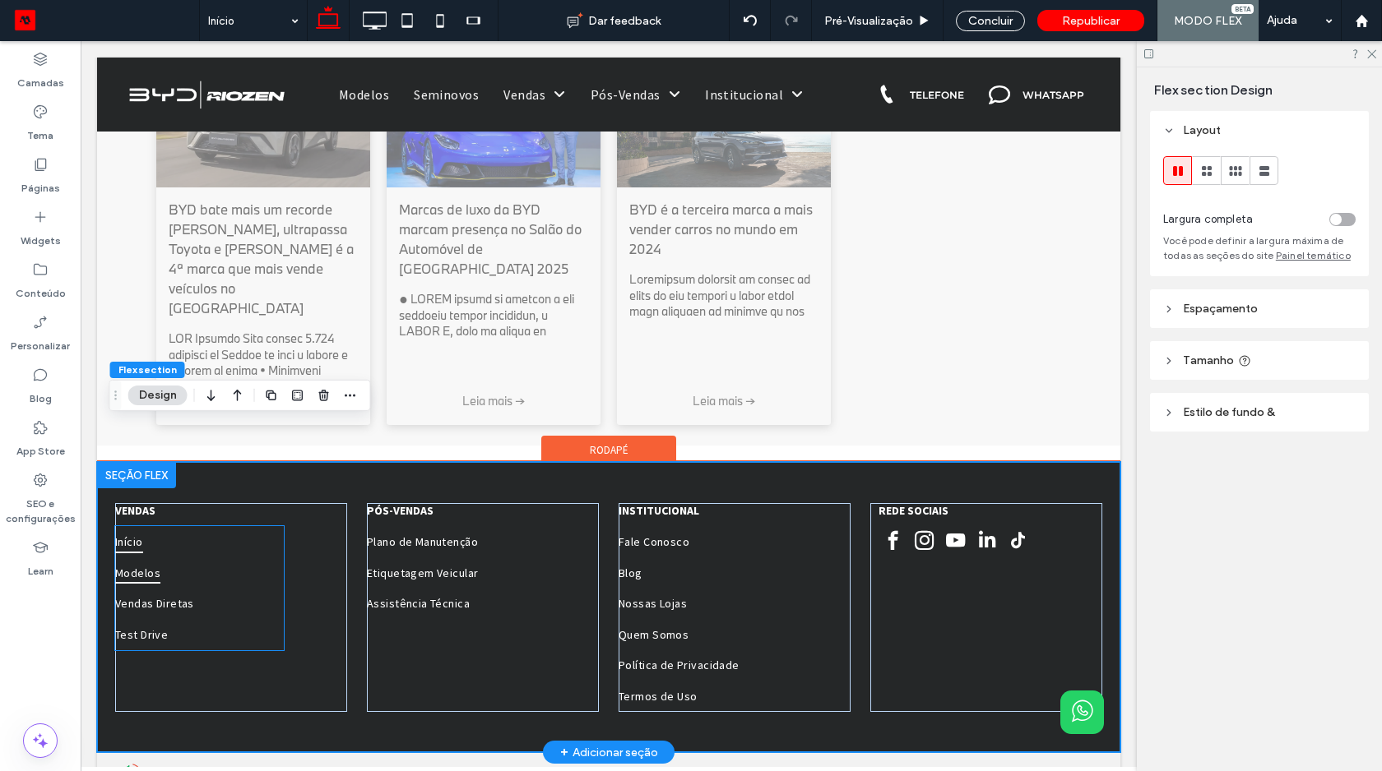
click at [203, 558] on link "Modelos" at bounding box center [199, 573] width 169 height 31
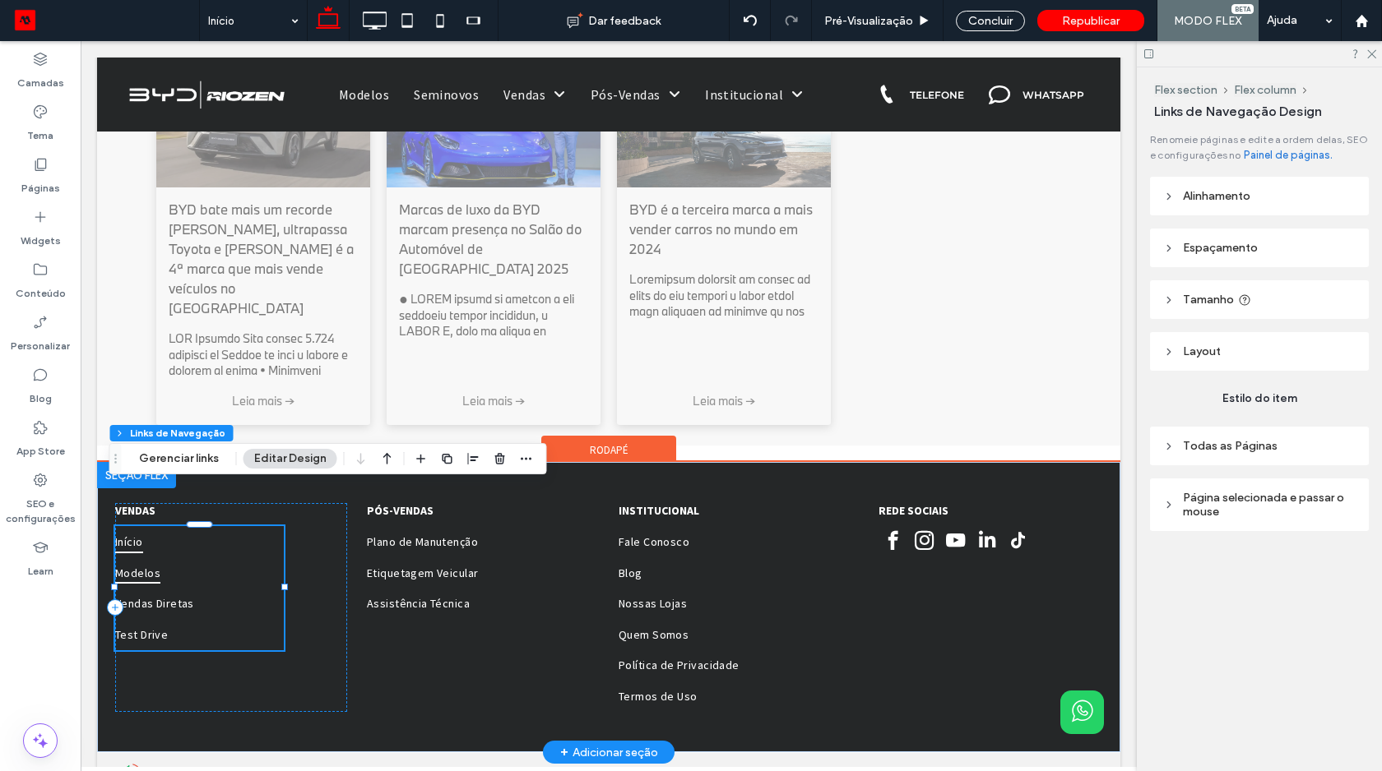
click at [203, 558] on link "Modelos" at bounding box center [199, 573] width 169 height 31
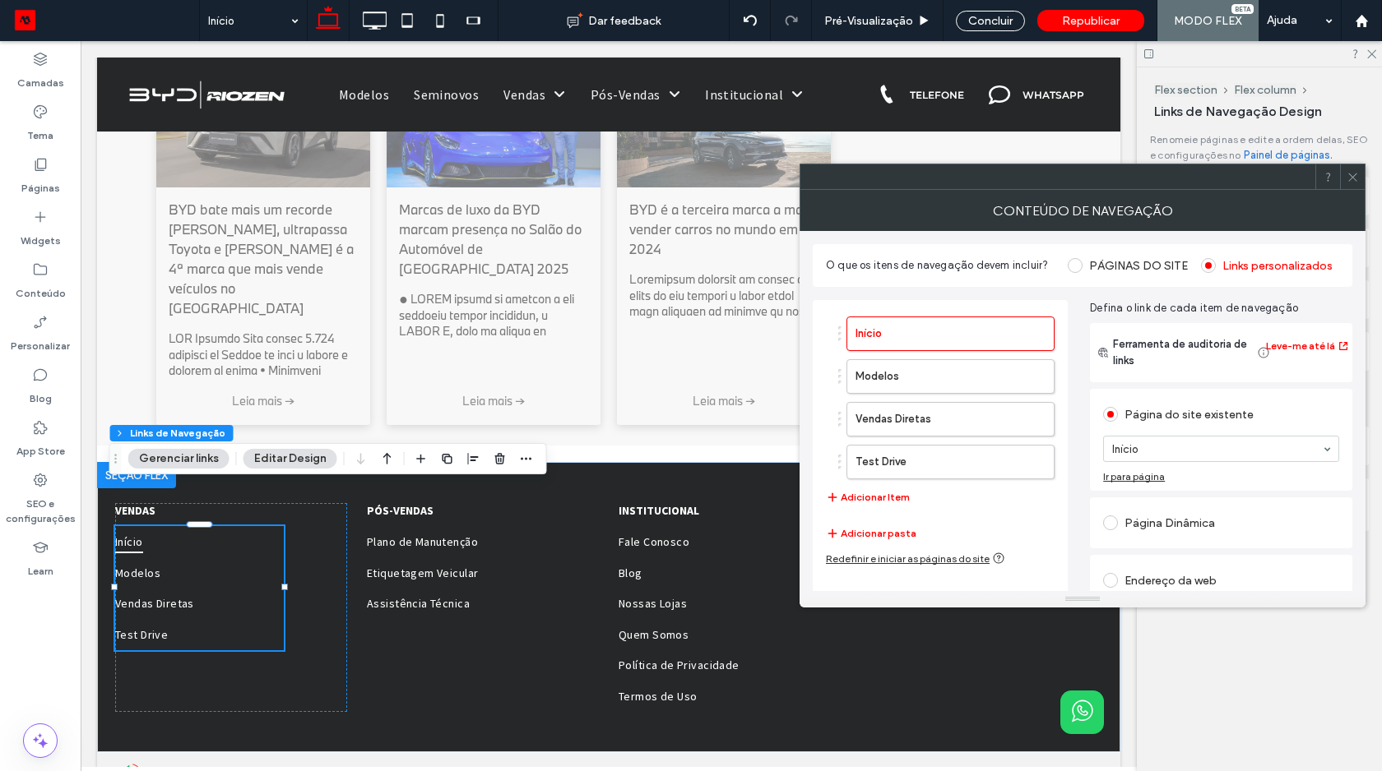
click at [864, 507] on div "Início Modelos Vendas Diretas Test Drive Adicionar Item" at bounding box center [940, 411] width 229 height 207
click at [867, 498] on button "Adicionar Item" at bounding box center [868, 498] width 84 height 20
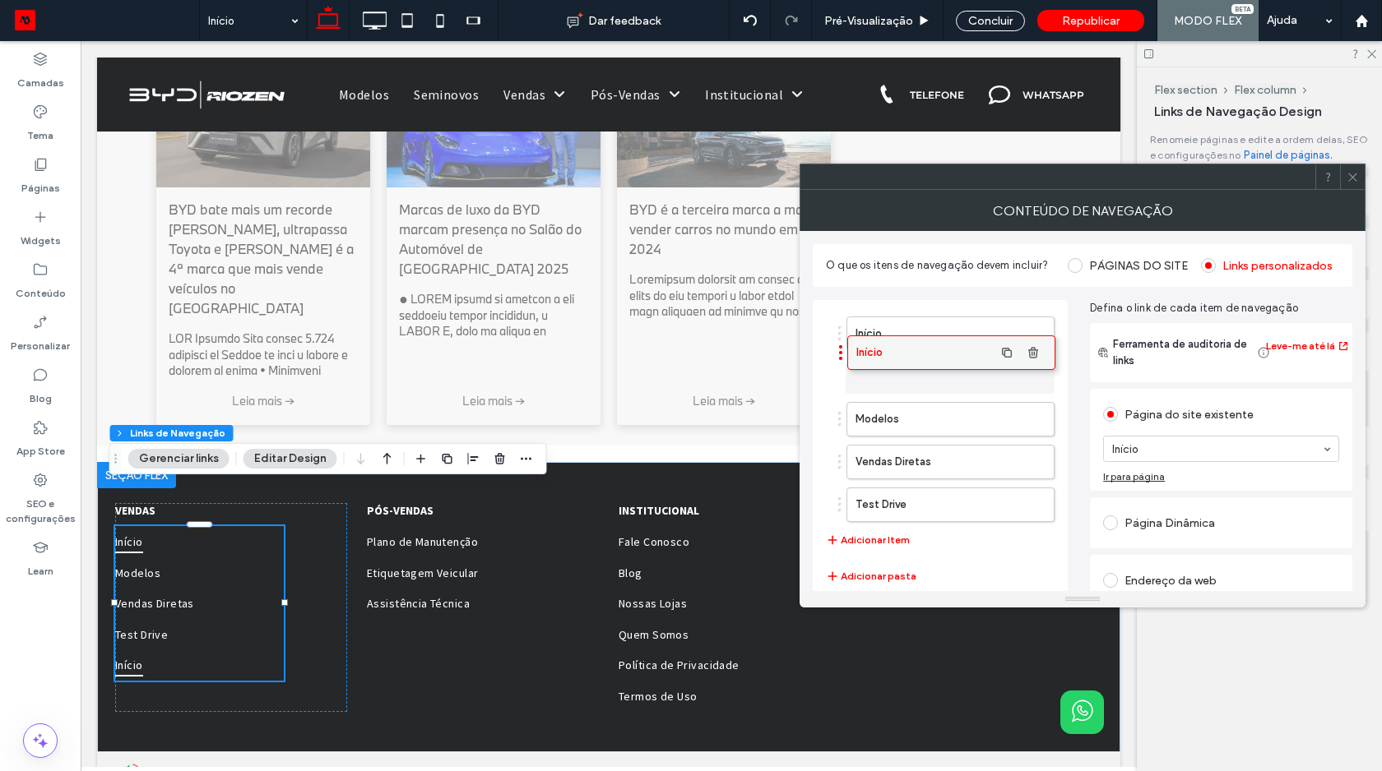
drag, startPoint x: 886, startPoint y: 521, endPoint x: 887, endPoint y: 375, distance: 145.6
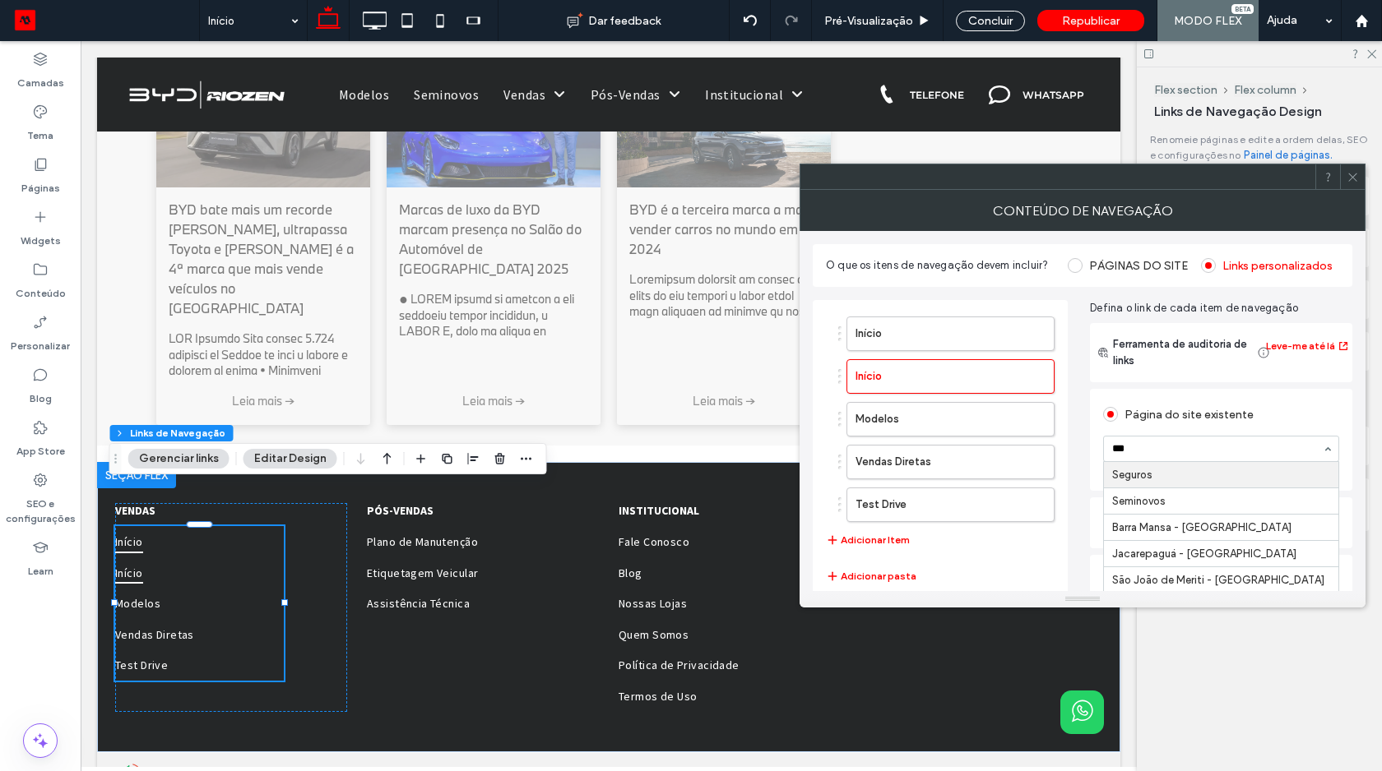
scroll to position [0, 0]
type input "*****"
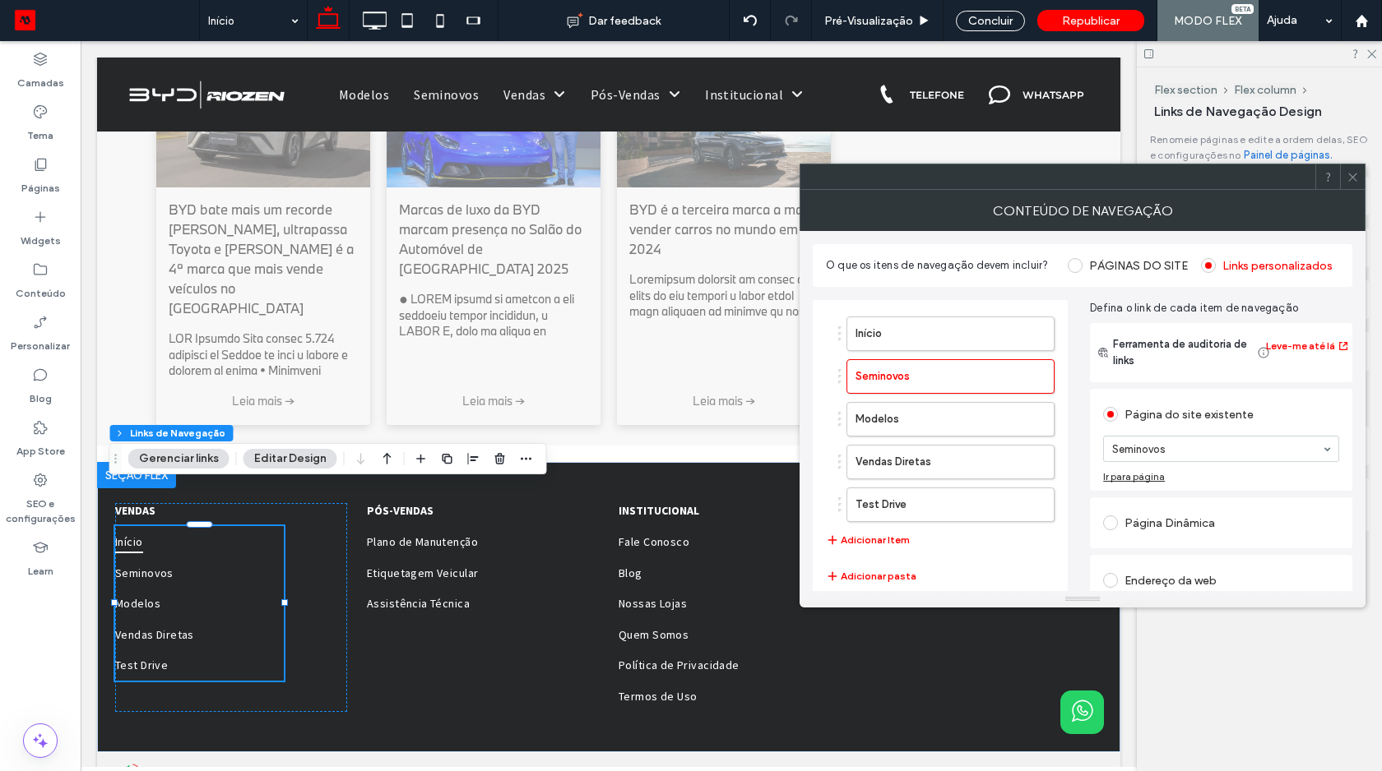
click at [1353, 169] on span at bounding box center [1352, 176] width 12 height 25
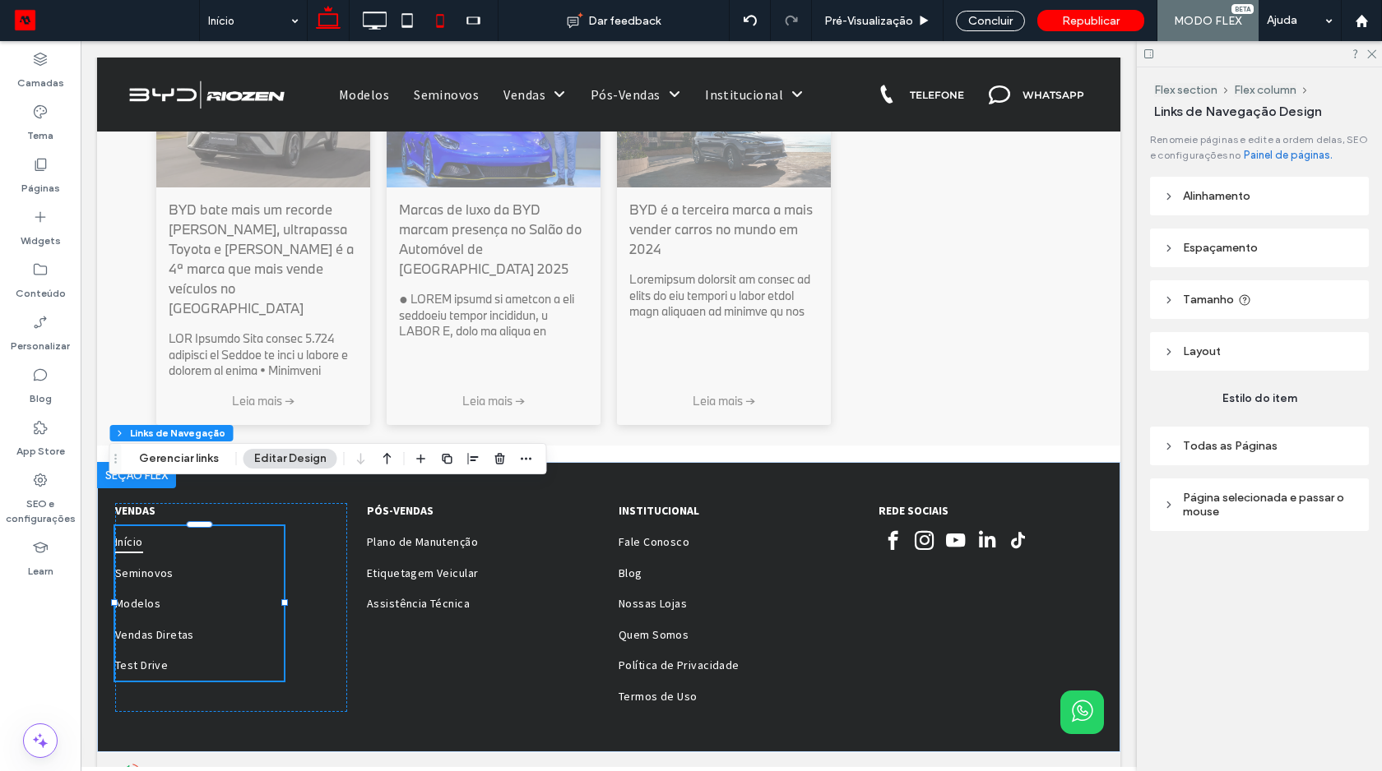
click at [445, 23] on icon at bounding box center [440, 20] width 33 height 33
type input "***"
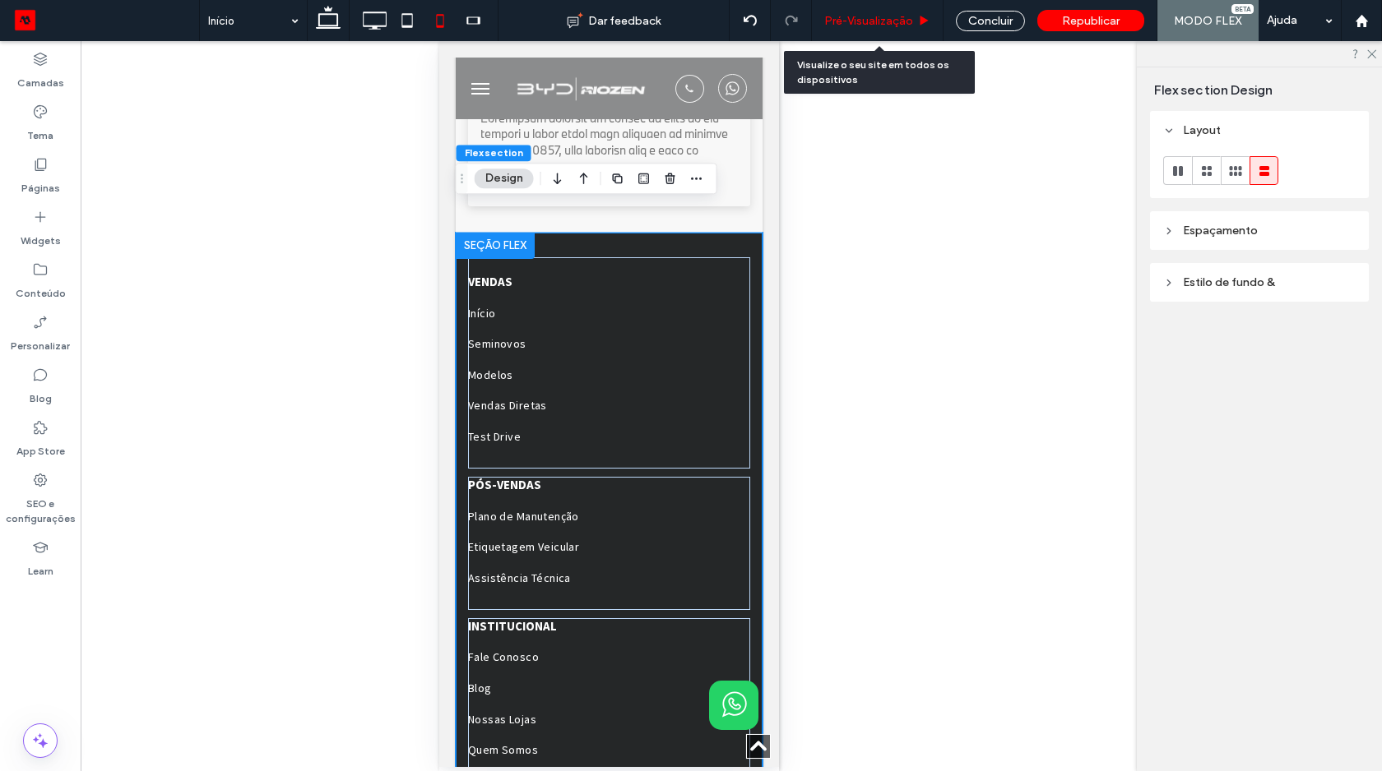
click at [889, 18] on span "Pré-Visualizaçāo" at bounding box center [868, 21] width 89 height 14
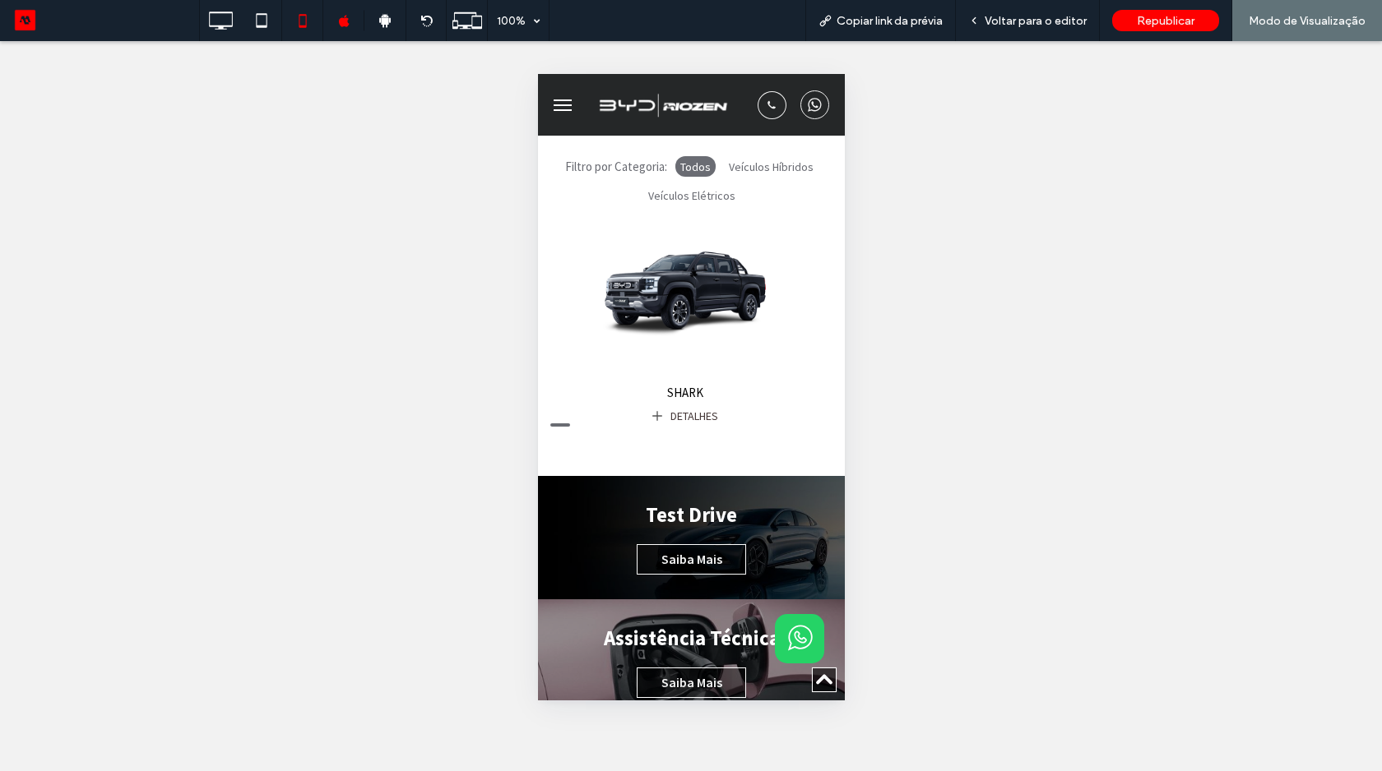
scroll to position [766, 0]
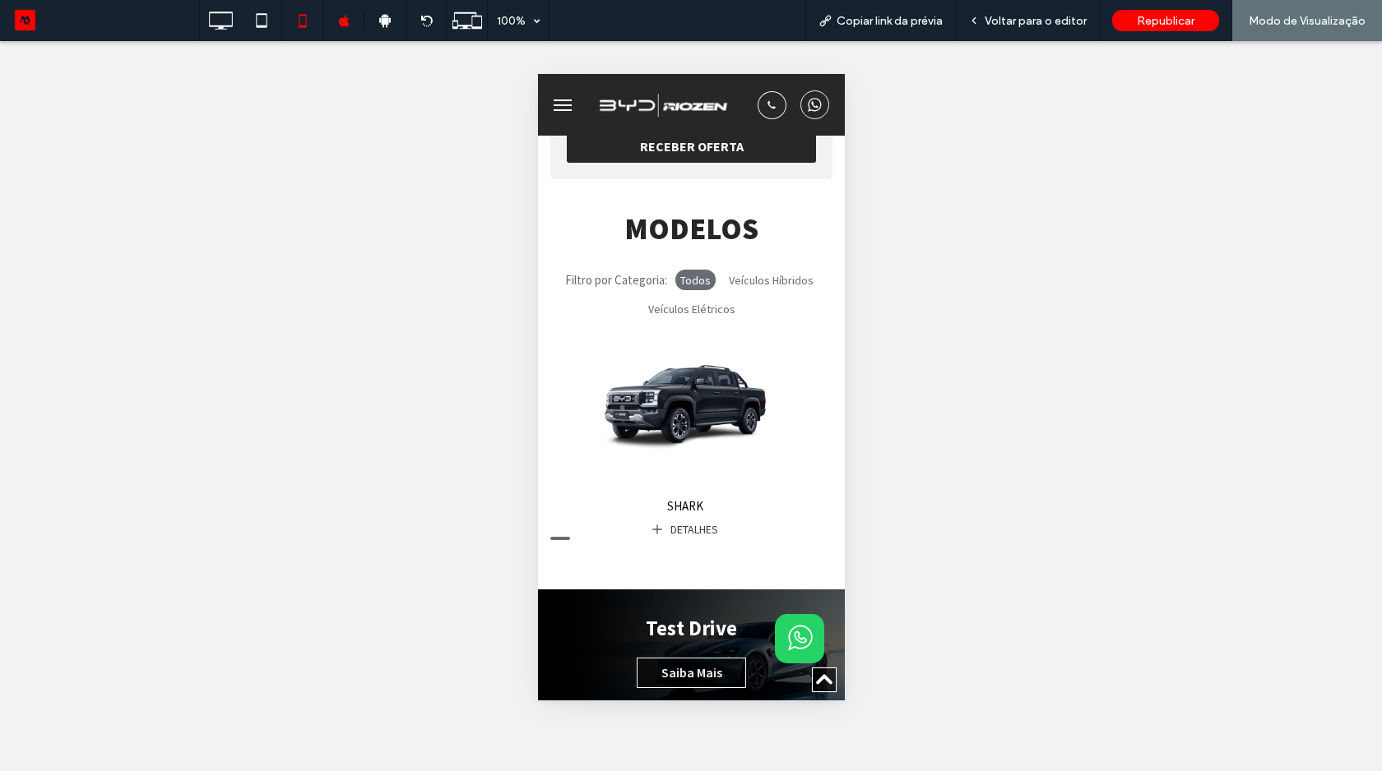
click at [569, 111] on button "menu" at bounding box center [561, 105] width 33 height 33
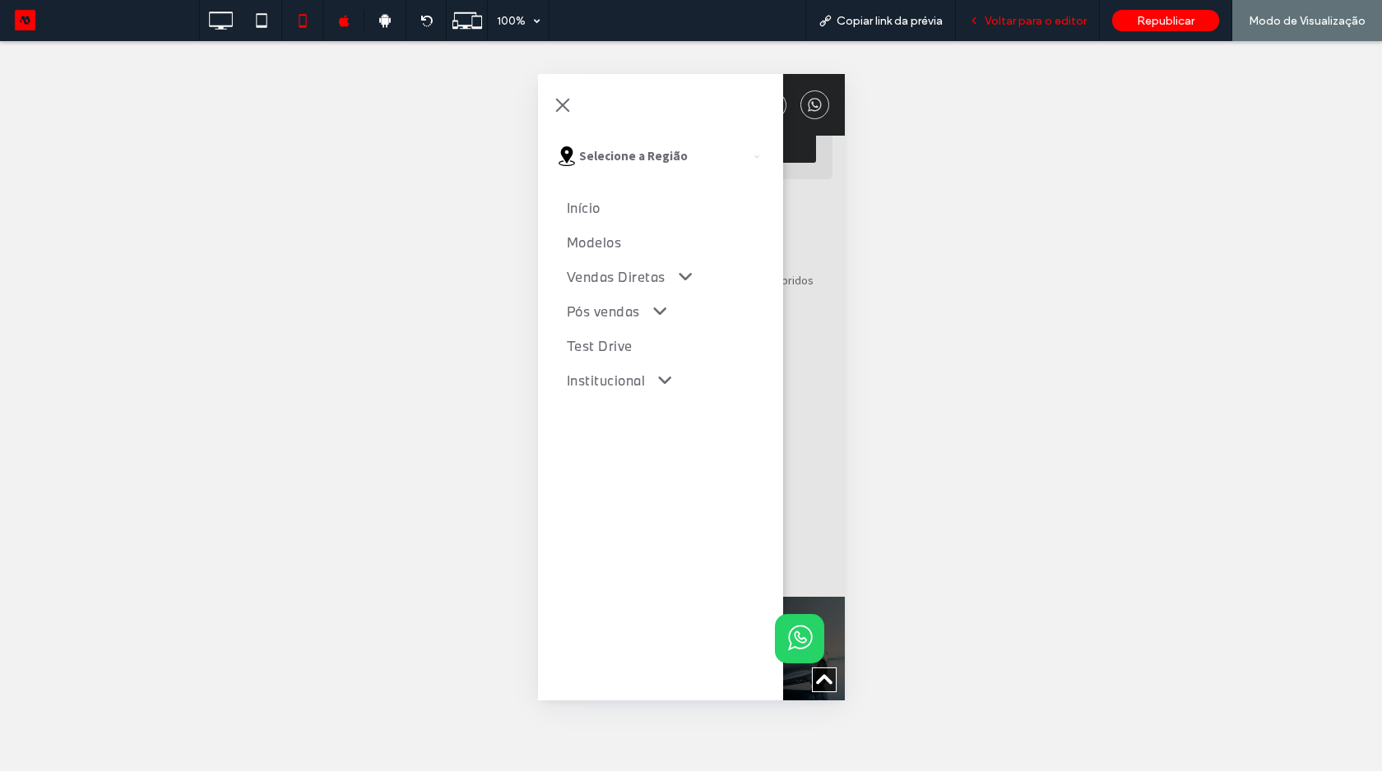
click at [1017, 33] on div "Voltar para o editor" at bounding box center [1028, 20] width 144 height 41
click at [1017, 14] on span "Voltar para o editor" at bounding box center [1035, 21] width 102 height 14
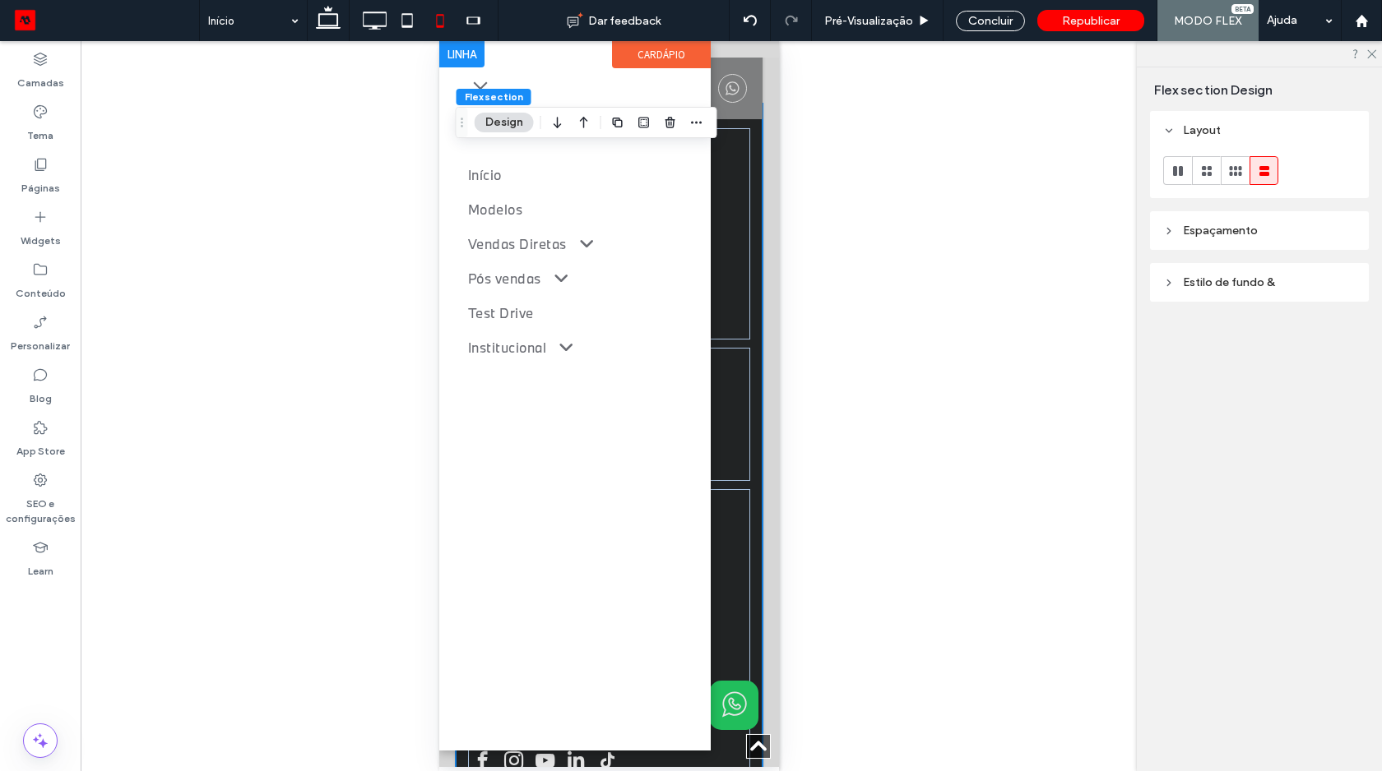
click at [573, 239] on span at bounding box center [577, 244] width 31 height 17
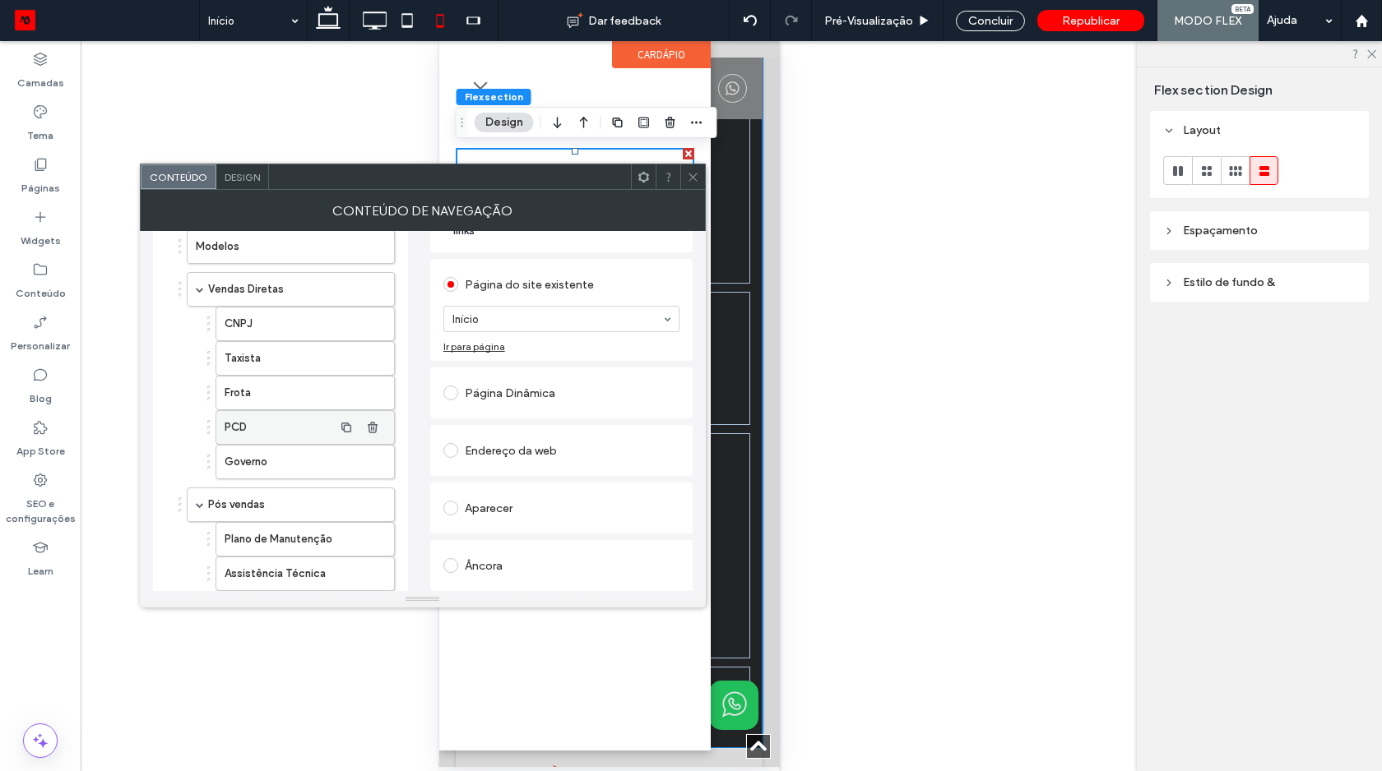
scroll to position [48, 0]
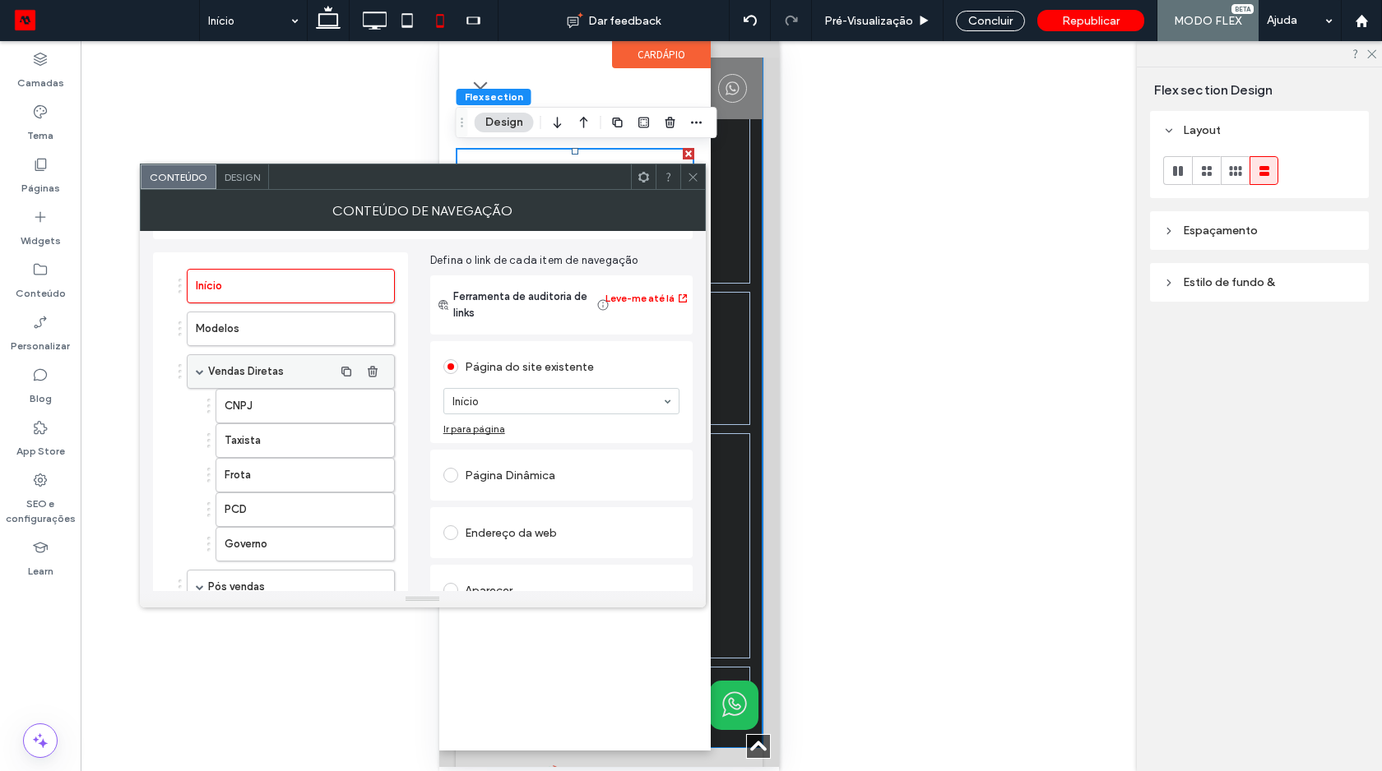
click at [198, 368] on span at bounding box center [200, 372] width 8 height 8
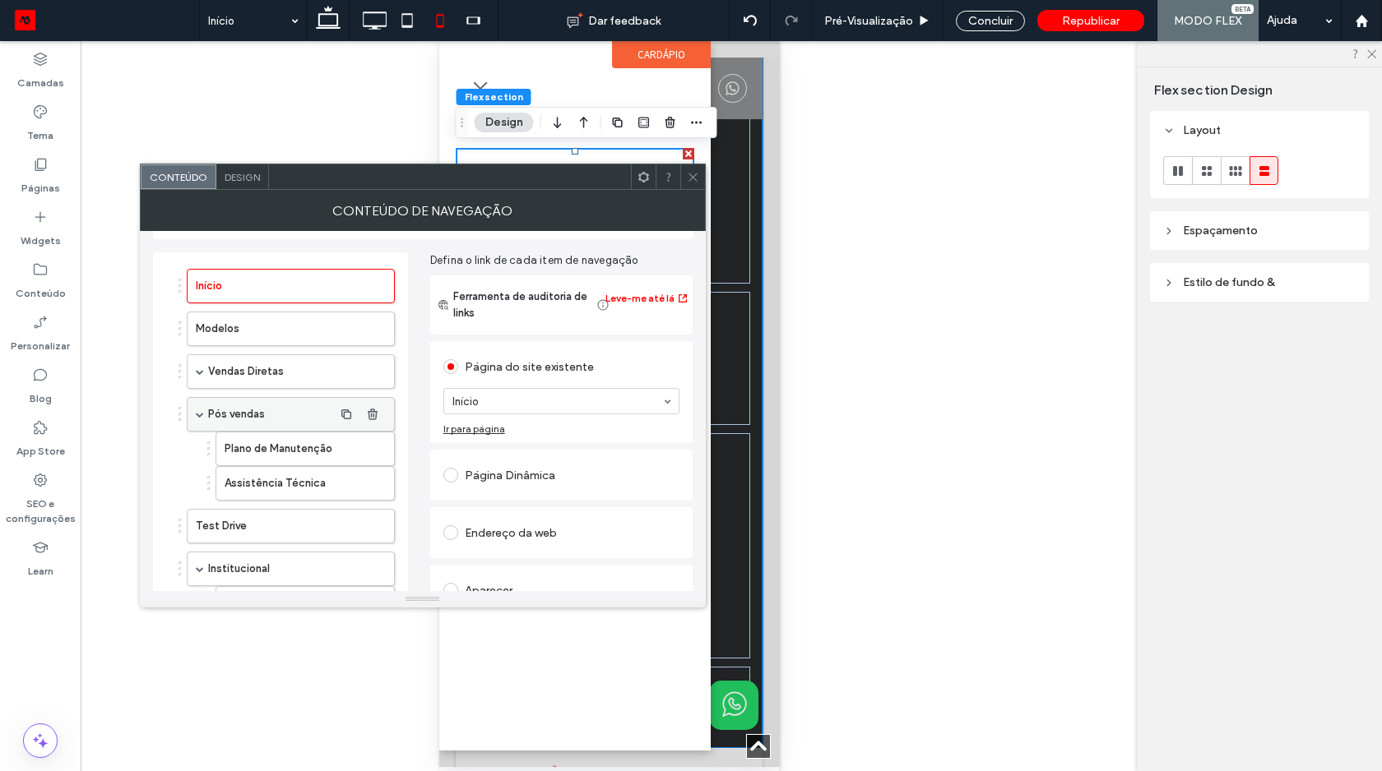
click at [196, 415] on span at bounding box center [200, 414] width 8 height 8
click at [196, 498] on span at bounding box center [200, 500] width 8 height 8
click at [197, 544] on button "Adicionar Item" at bounding box center [208, 536] width 84 height 20
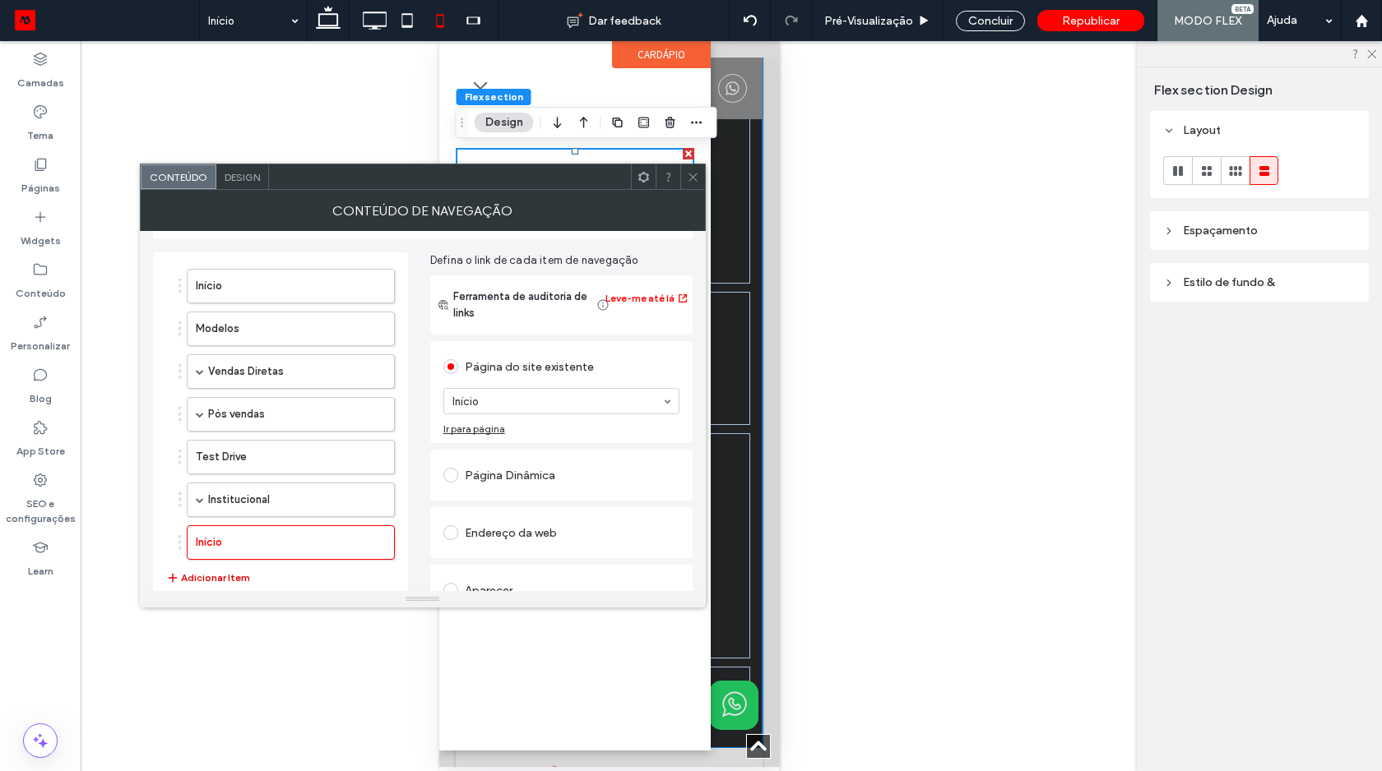
scroll to position [2791, 0]
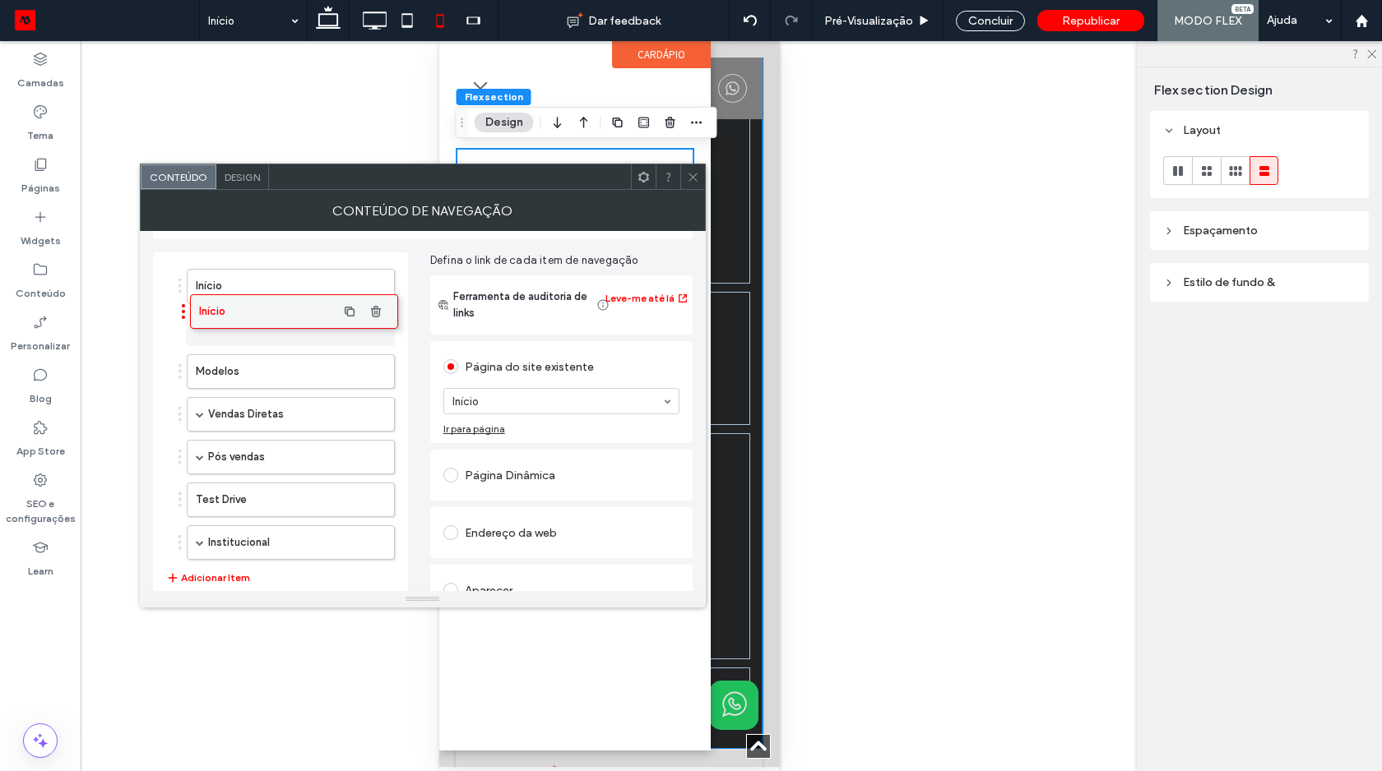
drag, startPoint x: 208, startPoint y: 549, endPoint x: 211, endPoint y: 320, distance: 228.7
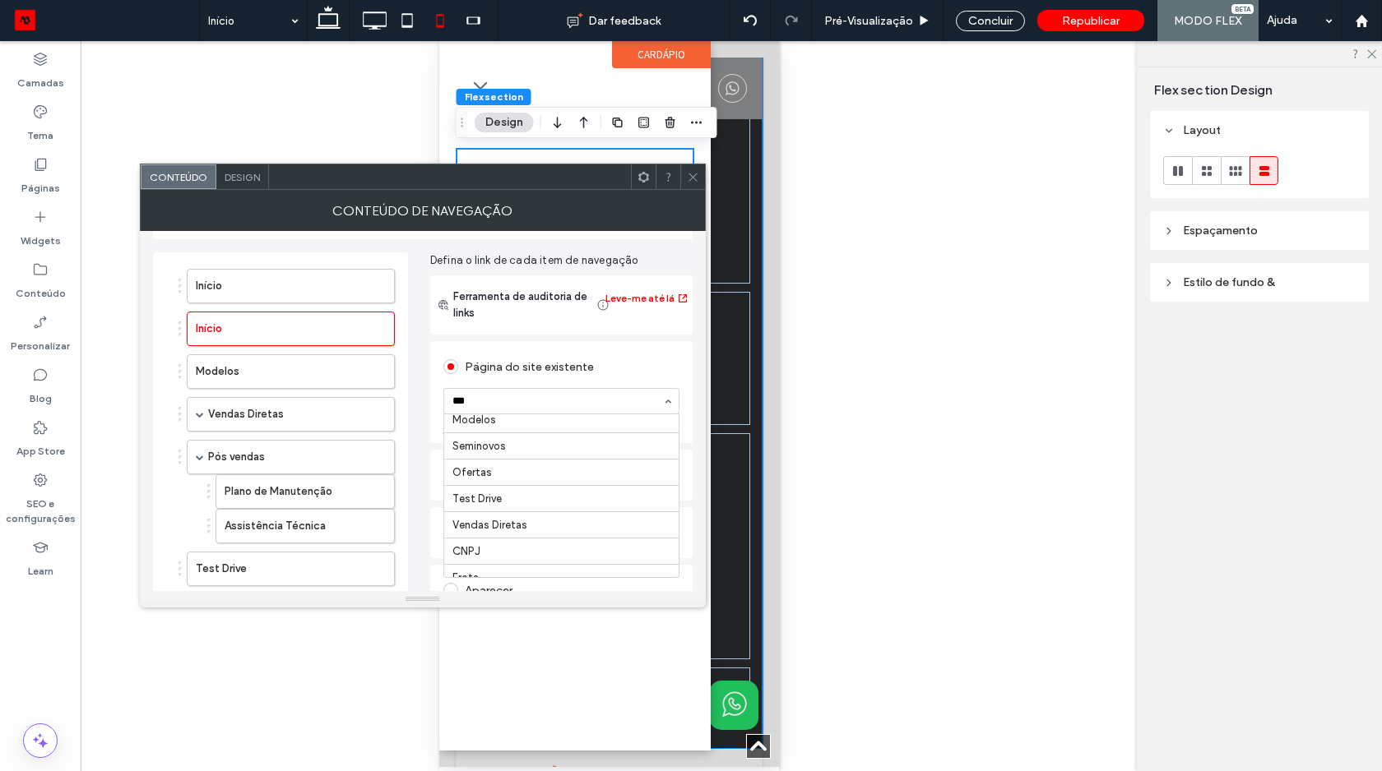
scroll to position [0, 0]
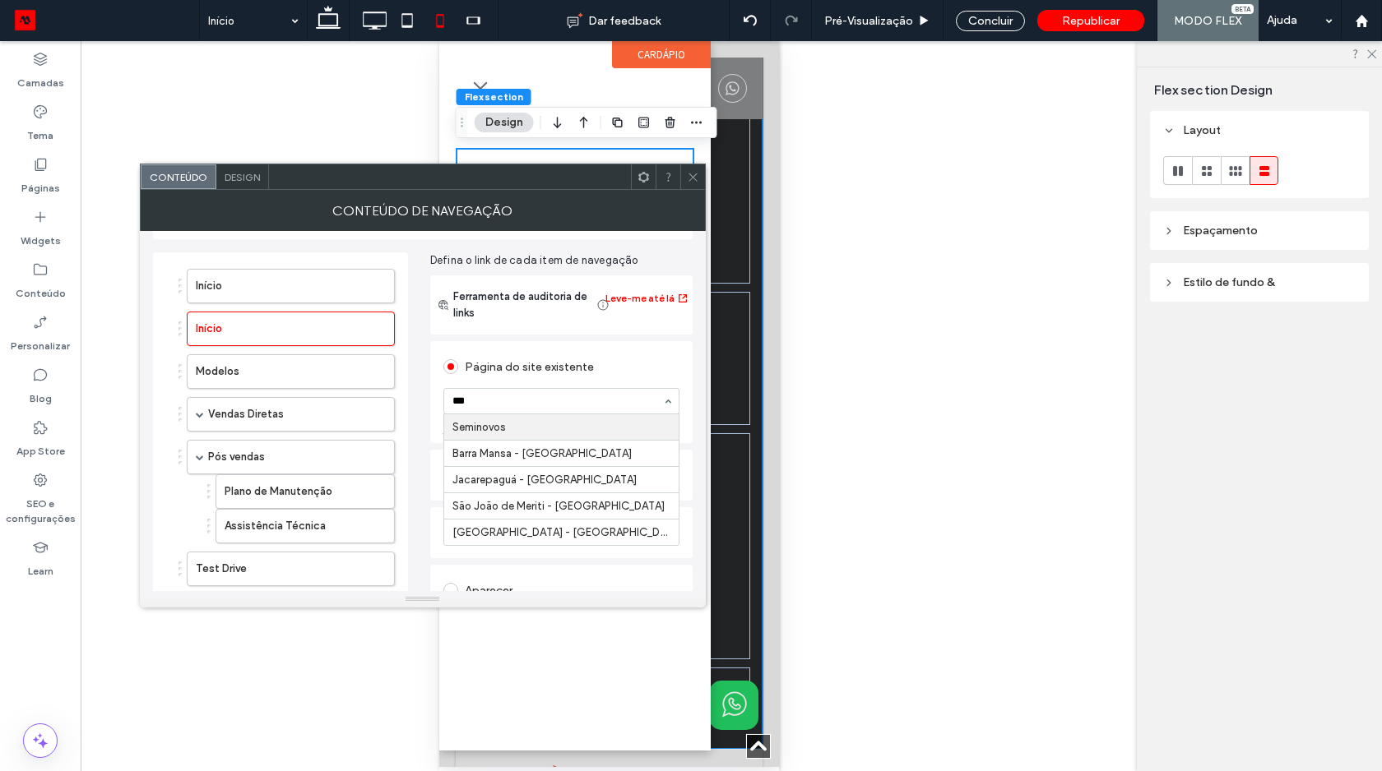
type input "****"
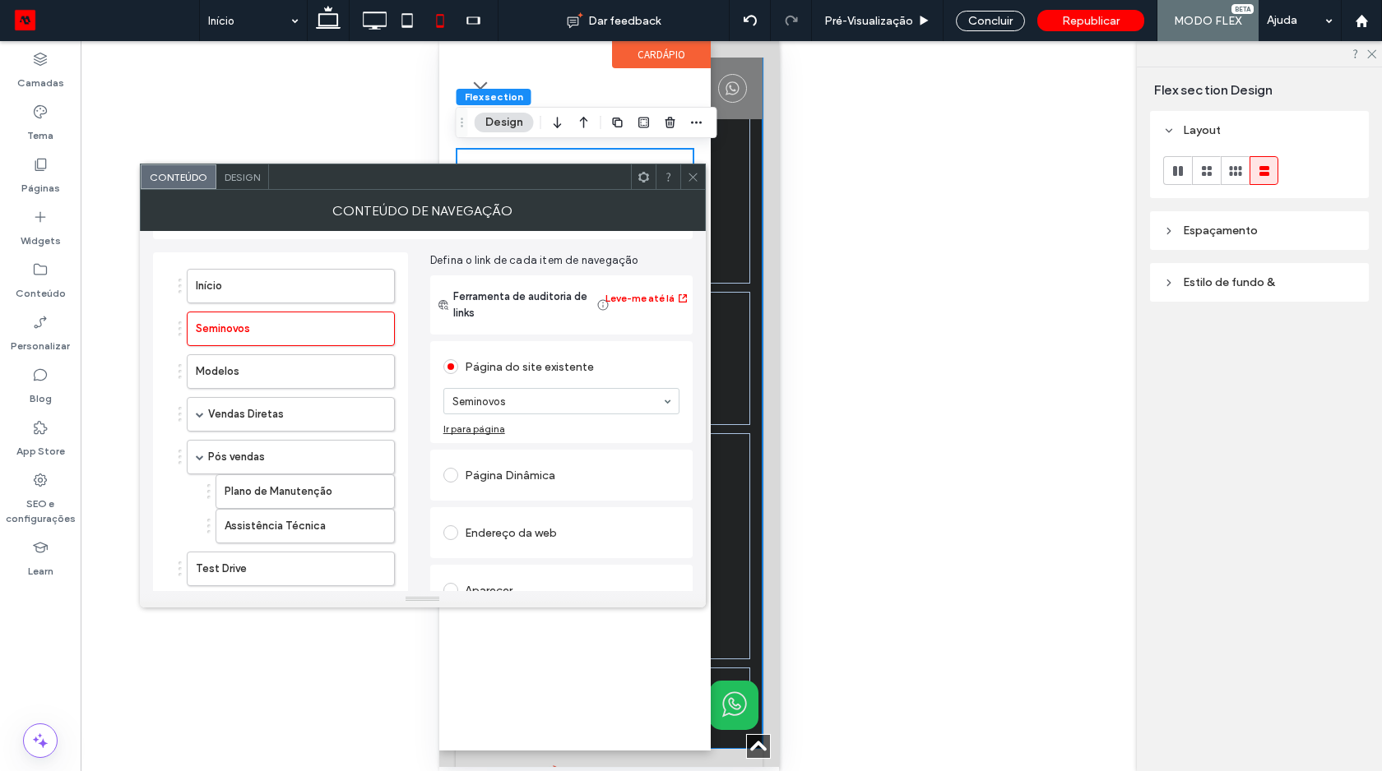
click at [698, 168] on span at bounding box center [693, 176] width 12 height 25
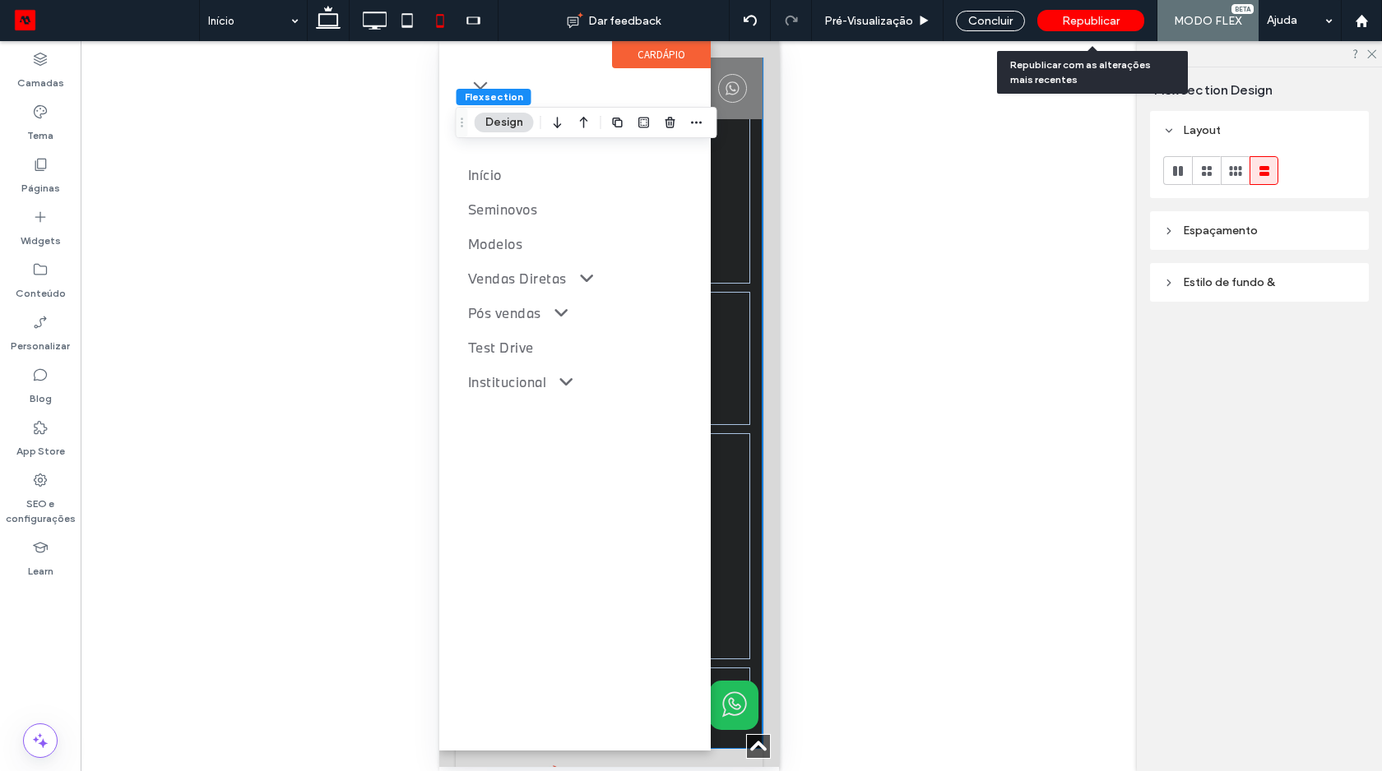
click at [1108, 17] on span "Republicar" at bounding box center [1091, 21] width 58 height 14
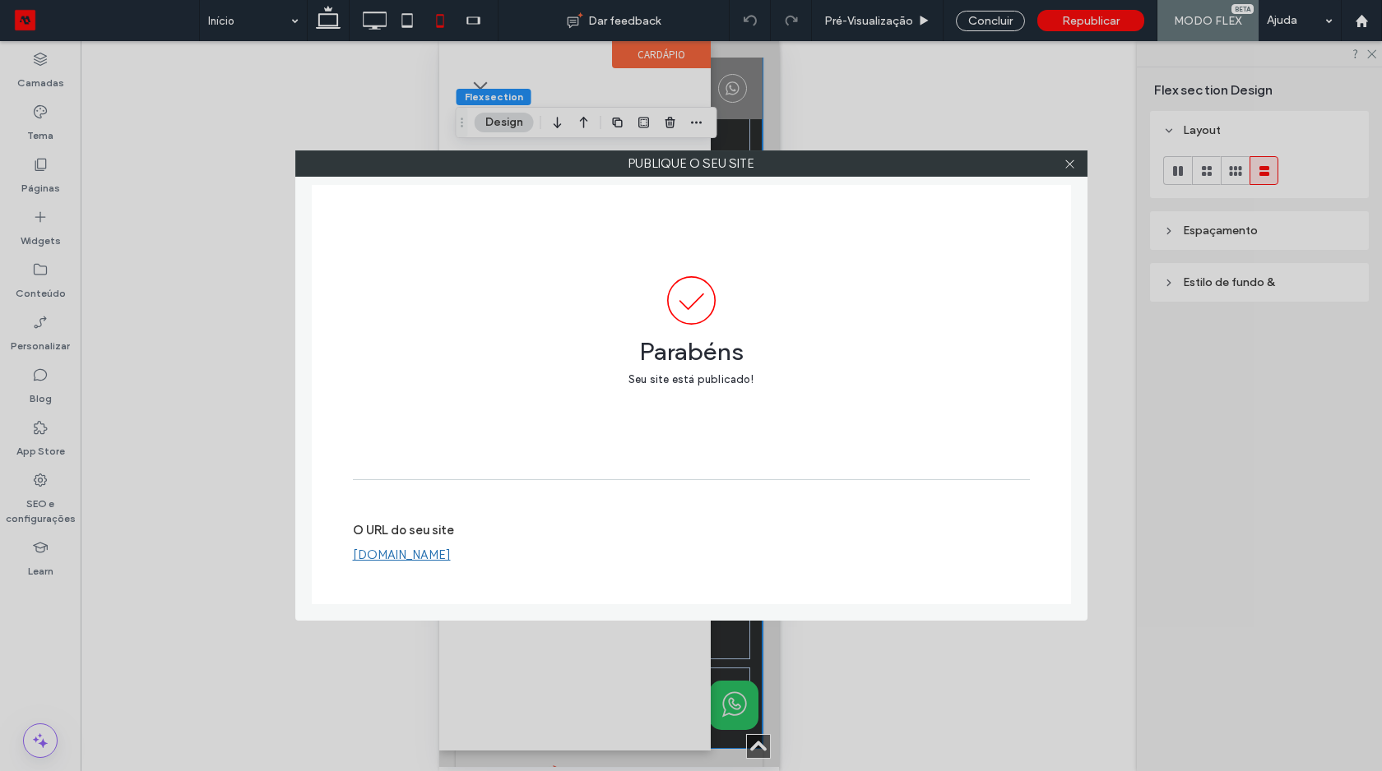
click at [433, 552] on link "www.byd.riozen.com.br" at bounding box center [402, 555] width 98 height 15
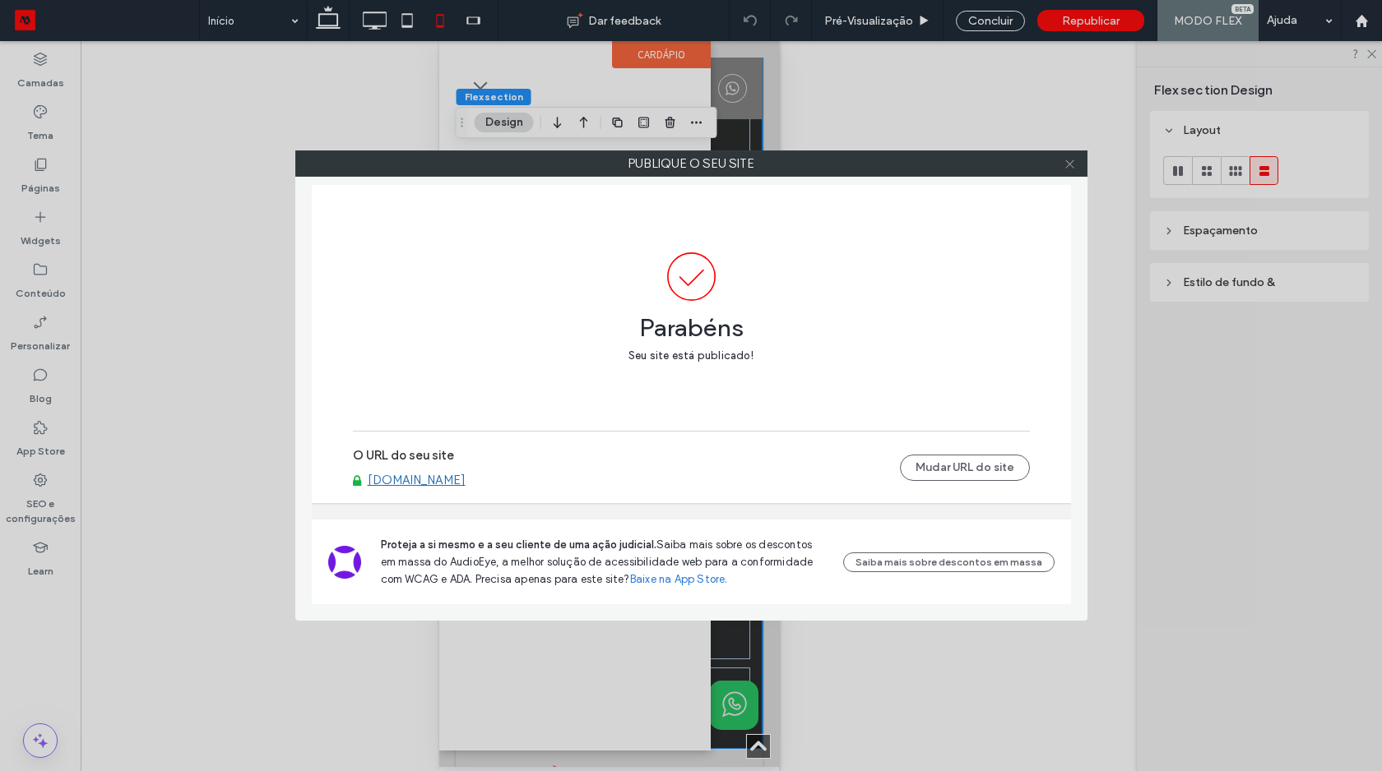
click at [1070, 159] on icon at bounding box center [1069, 164] width 12 height 12
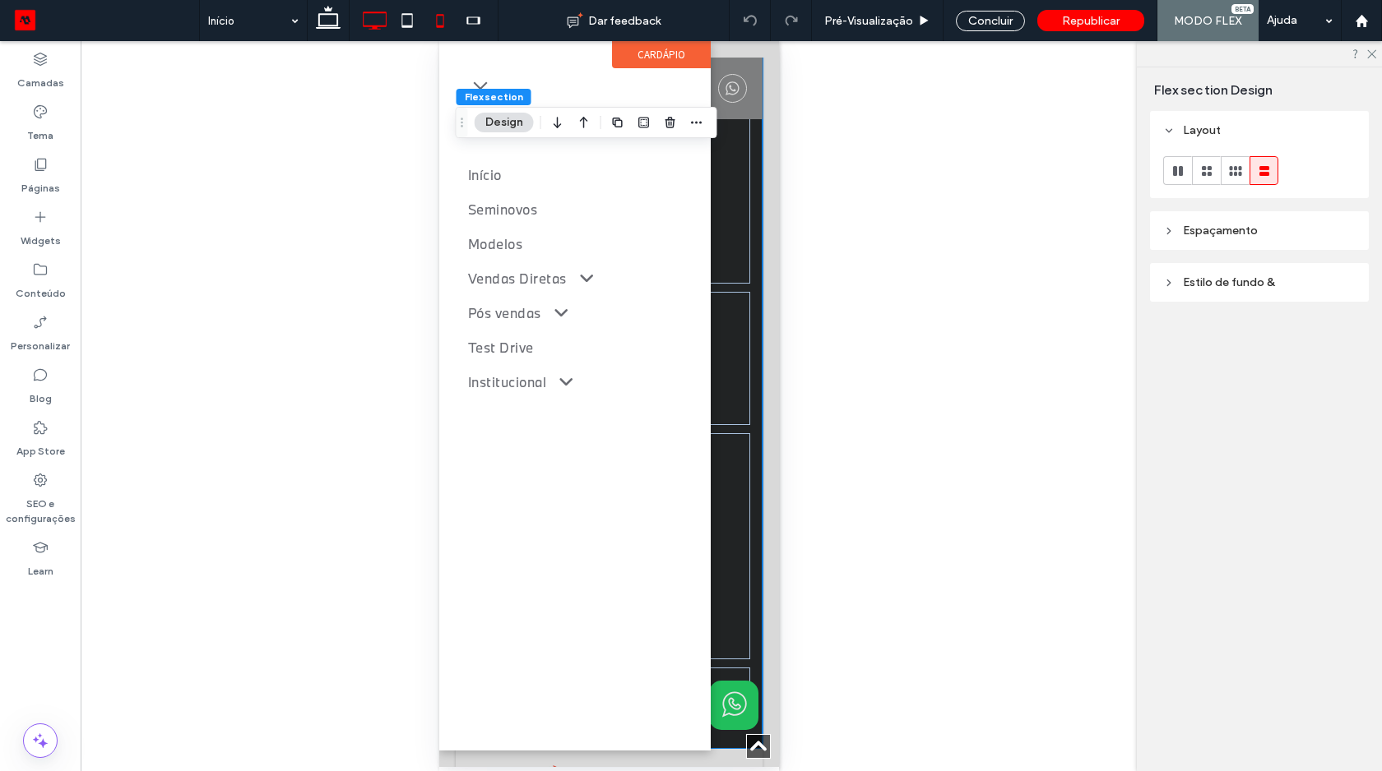
click at [376, 18] on icon at bounding box center [374, 20] width 33 height 33
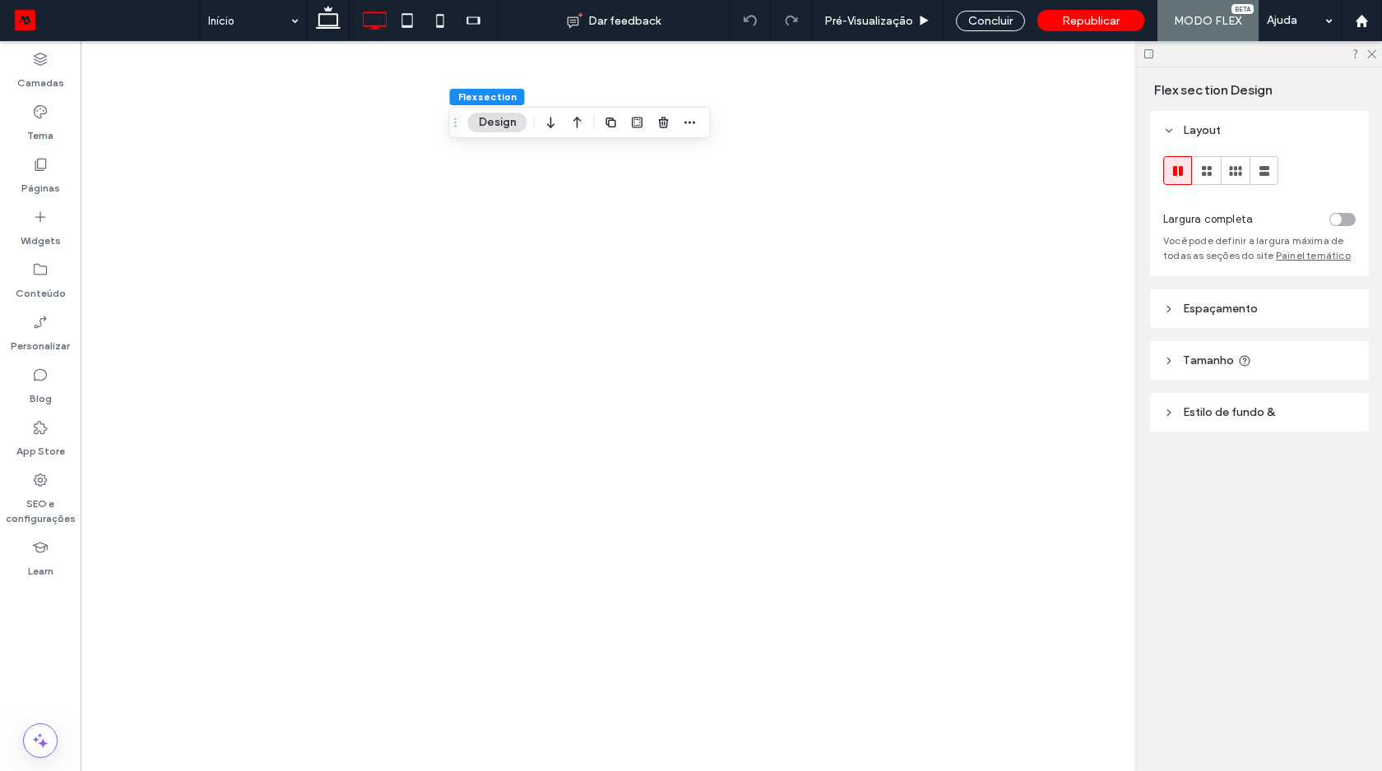
type input "*"
click at [48, 169] on div at bounding box center [691, 385] width 1382 height 771
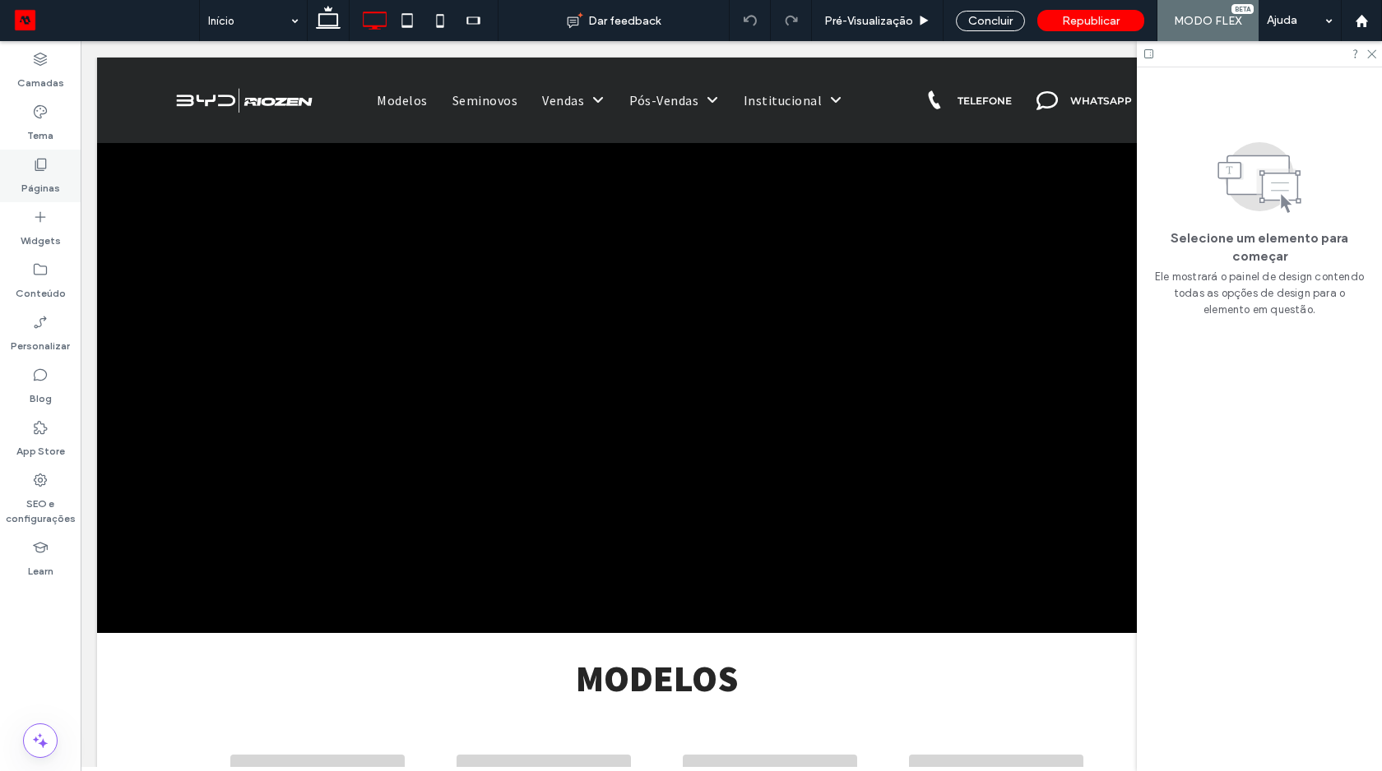
click at [40, 179] on label "Páginas" at bounding box center [40, 184] width 39 height 23
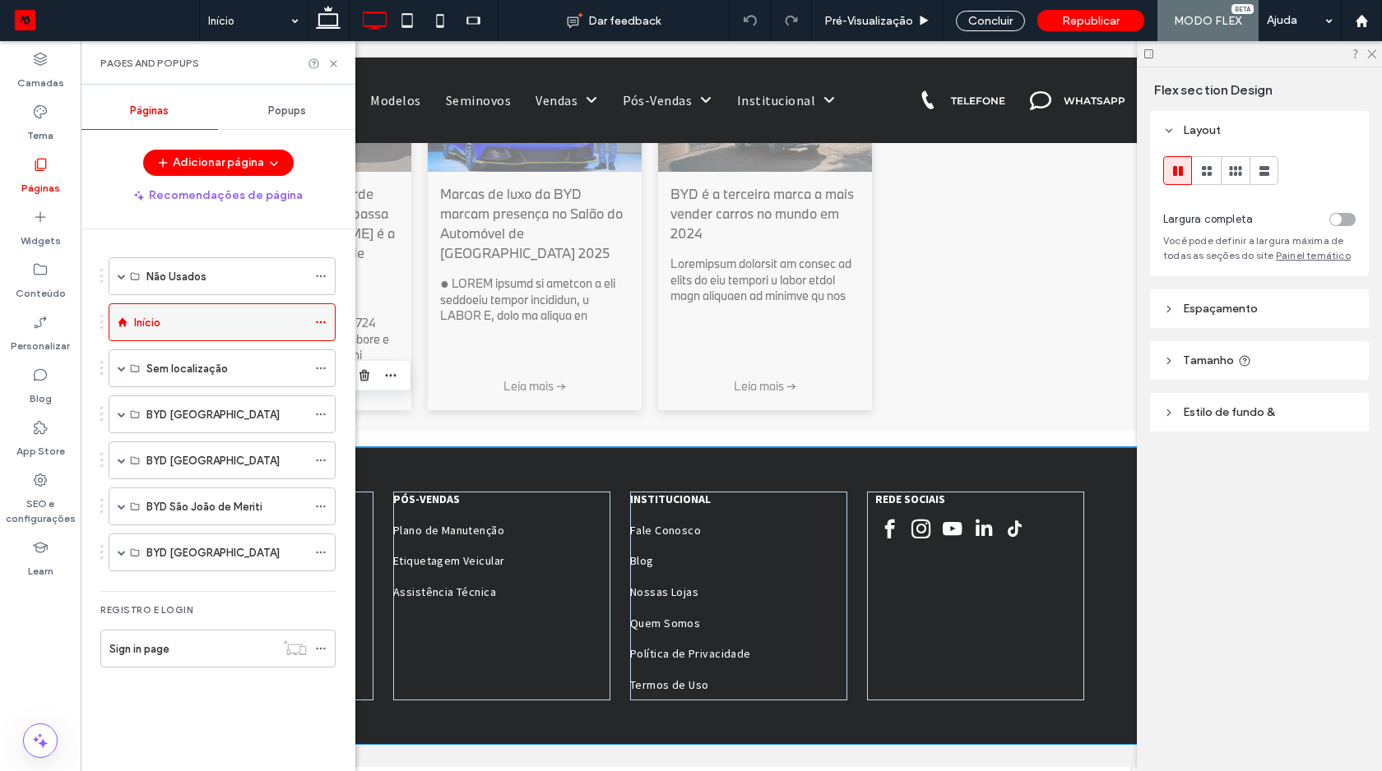
scroll to position [1735, 0]
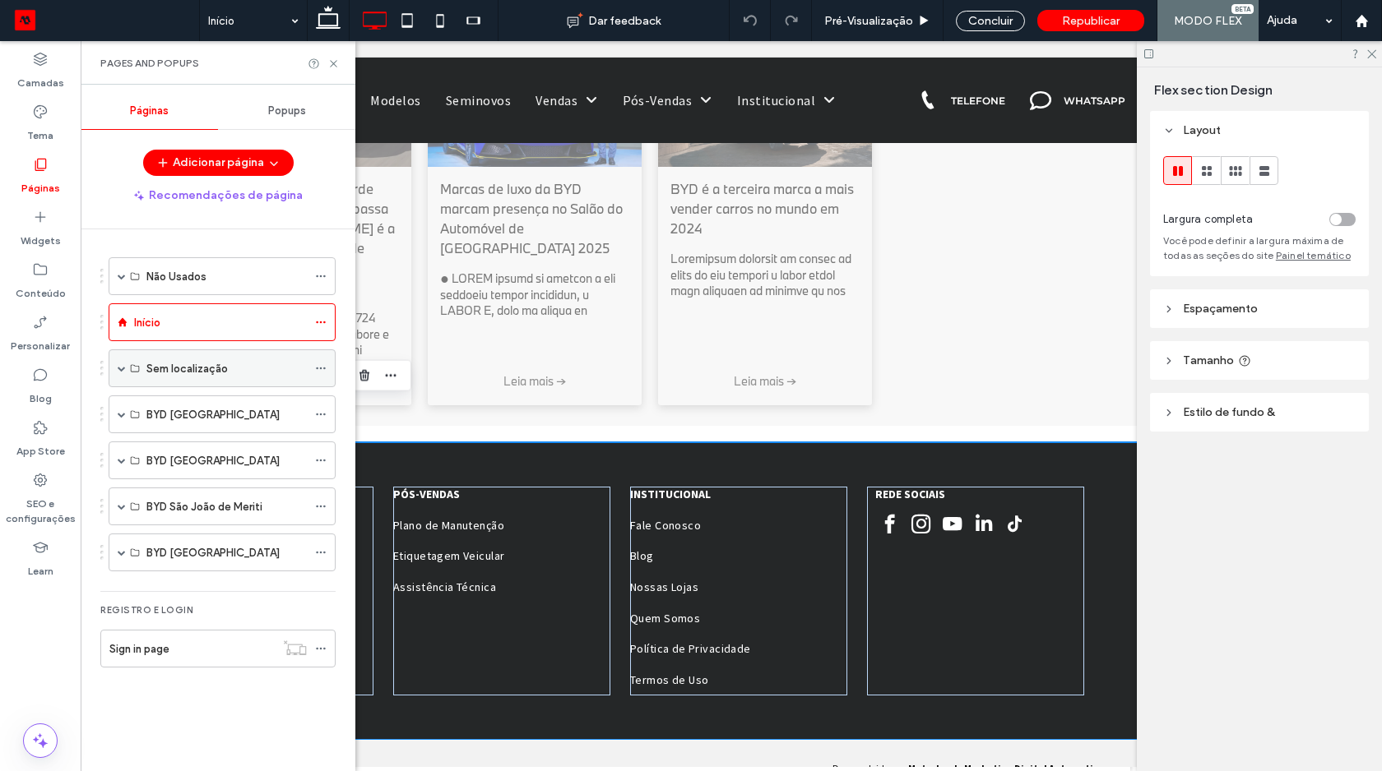
click at [116, 370] on div "Sem localização" at bounding box center [222, 369] width 227 height 38
click at [120, 369] on span at bounding box center [122, 368] width 8 height 8
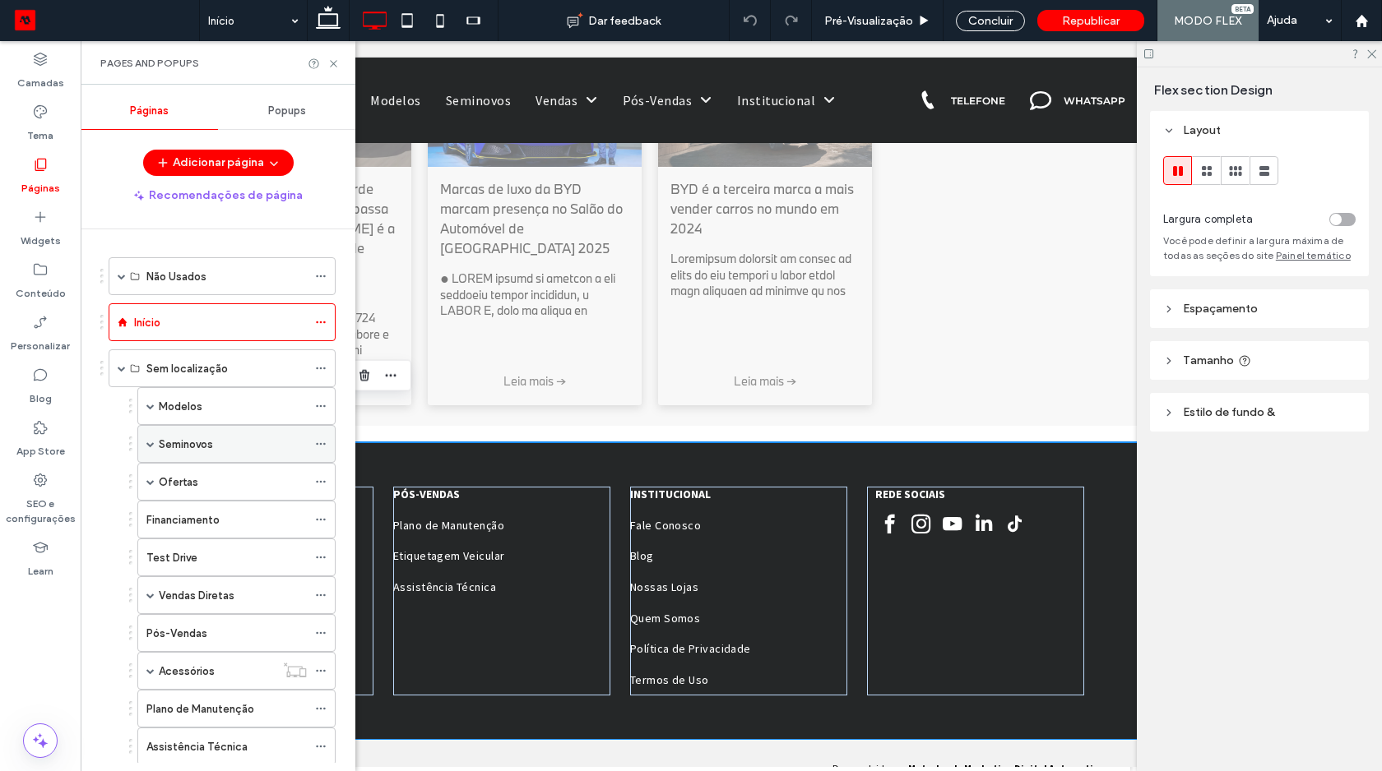
click at [151, 447] on span at bounding box center [150, 444] width 8 height 8
click at [201, 479] on label "Seminovo - Interna" at bounding box center [221, 482] width 93 height 29
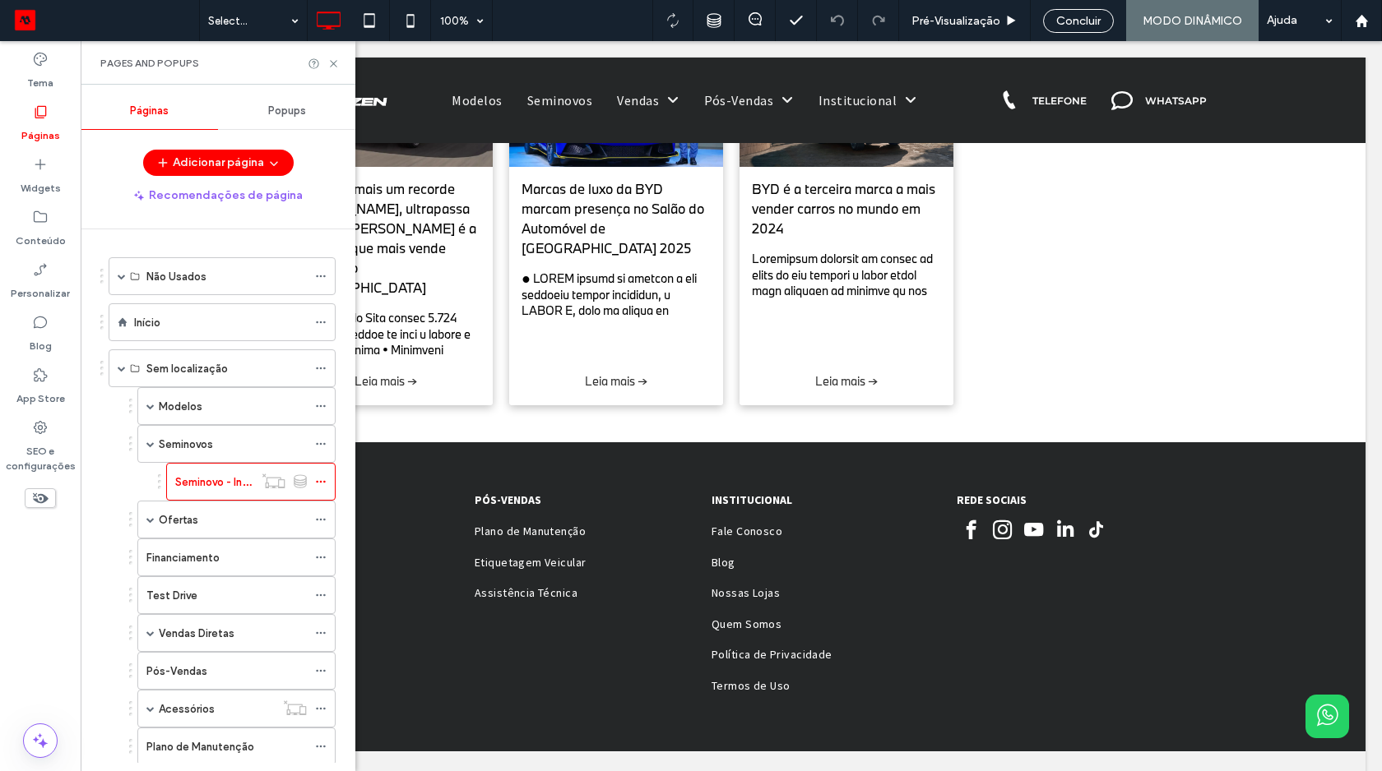
scroll to position [1718, 0]
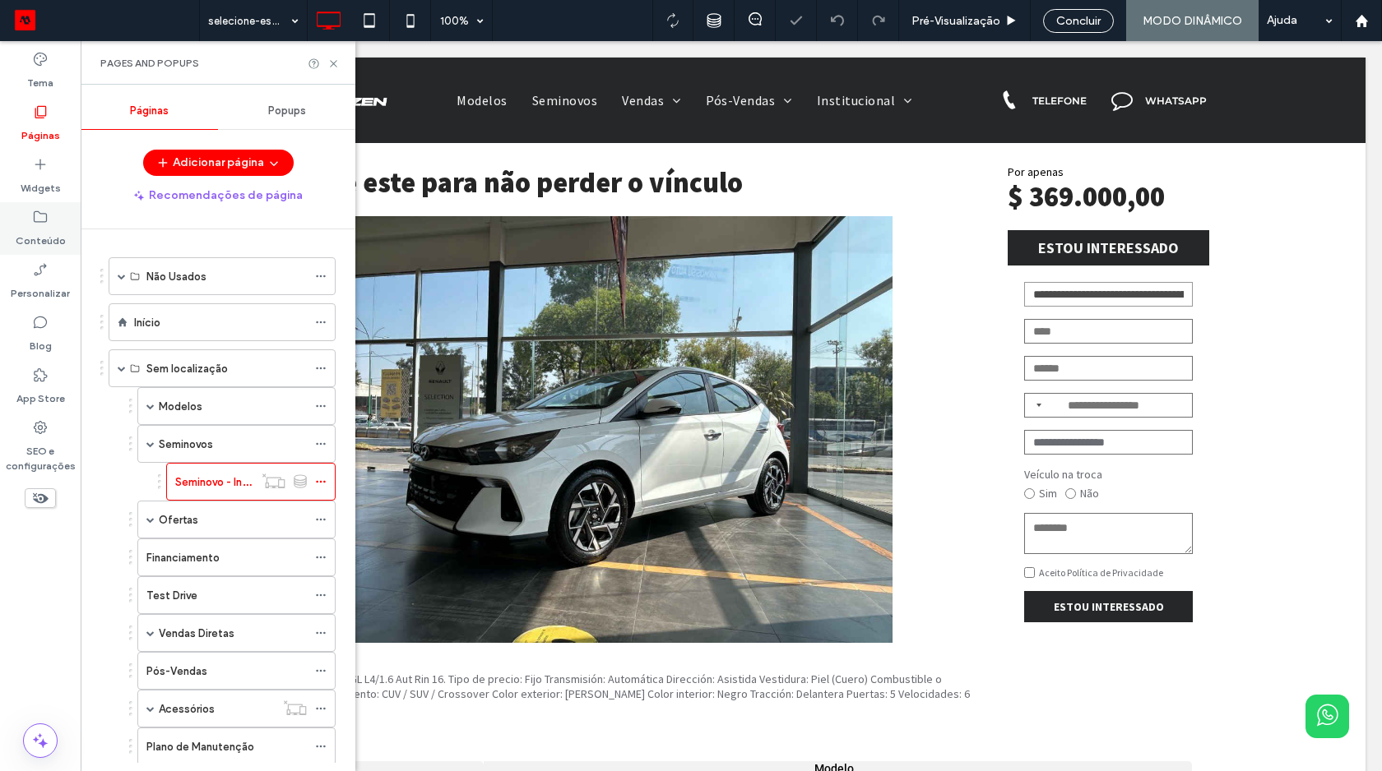
click at [40, 239] on label "Conteúdo" at bounding box center [41, 236] width 50 height 23
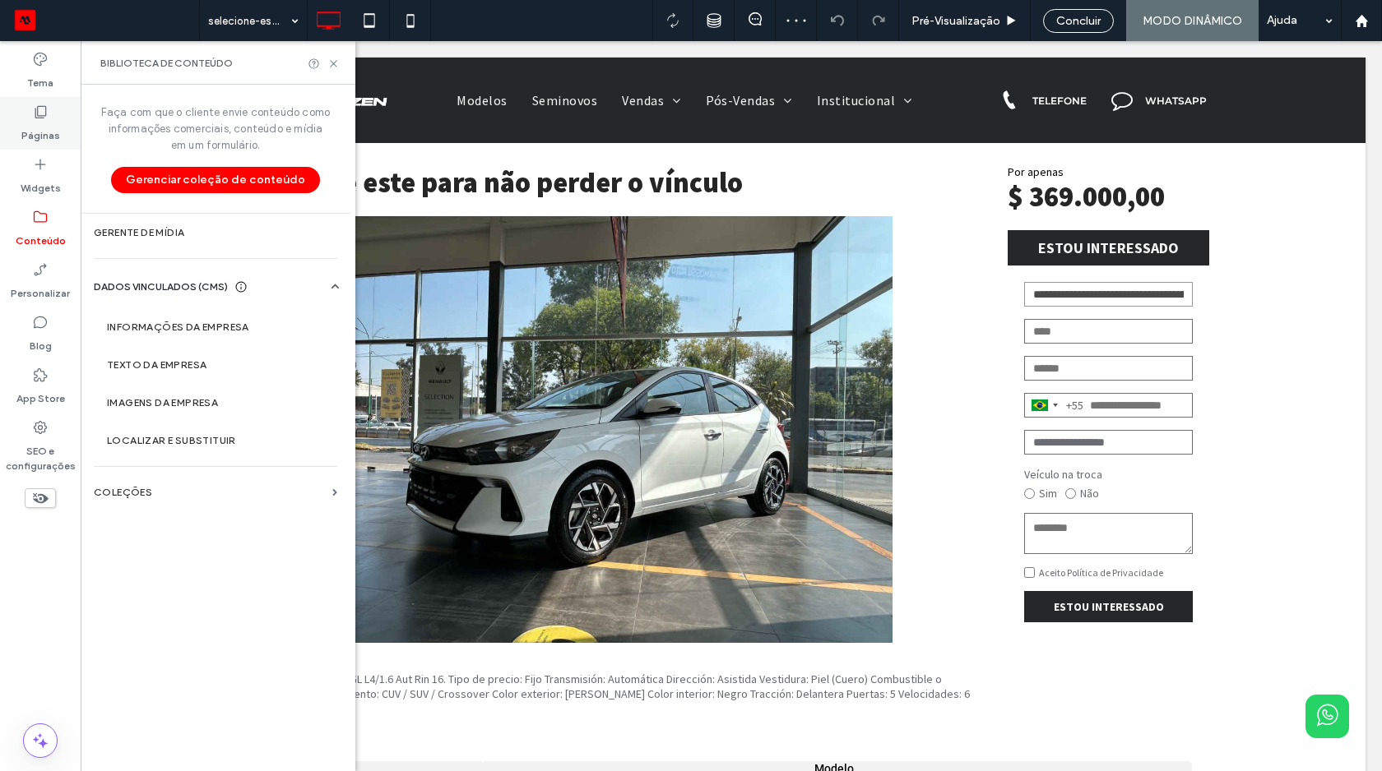
click at [52, 128] on label "Páginas" at bounding box center [40, 131] width 39 height 23
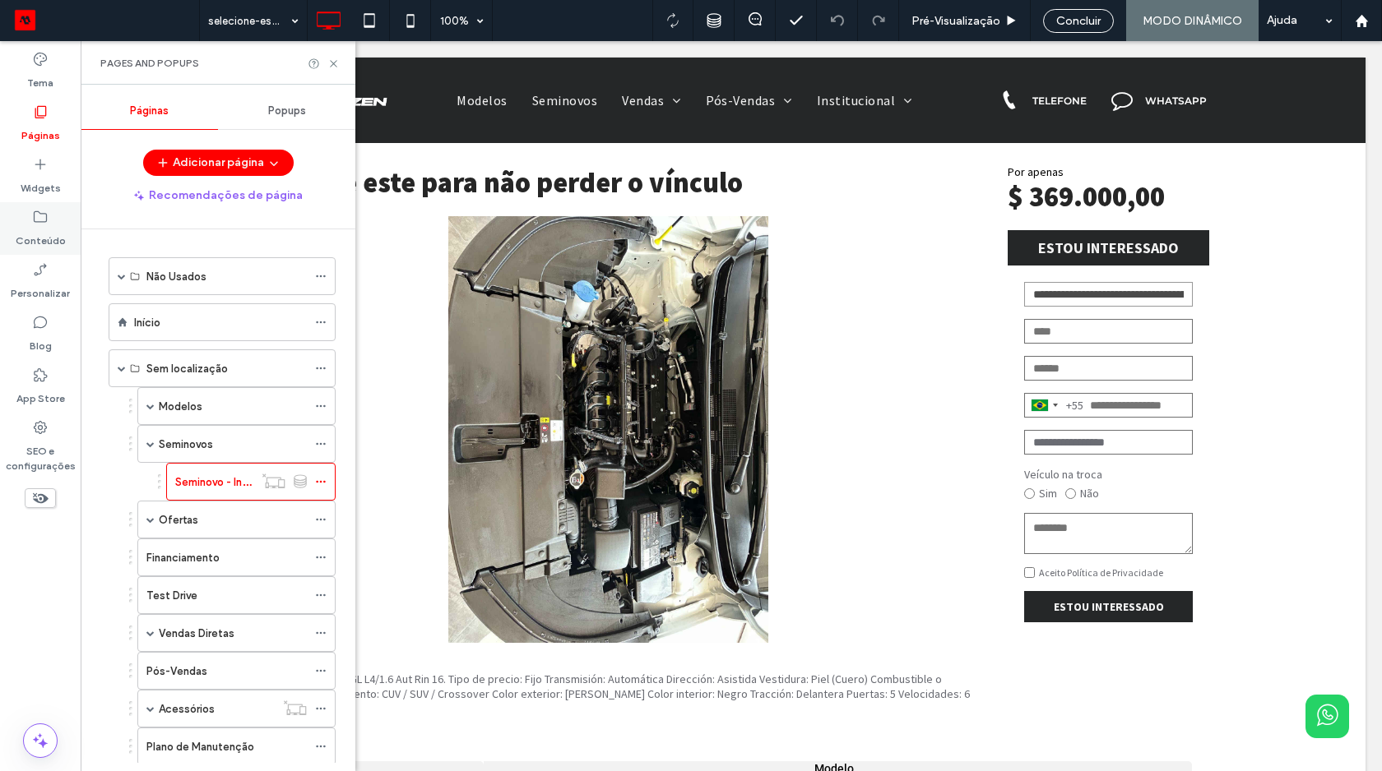
click at [43, 244] on label "Conteúdo" at bounding box center [41, 236] width 50 height 23
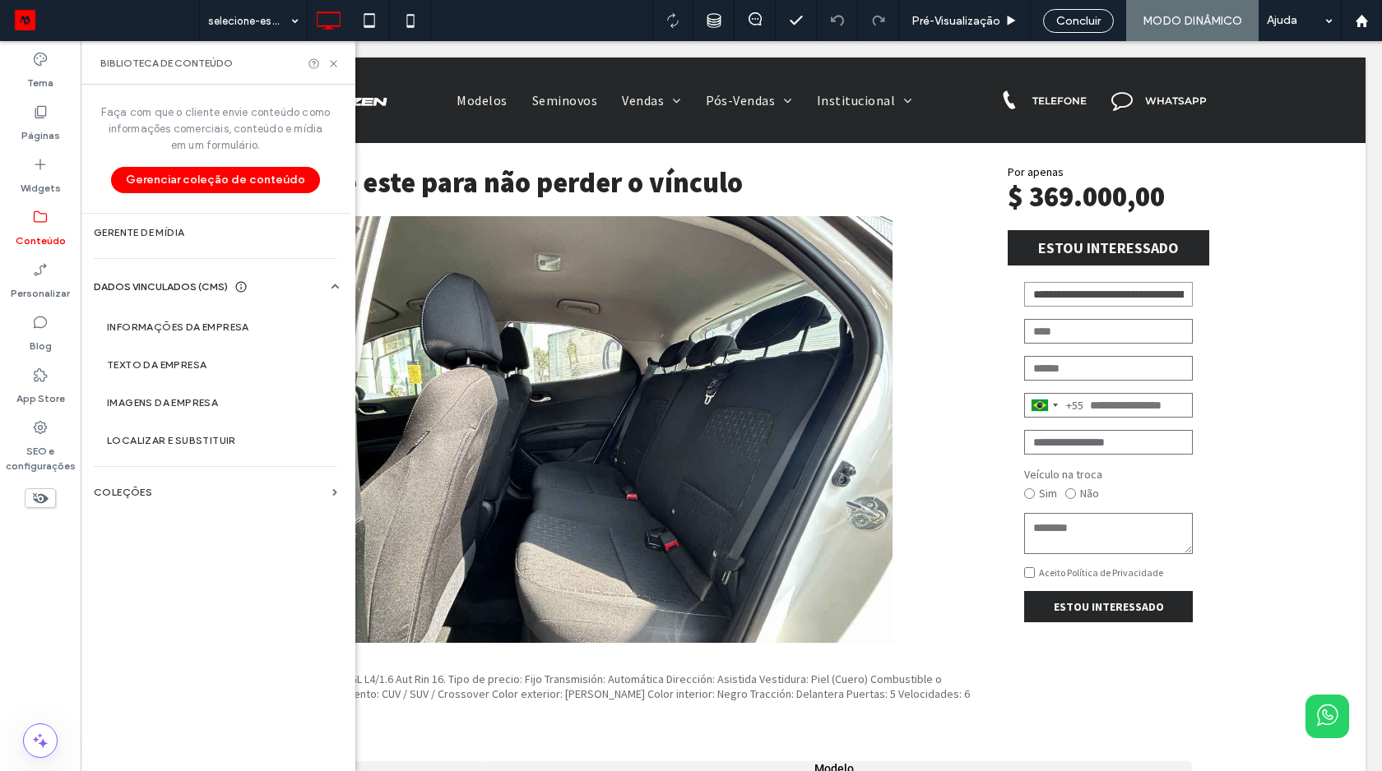
click at [183, 497] on label "COLEÇÕES" at bounding box center [210, 493] width 232 height 12
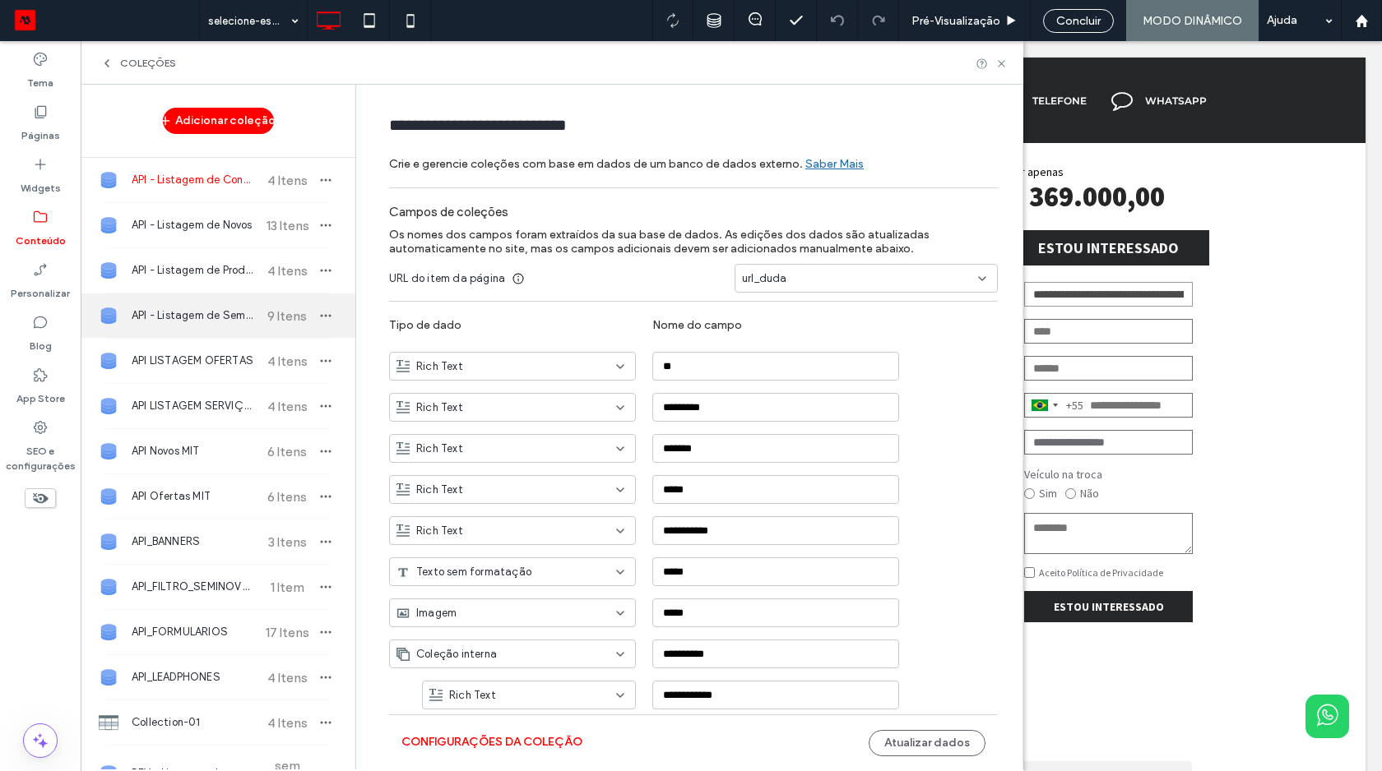
click at [255, 301] on div "API - Listagem de Seminovos 9 Itens" at bounding box center [218, 316] width 275 height 44
type input "**********"
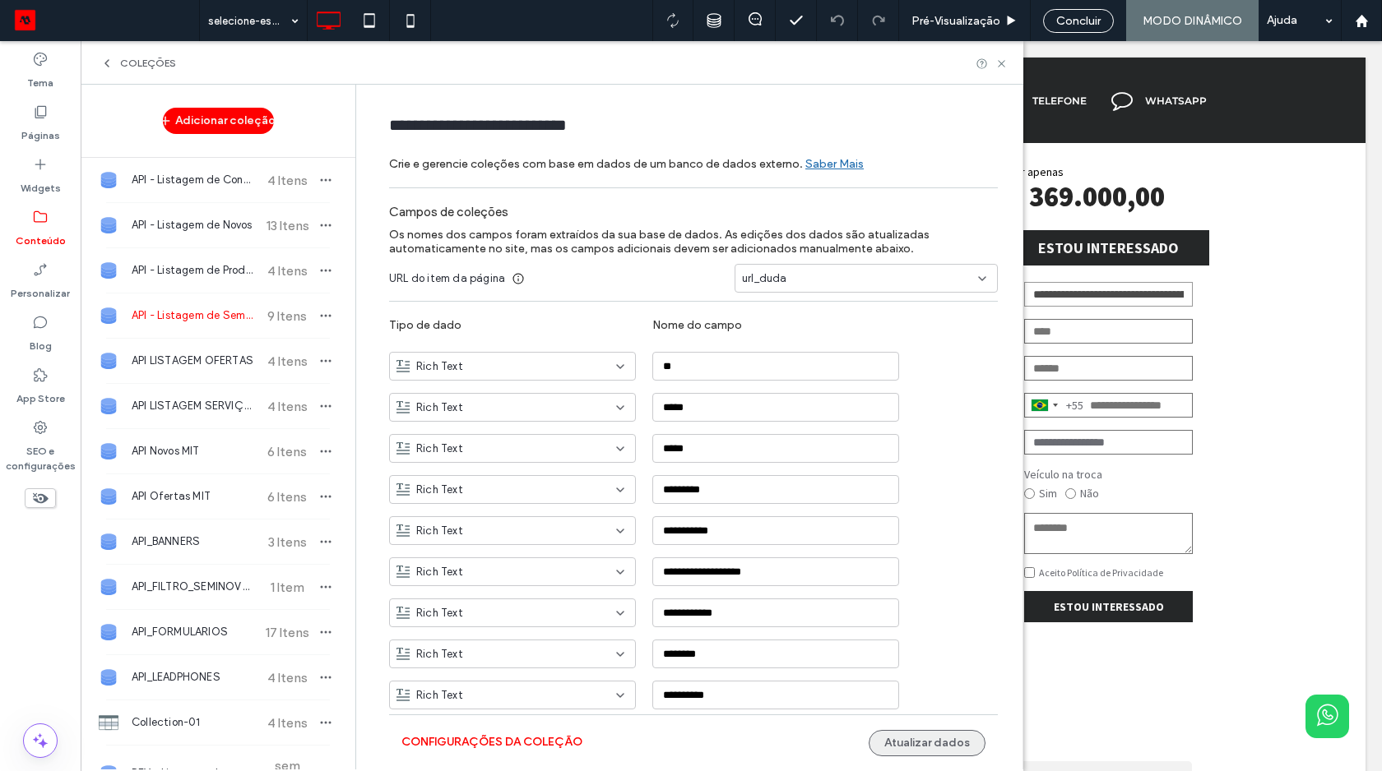
click at [877, 743] on button "Atualizar dados" at bounding box center [927, 743] width 117 height 26
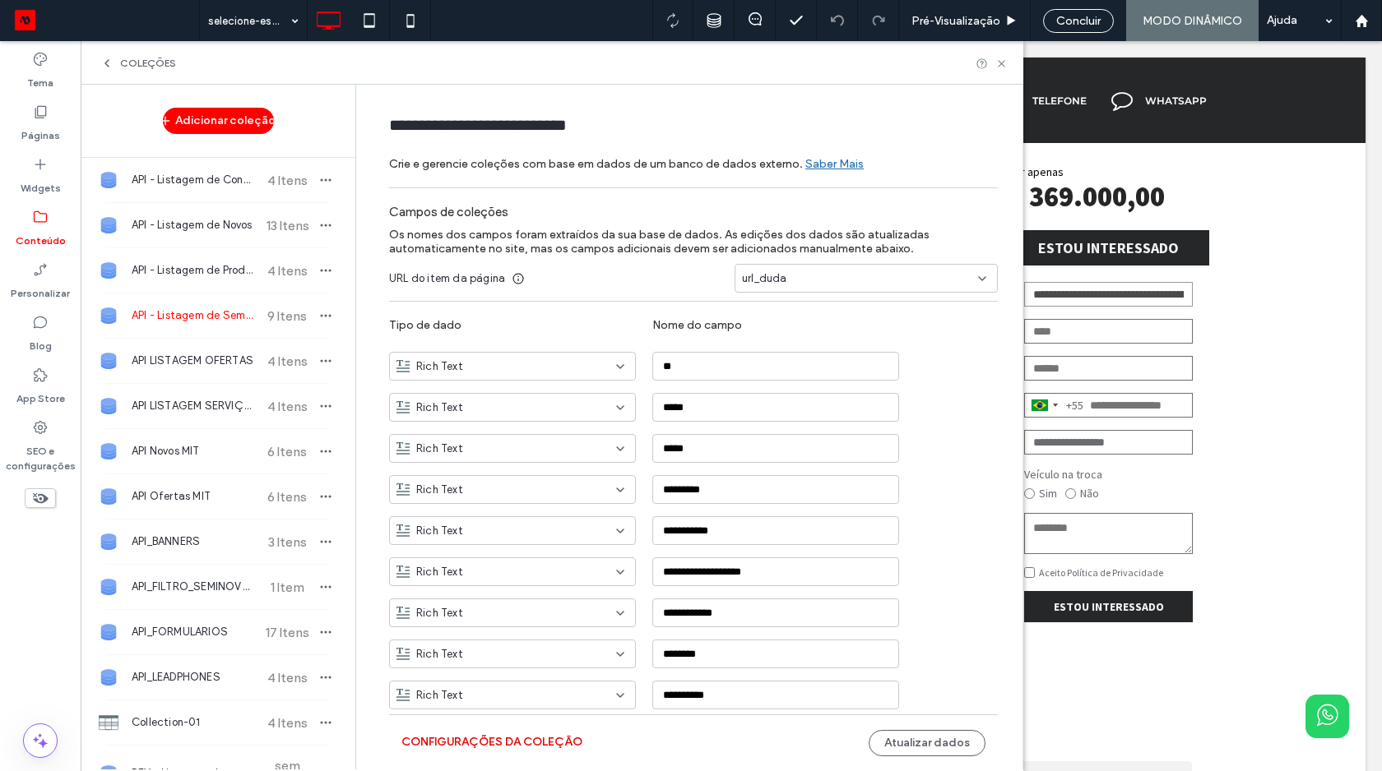
click at [559, 748] on button "Configurações da coleção" at bounding box center [491, 743] width 181 height 26
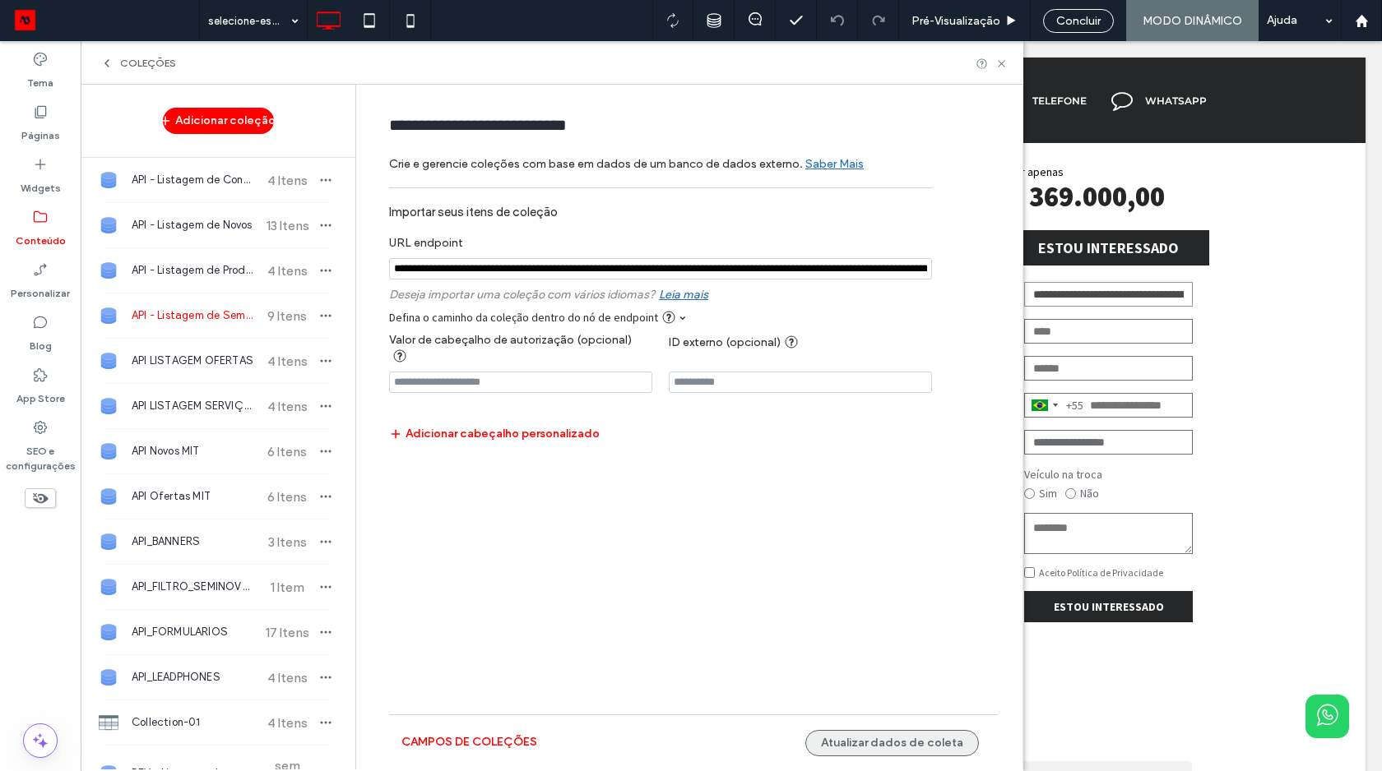
click at [914, 730] on button "Atualizar dados de coleta" at bounding box center [892, 743] width 174 height 26
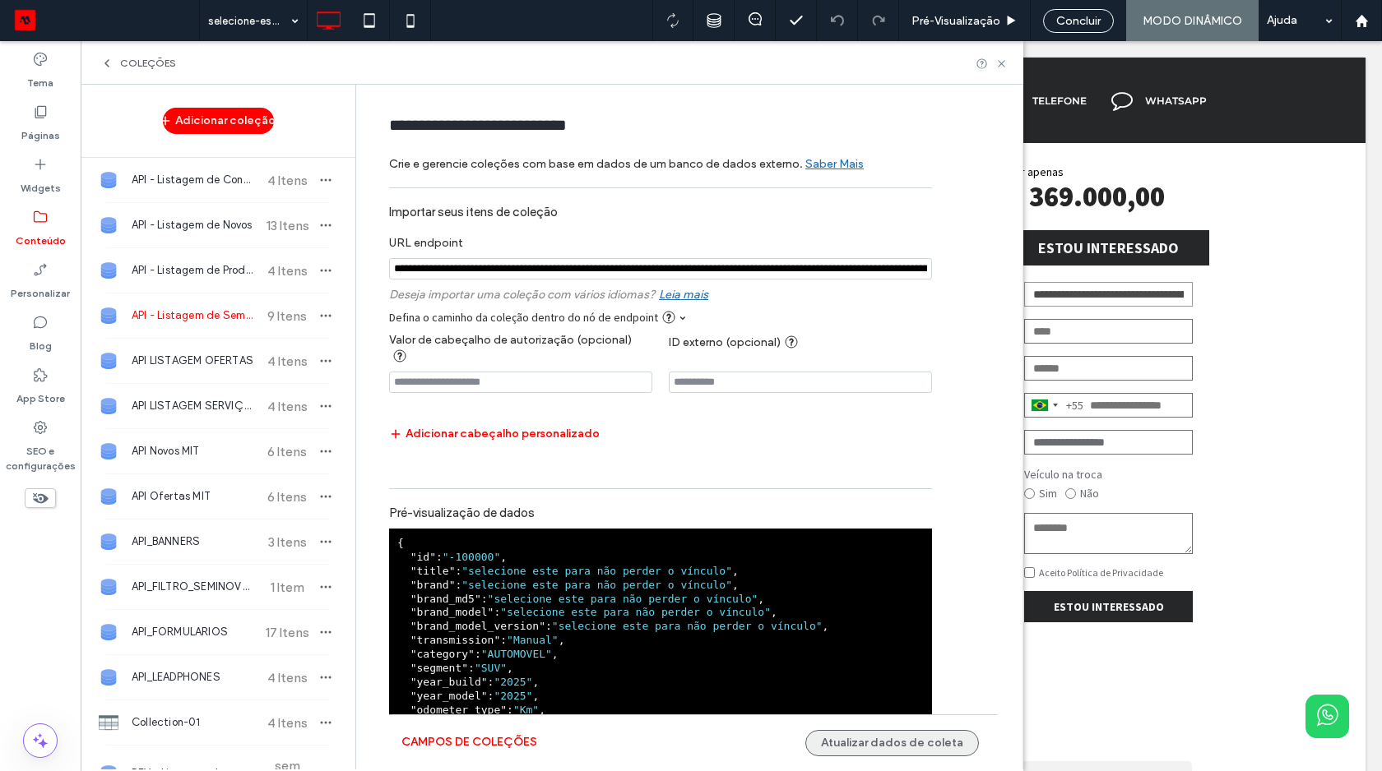
click at [914, 730] on button "Atualizar dados de coleta" at bounding box center [892, 743] width 174 height 26
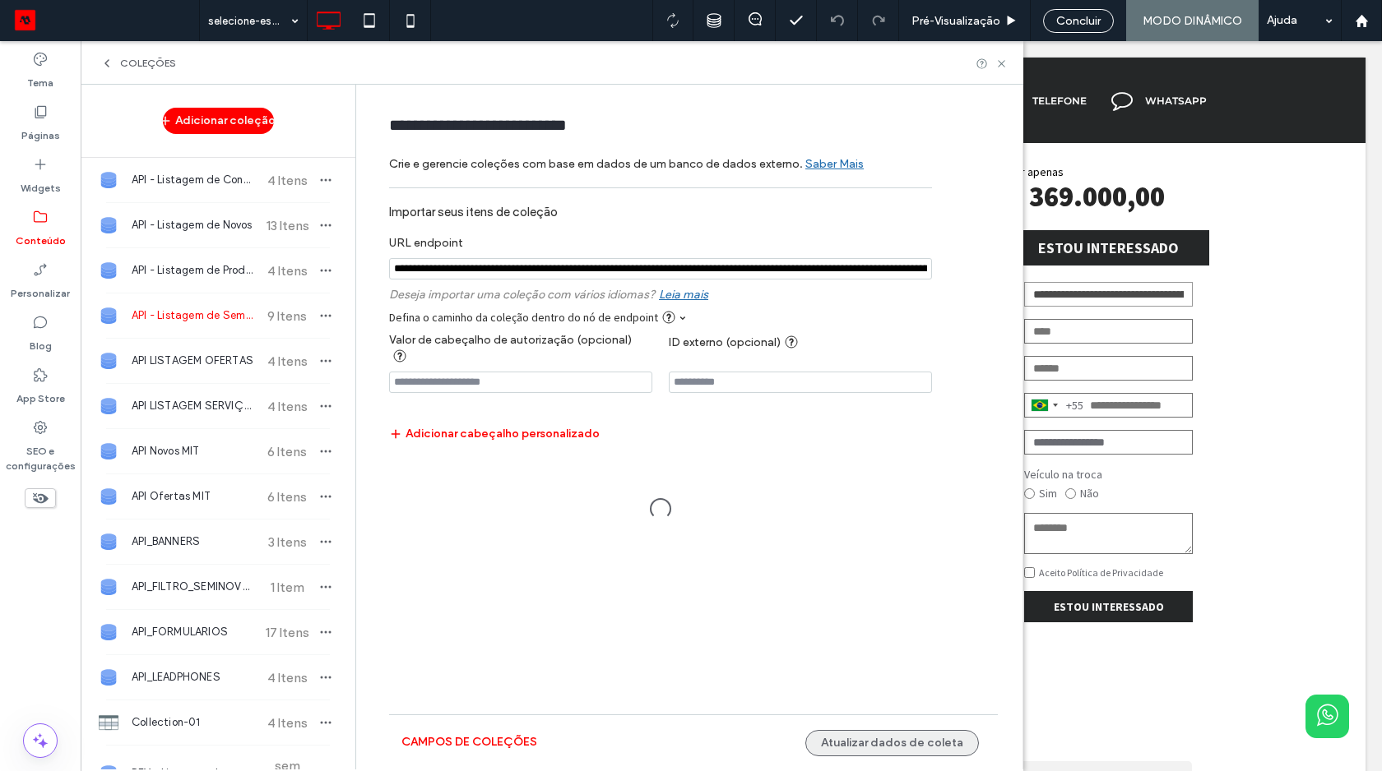
click at [914, 730] on button "Atualizar dados de coleta" at bounding box center [892, 743] width 174 height 26
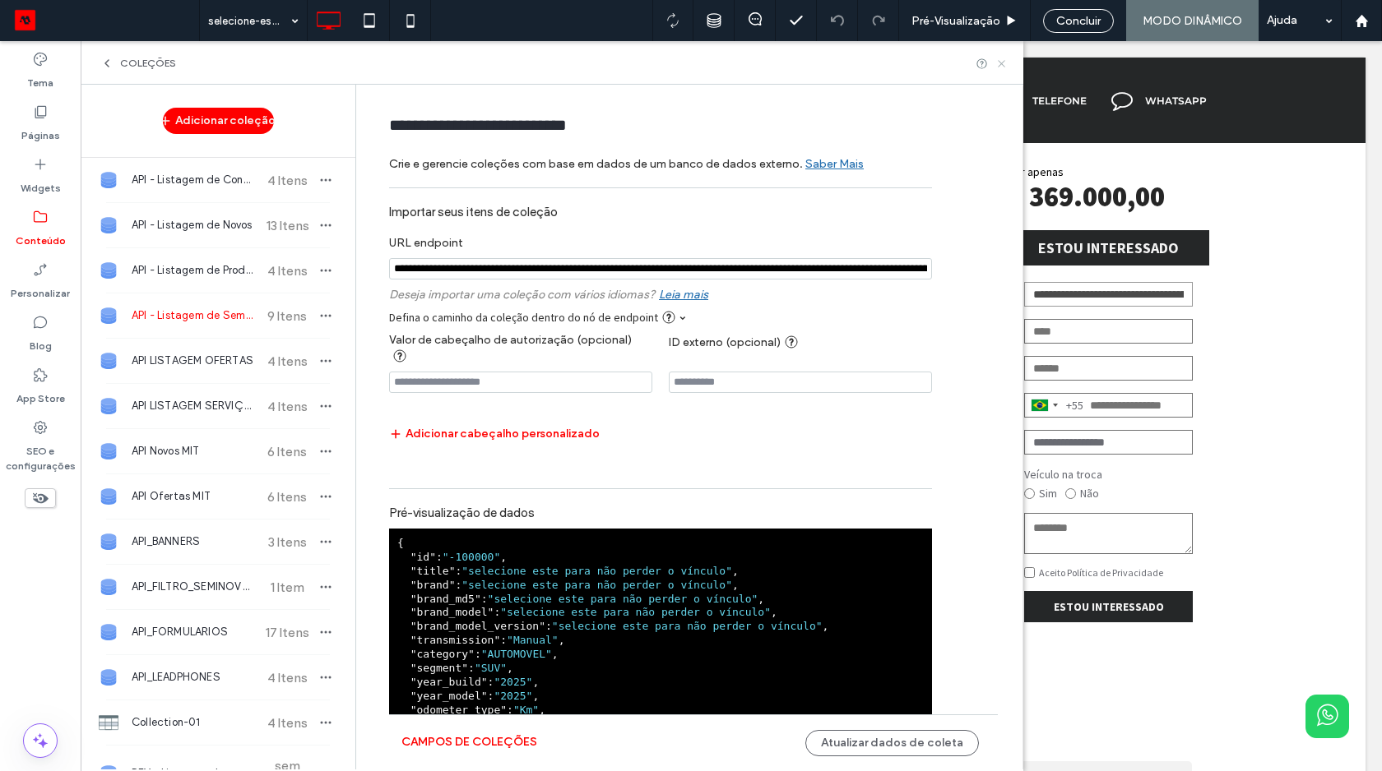
click at [1000, 62] on use at bounding box center [1001, 63] width 7 height 7
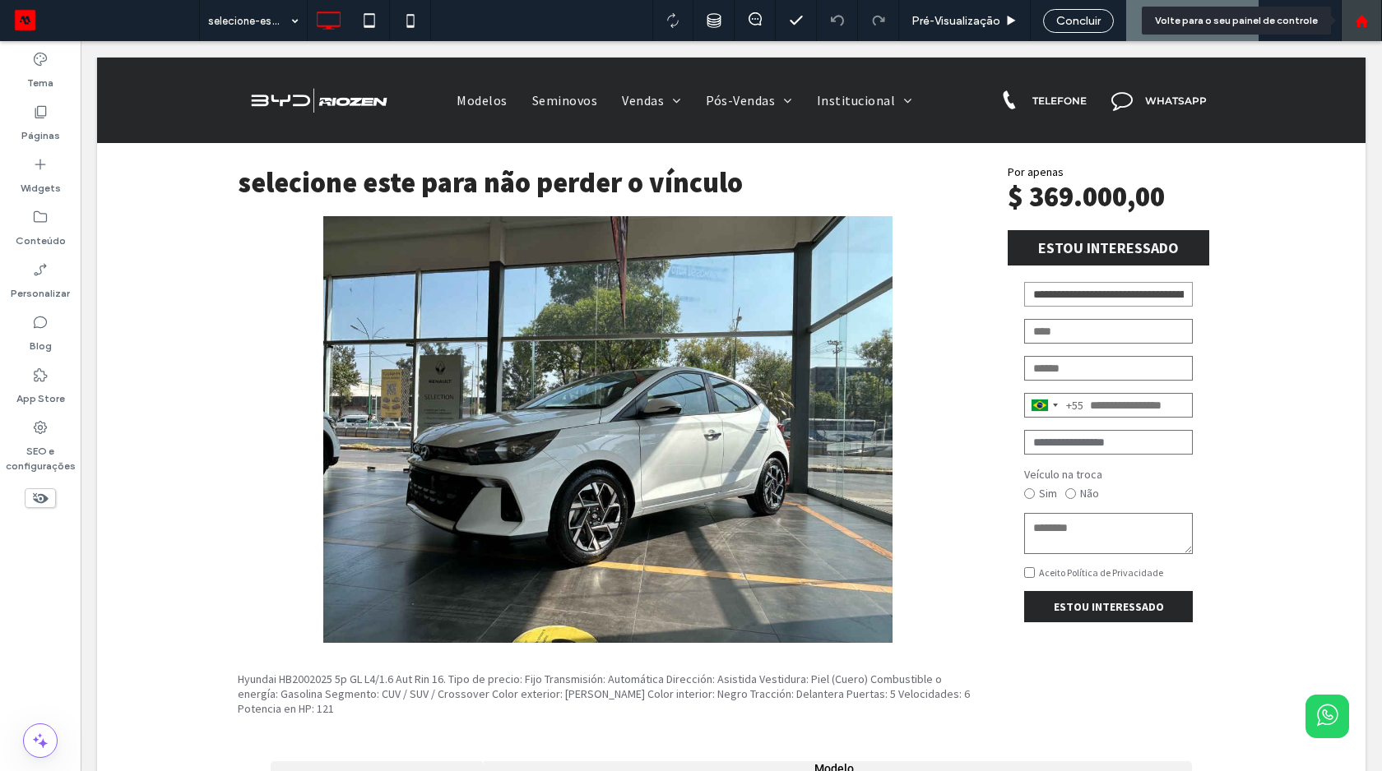
click at [1355, 26] on icon at bounding box center [1362, 21] width 14 height 14
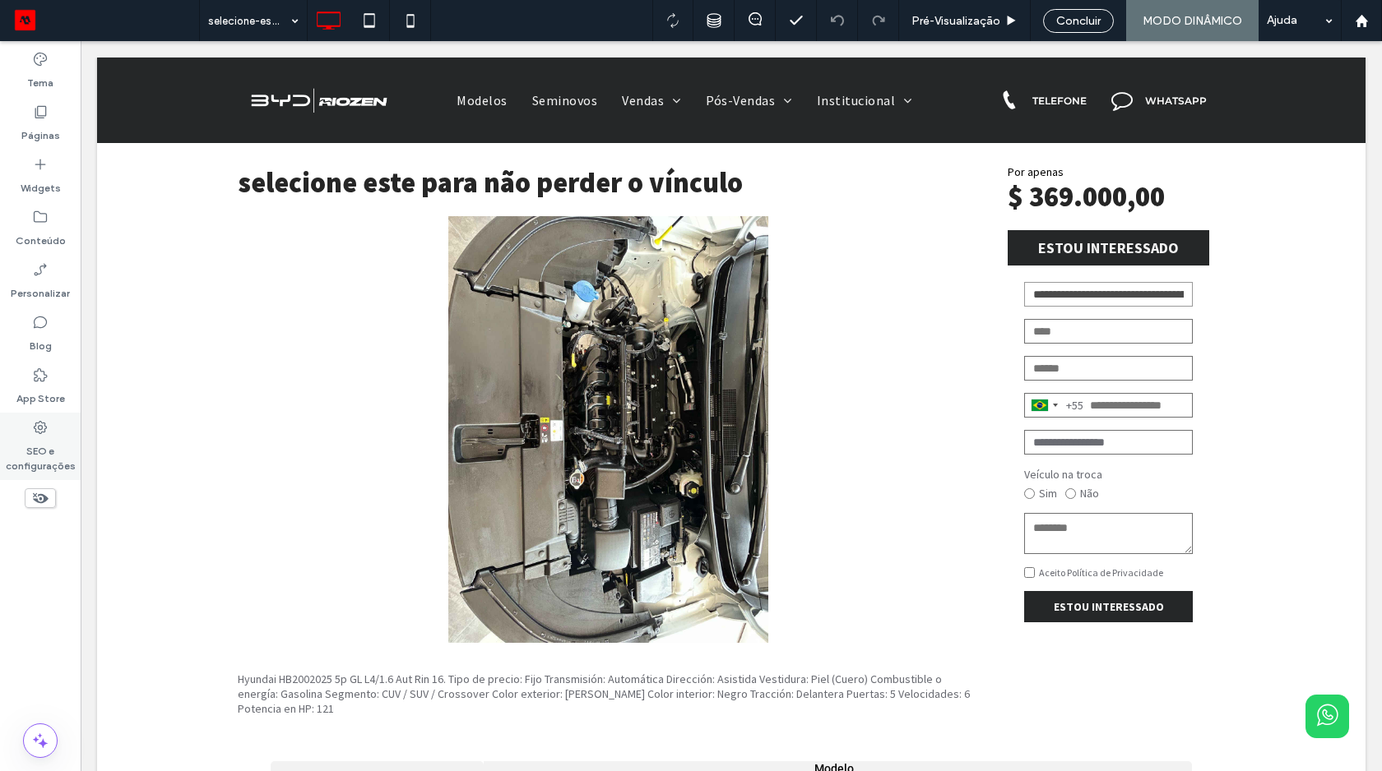
click at [39, 452] on label "SEO e configurações" at bounding box center [40, 455] width 81 height 38
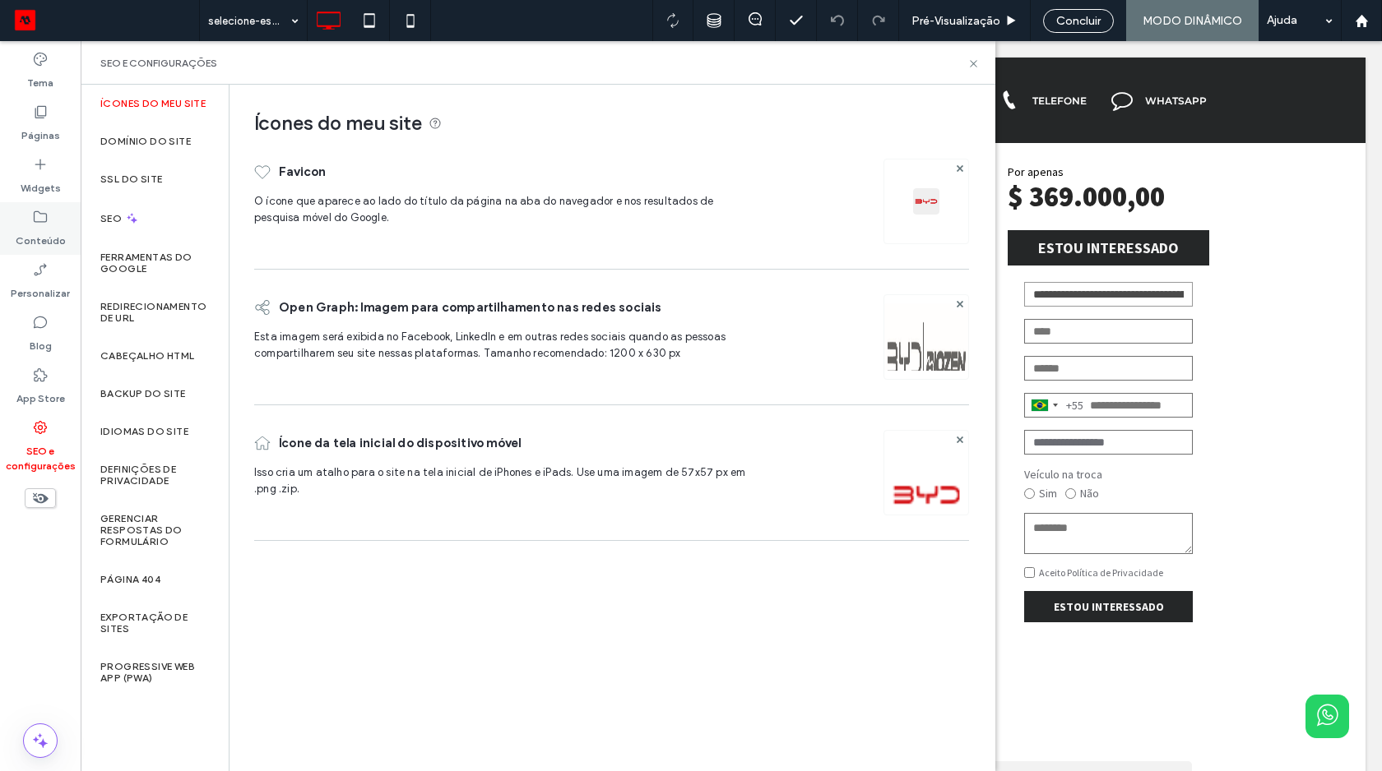
click at [49, 215] on div "Conteúdo" at bounding box center [40, 228] width 81 height 53
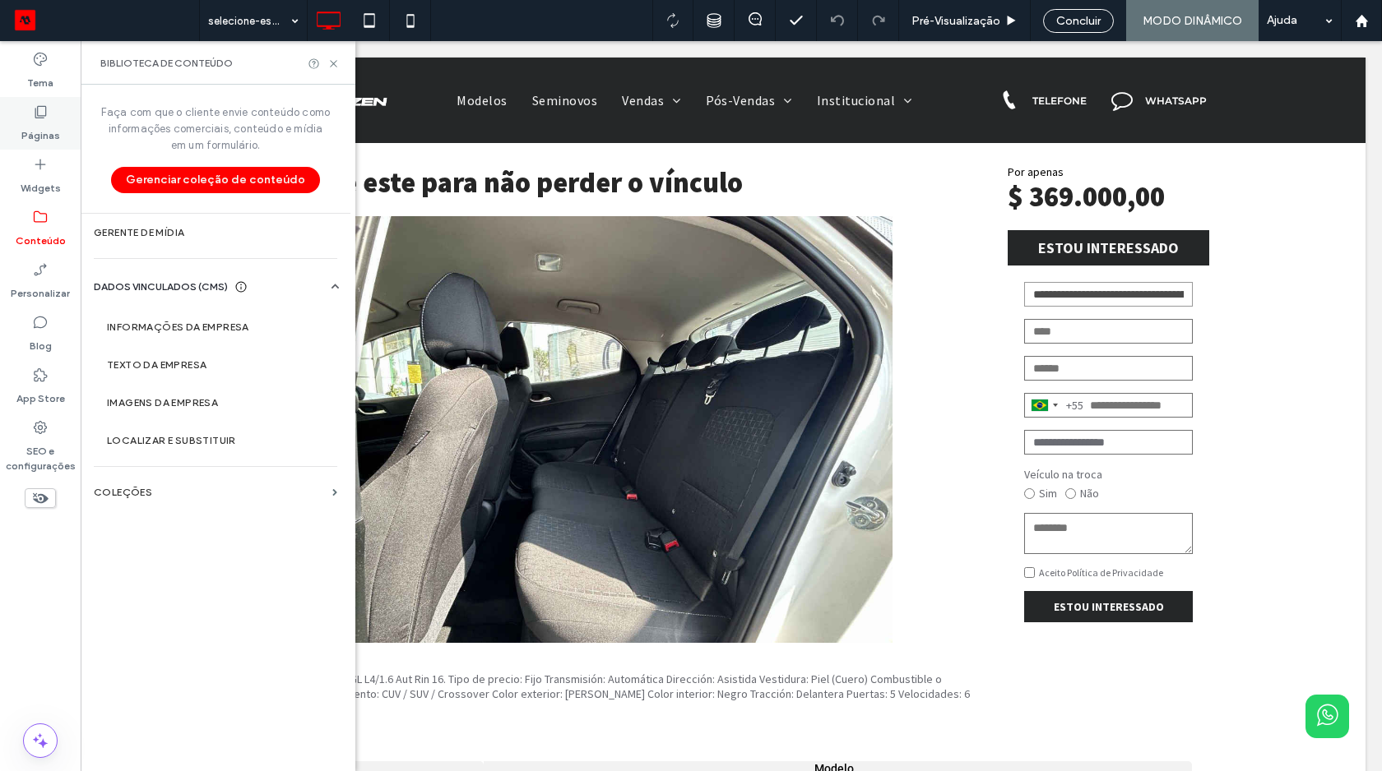
click at [43, 133] on label "Páginas" at bounding box center [40, 131] width 39 height 23
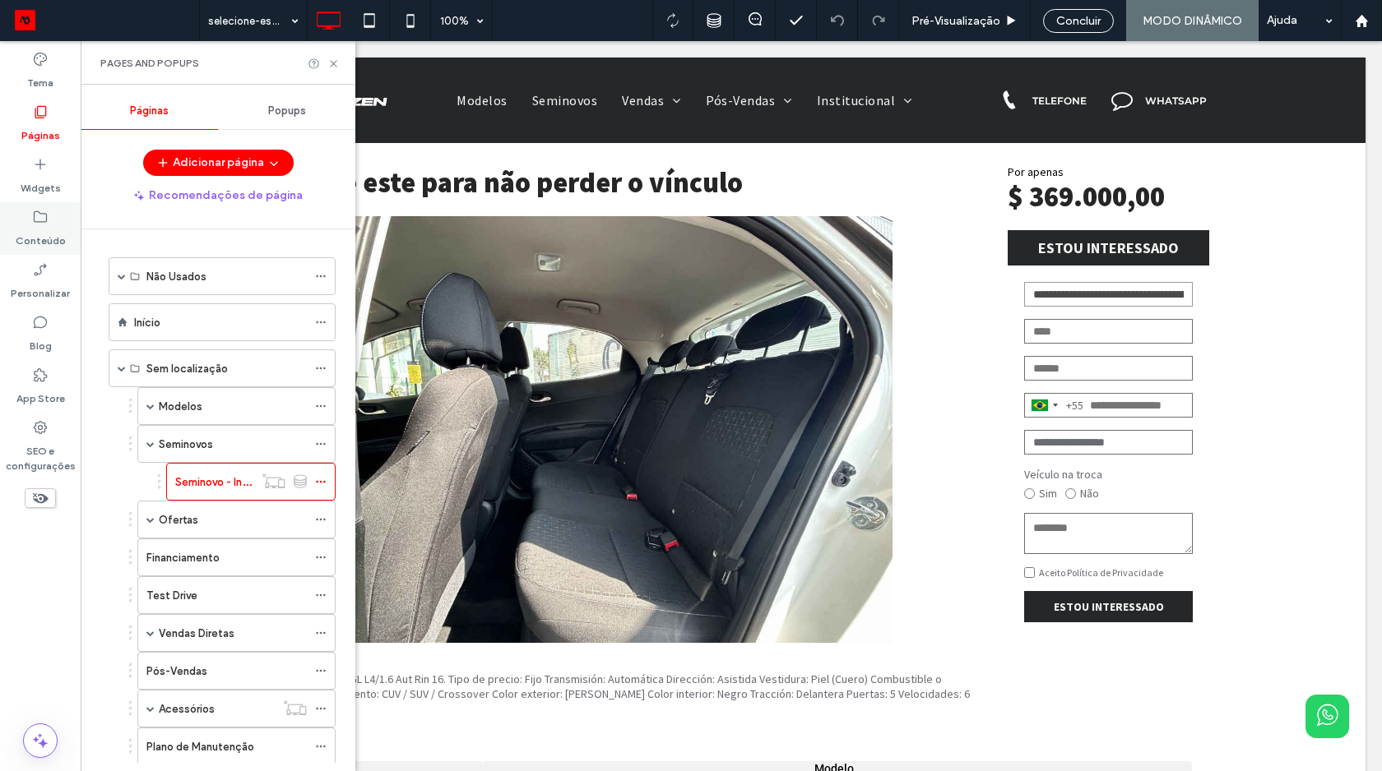
click at [48, 238] on label "Conteúdo" at bounding box center [41, 236] width 50 height 23
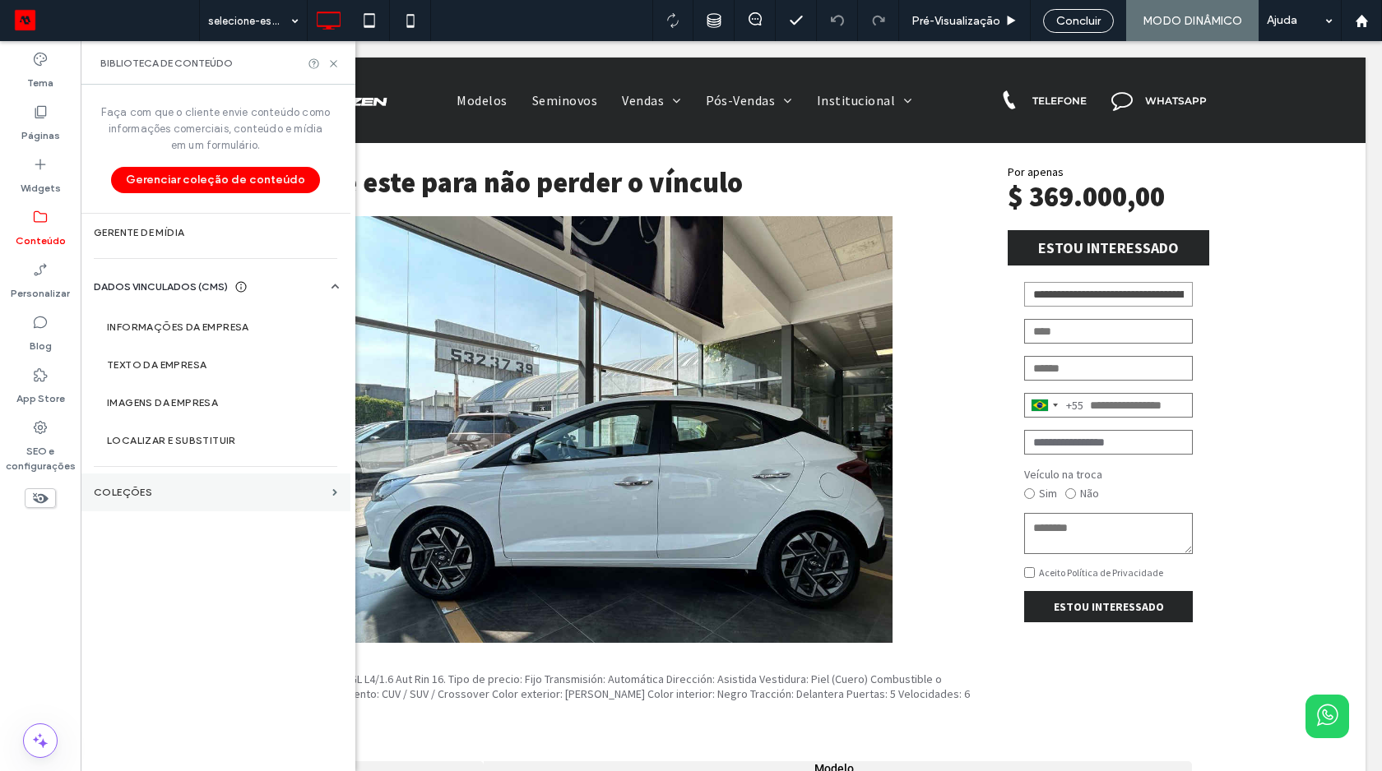
click at [307, 492] on label "COLEÇÕES" at bounding box center [210, 493] width 232 height 12
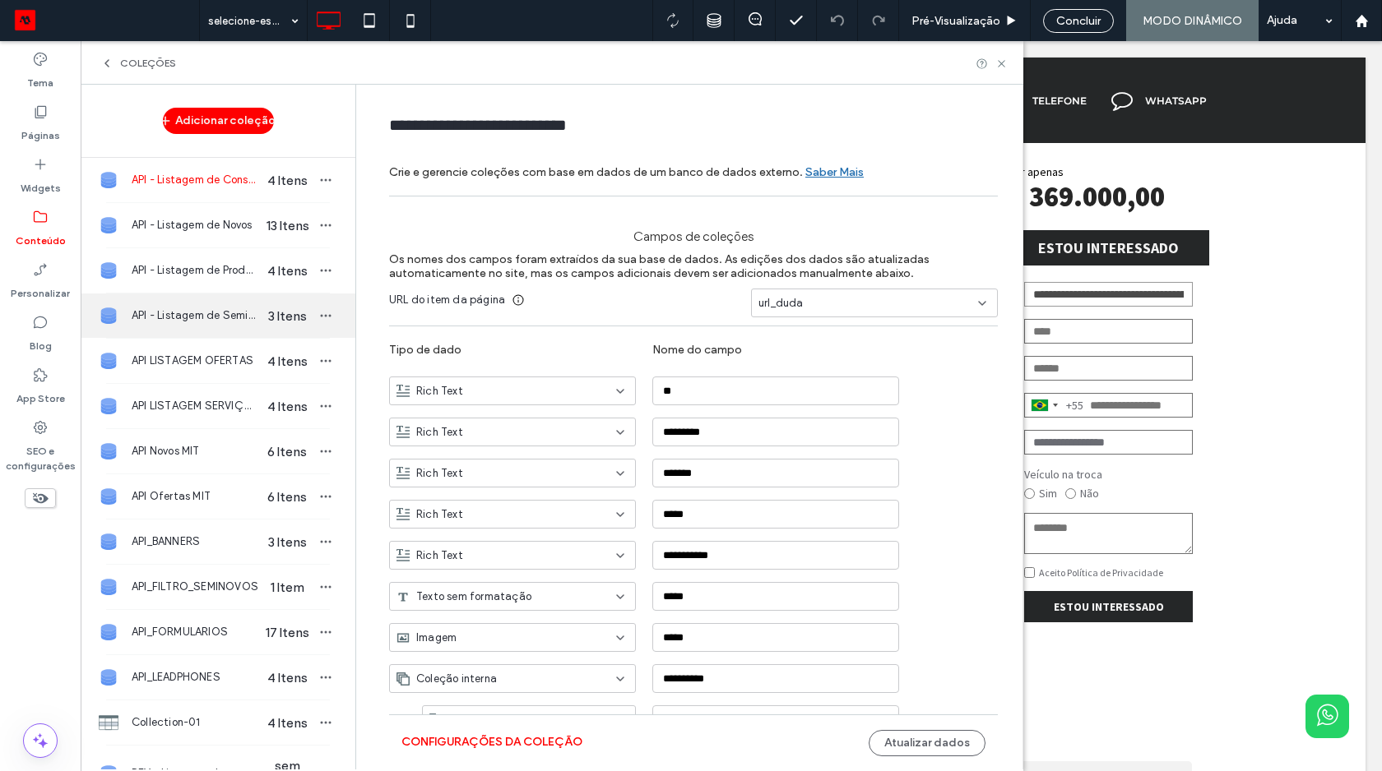
click at [251, 327] on div "API - Listagem de Seminovos 3 Itens" at bounding box center [218, 316] width 275 height 44
type input "**********"
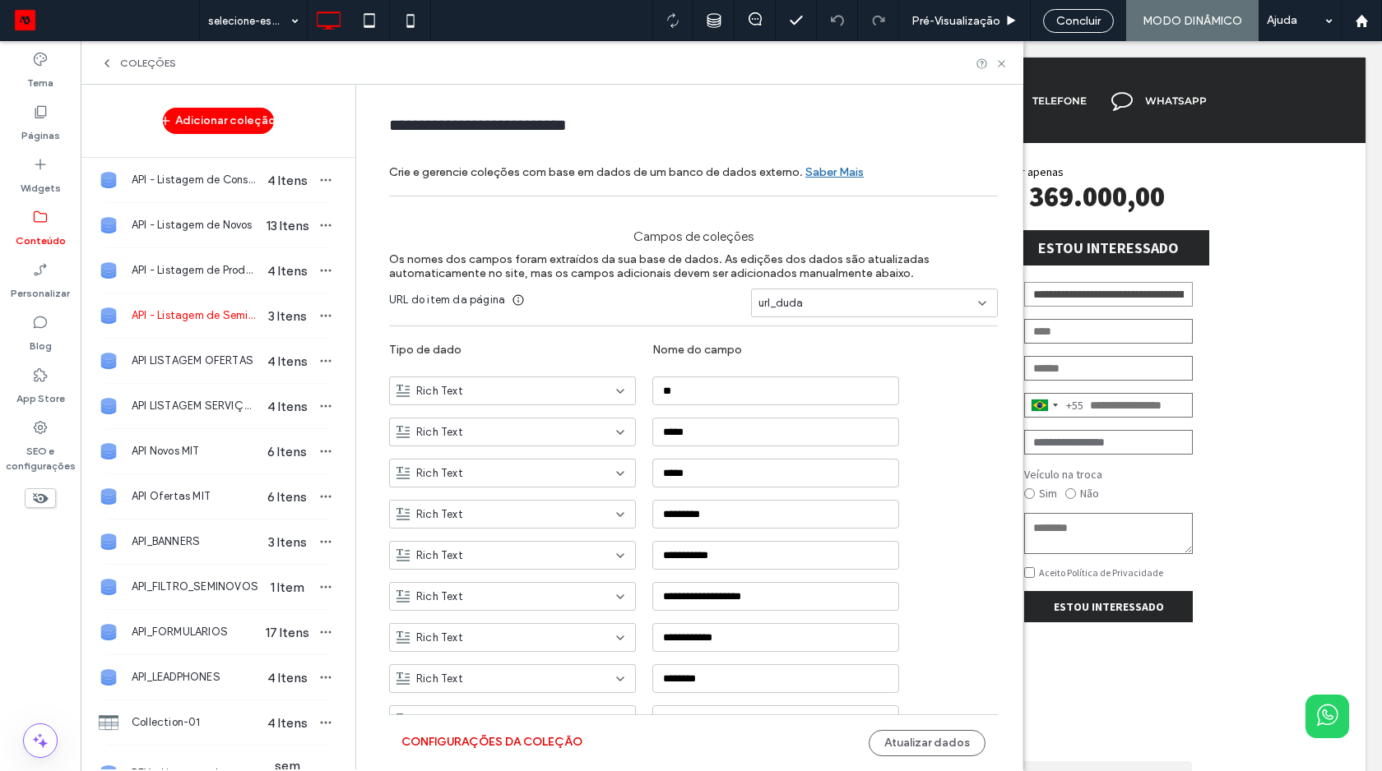
click at [501, 743] on button "Configurações da coleção" at bounding box center [491, 743] width 181 height 26
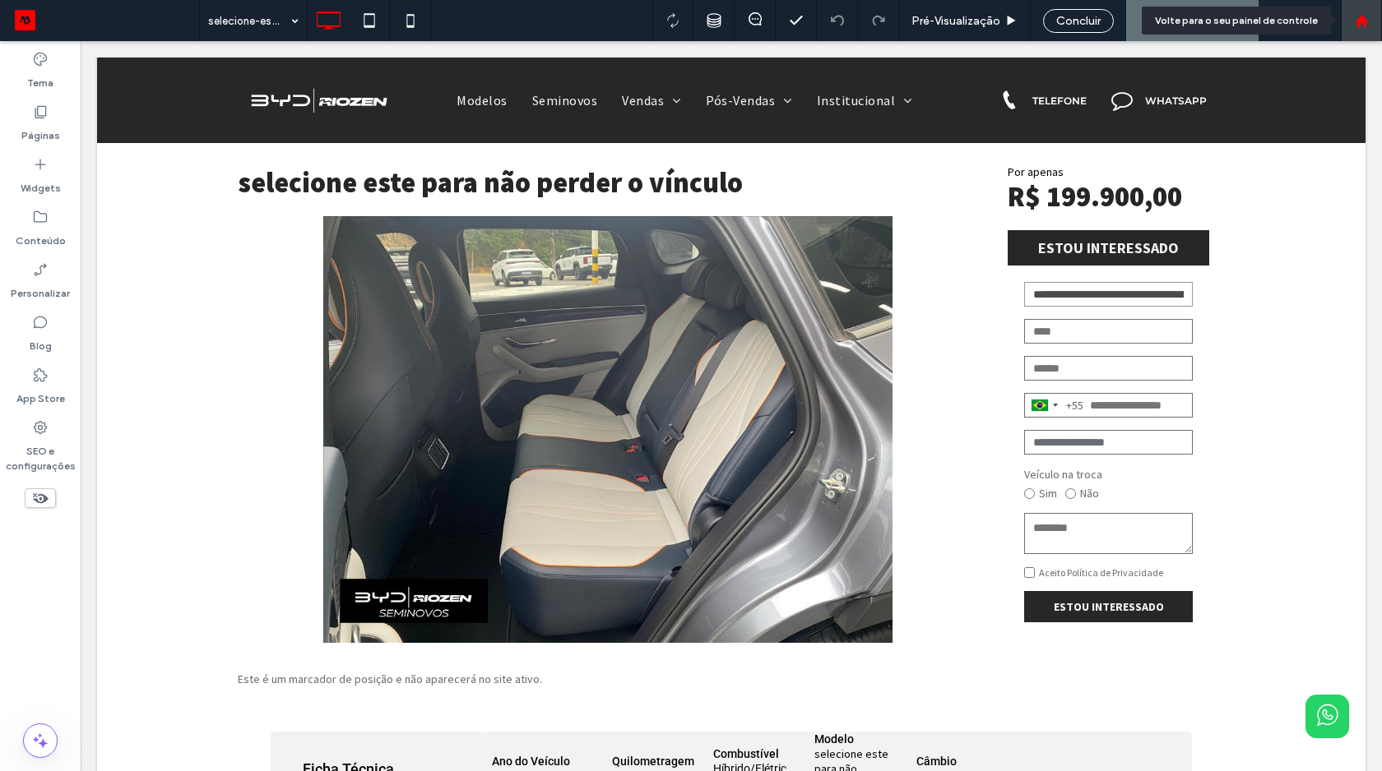
click at [1358, 23] on use at bounding box center [1361, 20] width 12 height 12
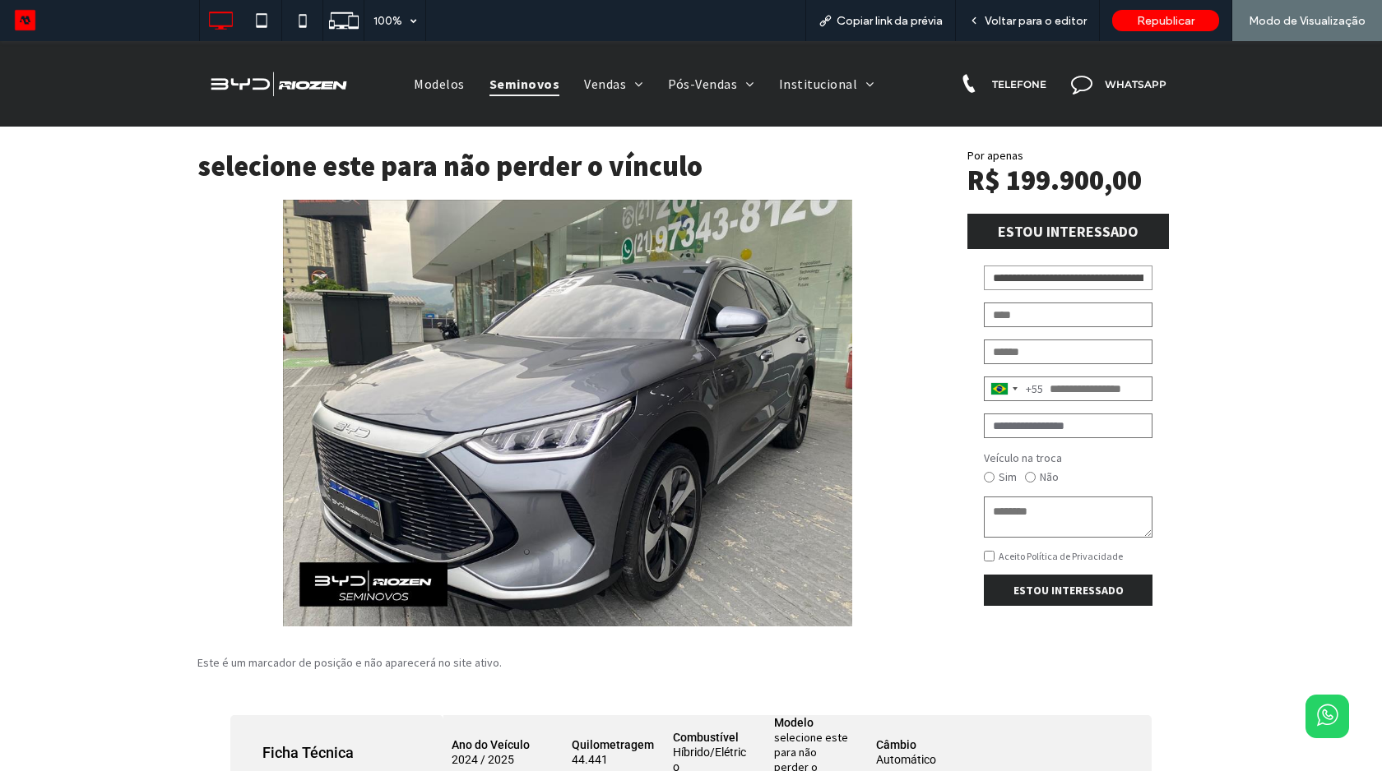
click at [507, 89] on span "Seminovos" at bounding box center [524, 84] width 70 height 25
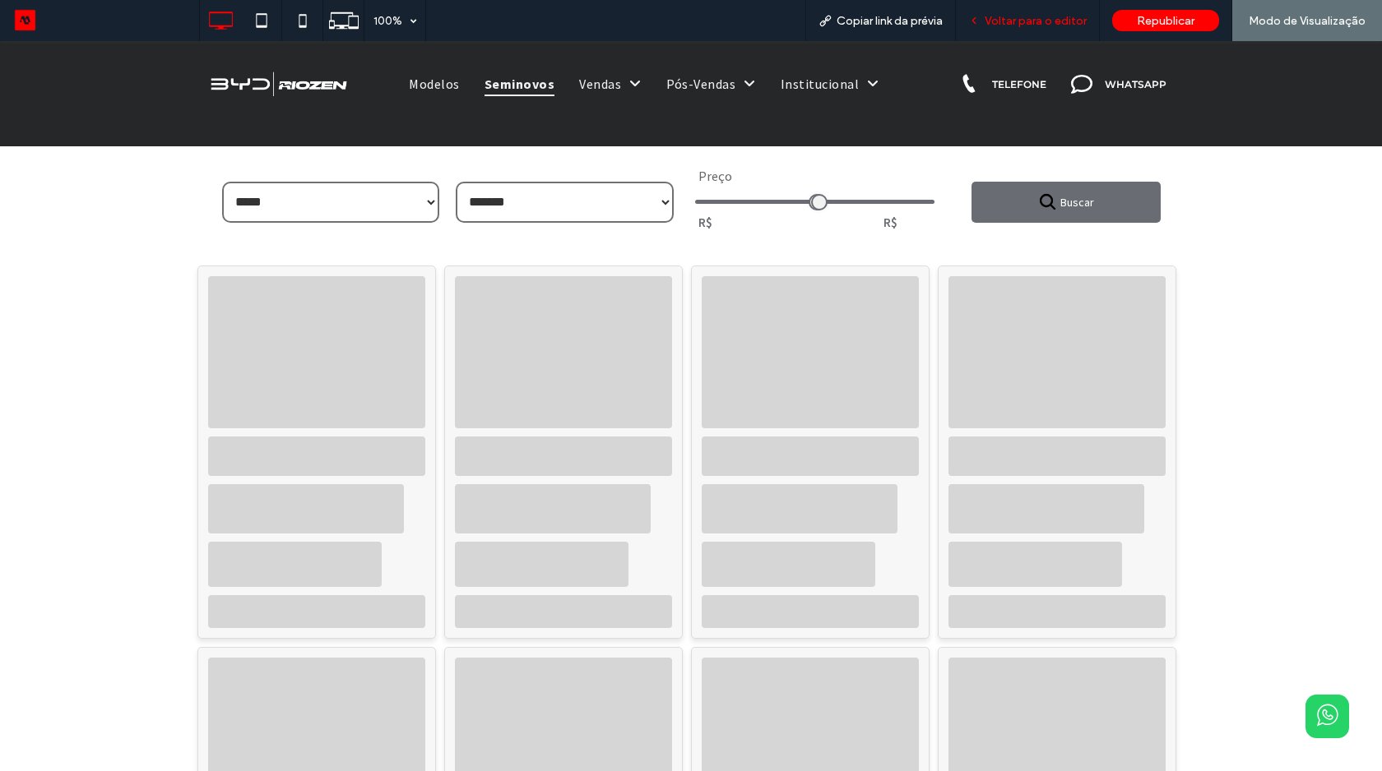
click at [1028, 22] on span "Voltar para o editor" at bounding box center [1035, 21] width 102 height 14
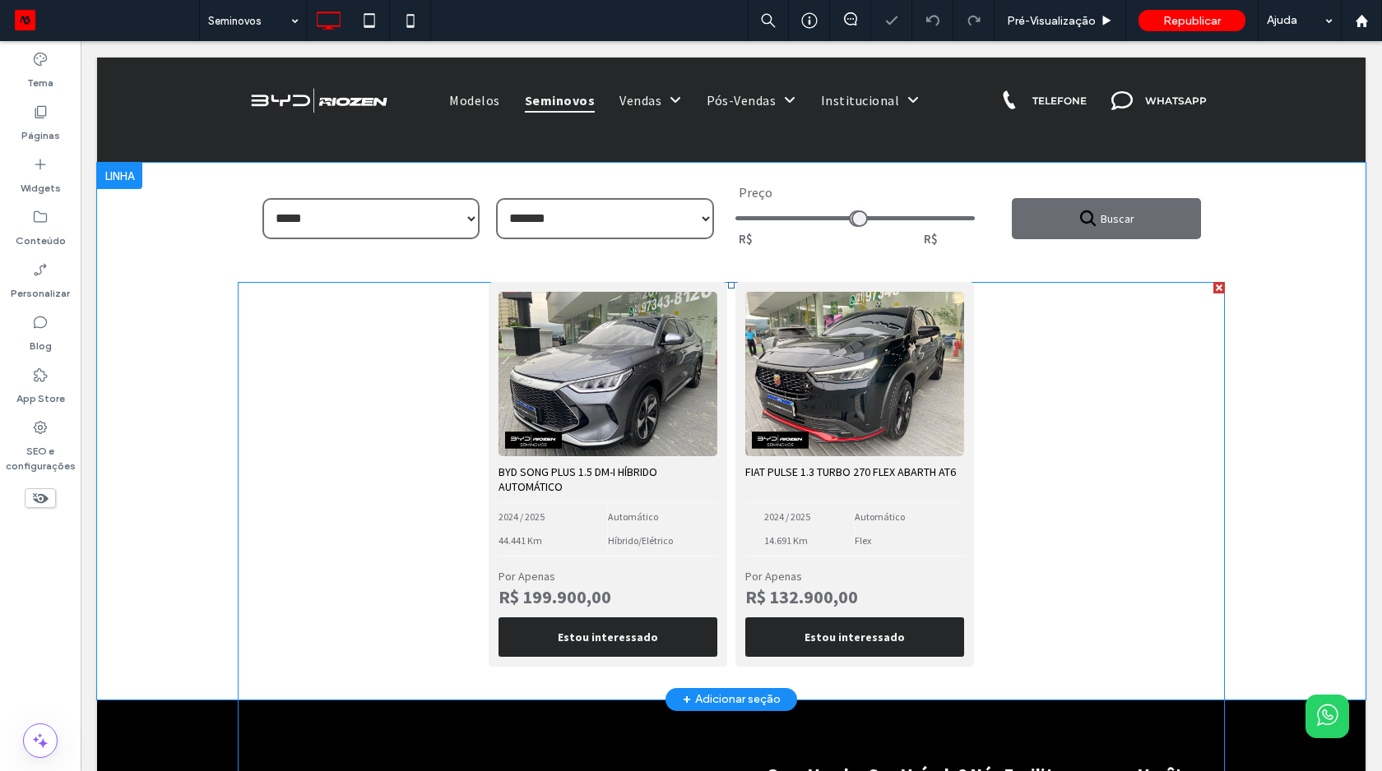
click at [651, 518] on span at bounding box center [731, 534] width 987 height 504
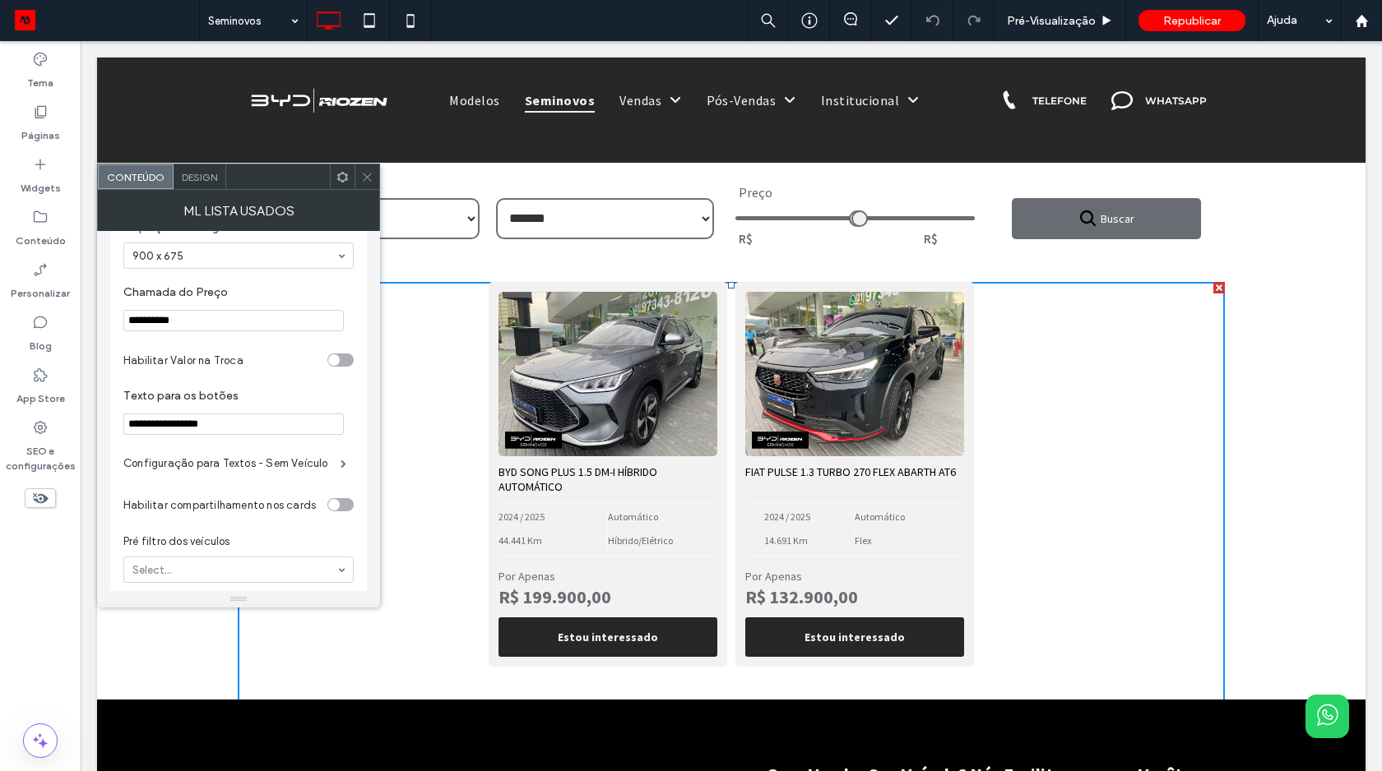
scroll to position [1189, 0]
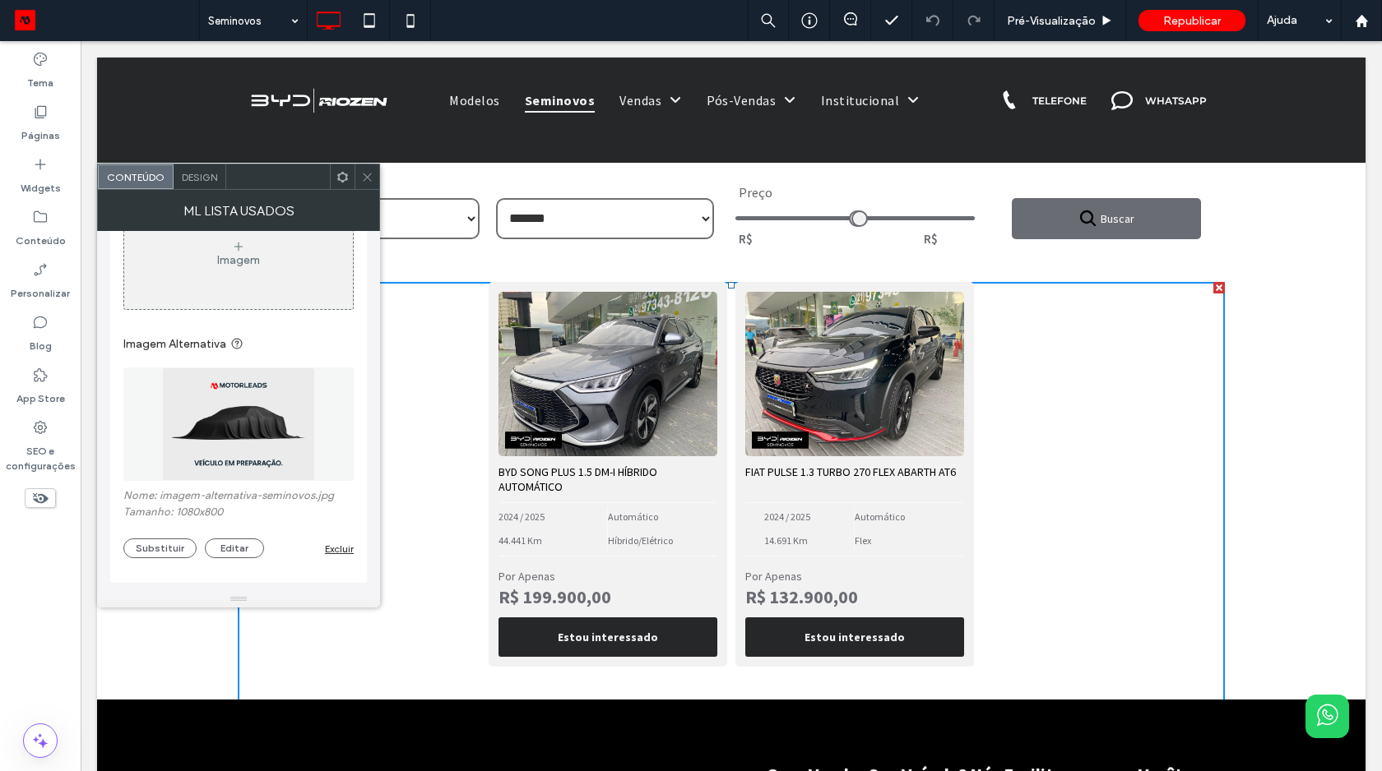
click at [191, 178] on span "Design" at bounding box center [199, 177] width 35 height 12
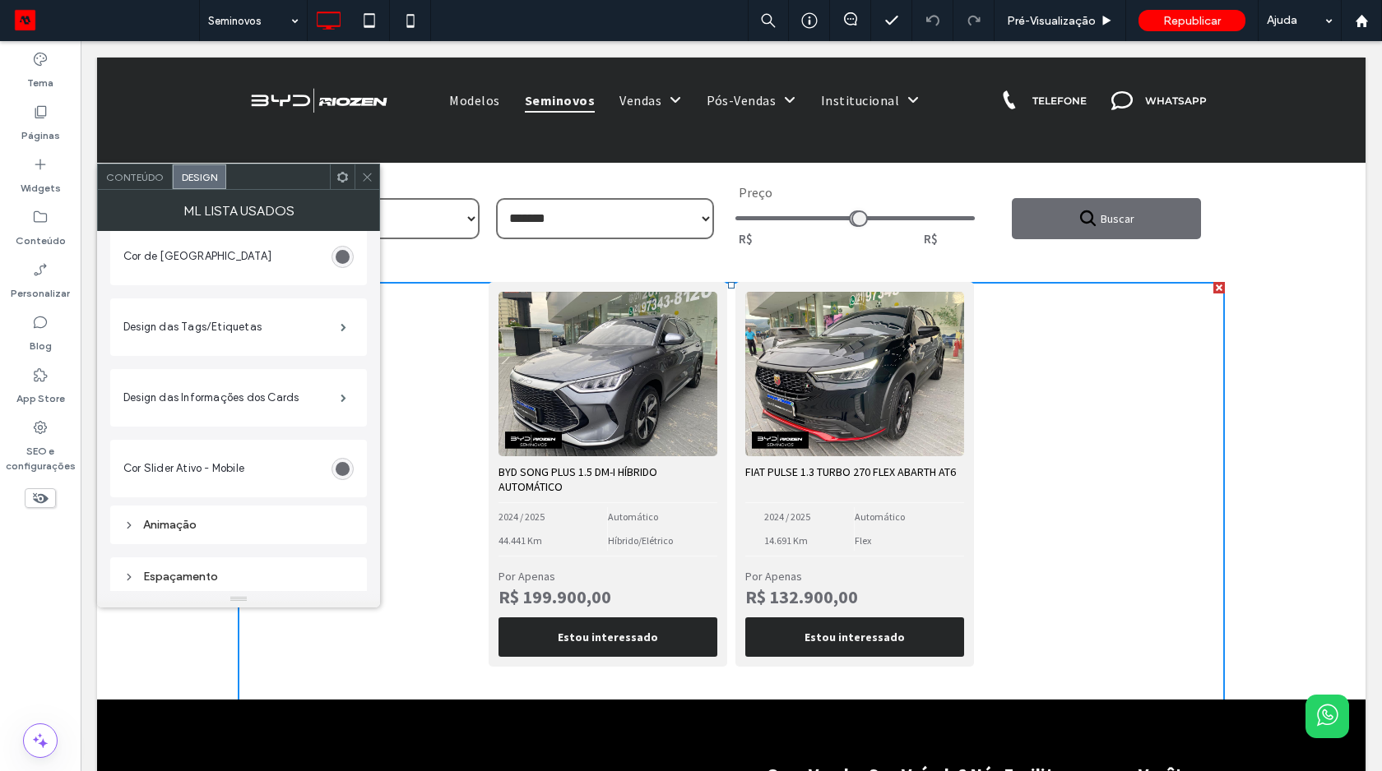
scroll to position [646, 0]
click at [191, 571] on div "Espaçamento" at bounding box center [238, 572] width 230 height 14
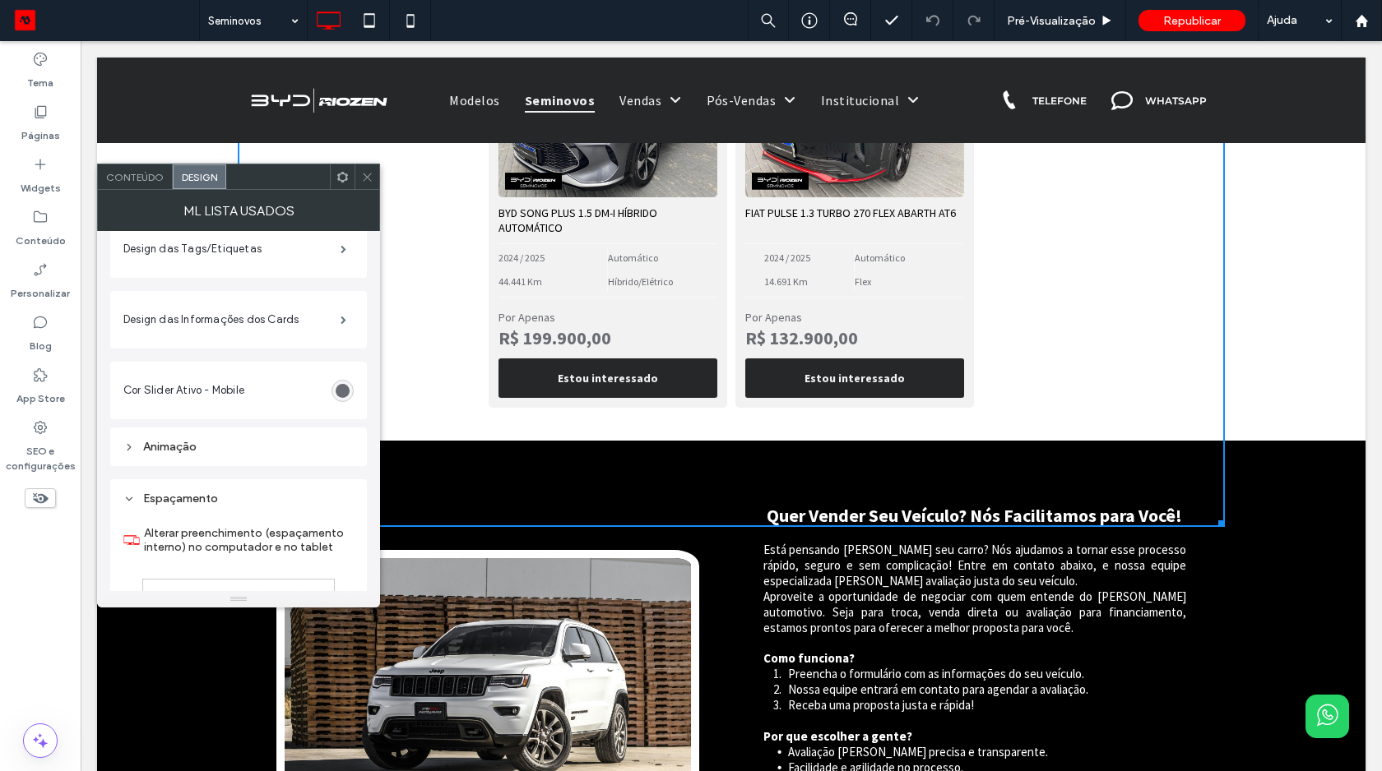
scroll to position [174, 0]
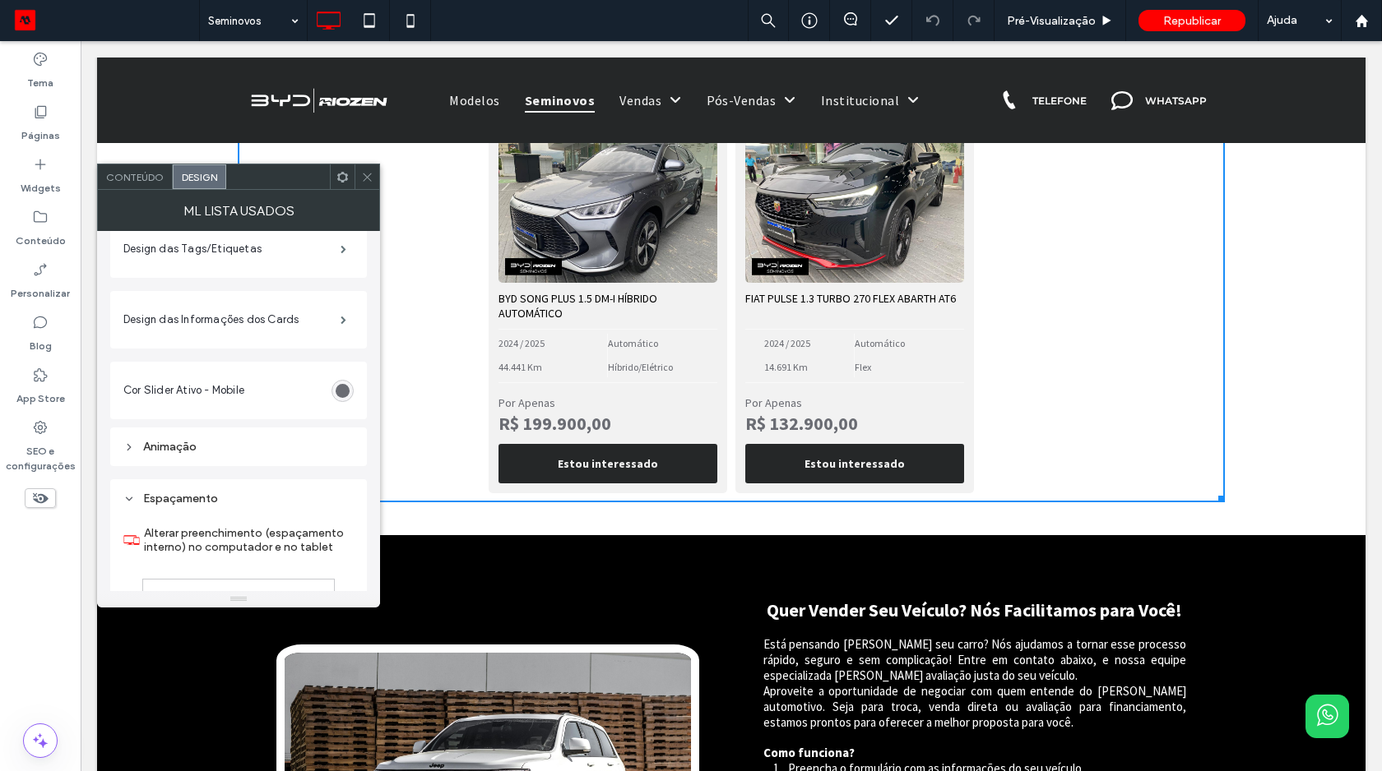
drag, startPoint x: 1211, startPoint y: 606, endPoint x: 1218, endPoint y: 502, distance: 104.7
click at [1218, 502] on div at bounding box center [1218, 496] width 12 height 12
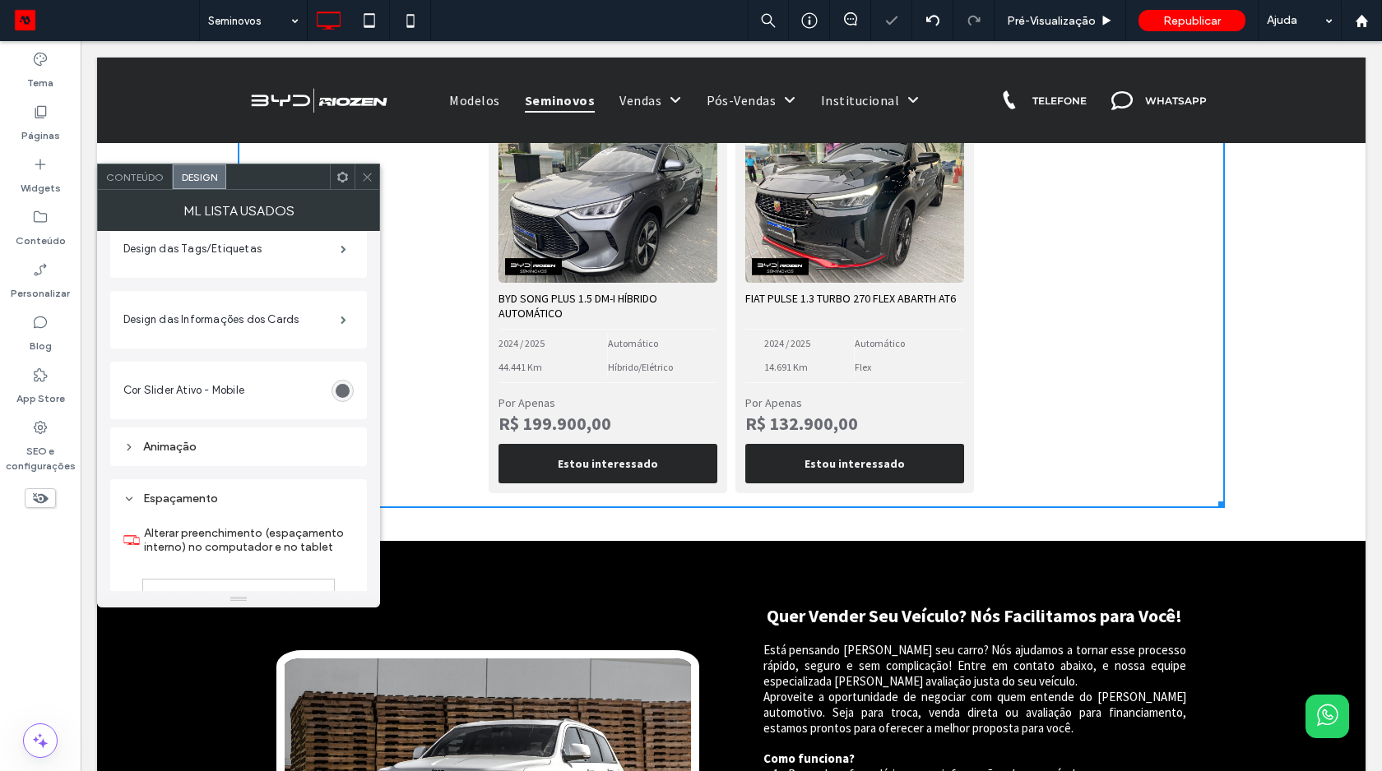
click at [368, 171] on icon at bounding box center [367, 177] width 12 height 12
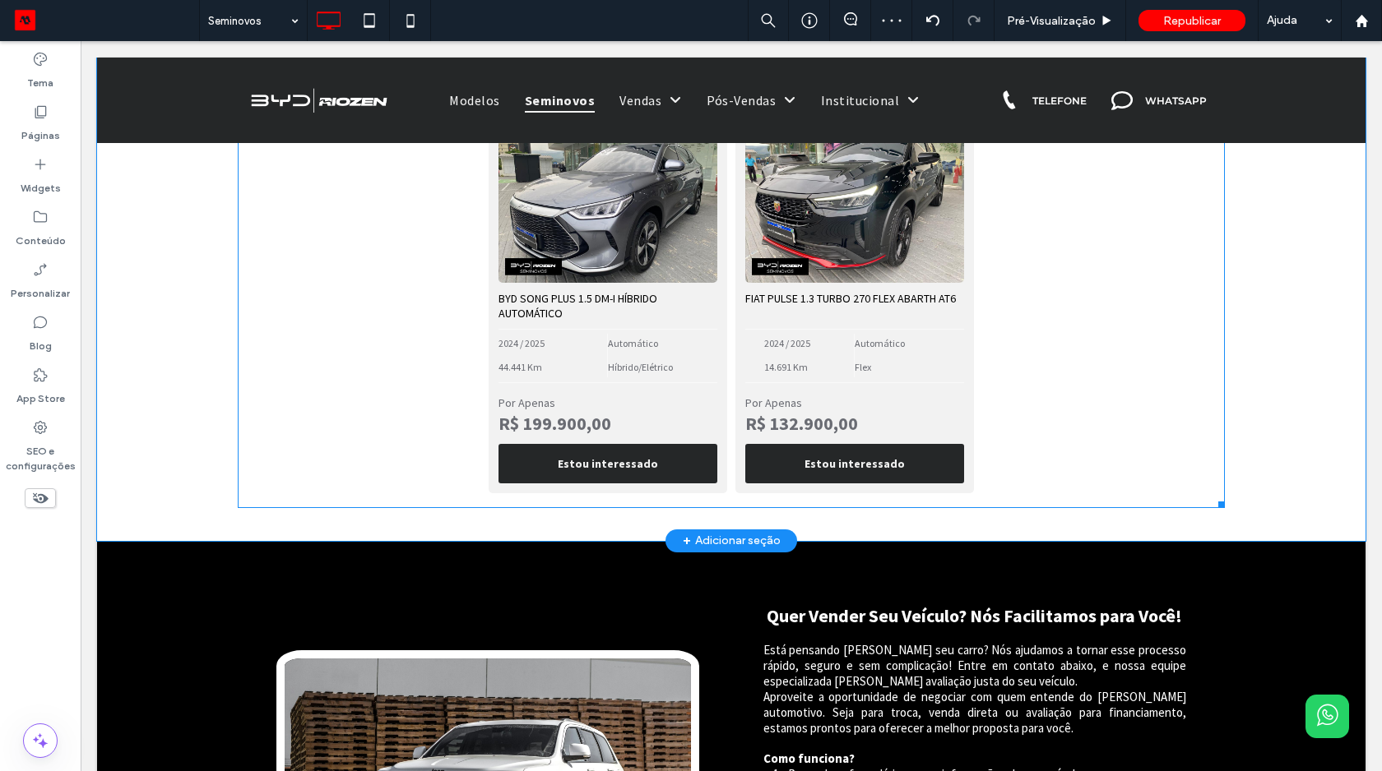
click at [523, 336] on span at bounding box center [731, 309] width 987 height 400
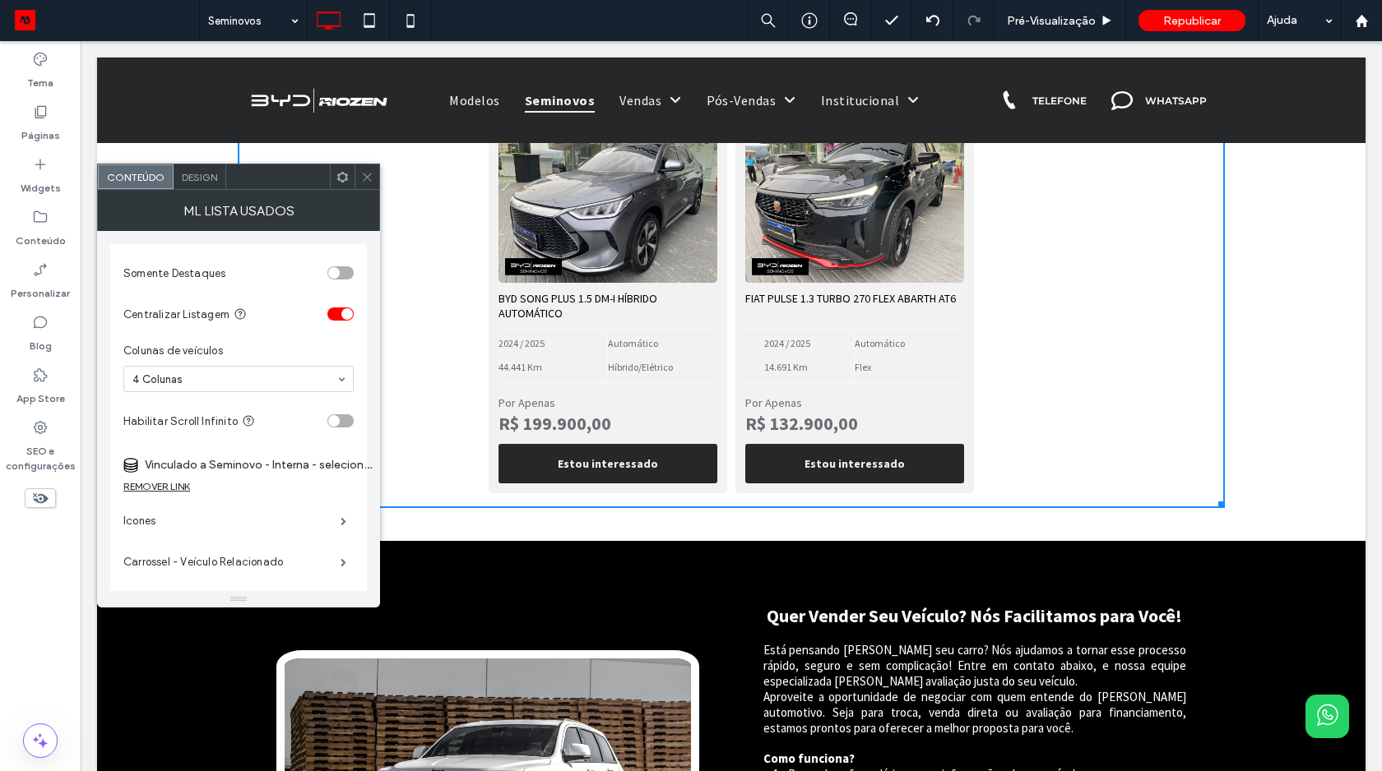
click at [279, 470] on label "Vinculado a Seminovo - Interna - selecione-este-para-nao-perder-vínculo-evitar-…" at bounding box center [260, 465] width 230 height 30
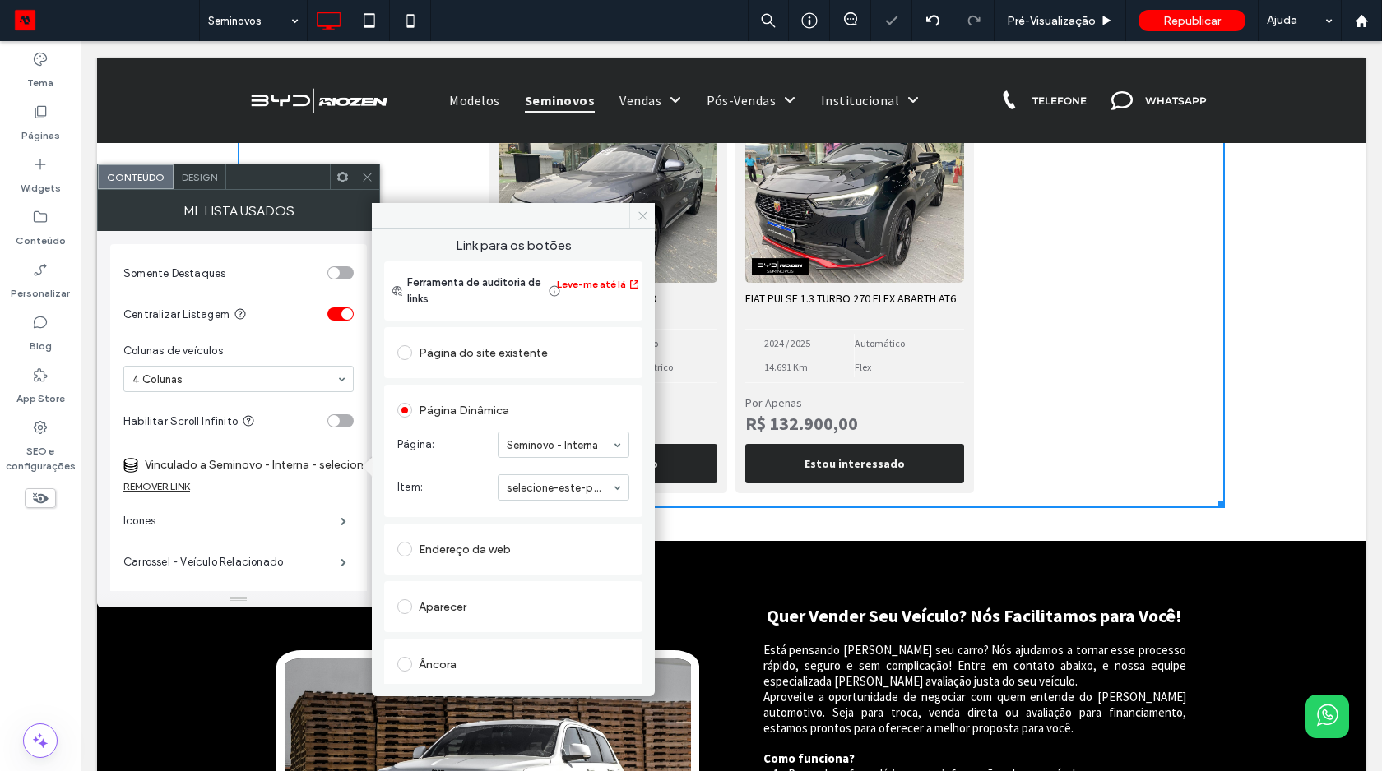
click at [647, 213] on icon at bounding box center [643, 216] width 12 height 12
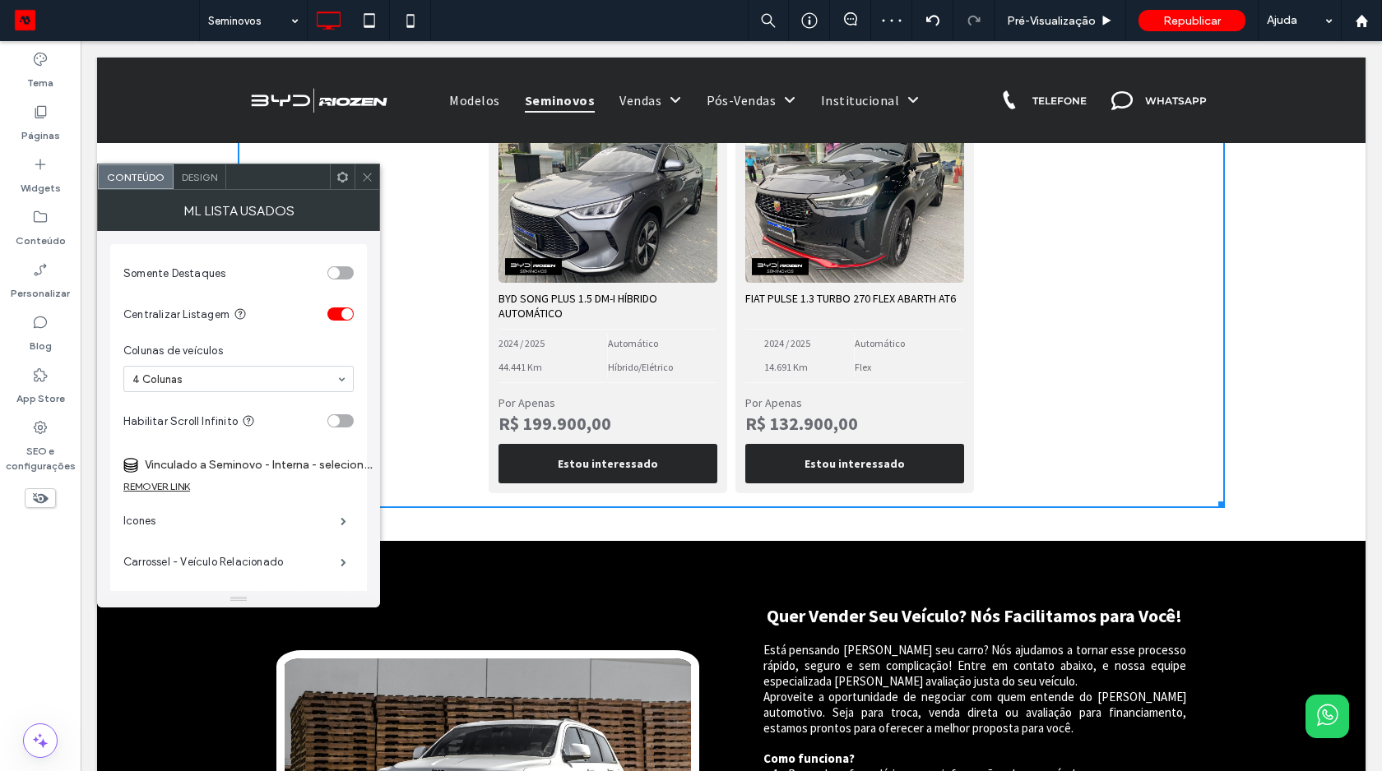
click at [368, 178] on icon at bounding box center [367, 177] width 12 height 12
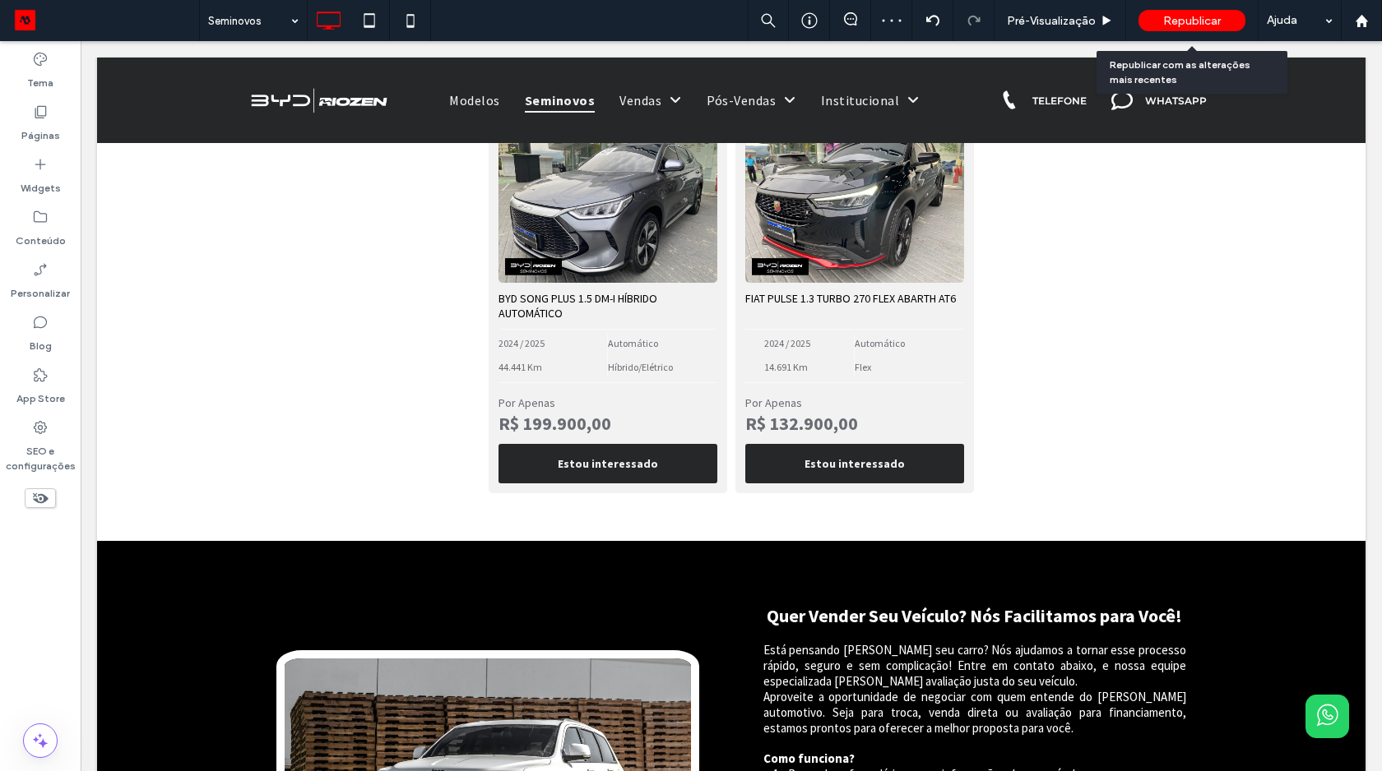
click at [1193, 30] on div "Republicar" at bounding box center [1191, 20] width 107 height 21
